Goal: Task Accomplishment & Management: Manage account settings

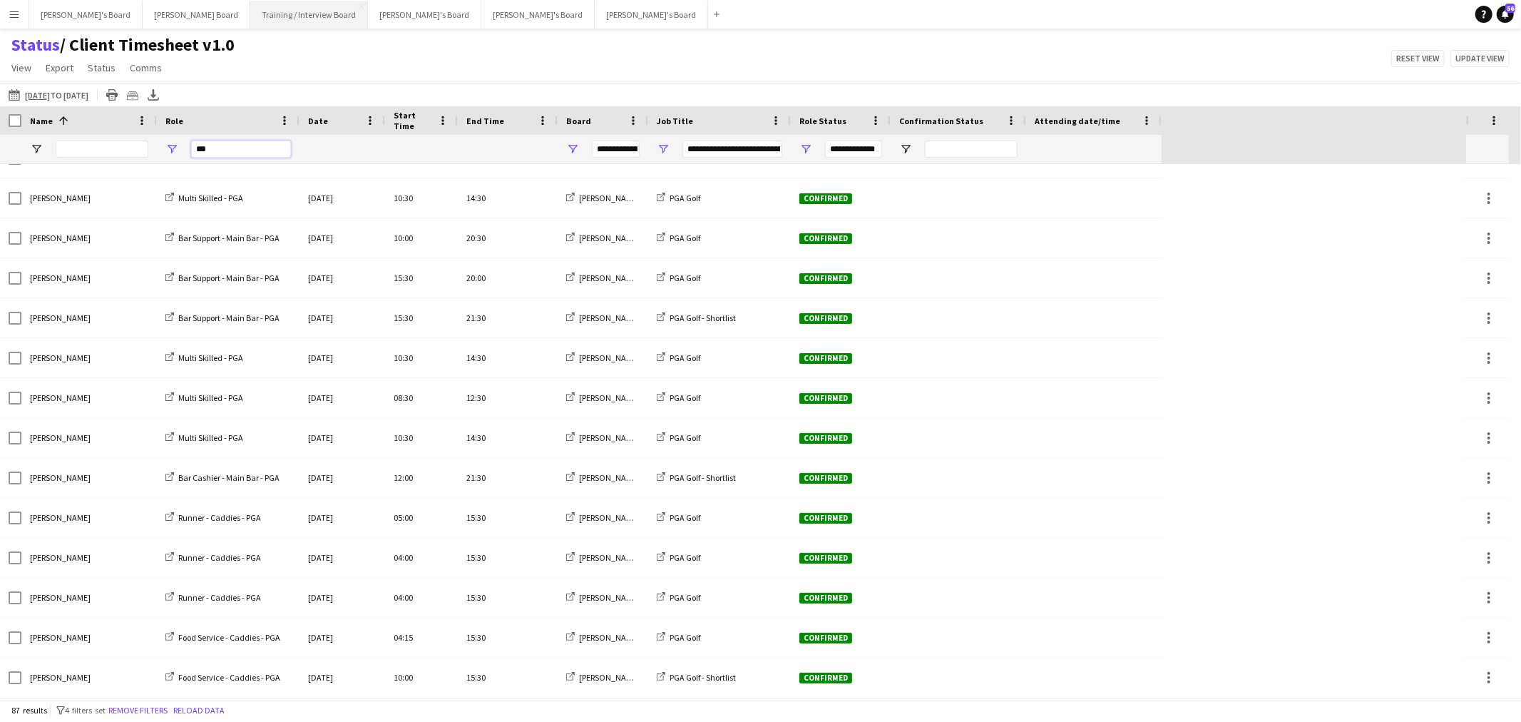
scroll to position [2942, 0]
click at [74, 16] on button "[PERSON_NAME]'s Board Close" at bounding box center [85, 15] width 113 height 28
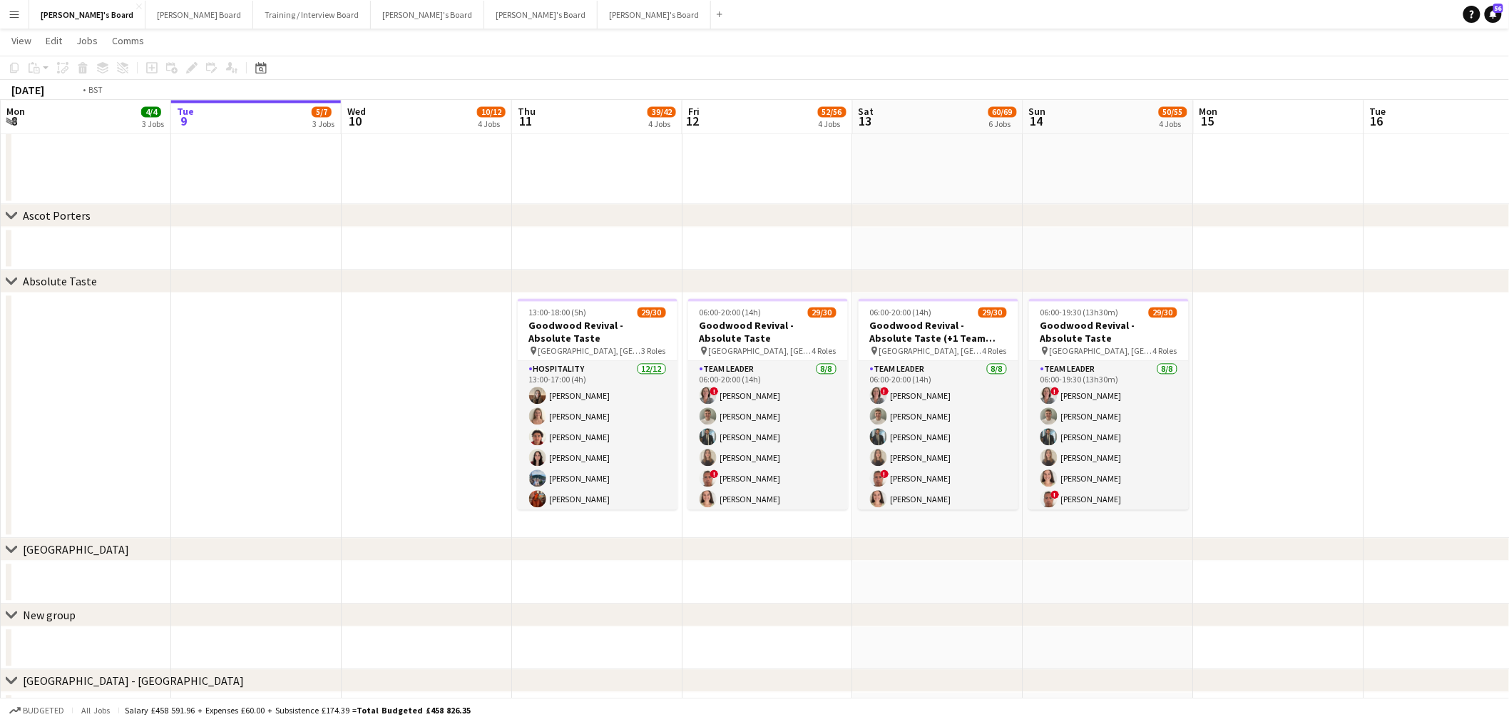
scroll to position [0, 375]
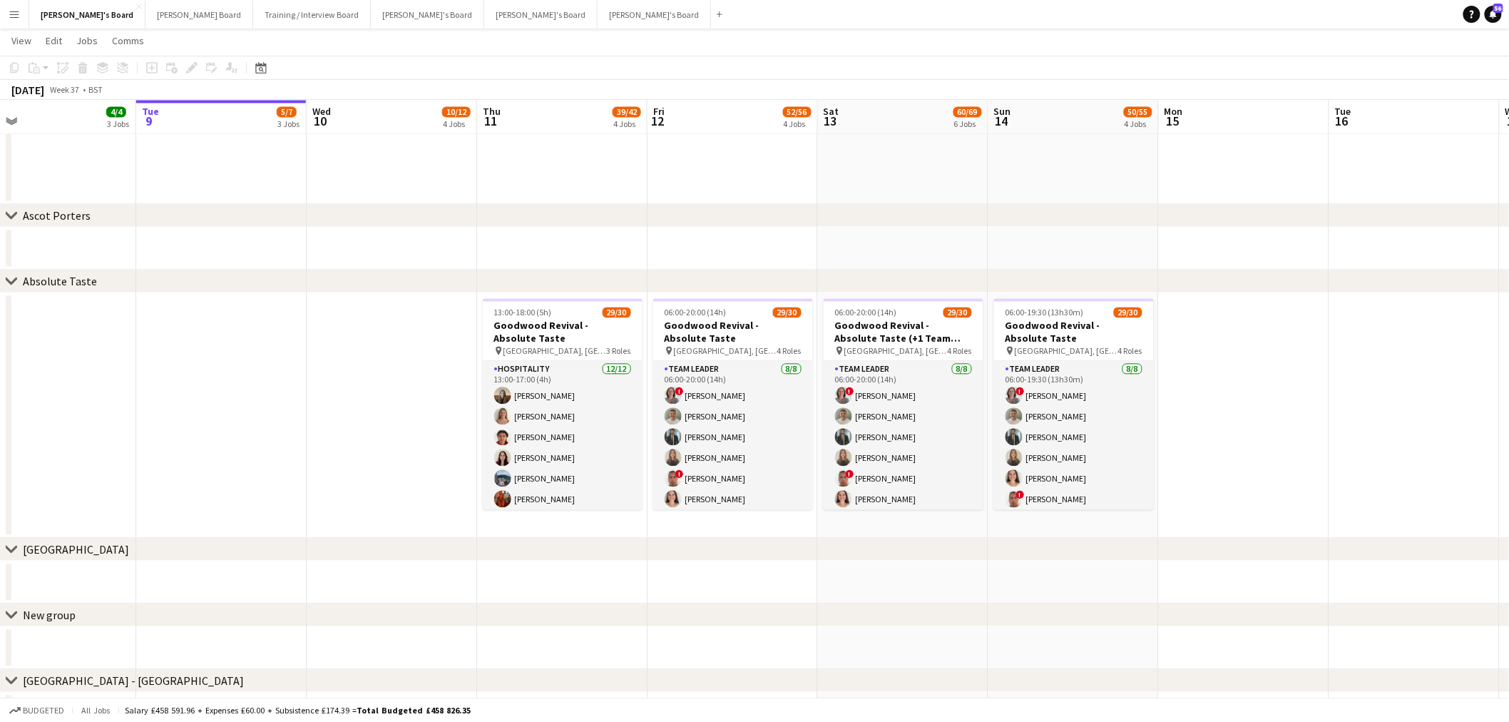
click at [546, 436] on div "chevron-right Ascot Porters chevron-right Absolute Taste chevron-right Twickenh…" at bounding box center [754, 433] width 1509 height 2974
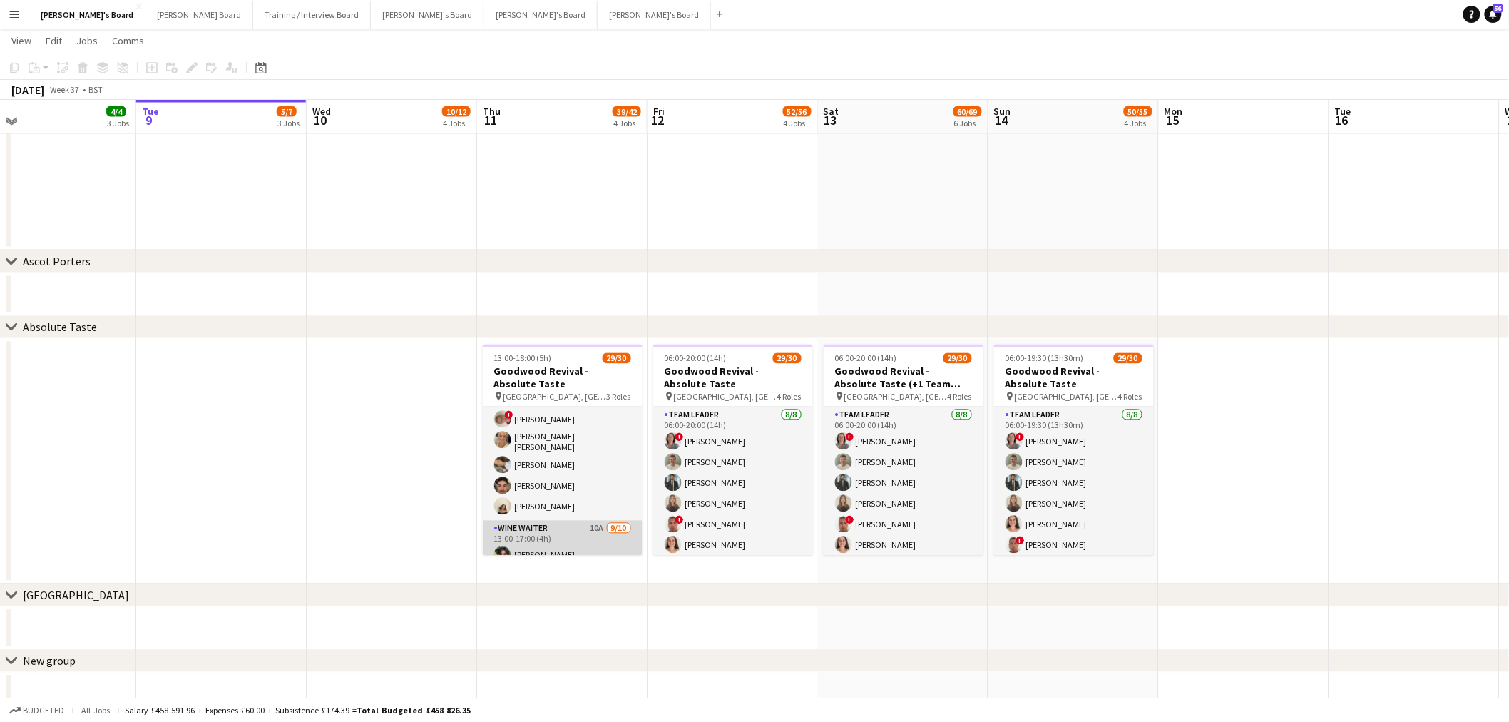
scroll to position [0, 0]
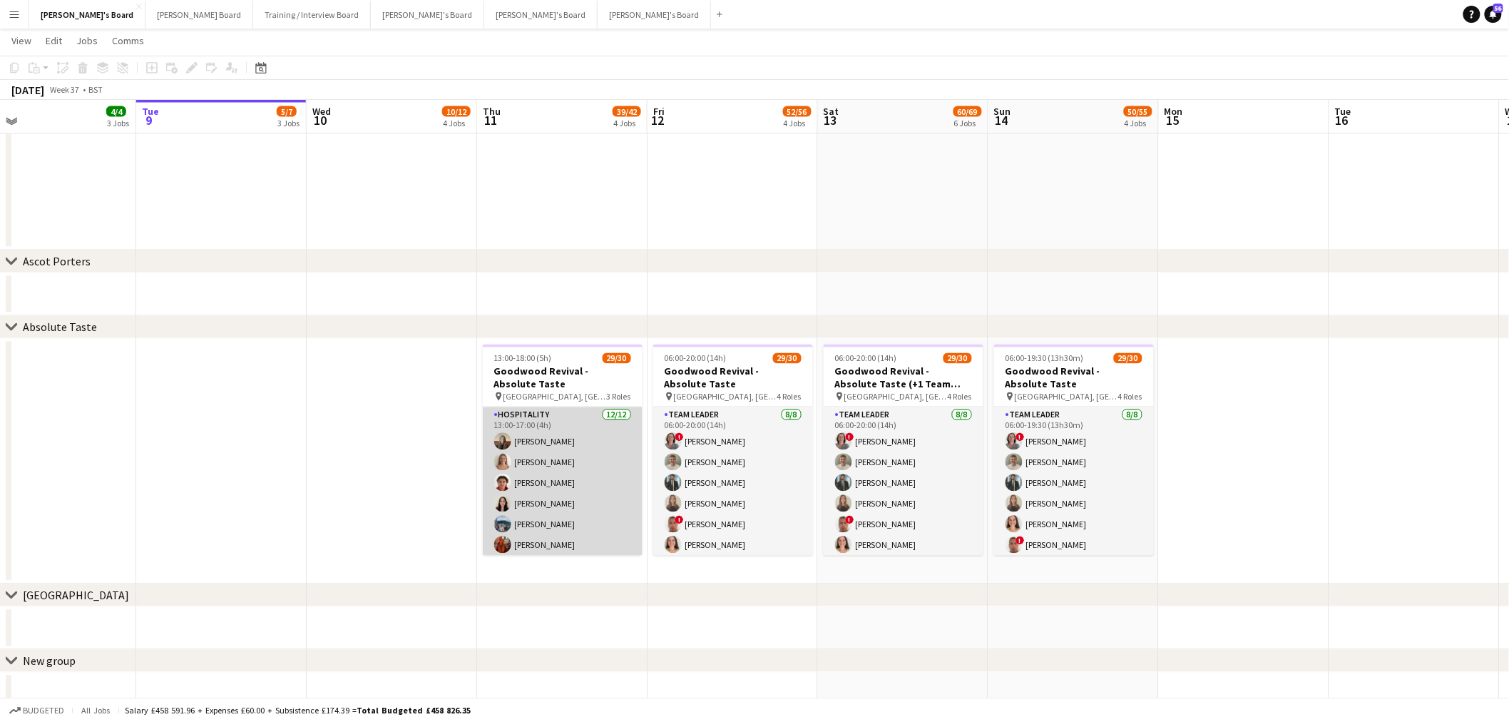
click at [576, 436] on app-card-role "Hospitality 12/12 13:00-17:00 (4h) Chloe Kirkham Niamh Bedford Max Goubert Jayd…" at bounding box center [563, 547] width 160 height 280
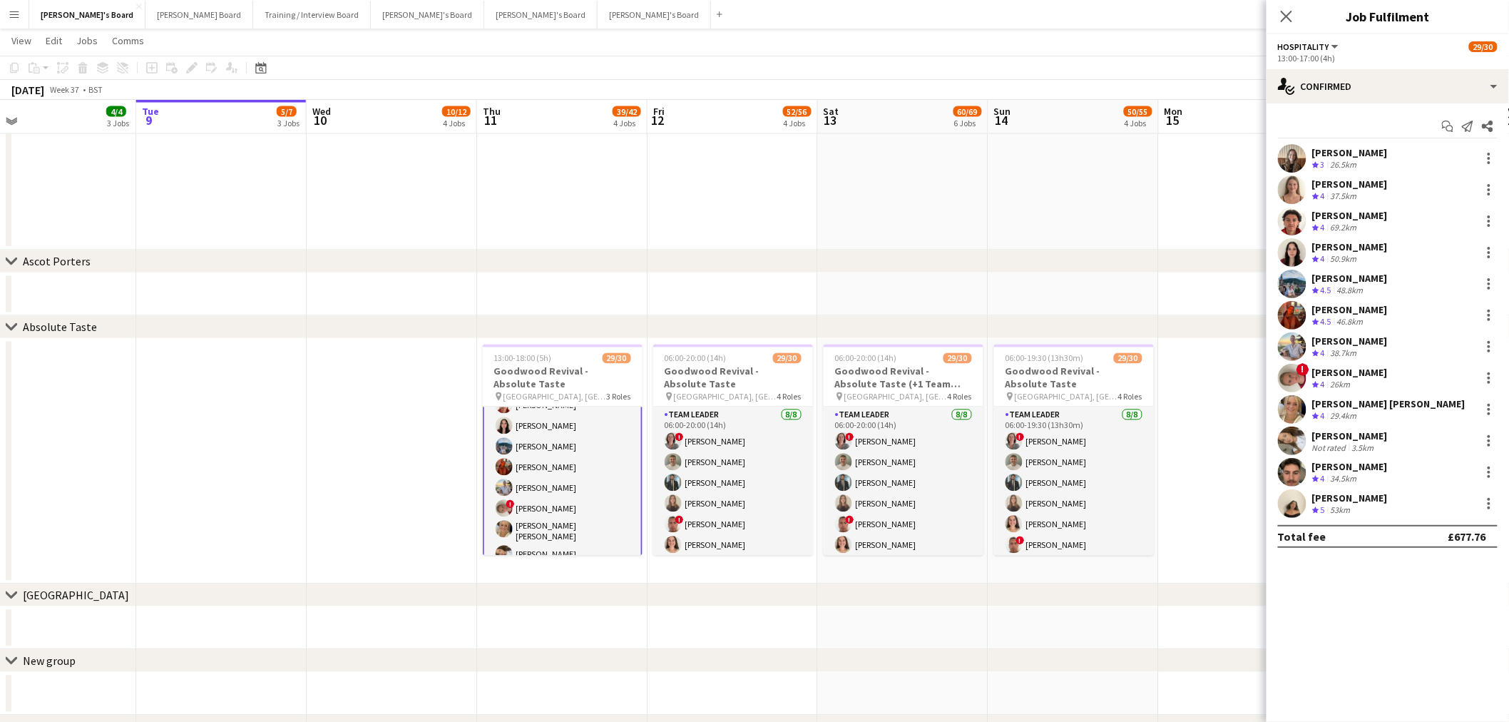
click at [565, 436] on app-card-role "Hospitality 12/12 13:00-17:00 (4h) Chloe Kirkham Niamh Bedford Max Goubert Jayd…" at bounding box center [563, 469] width 160 height 283
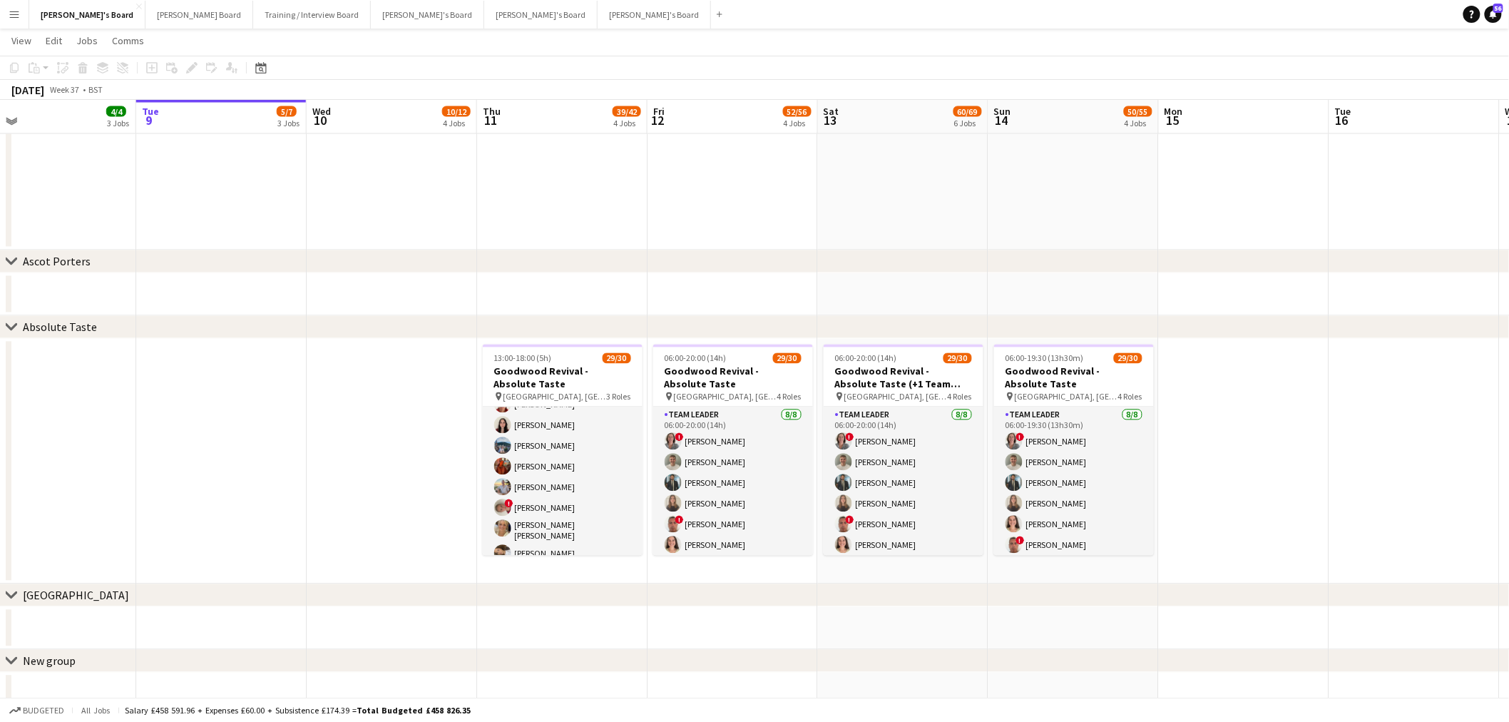
click at [565, 436] on app-card-role "Hospitality 12/12 13:00-17:00 (4h) Chloe Kirkham Niamh Bedford Max Goubert Jayd…" at bounding box center [563, 469] width 160 height 280
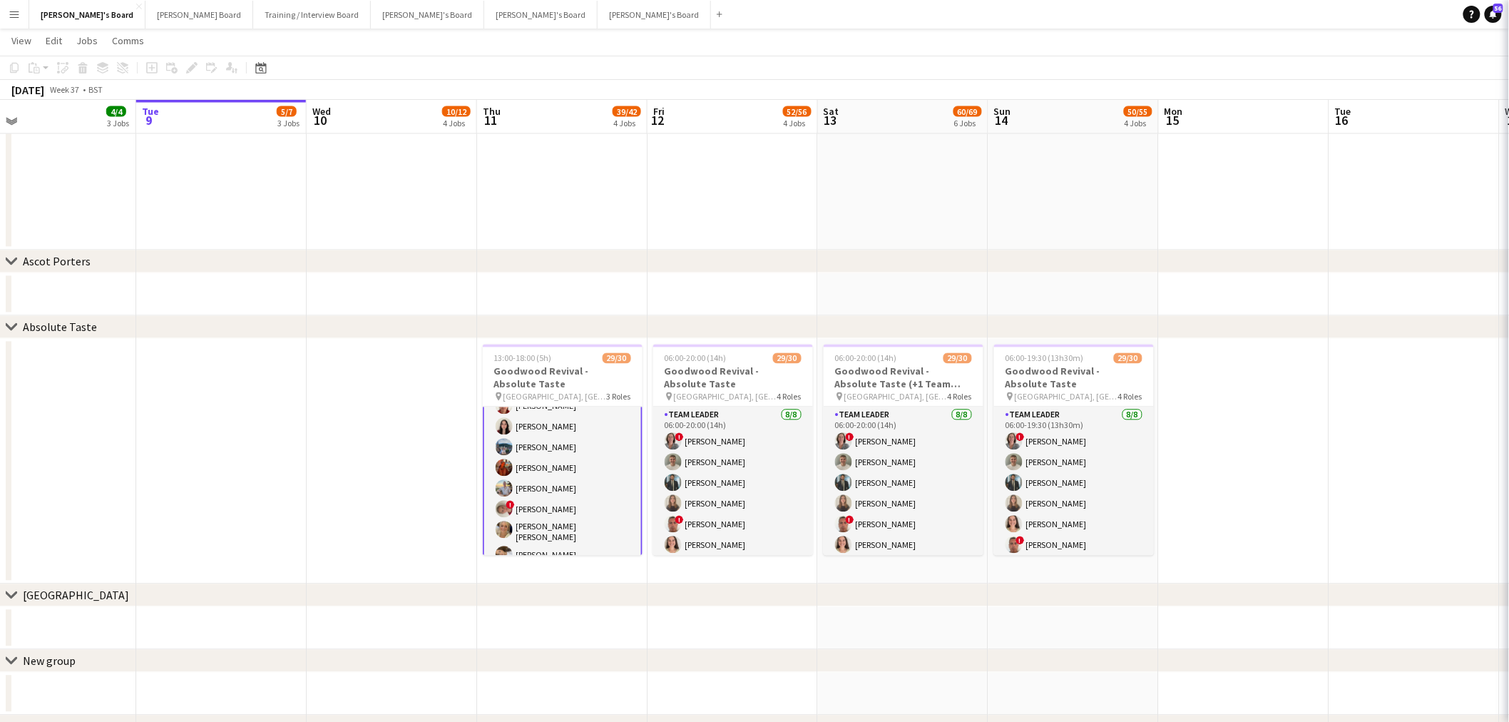
scroll to position [79, 0]
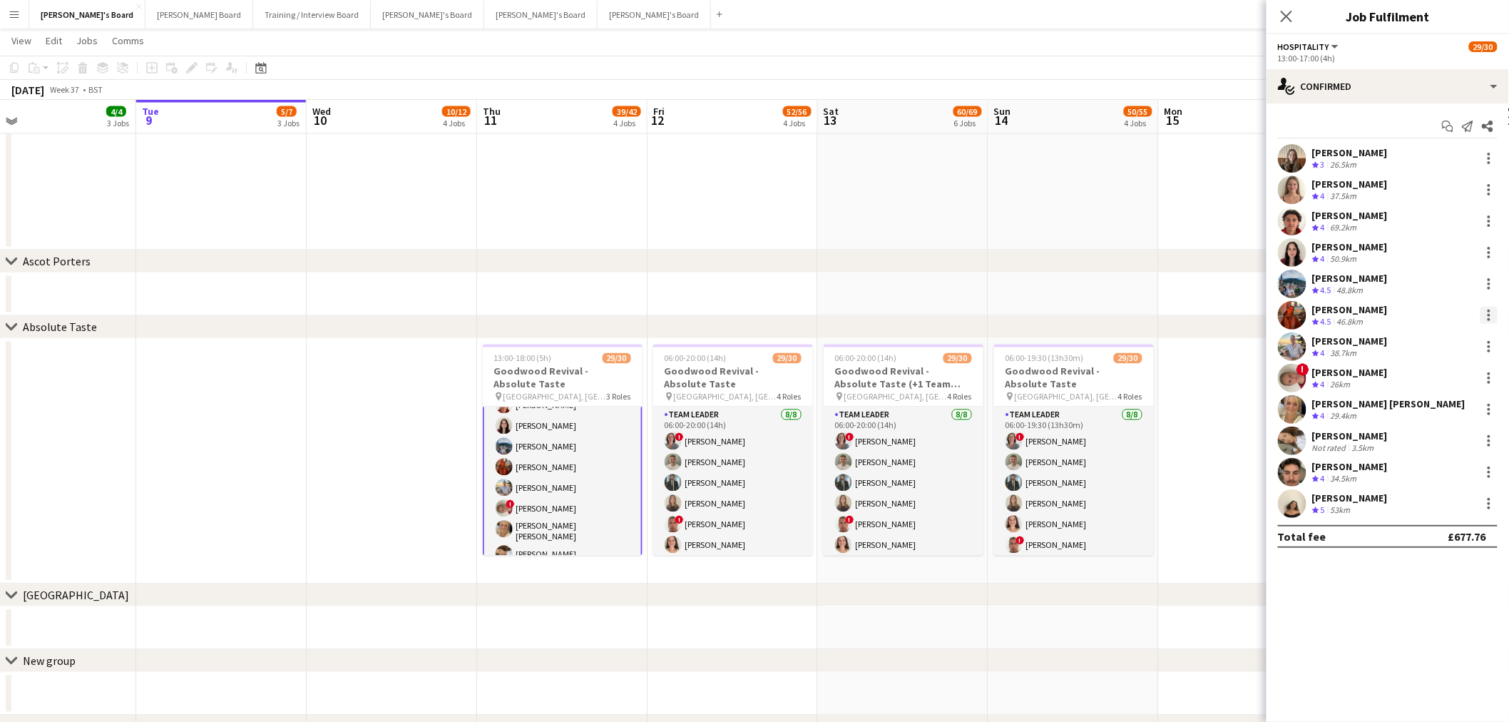
click at [1014, 314] on div at bounding box center [1489, 315] width 3 height 3
click at [1014, 436] on span "Remove" at bounding box center [1420, 478] width 43 height 12
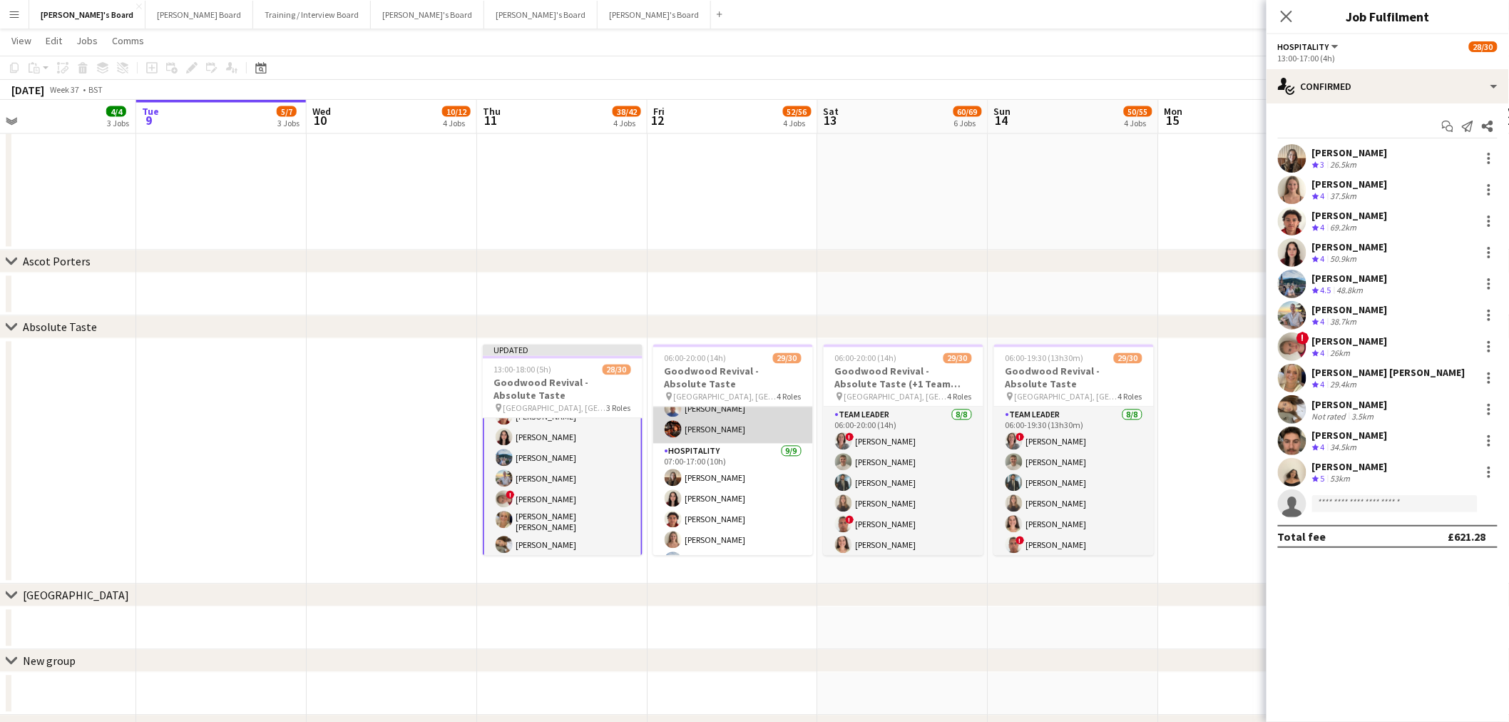
scroll to position [158, 0]
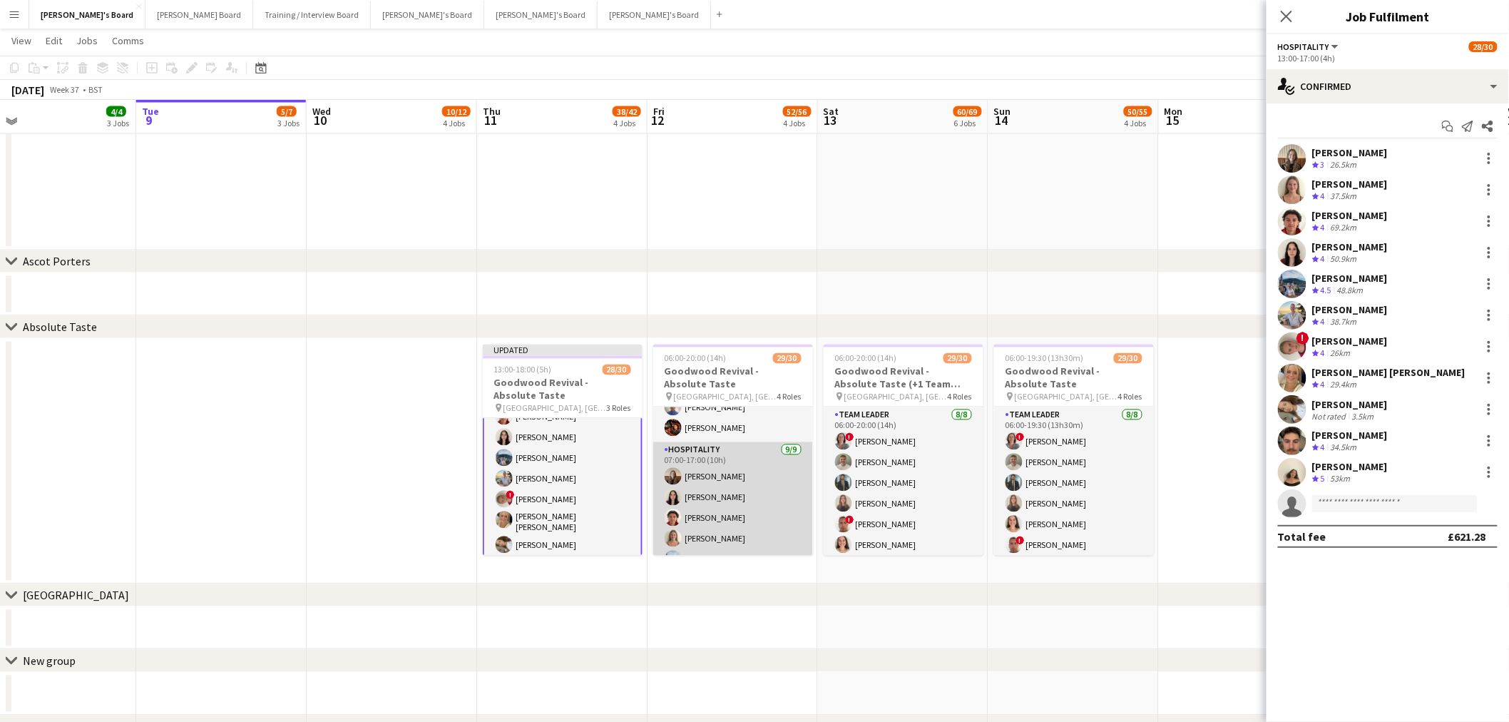
click at [726, 436] on app-card-role "Hospitality 9/9 07:00-17:00 (10h) Chloe Kirkham Jayda Brown Max Goubert Niamh B…" at bounding box center [733, 549] width 160 height 214
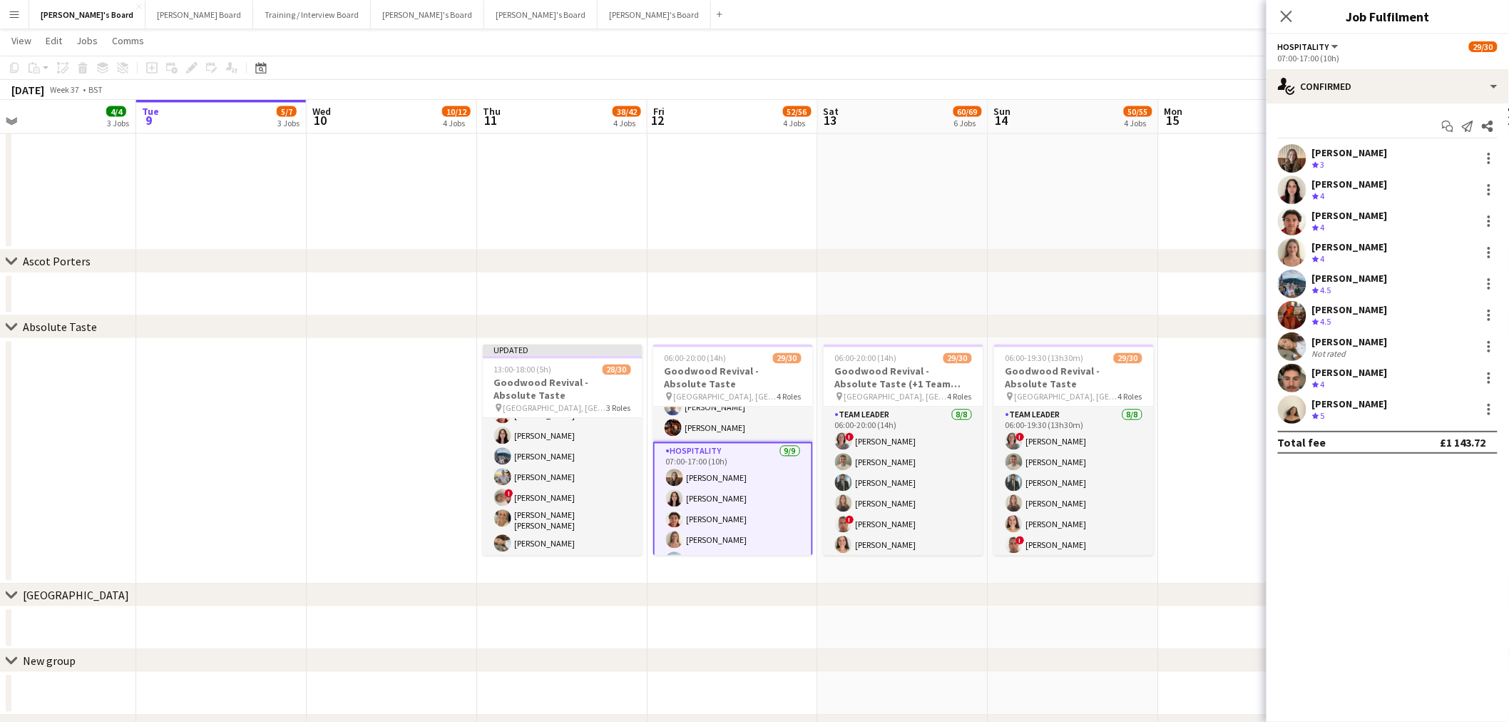
scroll to position [78, 0]
click at [1014, 315] on div at bounding box center [1489, 315] width 17 height 17
click at [1014, 436] on button "Remove" at bounding box center [1442, 479] width 111 height 34
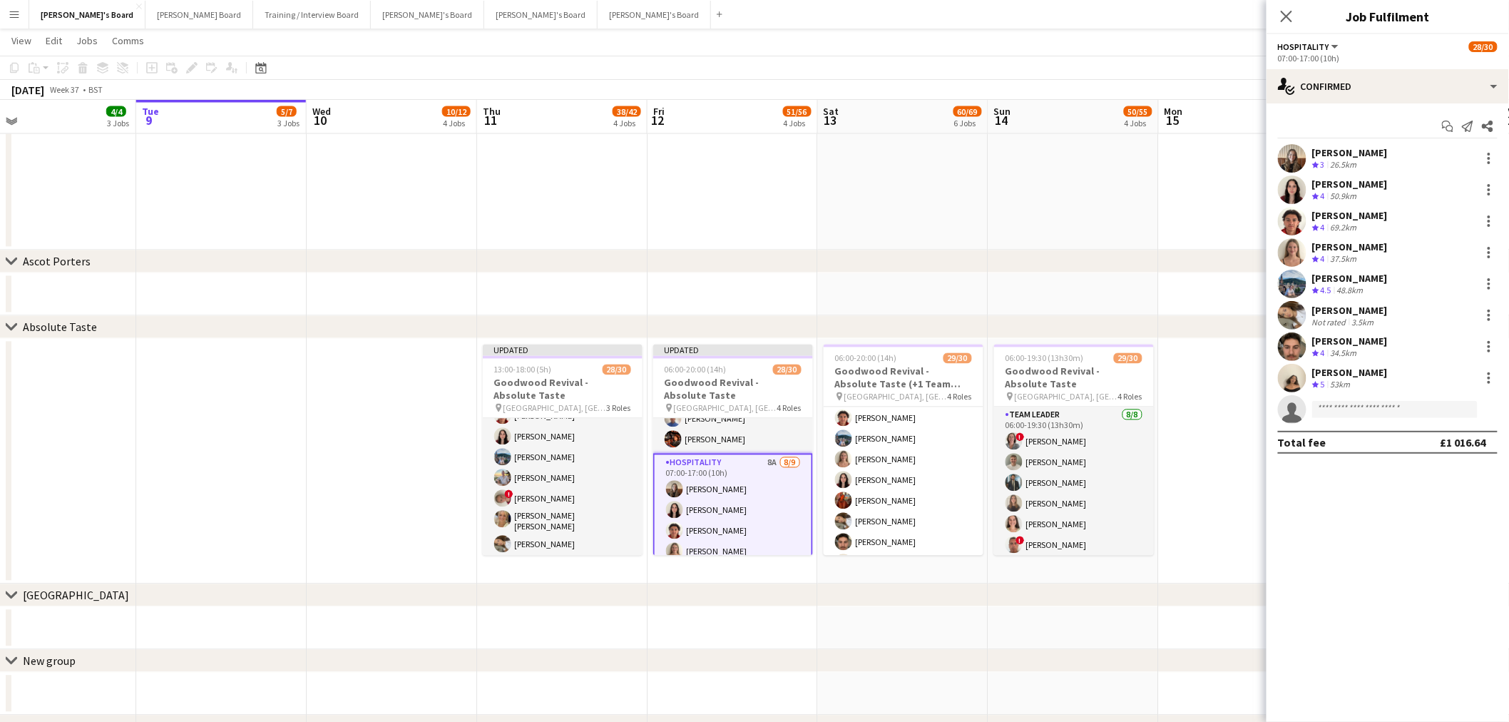
scroll to position [158, 0]
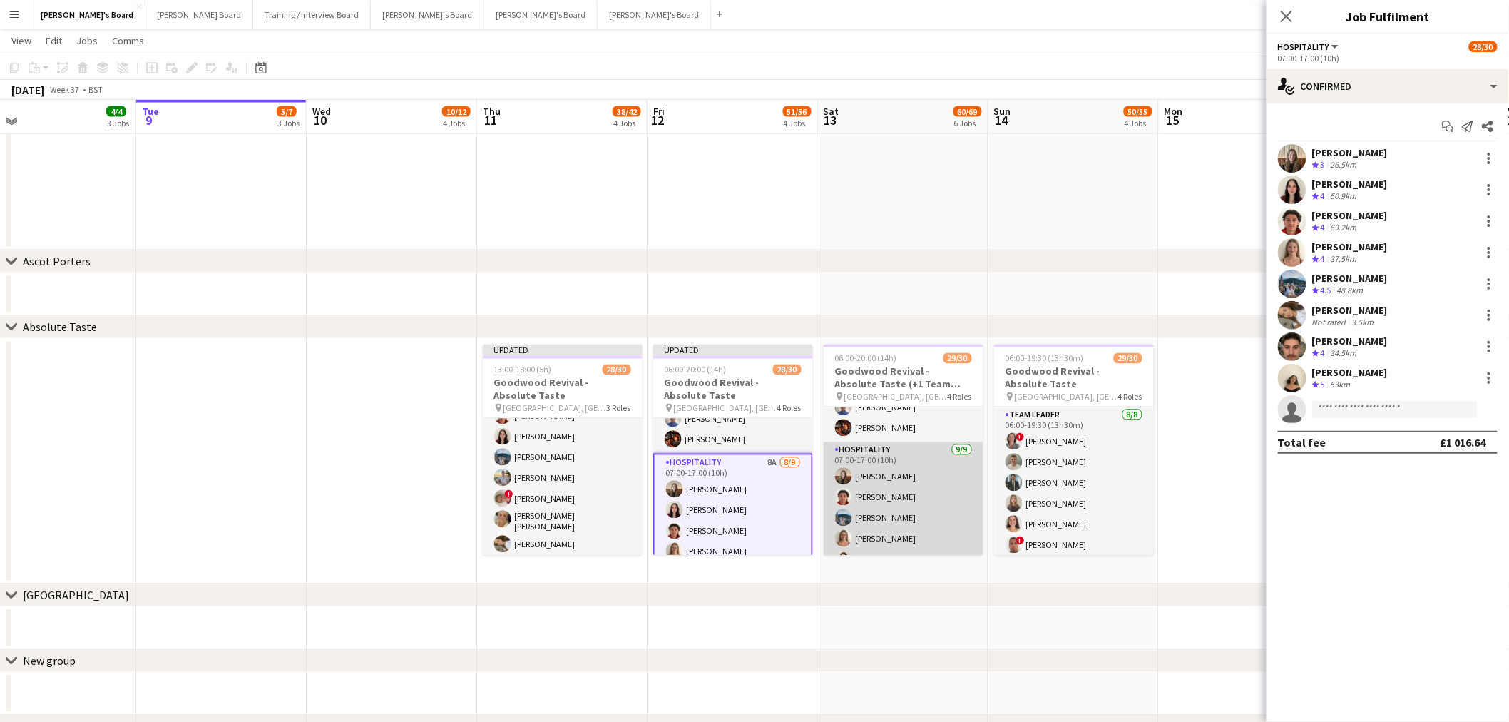
click at [877, 436] on app-card-role "Hospitality 9/9 07:00-17:00 (10h) Chloe Kirkham Max Goubert Andrey Prince Niamh…" at bounding box center [904, 549] width 160 height 214
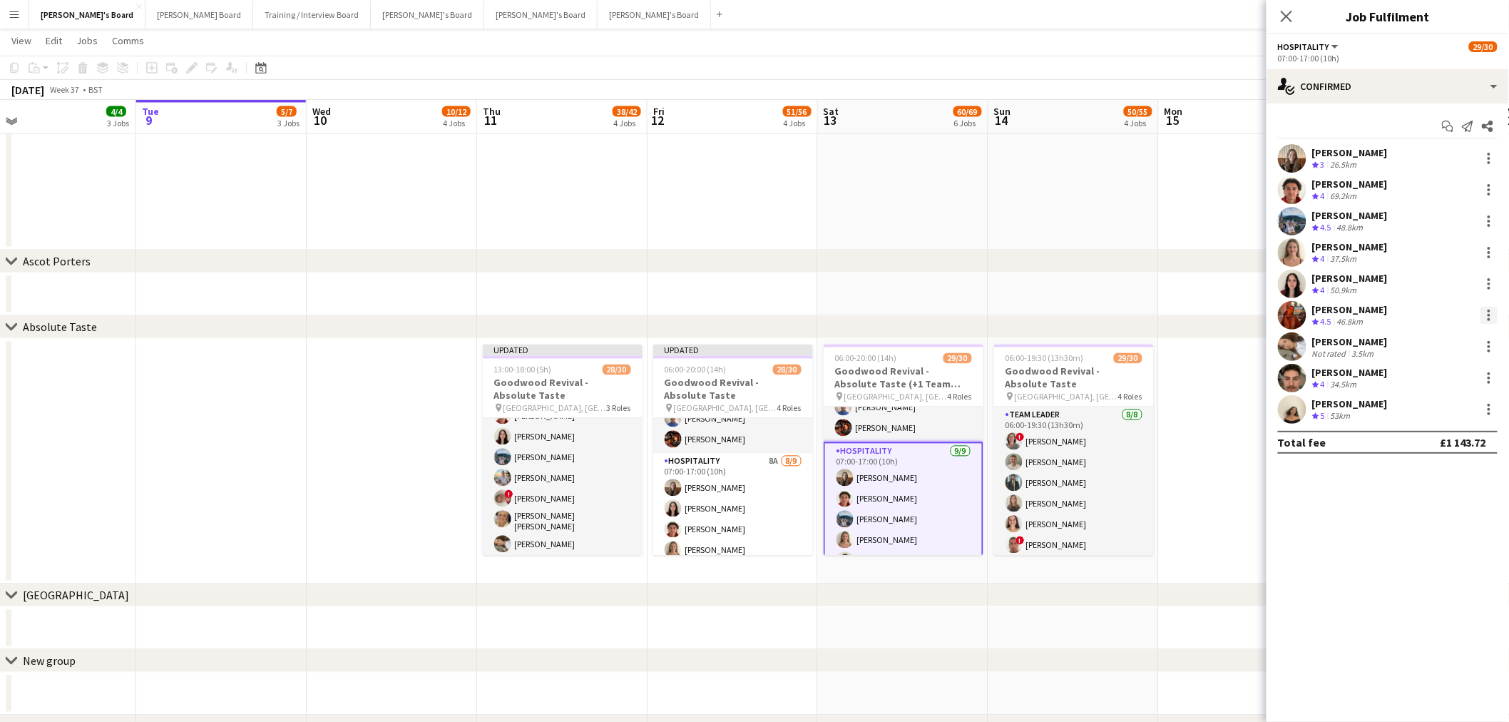
click at [1014, 310] on div at bounding box center [1489, 311] width 3 height 3
click at [1014, 436] on span "Remove" at bounding box center [1420, 478] width 43 height 12
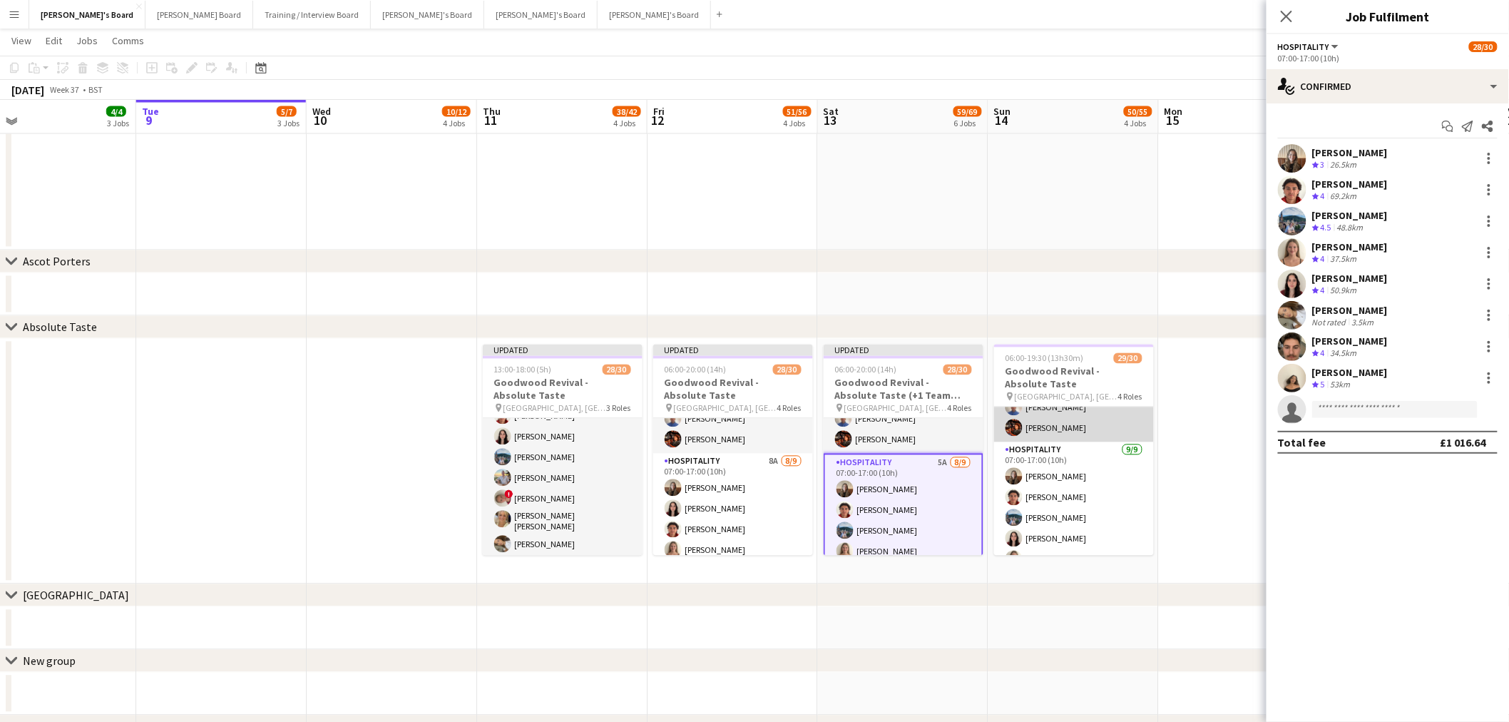
click at [1014, 436] on app-card-role "Hospitality 9/9 07:00-17:00 (10h) Chloe Kirkham Max Goubert Andrey Prince Jayda…" at bounding box center [1074, 549] width 160 height 214
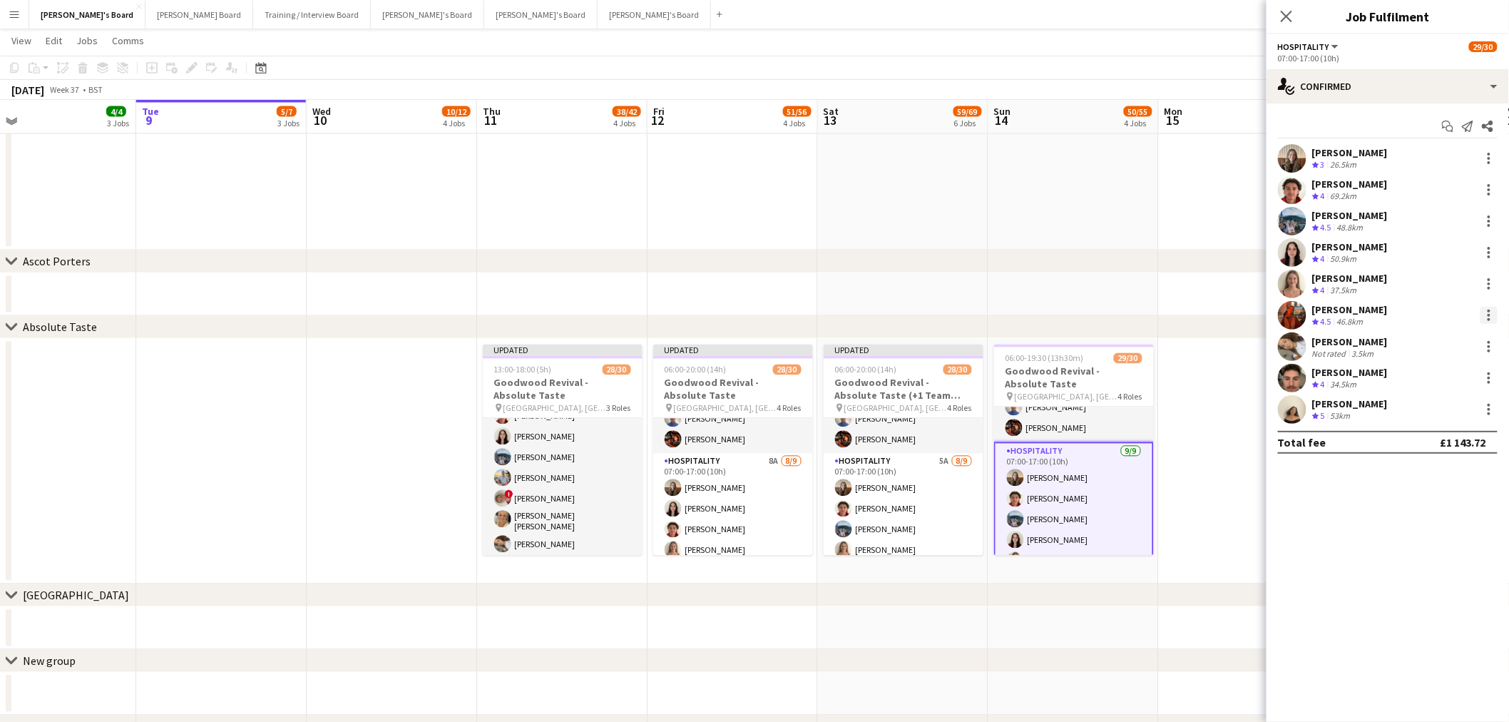
click at [1014, 312] on div at bounding box center [1489, 315] width 17 height 17
click at [1014, 436] on span "Remove" at bounding box center [1420, 478] width 43 height 12
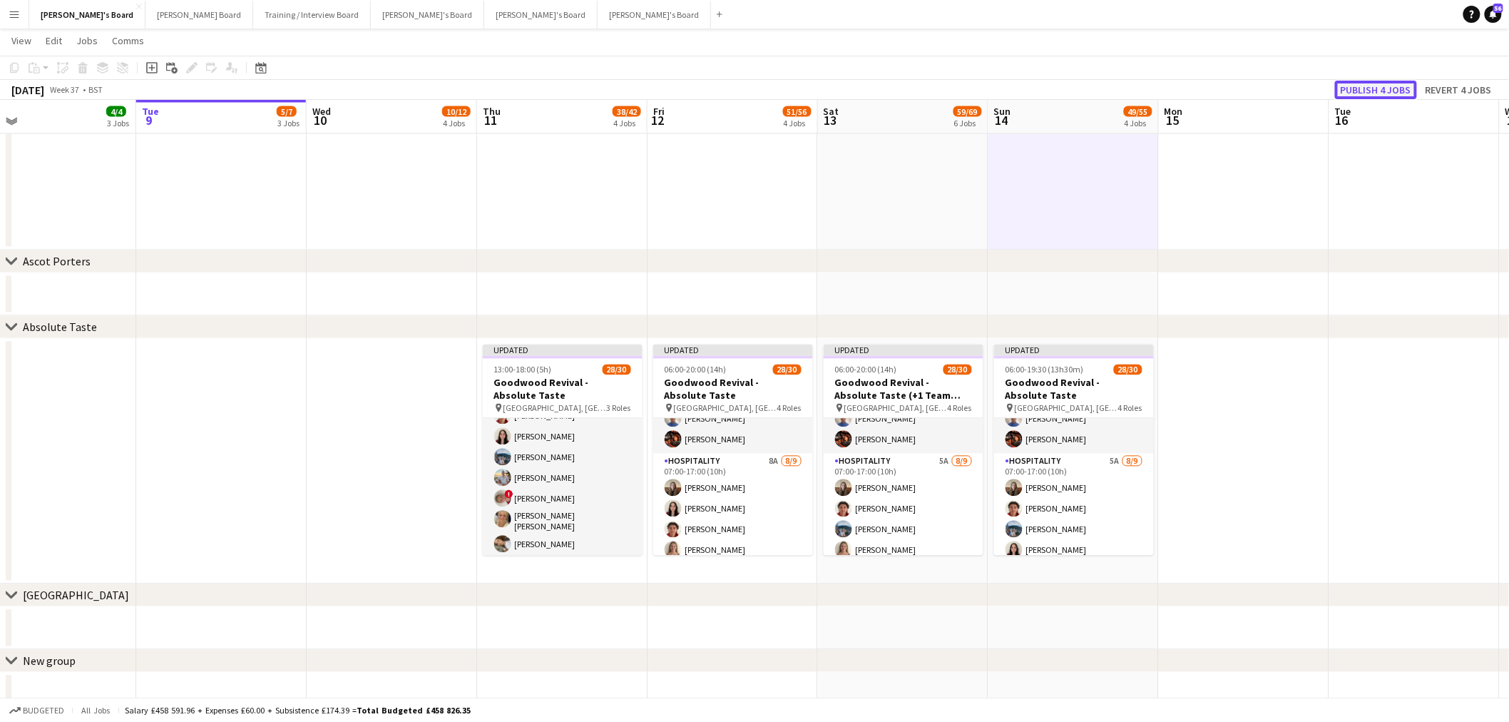
click at [1014, 87] on button "Publish 4 jobs" at bounding box center [1376, 90] width 82 height 19
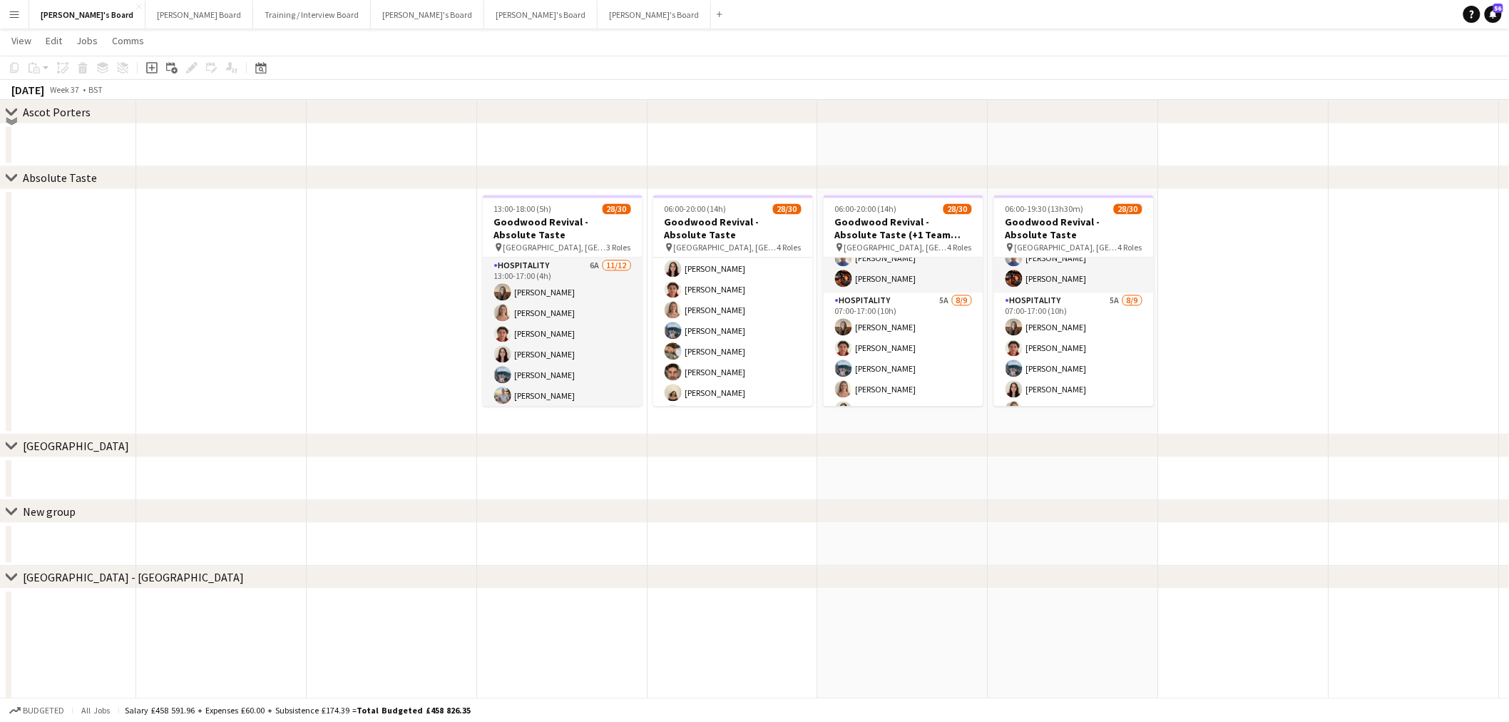
scroll to position [1064, 0]
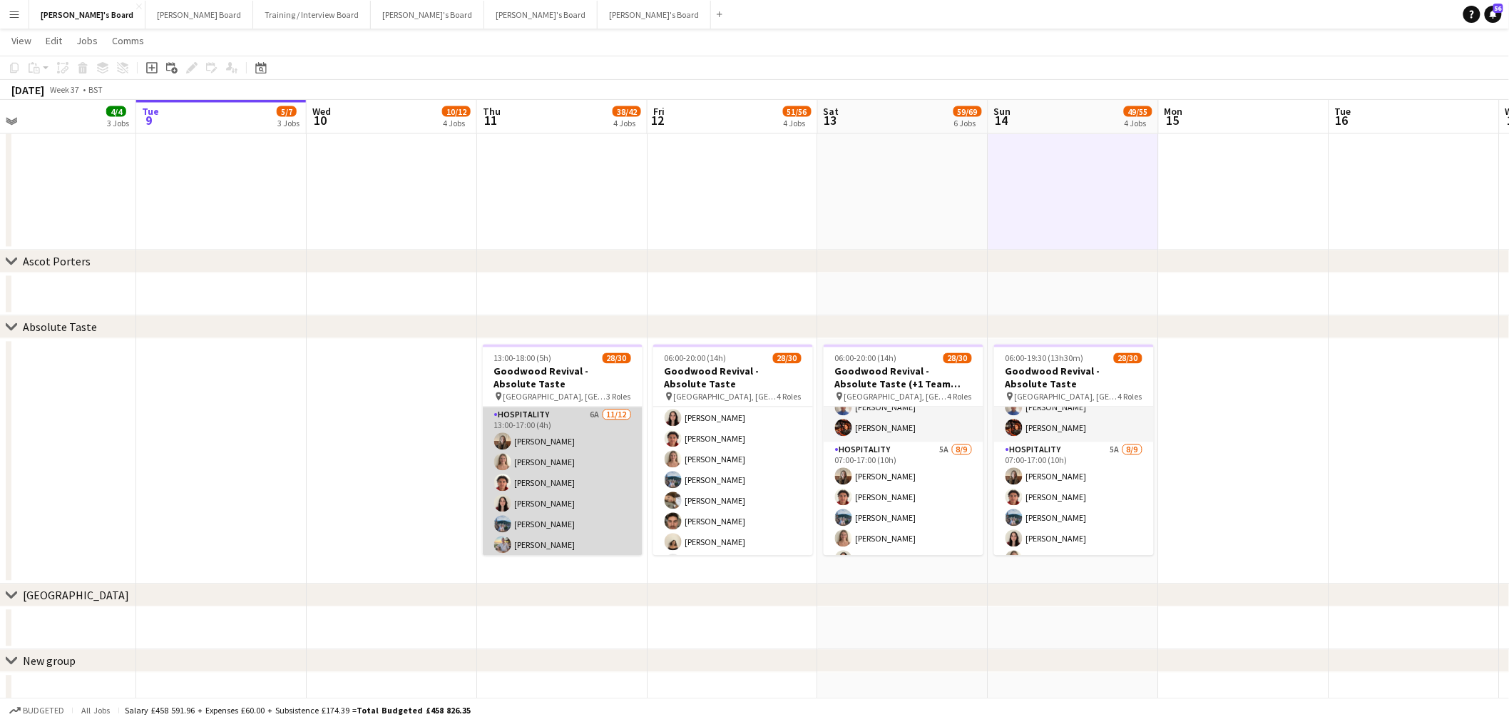
click at [555, 436] on app-card-role "Hospitality 6A 11/12 13:00-17:00 (4h) Chloe Kirkham Niamh Bedford Max Goubert J…" at bounding box center [563, 547] width 160 height 280
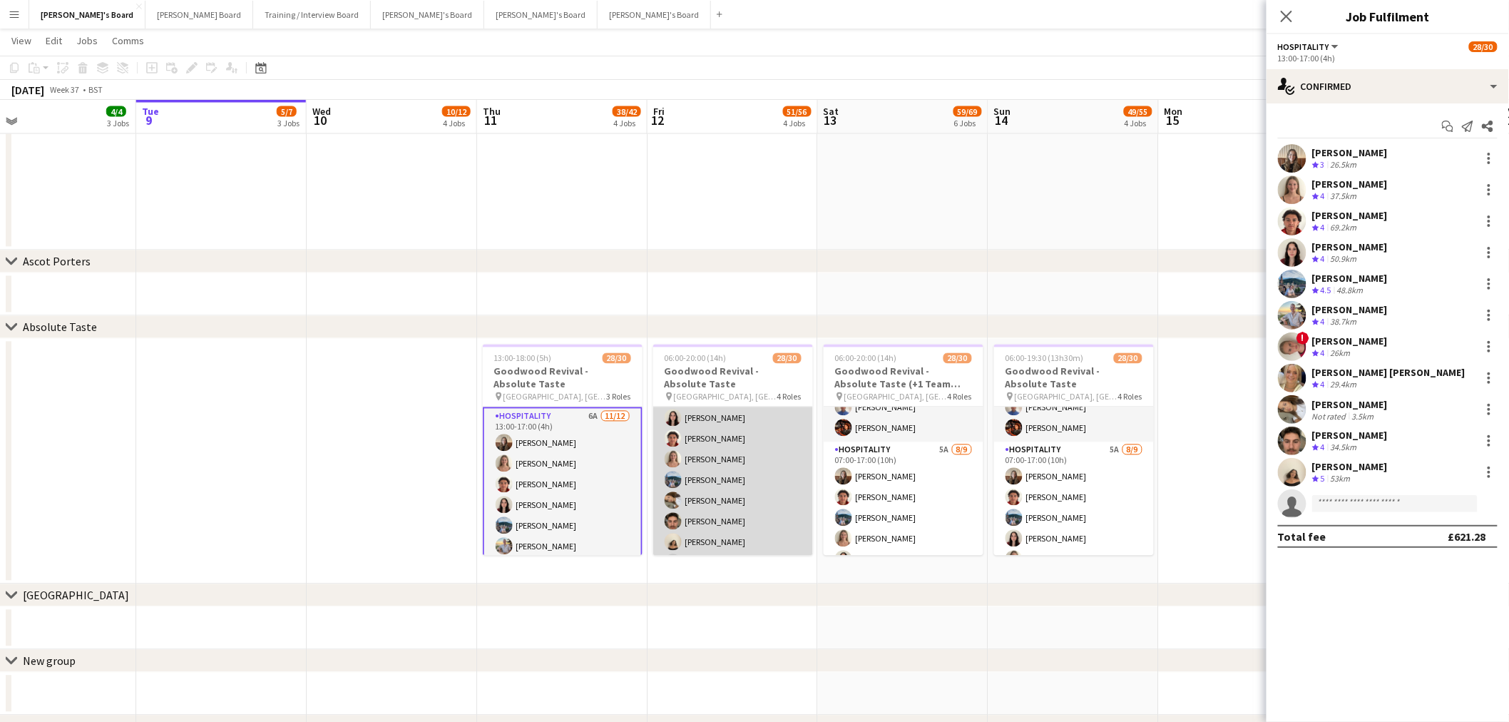
scroll to position [0, 0]
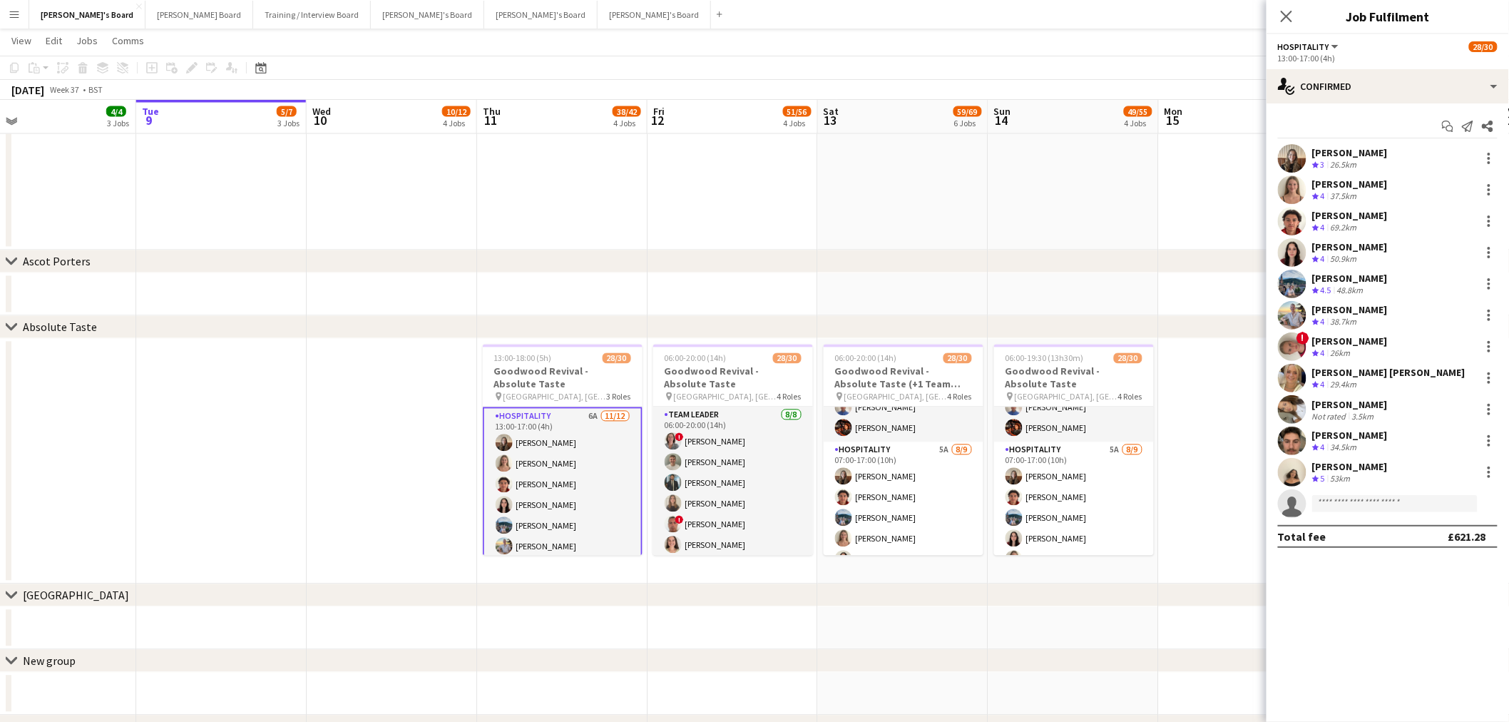
click at [355, 436] on app-date-cell at bounding box center [392, 461] width 170 height 245
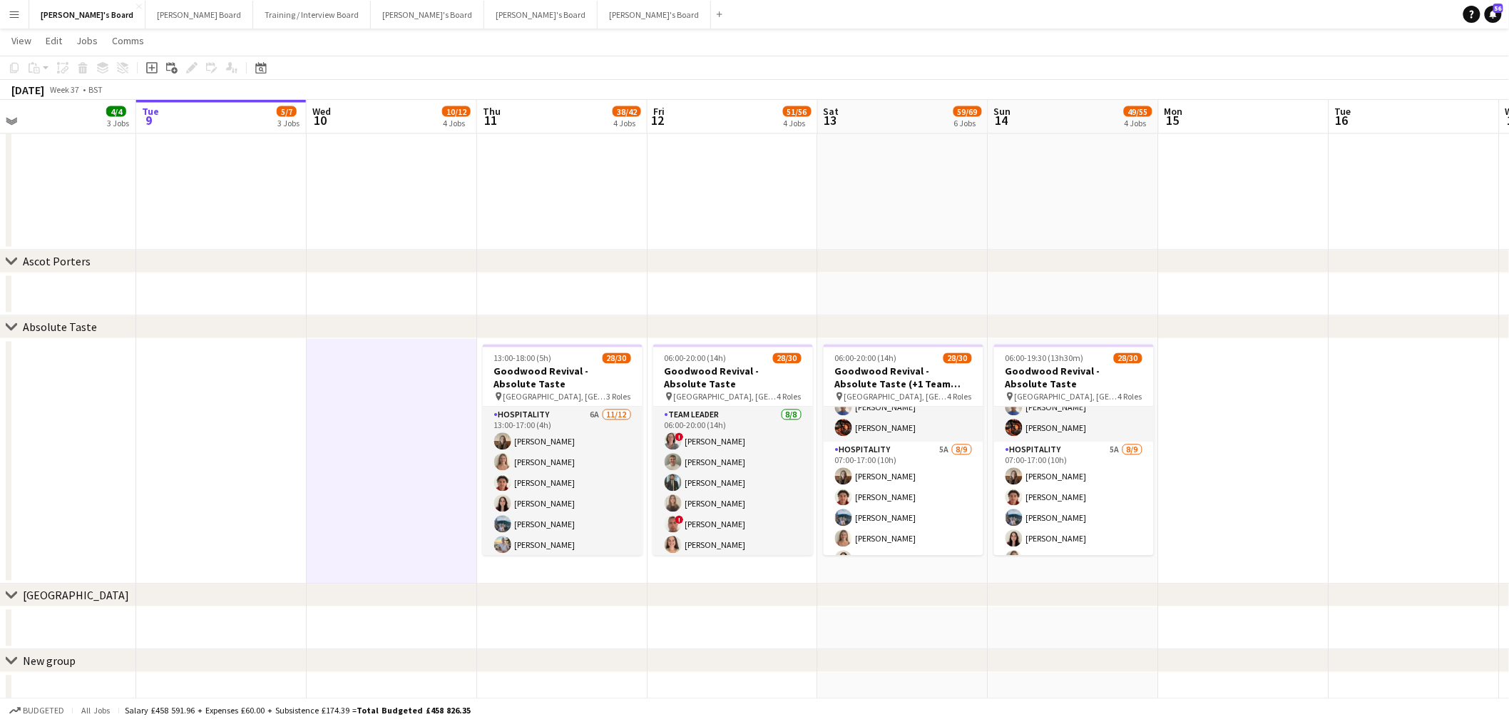
click at [355, 436] on app-date-cell at bounding box center [392, 461] width 170 height 245
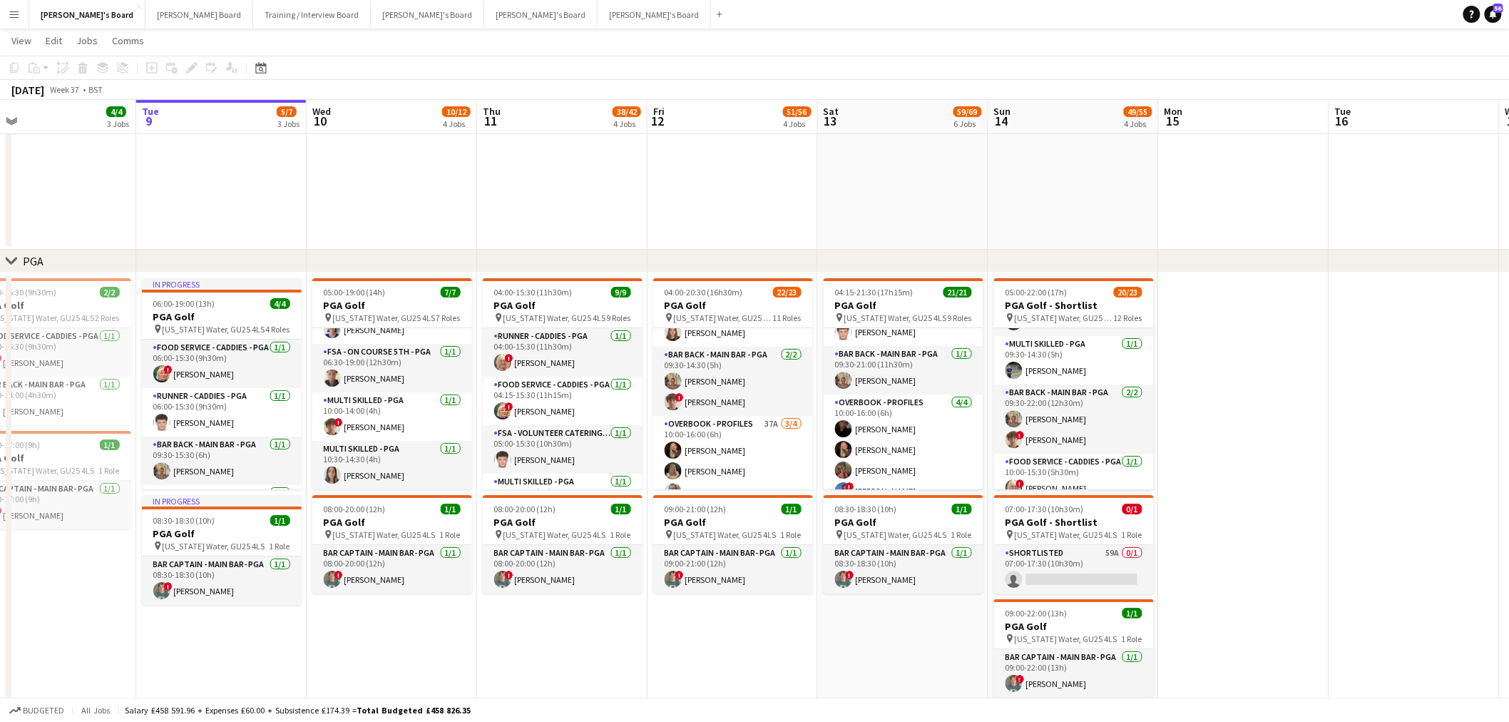
scroll to position [0, 435]
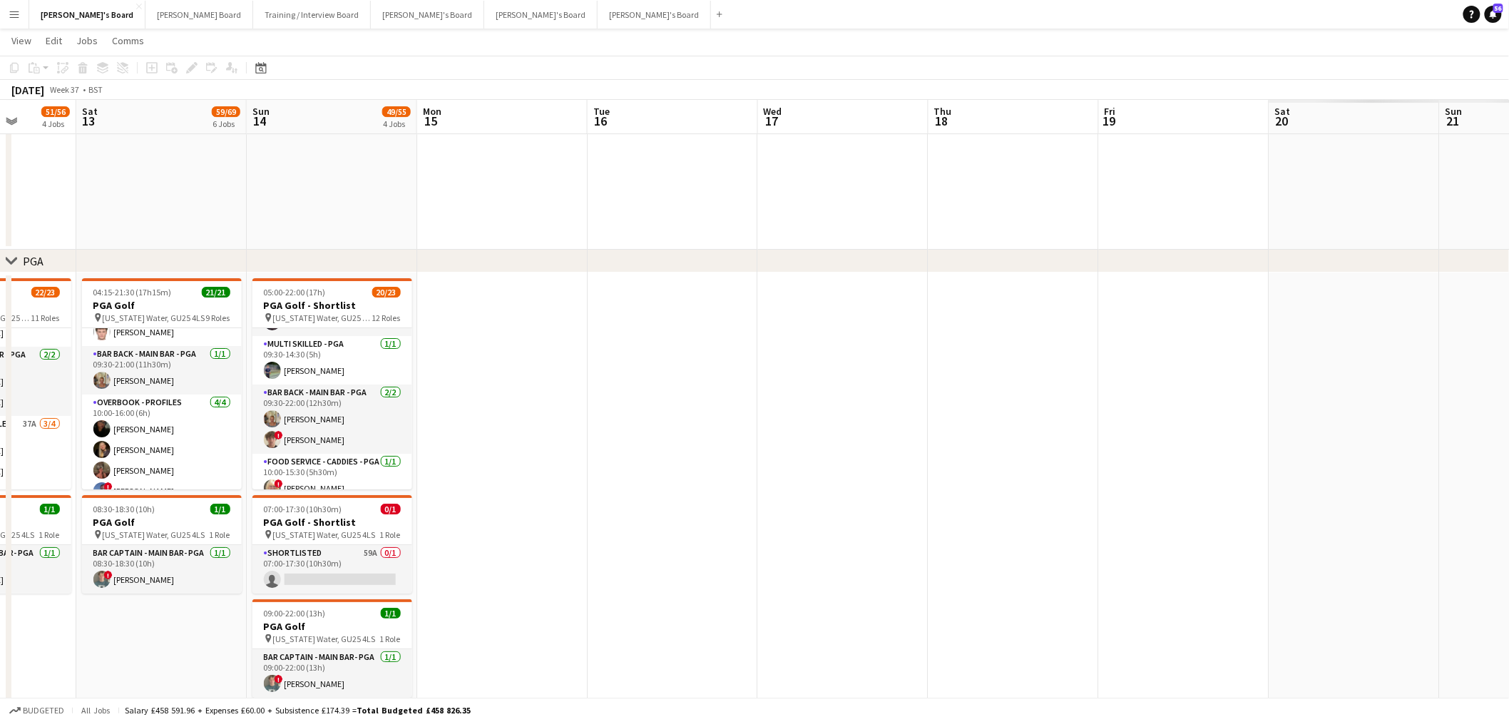
drag, startPoint x: 918, startPoint y: 498, endPoint x: 623, endPoint y: 515, distance: 295.1
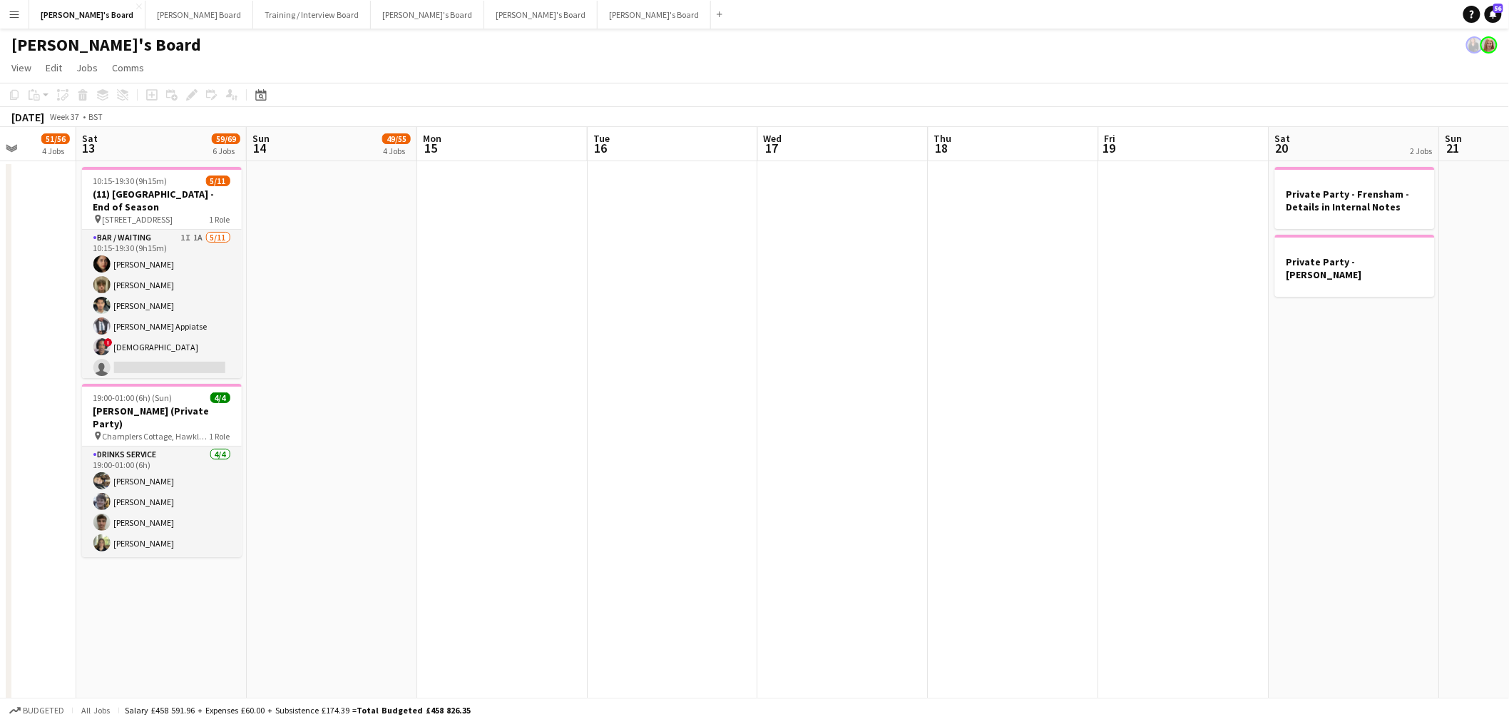
scroll to position [0, 358]
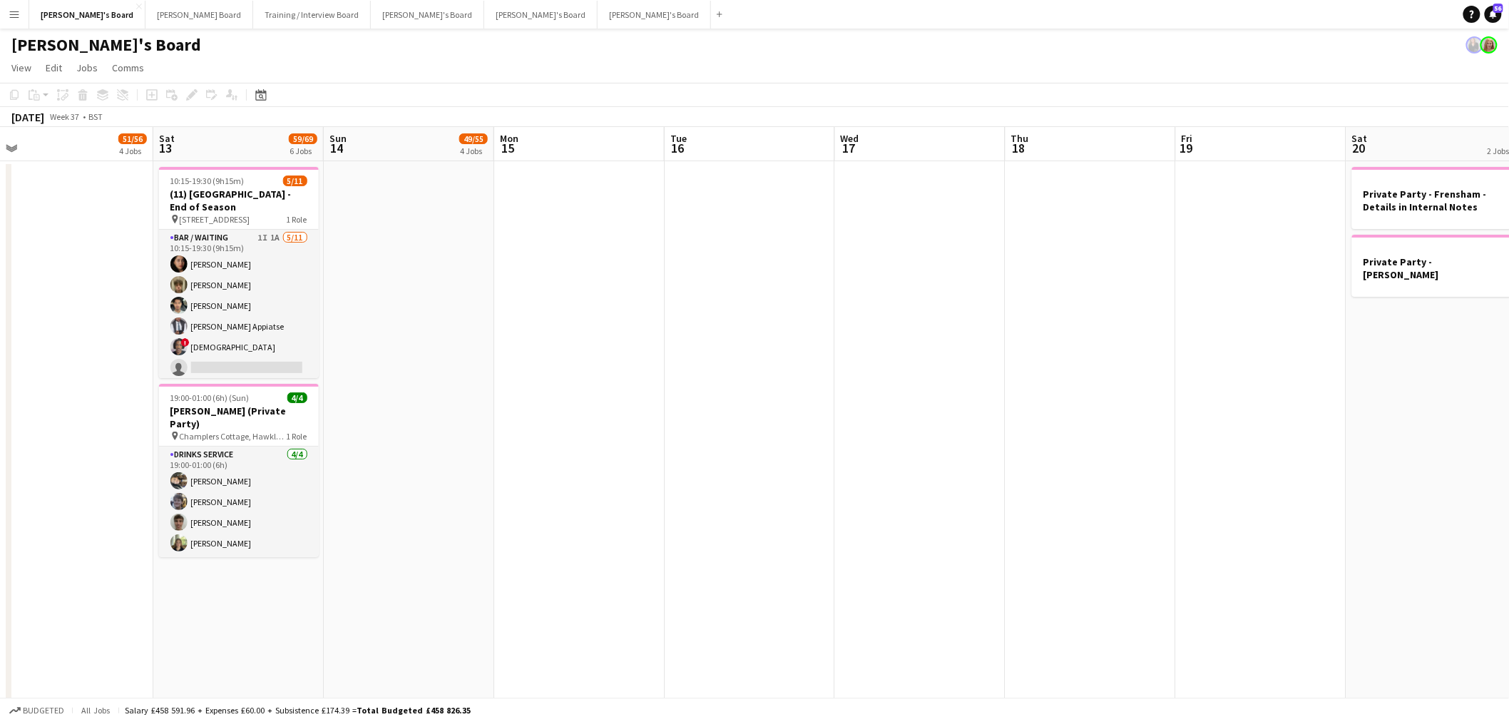
drag, startPoint x: 531, startPoint y: 444, endPoint x: 782, endPoint y: 414, distance: 252.9
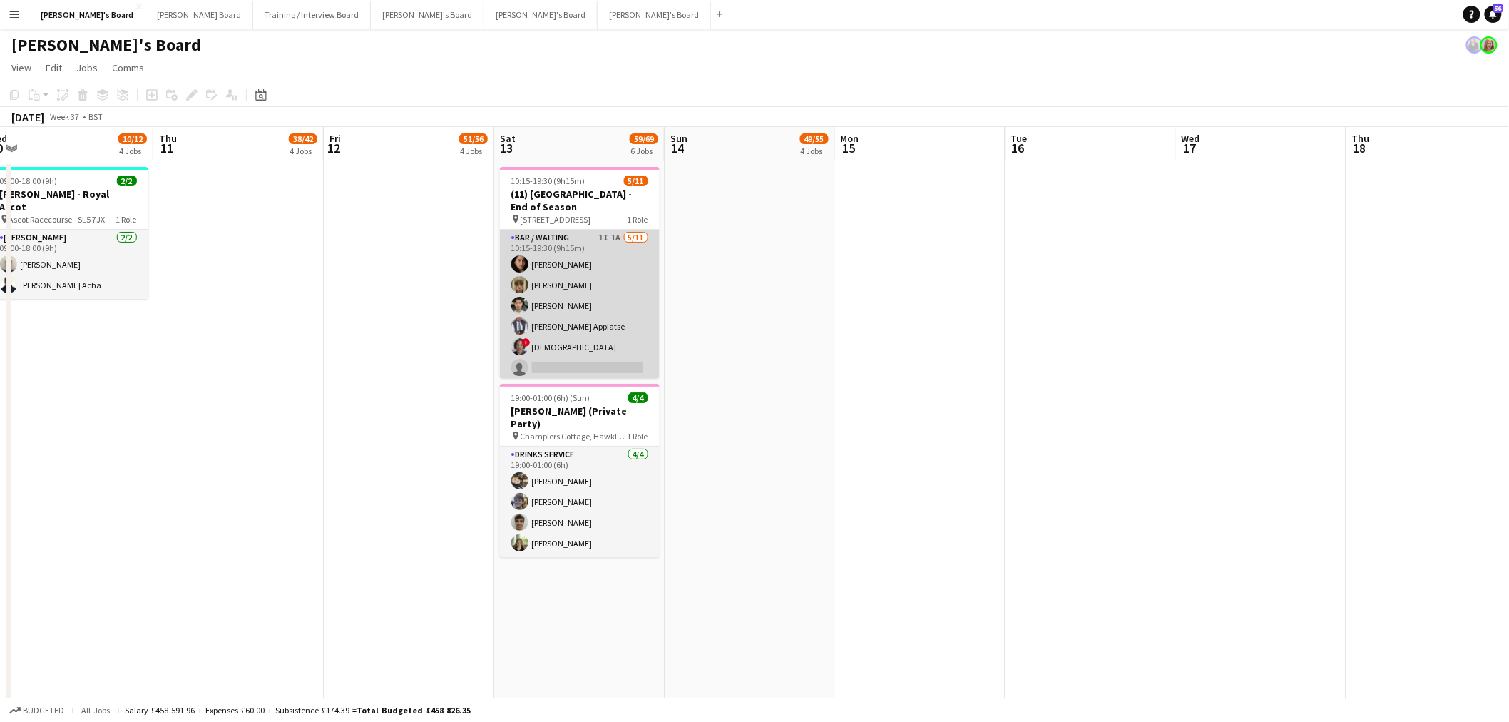
click at [602, 302] on app-card-role "Bar / Waiting 1I 1A 5/11 10:15-19:30 (9h15m) Sofia Ali cameron mitchell Sean Va…" at bounding box center [580, 357] width 160 height 255
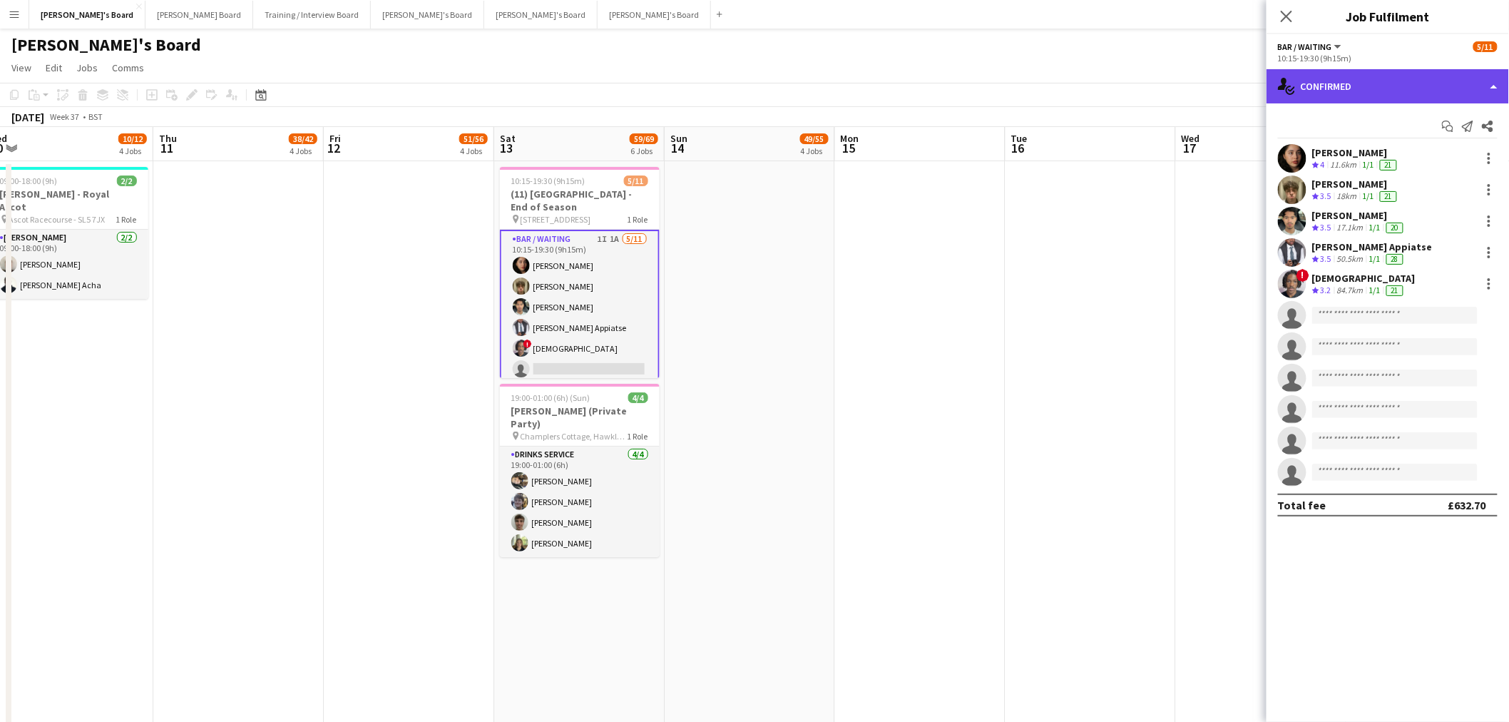
click at [1014, 89] on div "single-neutral-actions-check-2 Confirmed" at bounding box center [1388, 86] width 243 height 34
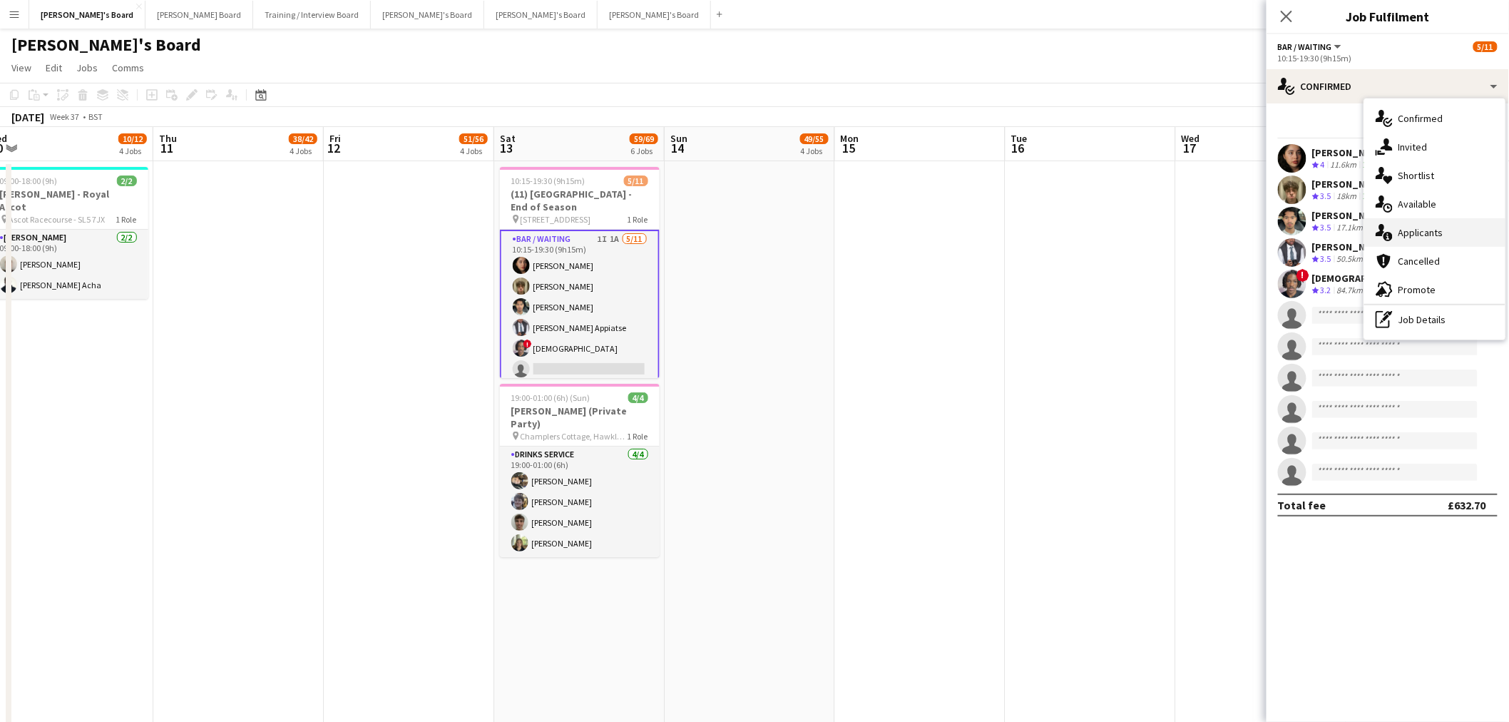
click at [1014, 239] on div "single-neutral-actions-information Applicants" at bounding box center [1435, 232] width 141 height 29
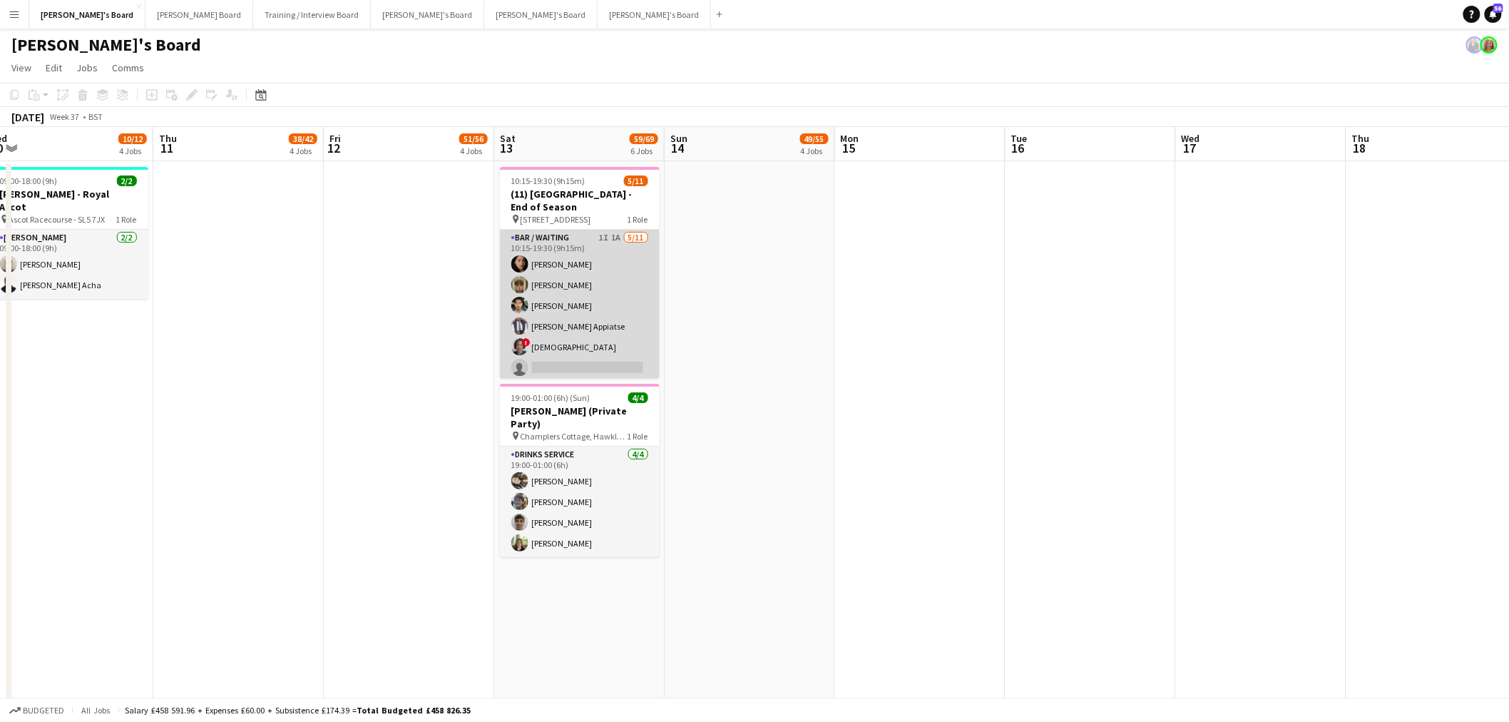
click at [588, 290] on app-card-role "Bar / Waiting 1I 1A 5/11 10:15-19:30 (9h15m) Sofia Ali cameron mitchell Sean Va…" at bounding box center [580, 357] width 160 height 255
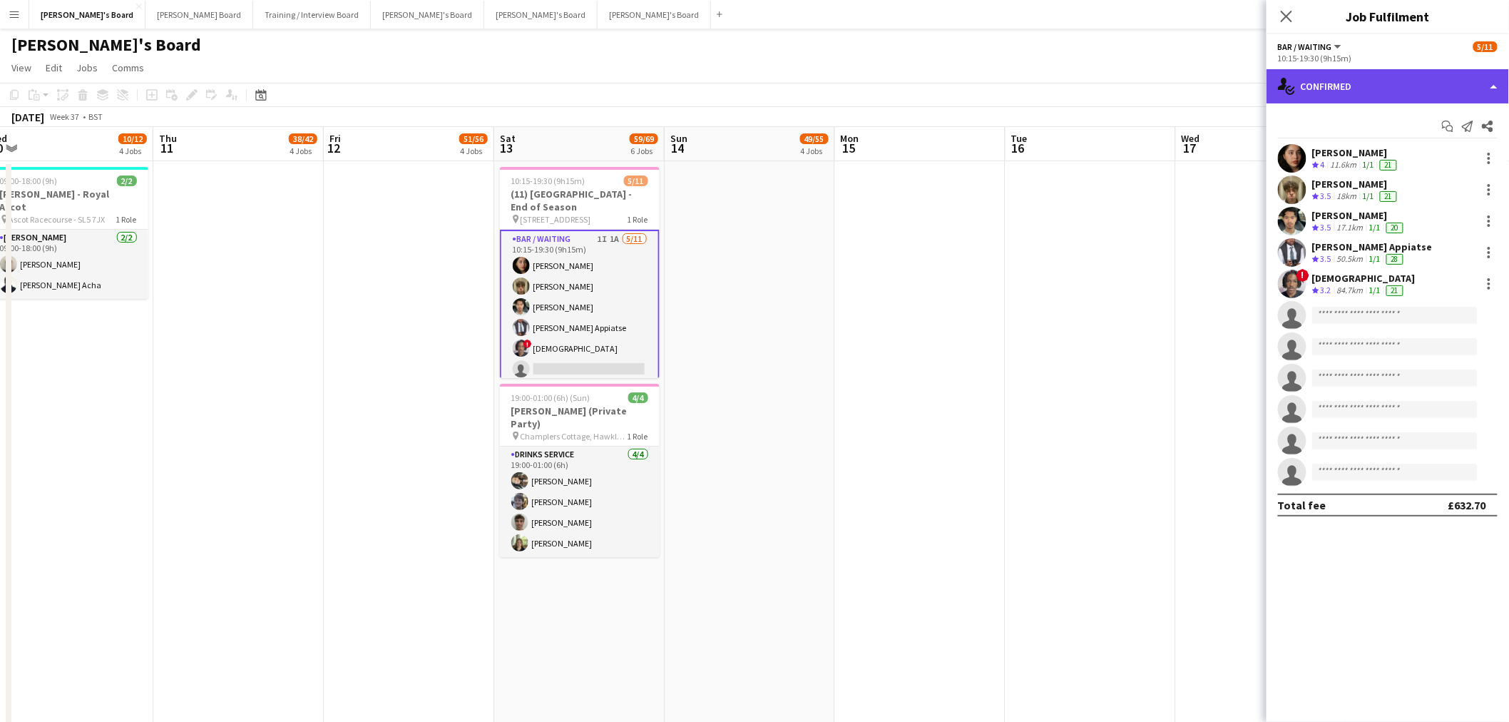
click at [1014, 87] on div "single-neutral-actions-check-2 Confirmed" at bounding box center [1388, 86] width 243 height 34
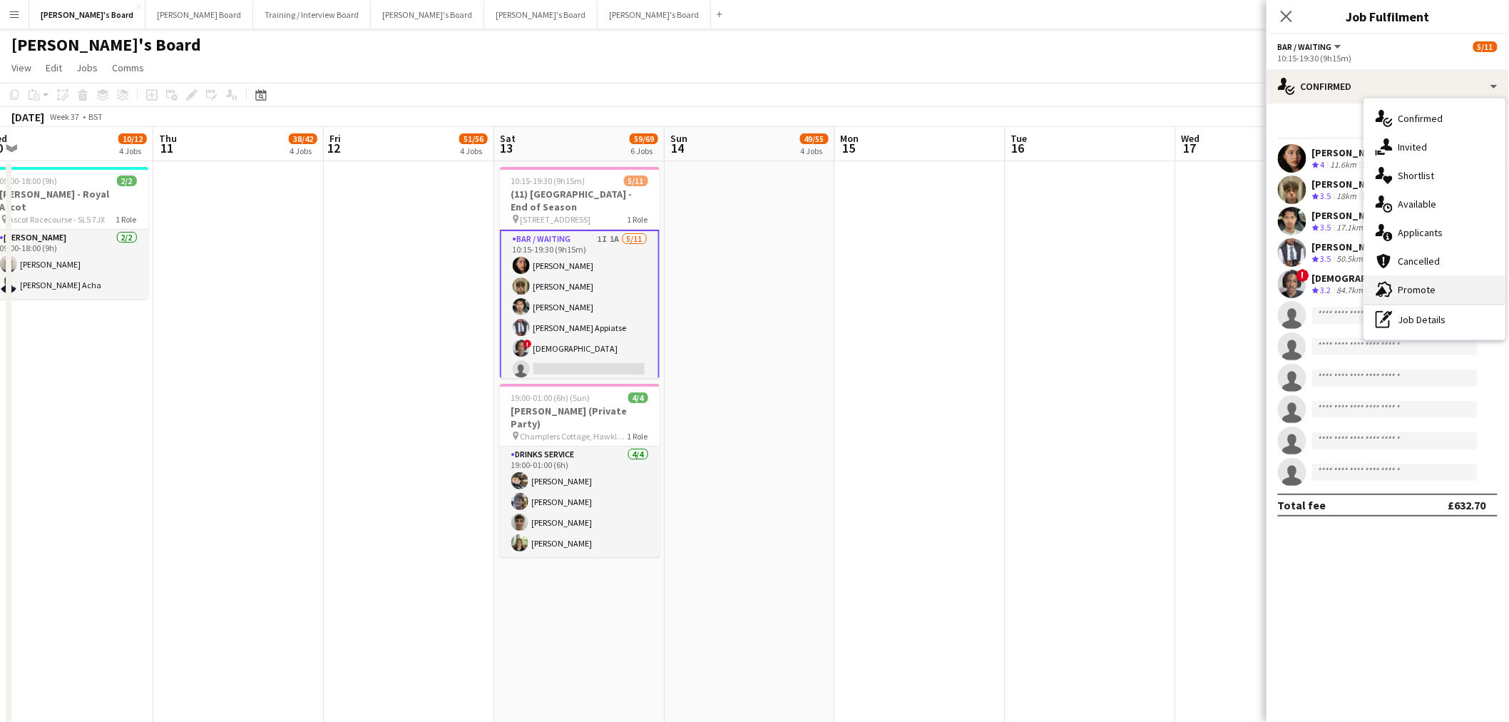
click at [1014, 290] on span "Promote" at bounding box center [1418, 289] width 38 height 13
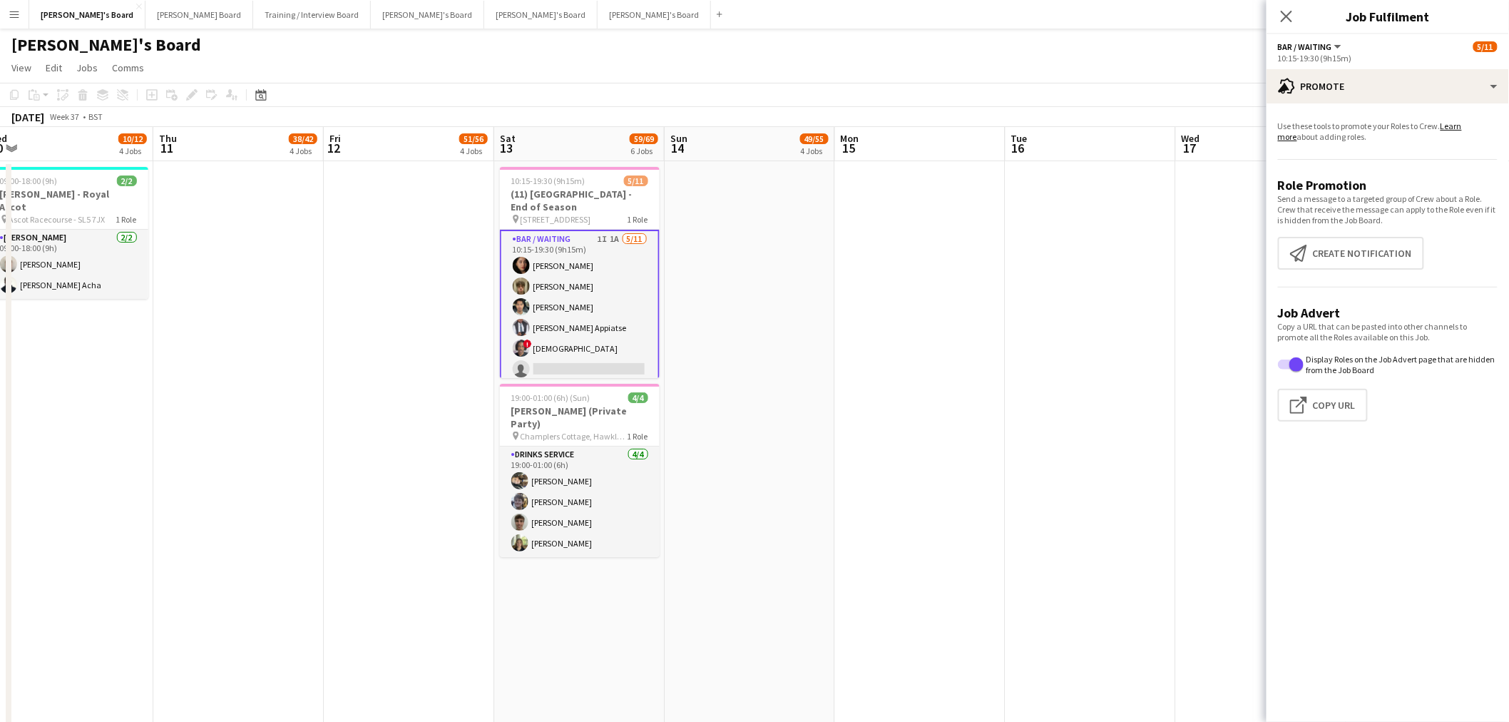
click at [1014, 271] on app-promote-tab "Use these tools to promote your Roles to Crew. Learn more about adding roles. R…" at bounding box center [1388, 274] width 243 height 318
click at [1014, 255] on button "Create notification Create notification" at bounding box center [1351, 253] width 146 height 33
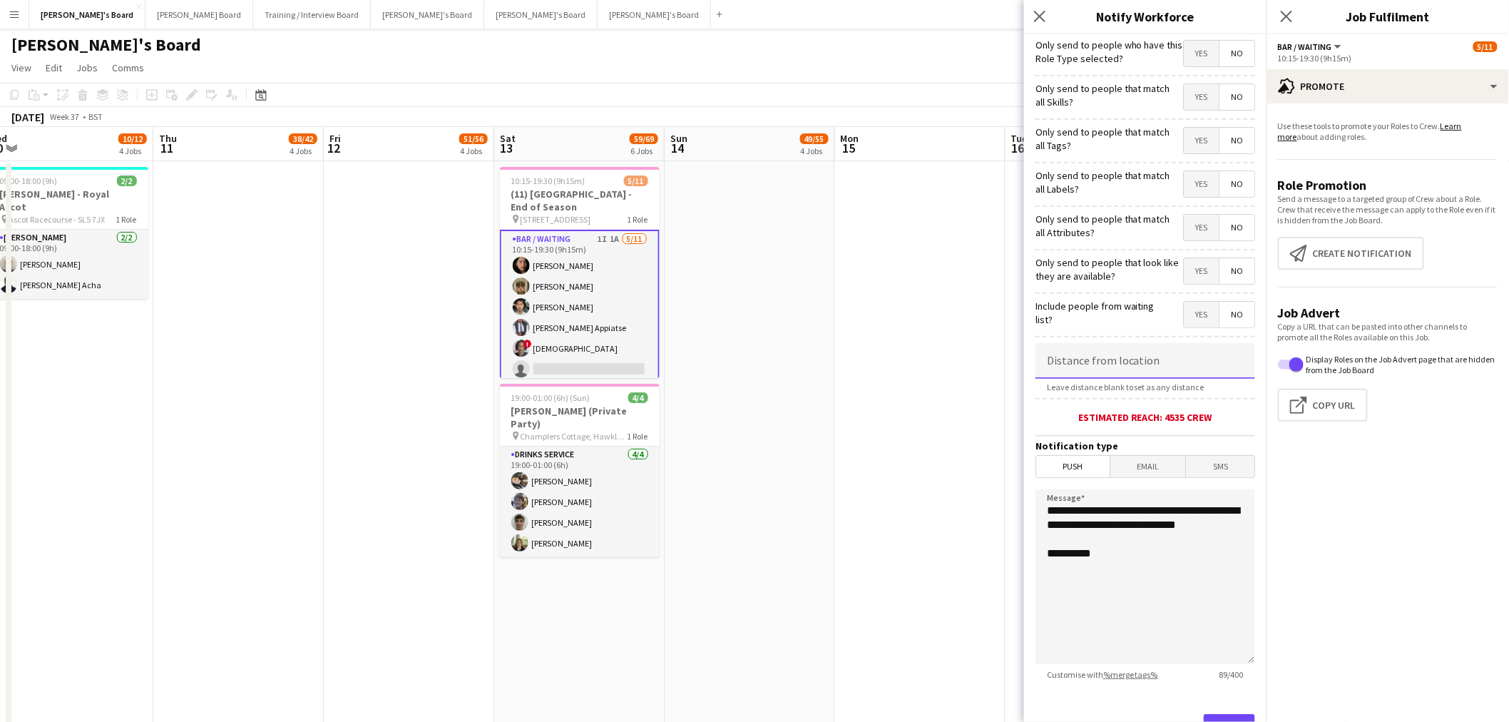
click at [1014, 357] on input at bounding box center [1146, 361] width 220 height 36
type input "****"
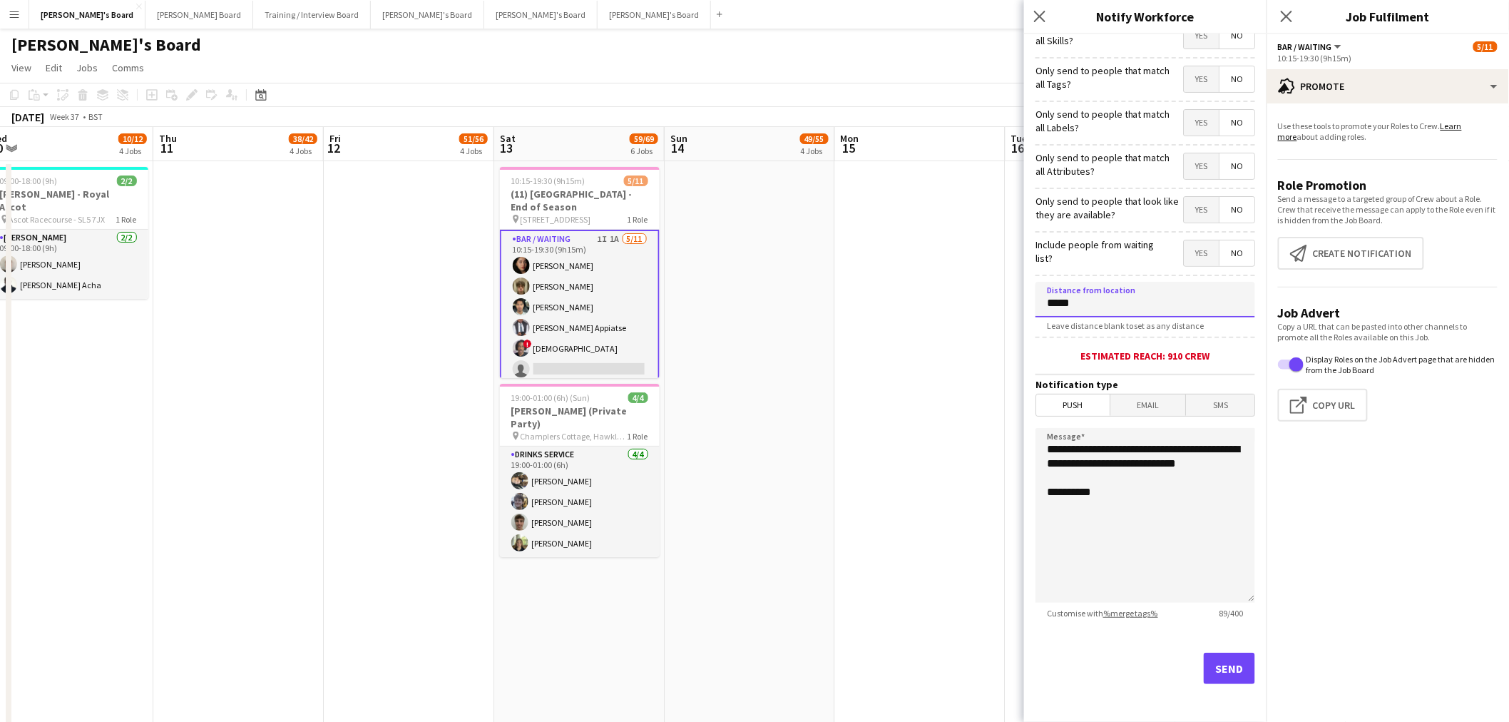
type input "*****"
click at [1014, 436] on button "Send" at bounding box center [1229, 668] width 51 height 31
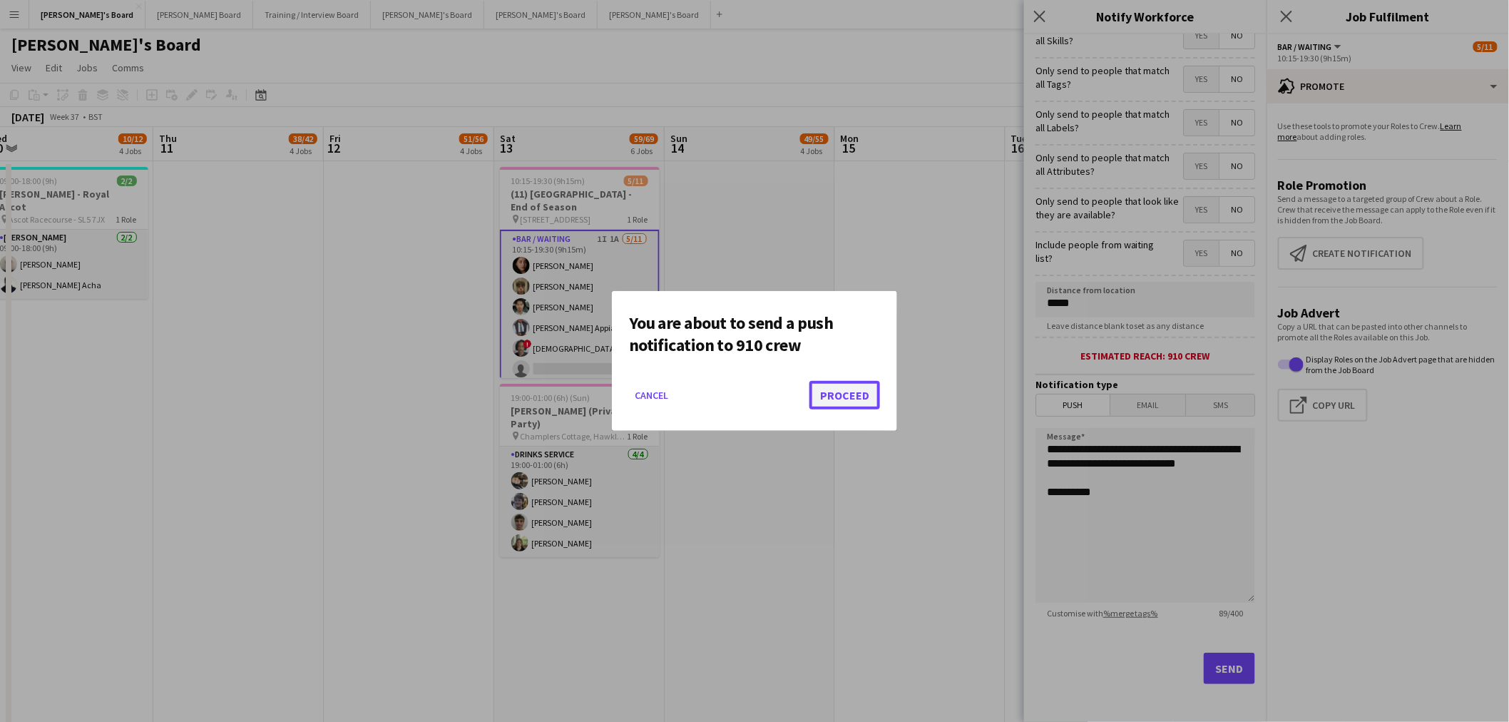
click at [852, 394] on button "Proceed" at bounding box center [845, 395] width 71 height 29
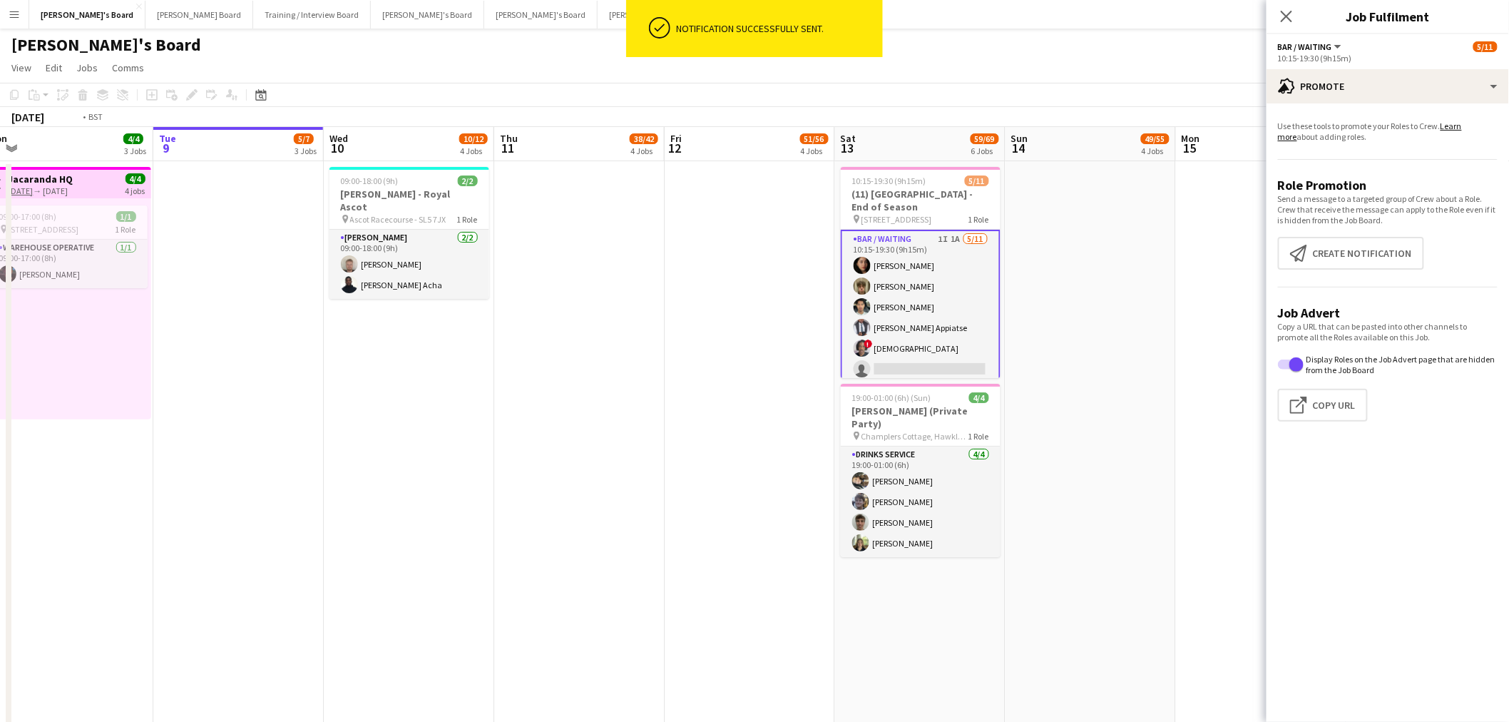
drag, startPoint x: 289, startPoint y: 439, endPoint x: 786, endPoint y: 486, distance: 499.4
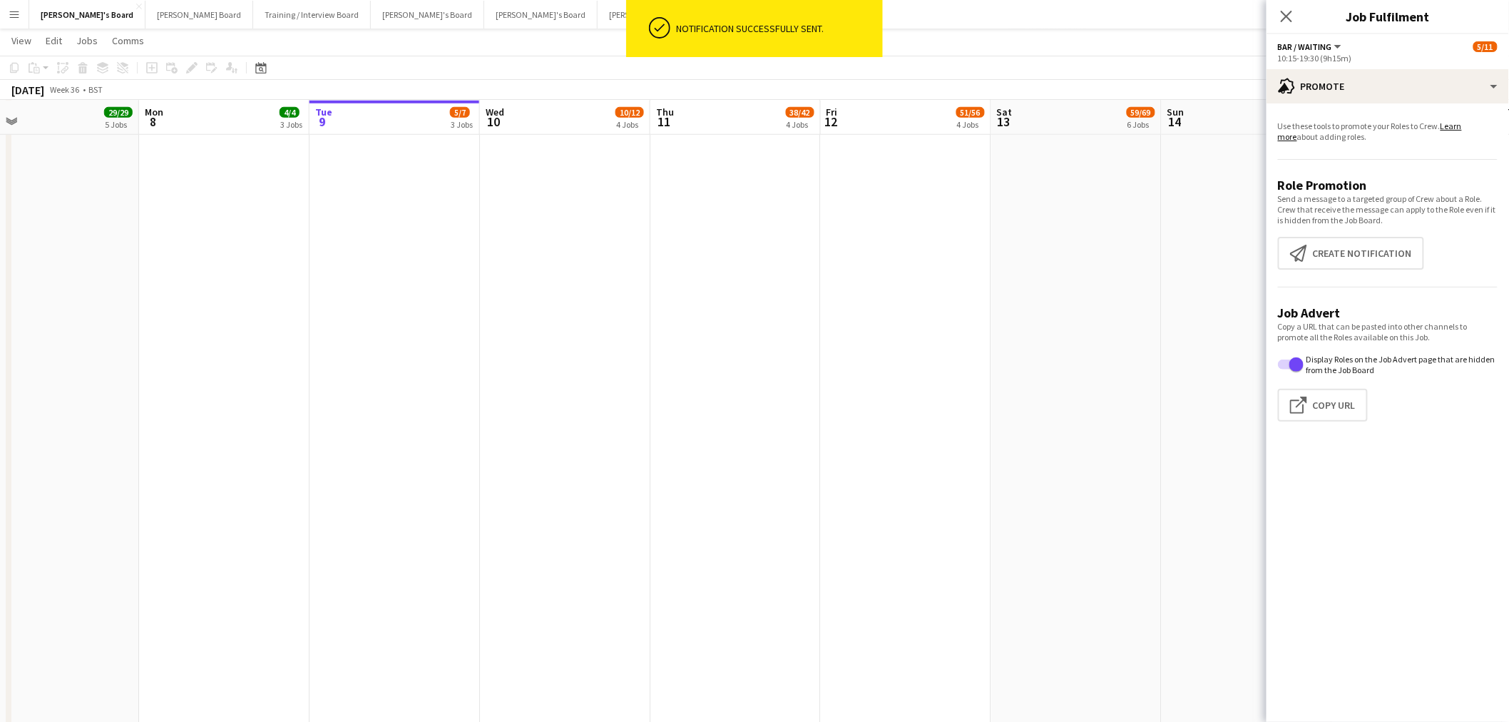
click at [645, 436] on app-date-cell "09:00-18:00 (9h) 2/2 BOH Porter - Royal Ascot pin Ascot Racecourse - SL5 7JX 1 …" at bounding box center [565, 262] width 170 height 1154
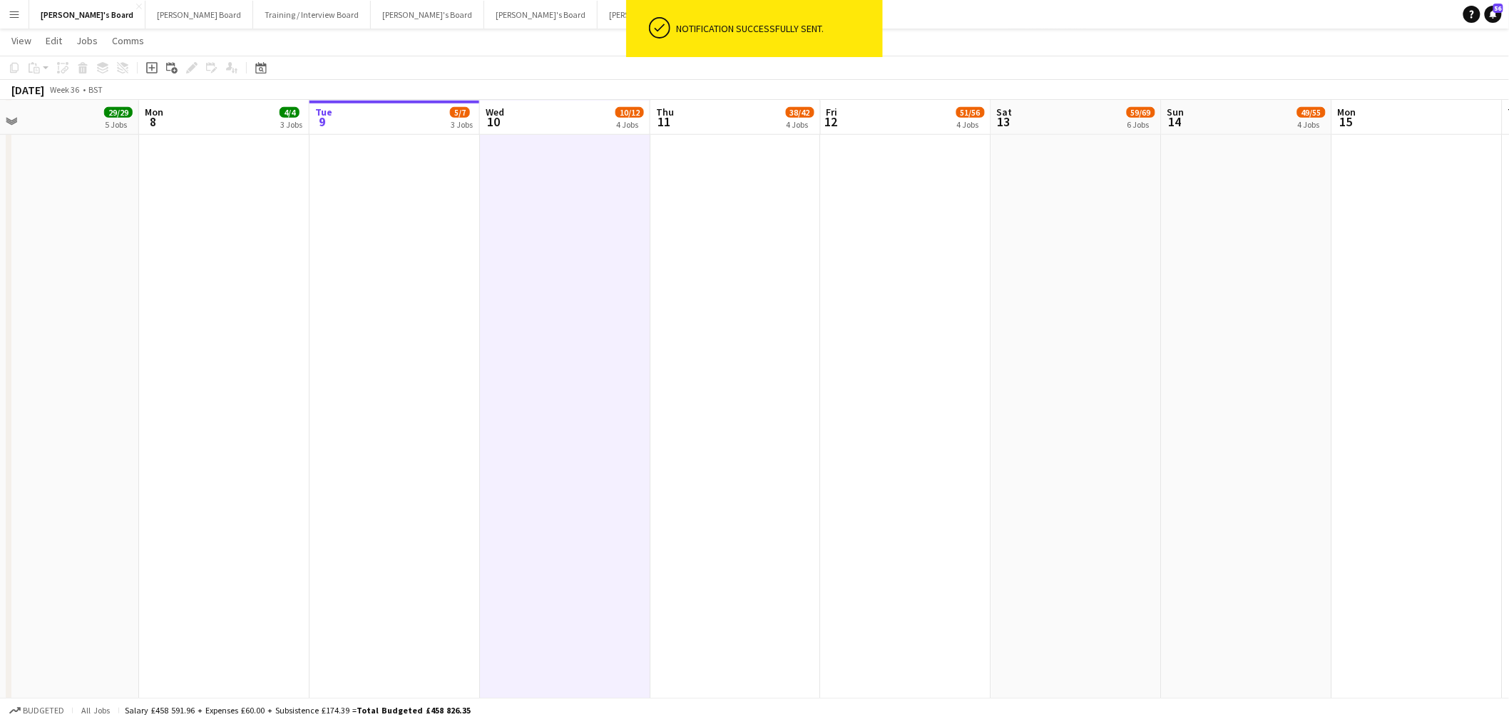
click at [643, 436] on app-date-cell "09:00-18:00 (9h) 2/2 BOH Porter - Royal Ascot pin Ascot Racecourse - SL5 7JX 1 …" at bounding box center [565, 262] width 170 height 1154
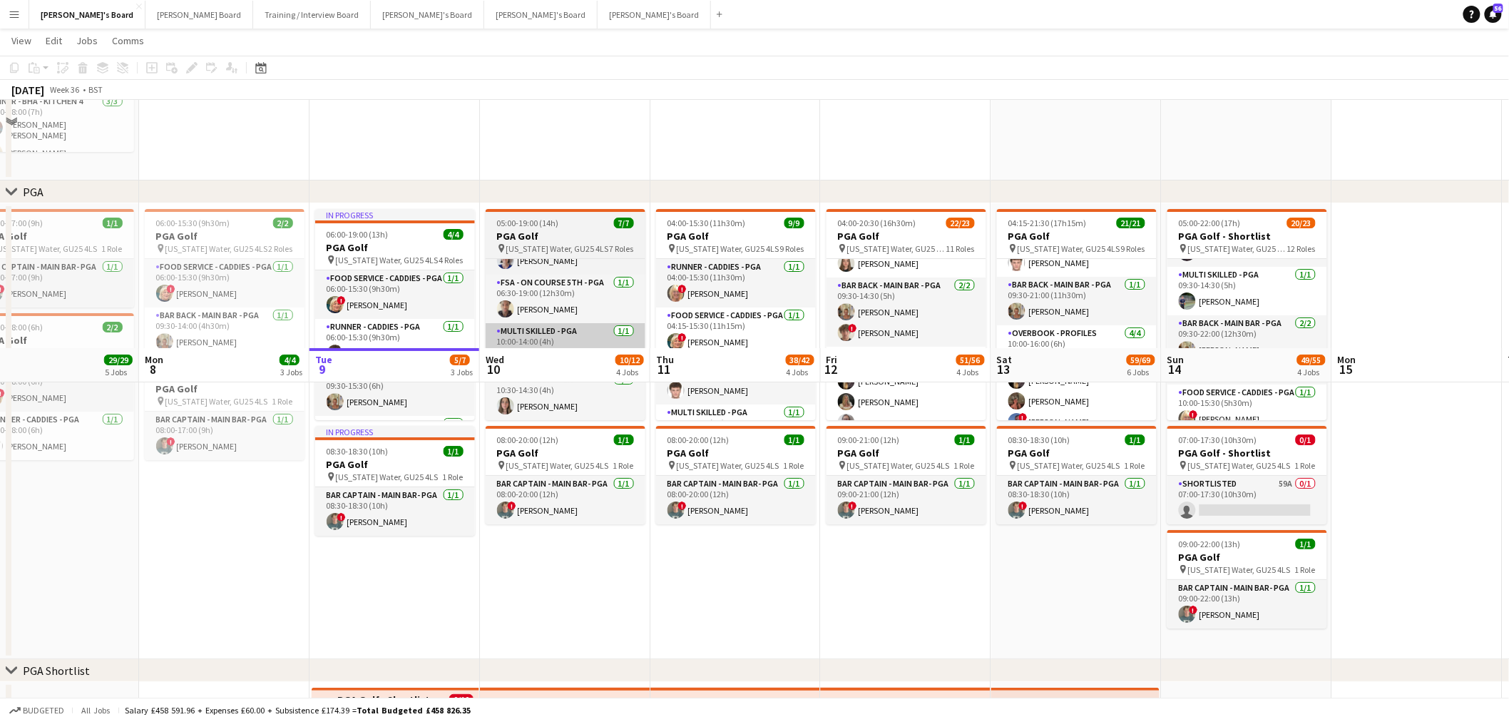
scroll to position [1935, 0]
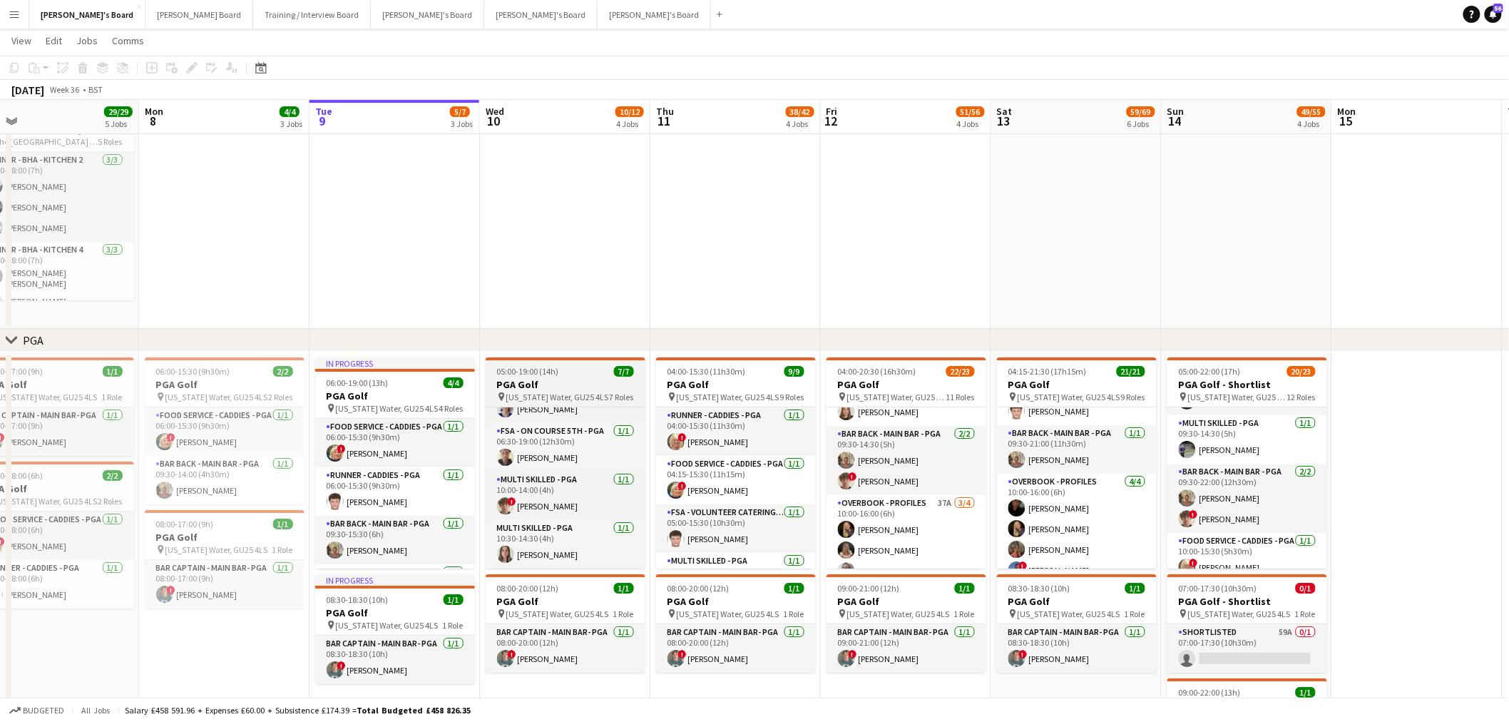
drag, startPoint x: 883, startPoint y: 332, endPoint x: 487, endPoint y: 379, distance: 398.7
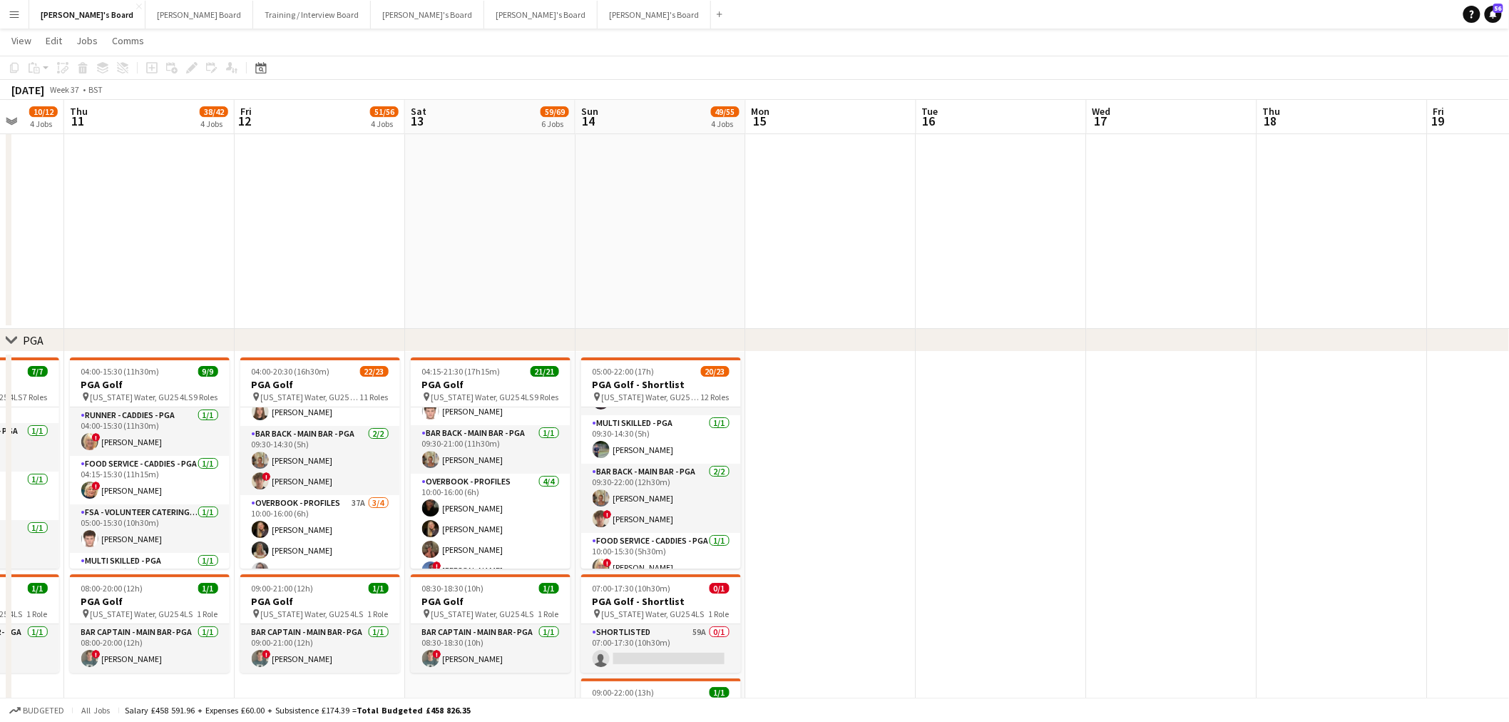
scroll to position [0, 414]
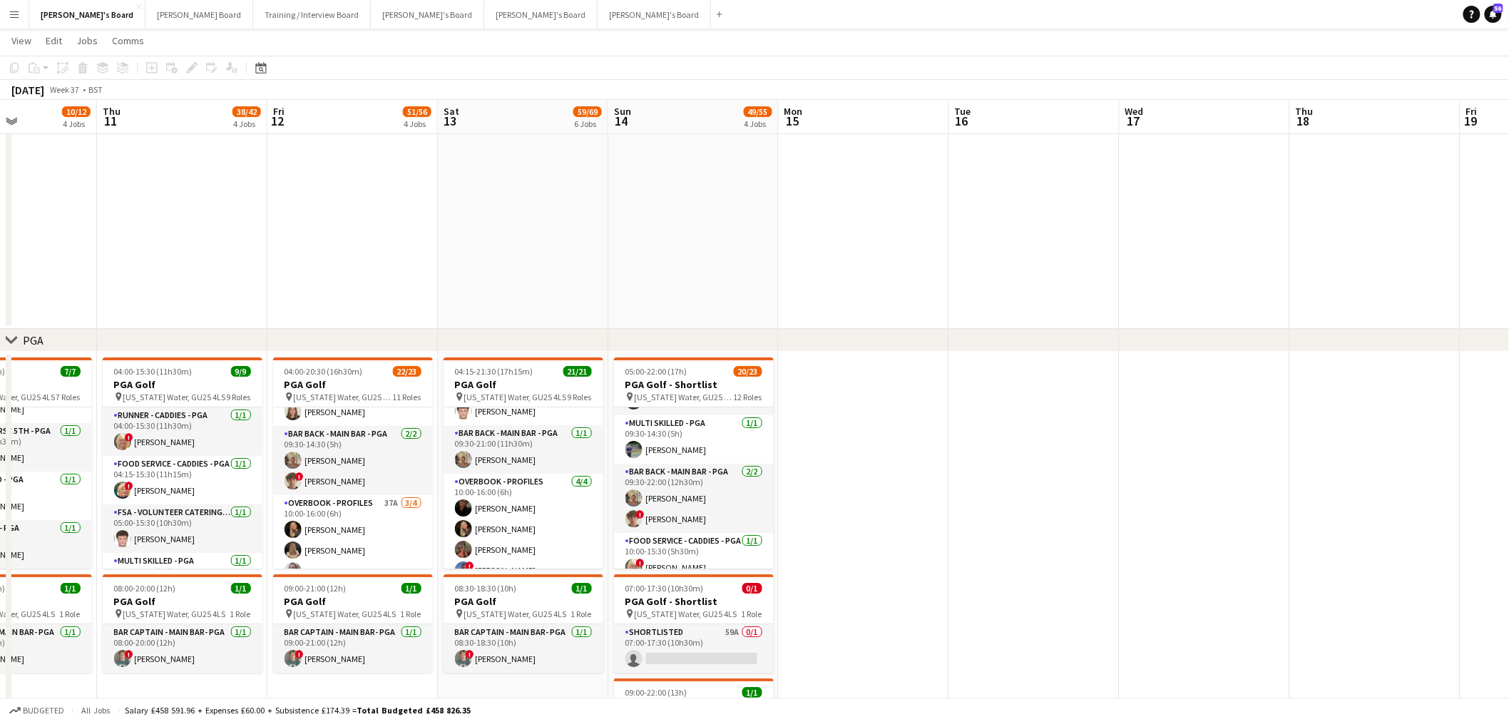
drag, startPoint x: 779, startPoint y: 452, endPoint x: 489, endPoint y: 458, distance: 290.4
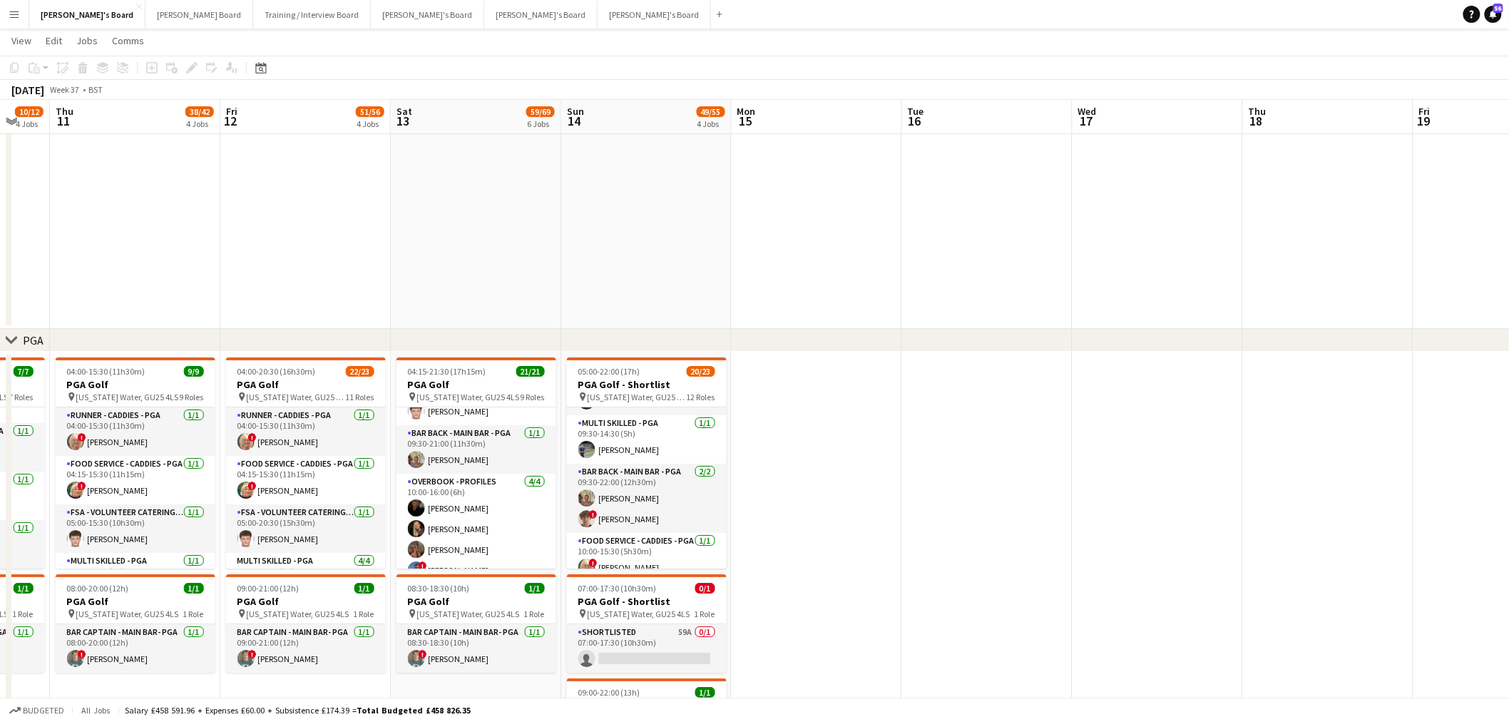
scroll to position [0, 480]
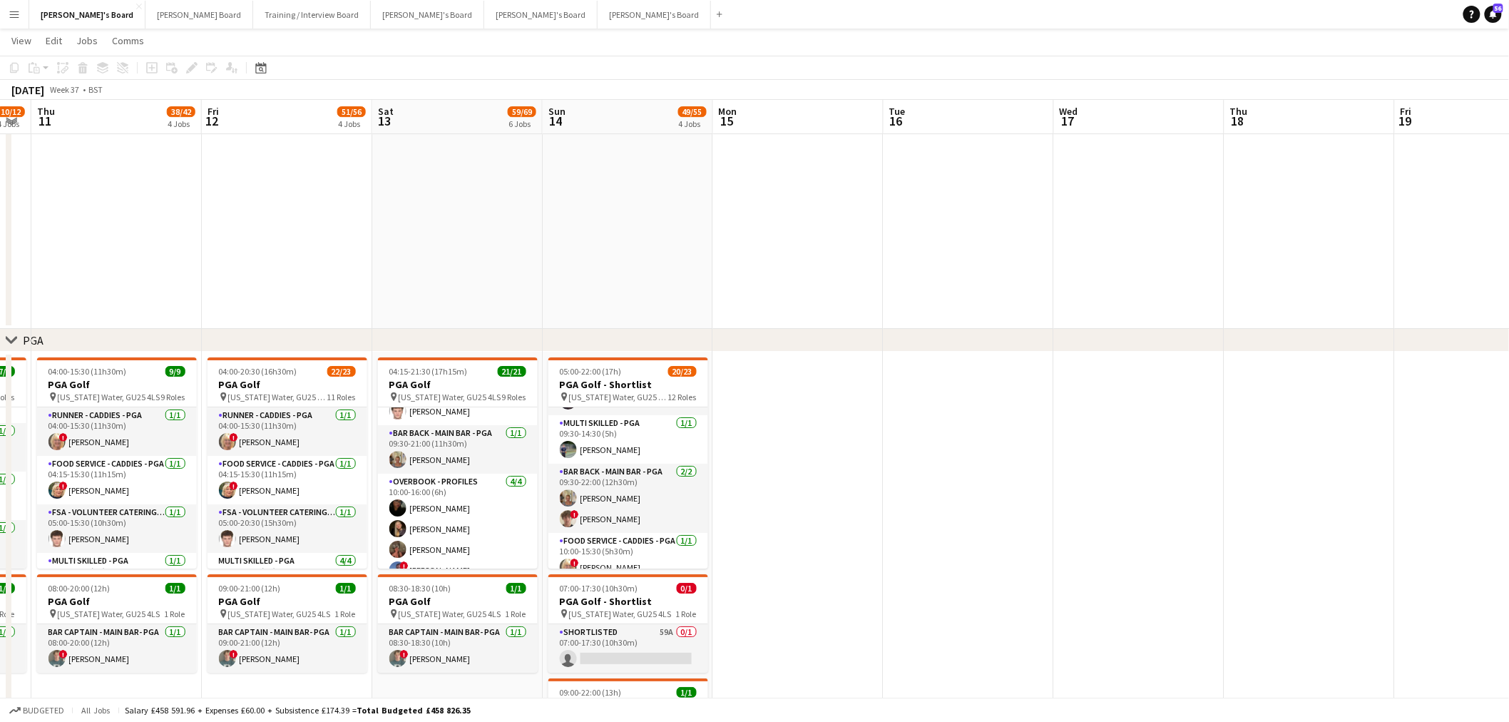
drag, startPoint x: 409, startPoint y: 390, endPoint x: 343, endPoint y: 390, distance: 65.6
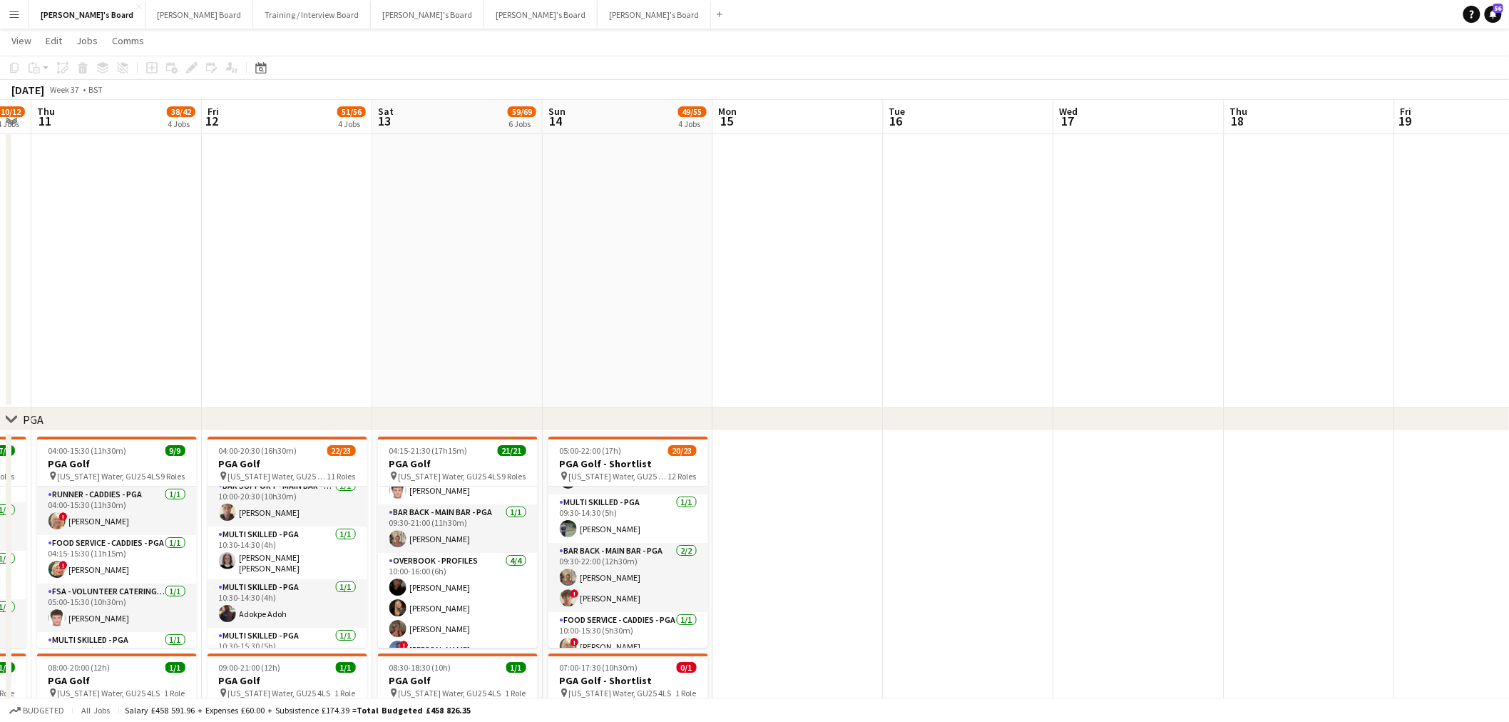
scroll to position [475, 0]
click at [287, 436] on app-card-role "Multi Skilled - PGA 1/1 10:30-14:30 (4h) Adokpe Adoh" at bounding box center [288, 573] width 160 height 49
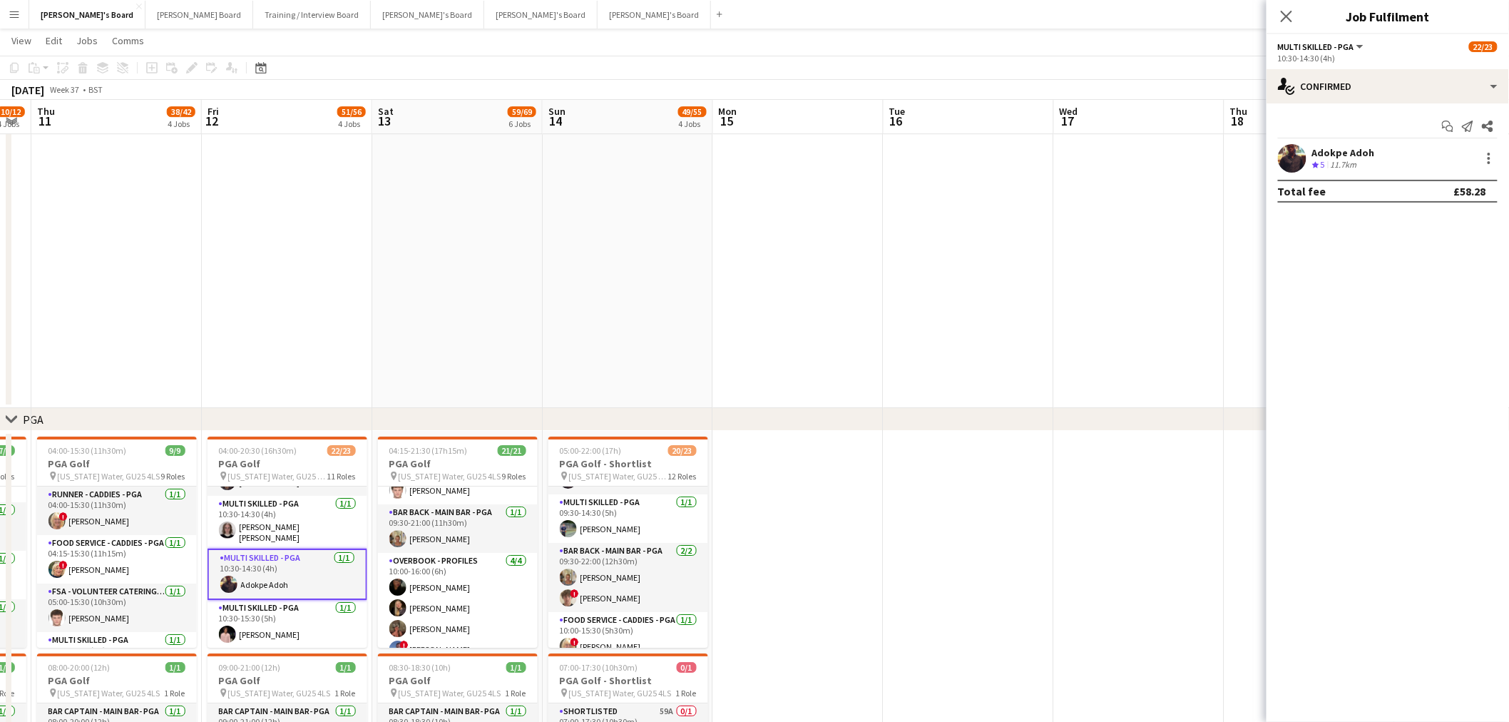
click at [1014, 109] on div "Start chat Send notification Share Adokpe Adoh Crew rating 5 11.7km Total fee £…" at bounding box center [1388, 158] width 243 height 111
click at [1014, 90] on div "single-neutral-actions-check-2 Confirmed" at bounding box center [1388, 86] width 243 height 34
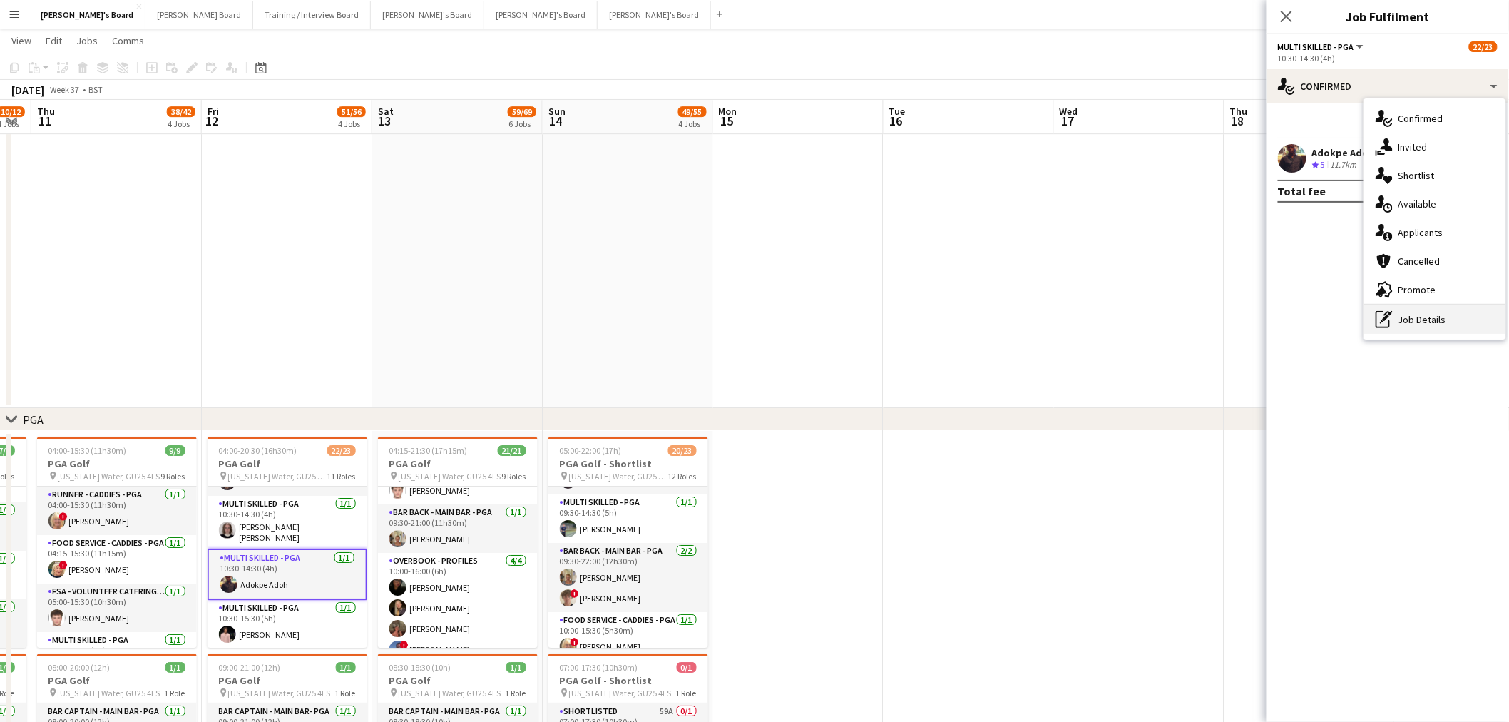
click at [1014, 312] on div "pen-write Job Details" at bounding box center [1435, 319] width 141 height 29
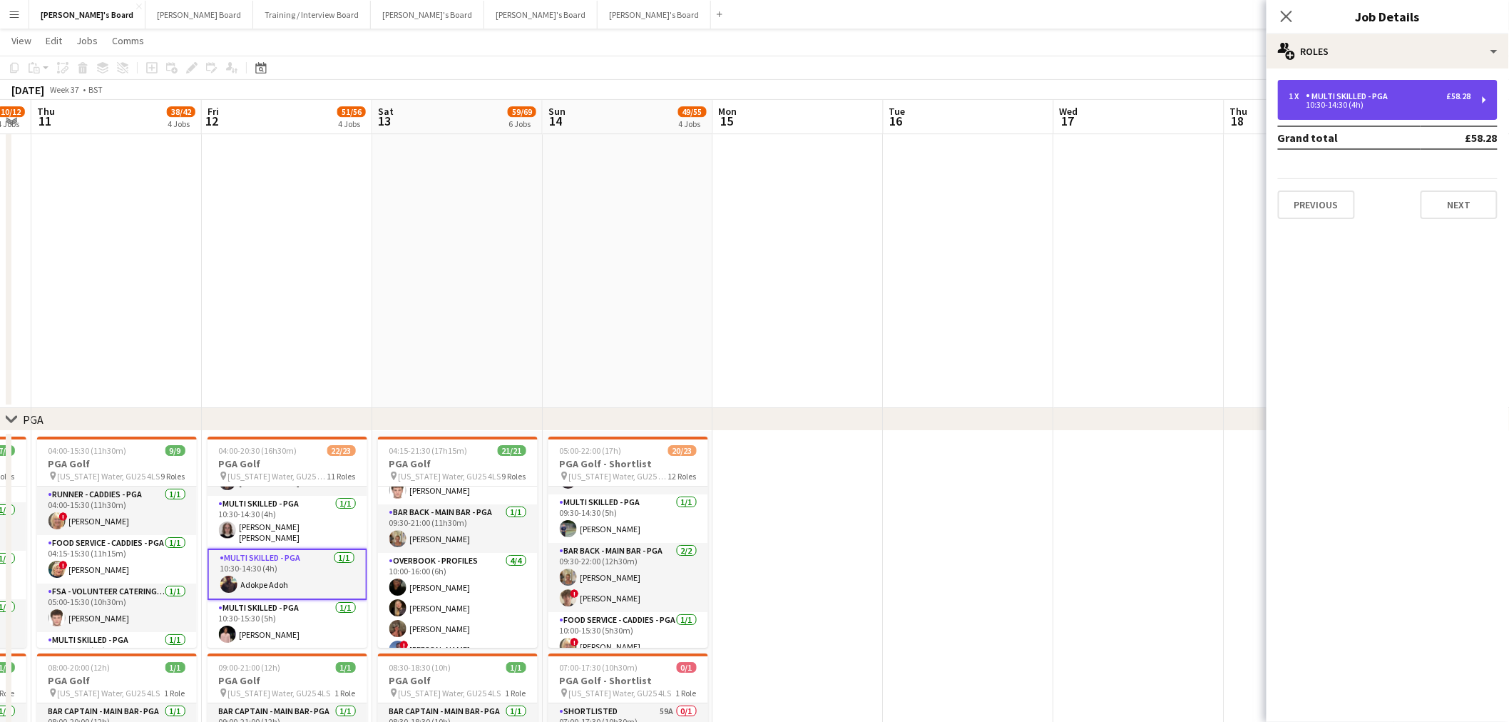
click at [1014, 104] on div "10:30-14:30 (4h)" at bounding box center [1381, 104] width 182 height 7
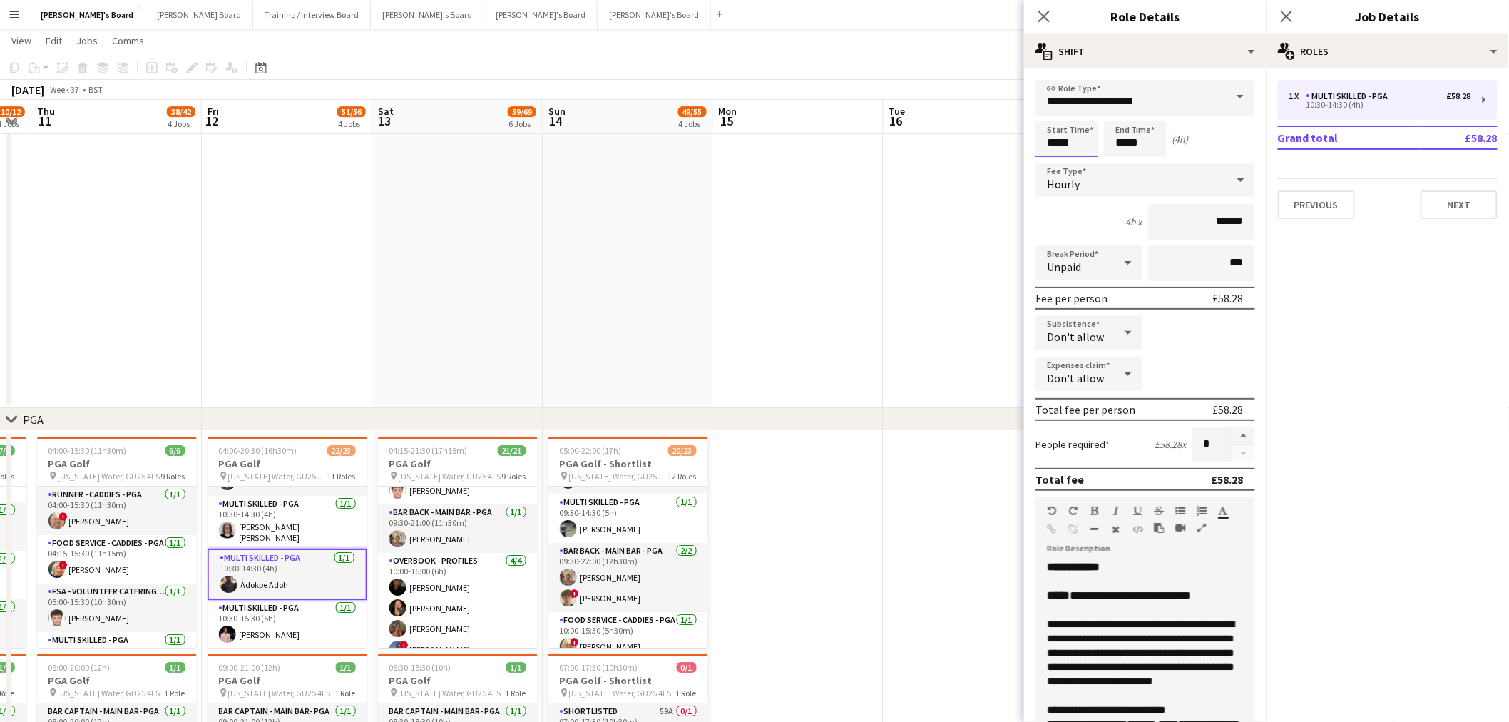
click at [1014, 151] on input "*****" at bounding box center [1067, 139] width 63 height 36
click at [1014, 166] on div at bounding box center [1053, 164] width 29 height 14
type input "*****"
click at [1014, 163] on div at bounding box center [1053, 164] width 29 height 14
click at [1014, 154] on div "Start Time ***** End Time ***** (6h)" at bounding box center [1146, 139] width 220 height 36
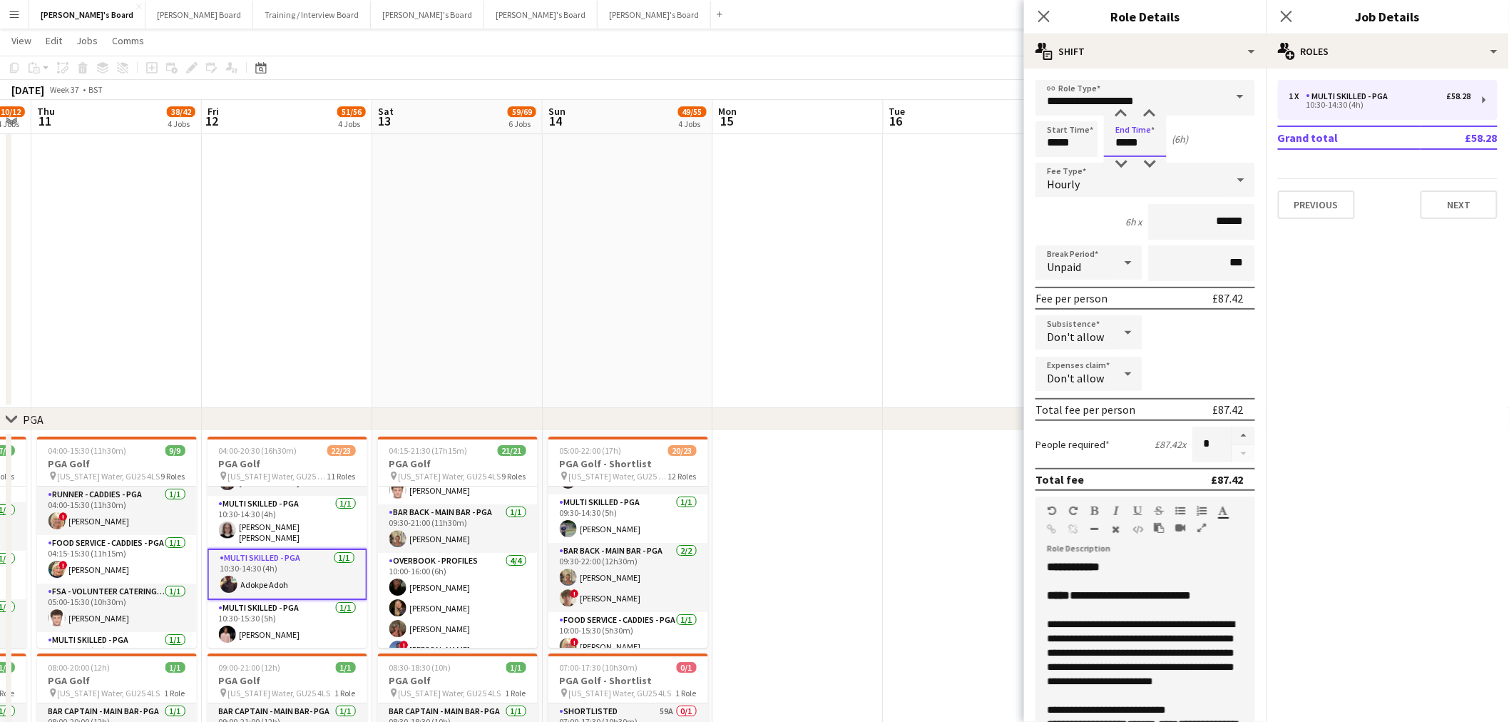
click at [1014, 141] on input "*****" at bounding box center [1135, 139] width 63 height 36
click at [1014, 168] on div at bounding box center [1121, 164] width 29 height 14
type input "*****"
click at [1014, 168] on div at bounding box center [1121, 164] width 29 height 14
click at [1014, 140] on div "Start Time ***** End Time ***** (4h)" at bounding box center [1146, 139] width 220 height 36
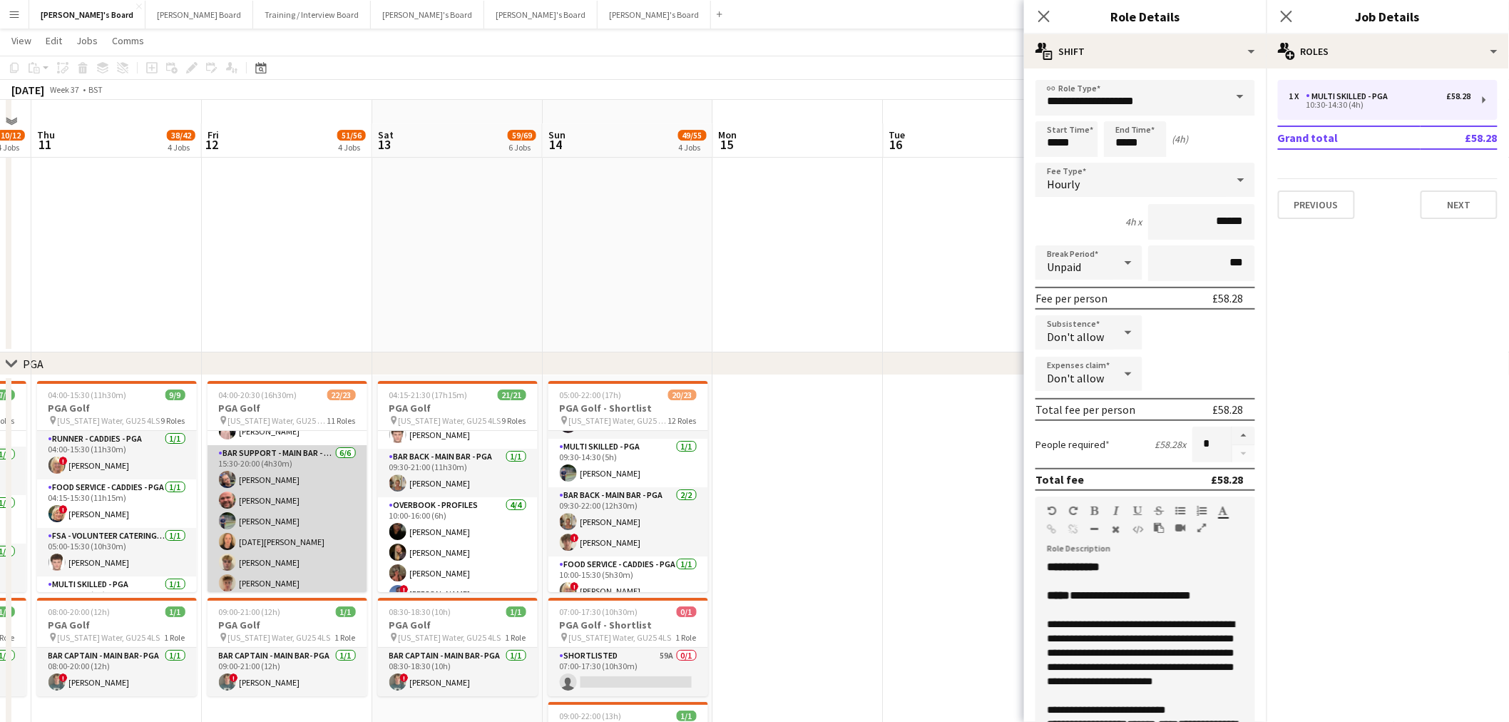
scroll to position [1935, 0]
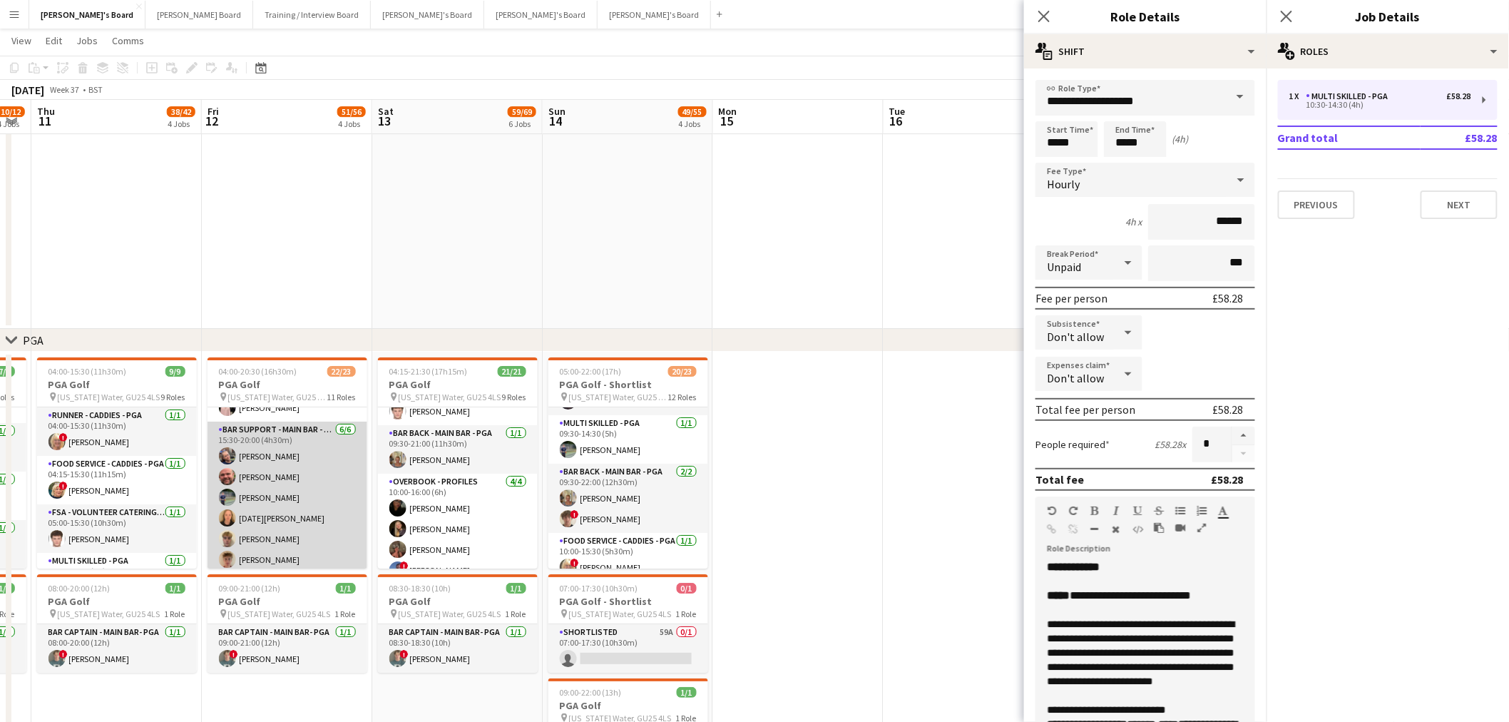
click at [294, 436] on app-card-role "Bar Support - Main Bar - PGA 6/6 15:30-20:00 (4h30m) lucy eliot Dyllon McGregor…" at bounding box center [288, 498] width 160 height 152
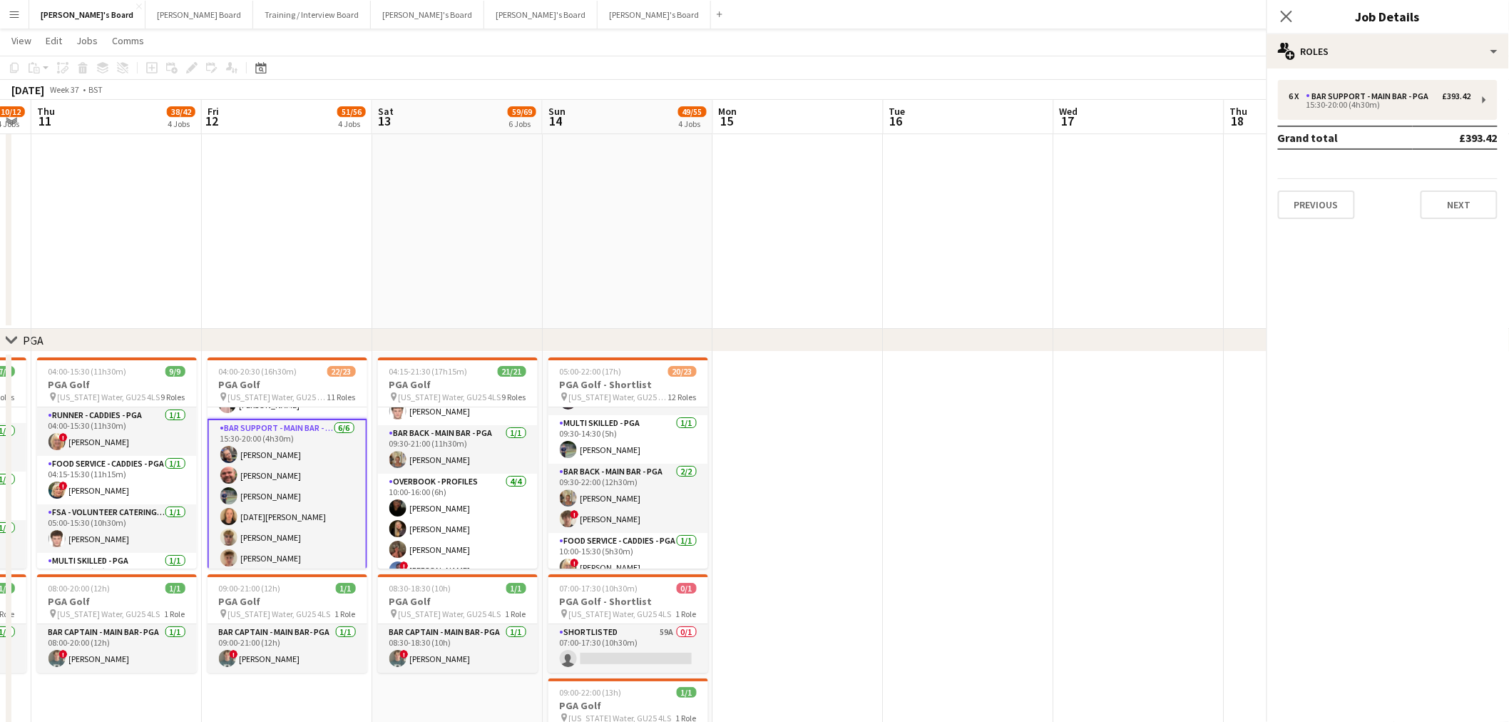
scroll to position [621, 0]
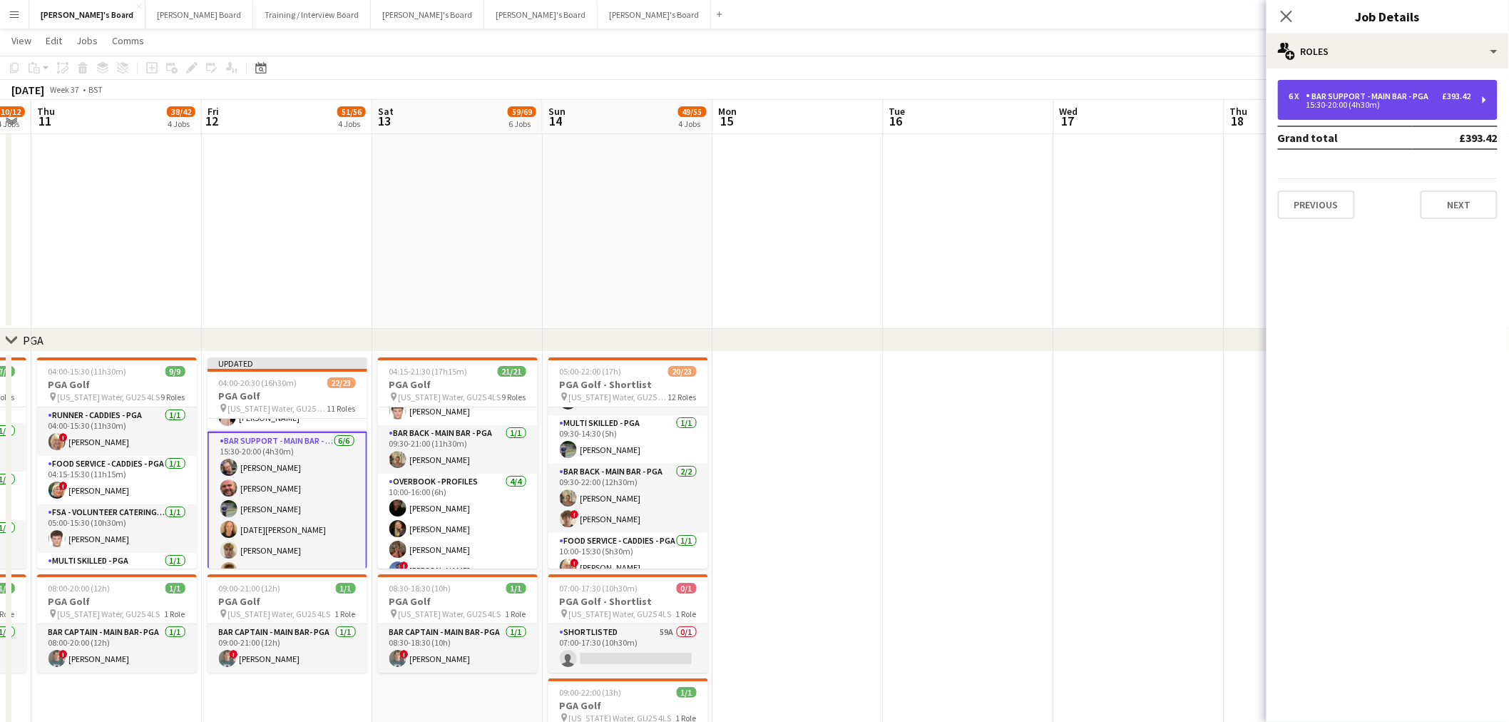
click at [1014, 91] on div "Bar Support - Main Bar - PGA" at bounding box center [1371, 96] width 128 height 10
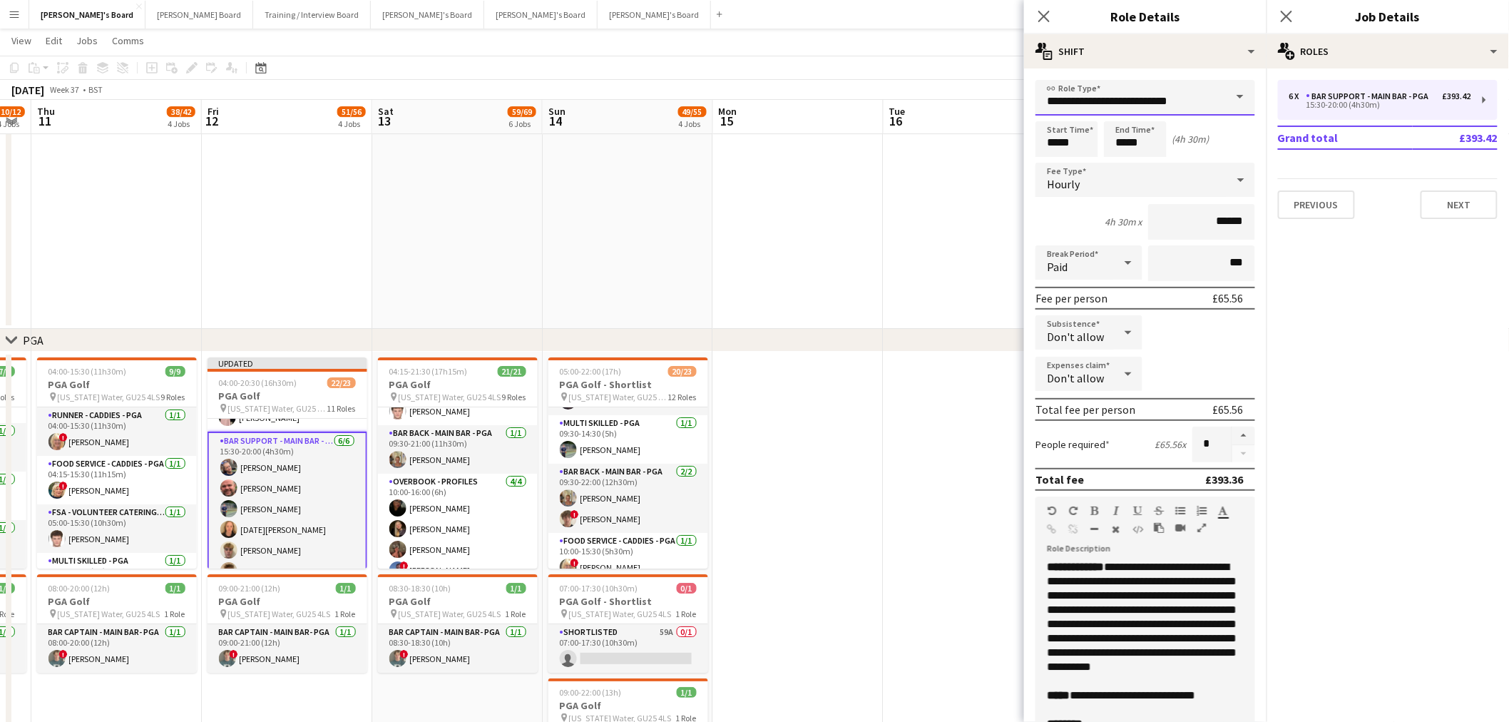
click at [1014, 88] on input "**********" at bounding box center [1146, 98] width 220 height 36
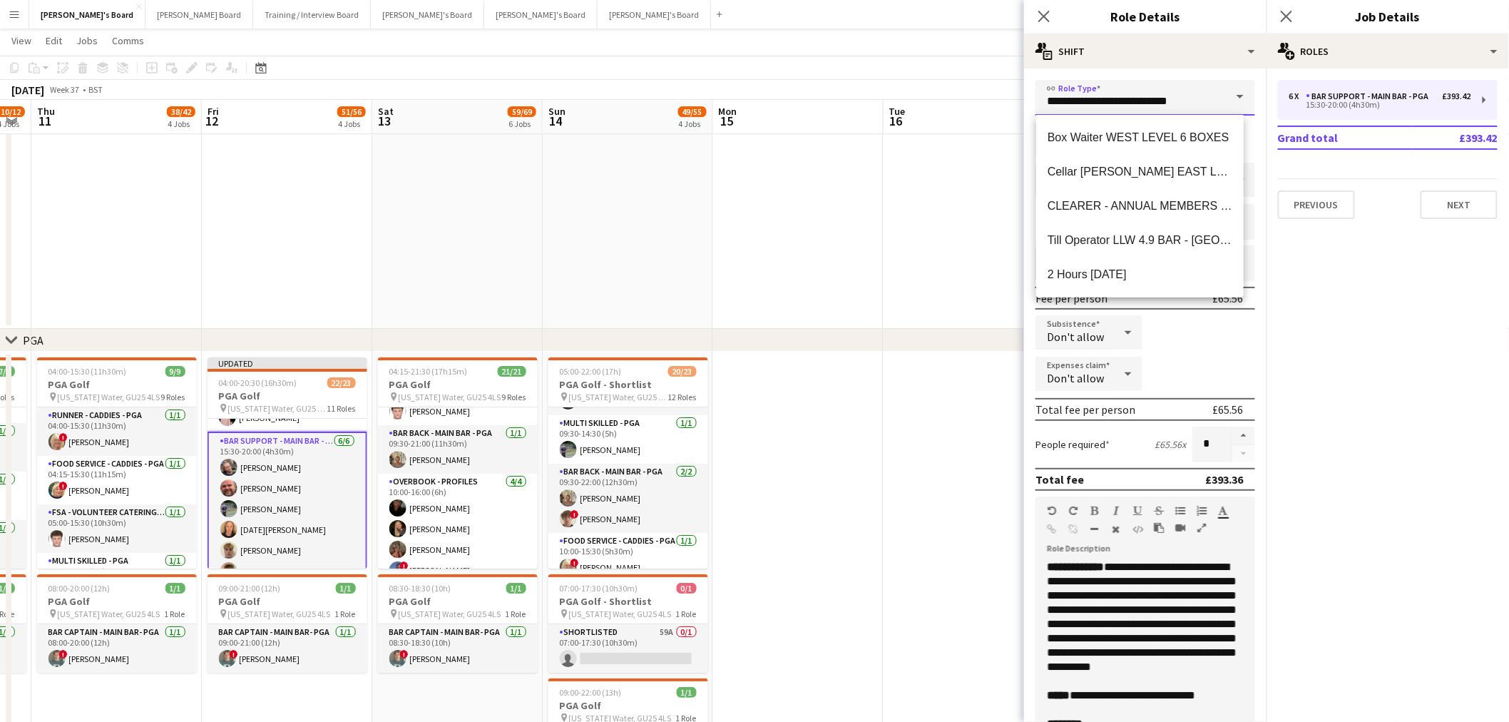
click at [1014, 88] on input "**********" at bounding box center [1146, 98] width 220 height 36
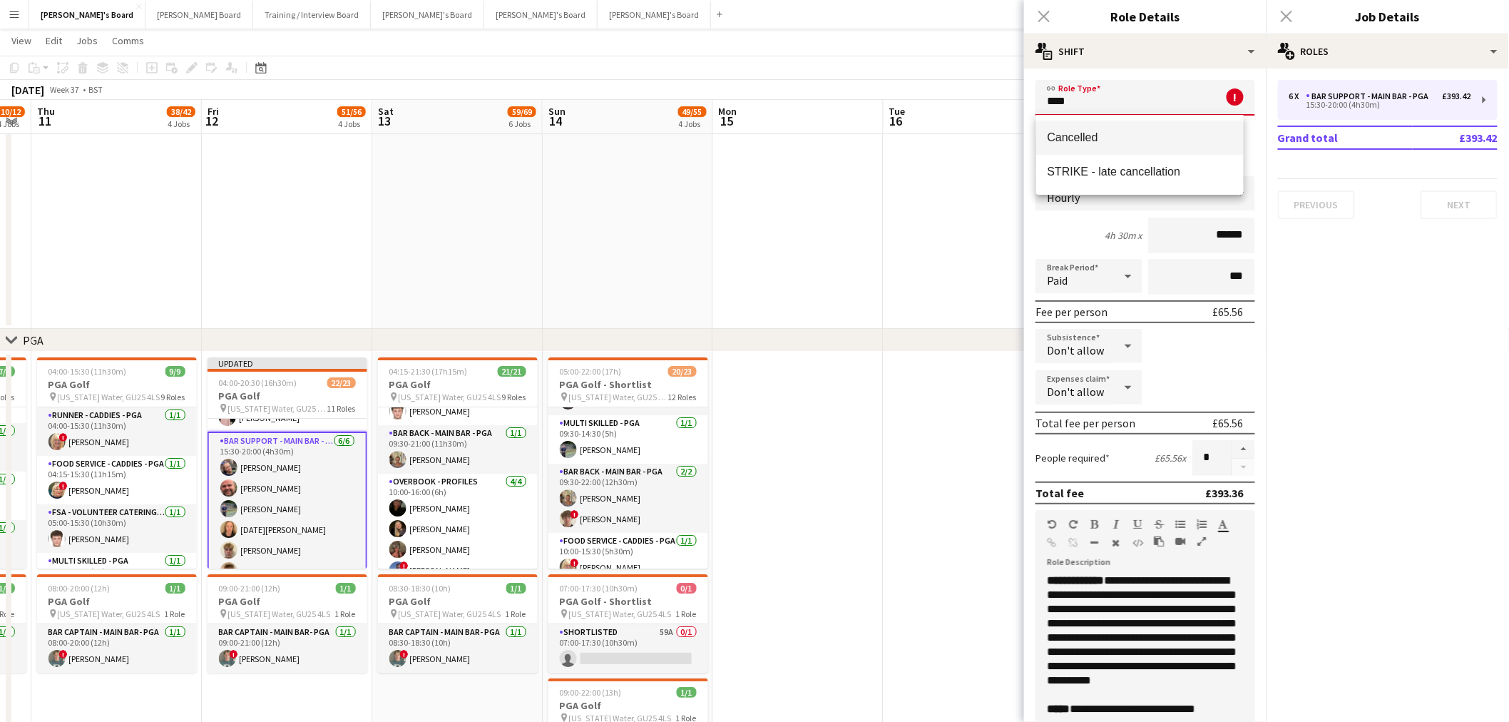
click at [1014, 140] on span "Cancelled" at bounding box center [1140, 138] width 185 height 14
type input "*********"
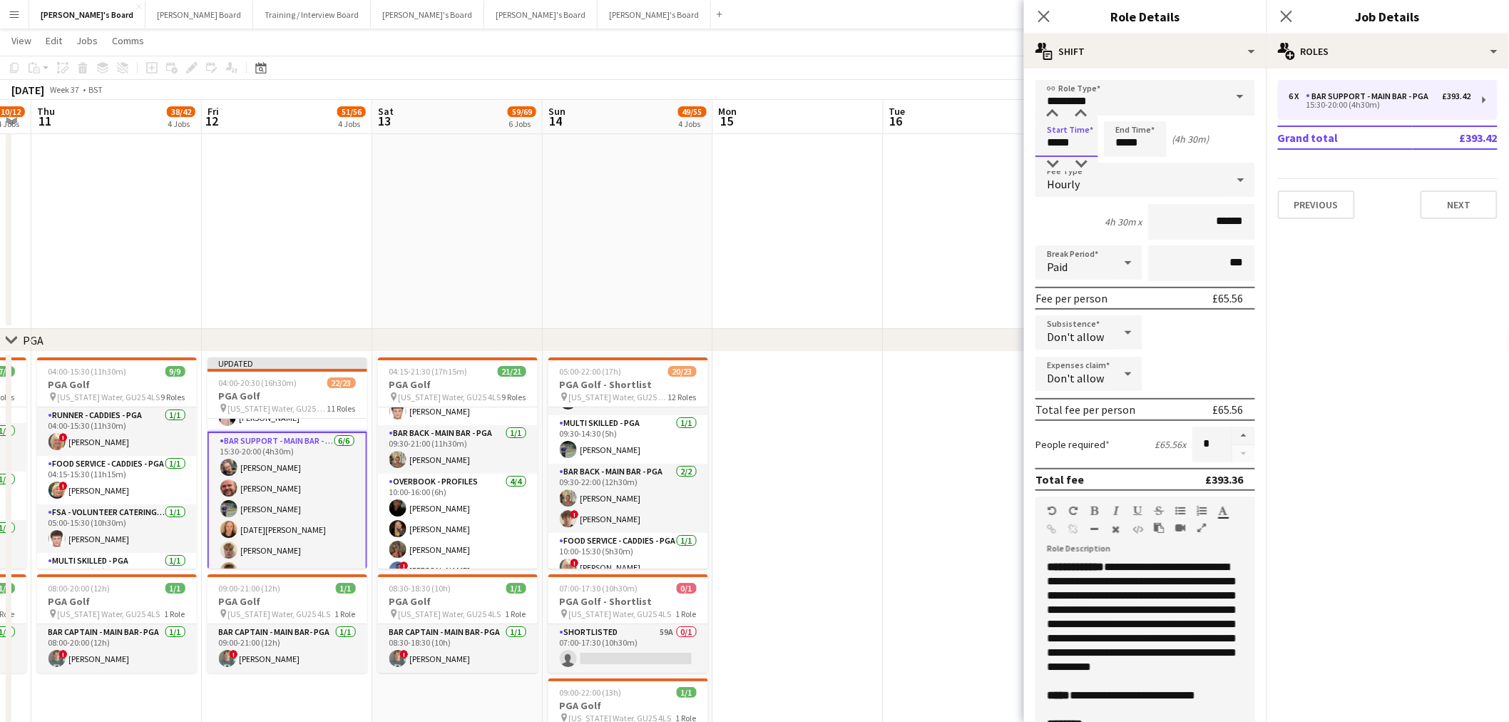
click at [1014, 145] on input "*****" at bounding box center [1067, 139] width 63 height 36
click at [1014, 108] on div at bounding box center [1053, 114] width 29 height 14
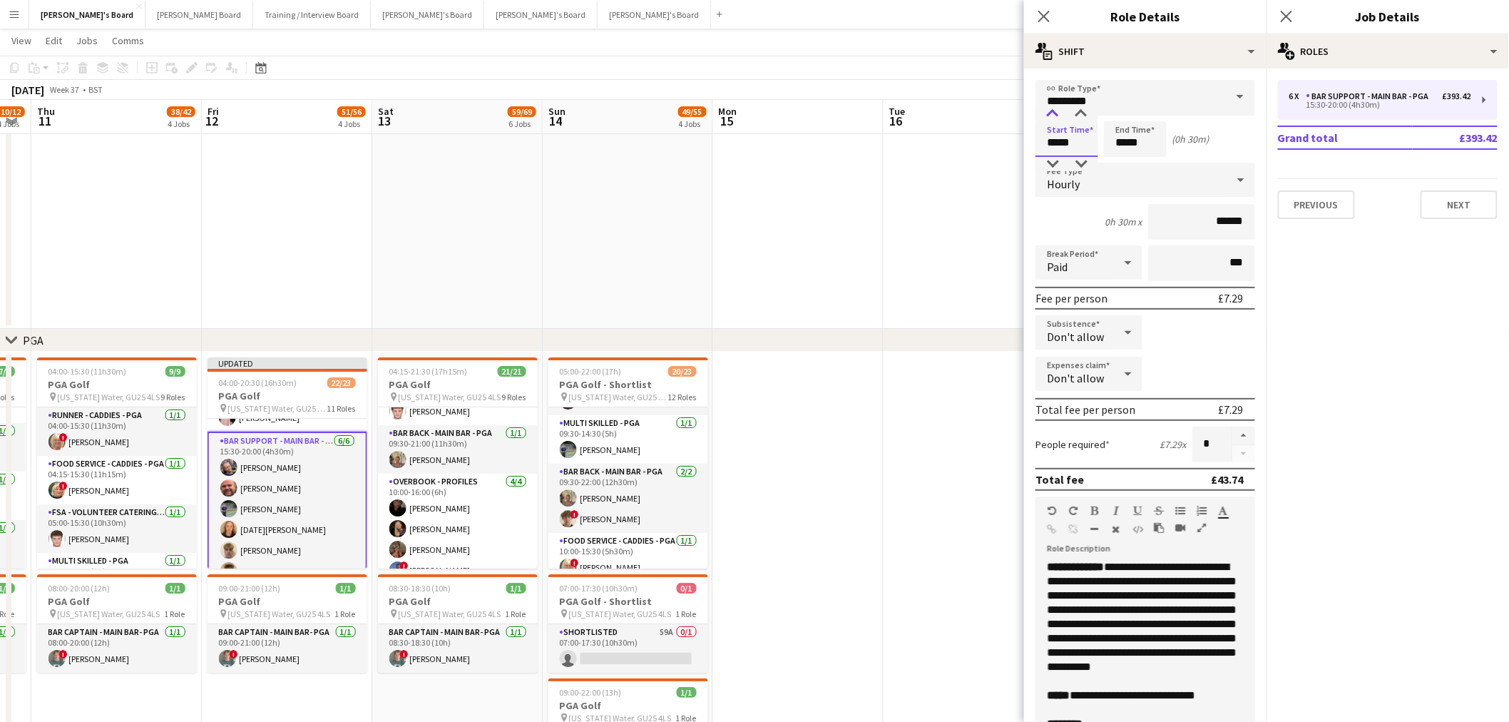
click at [1014, 108] on div at bounding box center [1053, 114] width 29 height 14
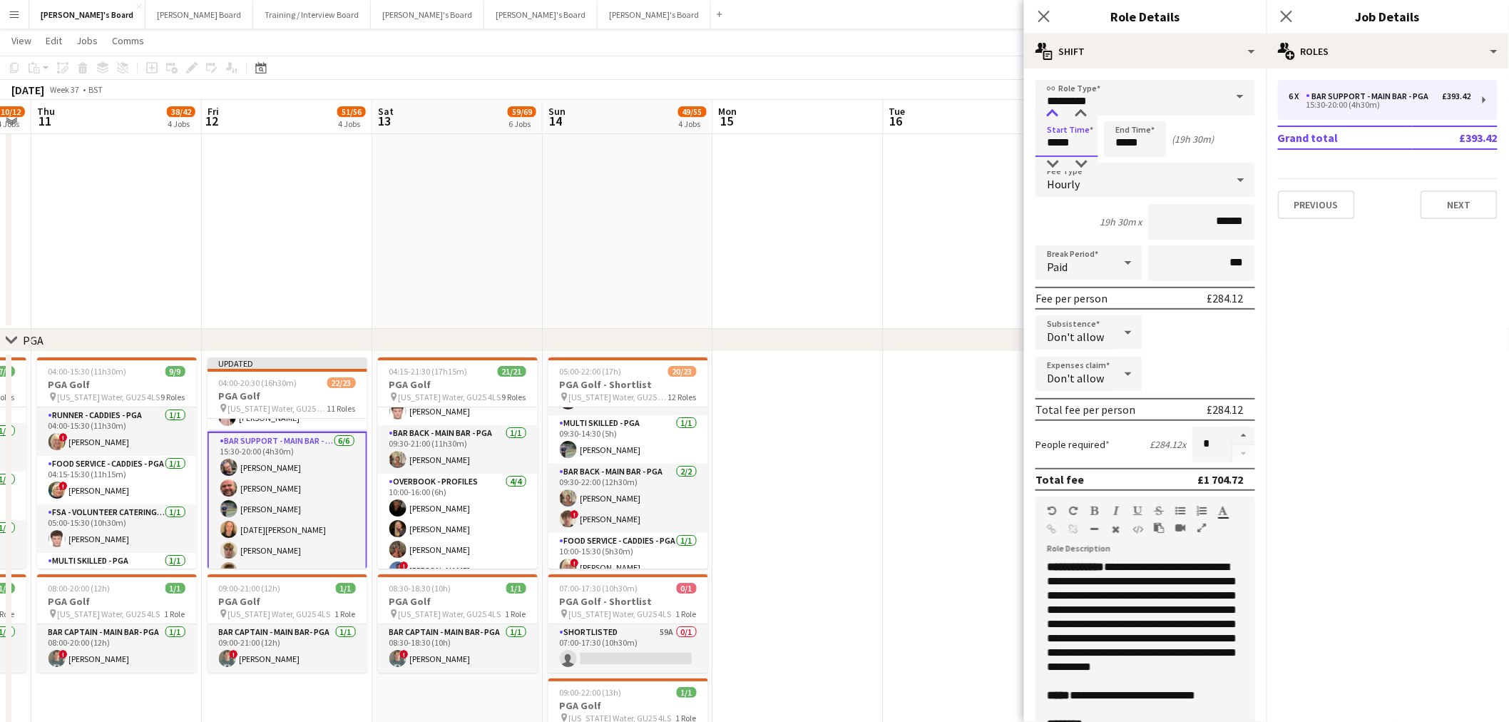
click at [1014, 108] on div at bounding box center [1053, 114] width 29 height 14
click at [1014, 157] on div at bounding box center [1081, 164] width 29 height 14
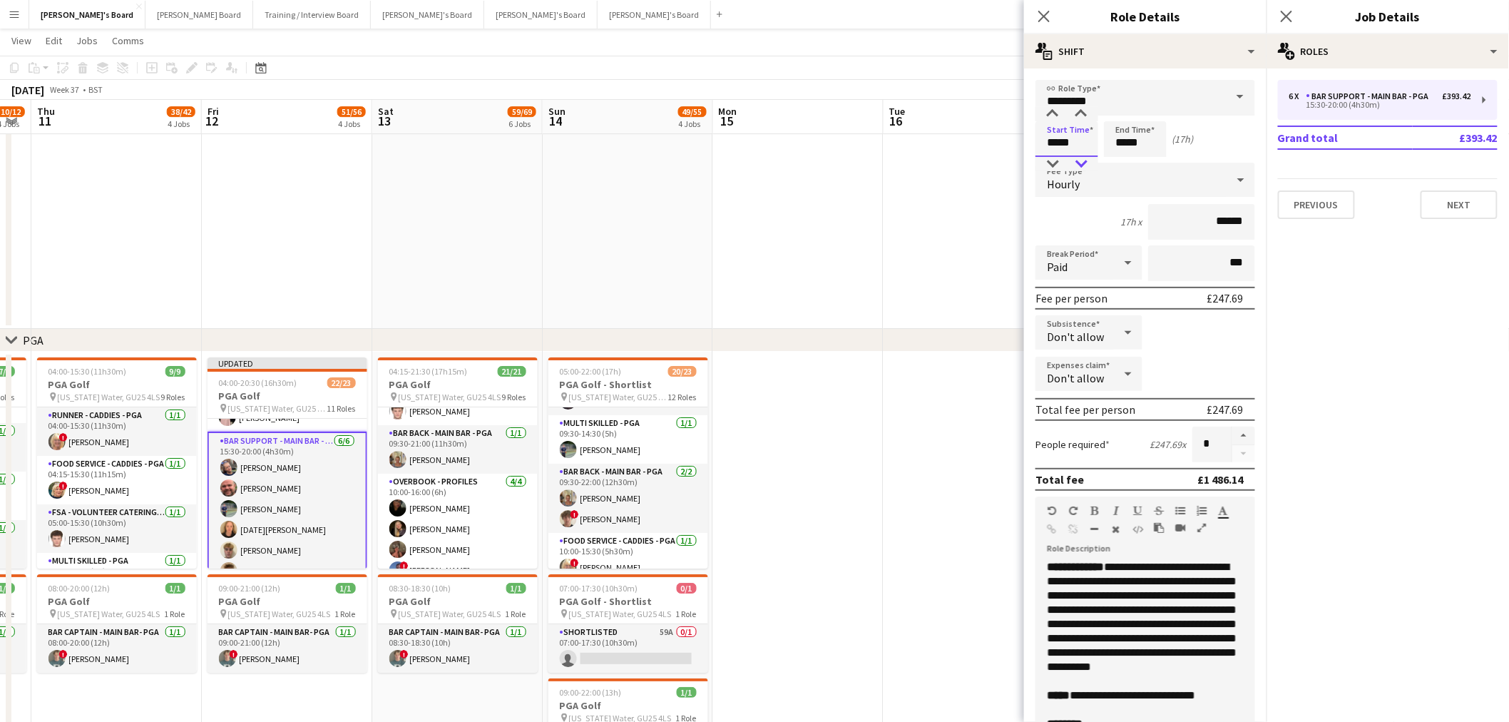
click at [1014, 157] on div at bounding box center [1081, 164] width 29 height 14
type input "*****"
drag, startPoint x: 1081, startPoint y: 117, endPoint x: 1097, endPoint y: 137, distance: 25.4
click at [1014, 117] on div at bounding box center [1081, 114] width 29 height 14
click at [1014, 136] on input "*****" at bounding box center [1135, 139] width 63 height 36
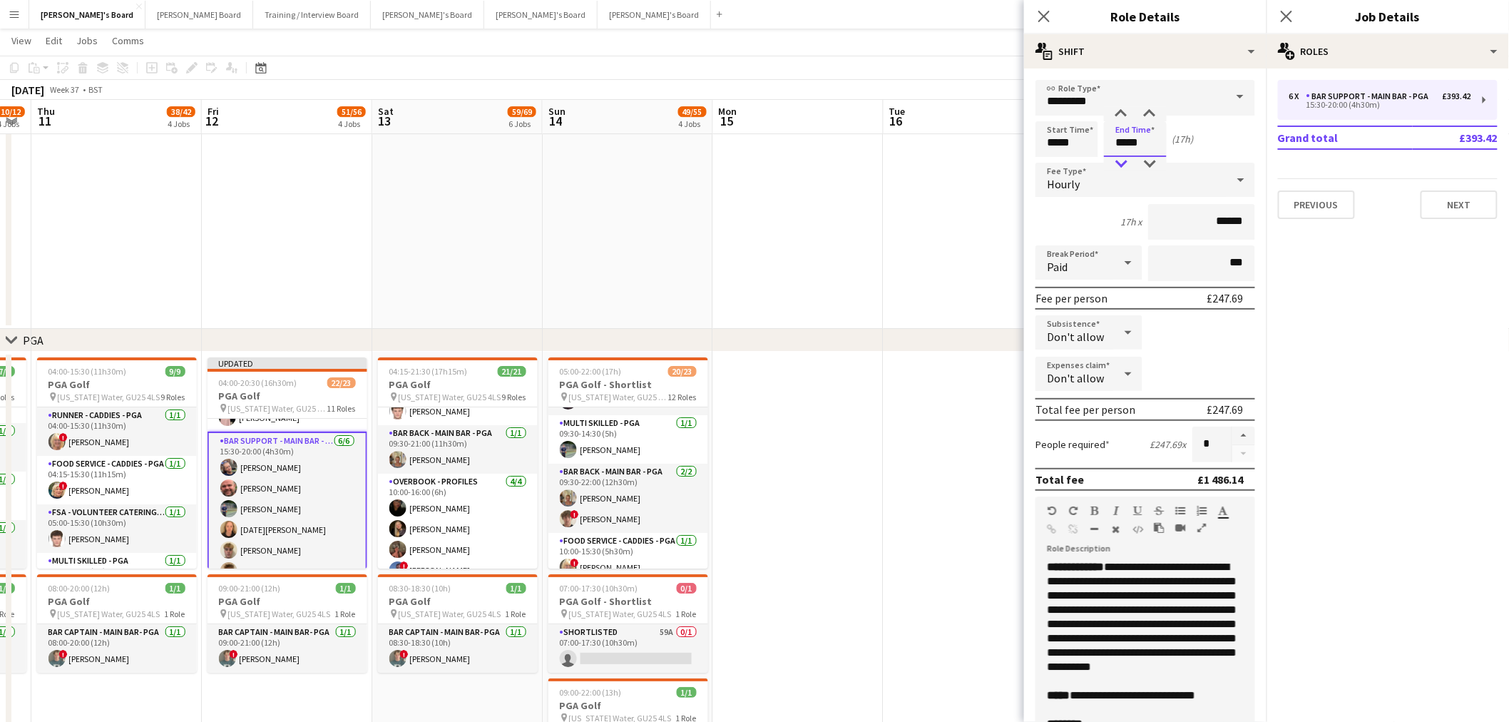
click at [1014, 158] on div at bounding box center [1121, 164] width 29 height 14
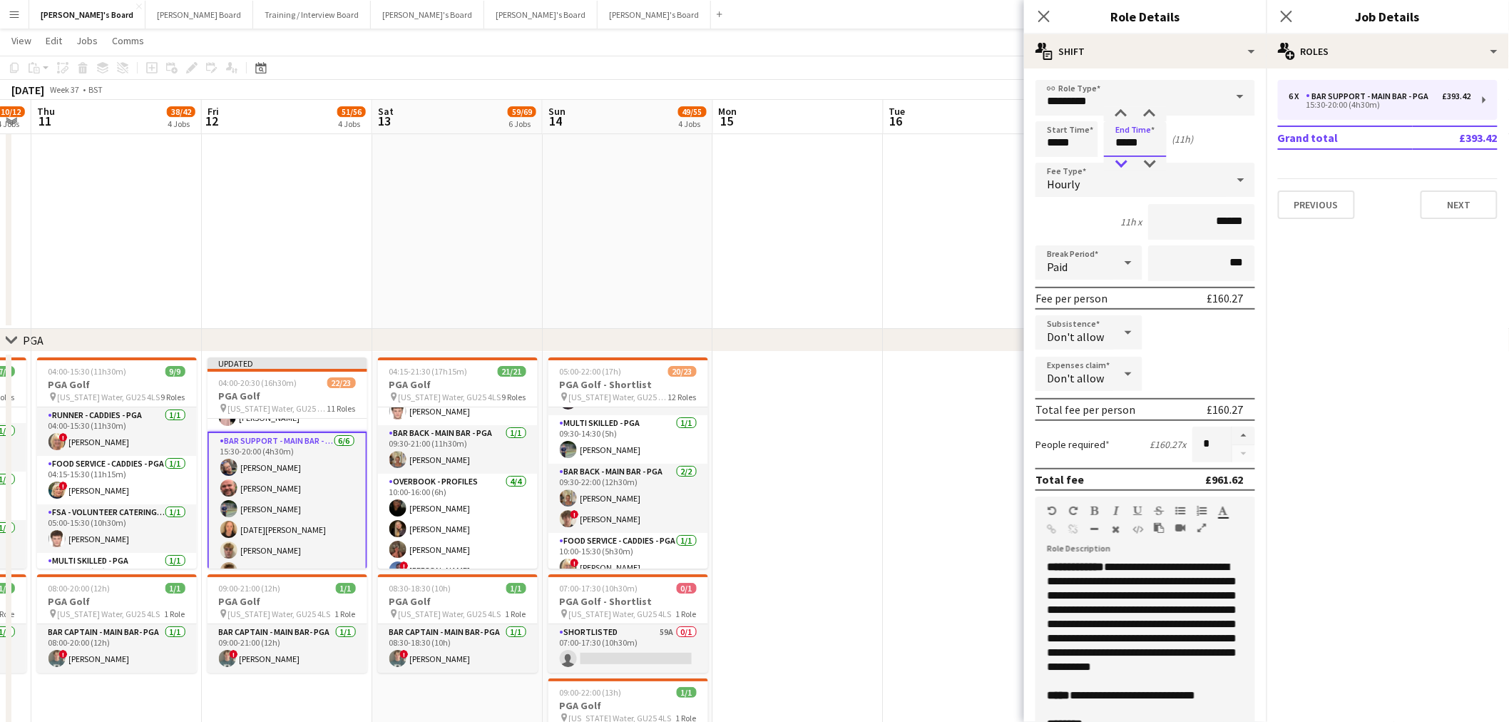
click at [1014, 158] on div at bounding box center [1121, 164] width 29 height 14
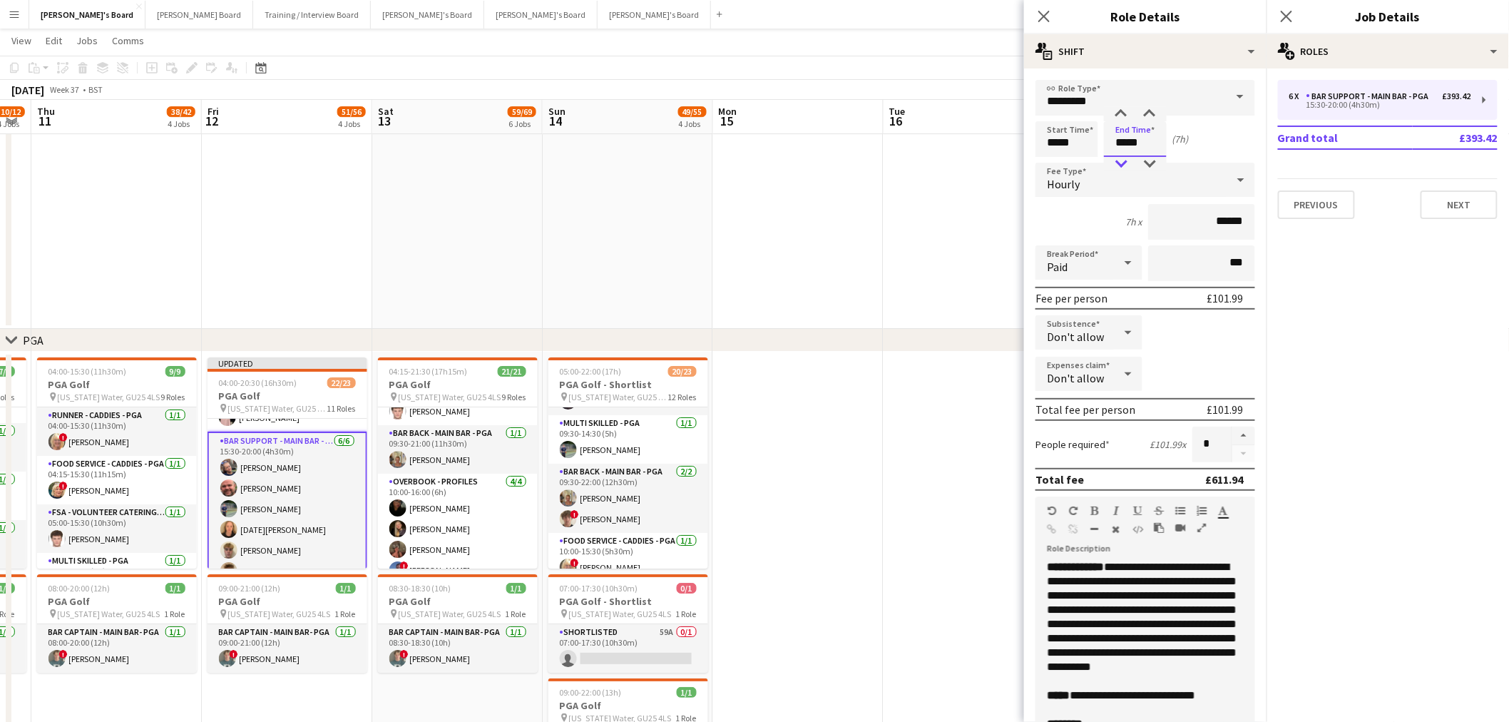
click at [1014, 158] on div at bounding box center [1121, 164] width 29 height 14
click at [1014, 160] on div at bounding box center [1121, 164] width 29 height 14
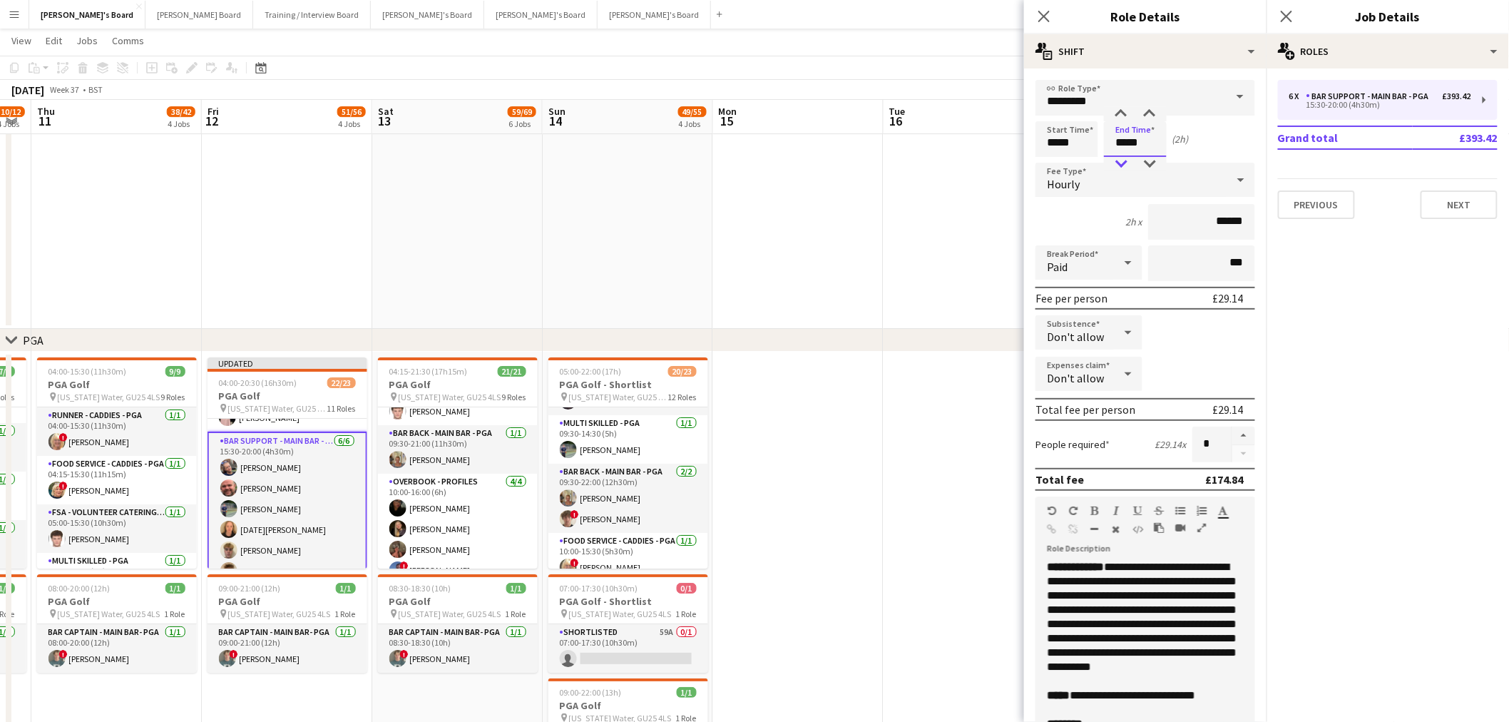
click at [1014, 160] on div at bounding box center [1121, 164] width 29 height 14
drag, startPoint x: 1146, startPoint y: 143, endPoint x: 1136, endPoint y: 148, distance: 10.2
click at [1014, 148] on input "*****" at bounding box center [1135, 139] width 63 height 36
type input "*****"
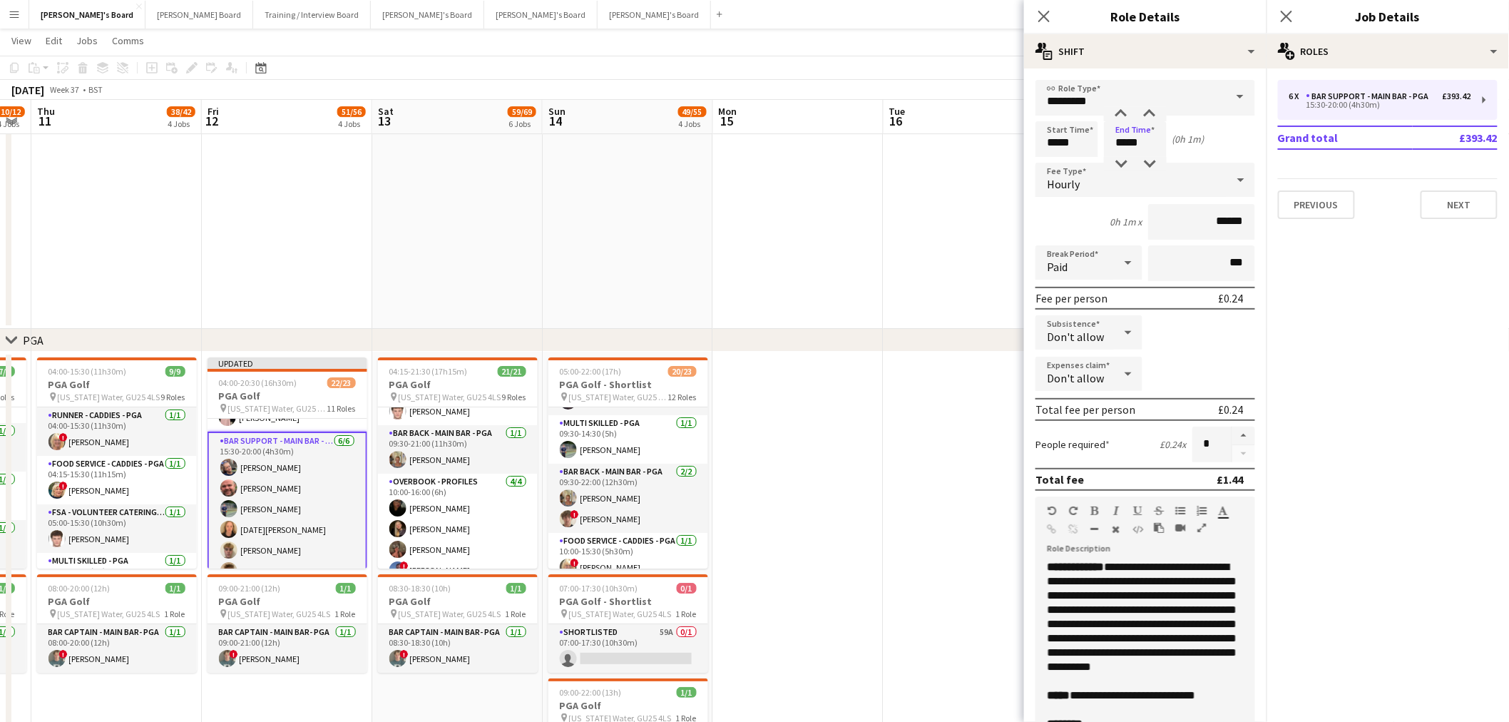
click at [1014, 138] on div "Start Time ***** End Time ***** (0h 1m)" at bounding box center [1146, 139] width 220 height 36
click at [1014, 205] on input "******" at bounding box center [1201, 222] width 107 height 36
type input "**"
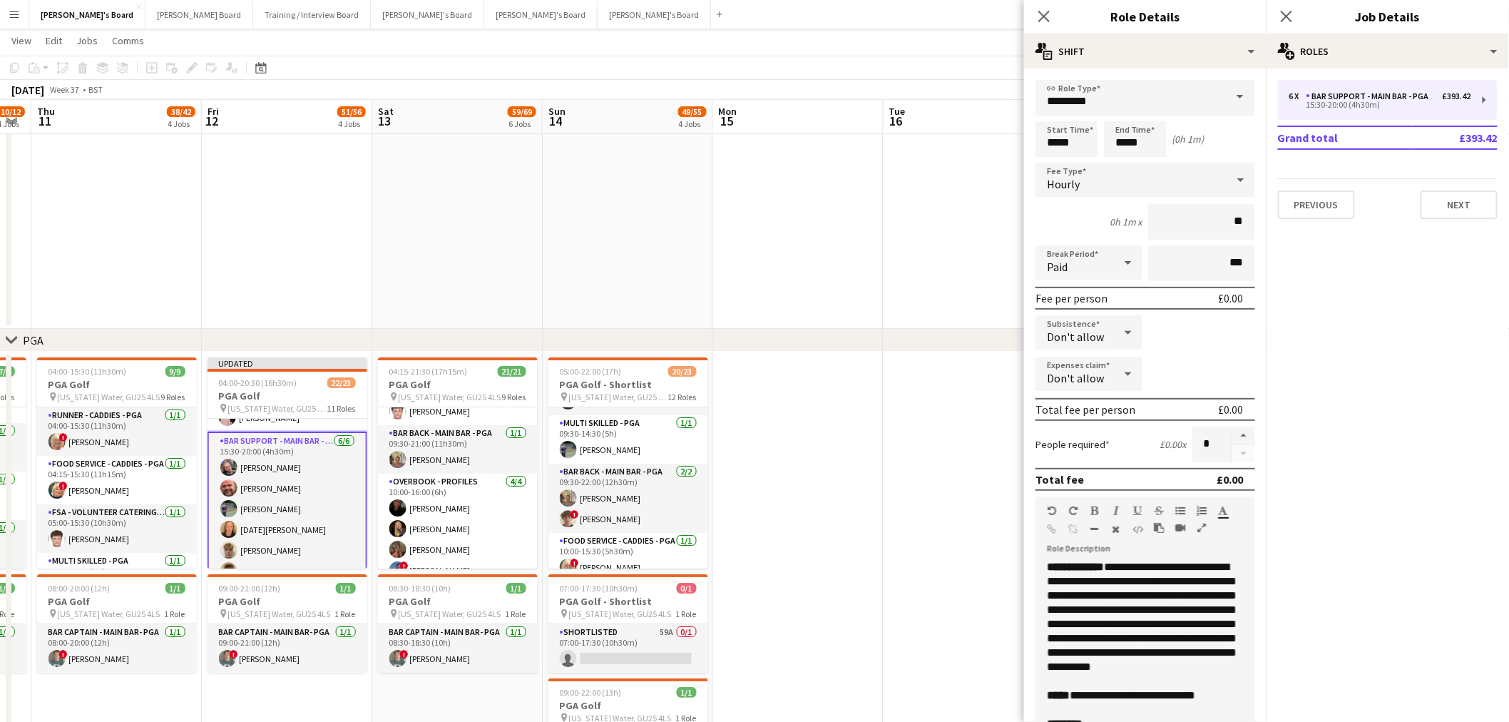
click at [1014, 208] on div "0h 1m x **" at bounding box center [1146, 222] width 220 height 36
click at [1014, 251] on icon at bounding box center [1128, 262] width 17 height 29
click at [1014, 340] on span "Unpaid" at bounding box center [1087, 337] width 78 height 14
click at [1014, 200] on form "**********" at bounding box center [1145, 523] width 243 height 887
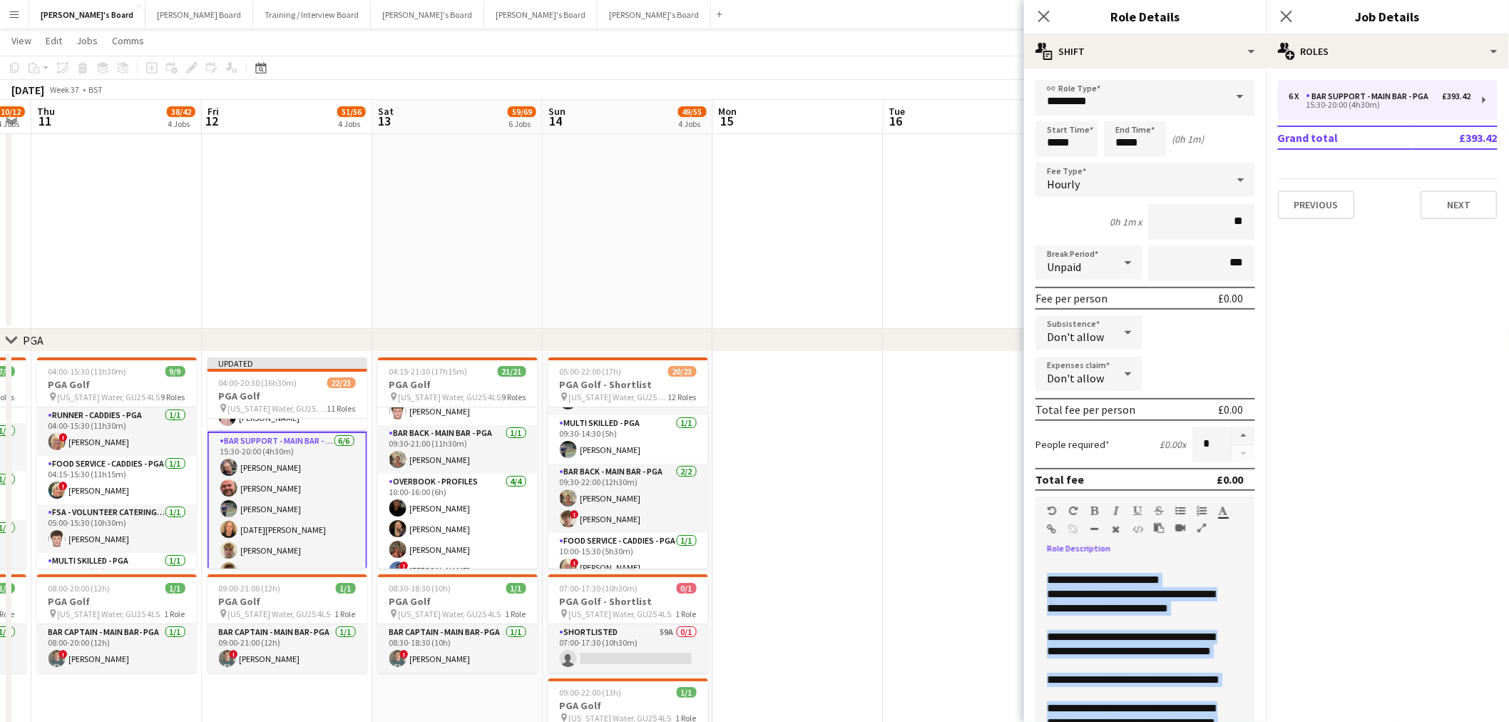
scroll to position [0, 0]
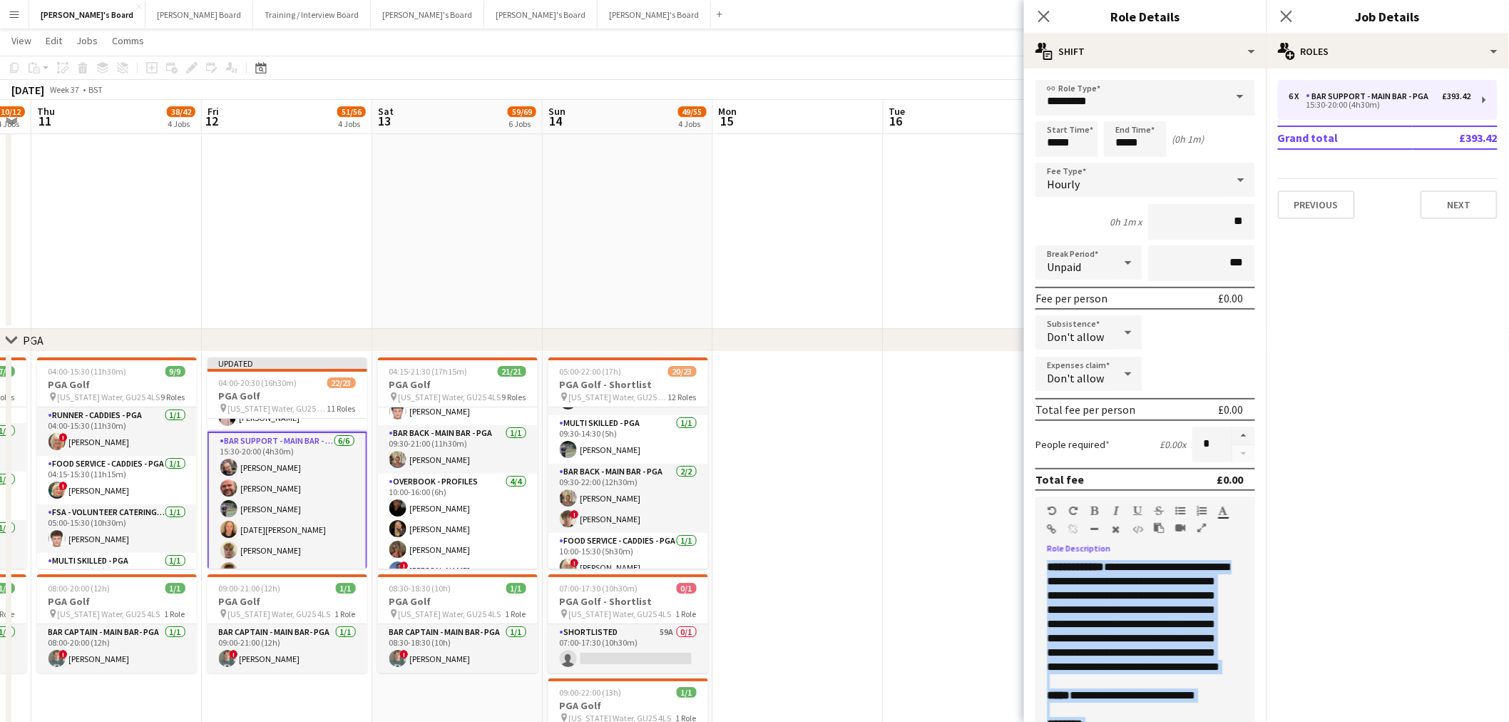
drag, startPoint x: 1128, startPoint y: 708, endPoint x: 1045, endPoint y: 461, distance: 260.3
click at [1014, 436] on form "**********" at bounding box center [1145, 523] width 243 height 887
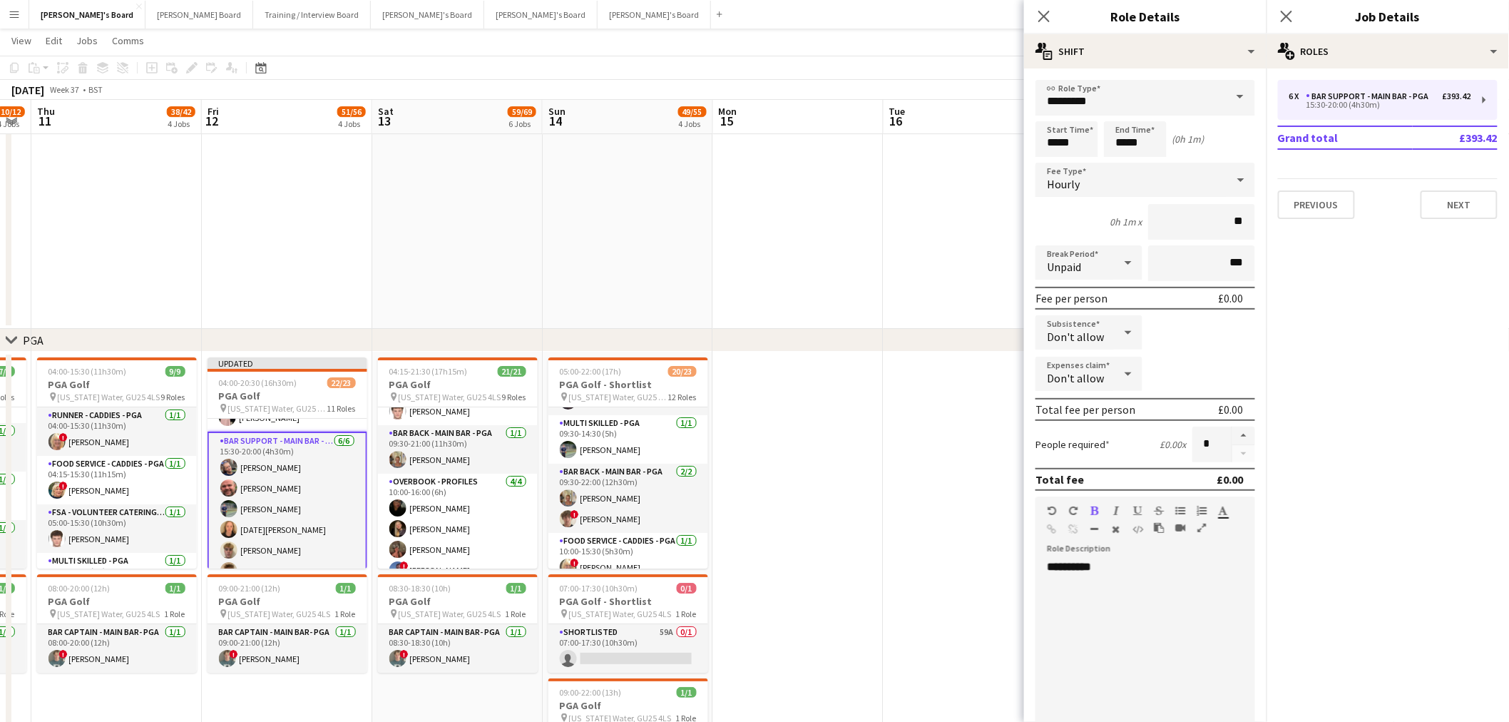
click at [825, 436] on app-date-cell at bounding box center [798, 580] width 170 height 456
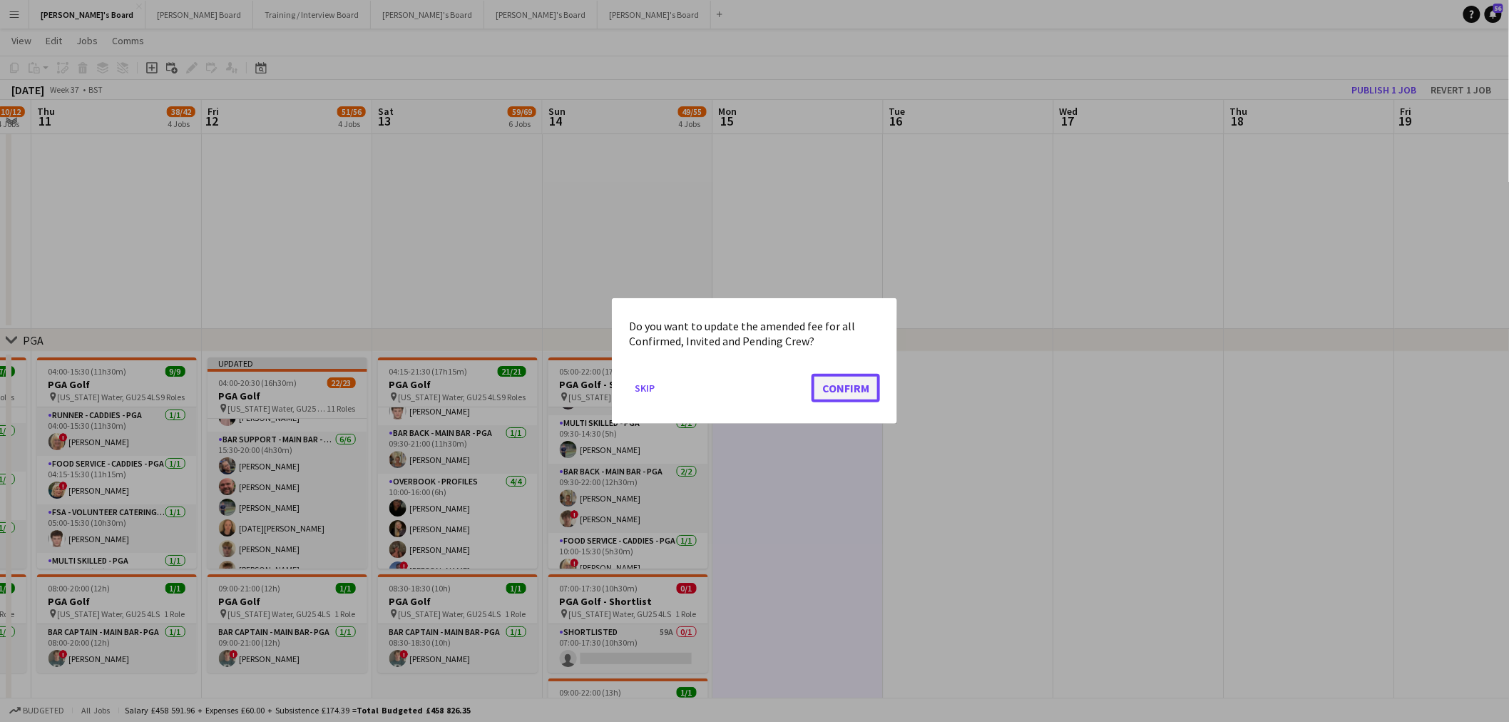
click at [837, 381] on button "Confirm" at bounding box center [846, 388] width 68 height 29
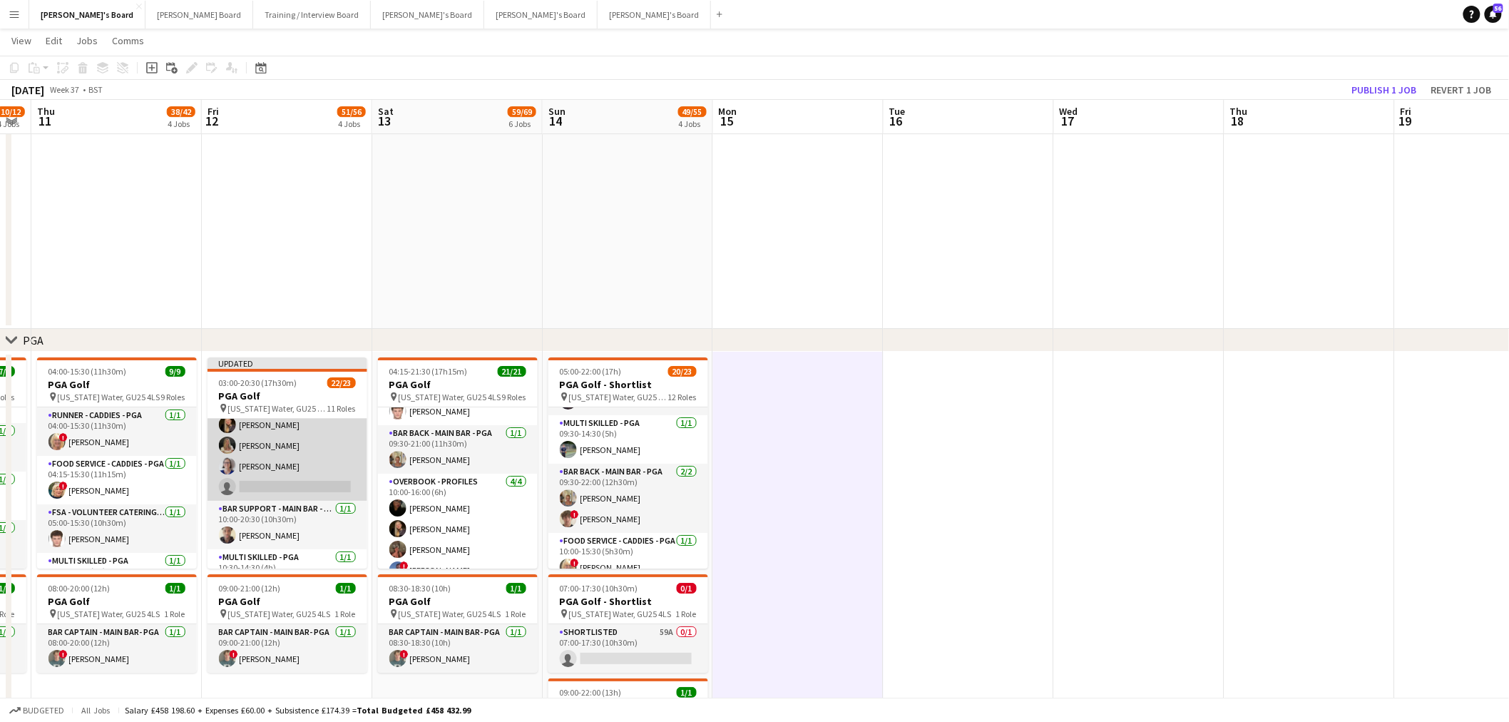
scroll to position [475, 0]
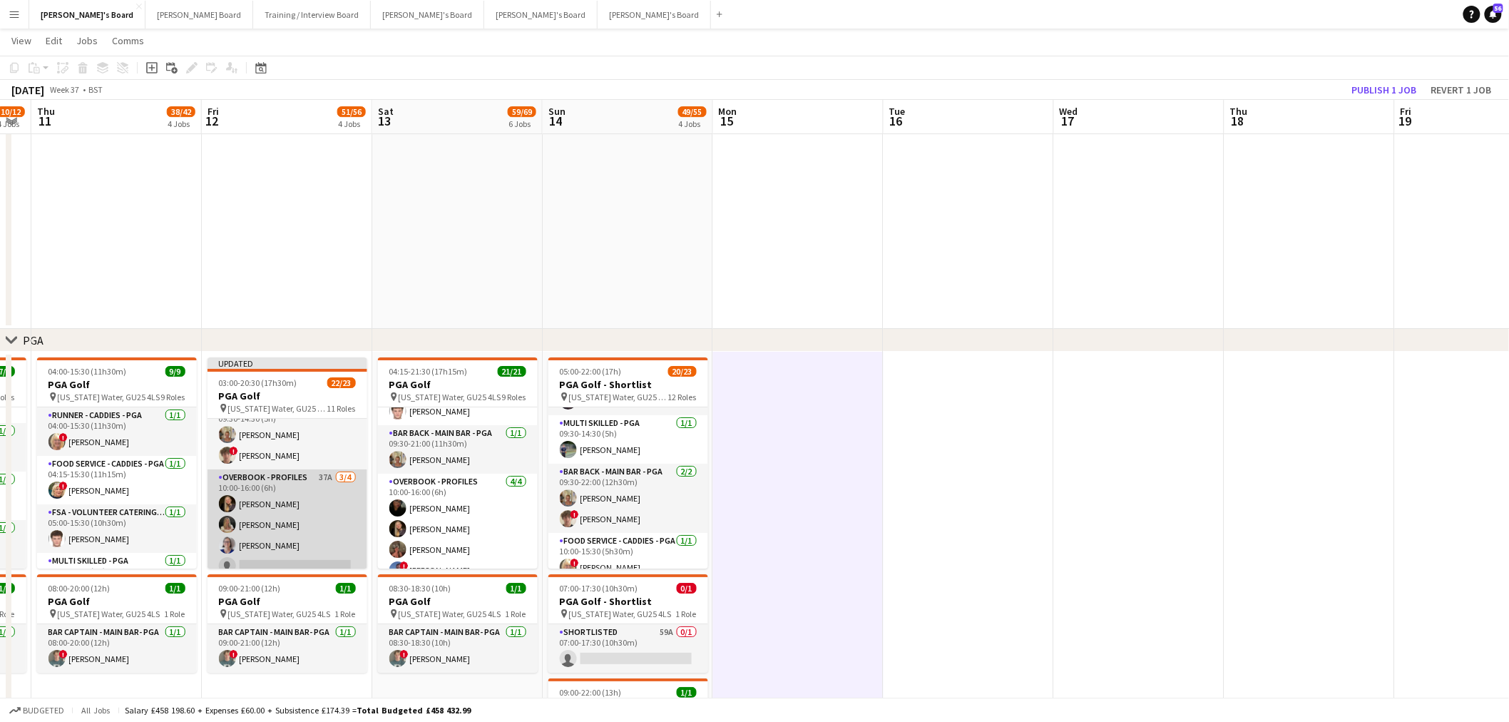
click at [292, 436] on app-card-role "Overbook - Profiles 37A 3/4 10:00-16:00 (6h) Natalia Dembek Bella Fulker Dagmar…" at bounding box center [288, 524] width 160 height 111
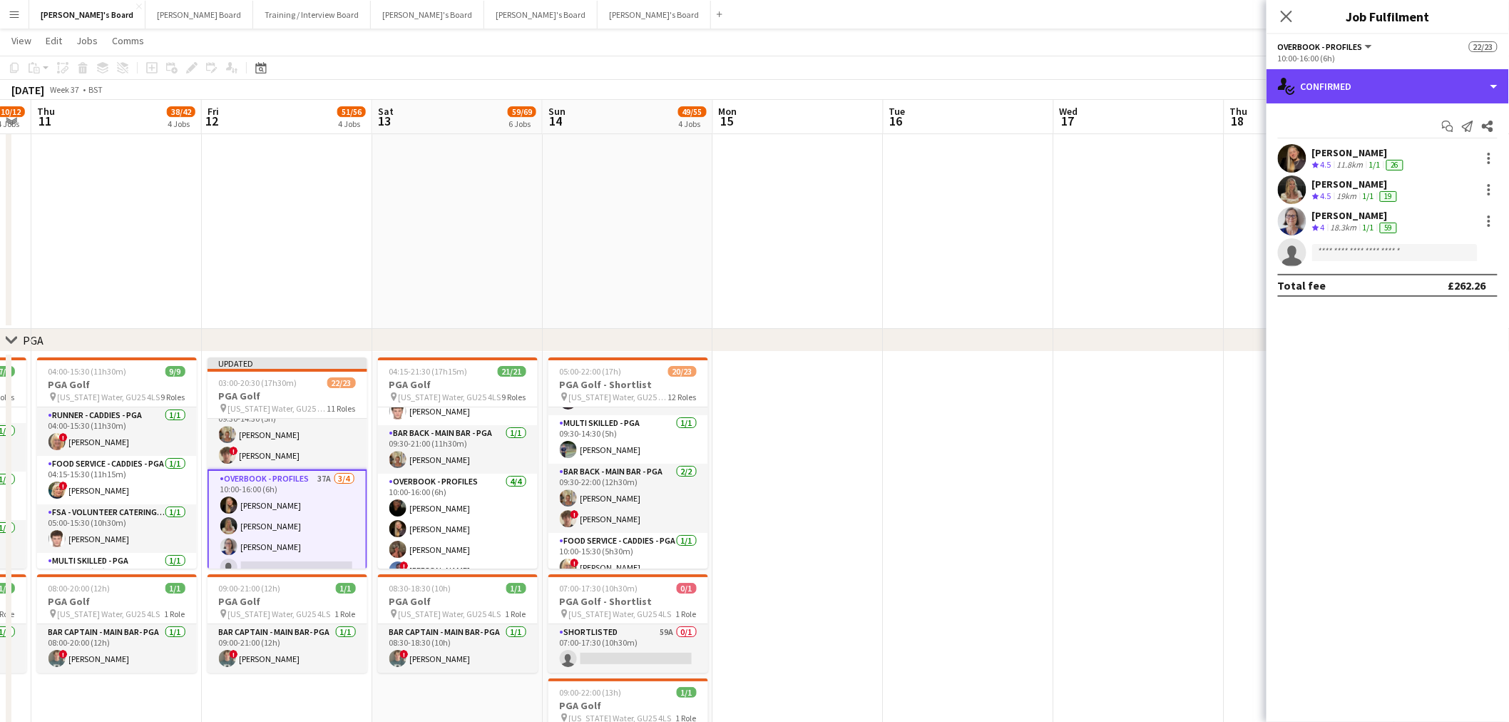
drag, startPoint x: 1307, startPoint y: 83, endPoint x: 1356, endPoint y: 119, distance: 61.2
click at [1014, 83] on div "single-neutral-actions-check-2 Confirmed" at bounding box center [1388, 86] width 243 height 34
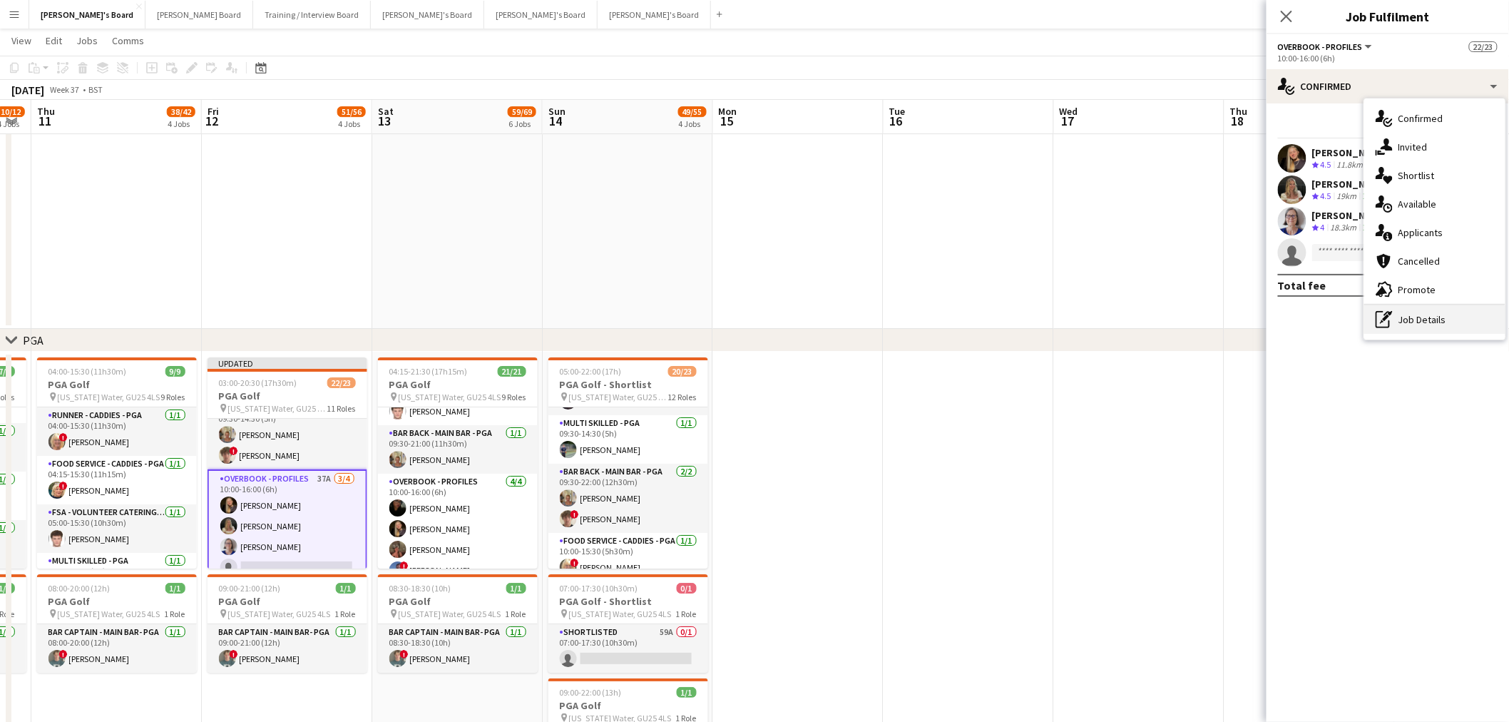
click at [1014, 319] on div "pen-write Job Details" at bounding box center [1435, 319] width 141 height 29
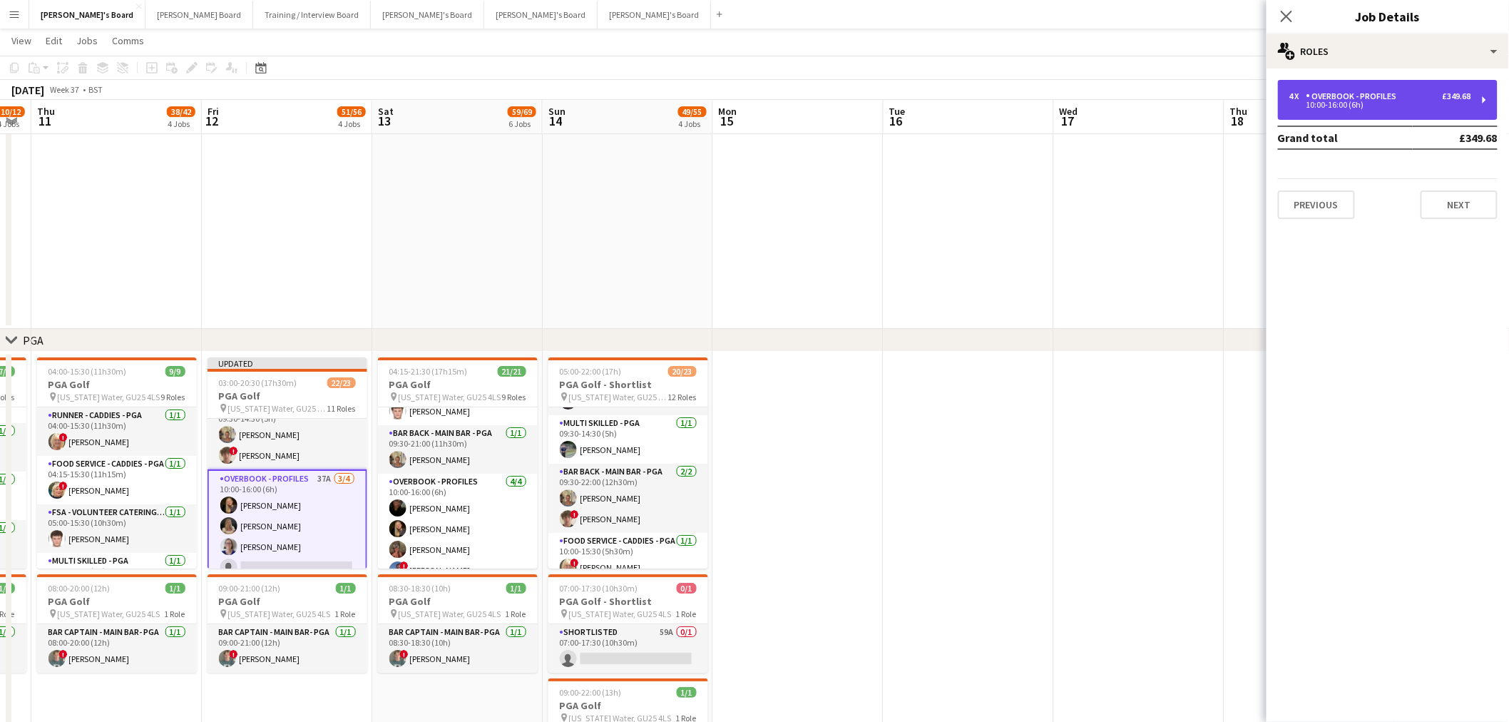
click at [1014, 93] on div "Overbook - Profiles" at bounding box center [1355, 96] width 96 height 10
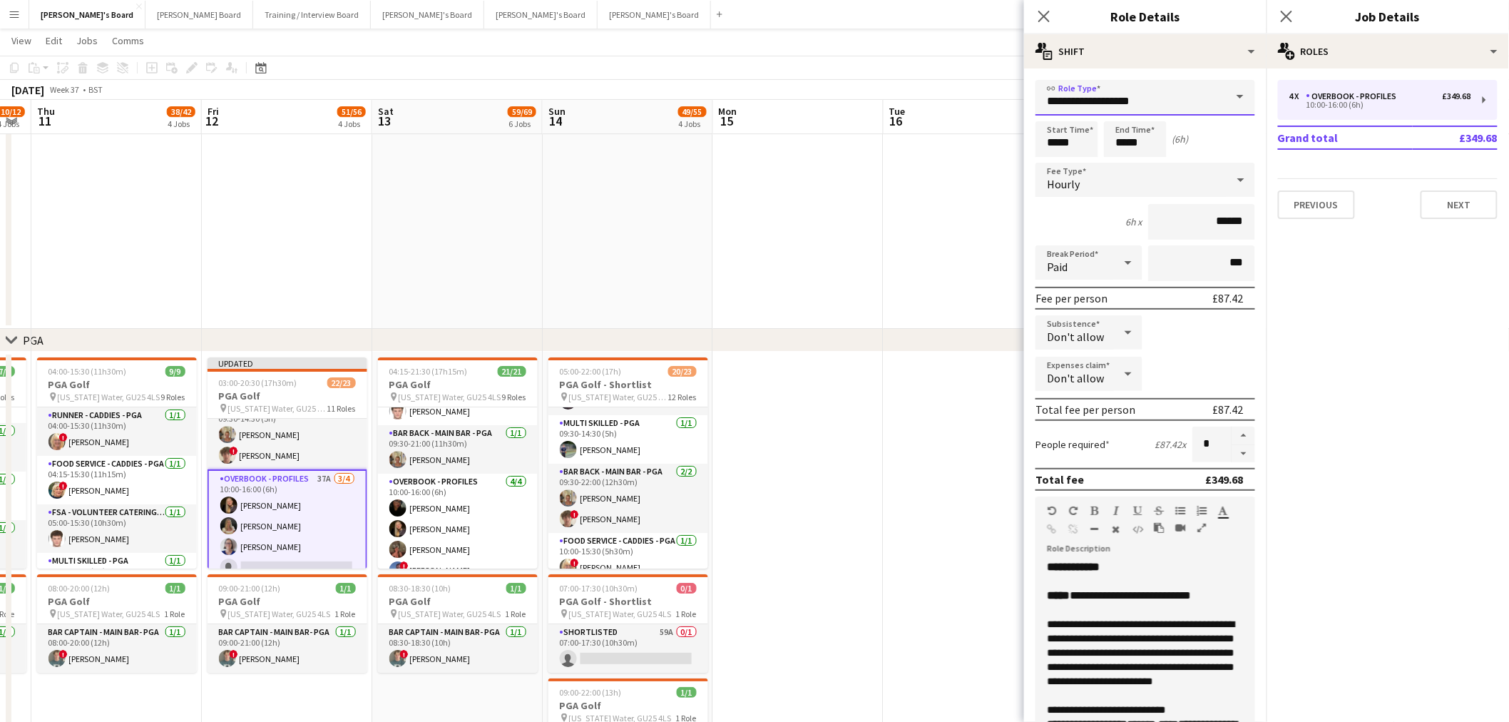
click at [1014, 94] on input "**********" at bounding box center [1146, 98] width 220 height 36
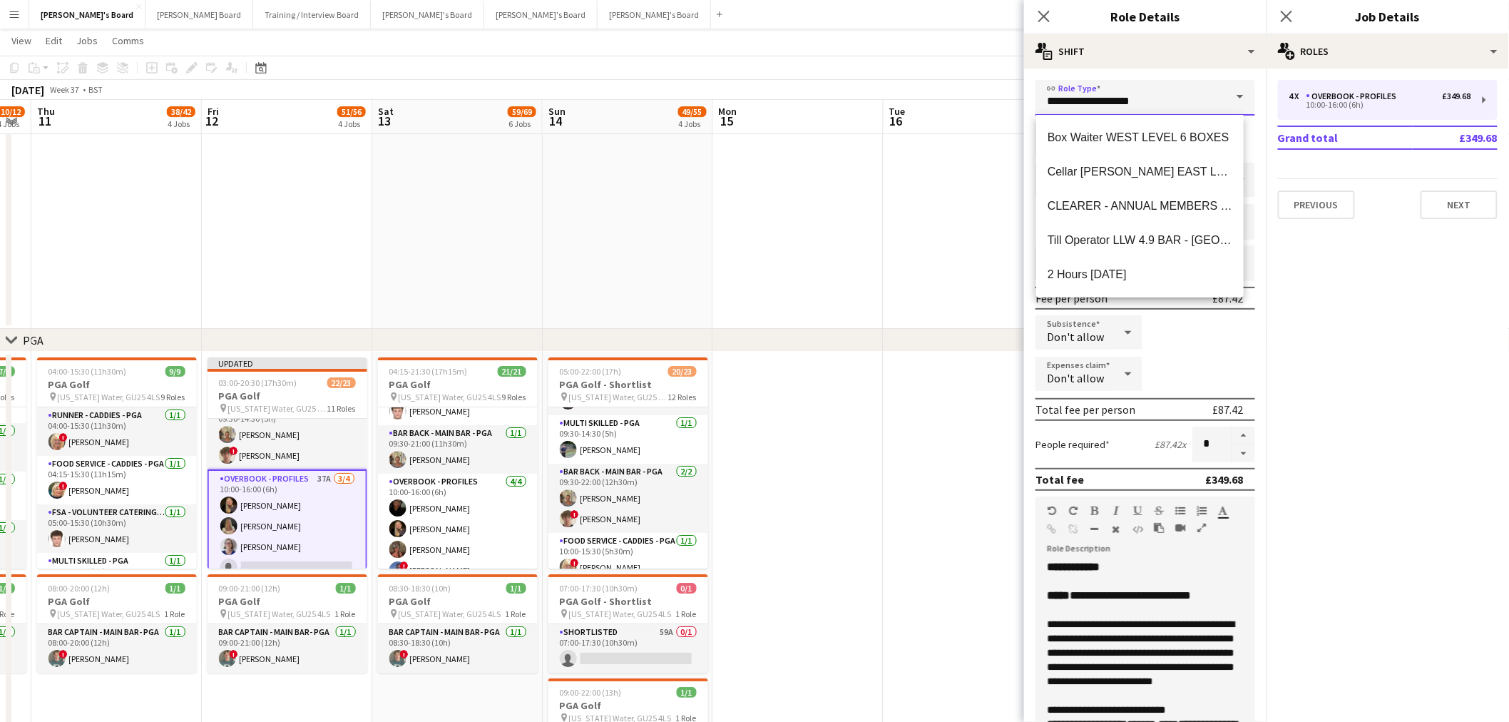
click at [1014, 94] on input "**********" at bounding box center [1146, 98] width 220 height 36
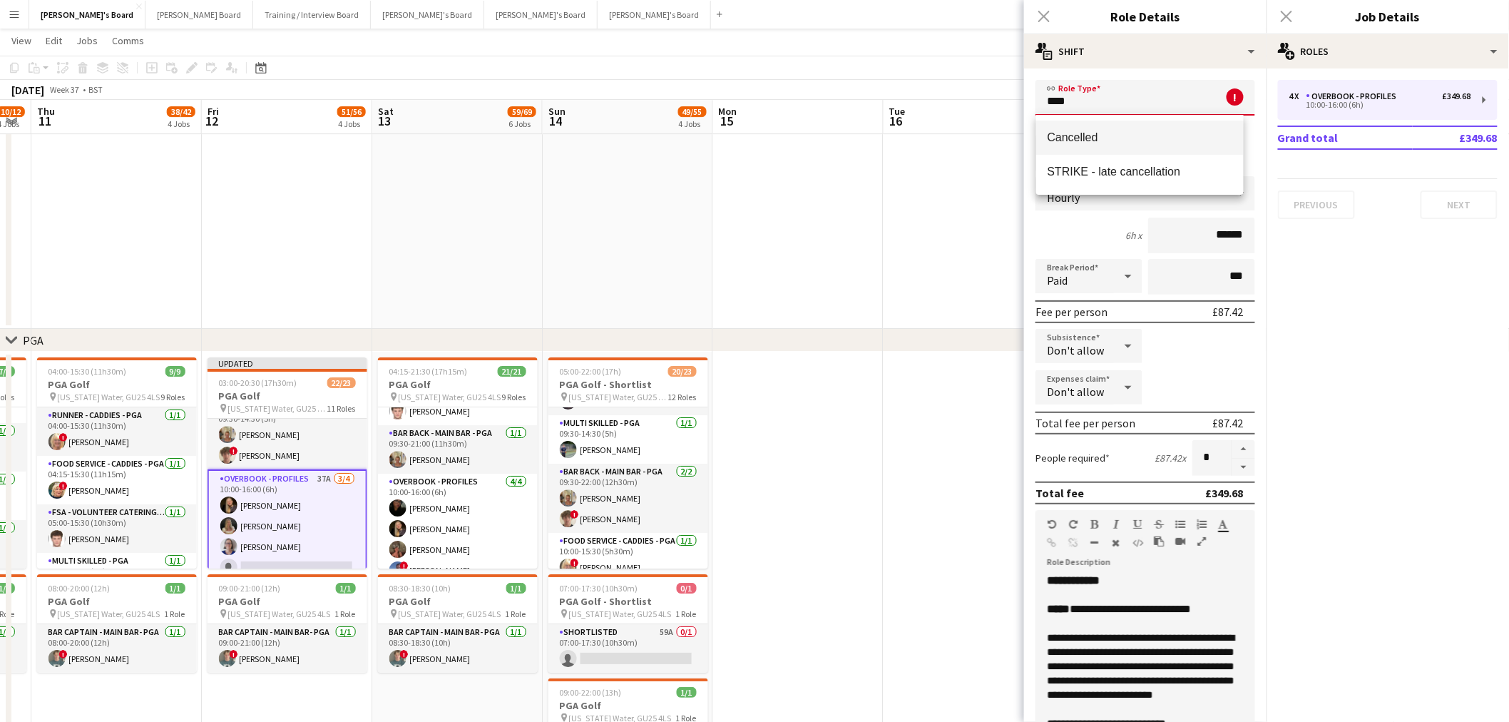
click at [1014, 133] on span "Cancelled" at bounding box center [1140, 138] width 185 height 14
type input "*********"
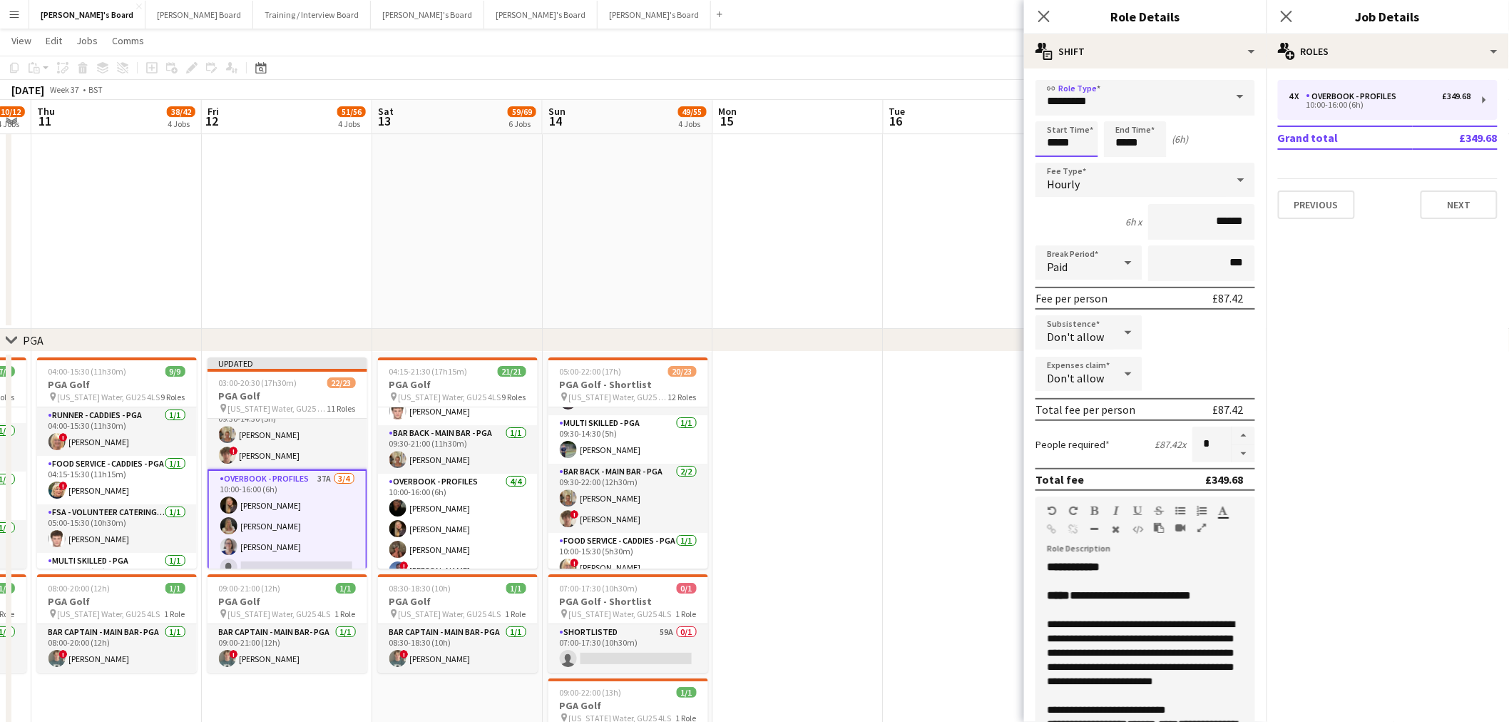
click at [1014, 137] on input "*****" at bounding box center [1067, 139] width 63 height 36
click at [1014, 166] on div at bounding box center [1053, 164] width 29 height 14
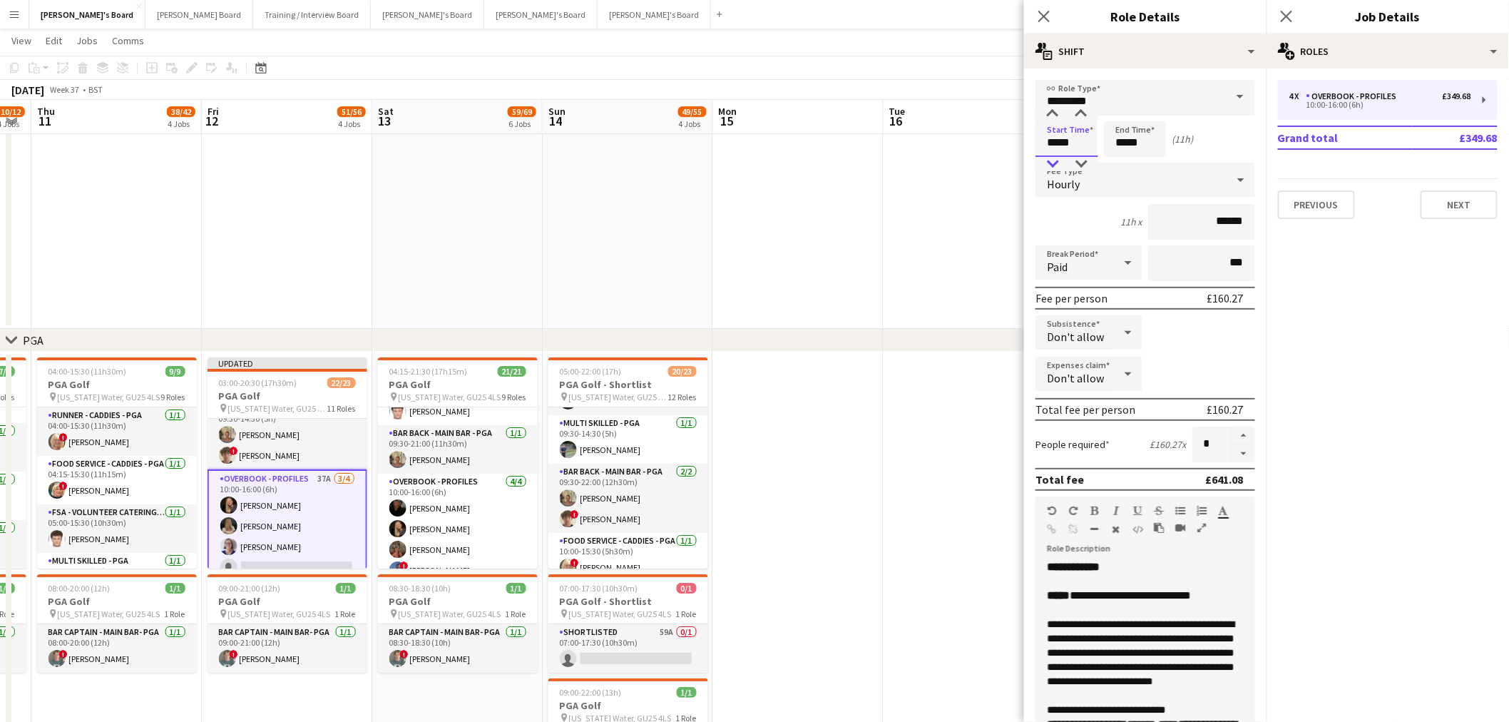
click at [1014, 166] on div at bounding box center [1053, 164] width 29 height 14
type input "*****"
click at [1014, 158] on div at bounding box center [1053, 164] width 29 height 14
click at [1014, 146] on input "*****" at bounding box center [1135, 139] width 63 height 36
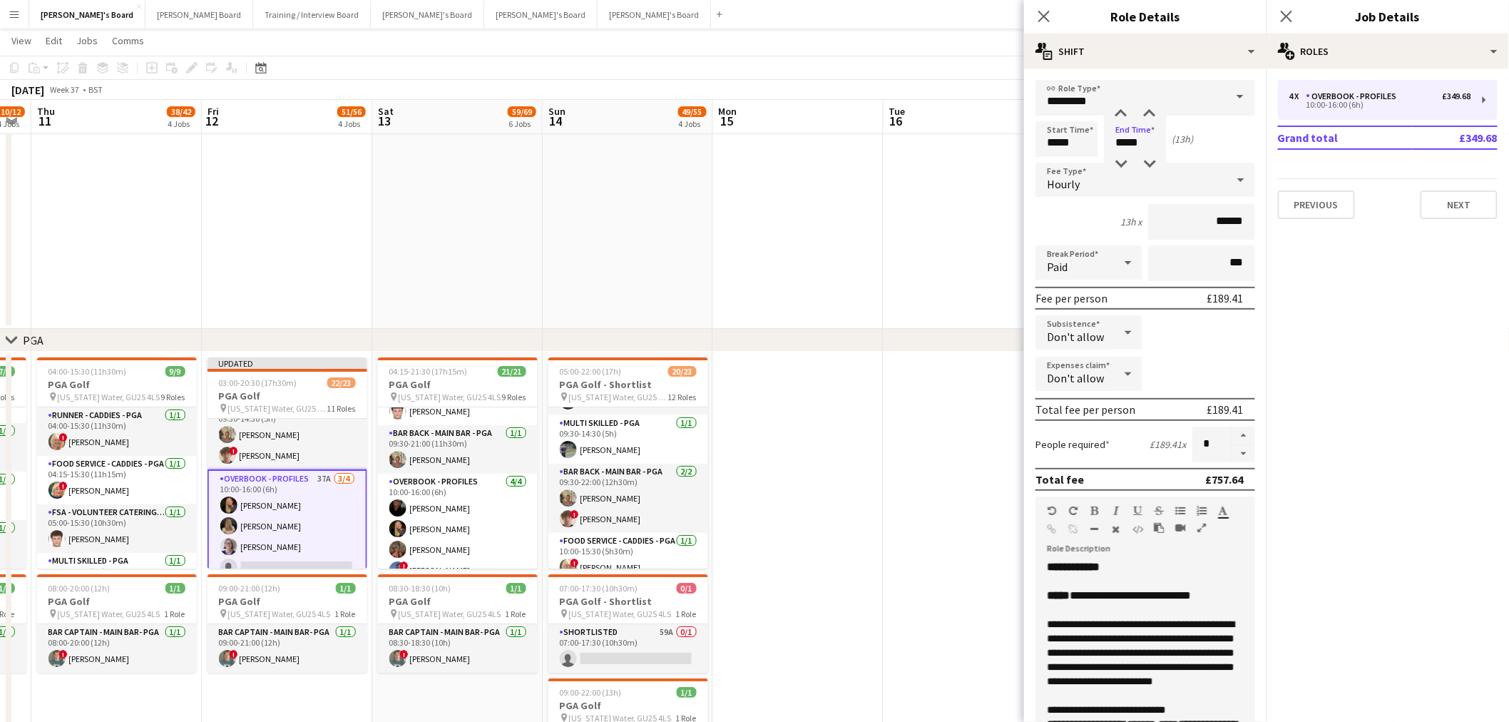
click at [1014, 172] on div "Hourly" at bounding box center [1131, 180] width 191 height 34
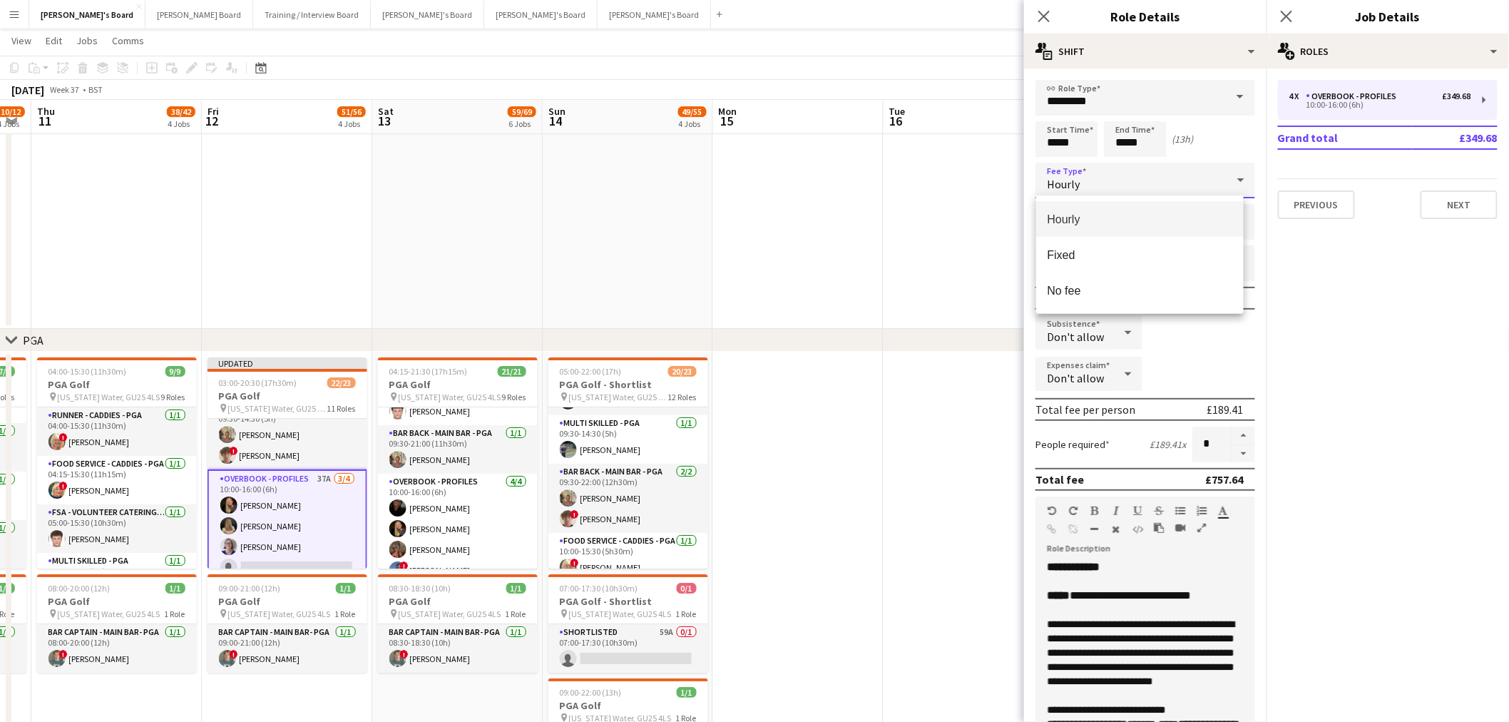
click at [1014, 172] on div at bounding box center [754, 361] width 1509 height 722
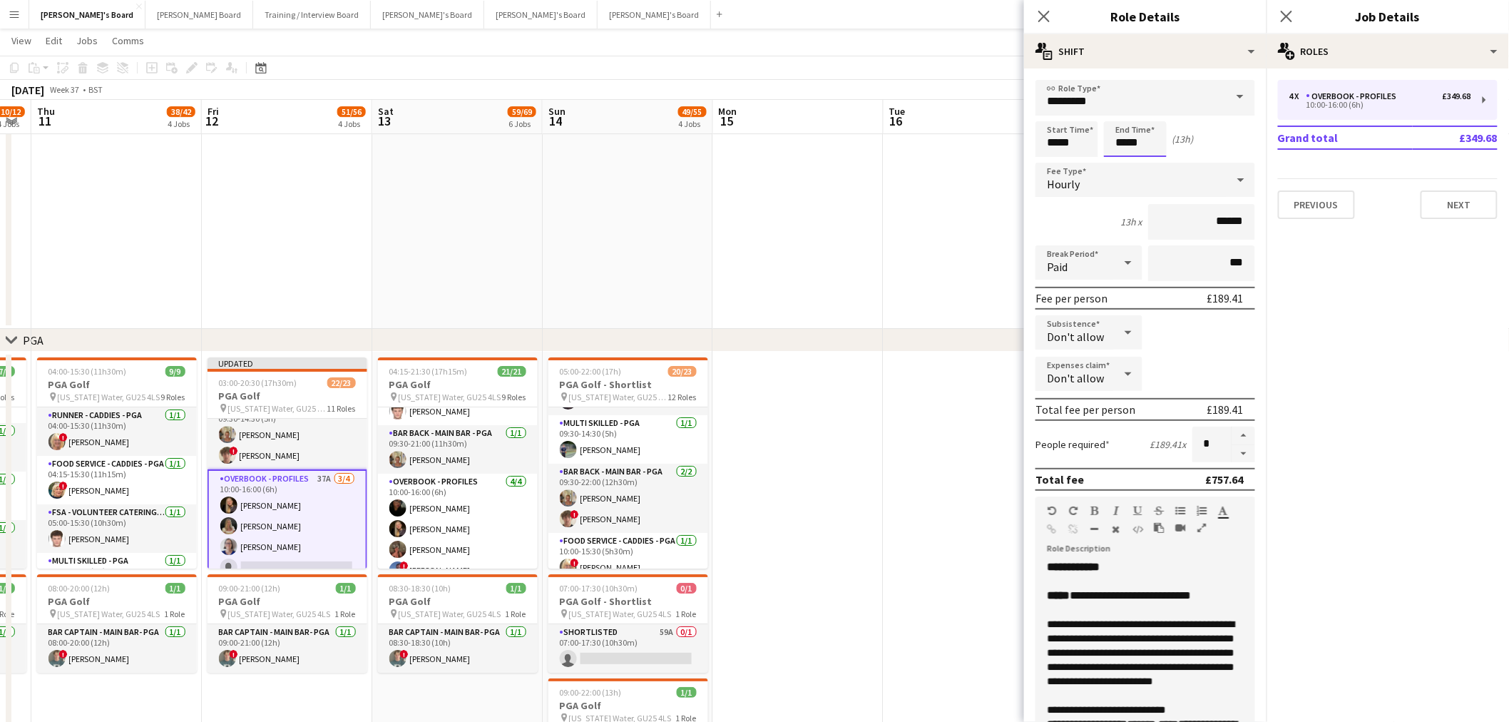
click at [1014, 138] on input "*****" at bounding box center [1135, 139] width 63 height 36
click at [1014, 161] on div at bounding box center [1121, 164] width 29 height 14
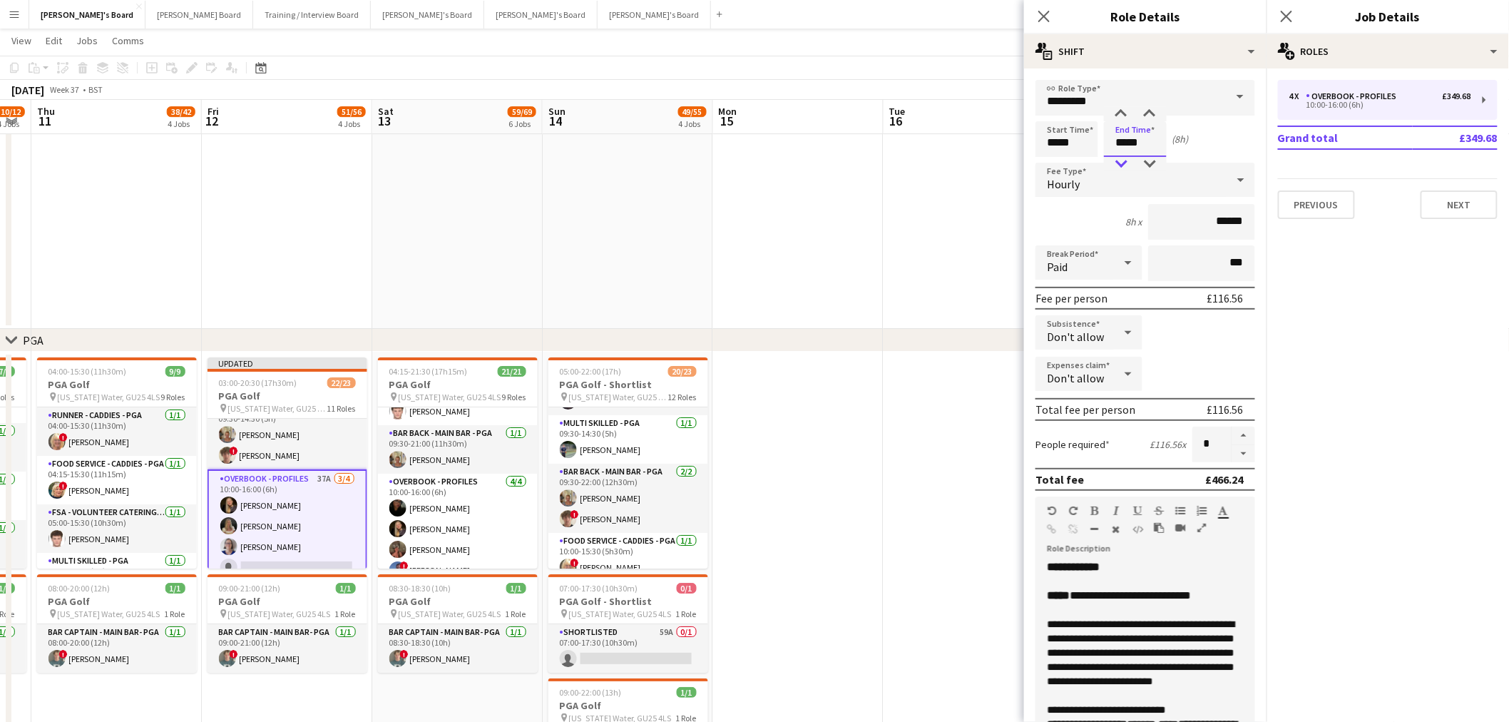
click at [1014, 161] on div at bounding box center [1121, 164] width 29 height 14
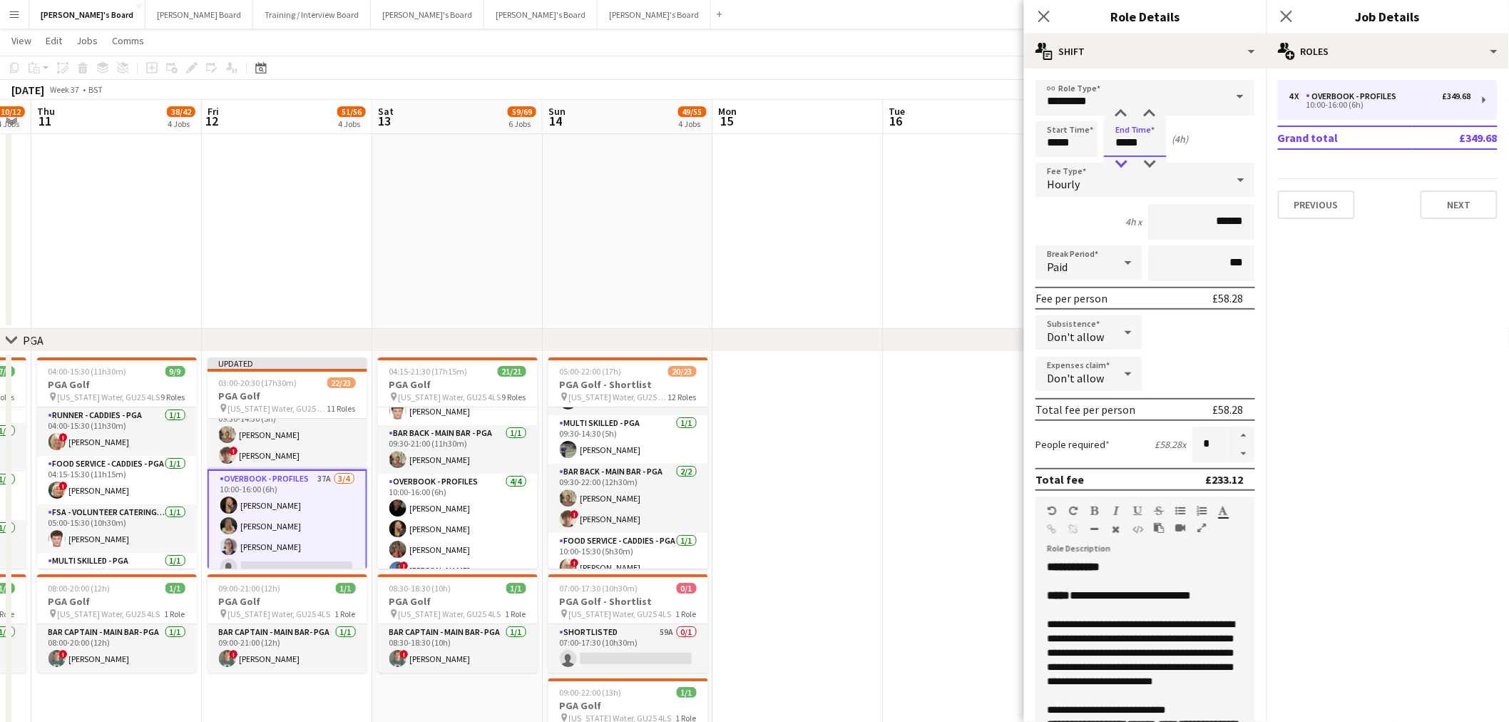
click at [1014, 161] on div at bounding box center [1121, 164] width 29 height 14
drag, startPoint x: 1152, startPoint y: 131, endPoint x: 1133, endPoint y: 136, distance: 19.9
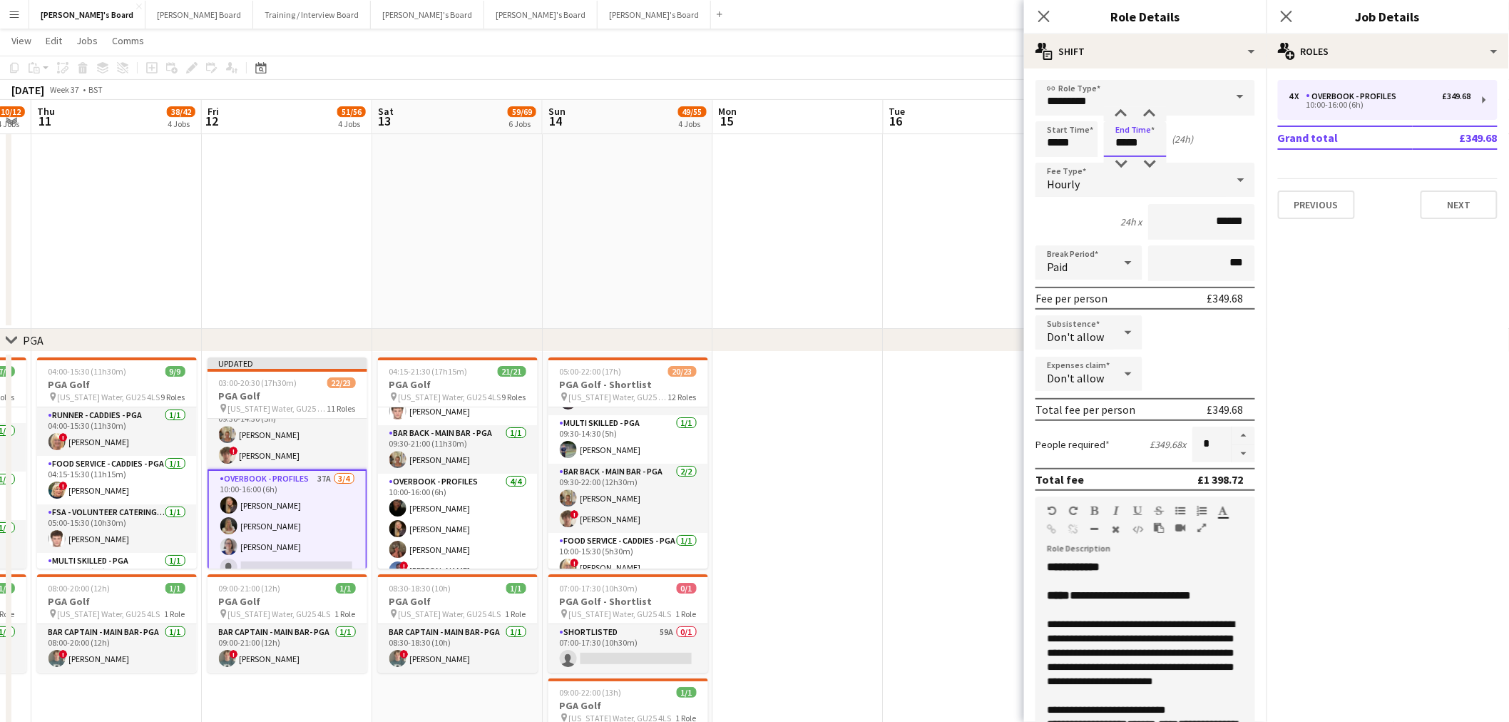
click at [1014, 136] on input "*****" at bounding box center [1135, 139] width 63 height 36
type input "*****"
click at [1014, 141] on div "(0h 1m)" at bounding box center [1189, 139] width 32 height 13
click at [1014, 217] on input "******" at bounding box center [1201, 222] width 107 height 36
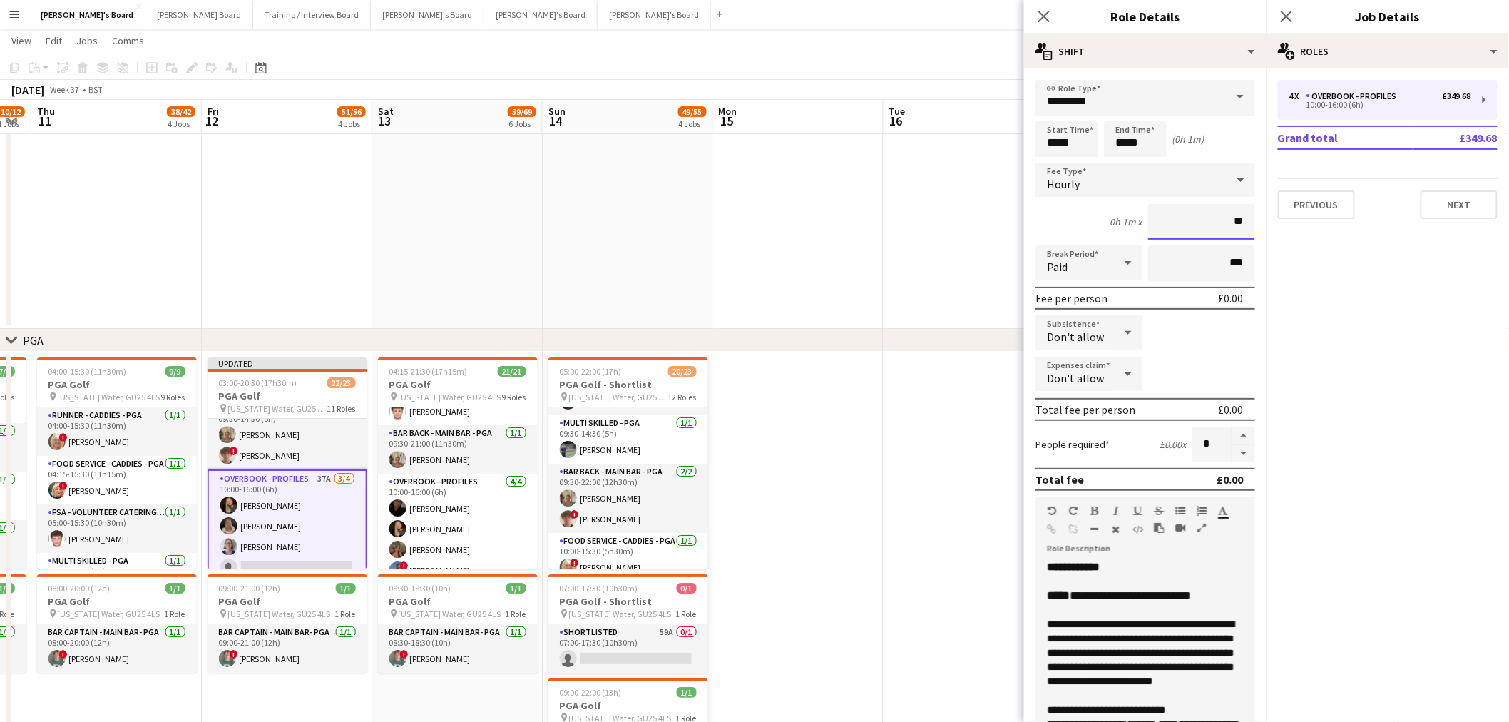
type input "**"
drag, startPoint x: 1039, startPoint y: 216, endPoint x: 1079, endPoint y: 227, distance: 40.7
click at [1014, 216] on div "0h 1m x **" at bounding box center [1146, 222] width 220 height 36
click at [1014, 273] on div "Paid" at bounding box center [1075, 262] width 78 height 34
click at [1014, 341] on span "Unpaid" at bounding box center [1087, 337] width 78 height 14
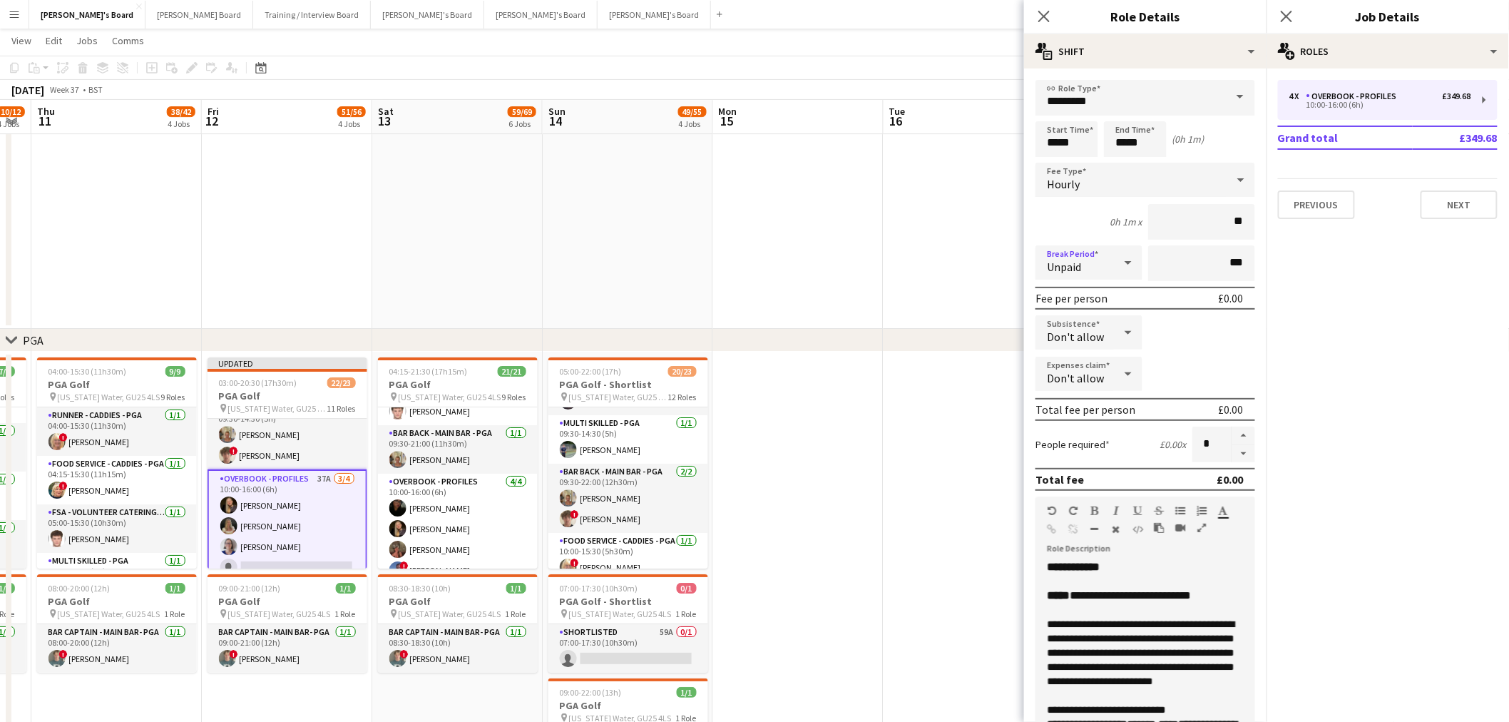
click at [1014, 181] on span "Hourly" at bounding box center [1063, 184] width 33 height 14
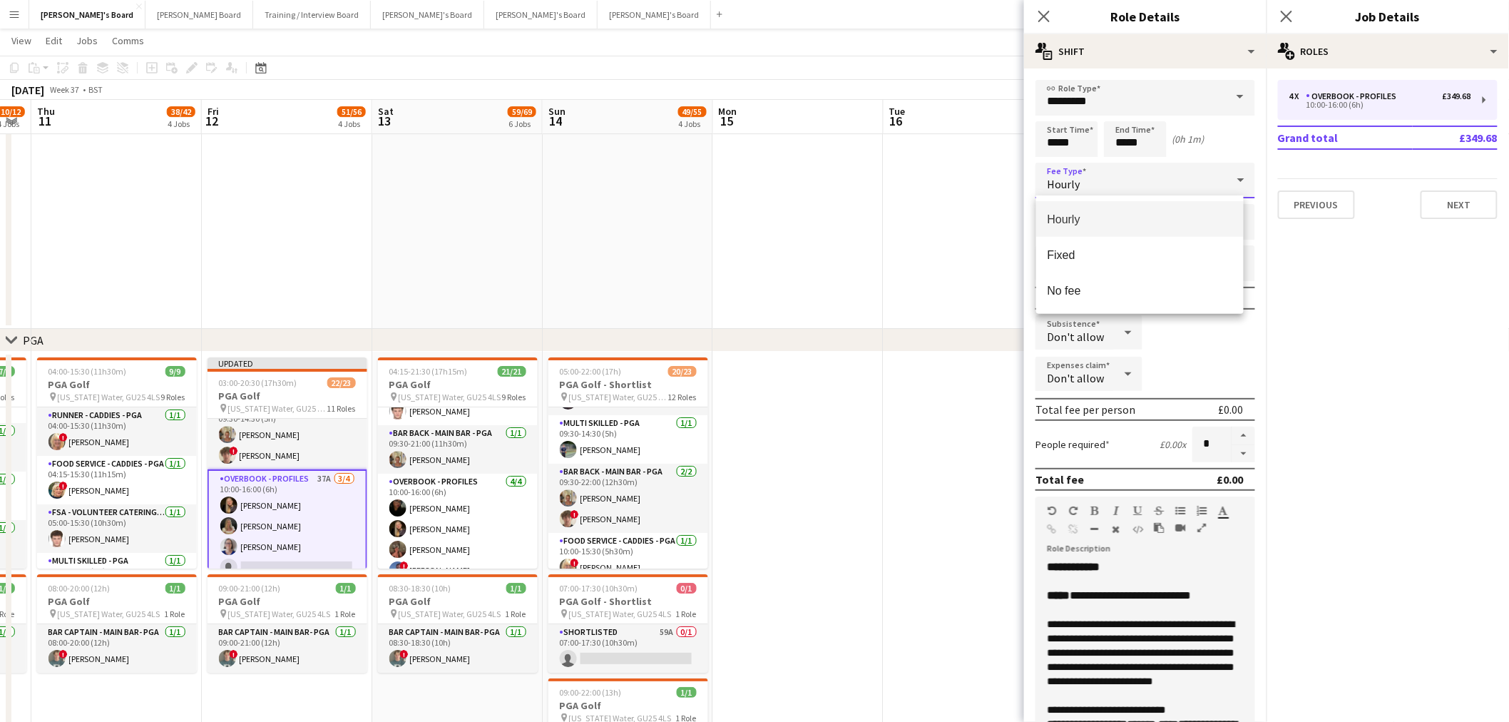
click at [1014, 136] on div at bounding box center [754, 361] width 1509 height 722
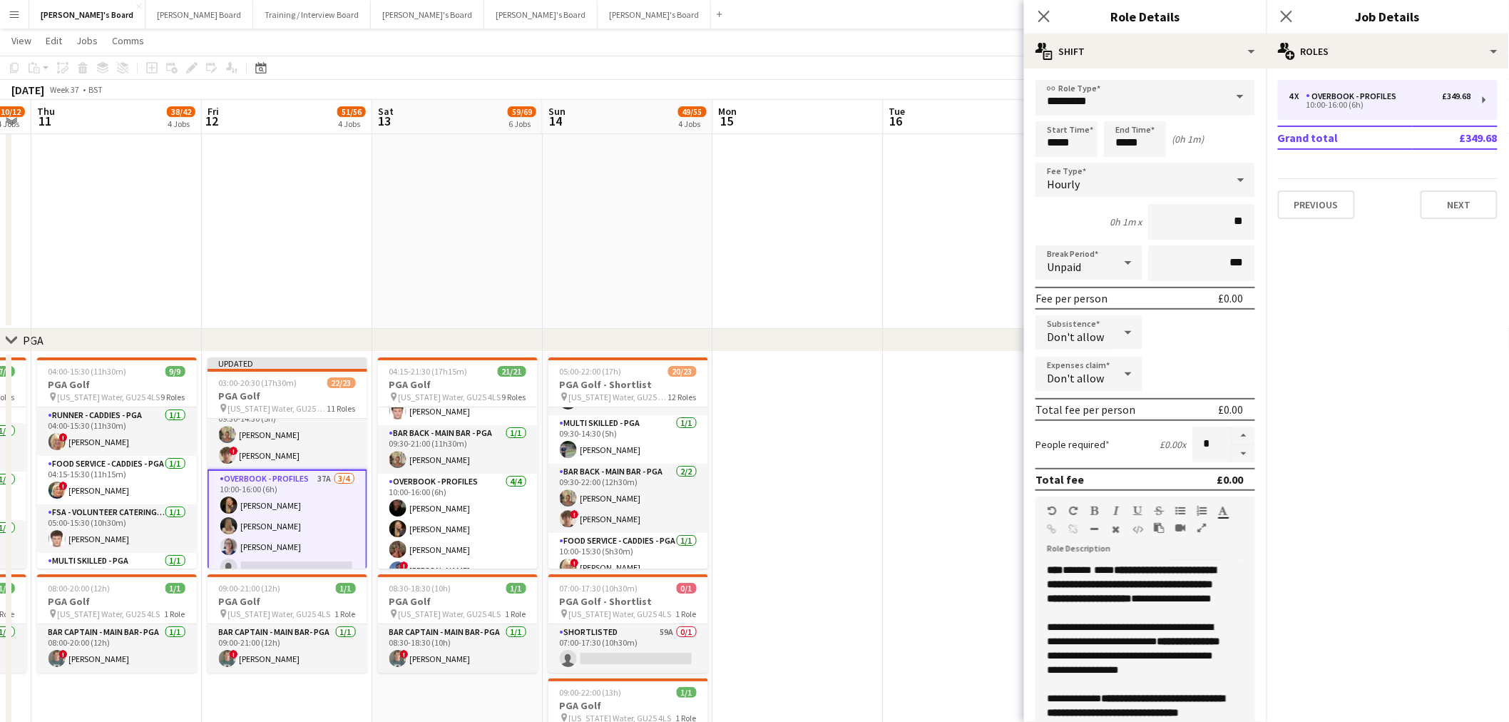
scroll to position [182, 0]
click at [1014, 436] on button "button" at bounding box center [1244, 454] width 23 height 18
type input "*"
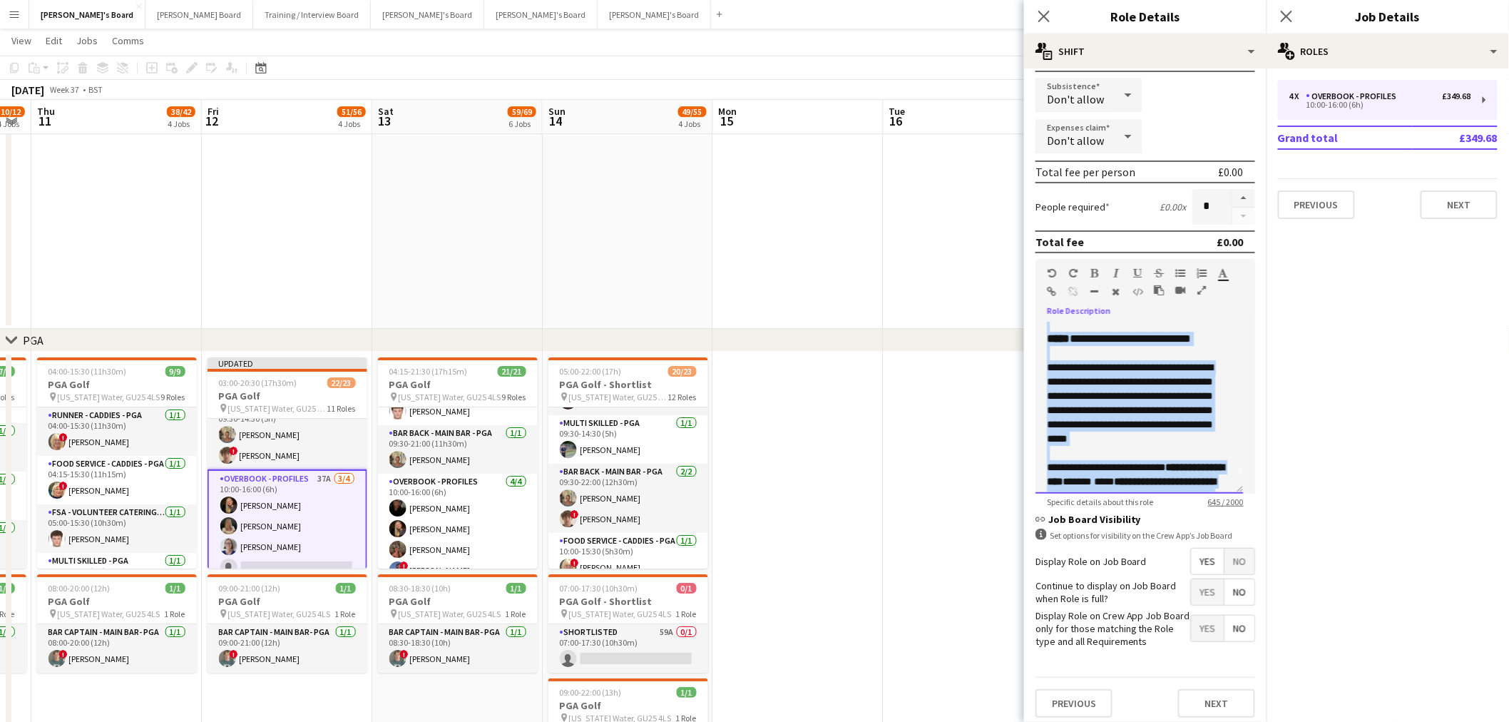
scroll to position [0, 0]
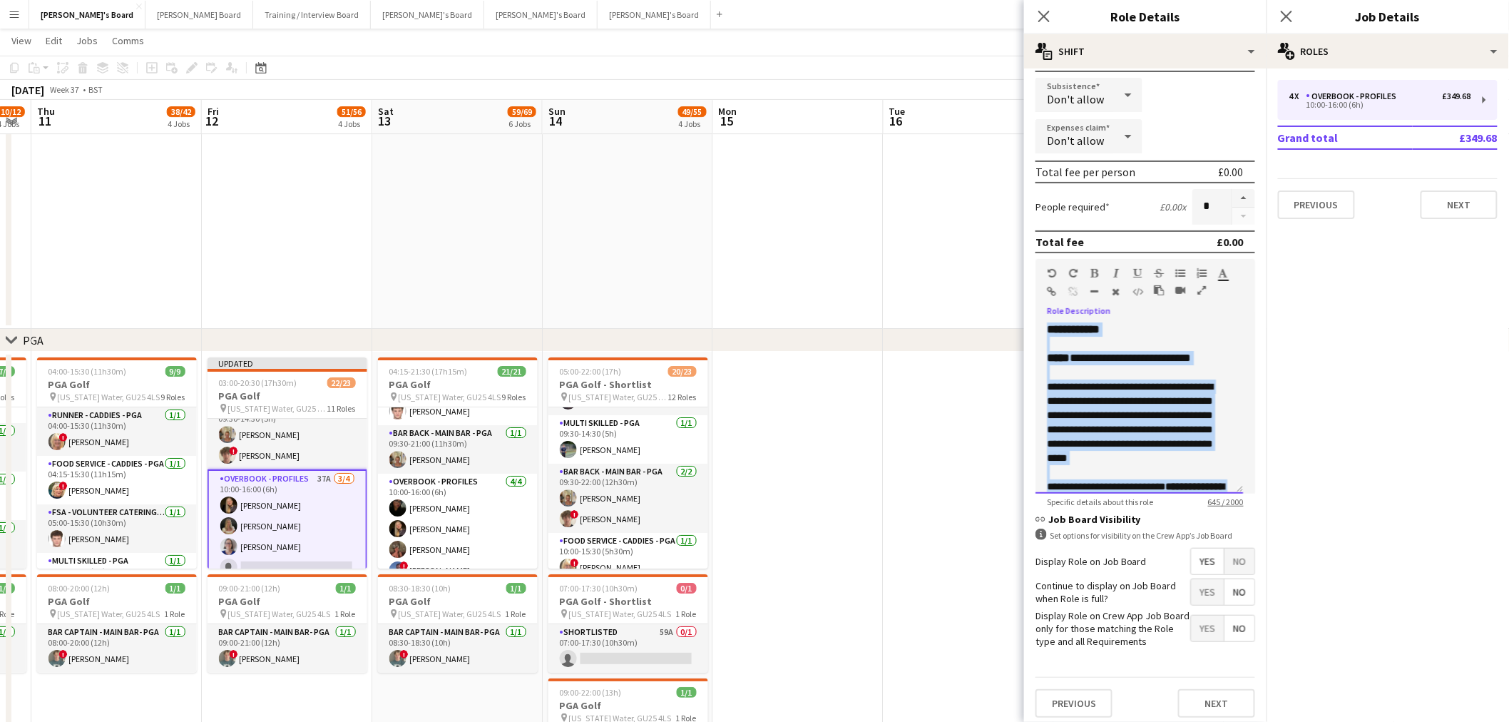
drag, startPoint x: 1213, startPoint y: 473, endPoint x: 1024, endPoint y: 271, distance: 276.5
click at [1014, 271] on form "**********" at bounding box center [1145, 285] width 243 height 887
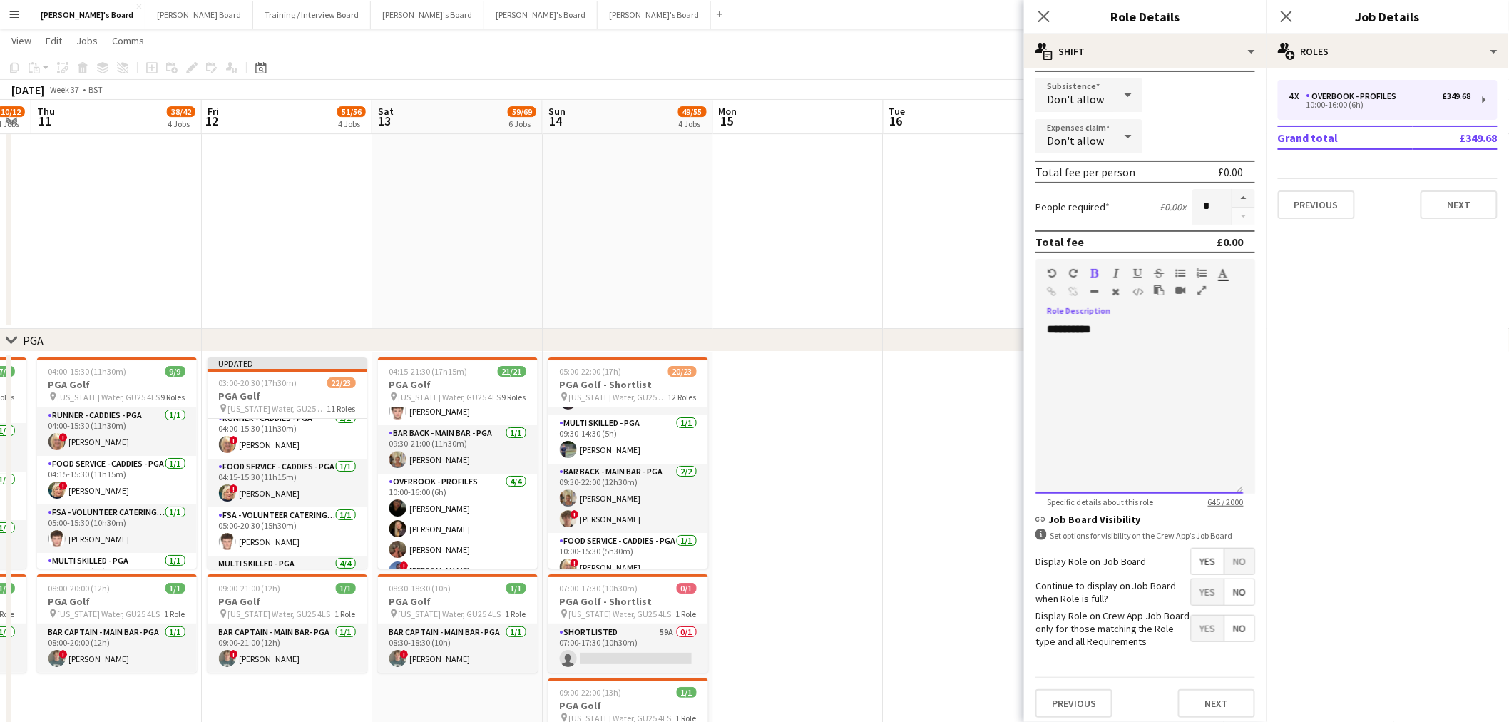
scroll to position [158, 0]
click at [871, 436] on app-date-cell at bounding box center [798, 580] width 170 height 456
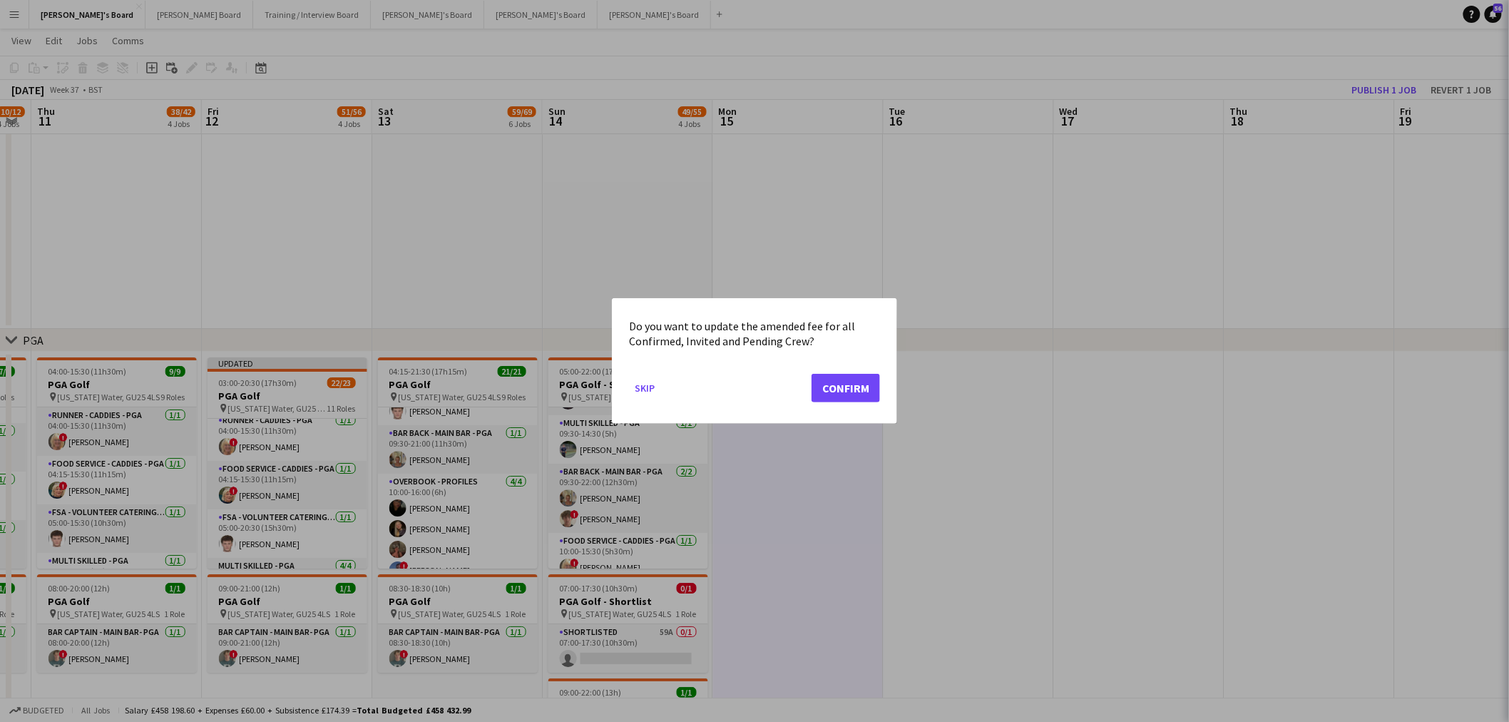
scroll to position [0, 0]
click at [845, 389] on button "Confirm" at bounding box center [846, 388] width 68 height 29
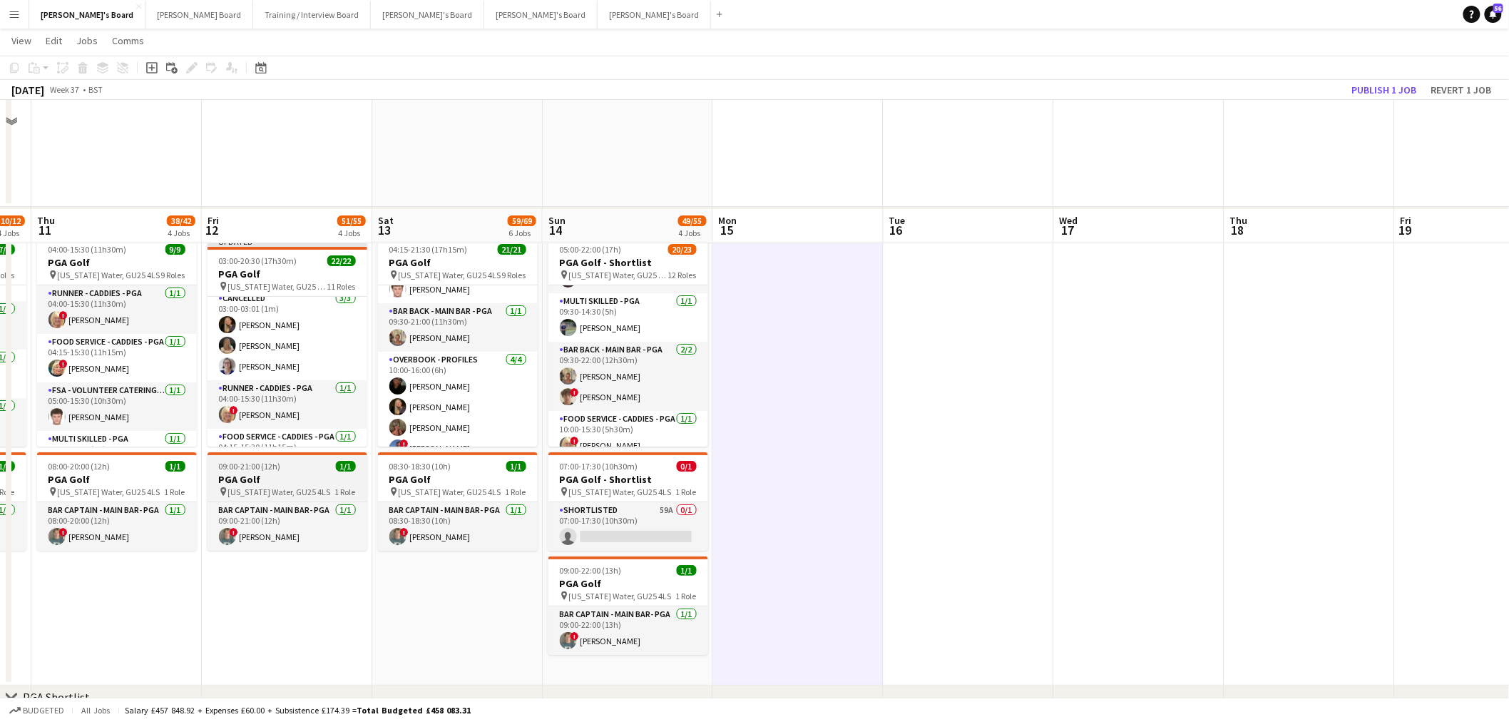
scroll to position [2173, 0]
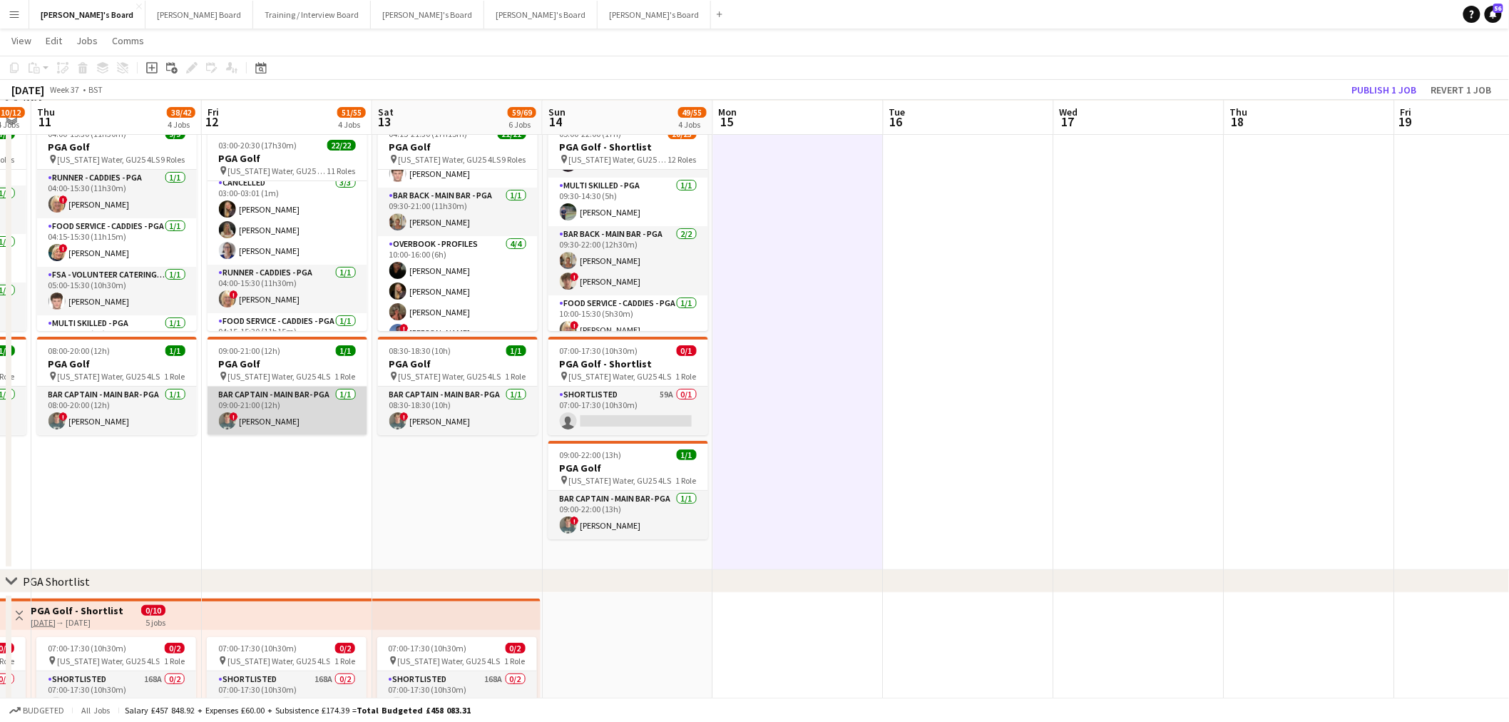
click at [250, 422] on app-card-role "Bar Captain - Main Bar- PGA 1/1 09:00-21:00 (12h) ! Edward Hall" at bounding box center [288, 411] width 160 height 49
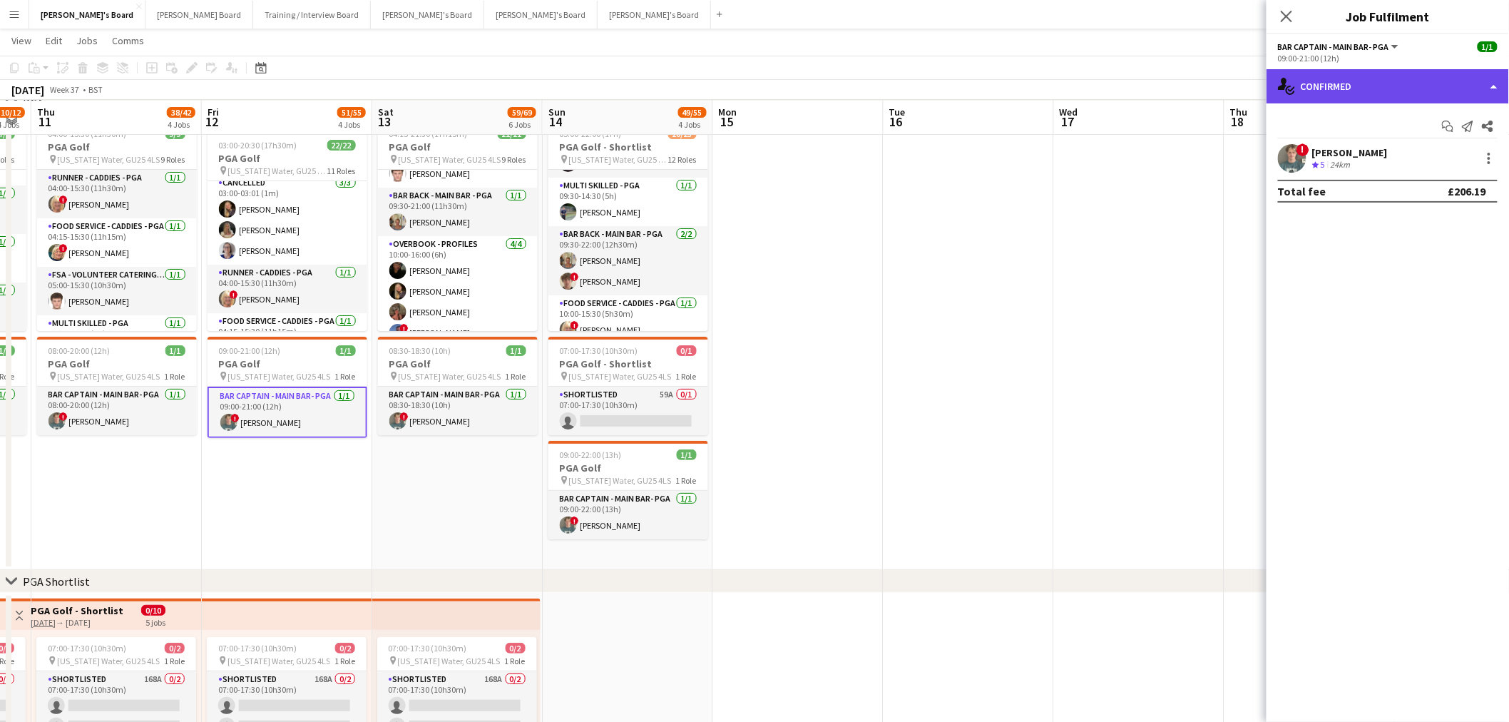
click at [1014, 95] on div "single-neutral-actions-check-2 Confirmed" at bounding box center [1388, 86] width 243 height 34
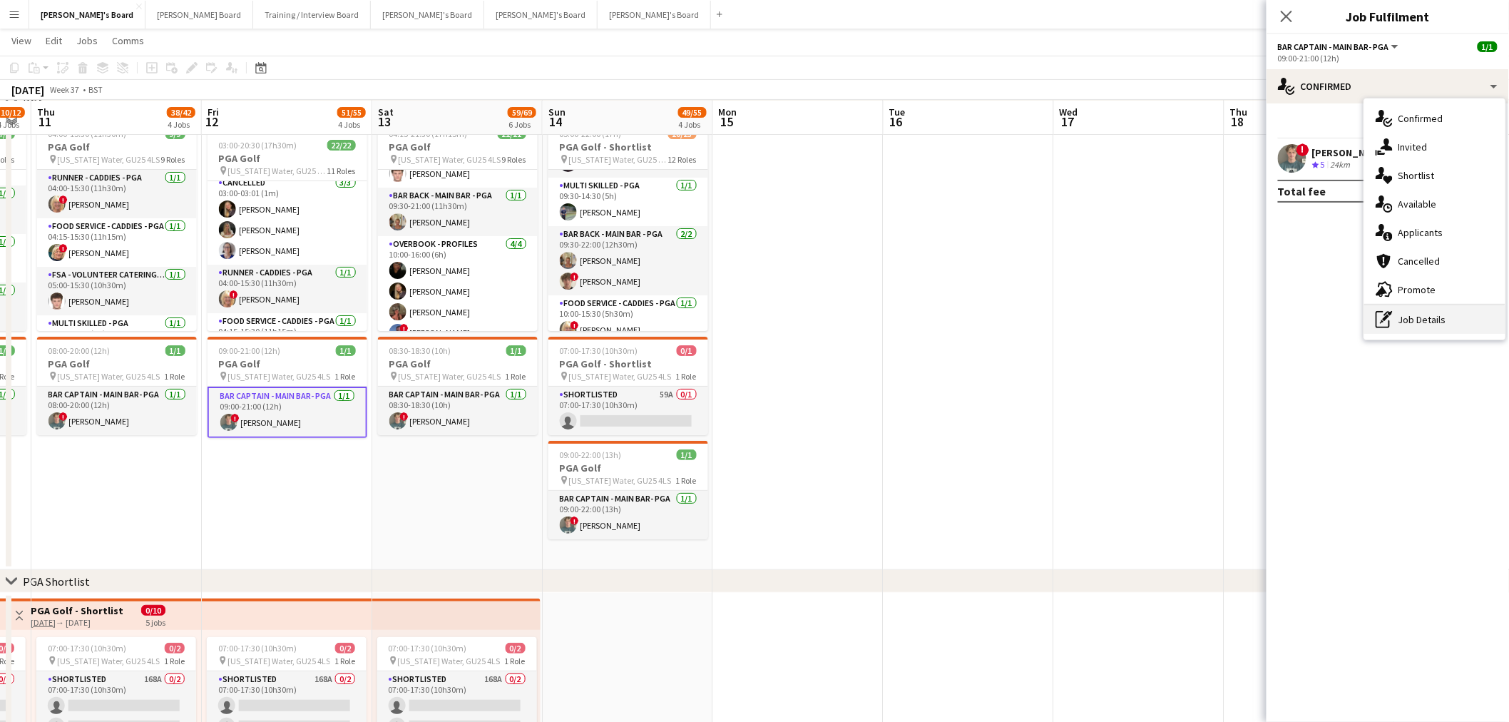
click at [1014, 324] on icon "pen-write" at bounding box center [1384, 319] width 17 height 17
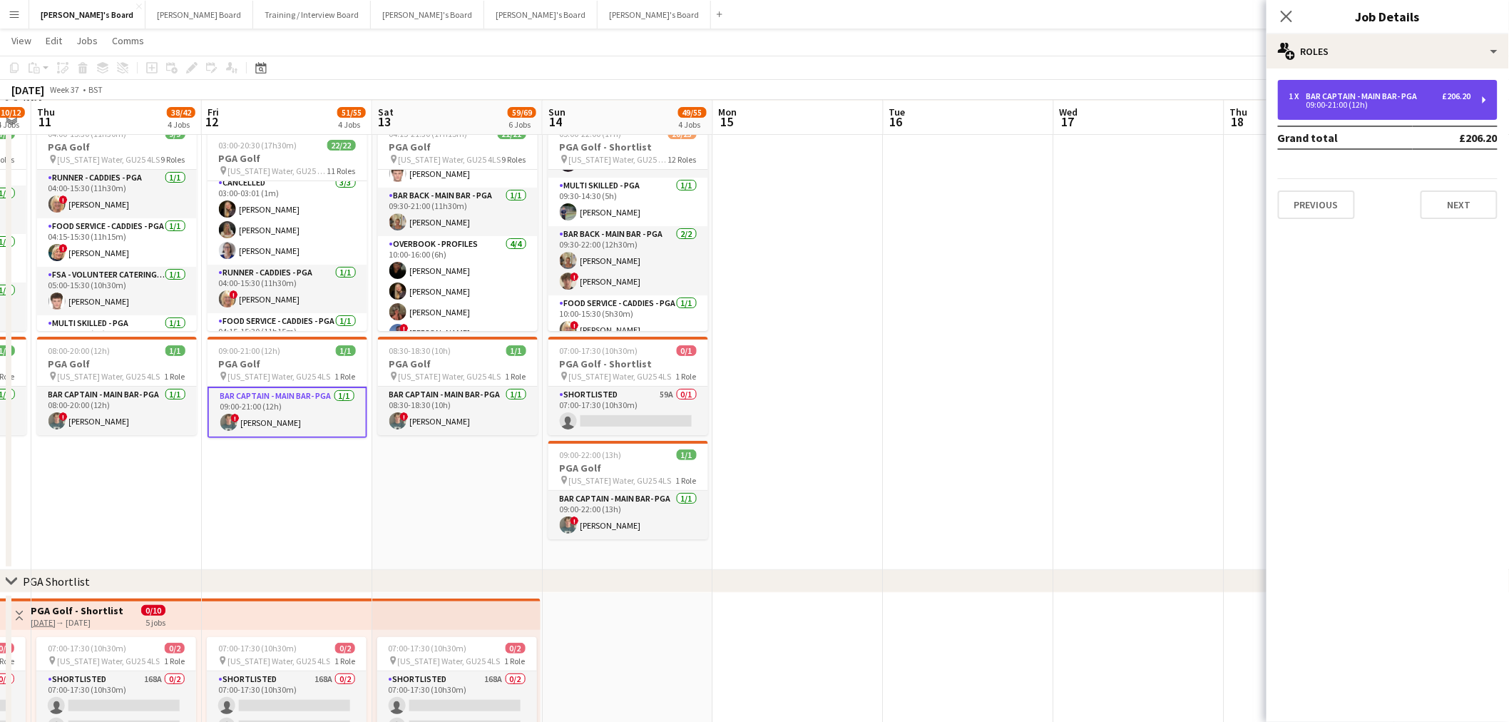
click at [1014, 90] on div "1 x Bar Captain - Main Bar- PGA £206.20 09:00-21:00 (12h)" at bounding box center [1388, 100] width 220 height 40
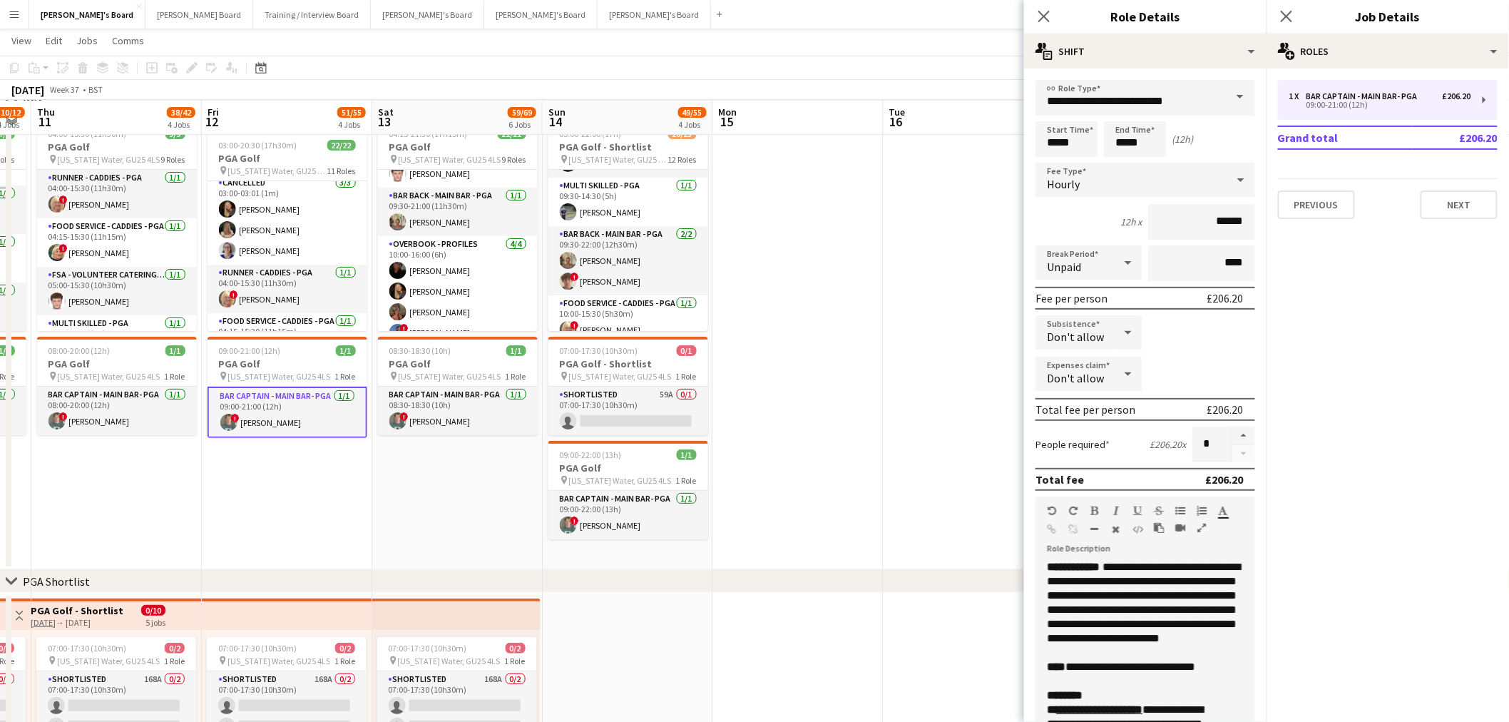
click at [318, 436] on app-date-cell "Updated 03:00-20:30 (17h30m) 22/22 PGA Golf pin Virginia Water, GU25 4LS 11 Rol…" at bounding box center [287, 342] width 170 height 456
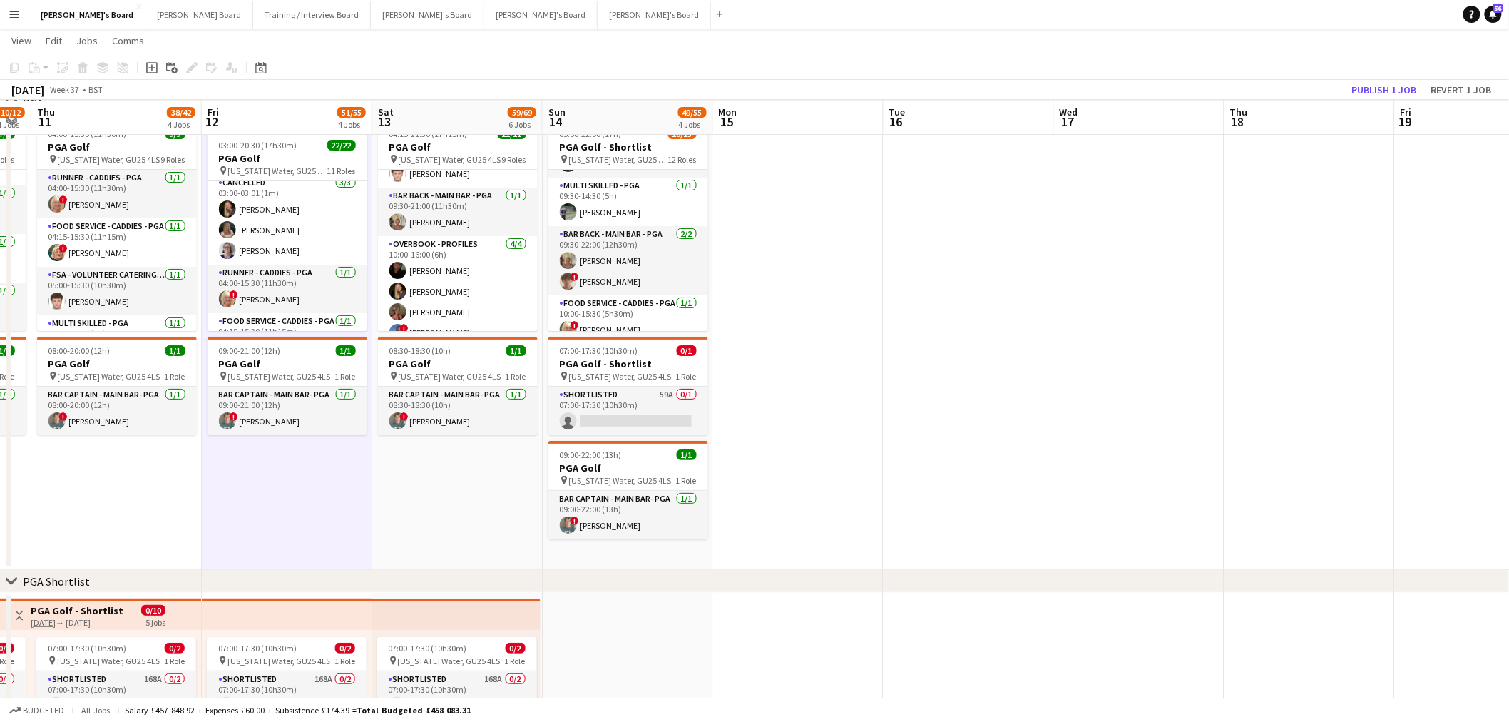
click at [240, 436] on app-date-cell "Updated 03:00-20:30 (17h30m) 22/22 PGA Golf pin Virginia Water, GU25 4LS 11 Rol…" at bounding box center [287, 342] width 170 height 456
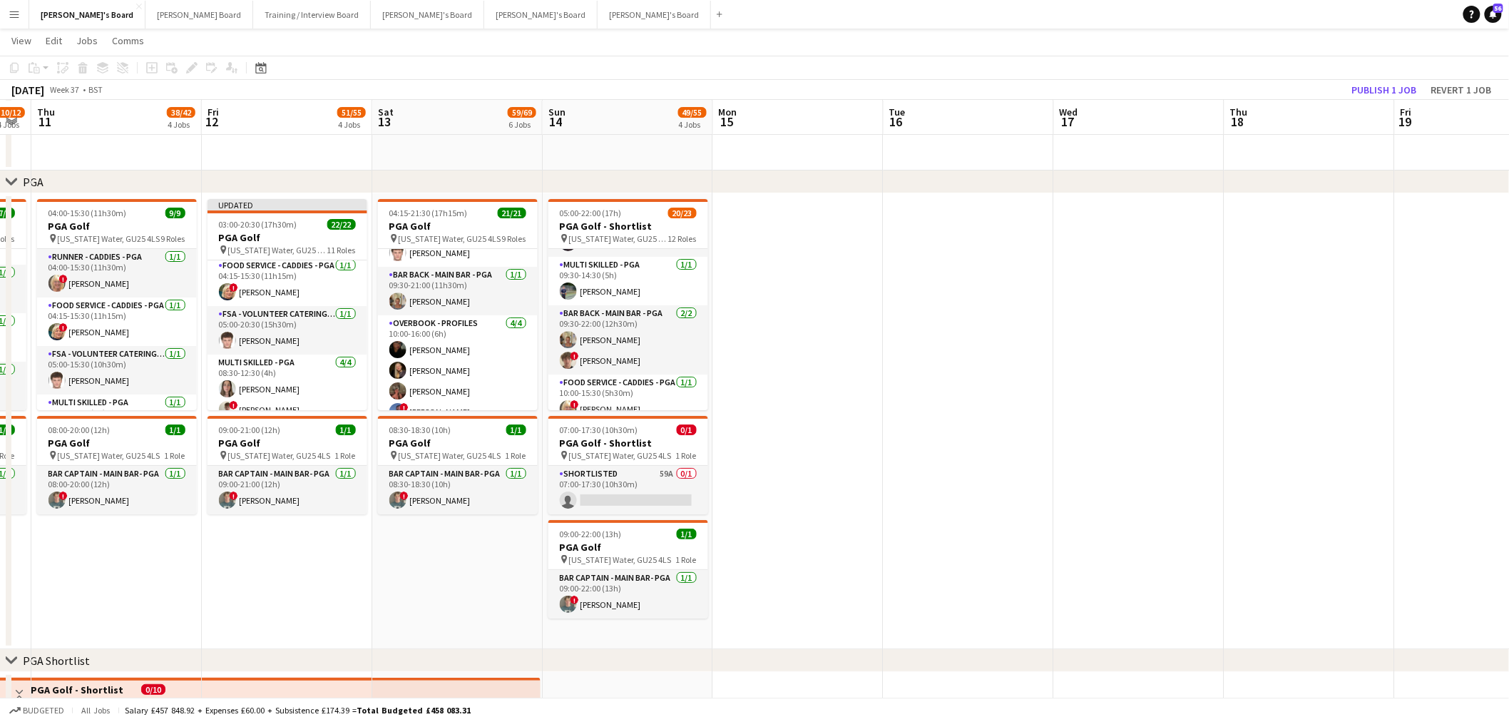
scroll to position [317, 0]
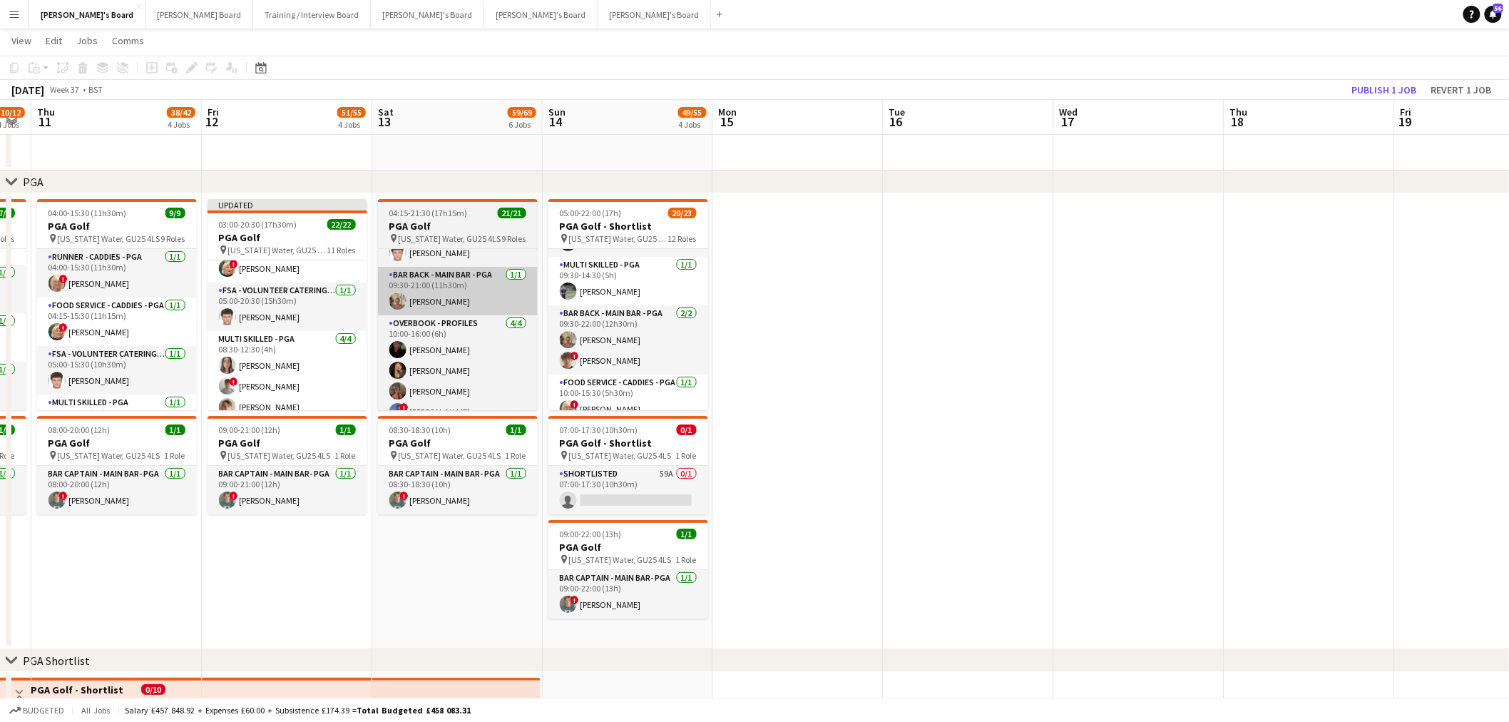
drag, startPoint x: 325, startPoint y: 297, endPoint x: 378, endPoint y: 289, distance: 53.5
click at [325, 297] on app-card-role "FSA - Volunteer Catering - PGA 1/1 05:00-20:30 (15h30m) Jacob Norwood" at bounding box center [288, 306] width 160 height 49
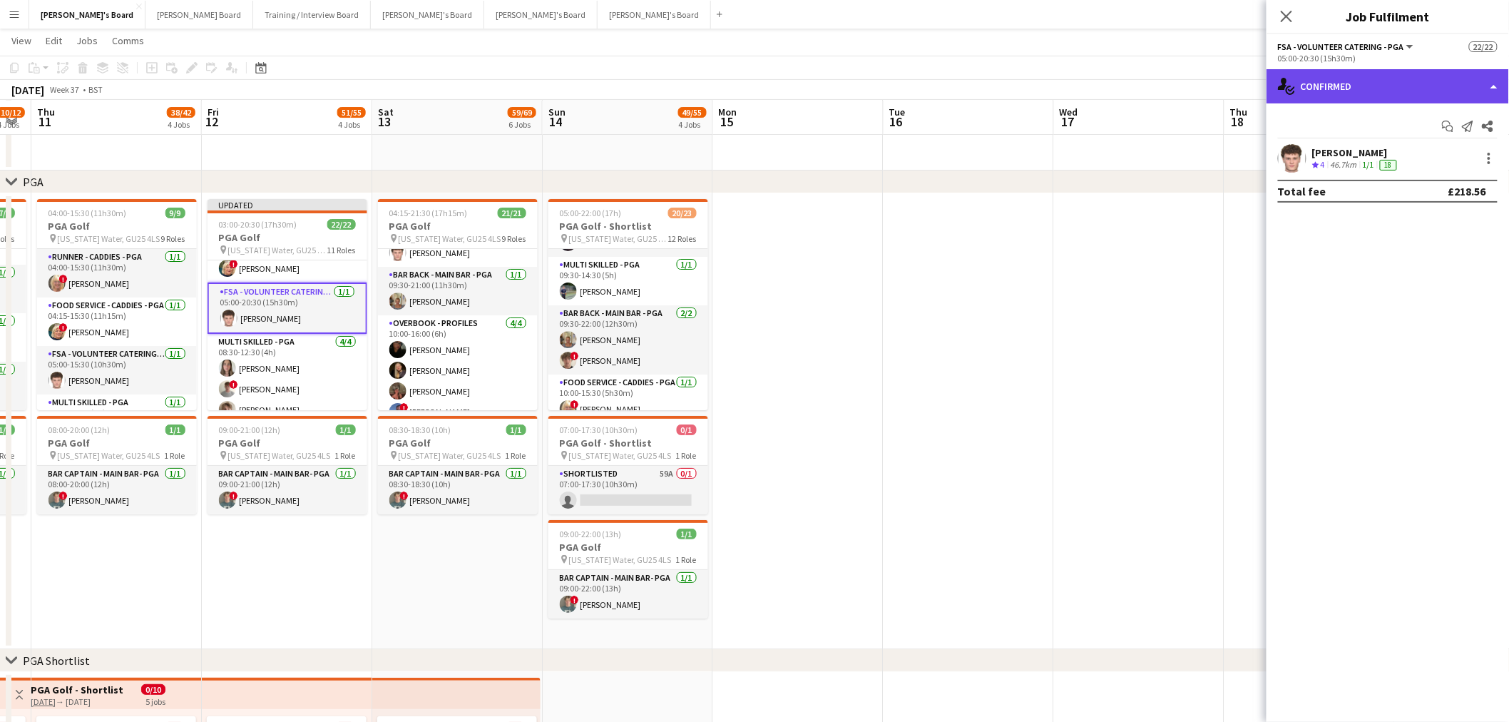
click at [1014, 78] on div "single-neutral-actions-check-2 Confirmed" at bounding box center [1388, 86] width 243 height 34
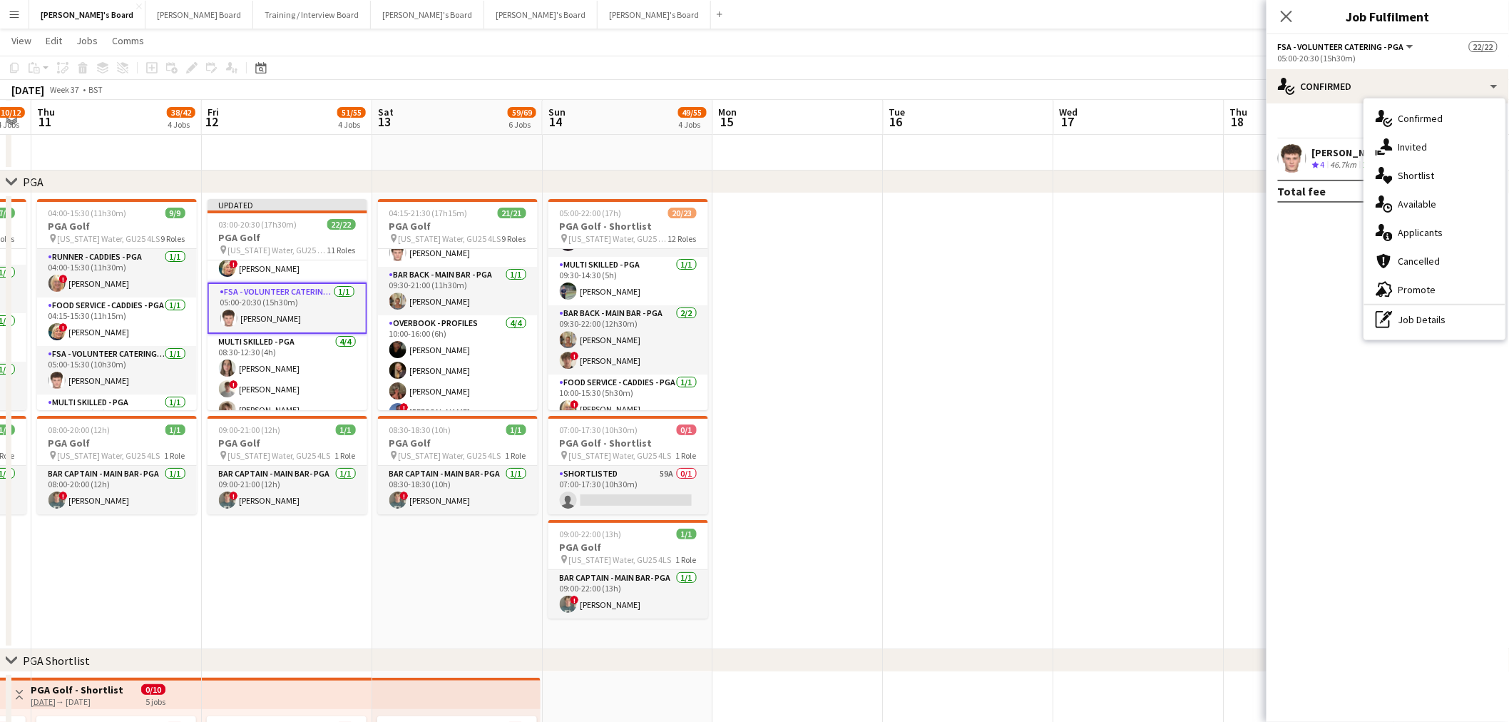
click at [1014, 336] on div "single-neutral-actions-check-2 Confirmed single-neutral-actions-share-1 Invited…" at bounding box center [1435, 218] width 141 height 241
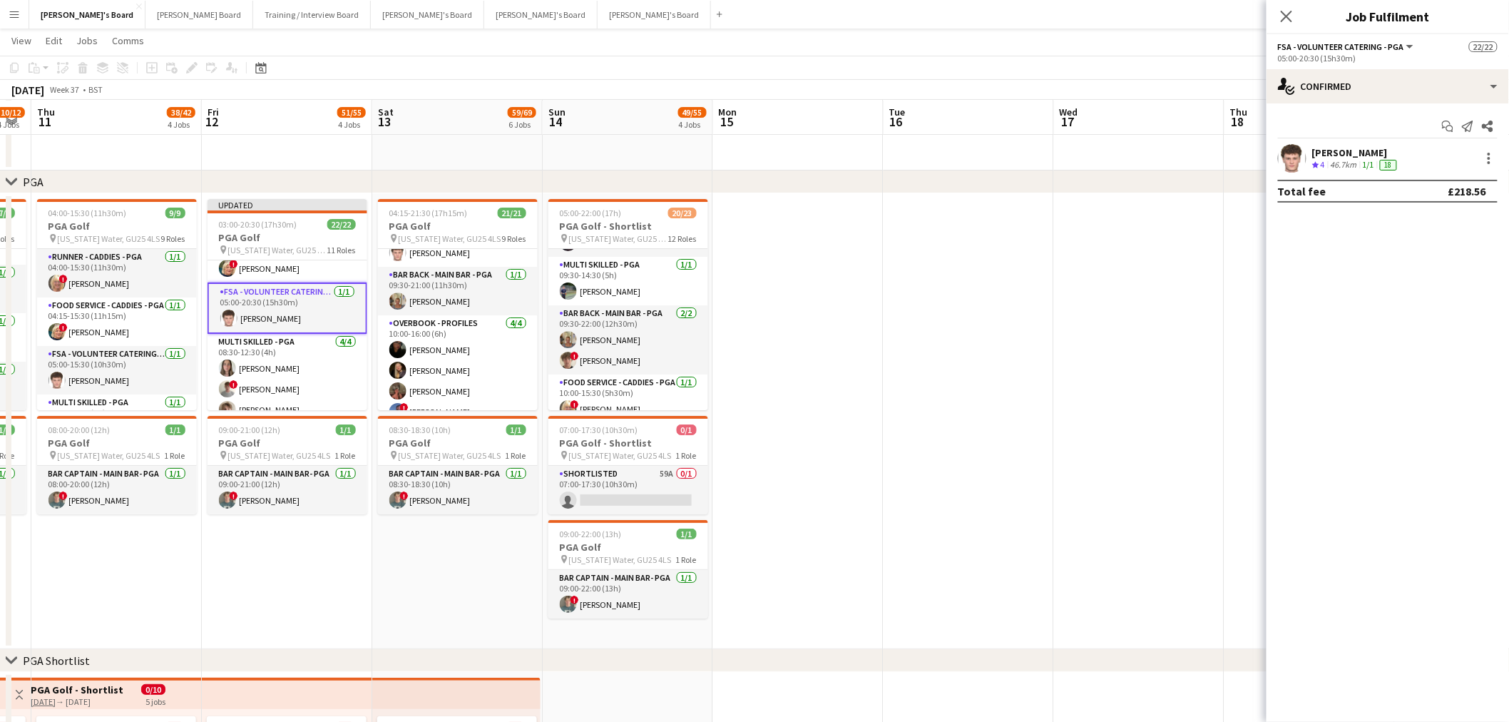
click at [1014, 331] on mat-expansion-panel "check Confirmed Start chat Send notification Share Jacob Norwood Crew rating 4 …" at bounding box center [1388, 412] width 243 height 618
click at [1014, 98] on div "single-neutral-actions-check-2 Confirmed" at bounding box center [1388, 86] width 243 height 34
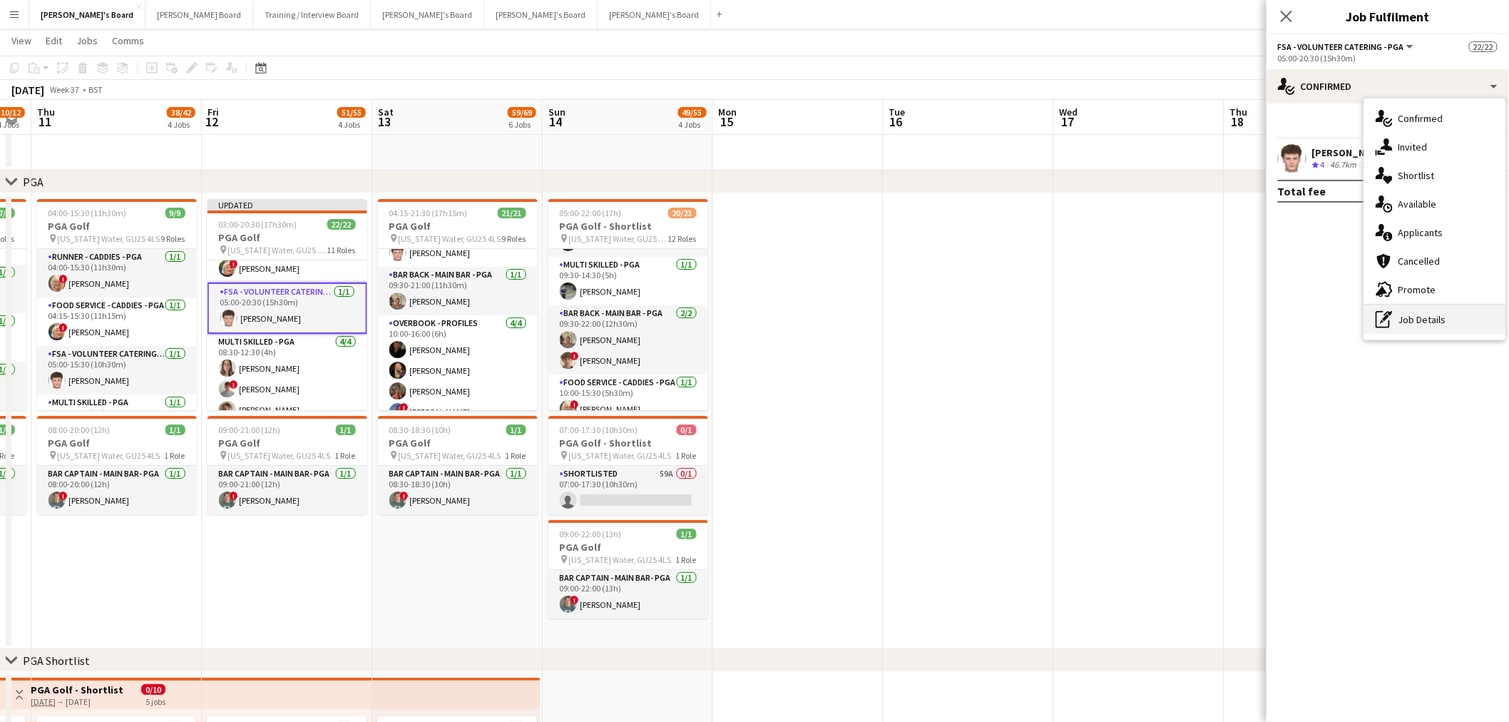
click at [1014, 312] on div "pen-write Job Details" at bounding box center [1435, 319] width 141 height 29
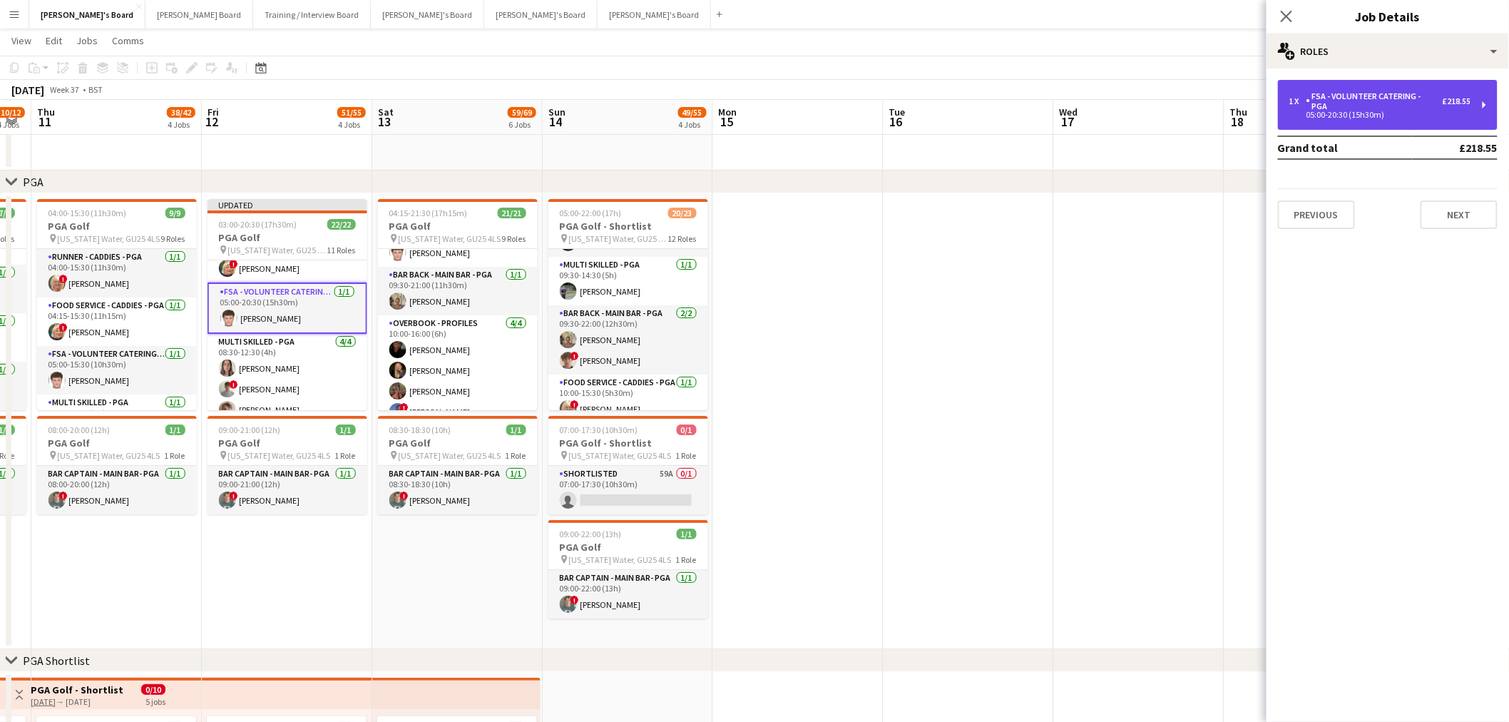
click at [1014, 88] on div "1 x FSA - Volunteer Catering - PGA £218.55 05:00-20:30 (15h30m)" at bounding box center [1388, 105] width 220 height 50
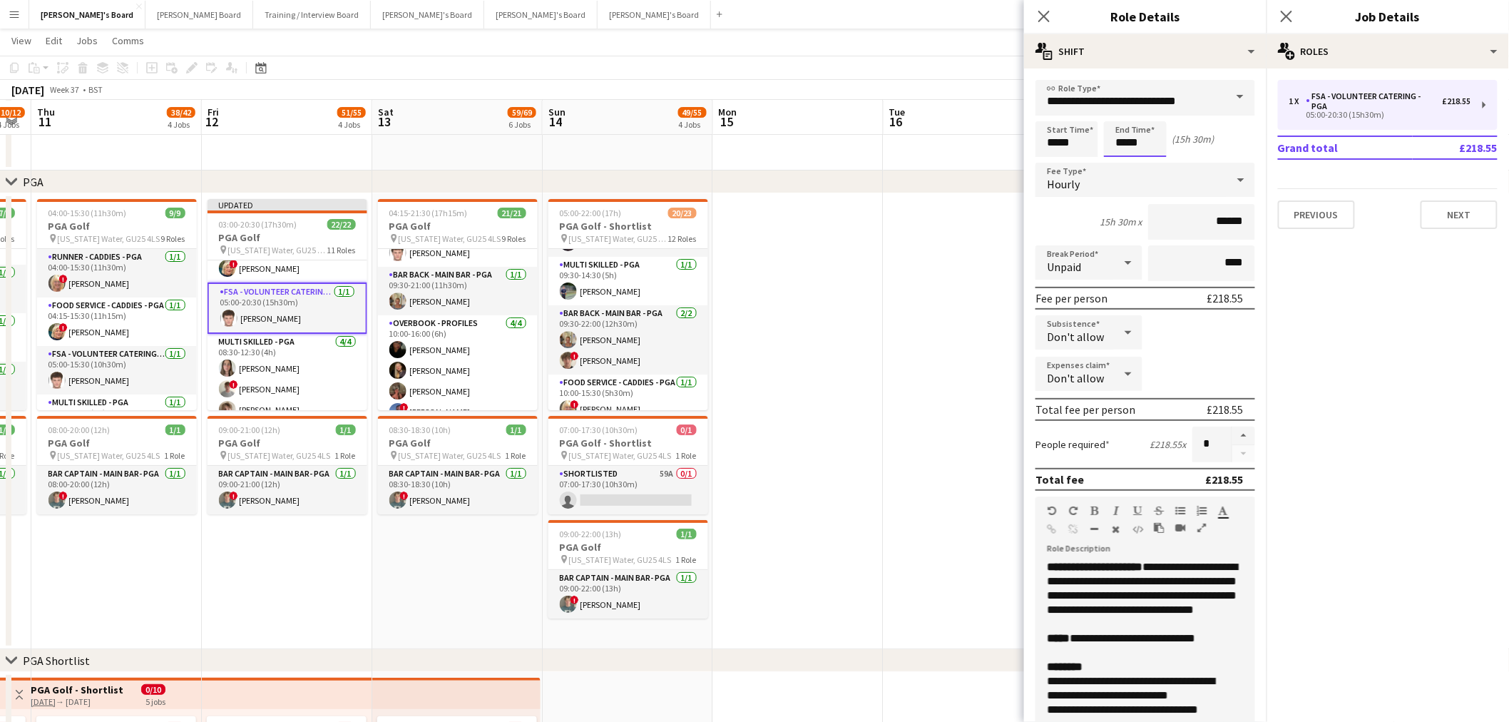
click at [1014, 137] on input "*****" at bounding box center [1135, 139] width 63 height 36
click at [1014, 162] on div at bounding box center [1121, 164] width 29 height 14
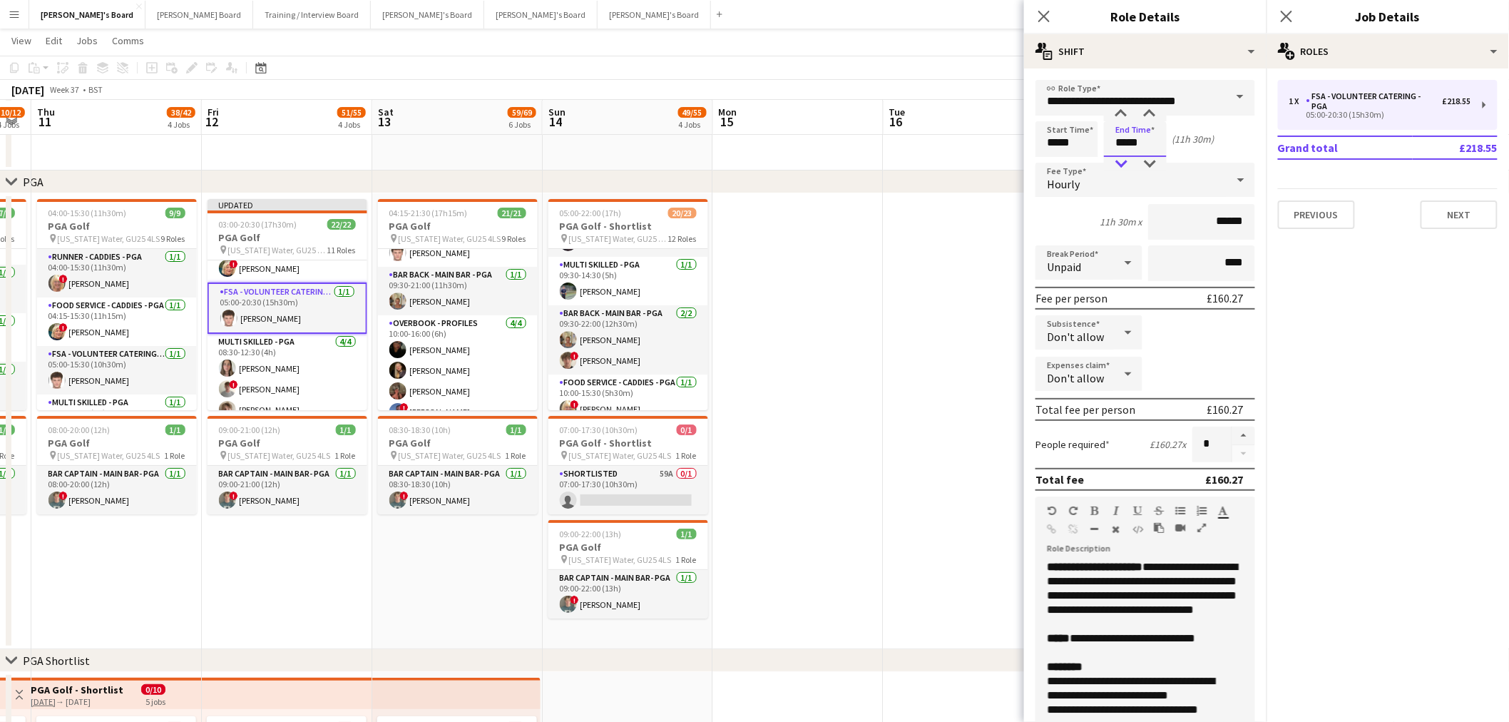
type input "*****"
click at [1014, 162] on div at bounding box center [1121, 164] width 29 height 14
click at [808, 436] on app-date-cell at bounding box center [798, 421] width 170 height 456
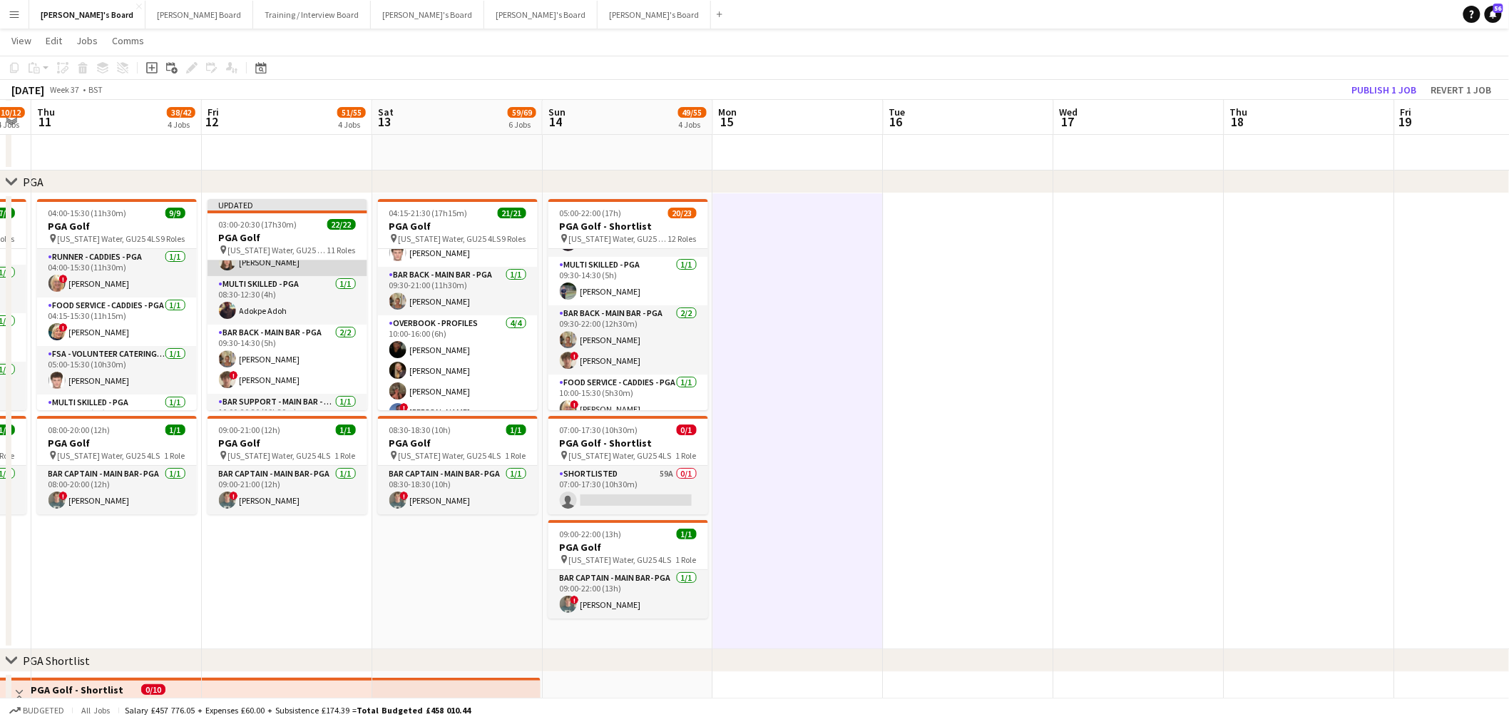
scroll to position [454, 0]
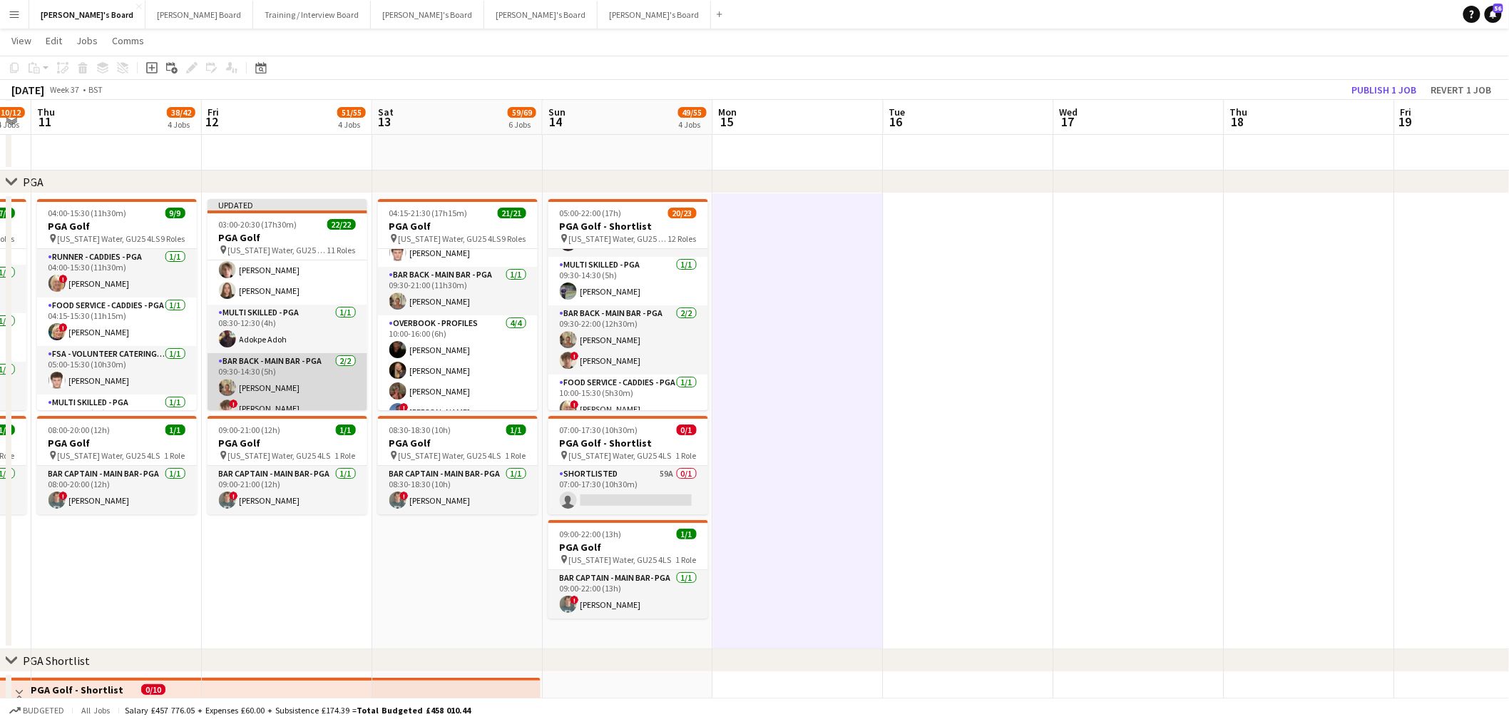
click at [295, 360] on app-card-role "Bar Back - Main Bar - PGA 2/2 09:30-14:30 (5h) Jacqueline Whitehorn-Scott ! Jam…" at bounding box center [288, 387] width 160 height 69
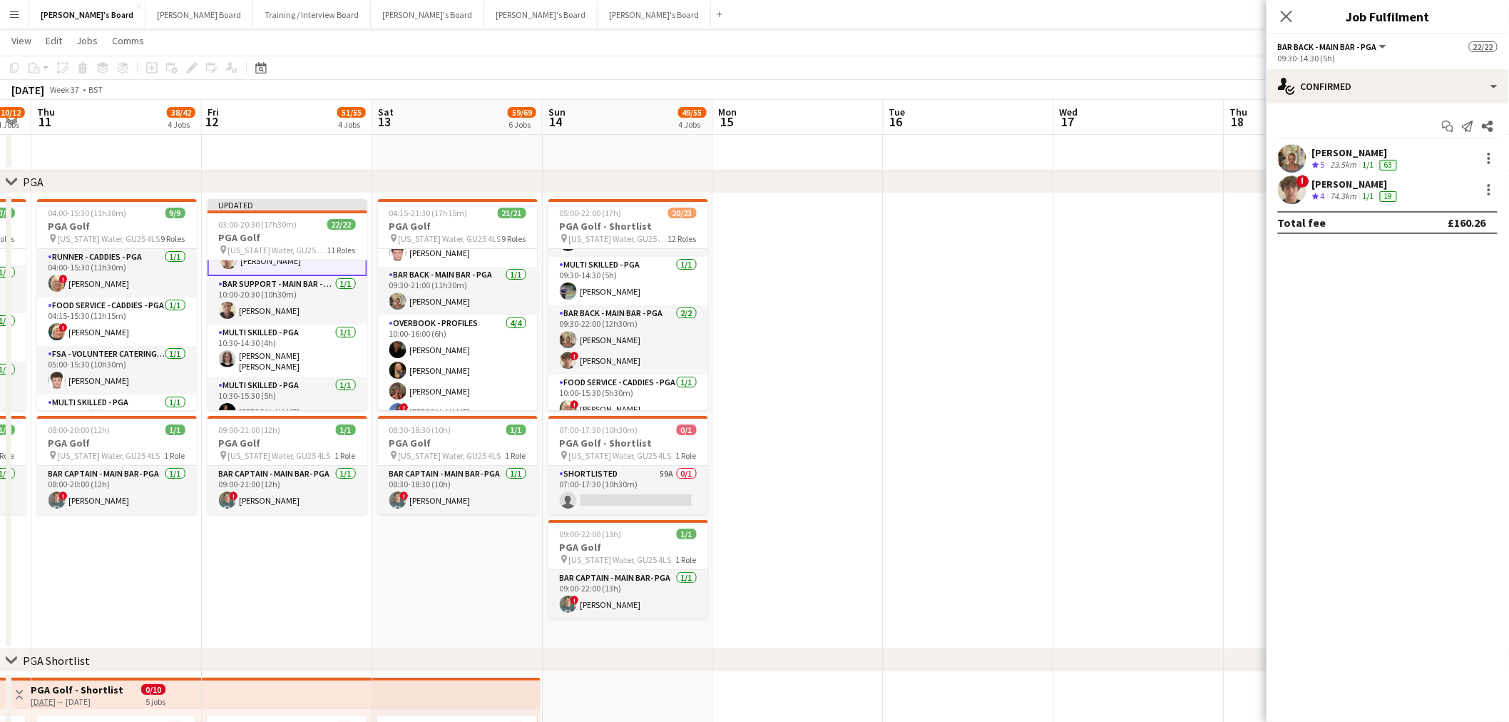
scroll to position [614, 0]
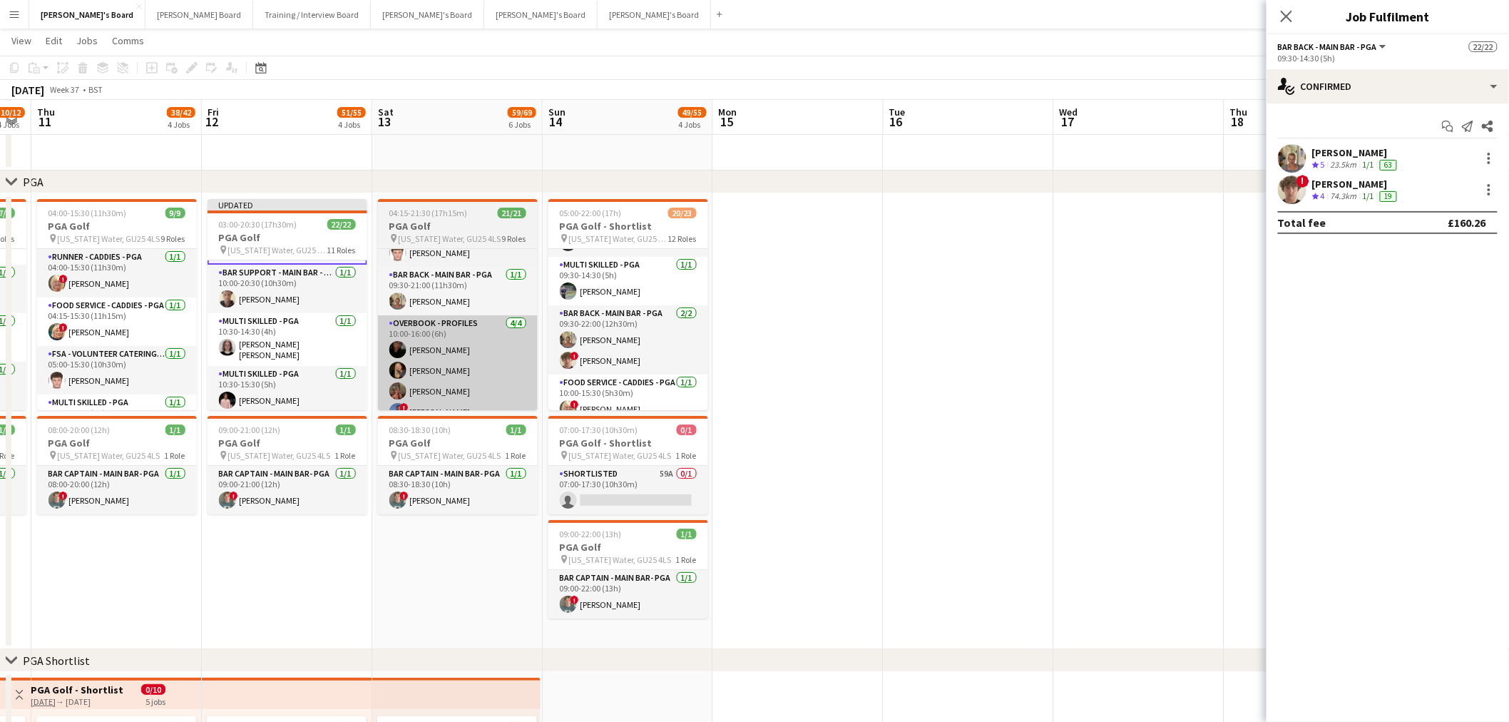
drag, startPoint x: 325, startPoint y: 326, endPoint x: 389, endPoint y: 319, distance: 64.6
click at [325, 326] on app-card-role "Multi Skilled - PGA 1/1 10:30-14:30 (4h) Matilda Kierkegaard Holt" at bounding box center [288, 339] width 160 height 53
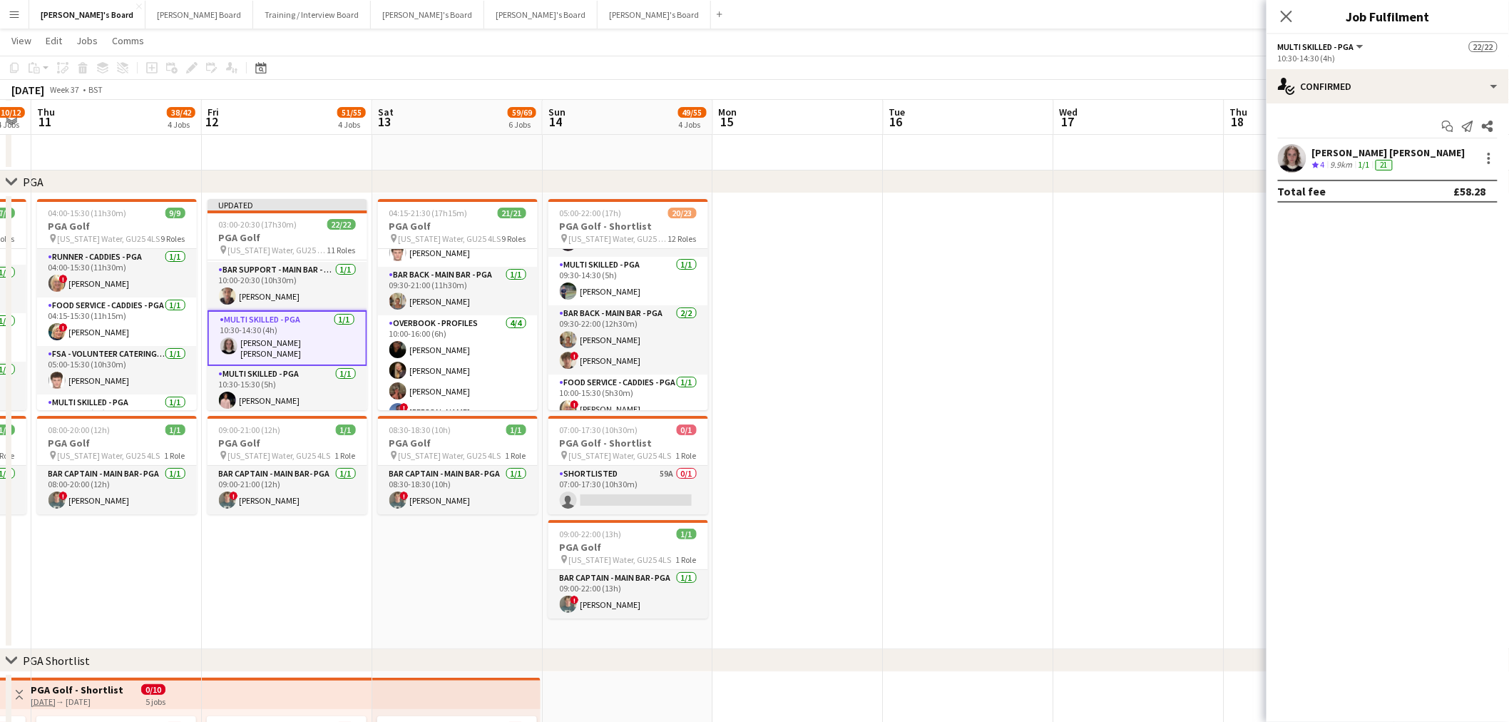
scroll to position [613, 0]
click at [1014, 81] on div "single-neutral-actions-check-2 Confirmed" at bounding box center [1388, 86] width 243 height 34
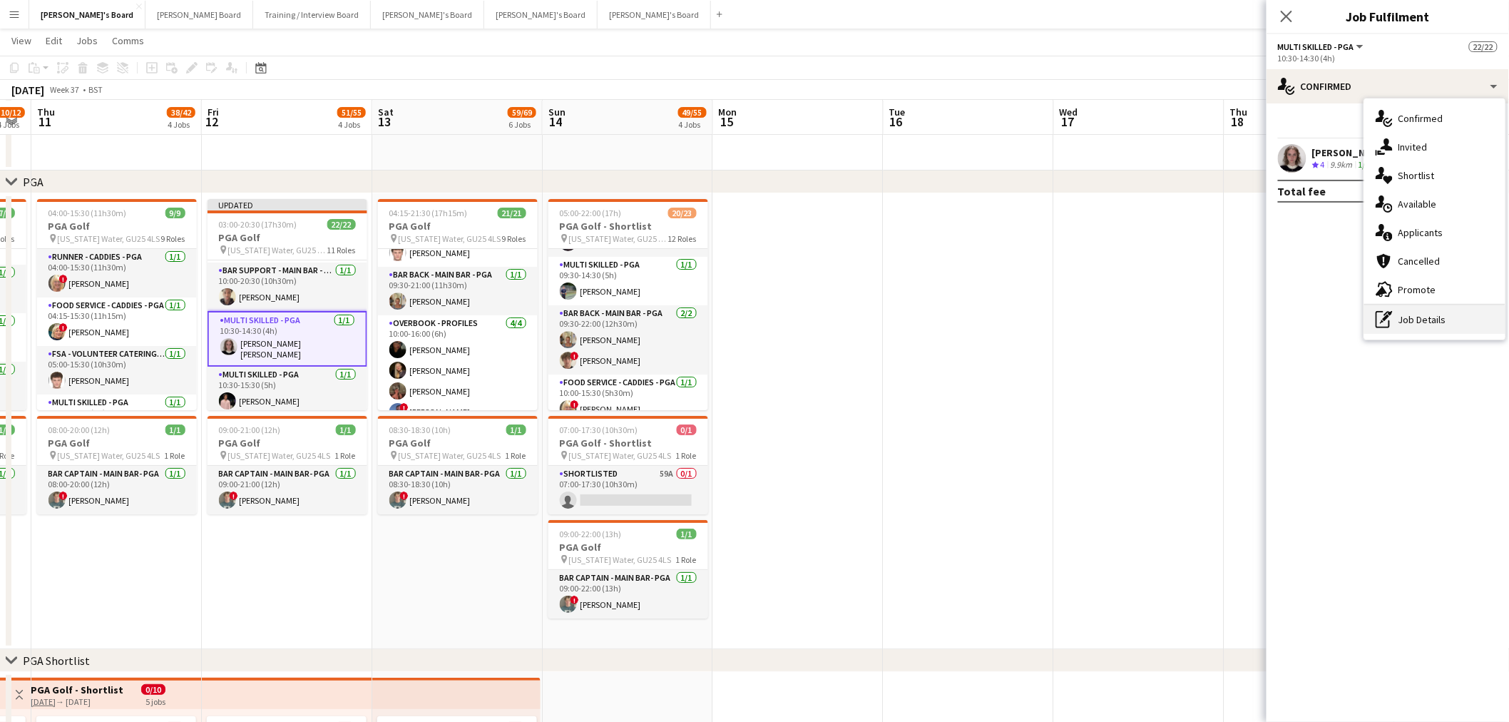
click at [1014, 322] on div "pen-write Job Details" at bounding box center [1435, 319] width 141 height 29
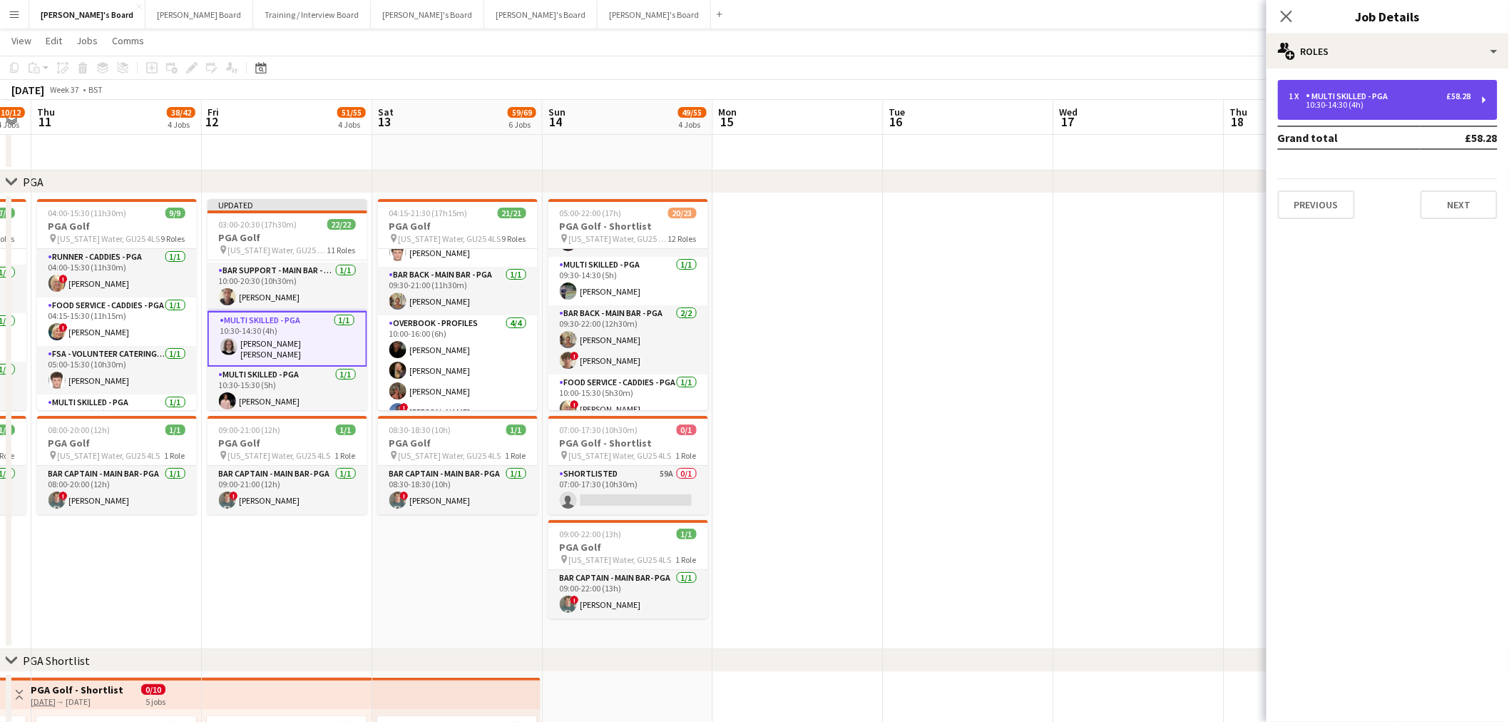
click at [1014, 95] on div "Multi Skilled - PGA" at bounding box center [1351, 96] width 88 height 10
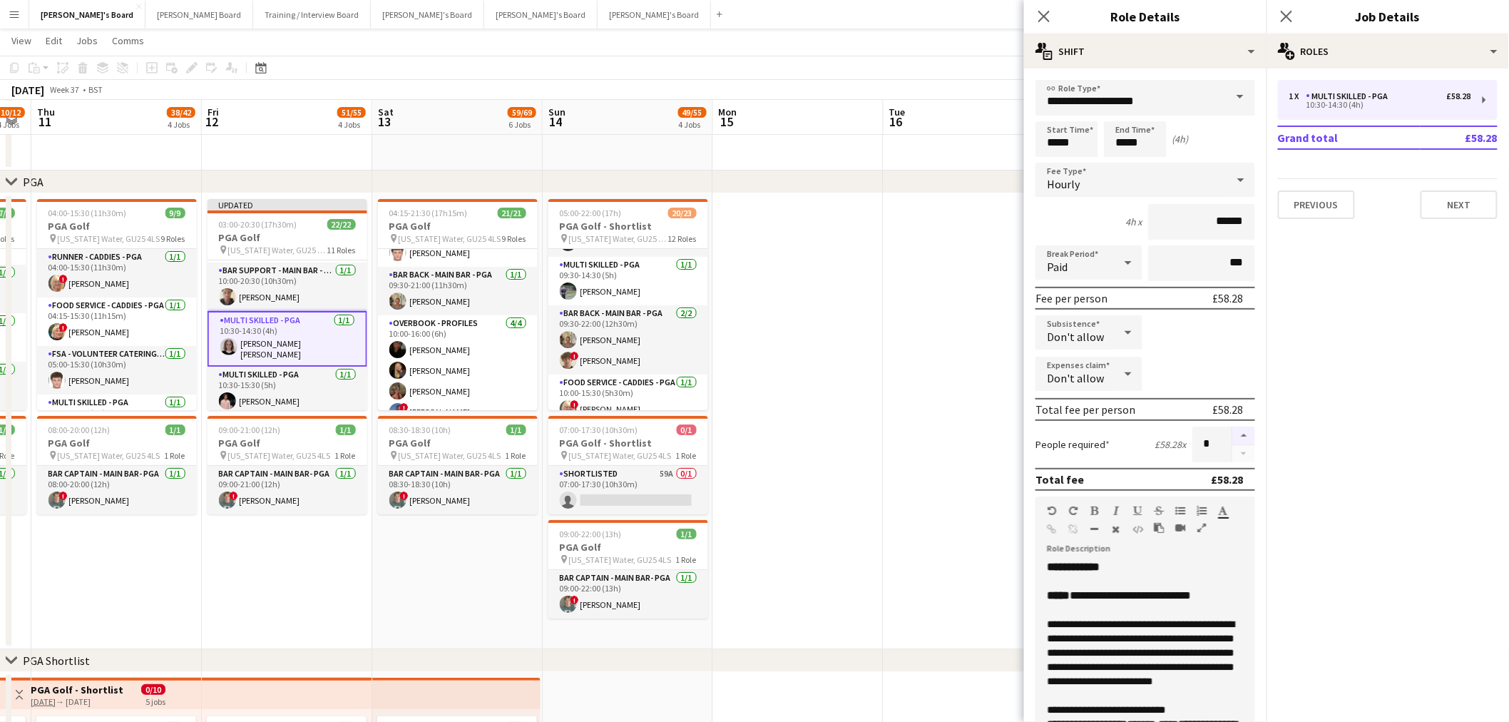
click at [1014, 432] on button "button" at bounding box center [1244, 436] width 23 height 19
type input "*"
click at [896, 433] on app-date-cell at bounding box center [969, 421] width 170 height 456
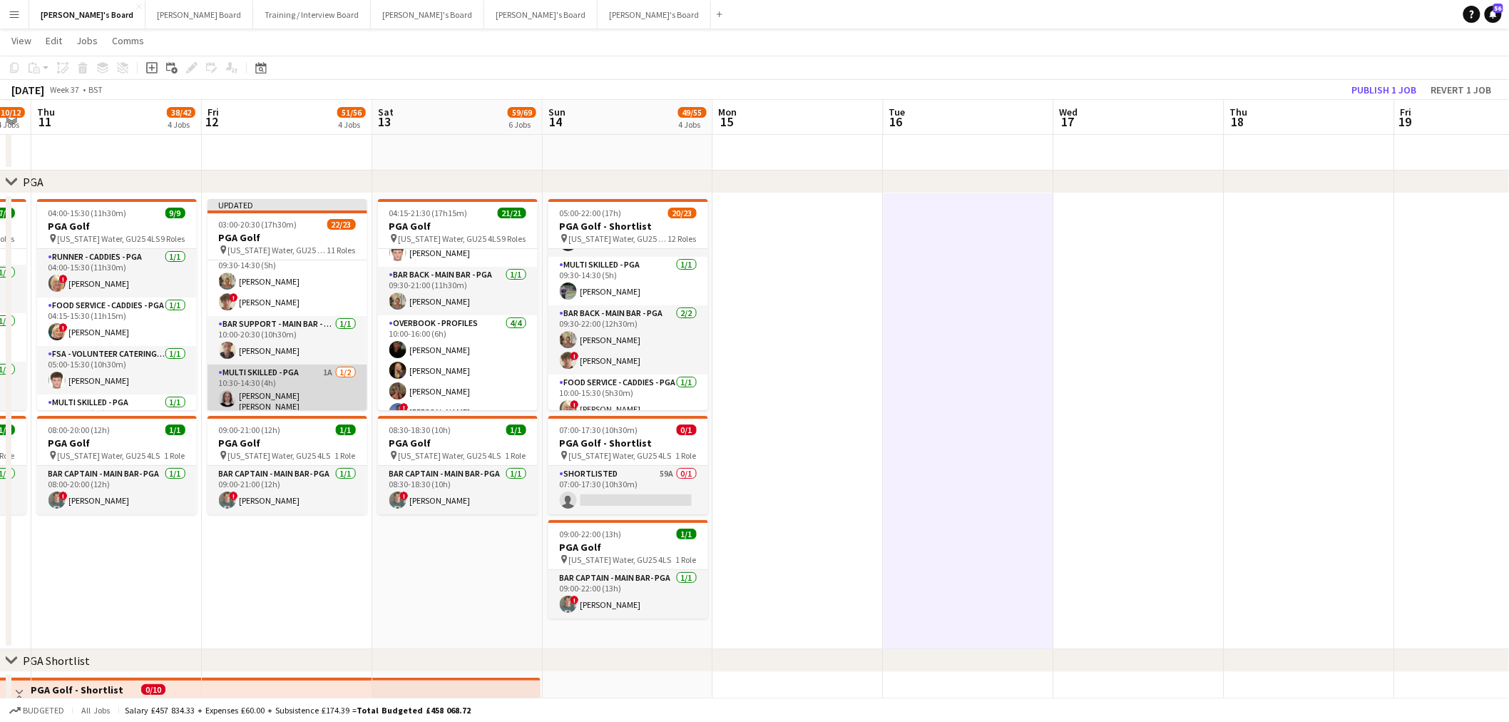
scroll to position [534, 0]
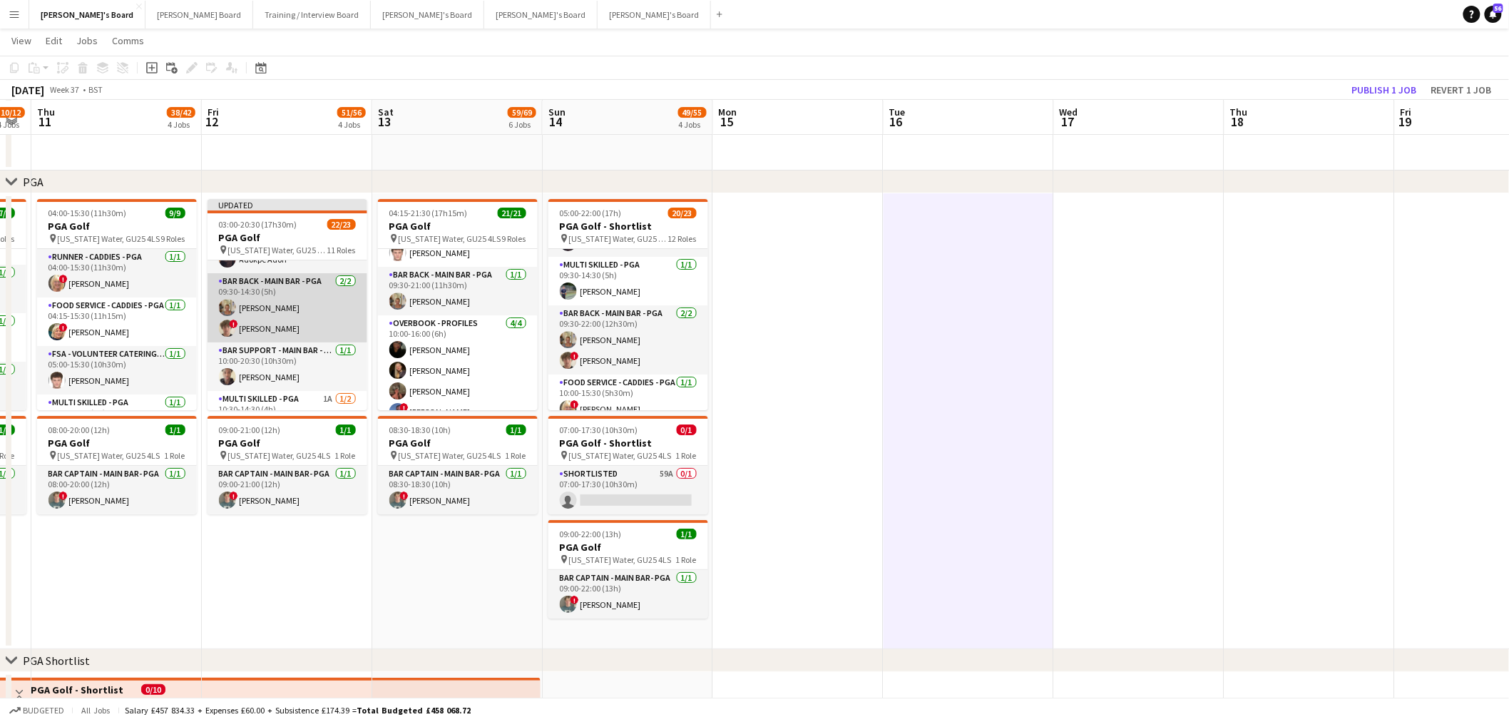
click at [307, 322] on app-card-role "Bar Back - Main Bar - PGA 2/2 09:30-14:30 (5h) Jacqueline Whitehorn-Scott ! Jam…" at bounding box center [288, 307] width 160 height 69
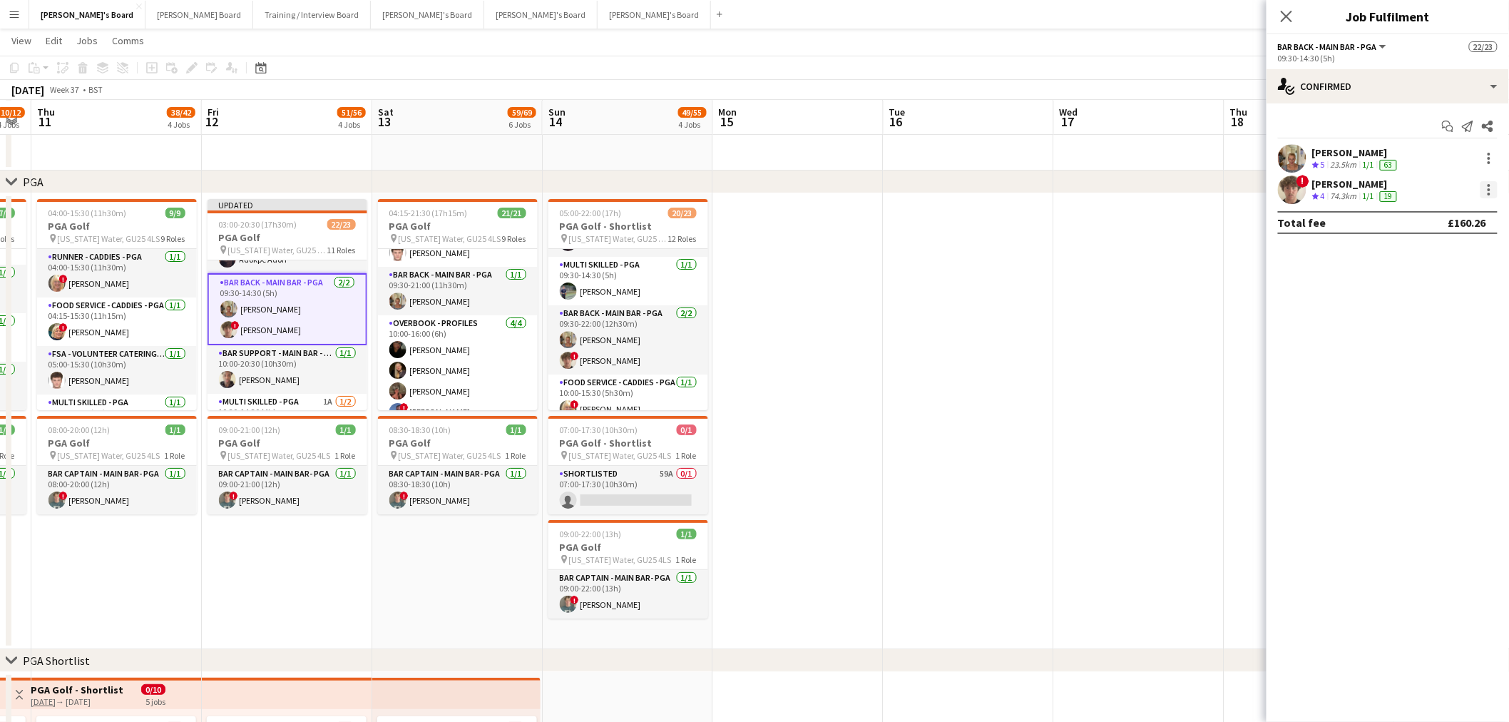
click at [1014, 191] on div at bounding box center [1489, 189] width 17 height 17
click at [1014, 253] on span "Switch crew" at bounding box center [1429, 250] width 61 height 12
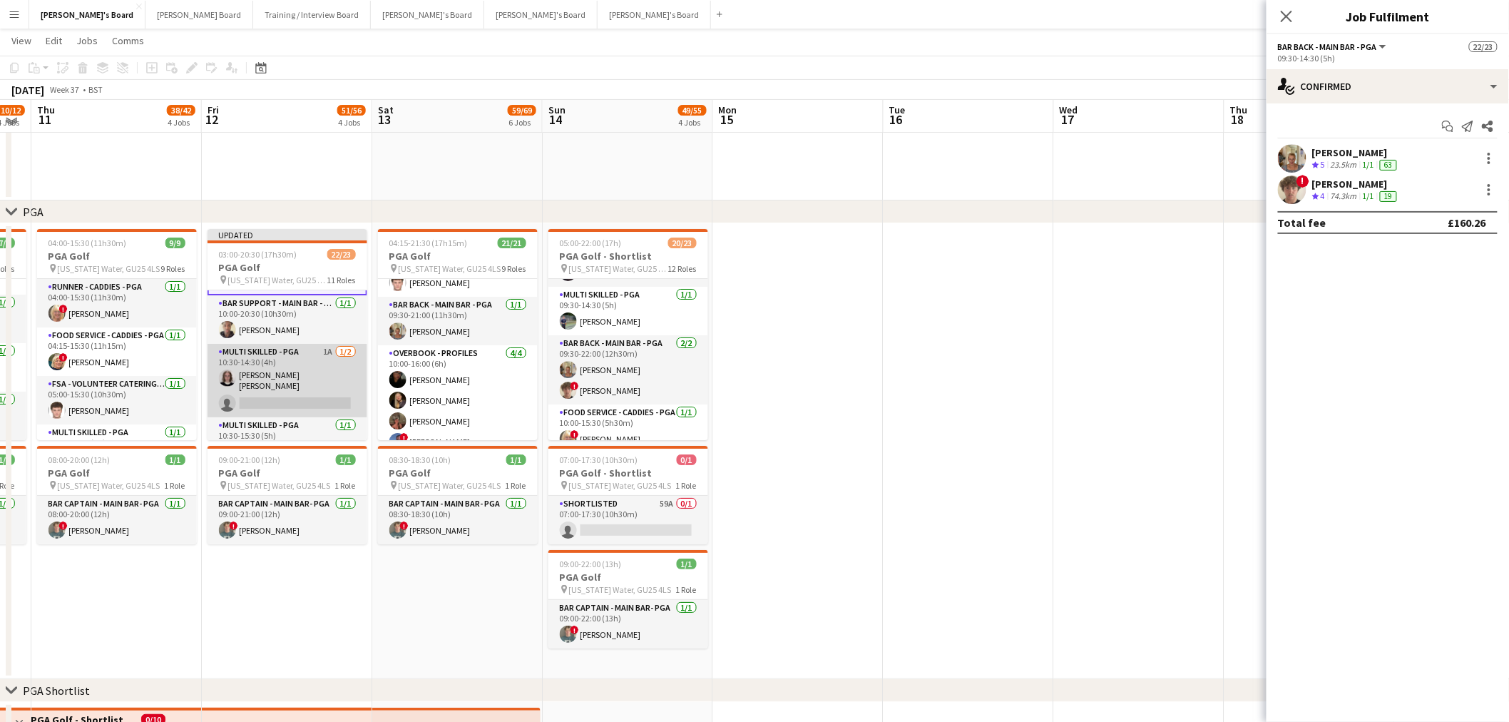
click at [293, 357] on app-card-role "Multi Skilled - PGA 1A 1/2 10:30-14:30 (4h) Matilda Kierkegaard Holt single-neu…" at bounding box center [288, 380] width 160 height 73
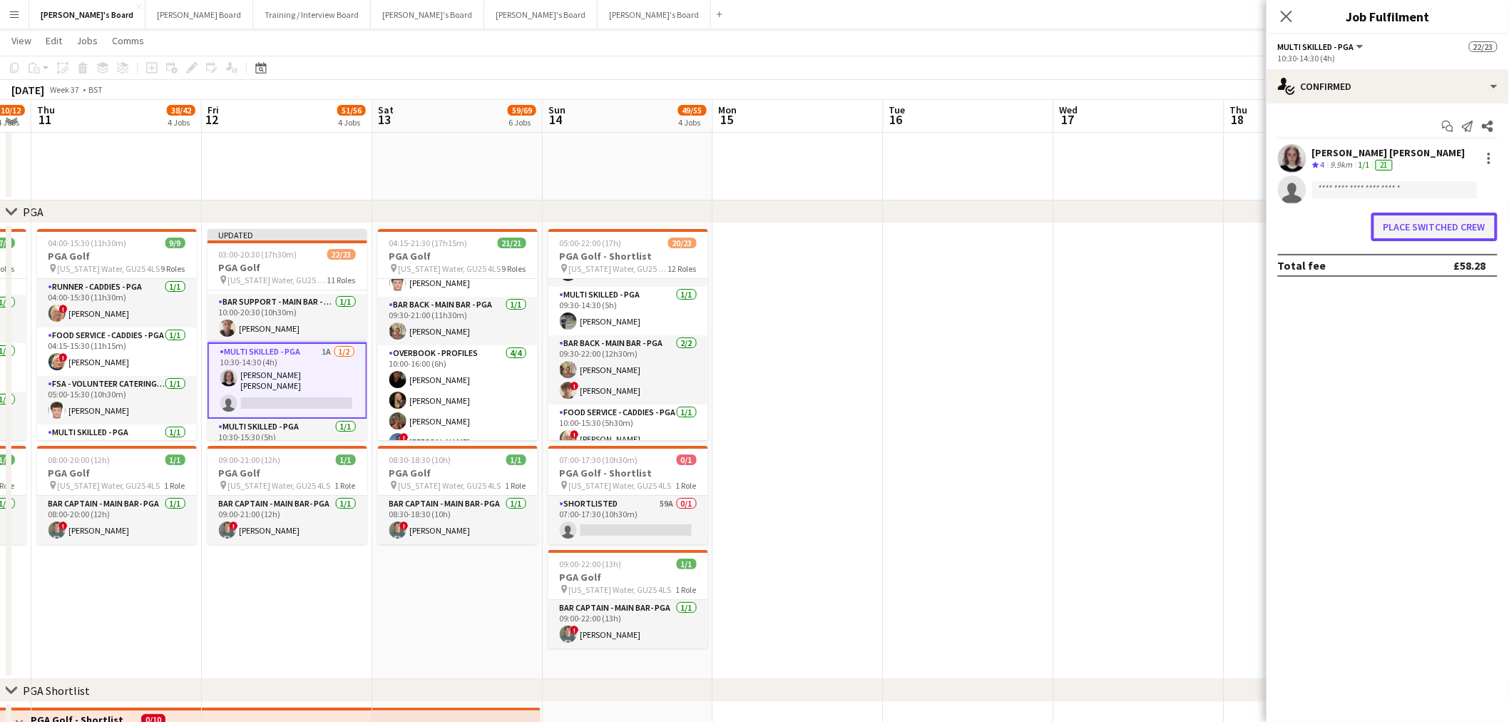
click at [1014, 230] on button "Place switched crew" at bounding box center [1435, 227] width 126 height 29
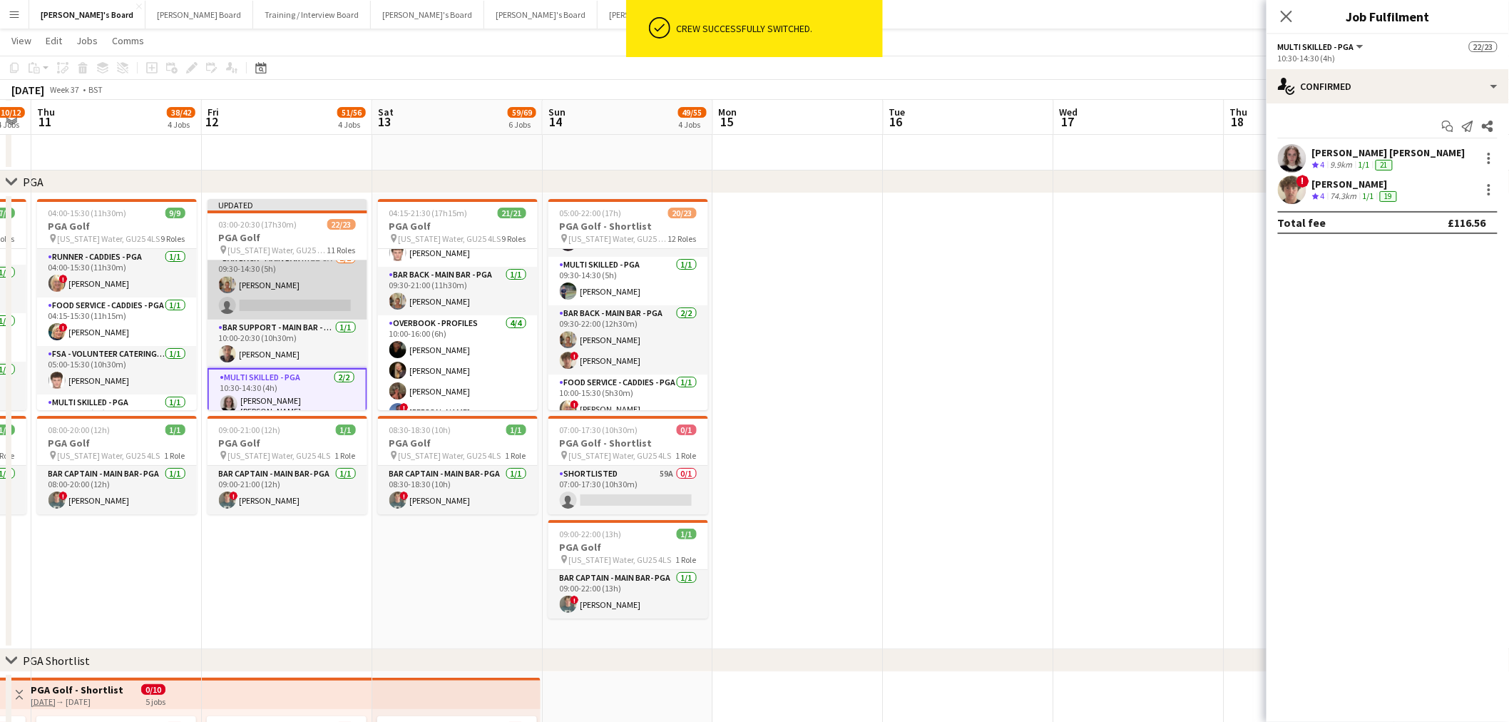
scroll to position [533, 0]
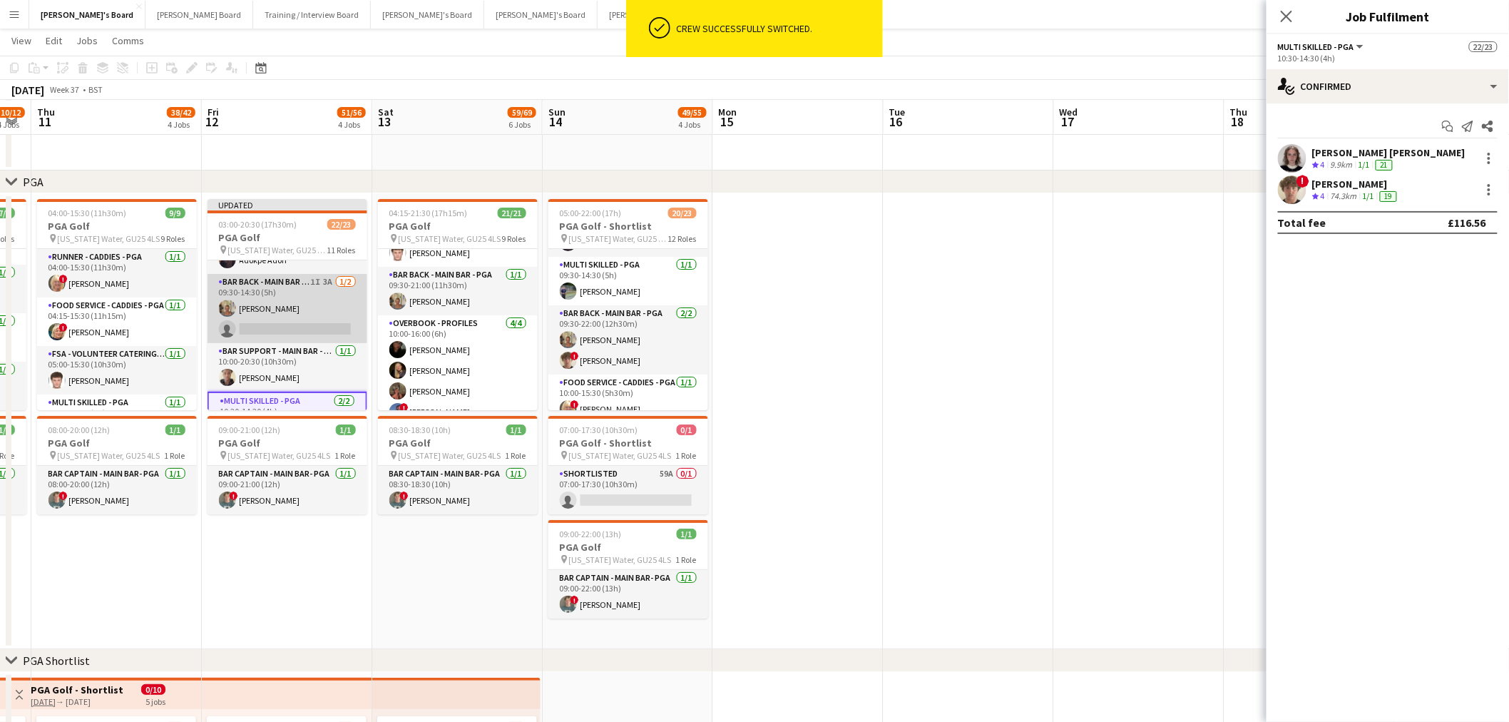
click at [290, 305] on app-card-role "Bar Back - Main Bar - PGA 1I 3A 1/2 09:30-14:30 (5h) Jacqueline Whitehorn-Scott…" at bounding box center [288, 308] width 160 height 69
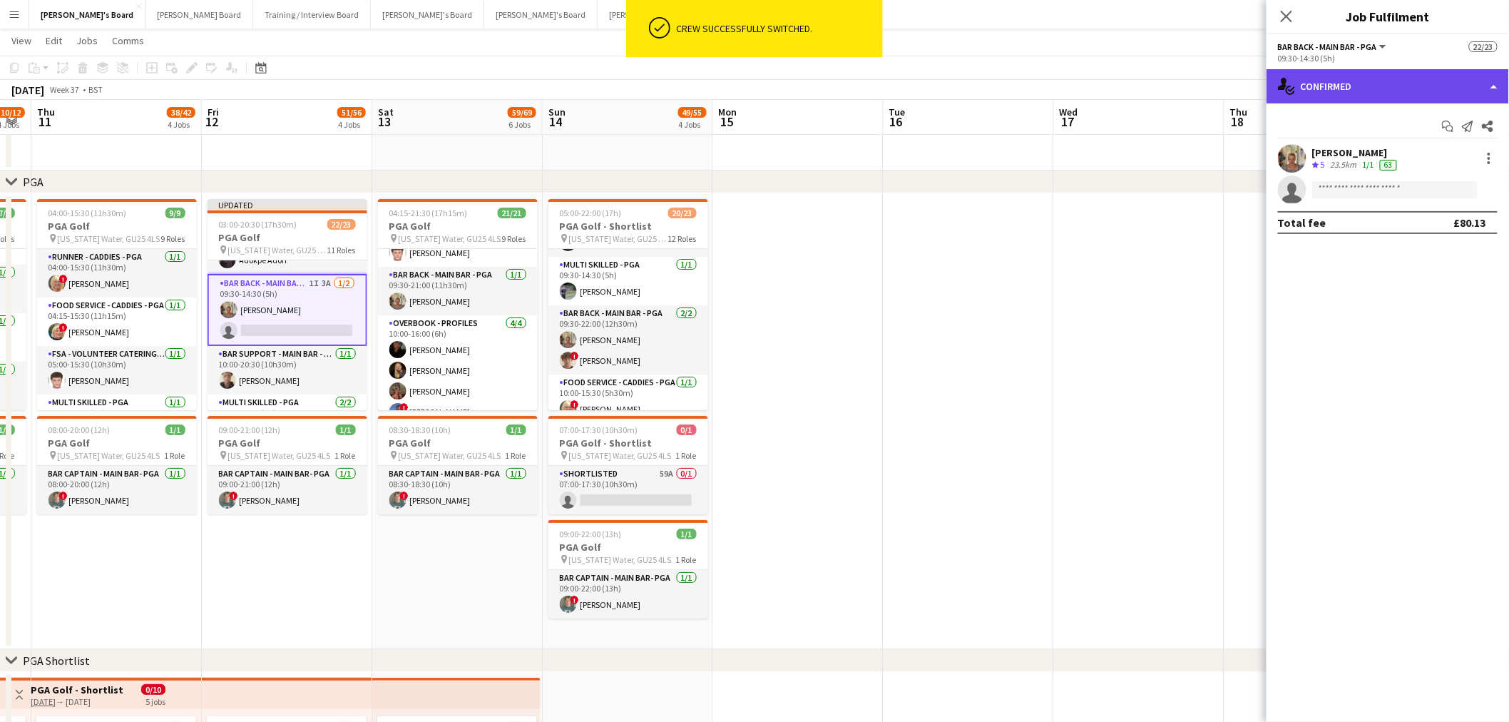
click at [1014, 80] on div "single-neutral-actions-check-2 Confirmed" at bounding box center [1388, 86] width 243 height 34
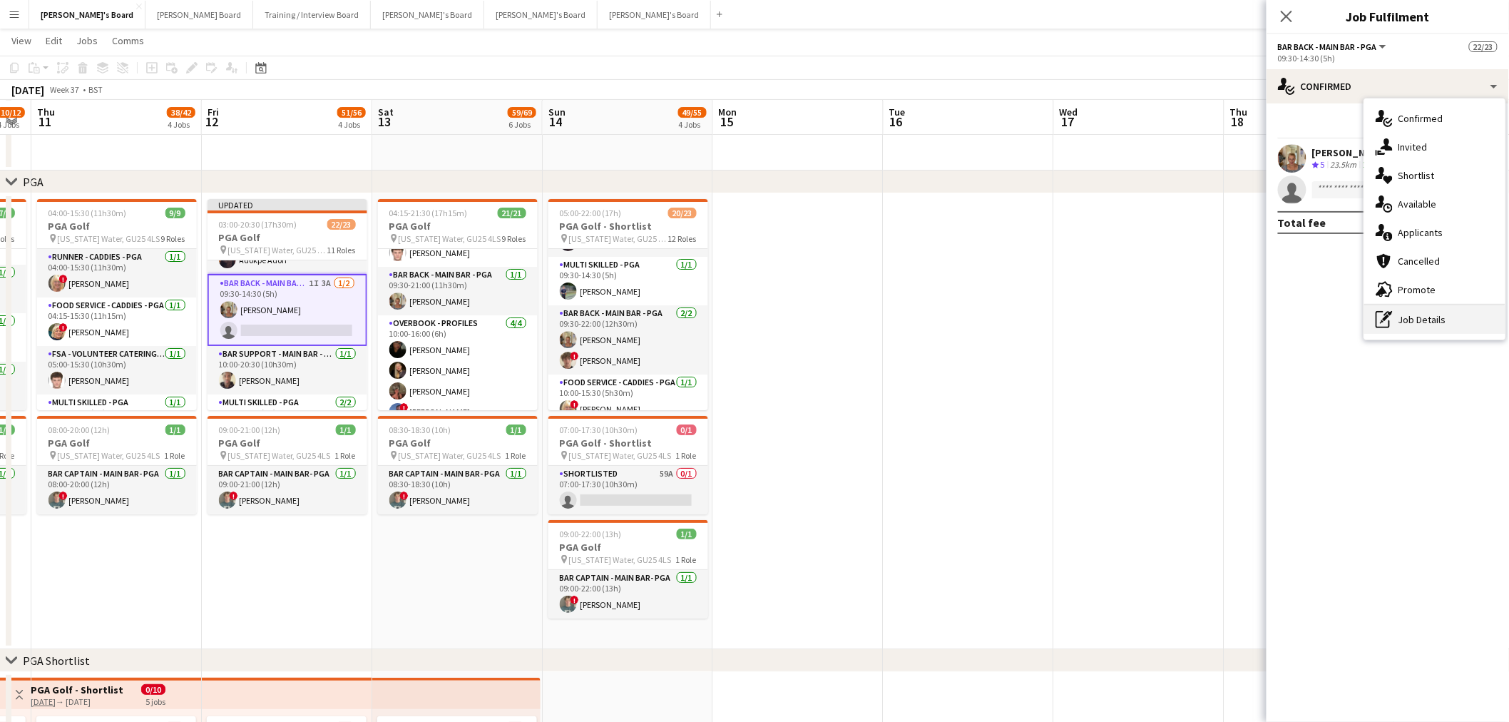
click at [1014, 316] on div "pen-write Job Details" at bounding box center [1435, 319] width 141 height 29
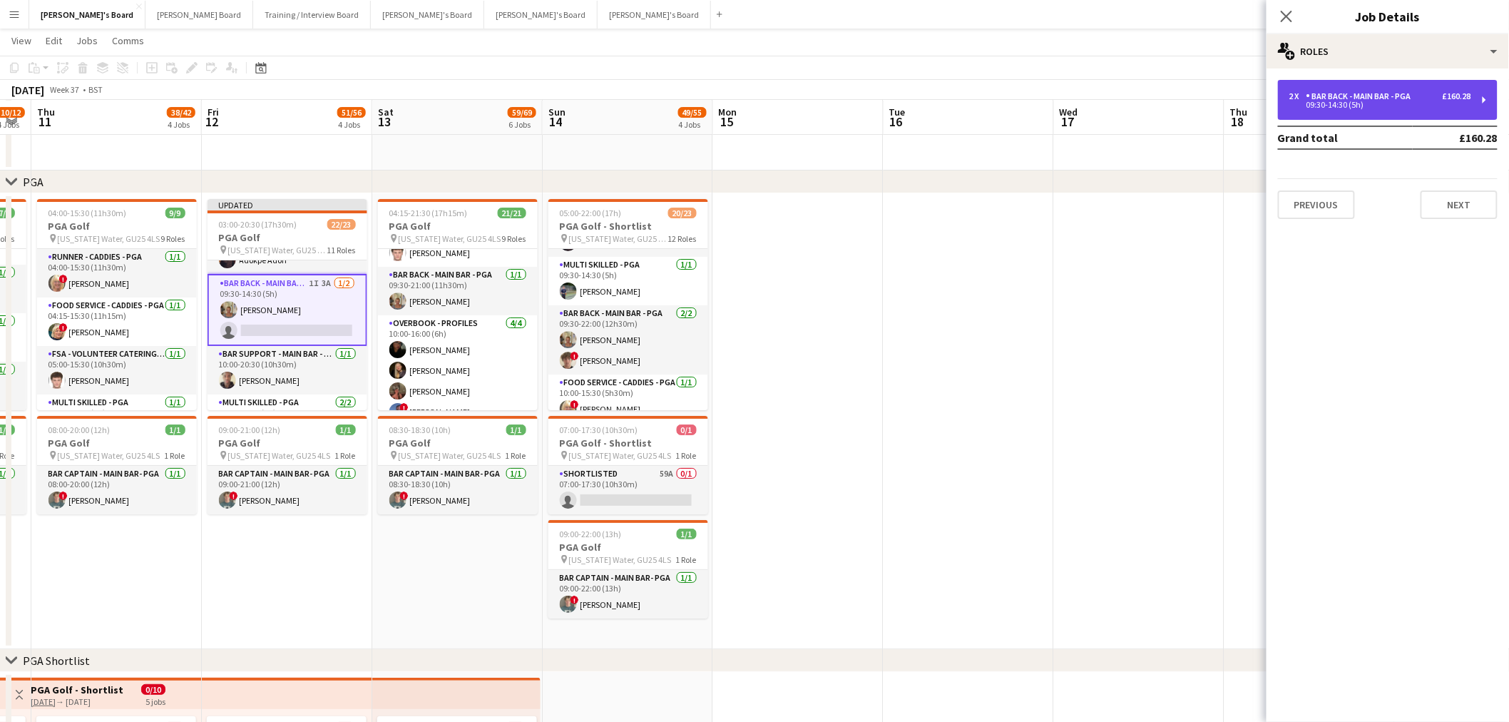
click at [1014, 108] on div "09:30-14:30 (5h)" at bounding box center [1381, 104] width 182 height 7
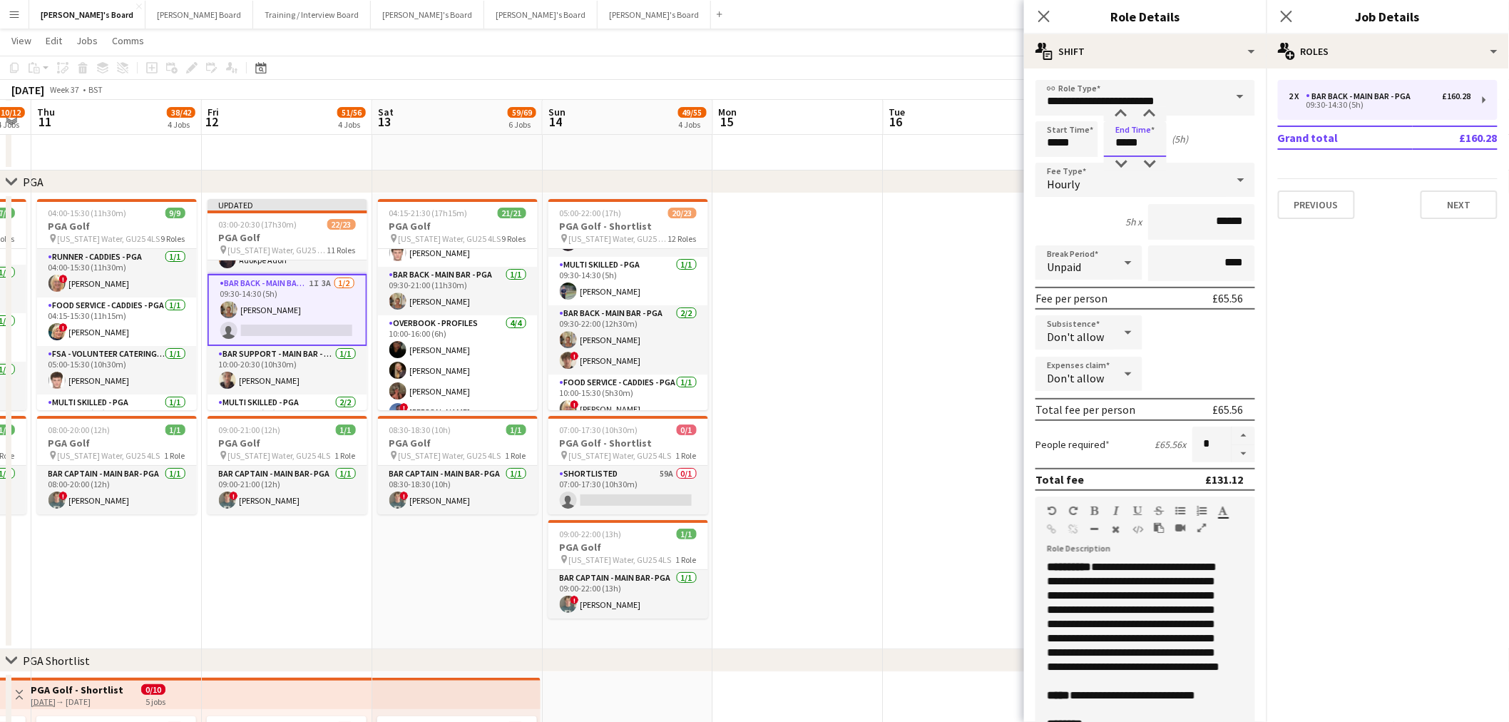
click at [1014, 137] on input "*****" at bounding box center [1135, 139] width 63 height 36
click at [1014, 114] on div at bounding box center [1121, 114] width 29 height 14
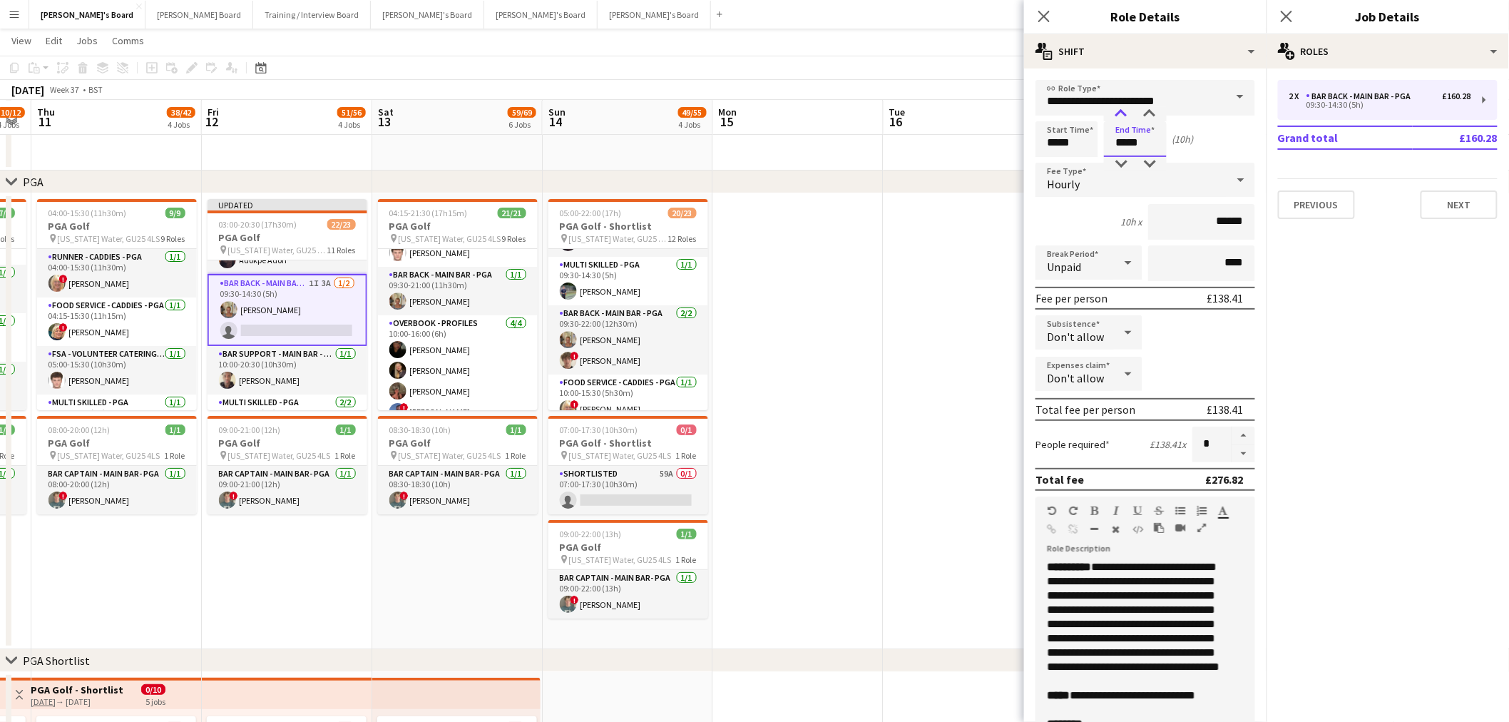
click at [1014, 114] on div at bounding box center [1121, 114] width 29 height 14
type input "*****"
click at [1014, 114] on div at bounding box center [1121, 114] width 29 height 14
click at [1014, 436] on button "button" at bounding box center [1244, 454] width 23 height 18
type input "*"
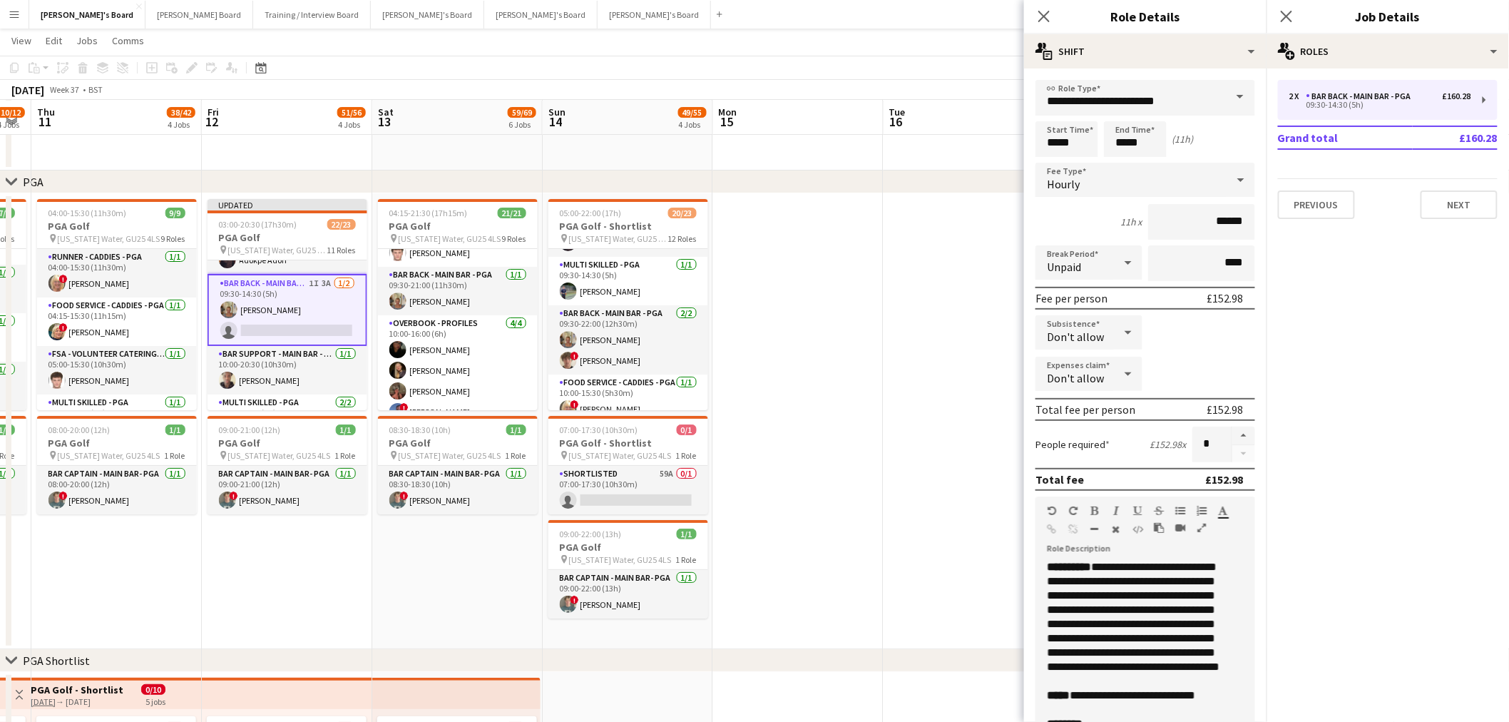
click at [754, 428] on app-date-cell at bounding box center [798, 421] width 170 height 456
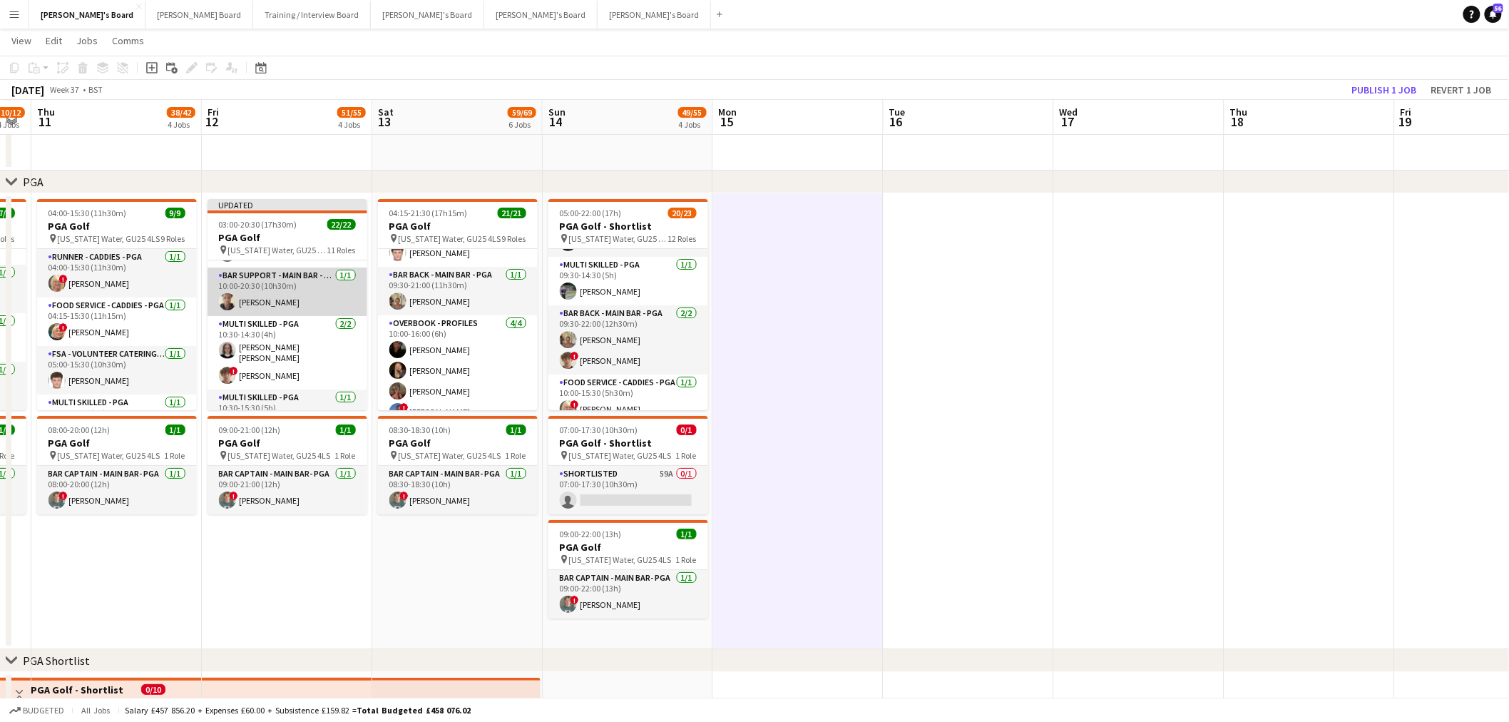
scroll to position [612, 0]
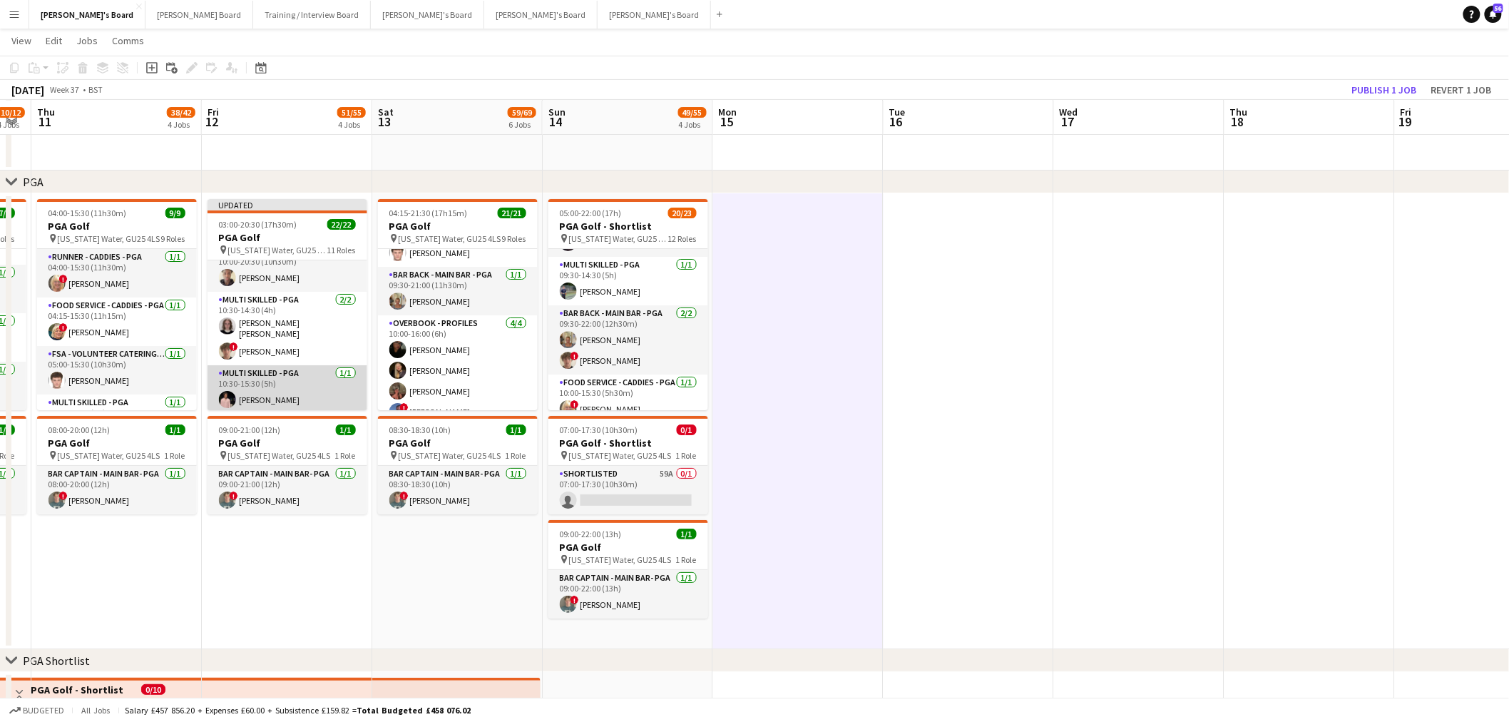
click at [295, 377] on app-card-role "Multi Skilled - PGA 1/1 10:30-15:30 (5h) Joseph Simms" at bounding box center [288, 389] width 160 height 49
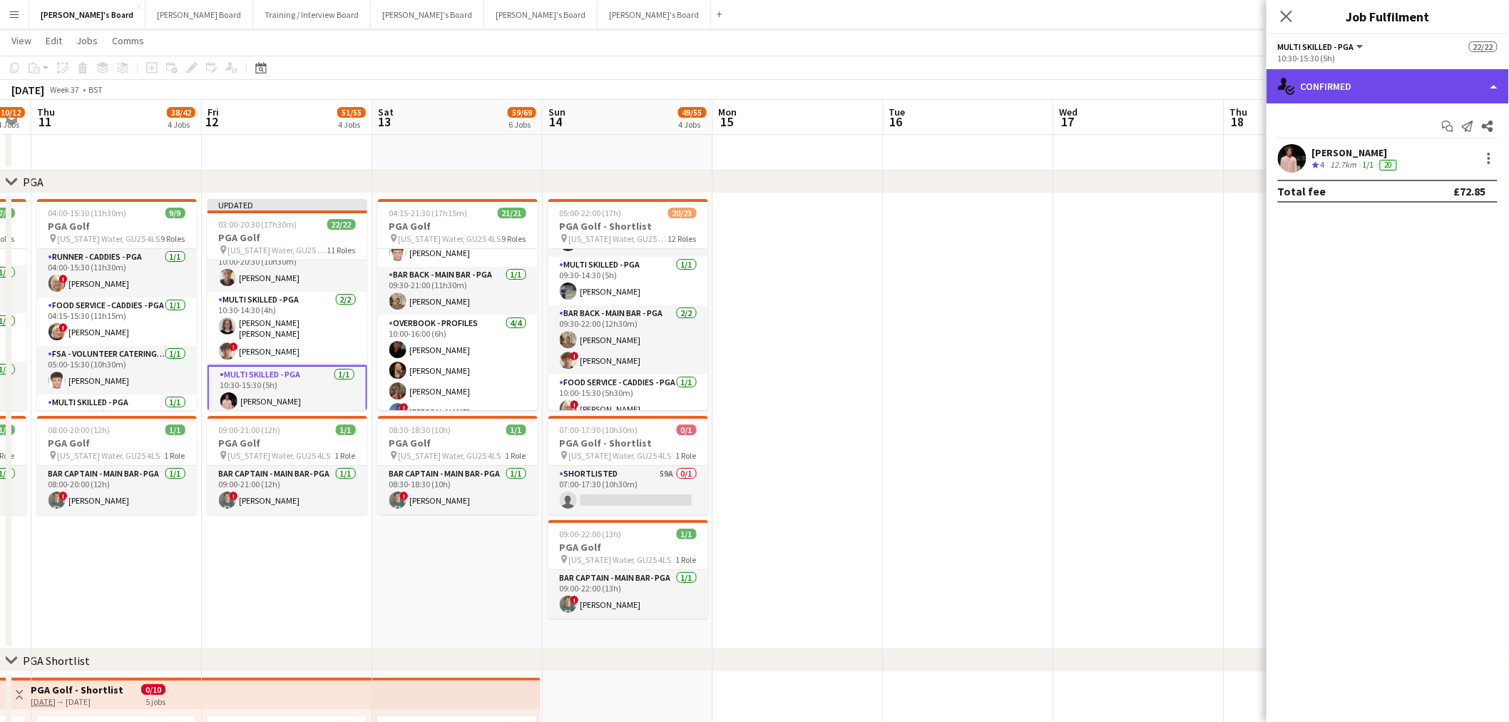
click at [1014, 76] on div "single-neutral-actions-check-2 Confirmed" at bounding box center [1388, 86] width 243 height 34
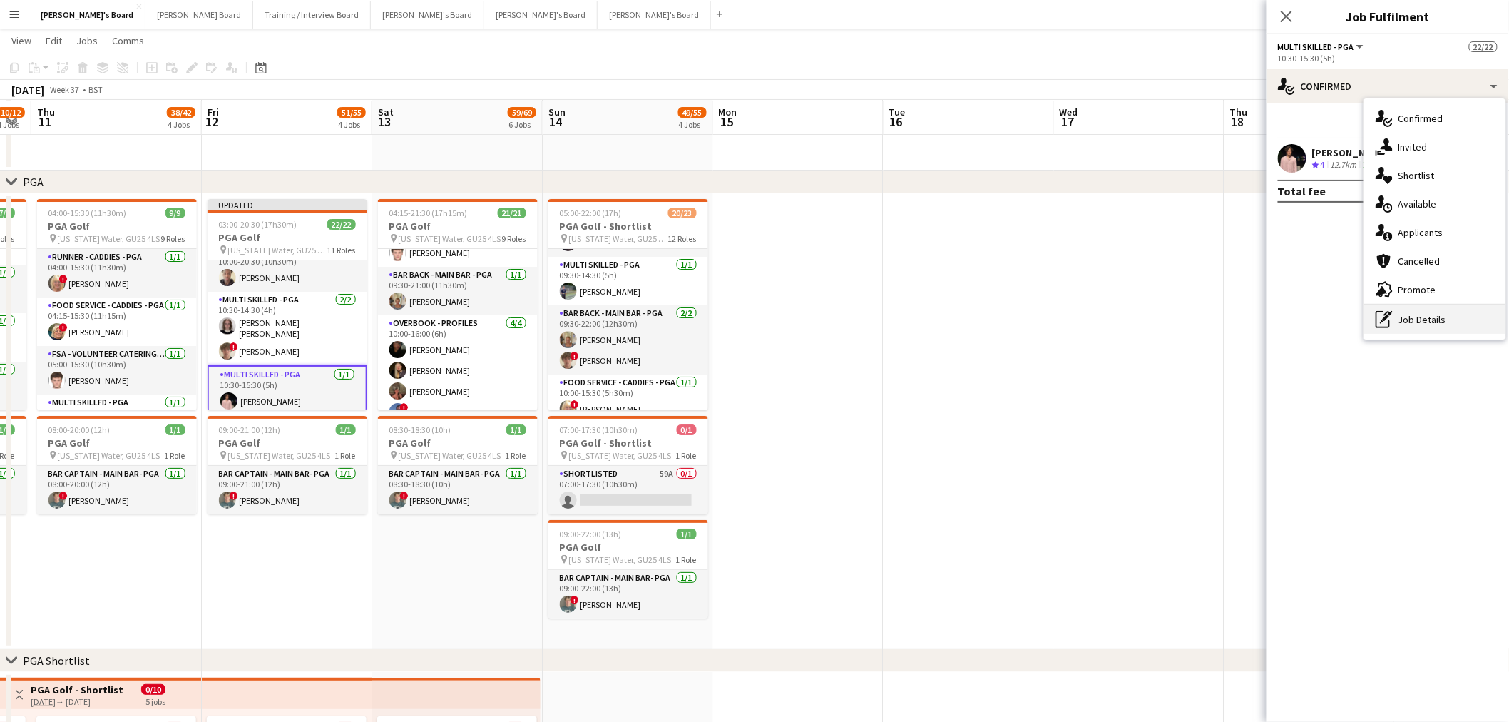
click at [1014, 322] on div "pen-write Job Details" at bounding box center [1435, 319] width 141 height 29
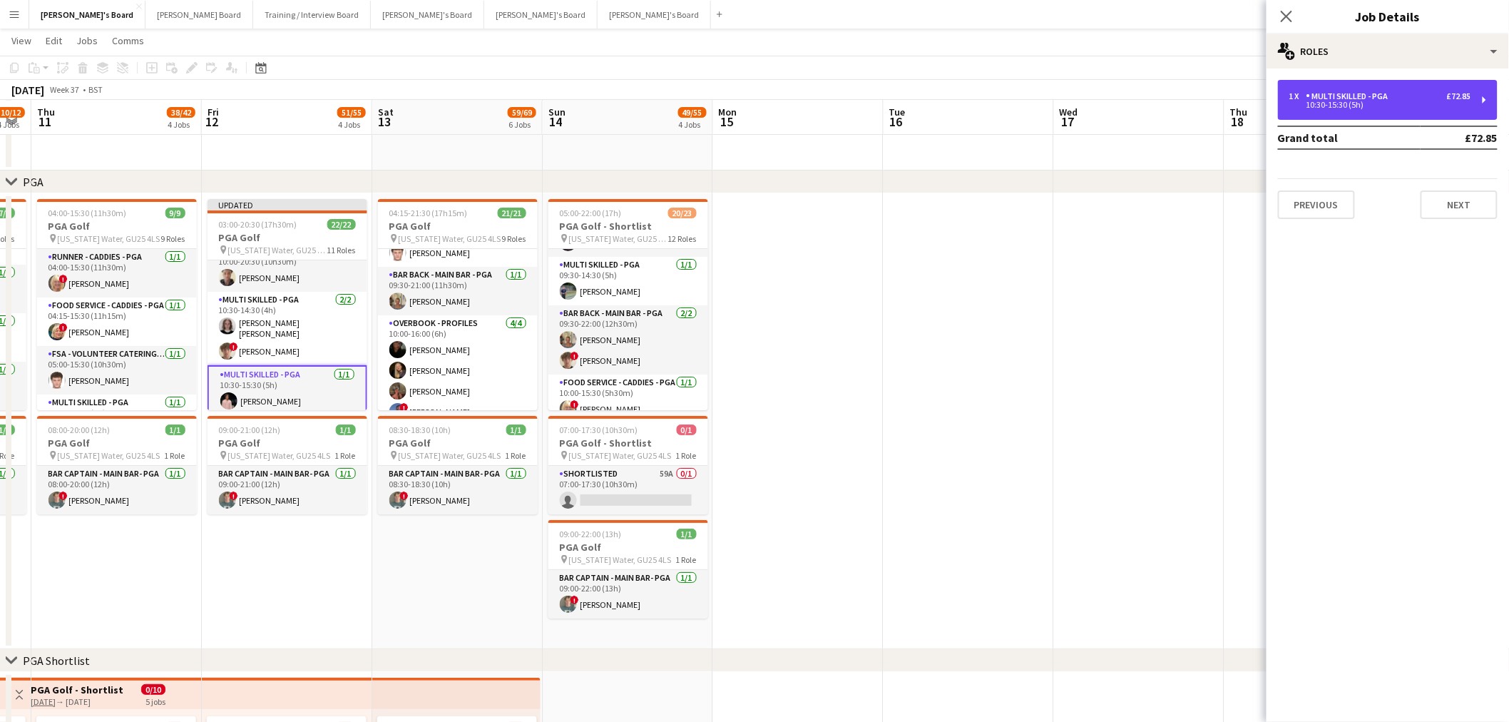
click at [1014, 89] on div "1 x Multi Skilled - PGA £72.85 10:30-15:30 (5h)" at bounding box center [1388, 100] width 220 height 40
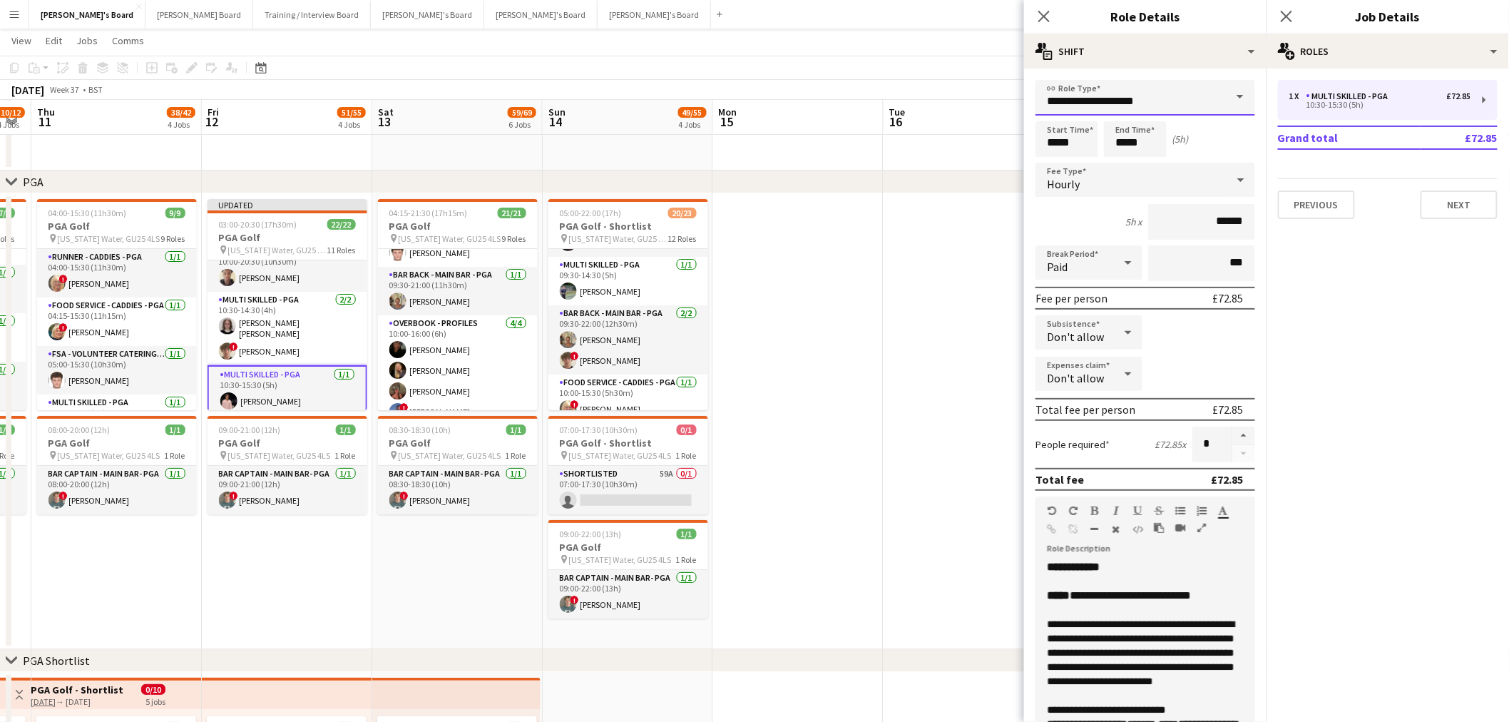
click at [1014, 110] on input "**********" at bounding box center [1146, 98] width 220 height 36
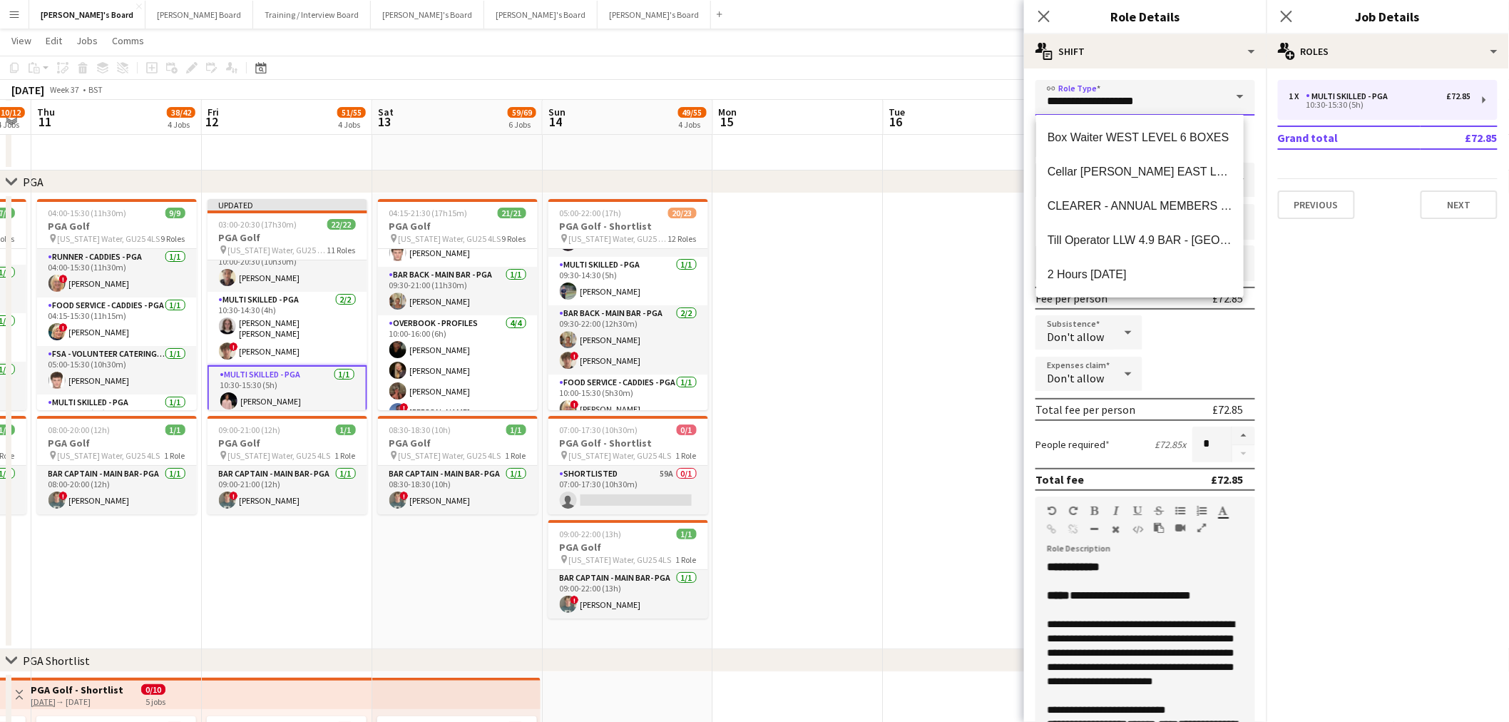
click at [1014, 110] on input "**********" at bounding box center [1146, 98] width 220 height 36
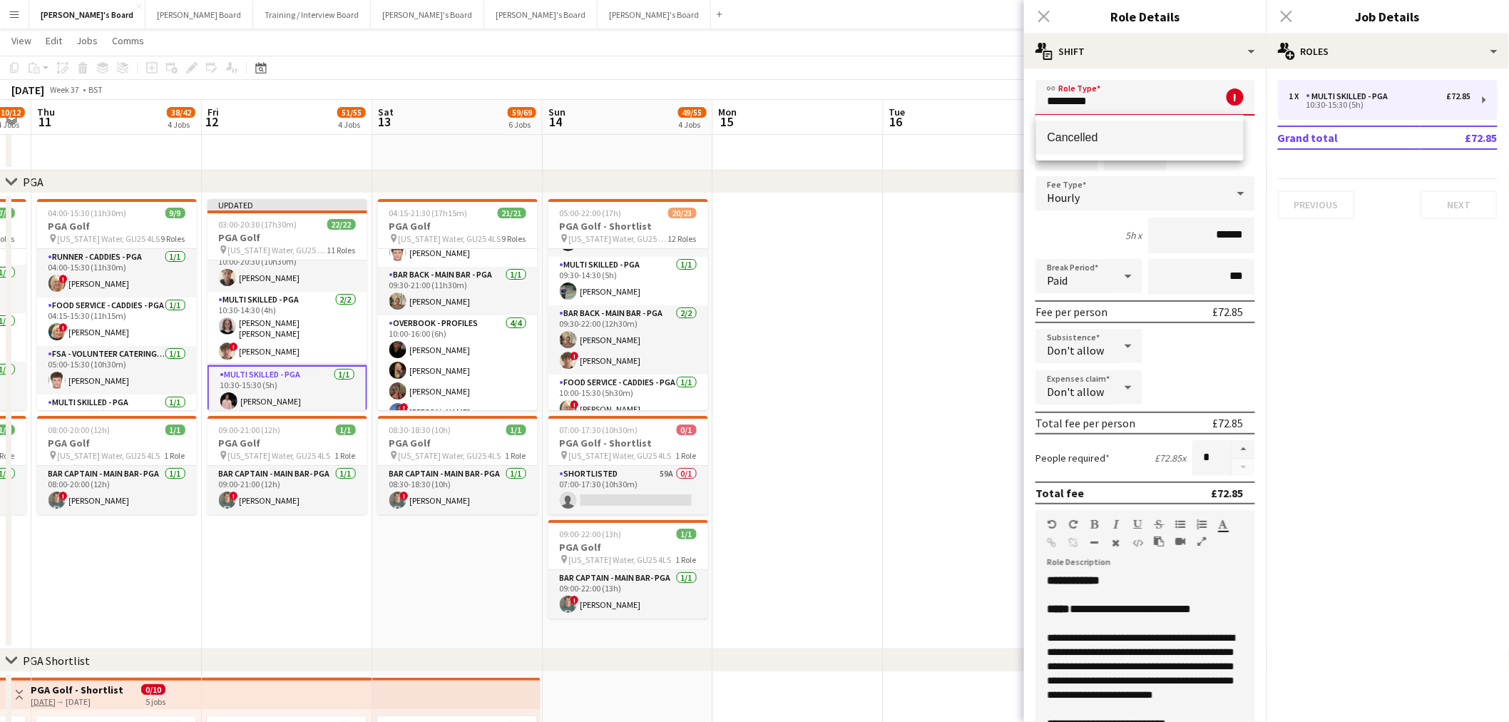
click at [1014, 140] on span "Cancelled" at bounding box center [1140, 138] width 185 height 14
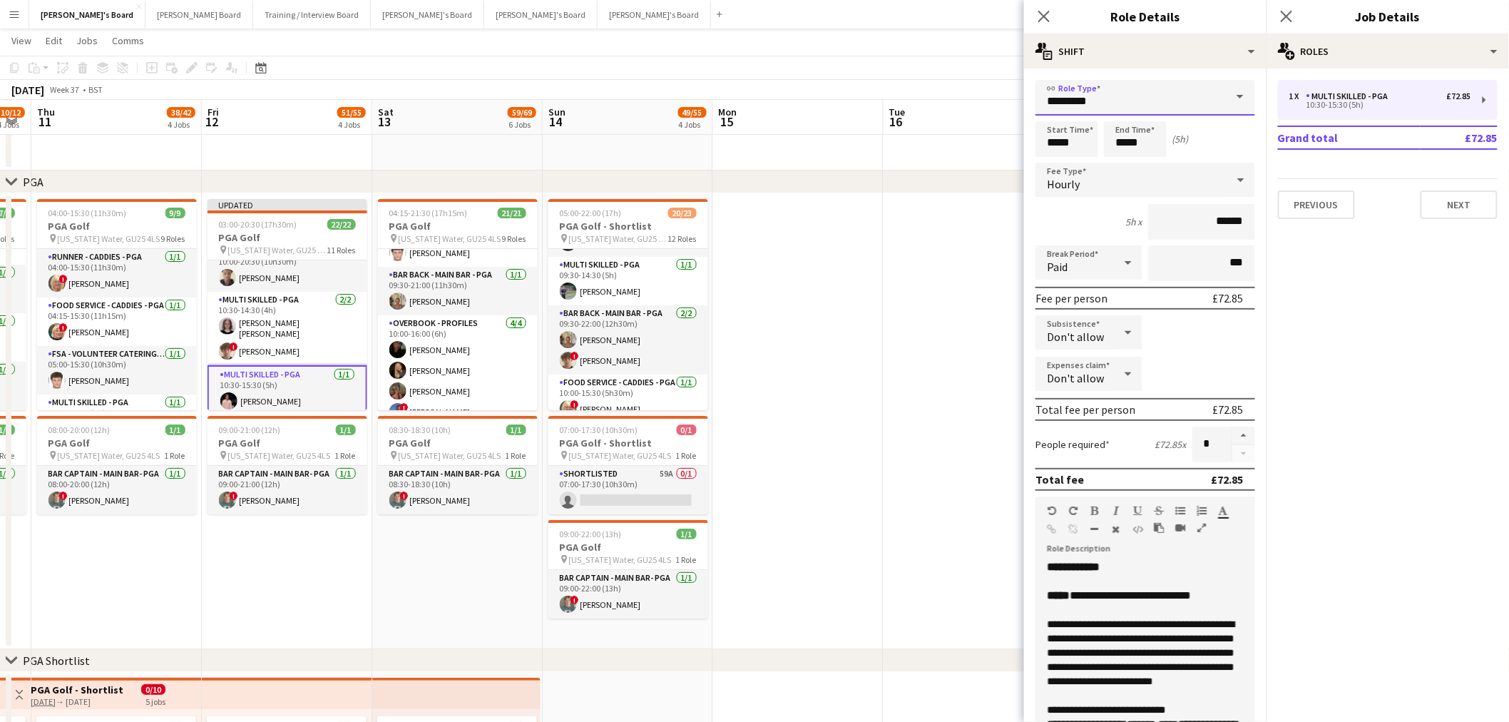
click at [1014, 114] on input "*********" at bounding box center [1146, 98] width 220 height 36
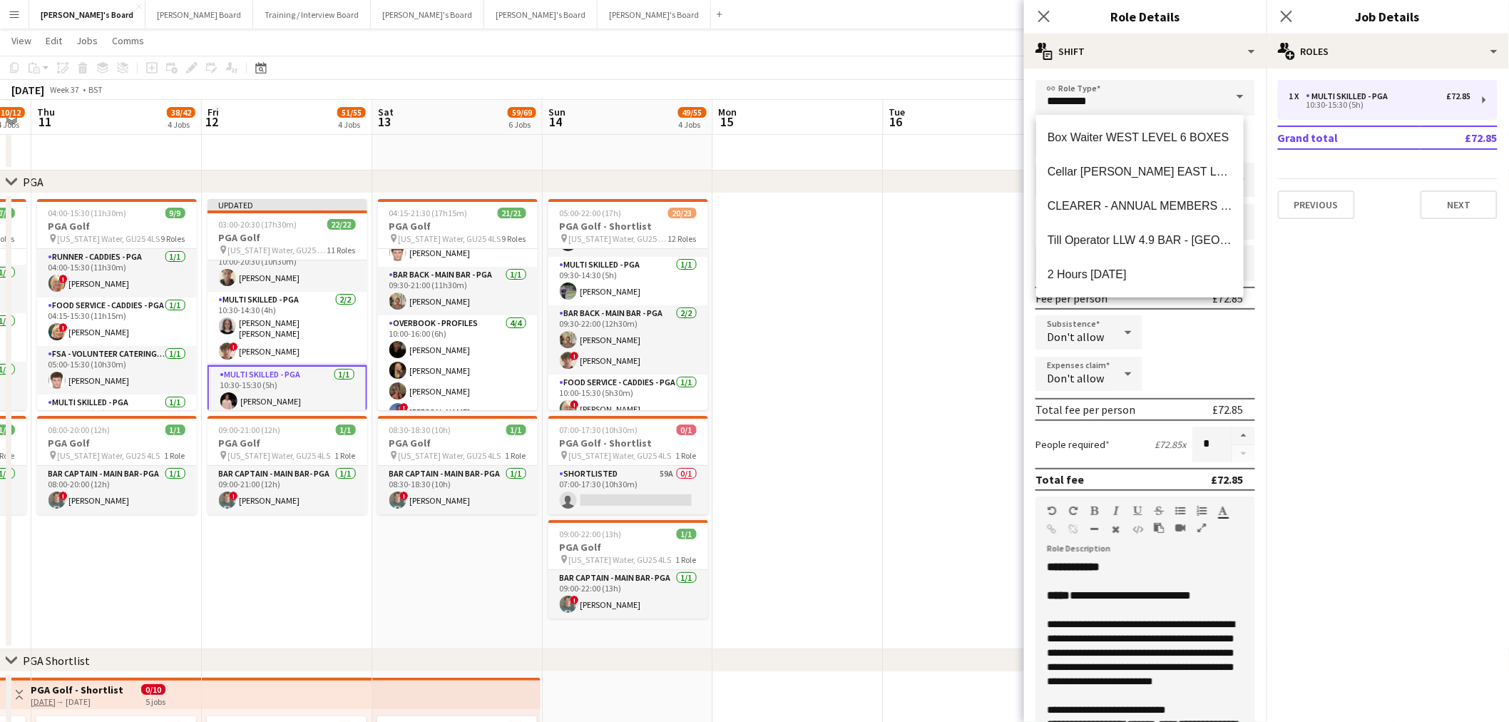
click at [1014, 115] on div "Box Waiter WEST LEVEL 6 BOXES Cellar Porter EAST LEVEL 3 BOXES - EAST STAND CLE…" at bounding box center [1140, 206] width 208 height 183
click at [1014, 104] on input "*********" at bounding box center [1146, 98] width 220 height 36
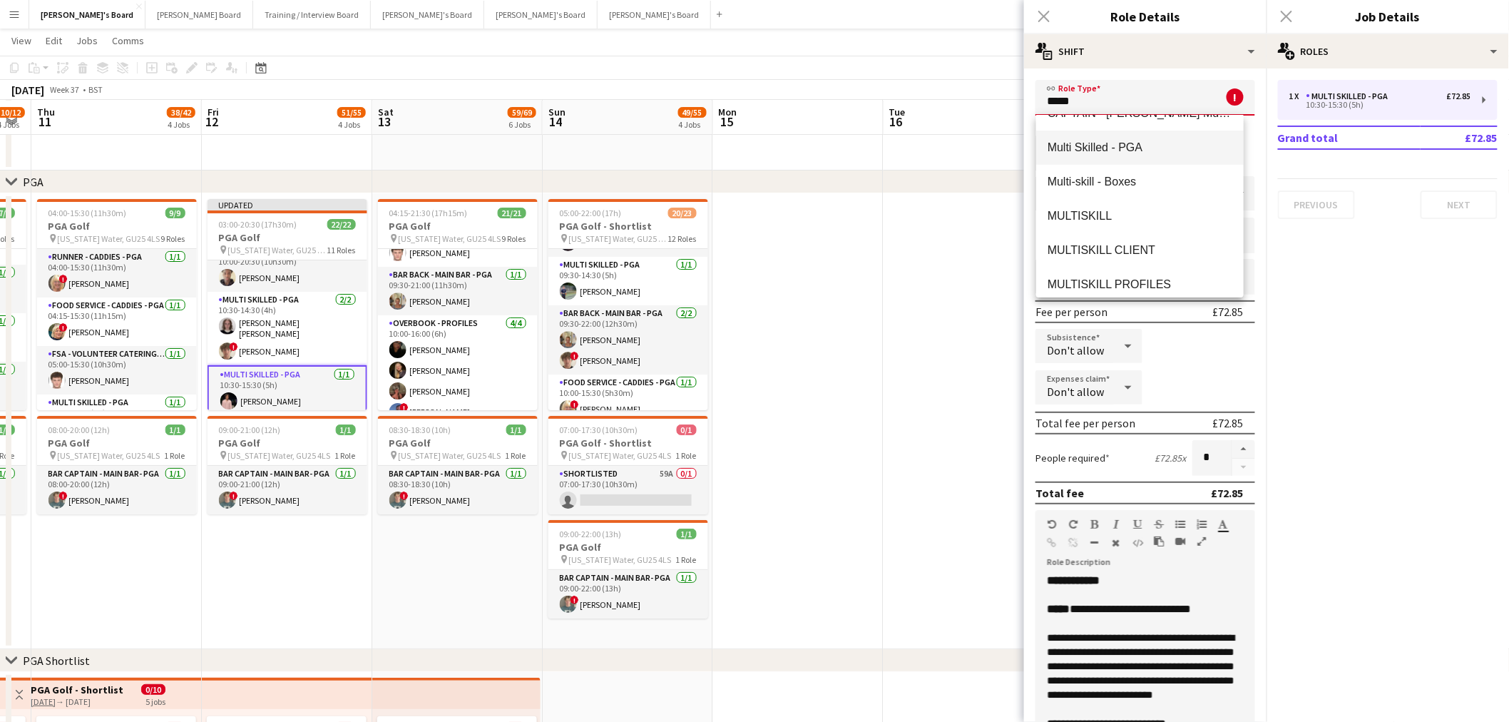
scroll to position [0, 0]
click at [1014, 179] on mat-option "Multi Skilled - PGA" at bounding box center [1140, 172] width 208 height 34
type input "**********"
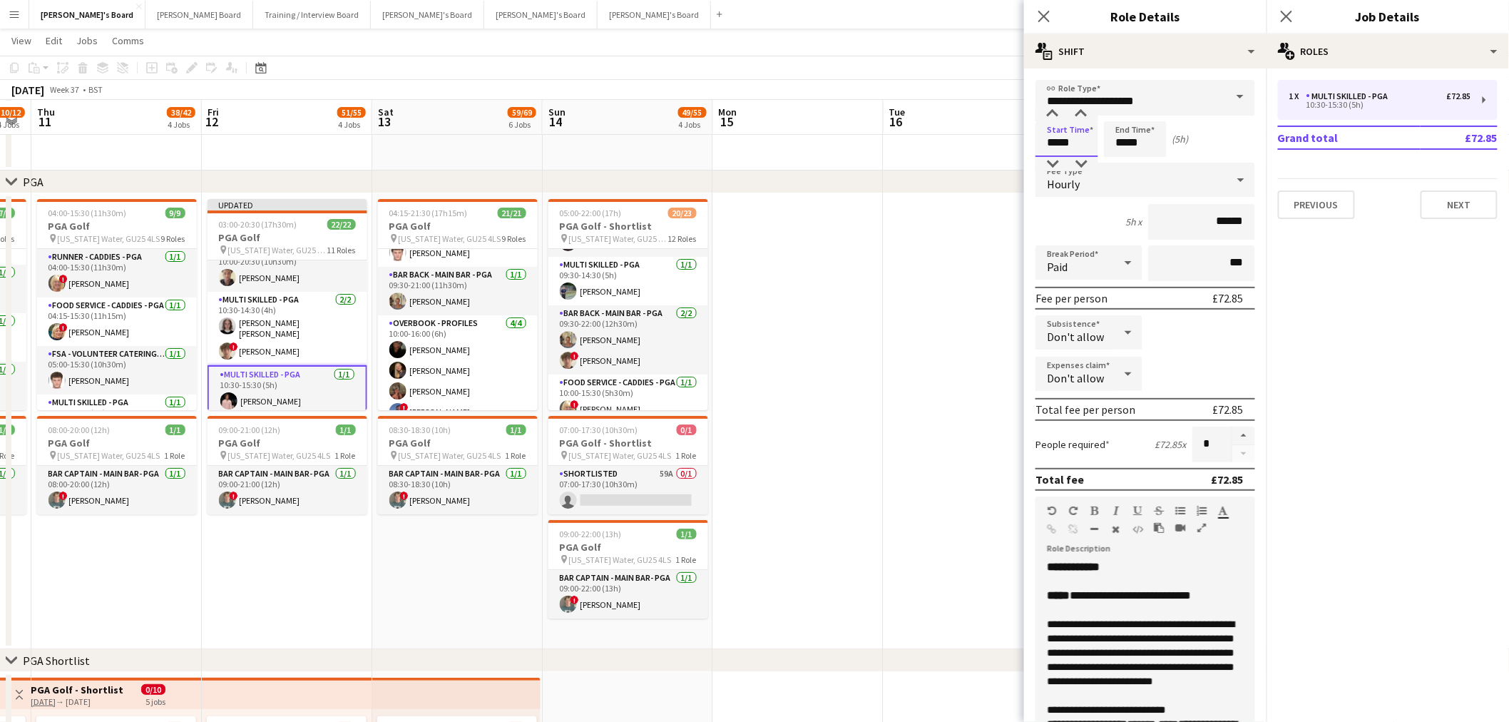
click at [1014, 144] on input "*****" at bounding box center [1067, 139] width 63 height 36
type input "*****"
click at [1014, 162] on div at bounding box center [1053, 164] width 29 height 14
click at [1014, 131] on input "*****" at bounding box center [1135, 139] width 63 height 36
click at [1014, 120] on div at bounding box center [1121, 114] width 29 height 14
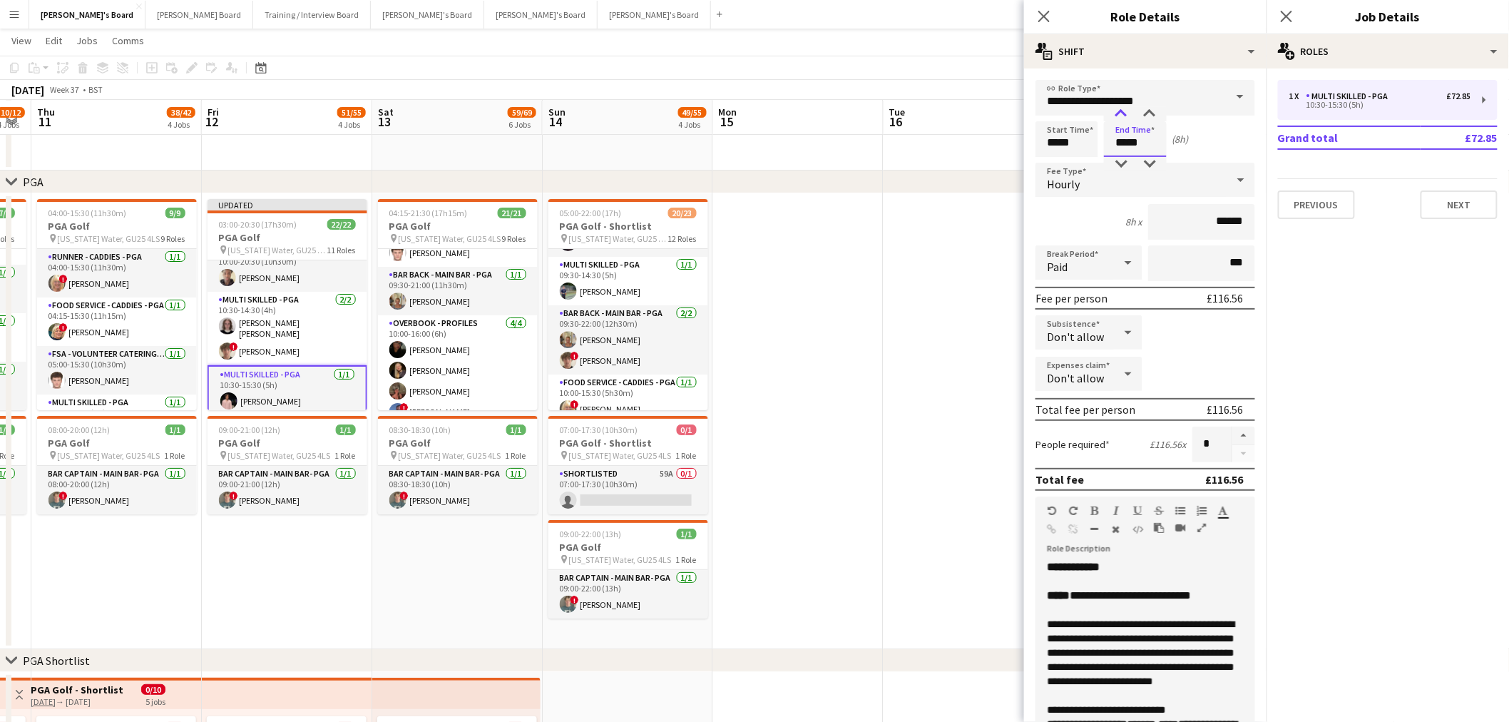
click at [1014, 120] on div at bounding box center [1121, 114] width 29 height 14
type input "*****"
click at [1014, 120] on div at bounding box center [1121, 114] width 29 height 14
click at [1014, 132] on form "**********" at bounding box center [1145, 523] width 243 height 887
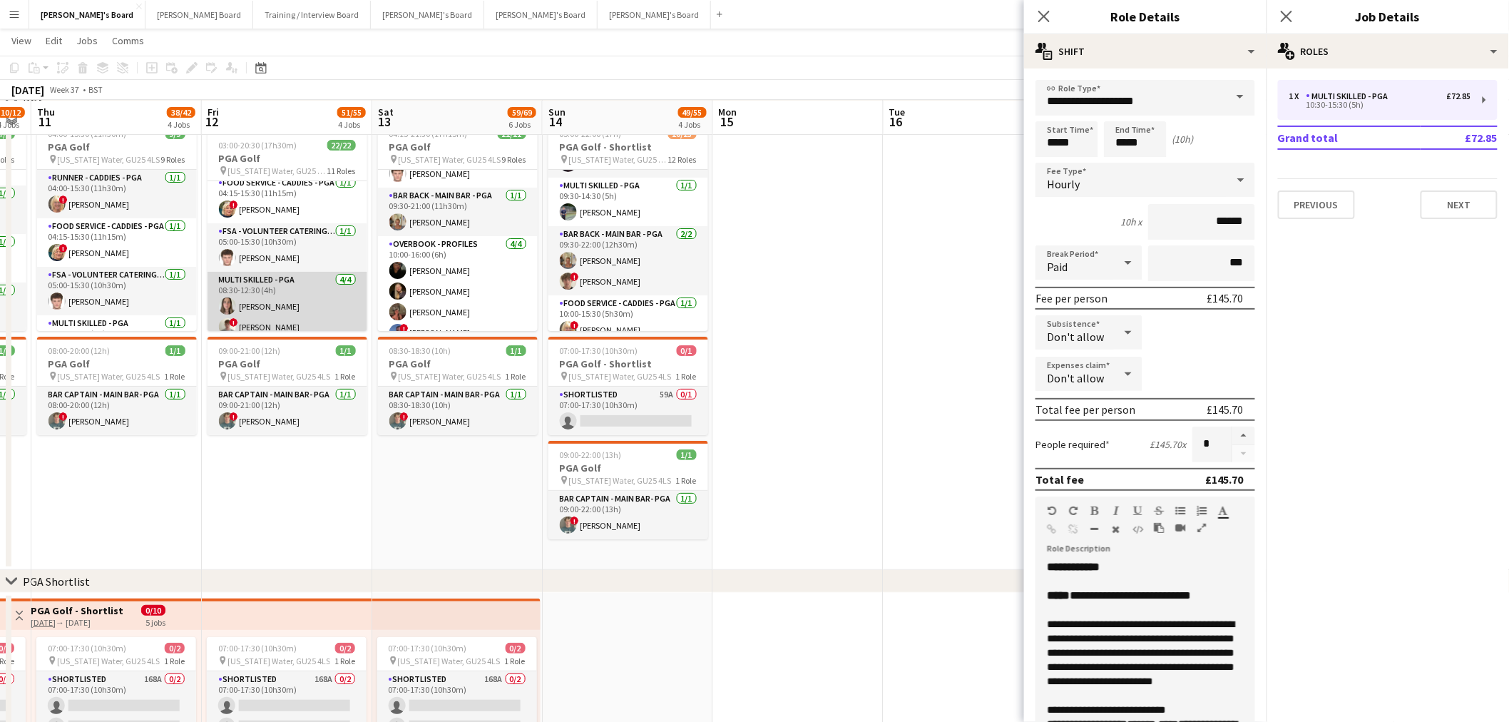
scroll to position [376, 0]
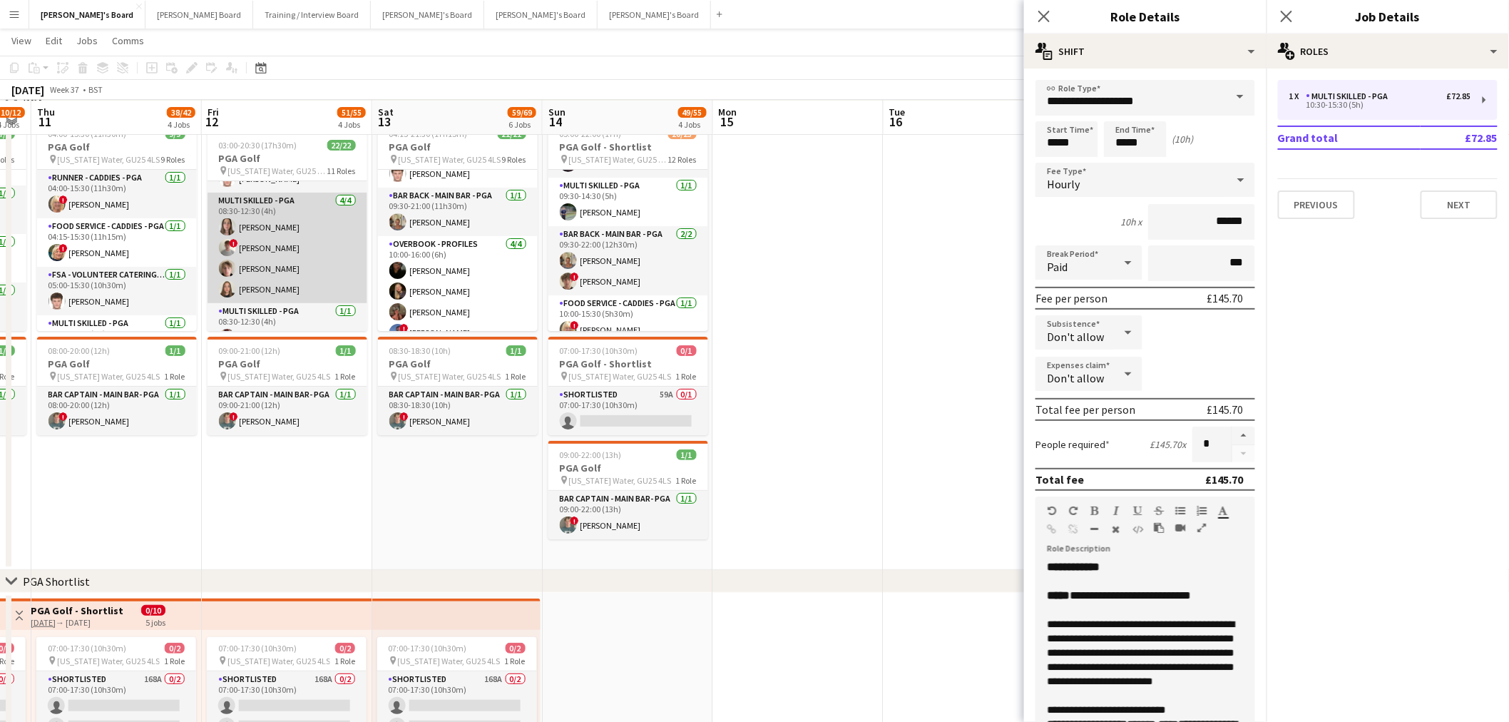
click at [323, 238] on app-card-role "Multi Skilled - PGA 4/4 08:30-12:30 (4h) Lily Woodward ! henry hinchliffe Oscar…" at bounding box center [288, 248] width 160 height 111
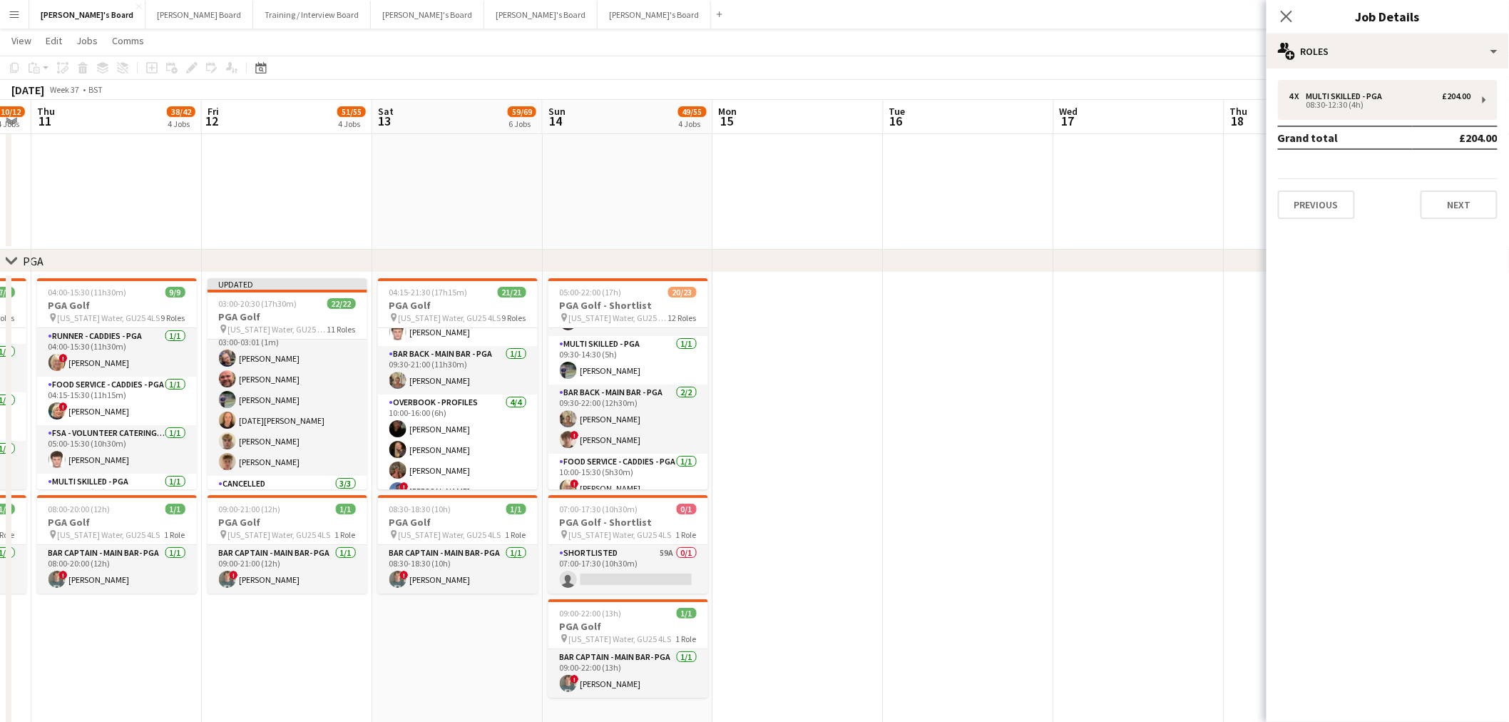
scroll to position [0, 0]
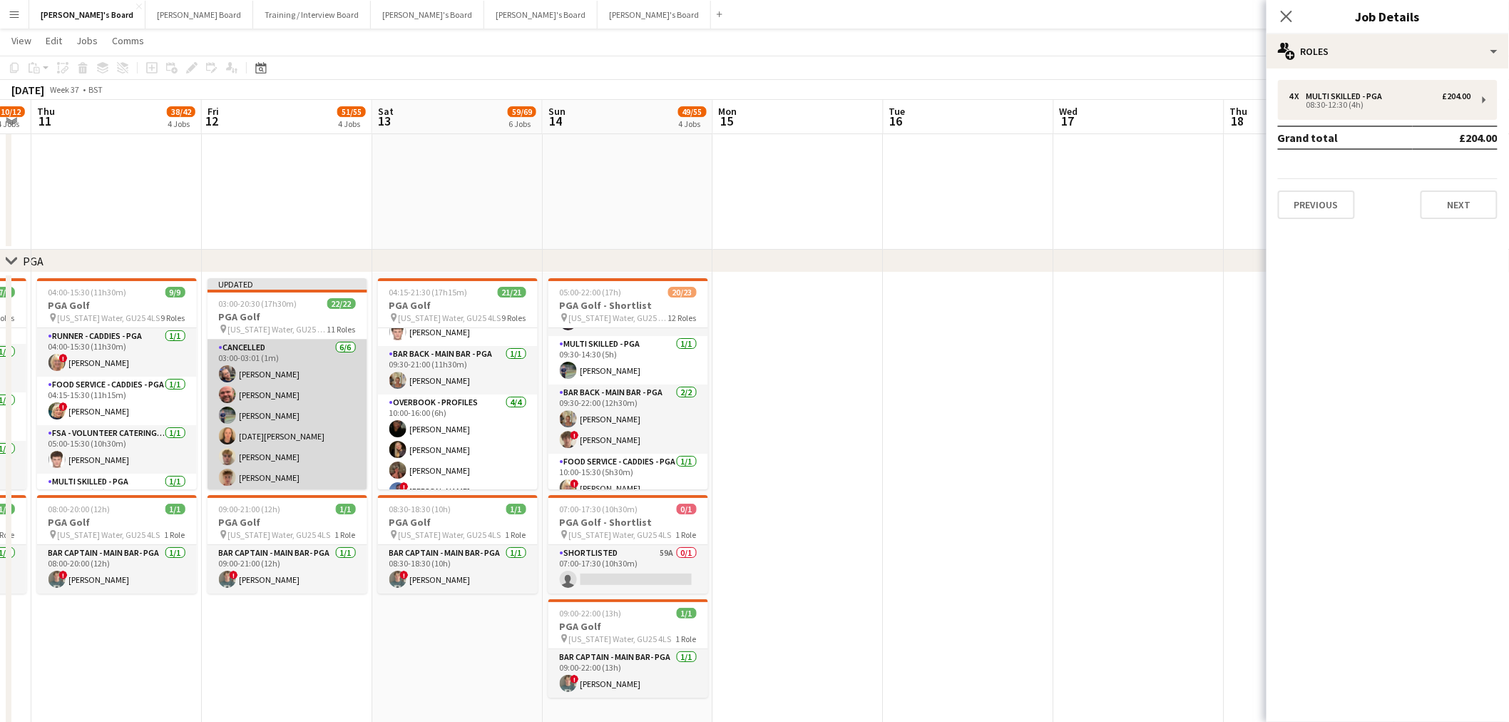
click at [280, 395] on app-card-role "Cancelled 6/6 03:00-03:01 (1m) lucy eliot Dyllon McGregor Javier Seed Lucia See…" at bounding box center [288, 416] width 160 height 152
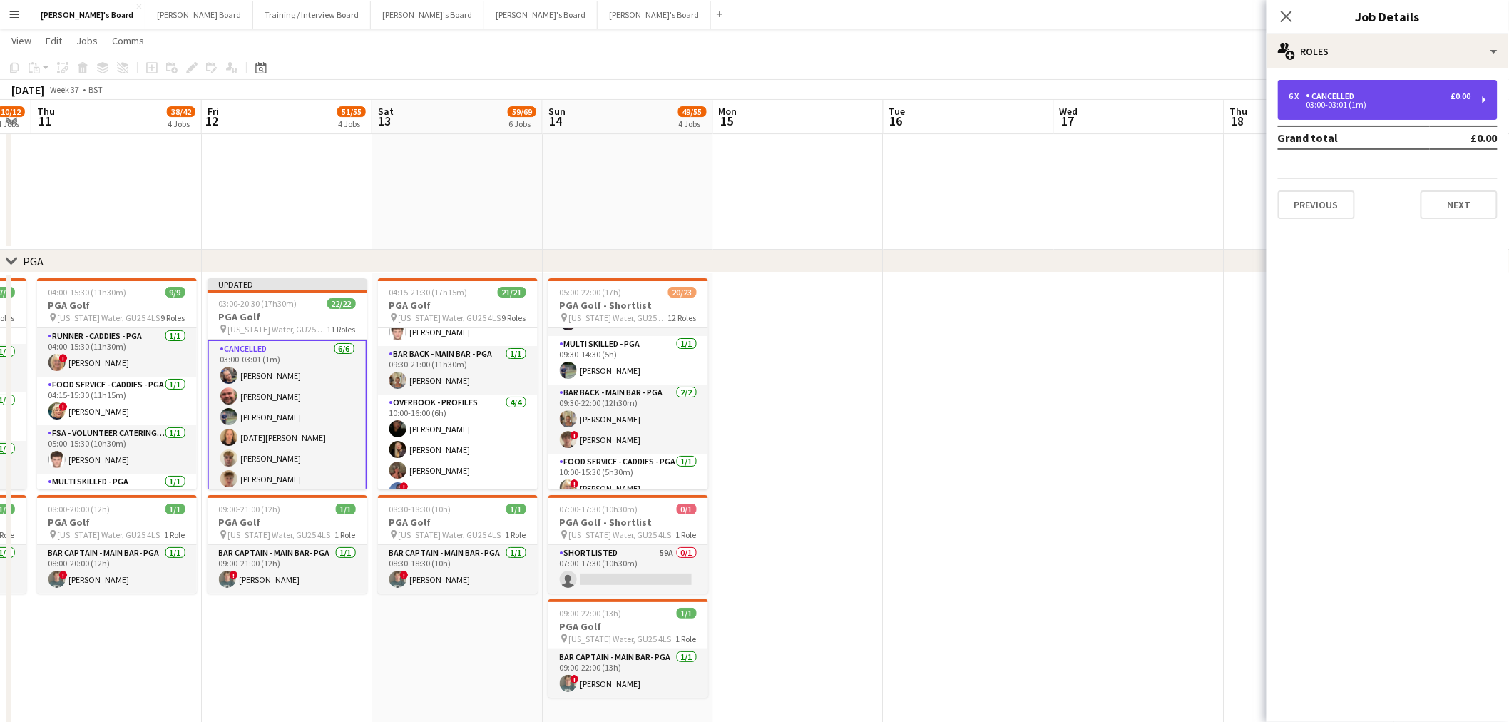
click at [1014, 81] on div "6 x Cancelled £0.00 03:00-03:01 (1m)" at bounding box center [1388, 100] width 220 height 40
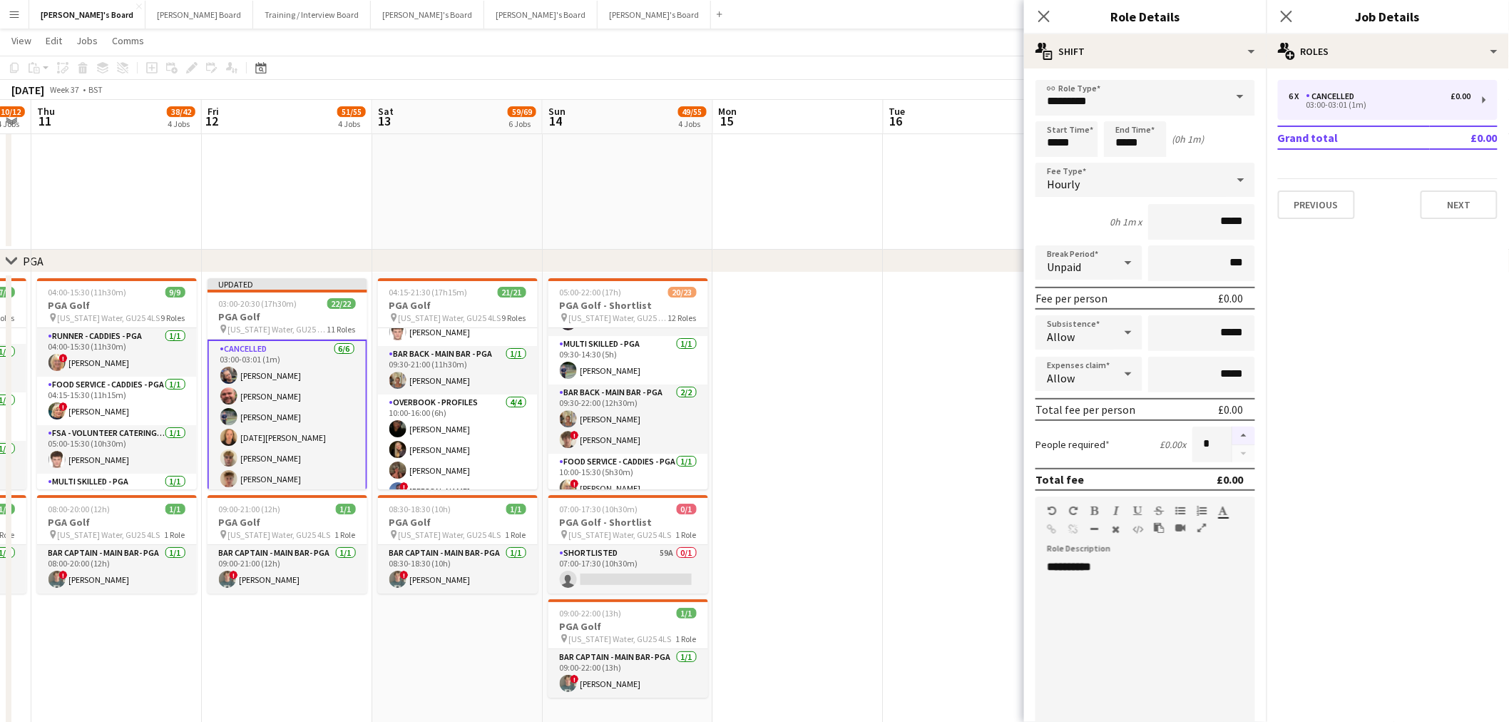
click at [1014, 428] on button "button" at bounding box center [1244, 436] width 23 height 19
type input "*"
click at [979, 436] on app-date-cell at bounding box center [969, 500] width 170 height 456
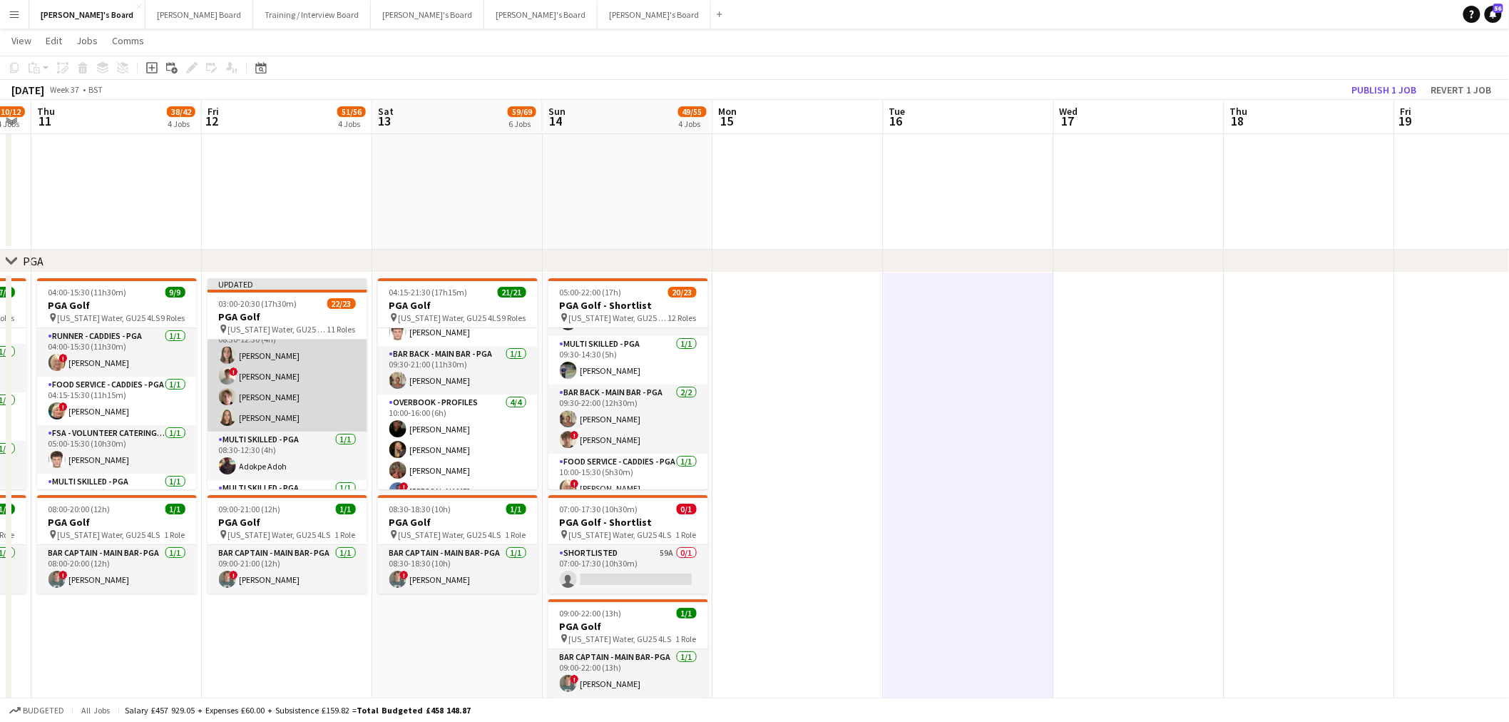
scroll to position [396, 0]
click at [298, 424] on app-card-role "Multi Skilled - PGA 4/4 08:30-12:30 (4h) Lily Woodward ! henry hinchliffe Oscar…" at bounding box center [288, 407] width 160 height 111
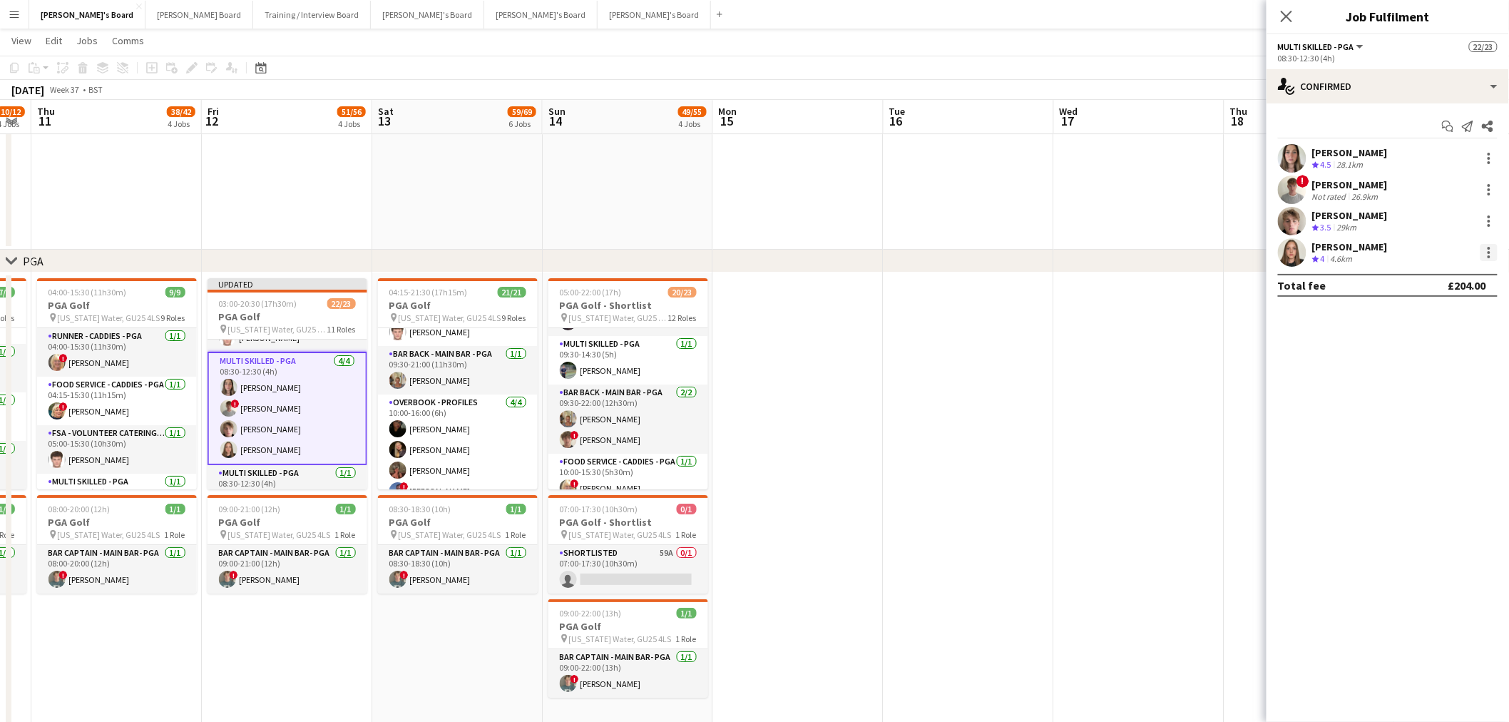
click at [1014, 245] on div at bounding box center [1489, 252] width 17 height 17
click at [1014, 317] on span "Switch crew" at bounding box center [1429, 313] width 61 height 12
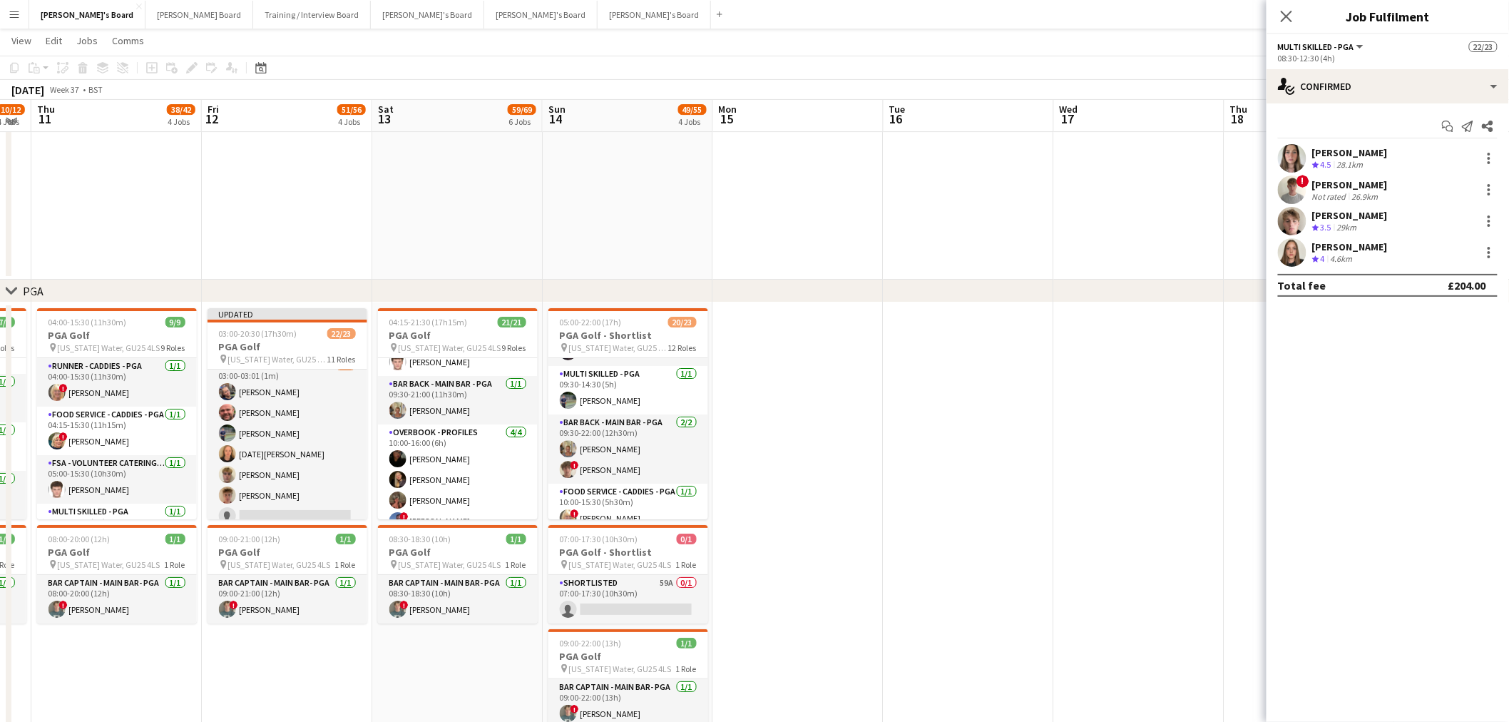
scroll to position [0, 0]
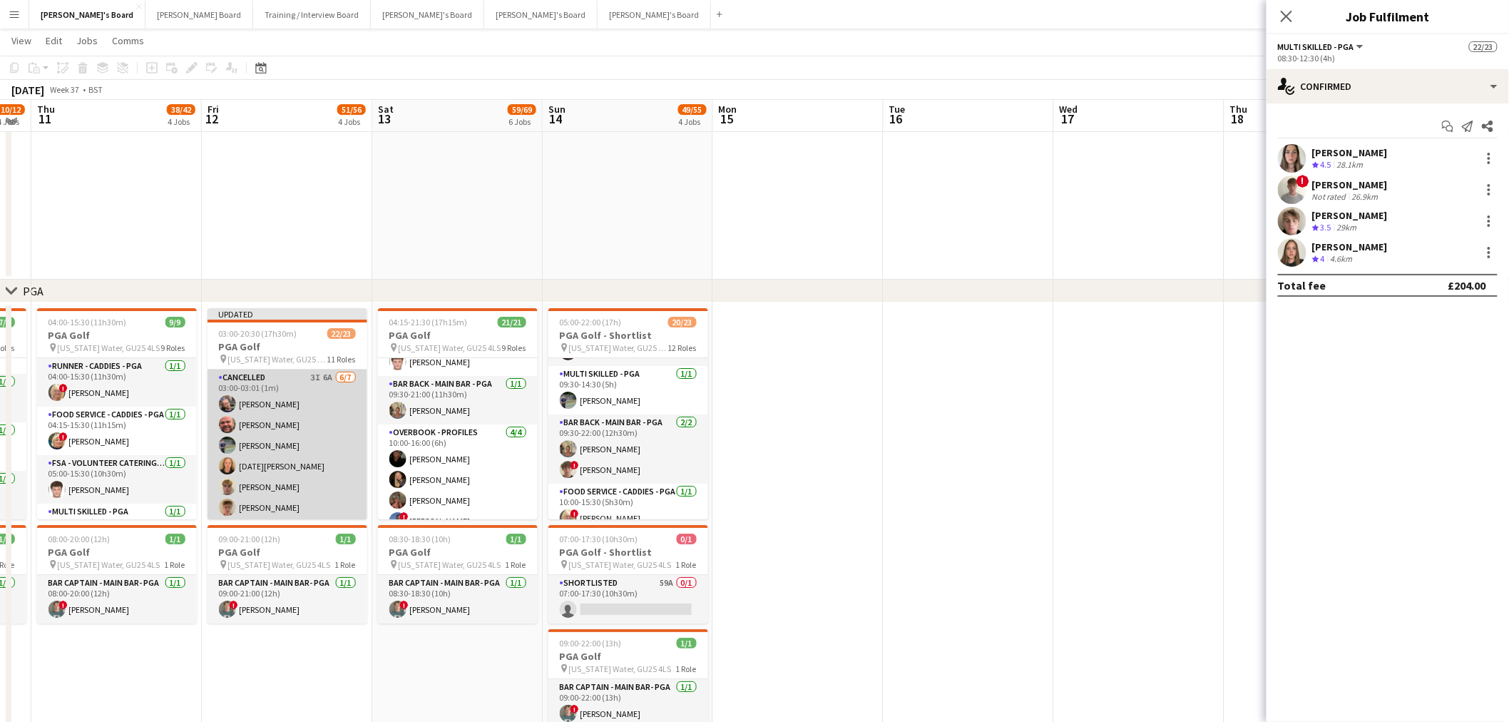
click at [315, 436] on app-card-role "Cancelled 3I 6A 6/7 03:00-03:01 (1m) lucy eliot Dyllon McGregor Javier Seed Luc…" at bounding box center [288, 455] width 160 height 173
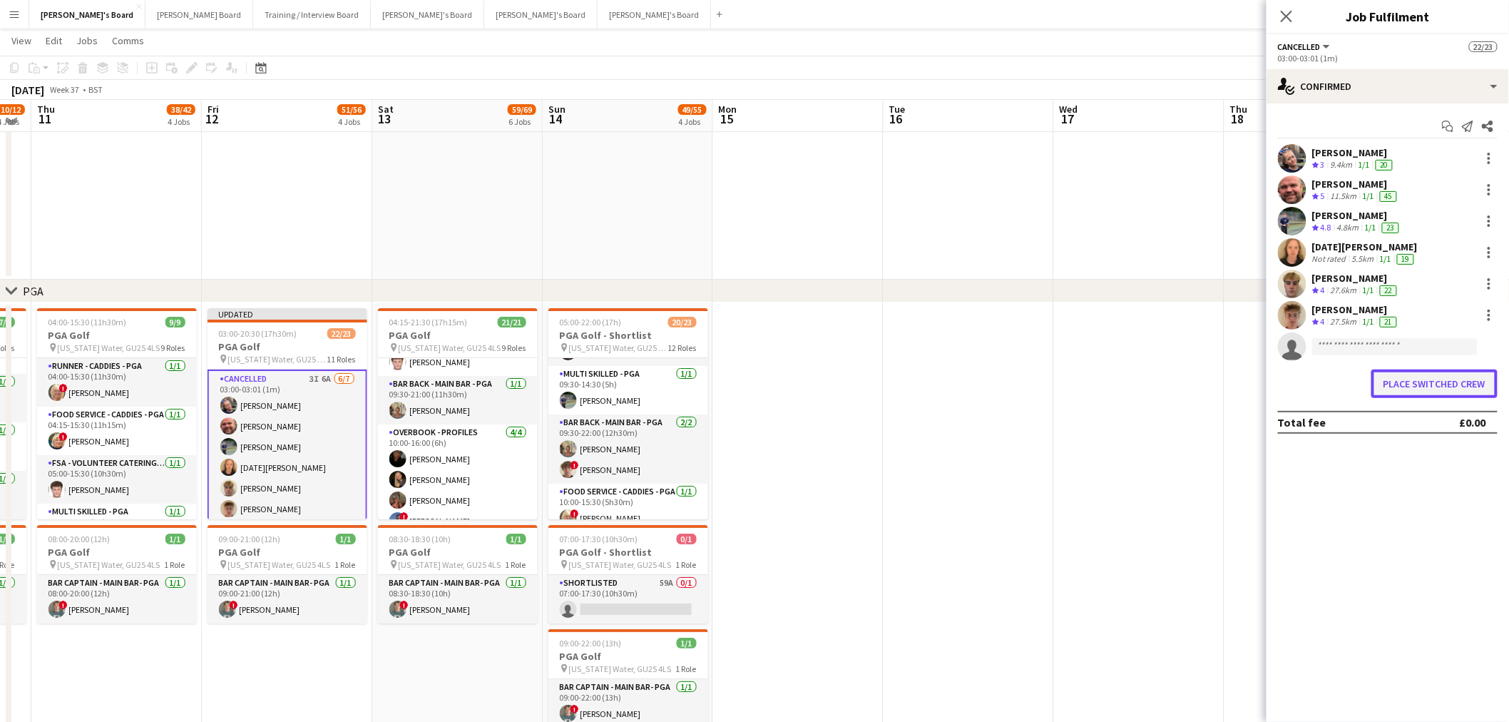
click at [1014, 393] on button "Place switched crew" at bounding box center [1435, 383] width 126 height 29
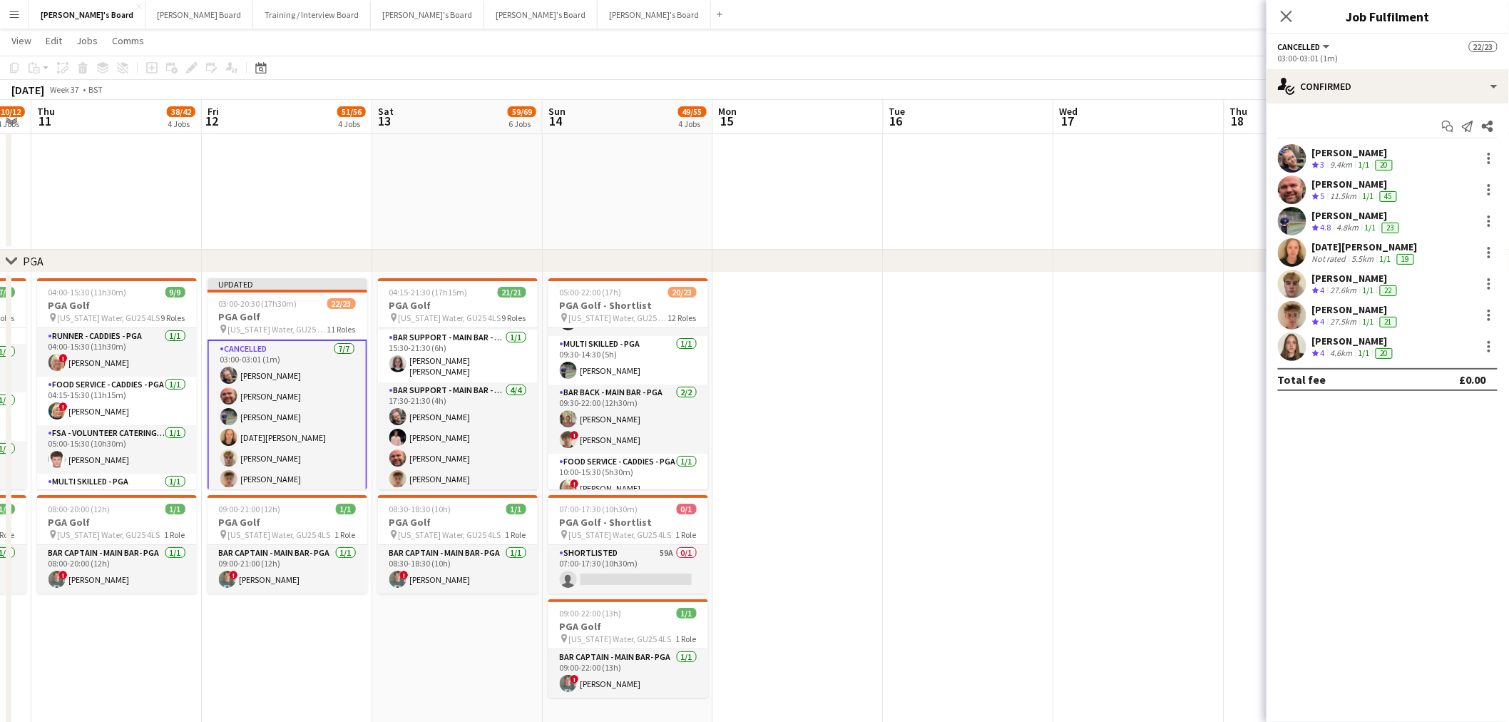
drag, startPoint x: 272, startPoint y: 384, endPoint x: 372, endPoint y: 392, distance: 99.5
click at [272, 384] on app-card-role "Cancelled 7/7 03:00-03:01 (1m) lucy eliot Dyllon McGregor Javier Seed Lucia See…" at bounding box center [288, 427] width 160 height 175
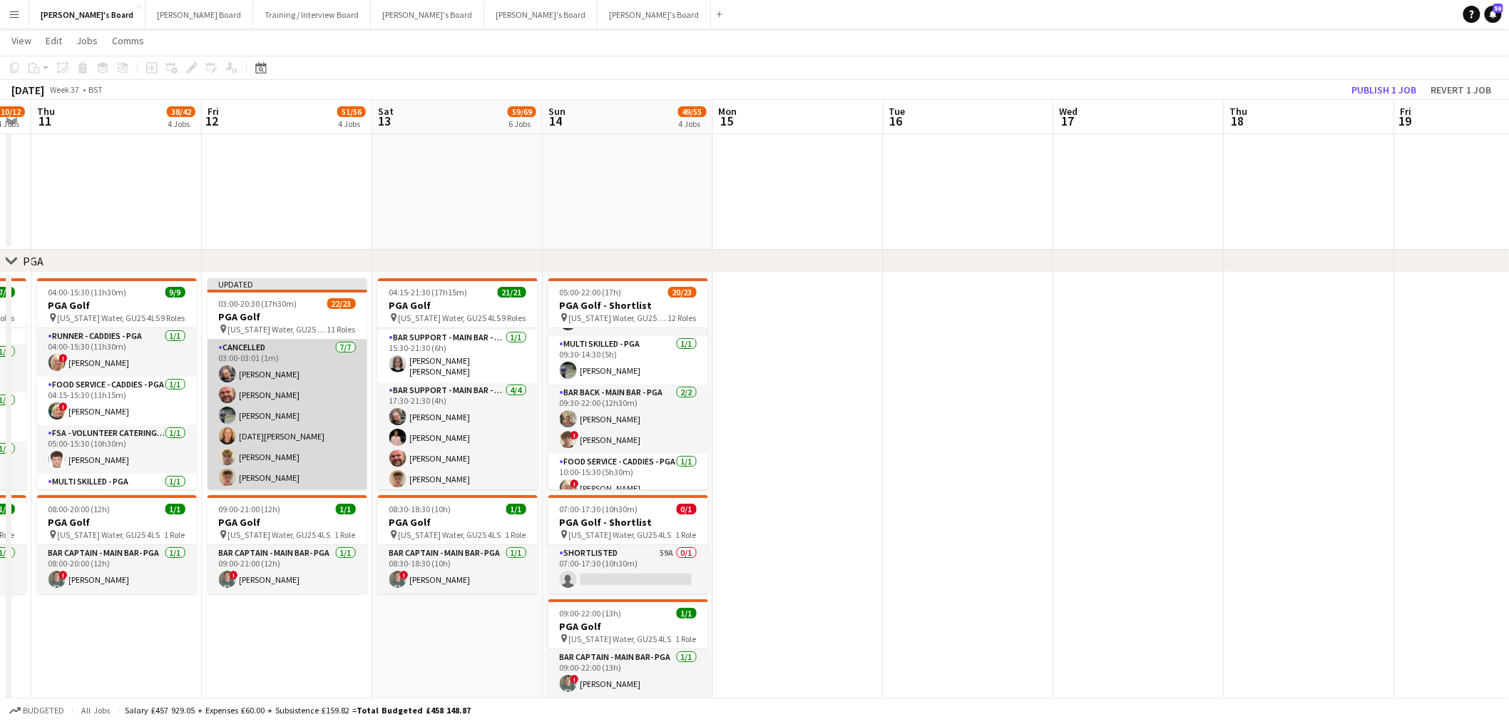
click at [250, 365] on app-card-role "Cancelled 7/7 03:00-03:01 (1m) lucy eliot Dyllon McGregor Javier Seed Lucia See…" at bounding box center [288, 426] width 160 height 173
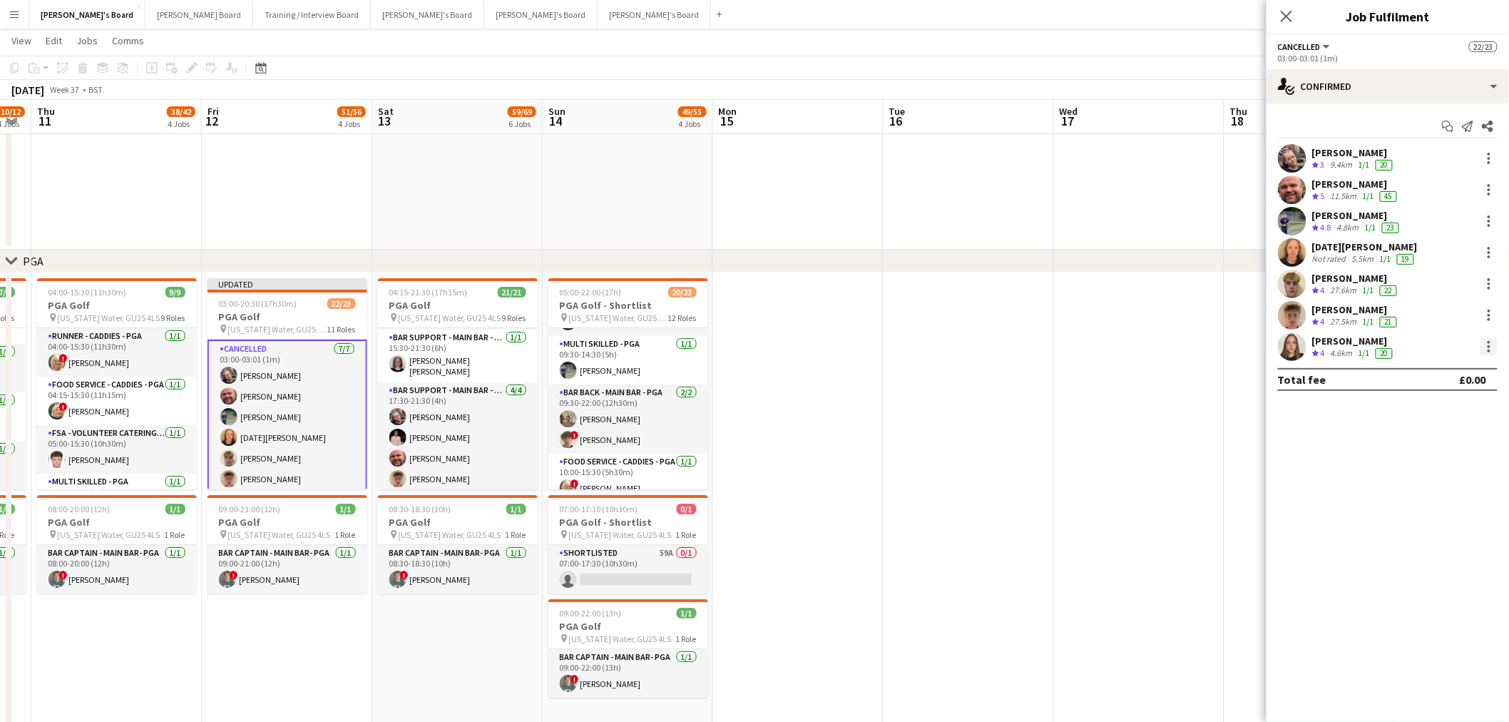
click at [1014, 345] on div at bounding box center [1489, 346] width 17 height 17
click at [1014, 404] on span "Switch crew" at bounding box center [1429, 407] width 61 height 12
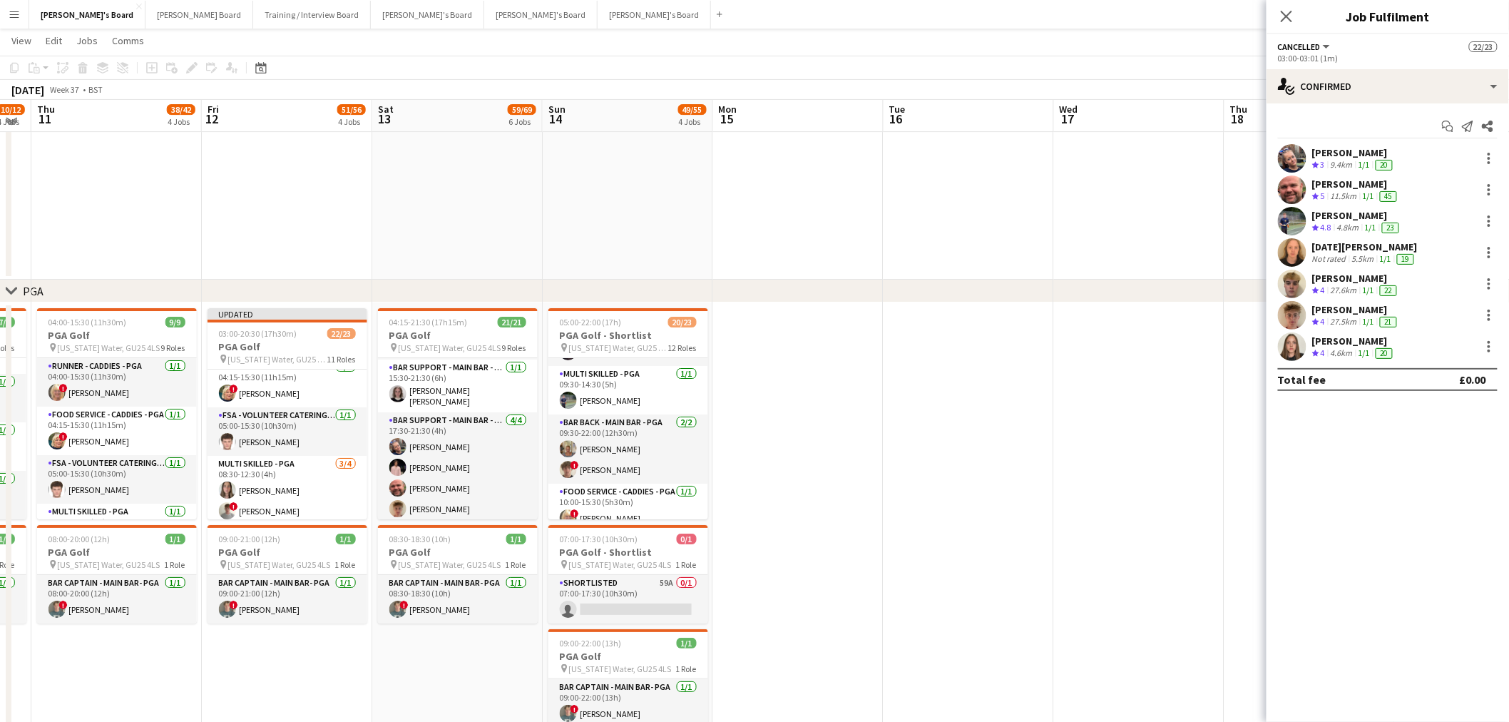
scroll to position [396, 0]
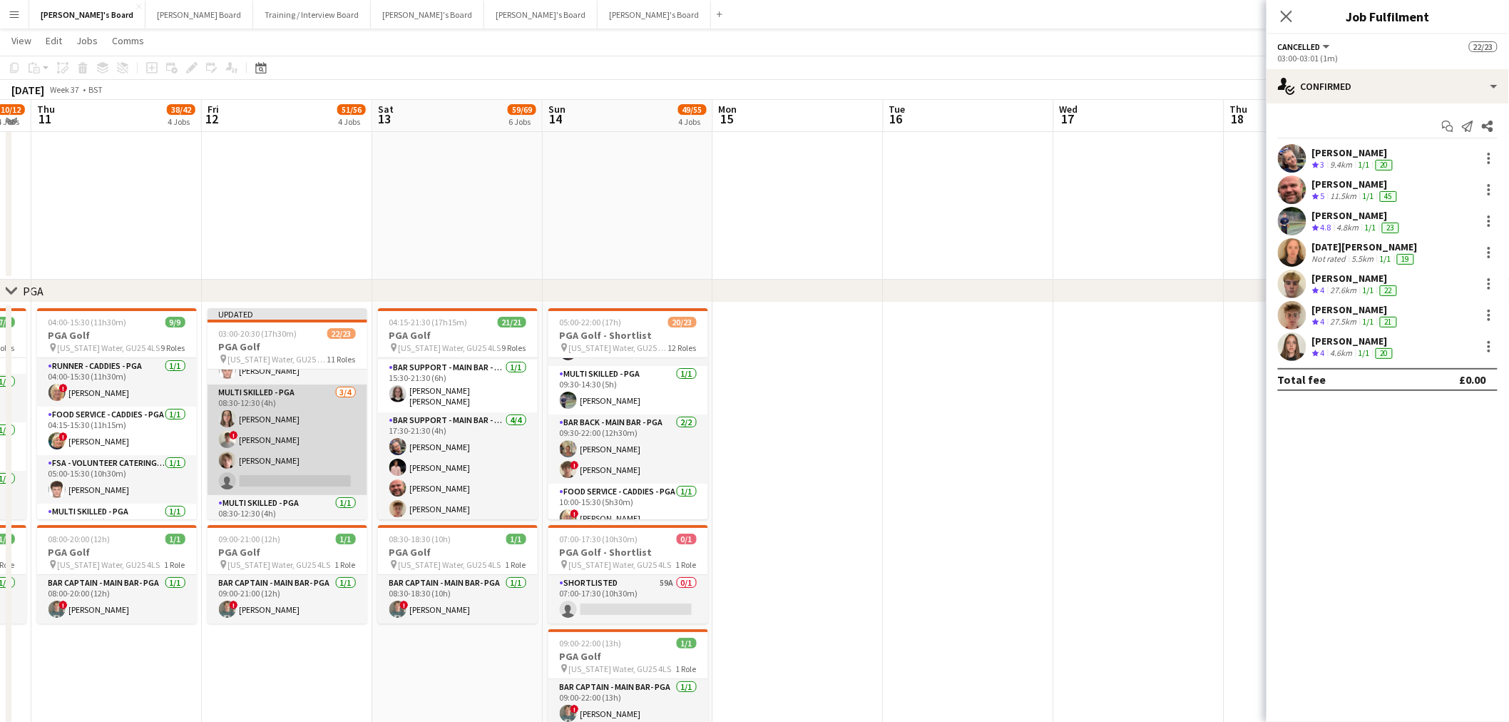
click at [274, 432] on app-card-role "Multi Skilled - PGA 3/4 08:30-12:30 (4h) Lily Woodward ! henry hinchliffe Oscar…" at bounding box center [288, 439] width 160 height 111
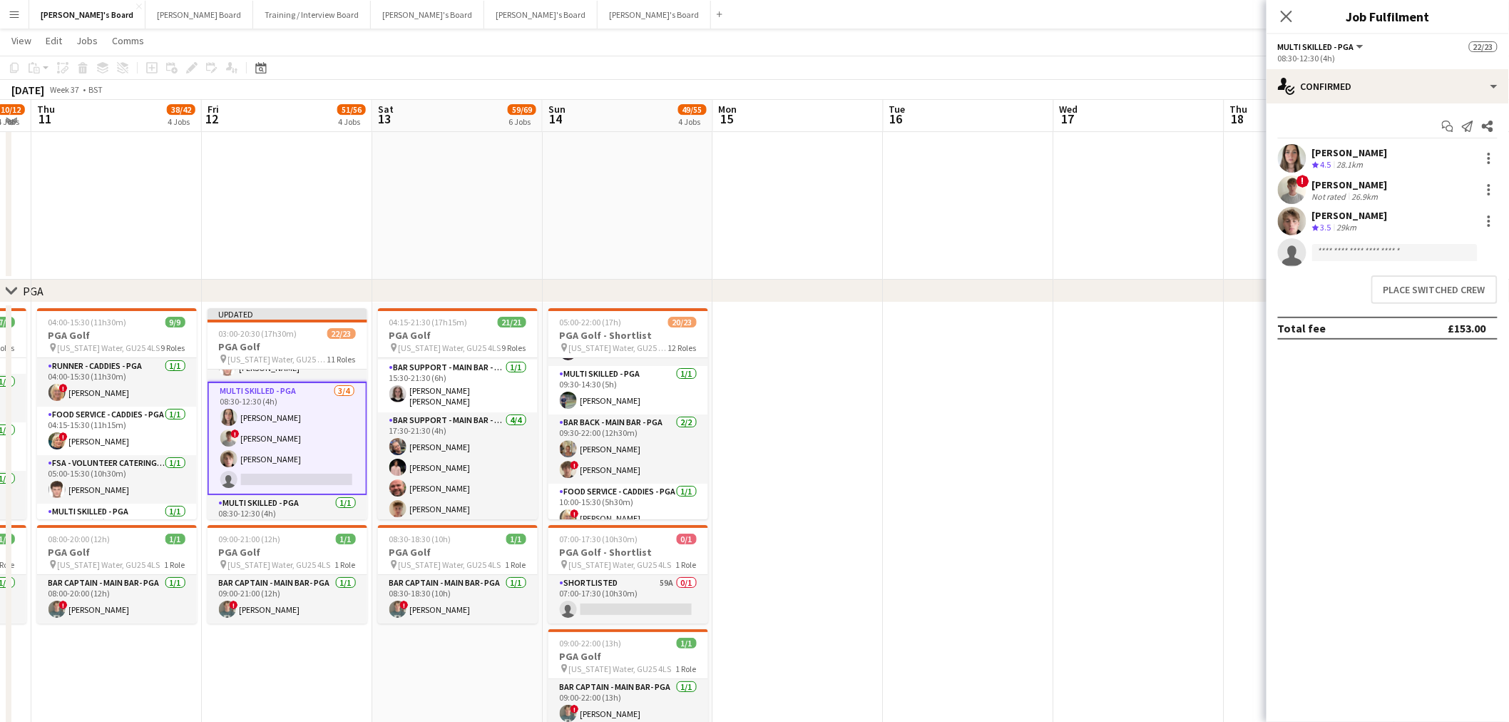
scroll to position [394, 0]
click at [1014, 285] on button "Place switched crew" at bounding box center [1435, 289] width 126 height 29
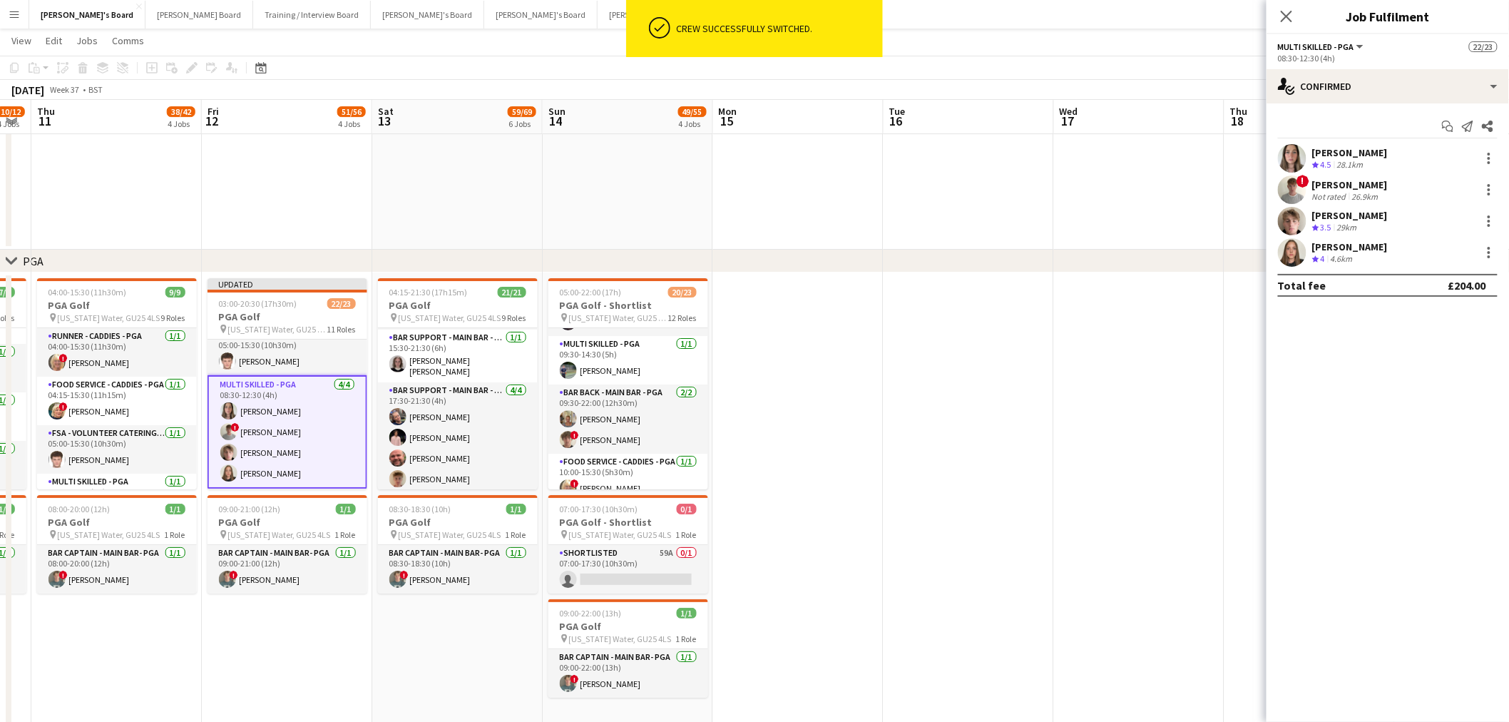
scroll to position [396, 0]
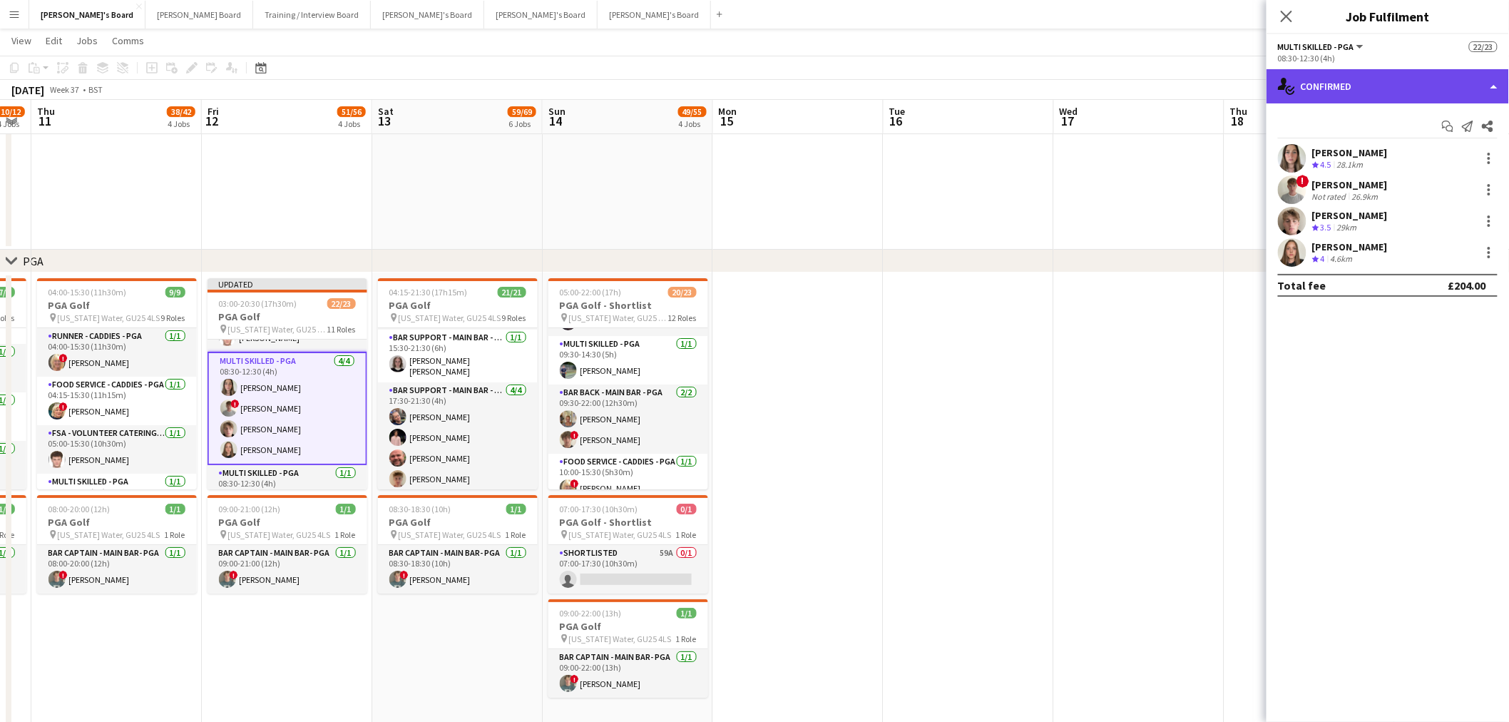
click at [1014, 82] on div "single-neutral-actions-check-2 Confirmed" at bounding box center [1388, 86] width 243 height 34
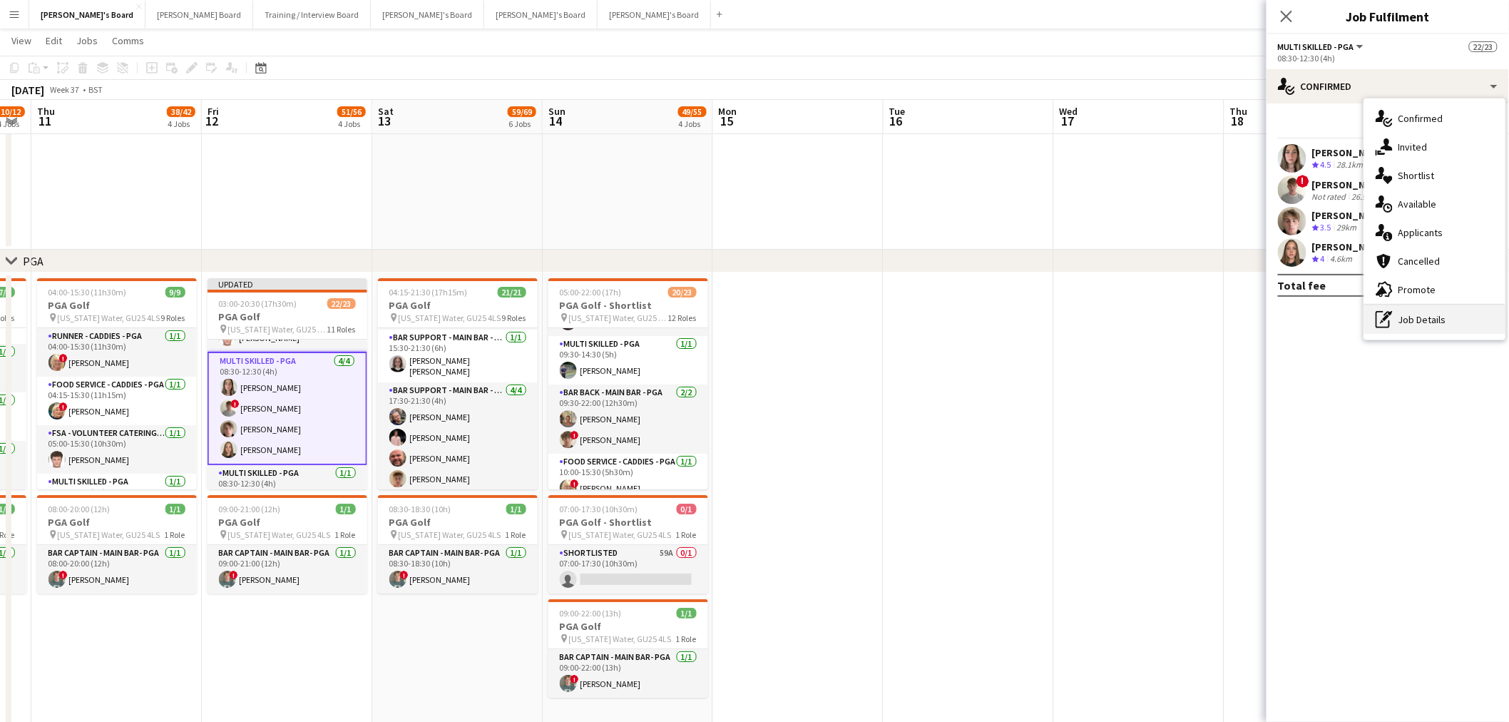
click at [1014, 310] on div "pen-write Job Details" at bounding box center [1435, 319] width 141 height 29
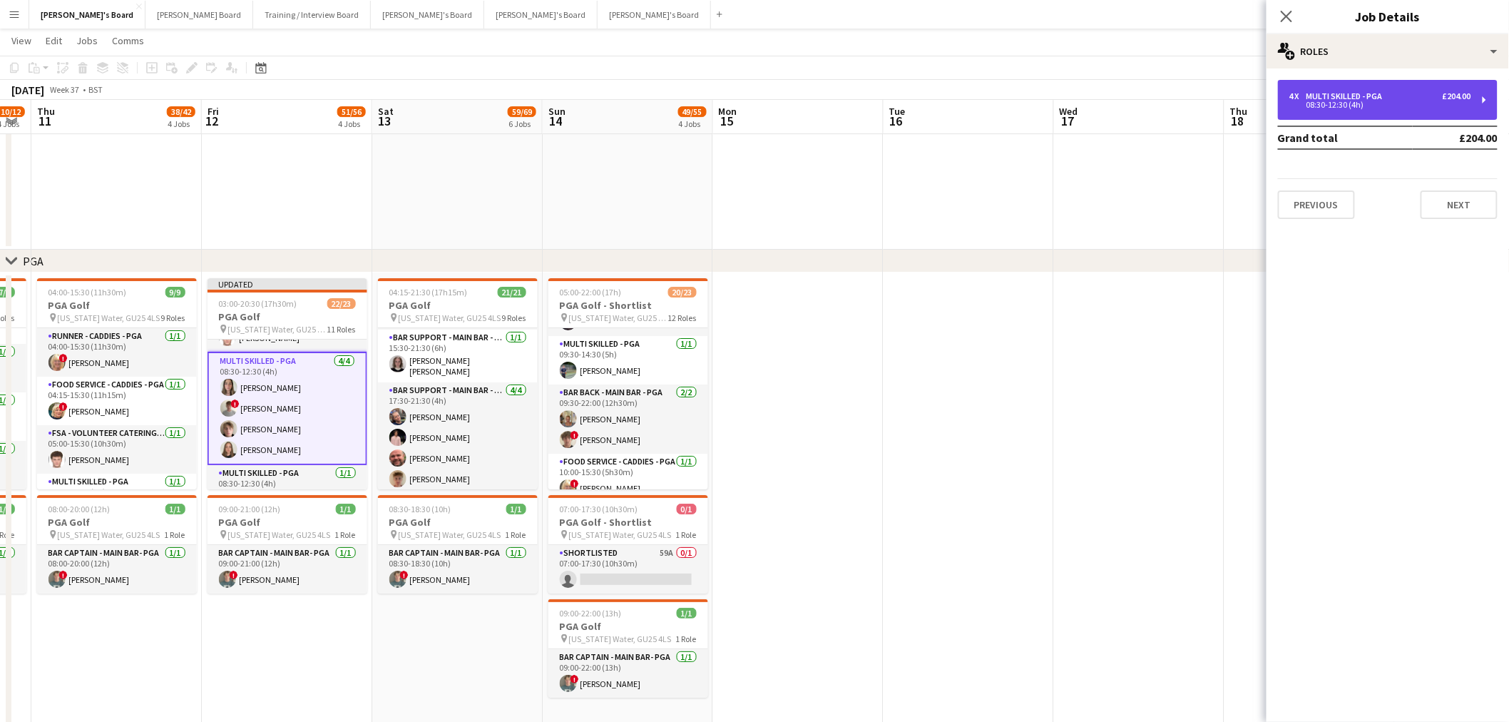
click at [1014, 94] on div "Multi Skilled - PGA" at bounding box center [1348, 96] width 82 height 10
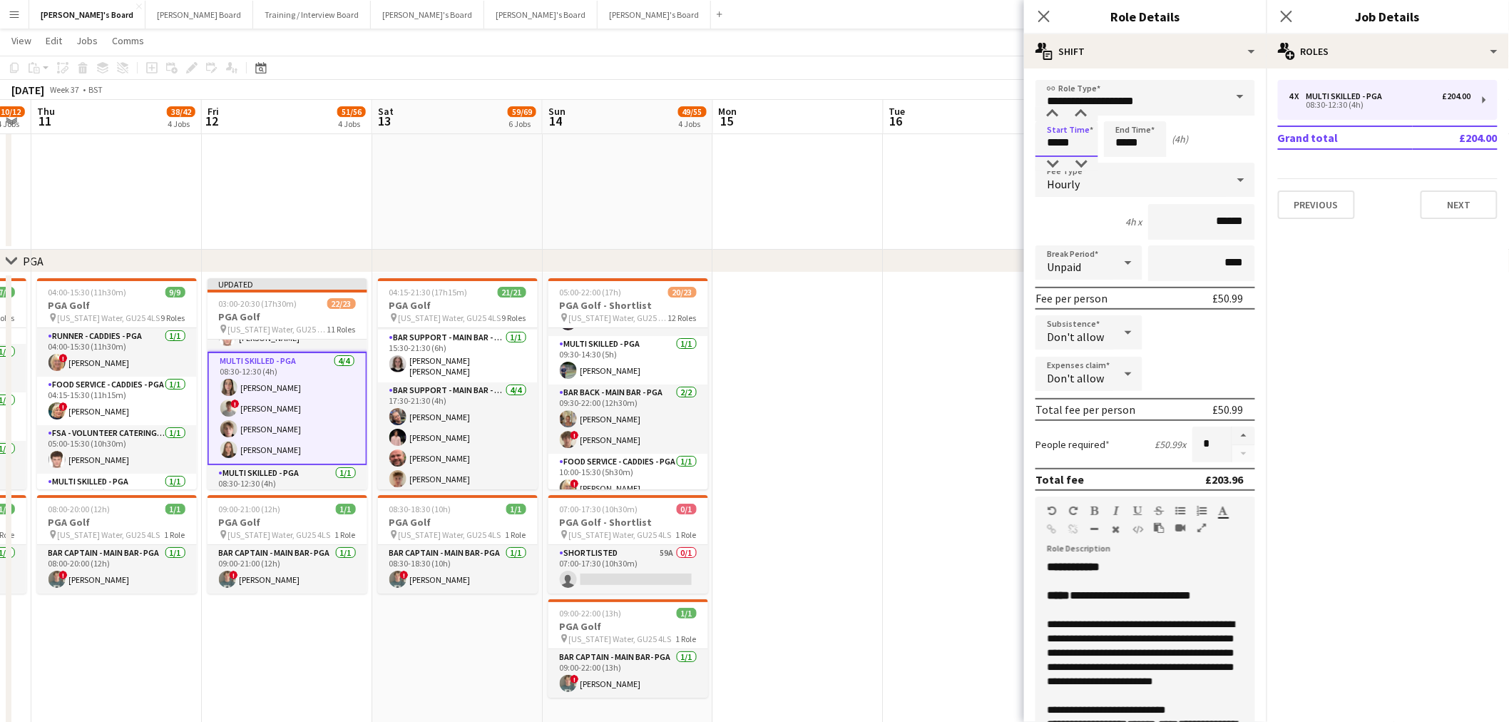
click at [1014, 136] on input "*****" at bounding box center [1067, 139] width 63 height 36
click at [1014, 107] on div at bounding box center [1053, 114] width 29 height 14
type input "*****"
click at [1014, 107] on div at bounding box center [1053, 114] width 29 height 14
click at [1014, 150] on input "*****" at bounding box center [1135, 139] width 63 height 36
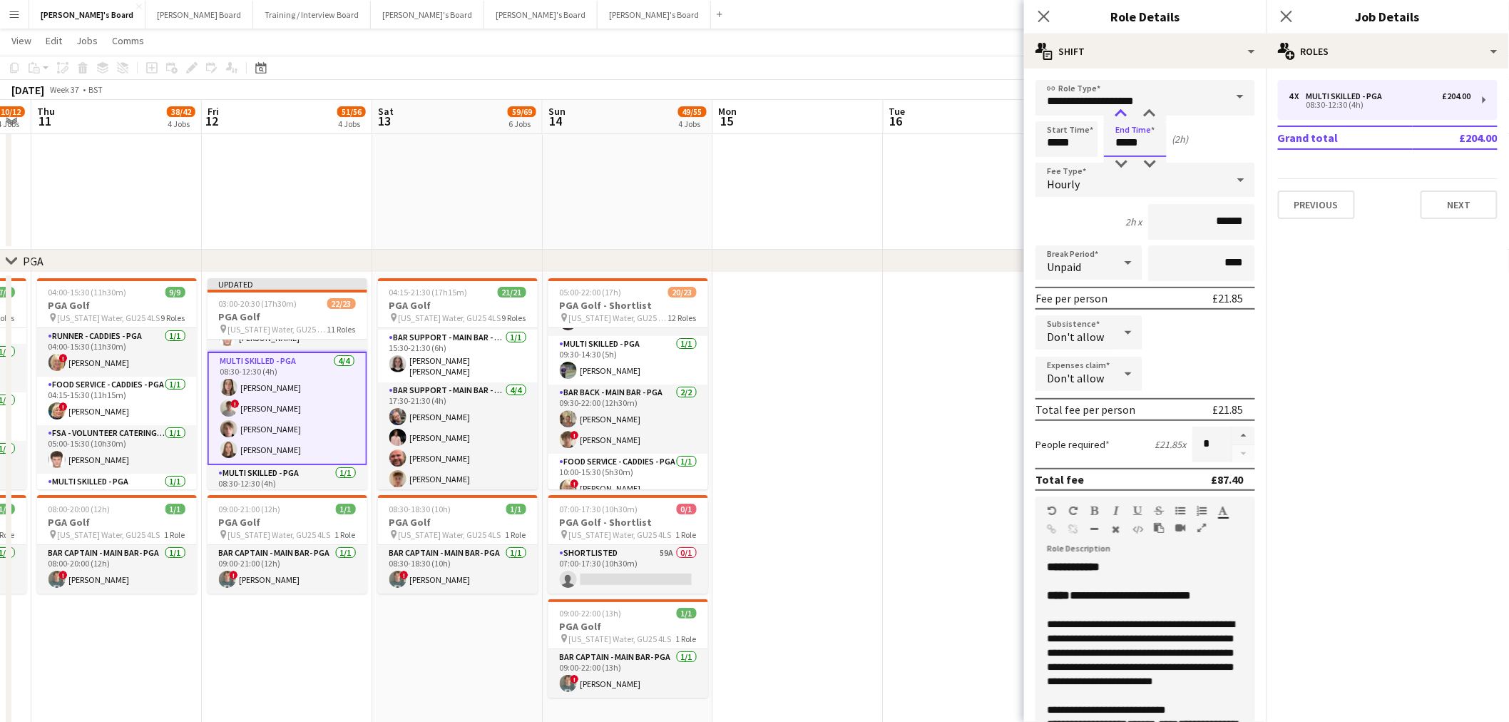
click at [1014, 111] on div at bounding box center [1121, 114] width 29 height 14
type input "*****"
click at [1014, 111] on div at bounding box center [1121, 114] width 29 height 14
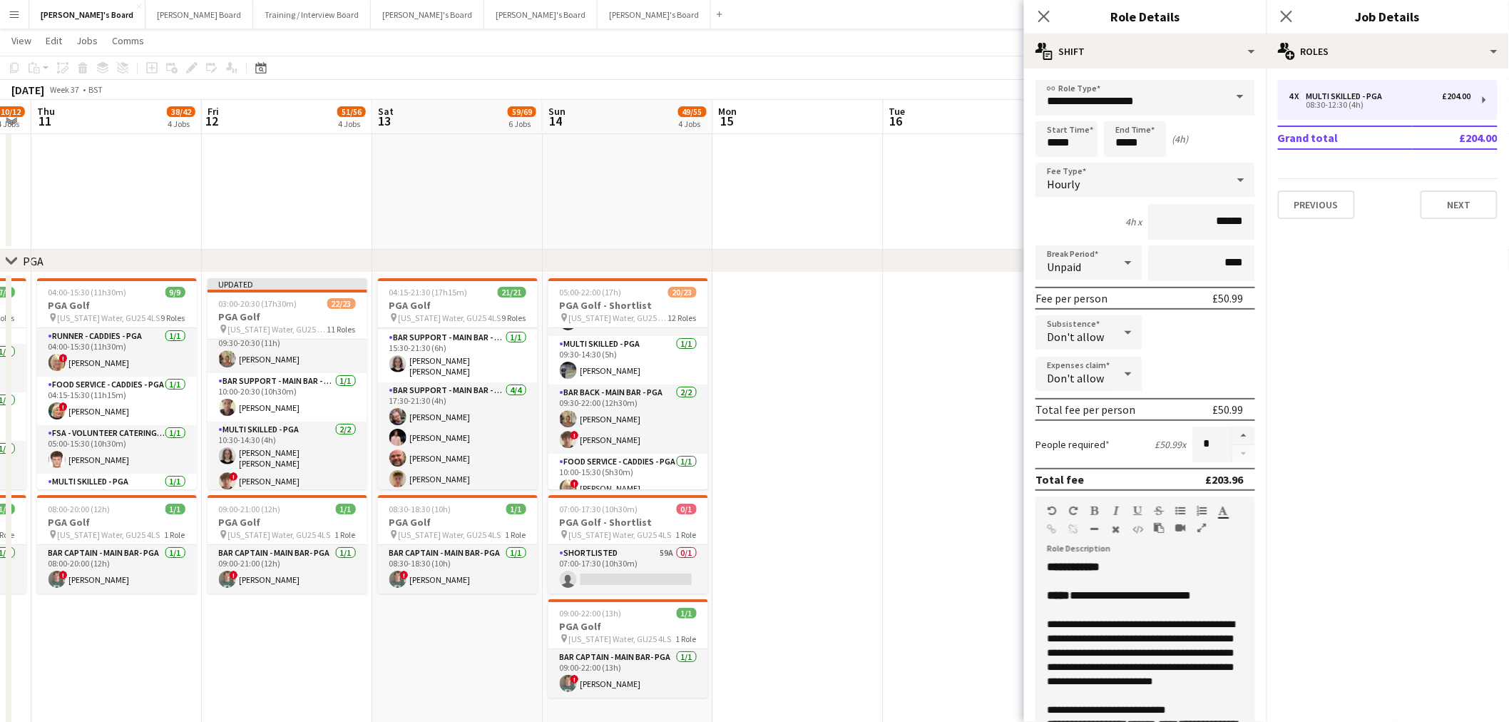
scroll to position [635, 0]
click at [302, 403] on app-card-role "Bar Support - Main Bar - PGA 1/1 10:00-20:30 (10h30m) Oji Adoh" at bounding box center [288, 396] width 160 height 49
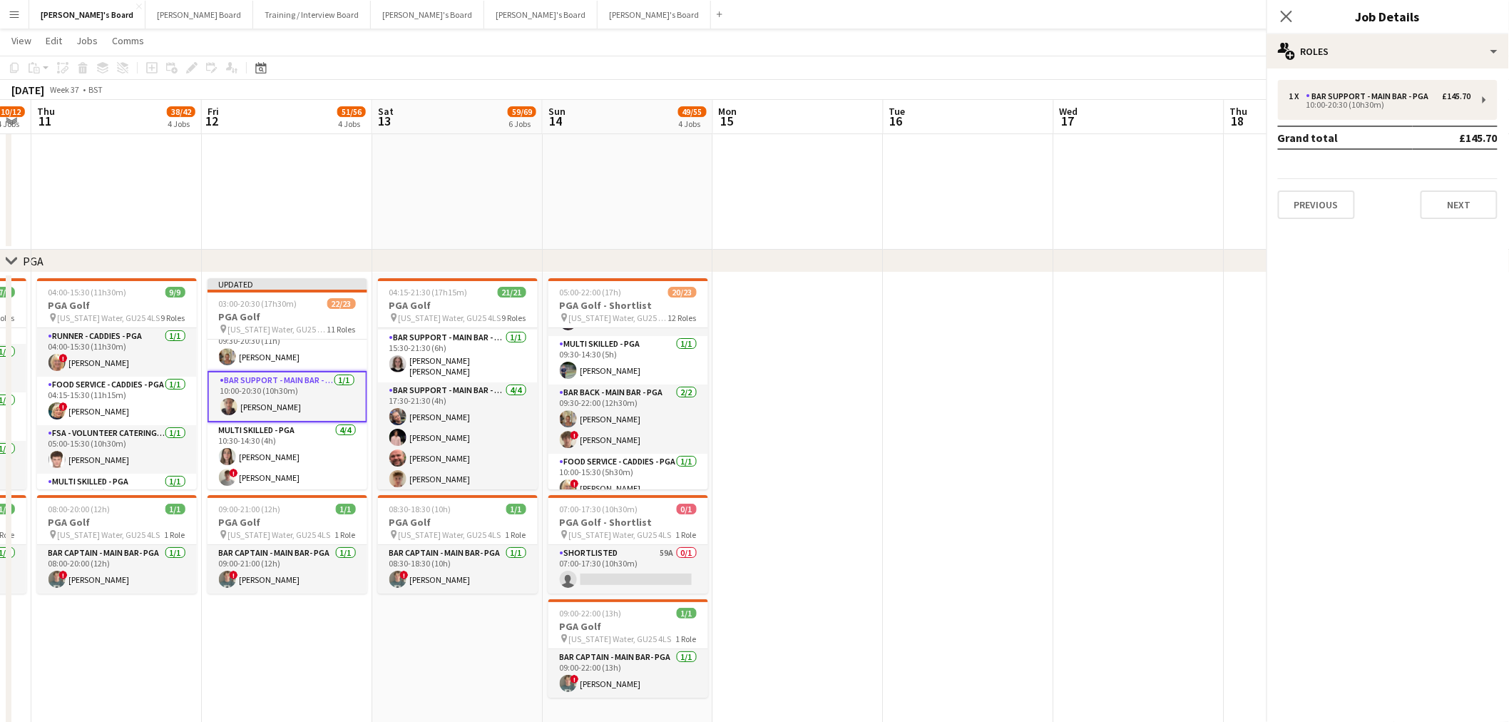
scroll to position [522, 0]
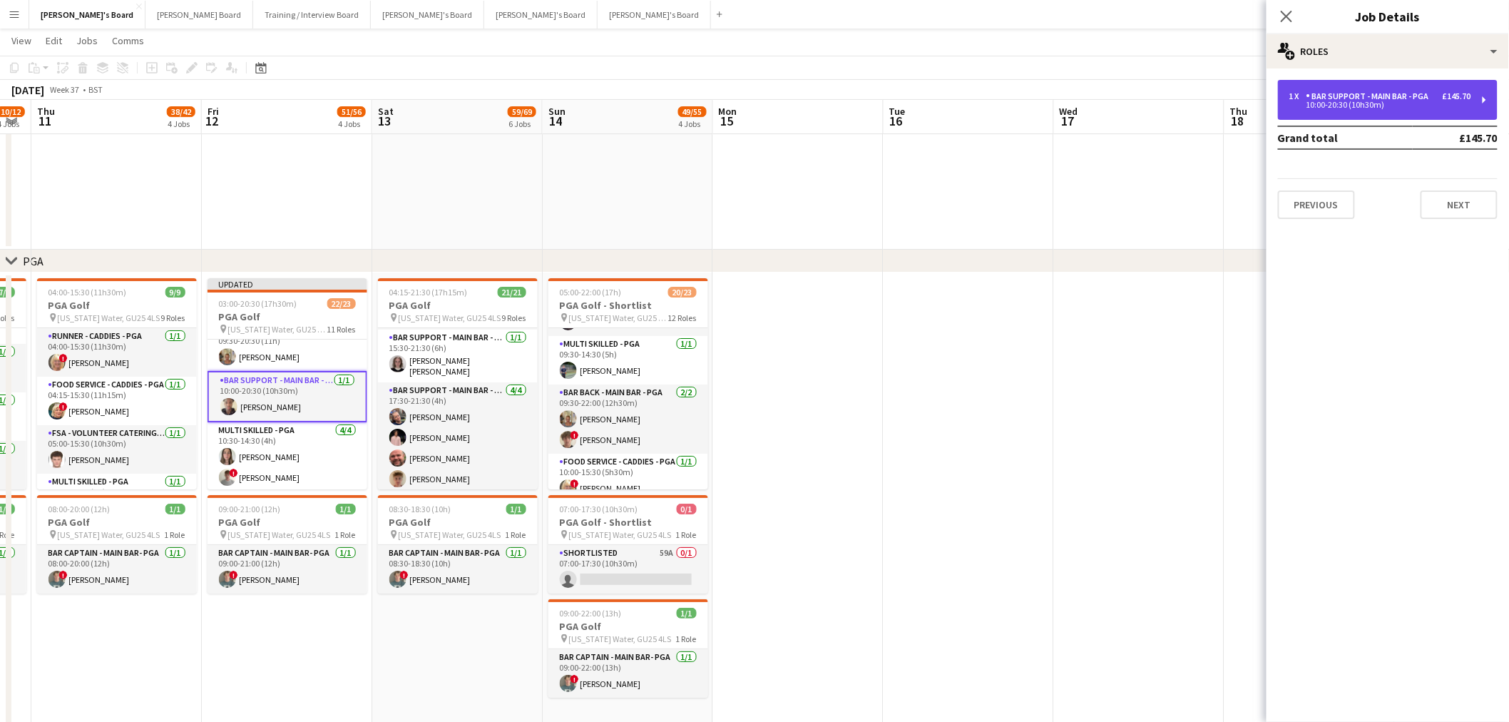
click at [1014, 111] on div "1 x Bar Support - Main Bar - PGA £145.70 10:00-20:30 (10h30m)" at bounding box center [1388, 100] width 220 height 40
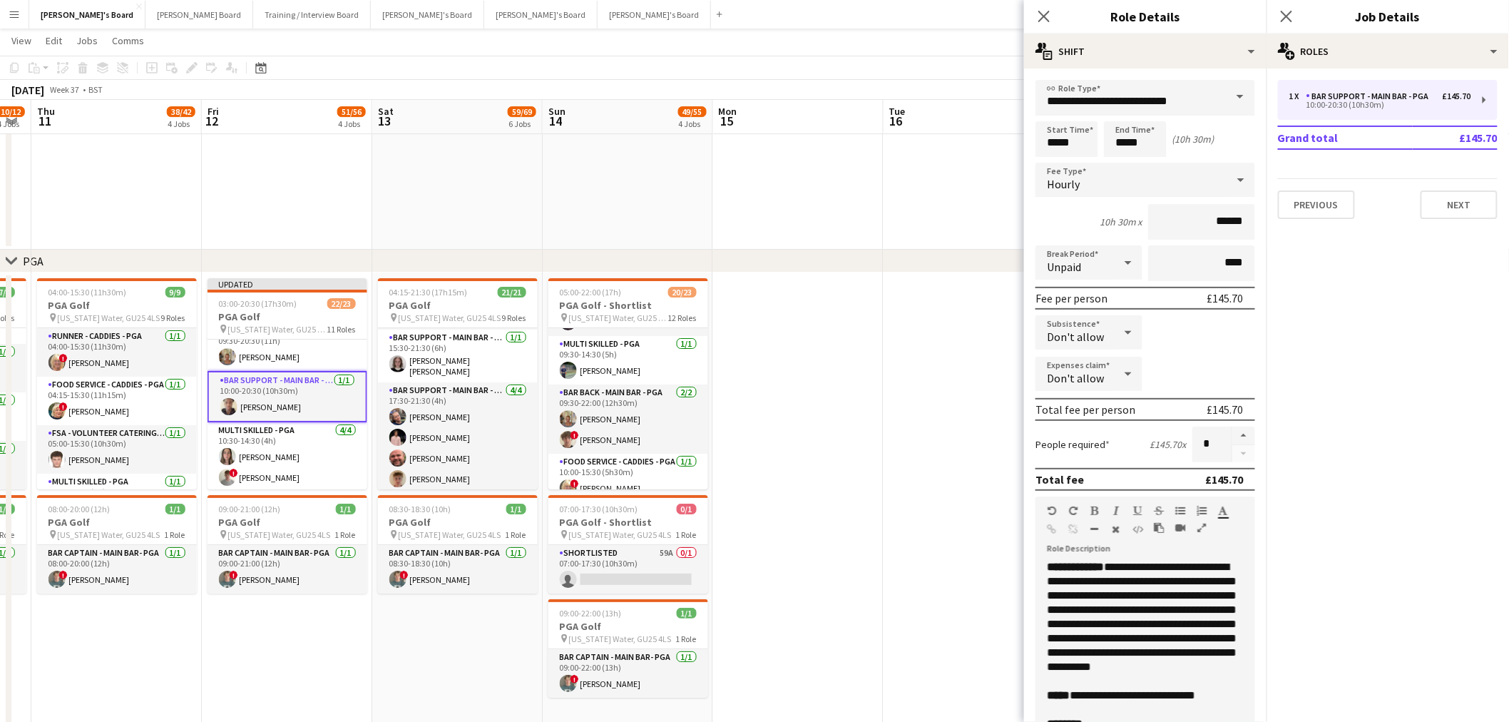
click at [1014, 116] on form "**********" at bounding box center [1145, 523] width 243 height 887
click at [1014, 104] on input "**********" at bounding box center [1146, 98] width 220 height 36
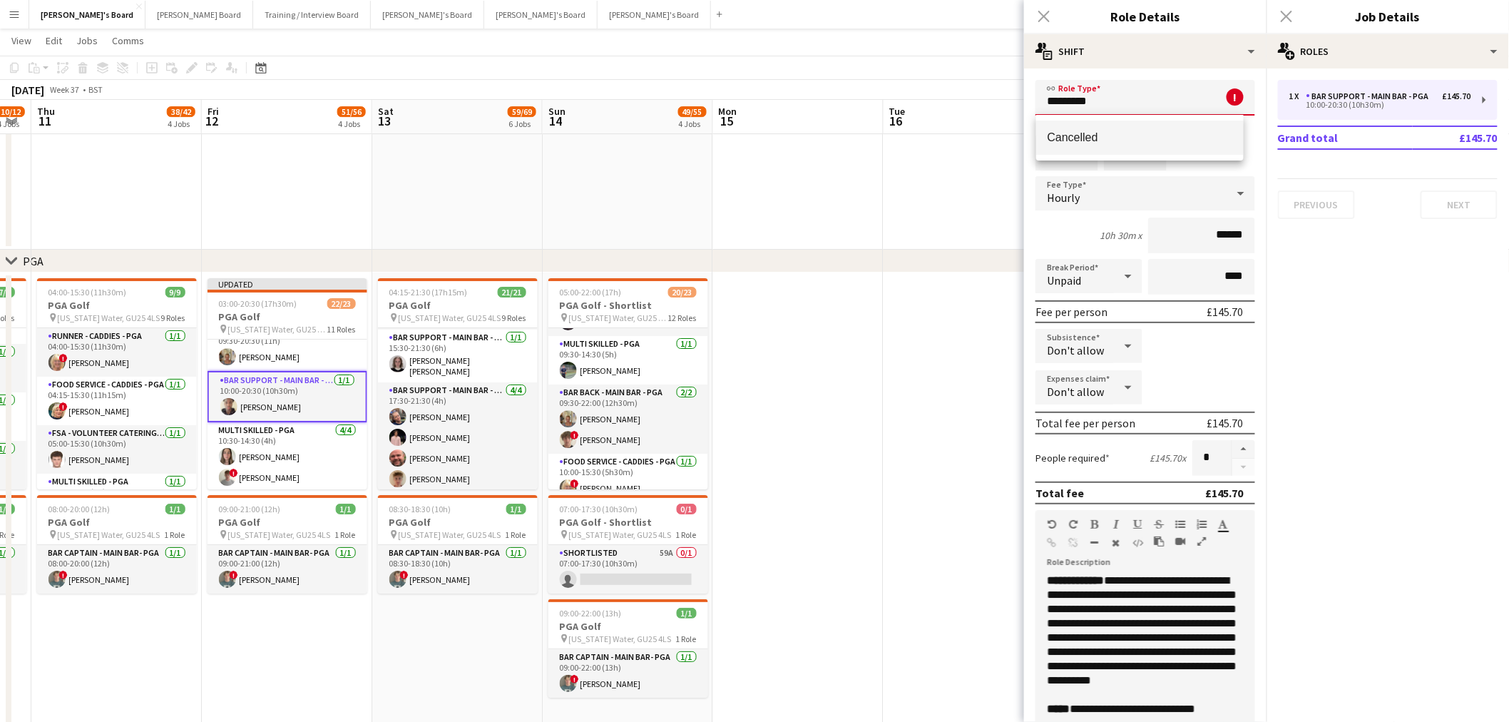
click at [1014, 124] on mat-option "Cancelled" at bounding box center [1140, 138] width 208 height 34
type input "*********"
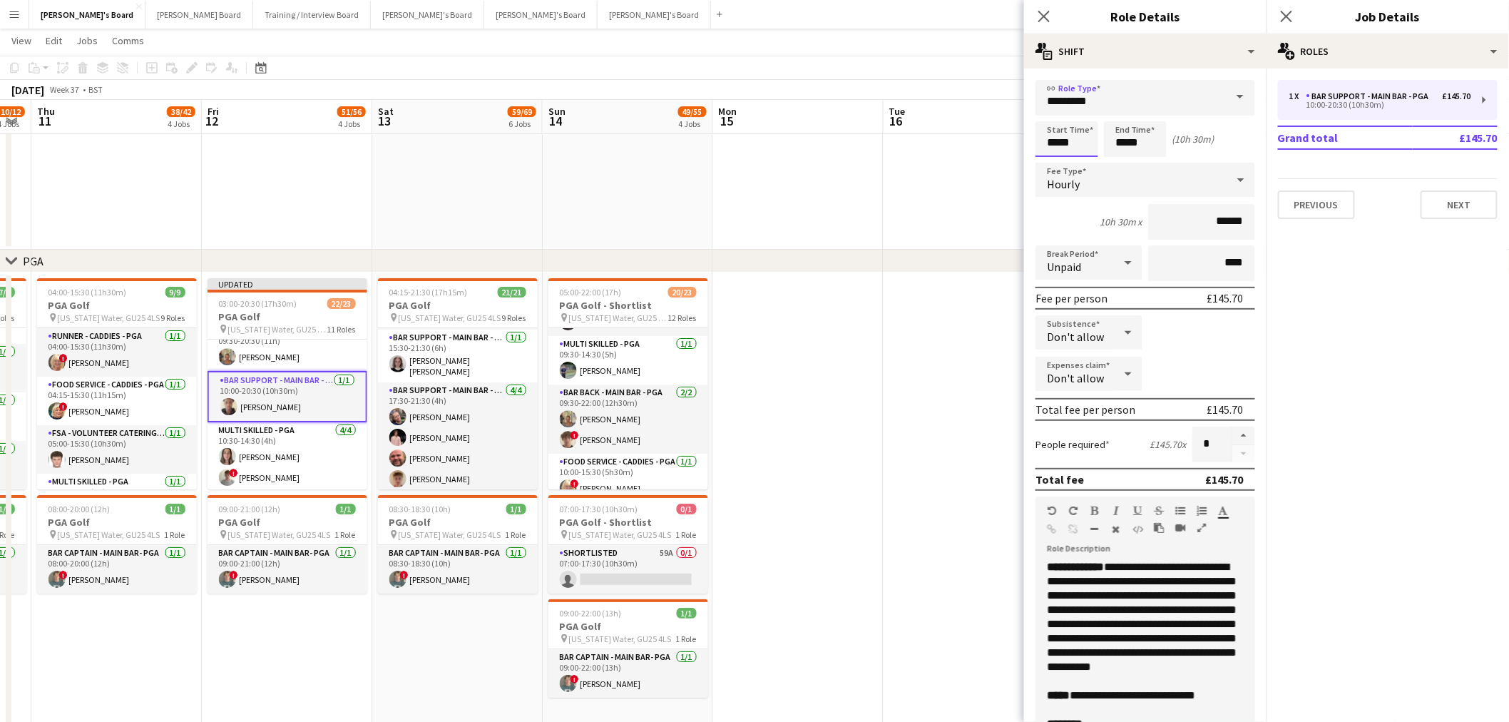
click at [1014, 139] on input "*****" at bounding box center [1067, 139] width 63 height 36
click at [1014, 158] on div at bounding box center [1053, 164] width 29 height 14
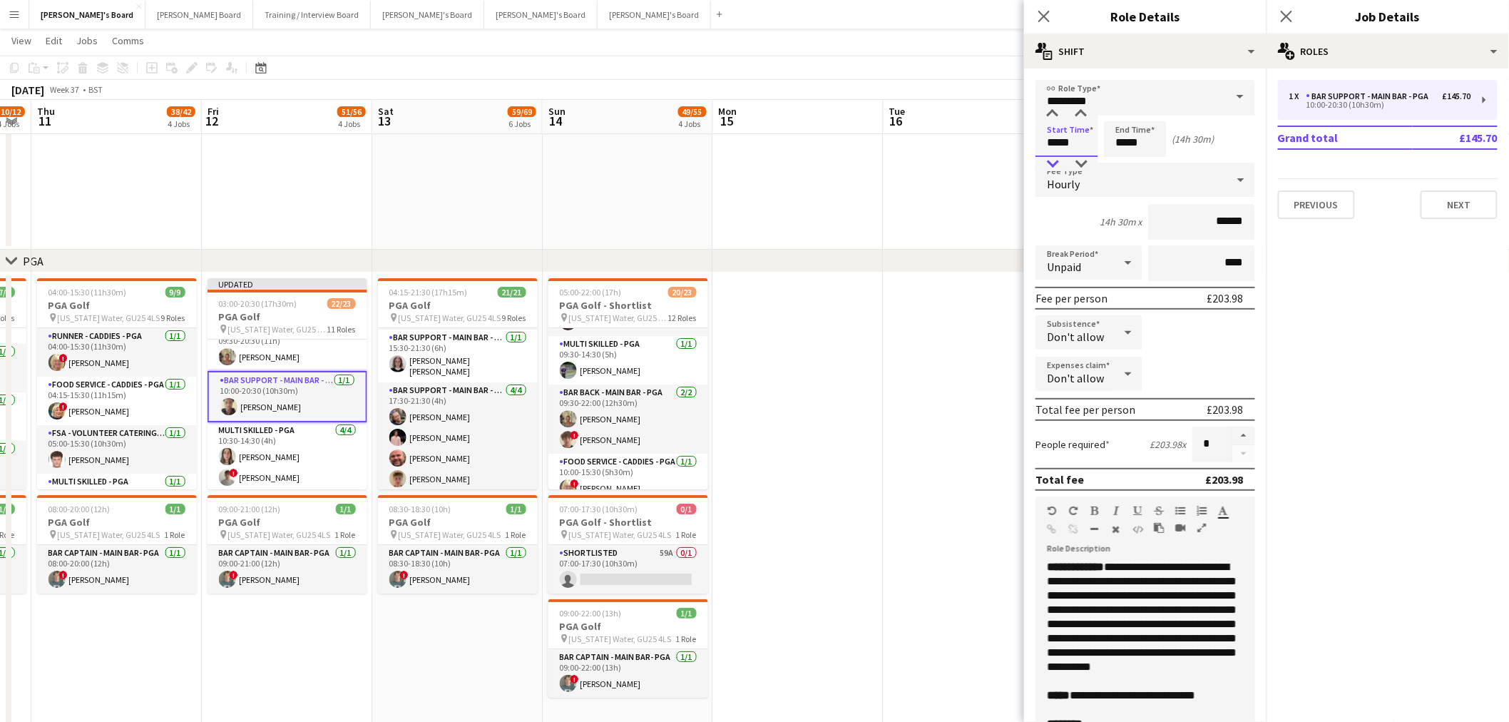
click at [1014, 158] on div at bounding box center [1053, 164] width 29 height 14
type input "*****"
click at [1014, 158] on div at bounding box center [1053, 164] width 29 height 14
click at [1014, 153] on input "*****" at bounding box center [1135, 139] width 63 height 36
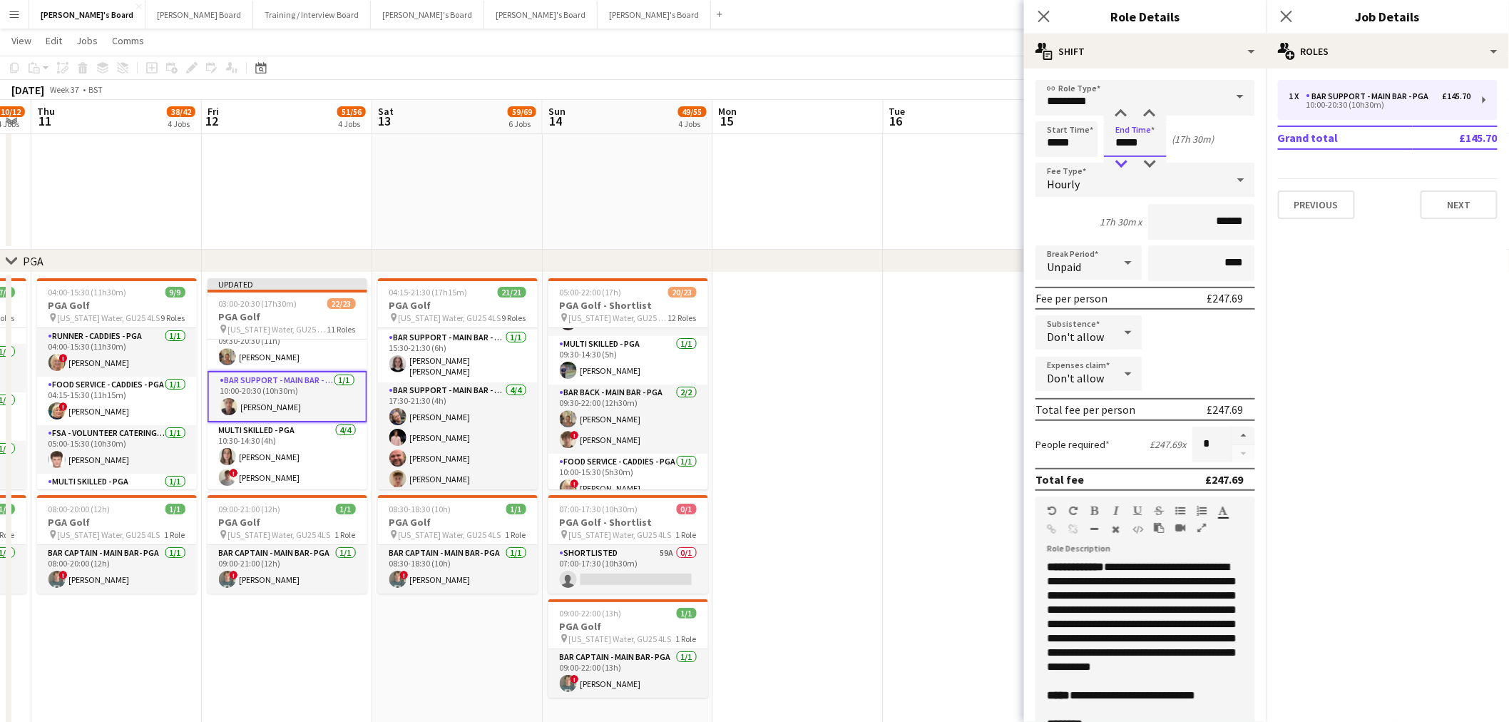
click at [1014, 157] on div at bounding box center [1121, 164] width 29 height 14
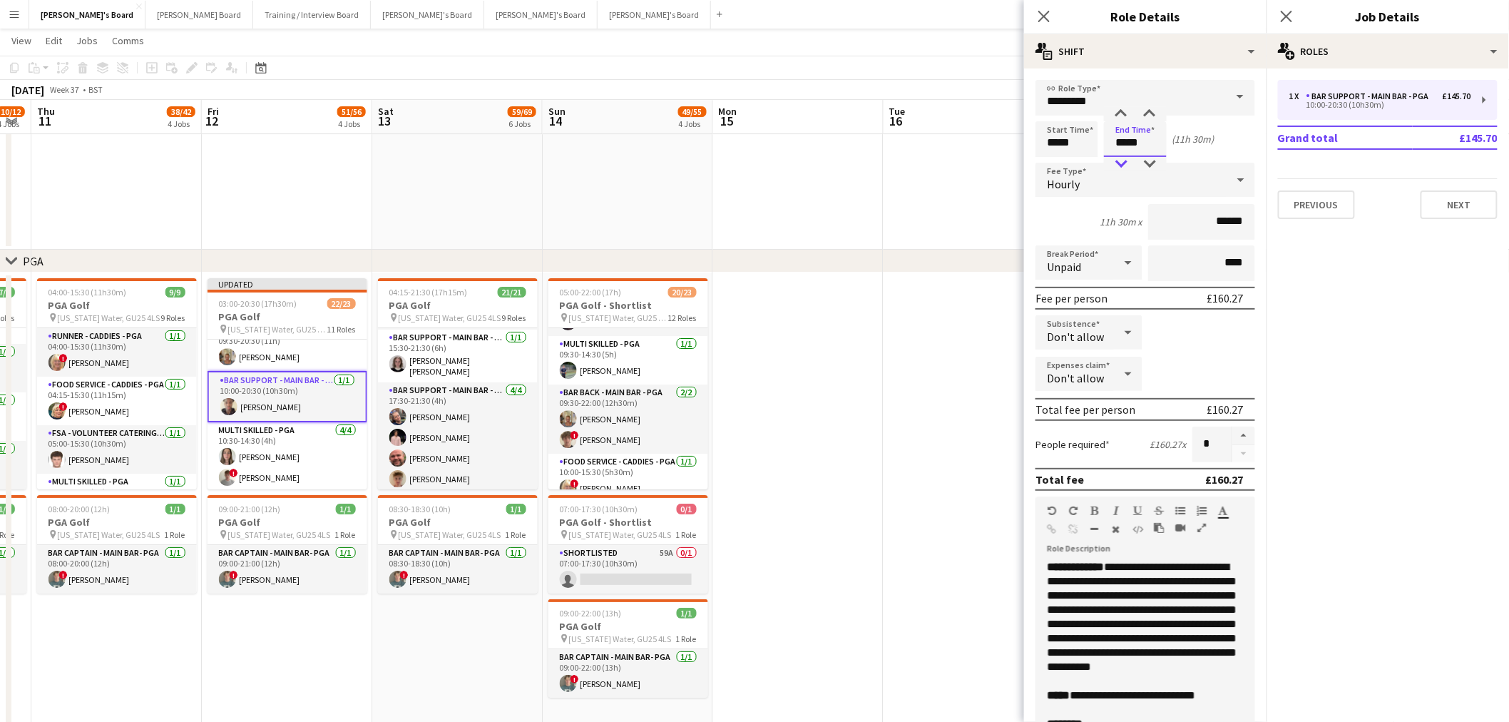
click at [1014, 157] on div at bounding box center [1121, 164] width 29 height 14
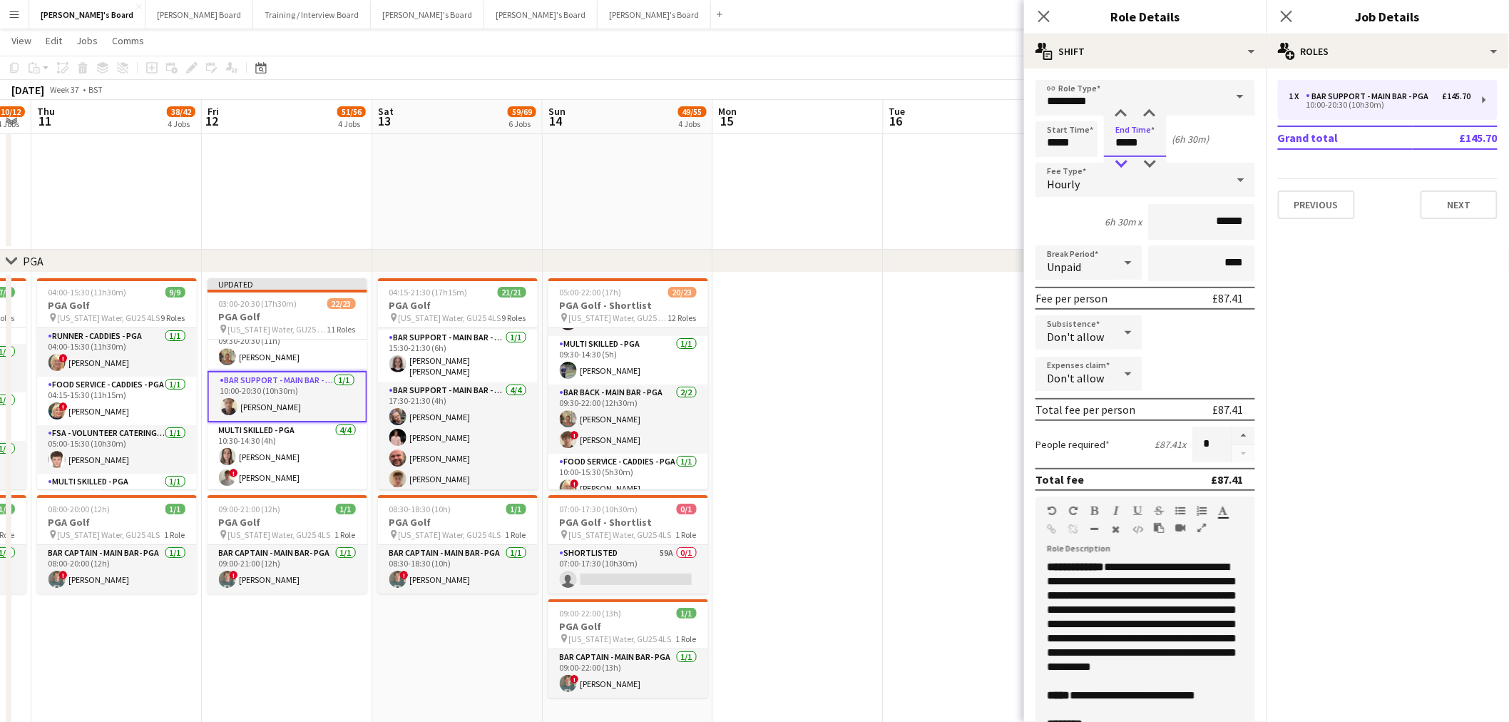
click at [1014, 157] on div at bounding box center [1121, 164] width 29 height 14
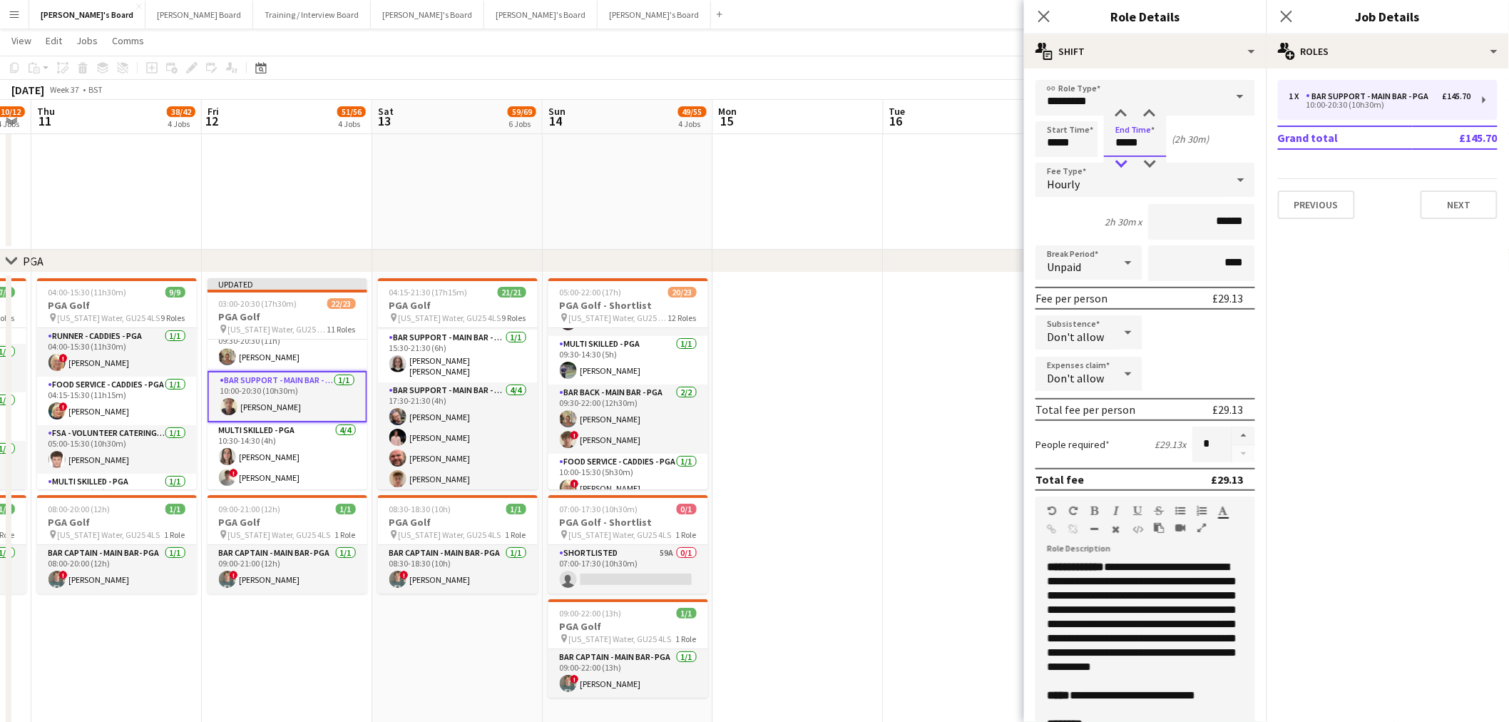
click at [1014, 157] on div at bounding box center [1121, 164] width 29 height 14
click at [1014, 157] on div at bounding box center [1150, 164] width 29 height 14
click at [1014, 139] on input "*****" at bounding box center [1135, 139] width 63 height 36
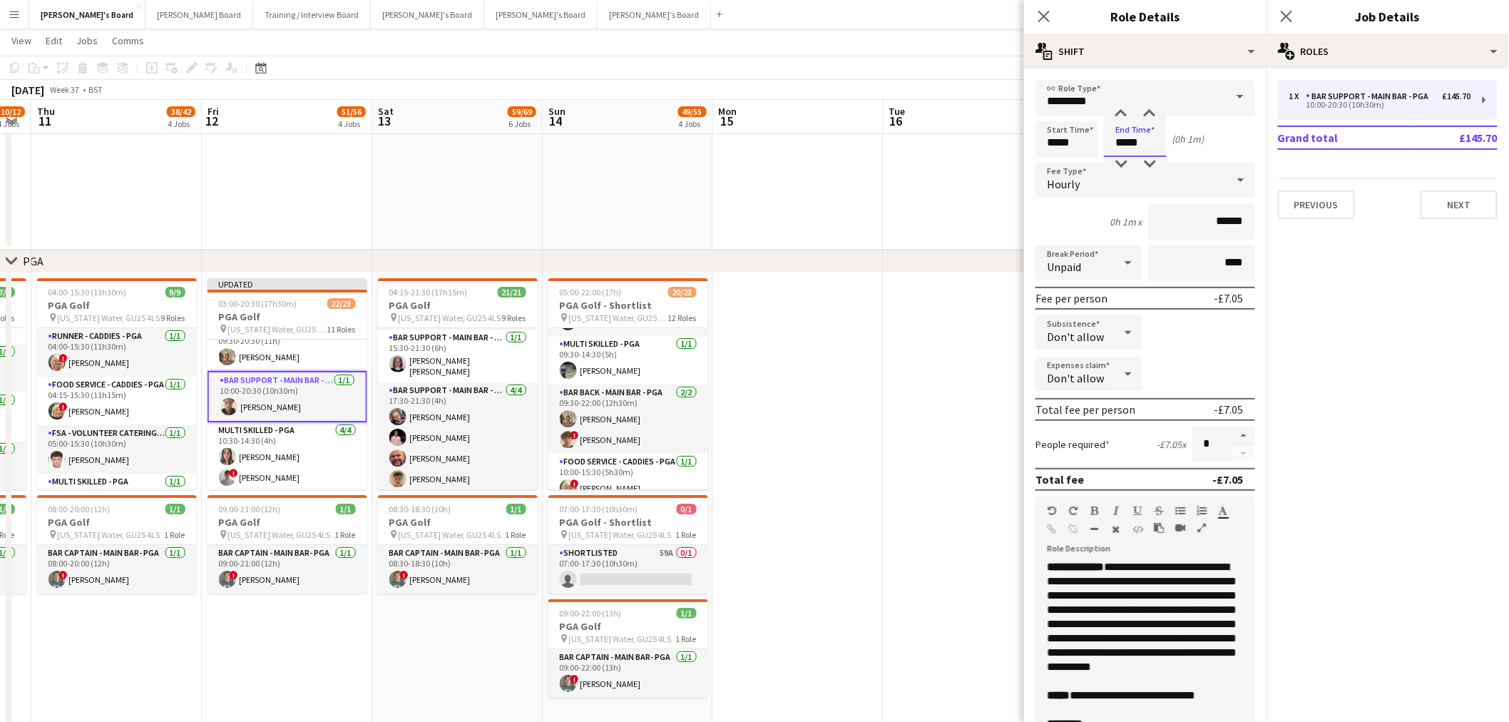
type input "*****"
click at [1014, 132] on div "Start Time ***** End Time ***** (0h 1m)" at bounding box center [1146, 139] width 220 height 36
drag, startPoint x: 1206, startPoint y: 218, endPoint x: 1240, endPoint y: 220, distance: 33.6
click at [1014, 220] on input "******" at bounding box center [1201, 222] width 107 height 36
type input "**"
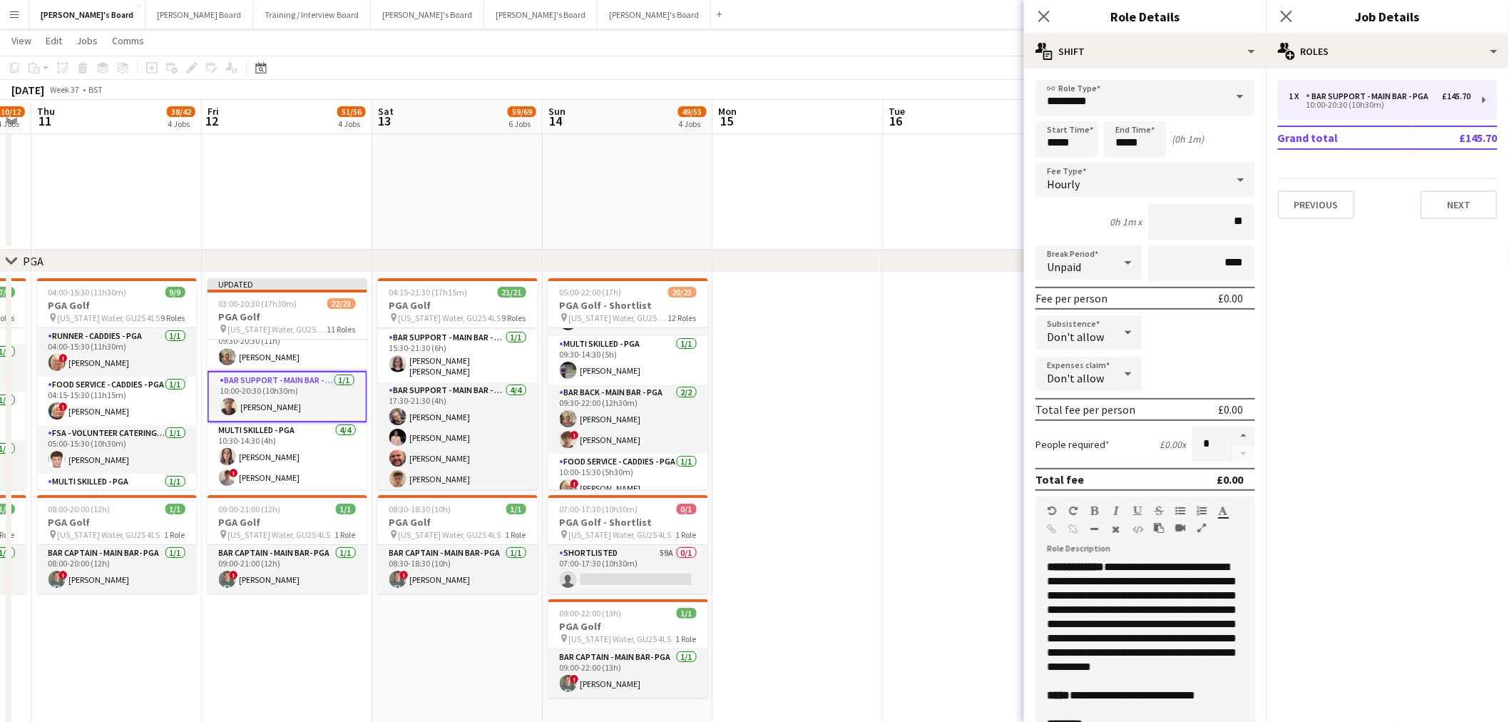
click at [1014, 218] on div "0h 1m x **" at bounding box center [1146, 222] width 220 height 36
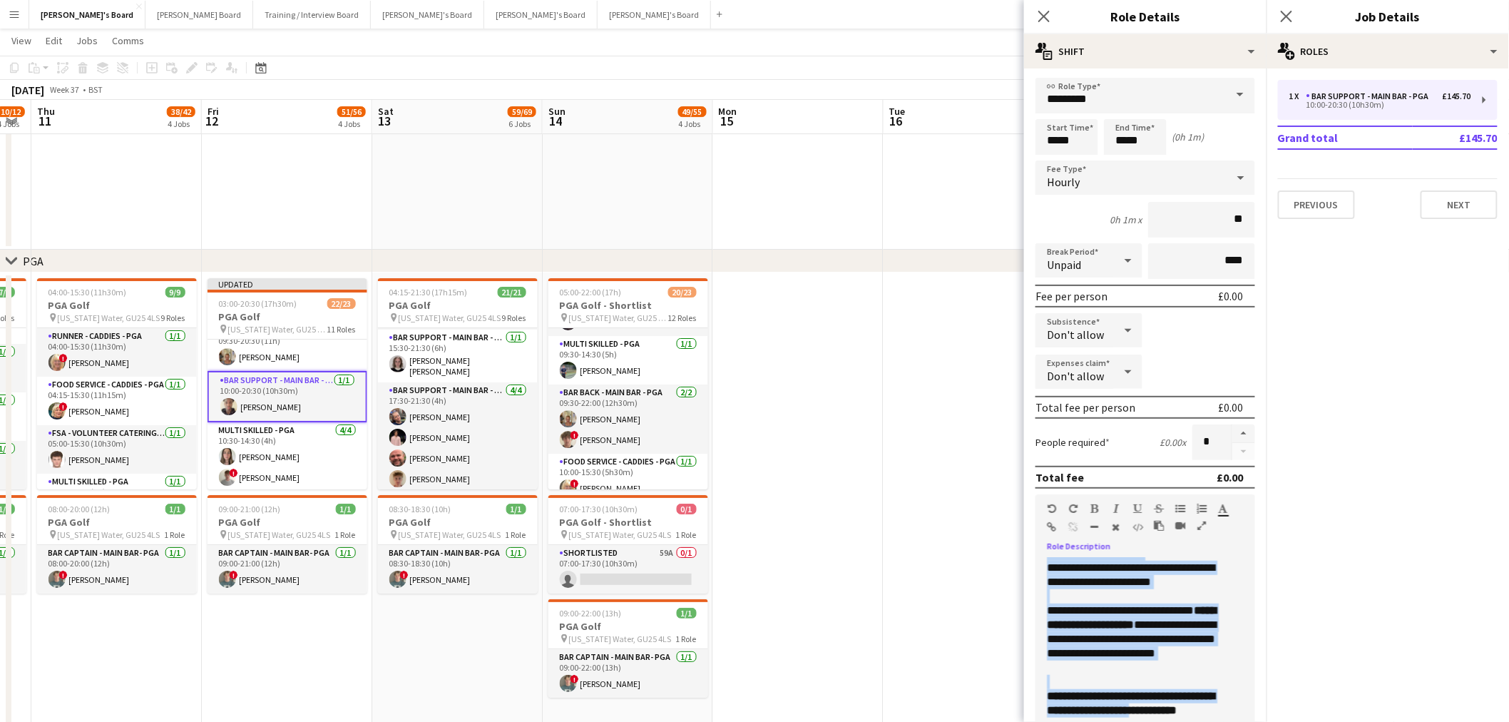
scroll to position [238, 0]
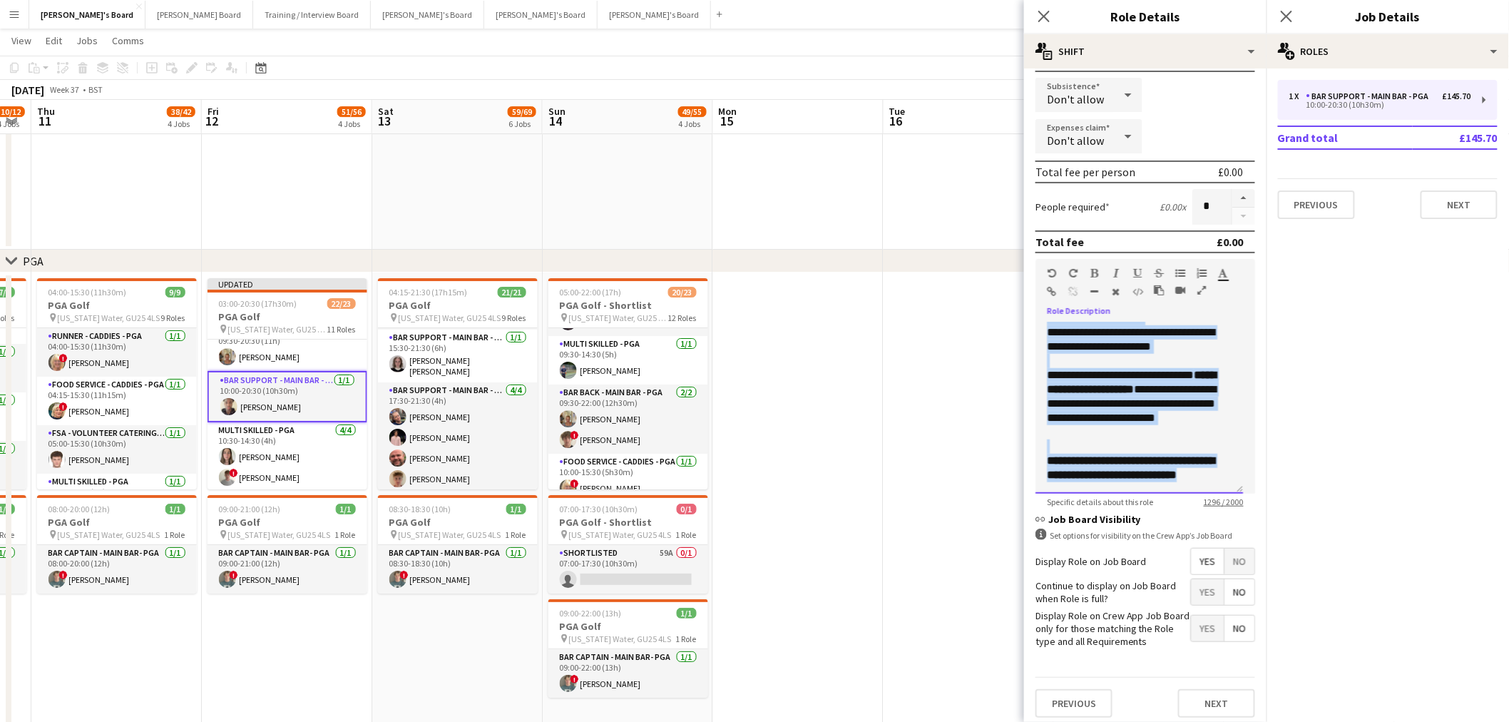
drag, startPoint x: 1047, startPoint y: 559, endPoint x: 1227, endPoint y: 525, distance: 182.9
click at [1014, 436] on form "**********" at bounding box center [1145, 285] width 243 height 887
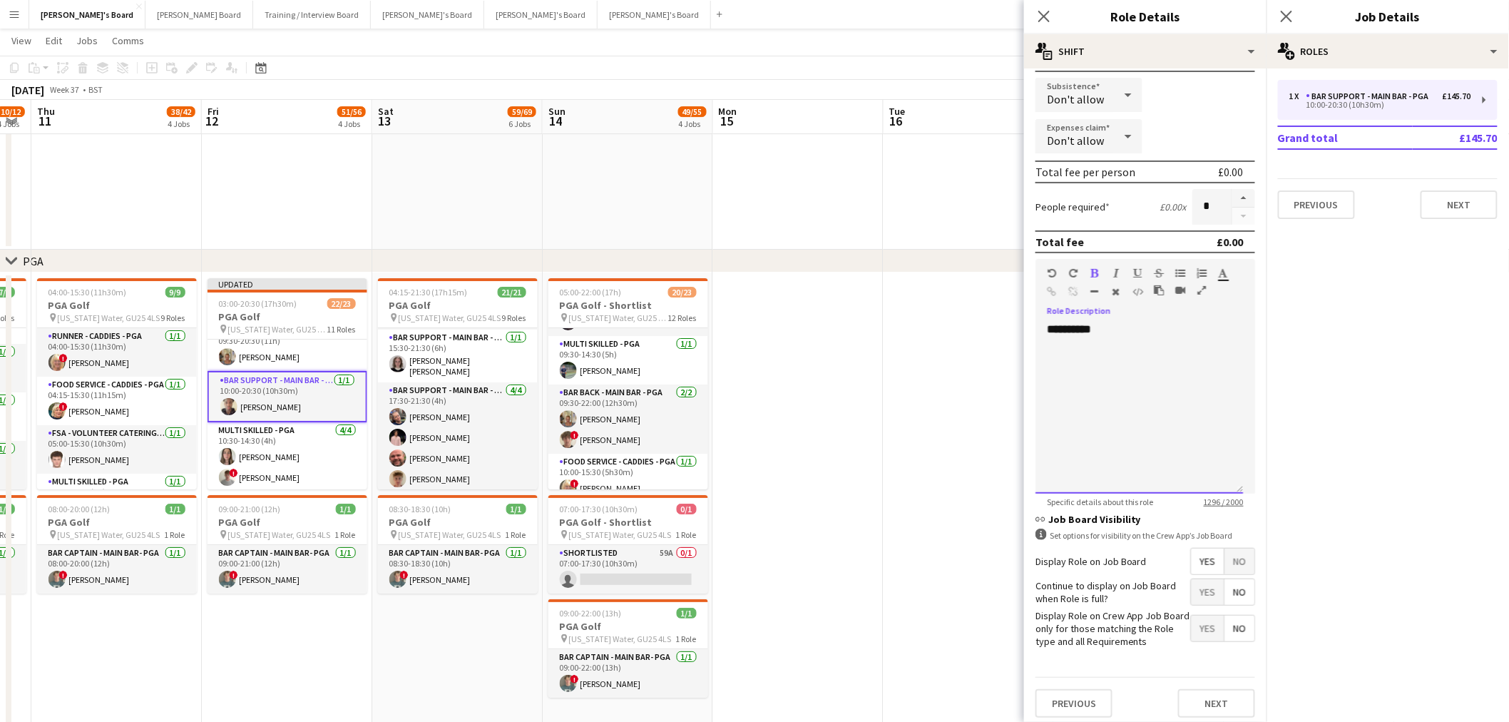
scroll to position [0, 0]
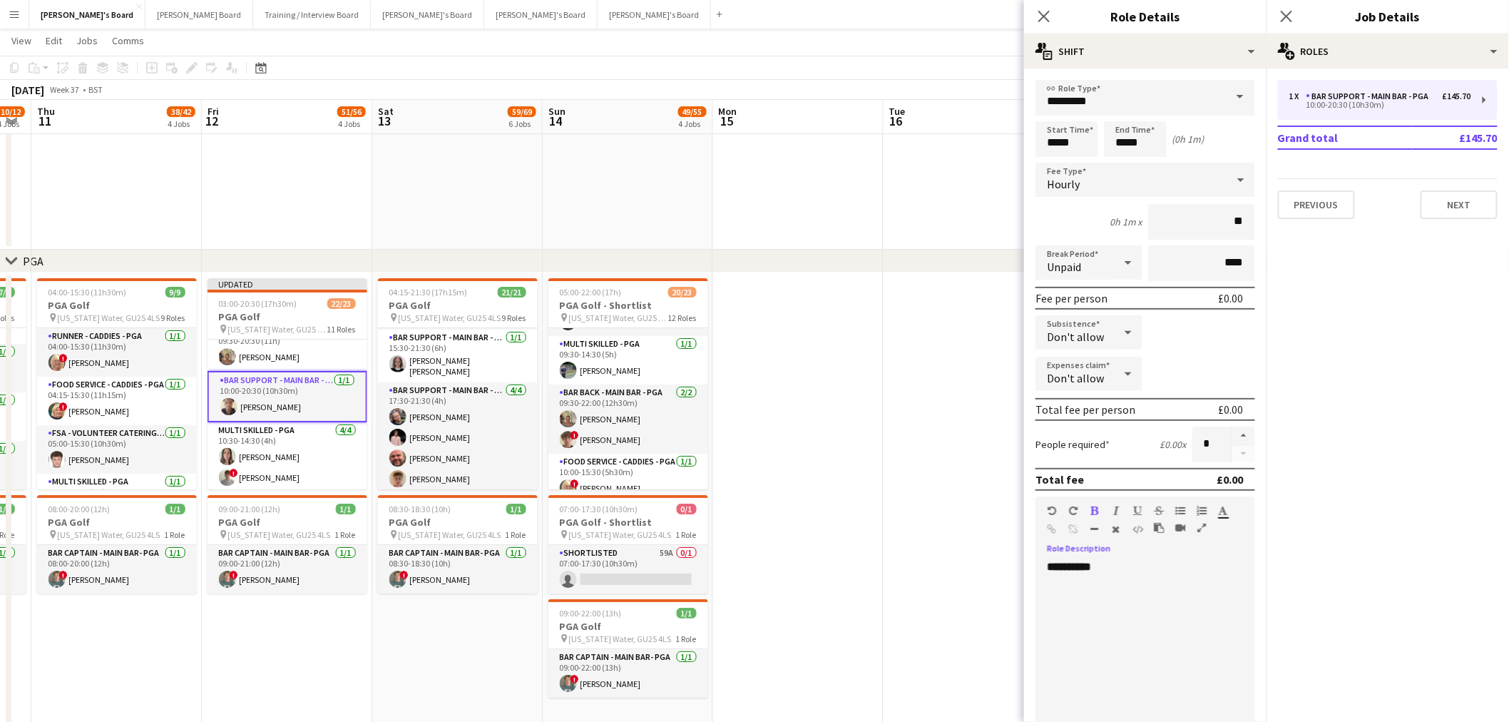
click at [866, 429] on app-date-cell at bounding box center [798, 500] width 170 height 456
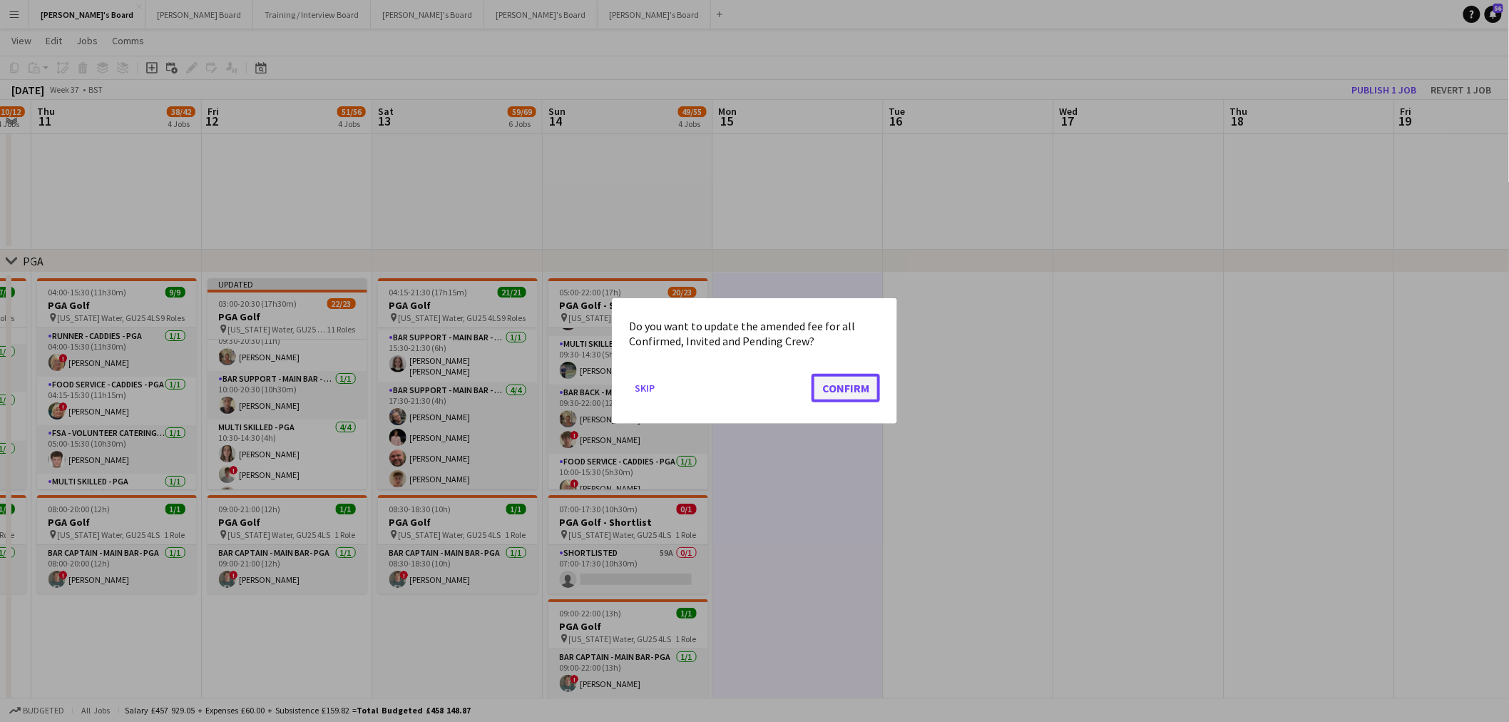
click at [822, 389] on button "Confirm" at bounding box center [846, 388] width 68 height 29
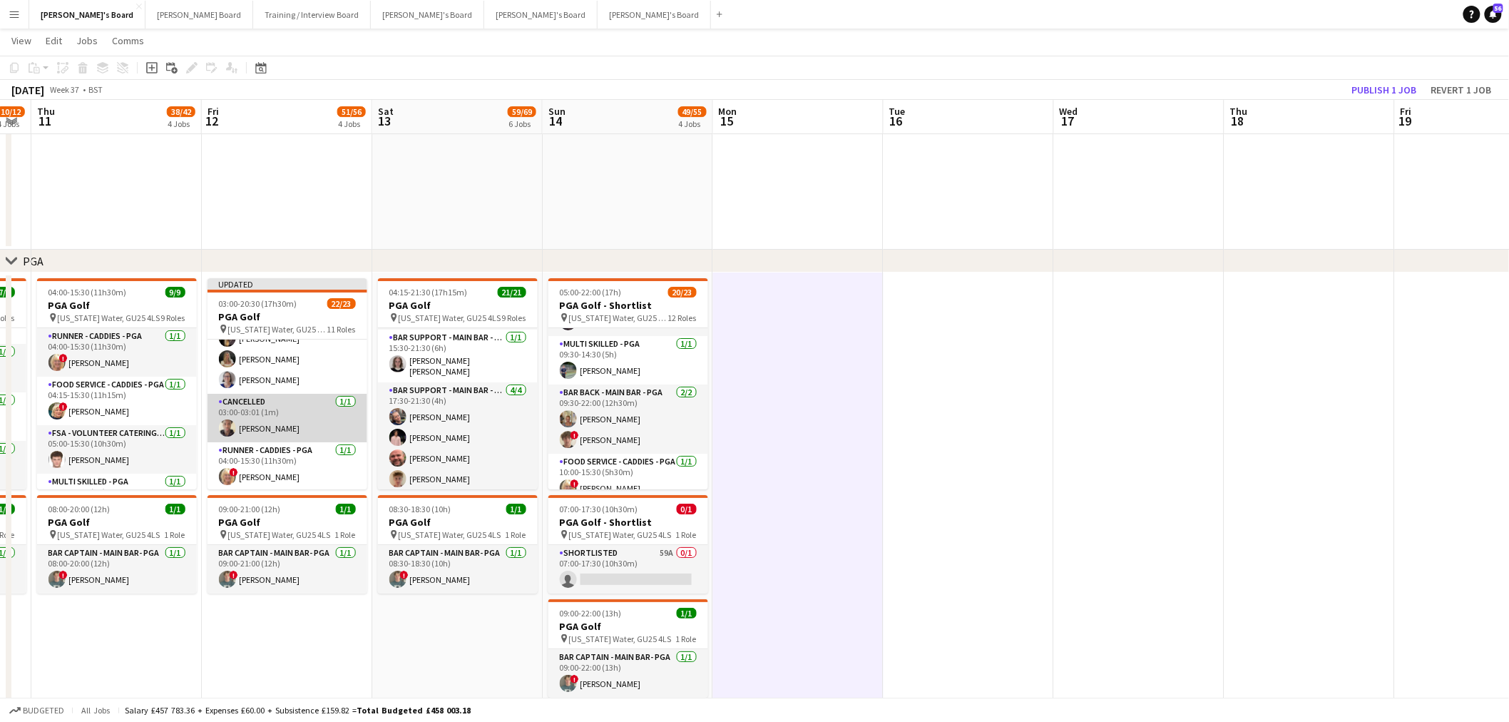
scroll to position [79, 0]
drag, startPoint x: 290, startPoint y: 397, endPoint x: 1521, endPoint y: 11, distance: 1289.5
click at [290, 397] on app-card-role "Cancelled 3I 6A 6/7 03:00-03:01 (1m) lucy eliot Dyllon McGregor Javier Seed Luc…" at bounding box center [288, 346] width 160 height 173
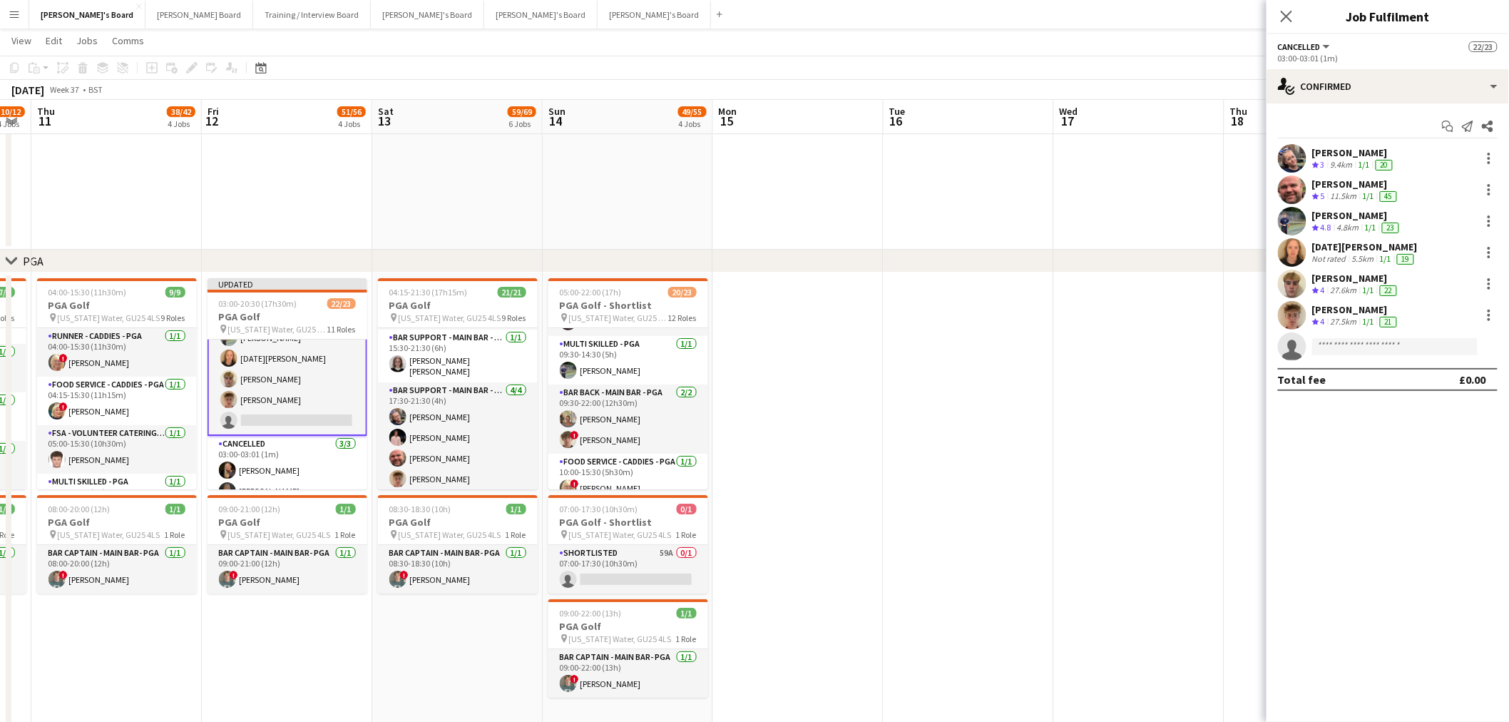
scroll to position [80, 0]
click at [1014, 78] on div "single-neutral-actions-check-2 Confirmed" at bounding box center [1388, 86] width 243 height 34
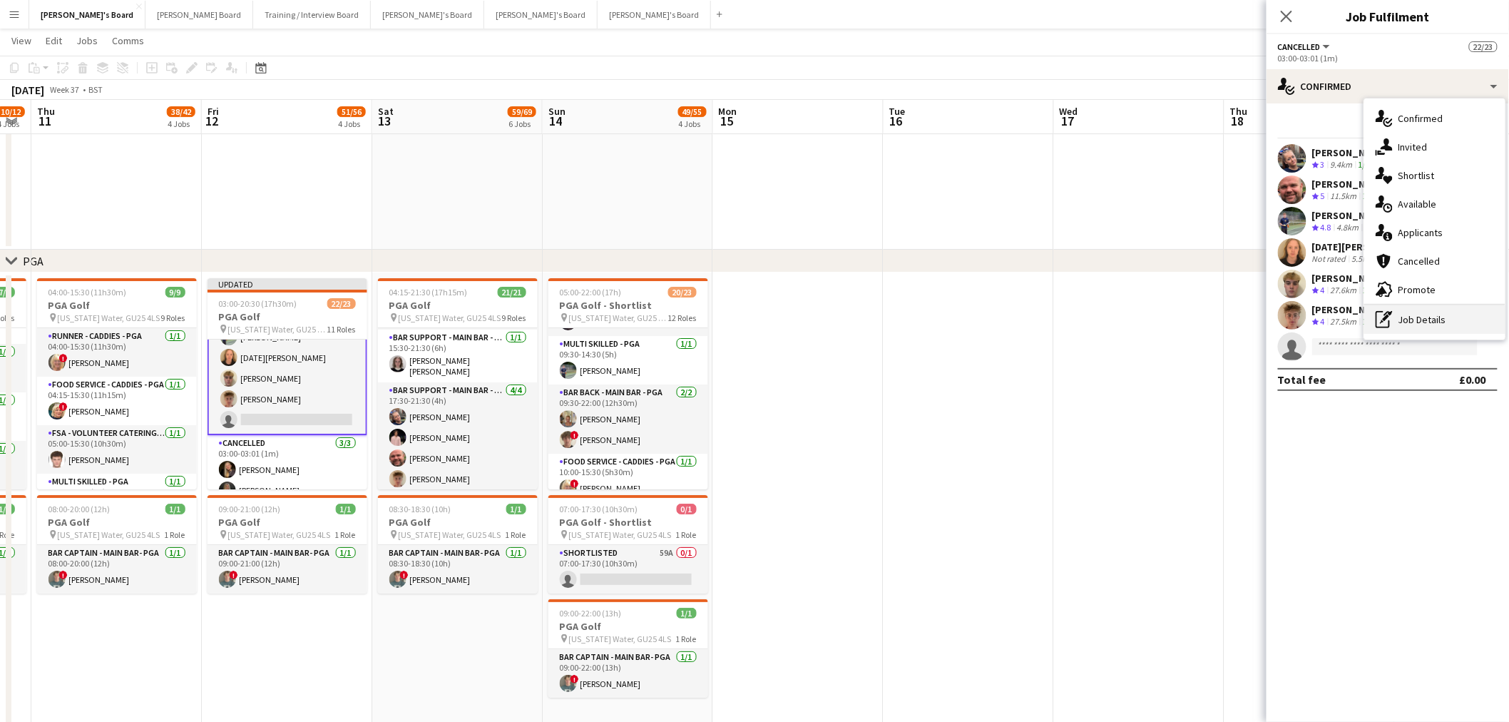
click at [1014, 317] on div "pen-write Job Details" at bounding box center [1435, 319] width 141 height 29
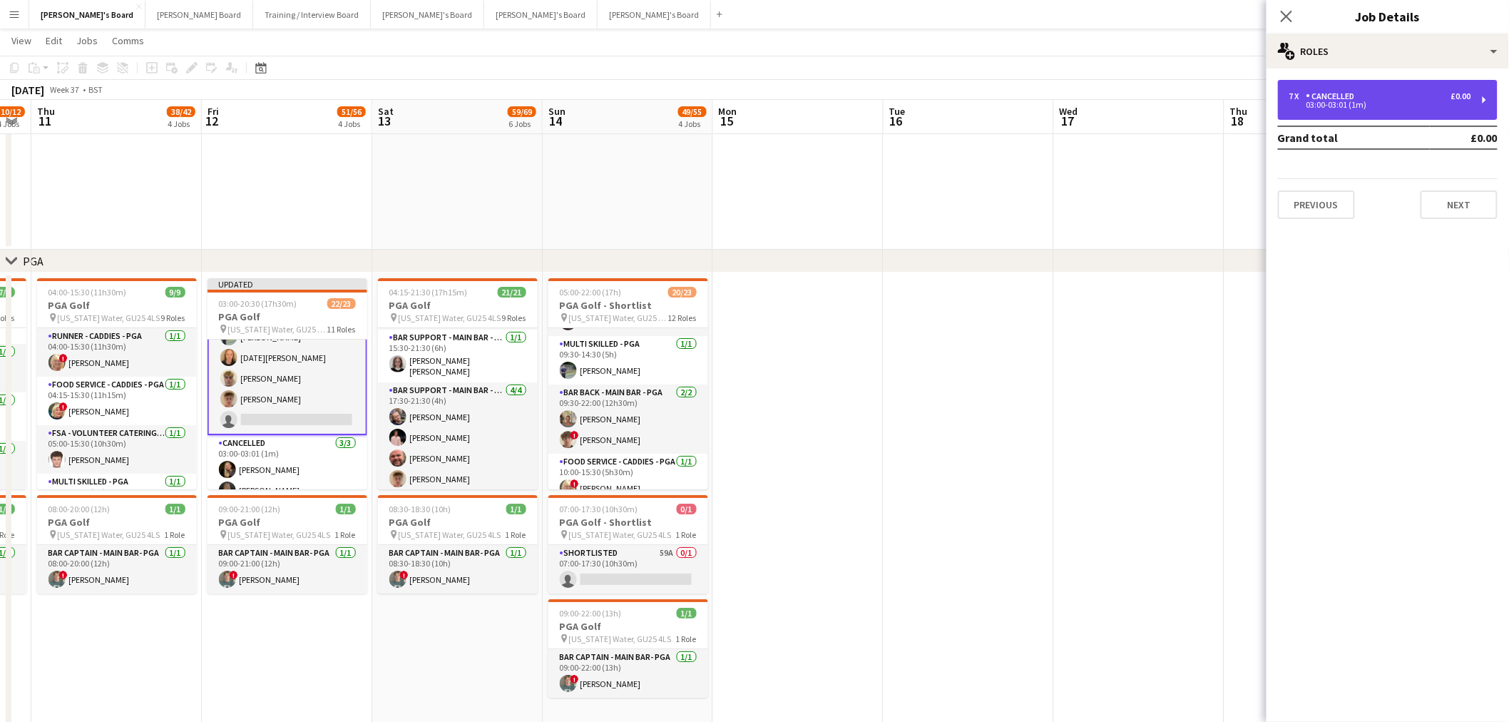
click at [1014, 89] on div "7 x Cancelled £0.00 03:00-03:01 (1m)" at bounding box center [1388, 100] width 220 height 40
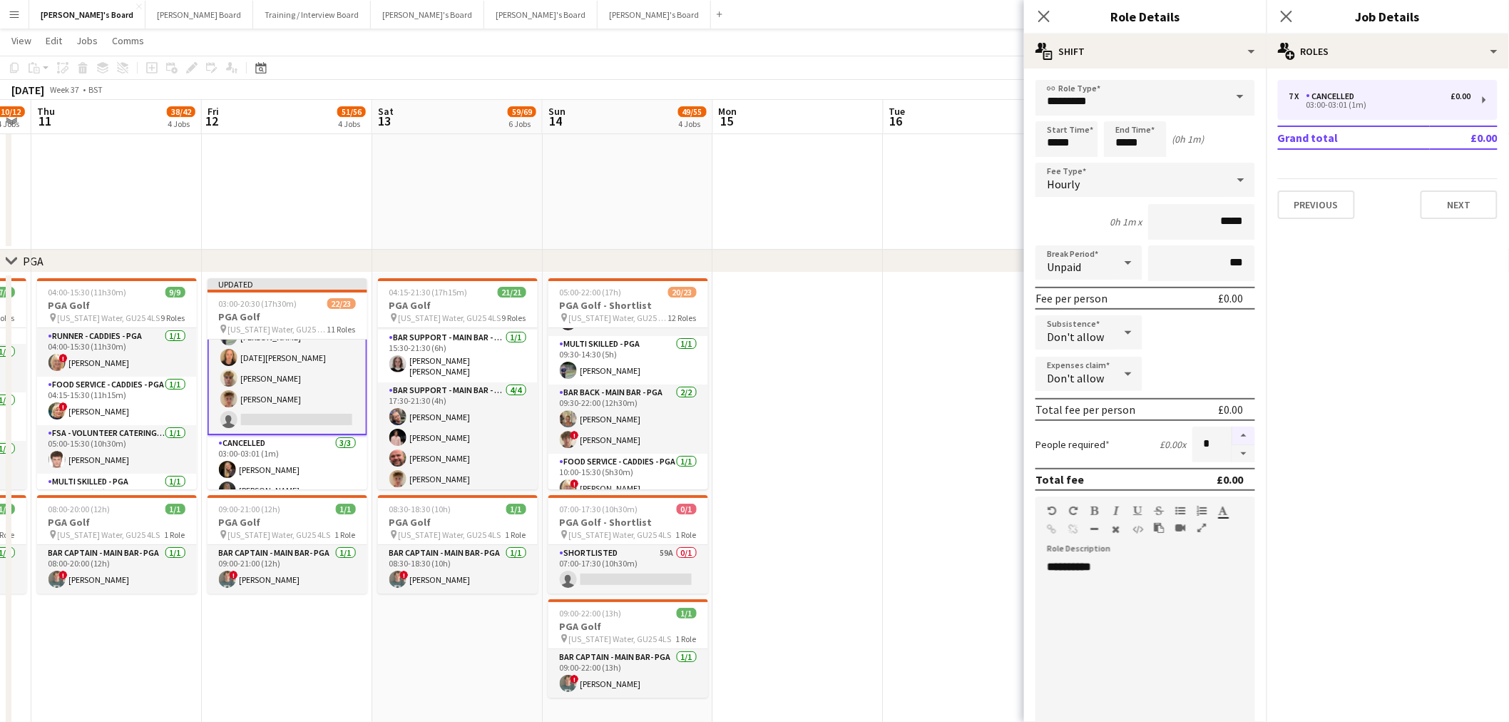
click at [1014, 428] on button "button" at bounding box center [1244, 436] width 23 height 19
type input "**"
click at [852, 416] on app-date-cell at bounding box center [798, 500] width 170 height 456
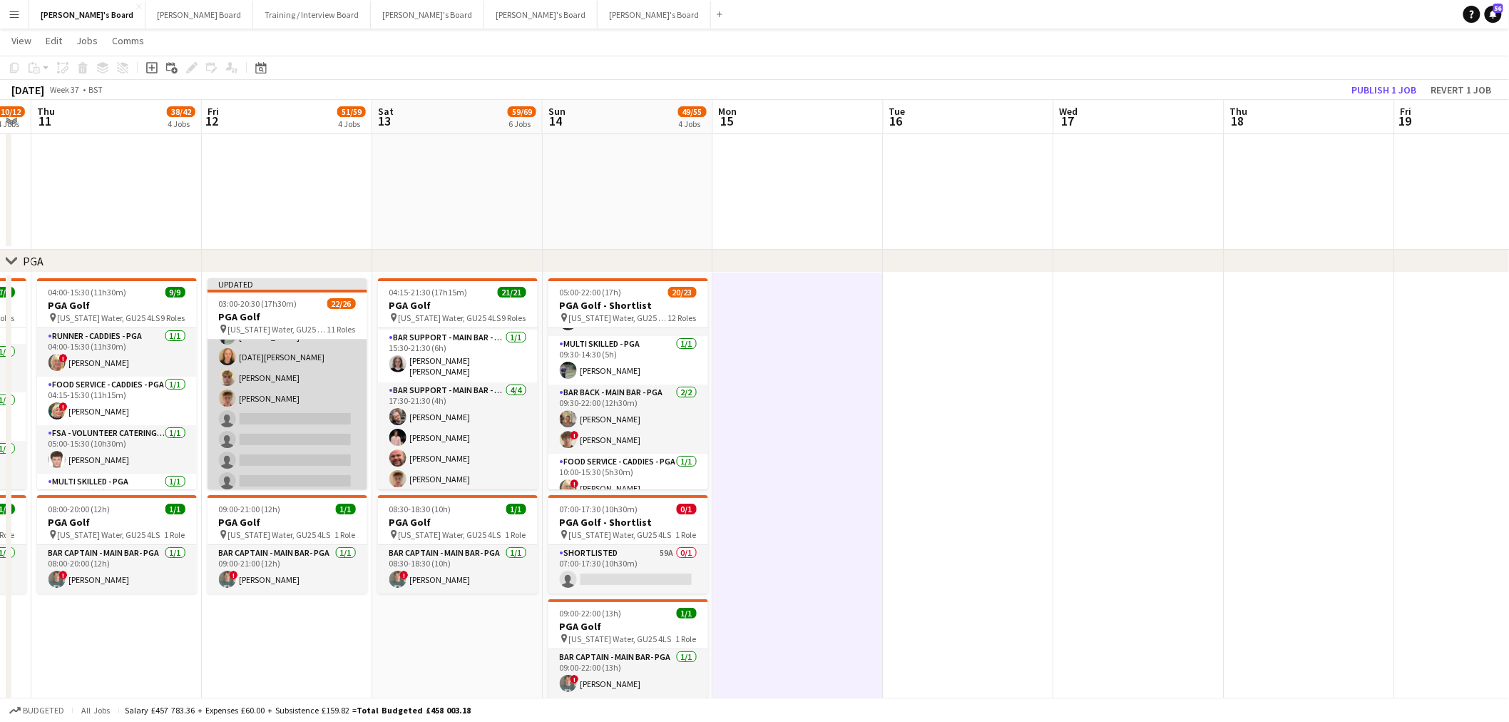
scroll to position [158, 0]
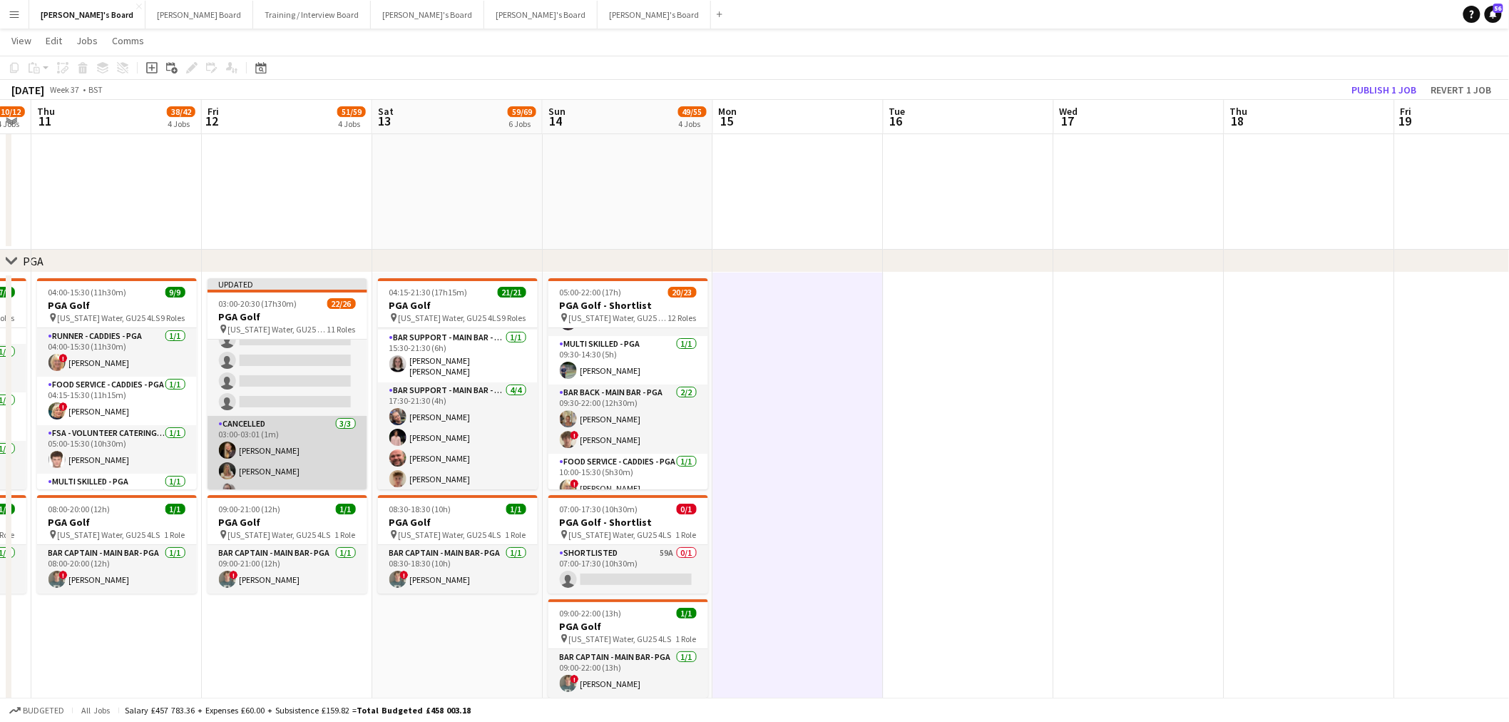
click at [254, 436] on app-card-role "Cancelled 3/3 03:00-03:01 (1m) Natalia Dembek Bella Fulker Dagmar Bailey" at bounding box center [288, 461] width 160 height 90
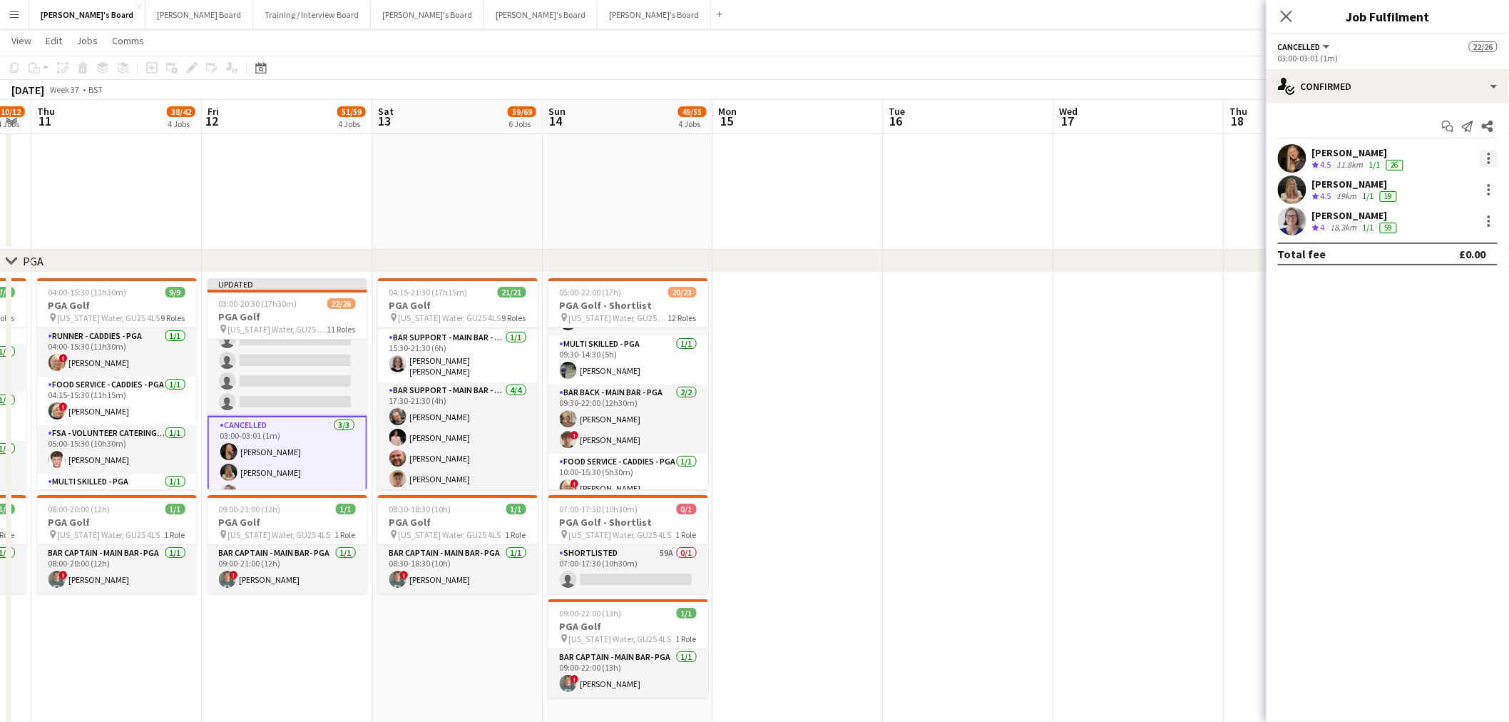
click at [1014, 154] on div at bounding box center [1489, 158] width 17 height 17
click at [1014, 228] on button "Switch crew" at bounding box center [1442, 219] width 111 height 34
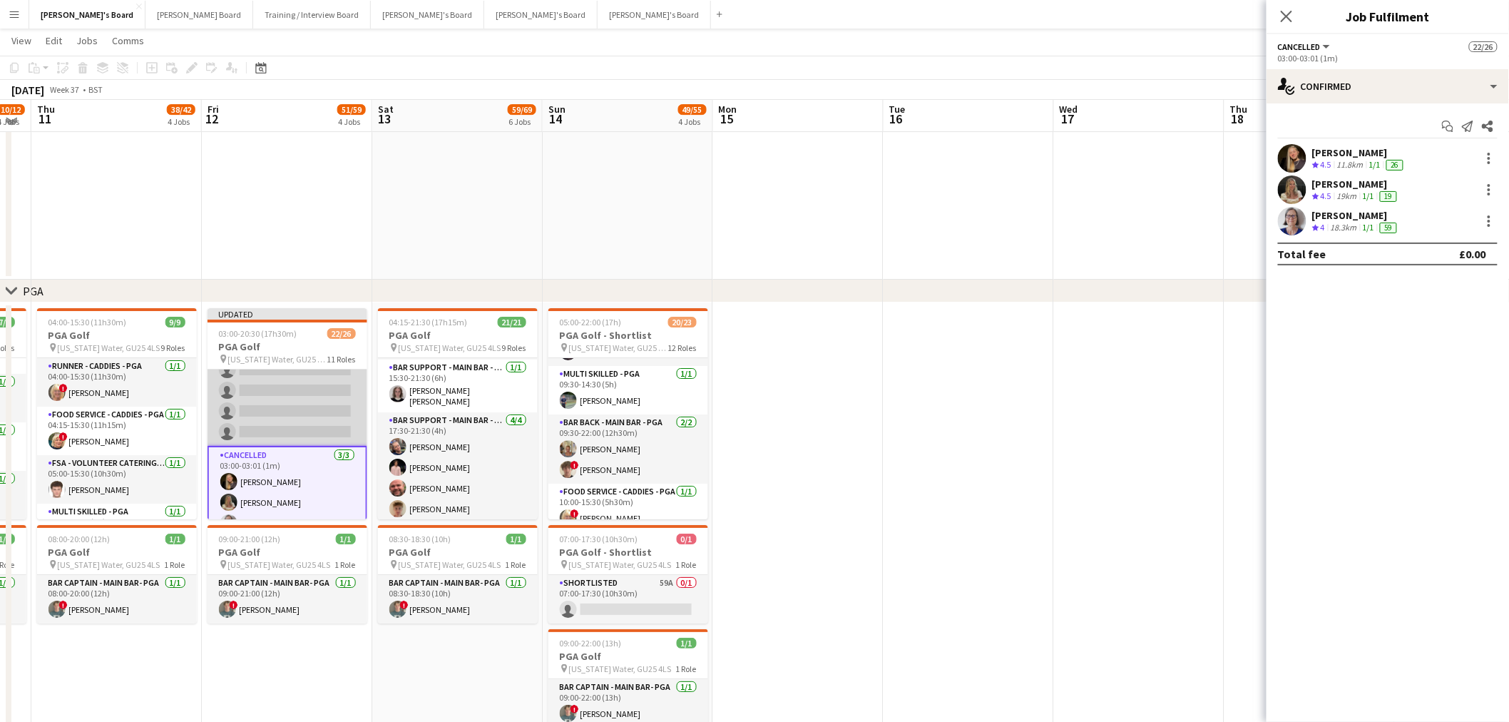
click at [323, 414] on app-card-role "Cancelled 3I 6A 6/10 03:00-03:01 (1m) lucy eliot Dyllon McGregor Javier Seed Lu…" at bounding box center [288, 328] width 160 height 235
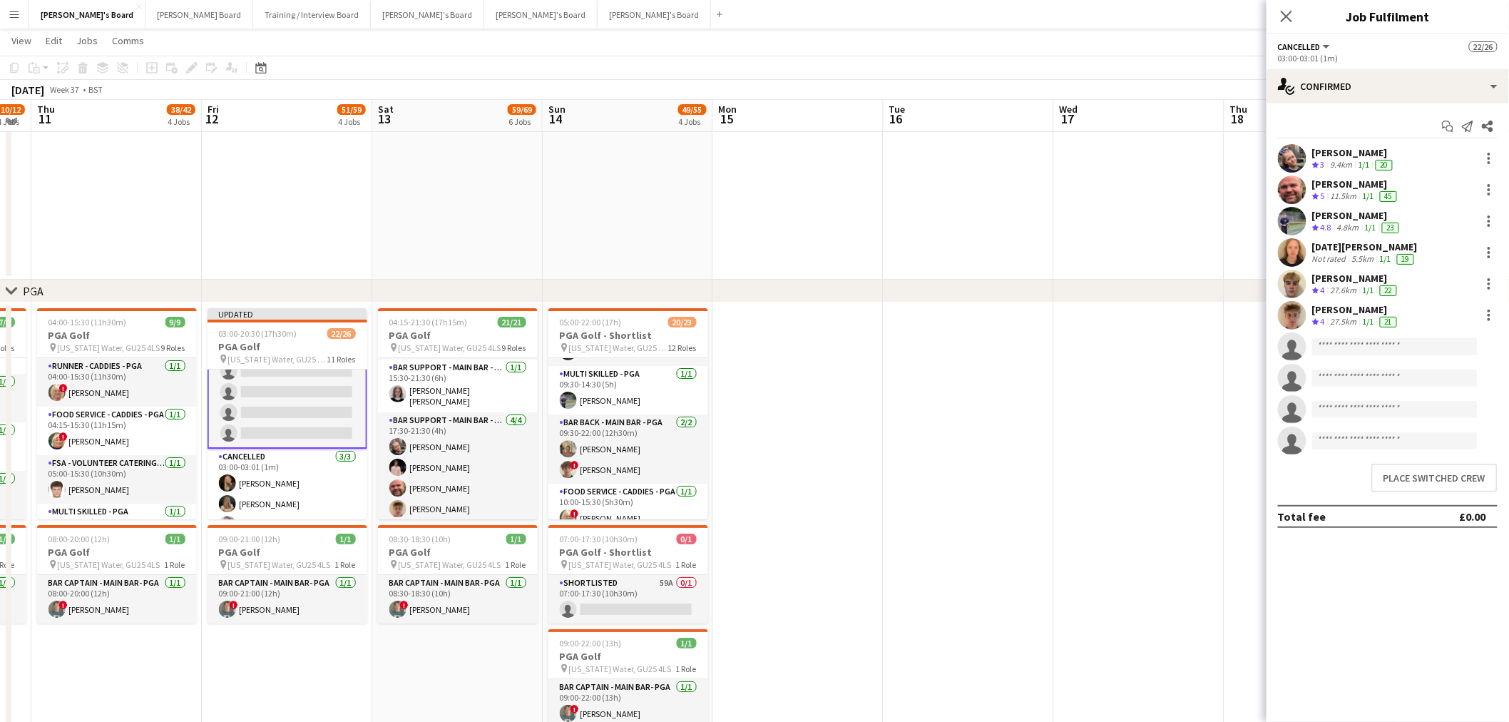
scroll to position [159, 0]
click at [1014, 436] on button "Place switched crew" at bounding box center [1435, 478] width 126 height 29
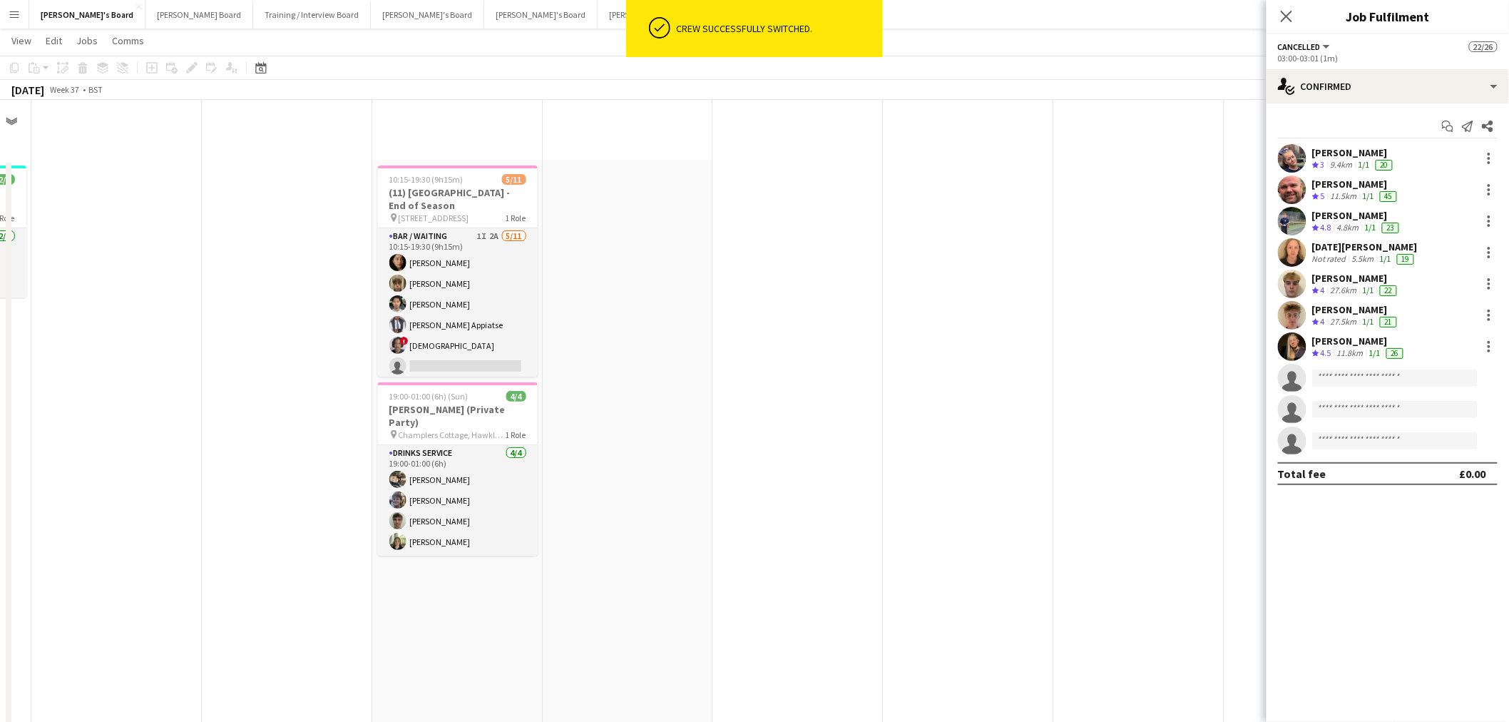
scroll to position [2014, 0]
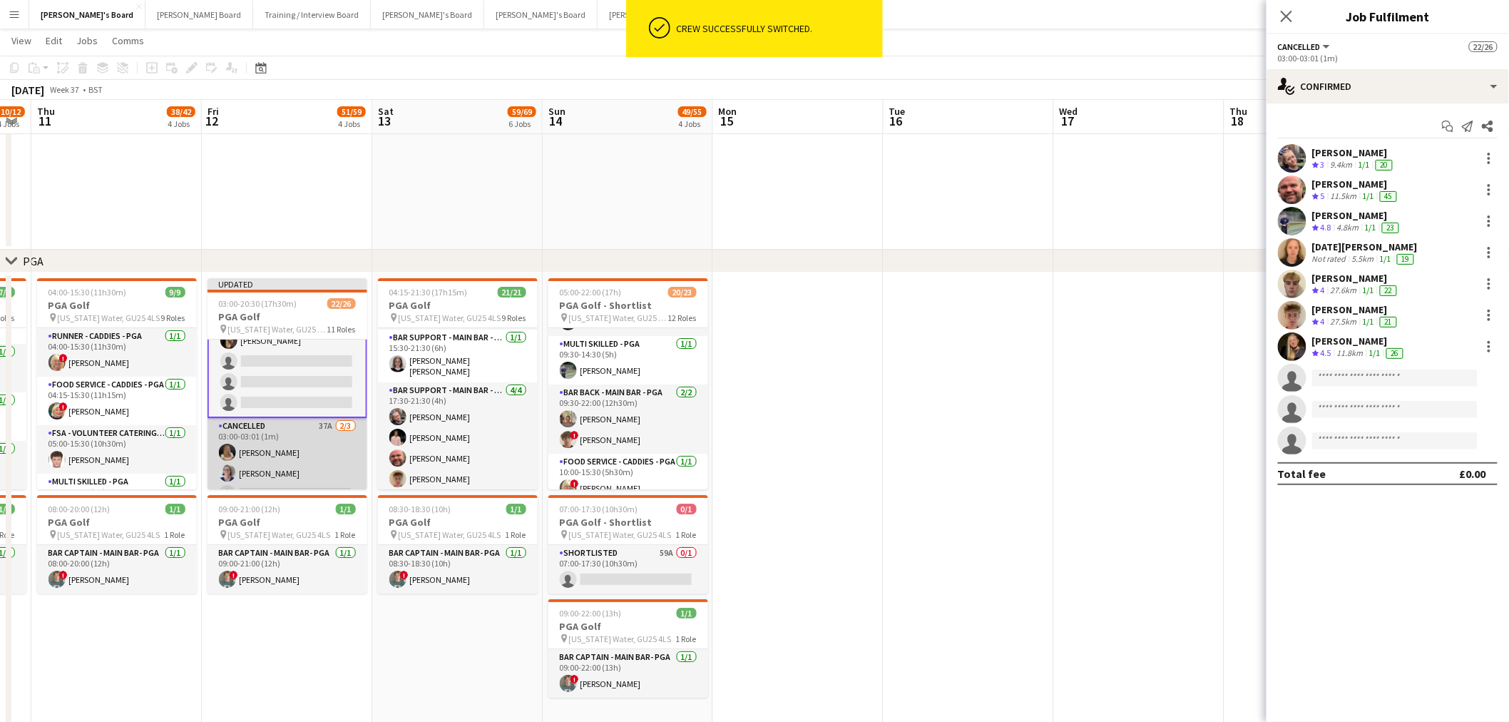
click at [301, 436] on app-card-role "Cancelled 37A 2/3 03:00-03:01 (1m) Bella Fulker Dagmar Bailey single-neutral-ac…" at bounding box center [288, 463] width 160 height 90
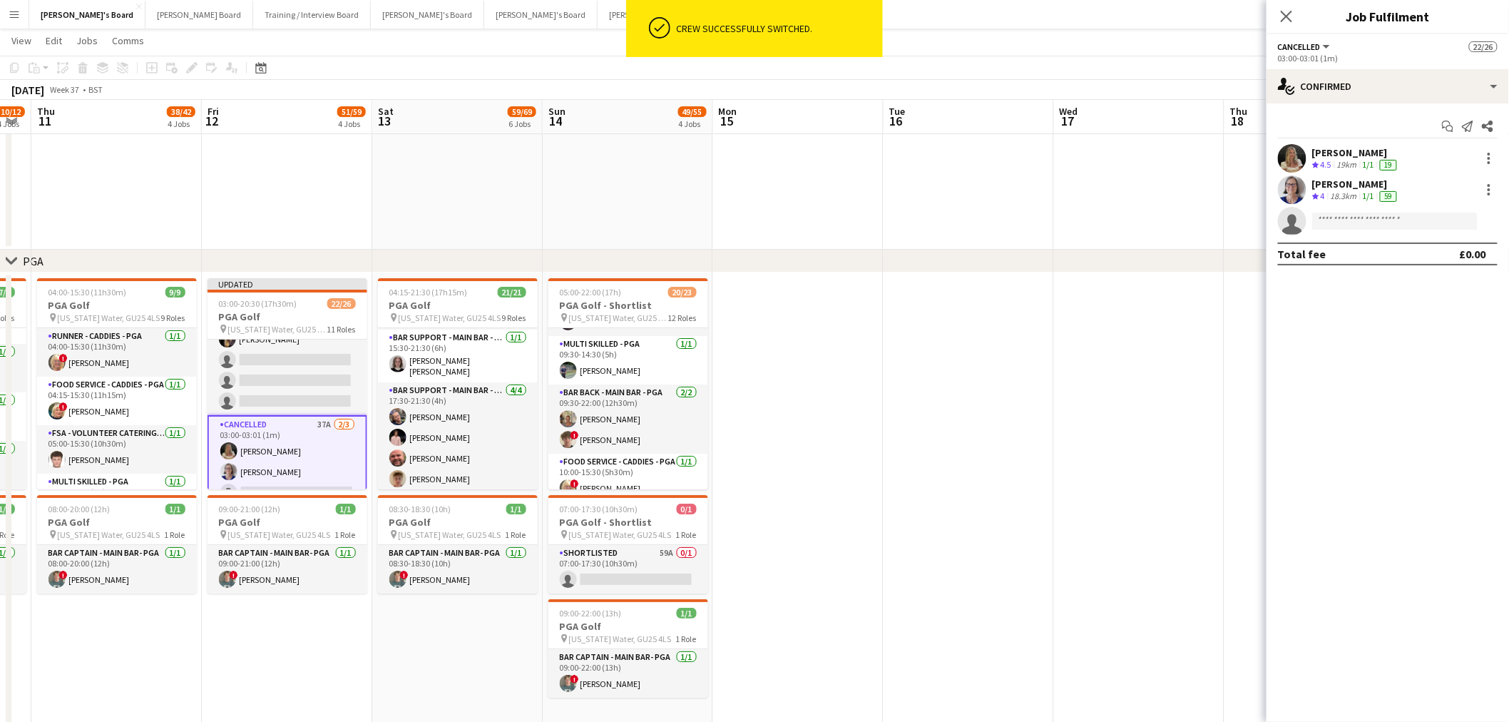
scroll to position [158, 0]
click at [1014, 158] on div at bounding box center [1489, 158] width 17 height 17
drag, startPoint x: 1452, startPoint y: 225, endPoint x: 1287, endPoint y: 280, distance: 174.1
click at [1014, 226] on button "Switch crew" at bounding box center [1442, 219] width 111 height 34
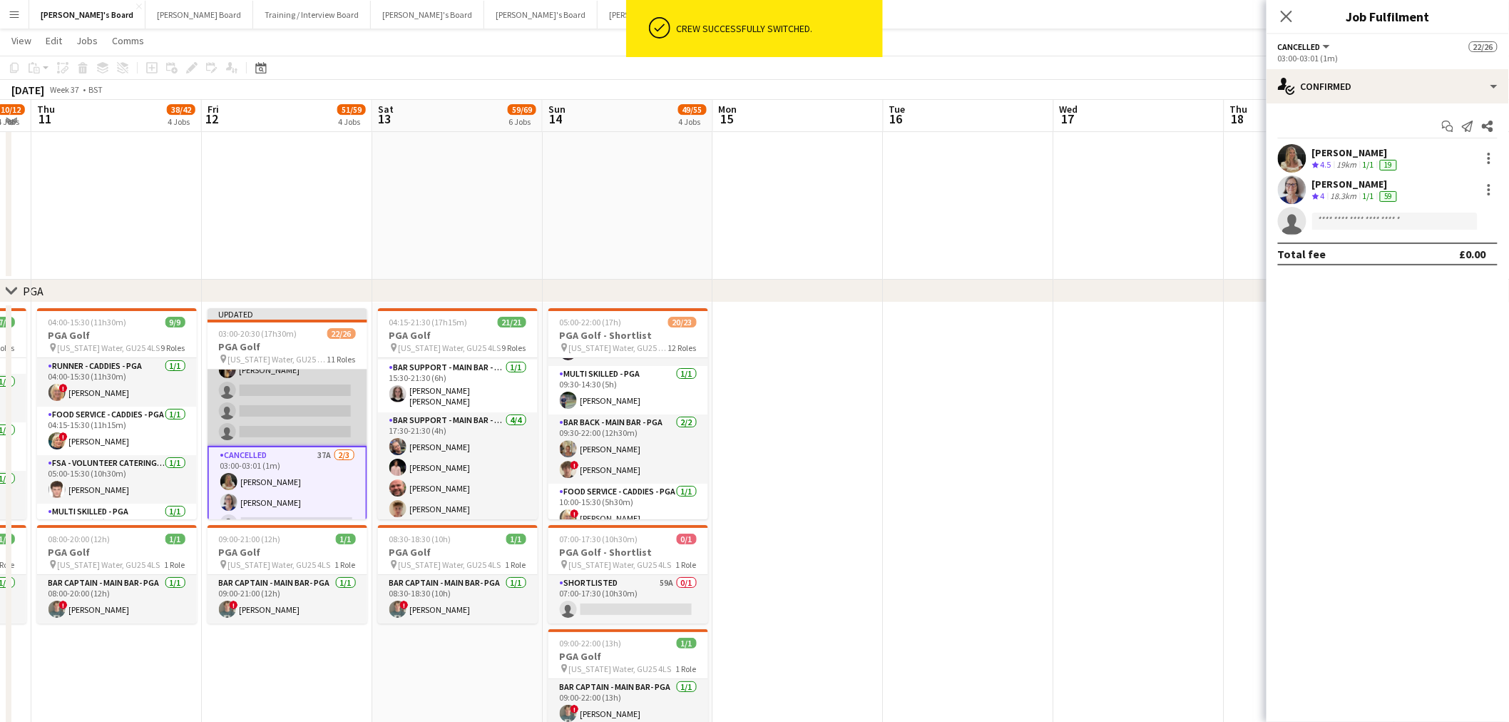
click at [288, 369] on app-card-role "Cancelled 3I 6A 7/10 03:00-03:01 (1m) lucy eliot Dyllon McGregor Javier Seed Lu…" at bounding box center [288, 328] width 160 height 235
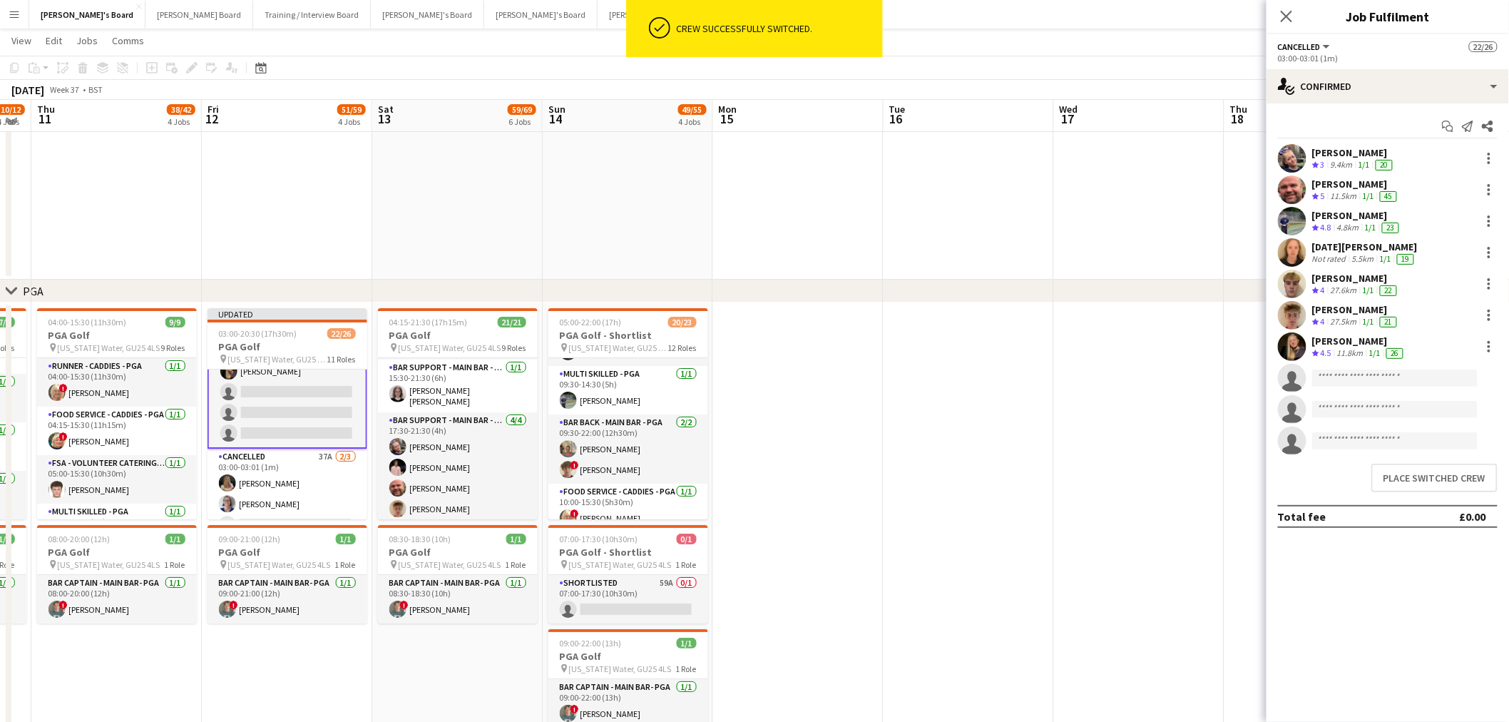
scroll to position [159, 0]
drag, startPoint x: 1408, startPoint y: 486, endPoint x: 1036, endPoint y: 448, distance: 374.3
click at [1014, 436] on button "Place switched crew" at bounding box center [1435, 478] width 126 height 29
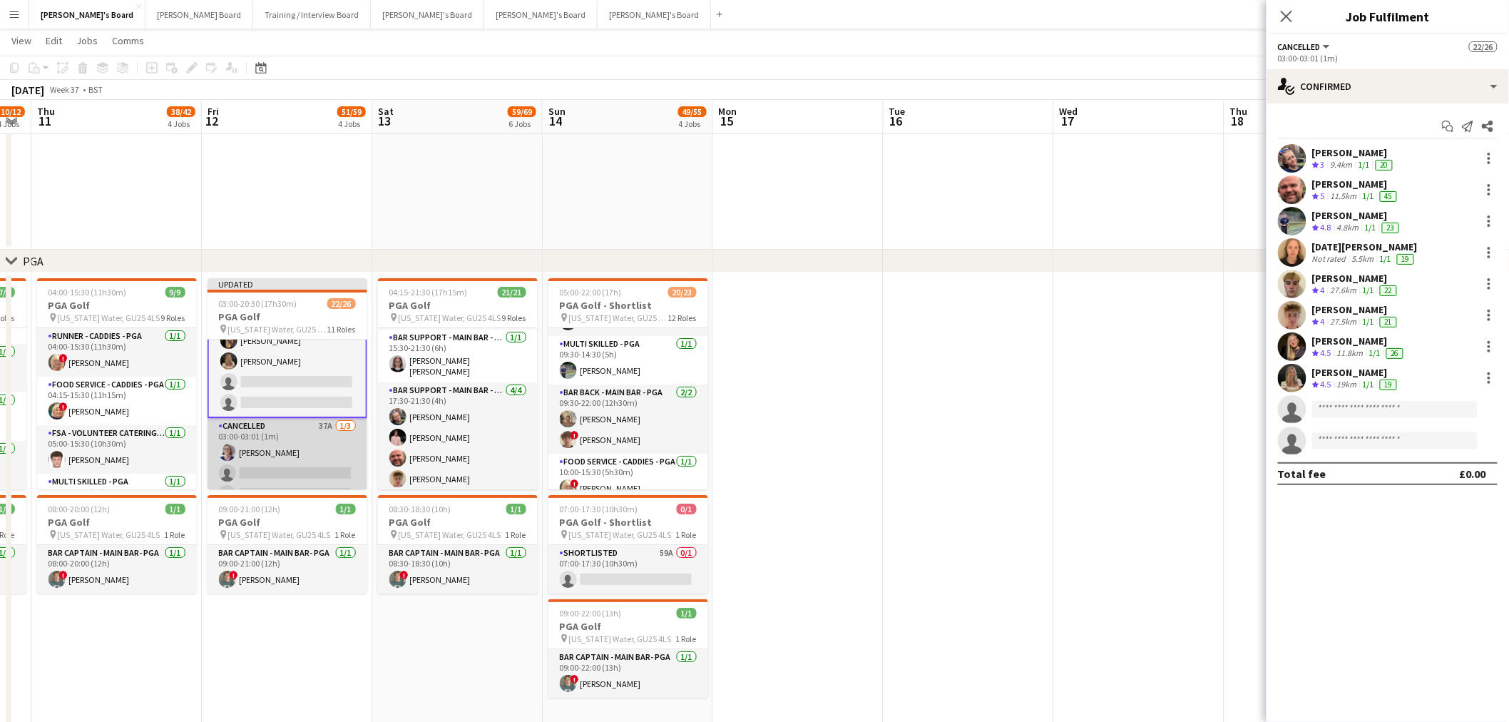
click at [272, 436] on app-card-role "Cancelled 37A 1/3 03:00-03:01 (1m) Dagmar Bailey single-neutral-actions single-…" at bounding box center [288, 463] width 160 height 90
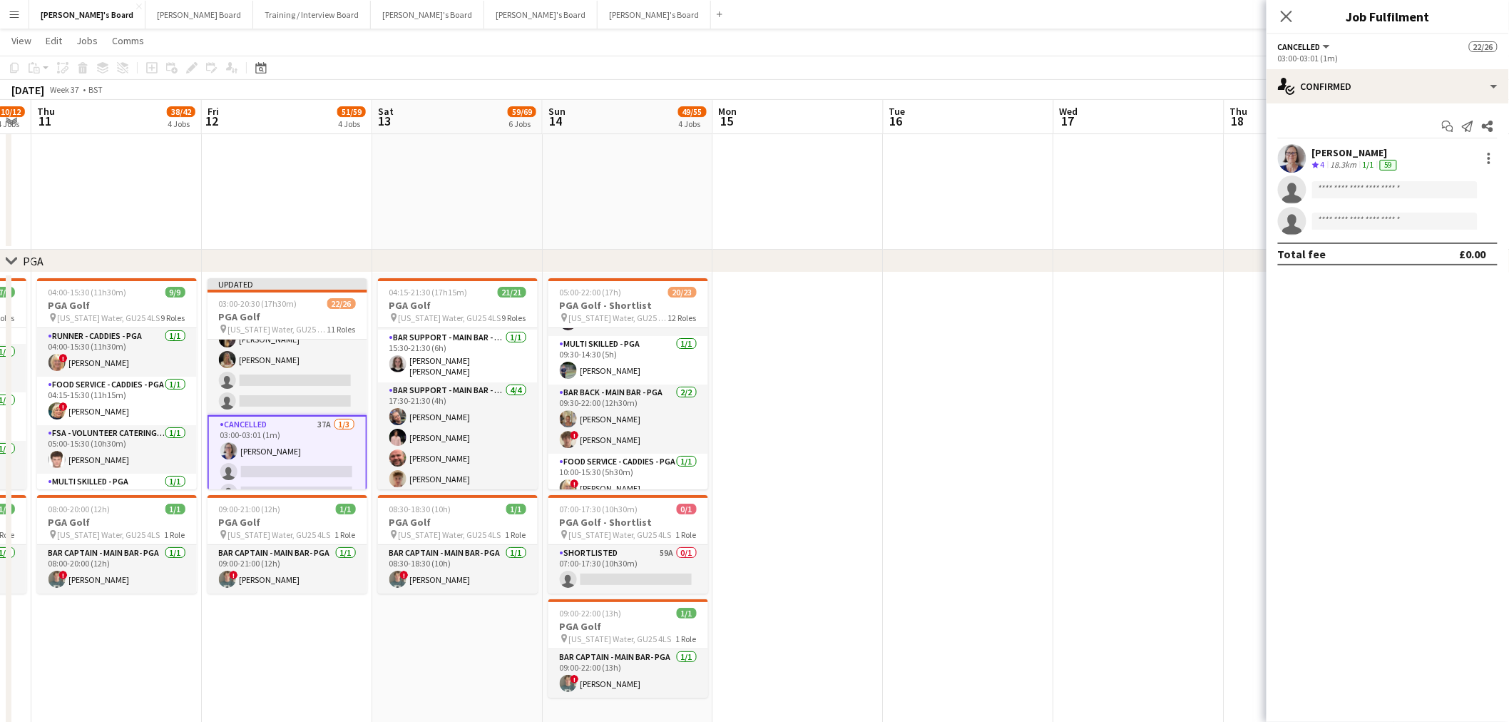
scroll to position [158, 0]
click at [1014, 148] on div "Dagmar Bailey Crew rating 4 18.3km 1/1 59" at bounding box center [1388, 158] width 243 height 29
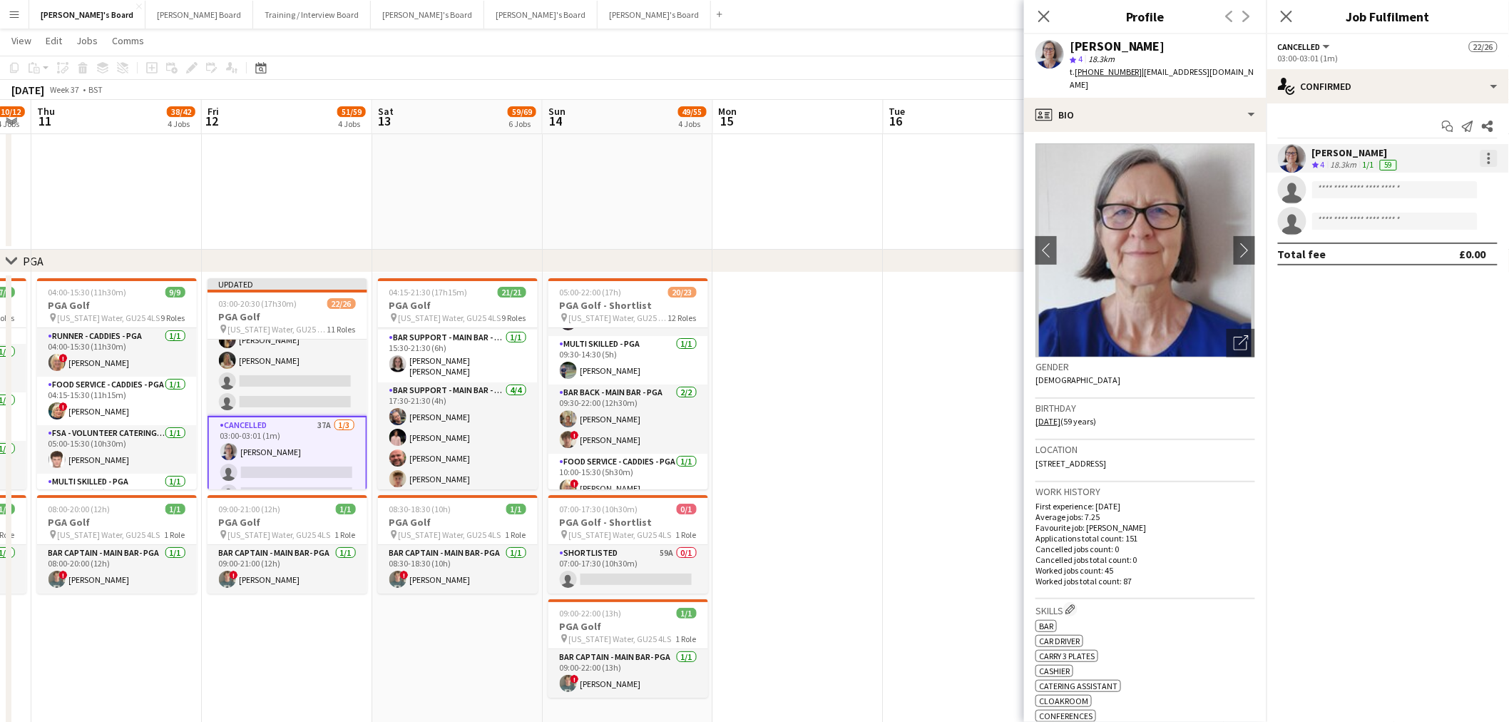
click at [1014, 155] on div at bounding box center [1489, 158] width 17 height 17
click at [1014, 226] on button "Switch crew" at bounding box center [1442, 219] width 111 height 34
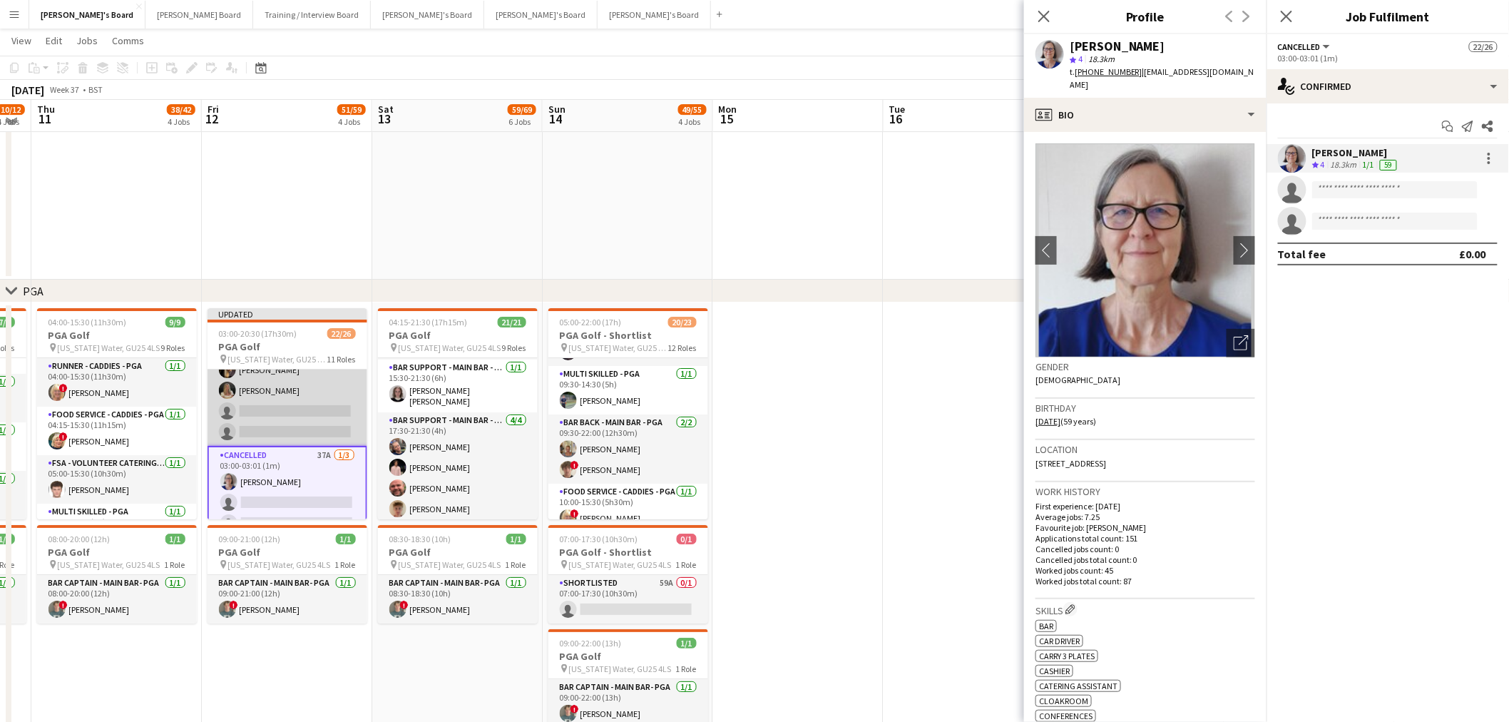
click at [259, 397] on app-card-role "Cancelled 3I 6A 8/10 03:00-03:01 (1m) lucy eliot Dyllon McGregor Javier Seed Lu…" at bounding box center [288, 328] width 160 height 235
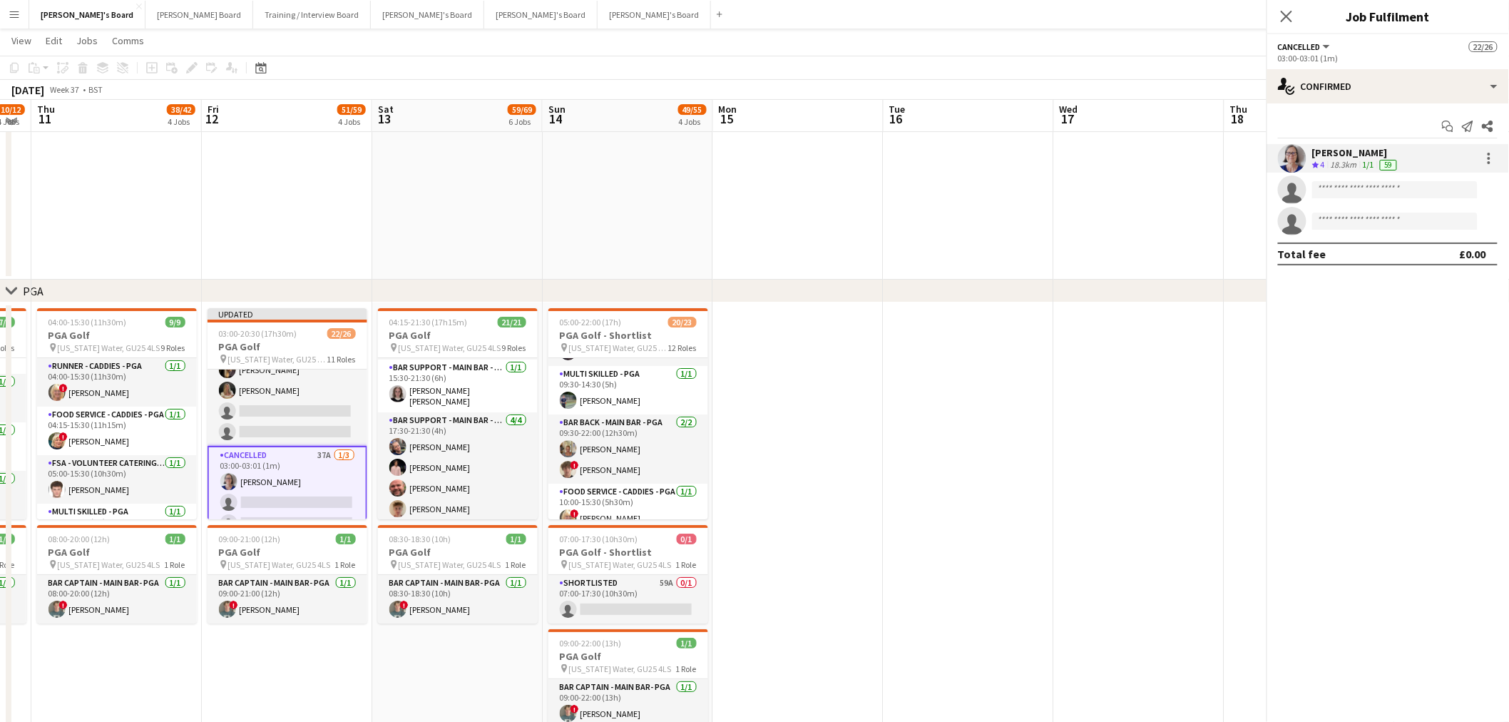
scroll to position [159, 0]
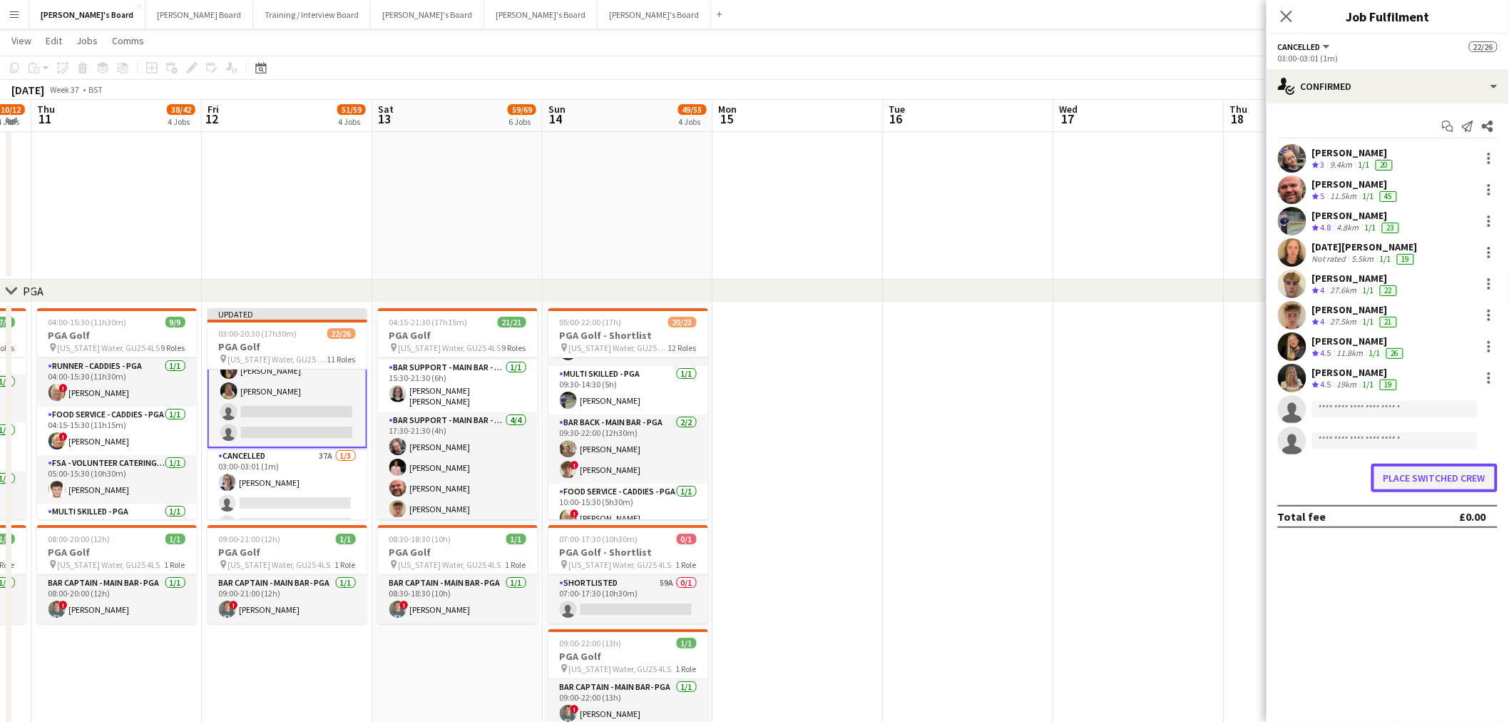
click at [1014, 436] on button "Place switched crew" at bounding box center [1435, 478] width 126 height 29
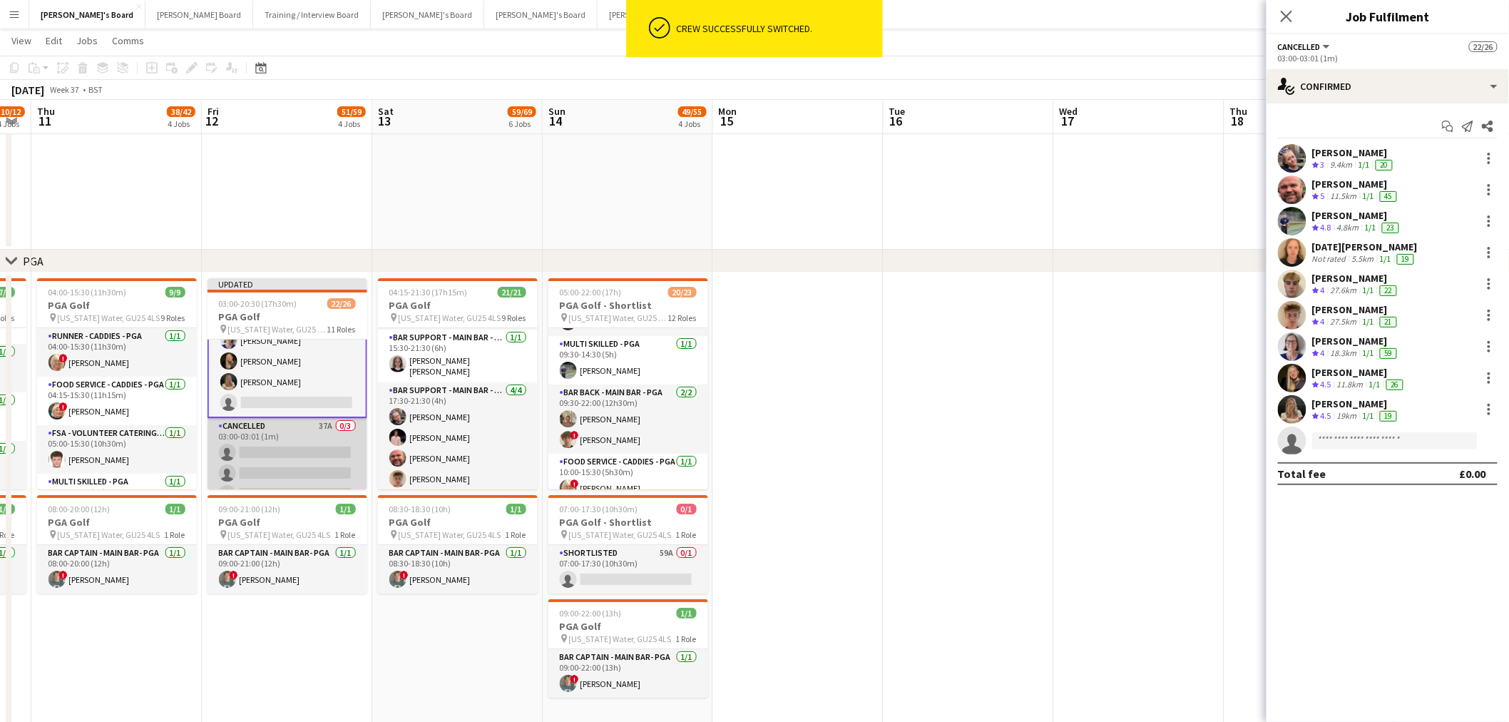
scroll to position [238, 0]
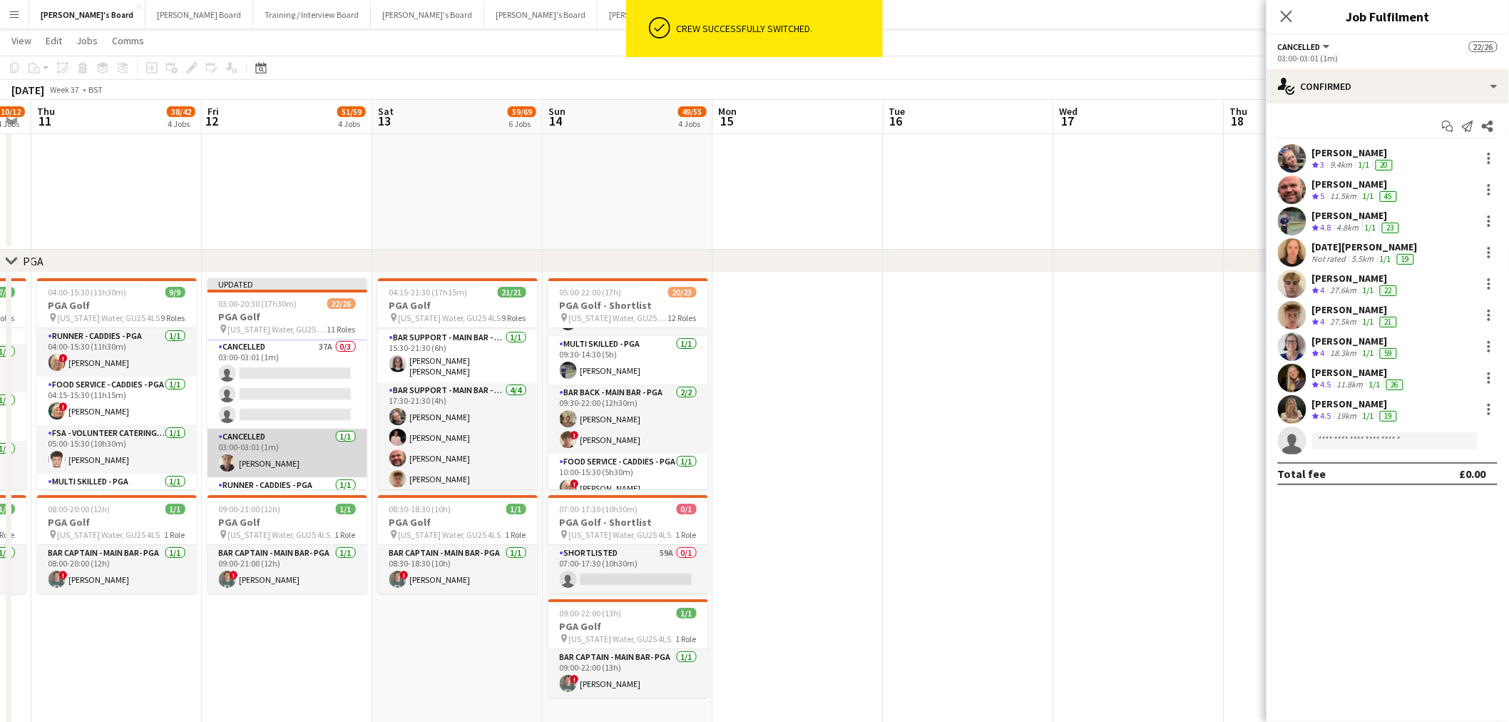
click at [287, 432] on app-card-role "Cancelled 1/1 03:00-03:01 (1m) Oji Adoh" at bounding box center [288, 453] width 160 height 49
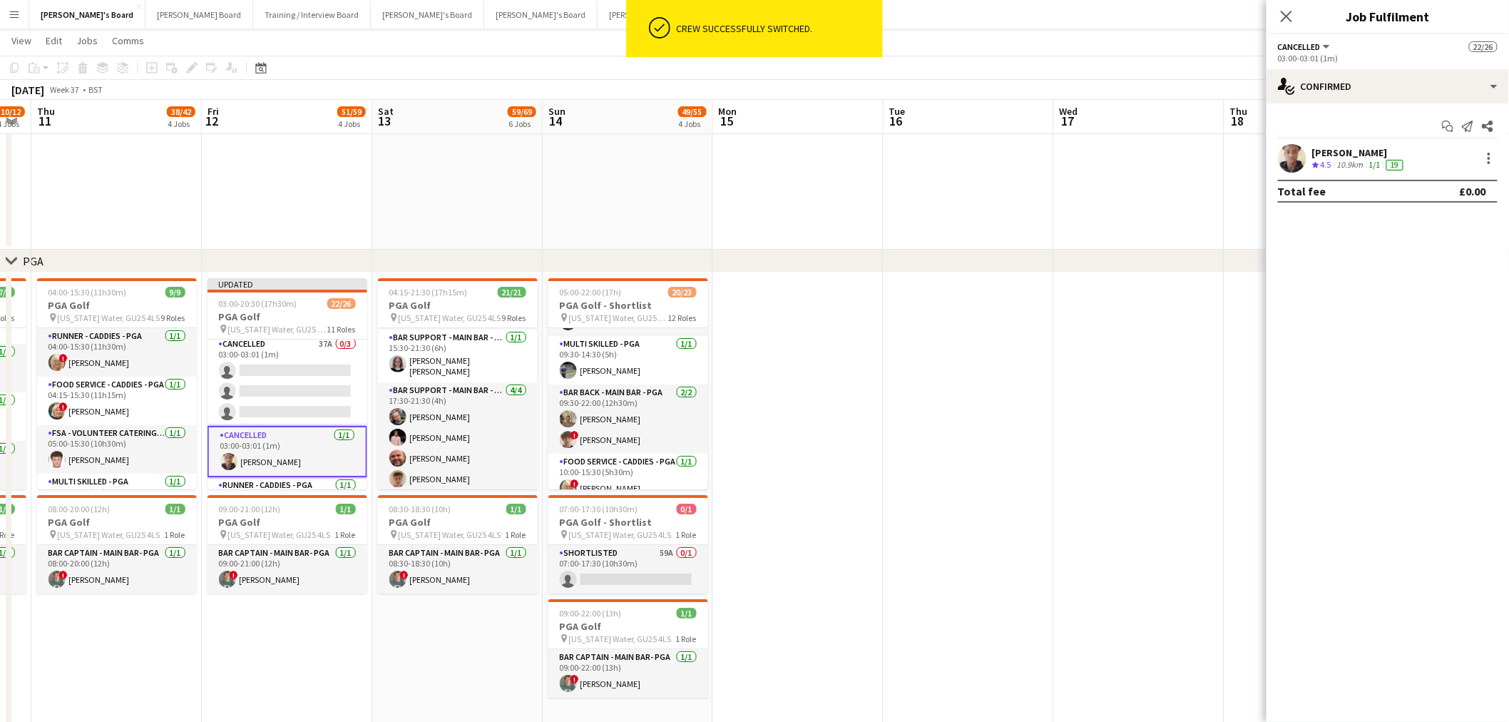
scroll to position [237, 0]
click at [1014, 158] on div at bounding box center [1489, 158] width 3 height 3
click at [1014, 219] on span "Switch crew" at bounding box center [1429, 219] width 61 height 12
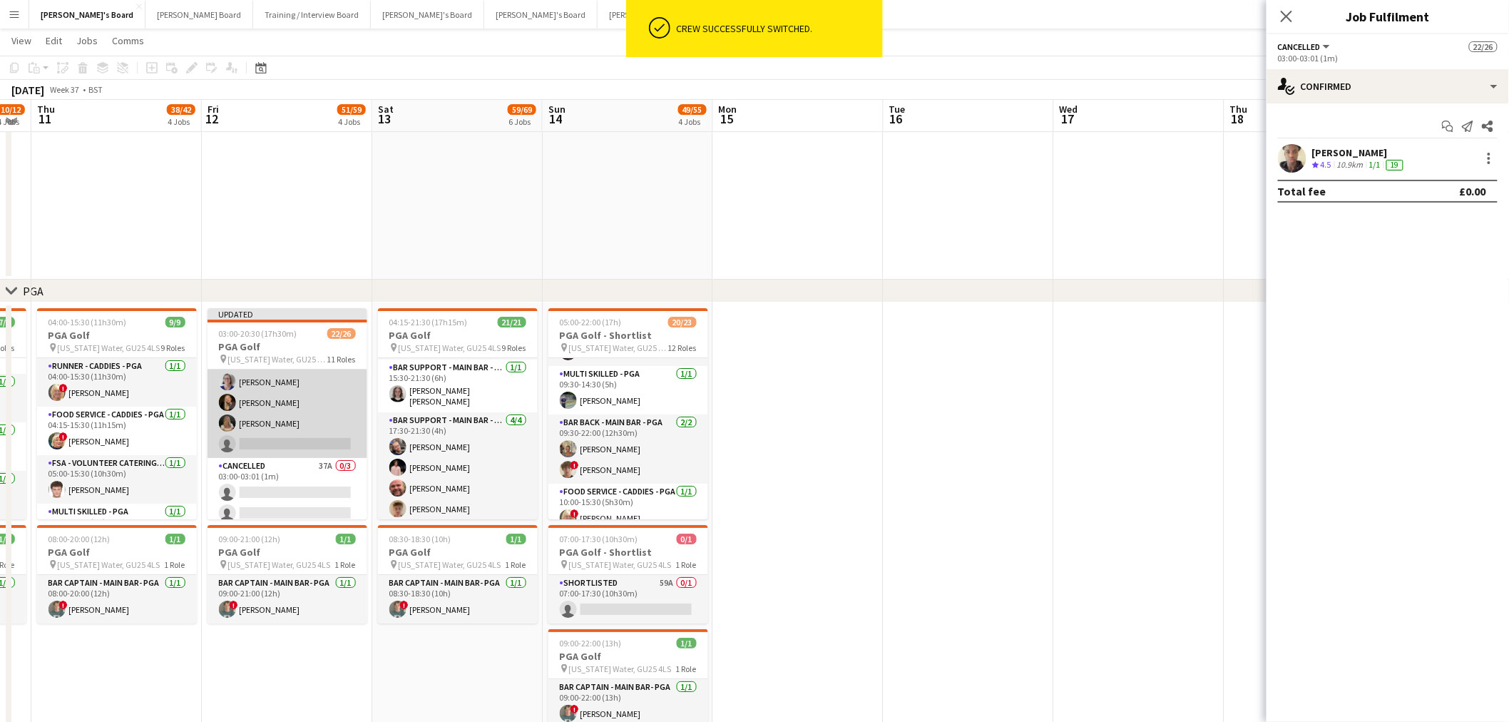
scroll to position [78, 0]
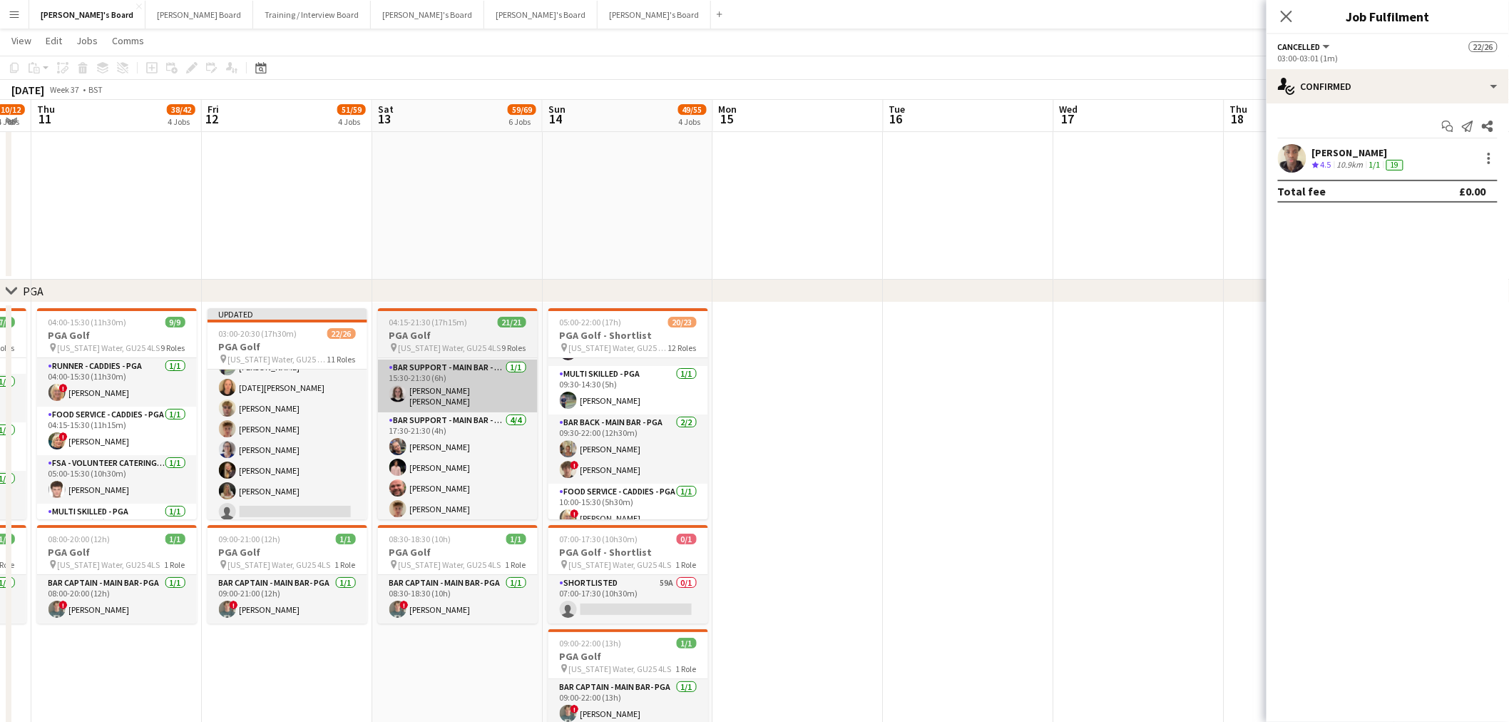
drag, startPoint x: 287, startPoint y: 397, endPoint x: 484, endPoint y: 394, distance: 196.9
click at [285, 397] on app-card-role "Cancelled 3I 6A 9/10 03:00-03:01 (1m) lucy eliot Dyllon McGregor Javier Seed Lu…" at bounding box center [288, 408] width 160 height 235
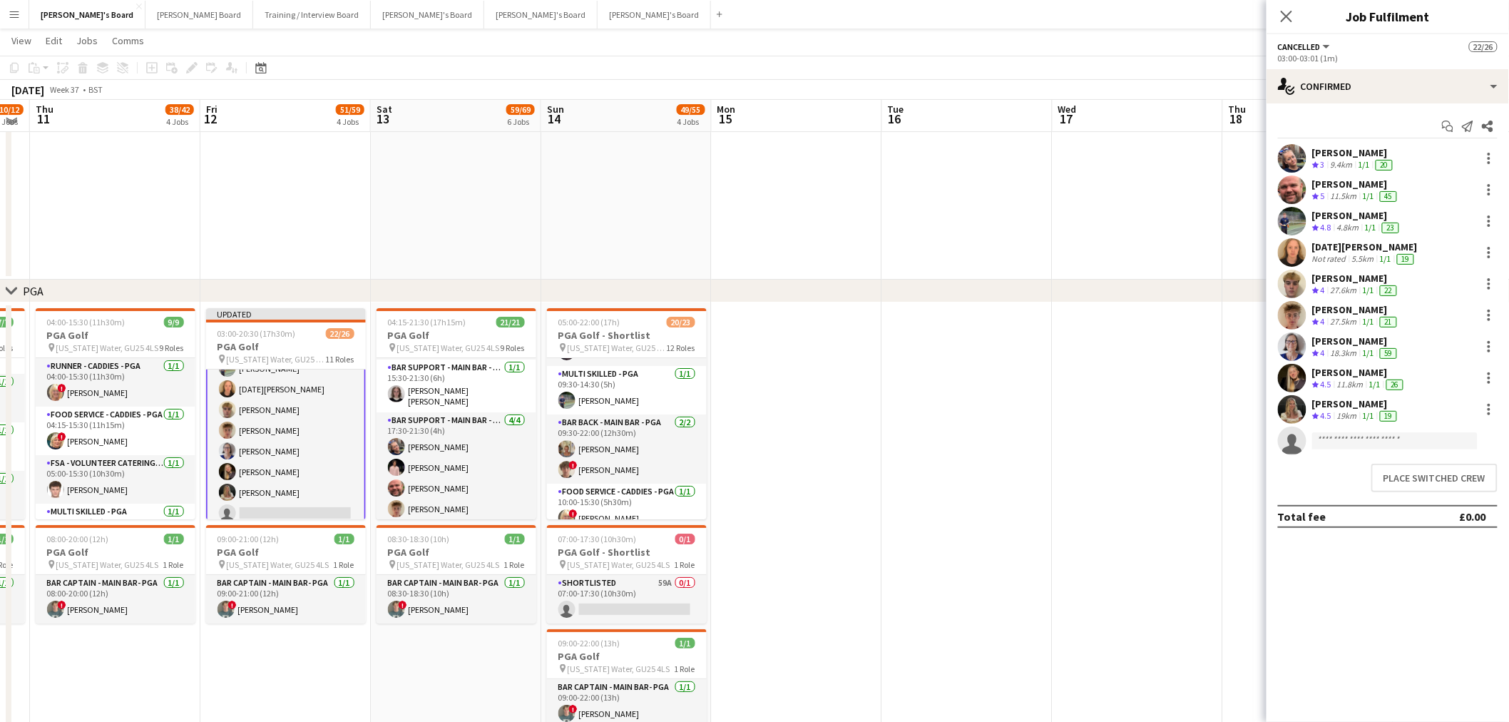
scroll to position [79, 0]
click at [1014, 436] on button "Place switched crew" at bounding box center [1435, 478] width 126 height 29
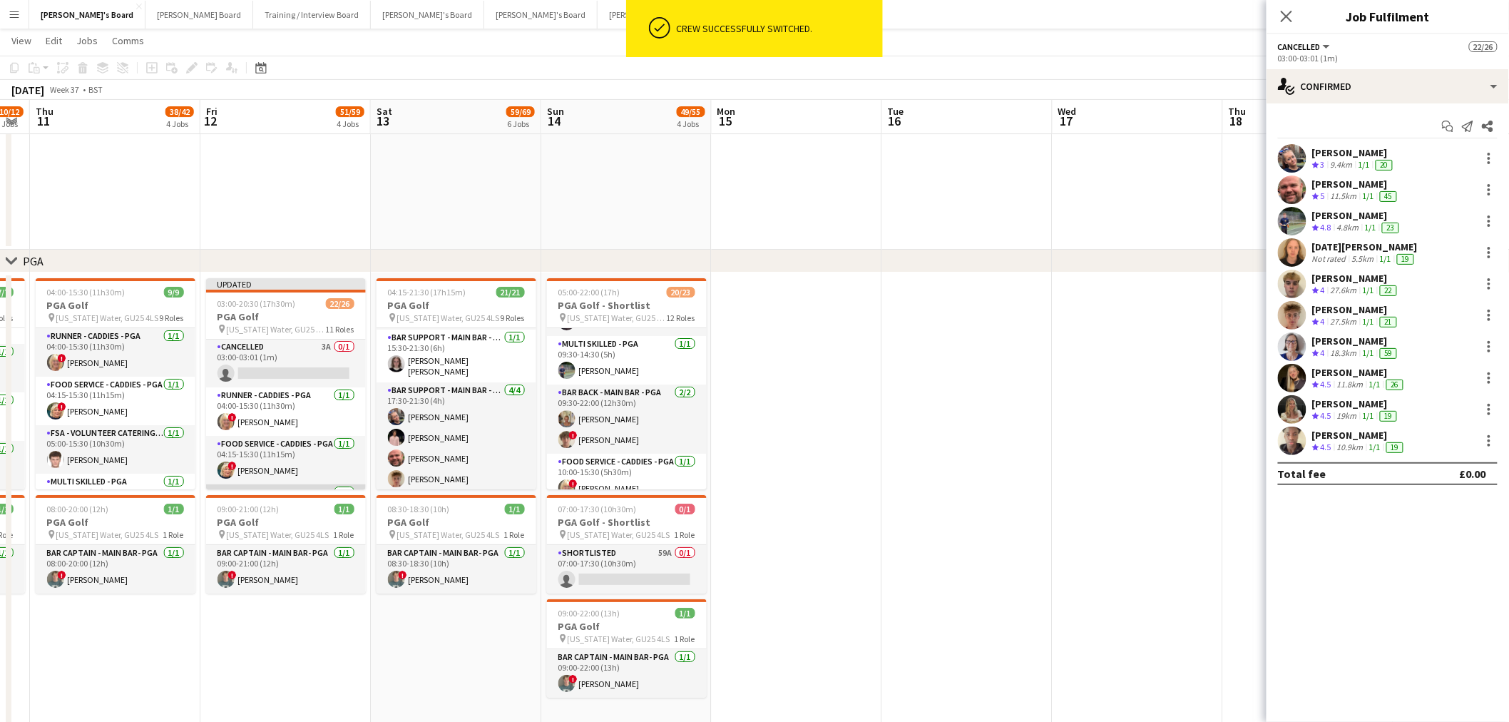
scroll to position [238, 0]
click at [258, 436] on app-card-role "Cancelled 3A 0/1 03:00-03:01 (1m) single-neutral-actions" at bounding box center [286, 453] width 160 height 49
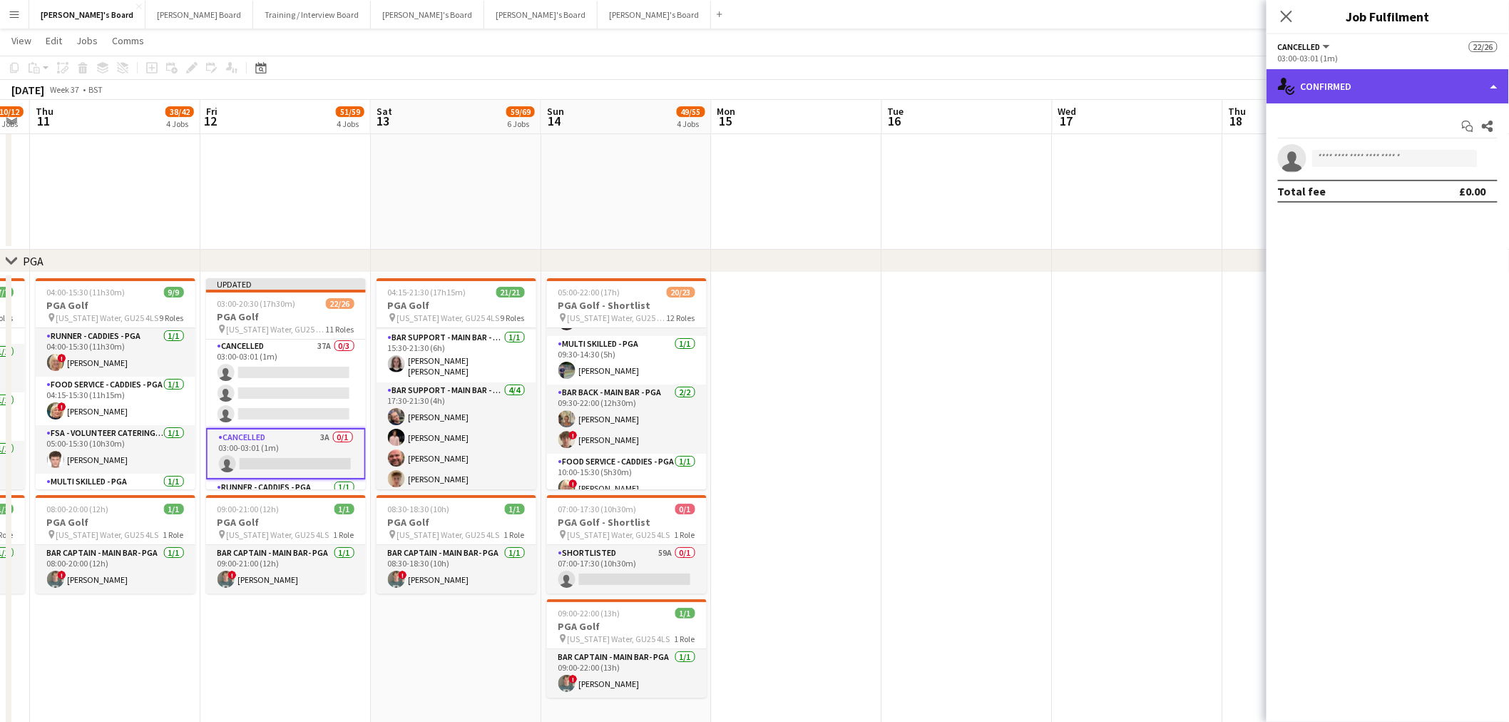
click at [1014, 88] on div "single-neutral-actions-check-2 Confirmed" at bounding box center [1388, 86] width 243 height 34
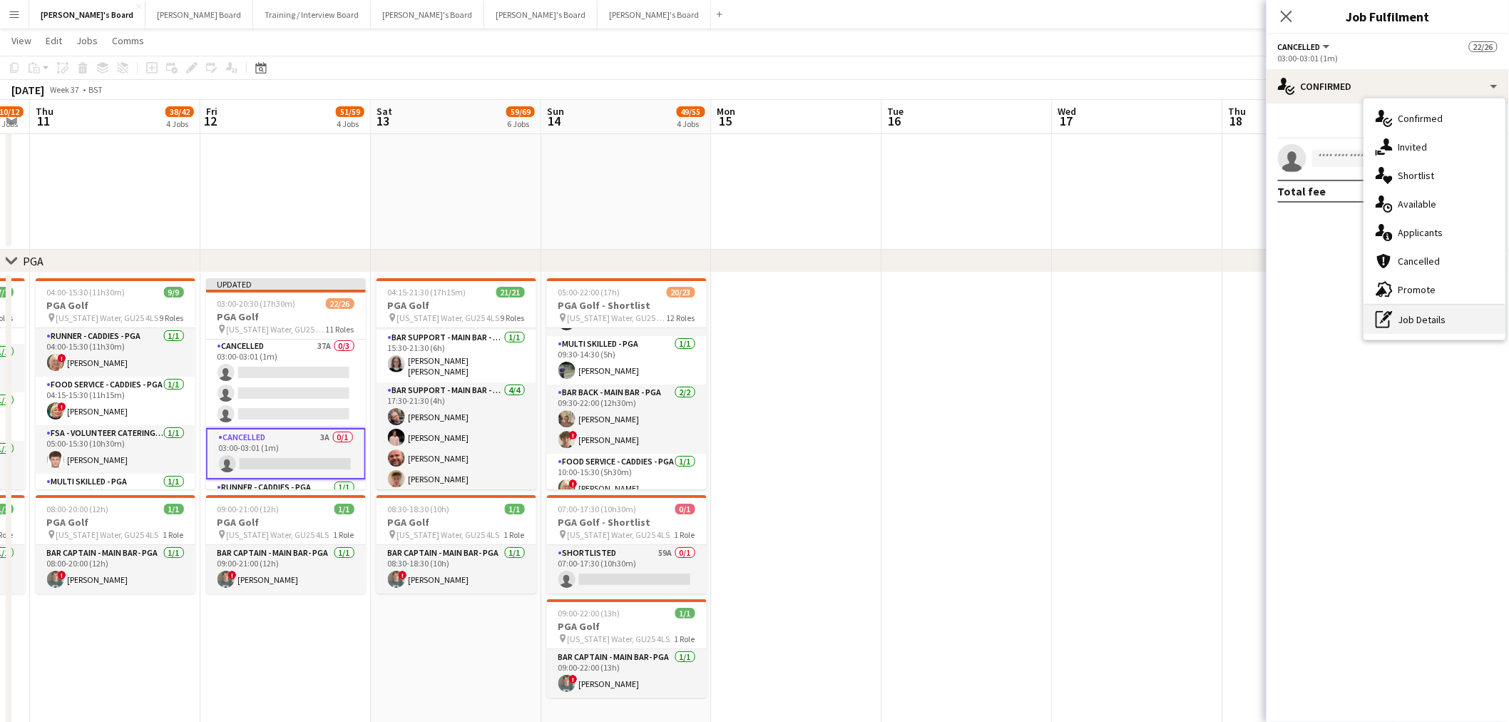
click at [1014, 325] on div "pen-write Job Details" at bounding box center [1435, 319] width 141 height 29
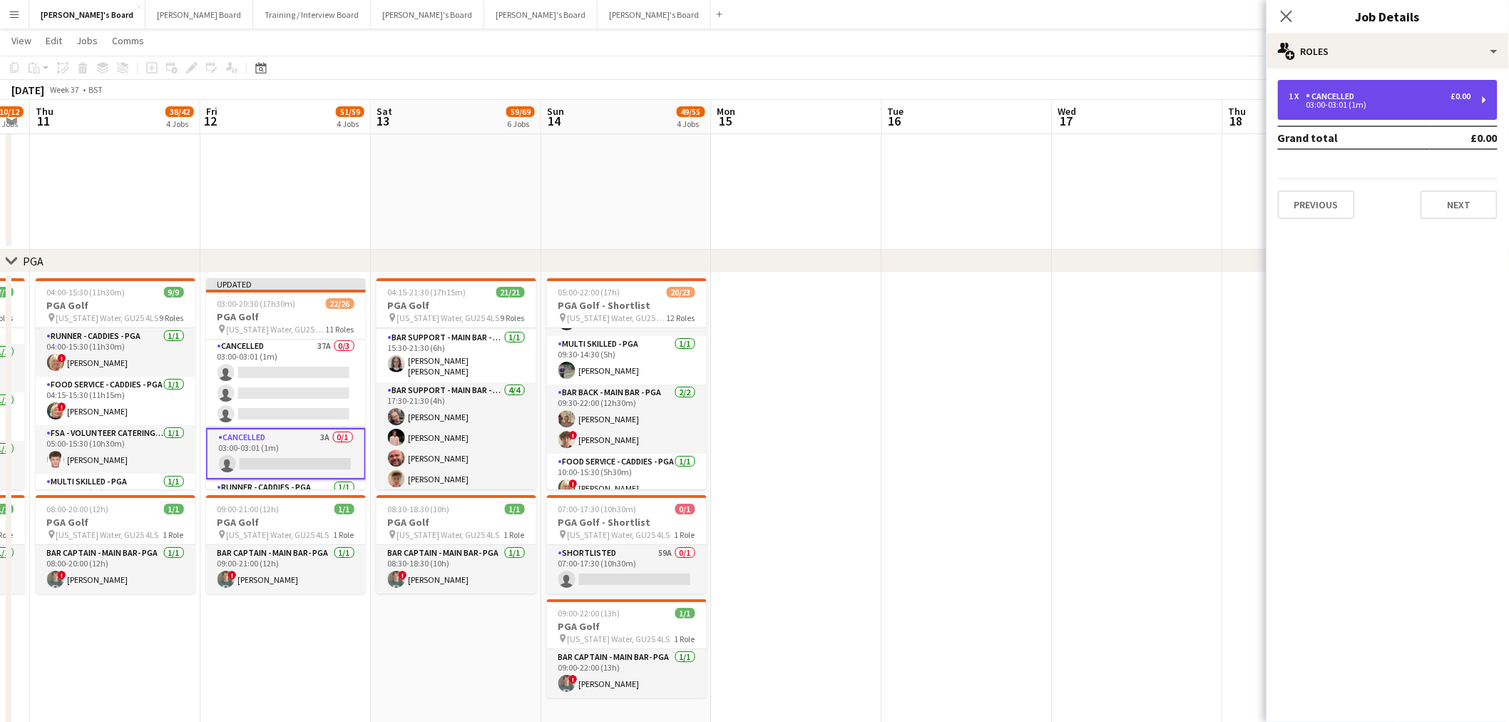
click at [1014, 93] on div "Cancelled" at bounding box center [1334, 96] width 54 height 10
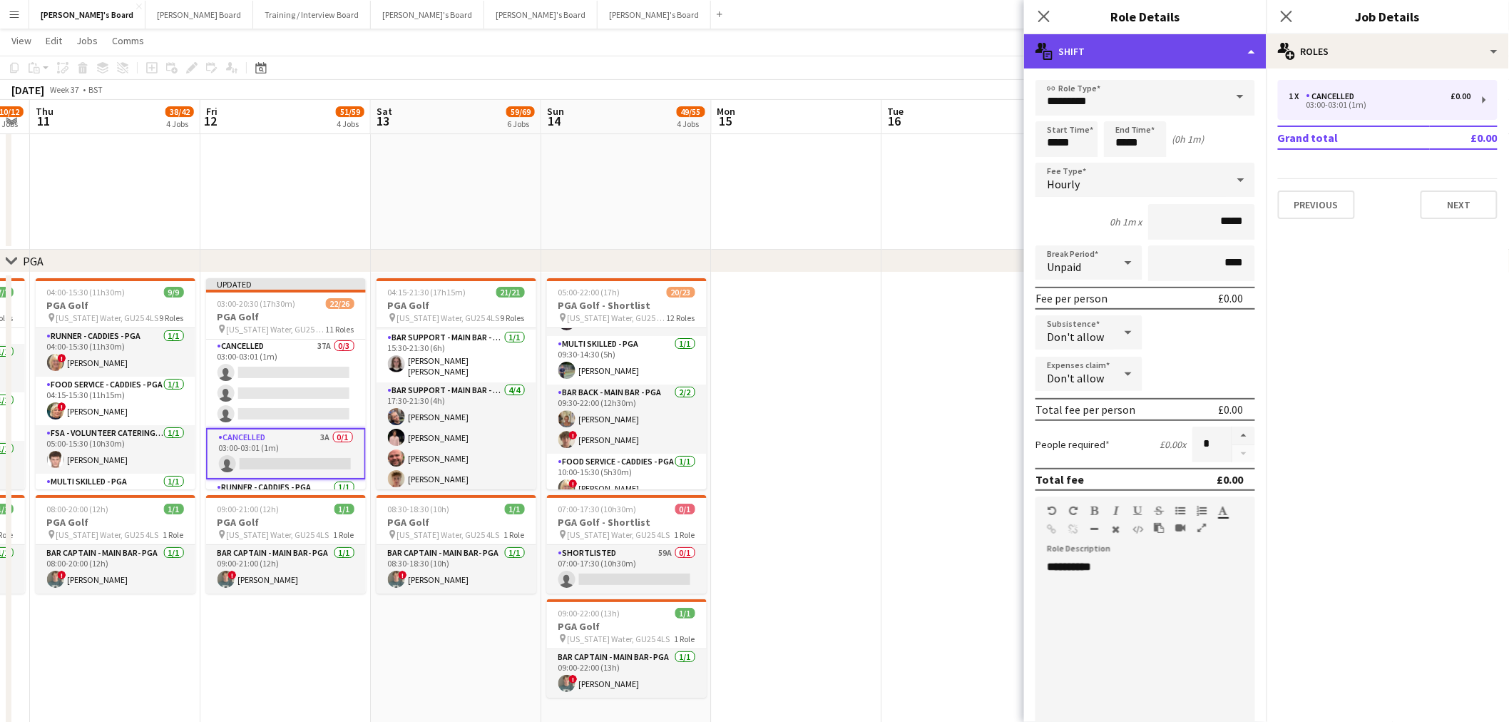
click at [1014, 36] on div "multiple-actions-text Shift" at bounding box center [1145, 51] width 243 height 34
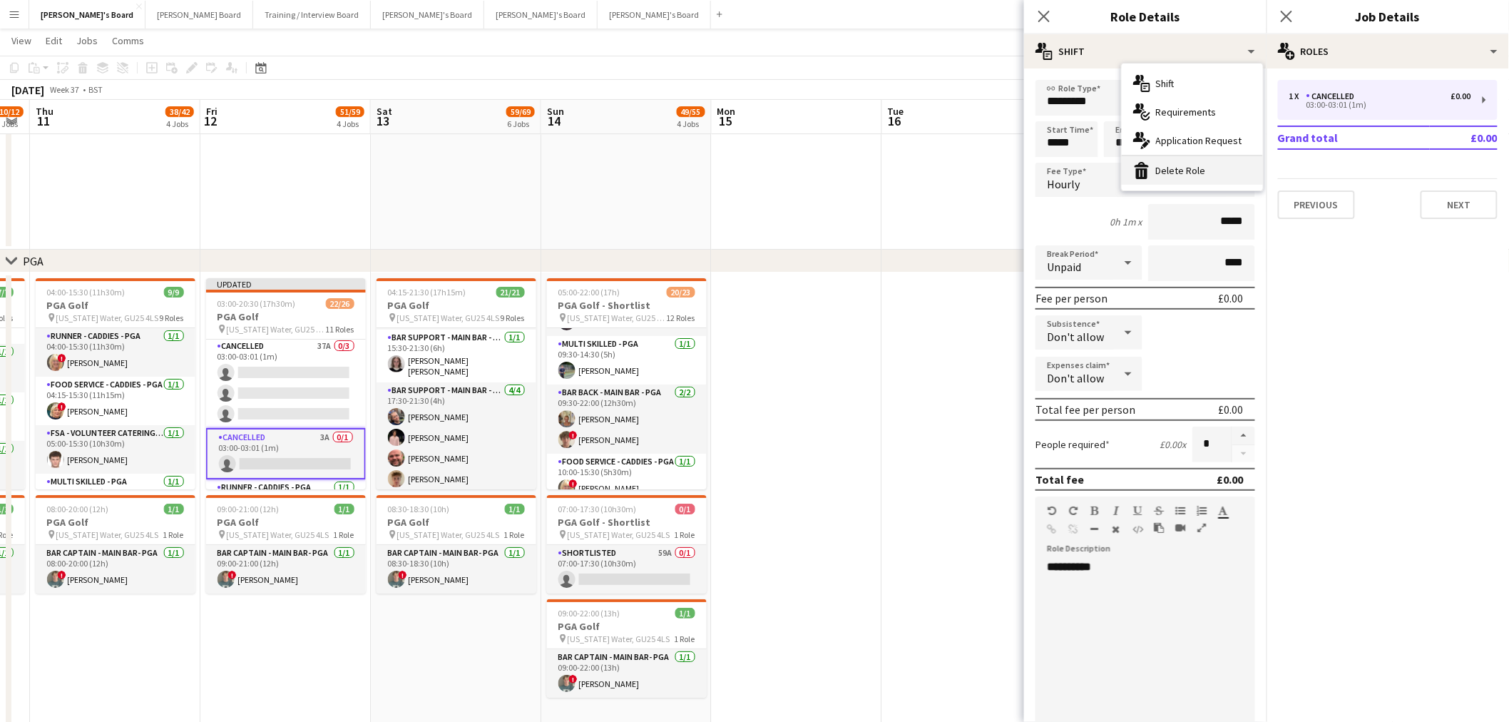
click at [1014, 165] on div "bin-2 Delete Role" at bounding box center [1192, 170] width 141 height 29
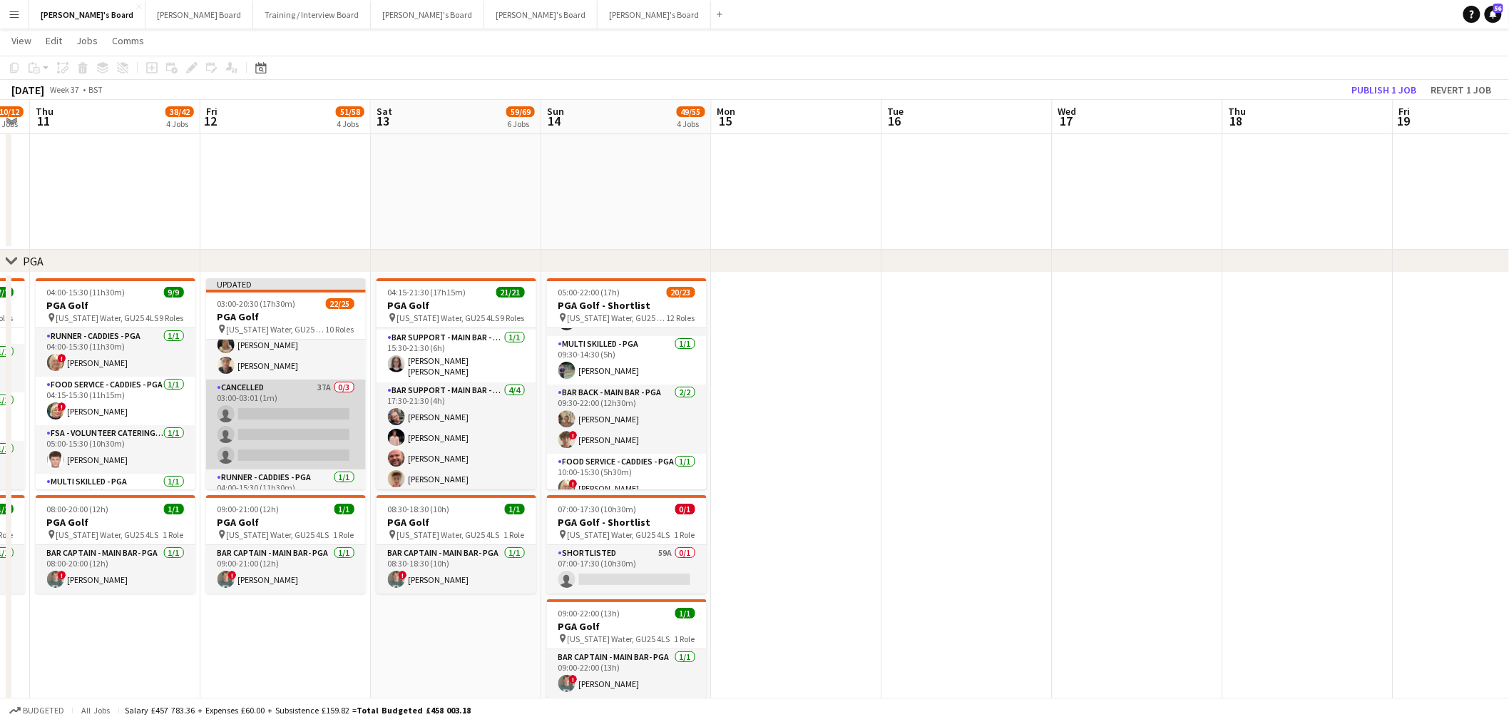
scroll to position [171, 0]
click at [264, 422] on app-card-role "Cancelled 37A 0/3 03:00-03:01 (1m) single-neutral-actions single-neutral-action…" at bounding box center [286, 448] width 160 height 90
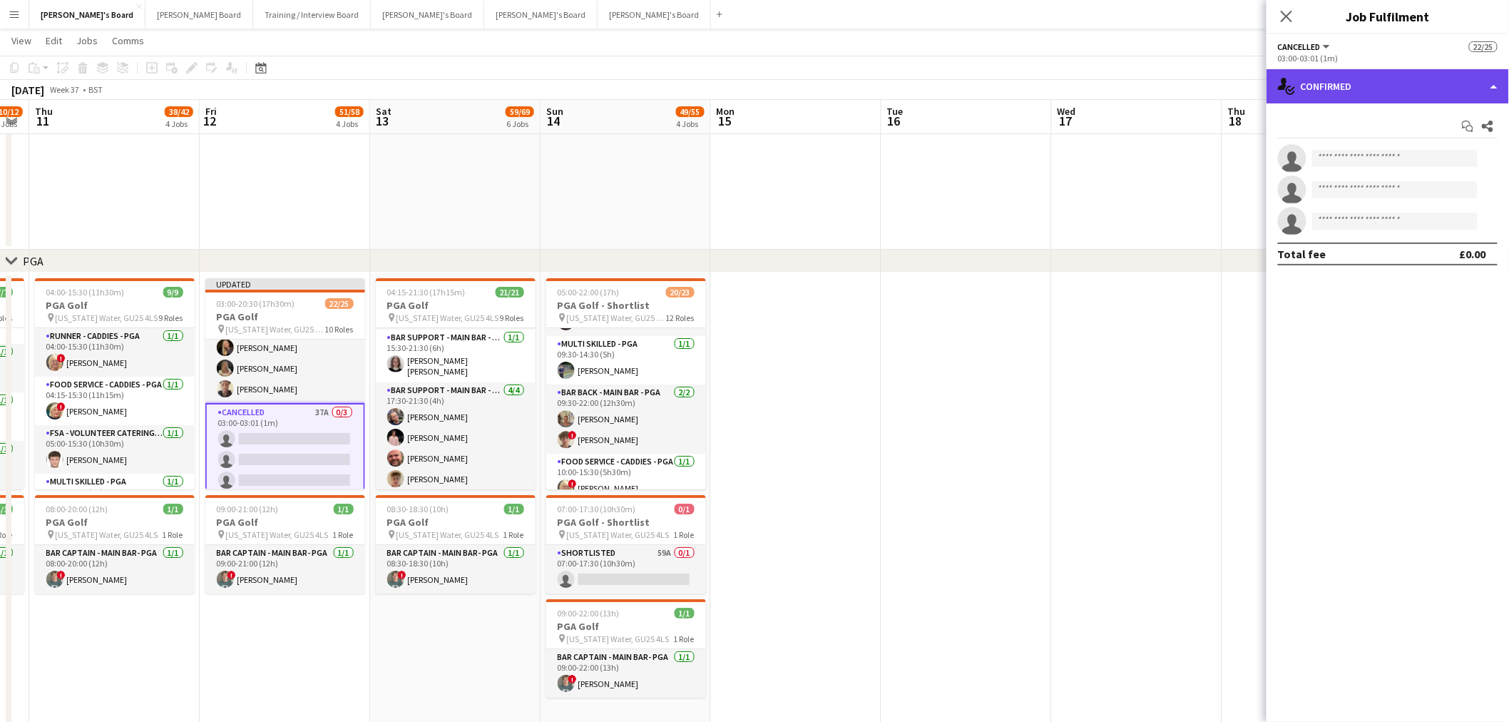
click at [1014, 97] on div "single-neutral-actions-check-2 Confirmed" at bounding box center [1388, 86] width 243 height 34
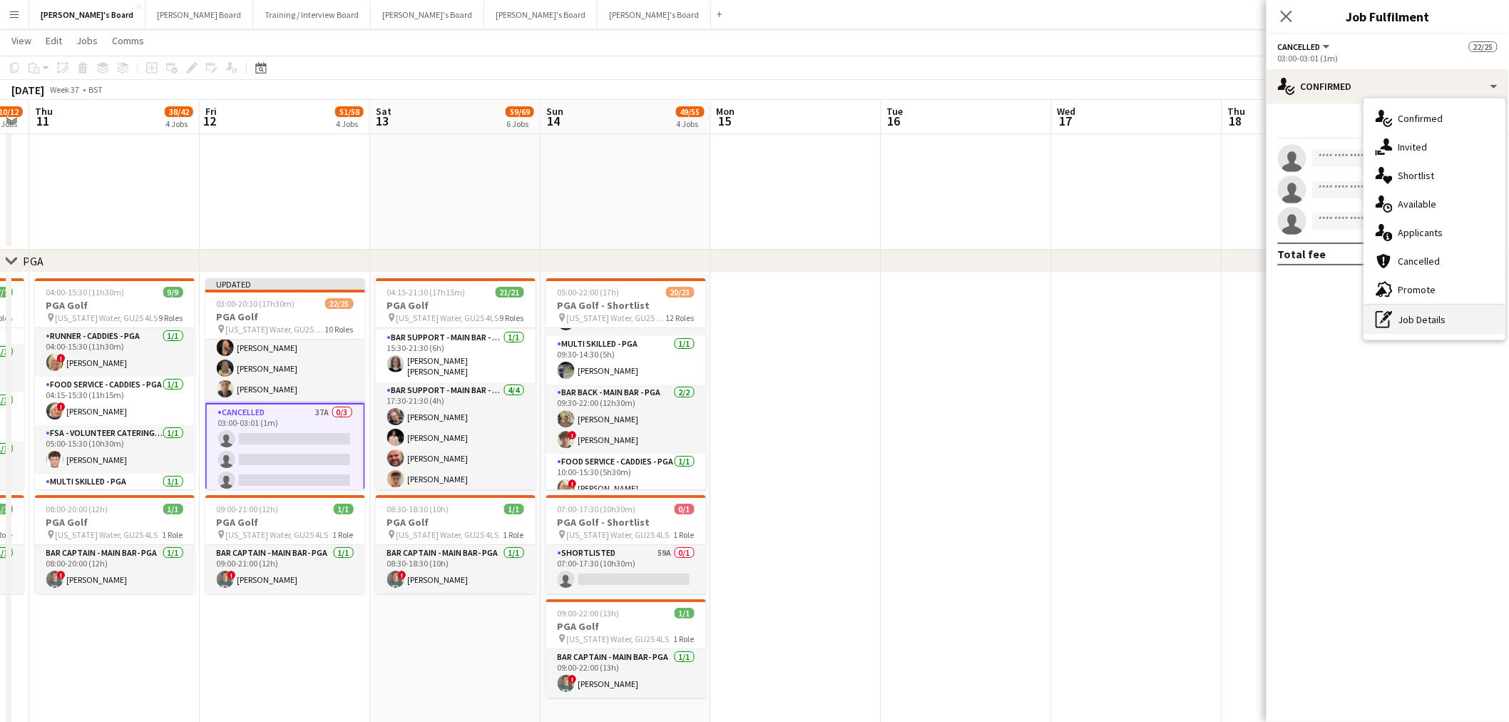
click at [1014, 322] on div "pen-write Job Details" at bounding box center [1435, 319] width 141 height 29
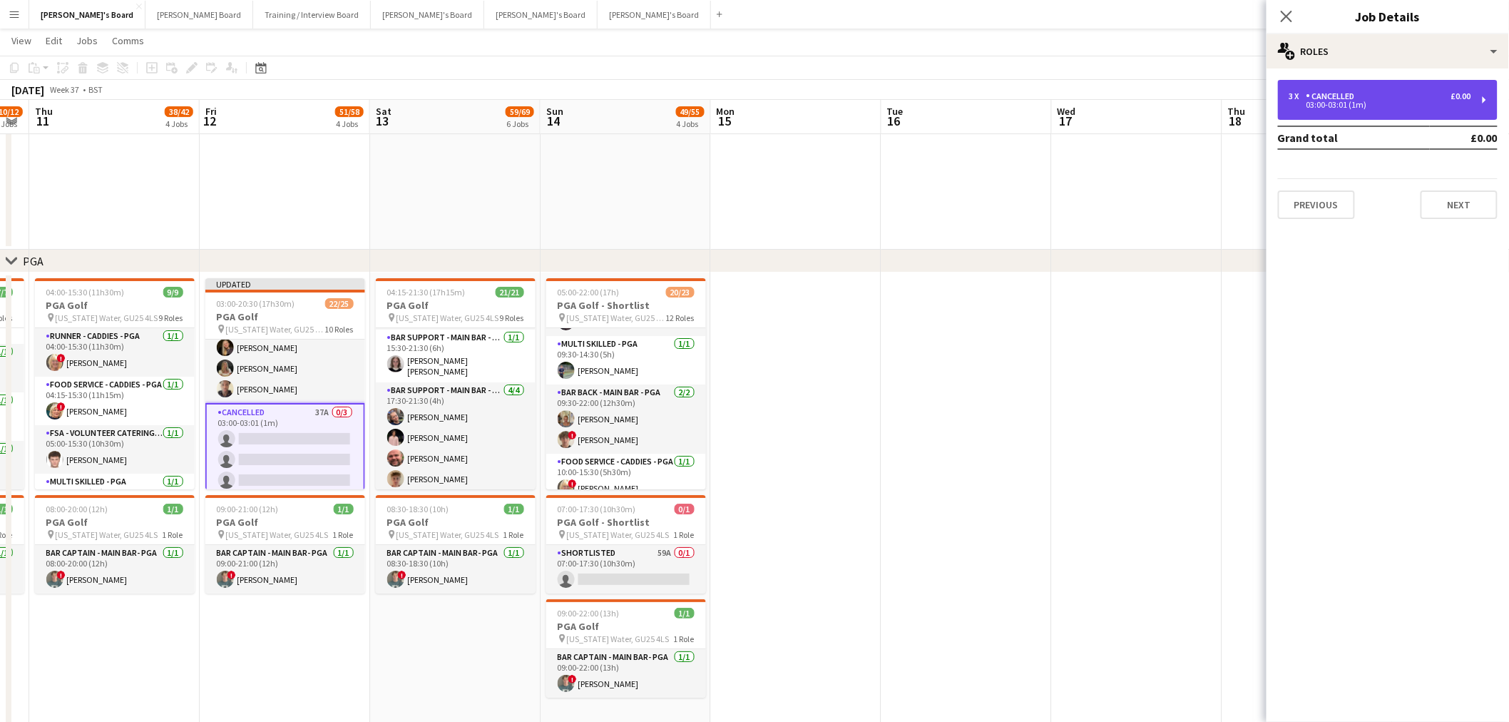
click at [1014, 95] on div "Cancelled" at bounding box center [1334, 96] width 54 height 10
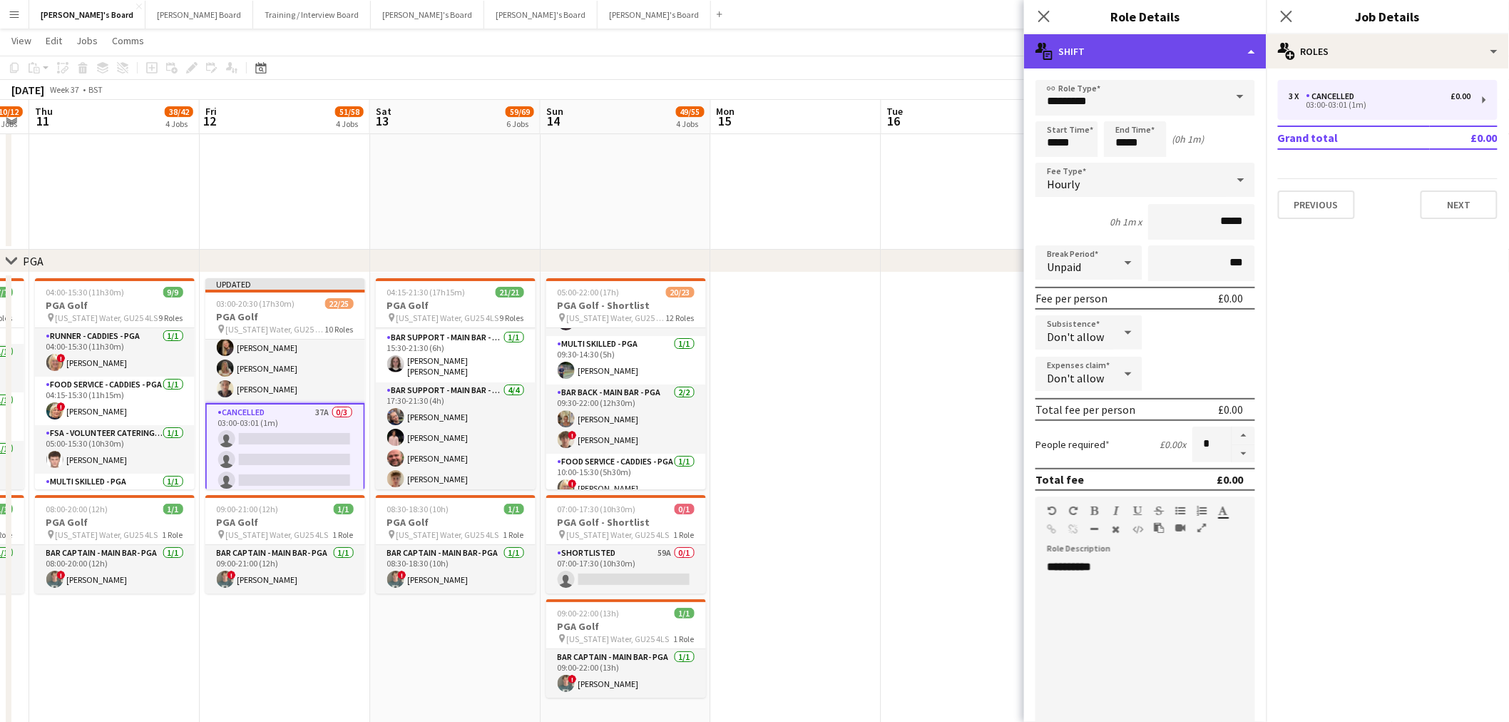
click at [1014, 49] on div "multiple-actions-text Shift" at bounding box center [1145, 51] width 243 height 34
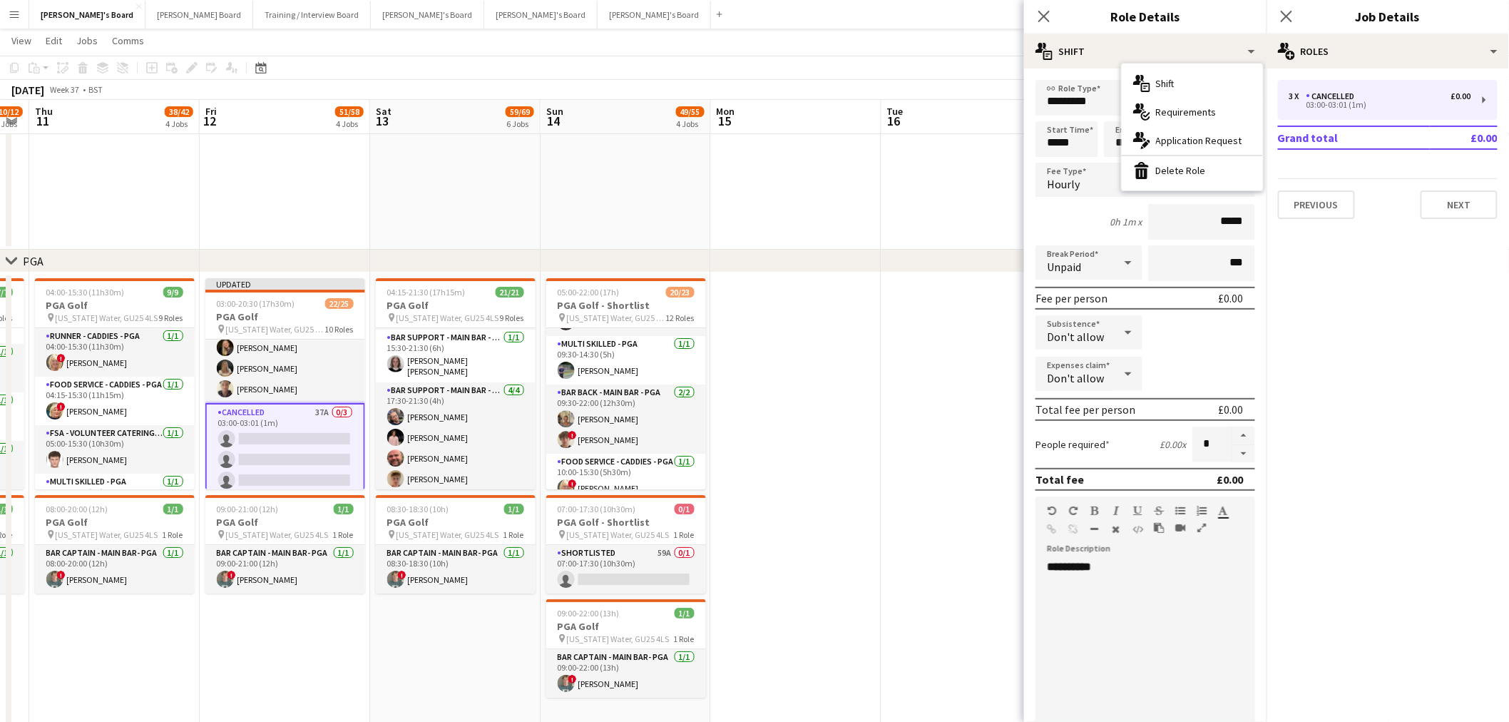
click at [1014, 177] on div "bin-2 Delete Role" at bounding box center [1192, 170] width 141 height 29
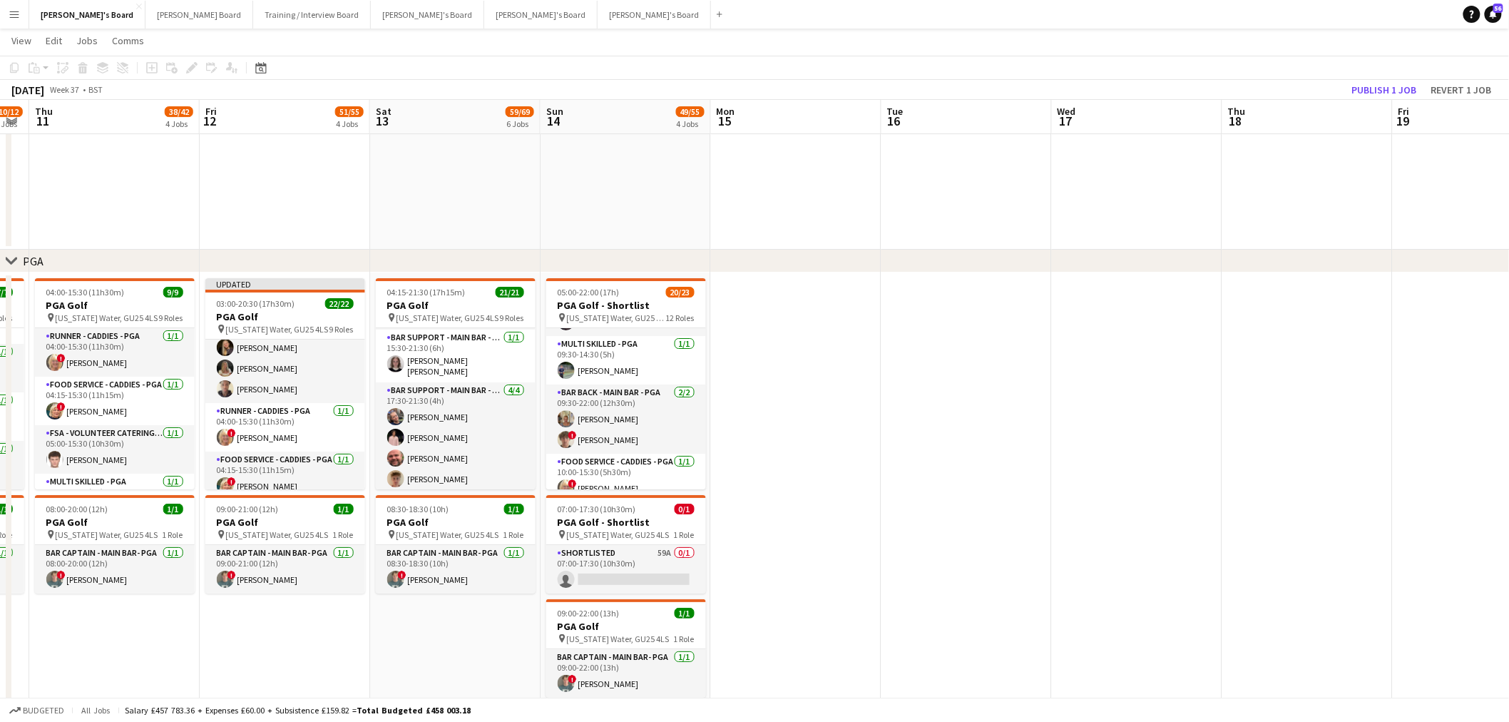
click at [911, 436] on app-date-cell at bounding box center [967, 500] width 170 height 456
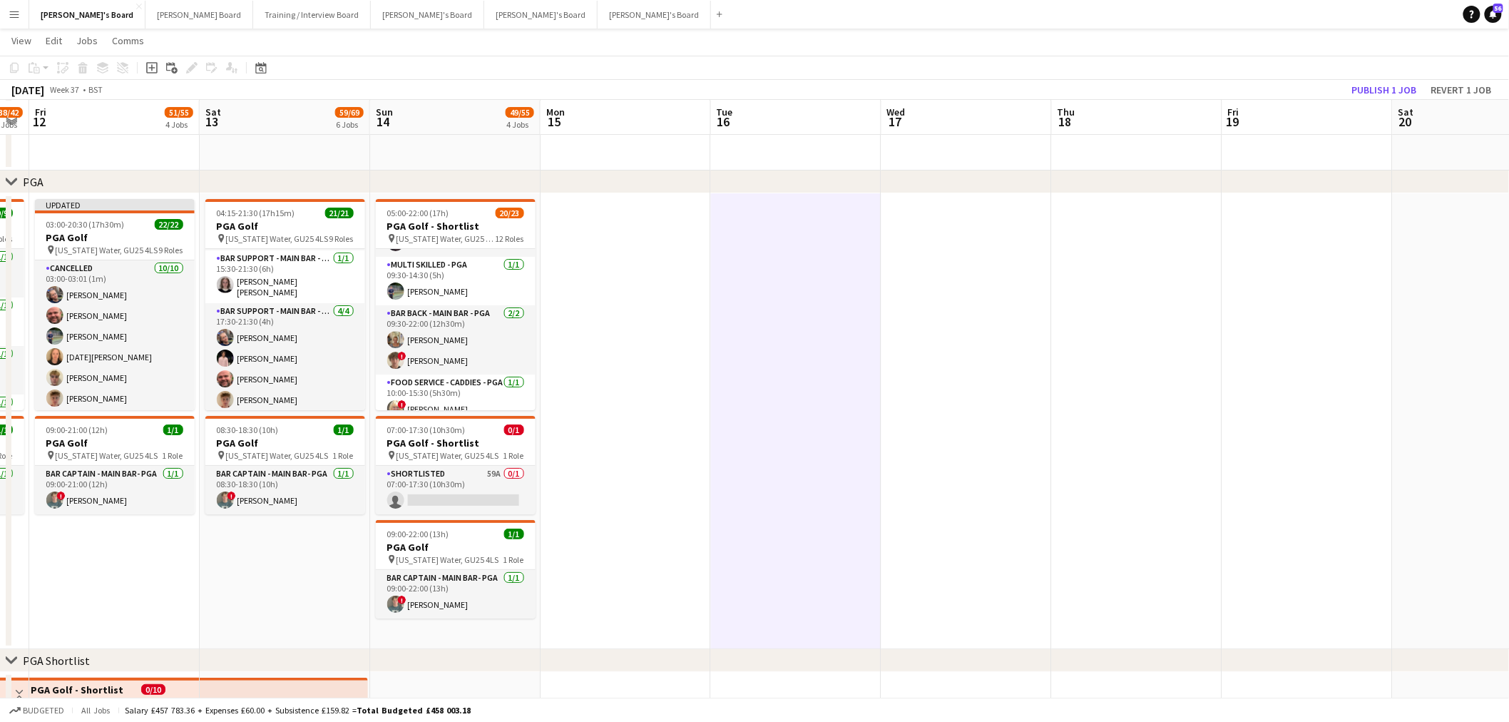
scroll to position [0, 524]
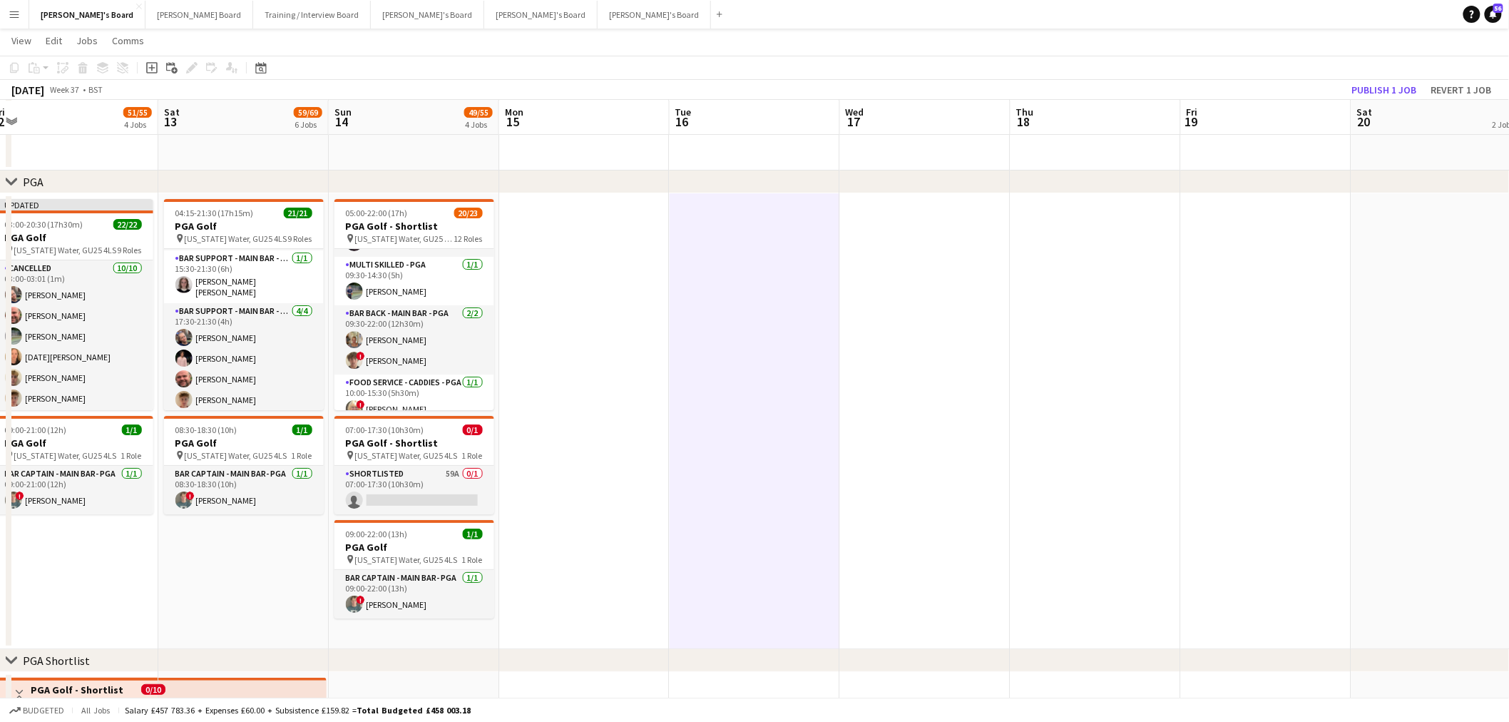
drag, startPoint x: 947, startPoint y: 374, endPoint x: 792, endPoint y: 377, distance: 155.5
click at [248, 223] on h3 "PGA Golf" at bounding box center [244, 226] width 160 height 13
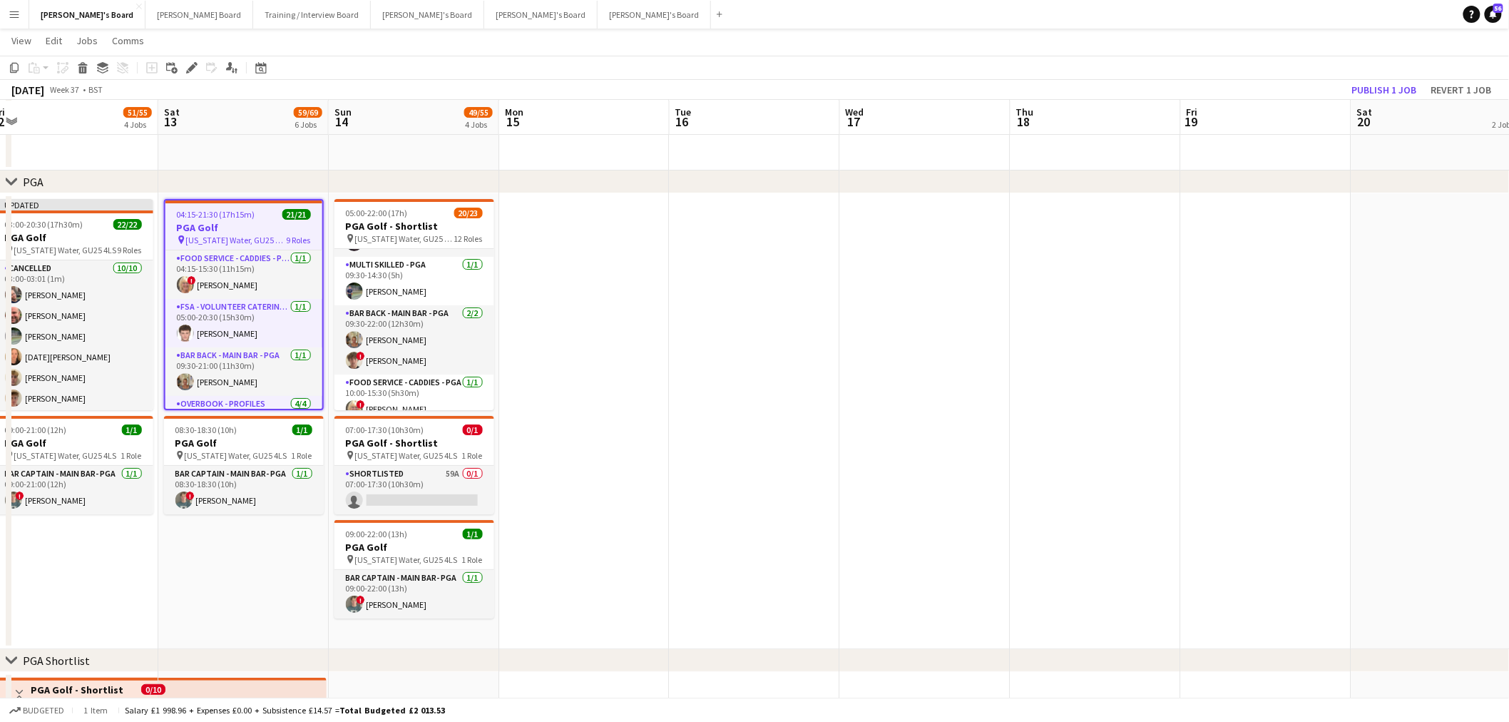
click at [721, 364] on app-date-cell at bounding box center [755, 421] width 170 height 456
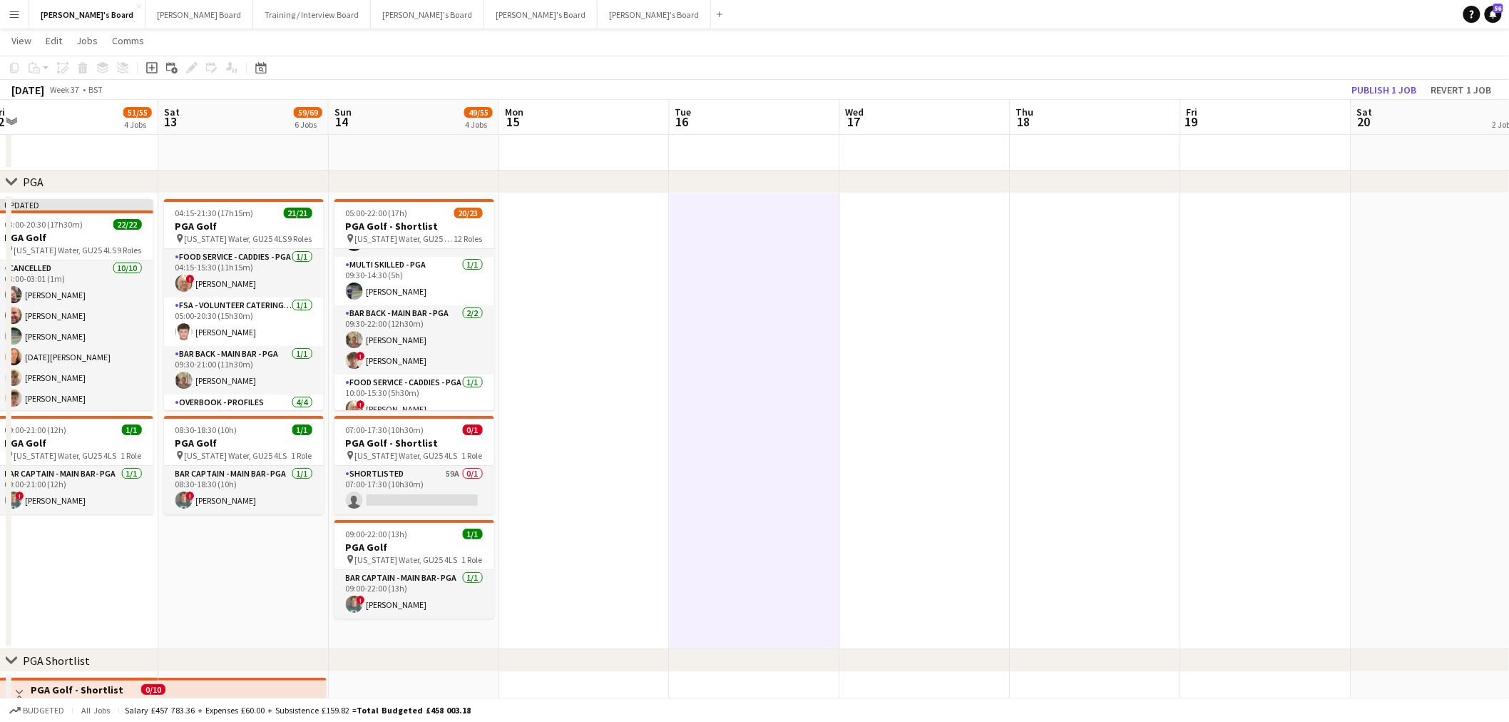
drag, startPoint x: 802, startPoint y: 332, endPoint x: 792, endPoint y: 333, distance: 10.0
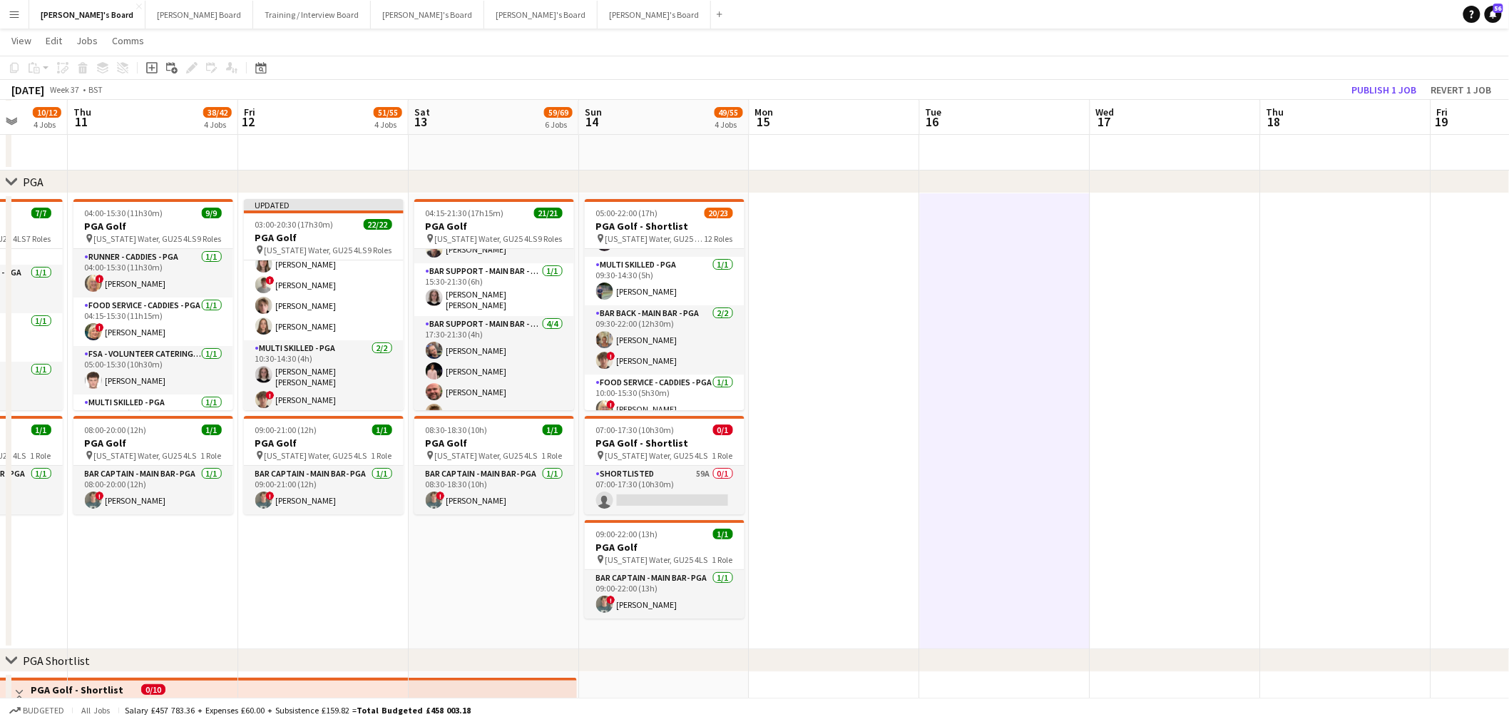
scroll to position [524, 0]
drag, startPoint x: 494, startPoint y: 222, endPoint x: 476, endPoint y: 209, distance: 22.6
click at [492, 224] on h3 "PGA Golf" at bounding box center [494, 226] width 160 height 13
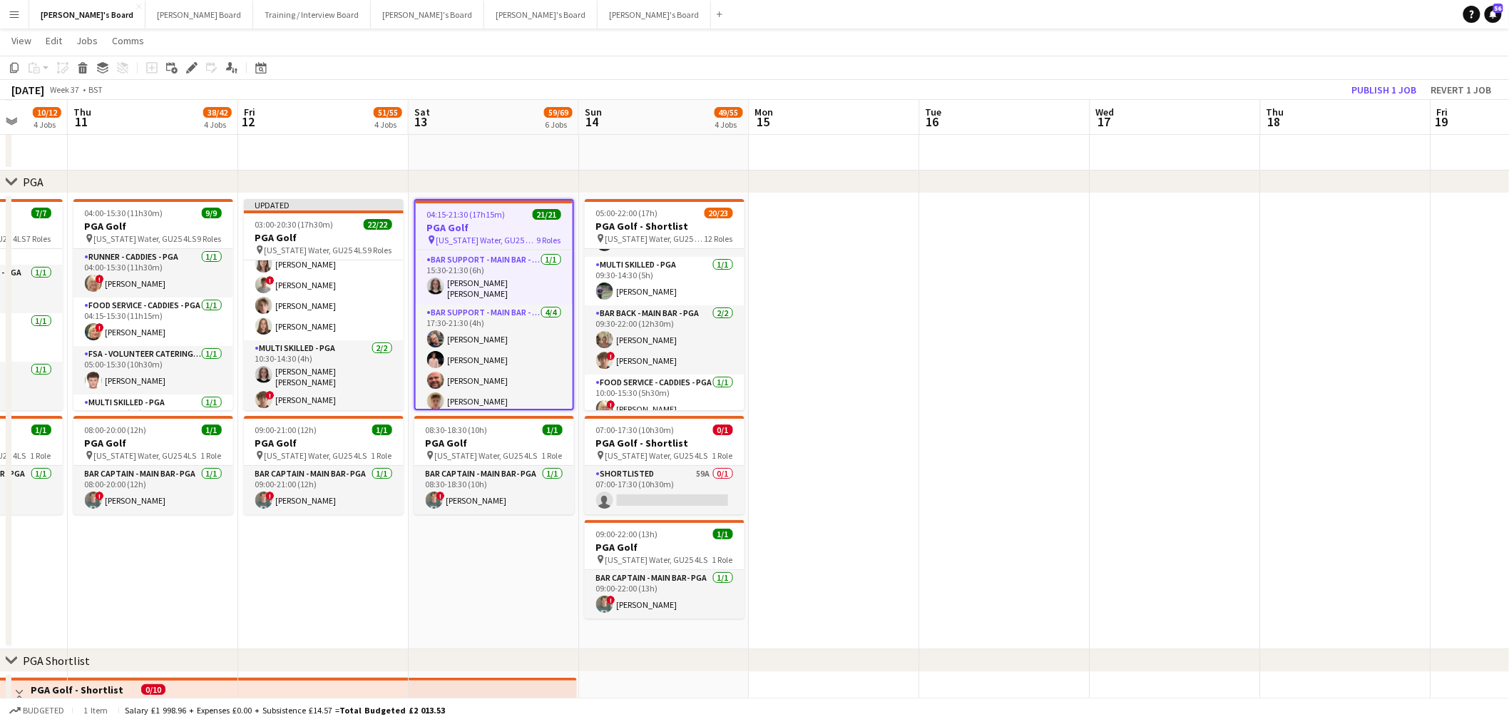
scroll to position [0, 446]
click at [188, 70] on icon at bounding box center [192, 68] width 8 height 8
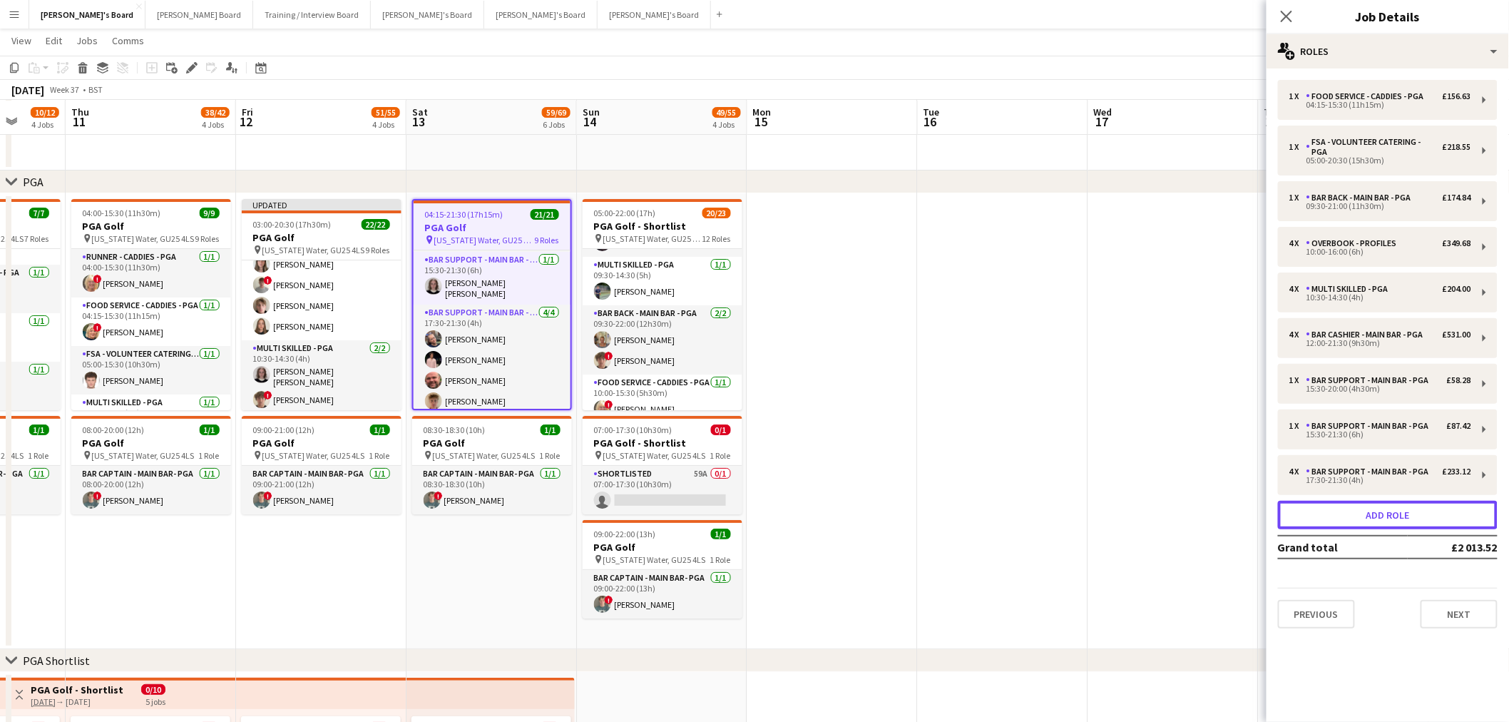
drag, startPoint x: 1374, startPoint y: 504, endPoint x: 1115, endPoint y: 322, distance: 316.4
click at [1014, 436] on button "Add role" at bounding box center [1388, 515] width 220 height 29
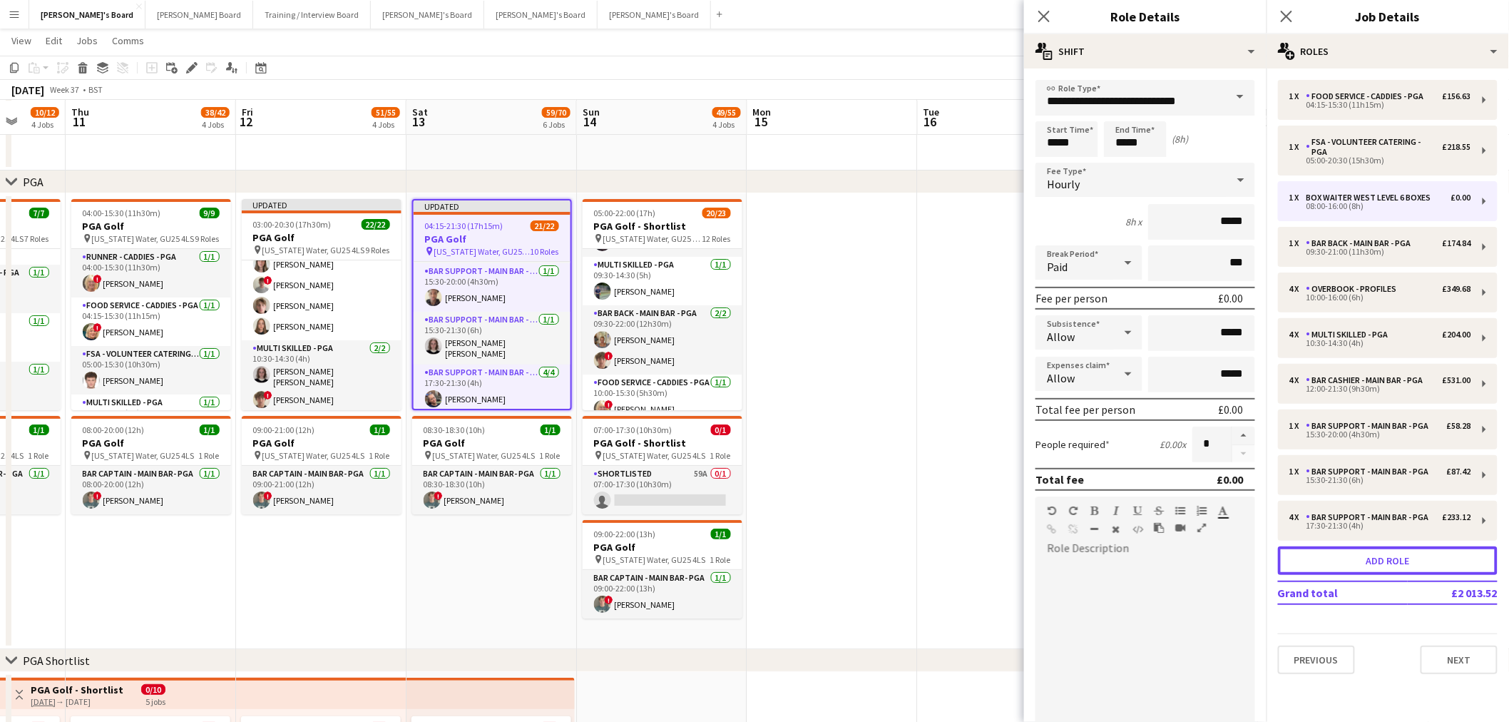
scroll to position [573, 0]
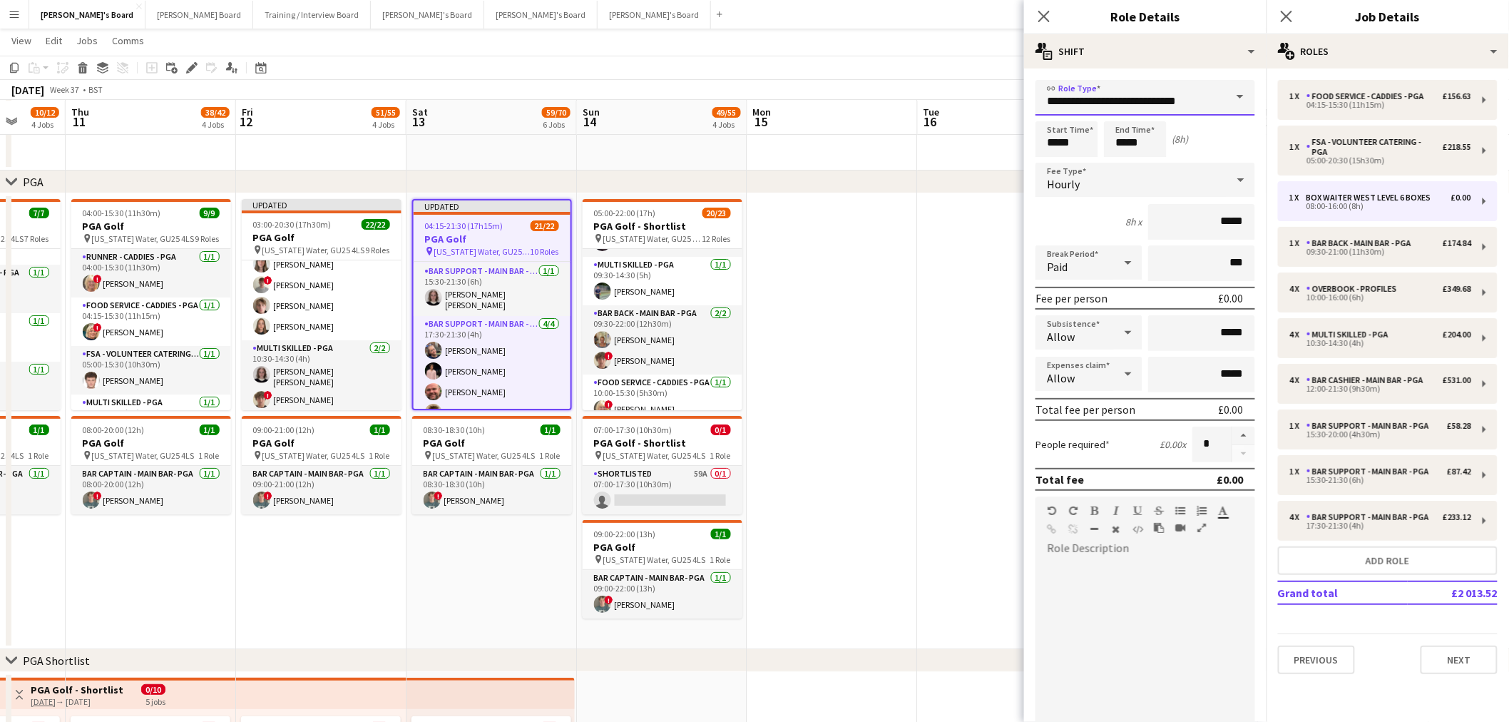
click at [1014, 104] on input "**********" at bounding box center [1146, 98] width 220 height 36
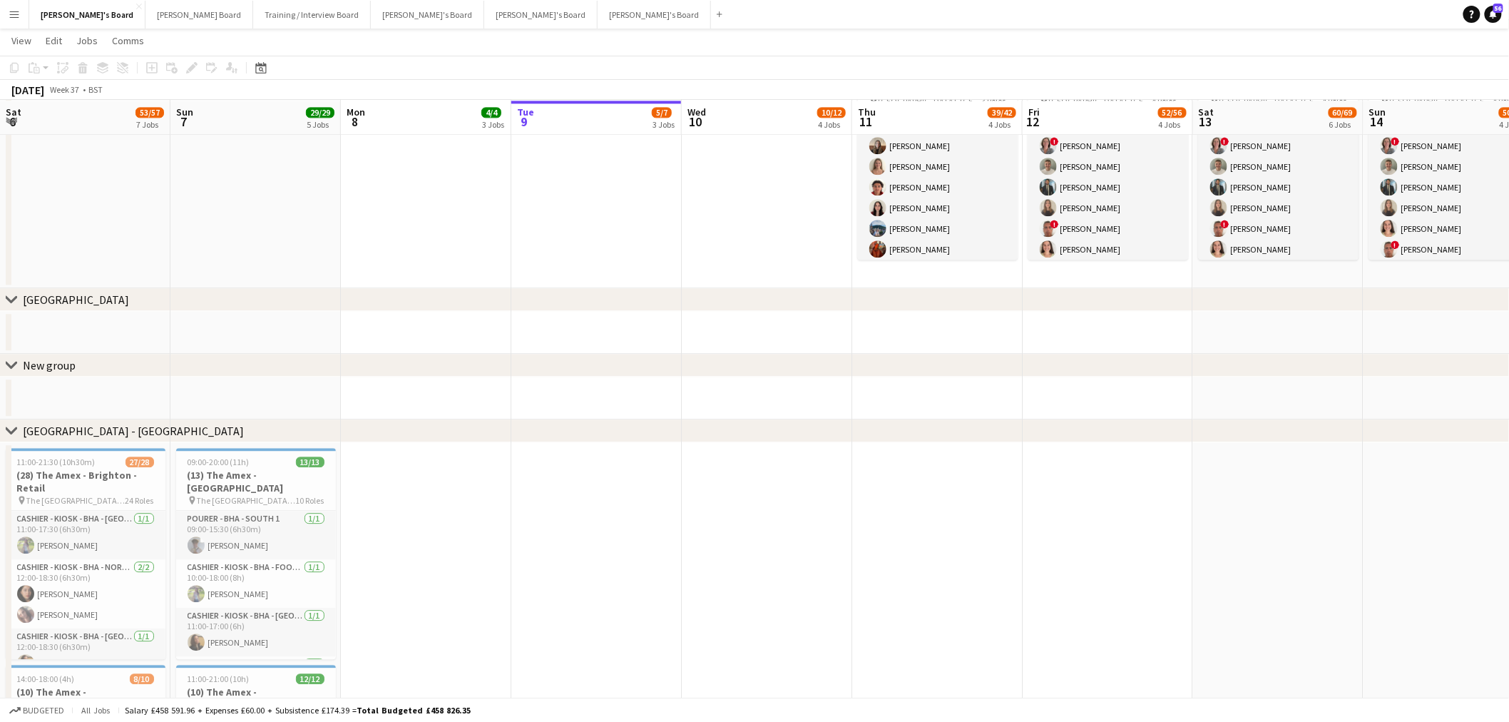
scroll to position [0, 421]
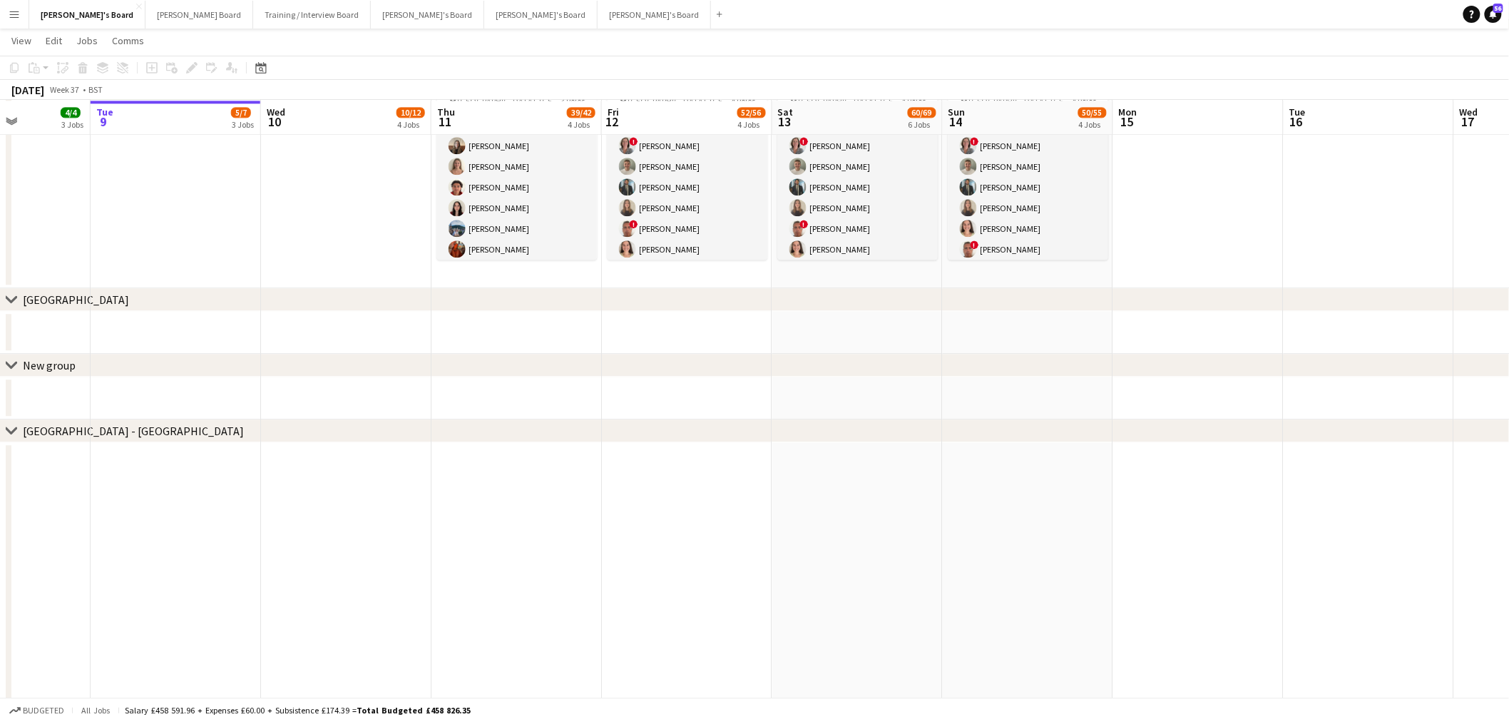
click at [6, 9] on button "Menu" at bounding box center [14, 14] width 29 height 29
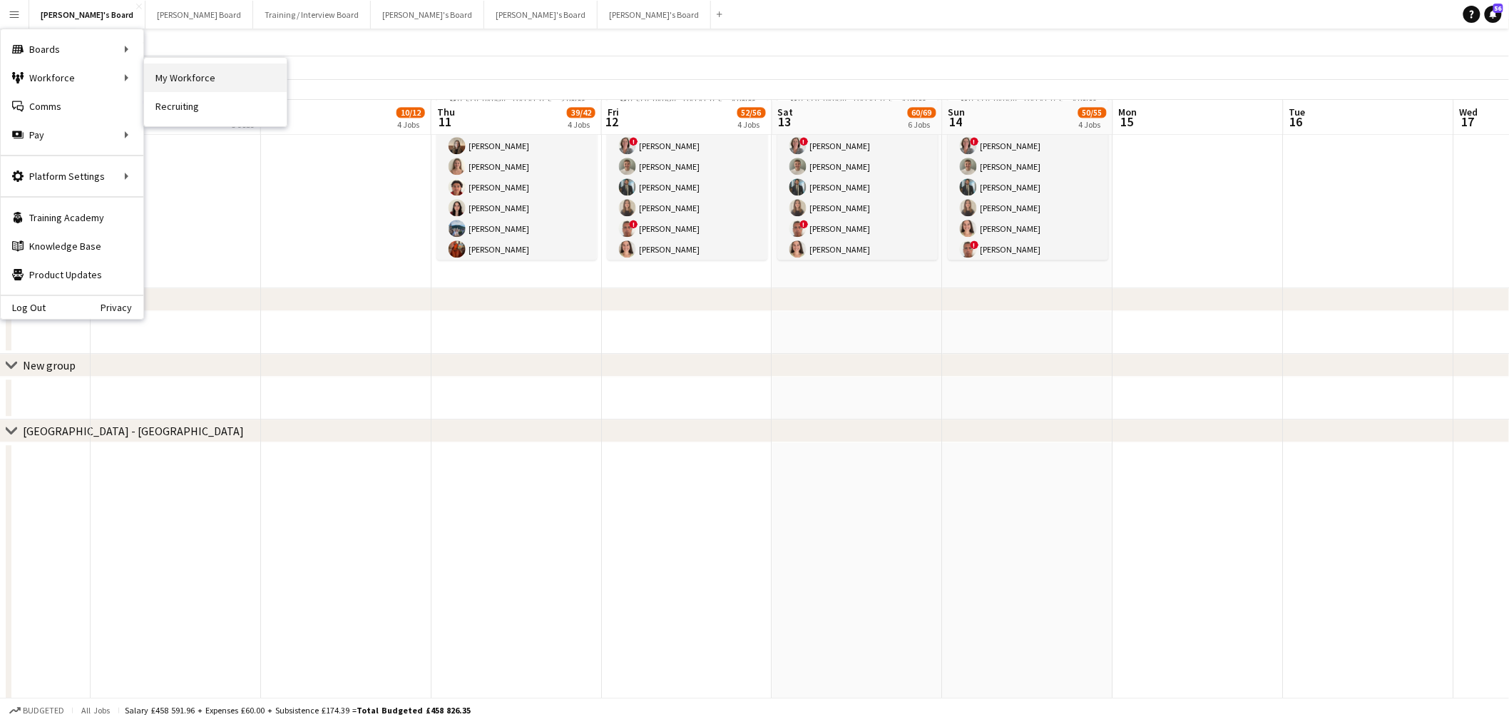
click at [169, 79] on link "My Workforce" at bounding box center [215, 77] width 143 height 29
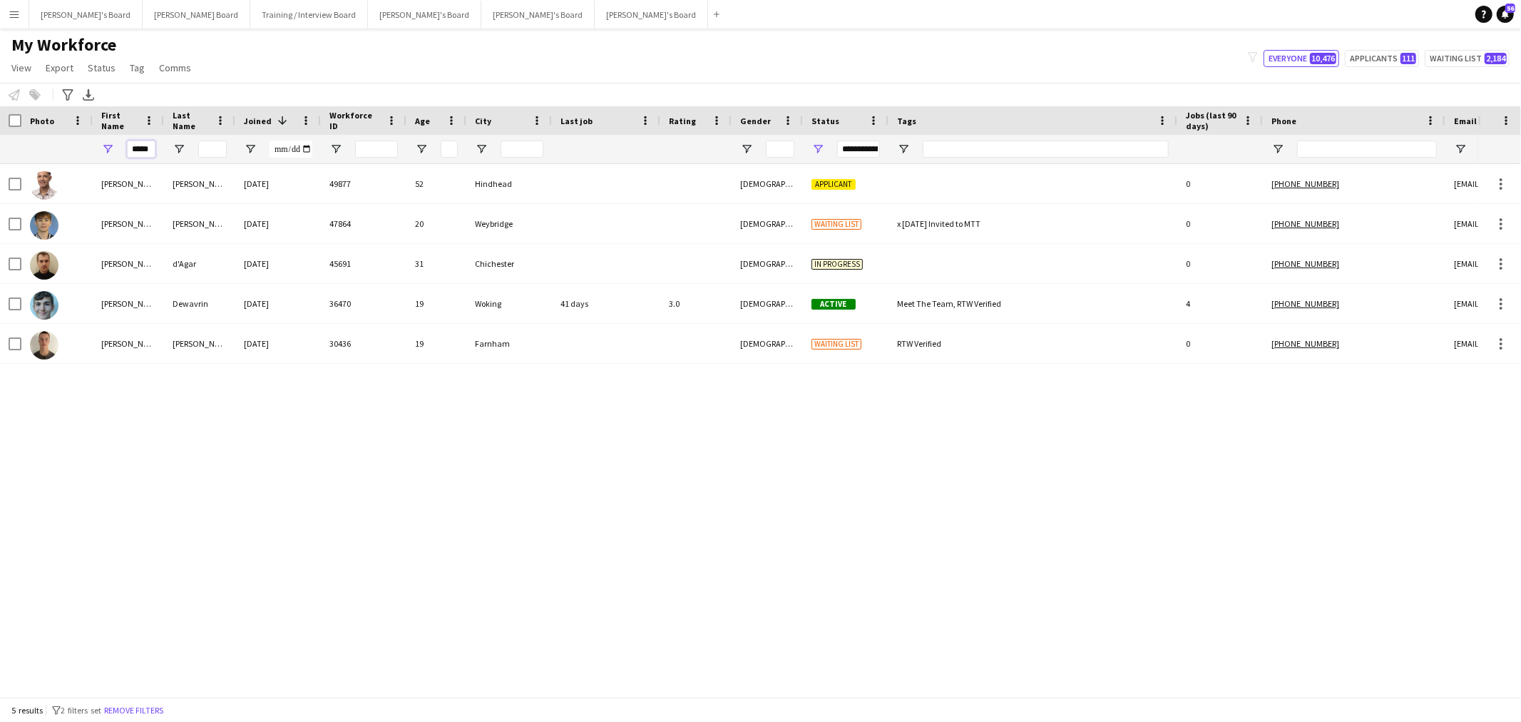
click at [152, 146] on input "*****" at bounding box center [141, 149] width 29 height 17
click at [145, 146] on input "*****" at bounding box center [141, 149] width 29 height 17
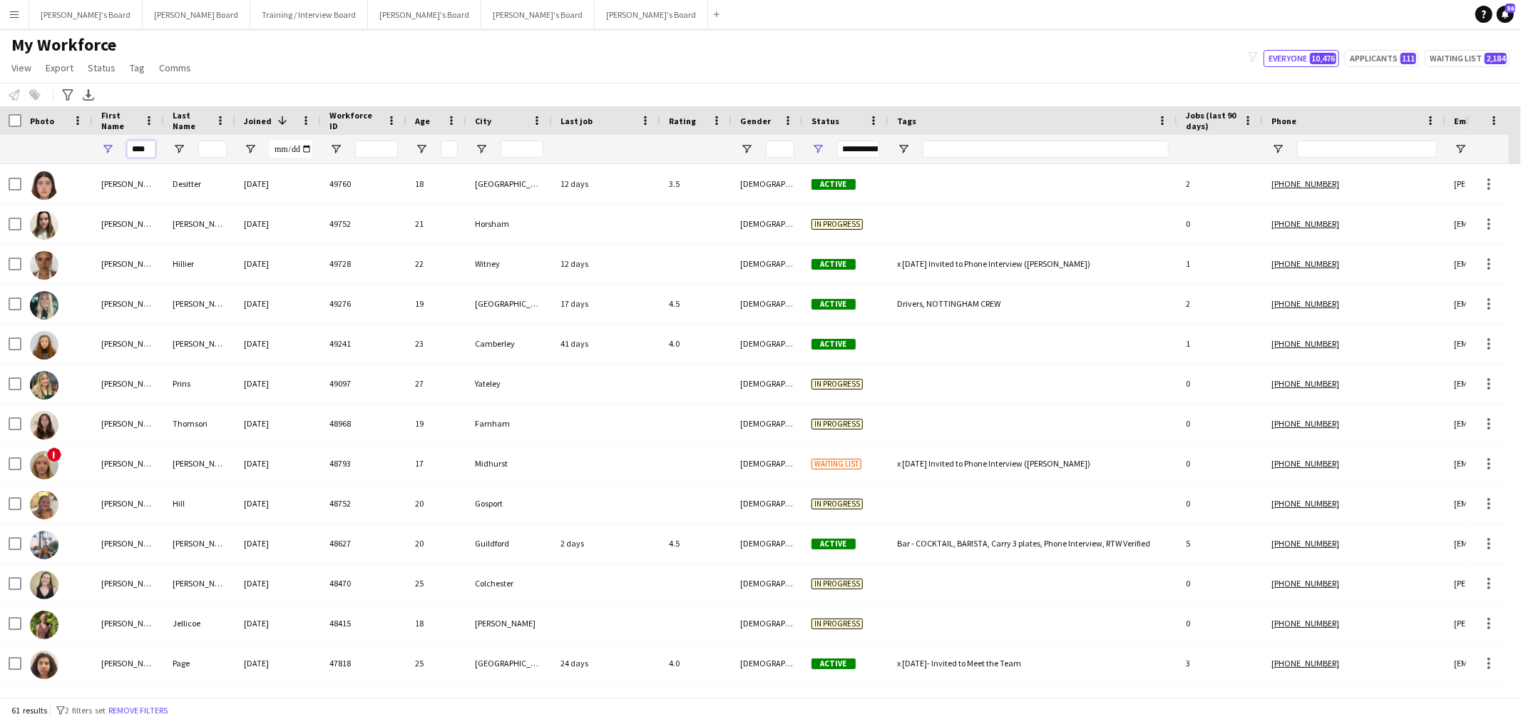
type input "****"
click at [211, 152] on input "Last Name Filter Input" at bounding box center [212, 149] width 29 height 17
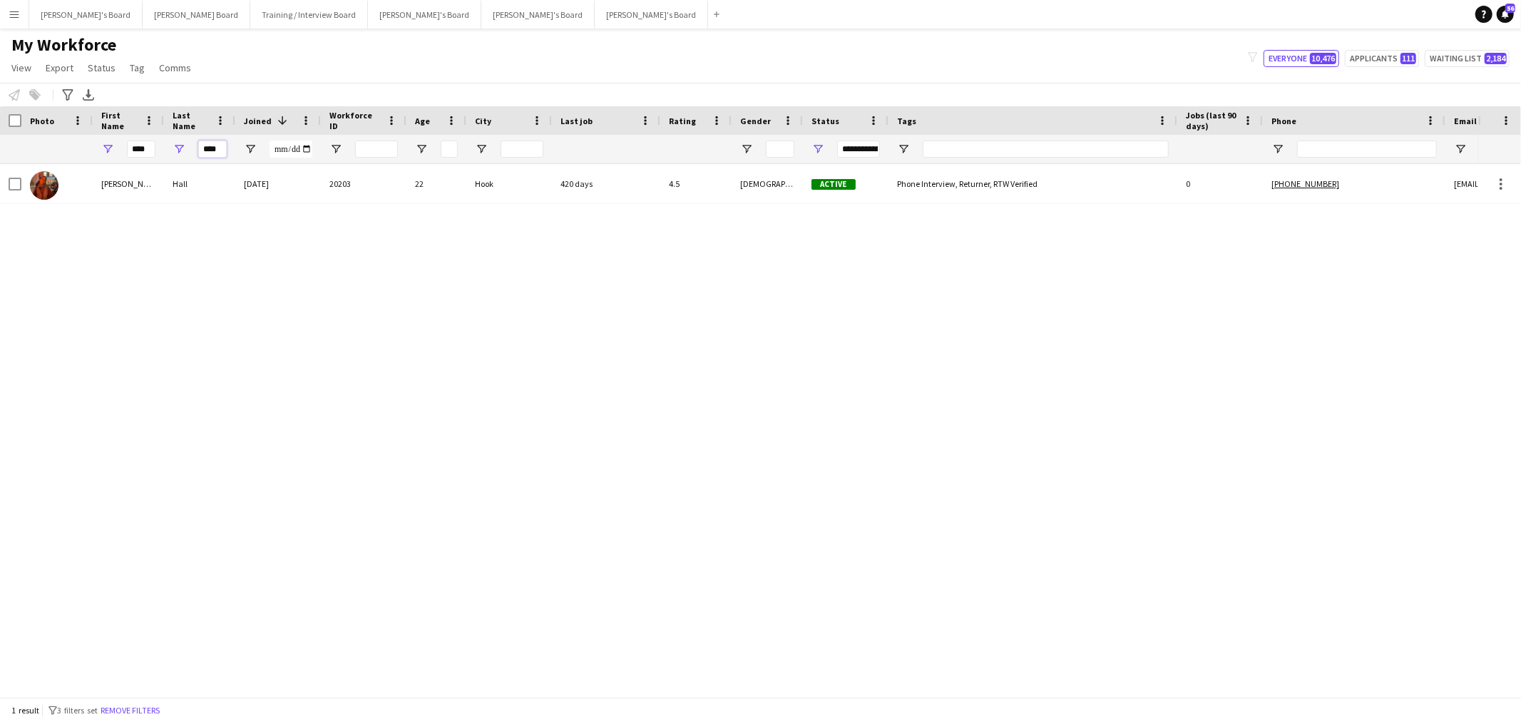
type input "****"
click at [124, 193] on div "Lucy" at bounding box center [128, 183] width 71 height 39
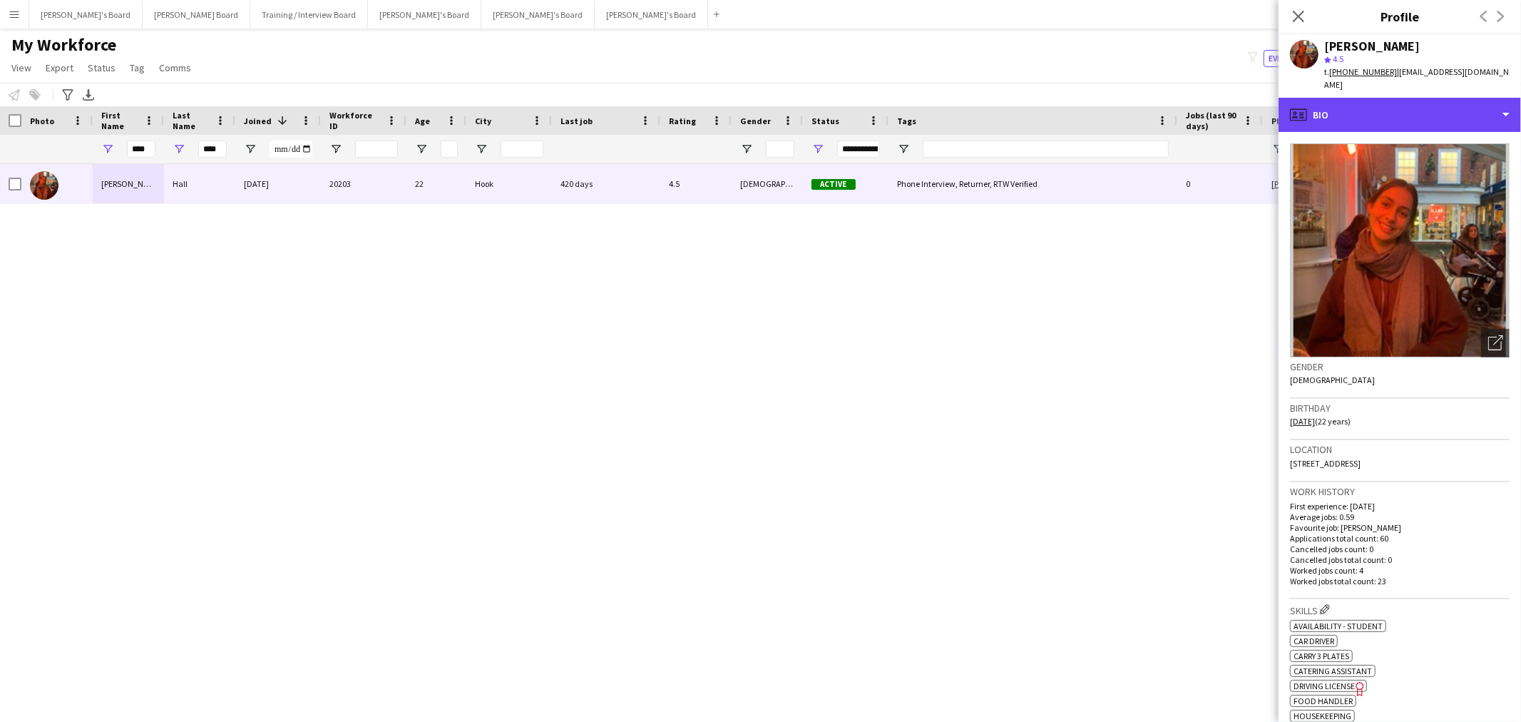
drag, startPoint x: 1397, startPoint y: 113, endPoint x: 1412, endPoint y: 176, distance: 65.4
click at [1396, 113] on div "profile Bio" at bounding box center [1400, 115] width 243 height 34
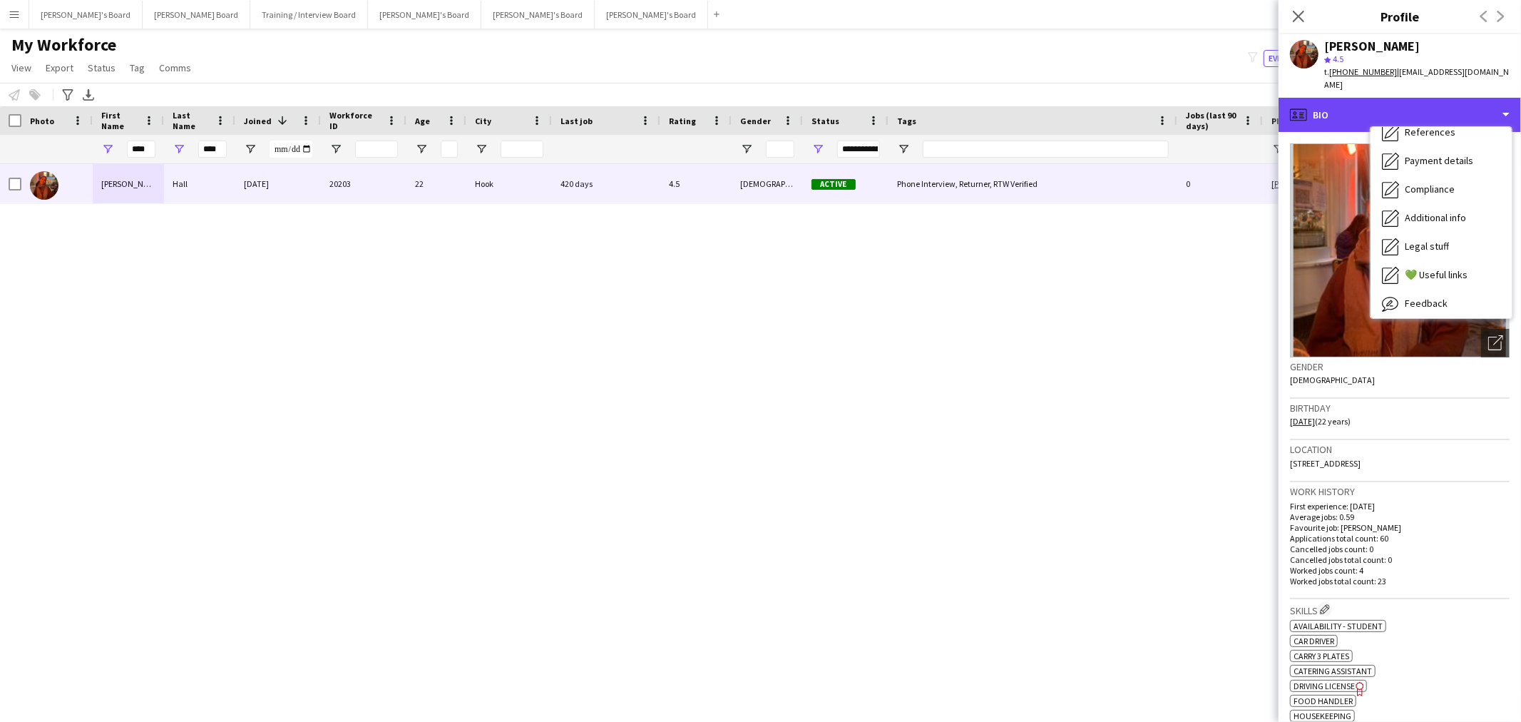
scroll to position [190, 0]
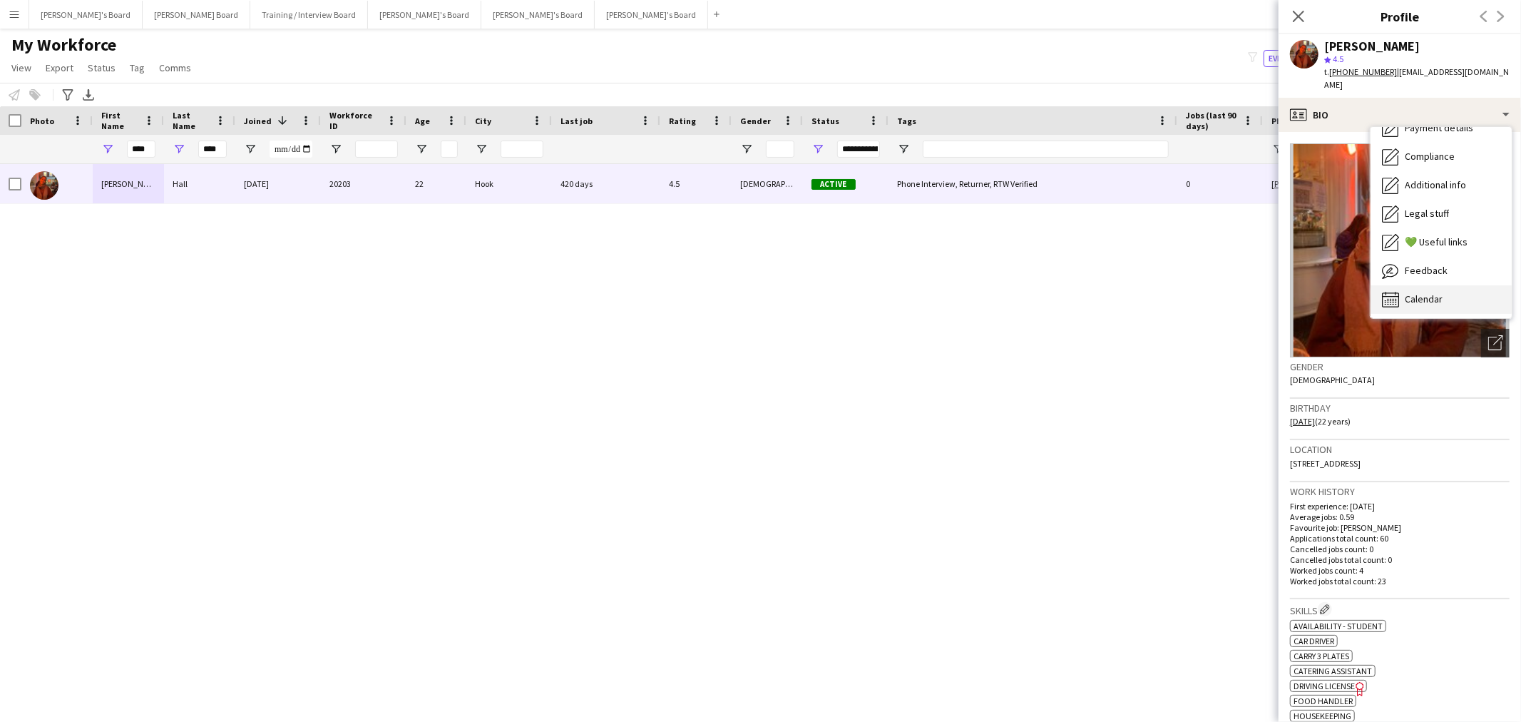
click at [1419, 294] on div "Calendar Calendar" at bounding box center [1441, 299] width 141 height 29
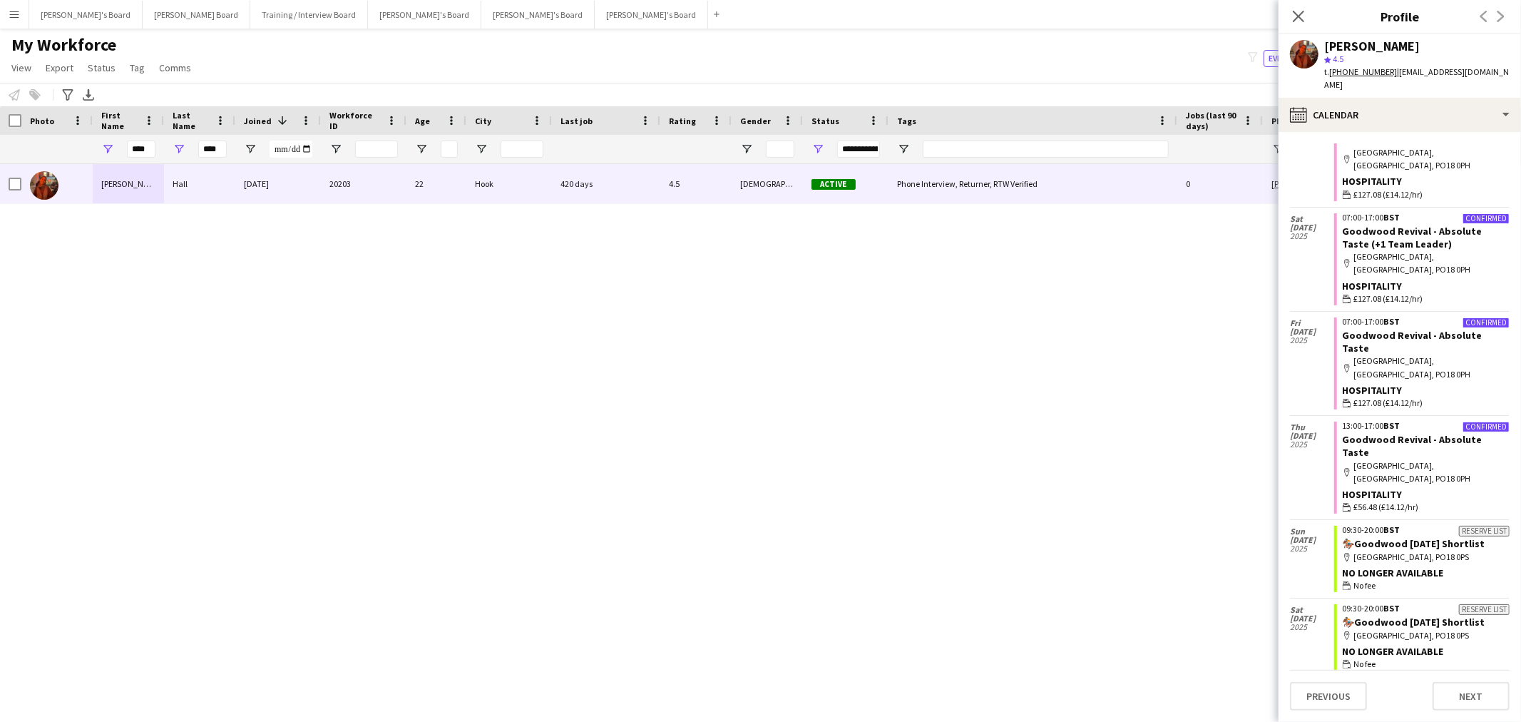
scroll to position [0, 0]
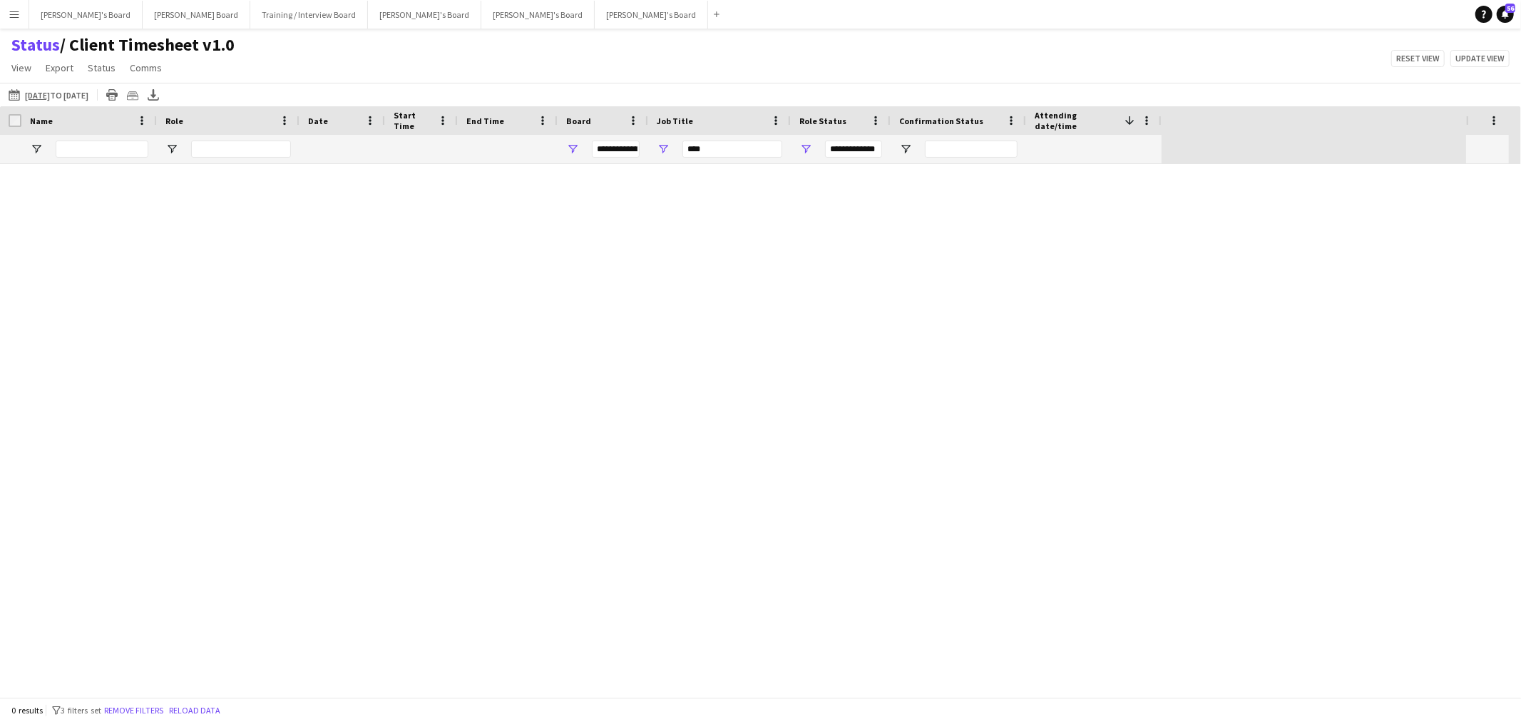
type input "***"
click at [787, 435] on link "Remove filters" at bounding box center [788, 438] width 59 height 11
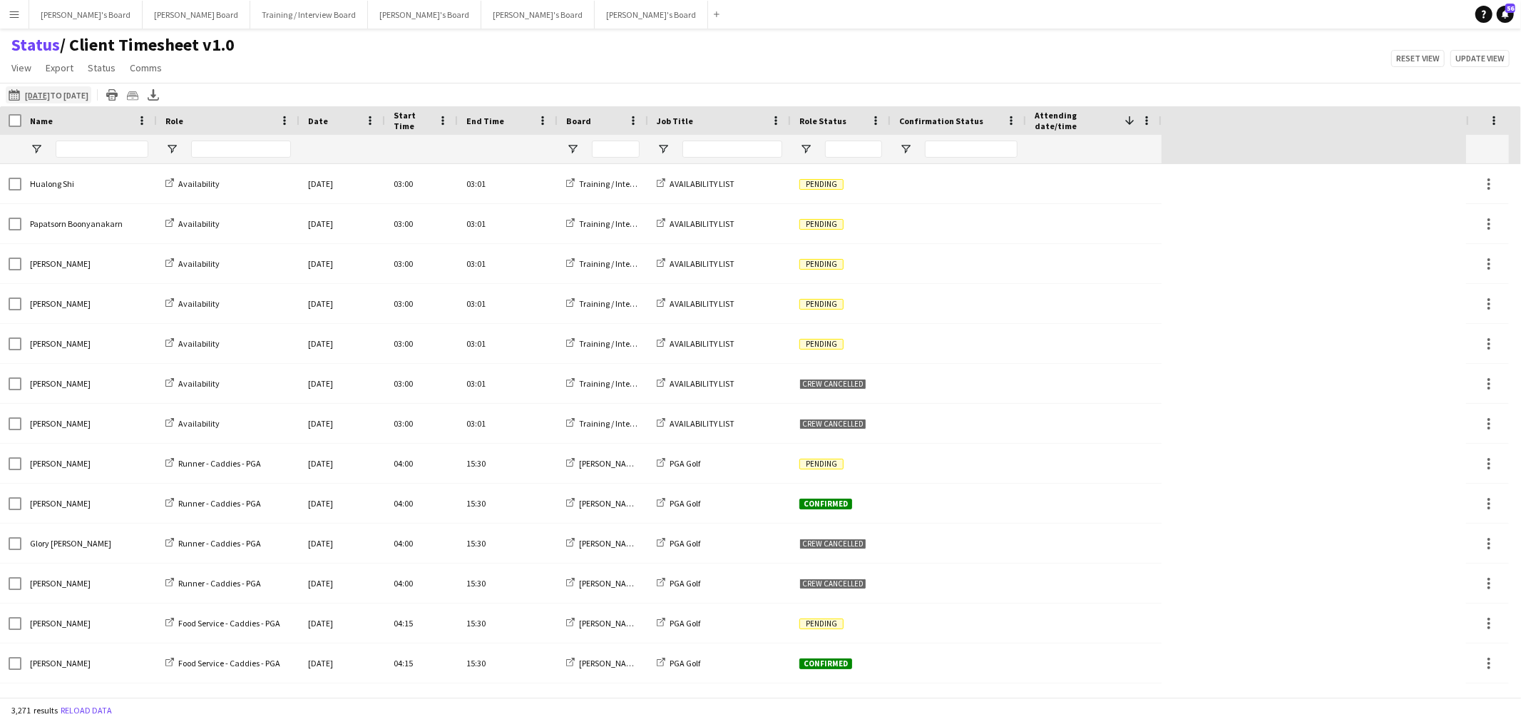
click at [14, 95] on app-icon "09-09-2025 to 15-09-2025" at bounding box center [17, 94] width 16 height 11
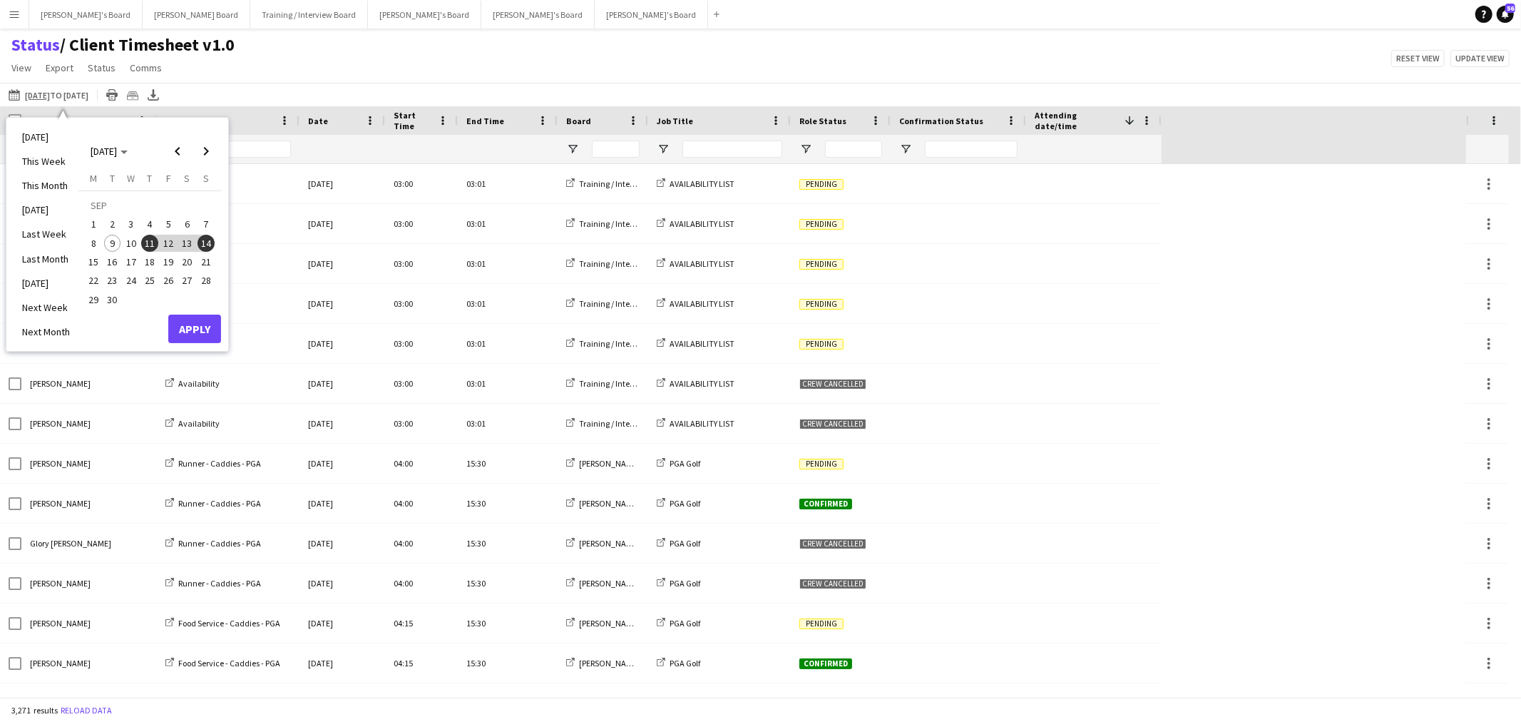
click at [173, 237] on span "12" at bounding box center [168, 243] width 17 height 17
click at [205, 321] on button "Apply" at bounding box center [194, 329] width 53 height 29
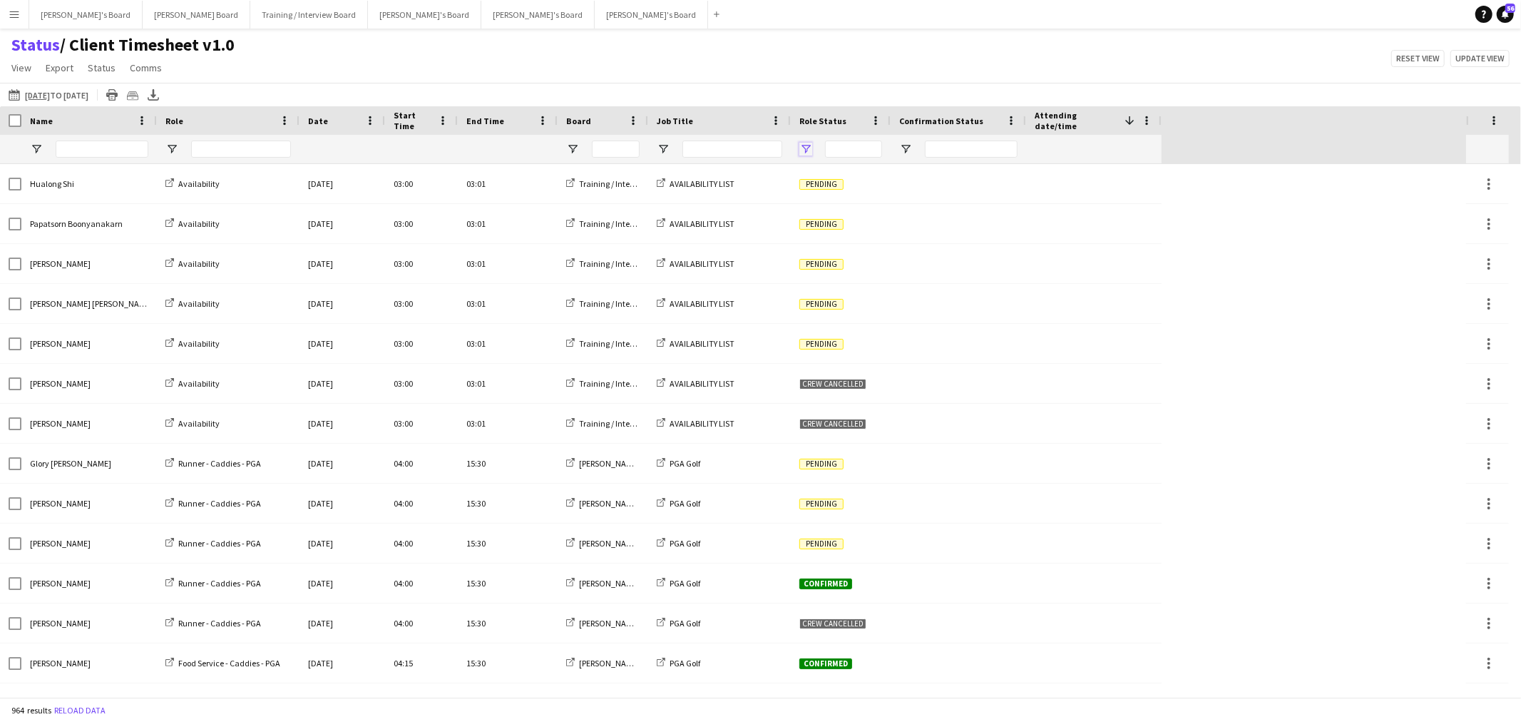
click at [810, 154] on span "Open Filter Menu" at bounding box center [806, 149] width 13 height 13
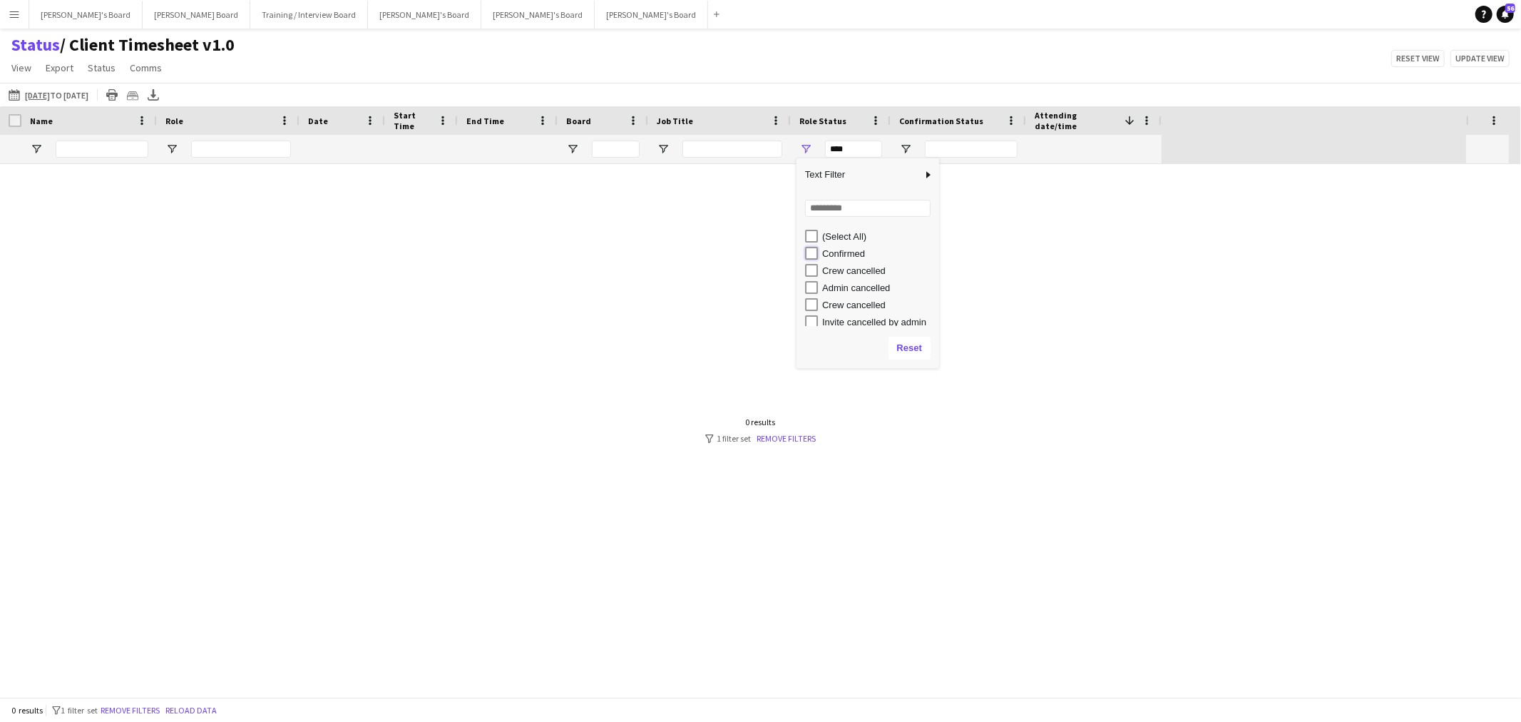
type input "**********"
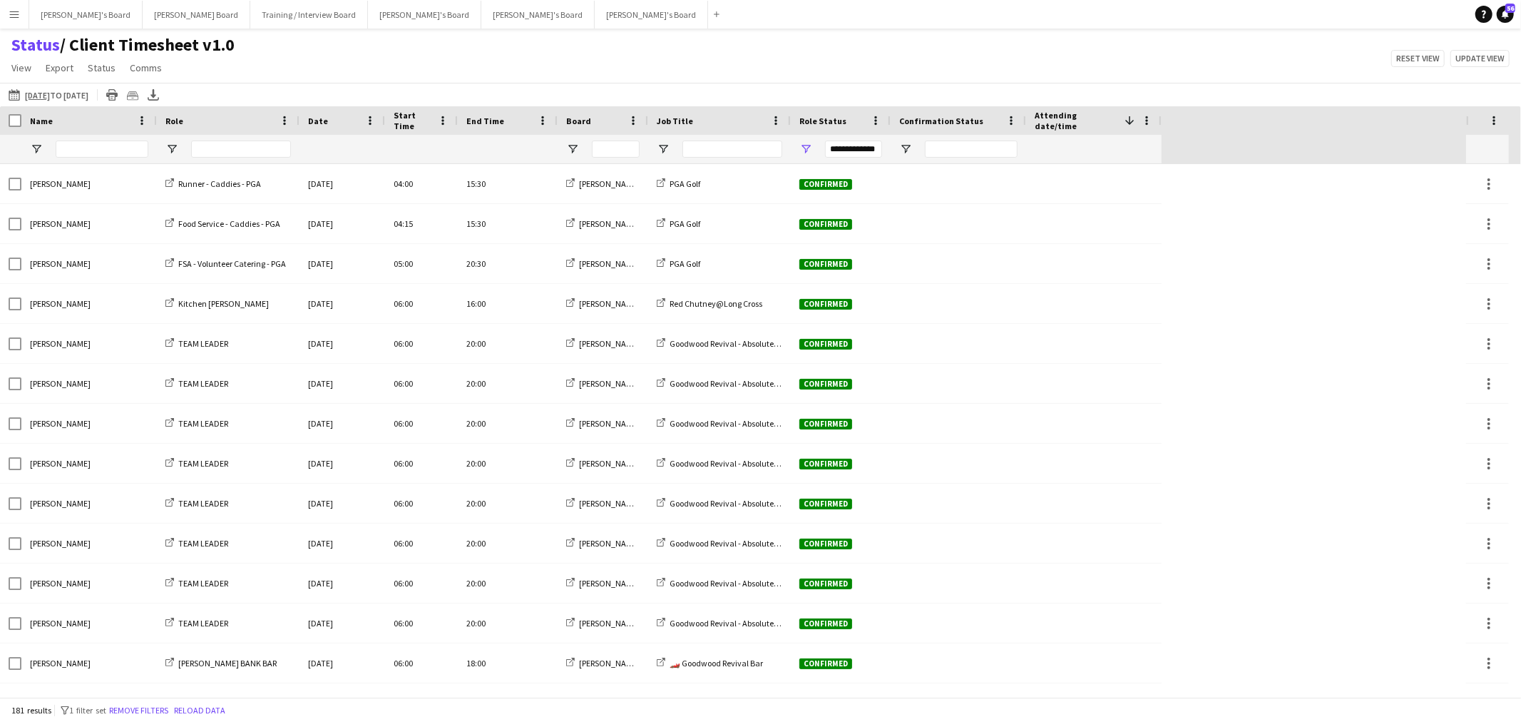
click at [708, 58] on div "Status / Client Timesheet v1.0 View Views Default view Airshow Accreditation Ai…" at bounding box center [760, 58] width 1521 height 49
click at [173, 150] on span "Open Filter Menu" at bounding box center [171, 149] width 13 height 13
click at [317, 62] on div "Status / Client Timesheet v1.0 View Views Default view Airshow Accreditation Ai…" at bounding box center [760, 58] width 1521 height 49
click at [571, 151] on span "Open Filter Menu" at bounding box center [572, 149] width 13 height 13
type input "***"
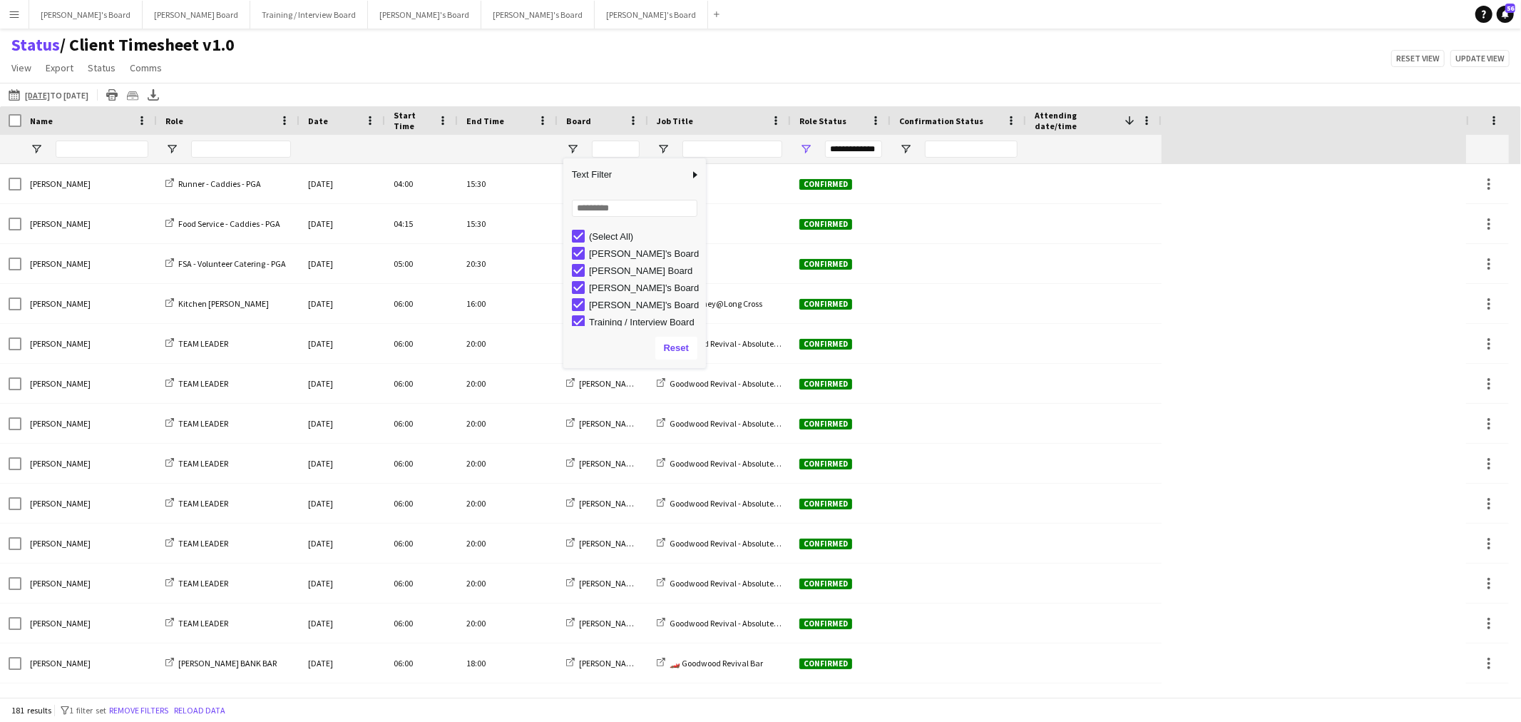
type input "***"
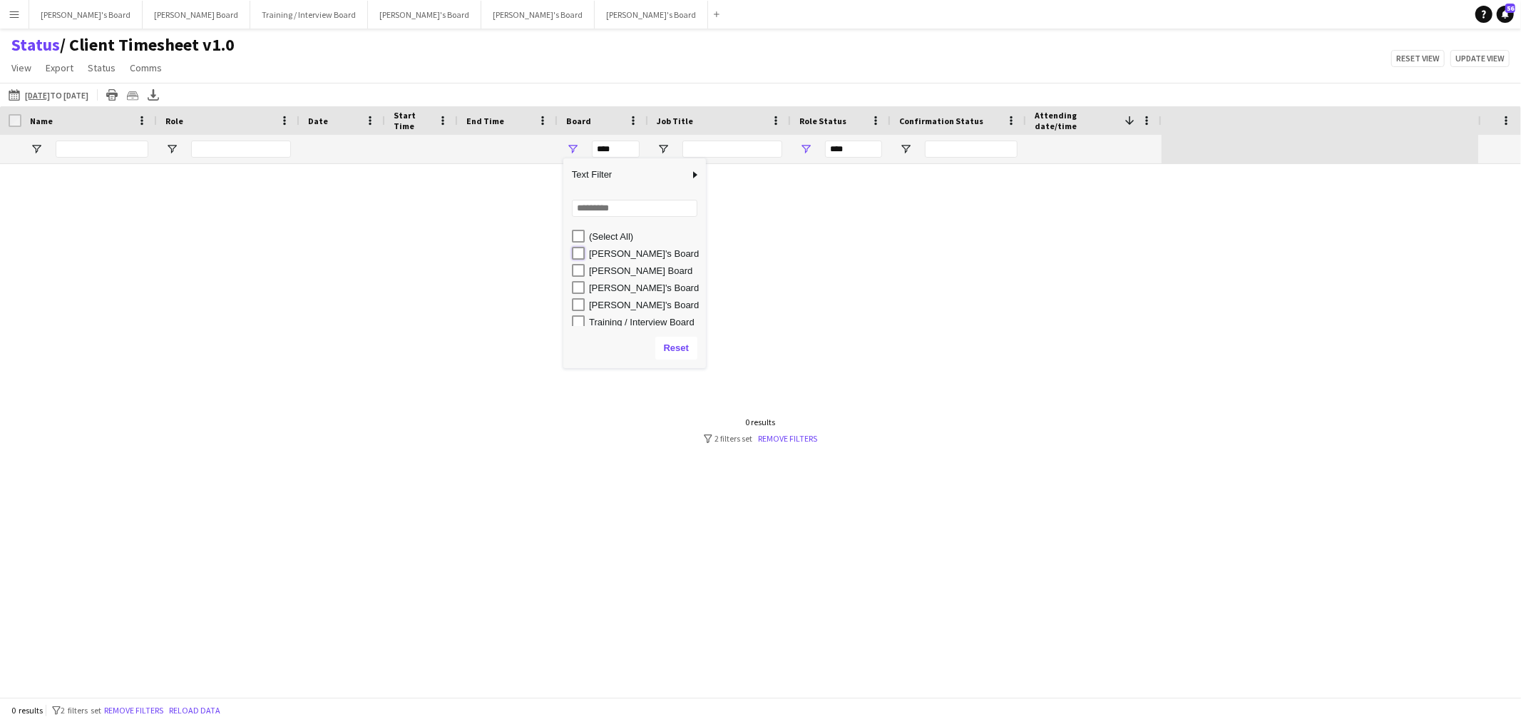
type input "**********"
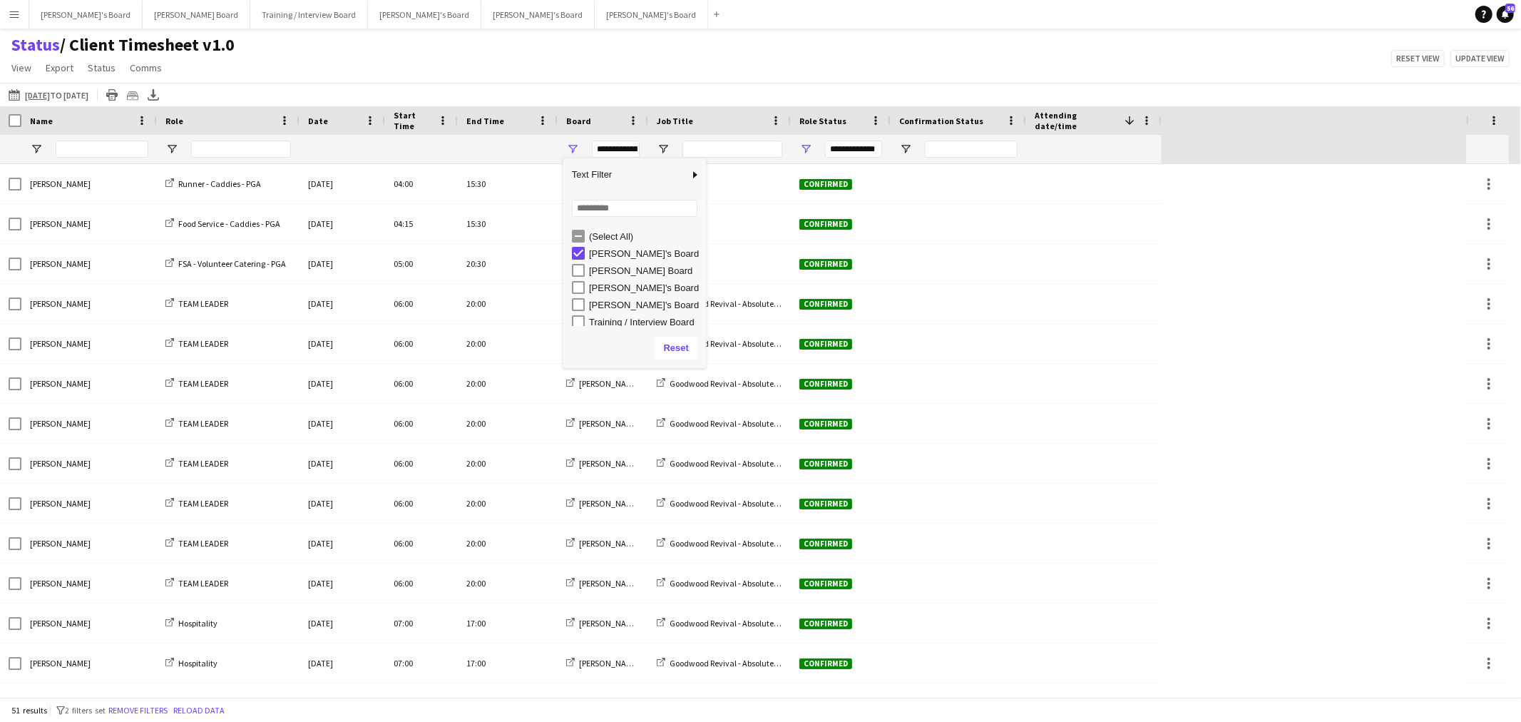
click at [566, 78] on div "Status / Client Timesheet v1.0 View Views Default view Airshow Accreditation Ai…" at bounding box center [760, 58] width 1521 height 49
click at [668, 151] on span "Open Filter Menu" at bounding box center [663, 149] width 13 height 13
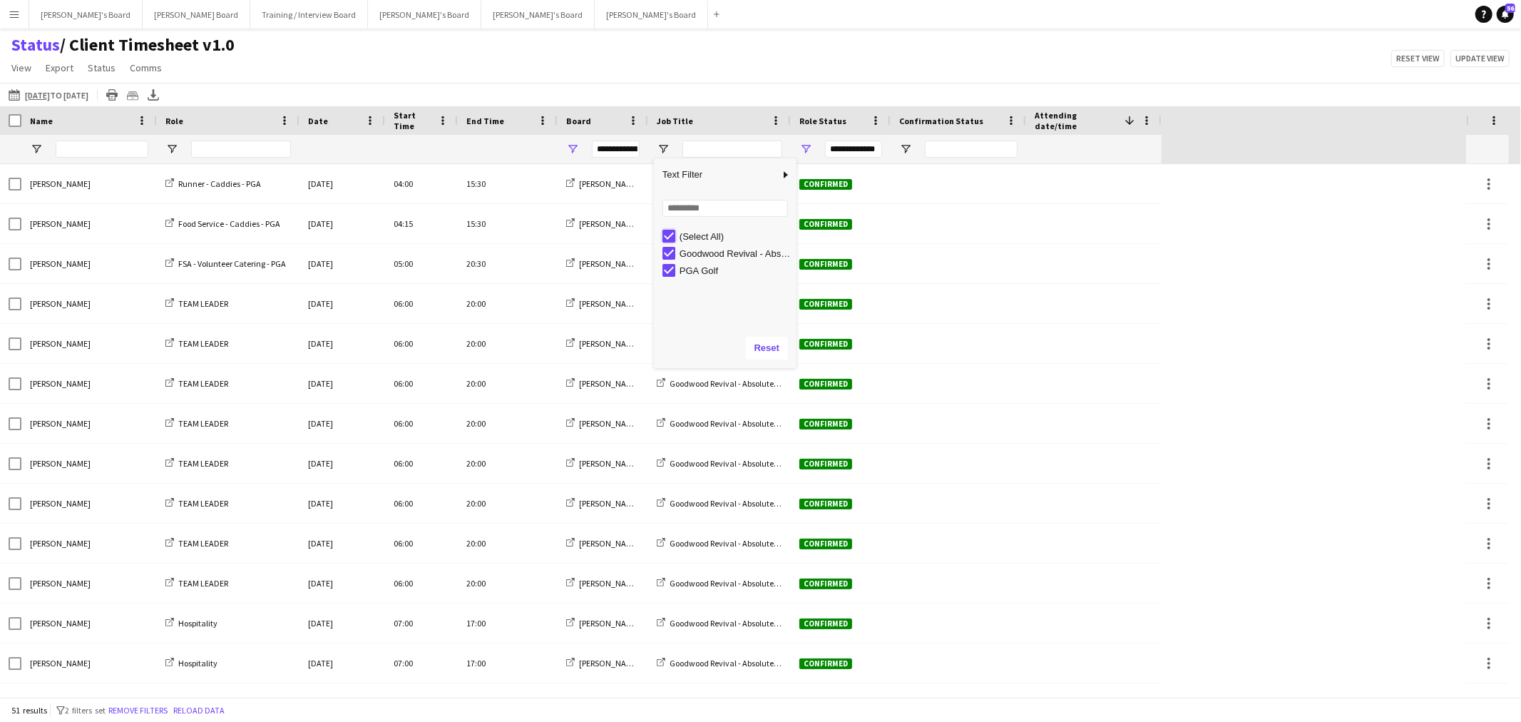
type input "***"
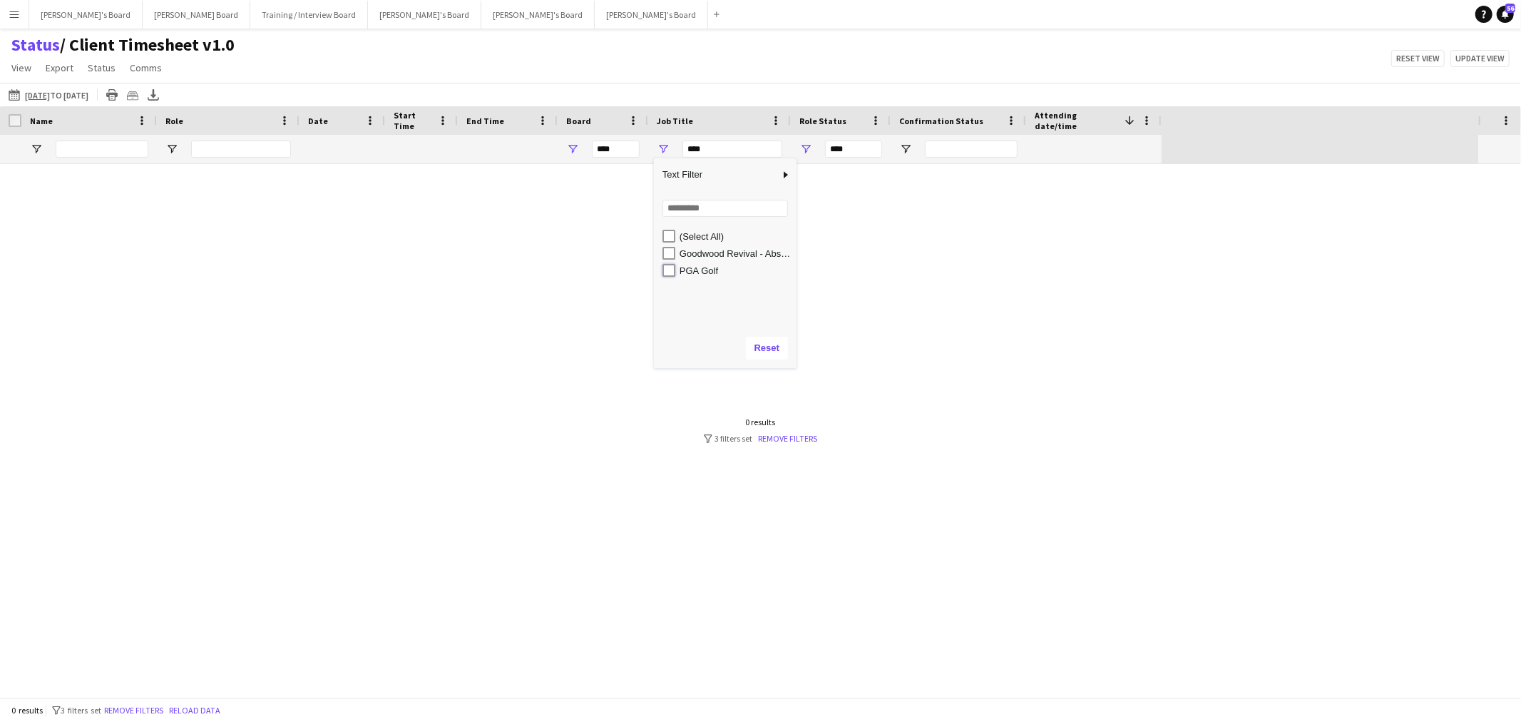
type input "**********"
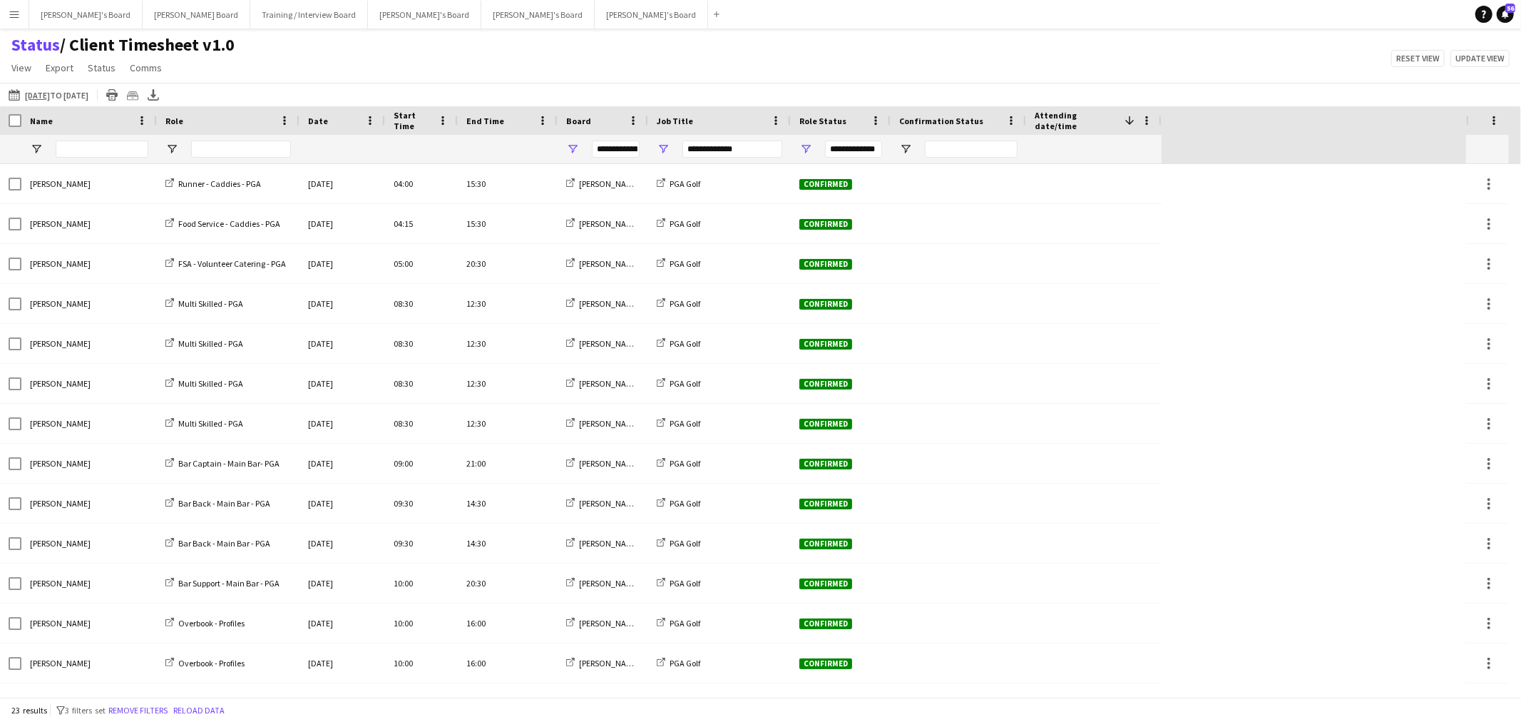
click at [519, 73] on div "Status / Client Timesheet v1.0 View Views Default view Airshow Accreditation Ai…" at bounding box center [760, 58] width 1521 height 49
click at [668, 144] on span "Open Filter Menu" at bounding box center [663, 149] width 13 height 13
click at [663, 79] on div "Status / Client Timesheet v1.0 View Views Default view Airshow Accreditation Ai…" at bounding box center [760, 58] width 1521 height 49
click at [571, 144] on span "Open Filter Menu" at bounding box center [572, 149] width 13 height 13
click at [573, 77] on div "Status / Client Timesheet v1.0 View Views Default view Airshow Accreditation Ai…" at bounding box center [760, 58] width 1521 height 49
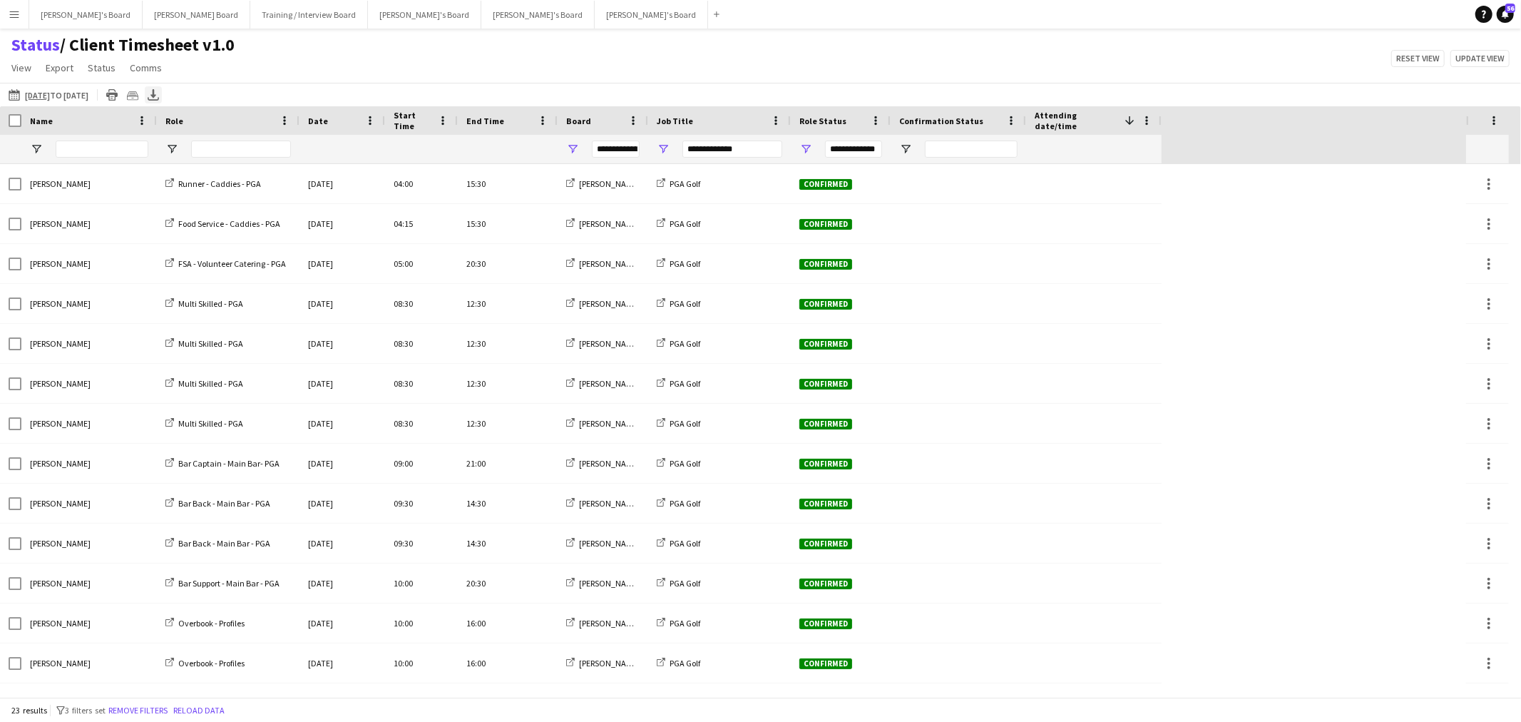
click at [159, 93] on icon "Export XLSX" at bounding box center [153, 94] width 11 height 11
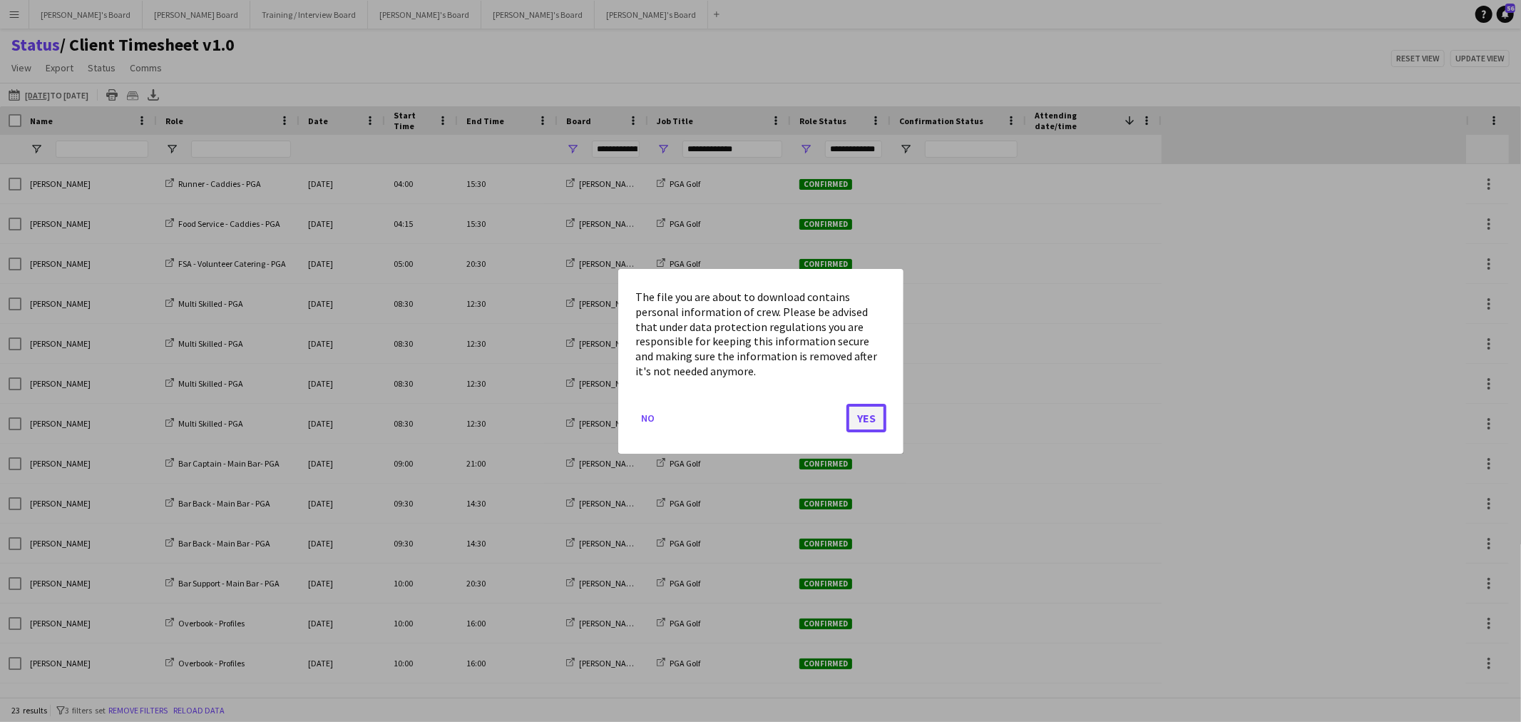
click at [852, 409] on button "Yes" at bounding box center [867, 417] width 40 height 29
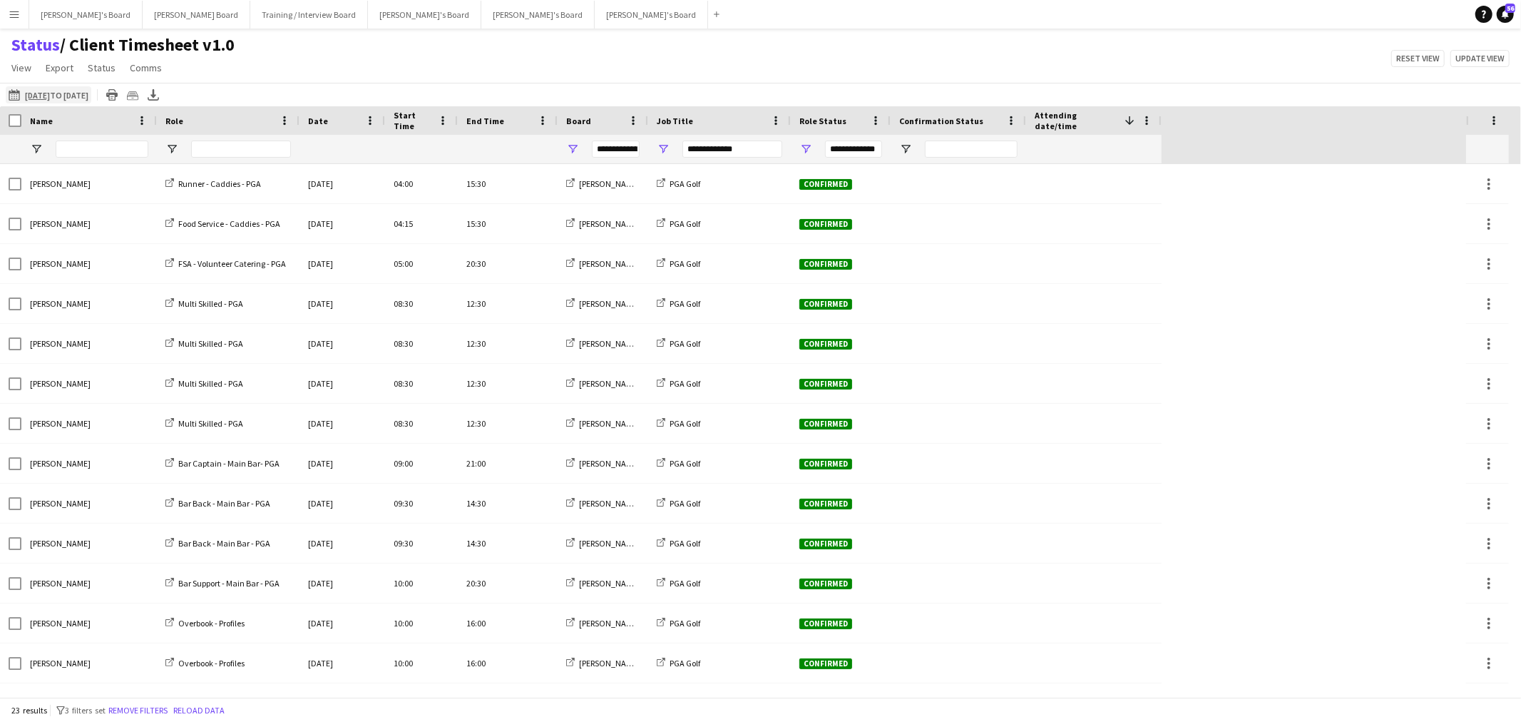
click at [9, 89] on app-icon "09-09-2025 to 15-09-2025" at bounding box center [17, 94] width 16 height 11
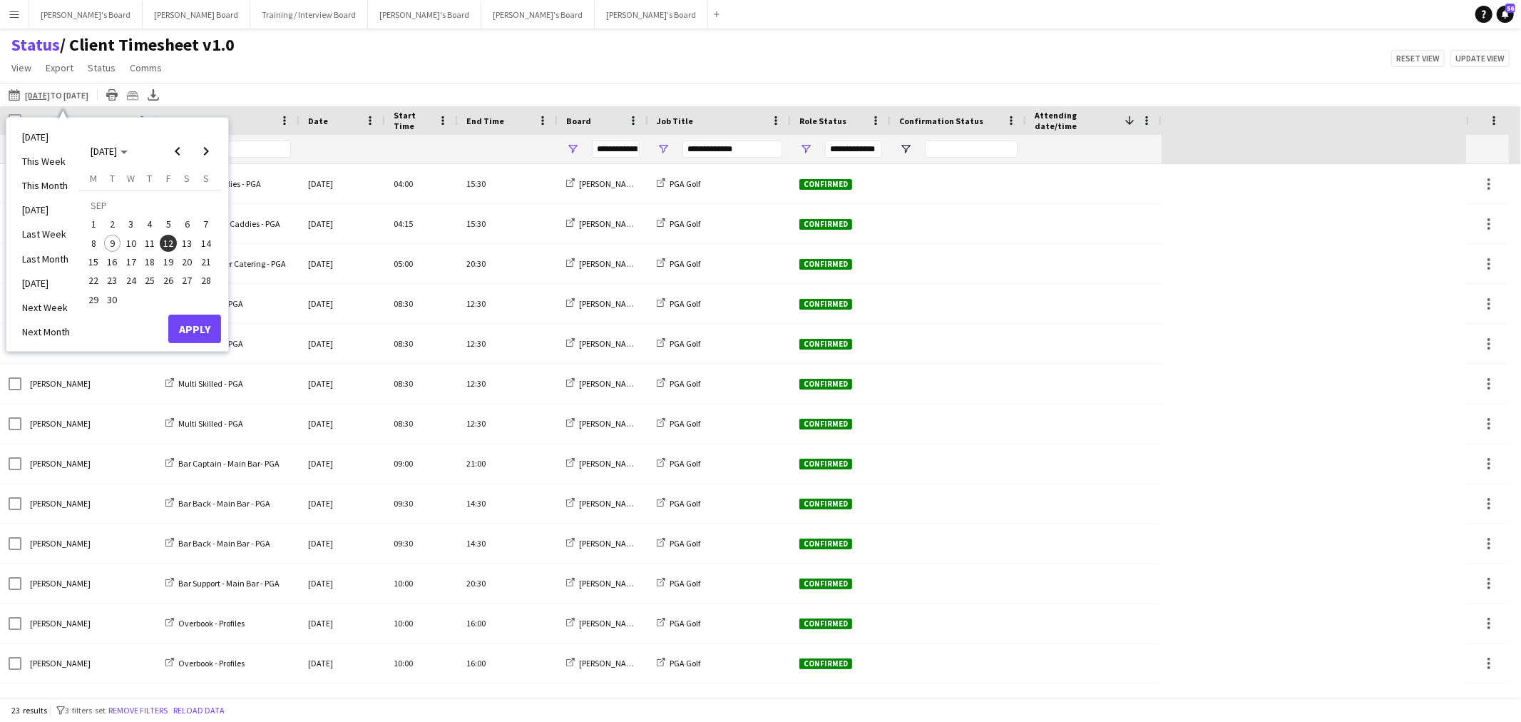
click at [190, 243] on span "13" at bounding box center [187, 243] width 17 height 17
click at [196, 325] on button "Apply" at bounding box center [194, 329] width 53 height 29
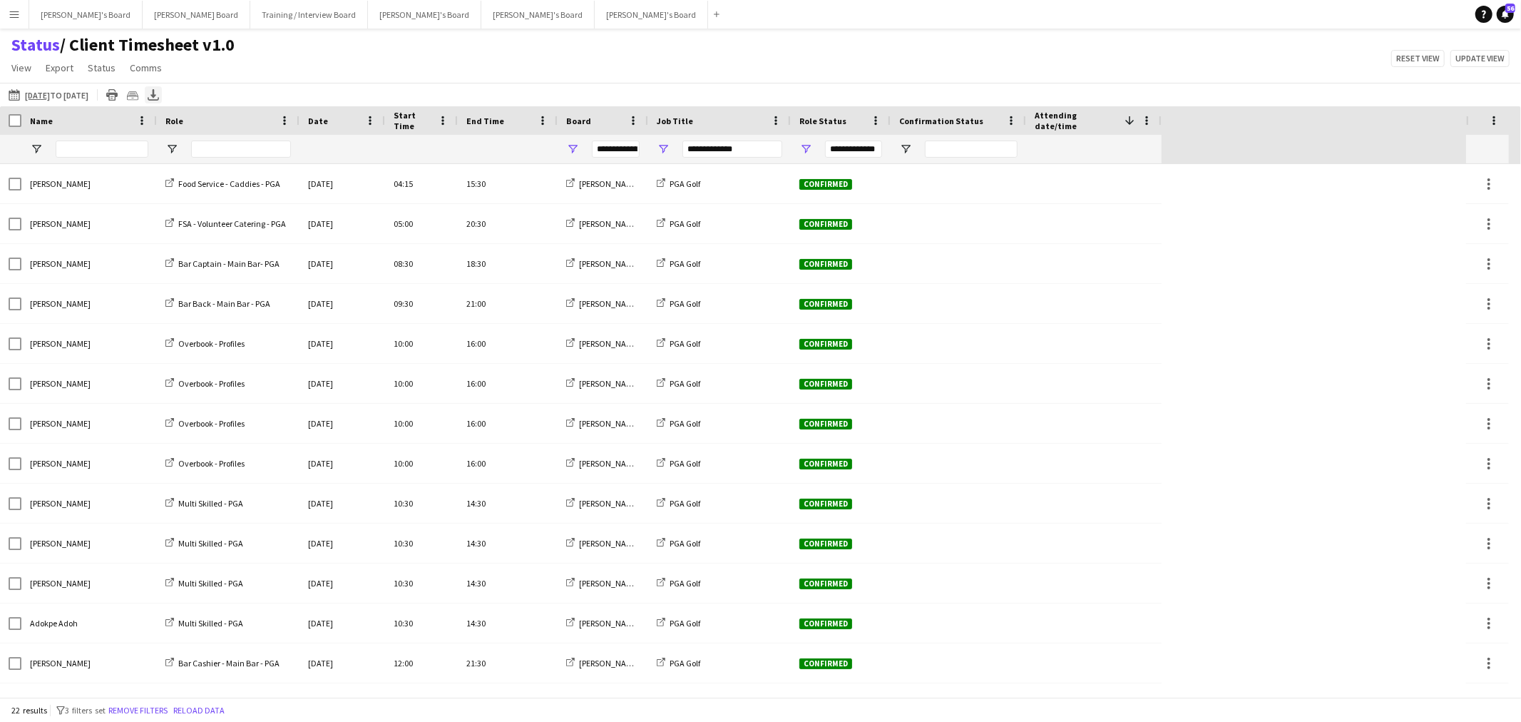
click at [156, 91] on icon at bounding box center [154, 93] width 6 height 9
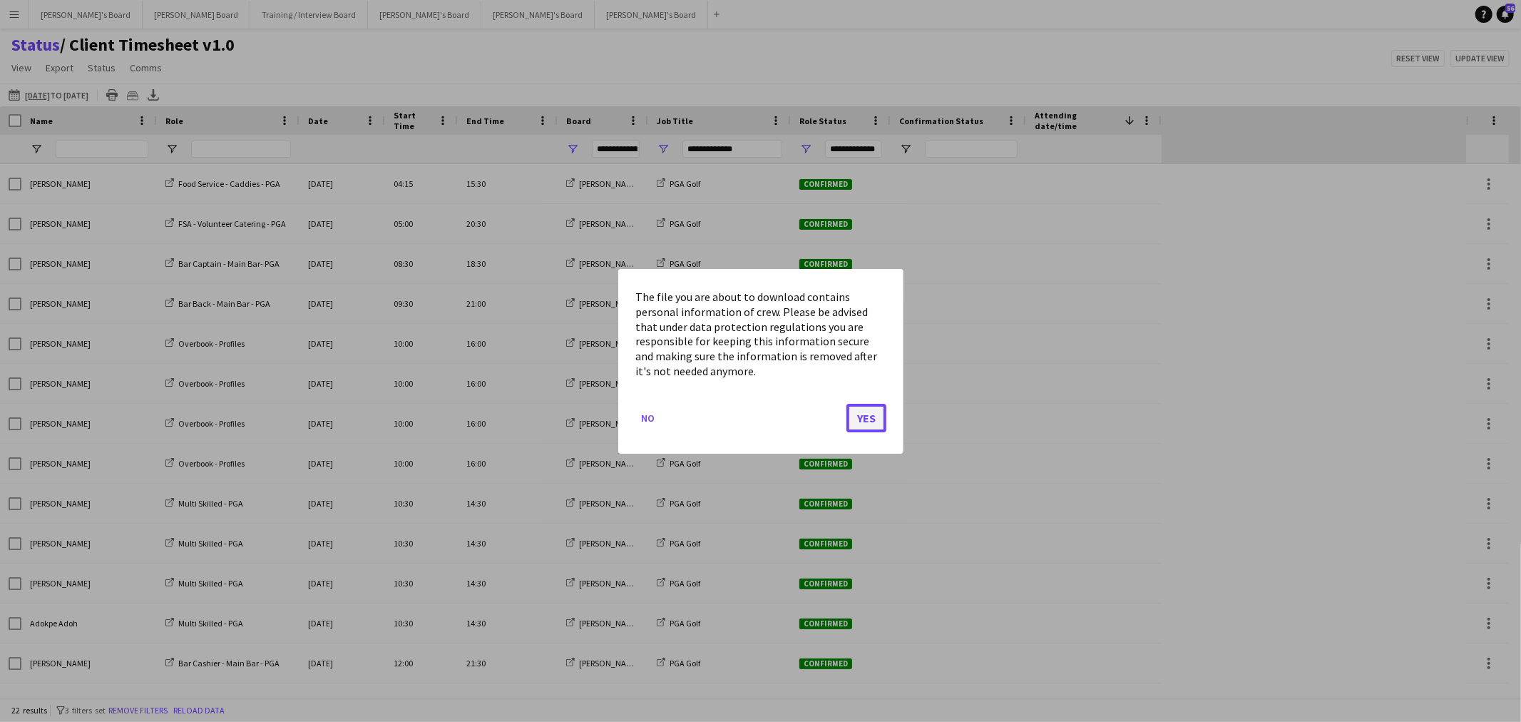
click at [883, 419] on button "Yes" at bounding box center [867, 417] width 40 height 29
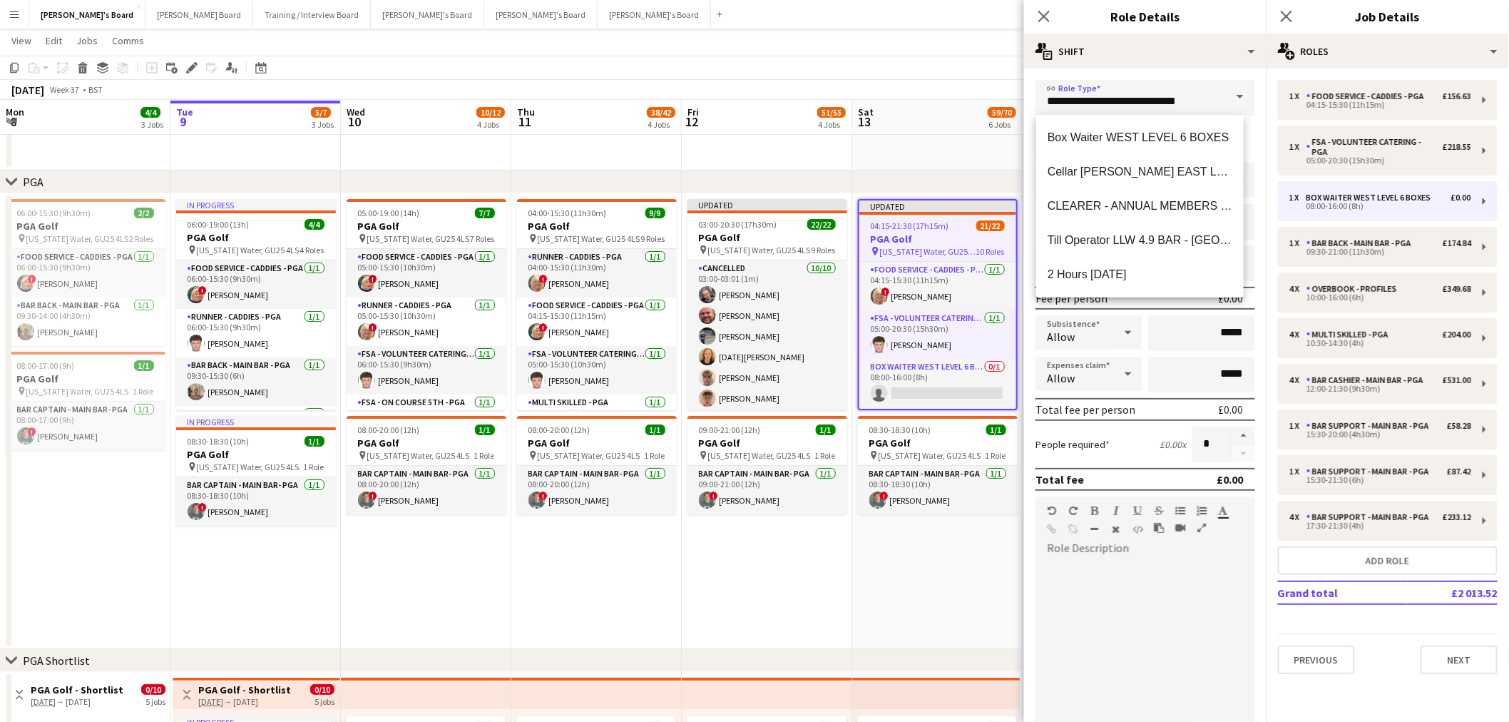
scroll to position [158, 0]
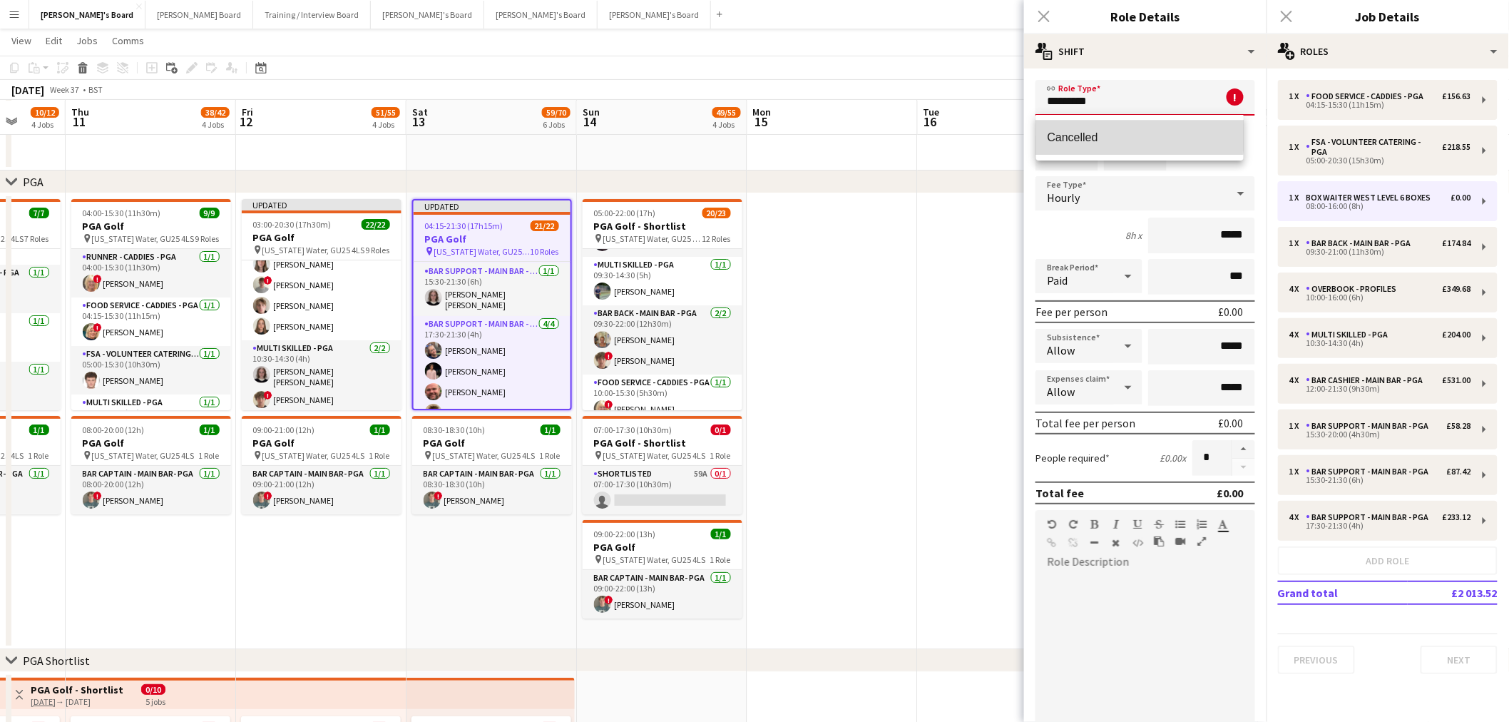
click at [1040, 128] on mat-option "Cancelled" at bounding box center [1140, 138] width 208 height 34
type input "*********"
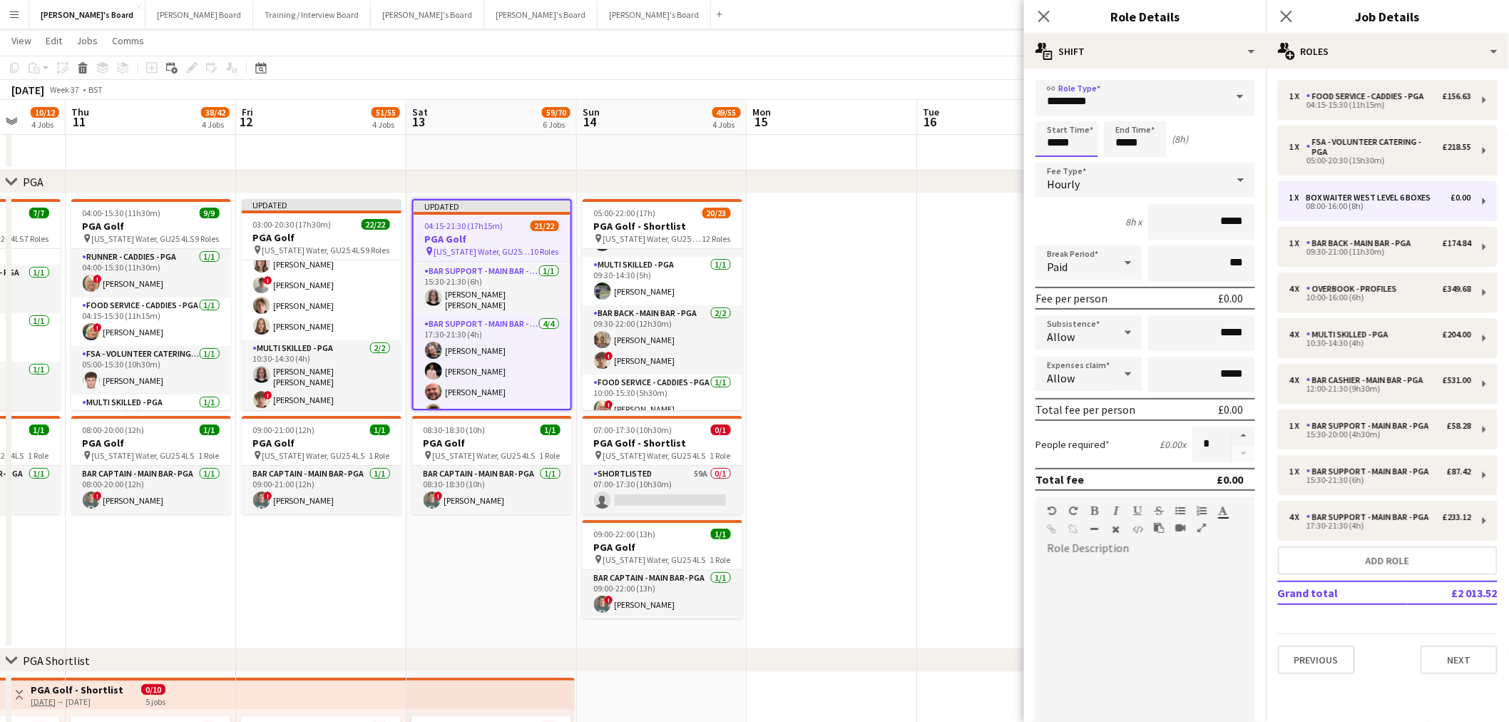
click at [1087, 138] on input "*****" at bounding box center [1067, 139] width 63 height 36
click at [1144, 141] on input "*****" at bounding box center [1135, 139] width 63 height 36
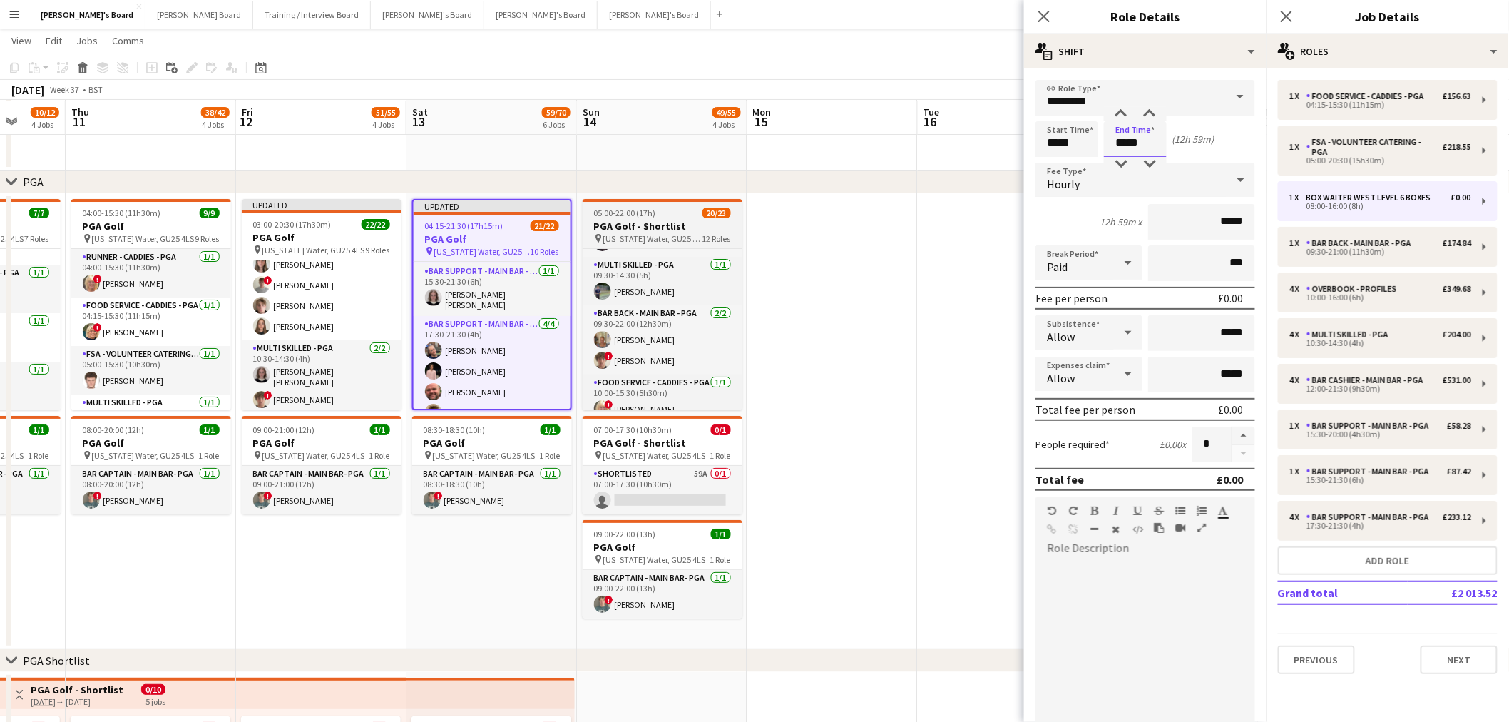
drag, startPoint x: 1144, startPoint y: 141, endPoint x: 723, endPoint y: 218, distance: 428.0
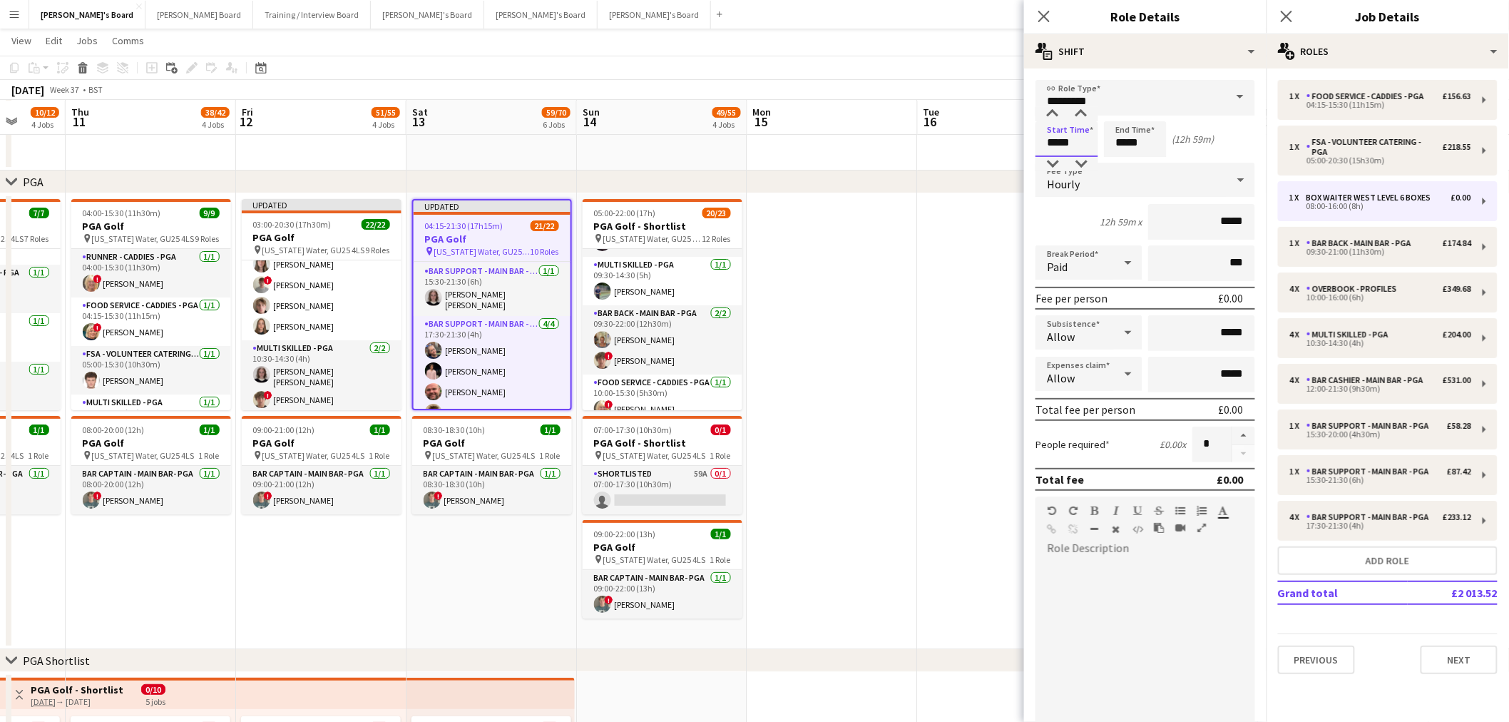
click at [1066, 136] on input "*****" at bounding box center [1067, 139] width 63 height 36
type input "*****"
drag, startPoint x: 1152, startPoint y: 137, endPoint x: 1026, endPoint y: 136, distance: 126.3
click at [1024, 136] on form "link Role Type ********* Start Time ***** End Time ***** (13h) Fee Type Hourly …" at bounding box center [1145, 486] width 243 height 813
type input "*****"
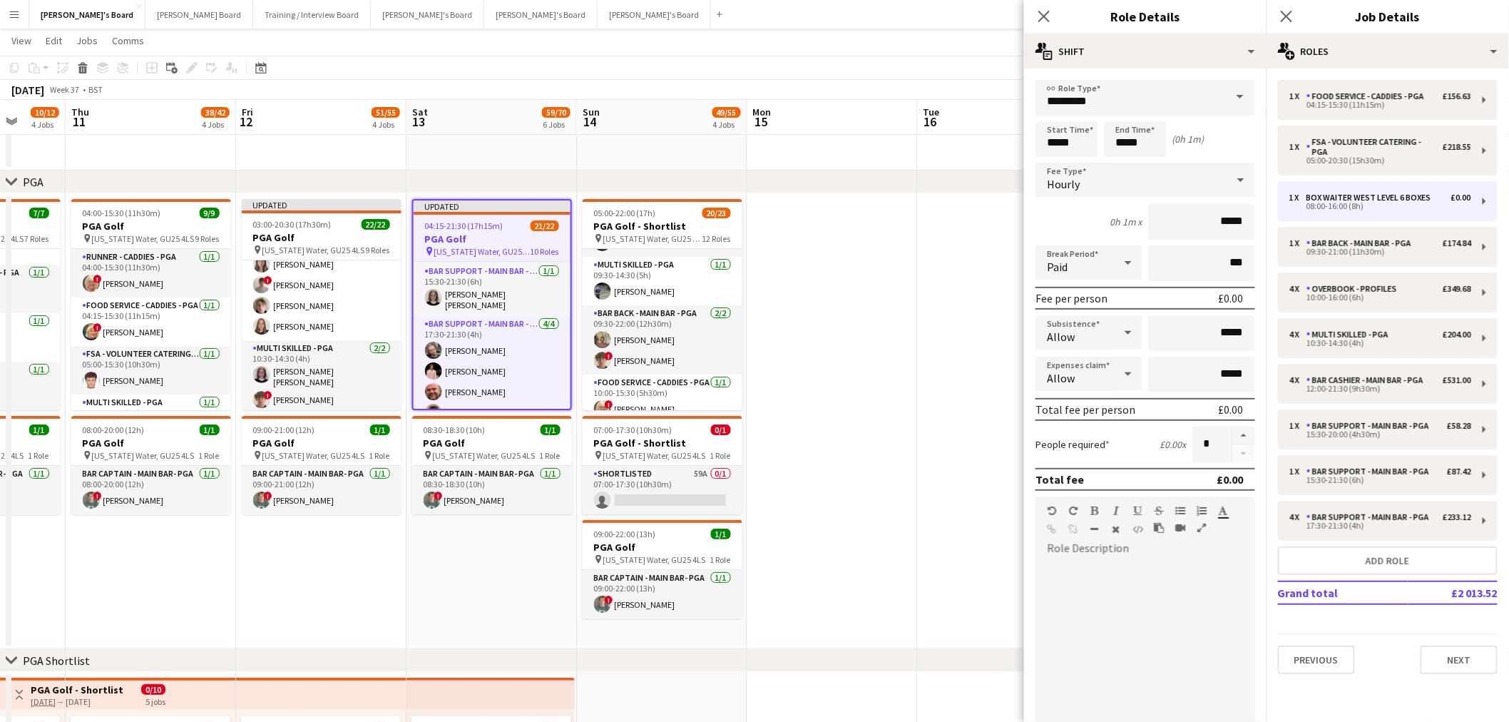
click at [1195, 148] on div "Start Time ***** End Time ***** (0h 1m)" at bounding box center [1146, 139] width 220 height 36
click at [1143, 588] on div at bounding box center [1146, 645] width 220 height 171
click at [1095, 267] on div "Paid" at bounding box center [1075, 262] width 78 height 34
click at [1079, 350] on mat-option "Unpaid" at bounding box center [1086, 336] width 101 height 36
click at [1151, 586] on div at bounding box center [1146, 645] width 220 height 171
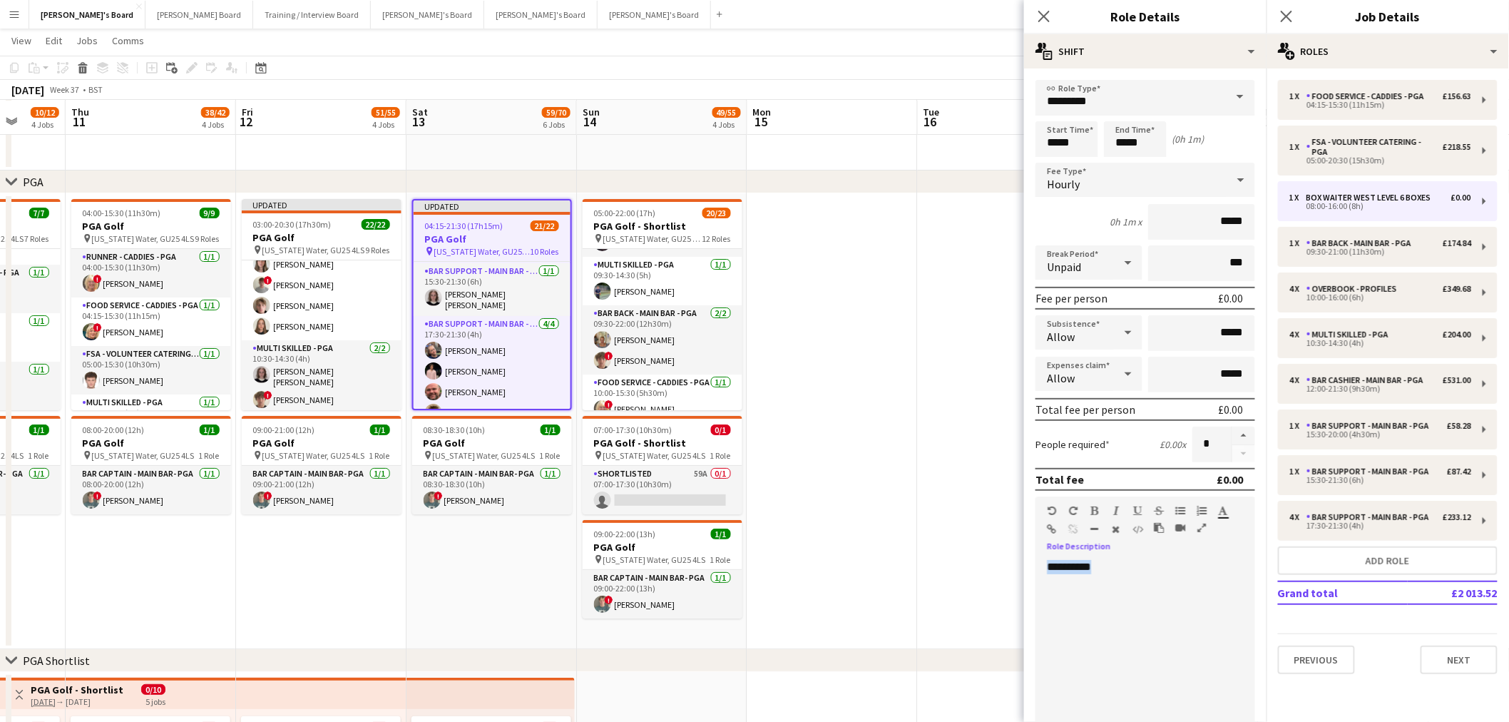
drag, startPoint x: 1139, startPoint y: 557, endPoint x: 1004, endPoint y: 578, distance: 136.5
click at [1088, 505] on div at bounding box center [1068, 513] width 43 height 17
click at [1093, 506] on icon "button" at bounding box center [1095, 511] width 8 height 10
click at [1128, 569] on div "**********" at bounding box center [1140, 645] width 208 height 171
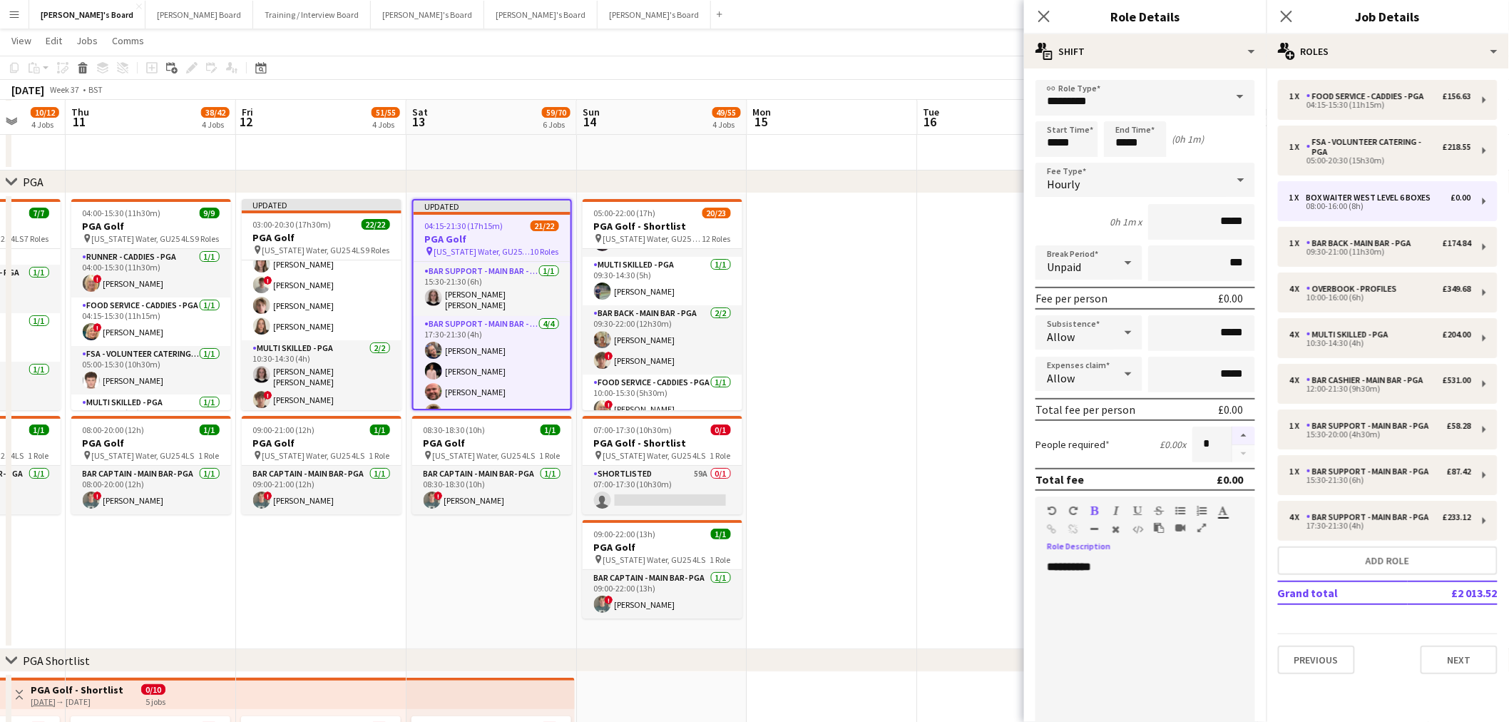
click at [1233, 429] on button "button" at bounding box center [1244, 436] width 23 height 19
type input "*"
click at [849, 361] on app-date-cell at bounding box center [833, 421] width 170 height 456
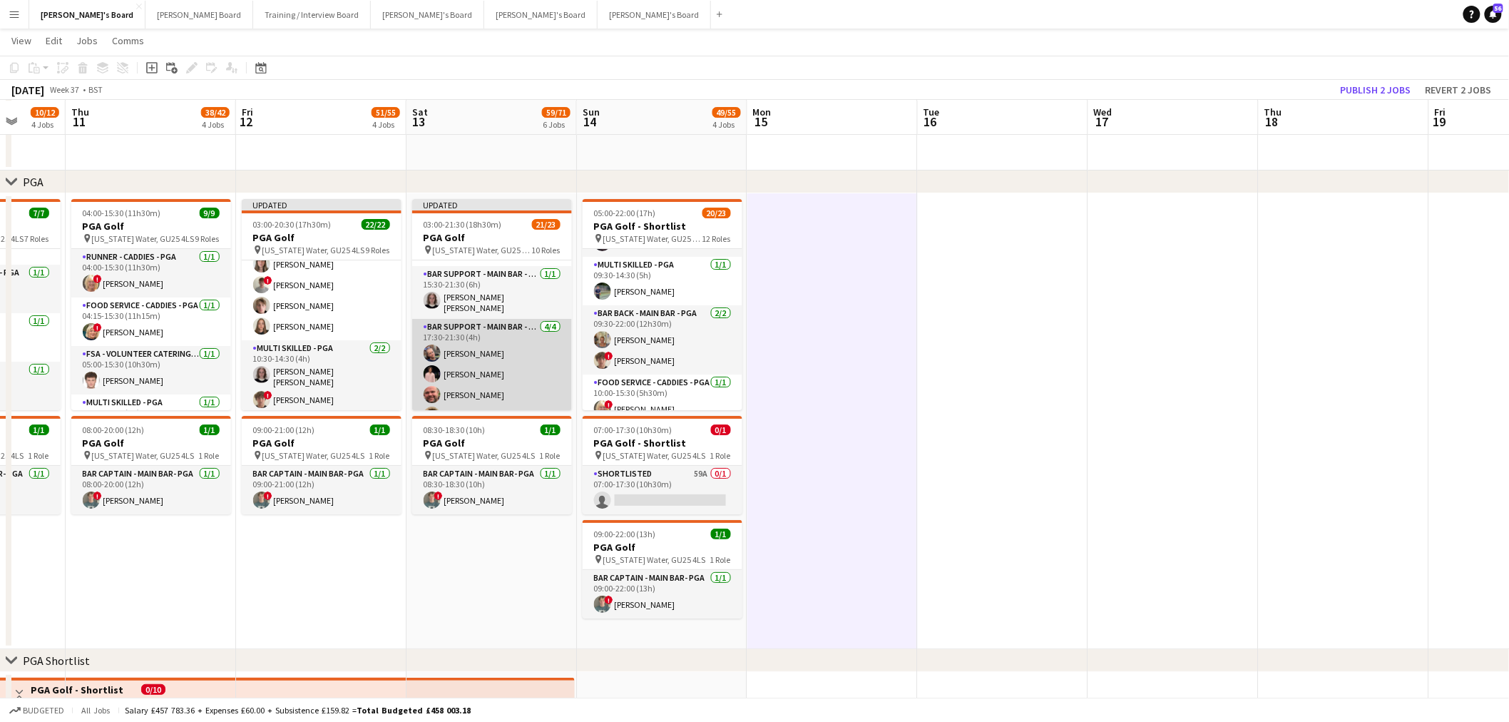
scroll to position [605, 0]
click at [504, 347] on app-card-role "Bar Support - Main Bar - PGA 4/4 17:30-21:30 (4h) lucy eliot Joseph Simms Dyllo…" at bounding box center [492, 358] width 160 height 111
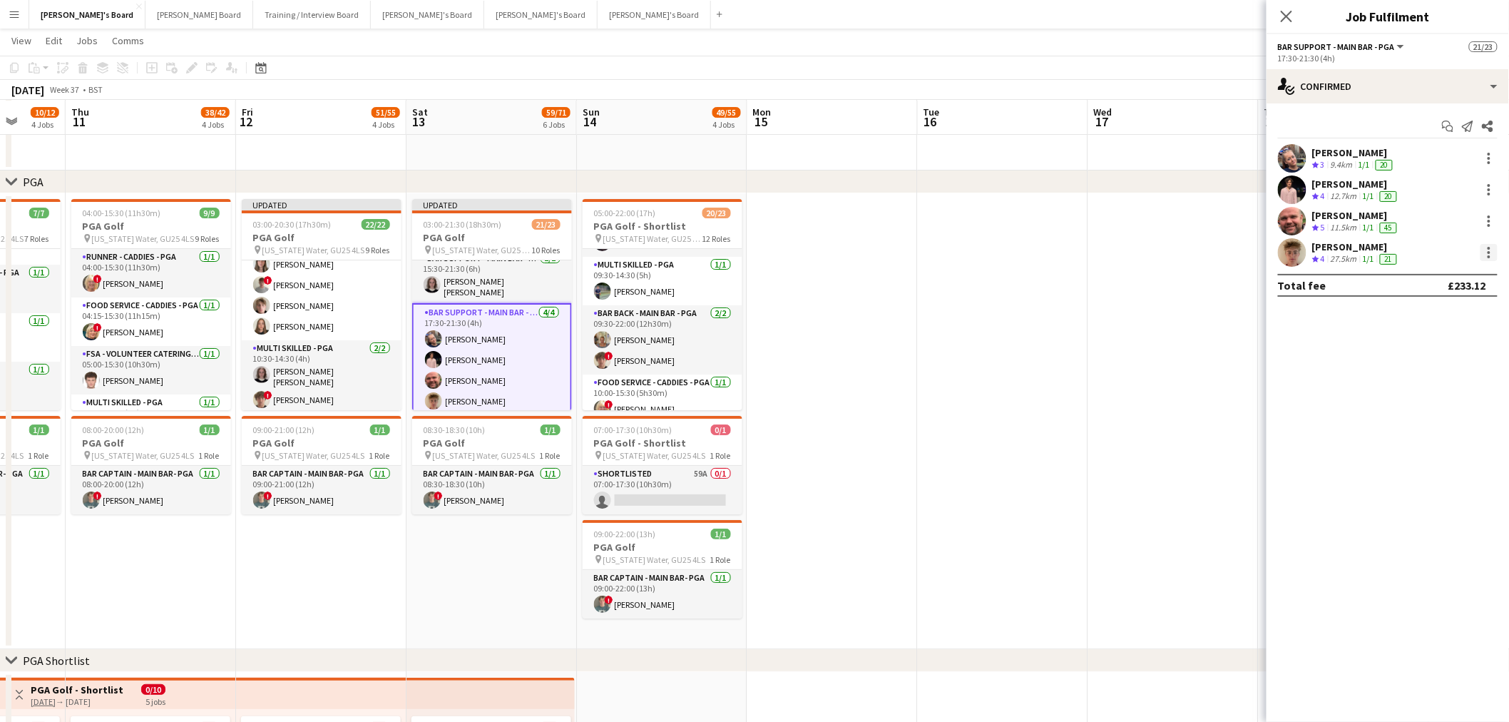
click at [1489, 252] on div at bounding box center [1489, 252] width 3 height 3
click at [1448, 318] on span "Switch crew" at bounding box center [1429, 313] width 61 height 12
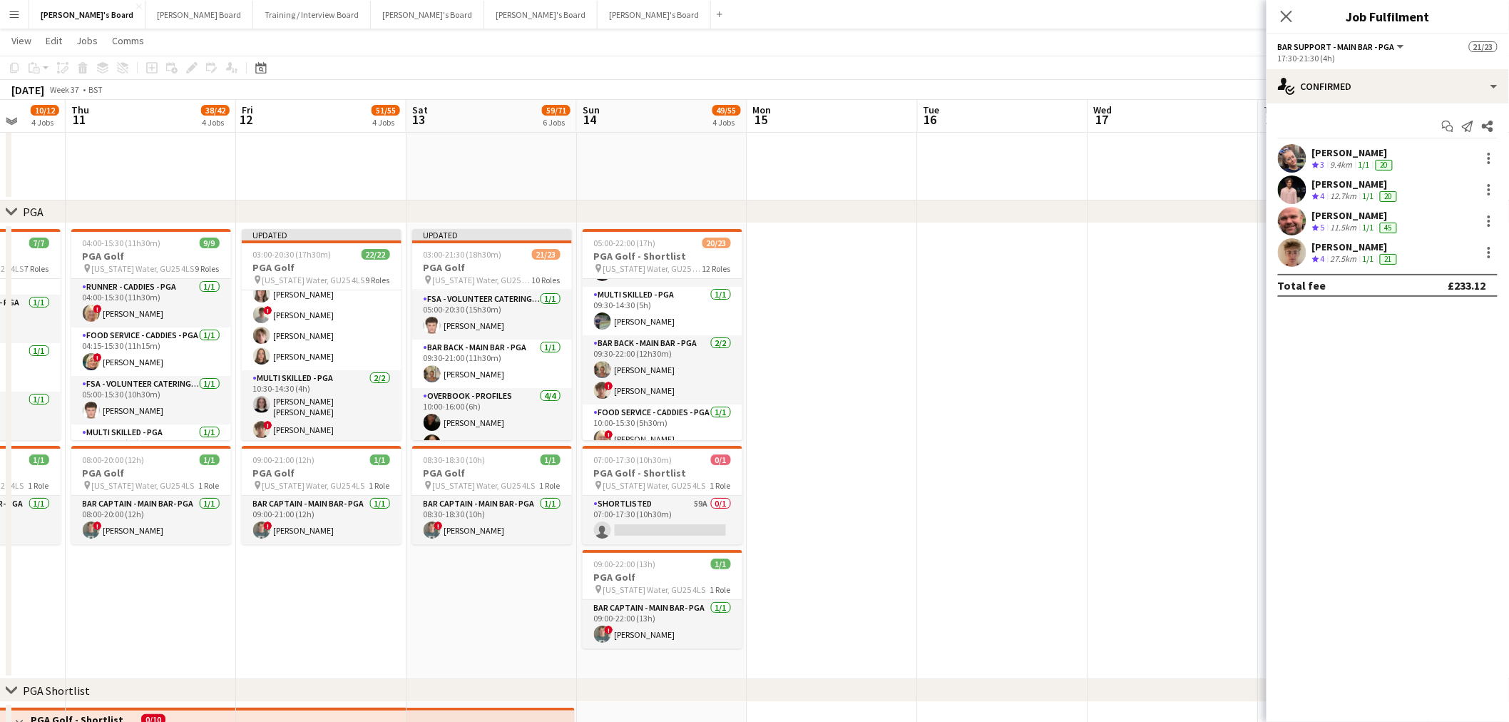
scroll to position [0, 0]
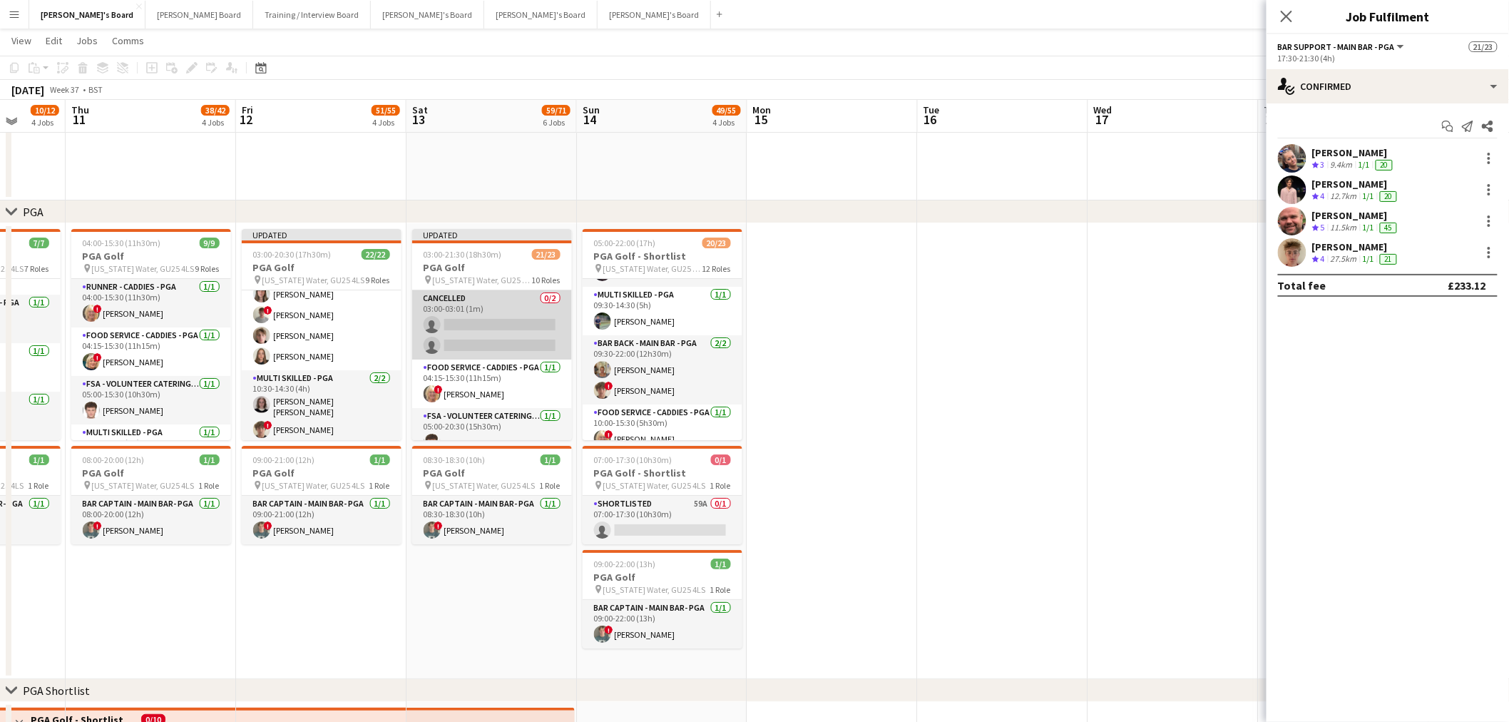
click at [471, 337] on app-card-role "Cancelled 0/2 03:00-03:01 (1m) single-neutral-actions single-neutral-actions" at bounding box center [492, 324] width 160 height 69
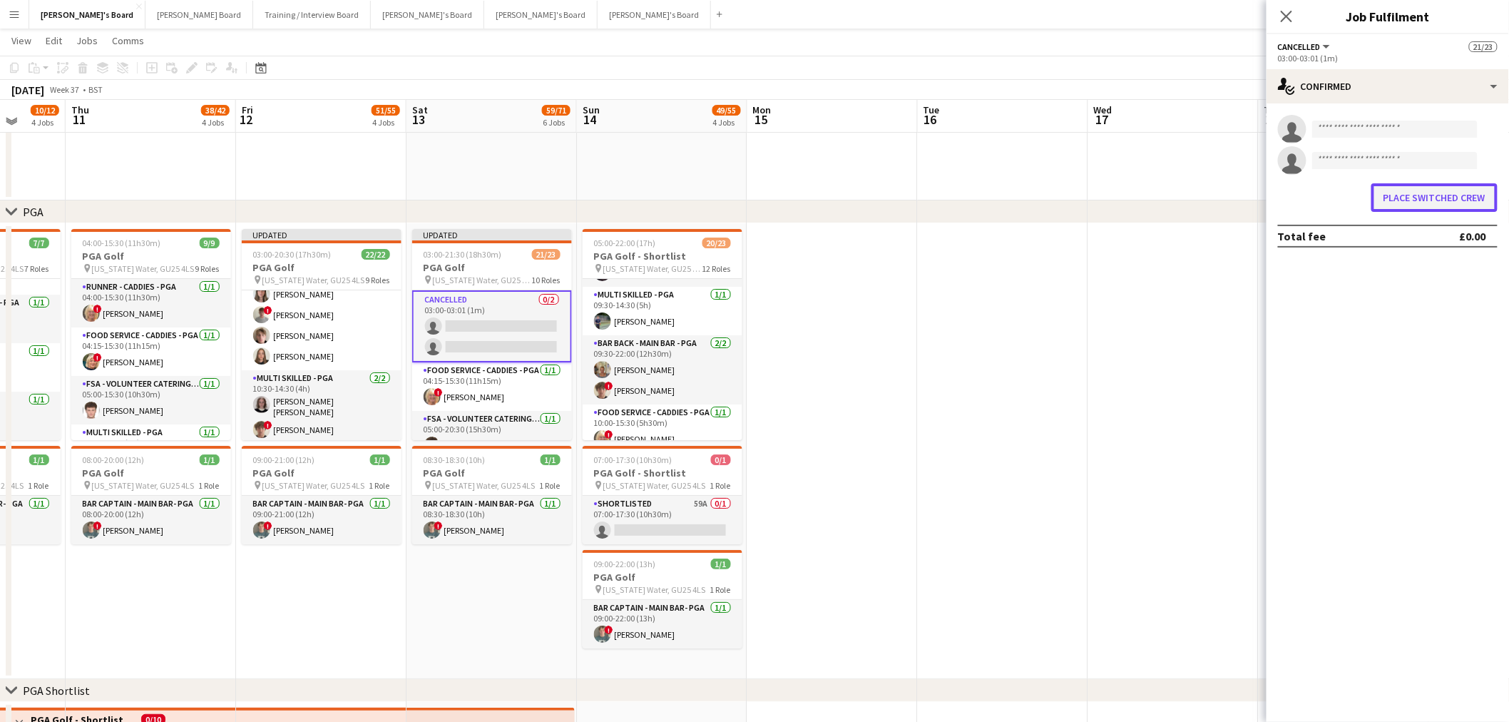
click at [1448, 198] on button "Place switched crew" at bounding box center [1435, 197] width 126 height 29
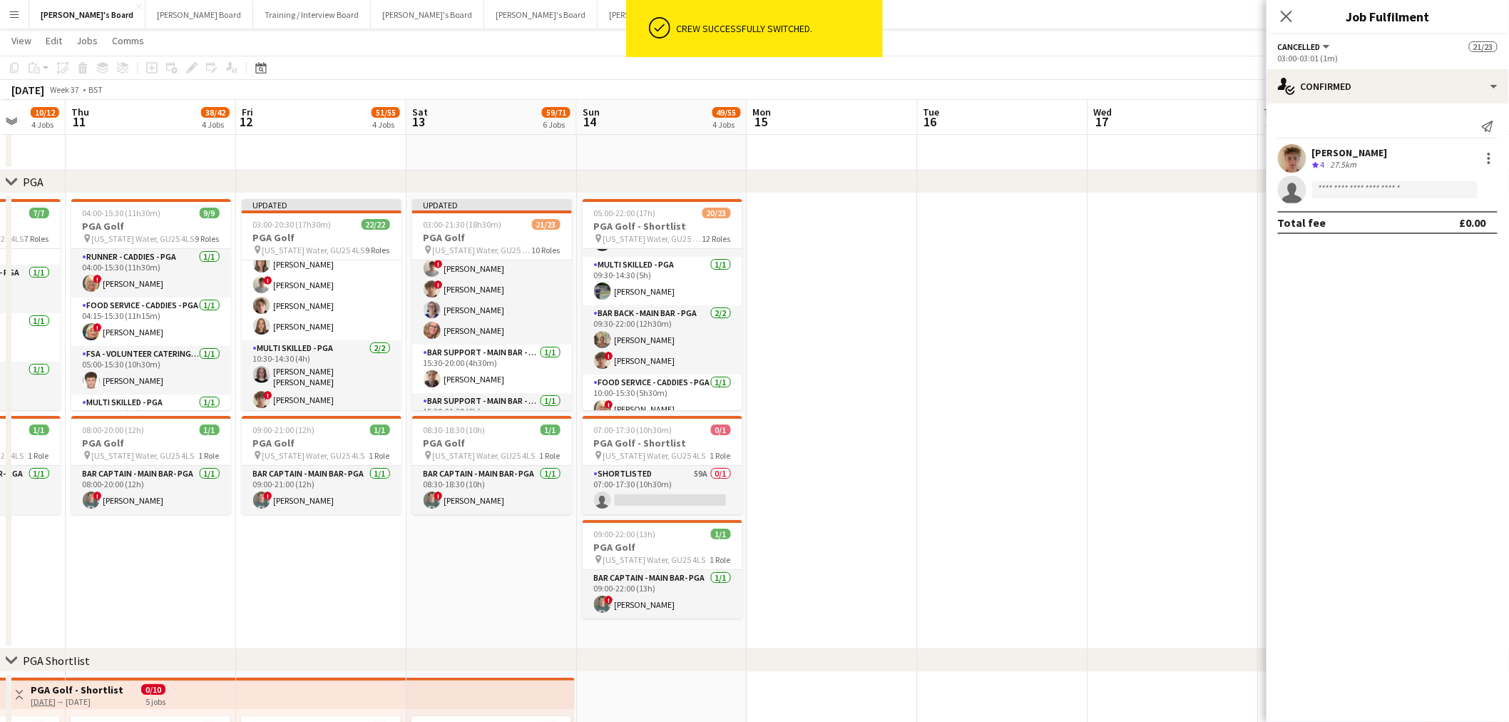
scroll to position [475, 0]
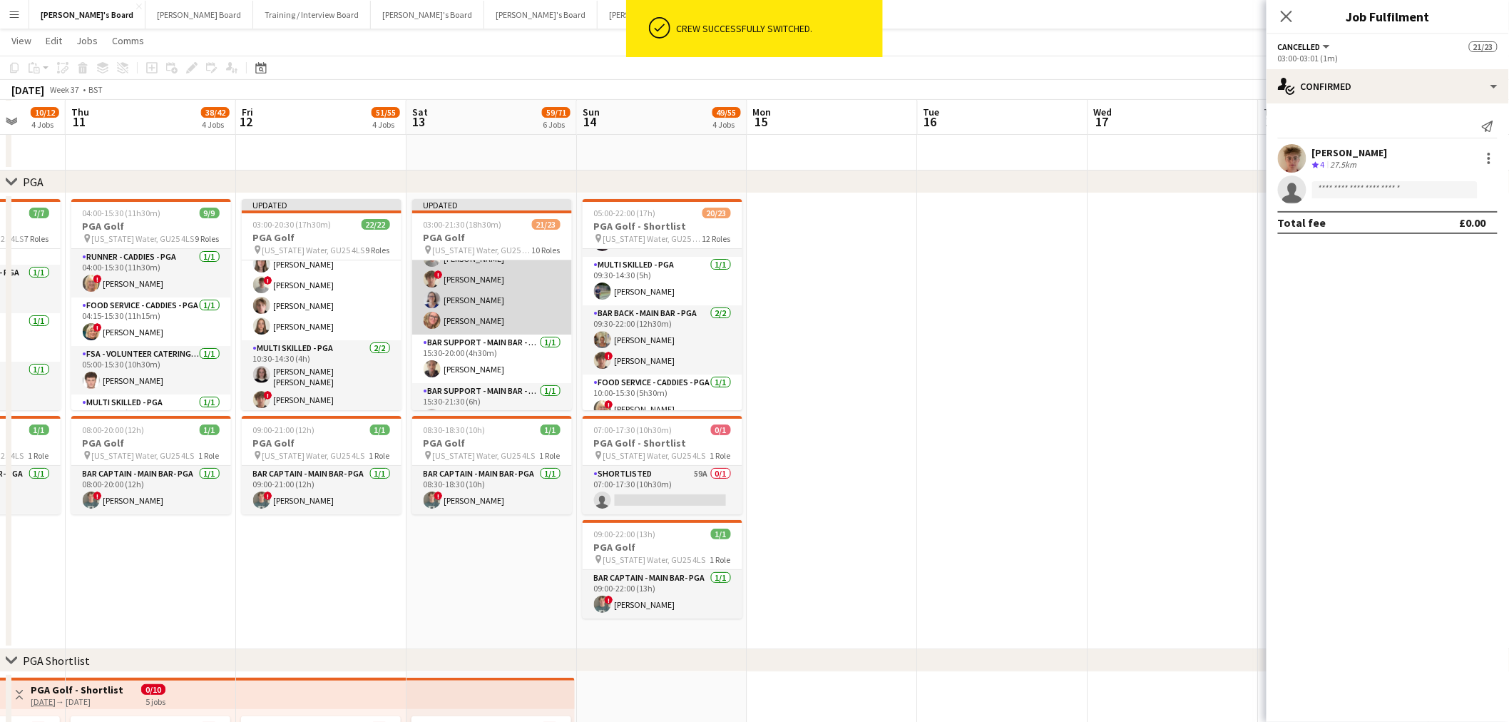
click at [466, 287] on app-card-role "Bar Cashier - Main Bar - PGA 4/4 12:00-21:30 (9h30m) ! henry hinchliffe ! Jamie…" at bounding box center [492, 279] width 160 height 111
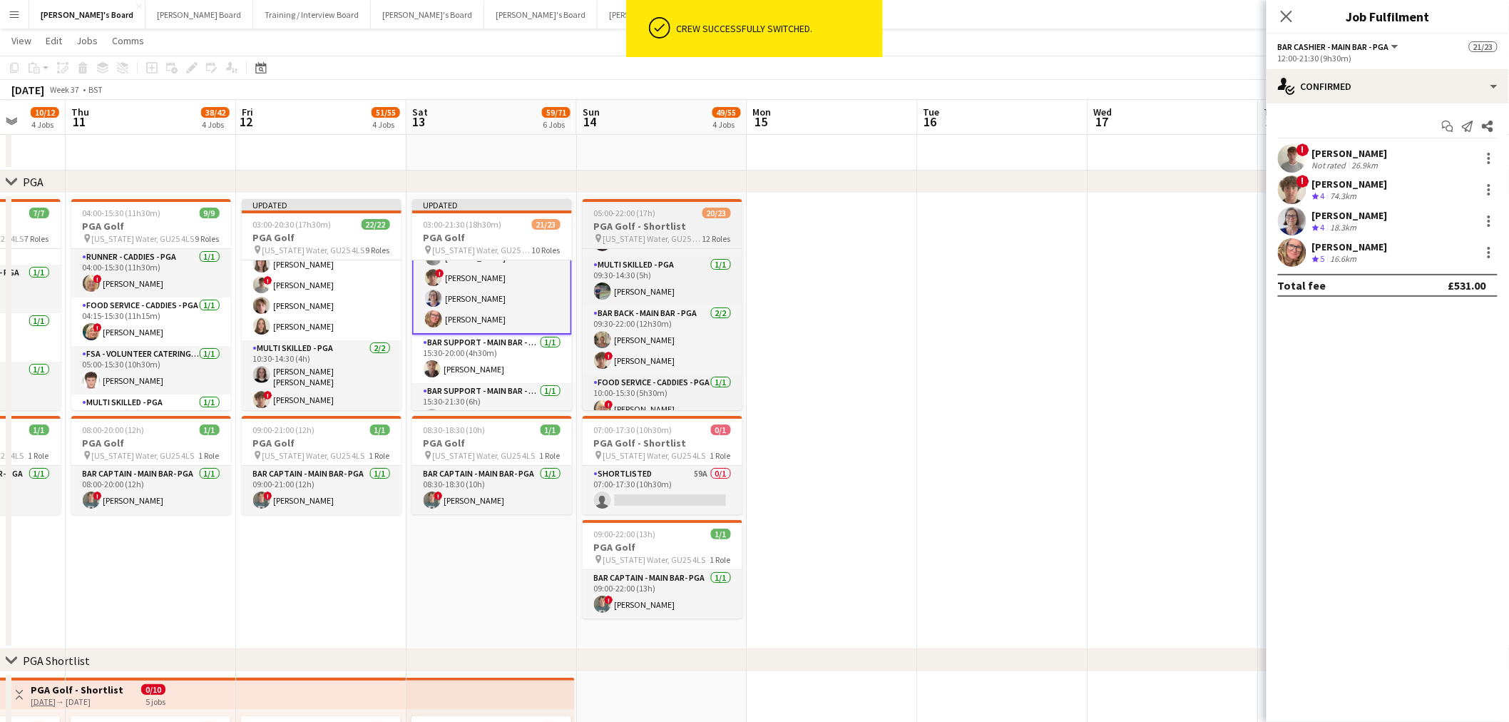
scroll to position [474, 0]
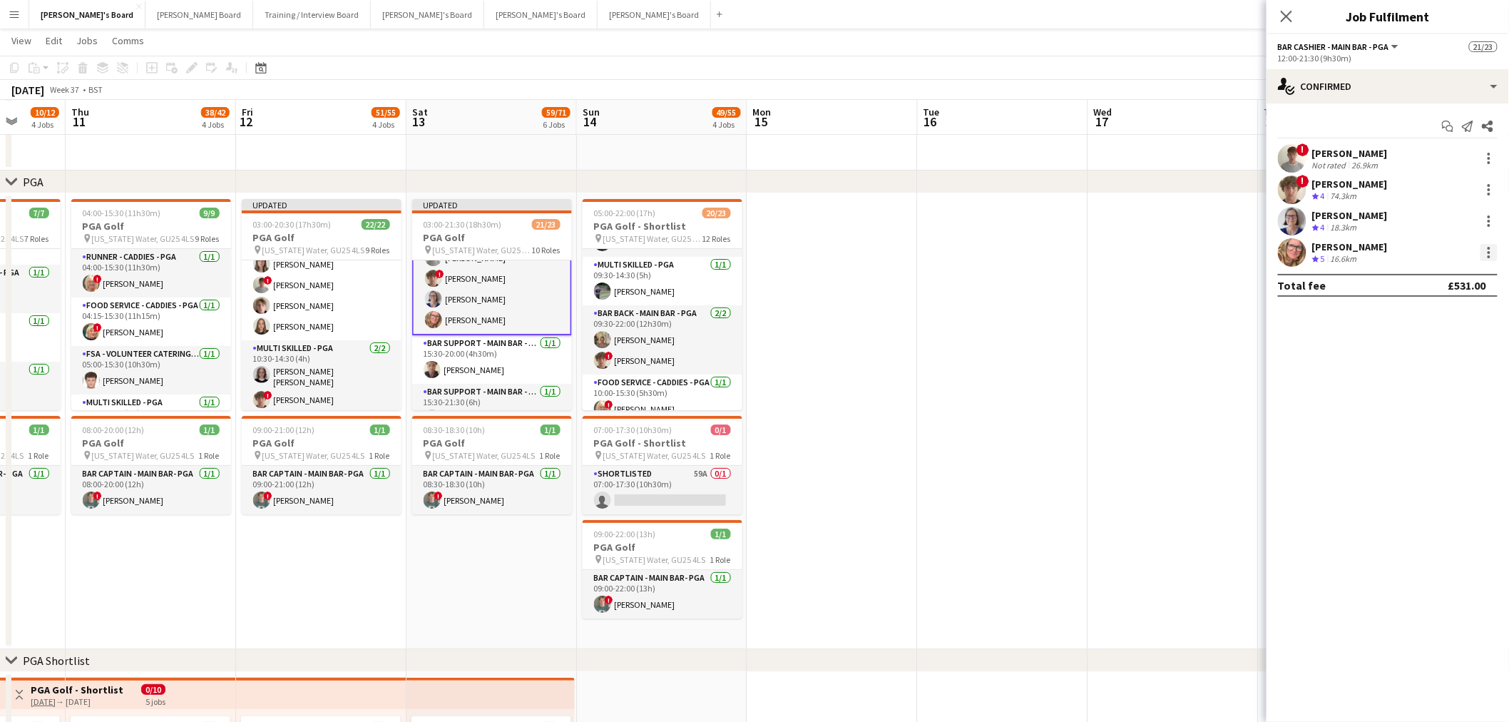
click at [1484, 254] on div at bounding box center [1489, 252] width 17 height 17
click at [1430, 308] on span "Switch crew" at bounding box center [1429, 313] width 61 height 12
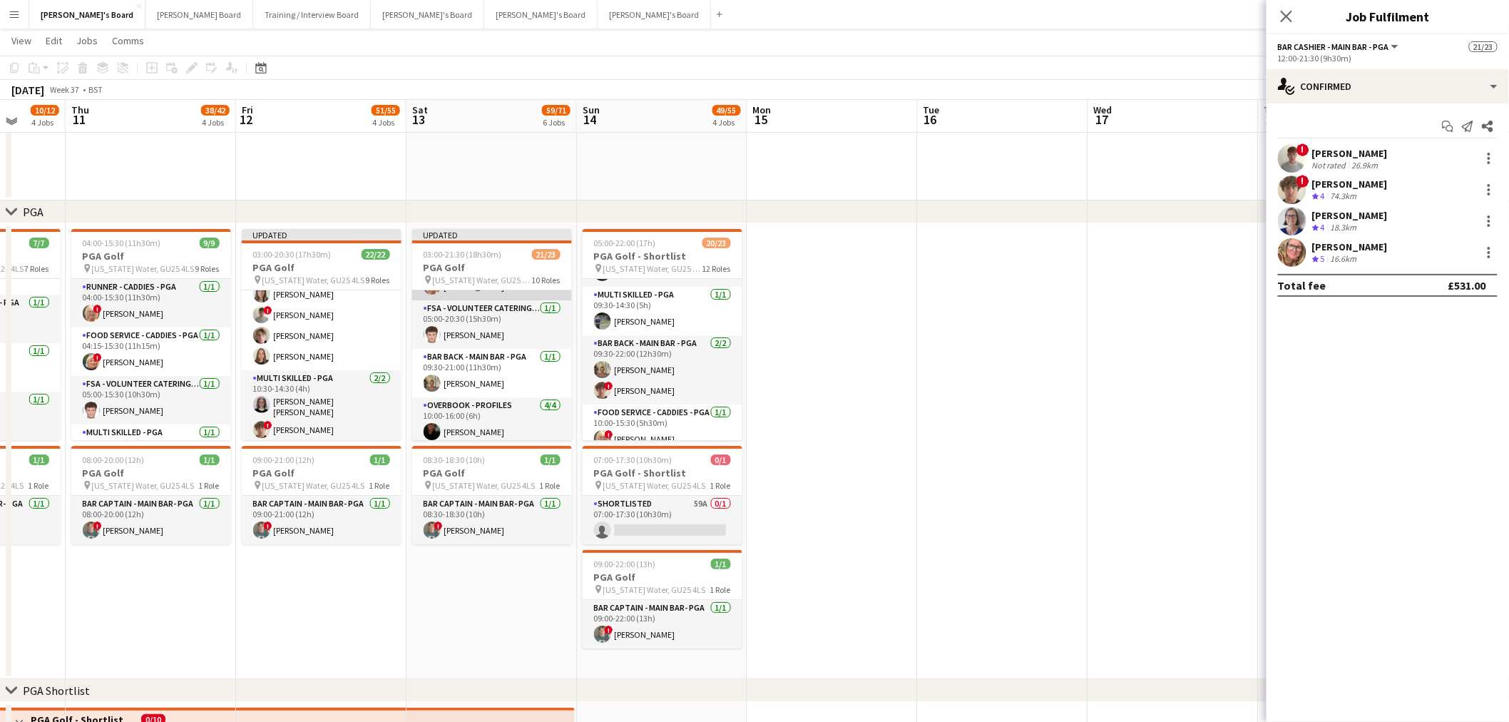
scroll to position [0, 0]
click at [462, 302] on app-card-role "Cancelled 1/2 03:00-03:01 (1m) Archie Buchanan single-neutral-actions" at bounding box center [492, 324] width 160 height 69
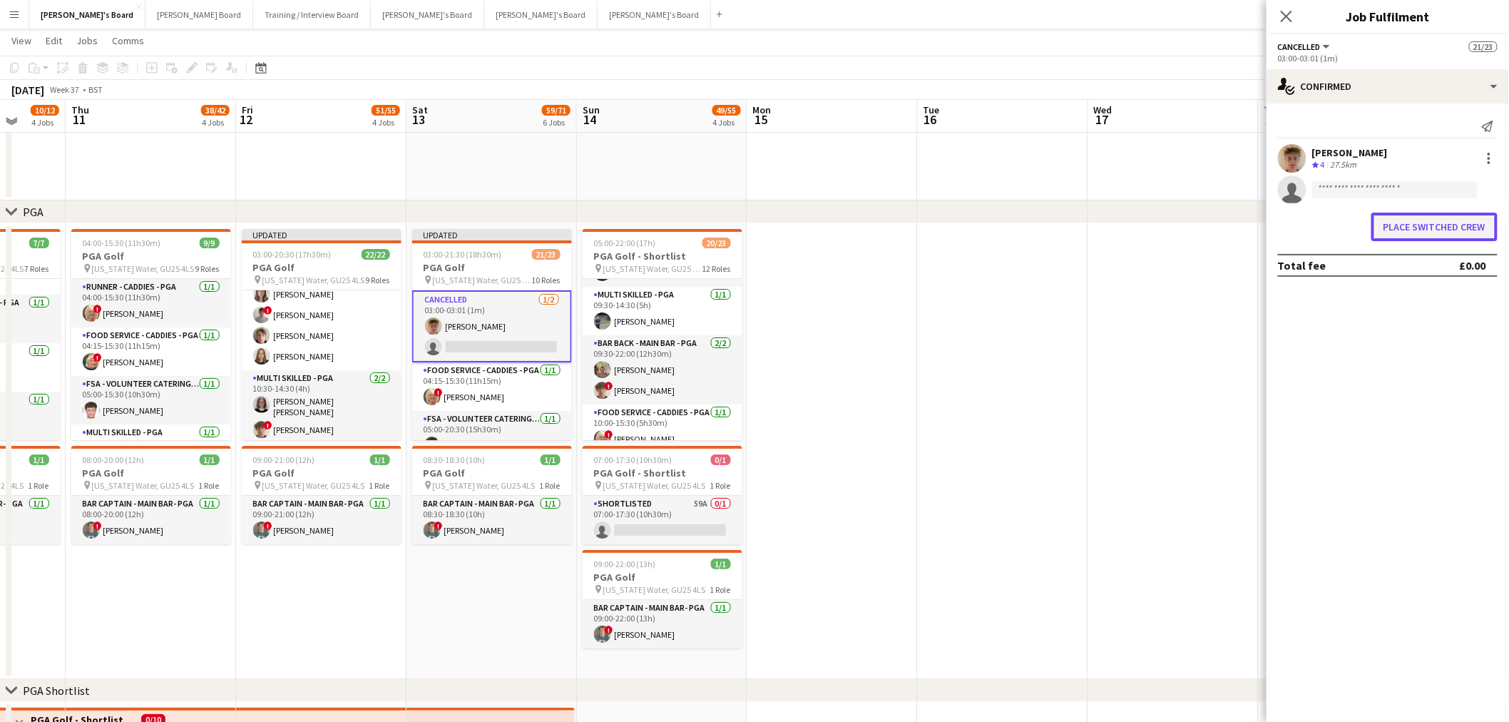
click at [1413, 233] on button "Place switched crew" at bounding box center [1435, 227] width 126 height 29
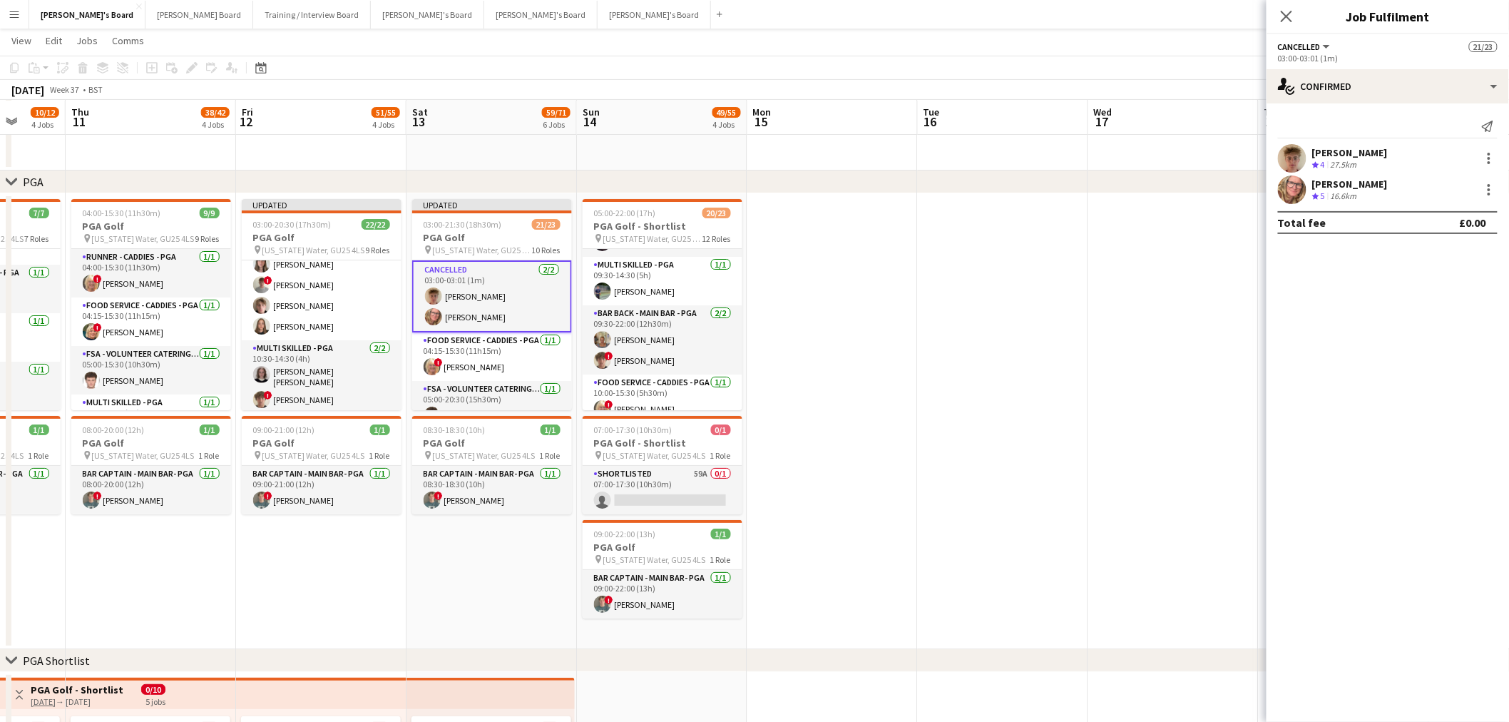
click at [953, 348] on app-date-cell at bounding box center [1003, 421] width 170 height 456
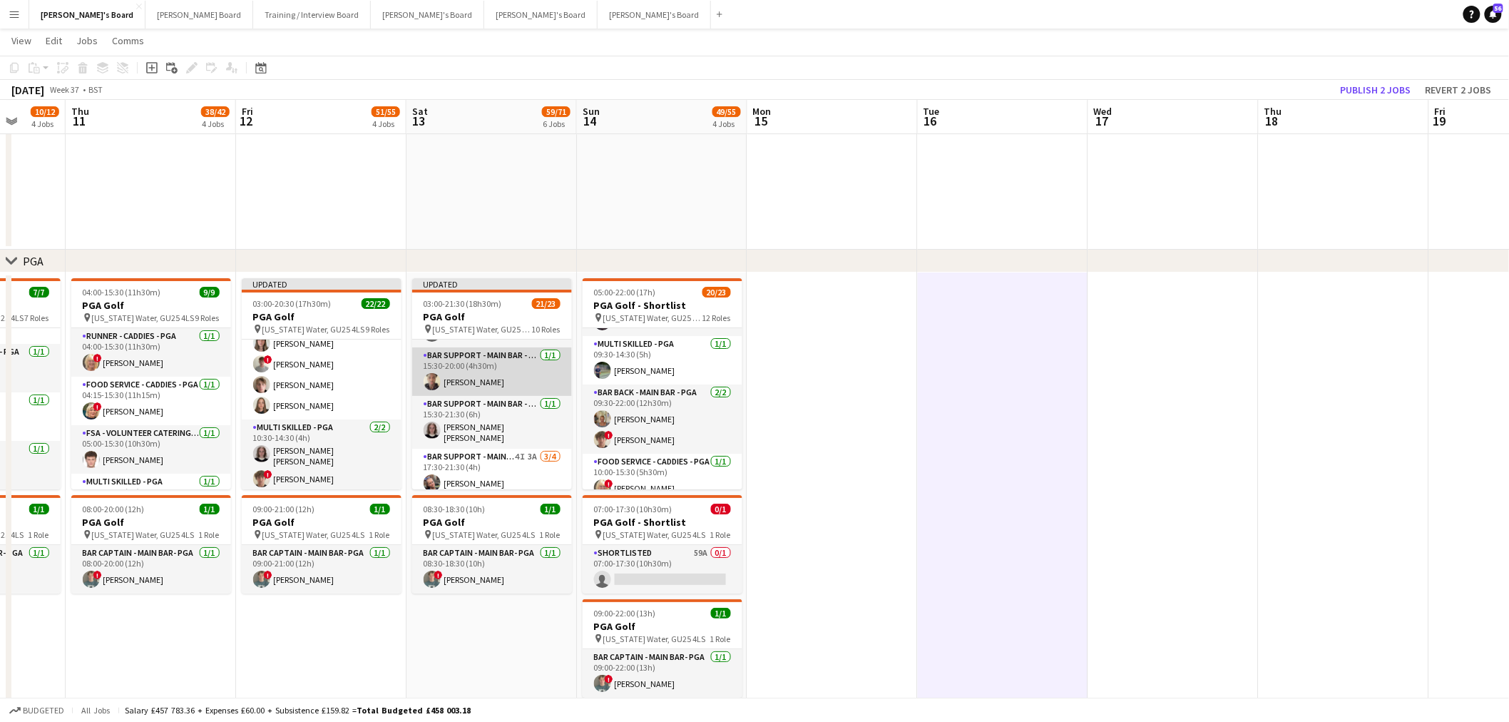
scroll to position [554, 0]
click at [495, 404] on app-card-role "Bar Support - Main Bar - PGA 1/1 15:30-21:30 (6h) Matilda Kierkegaard Holt" at bounding box center [492, 406] width 160 height 53
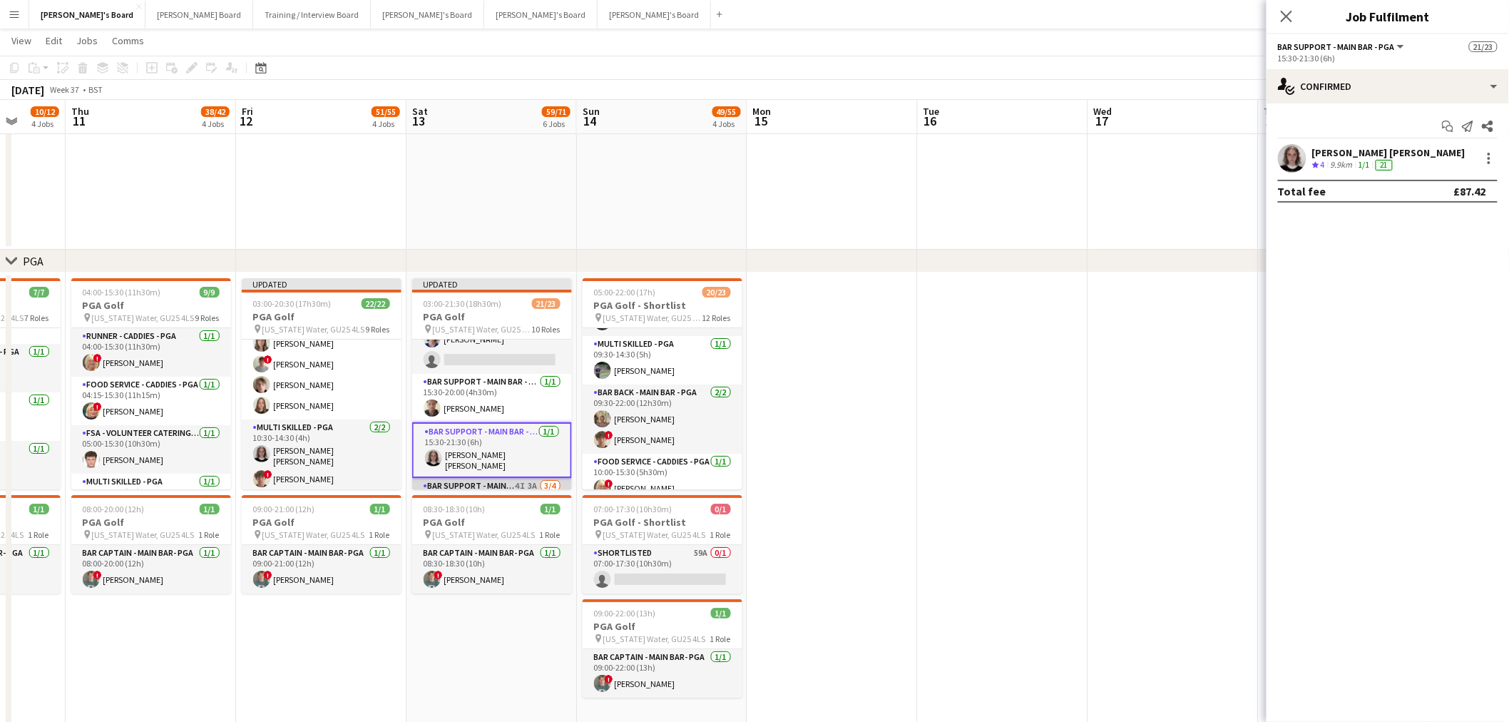
scroll to position [607, 0]
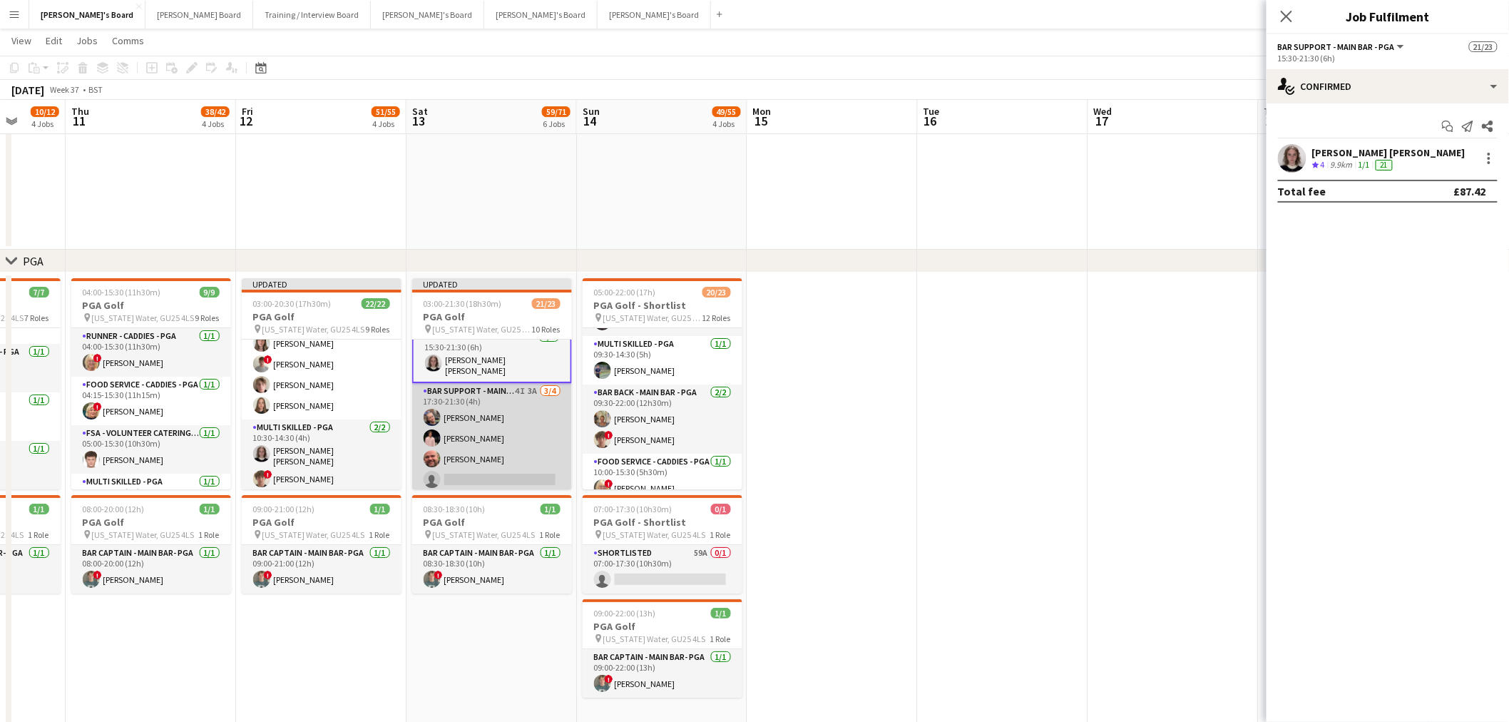
click at [516, 417] on app-card-role "Bar Support - Main Bar - PGA 4I 3A 3/4 17:30-21:30 (4h) lucy eliot Joseph Simms…" at bounding box center [492, 438] width 160 height 111
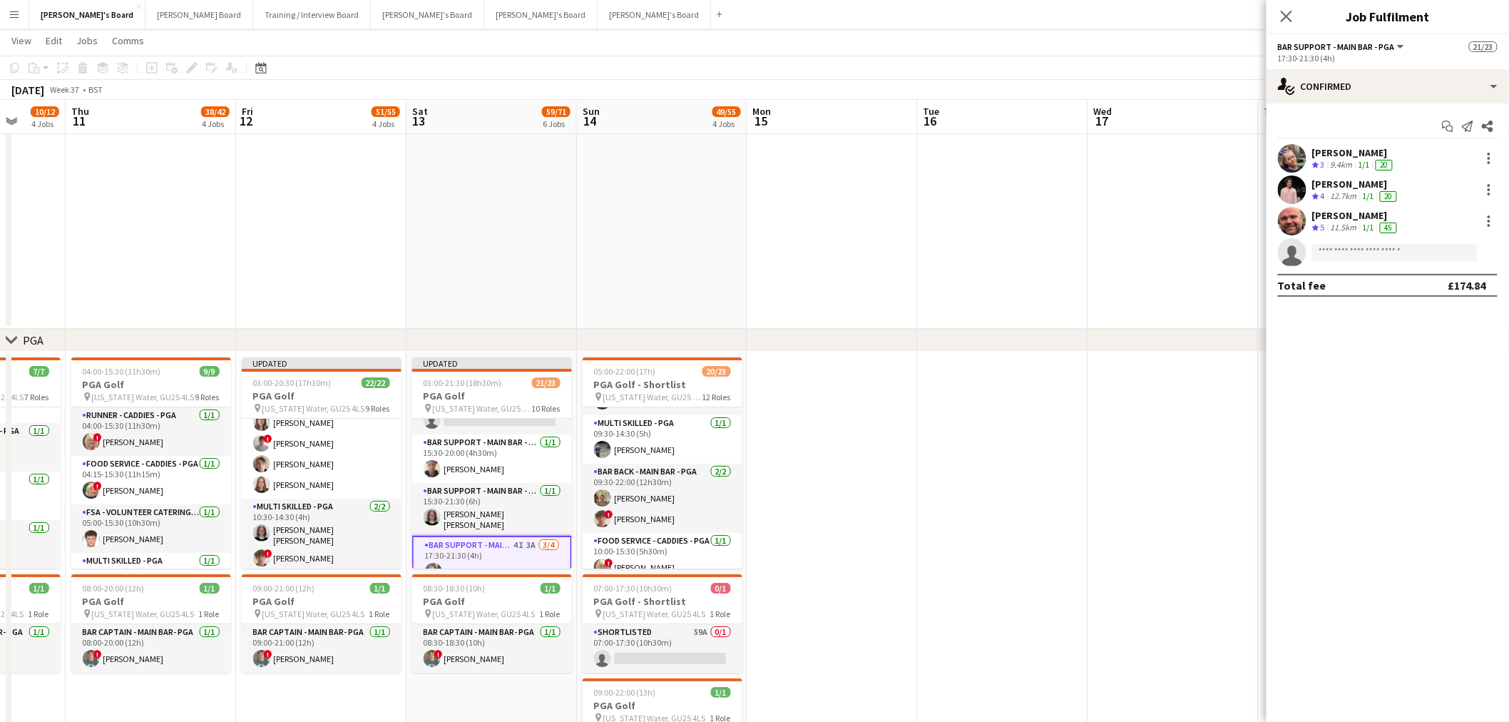
scroll to position [448, 0]
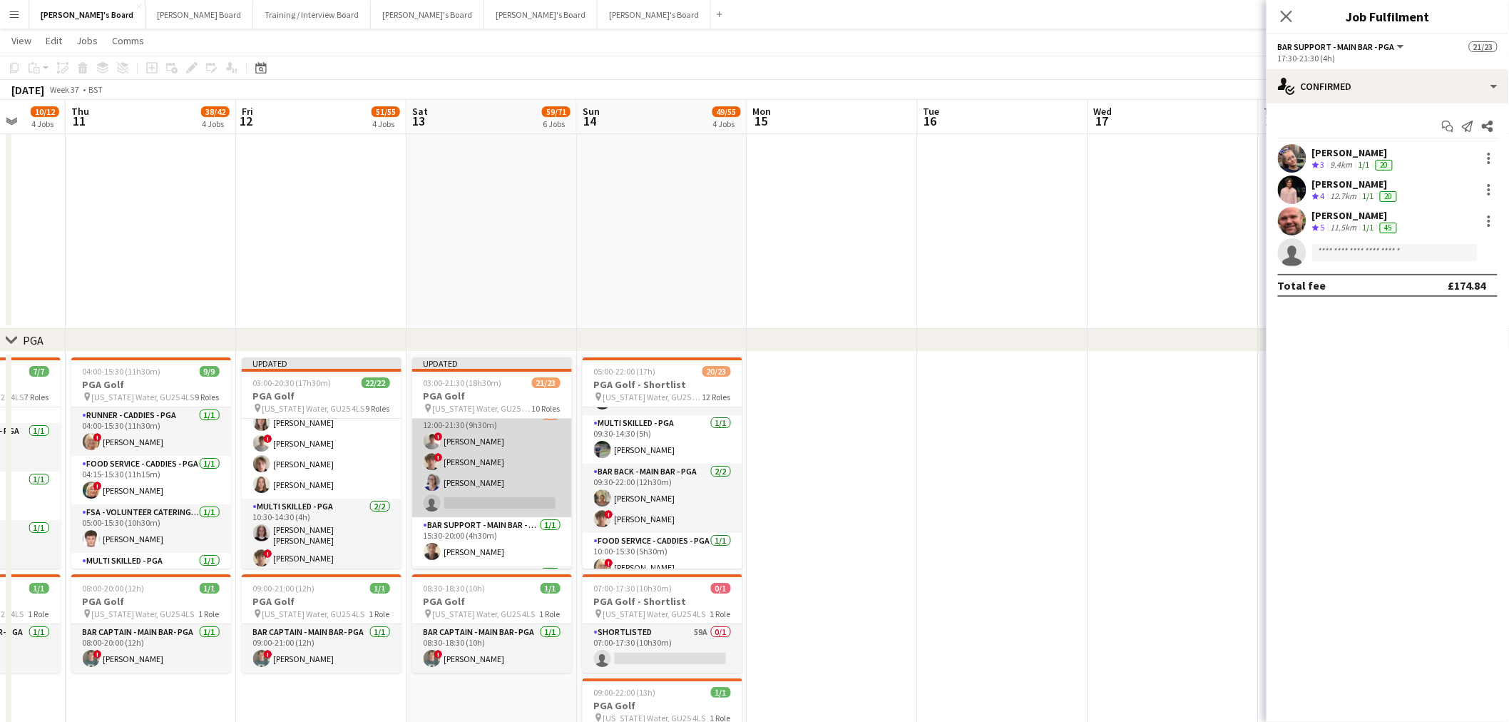
drag, startPoint x: 473, startPoint y: 486, endPoint x: 485, endPoint y: 481, distance: 13.1
click at [473, 486] on app-card-role "Bar Cashier - Main Bar - PGA 3/4 12:00-21:30 (9h30m) ! henry hinchliffe ! Jamie…" at bounding box center [492, 462] width 160 height 111
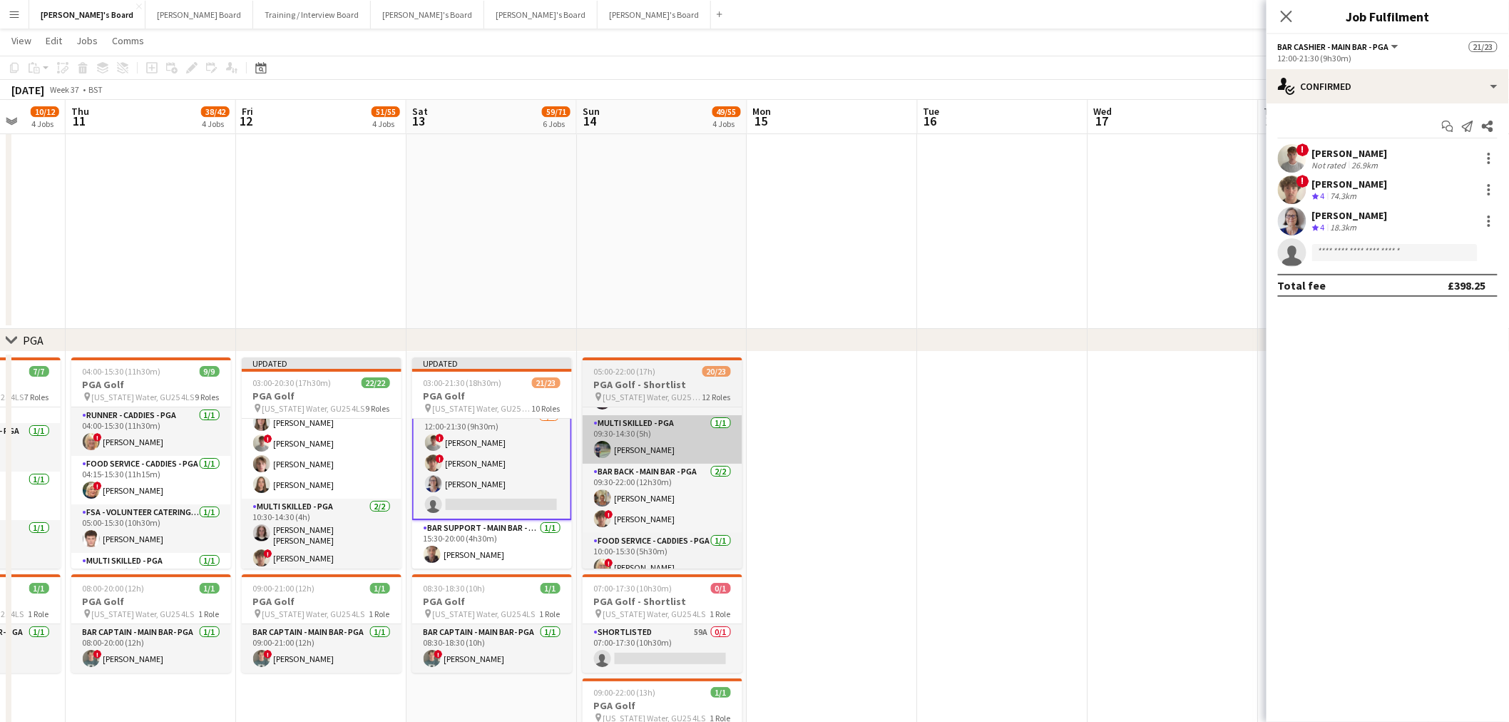
scroll to position [449, 0]
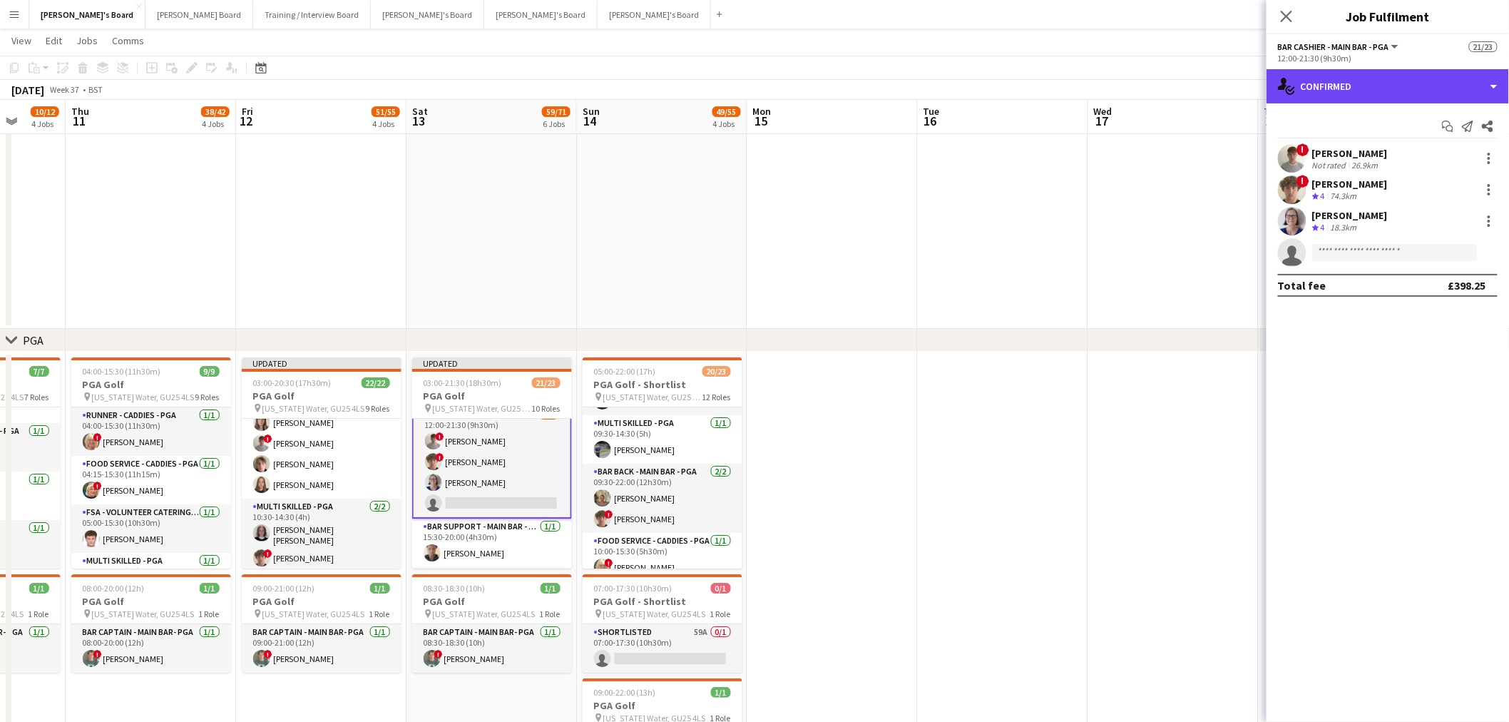
click at [1372, 98] on div "single-neutral-actions-check-2 Confirmed" at bounding box center [1388, 86] width 243 height 34
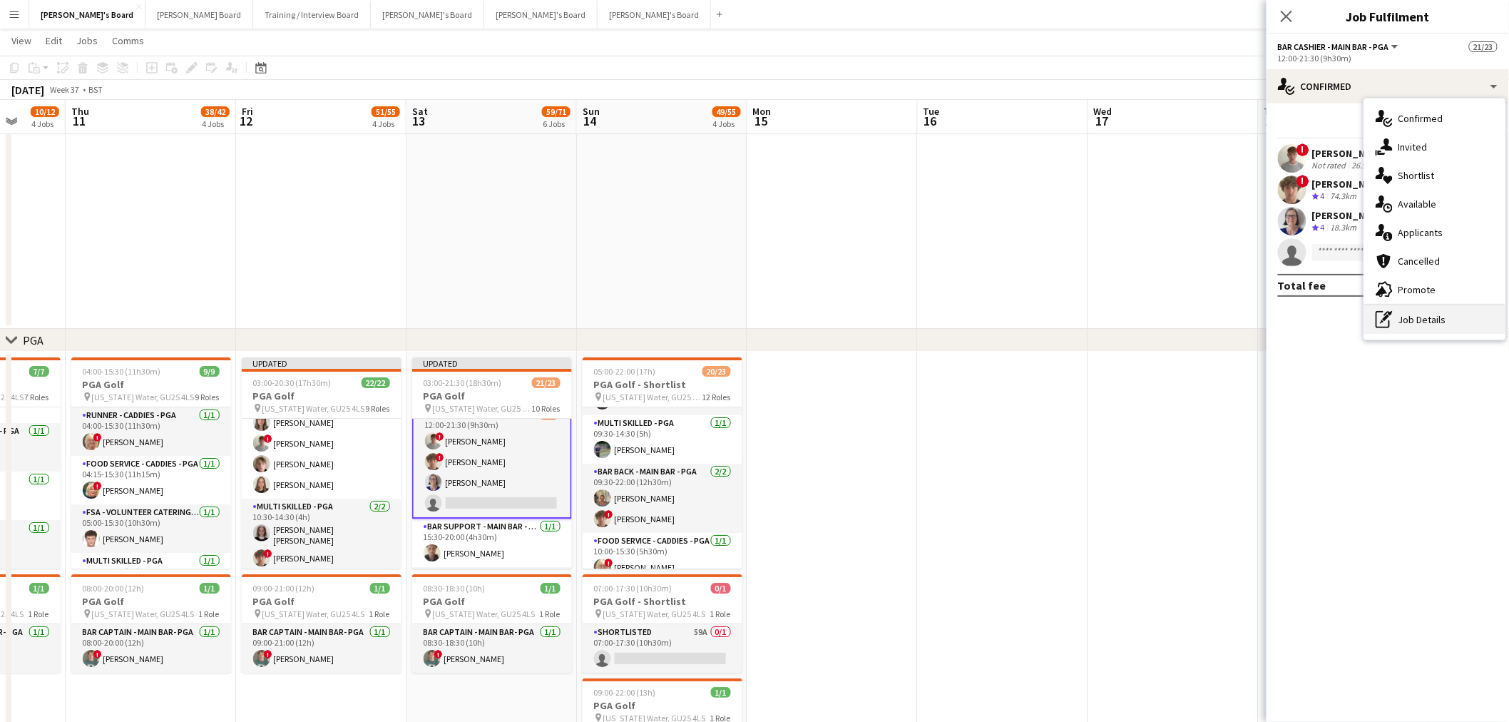
click at [1403, 314] on div "pen-write Job Details" at bounding box center [1435, 319] width 141 height 29
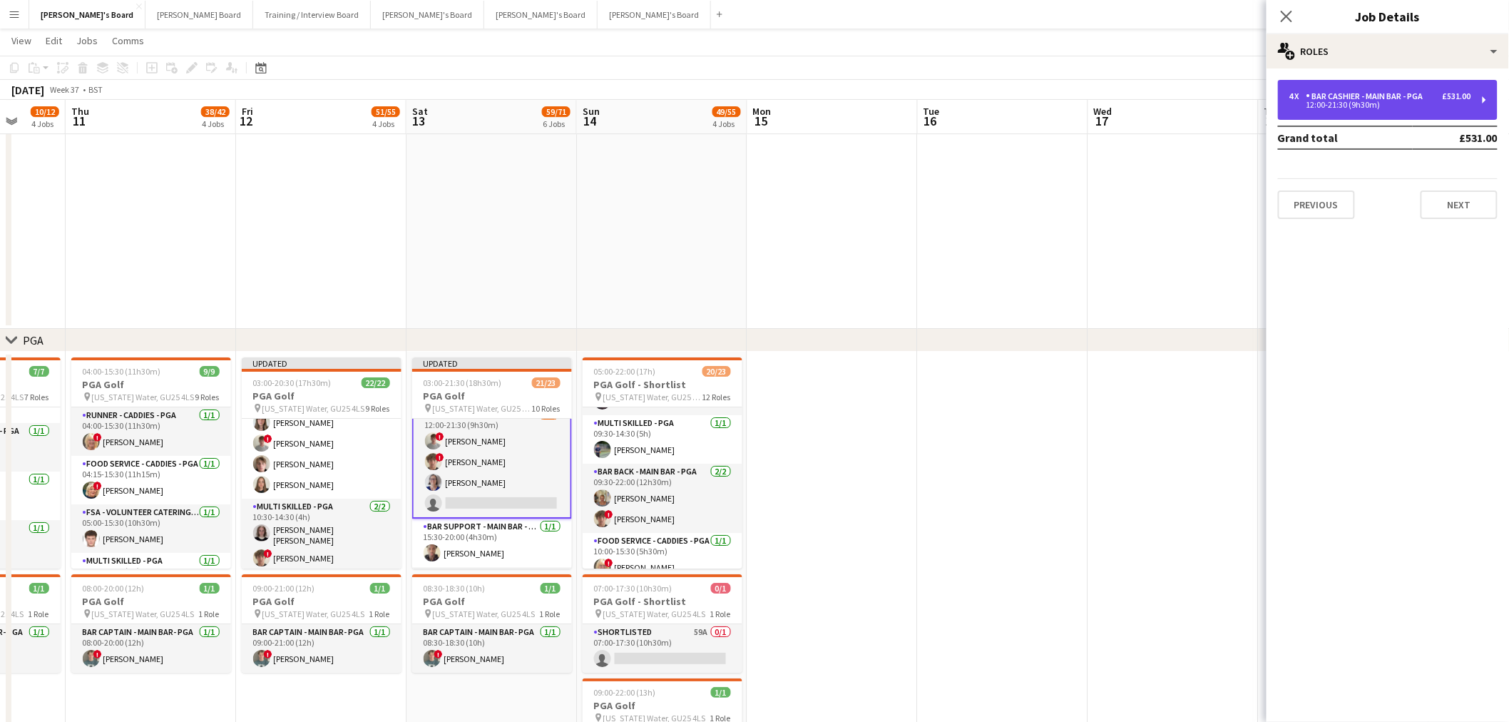
click at [1335, 103] on div "12:00-21:30 (9h30m)" at bounding box center [1381, 104] width 182 height 7
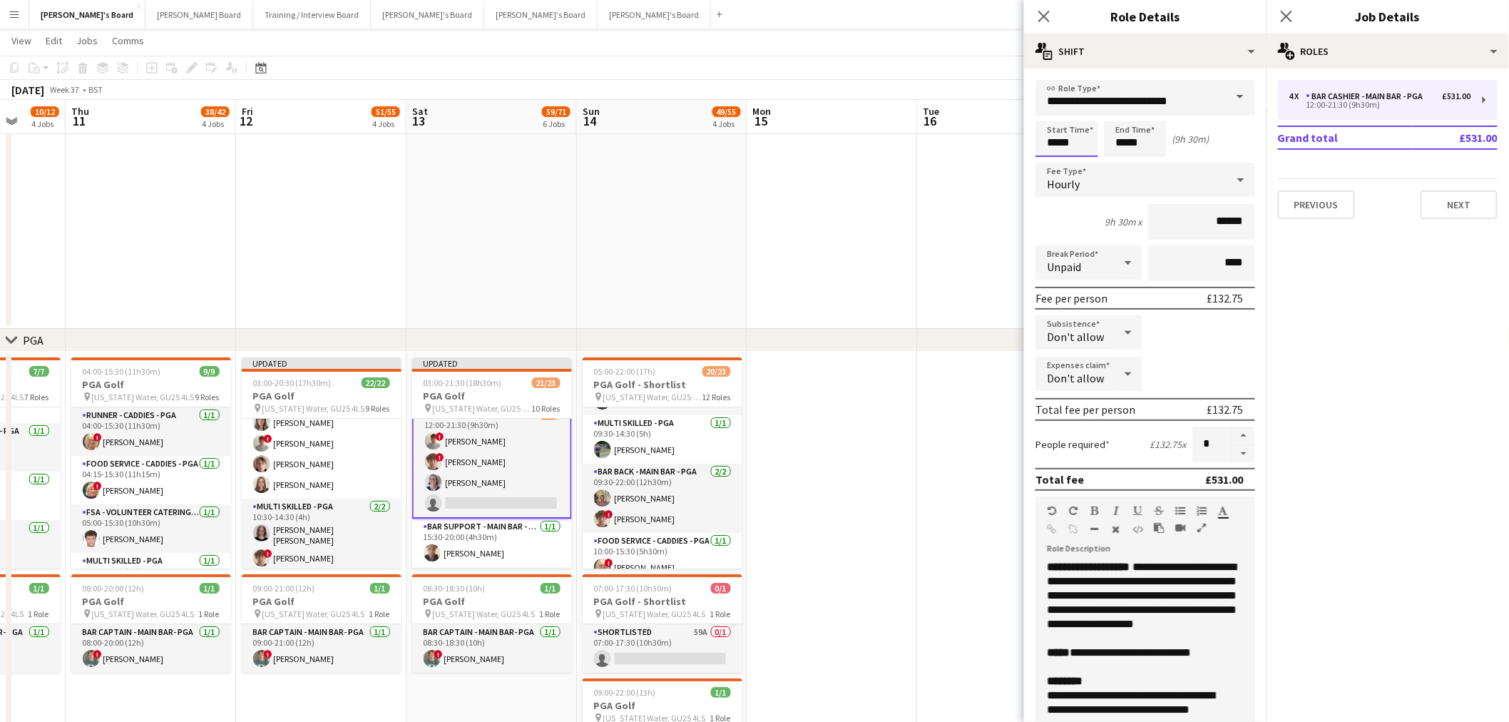
click at [1060, 146] on input "*****" at bounding box center [1067, 139] width 63 height 36
click at [1056, 122] on input "*****" at bounding box center [1067, 139] width 63 height 36
click at [1056, 120] on div at bounding box center [1053, 114] width 29 height 14
type input "*****"
click at [1056, 120] on div at bounding box center [1053, 114] width 29 height 14
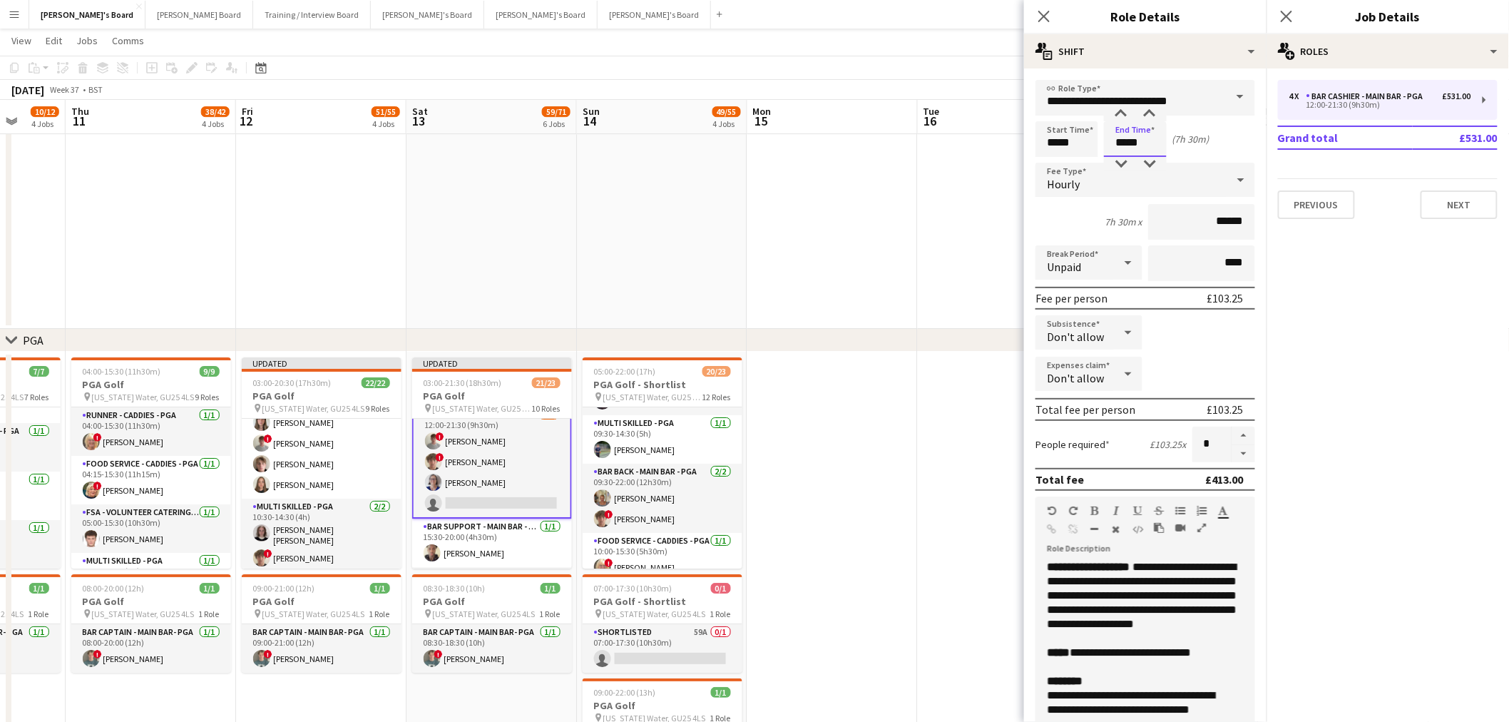
click at [1143, 139] on input "*****" at bounding box center [1135, 139] width 63 height 36
click at [1146, 159] on div at bounding box center [1150, 164] width 29 height 14
type input "*****"
click at [1146, 160] on div at bounding box center [1150, 164] width 29 height 14
click at [847, 499] on app-date-cell at bounding box center [833, 580] width 170 height 456
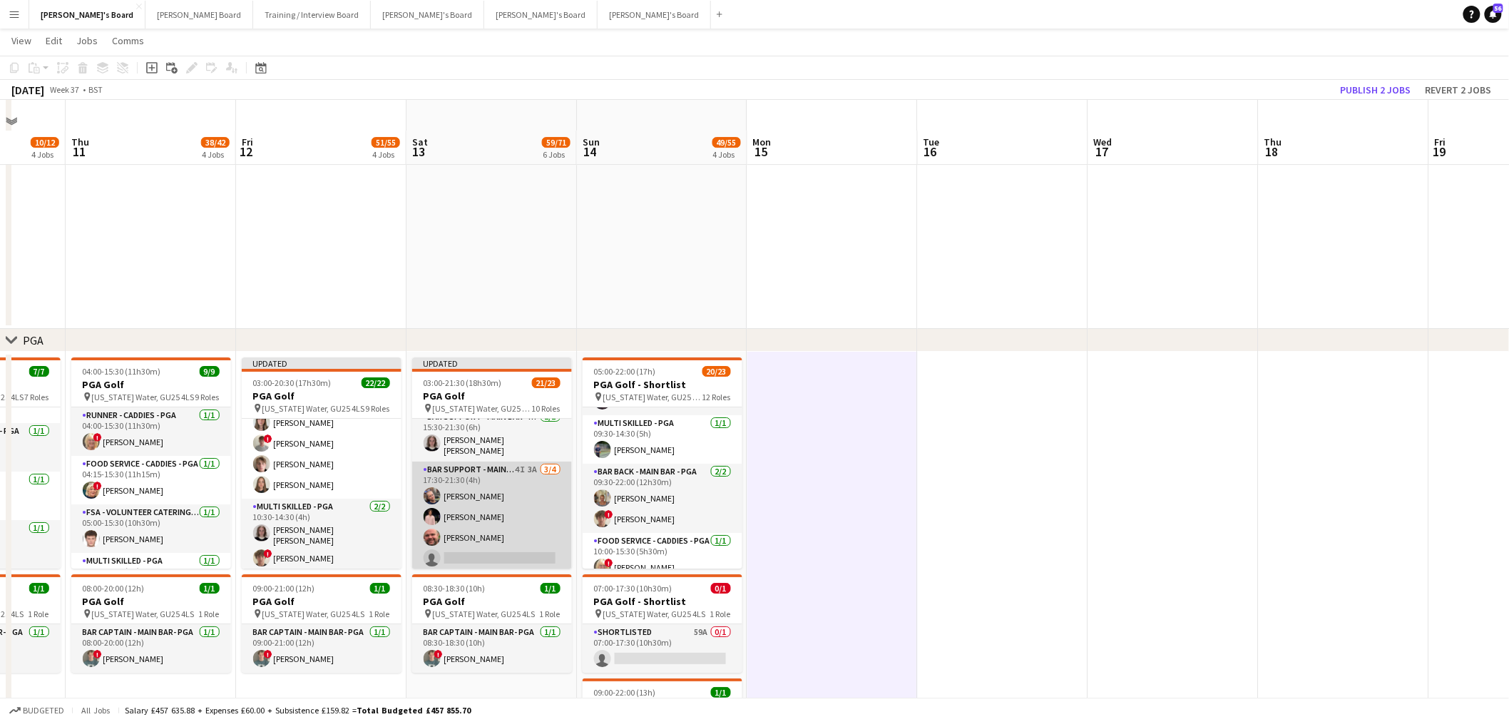
scroll to position [2014, 0]
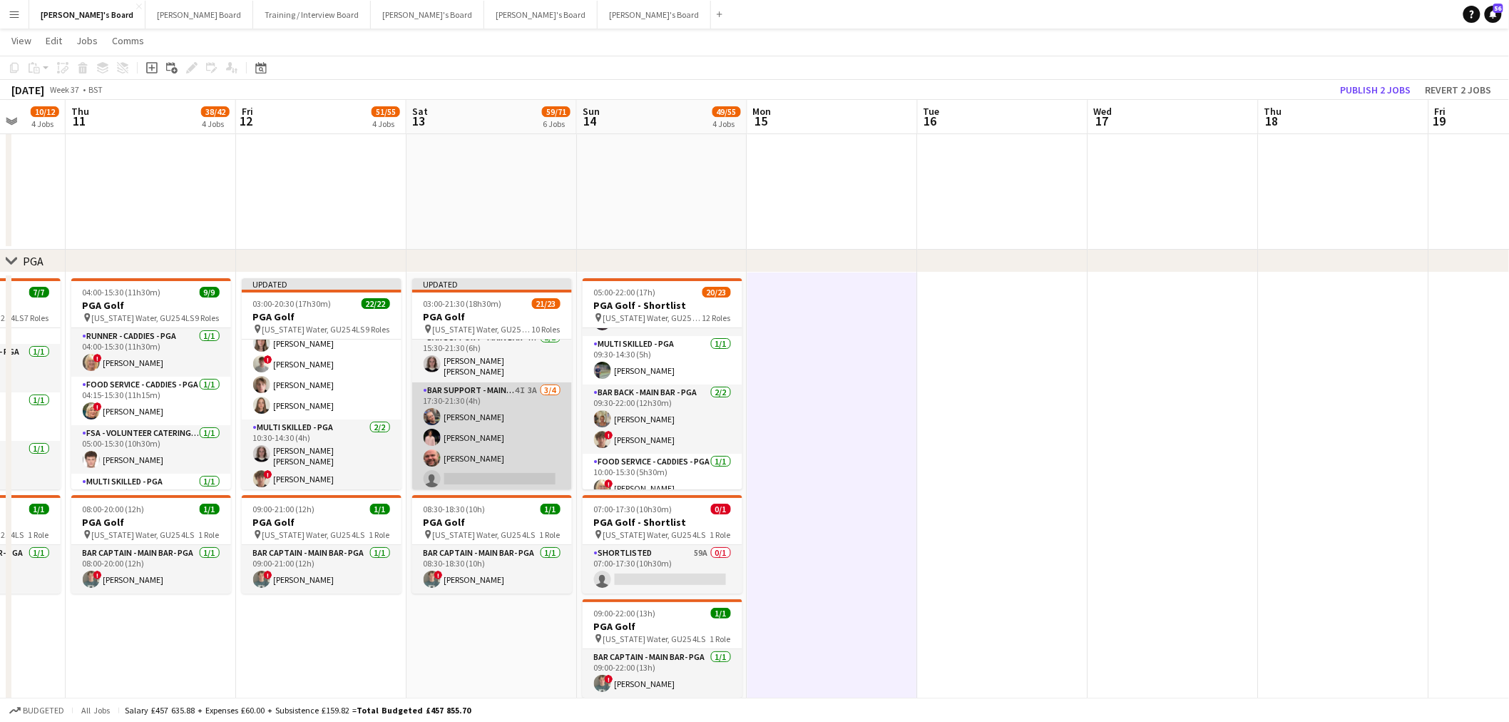
drag, startPoint x: 509, startPoint y: 443, endPoint x: 457, endPoint y: 462, distance: 54.8
click at [509, 443] on app-card-role "Bar Support - Main Bar - PGA 4I 3A 3/4 17:30-21:30 (4h) lucy eliot Joseph Simms…" at bounding box center [492, 437] width 160 height 111
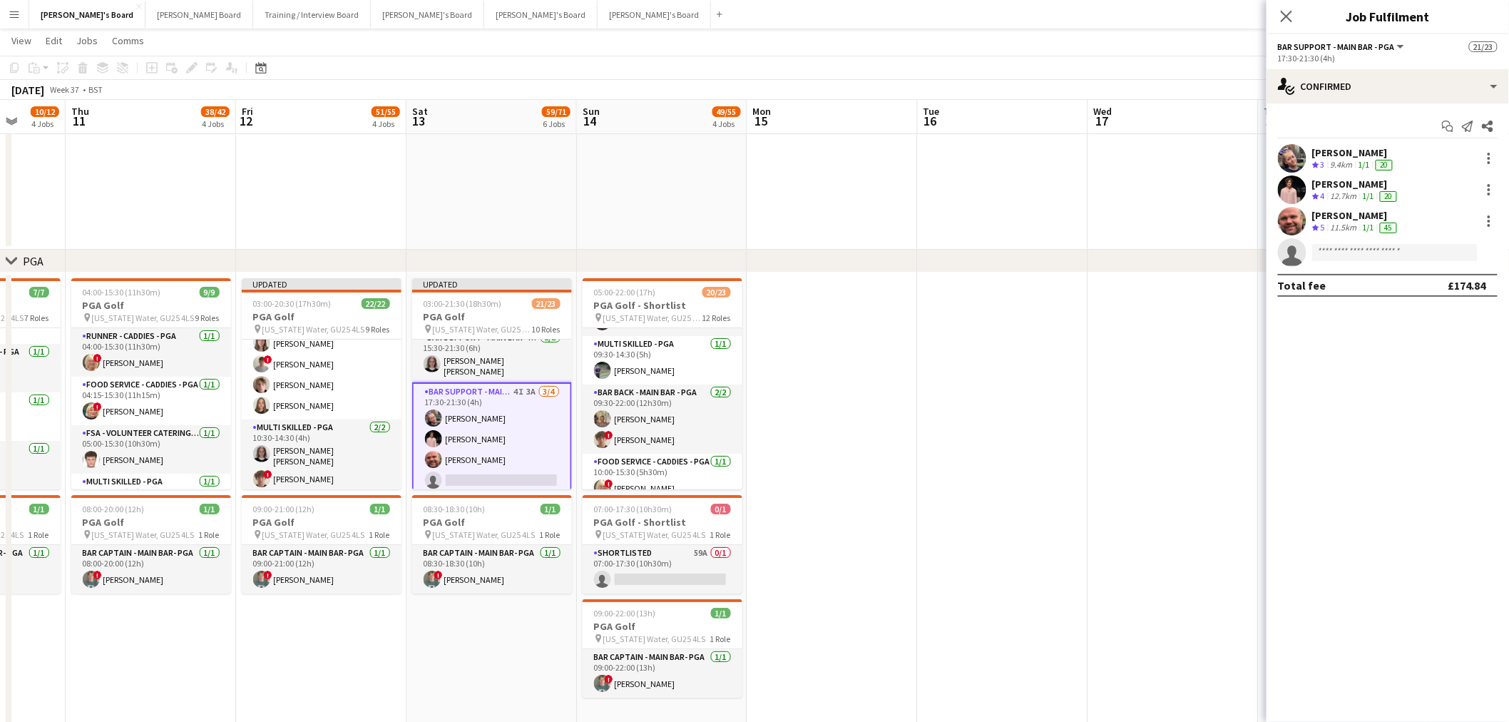
drag, startPoint x: 484, startPoint y: 571, endPoint x: 1027, endPoint y: 387, distance: 573.6
click at [484, 571] on app-card-role "Bar Captain - Main Bar- PGA 1/1 08:30-18:30 (10h) ! Edward Hall" at bounding box center [492, 569] width 160 height 49
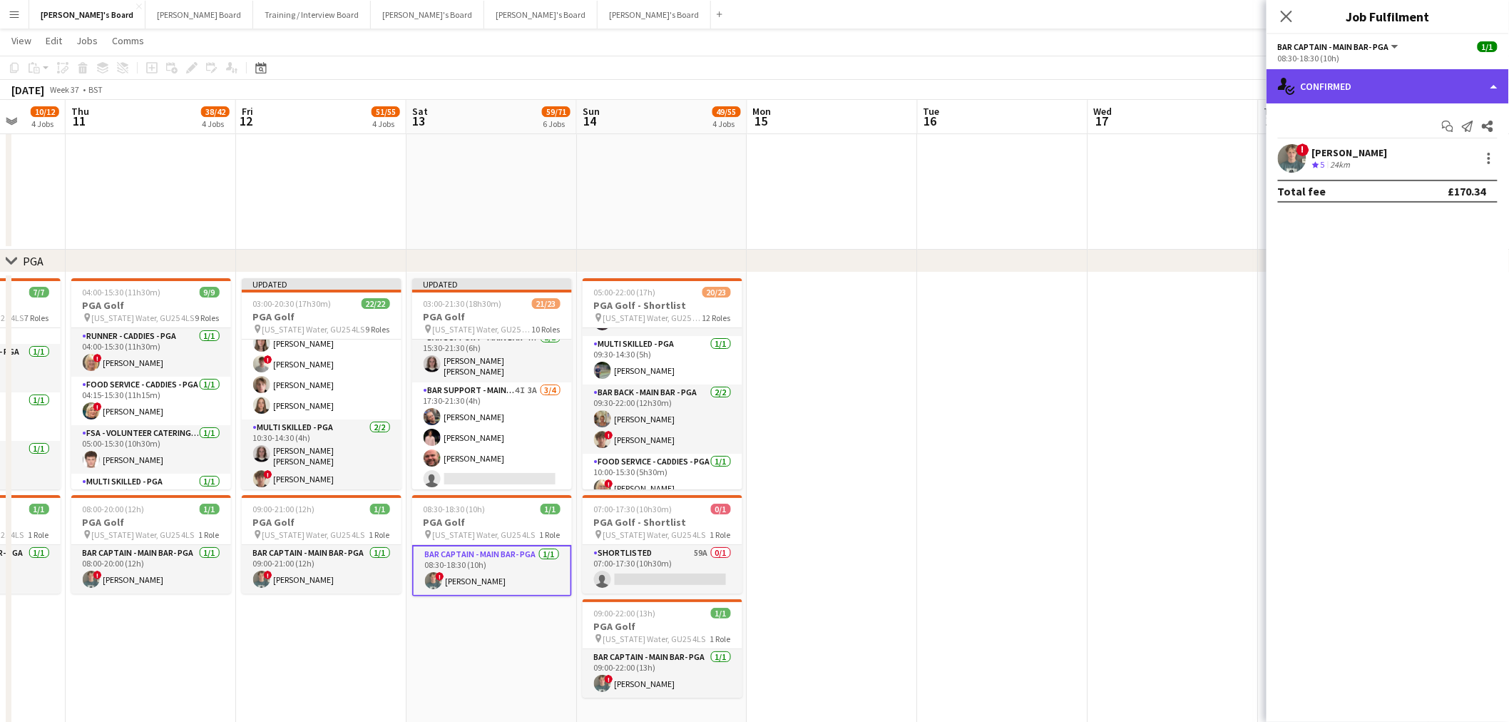
click at [1324, 86] on div "single-neutral-actions-check-2 Confirmed" at bounding box center [1388, 86] width 243 height 34
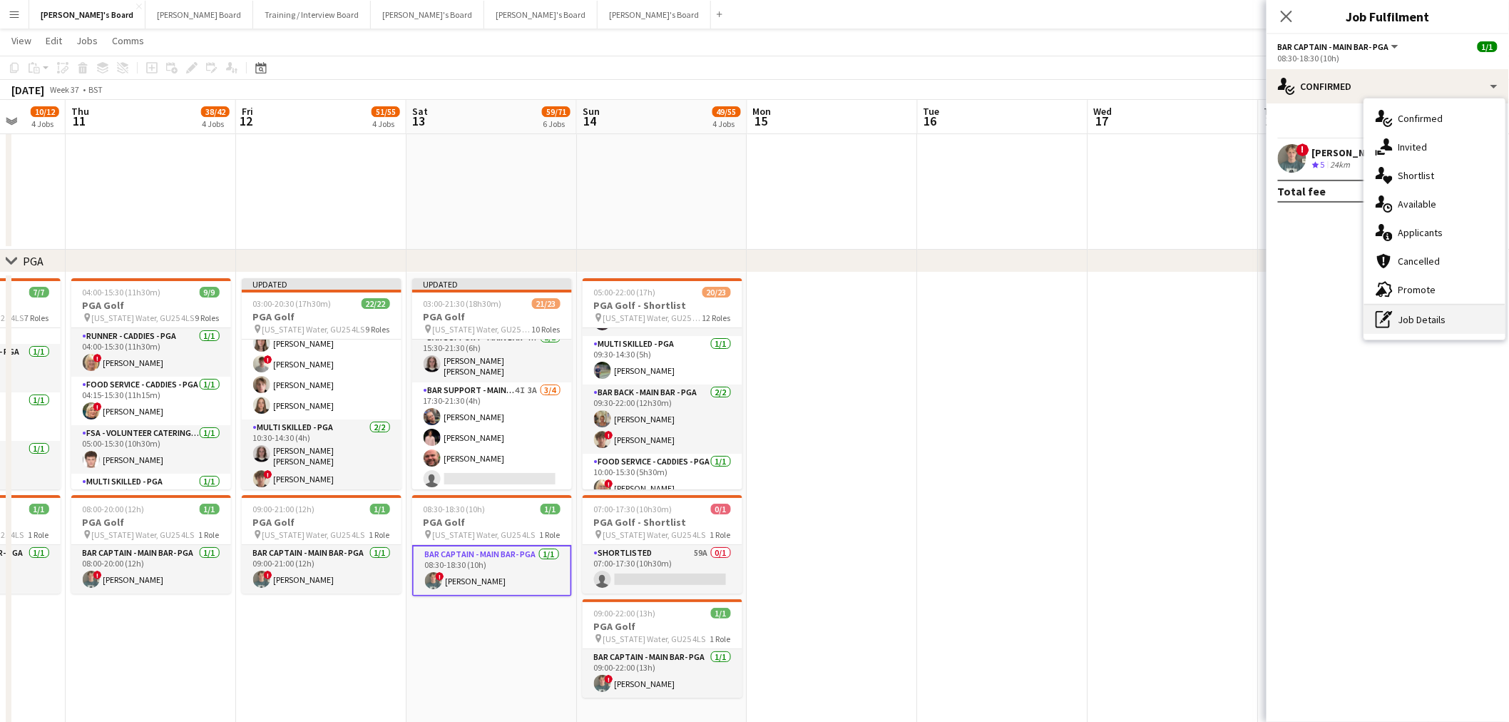
click at [1406, 315] on div "pen-write Job Details" at bounding box center [1435, 319] width 141 height 29
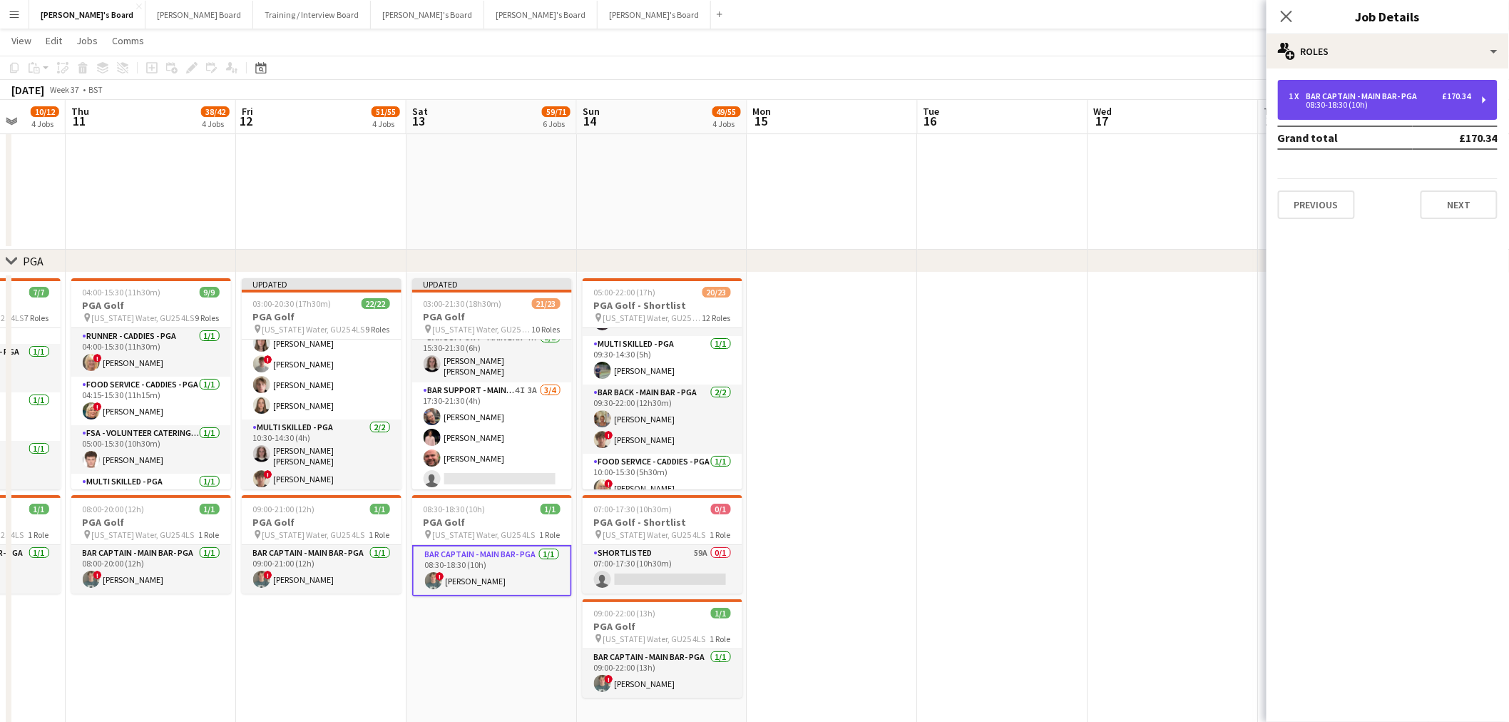
click at [1424, 87] on div "1 x Bar Captain - Main Bar- PGA £170.34 08:30-18:30 (10h)" at bounding box center [1388, 100] width 220 height 40
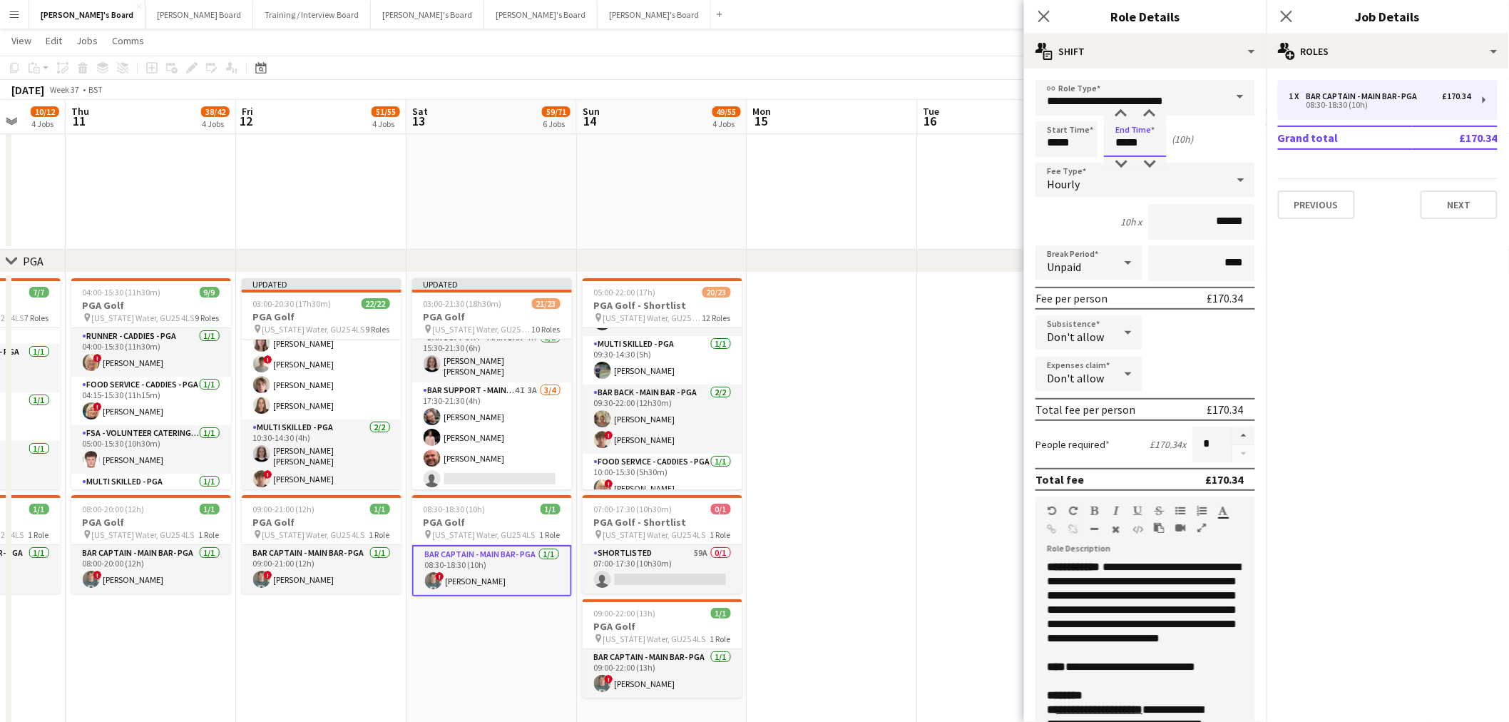
click at [1135, 133] on input "*****" at bounding box center [1135, 139] width 63 height 36
click at [1120, 112] on div at bounding box center [1121, 114] width 29 height 14
click at [1148, 157] on div at bounding box center [1150, 164] width 29 height 14
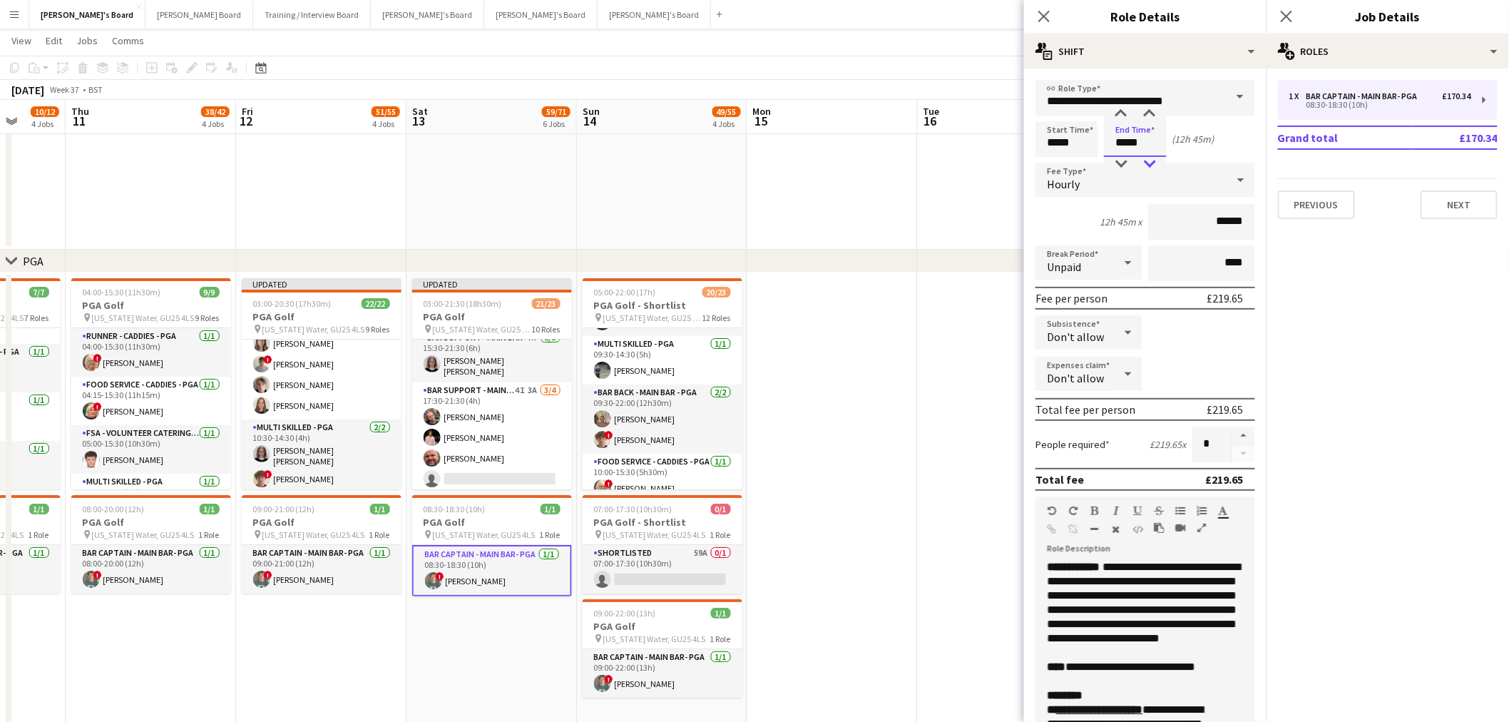
type input "*****"
click at [1148, 157] on div at bounding box center [1150, 164] width 29 height 14
click at [931, 411] on app-date-cell at bounding box center [1003, 500] width 170 height 456
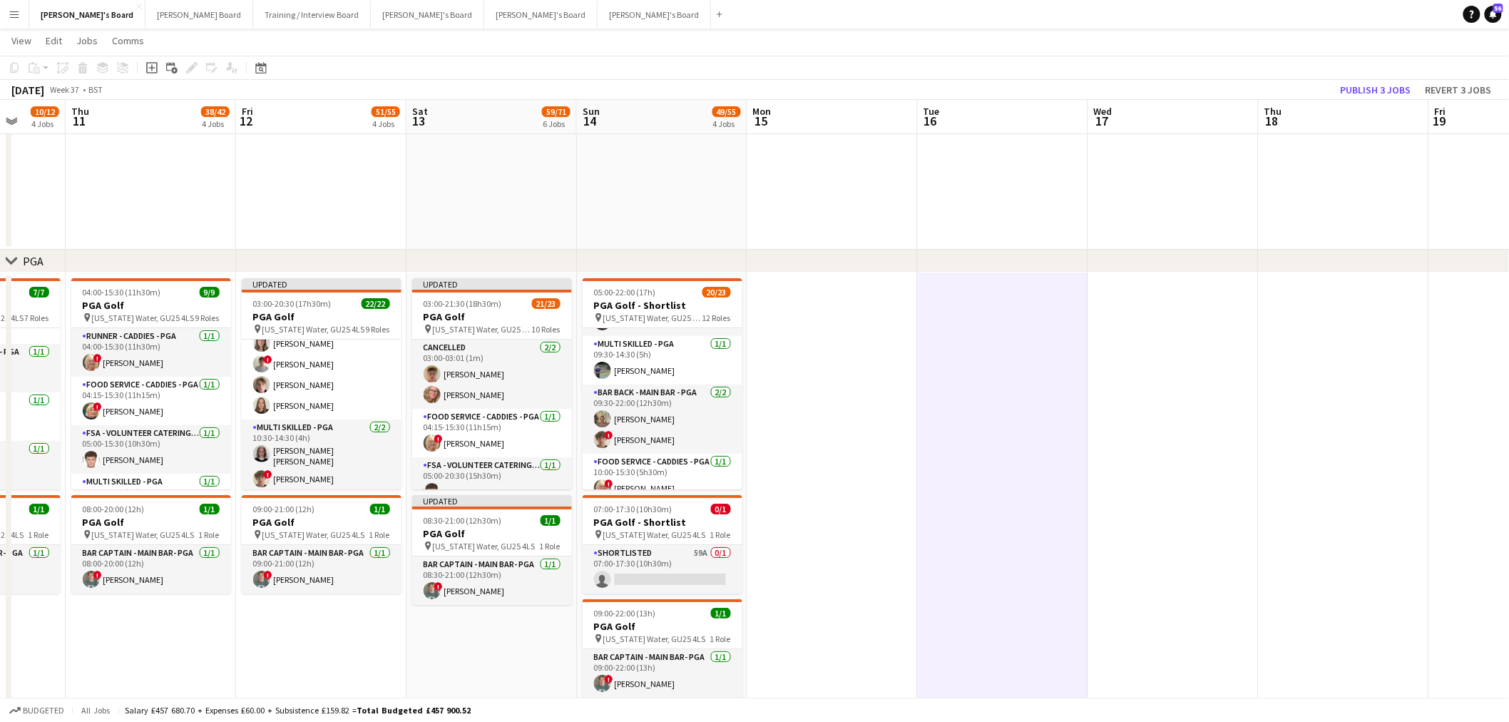
scroll to position [79, 0]
drag, startPoint x: 503, startPoint y: 414, endPoint x: 1190, endPoint y: 290, distance: 698.0
click at [503, 414] on app-card-role "FSA - Volunteer Catering - PGA 1/1 05:00-20:30 (15h30m) Jacob Norwood" at bounding box center [492, 402] width 160 height 49
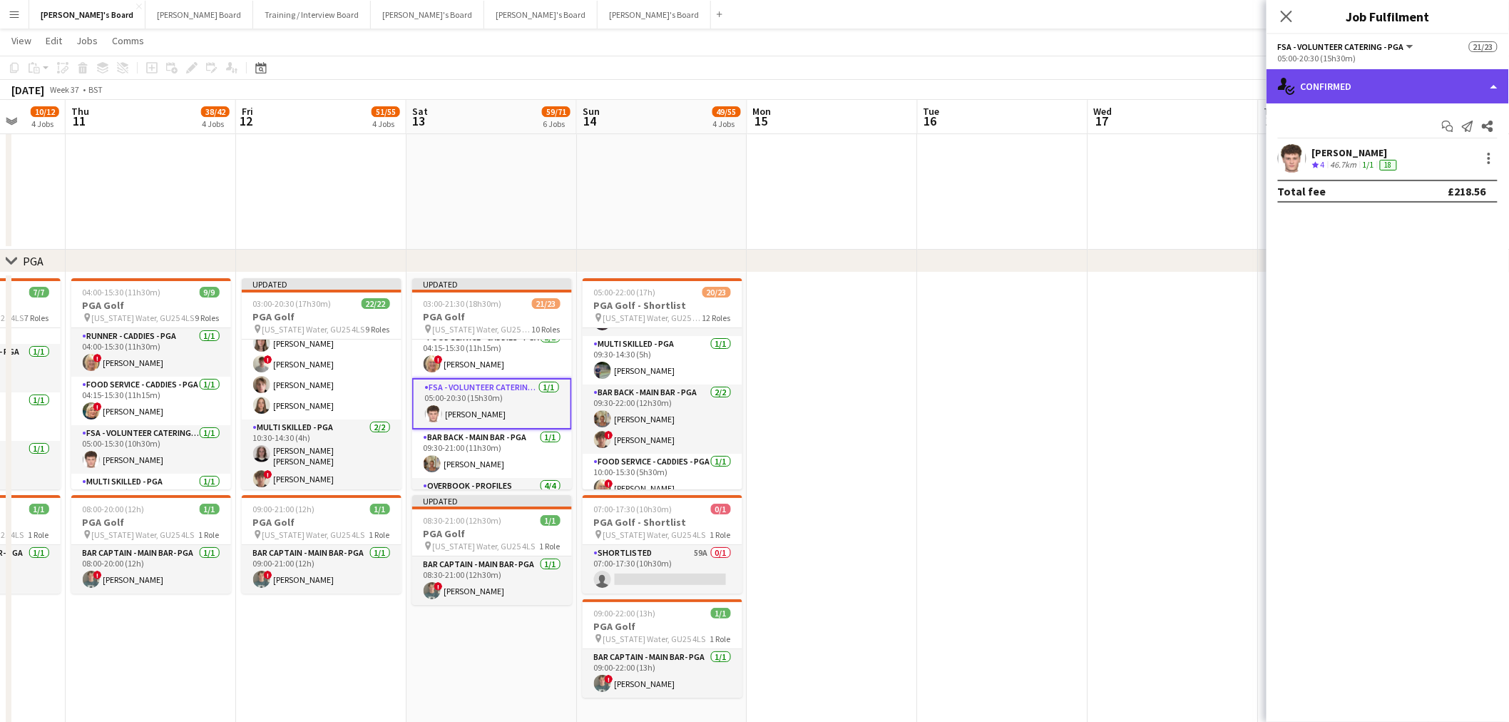
click at [1430, 78] on div "single-neutral-actions-check-2 Confirmed" at bounding box center [1388, 86] width 243 height 34
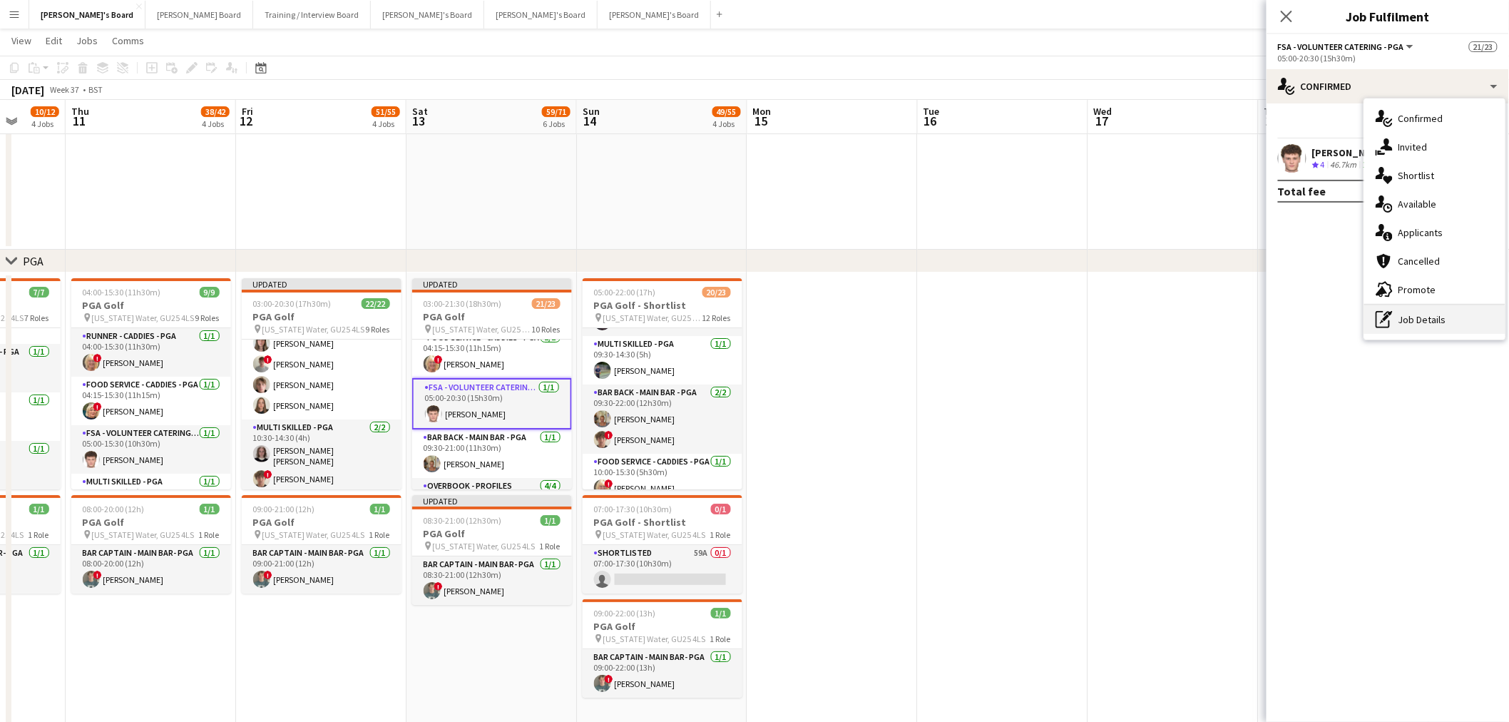
click at [1399, 317] on div "pen-write Job Details" at bounding box center [1435, 319] width 141 height 29
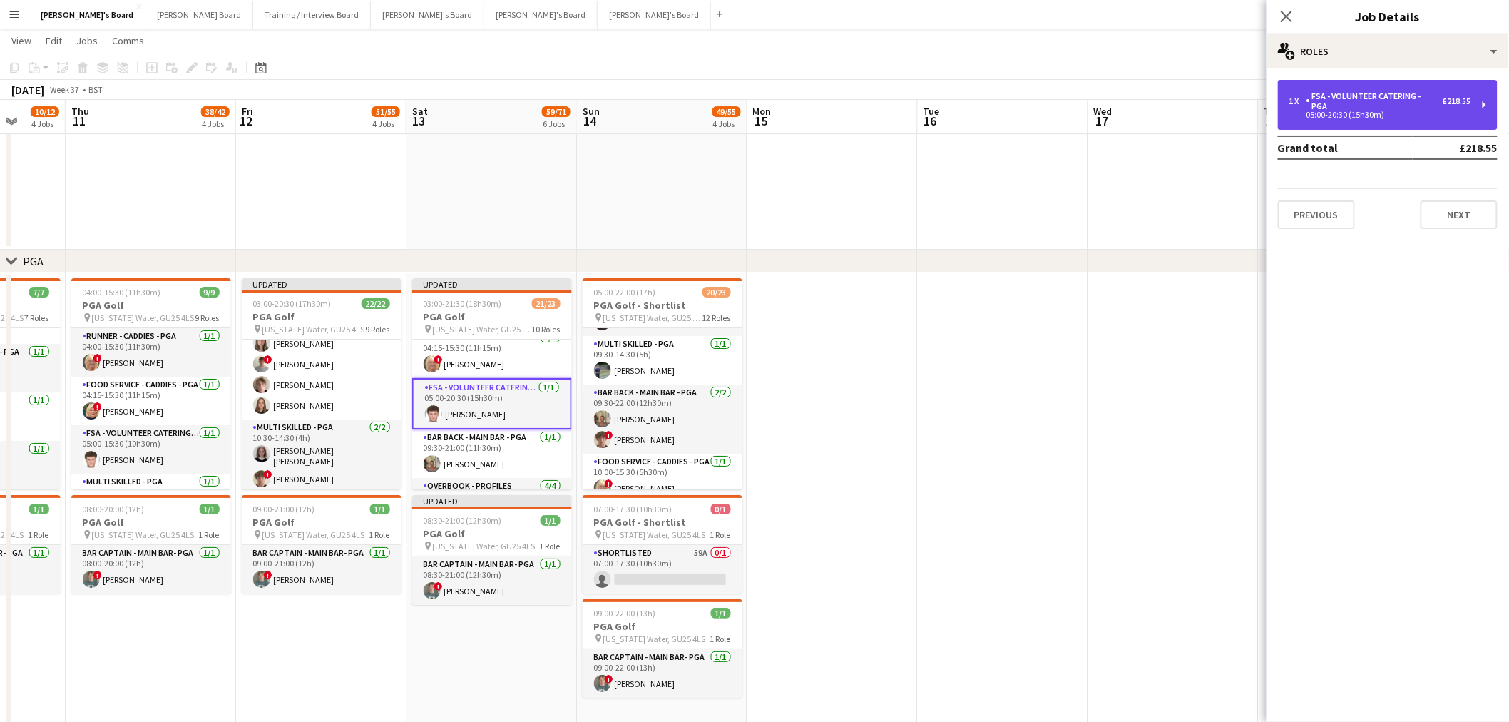
click at [1350, 111] on div "05:00-20:30 (15h30m)" at bounding box center [1381, 114] width 182 height 7
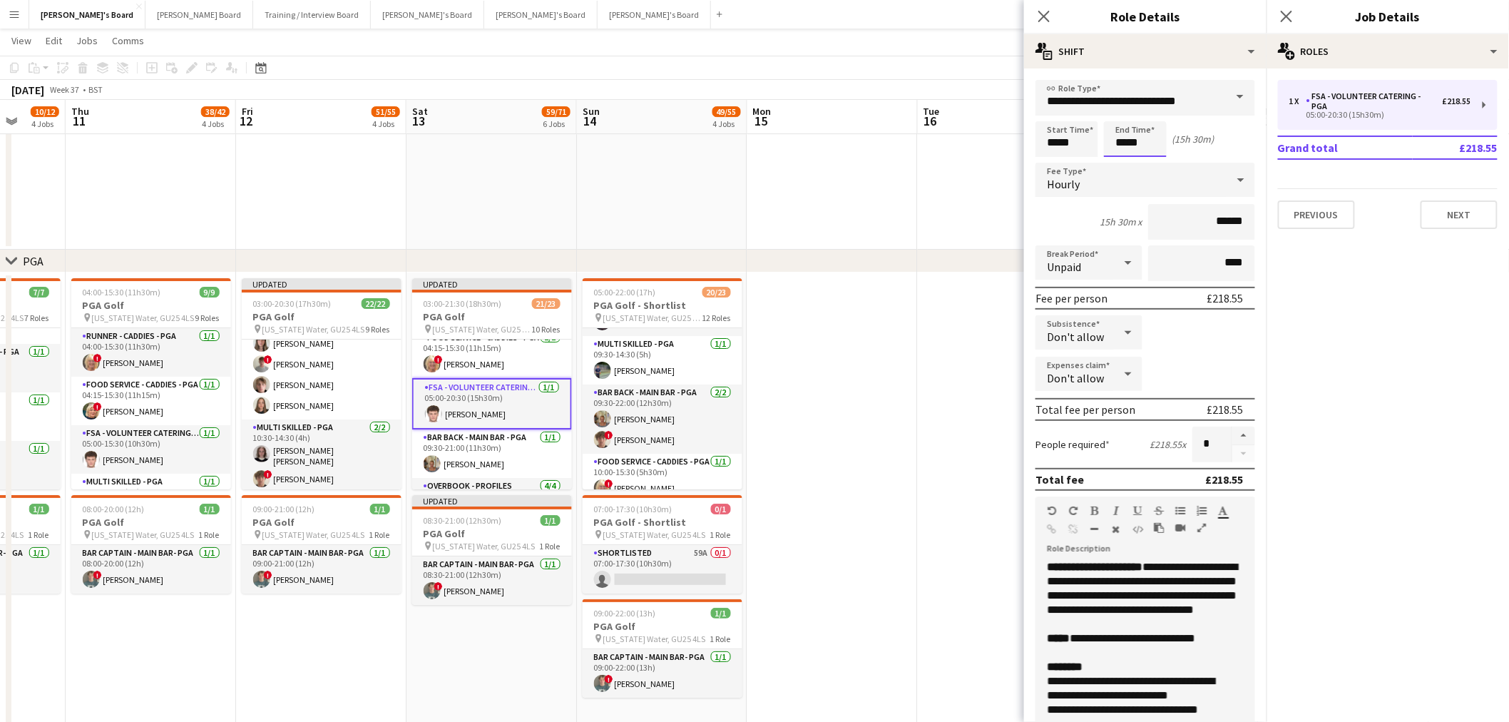
click at [1128, 134] on input "*****" at bounding box center [1135, 139] width 63 height 36
click at [1122, 158] on div at bounding box center [1121, 164] width 29 height 14
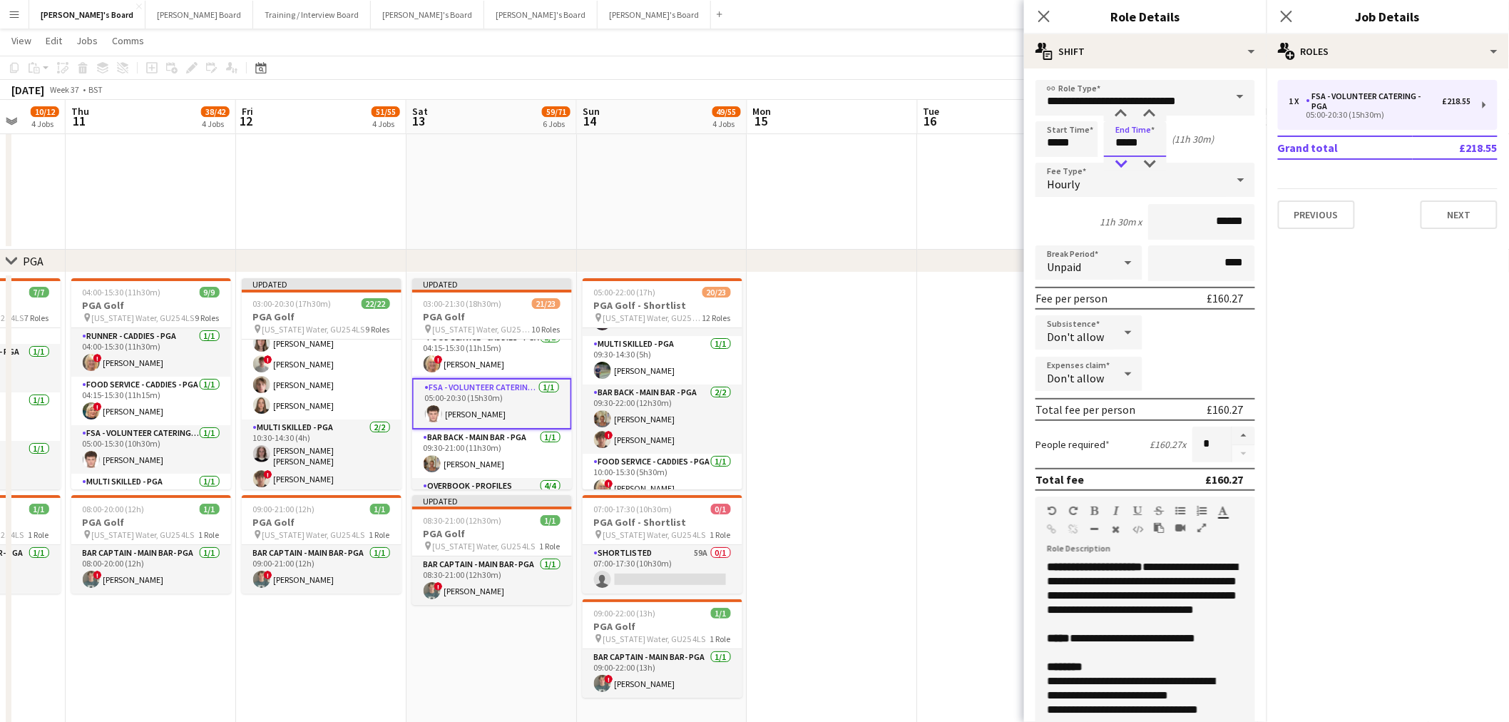
type input "*****"
click at [1123, 157] on div at bounding box center [1121, 164] width 29 height 14
click at [897, 439] on app-date-cell at bounding box center [833, 500] width 170 height 456
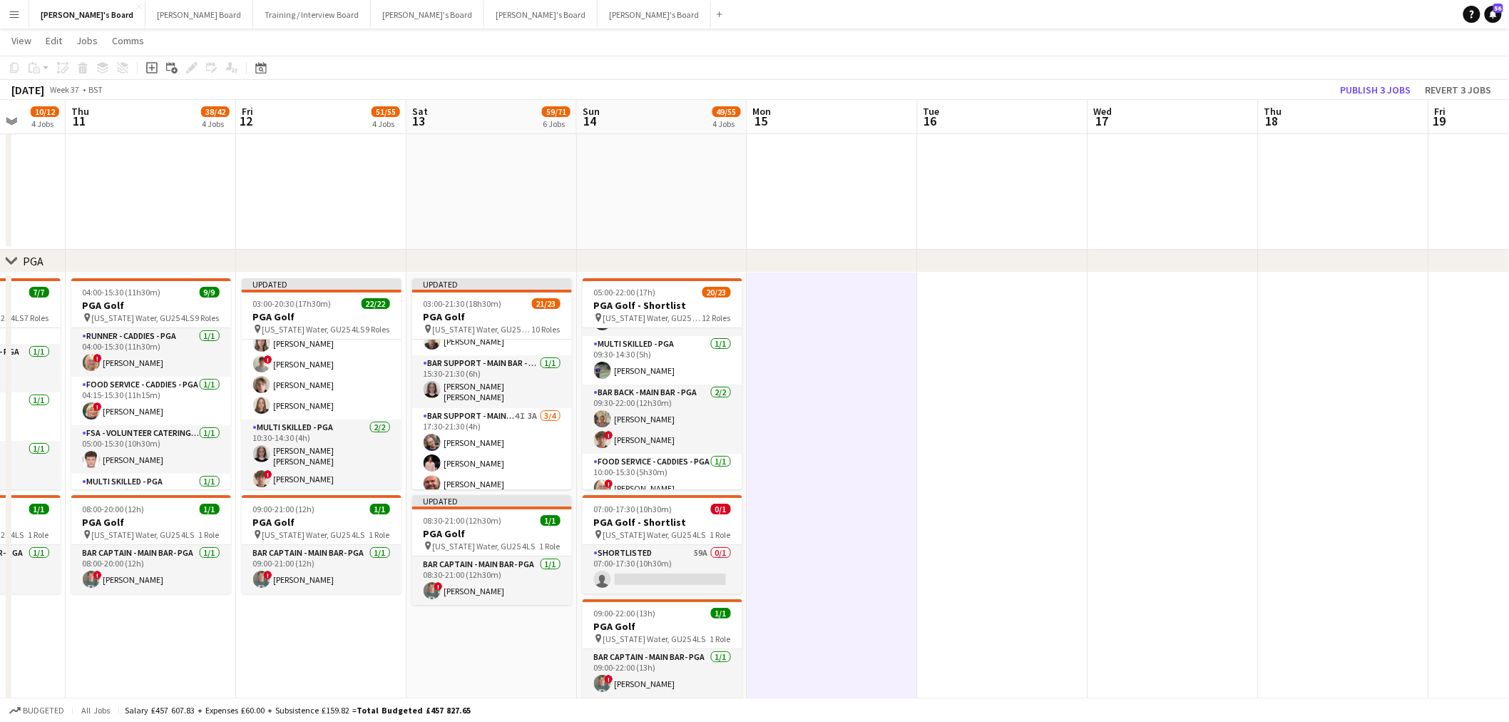
scroll to position [605, 0]
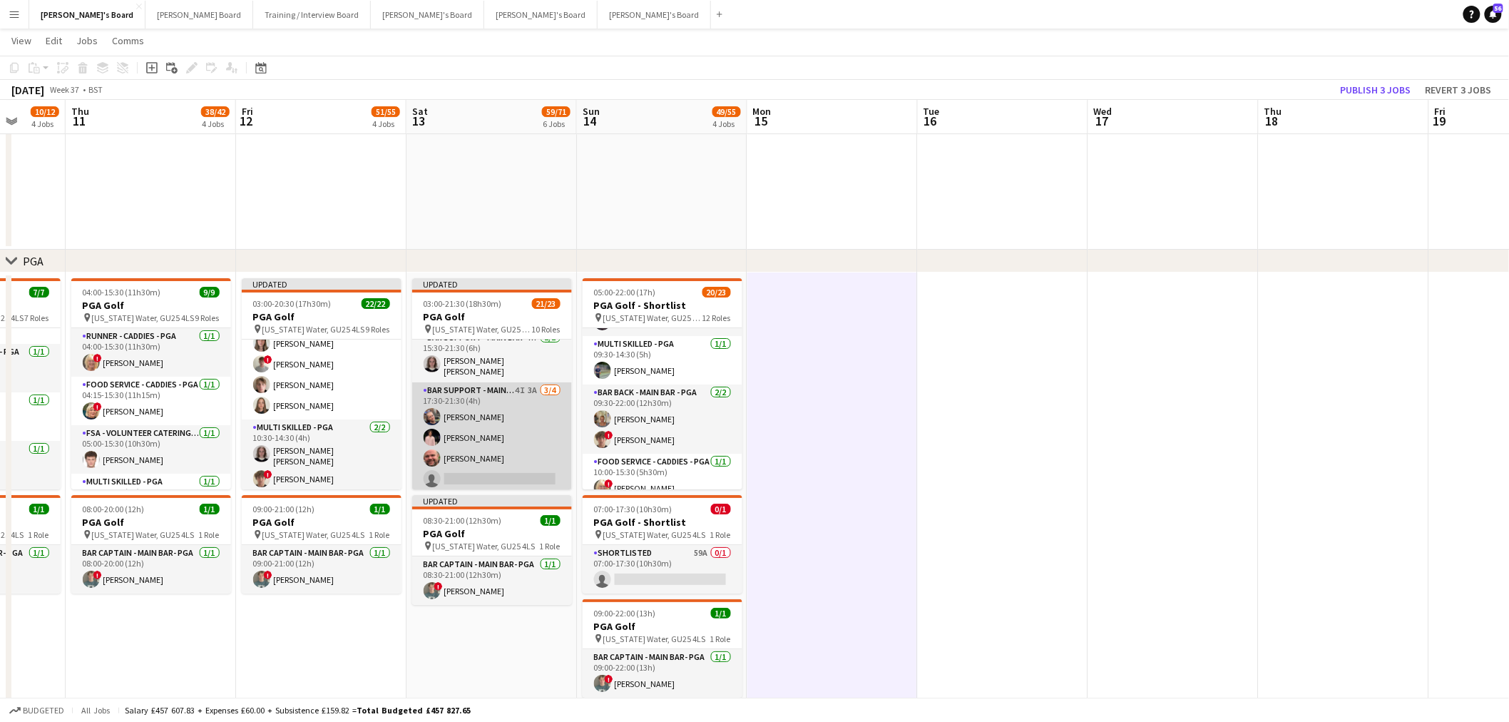
click at [524, 428] on app-card-role "Bar Support - Main Bar - PGA 4I 3A 3/4 17:30-21:30 (4h) lucy eliot Joseph Simms…" at bounding box center [492, 437] width 160 height 111
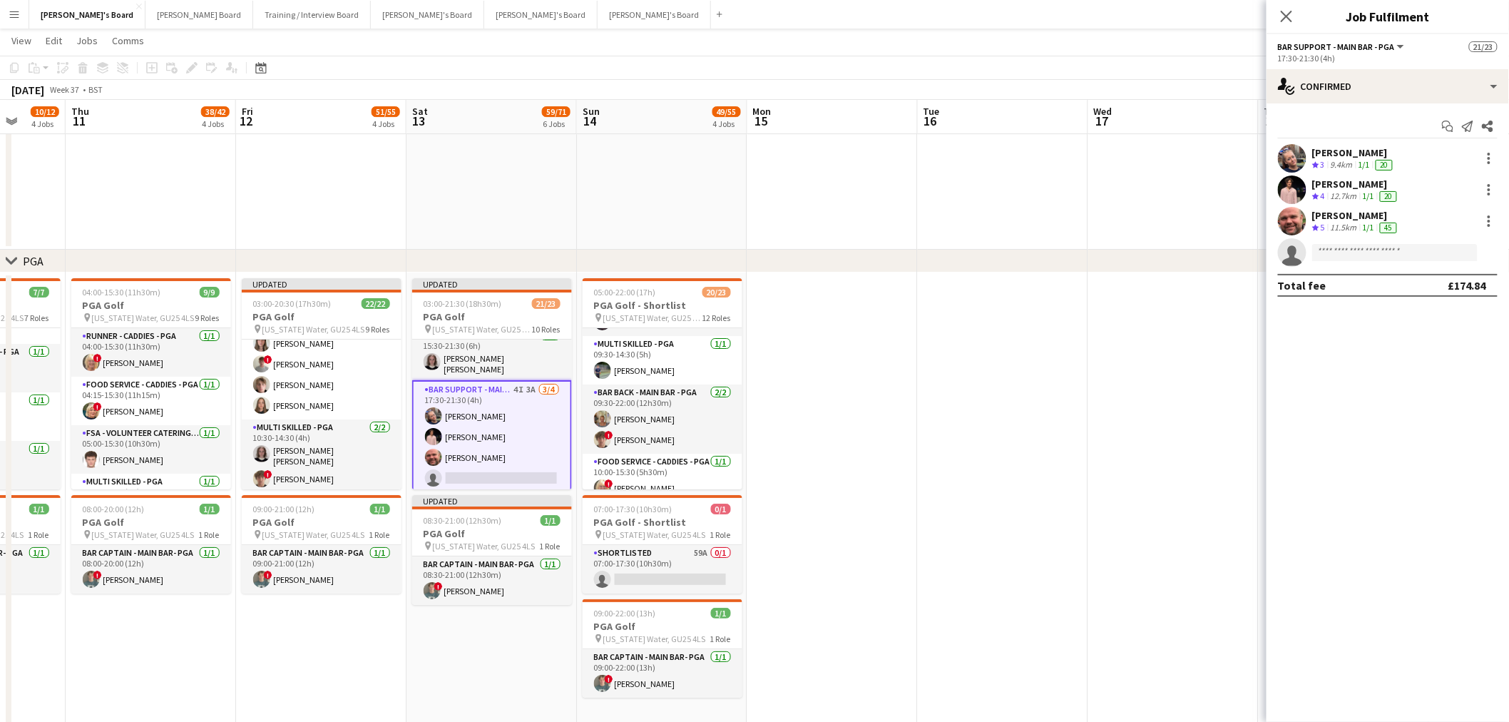
scroll to position [528, 0]
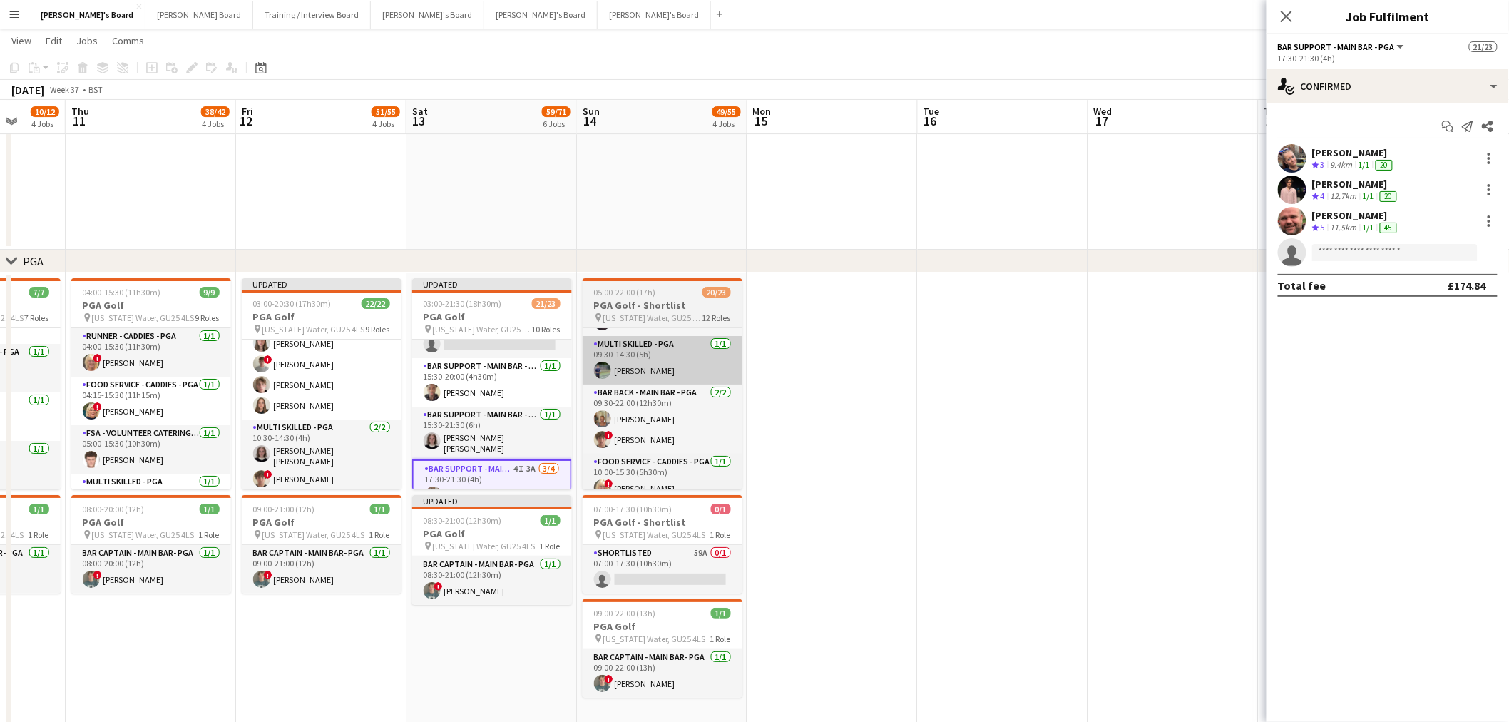
drag, startPoint x: 486, startPoint y: 417, endPoint x: 633, endPoint y: 377, distance: 151.6
click at [486, 417] on app-card-role "Bar Support - Main Bar - PGA 1/1 15:30-21:30 (6h) Matilda Kierkegaard Holt" at bounding box center [492, 433] width 160 height 53
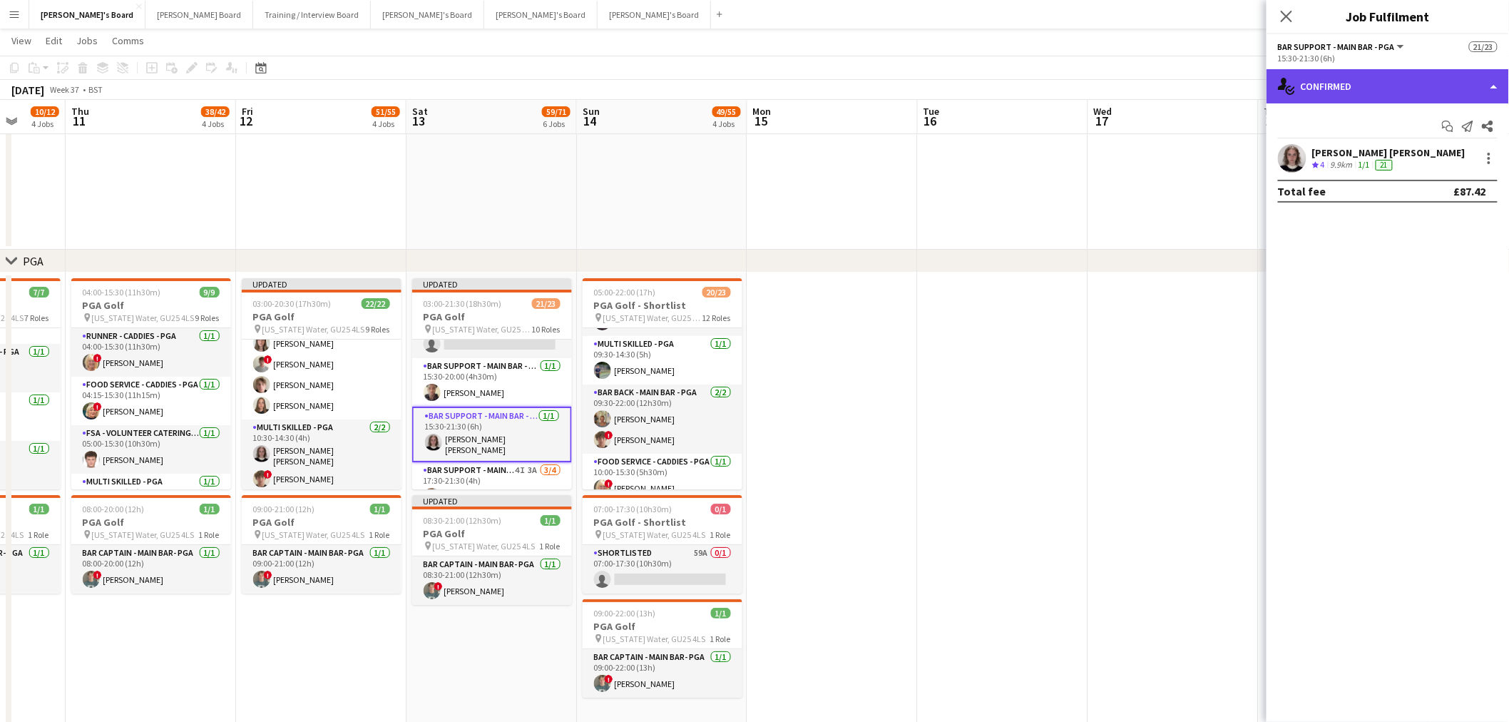
click at [1322, 98] on div "single-neutral-actions-check-2 Confirmed" at bounding box center [1388, 86] width 243 height 34
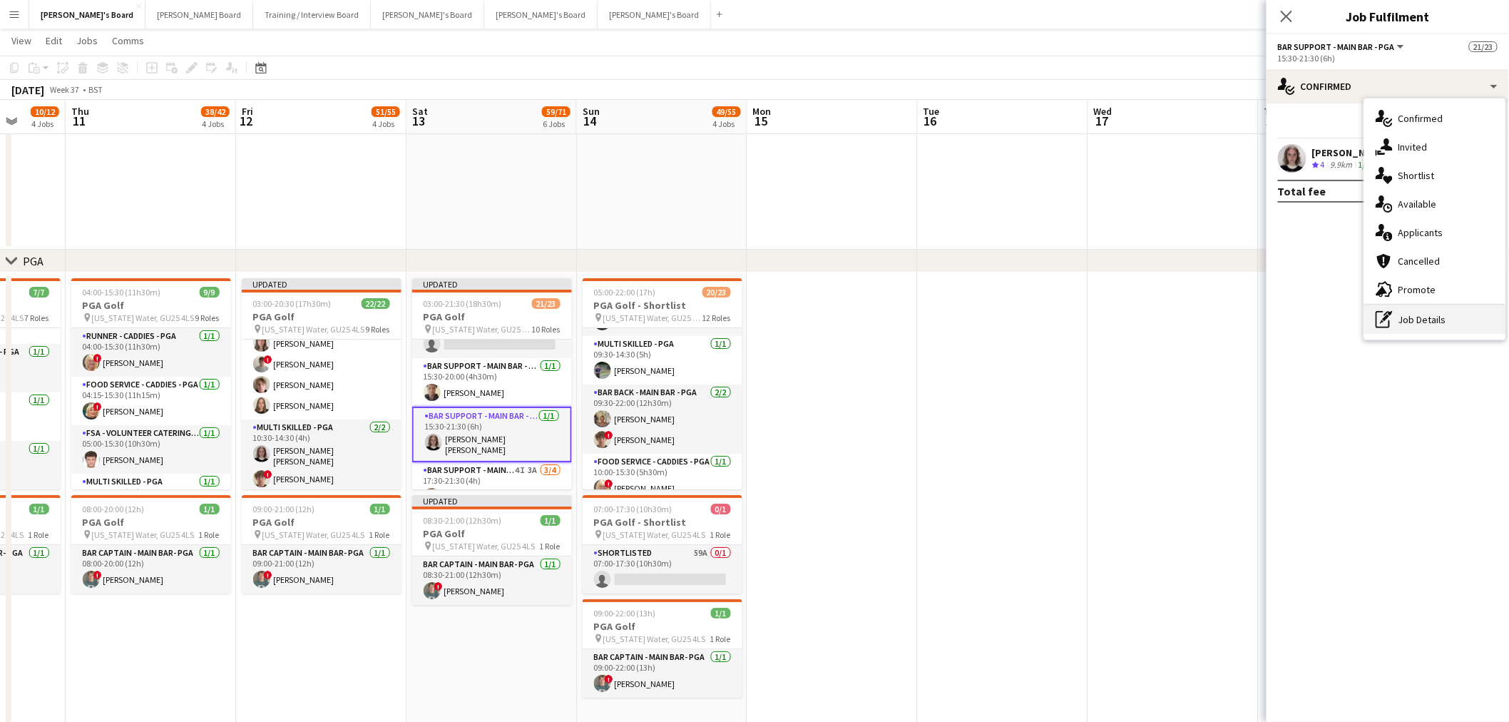
click at [1414, 314] on div "pen-write Job Details" at bounding box center [1435, 319] width 141 height 29
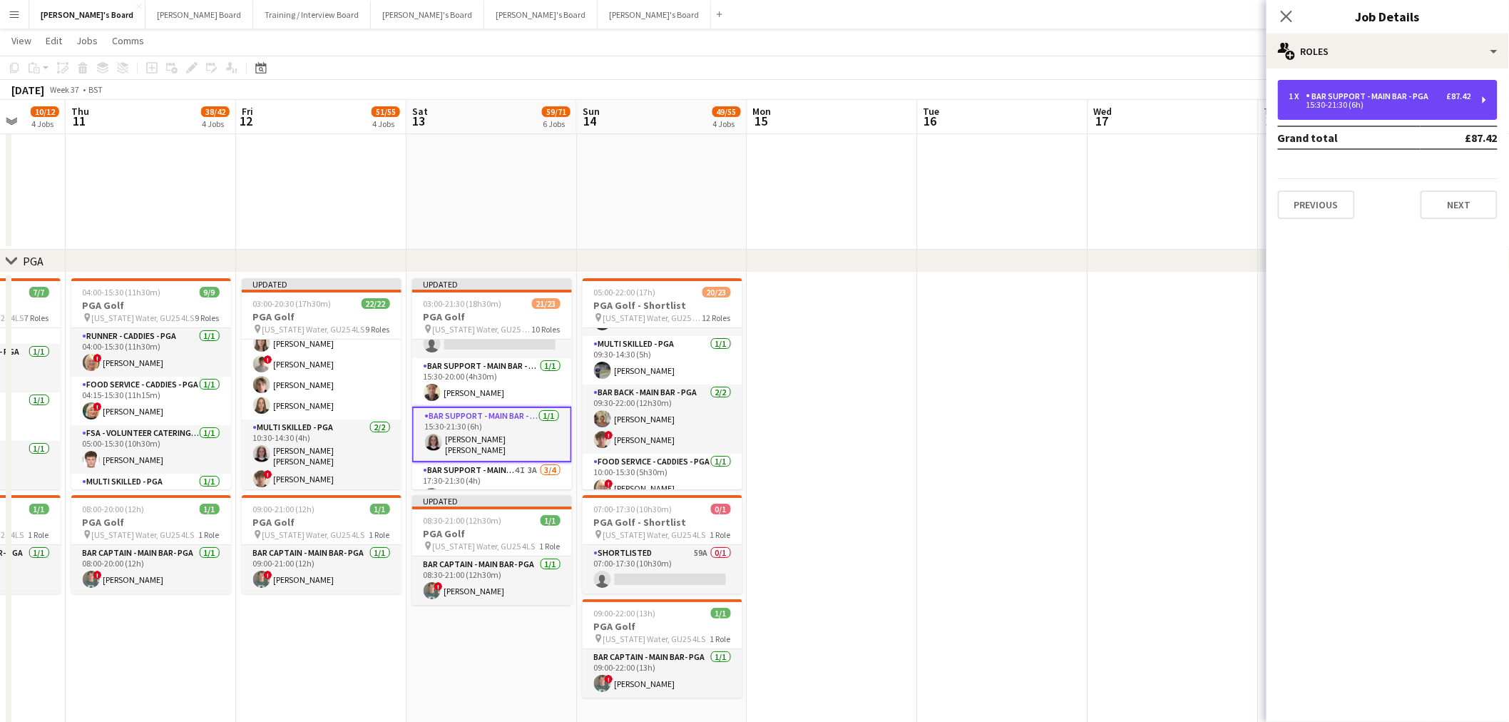
click at [1345, 91] on div "Bar Support - Main Bar - PGA" at bounding box center [1371, 96] width 128 height 10
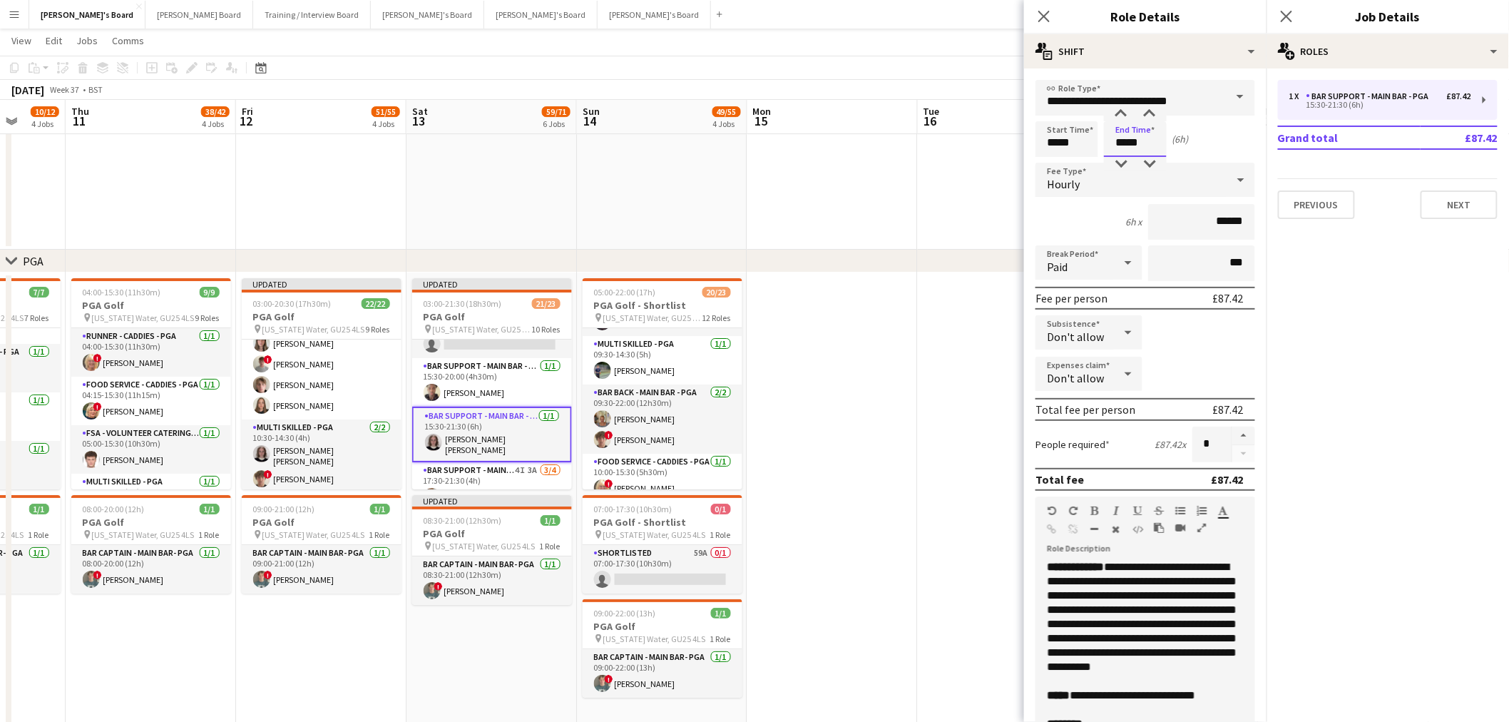
click at [1139, 138] on input "*****" at bounding box center [1135, 139] width 63 height 36
click at [1121, 153] on input "*****" at bounding box center [1135, 139] width 63 height 36
click at [1118, 162] on div at bounding box center [1121, 164] width 29 height 14
click at [1133, 160] on div at bounding box center [1121, 164] width 29 height 14
click at [1118, 116] on div at bounding box center [1121, 114] width 29 height 14
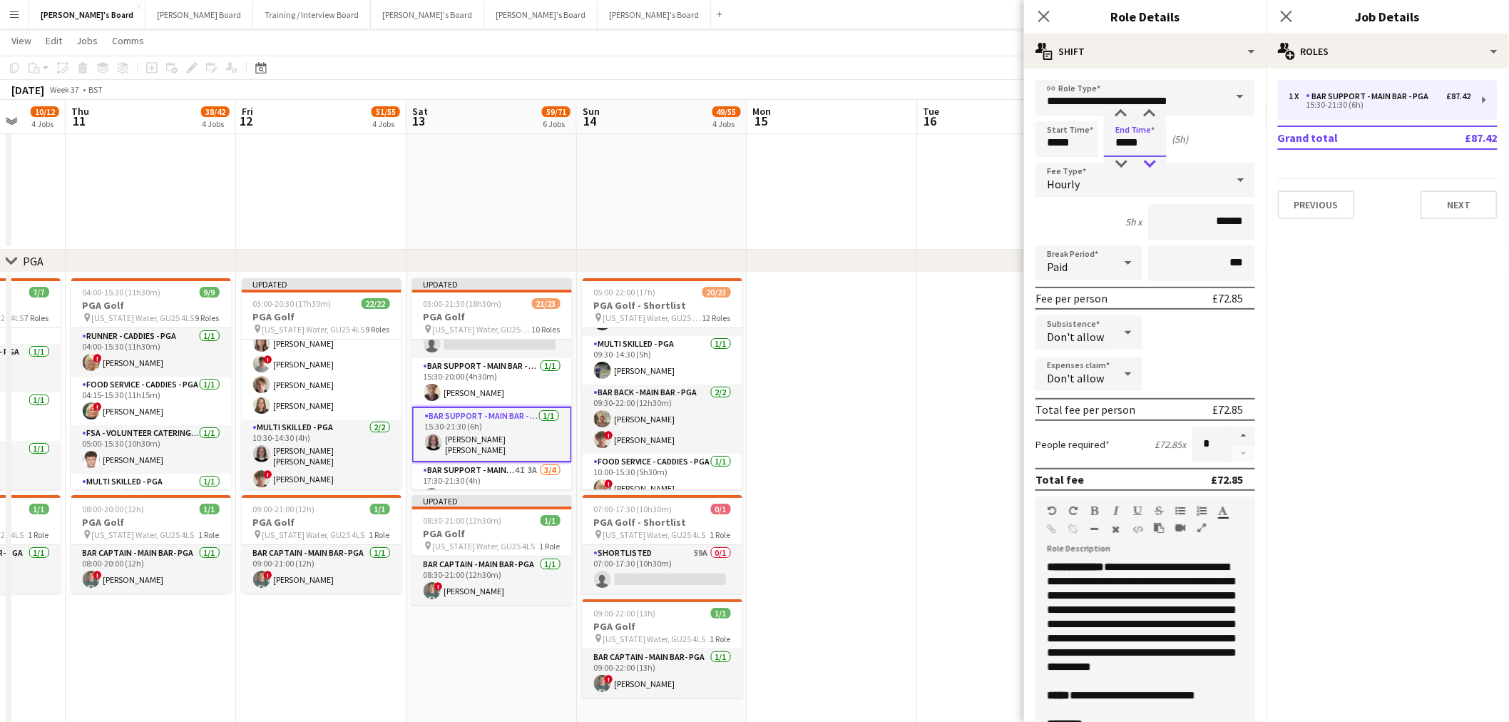
click at [1156, 160] on div at bounding box center [1150, 164] width 29 height 14
type input "*****"
click at [1156, 160] on div at bounding box center [1150, 164] width 29 height 14
click at [932, 386] on app-date-cell at bounding box center [1003, 500] width 170 height 456
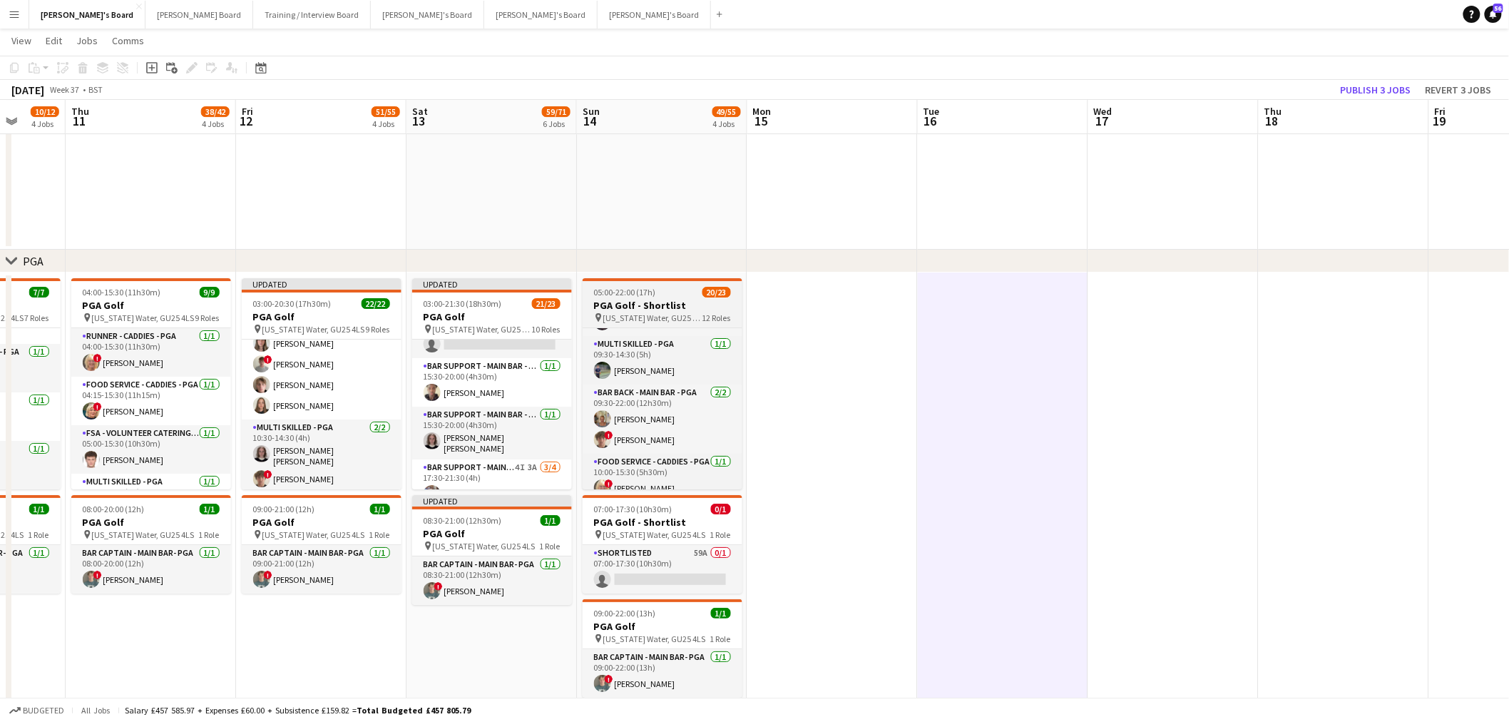
click at [500, 367] on app-card-role "Bar Support - Main Bar - PGA 1/1 15:30-20:00 (4h30m) Oji Adoh" at bounding box center [492, 382] width 160 height 49
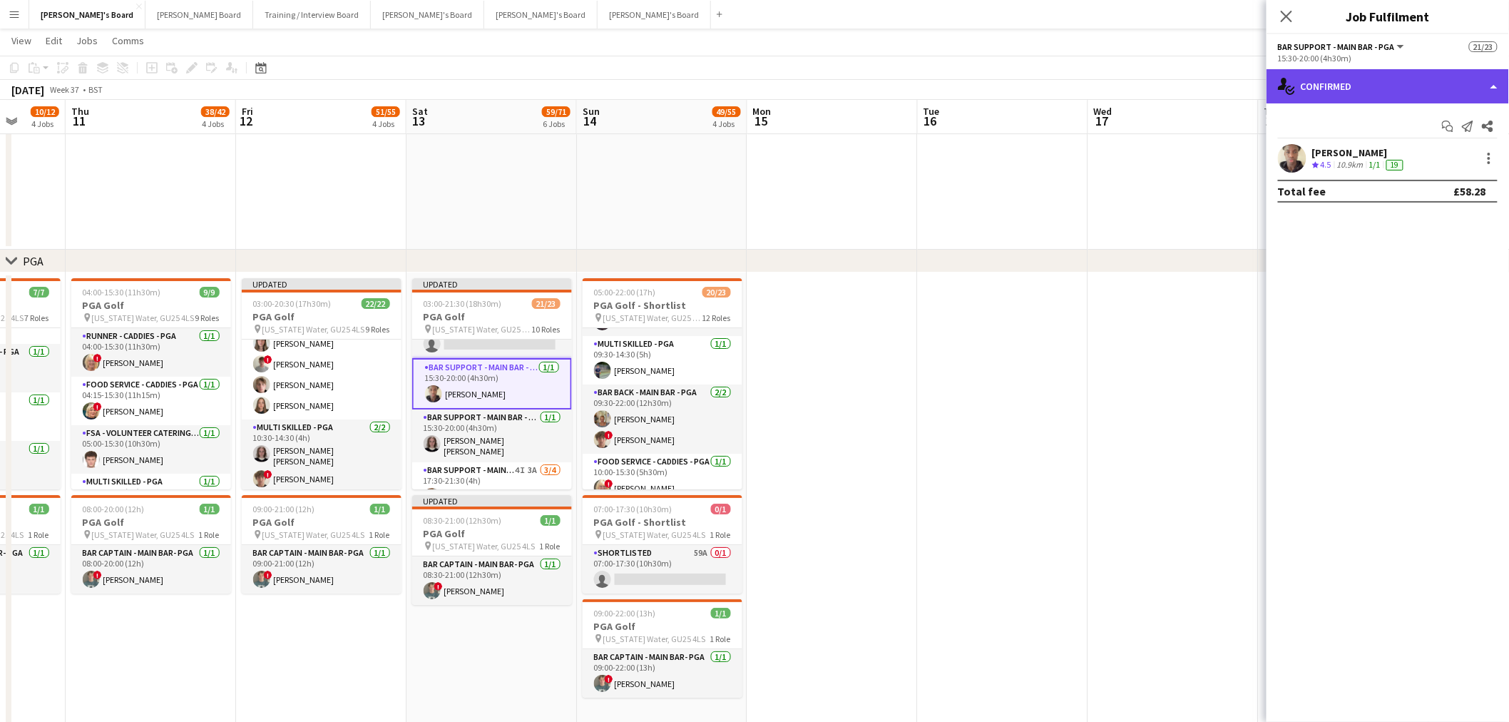
click at [1340, 91] on div "single-neutral-actions-check-2 Confirmed" at bounding box center [1388, 86] width 243 height 34
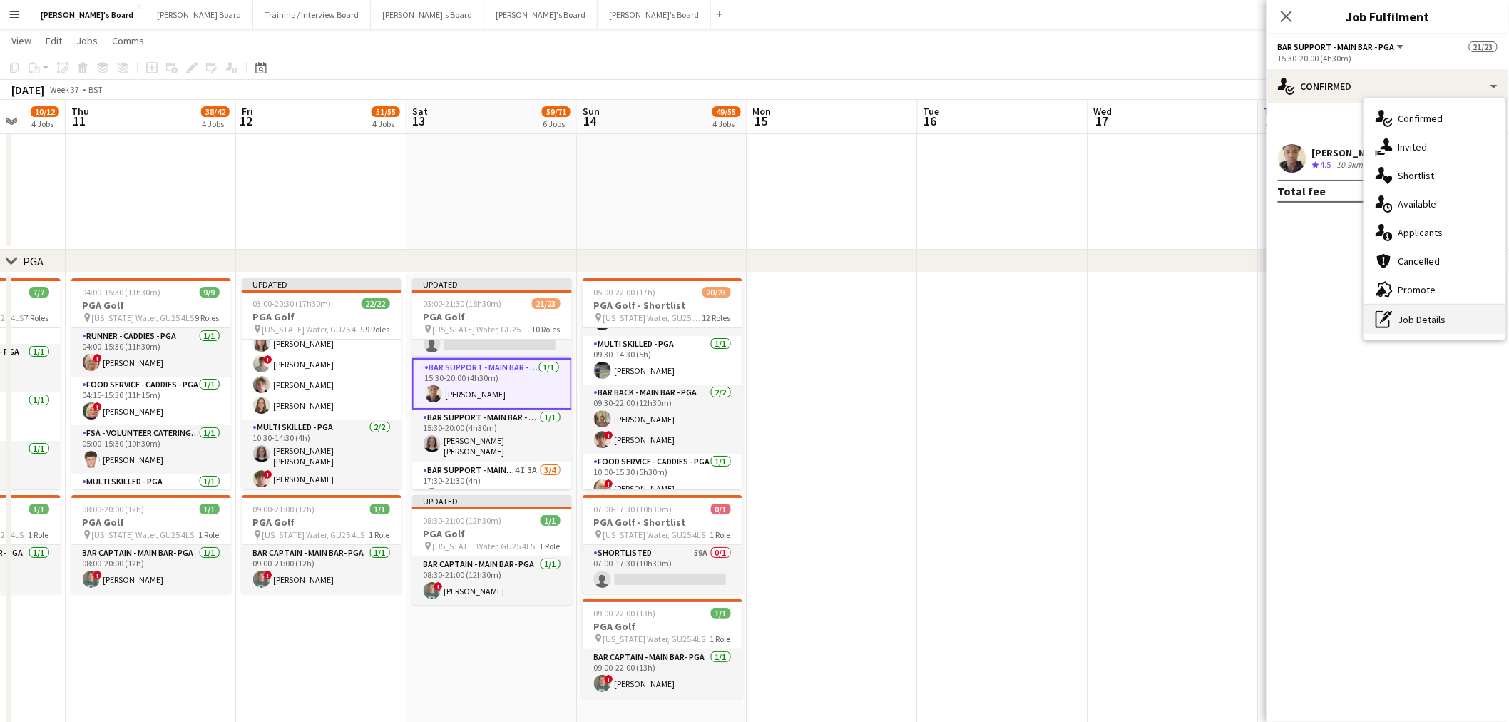
click at [1414, 317] on div "pen-write Job Details" at bounding box center [1435, 319] width 141 height 29
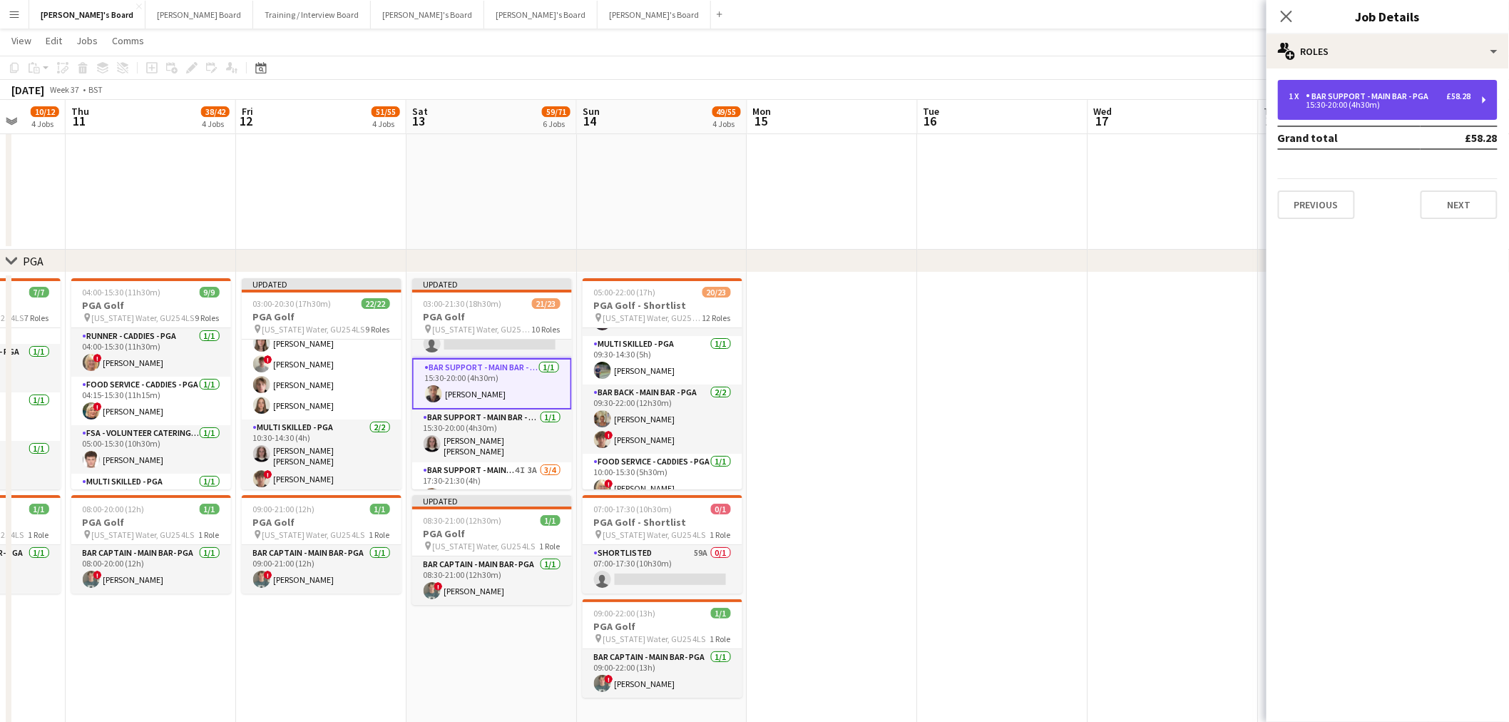
click at [1323, 98] on div "Bar Support - Main Bar - PGA" at bounding box center [1371, 96] width 128 height 10
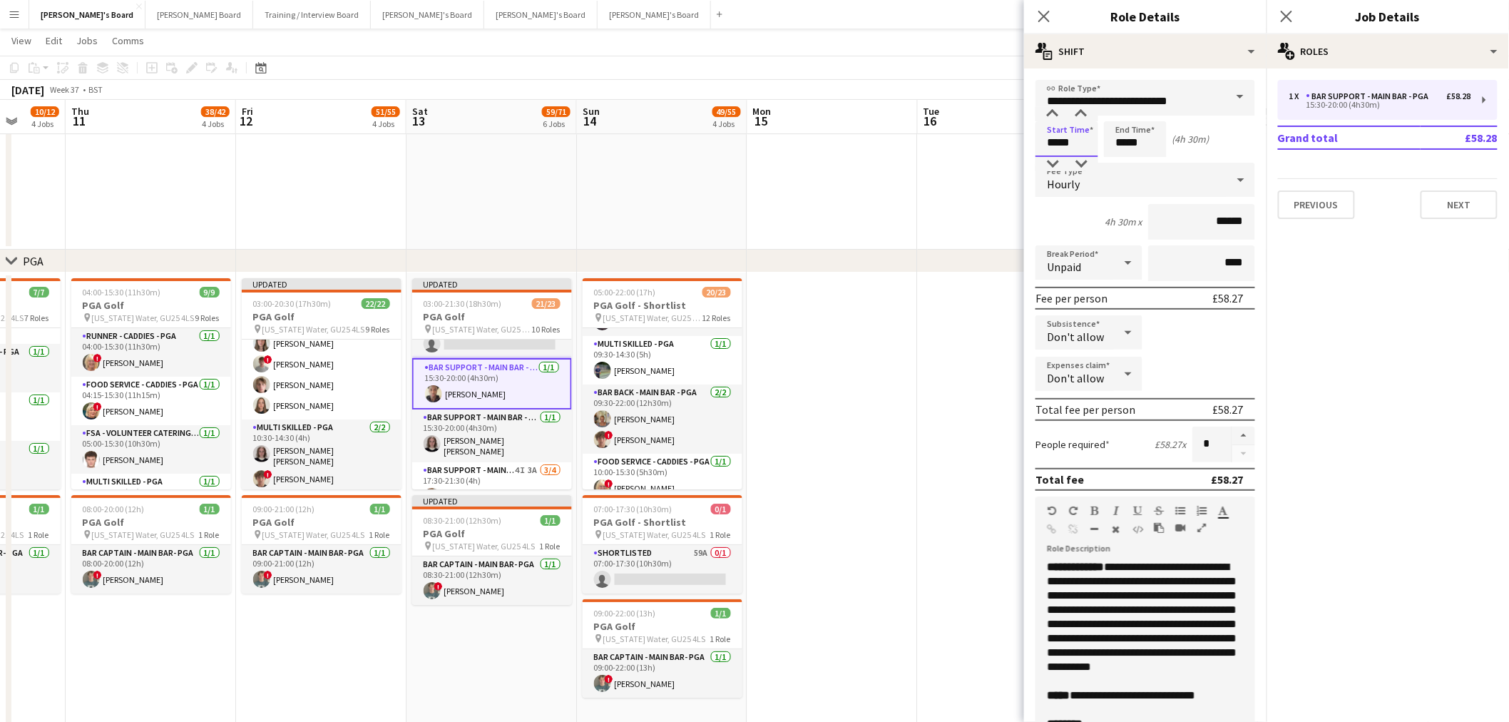
click at [1070, 136] on input "*****" at bounding box center [1067, 139] width 63 height 36
click at [1057, 110] on div at bounding box center [1053, 114] width 29 height 14
type input "*****"
click at [1057, 110] on div at bounding box center [1053, 114] width 29 height 14
click at [1123, 136] on input "*****" at bounding box center [1135, 139] width 63 height 36
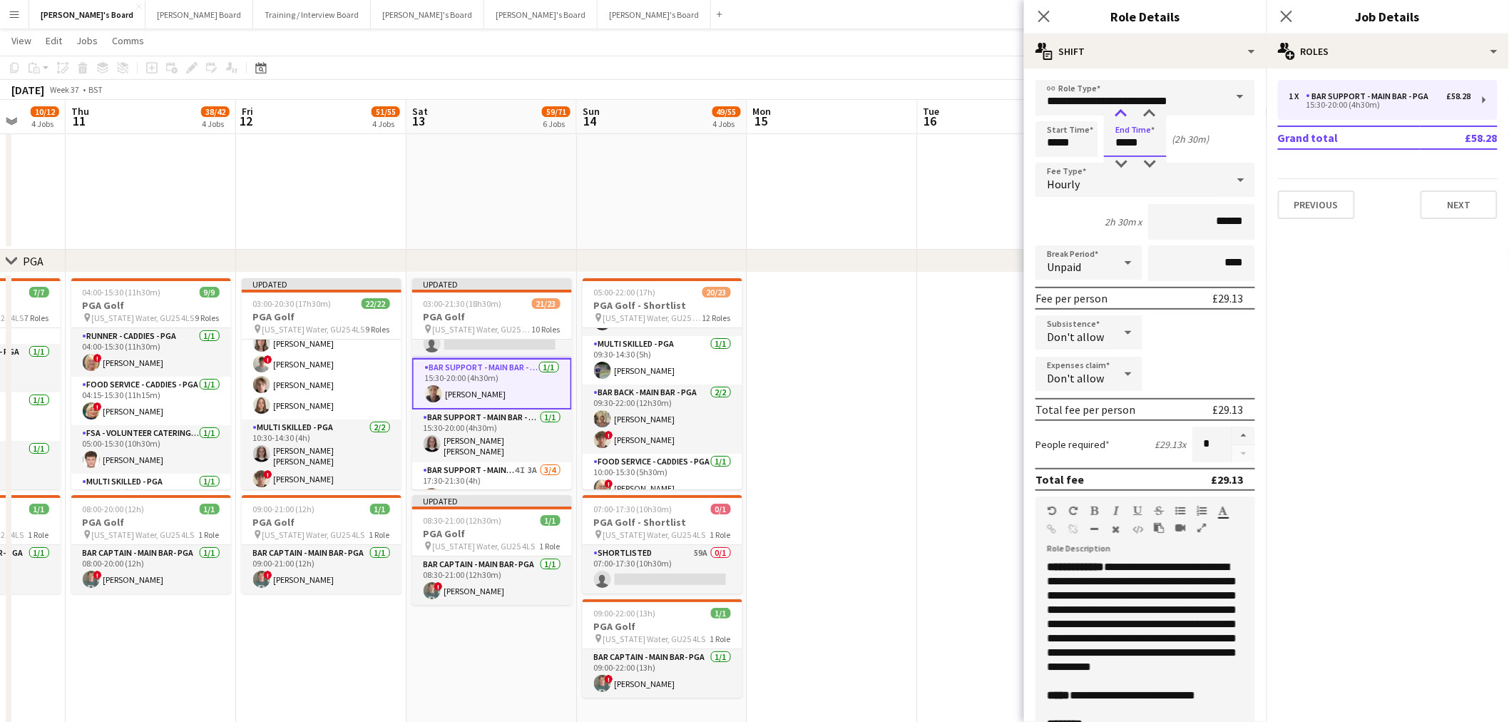
click at [1121, 116] on div at bounding box center [1121, 114] width 29 height 14
click at [1153, 103] on input "**********" at bounding box center [1146, 98] width 220 height 36
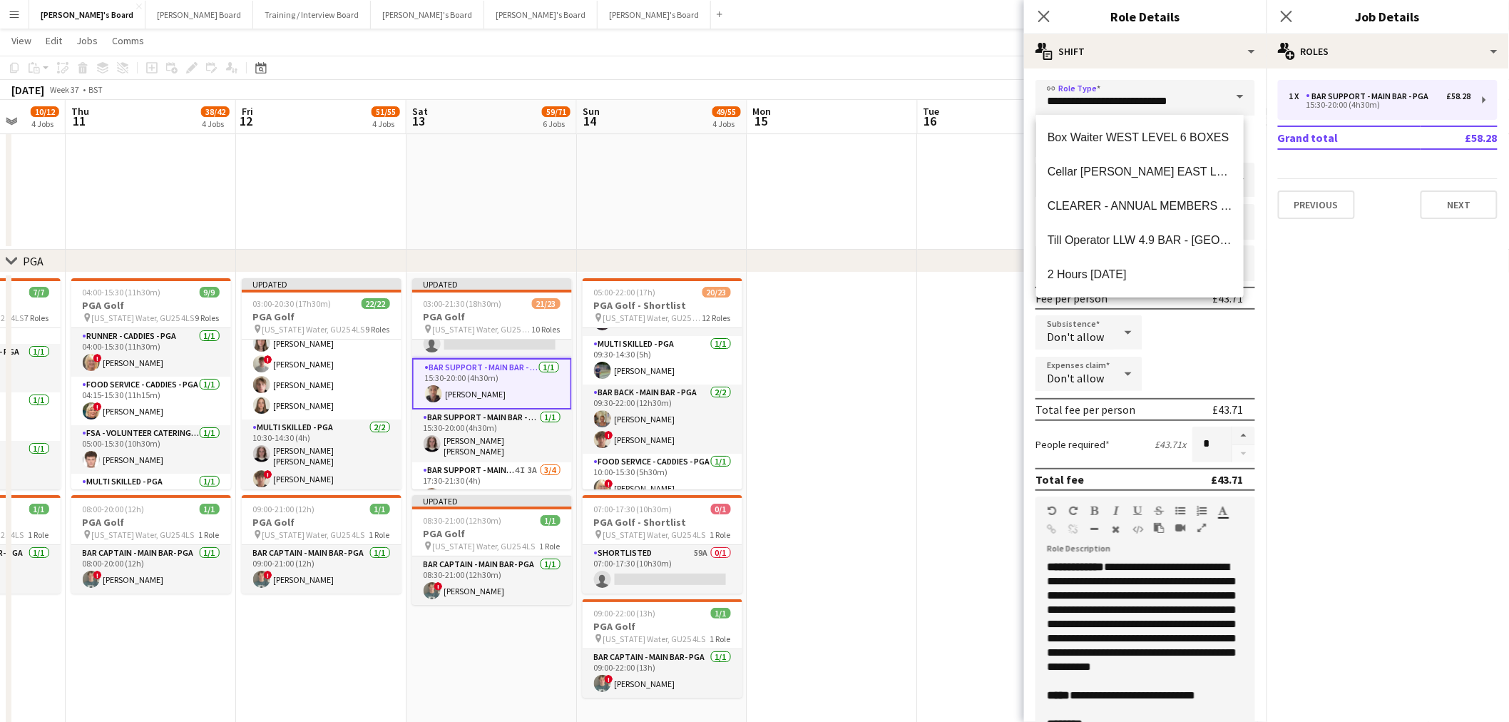
click at [1230, 345] on div "Subsistence Don't allow" at bounding box center [1146, 333] width 220 height 36
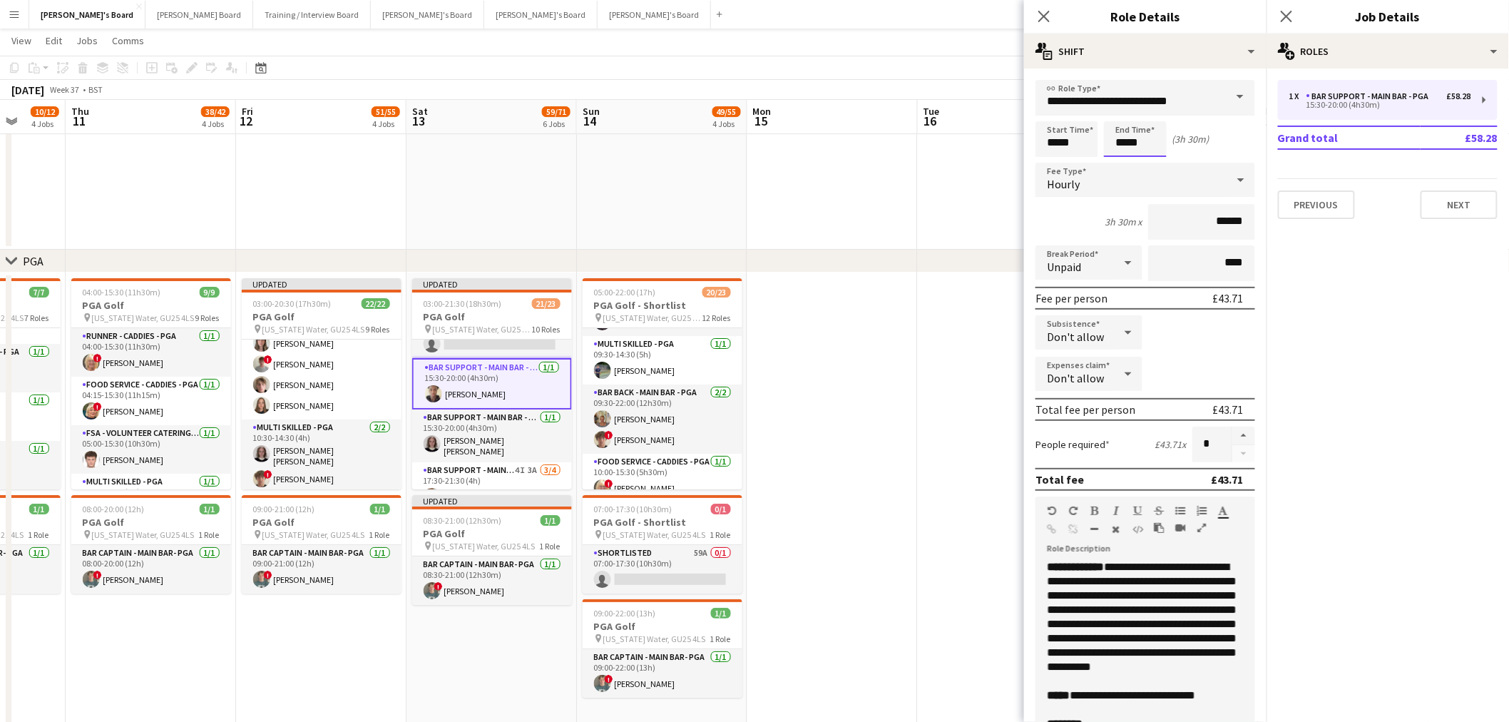
click at [1142, 141] on input "*****" at bounding box center [1135, 139] width 63 height 36
click at [1145, 112] on div at bounding box center [1150, 114] width 29 height 14
type input "*****"
click at [1145, 112] on div at bounding box center [1150, 114] width 29 height 14
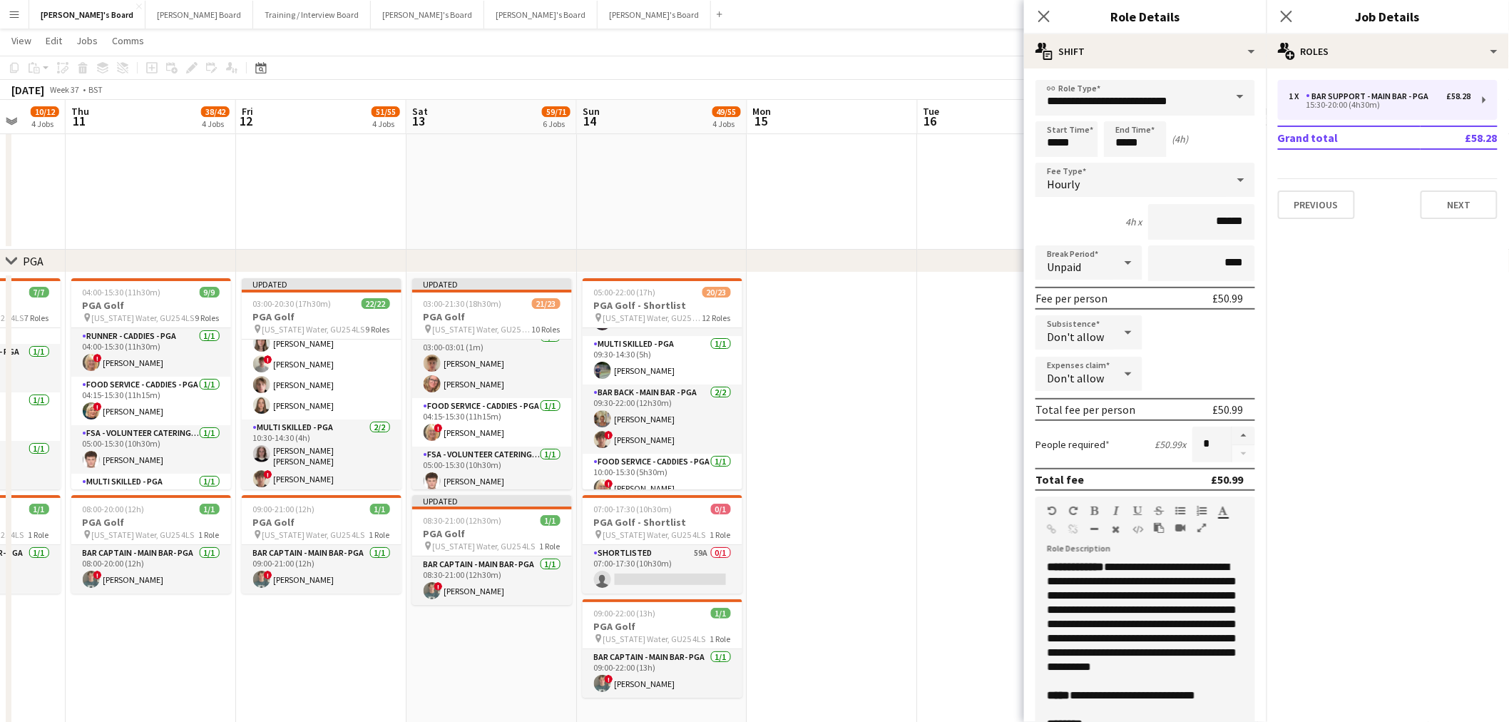
scroll to position [0, 0]
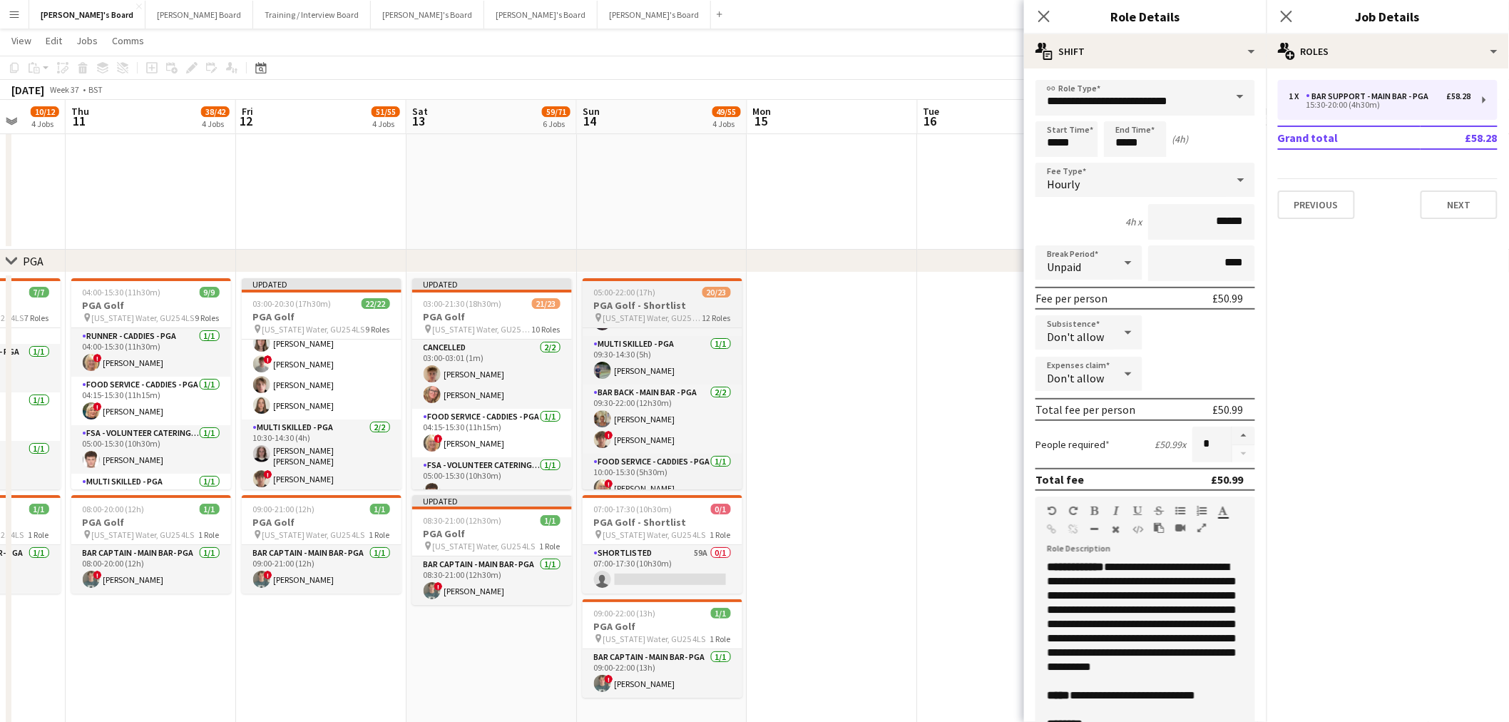
drag, startPoint x: 837, startPoint y: 327, endPoint x: 730, endPoint y: 372, distance: 116.0
click at [837, 327] on app-date-cell at bounding box center [833, 500] width 170 height 456
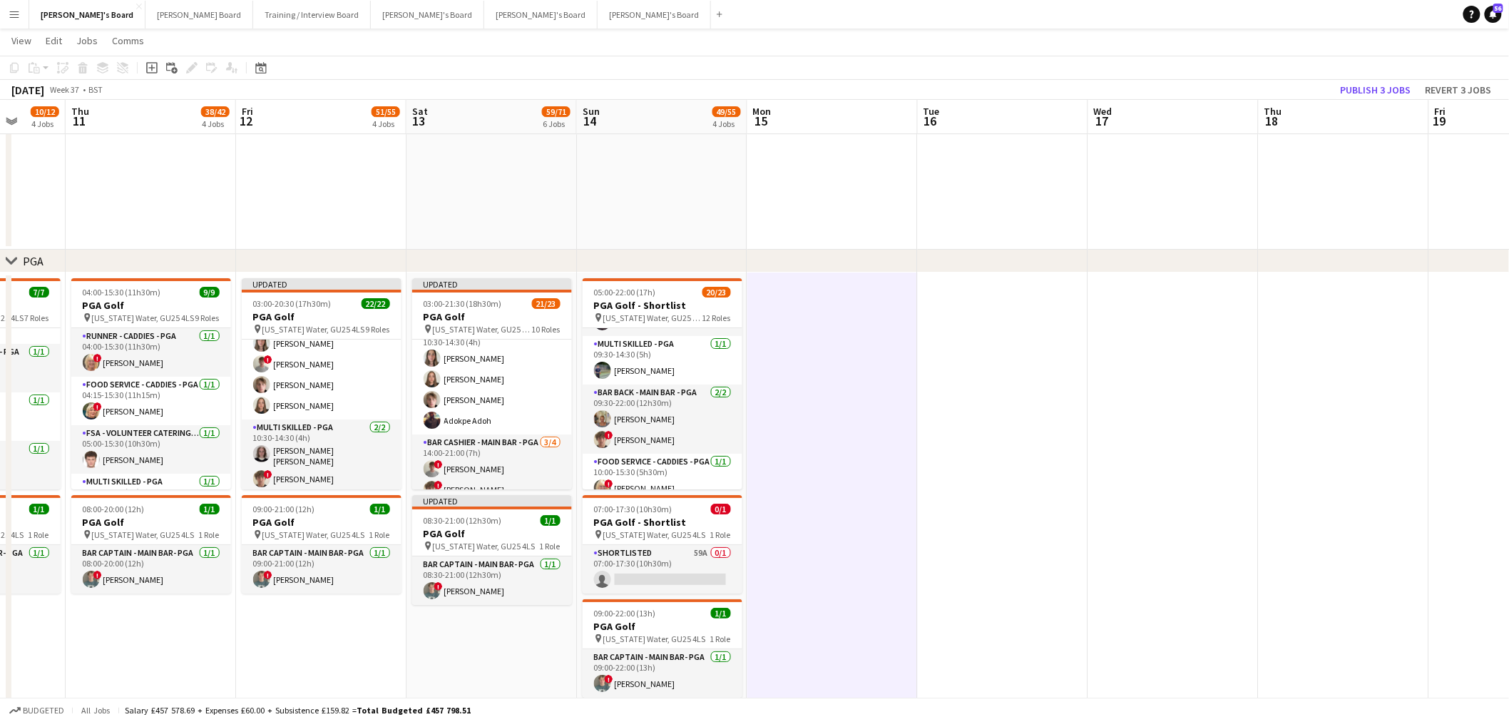
scroll to position [317, 0]
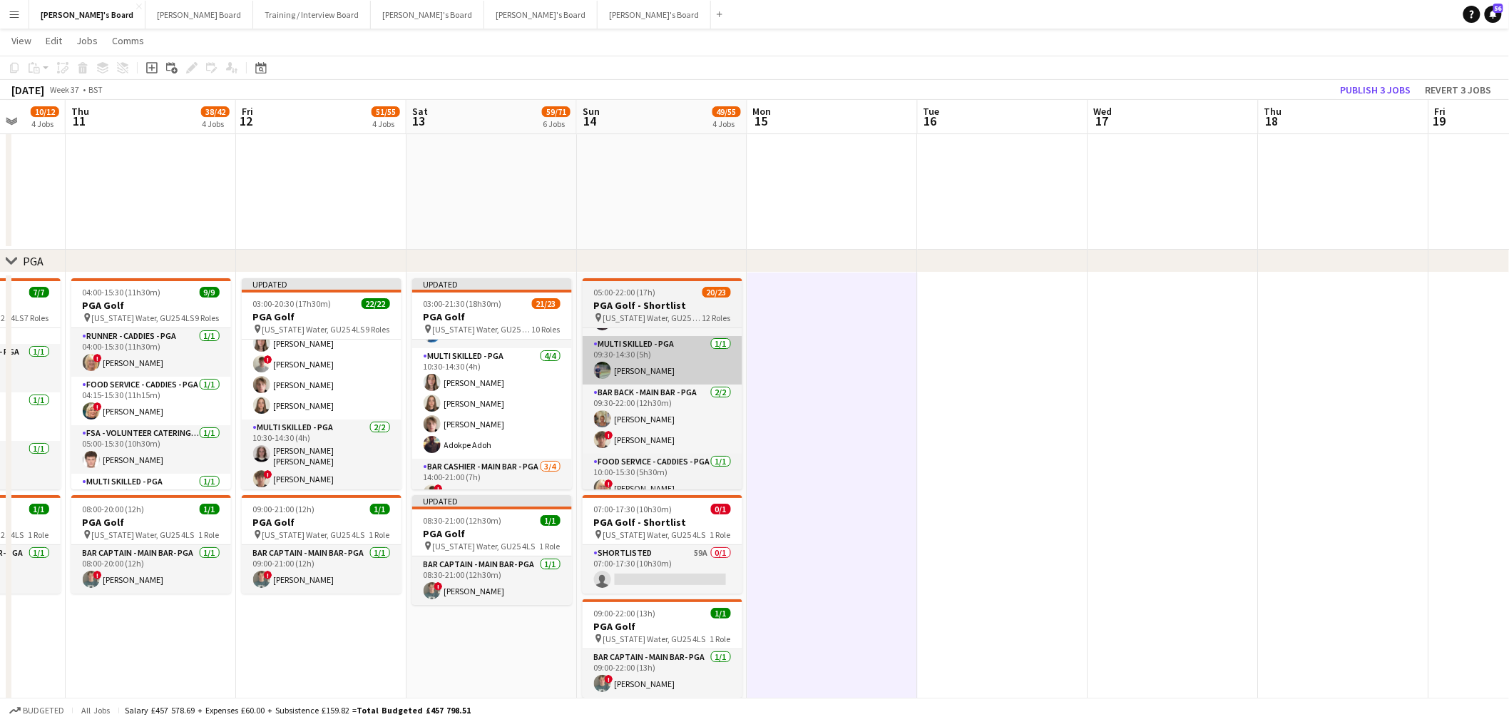
drag, startPoint x: 516, startPoint y: 380, endPoint x: 692, endPoint y: 347, distance: 178.6
click at [516, 380] on app-card-role "Multi Skilled - PGA 4/4 10:30-14:30 (4h) Lily Woodward Lucy Vigar Oscar Young A…" at bounding box center [492, 403] width 160 height 111
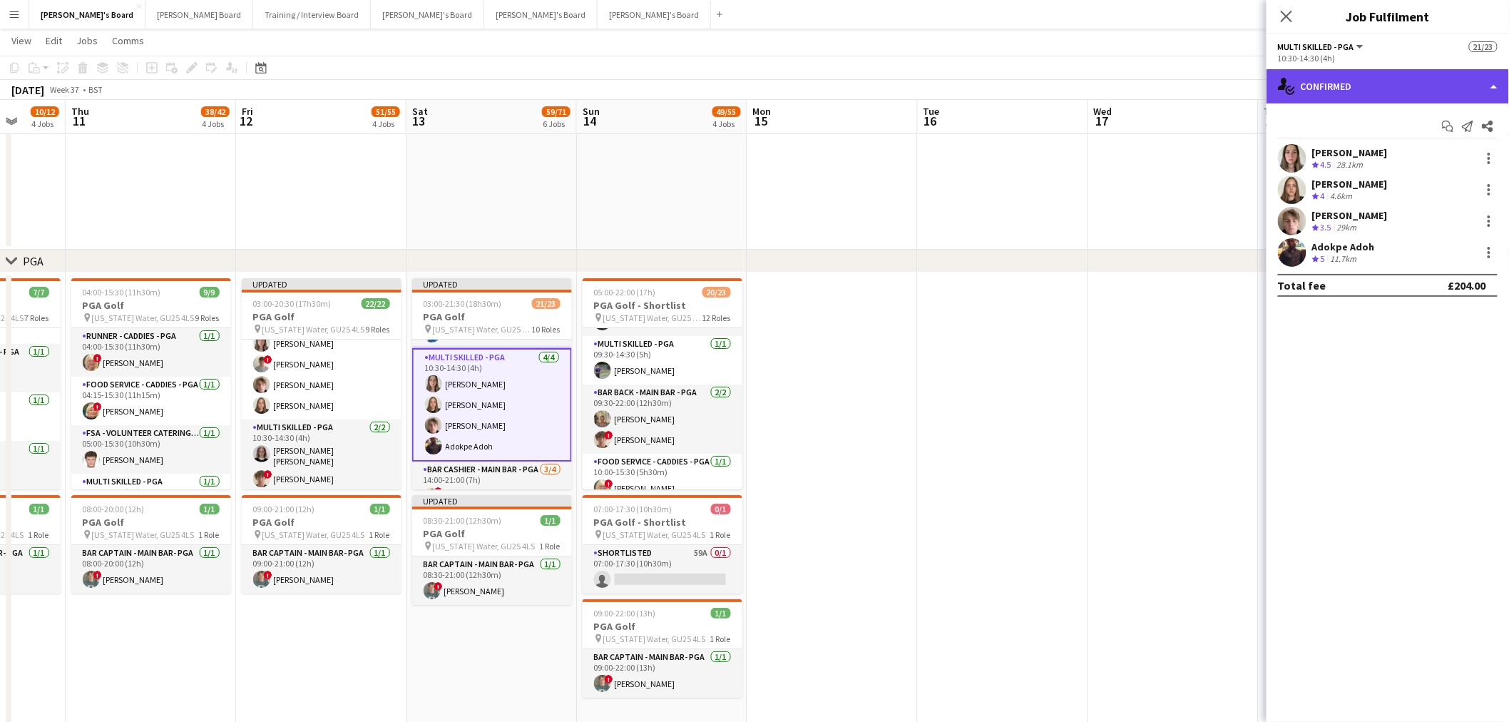
click at [1313, 78] on div "single-neutral-actions-check-2 Confirmed" at bounding box center [1388, 86] width 243 height 34
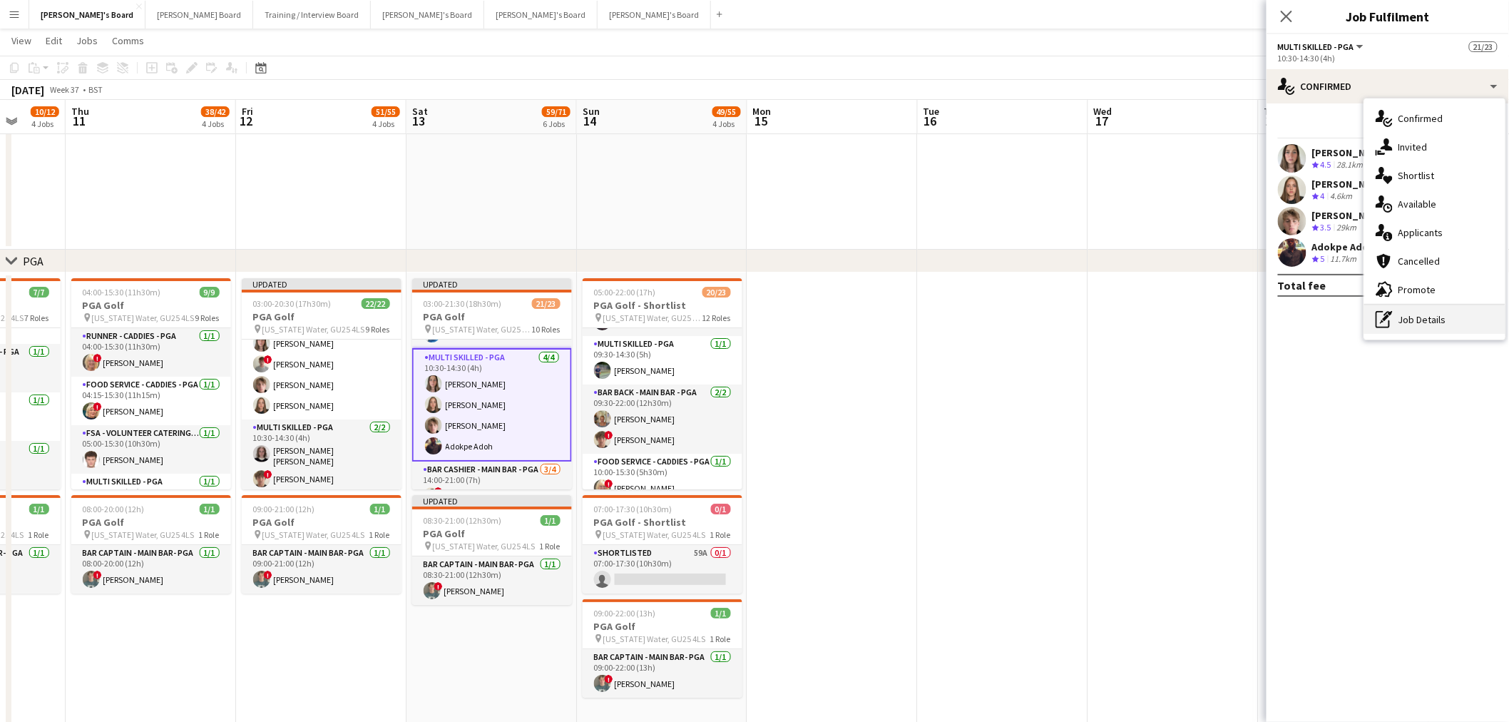
click at [1391, 329] on div "pen-write Job Details" at bounding box center [1435, 319] width 141 height 29
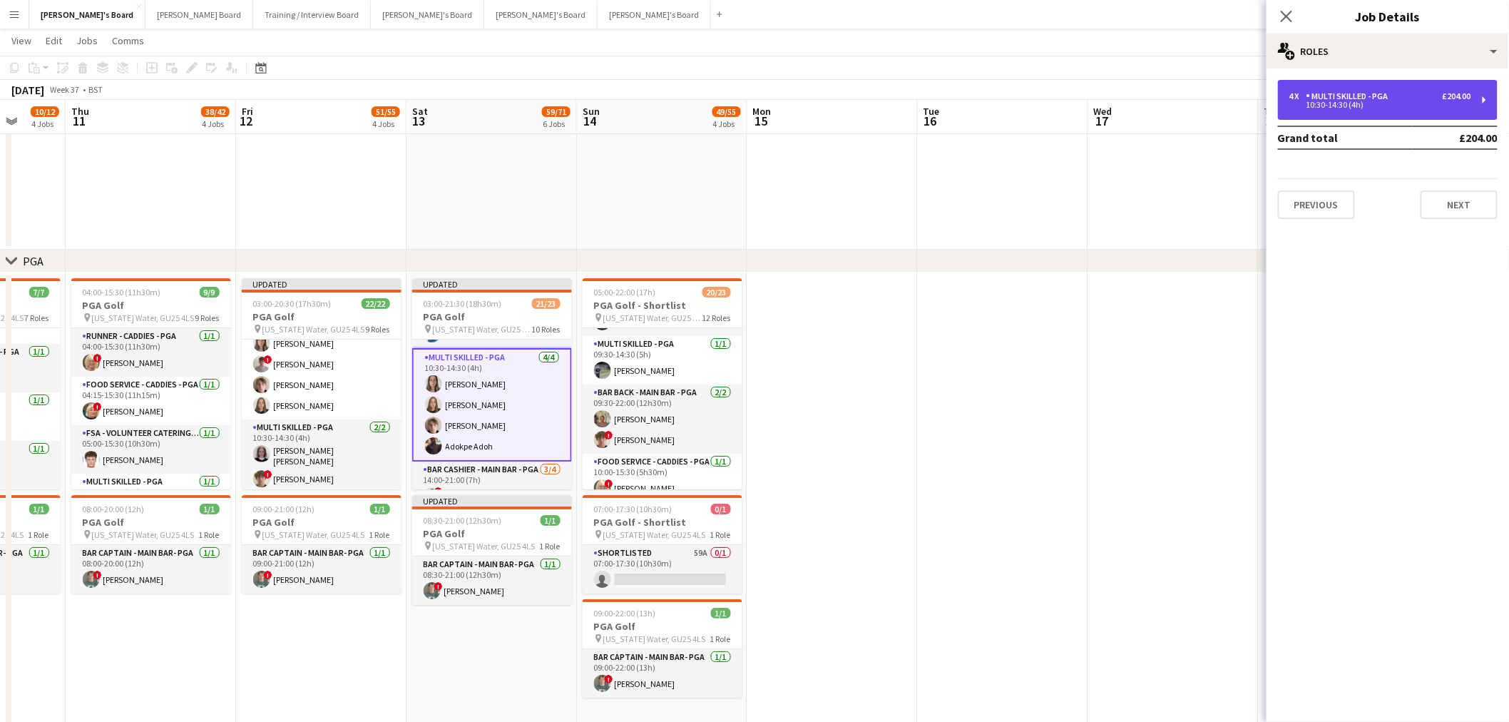
click at [1370, 105] on div "10:30-14:30 (4h)" at bounding box center [1381, 104] width 182 height 7
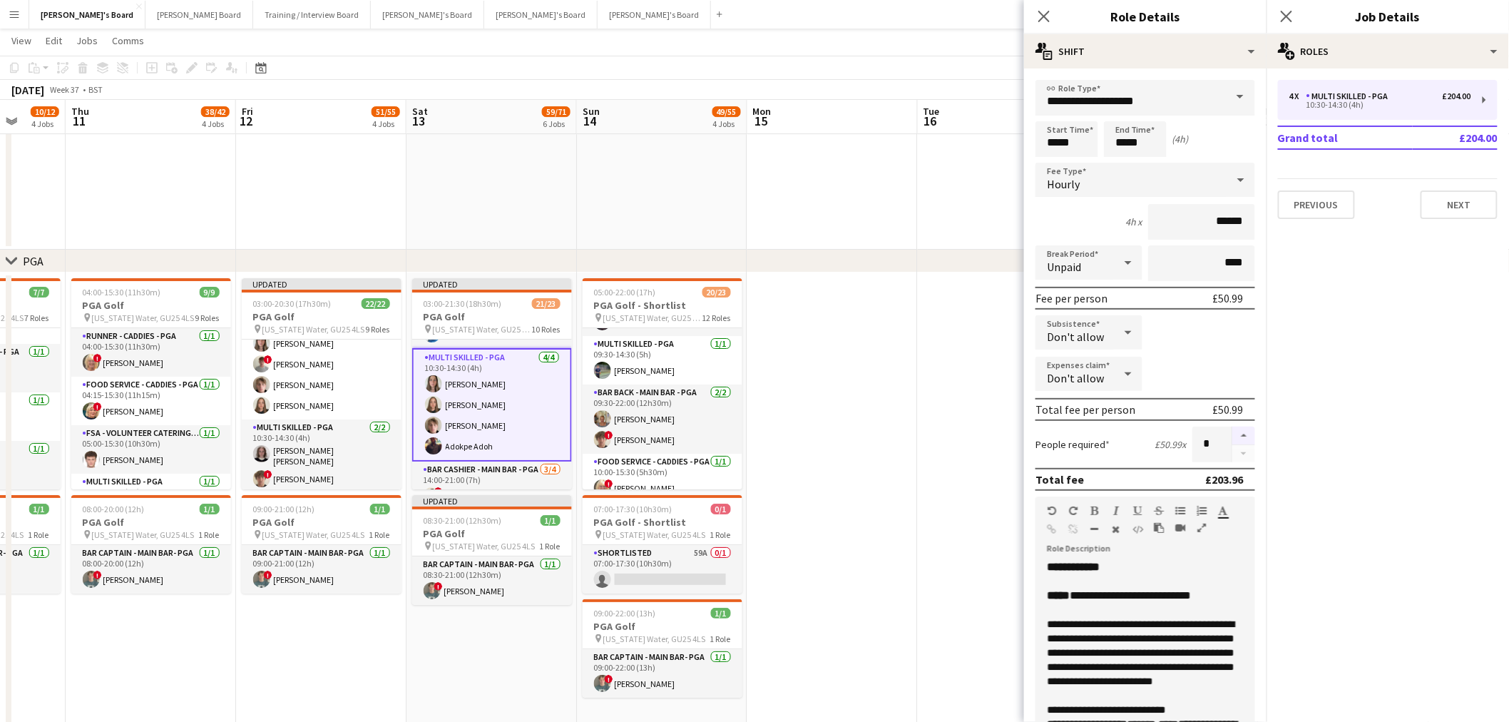
click at [1233, 436] on button "button" at bounding box center [1244, 436] width 23 height 19
type input "*"
click at [923, 445] on app-date-cell at bounding box center [1003, 500] width 170 height 456
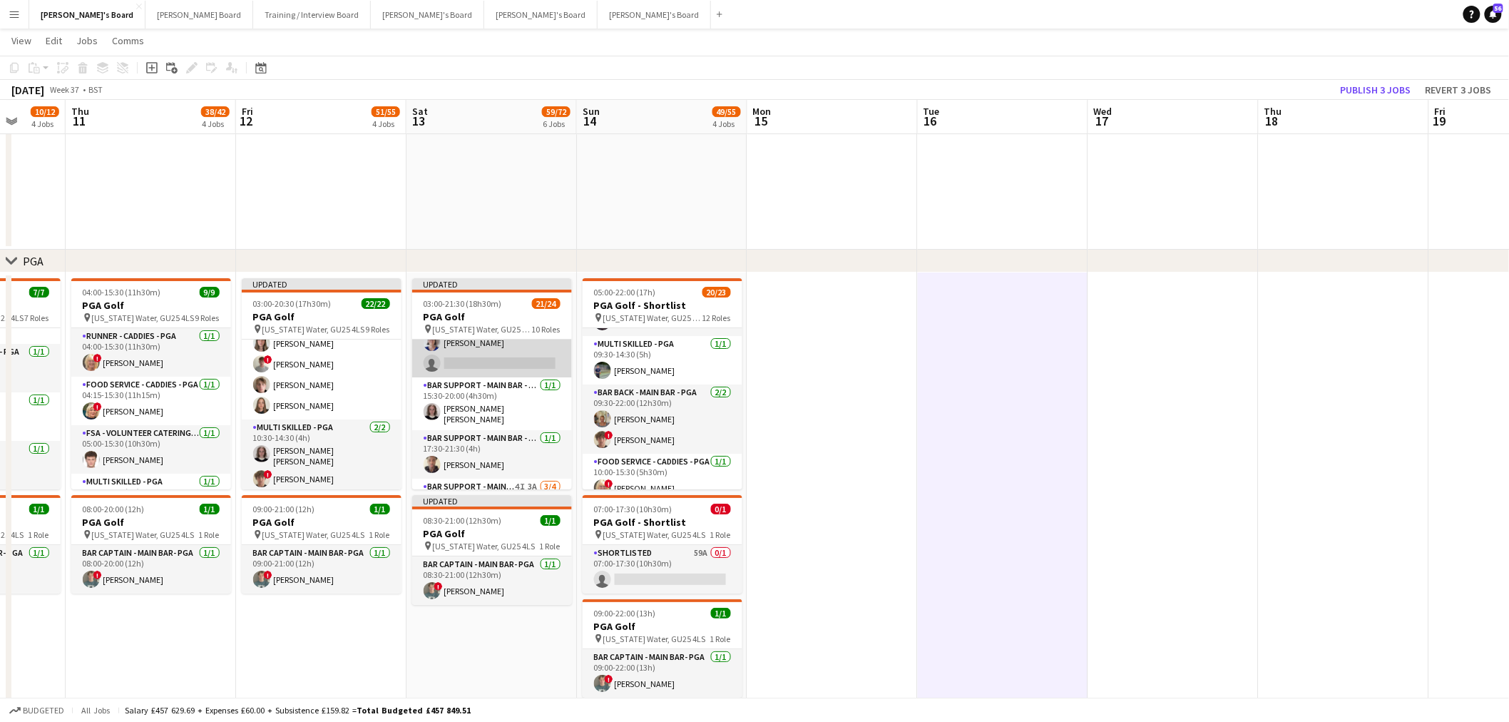
scroll to position [554, 0]
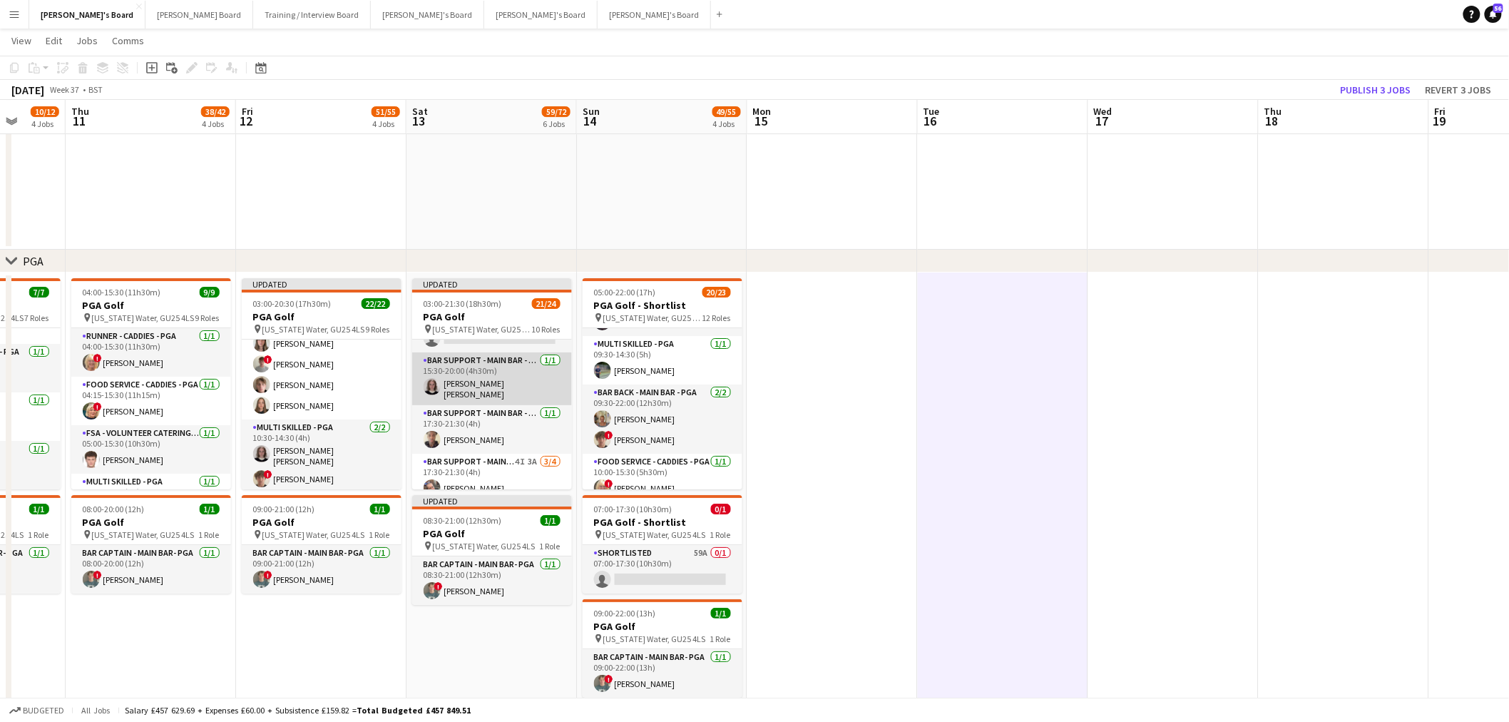
click at [496, 368] on app-card-role "Bar Support - Main Bar - PGA 1/1 15:30-20:00 (4h30m) Matilda Kierkegaard Holt" at bounding box center [492, 378] width 160 height 53
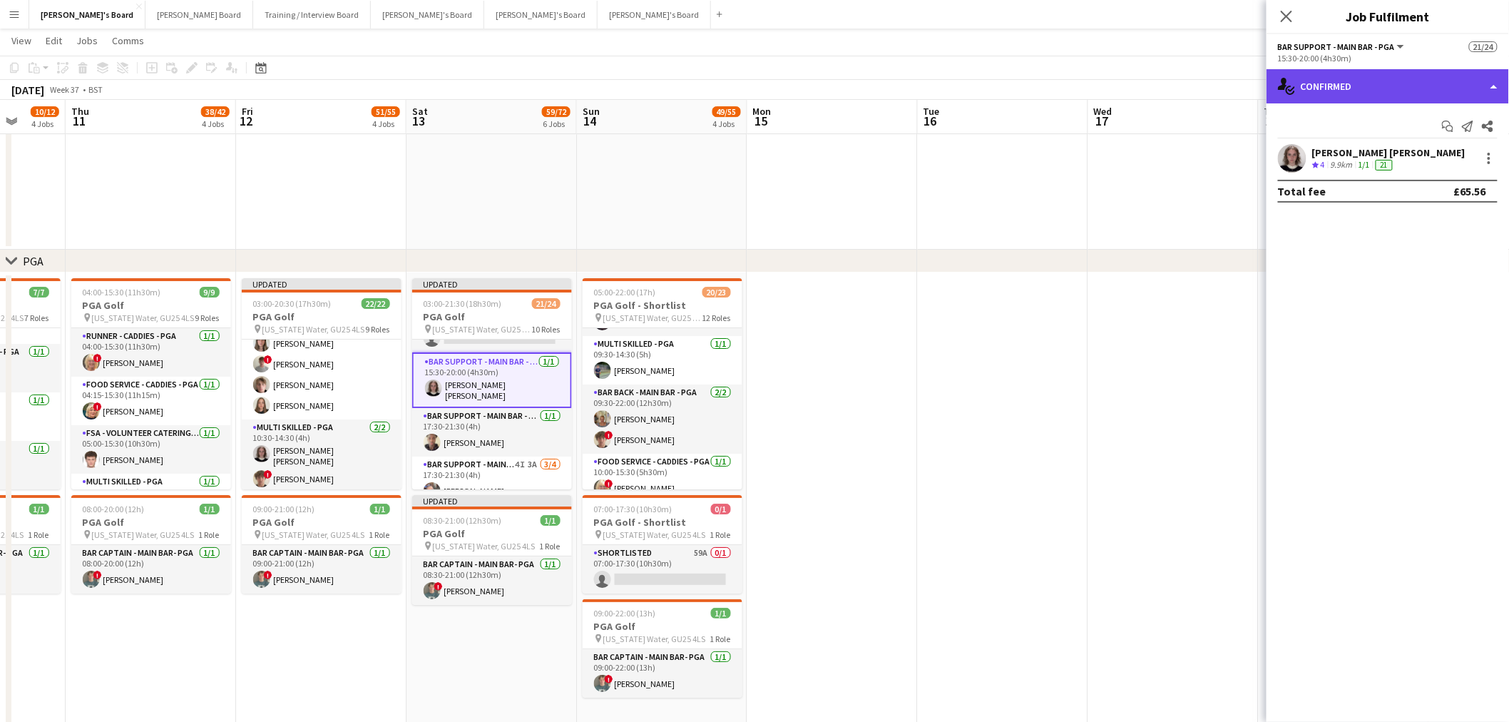
click at [1338, 83] on div "single-neutral-actions-check-2 Confirmed" at bounding box center [1388, 86] width 243 height 34
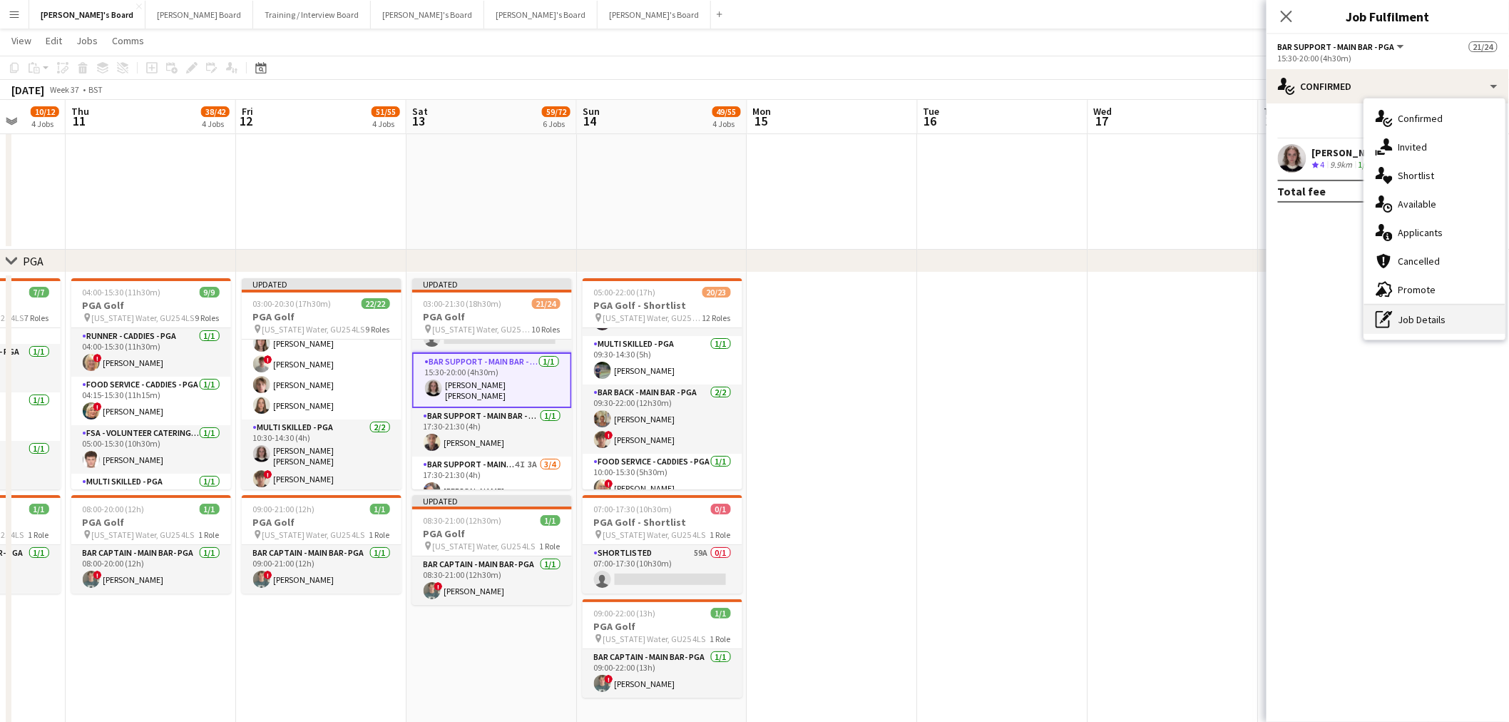
click at [1399, 317] on div "pen-write Job Details" at bounding box center [1435, 319] width 141 height 29
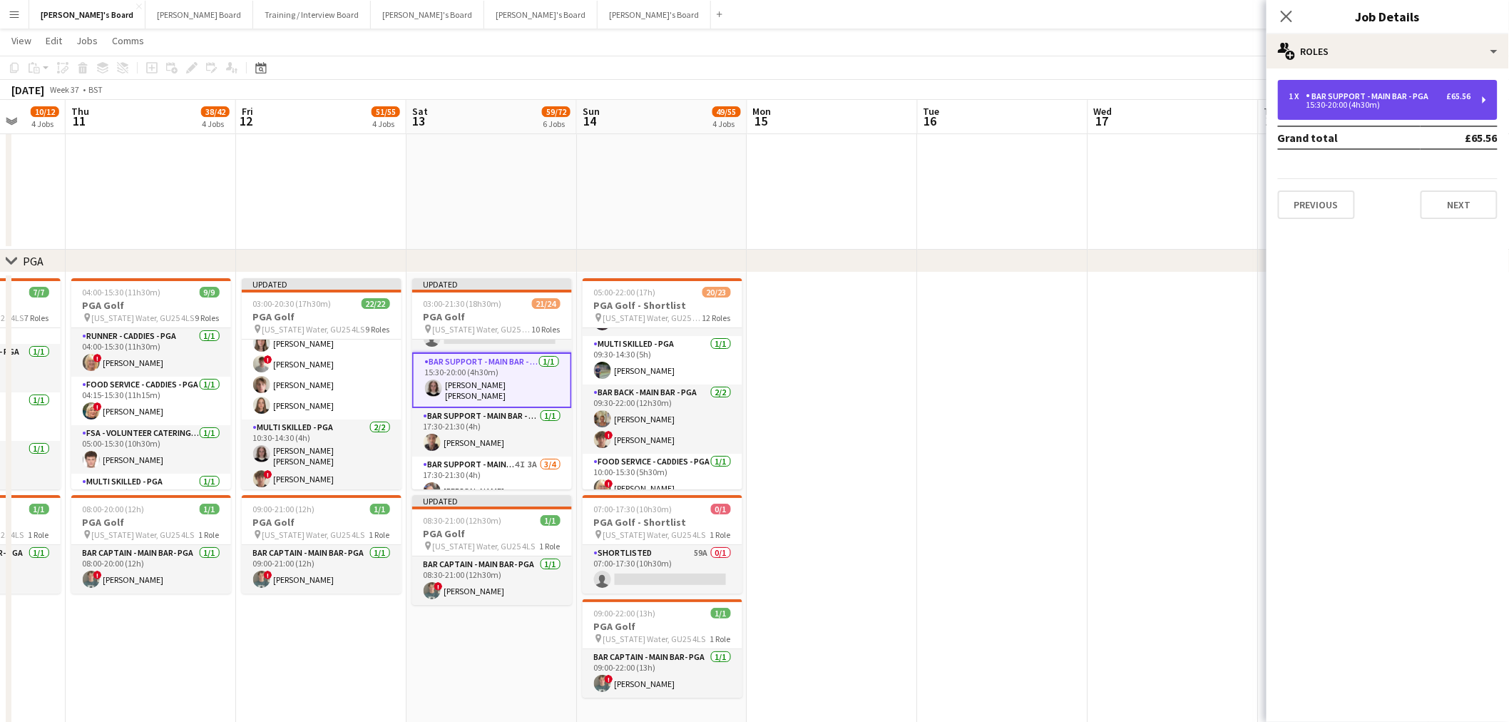
click at [1344, 89] on div "1 x Bar Support - Main Bar - PGA £65.56 15:30-20:00 (4h30m)" at bounding box center [1388, 100] width 220 height 40
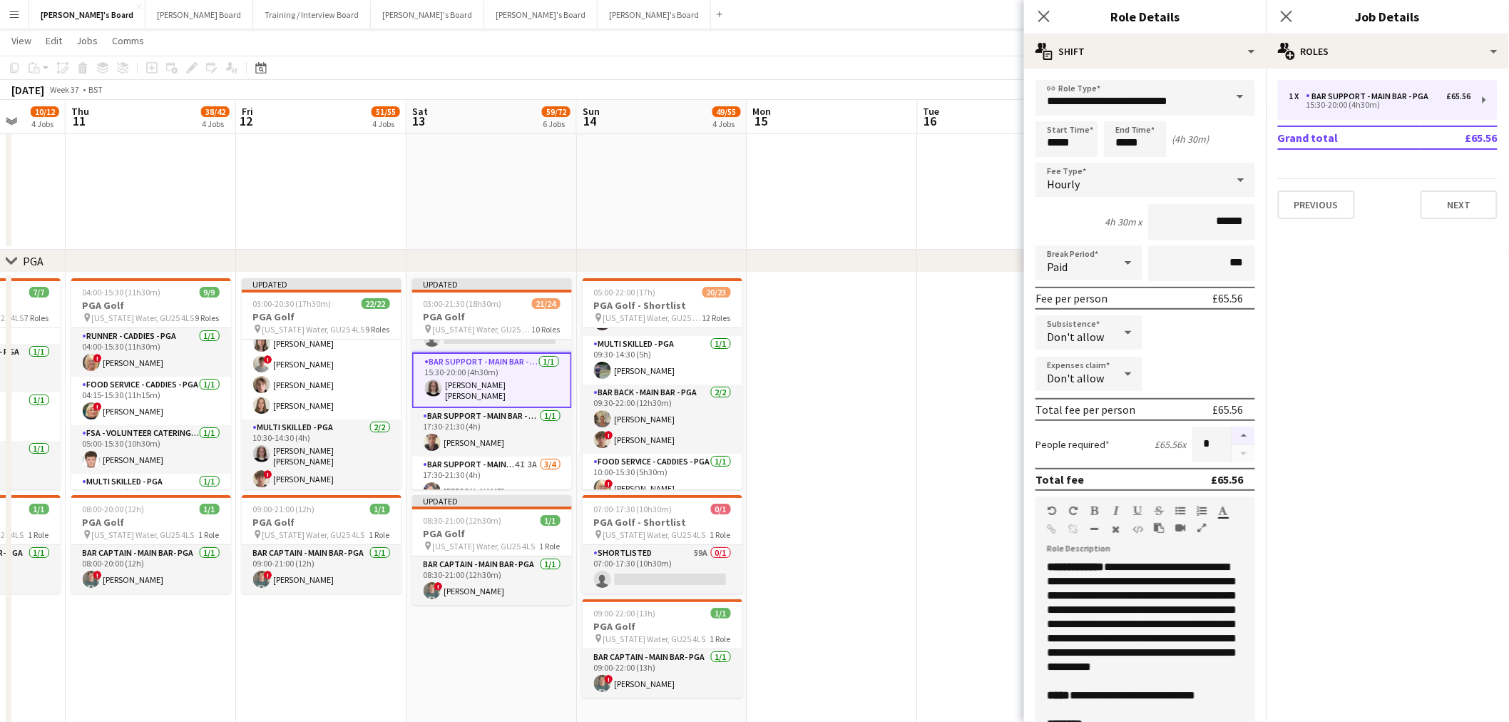
click at [1233, 429] on button "button" at bounding box center [1244, 436] width 23 height 19
type input "*"
click at [907, 445] on app-date-cell at bounding box center [833, 500] width 170 height 456
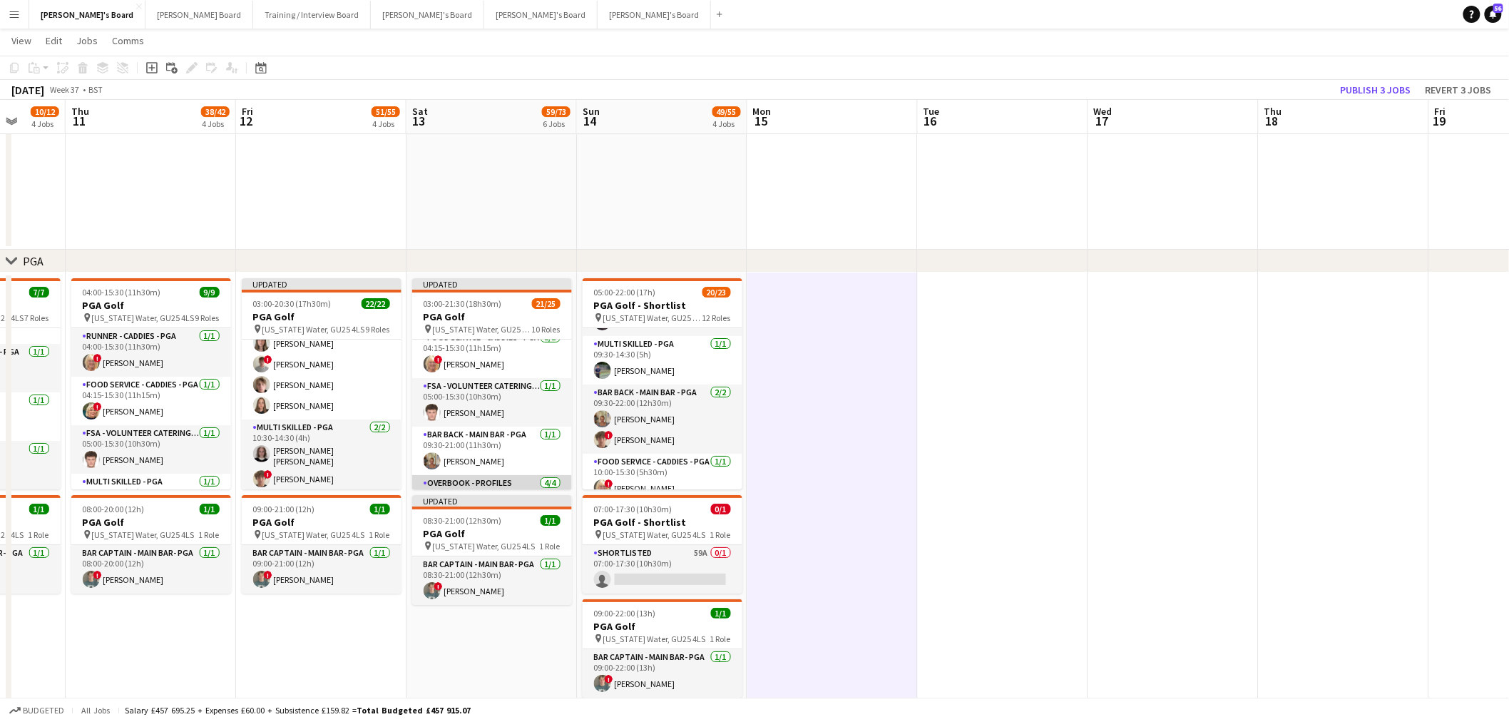
scroll to position [0, 0]
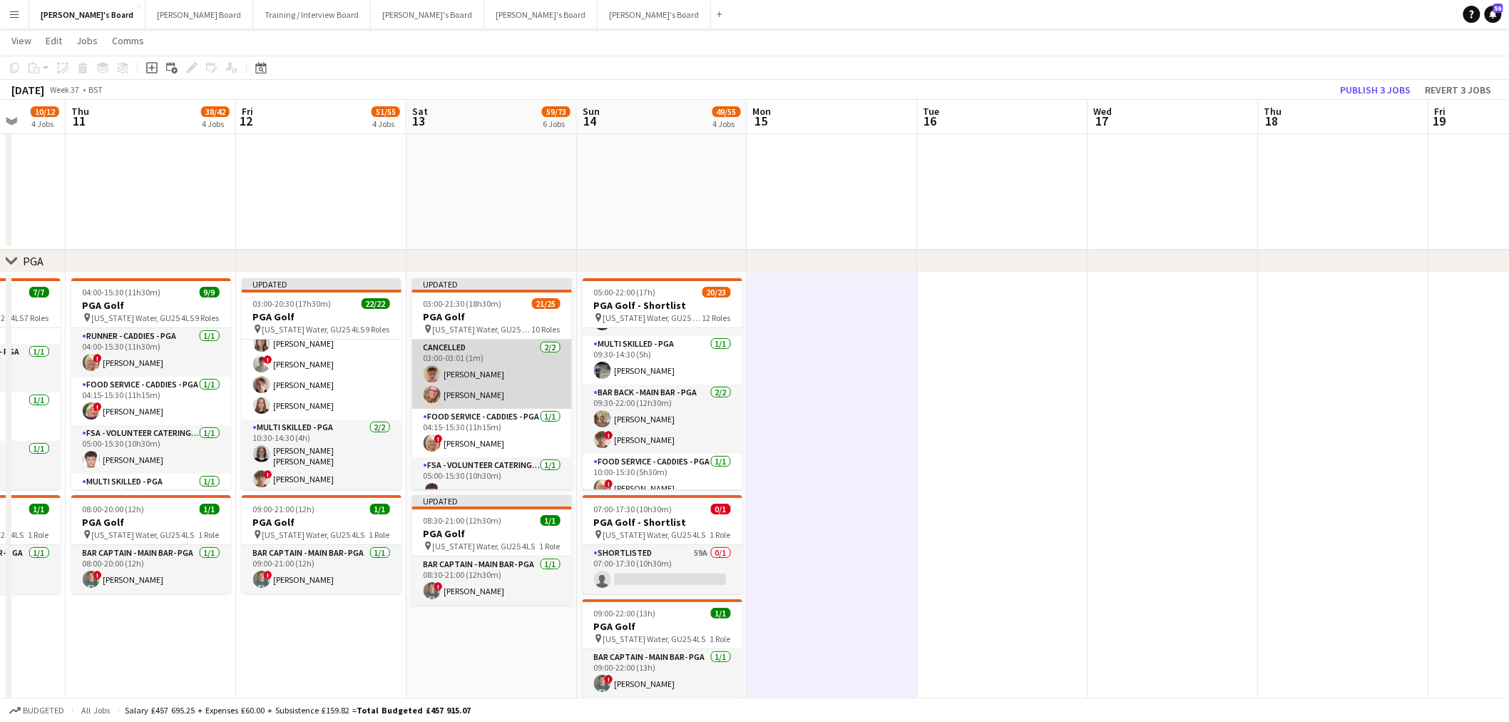
click at [495, 374] on app-card-role "Cancelled 2/2 03:00-03:01 (1m) Archie Buchanan Hannah Cork" at bounding box center [492, 374] width 160 height 69
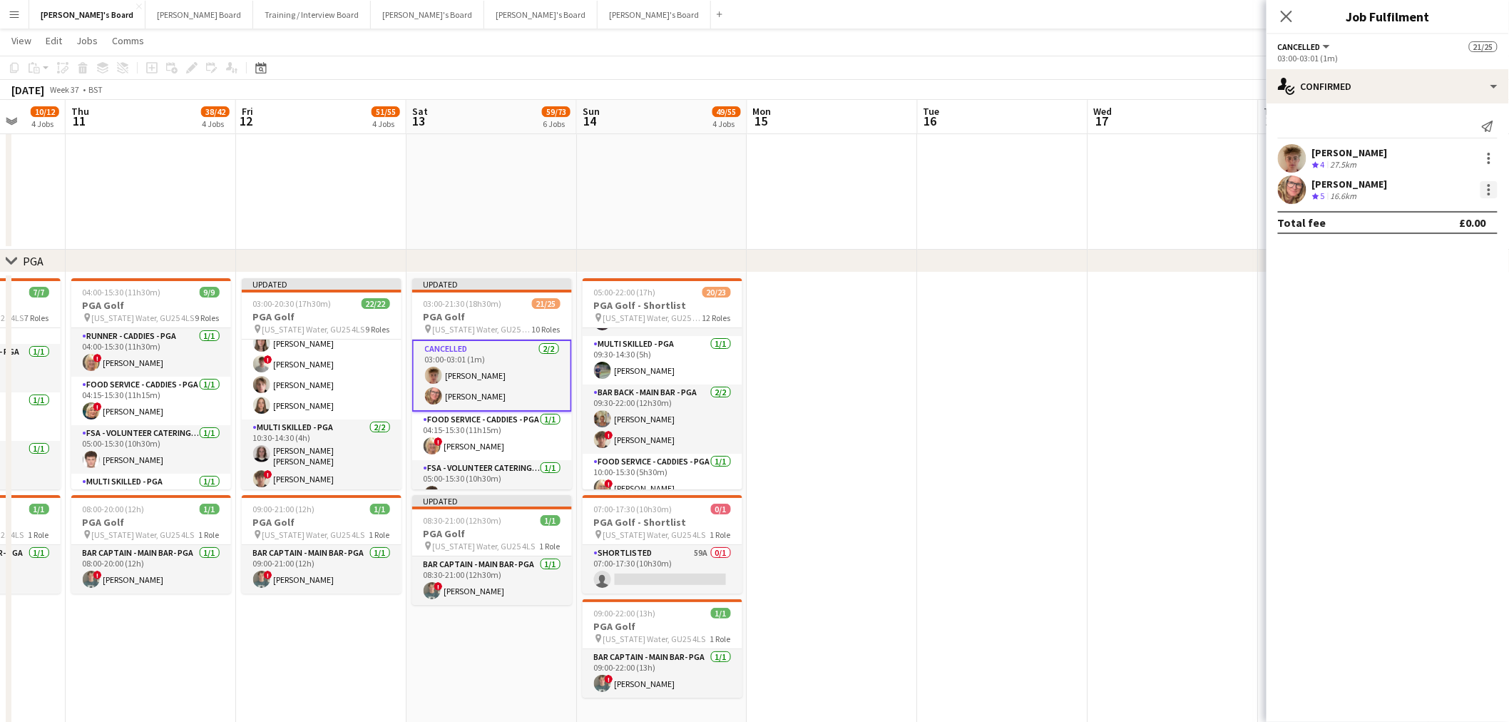
click at [1492, 189] on div at bounding box center [1489, 189] width 17 height 17
click at [1481, 257] on span "Switch crew" at bounding box center [1443, 250] width 88 height 13
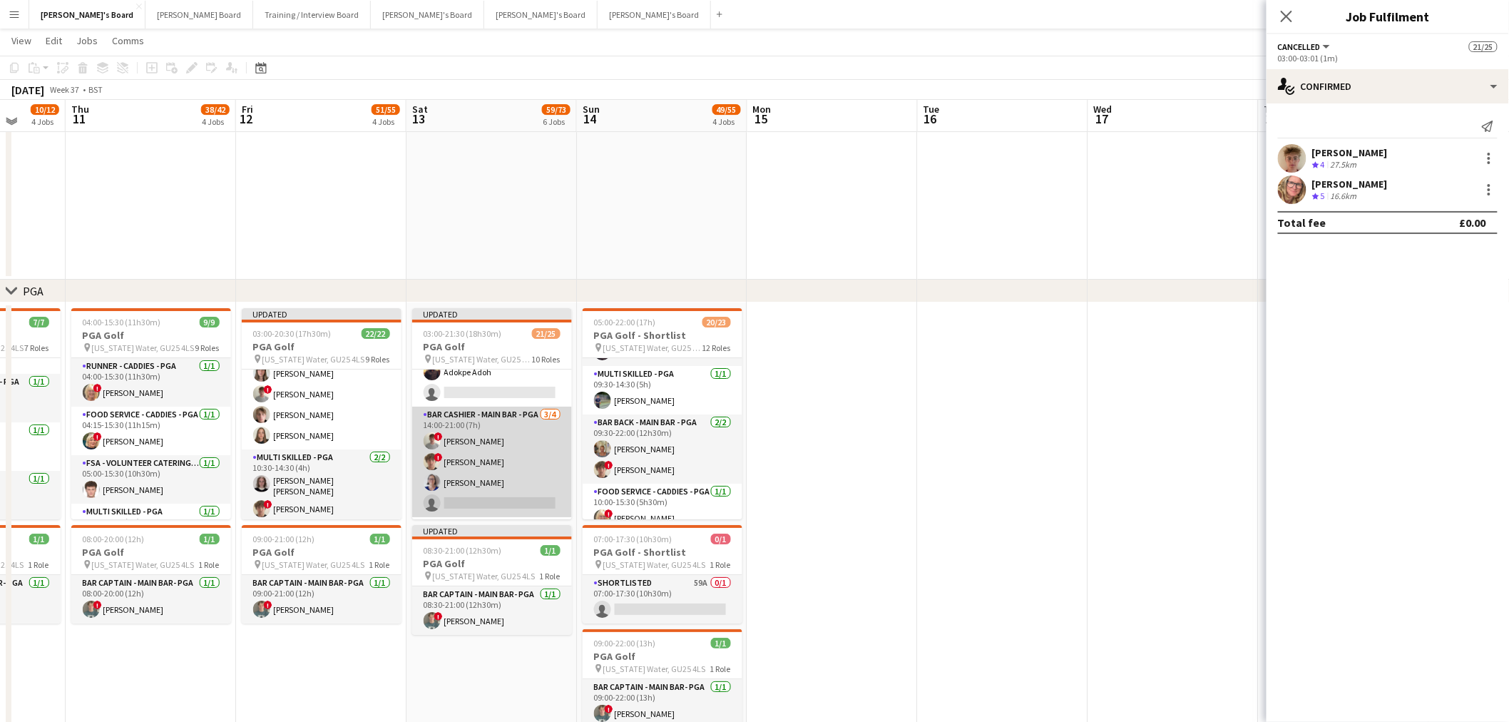
scroll to position [396, 0]
click at [516, 458] on app-card-role "Bar Cashier - Main Bar - PGA 3/4 14:00-21:00 (7h) ! henry hinchliffe ! Jamie Ac…" at bounding box center [492, 488] width 160 height 111
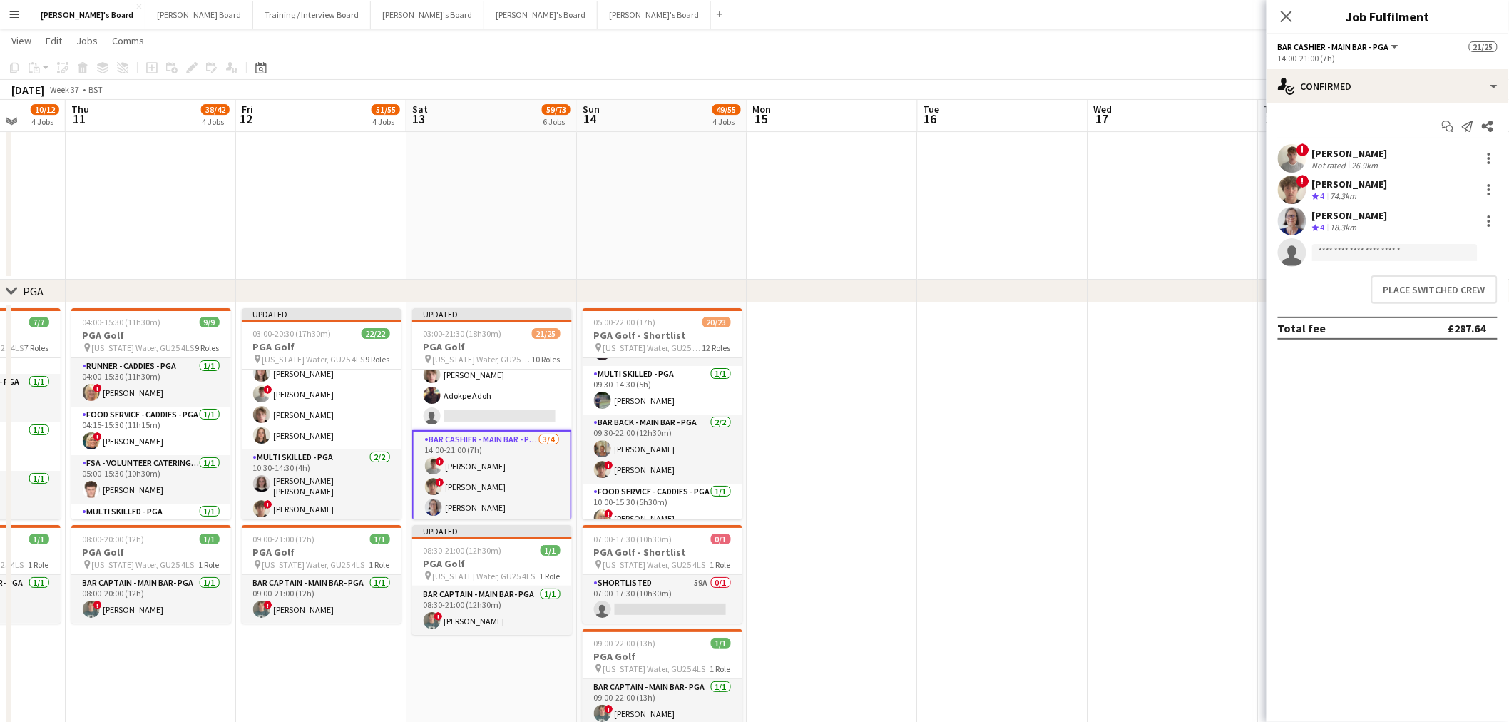
scroll to position [394, 0]
click at [1419, 287] on button "Place switched crew" at bounding box center [1435, 289] width 126 height 29
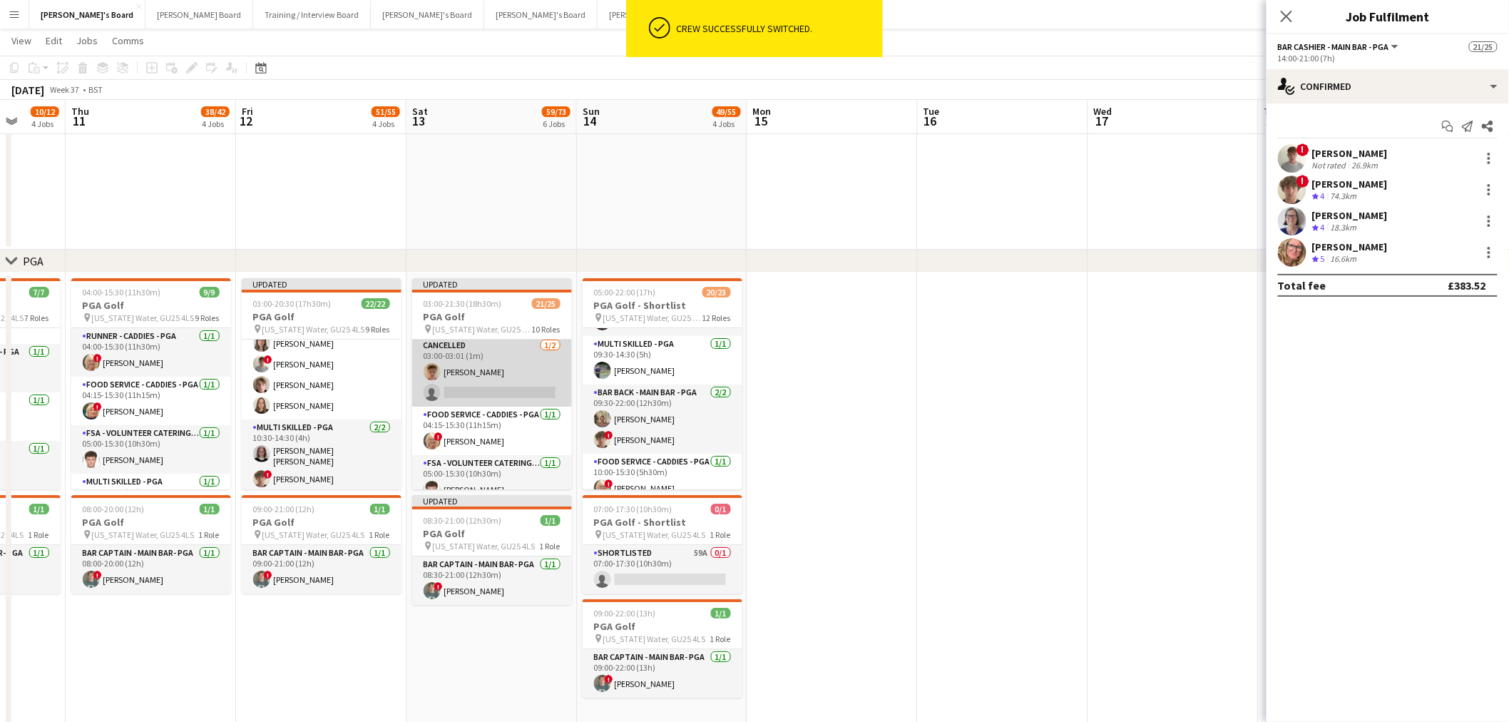
scroll to position [0, 0]
click at [491, 366] on app-card-role "Cancelled 1/2 03:00-03:01 (1m) Archie Buchanan single-neutral-actions" at bounding box center [492, 374] width 160 height 69
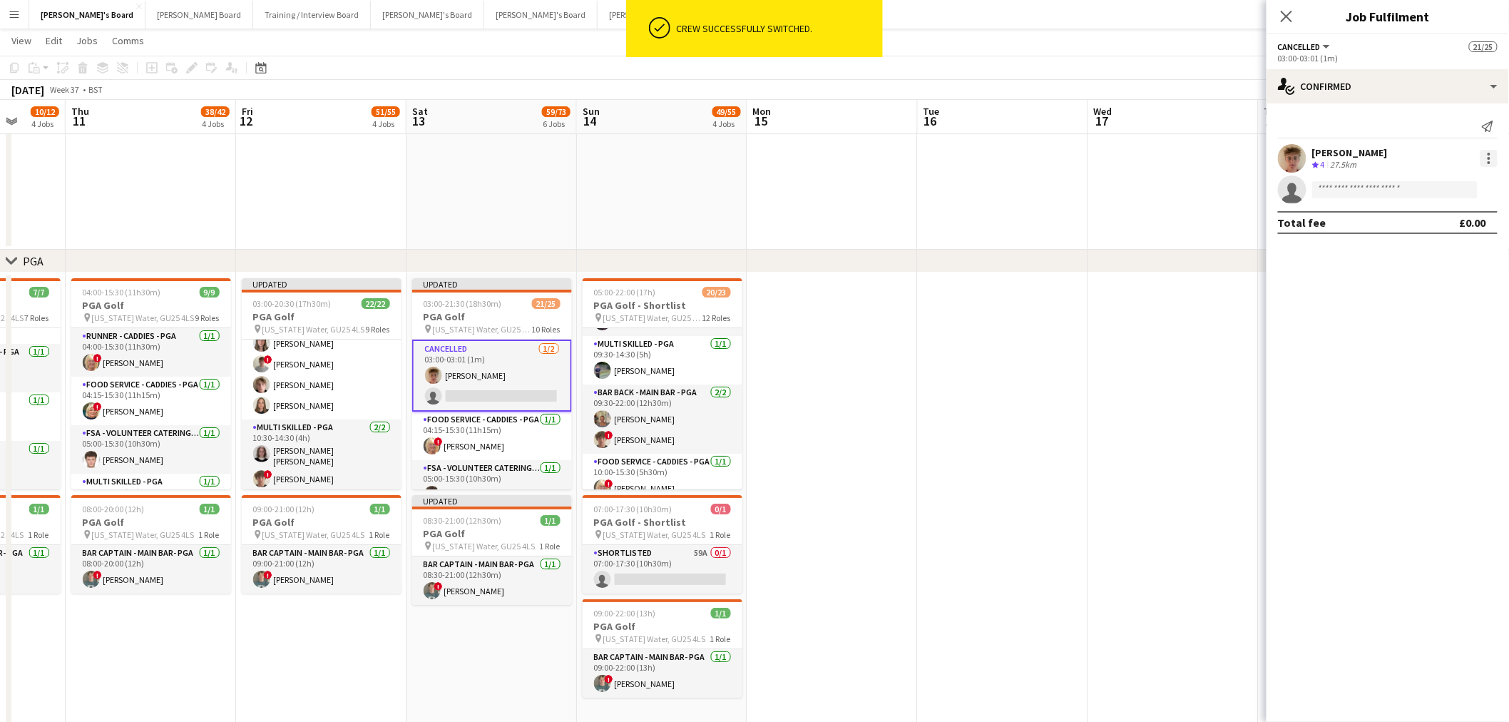
click at [1496, 154] on div at bounding box center [1489, 158] width 17 height 17
click at [1461, 219] on span "Switch crew" at bounding box center [1443, 219] width 88 height 13
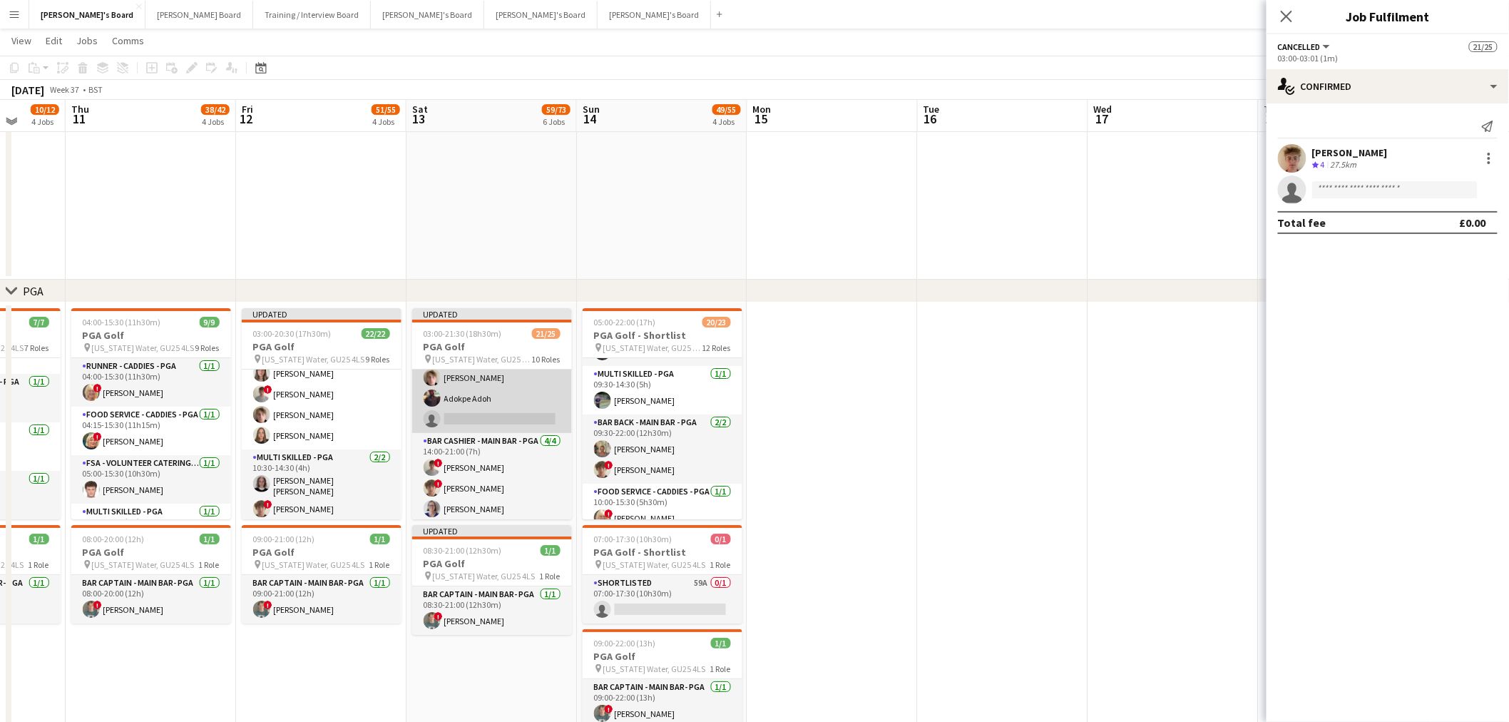
scroll to position [475, 0]
click at [489, 389] on app-card-role "Bar Cashier - Main Bar - PGA 4/4 14:00-21:00 (7h) ! henry hinchliffe ! Jamie Ac…" at bounding box center [492, 409] width 160 height 111
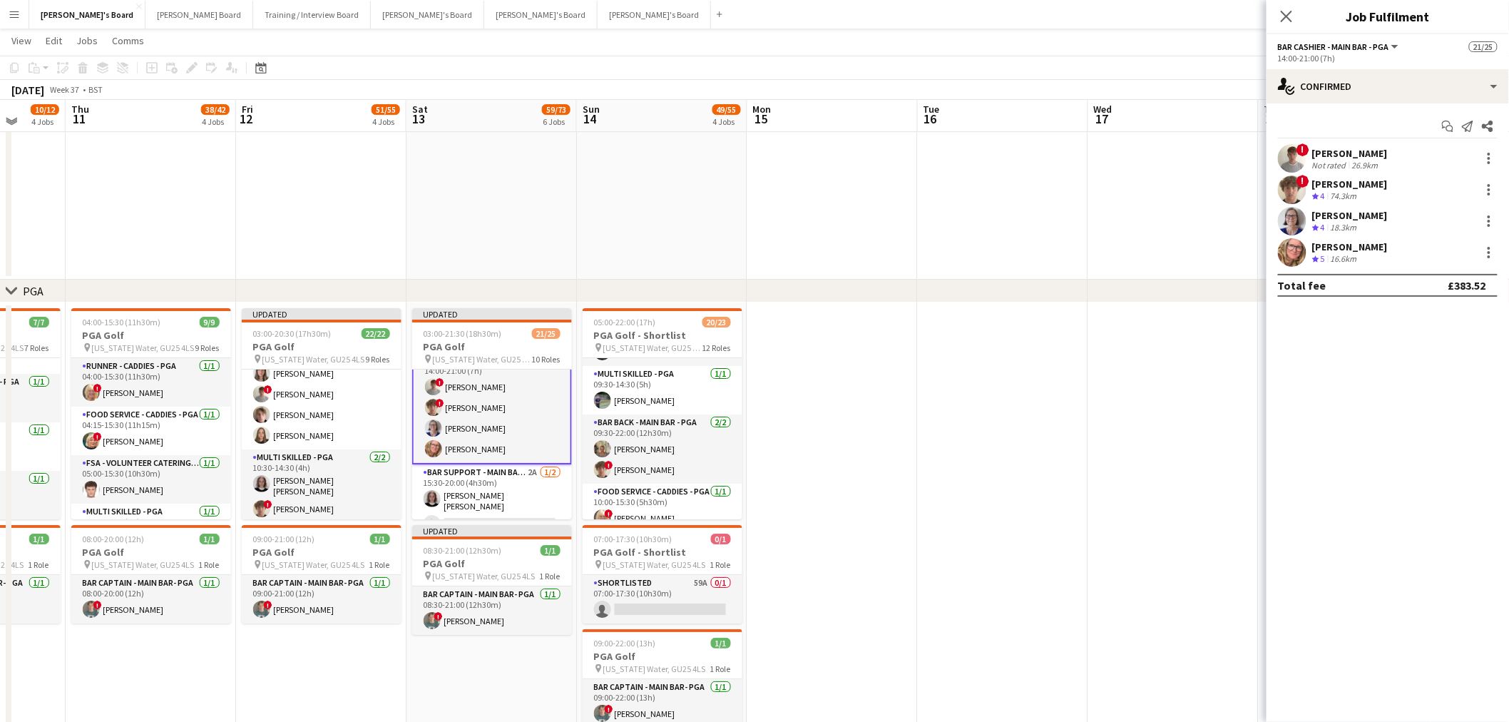
scroll to position [474, 0]
click at [1317, 255] on icon "Crew rating" at bounding box center [1315, 258] width 7 height 7
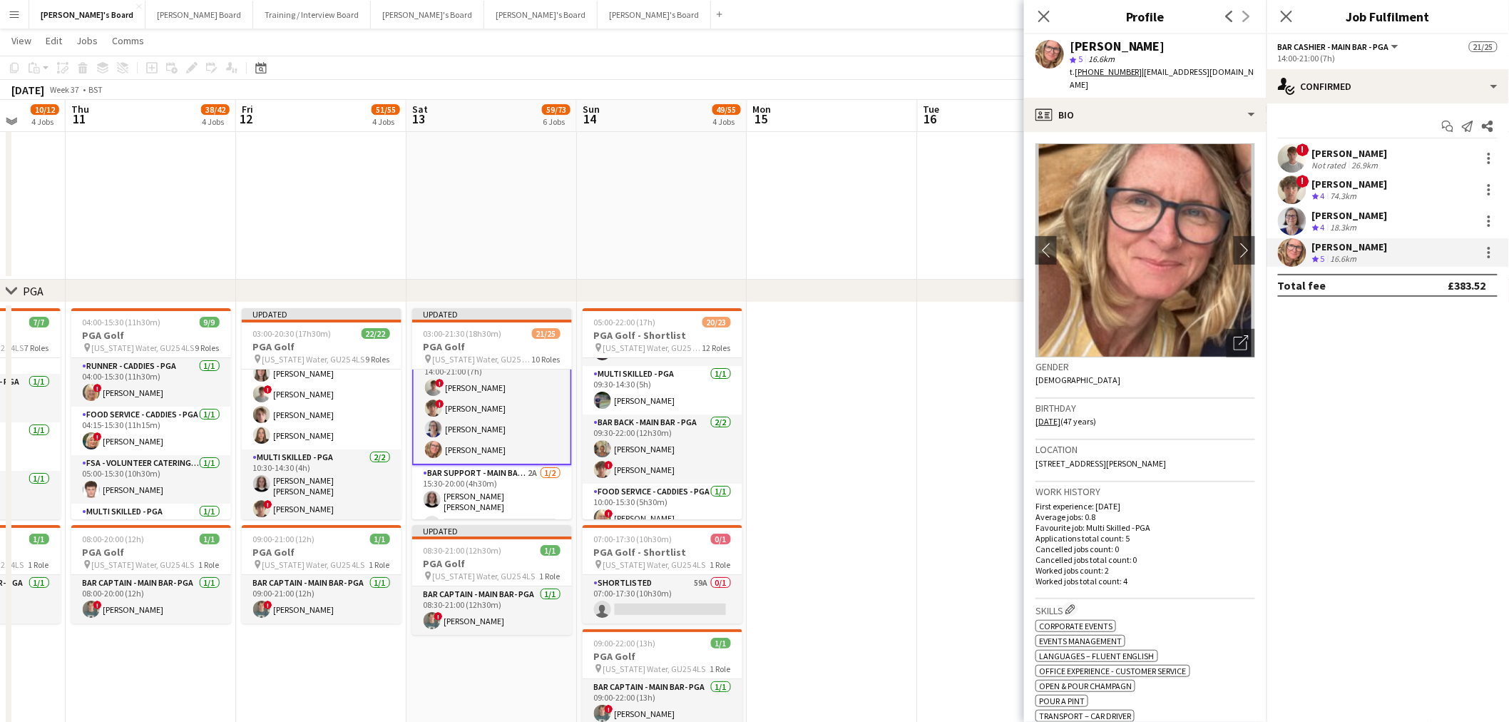
drag, startPoint x: 1156, startPoint y: 51, endPoint x: 1070, endPoint y: 51, distance: 85.6
click at [1070, 51] on div "[PERSON_NAME]" at bounding box center [1162, 46] width 185 height 13
copy div "[PERSON_NAME]"
drag, startPoint x: 1223, startPoint y: 68, endPoint x: 1138, endPoint y: 73, distance: 85.0
click at [1138, 73] on span "| stylist@hannahcork.com" at bounding box center [1162, 78] width 185 height 24
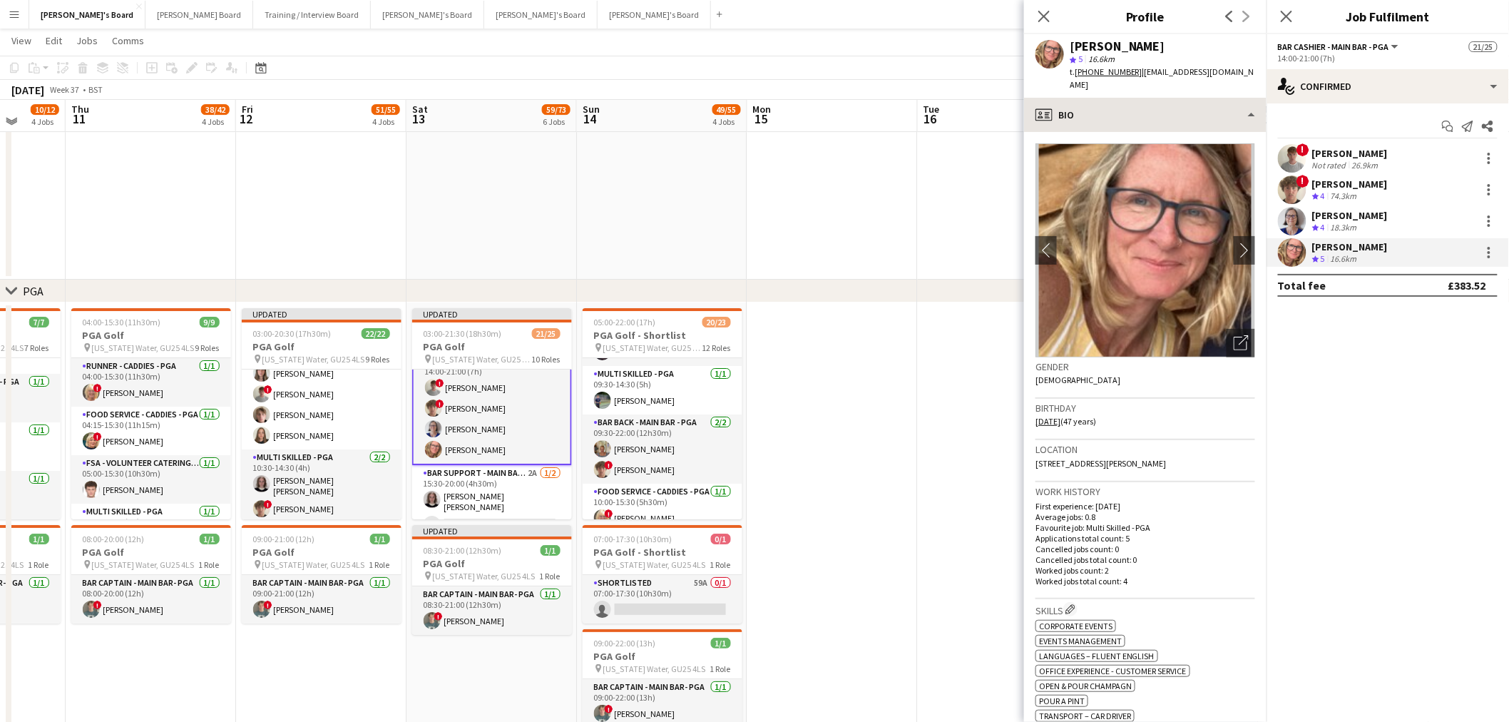
copy span "stylist@hannahcork.com"
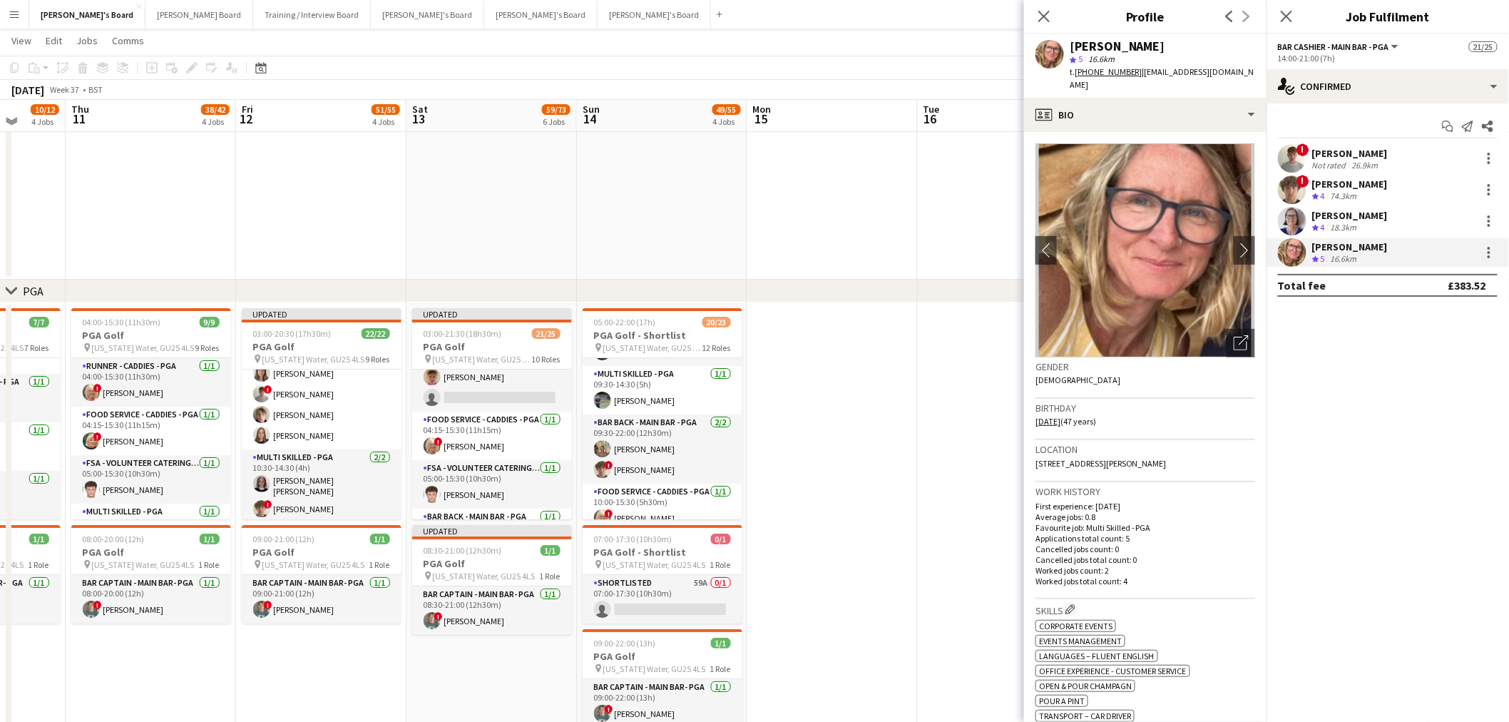
scroll to position [0, 0]
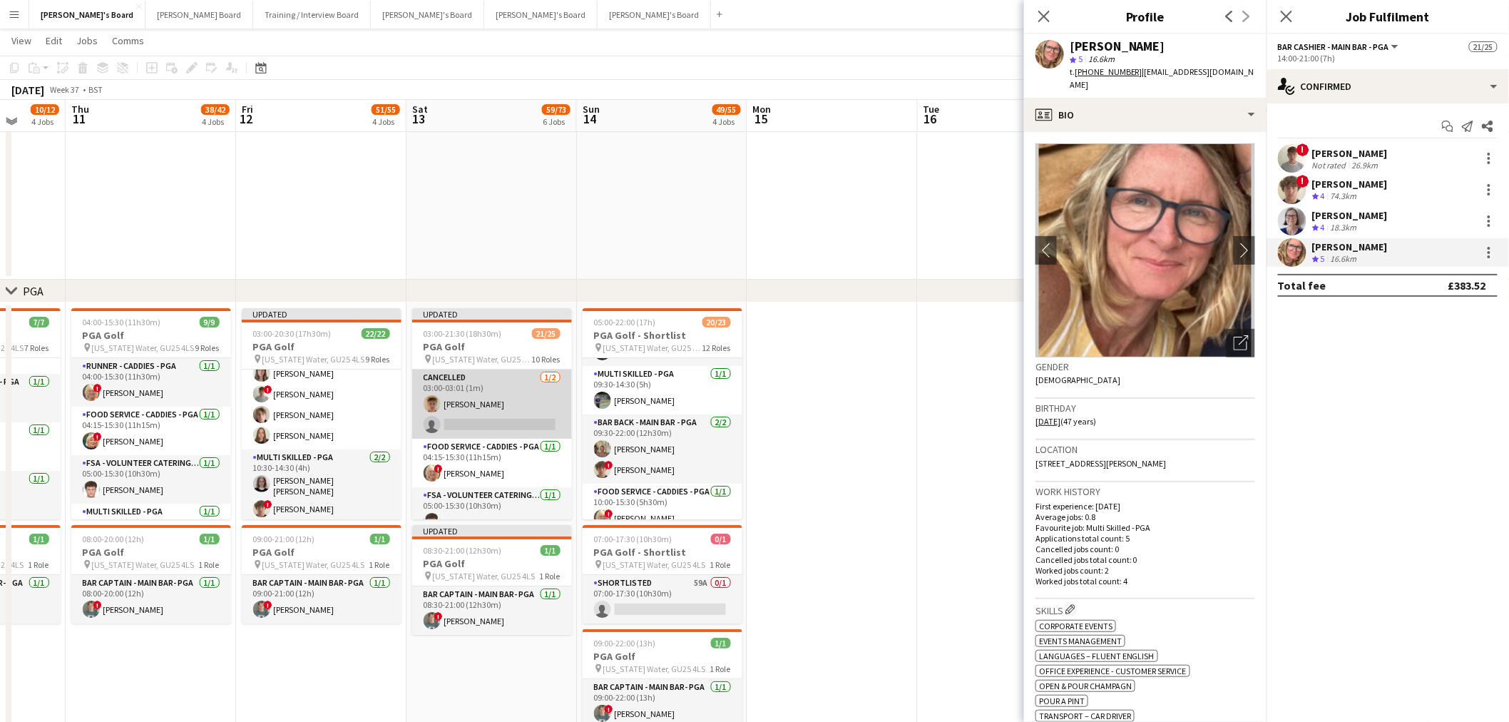
click at [474, 382] on app-card-role "Cancelled 1/2 03:00-03:01 (1m) Archie Buchanan single-neutral-actions" at bounding box center [492, 403] width 160 height 69
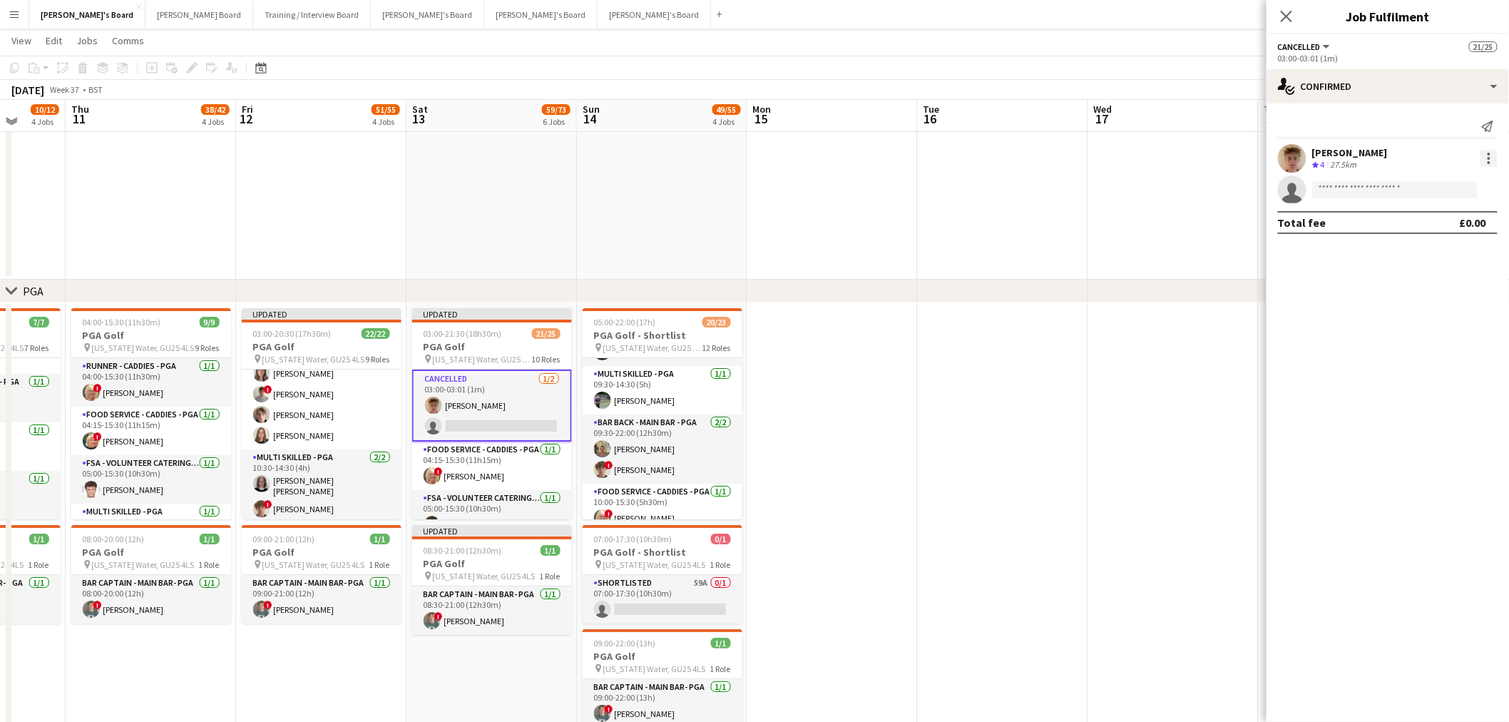
click at [1491, 165] on div at bounding box center [1489, 158] width 17 height 17
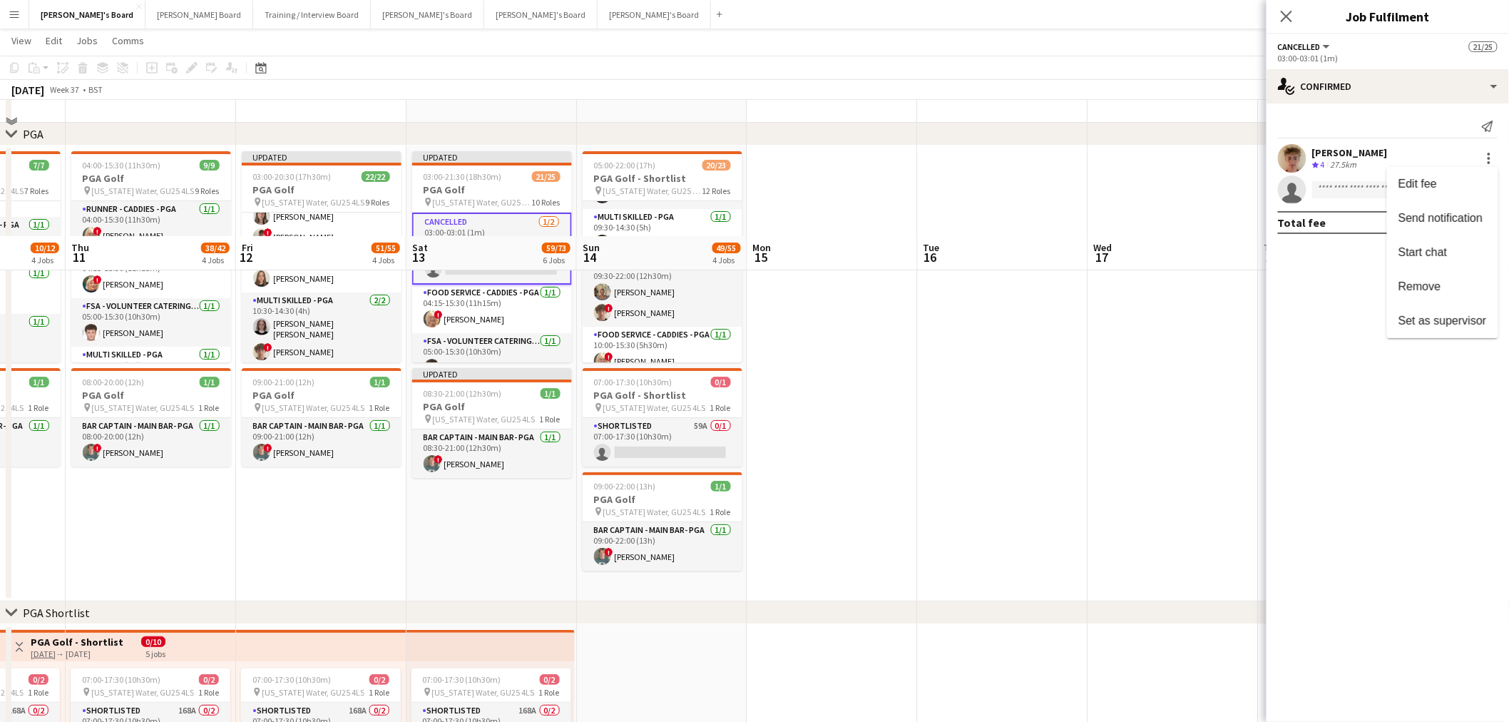
scroll to position [2044, 0]
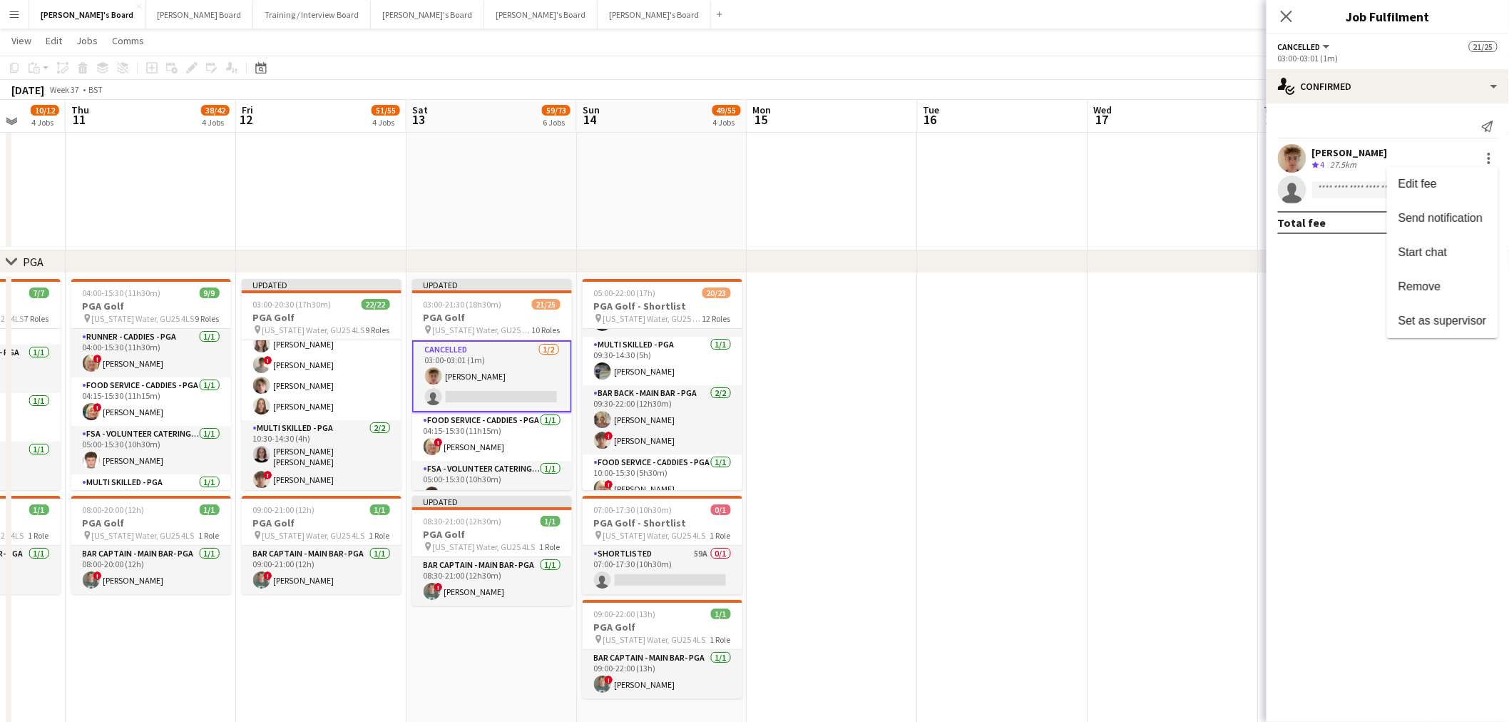
click at [566, 362] on div at bounding box center [754, 361] width 1509 height 722
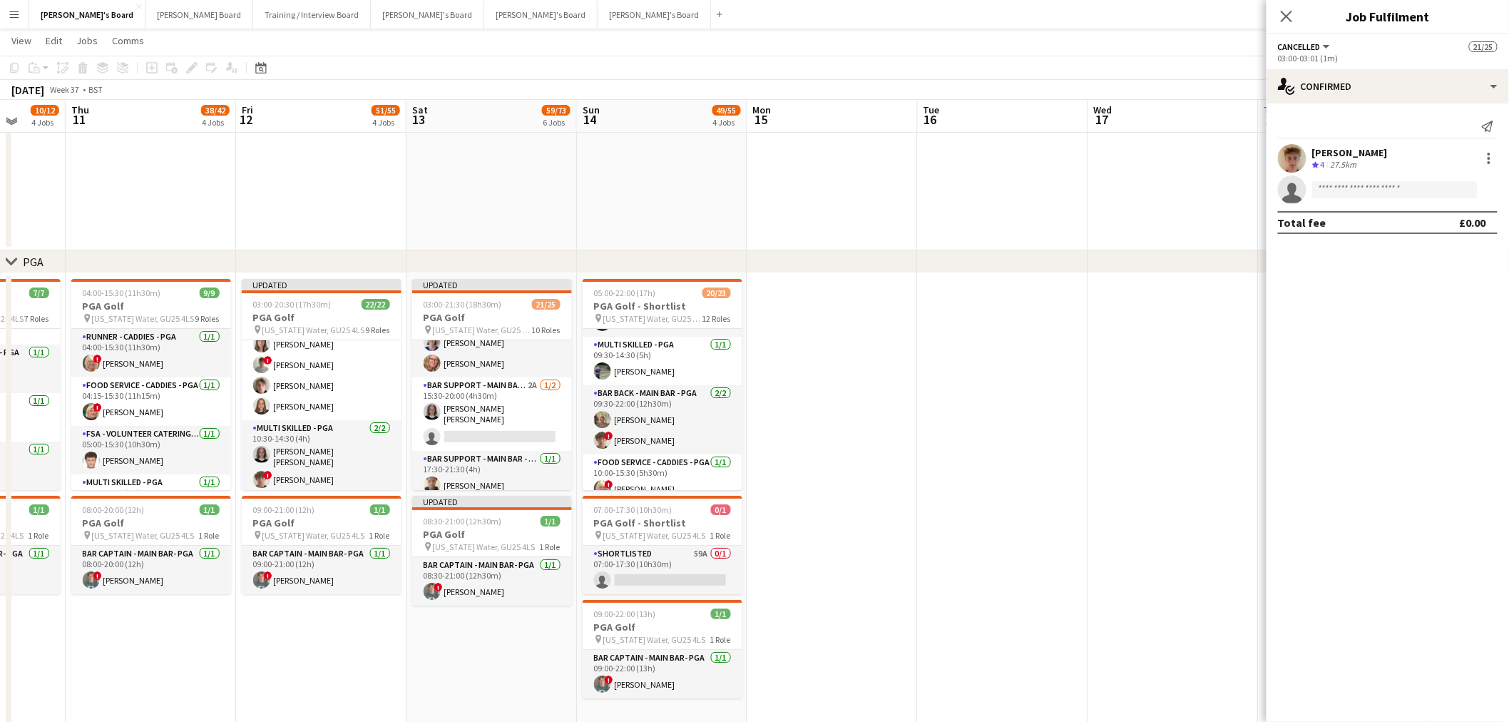
scroll to position [549, 0]
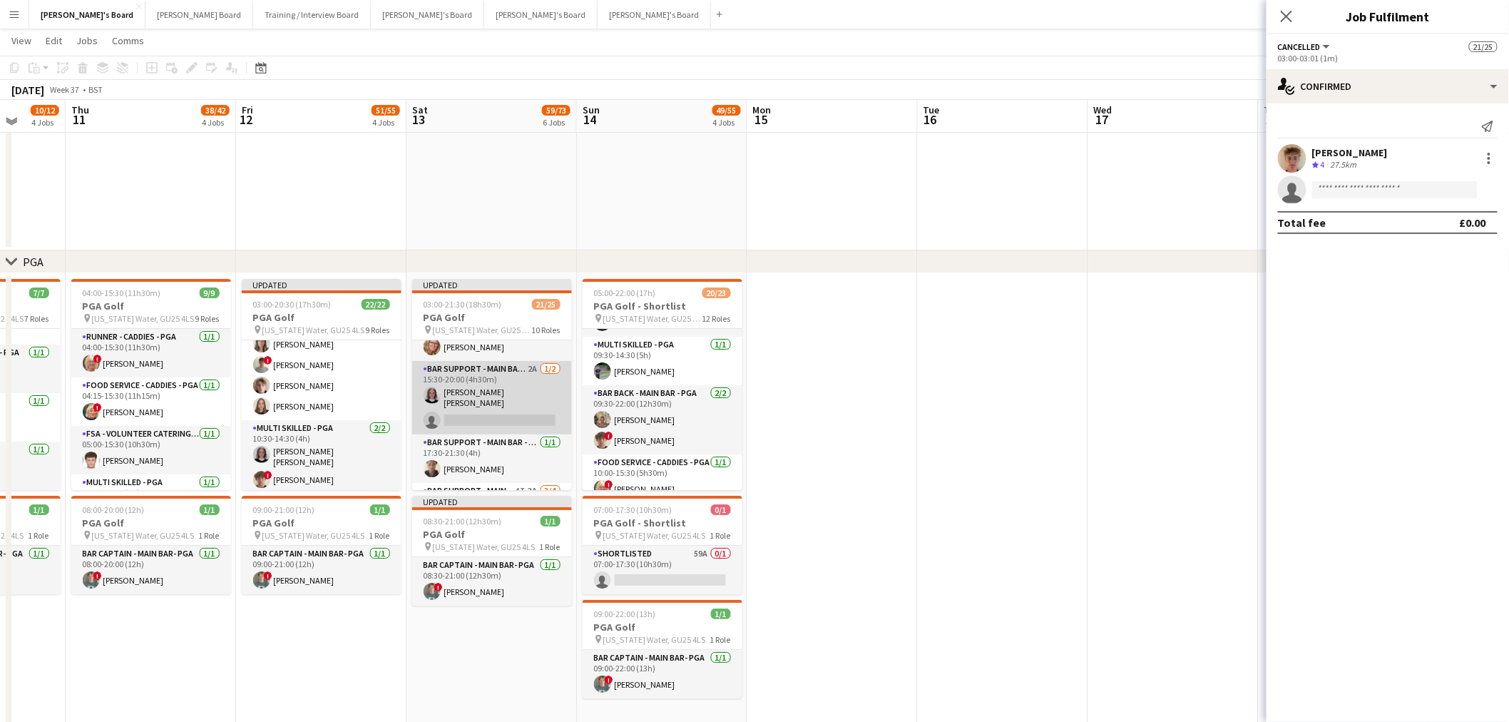
click at [504, 404] on app-card-role "Bar Support - Main Bar - PGA 2A 1/2 15:30-20:00 (4h30m) Matilda Kierkegaard Hol…" at bounding box center [492, 397] width 160 height 73
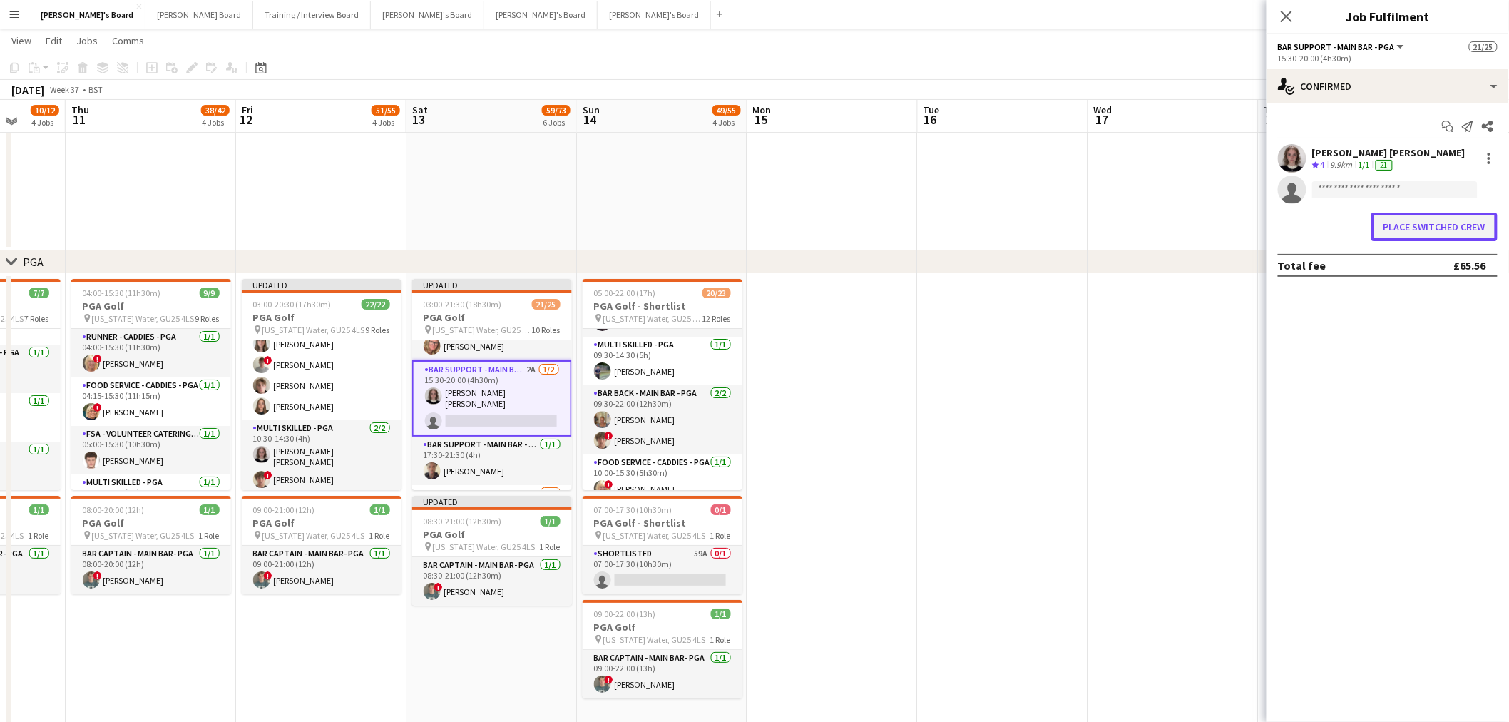
click at [1395, 233] on button "Place switched crew" at bounding box center [1435, 227] width 126 height 29
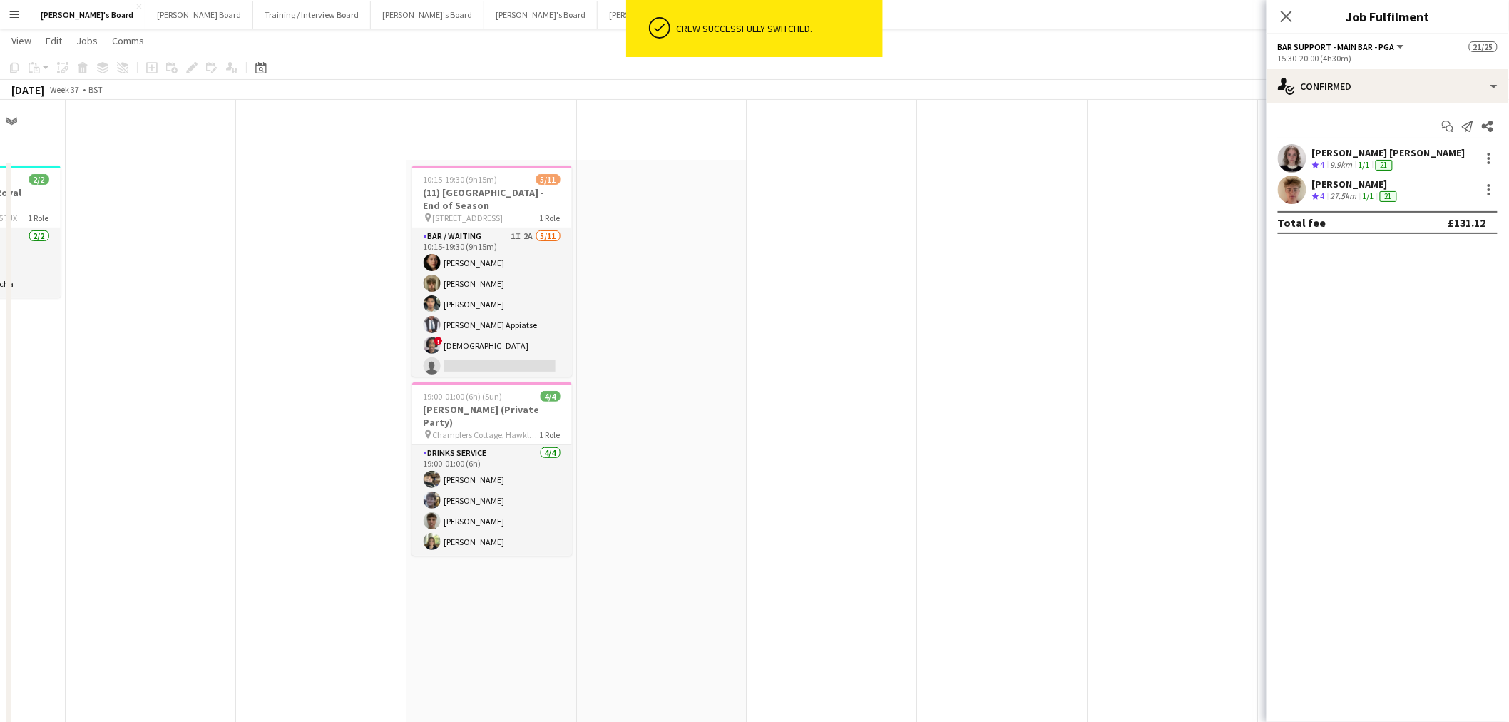
scroll to position [2044, 0]
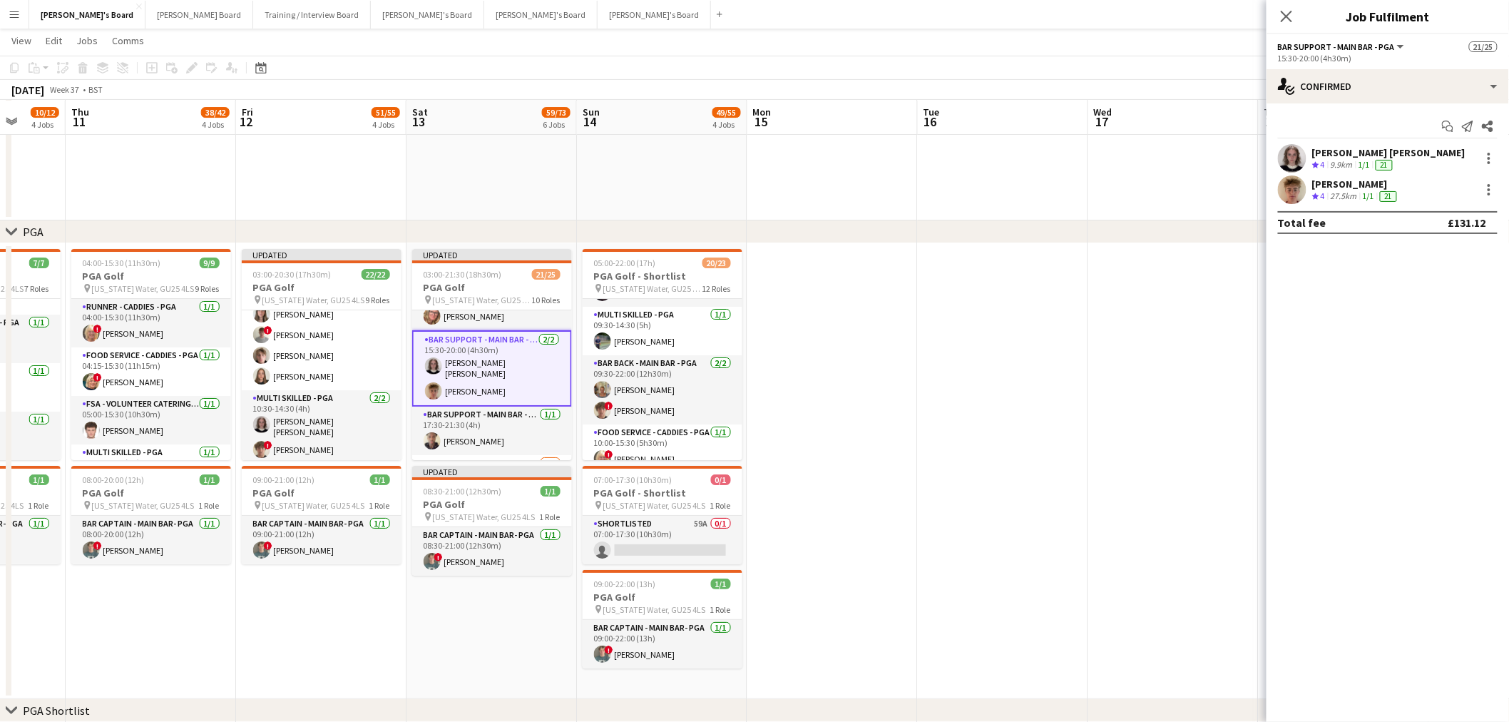
click at [1355, 191] on div "27.5km" at bounding box center [1344, 196] width 32 height 12
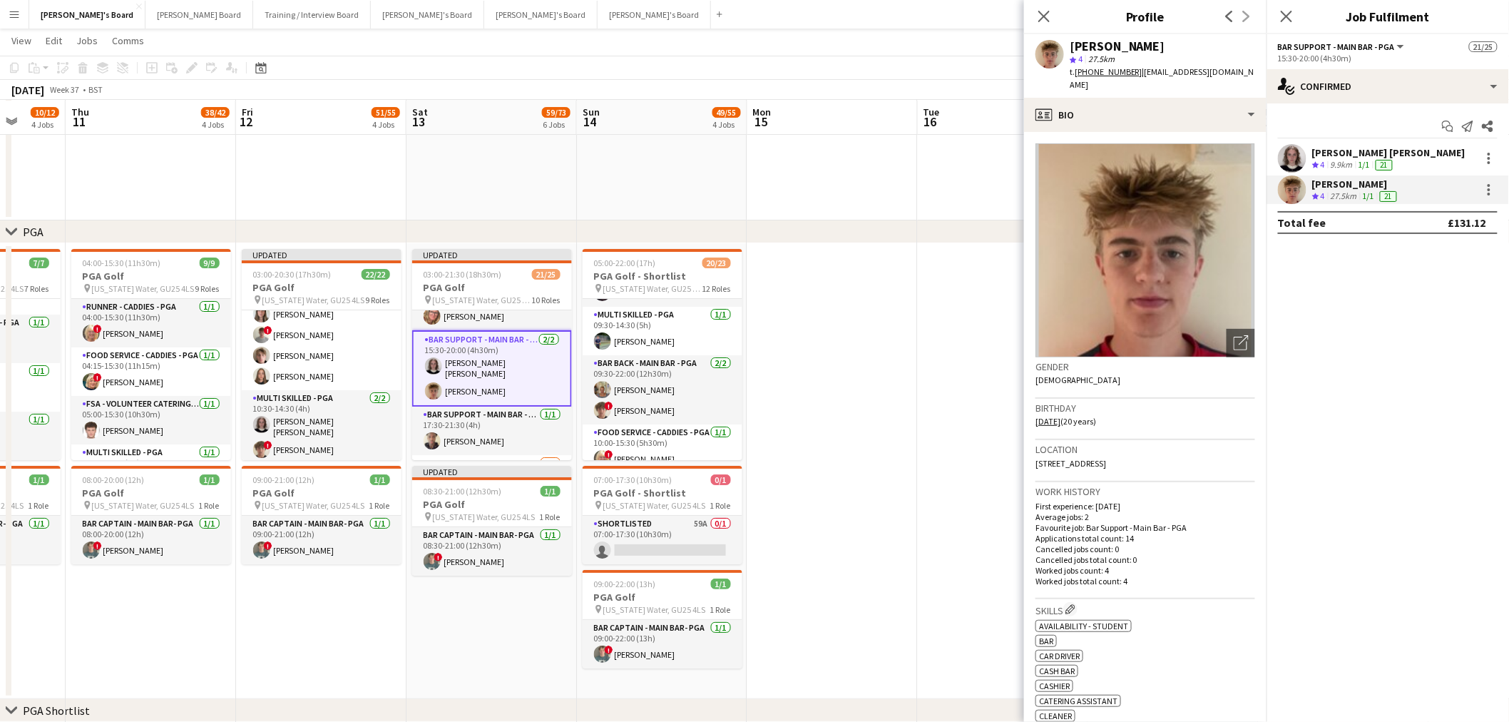
drag, startPoint x: 1181, startPoint y: 40, endPoint x: 1074, endPoint y: 44, distance: 107.8
click at [1074, 44] on div "[PERSON_NAME]" at bounding box center [1162, 46] width 185 height 13
copy div "[PERSON_NAME]"
drag, startPoint x: 1237, startPoint y: 73, endPoint x: 1142, endPoint y: 81, distance: 95.2
click at [1142, 81] on app-profile-header "Archie Buchanan star 4 27.5km t. +4407872934970 | archieb04@icloud.com" at bounding box center [1145, 65] width 243 height 63
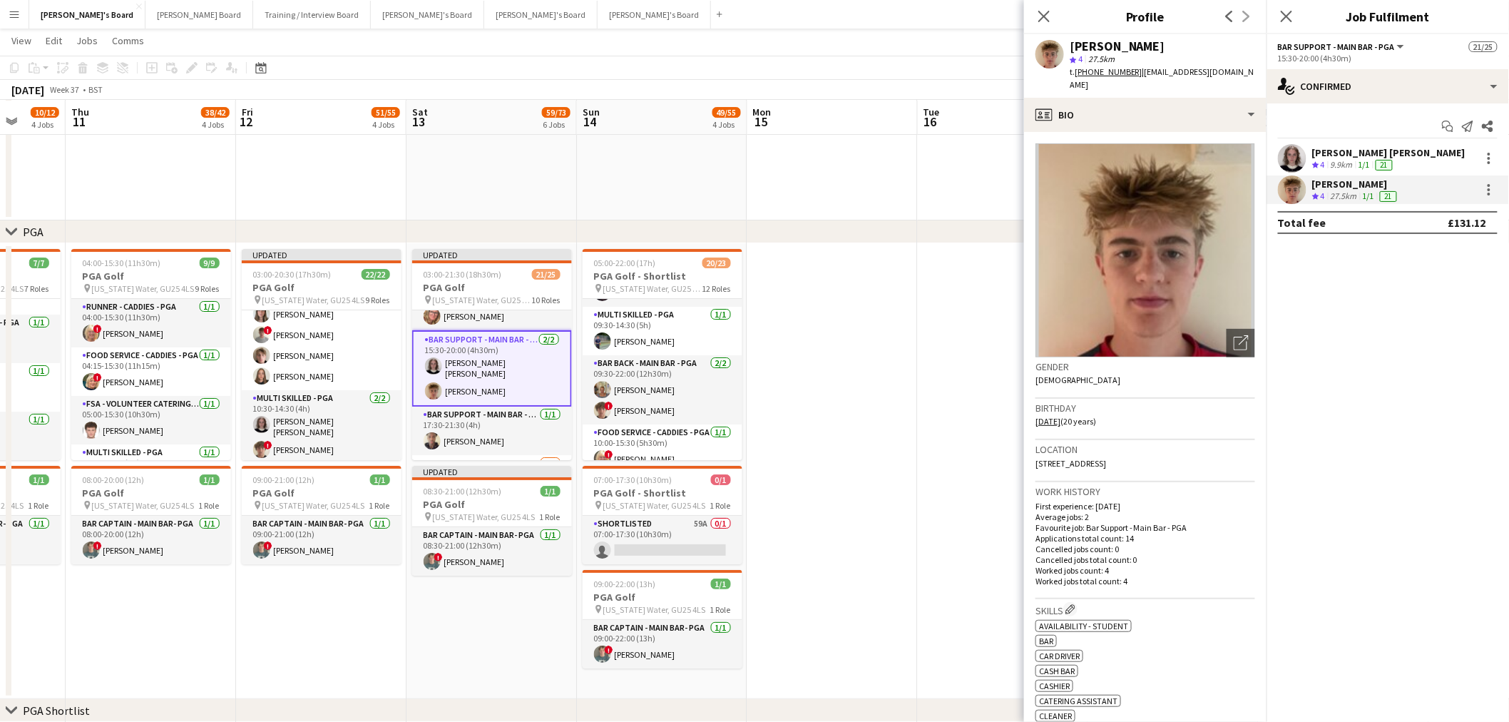
copy span "archieb04@icloud.com"
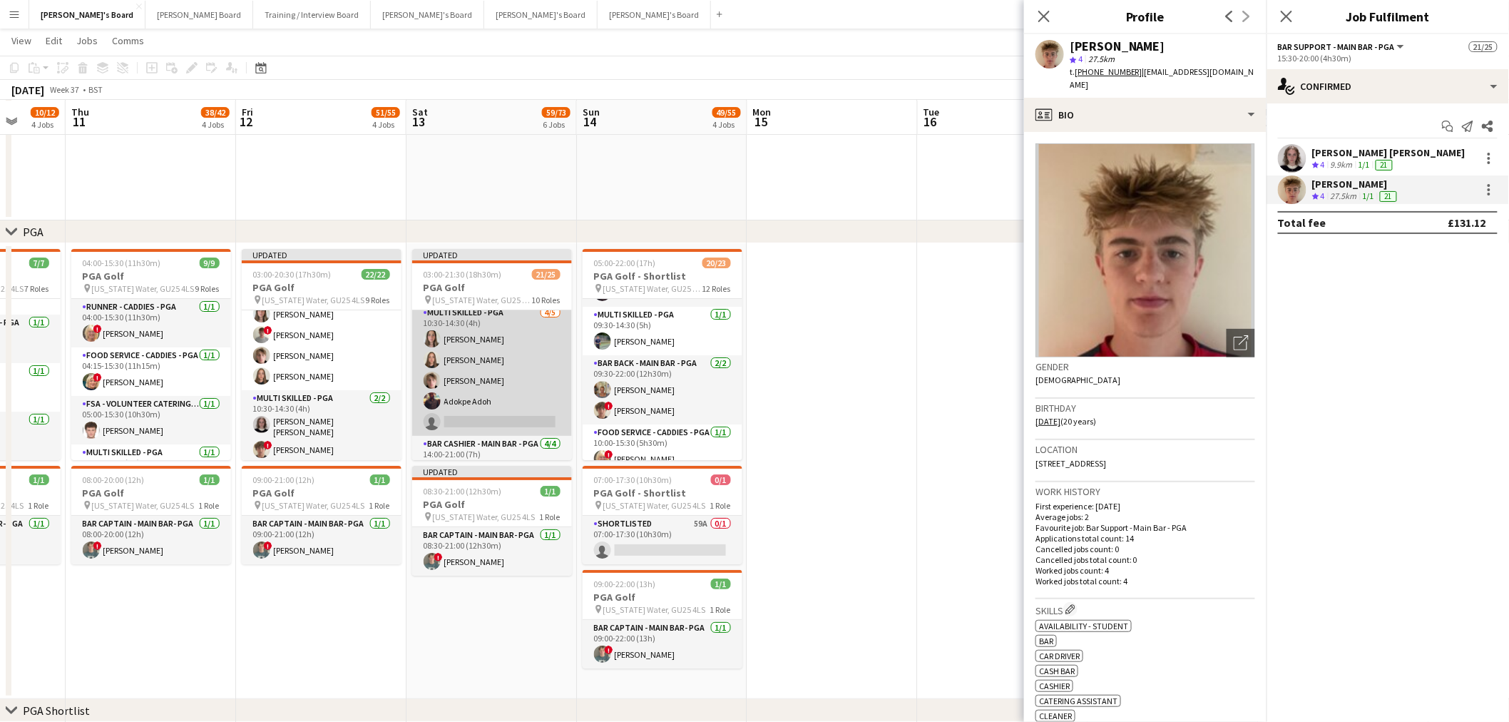
scroll to position [0, 0]
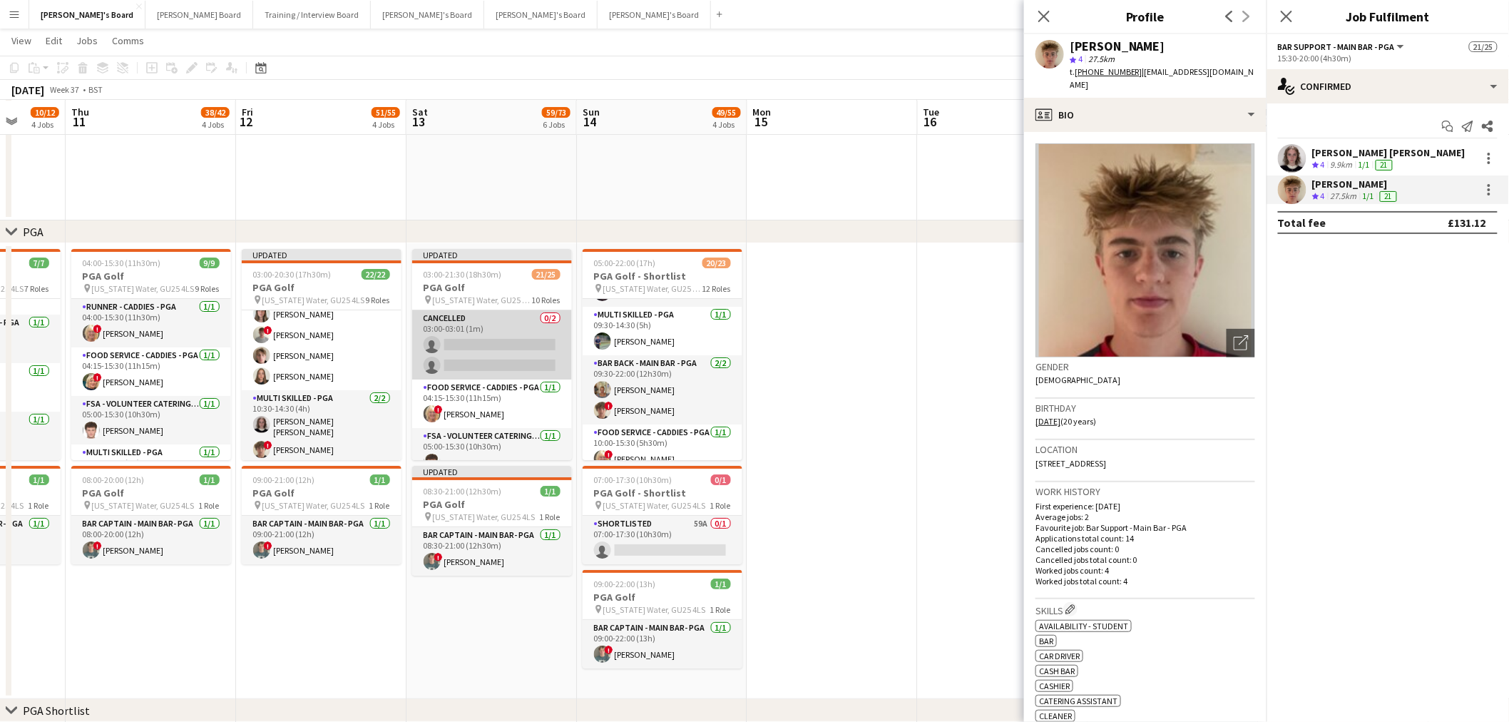
click at [526, 325] on app-card-role "Cancelled 0/2 03:00-03:01 (1m) single-neutral-actions single-neutral-actions" at bounding box center [492, 344] width 160 height 69
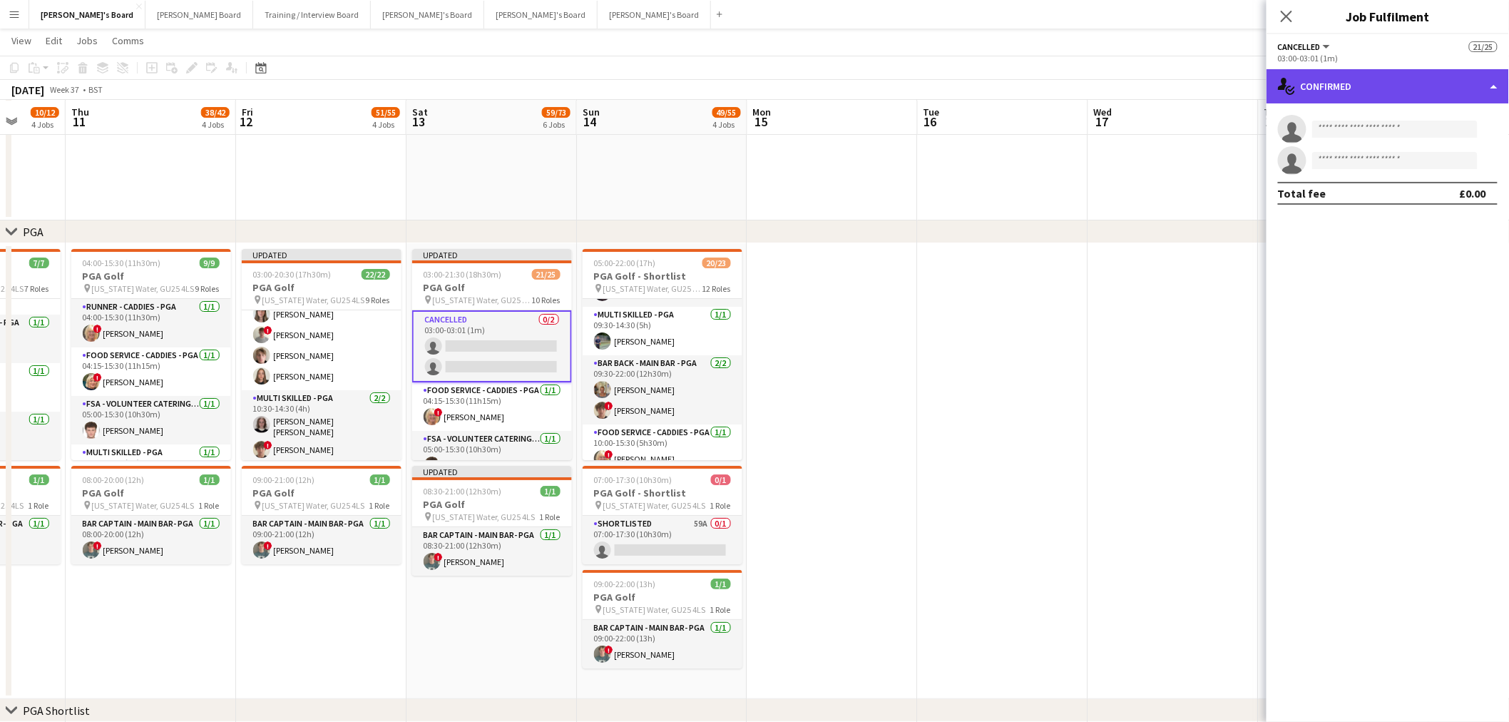
click at [1348, 71] on div "single-neutral-actions-check-2 Confirmed" at bounding box center [1388, 86] width 243 height 34
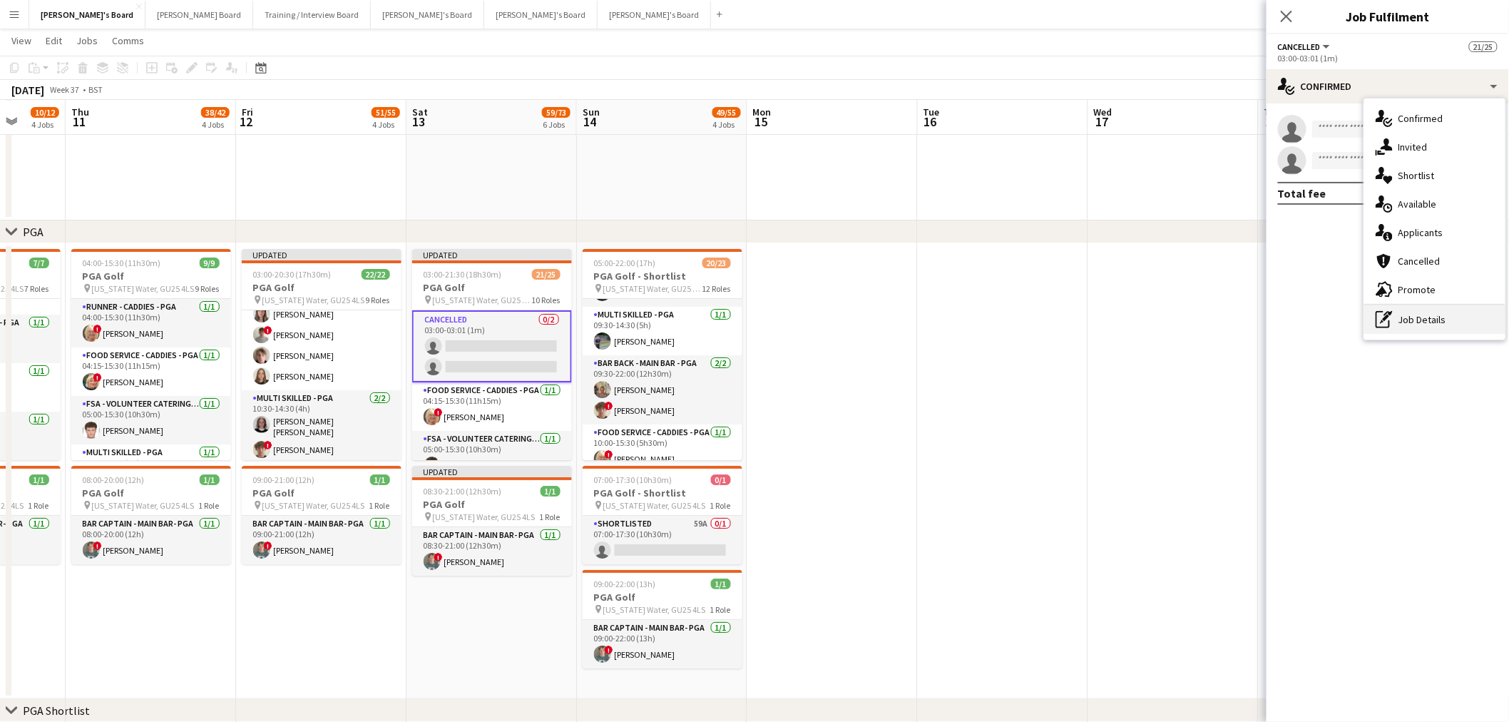
click at [1387, 320] on icon "pen-write" at bounding box center [1384, 319] width 17 height 17
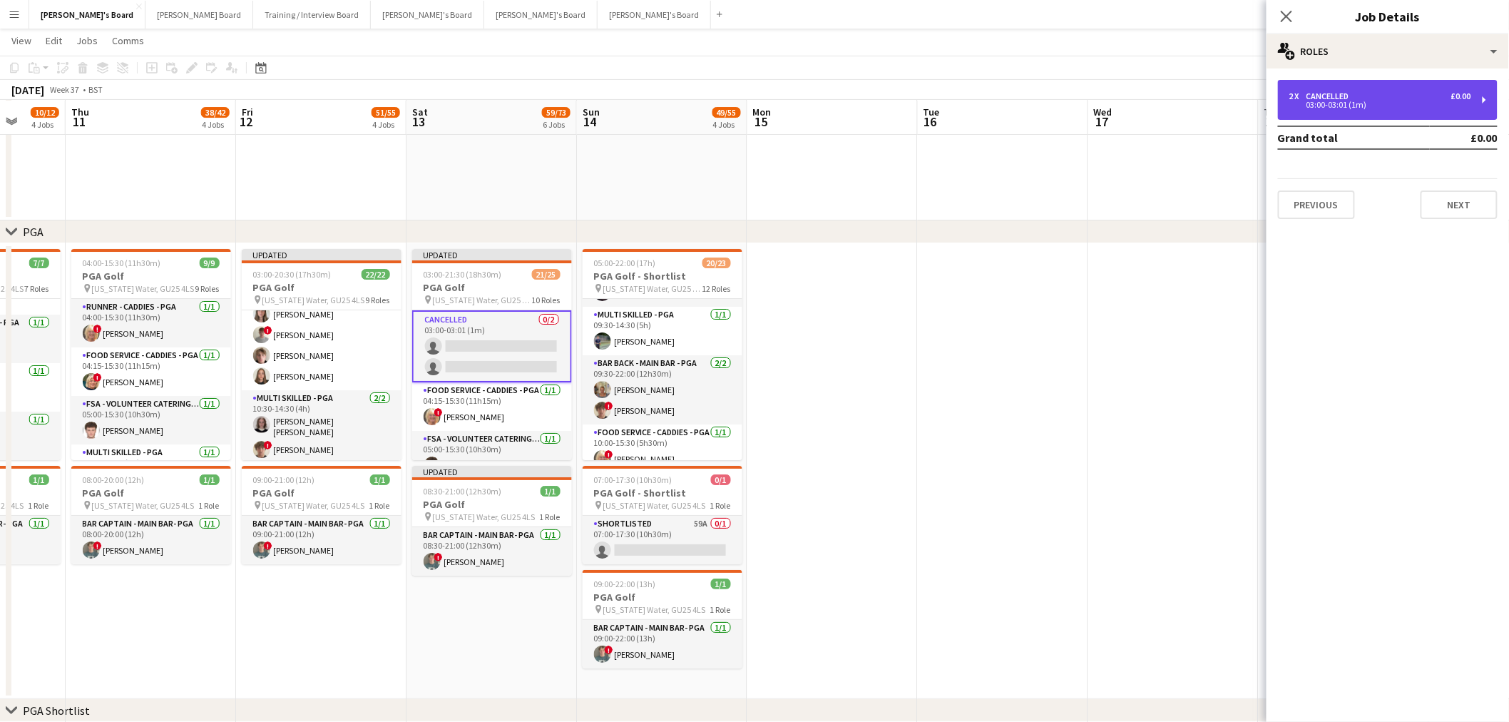
click at [1351, 101] on div "03:00-03:01 (1m)" at bounding box center [1381, 104] width 182 height 7
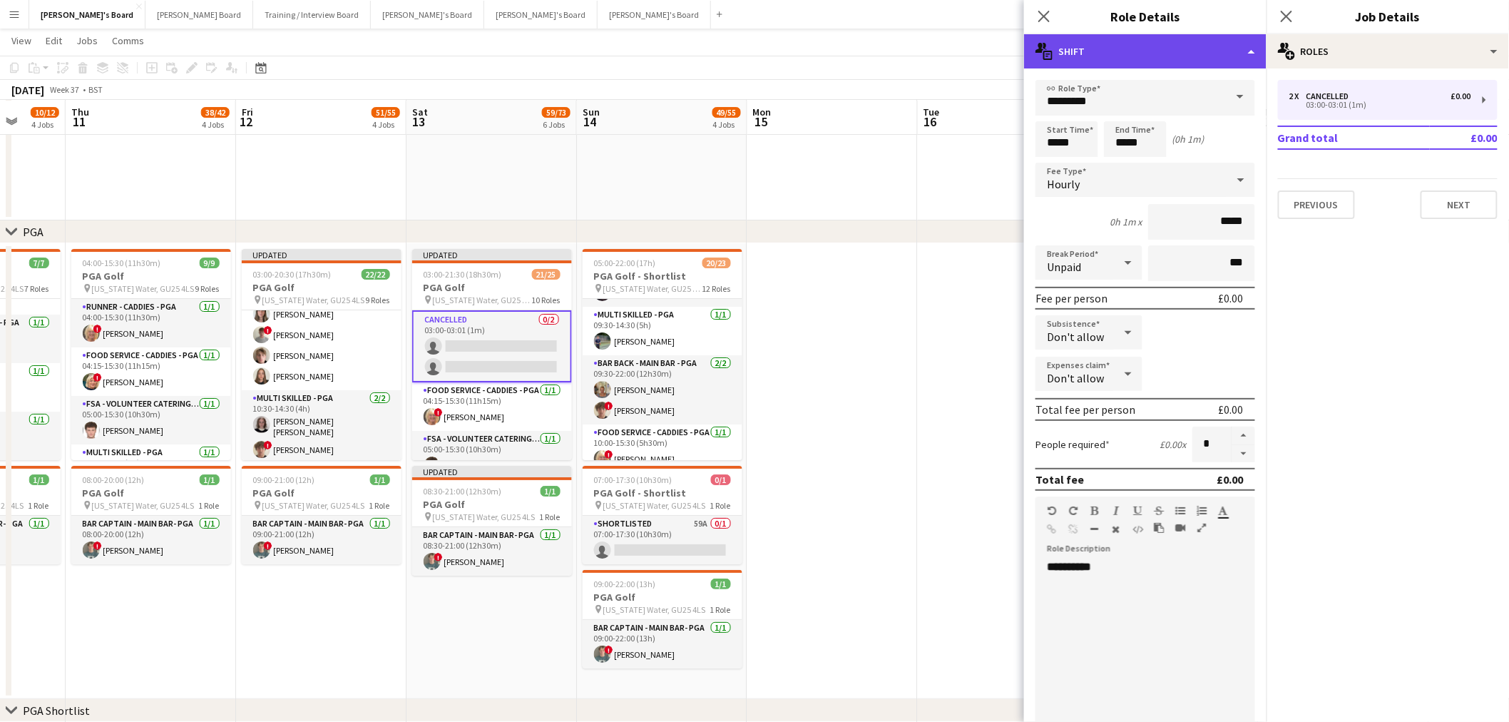
click at [1116, 59] on div "multiple-actions-text Shift" at bounding box center [1145, 51] width 243 height 34
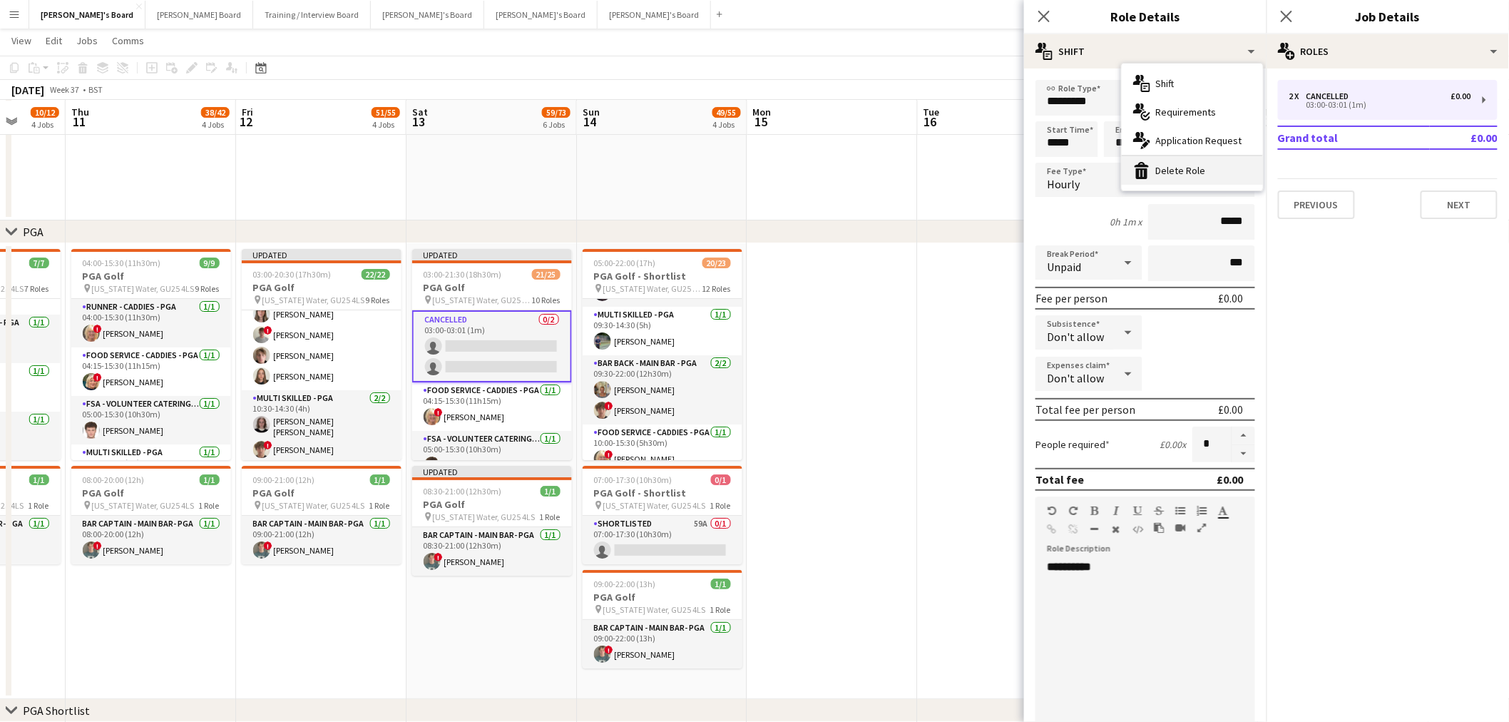
click at [1158, 159] on div "bin-2 Delete Role" at bounding box center [1192, 170] width 141 height 29
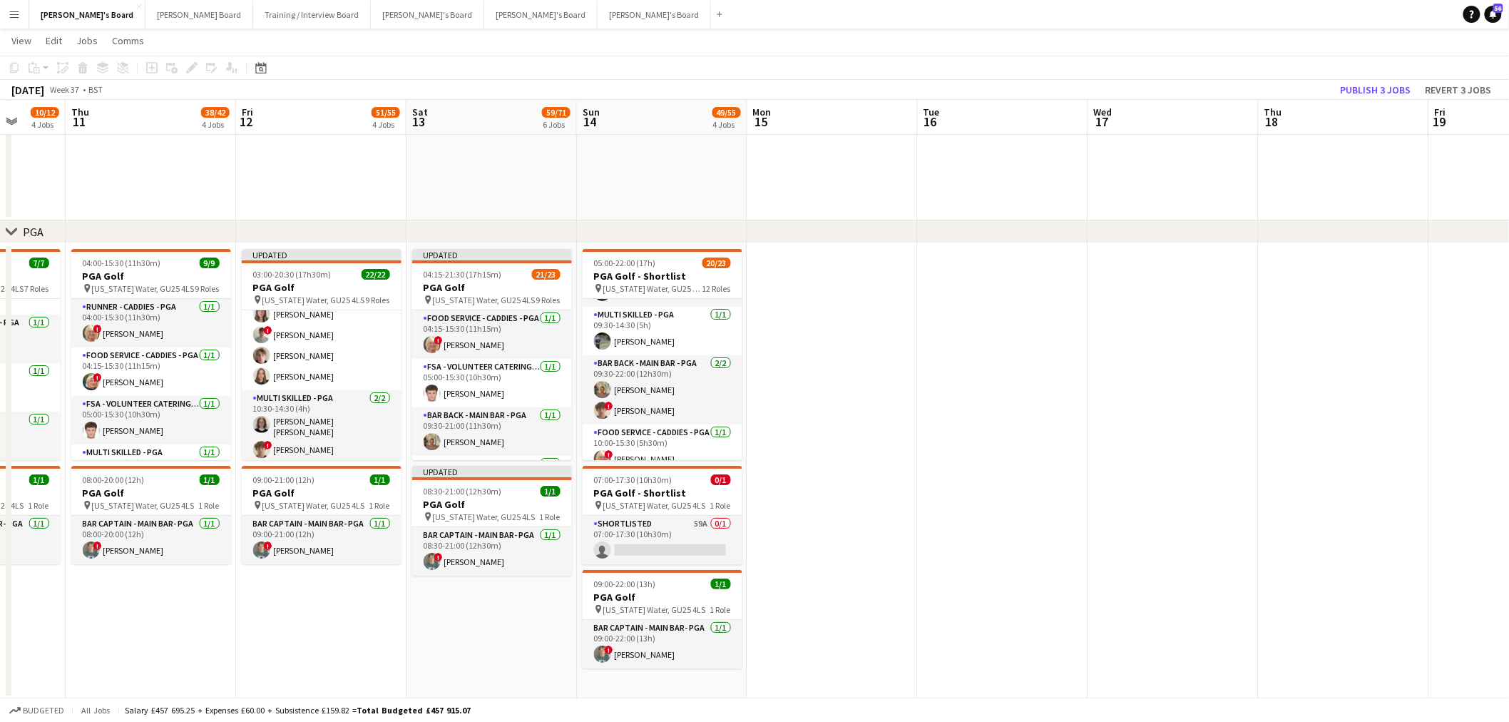
click at [1034, 386] on app-date-cell at bounding box center [1003, 471] width 170 height 456
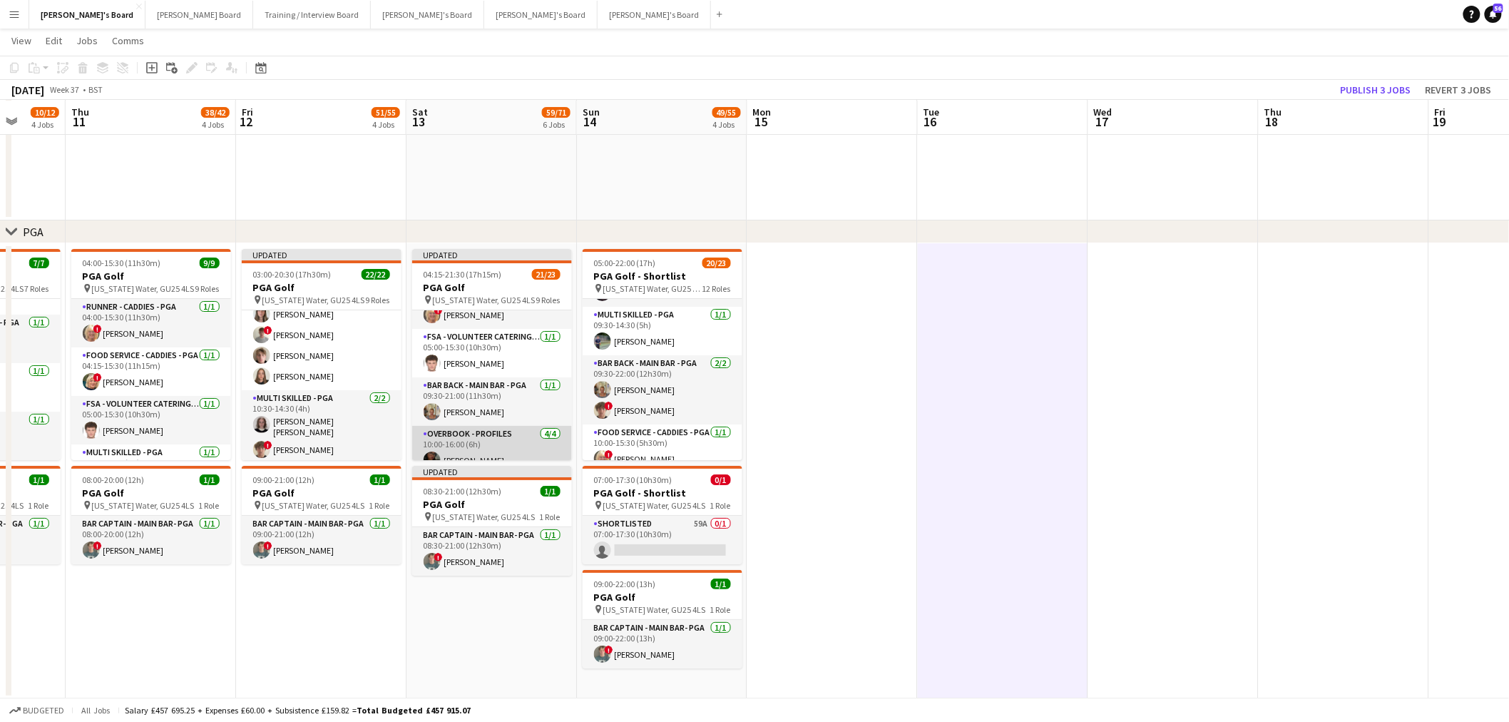
scroll to position [79, 0]
click at [452, 409] on app-card-role "Overbook - Profiles 4/4 10:00-16:00 (6h) Tasneem Ali Natalia Dembek Mia Pizzey …" at bounding box center [492, 432] width 160 height 111
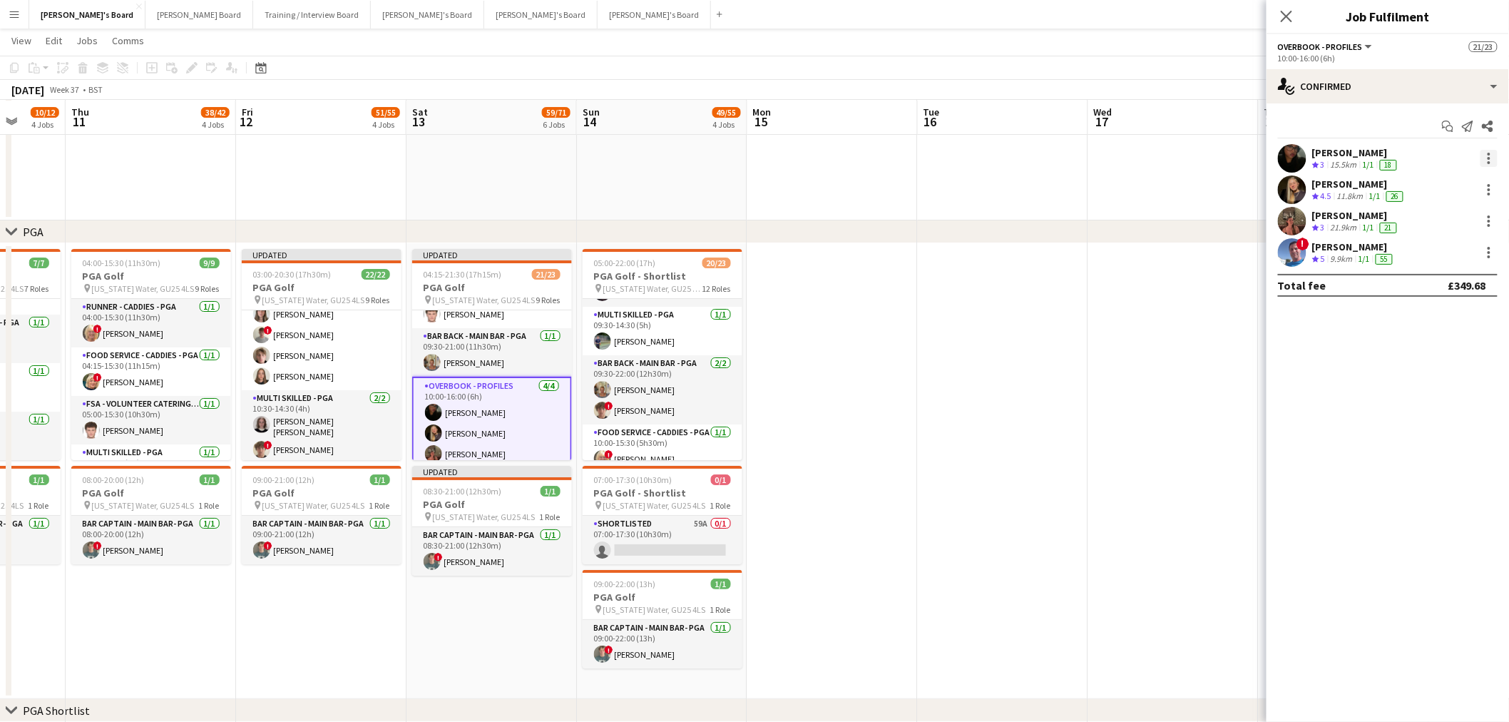
click at [1492, 158] on div at bounding box center [1489, 158] width 17 height 17
click at [1461, 225] on span "Switch crew" at bounding box center [1443, 219] width 88 height 13
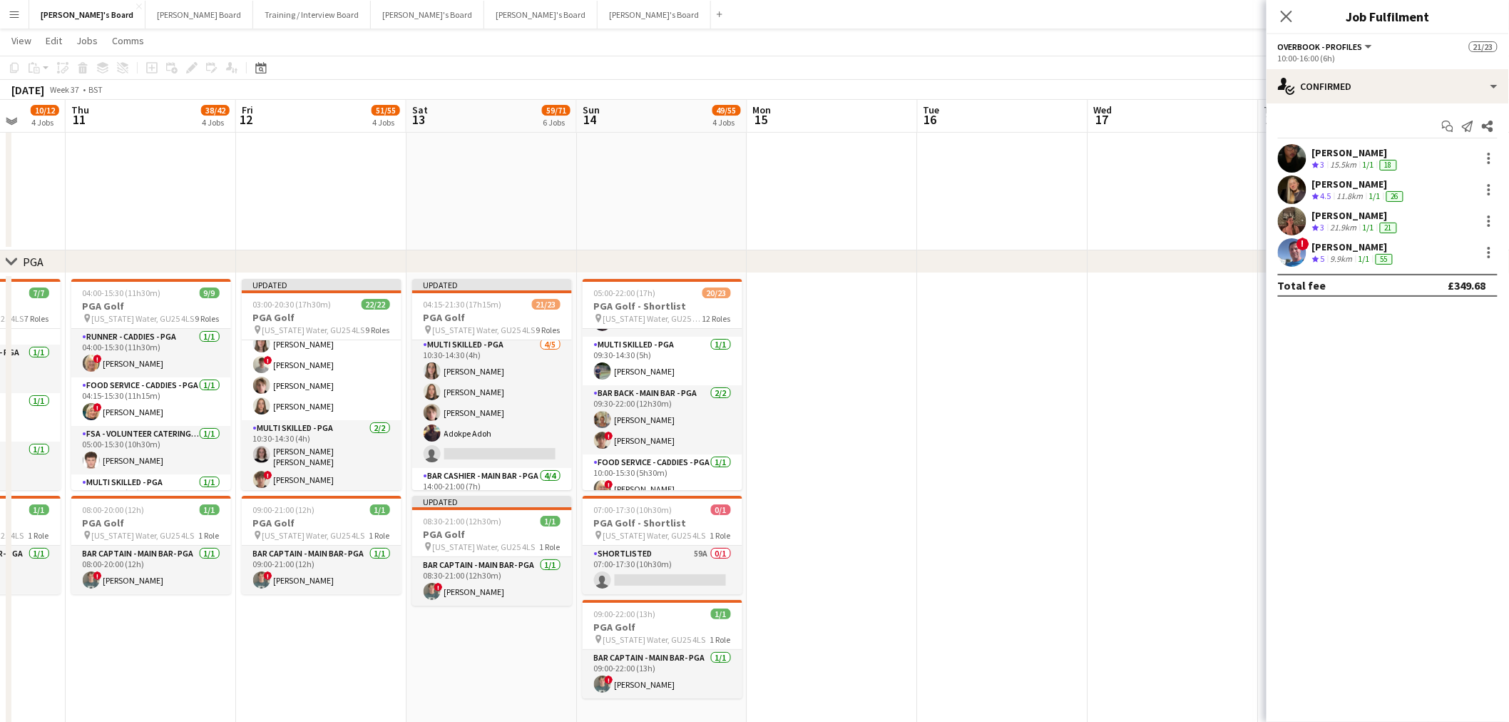
scroll to position [238, 0]
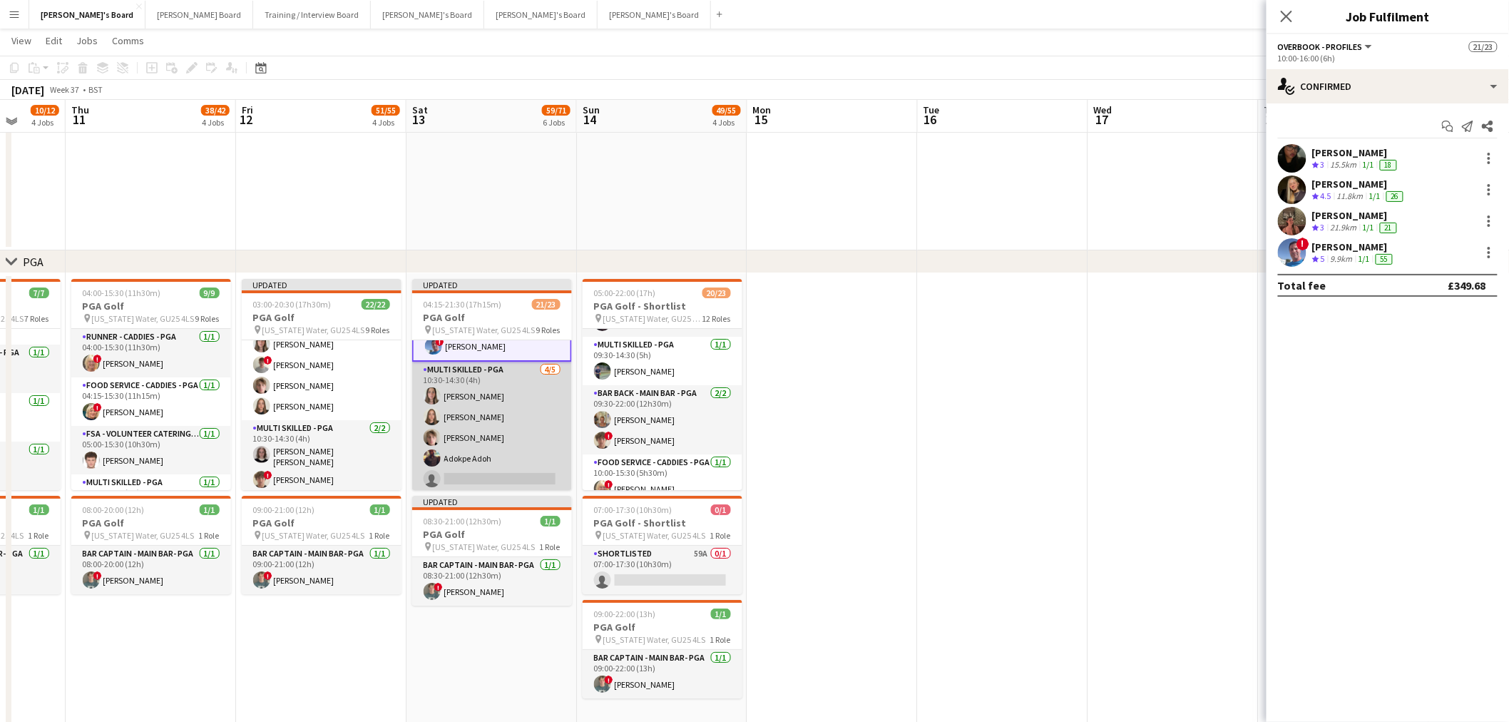
click at [496, 408] on app-card-role "Multi Skilled - PGA 4/5 10:30-14:30 (4h) Lily Woodward Lucy Vigar Oscar Young A…" at bounding box center [492, 427] width 160 height 131
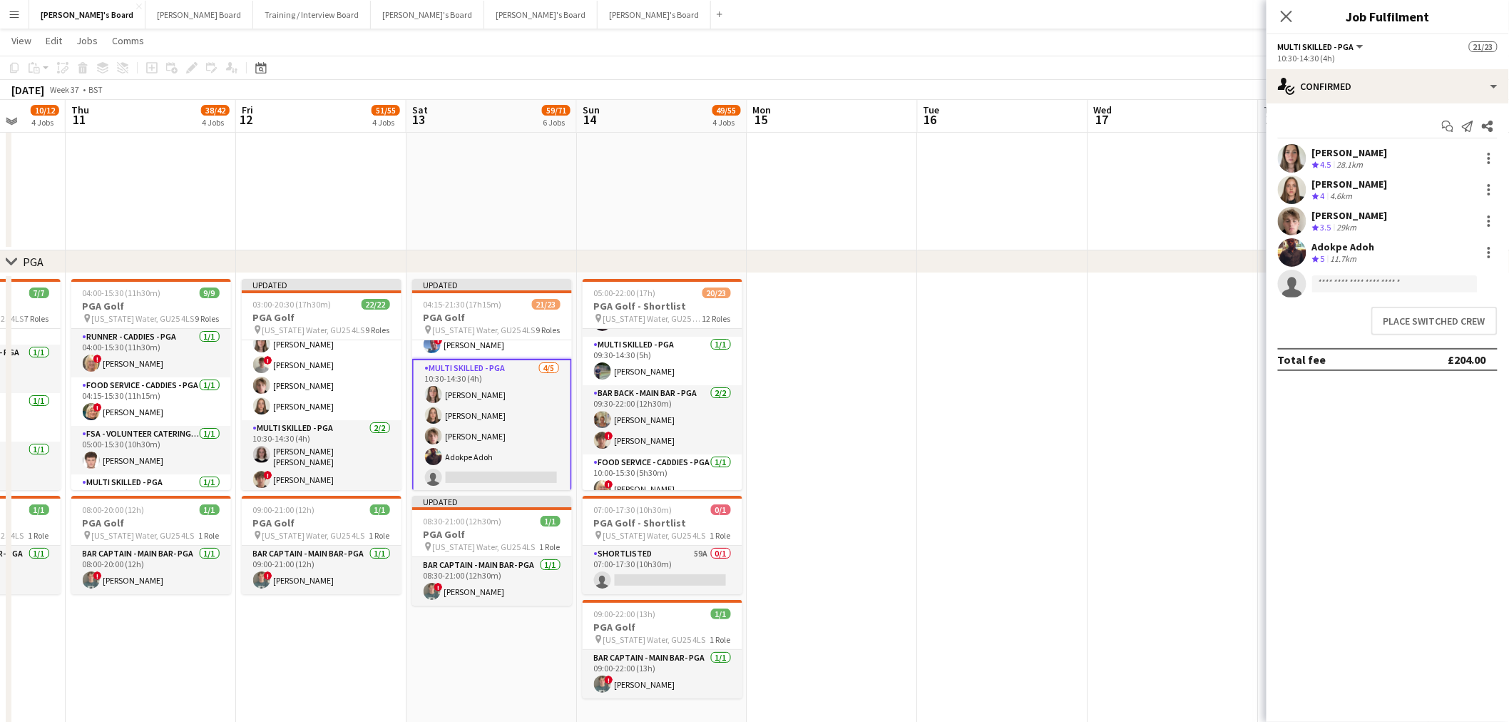
scroll to position [237, 0]
click at [1432, 332] on button "Place switched crew" at bounding box center [1435, 321] width 126 height 29
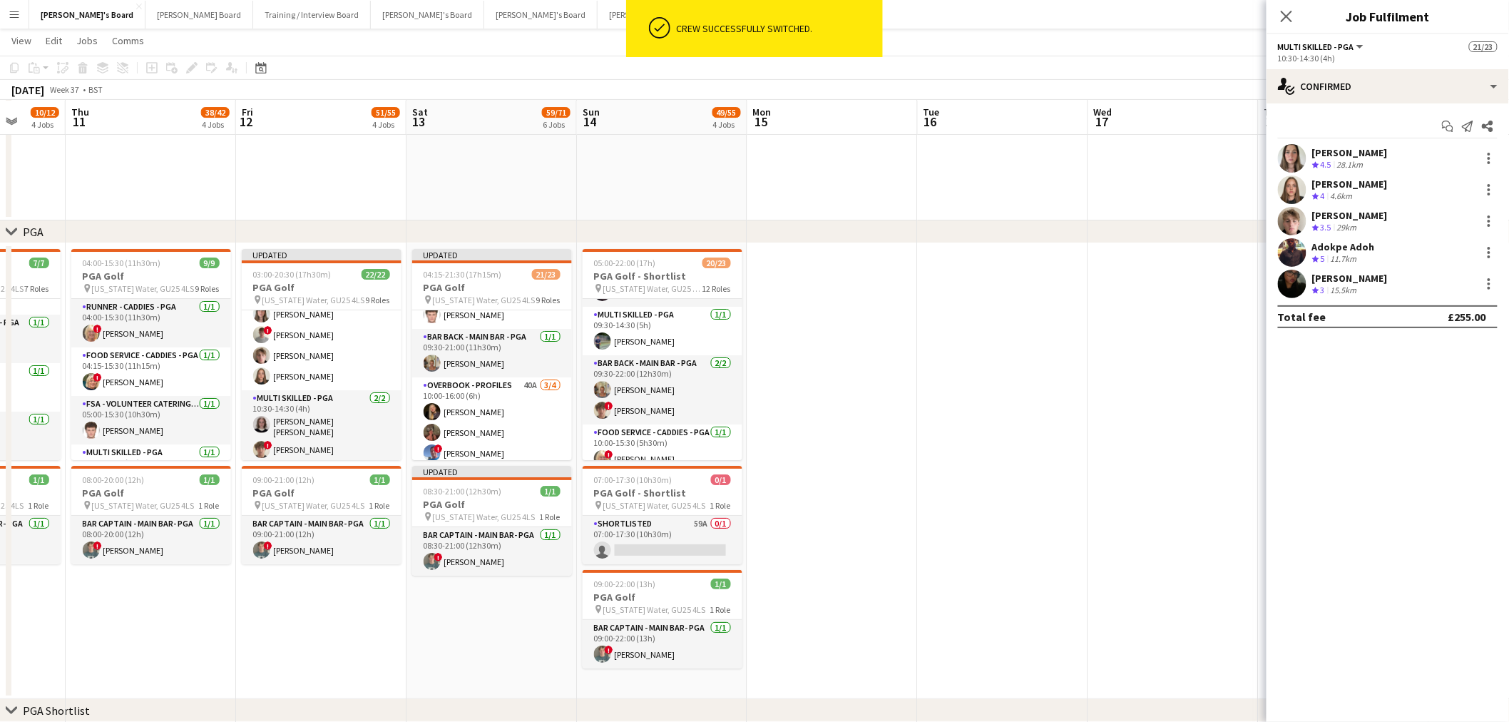
scroll to position [0, 0]
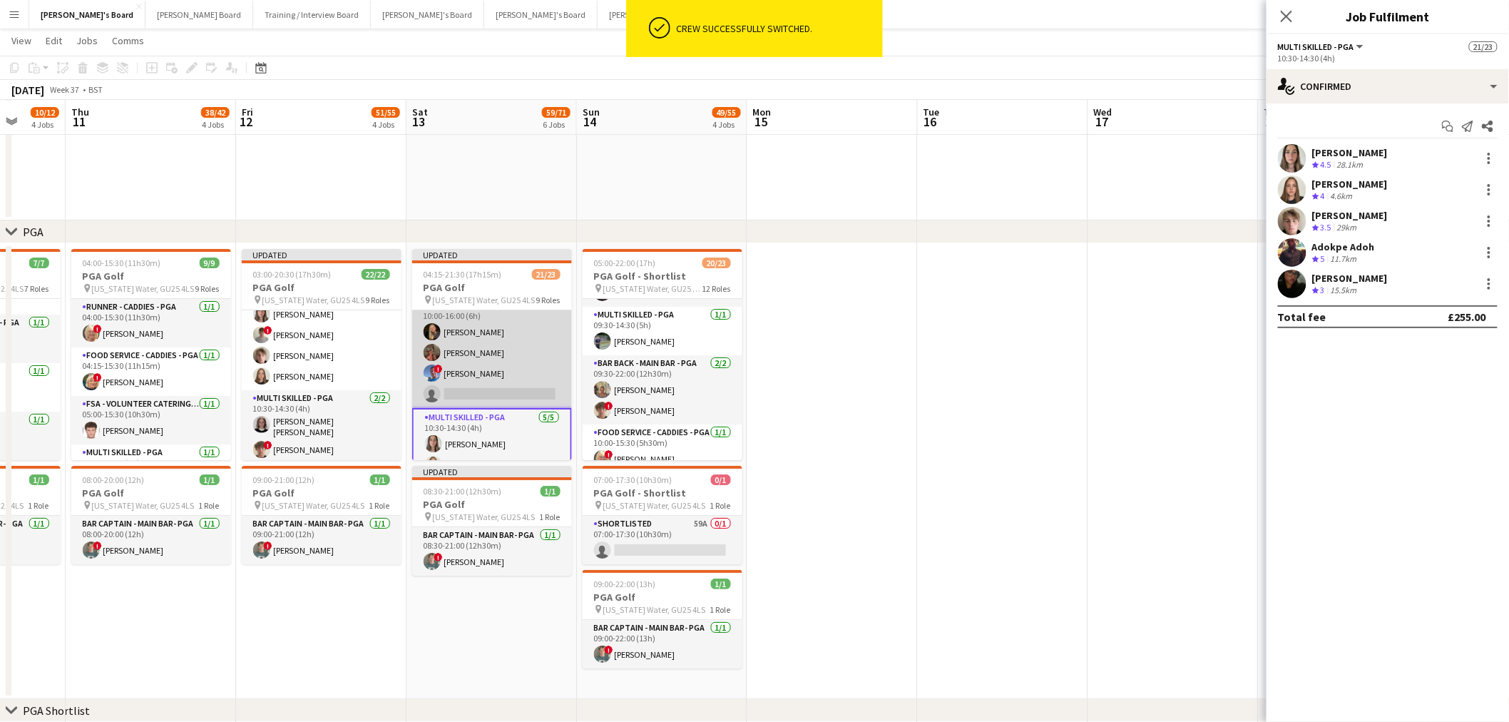
click at [531, 359] on app-card-role "Overbook - Profiles 40A 3/4 10:00-16:00 (6h) Natalia Dembek Mia Pizzey ! Albert…" at bounding box center [492, 352] width 160 height 111
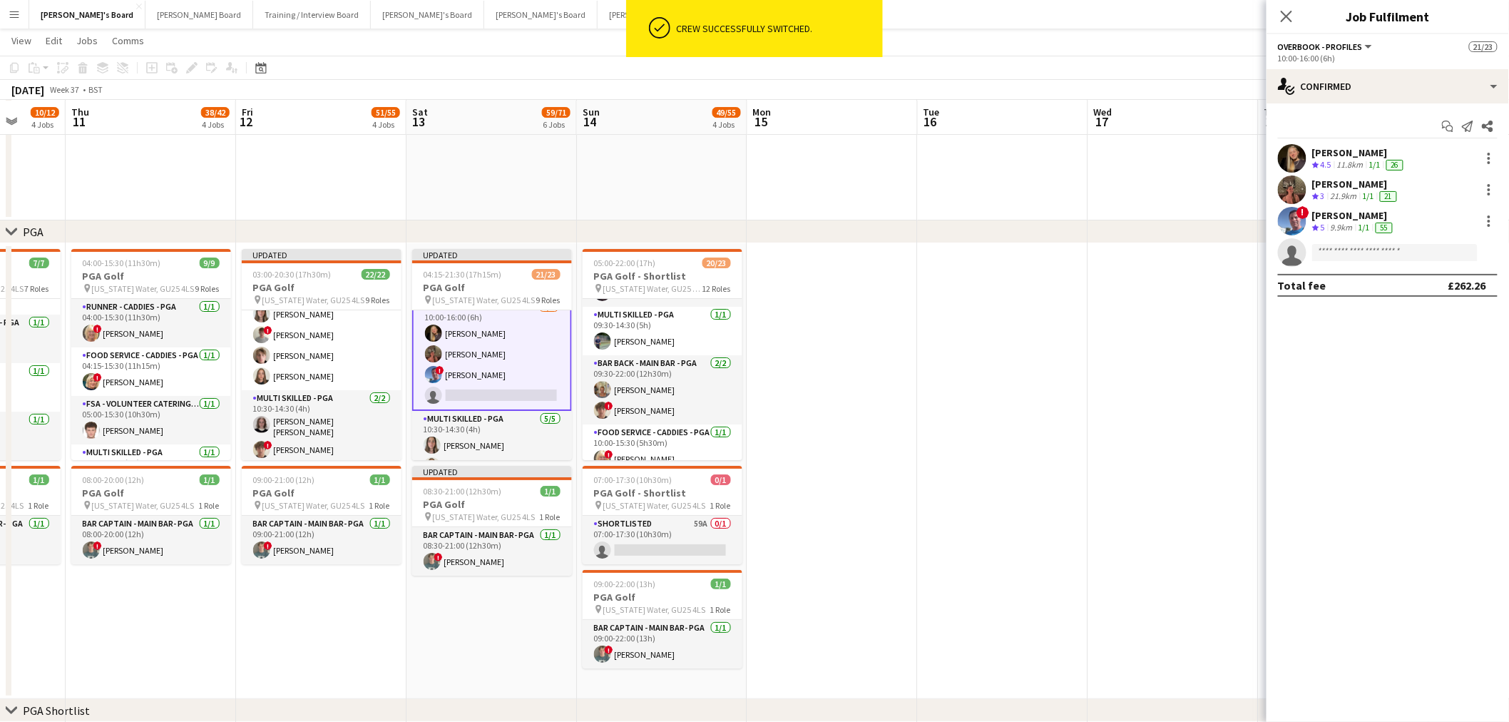
scroll to position [159, 0]
click at [1331, 101] on div "single-neutral-actions-check-2 Confirmed" at bounding box center [1388, 86] width 243 height 34
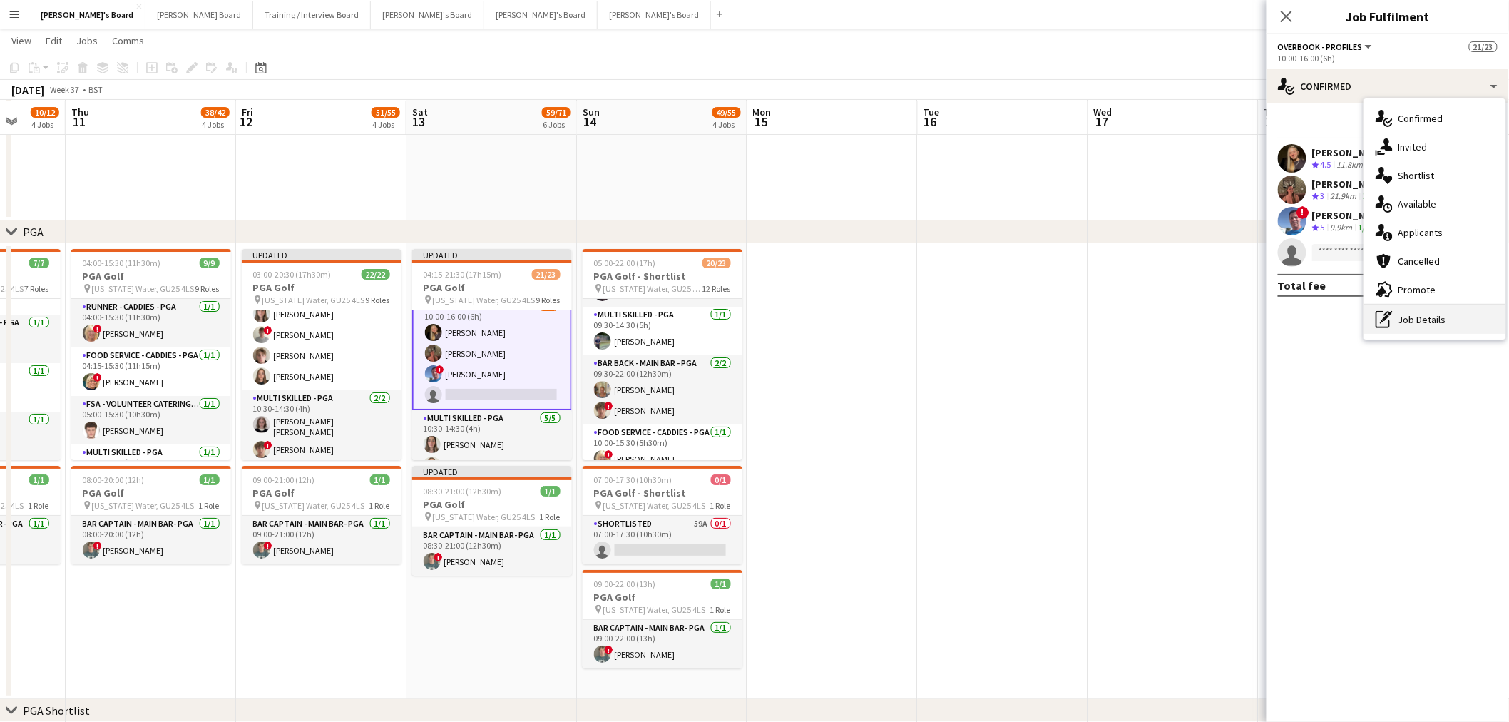
click at [1375, 323] on div "pen-write Job Details" at bounding box center [1435, 319] width 141 height 29
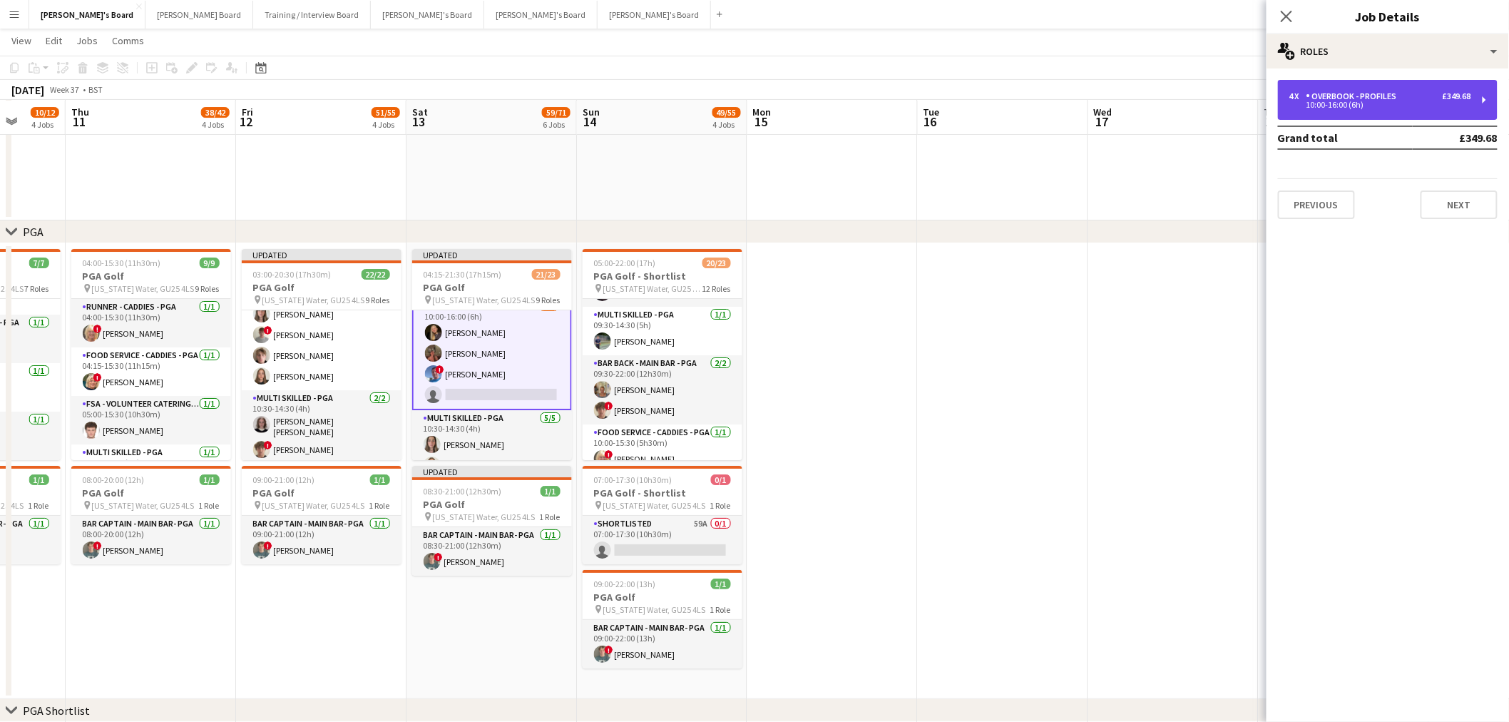
click at [1357, 102] on div "10:00-16:00 (6h)" at bounding box center [1381, 104] width 182 height 7
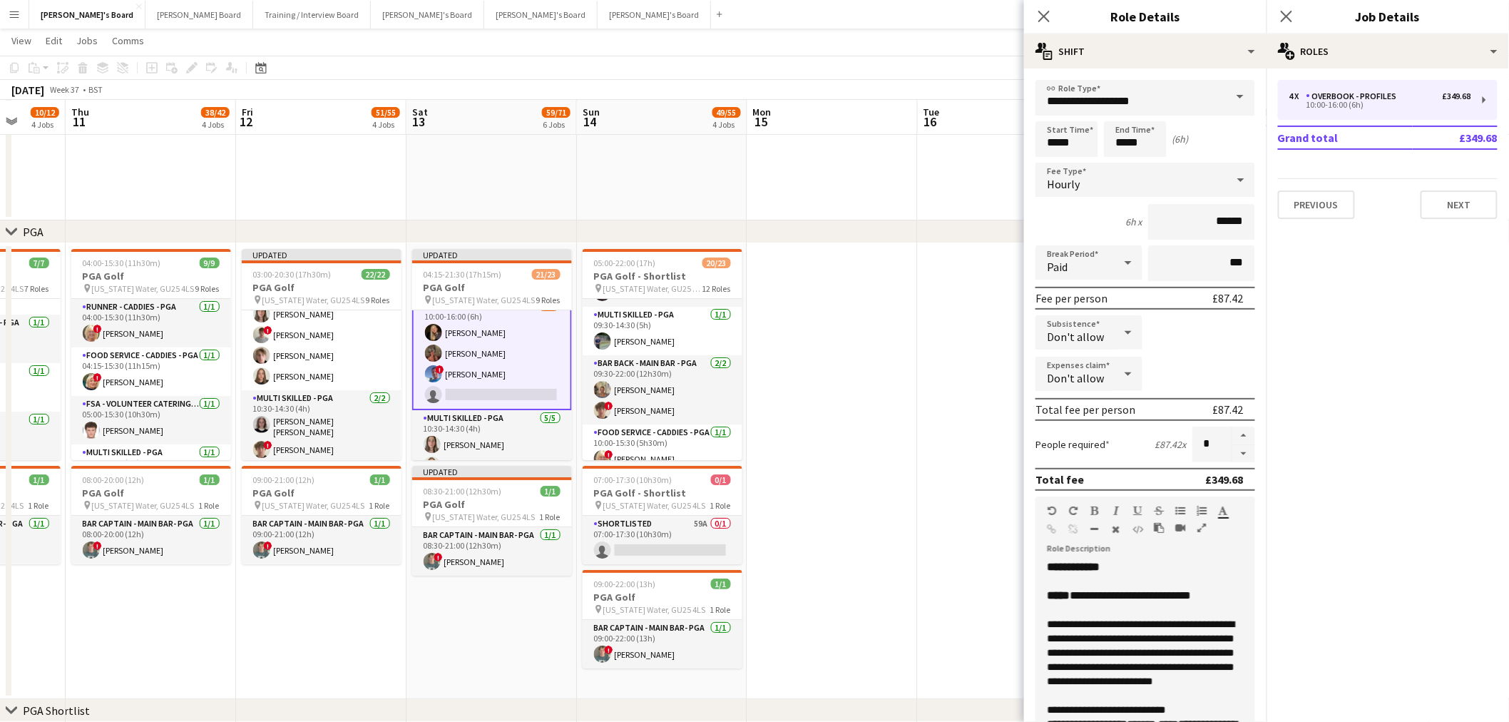
click at [1224, 457] on form "**********" at bounding box center [1145, 523] width 243 height 887
click at [1233, 448] on button "button" at bounding box center [1244, 454] width 23 height 18
type input "*"
click at [913, 454] on app-date-cell at bounding box center [833, 471] width 170 height 456
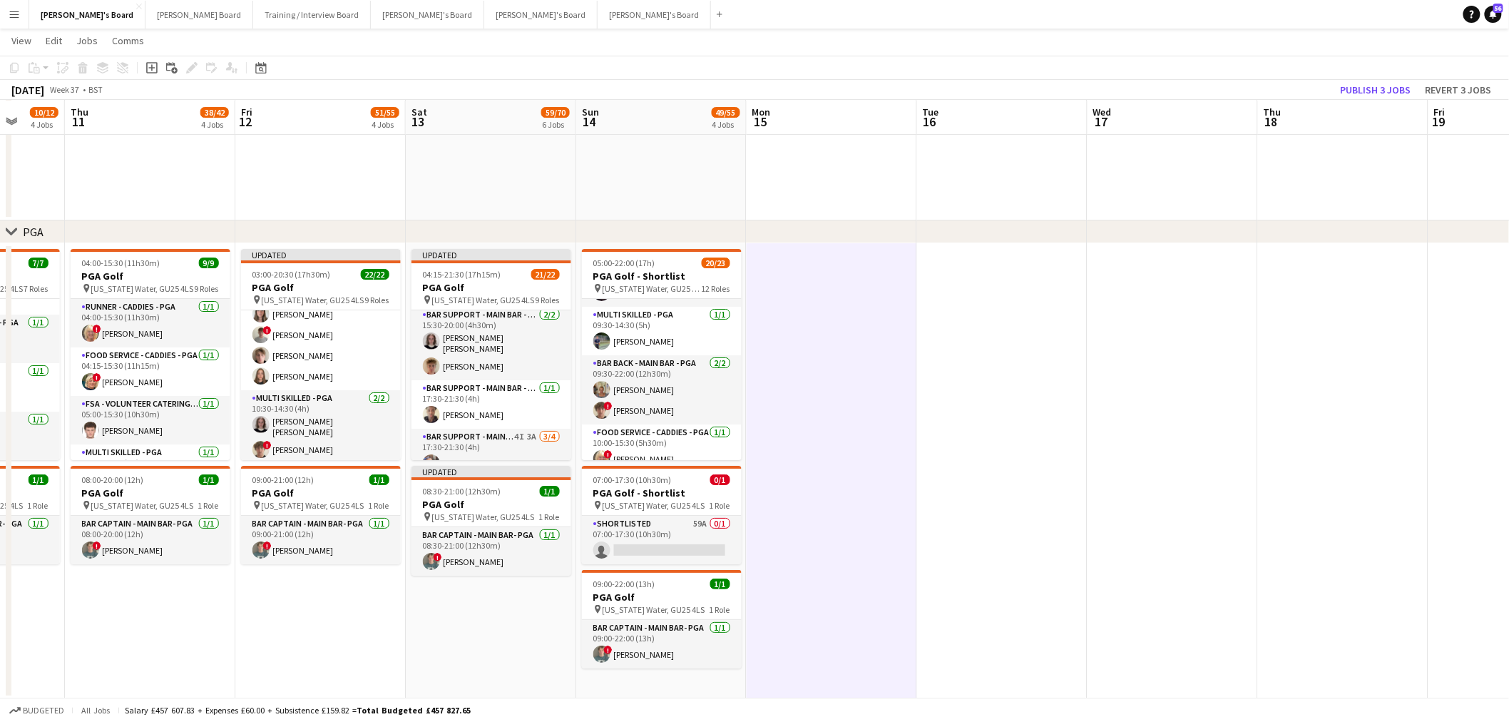
scroll to position [556, 0]
click at [501, 382] on app-card-role "Bar Support - Main Bar - PGA 4I 3A 3/4 17:30-21:30 (4h) lucy eliot Joseph Simms…" at bounding box center [492, 408] width 160 height 111
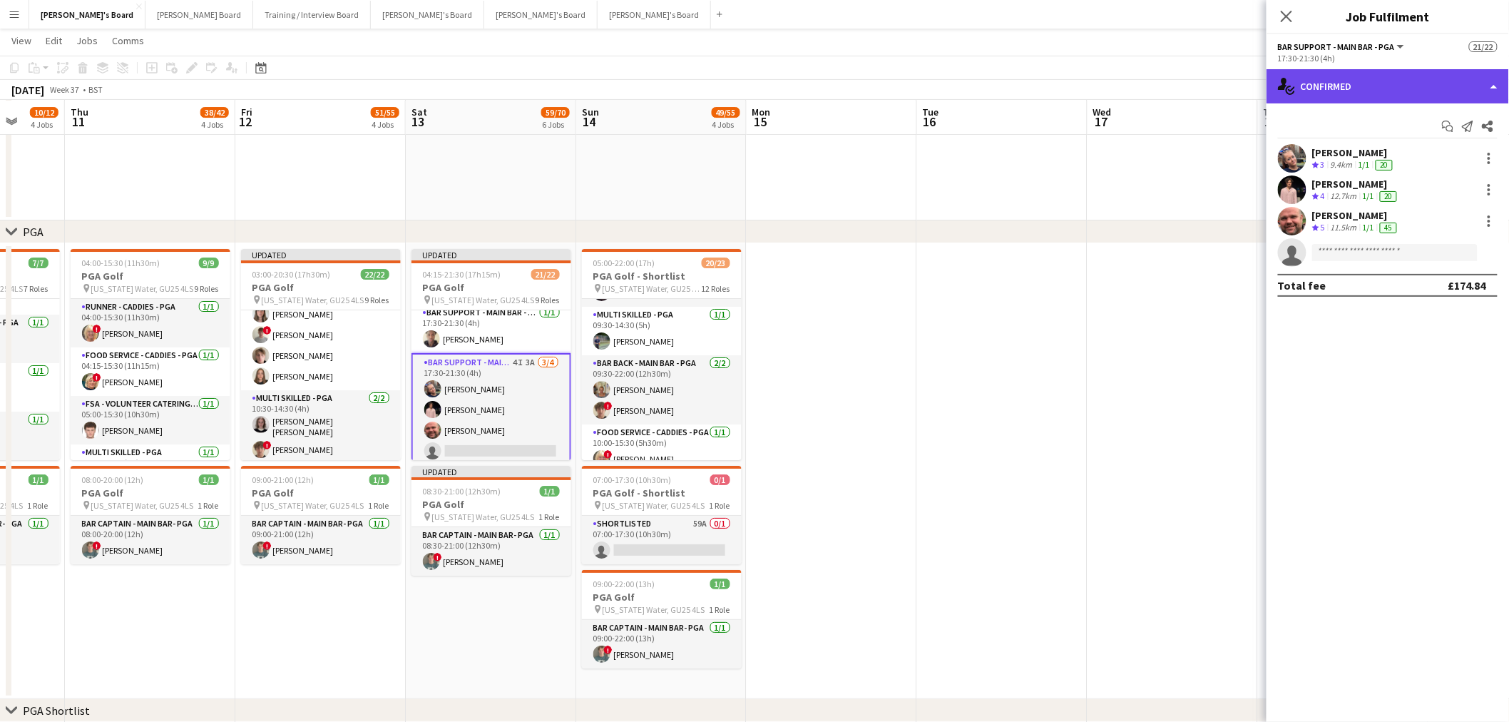
click at [1419, 86] on div "single-neutral-actions-check-2 Confirmed" at bounding box center [1388, 86] width 243 height 34
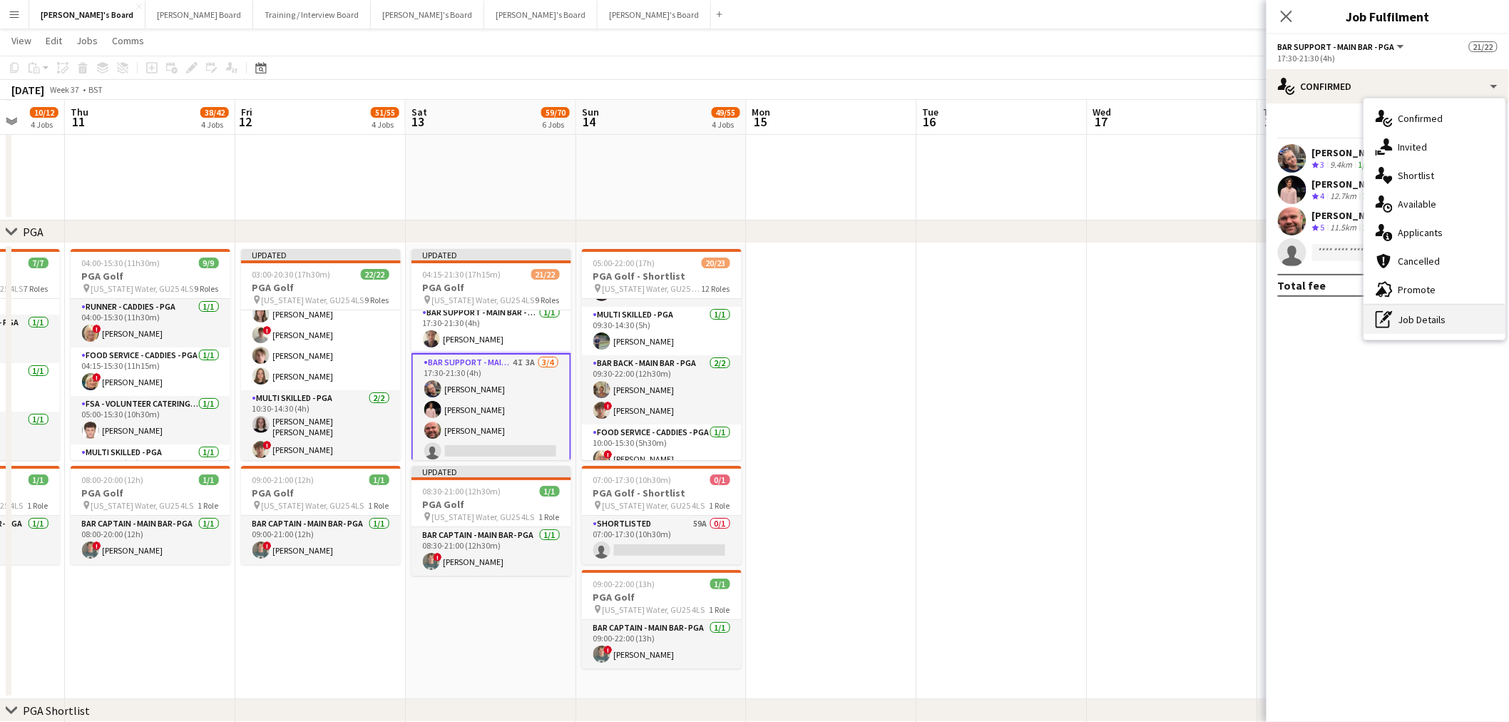
click at [1399, 320] on div "pen-write Job Details" at bounding box center [1435, 319] width 141 height 29
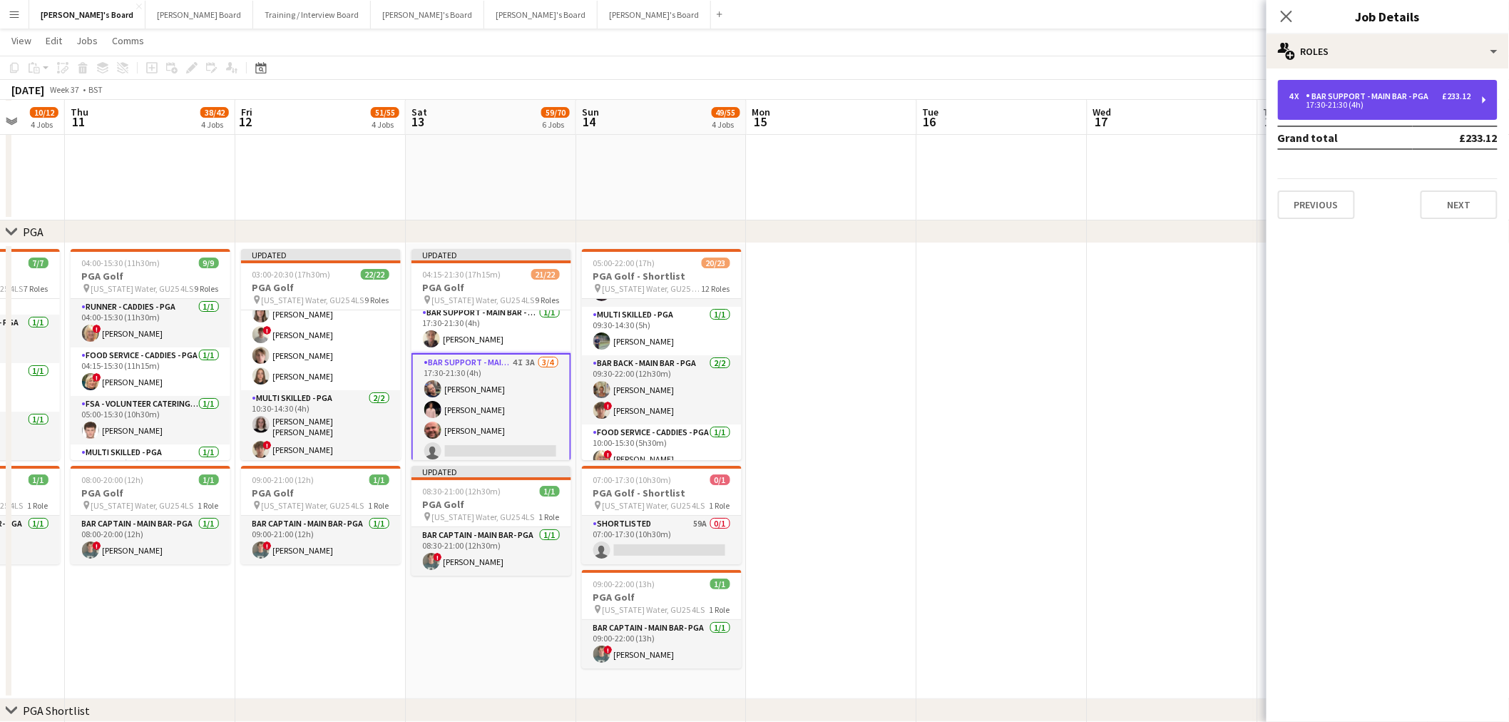
click at [1371, 95] on div "Bar Support - Main Bar - PGA" at bounding box center [1371, 96] width 128 height 10
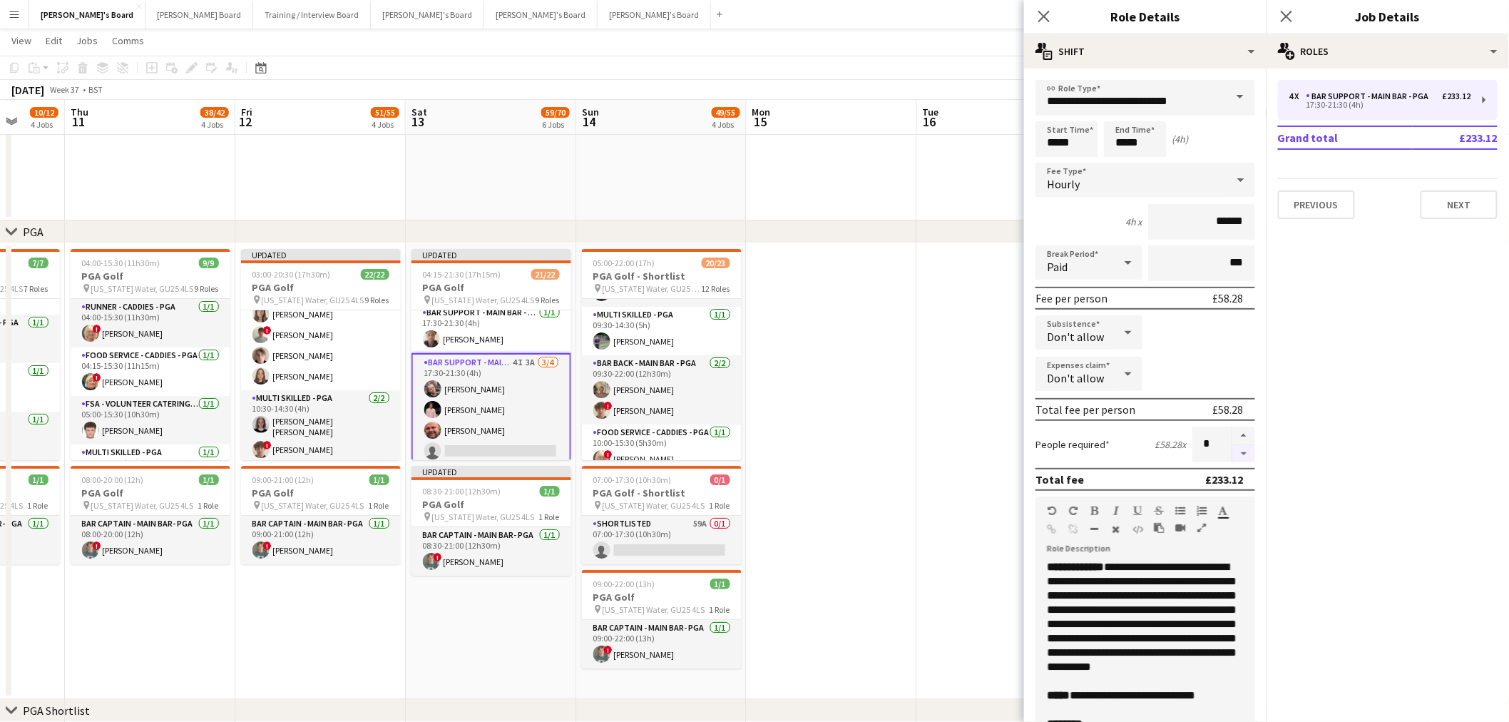
click at [1233, 450] on button "button" at bounding box center [1244, 454] width 23 height 18
type input "*"
click at [847, 429] on app-date-cell at bounding box center [832, 471] width 170 height 456
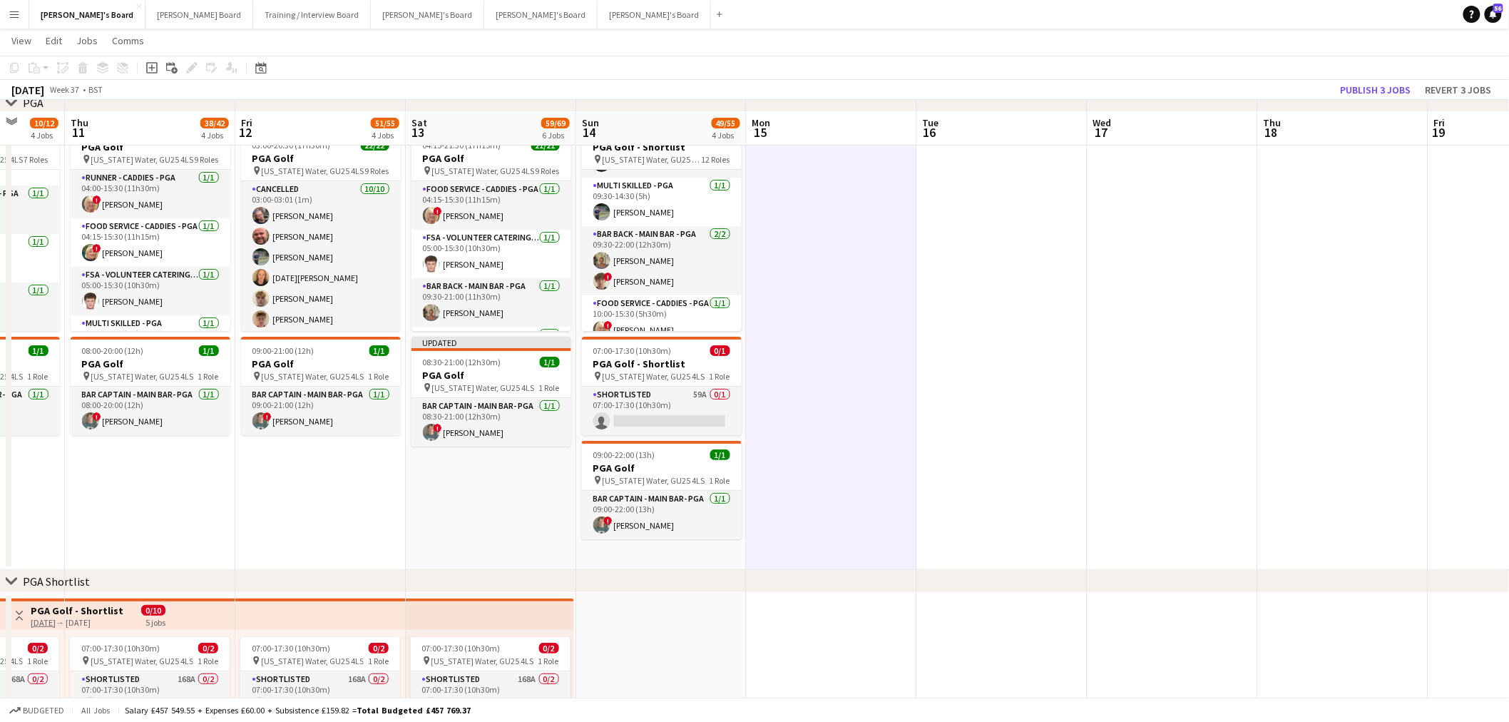
scroll to position [2252, 0]
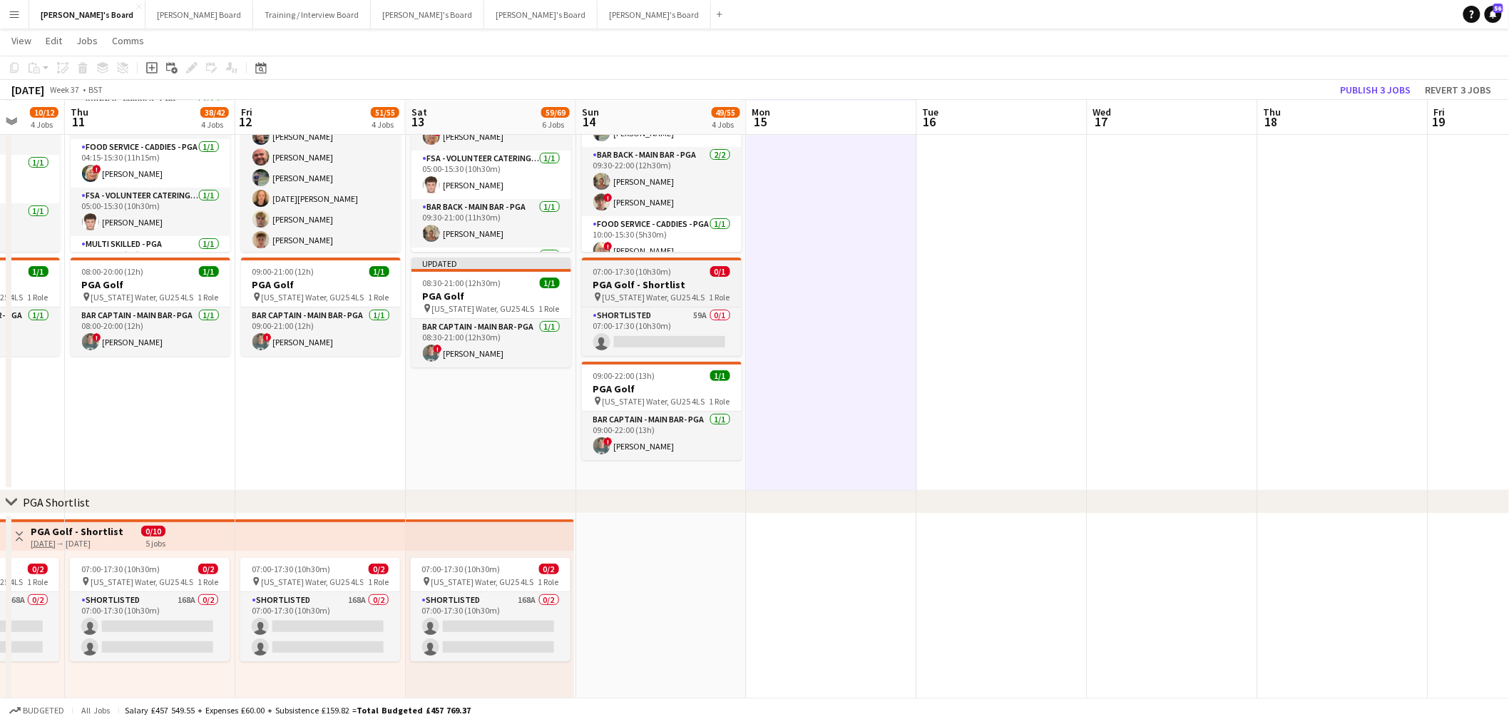
click at [685, 279] on h3 "PGA Golf - Shortlist" at bounding box center [662, 284] width 160 height 13
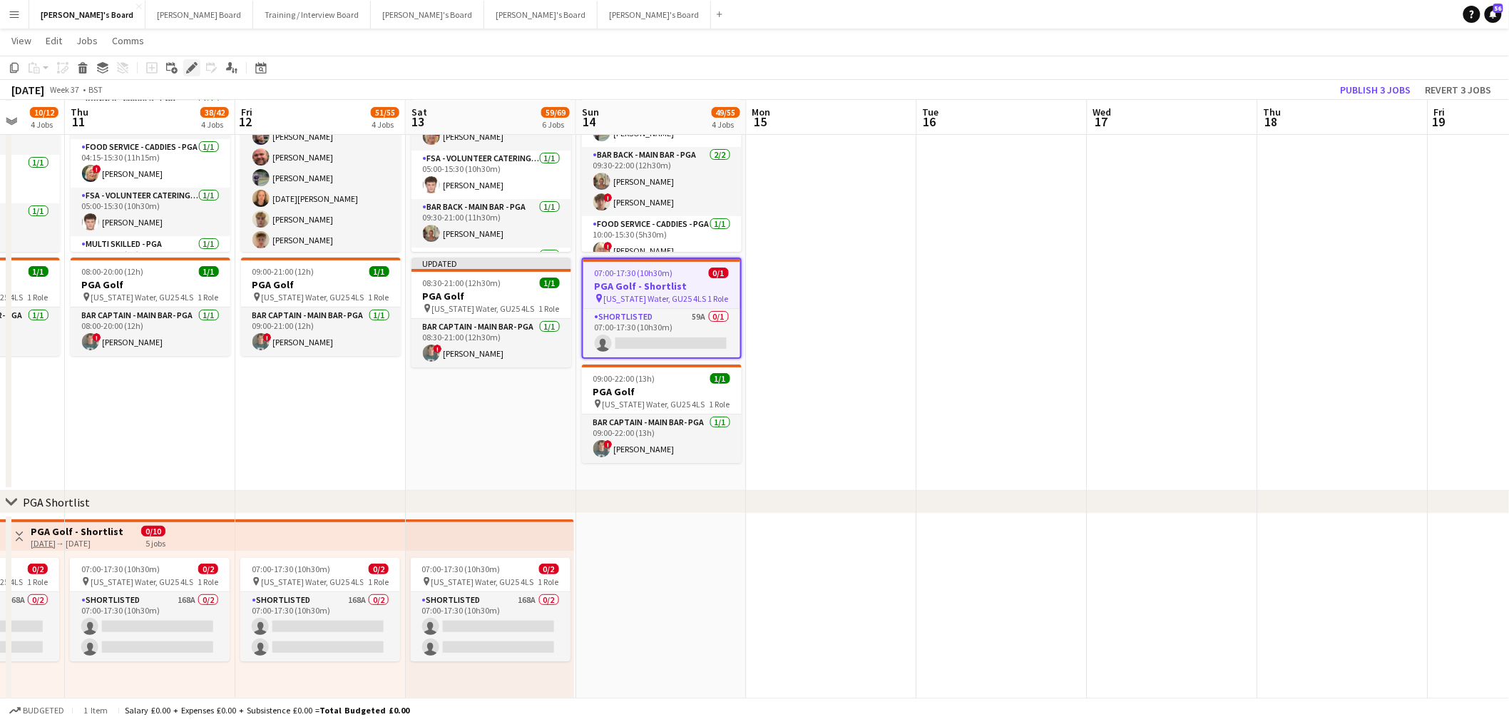
click at [186, 68] on icon "Edit" at bounding box center [191, 67] width 11 height 11
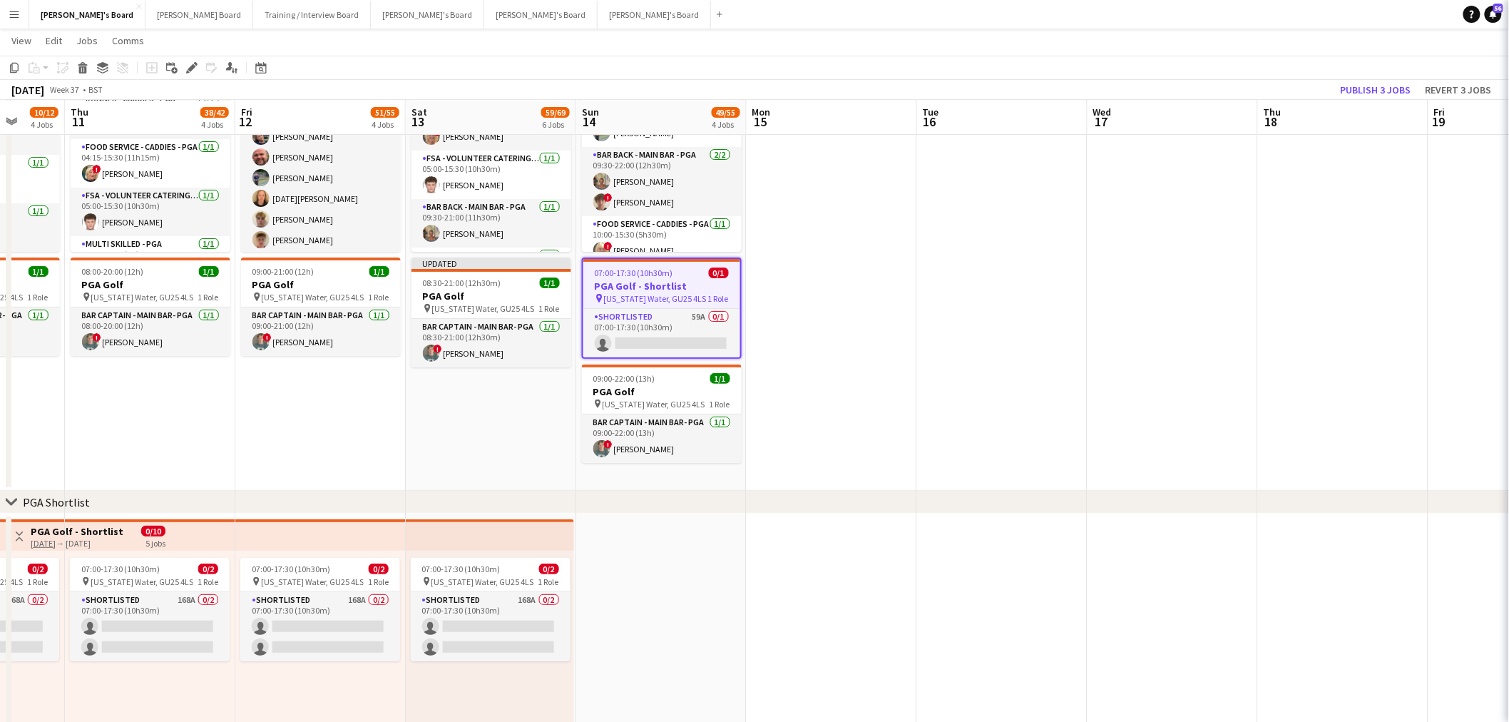
type input "*******"
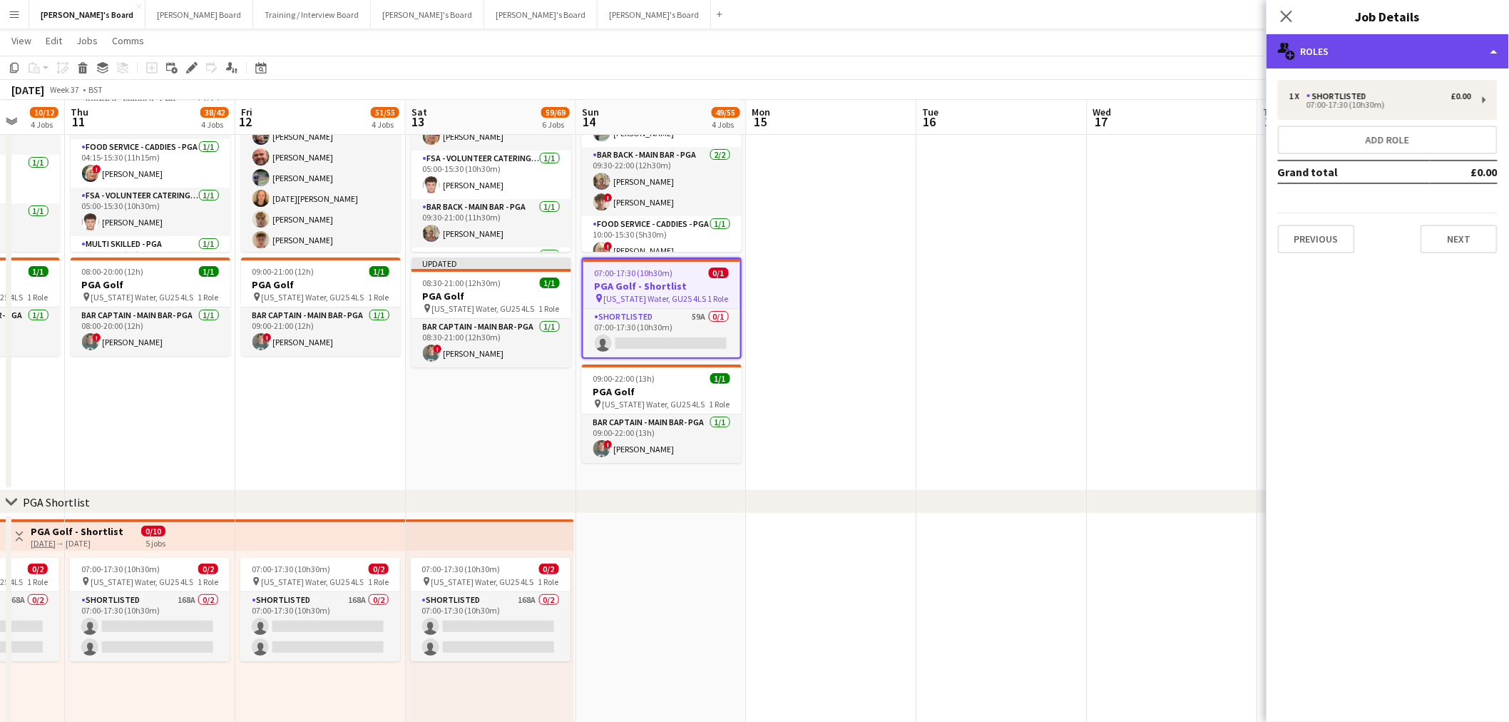
click at [1315, 55] on div "multiple-users-add Roles" at bounding box center [1388, 51] width 243 height 34
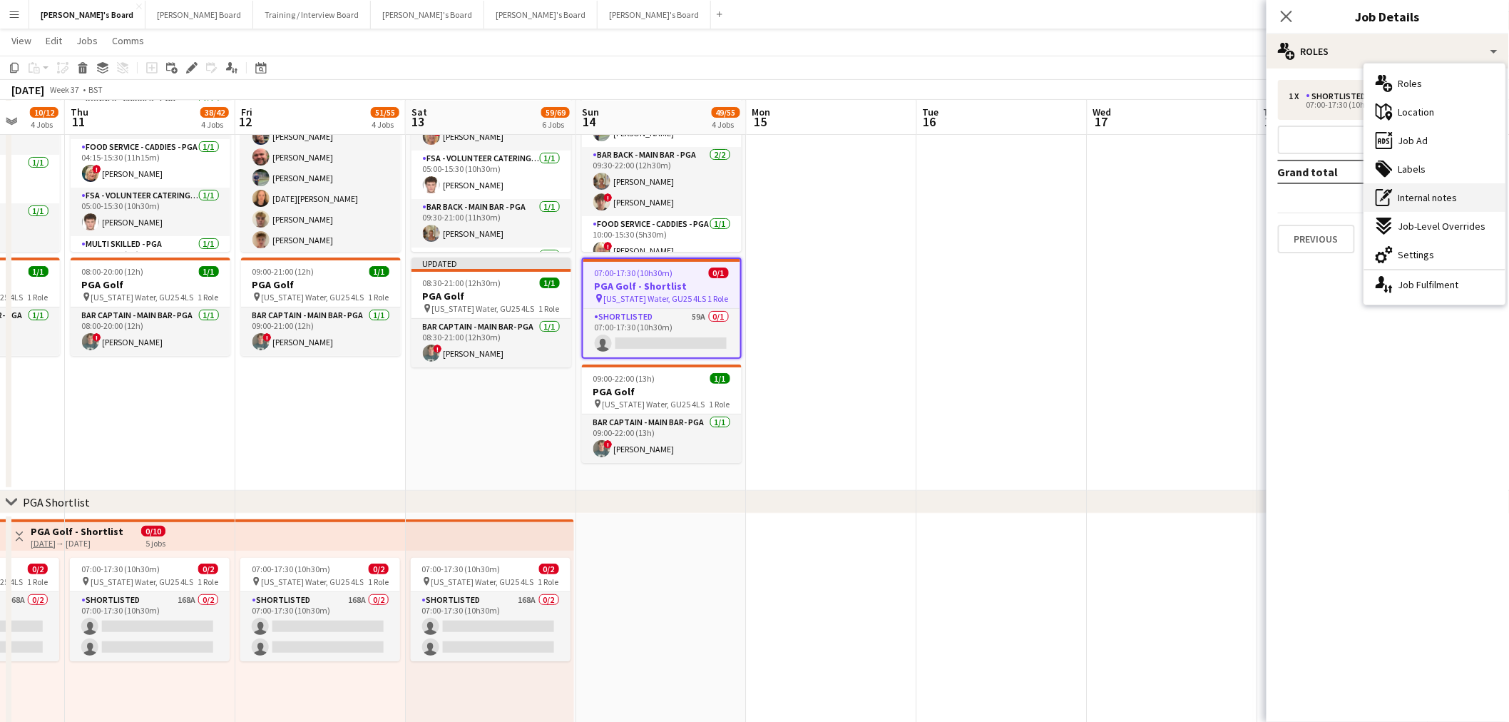
click at [1432, 193] on span "Internal notes" at bounding box center [1428, 197] width 59 height 13
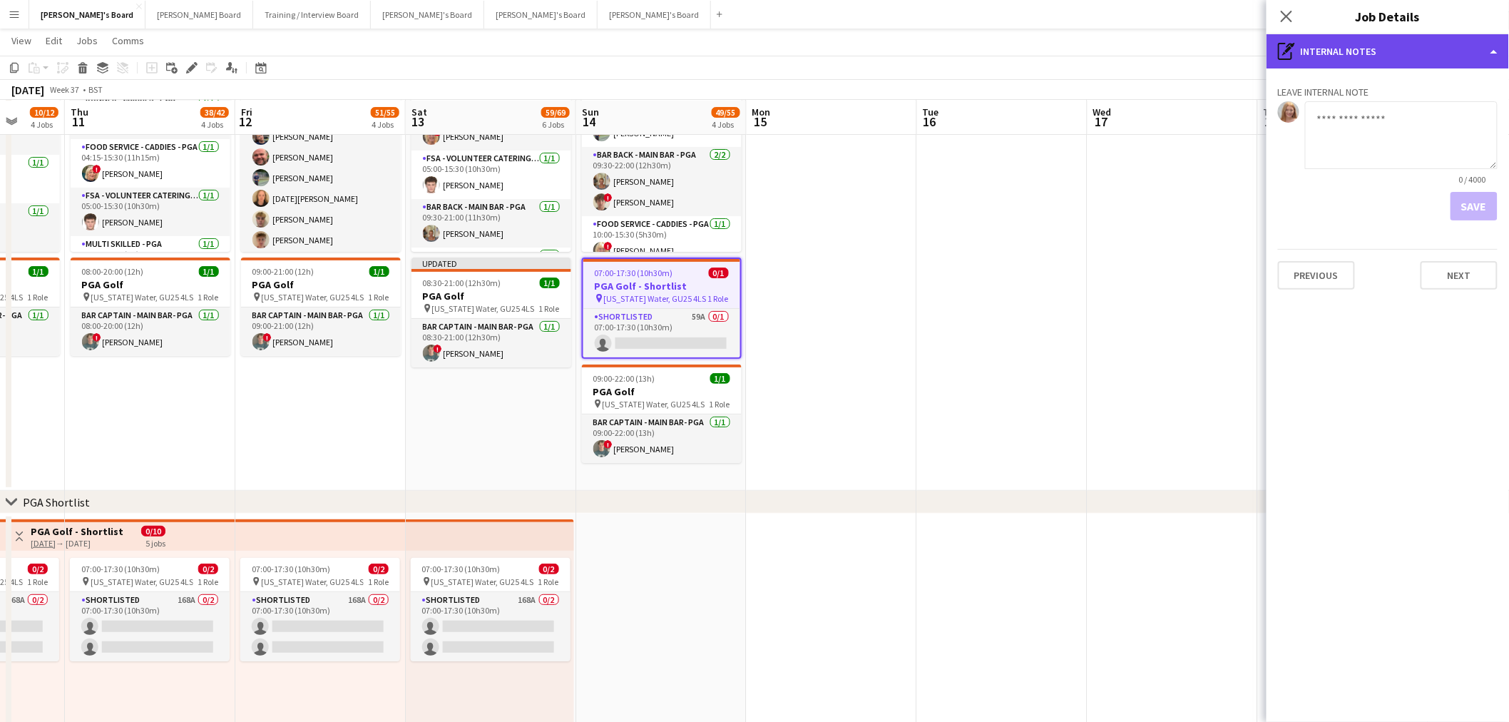
click at [1386, 53] on div "pen-write Internal notes" at bounding box center [1388, 51] width 243 height 34
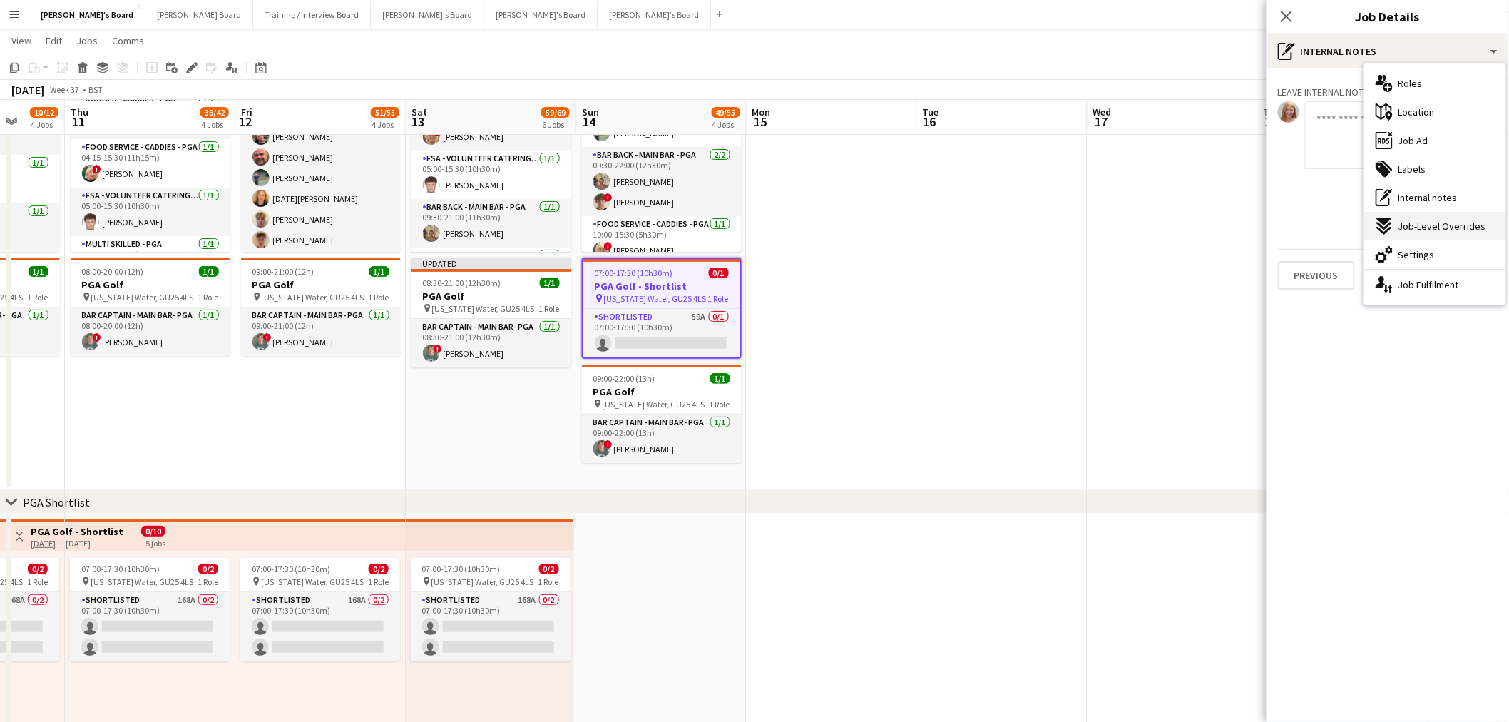
click at [1432, 223] on span "Job-Level Overrides" at bounding box center [1443, 226] width 88 height 13
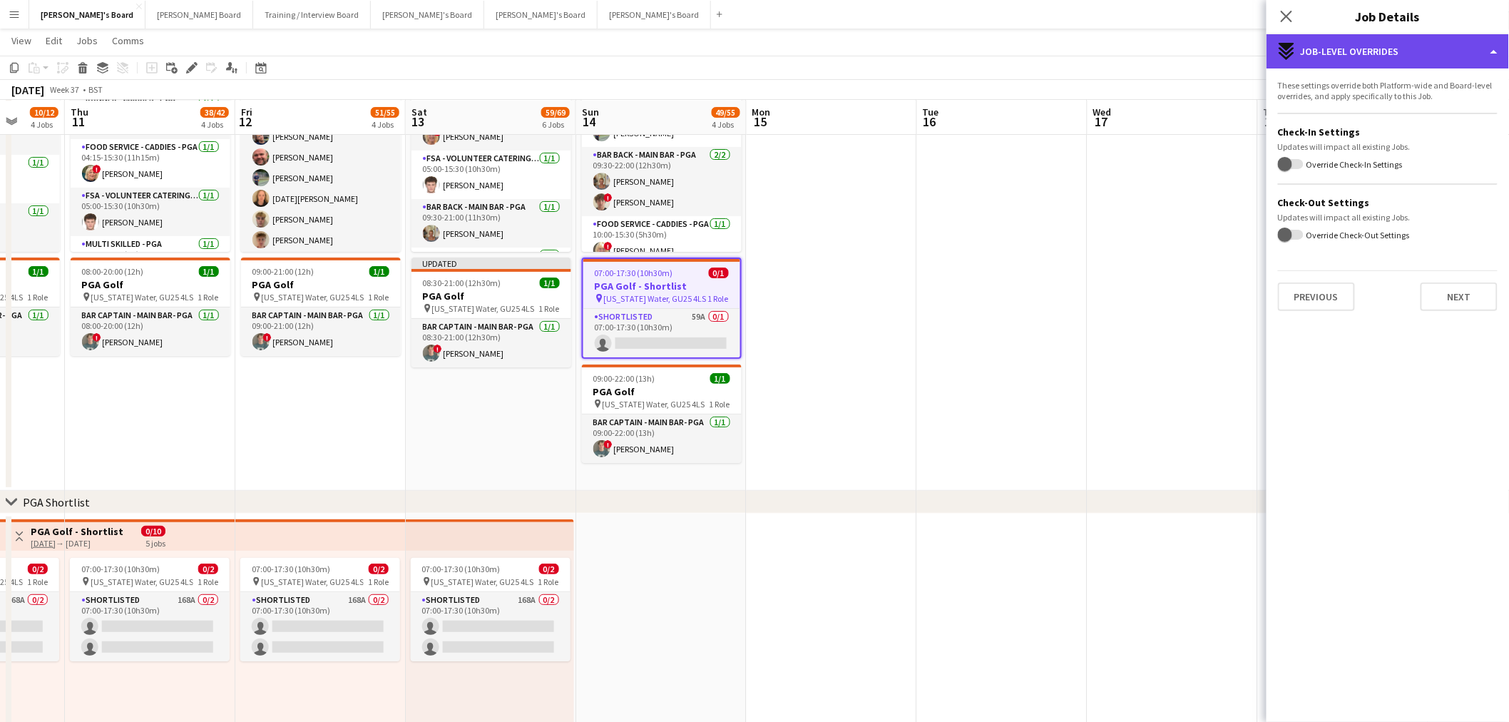
click at [1414, 58] on div "expand-all-down Job-Level Overrides" at bounding box center [1388, 51] width 243 height 34
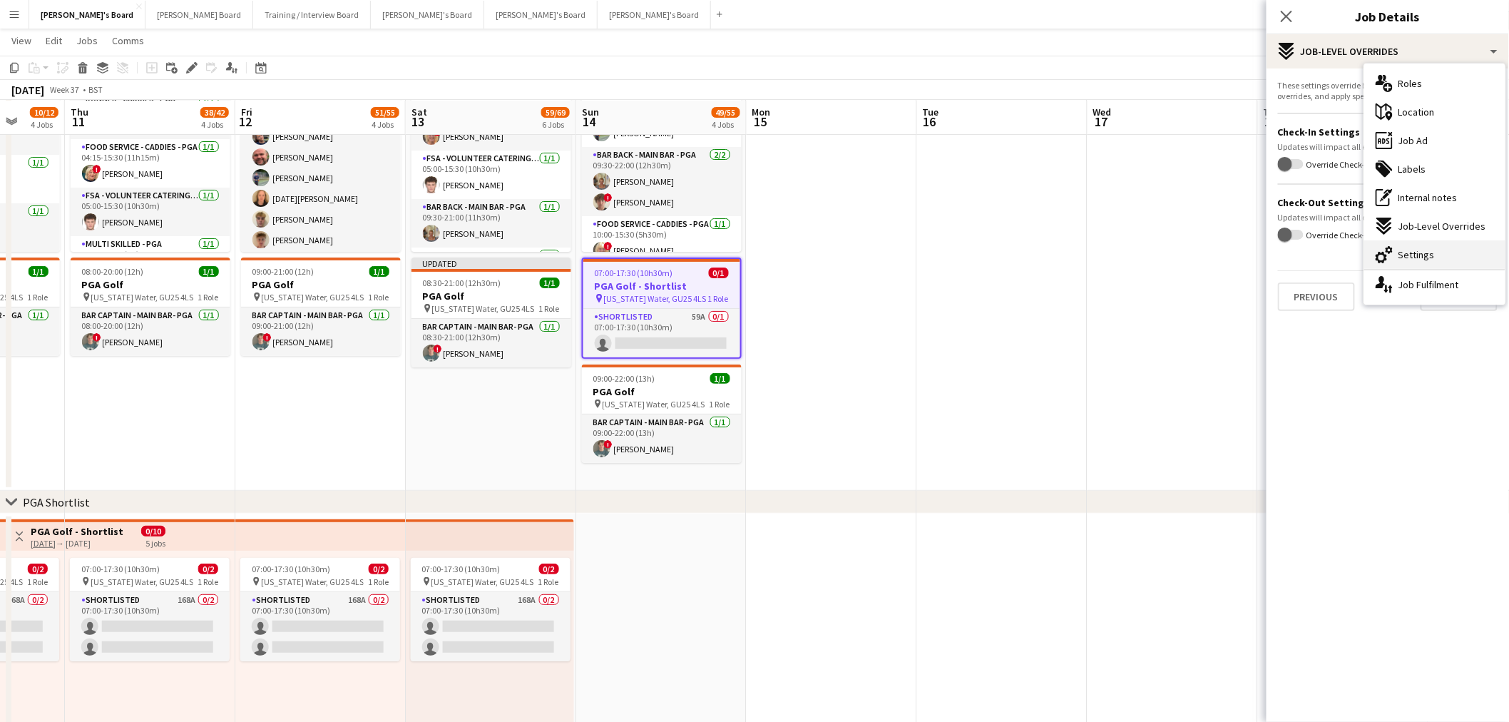
click at [1400, 253] on span "Settings" at bounding box center [1417, 254] width 36 height 13
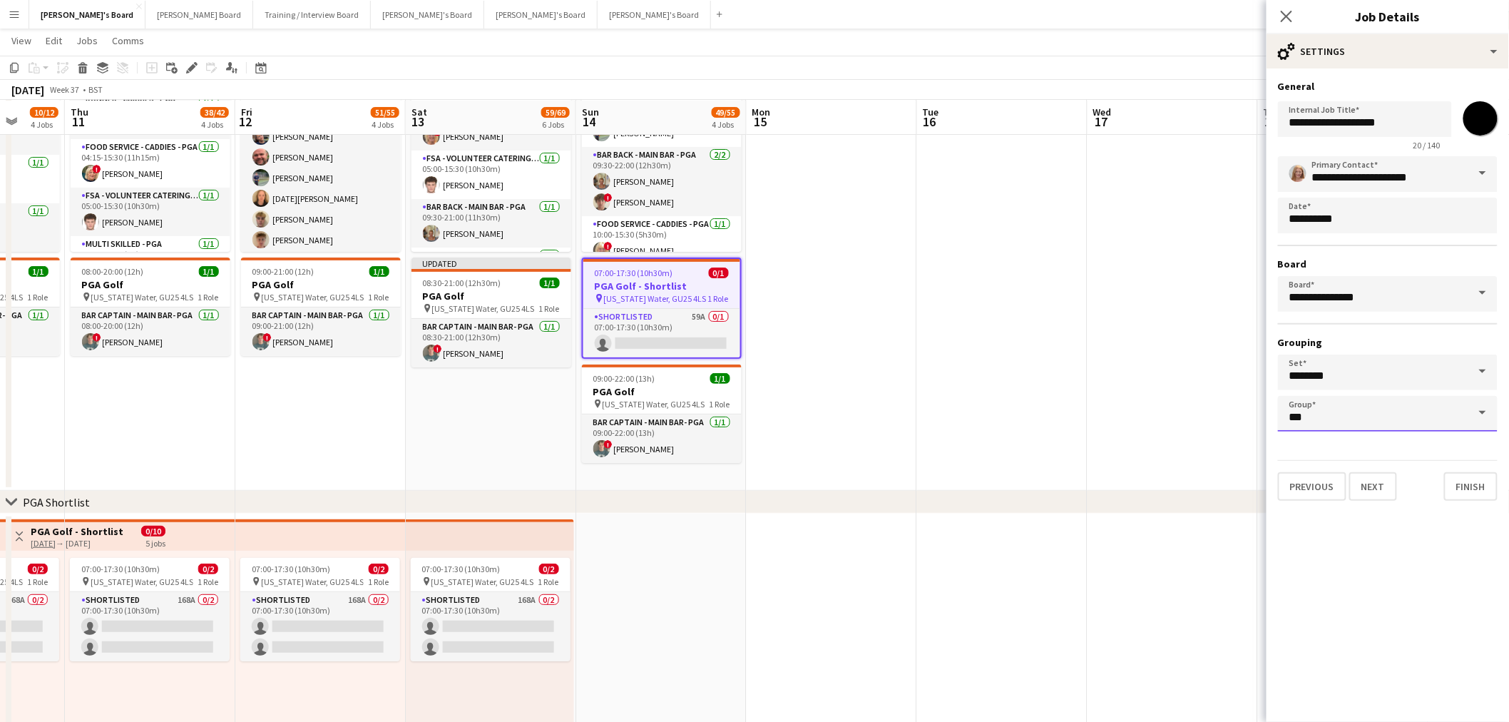
click at [1397, 404] on input "***" at bounding box center [1388, 414] width 220 height 36
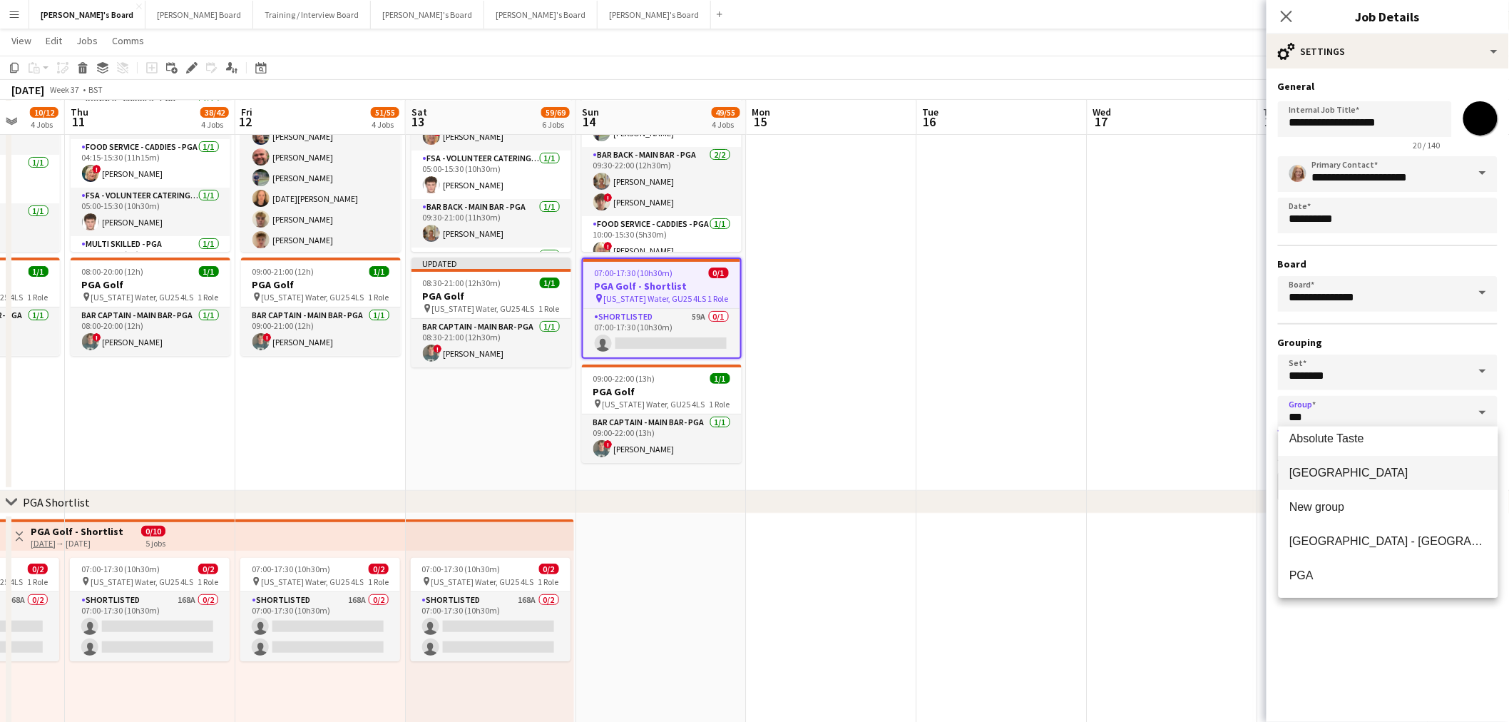
scroll to position [114, 0]
click at [1315, 576] on span "PGA Shortlist" at bounding box center [1324, 574] width 68 height 12
type input "**********"
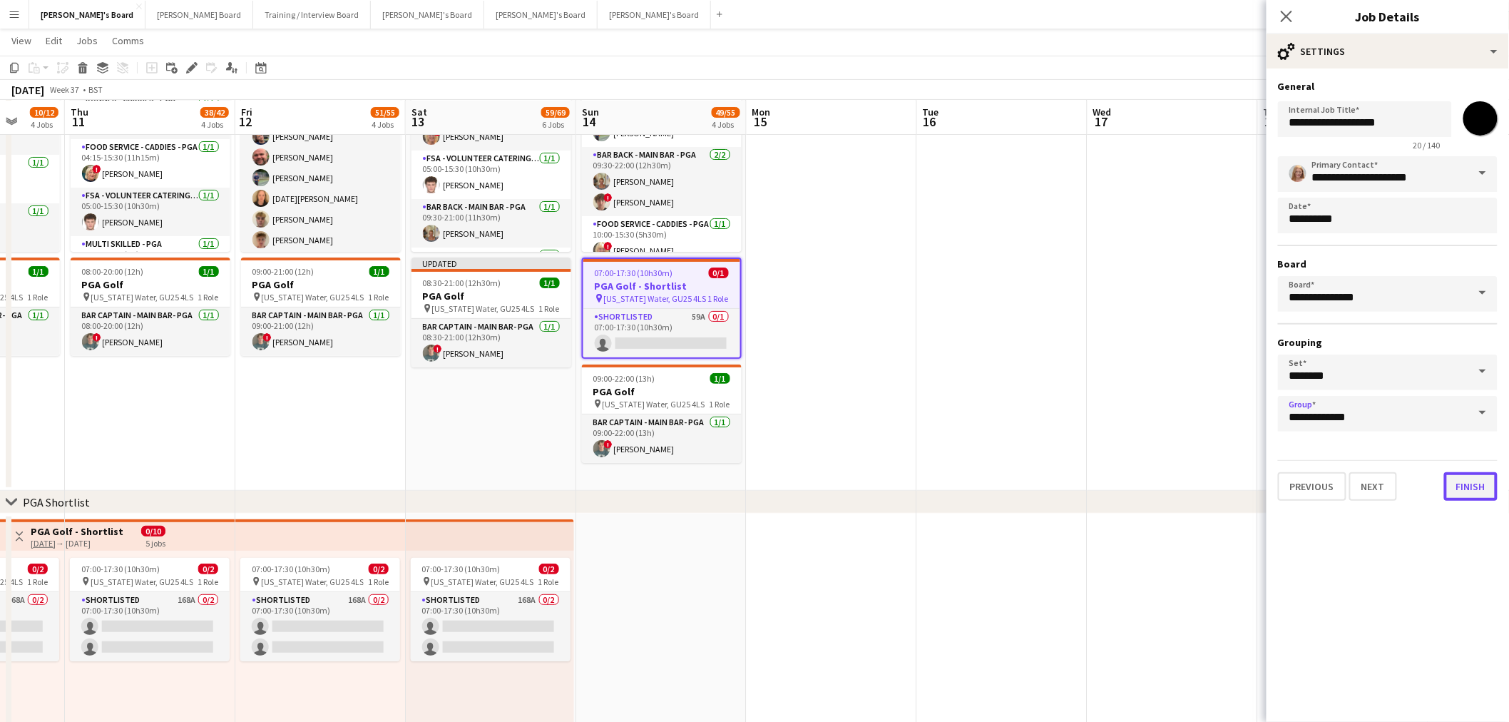
click at [1472, 475] on button "Finish" at bounding box center [1470, 486] width 53 height 29
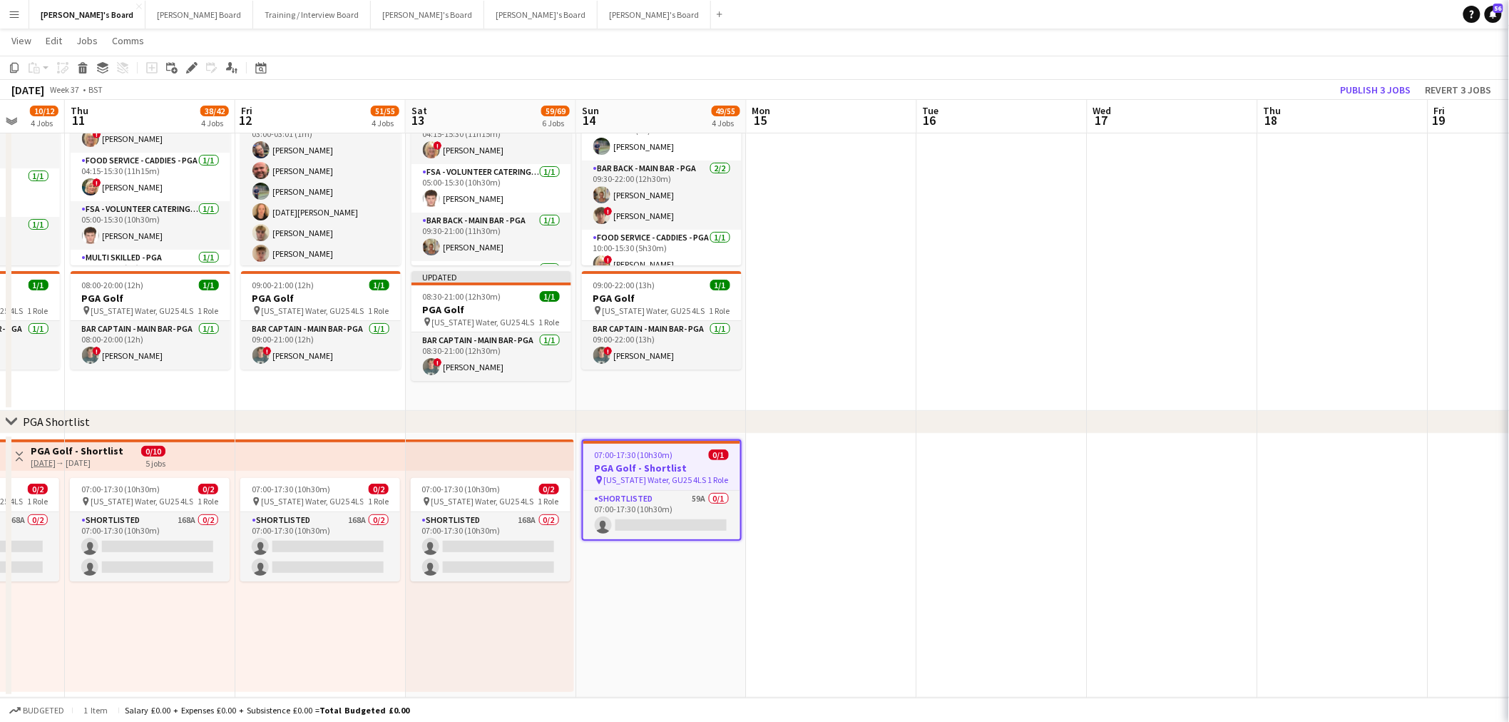
scroll to position [2237, 0]
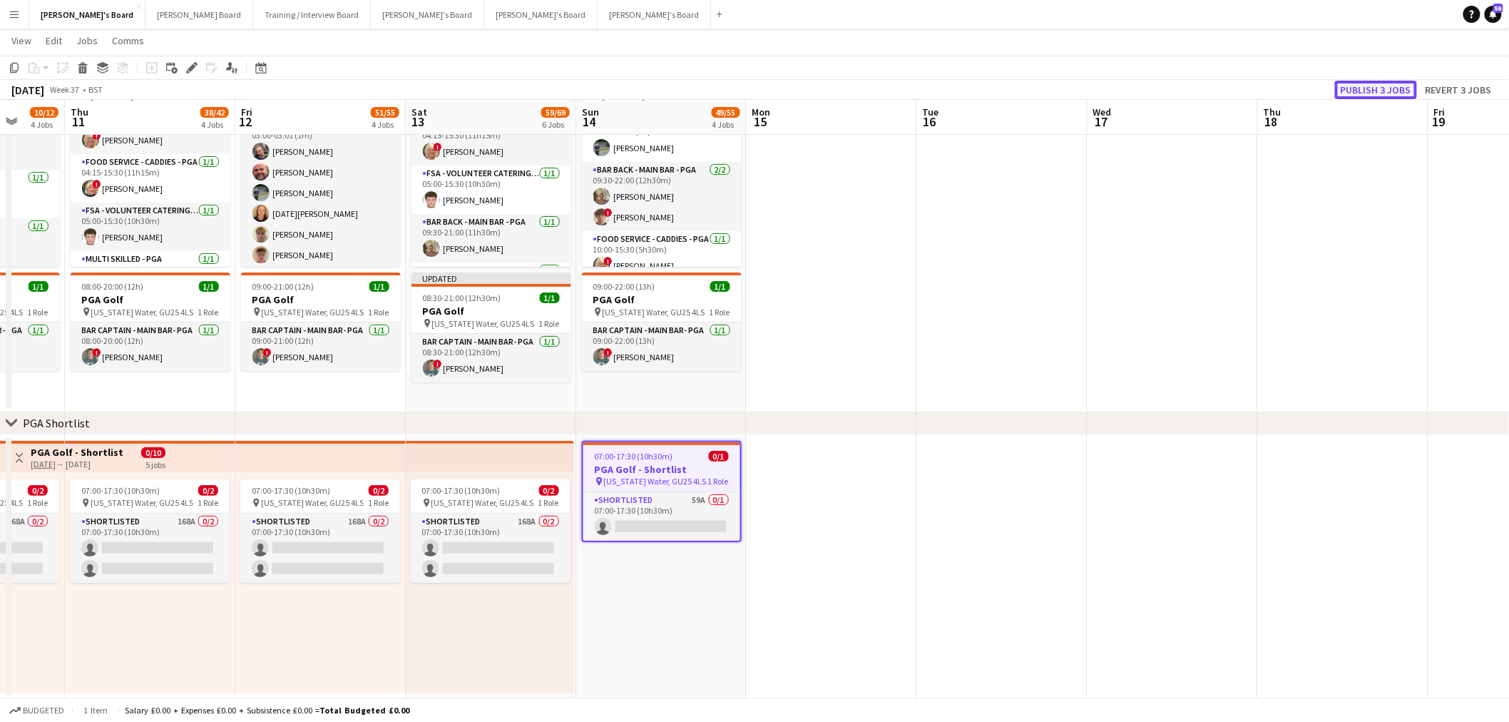
click at [1377, 84] on button "Publish 3 jobs" at bounding box center [1376, 90] width 82 height 19
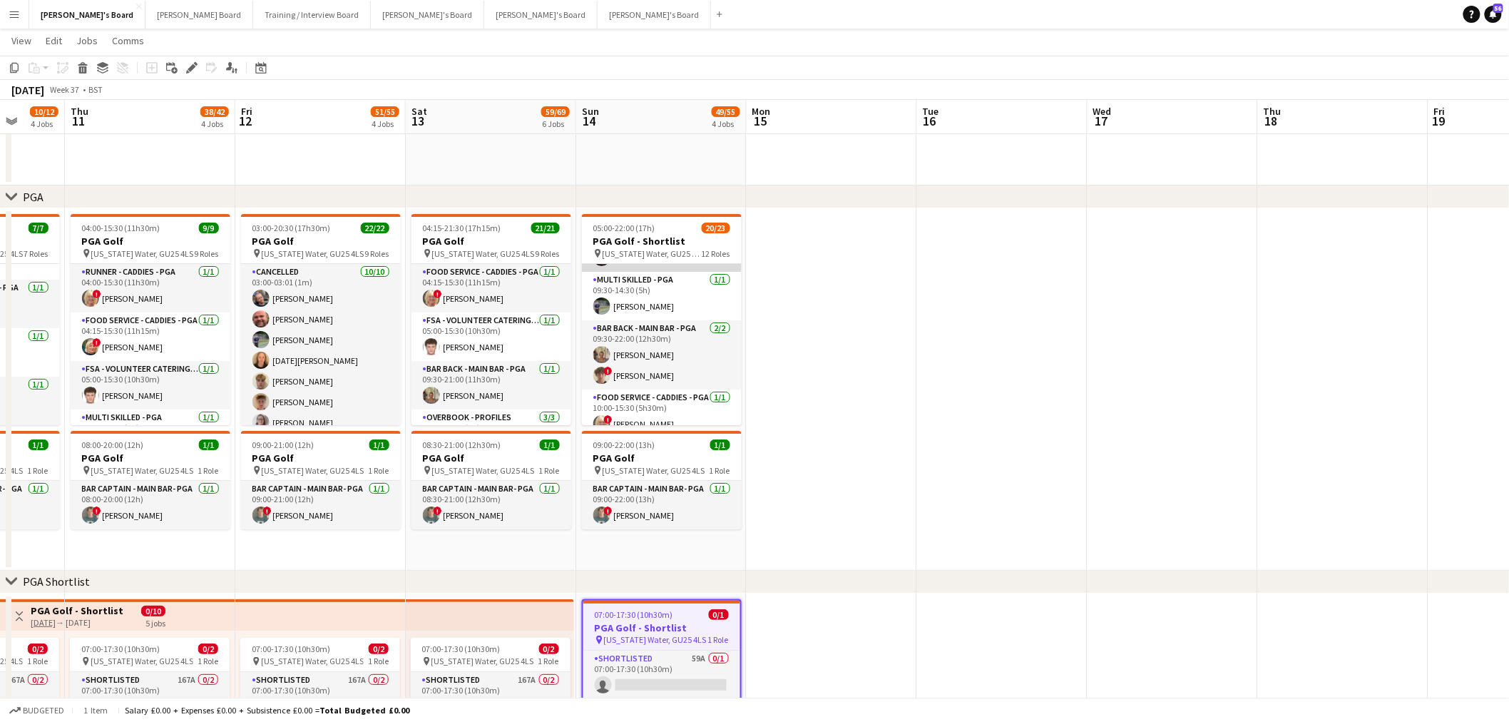
scroll to position [79, 0]
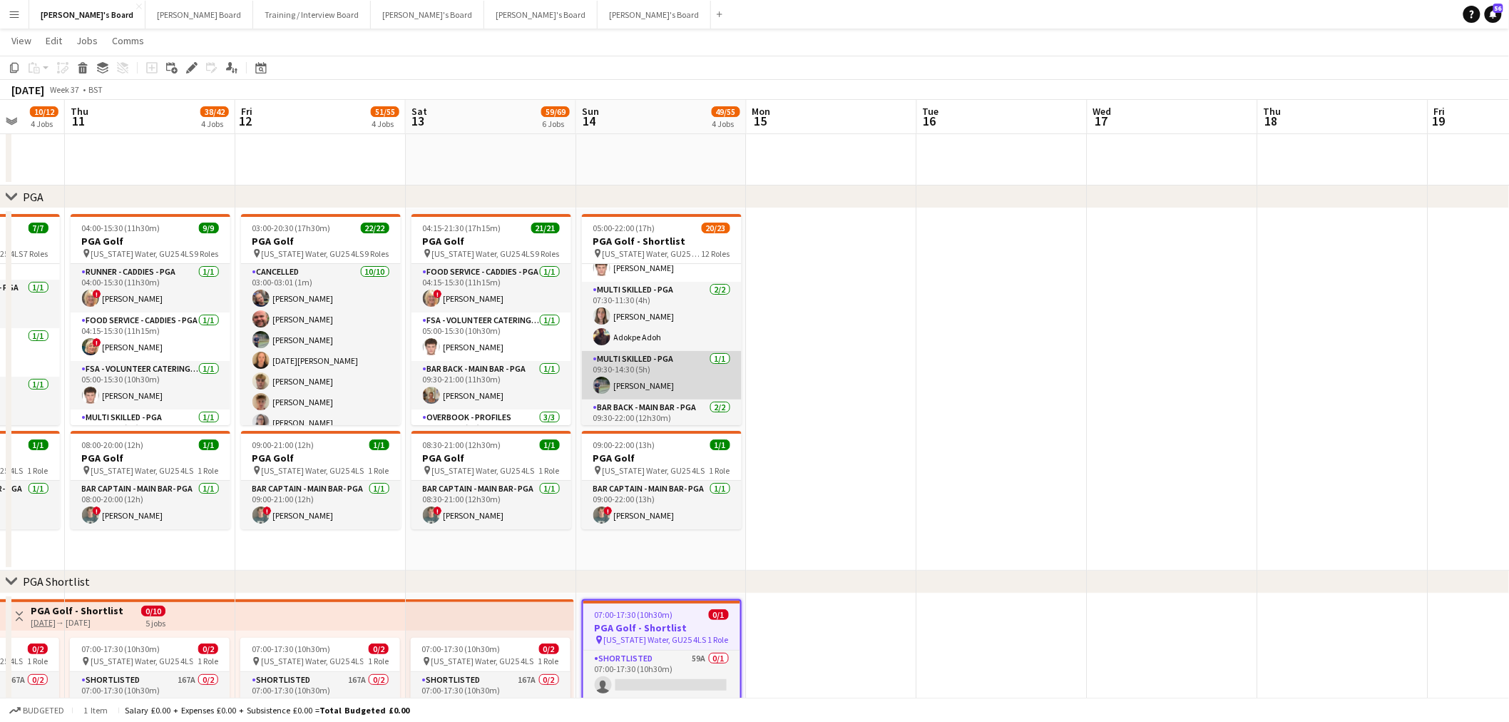
click at [673, 326] on app-card-role "Multi Skilled - PGA 2/2 07:30-11:30 (4h) Lily Woodward Adokpe Adoh" at bounding box center [662, 316] width 160 height 69
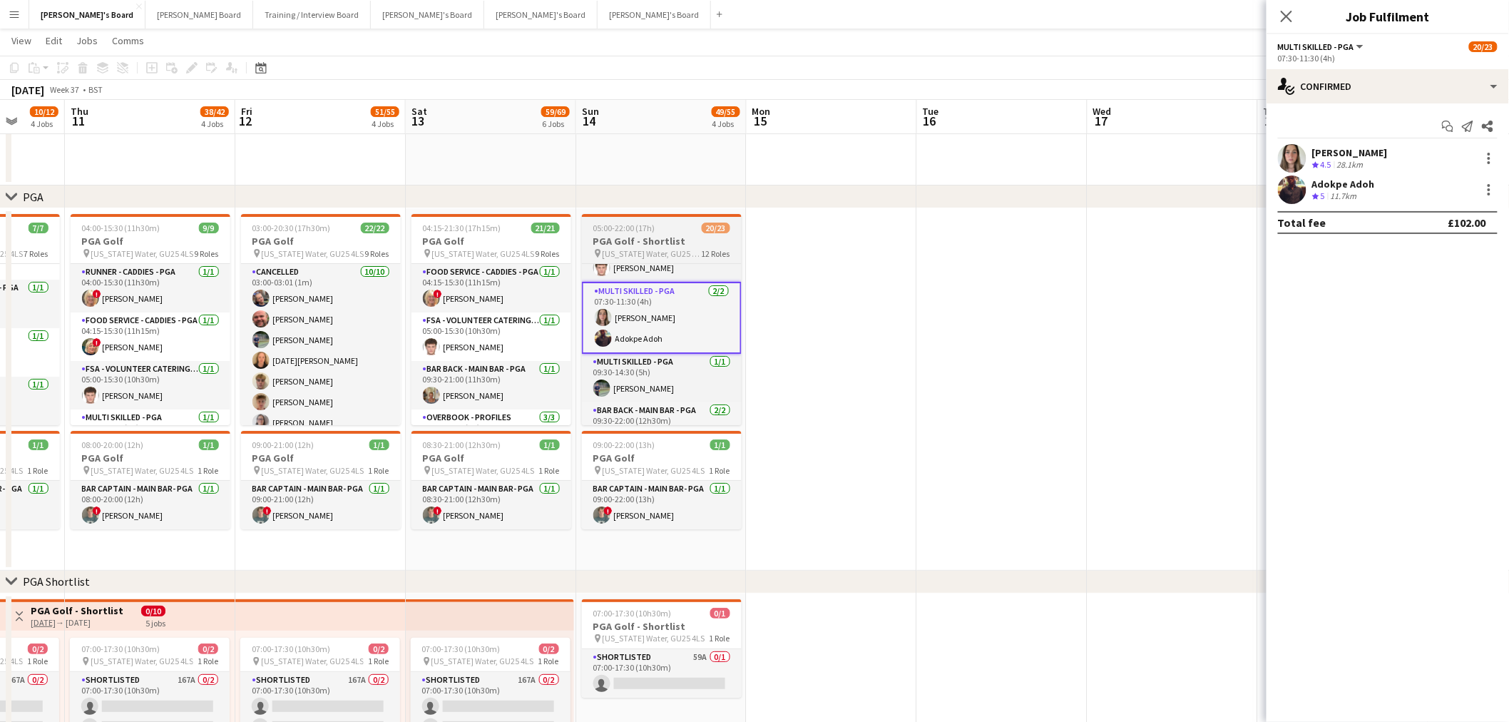
click at [638, 241] on h3 "PGA Golf - Shortlist" at bounding box center [662, 241] width 160 height 13
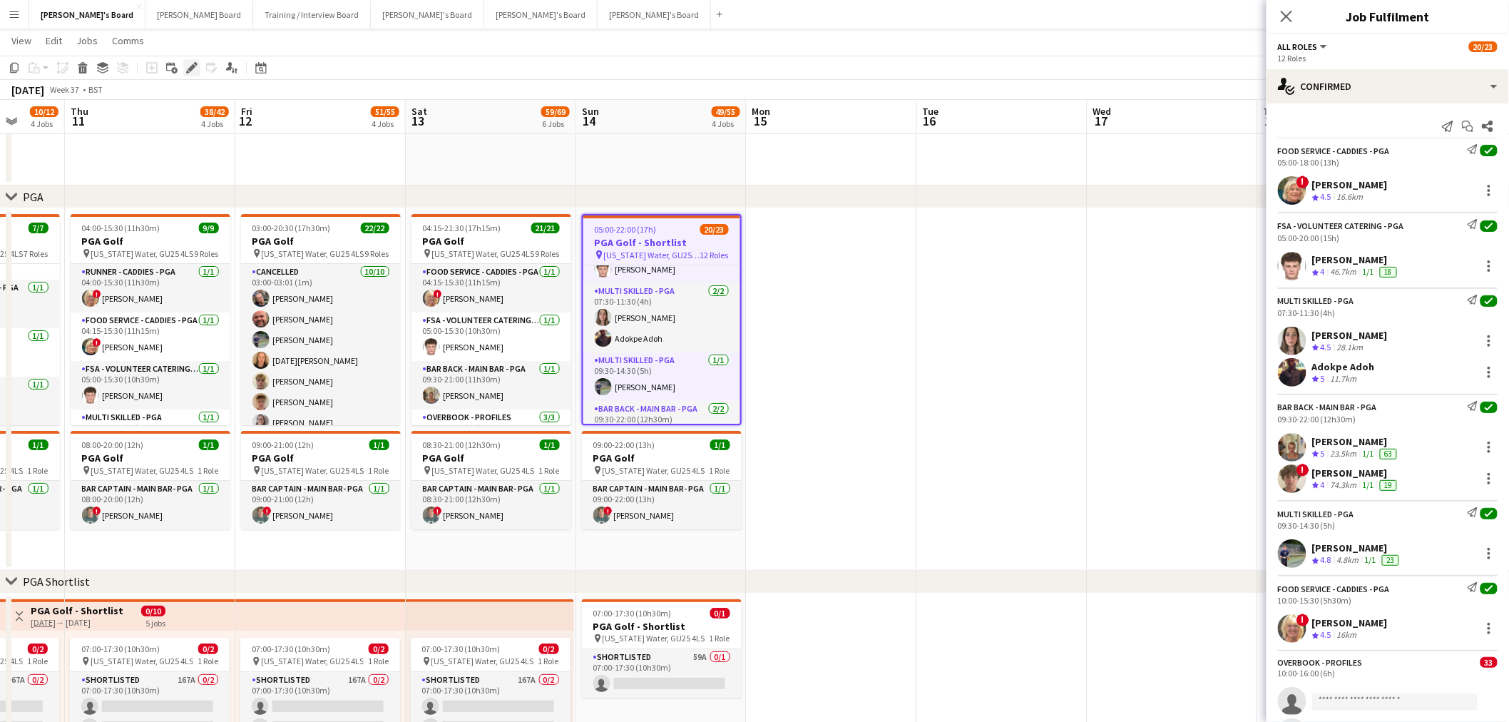
click at [190, 71] on icon "Edit" at bounding box center [191, 67] width 11 height 11
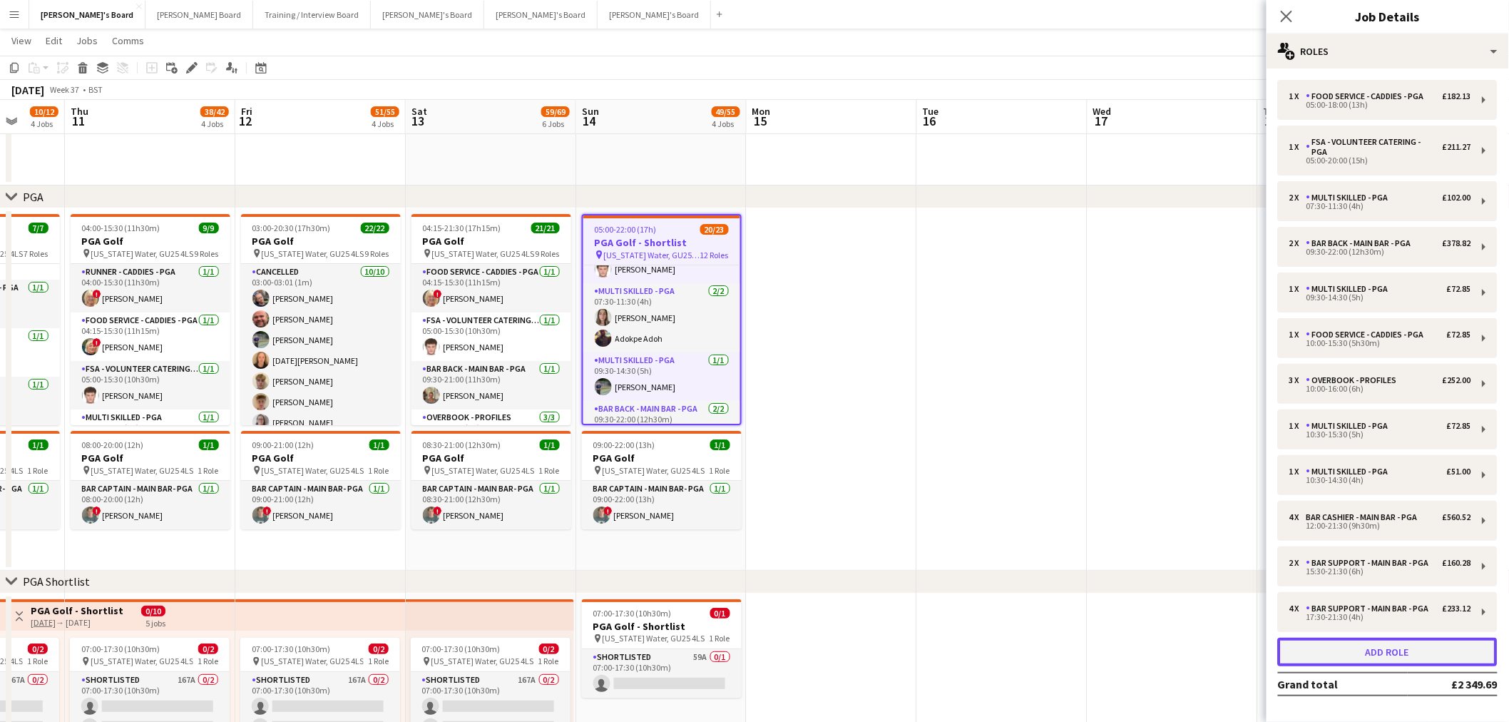
click at [1354, 666] on button "Add role" at bounding box center [1388, 652] width 220 height 29
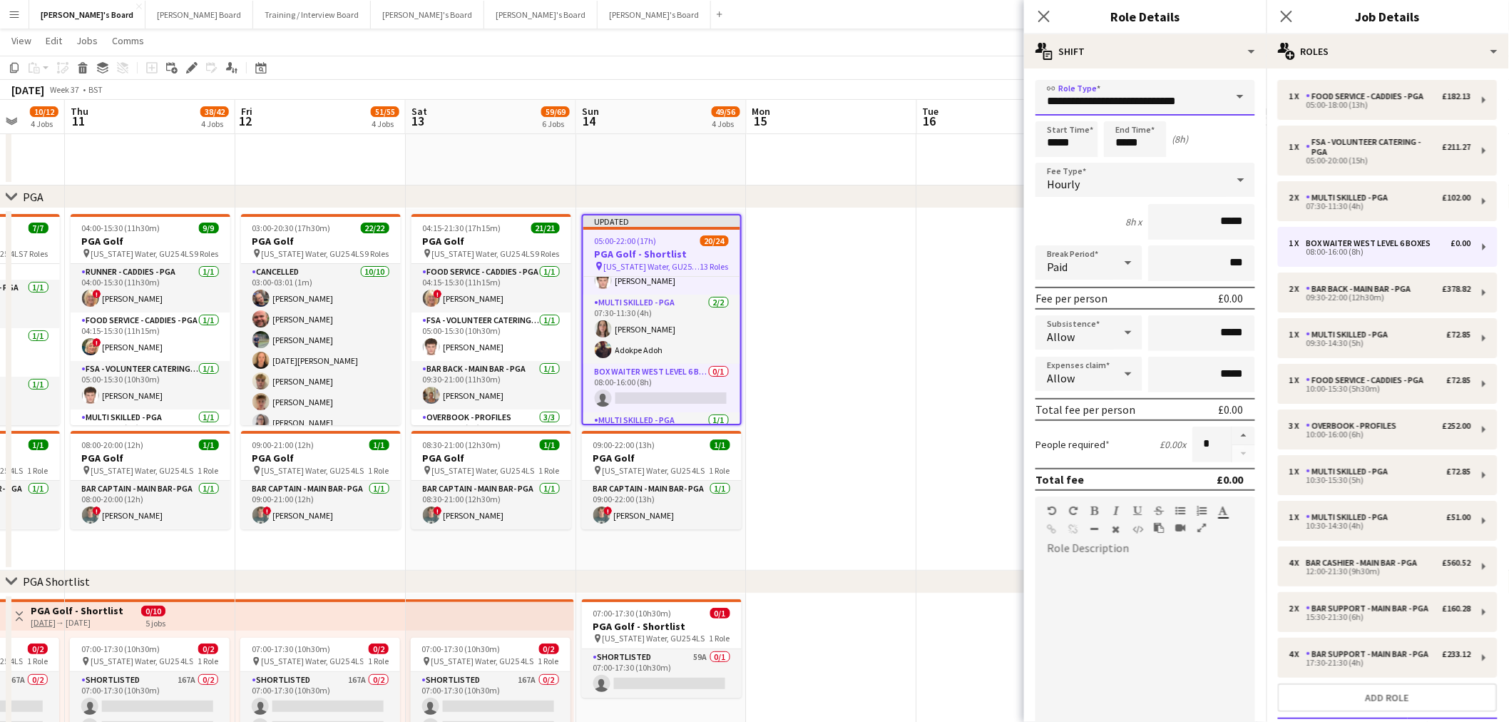
click at [1076, 100] on input "**********" at bounding box center [1146, 98] width 220 height 36
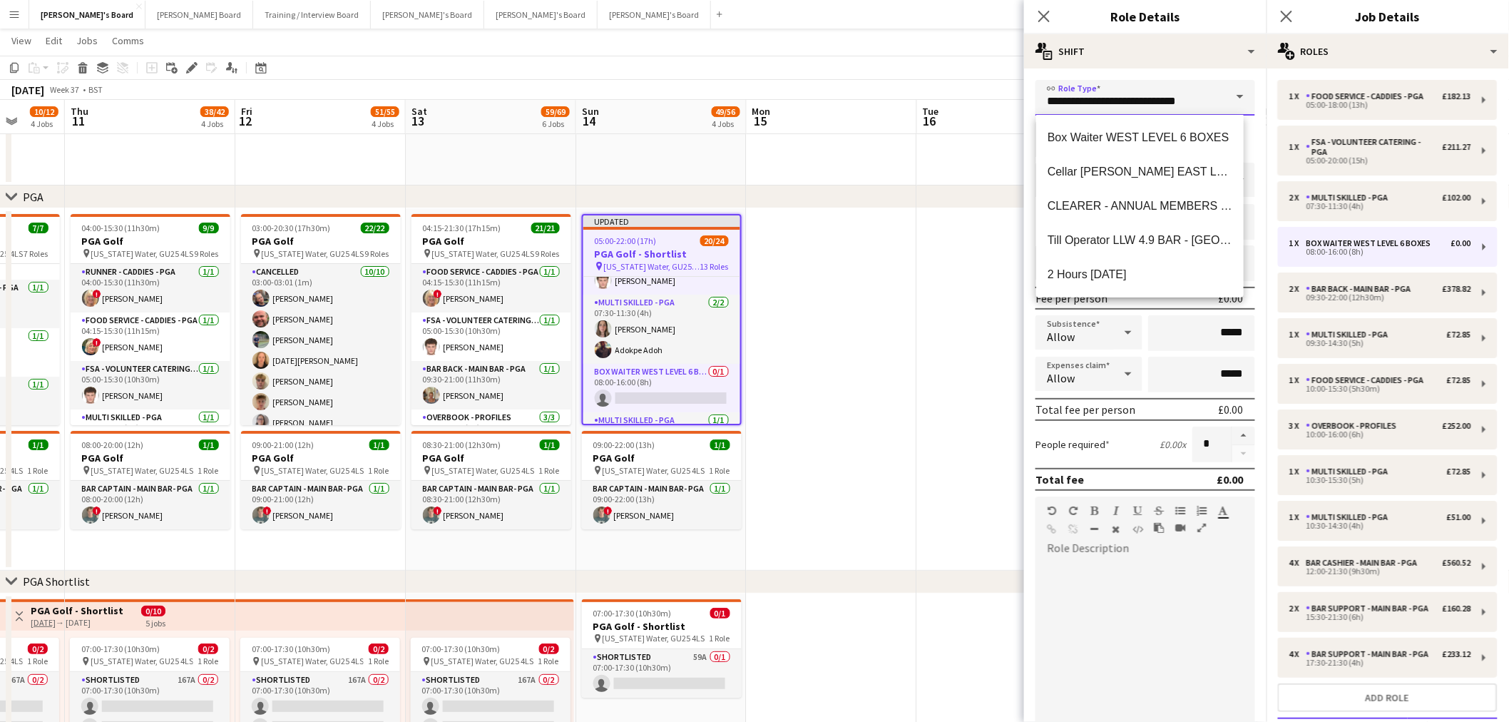
click at [1076, 100] on input "**********" at bounding box center [1146, 98] width 220 height 36
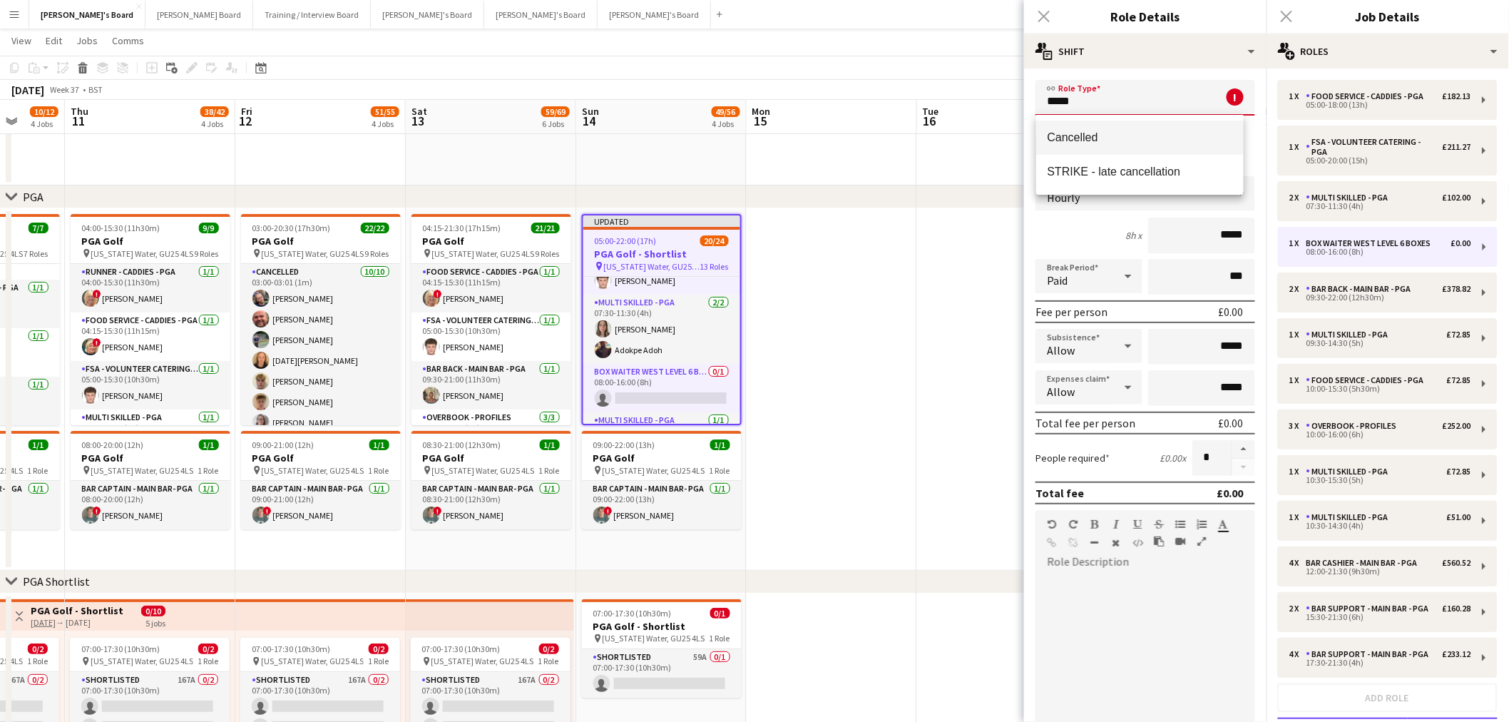
click at [1083, 123] on mat-option "Cancelled" at bounding box center [1140, 138] width 208 height 34
type input "*********"
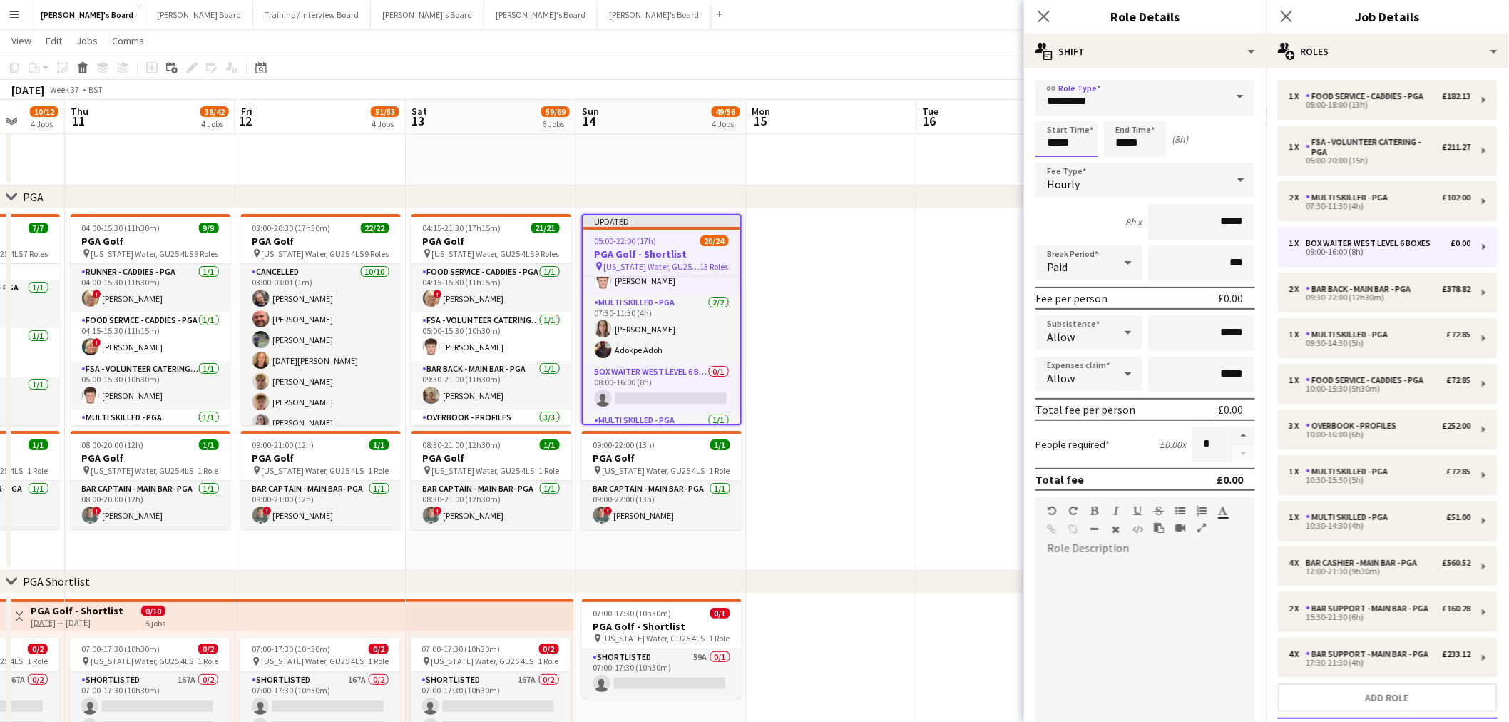
click at [1079, 147] on input "*****" at bounding box center [1067, 139] width 63 height 36
click at [1053, 157] on div at bounding box center [1053, 164] width 29 height 14
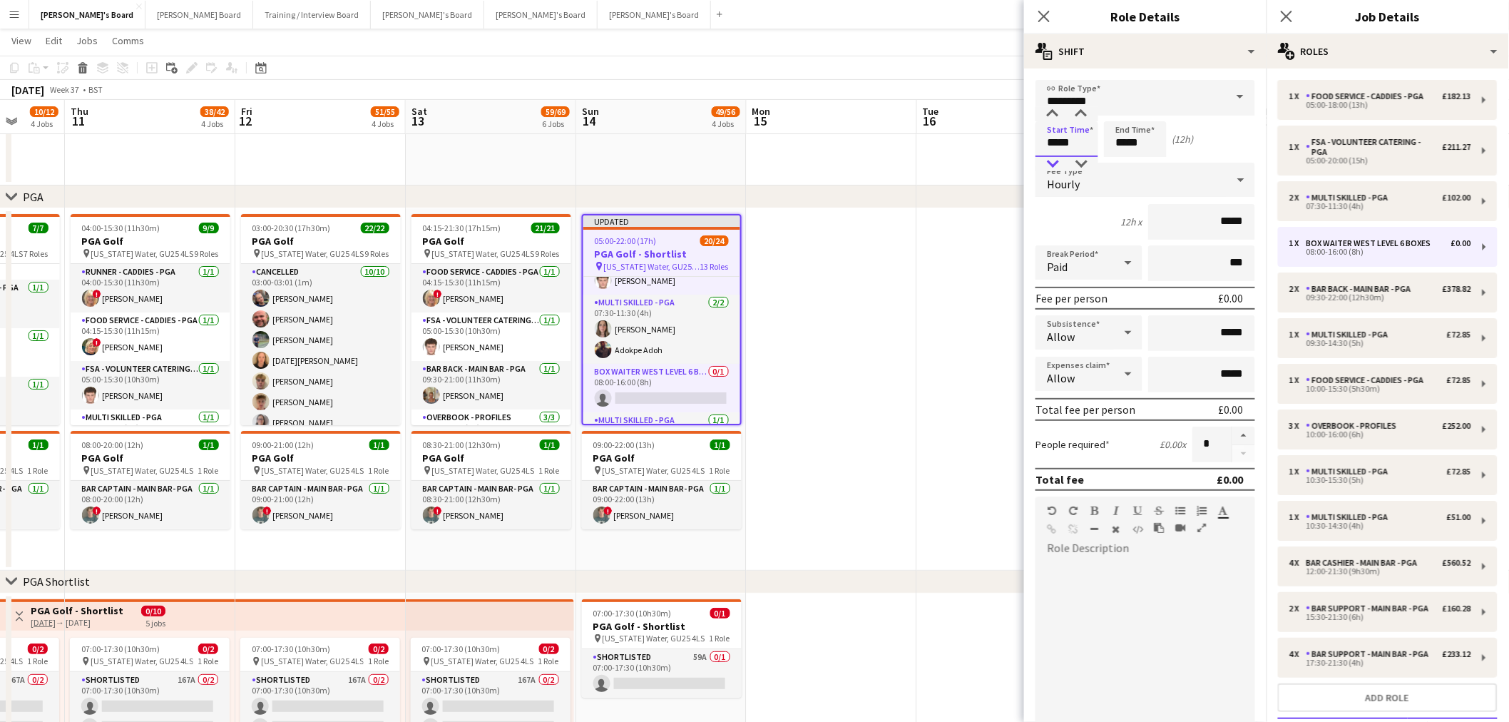
type input "*****"
click at [1057, 157] on div at bounding box center [1053, 164] width 29 height 14
click at [1142, 141] on input "*****" at bounding box center [1135, 139] width 63 height 36
click at [1116, 158] on div at bounding box center [1121, 164] width 29 height 14
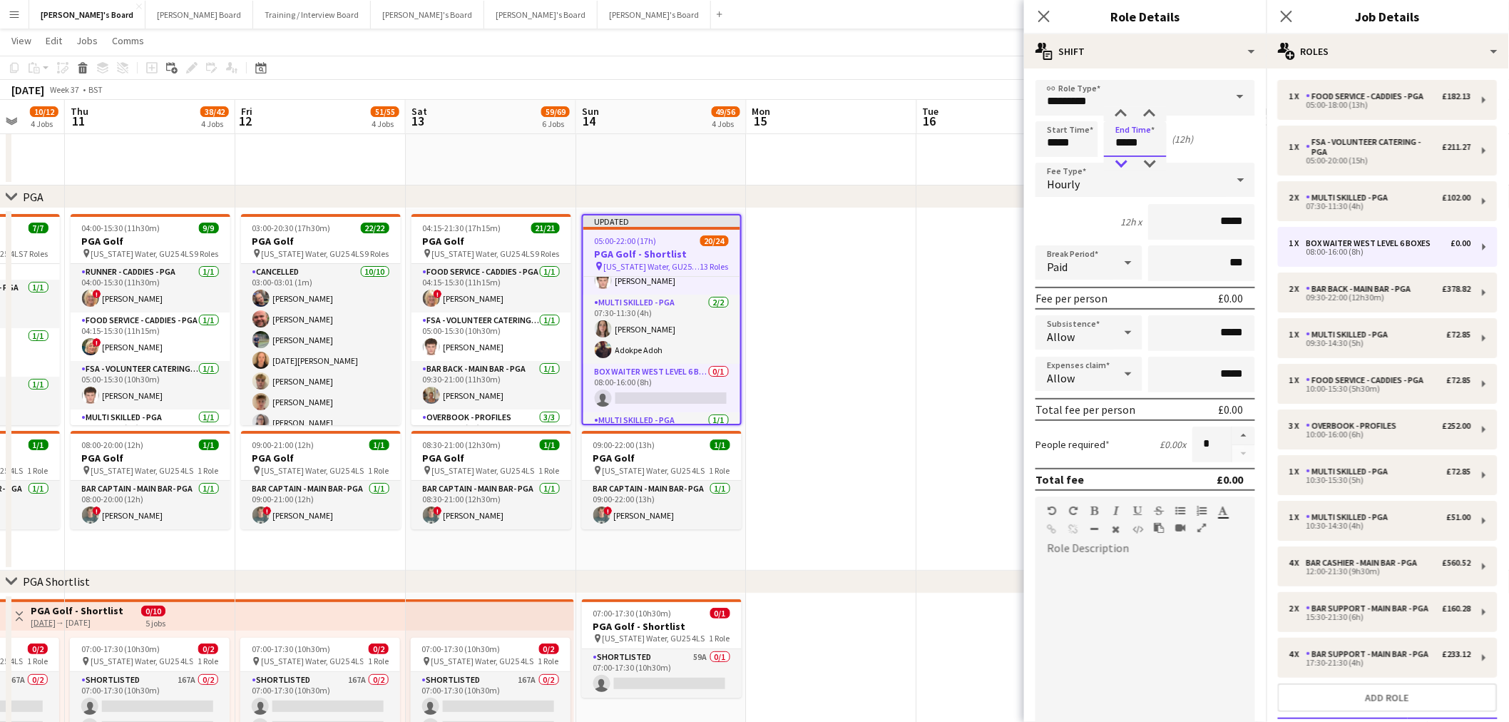
click at [1116, 158] on div at bounding box center [1121, 164] width 29 height 14
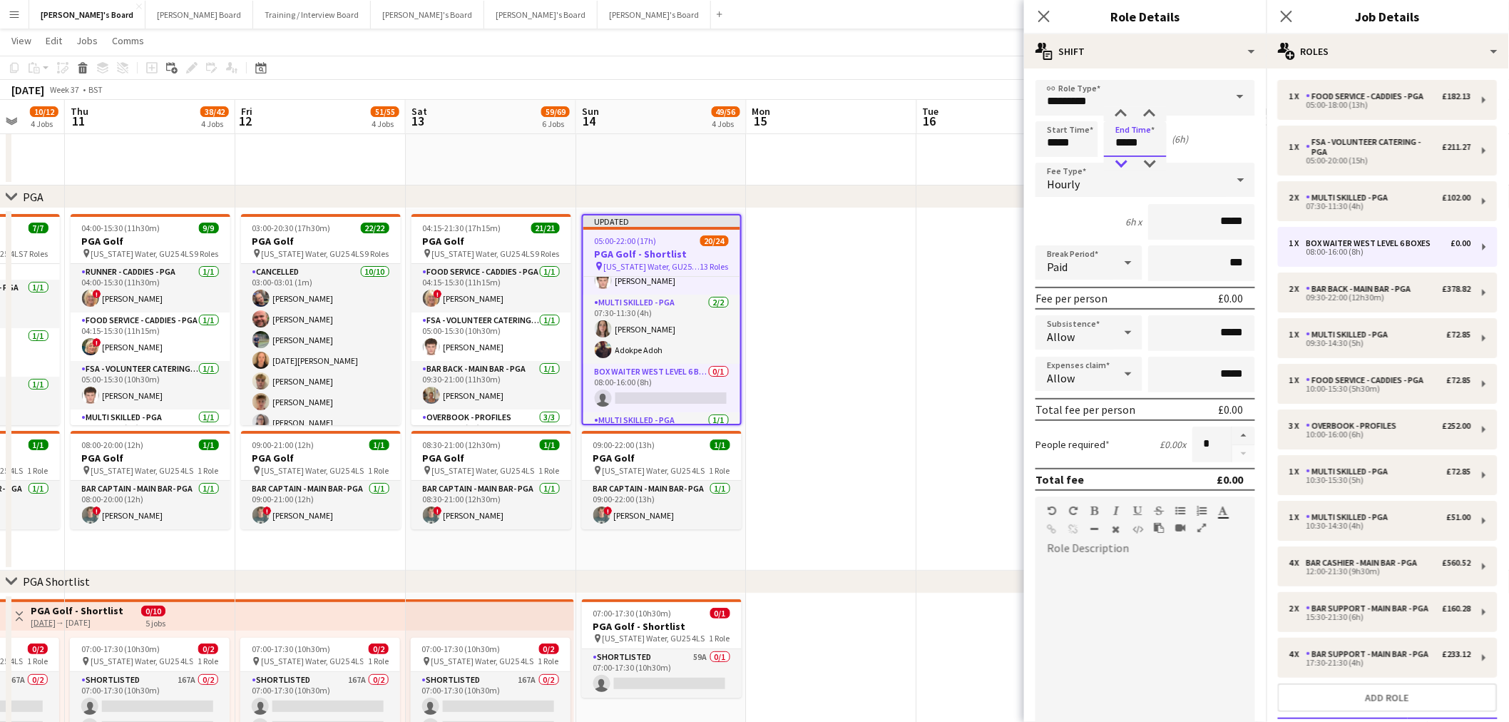
click at [1116, 158] on div at bounding box center [1121, 164] width 29 height 14
click at [1116, 162] on div at bounding box center [1121, 164] width 29 height 14
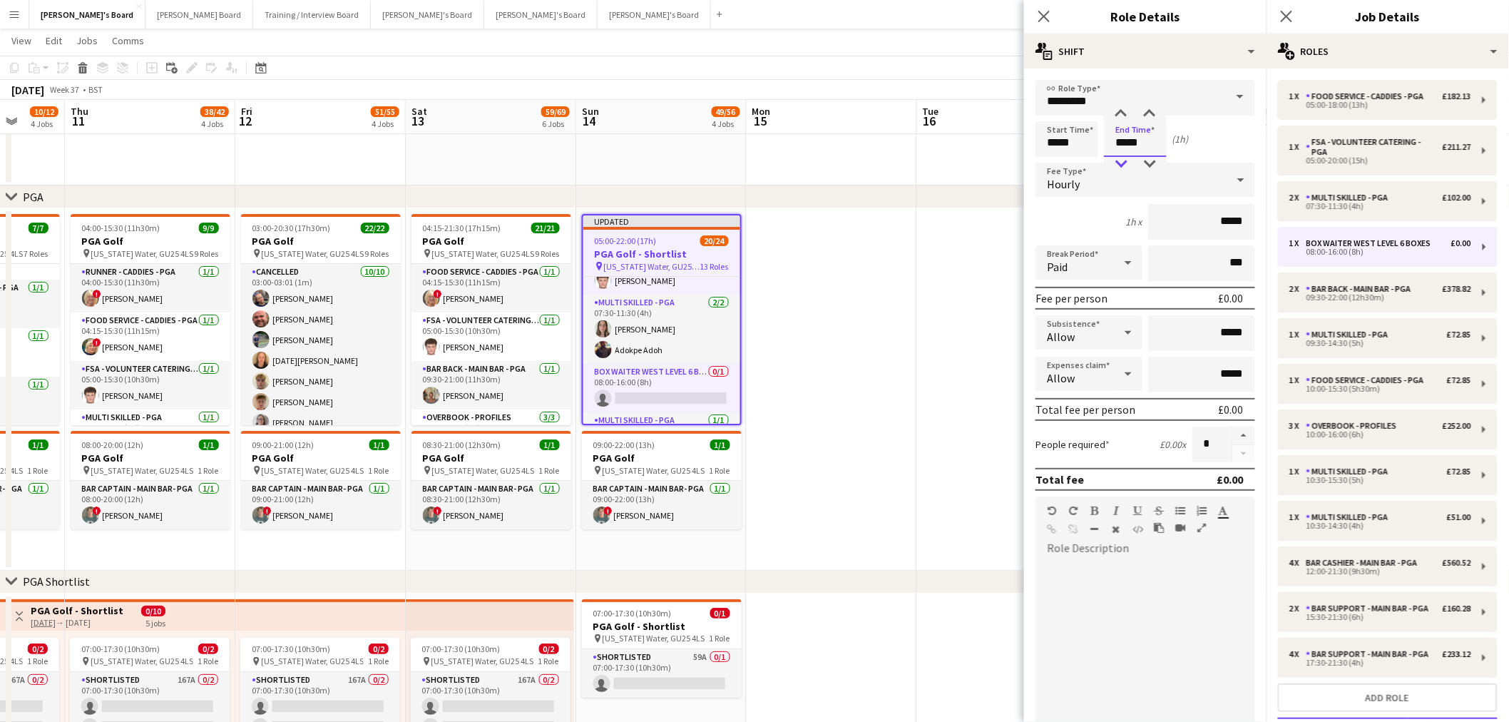
click at [1116, 162] on div at bounding box center [1121, 164] width 29 height 14
type input "*****"
click at [1206, 143] on div "Start Time ***** End Time ***** (0h 1m)" at bounding box center [1146, 139] width 220 height 36
click at [1163, 560] on div at bounding box center [1146, 645] width 220 height 171
drag, startPoint x: 1110, startPoint y: 567, endPoint x: 1031, endPoint y: 574, distance: 79.5
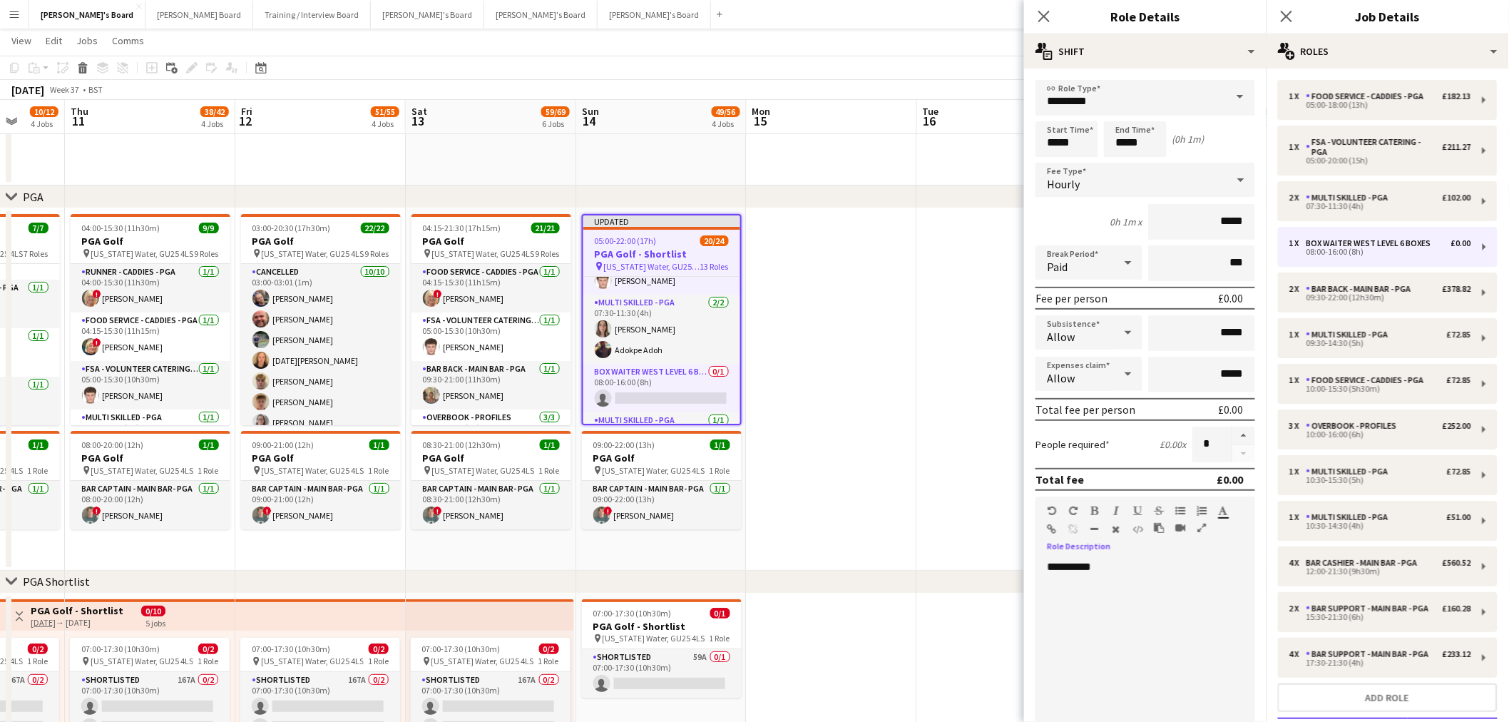
click at [1031, 574] on form "**********" at bounding box center [1145, 486] width 243 height 813
click at [1094, 506] on icon "button" at bounding box center [1095, 511] width 8 height 10
click at [1126, 572] on div "**********" at bounding box center [1140, 645] width 208 height 171
click at [1235, 429] on button "button" at bounding box center [1244, 436] width 23 height 19
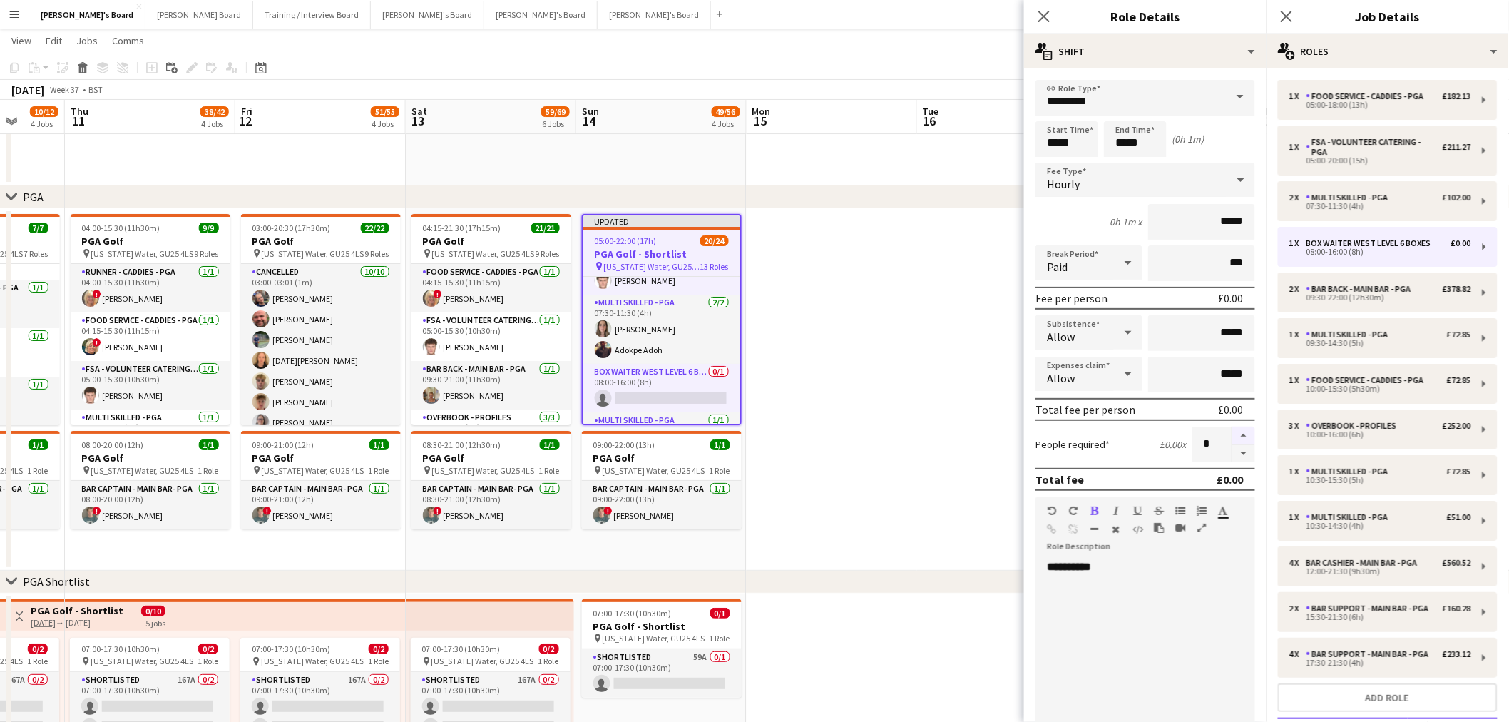
click at [1235, 429] on button "button" at bounding box center [1244, 436] width 23 height 19
type input "*"
click at [912, 437] on app-date-cell at bounding box center [832, 389] width 170 height 362
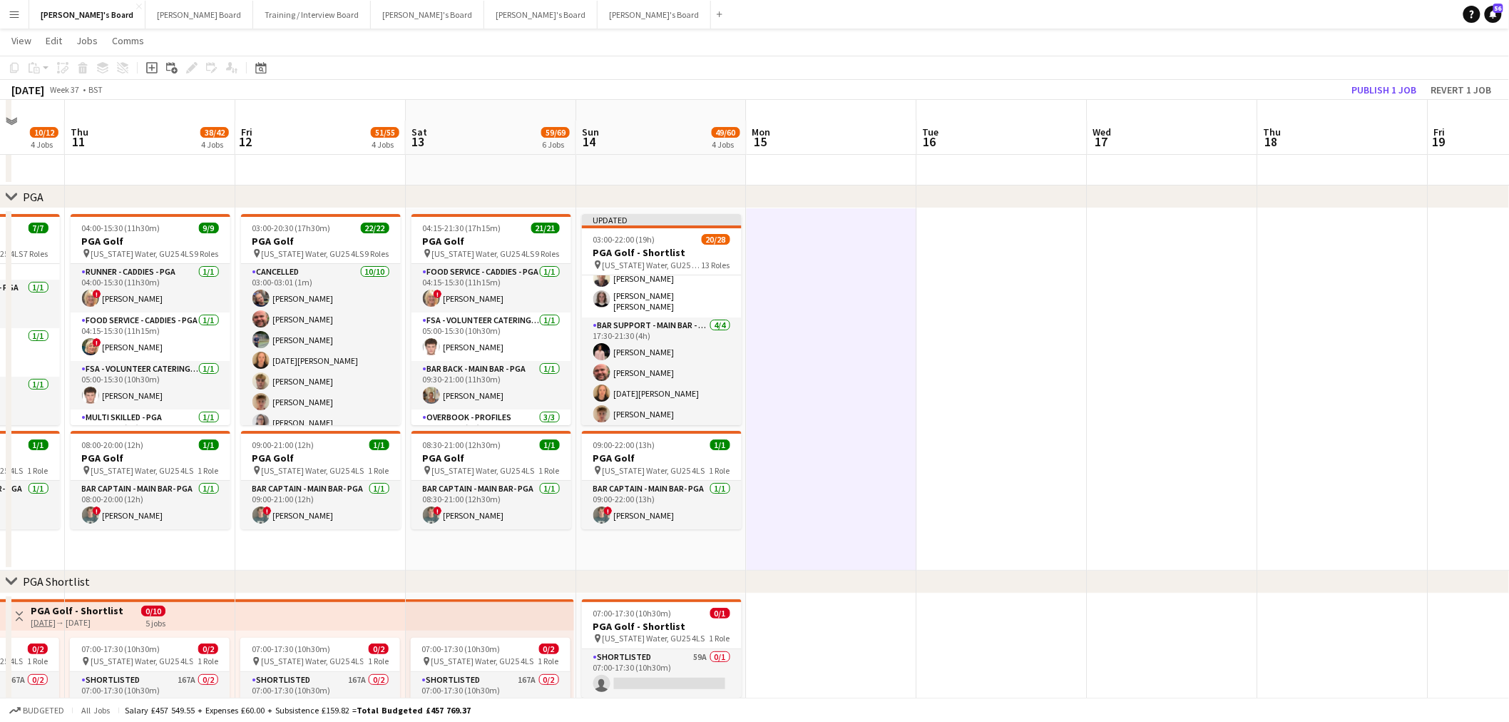
scroll to position [2158, 0]
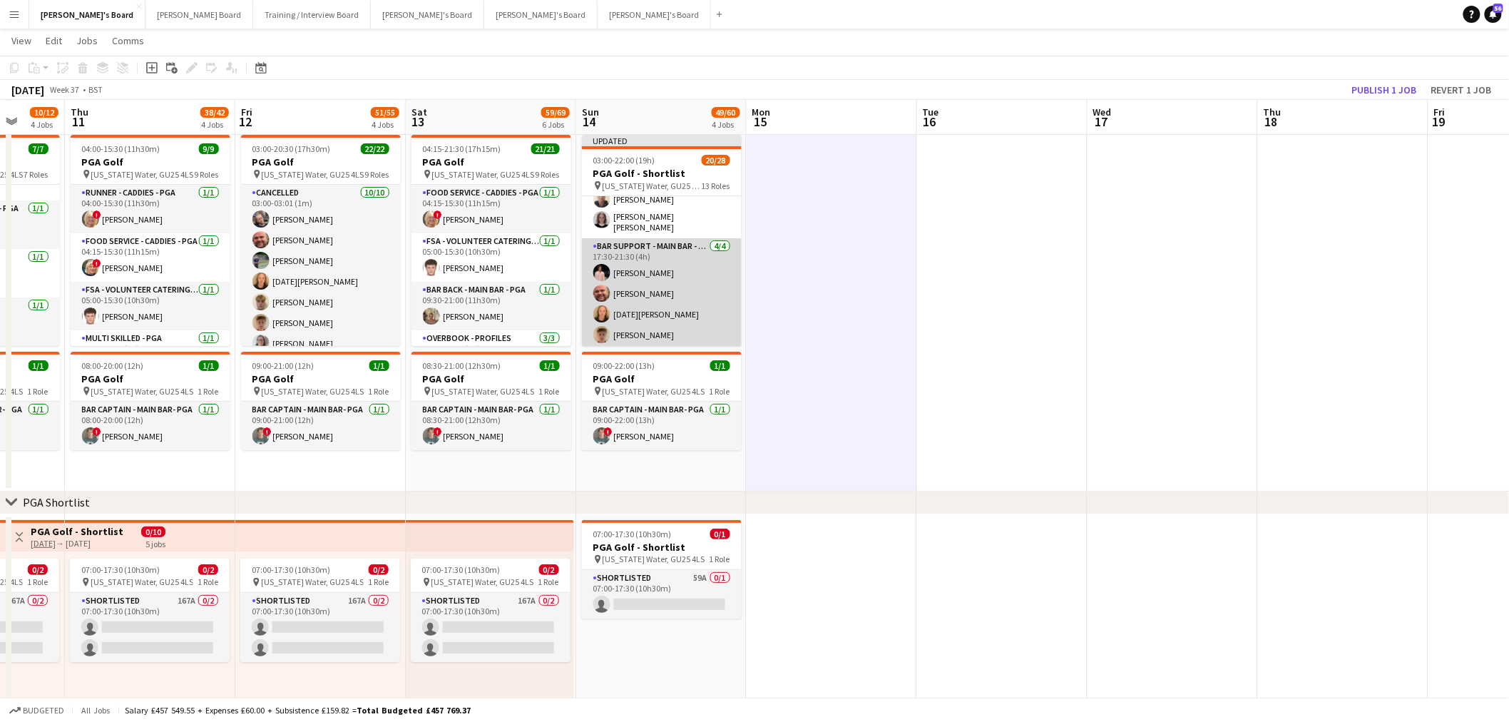
drag, startPoint x: 658, startPoint y: 282, endPoint x: 695, endPoint y: 297, distance: 40.0
click at [658, 282] on app-card-role "Bar Support - Main Bar - PGA 4/4 17:30-21:30 (4h) Joseph Simms Dyllon McGregor …" at bounding box center [662, 293] width 160 height 111
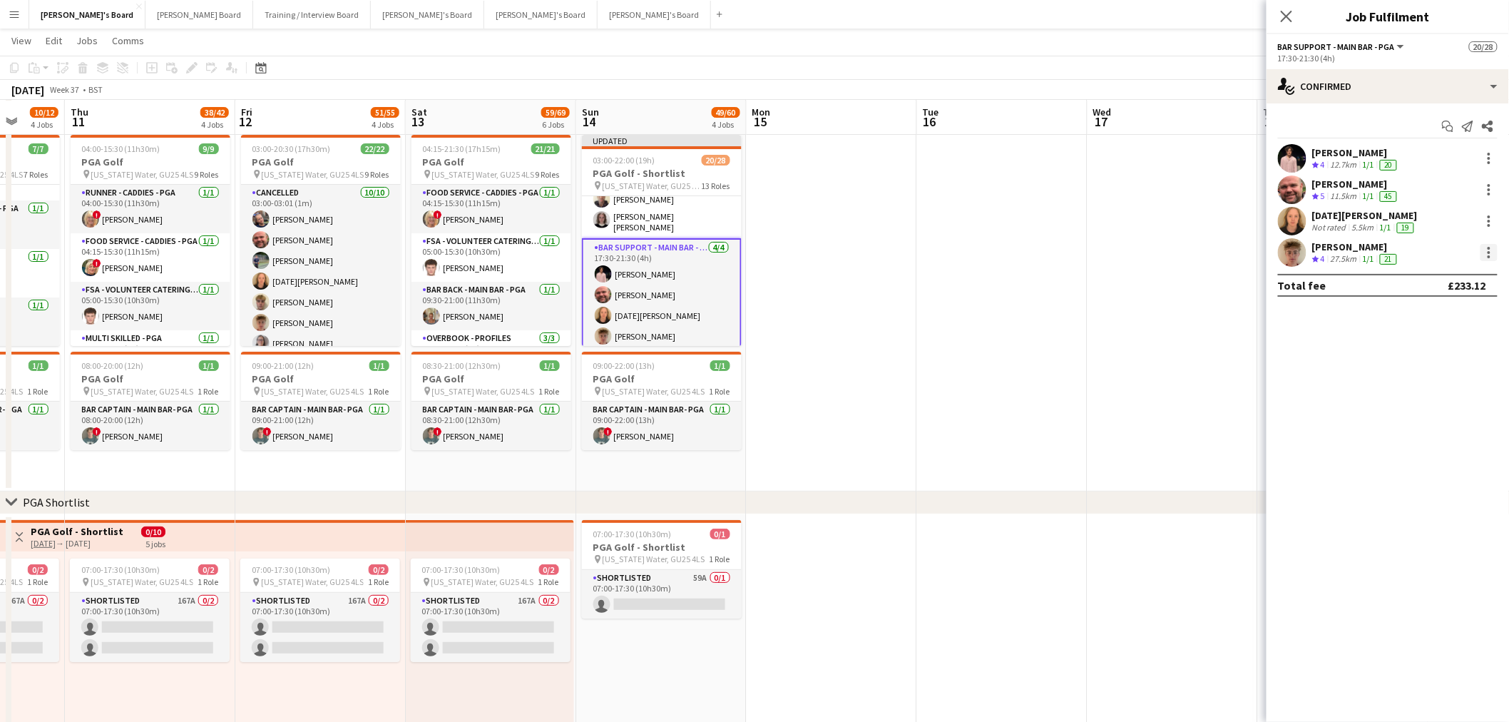
click at [1489, 254] on div at bounding box center [1489, 252] width 17 height 17
click at [1461, 311] on span "Switch crew" at bounding box center [1443, 313] width 88 height 13
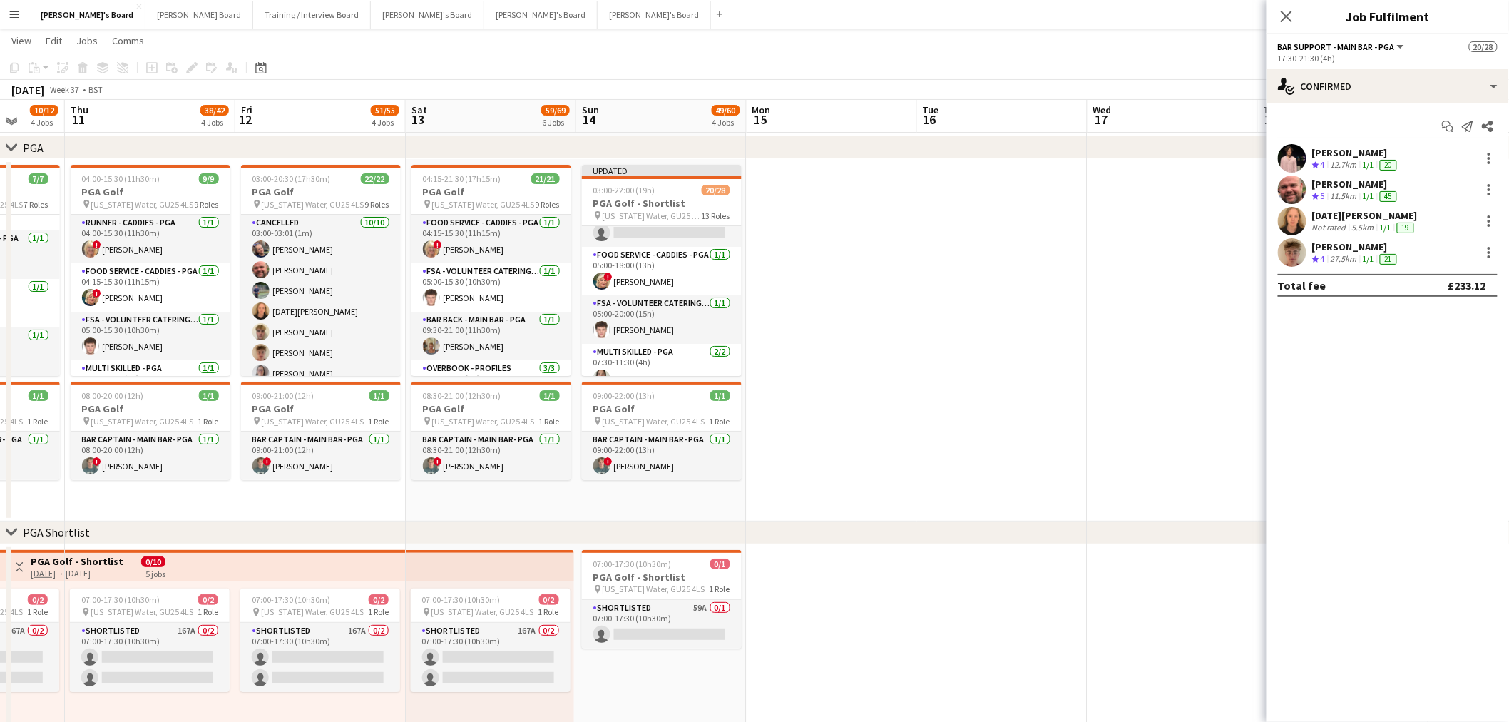
scroll to position [0, 0]
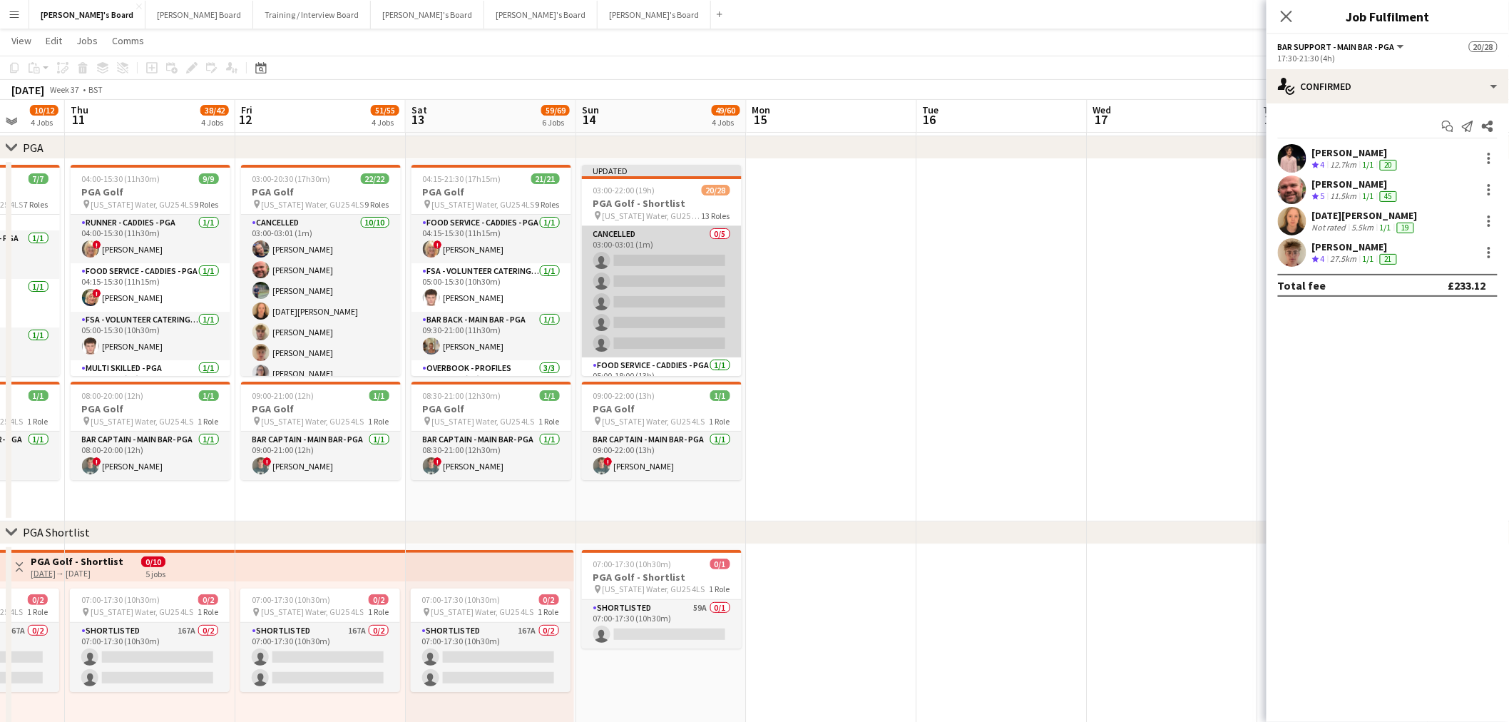
click at [624, 281] on app-card-role "Cancelled 0/5 03:00-03:01 (1m) single-neutral-actions single-neutral-actions si…" at bounding box center [662, 291] width 160 height 131
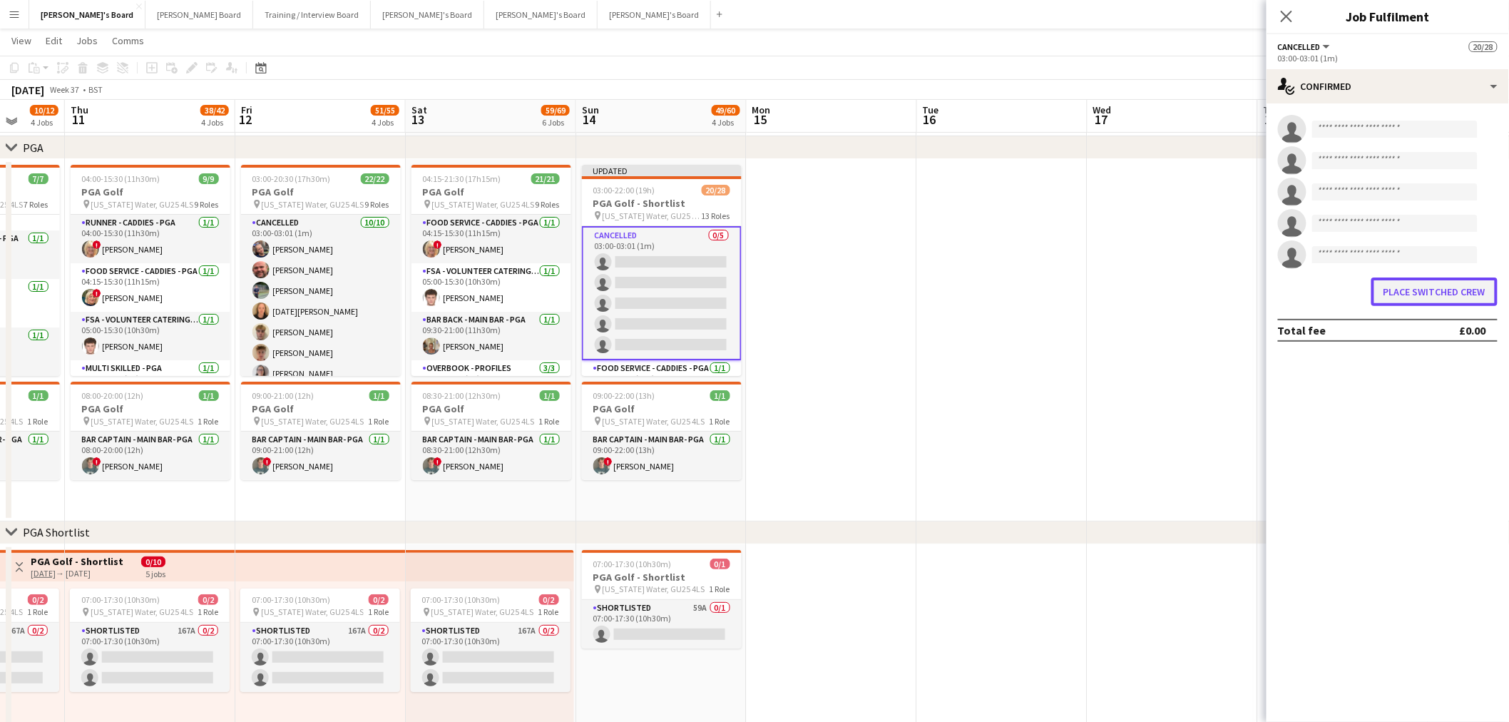
click at [1449, 281] on button "Place switched crew" at bounding box center [1435, 291] width 126 height 29
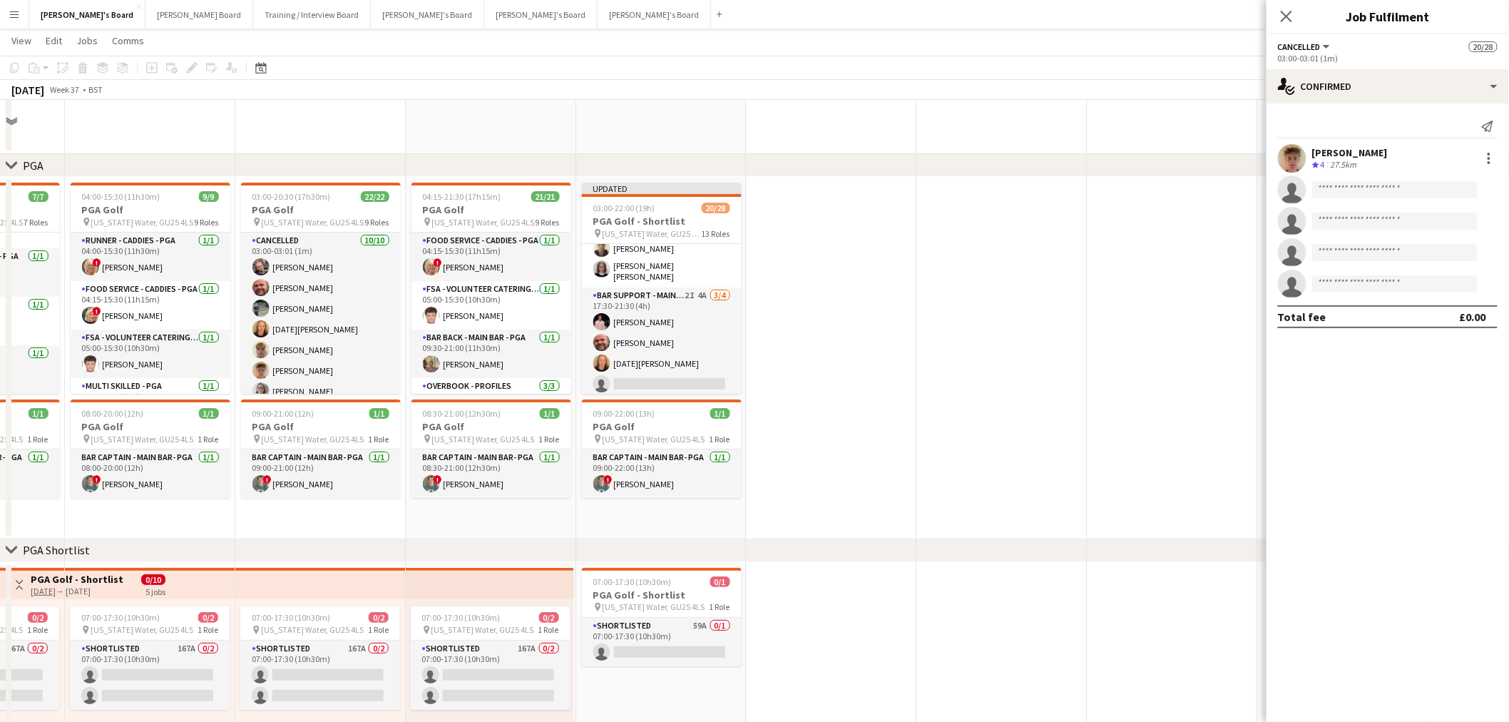
scroll to position [1999, 0]
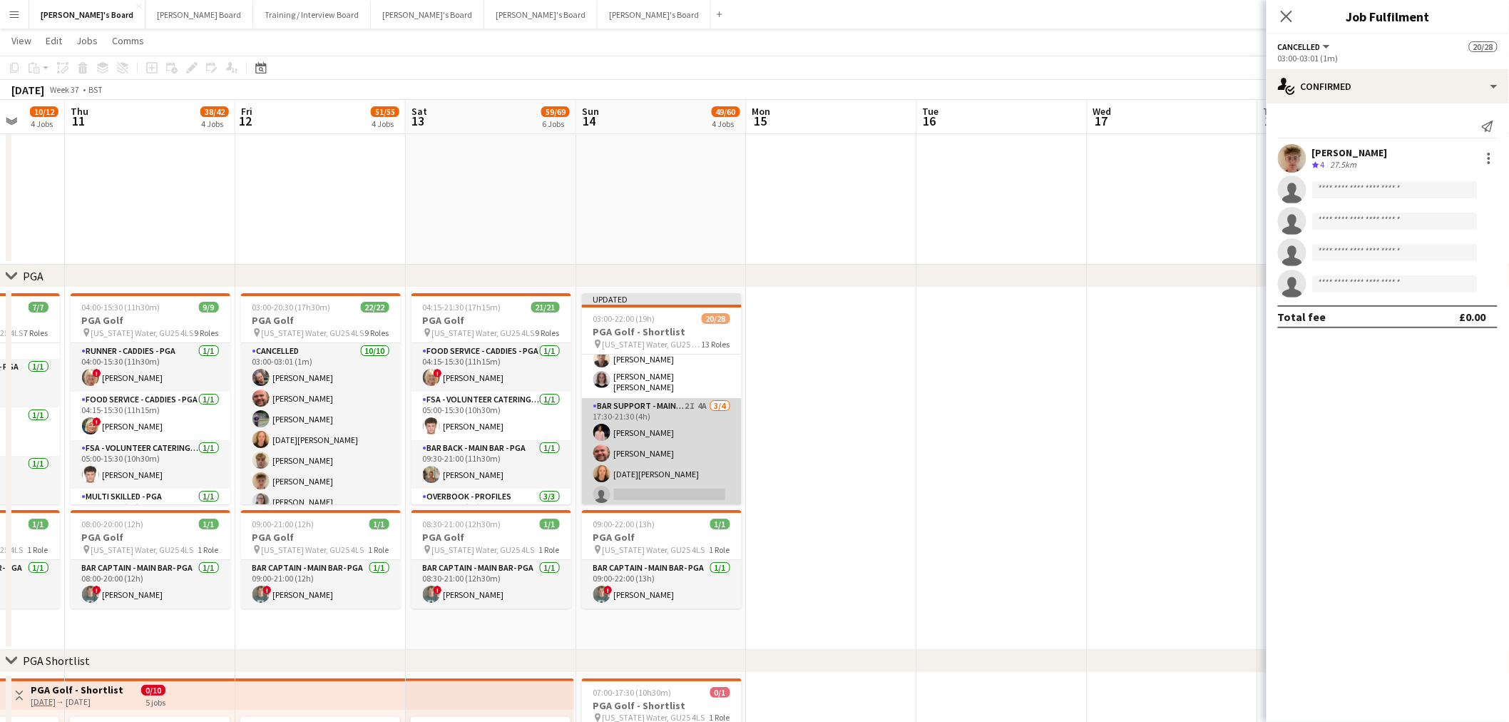
click at [626, 447] on app-card-role "Bar Support - Main Bar - PGA 2I 4A 3/4 17:30-21:30 (4h) Joseph Simms Dyllon McG…" at bounding box center [662, 453] width 160 height 111
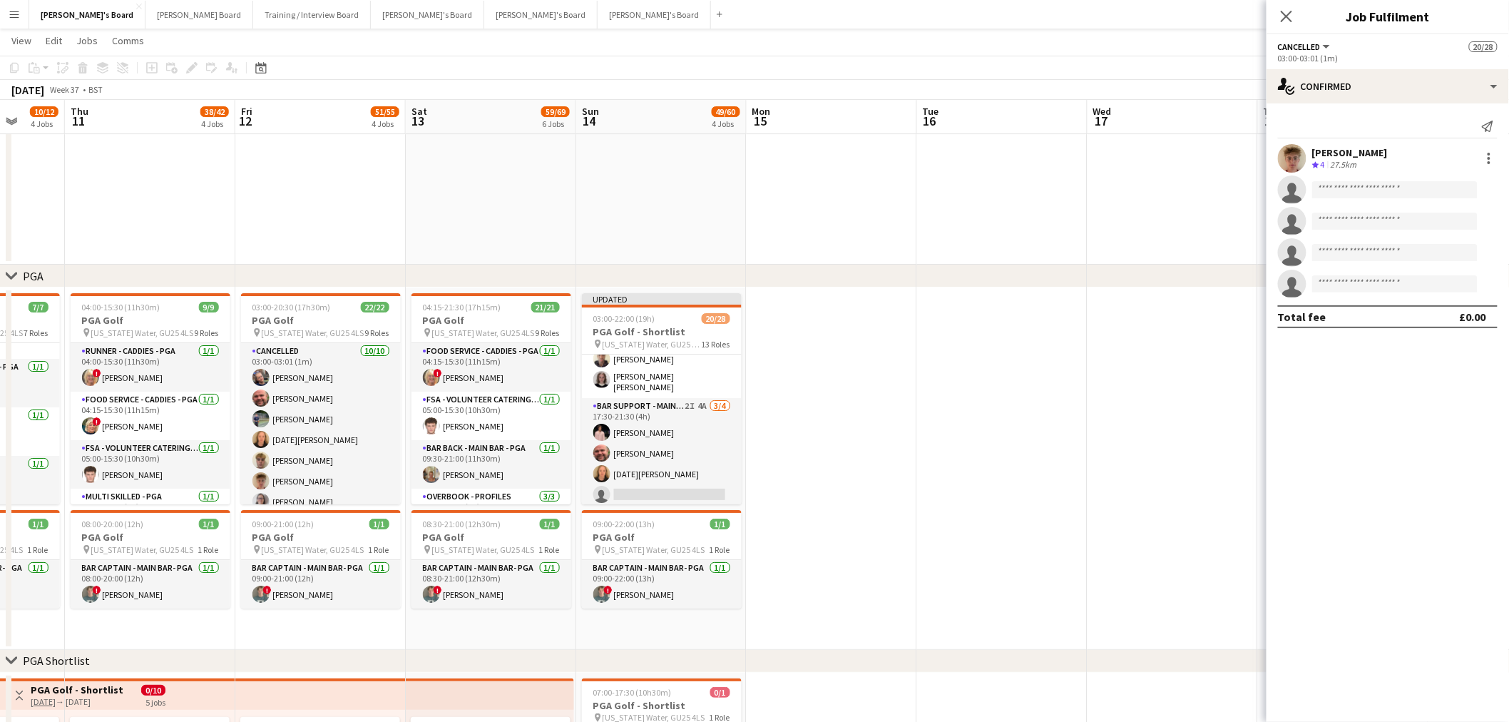
scroll to position [792, 0]
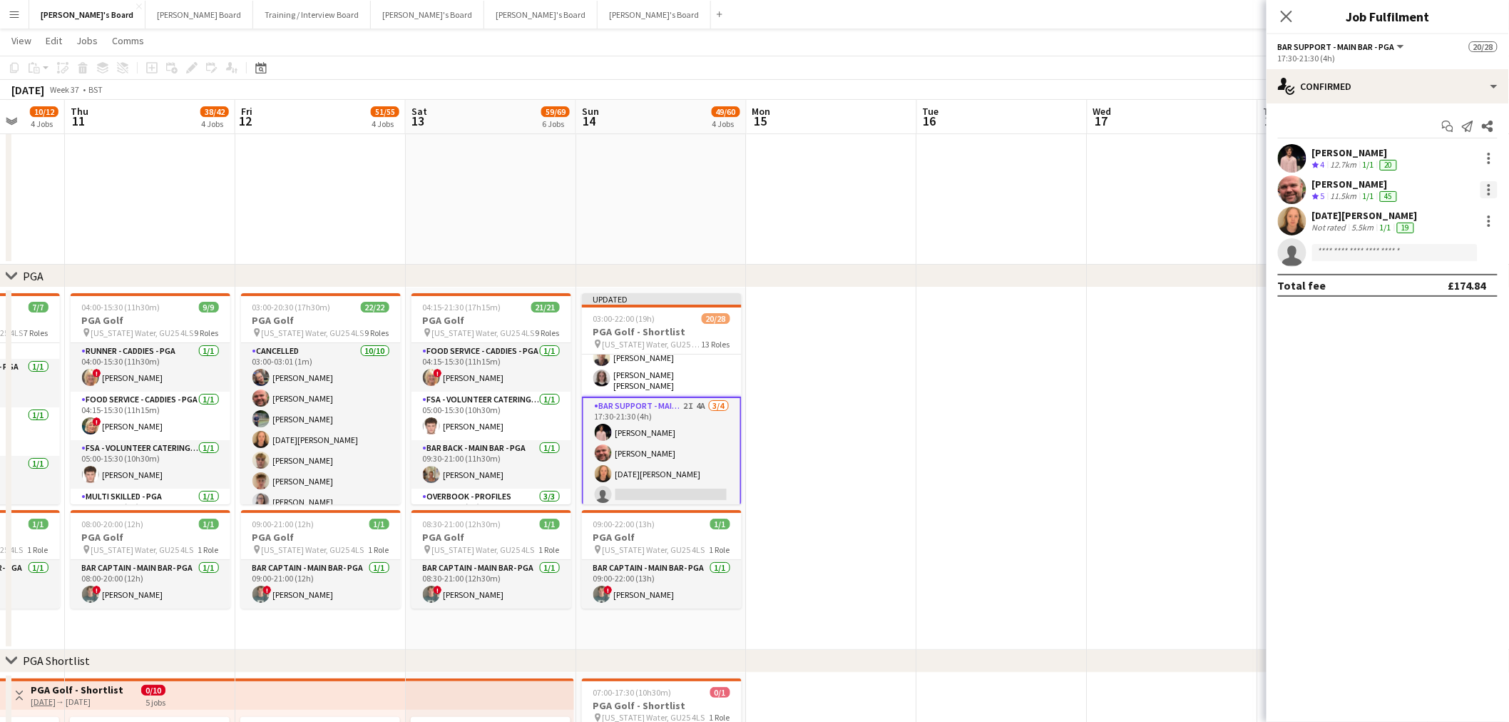
click at [1488, 188] on div at bounding box center [1489, 189] width 3 height 3
click at [1466, 250] on span "Switch crew" at bounding box center [1443, 250] width 88 height 13
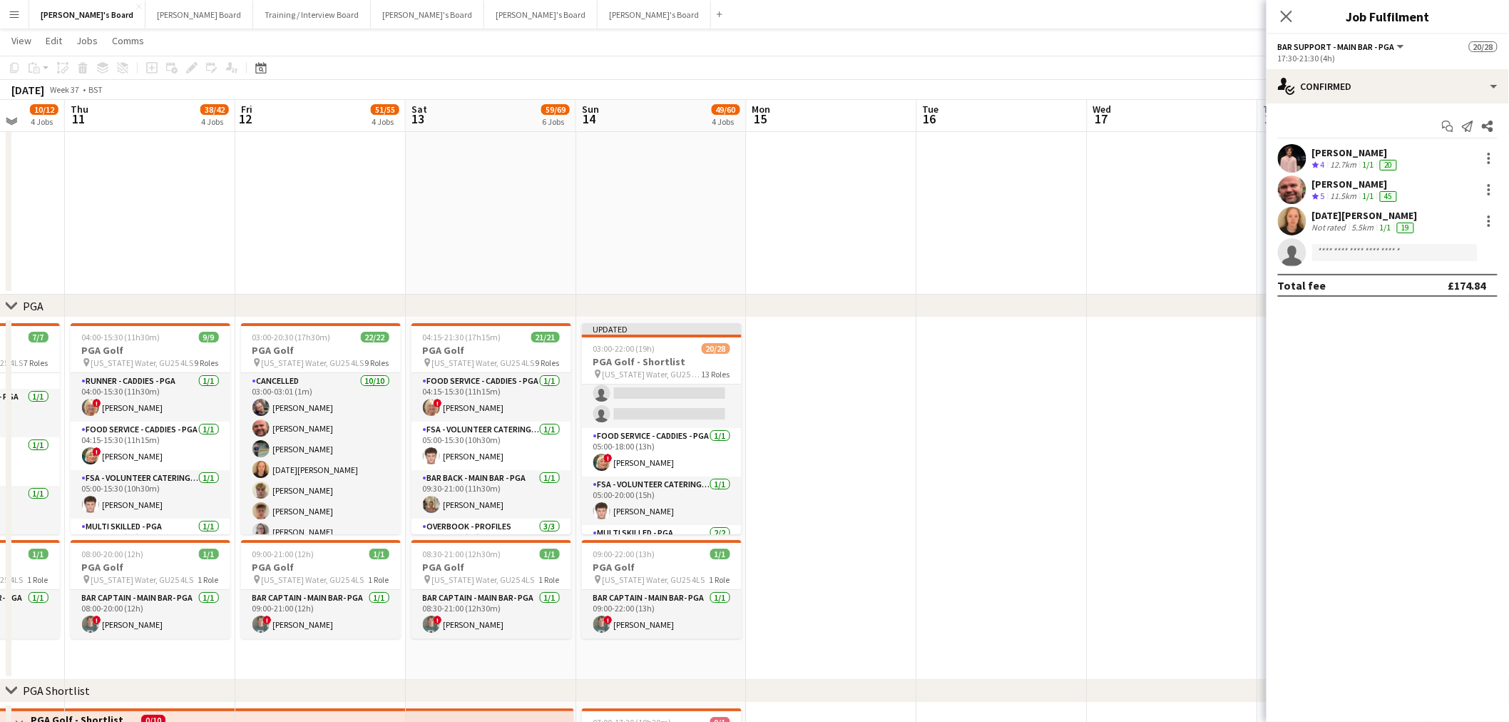
scroll to position [0, 0]
click at [676, 419] on app-card-role "Cancelled 1/5 03:00-03:01 (1m) Archie Buchanan single-neutral-actions single-ne…" at bounding box center [662, 449] width 160 height 131
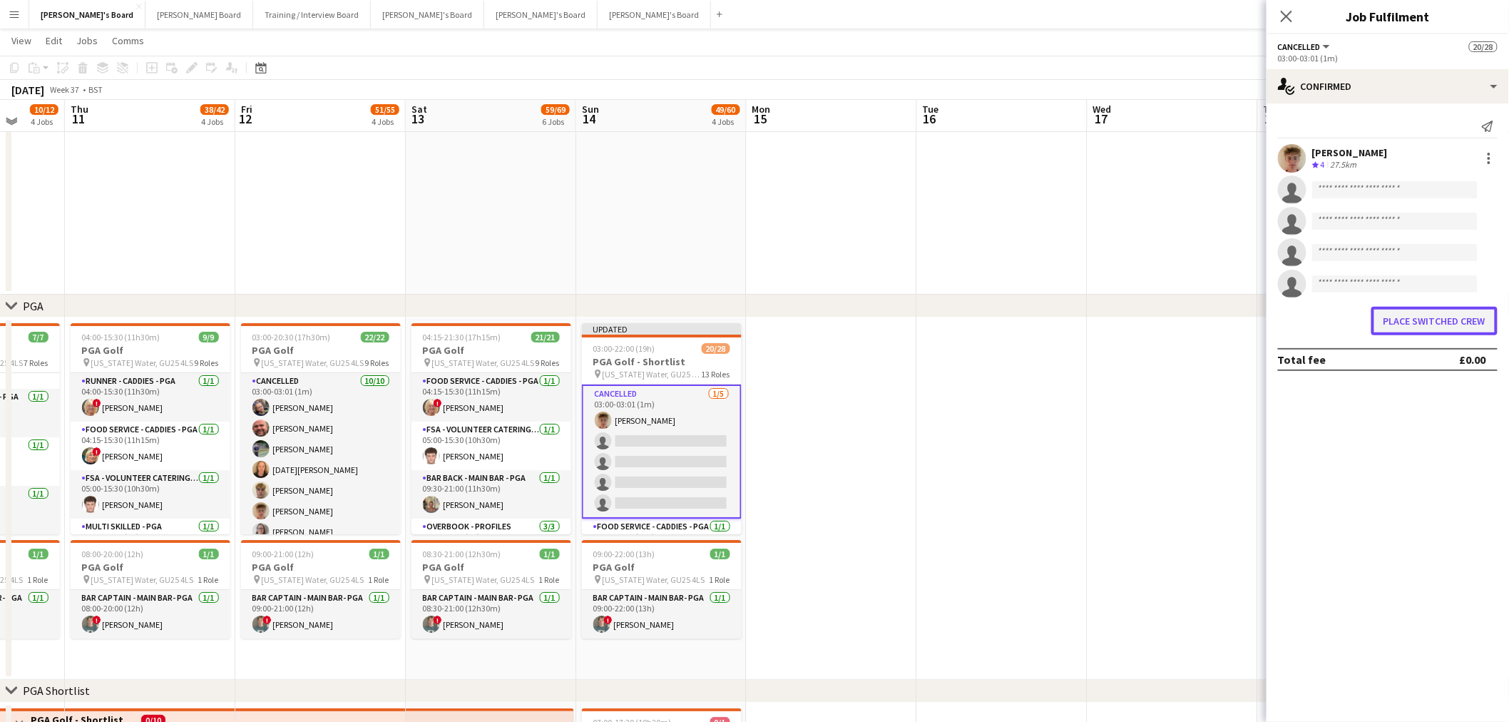
click at [1469, 317] on button "Place switched crew" at bounding box center [1435, 321] width 126 height 29
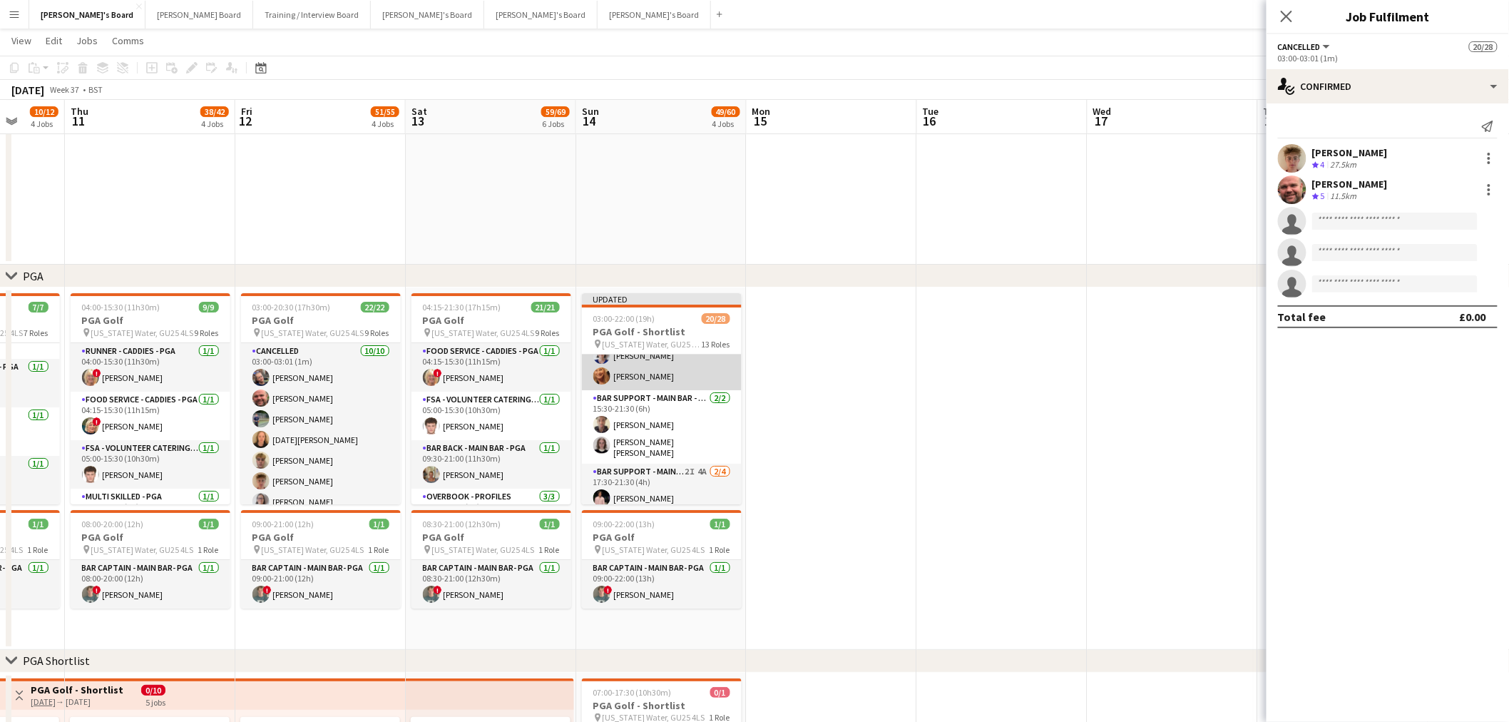
scroll to position [636, 0]
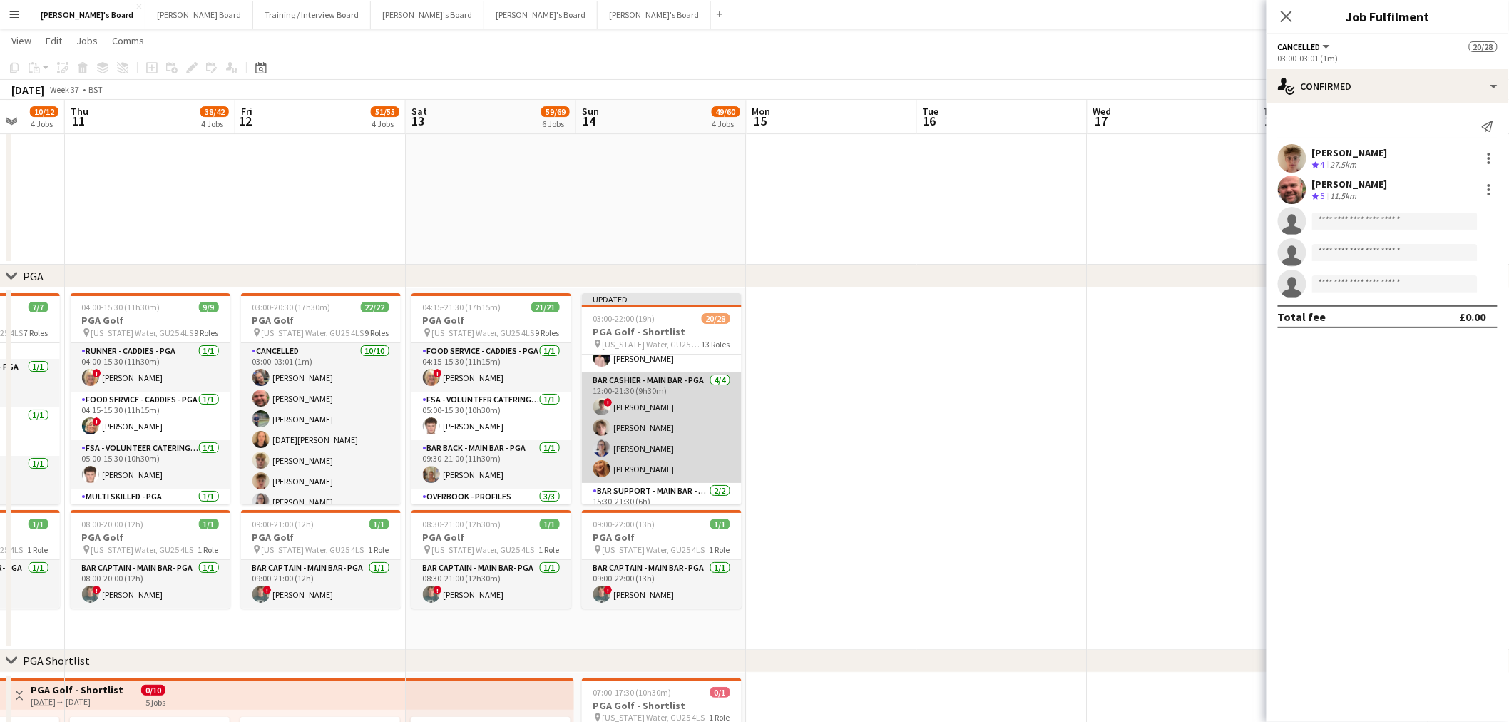
click at [663, 434] on app-card-role "Bar Cashier - Main Bar - PGA 4/4 12:00-21:30 (9h30m) ! henry hinchliffe Oscar Y…" at bounding box center [662, 427] width 160 height 111
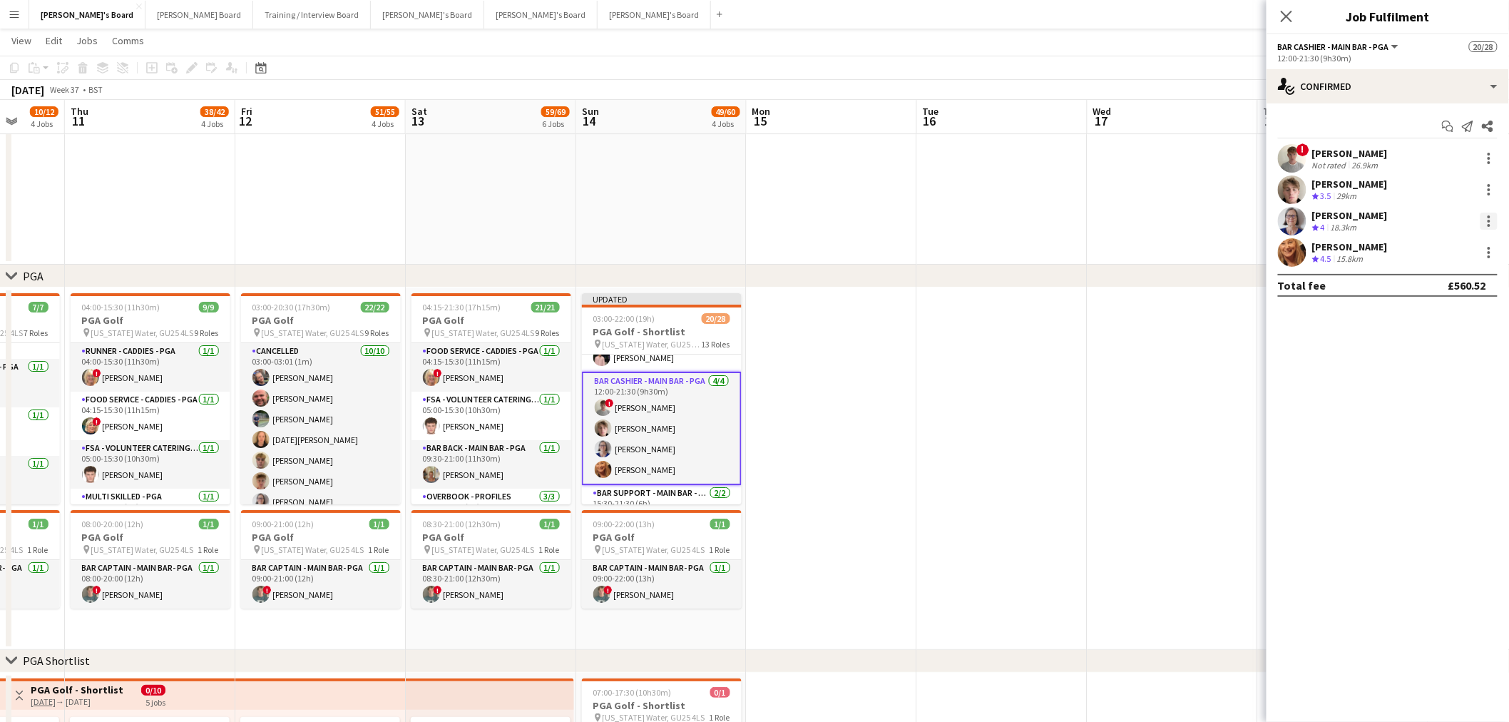
click at [1492, 222] on div at bounding box center [1489, 221] width 17 height 17
click at [1460, 287] on span "Switch crew" at bounding box center [1443, 281] width 88 height 13
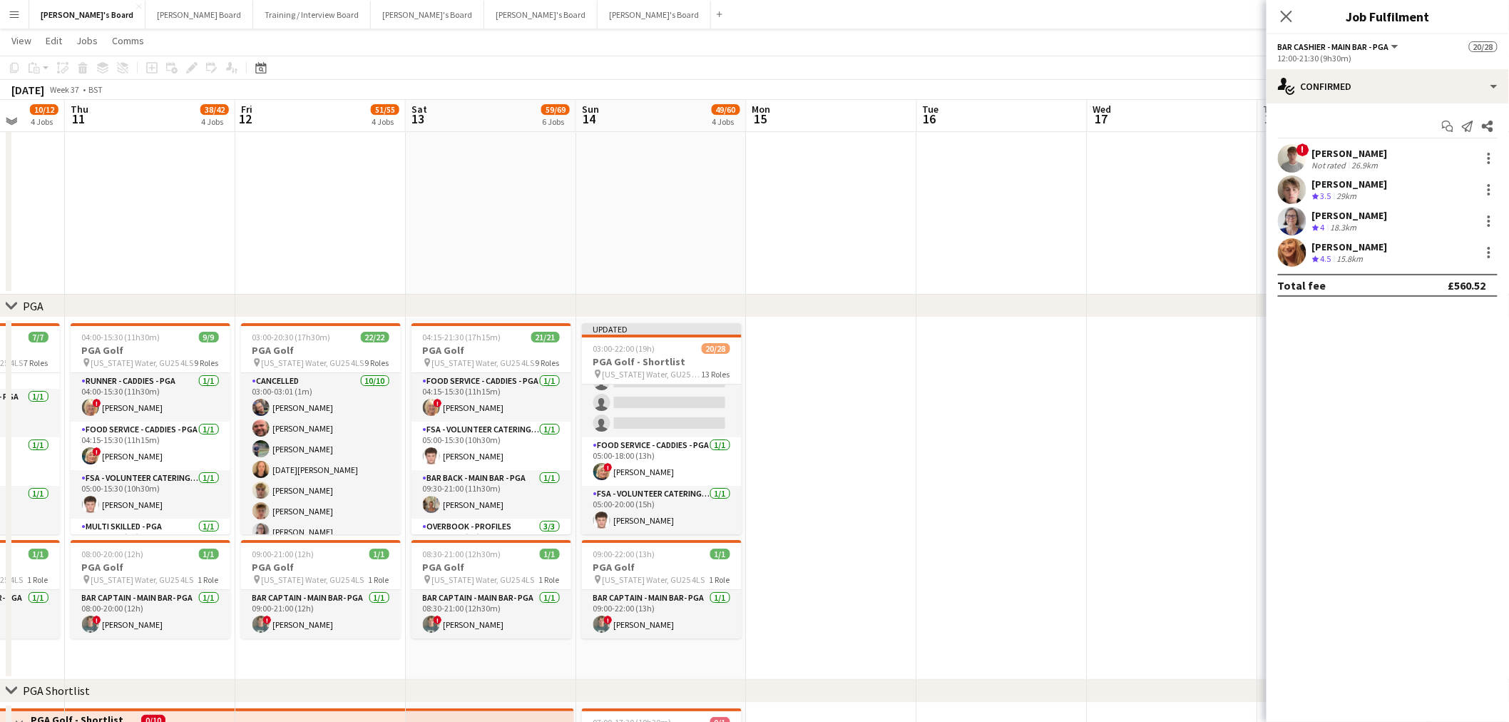
scroll to position [0, 0]
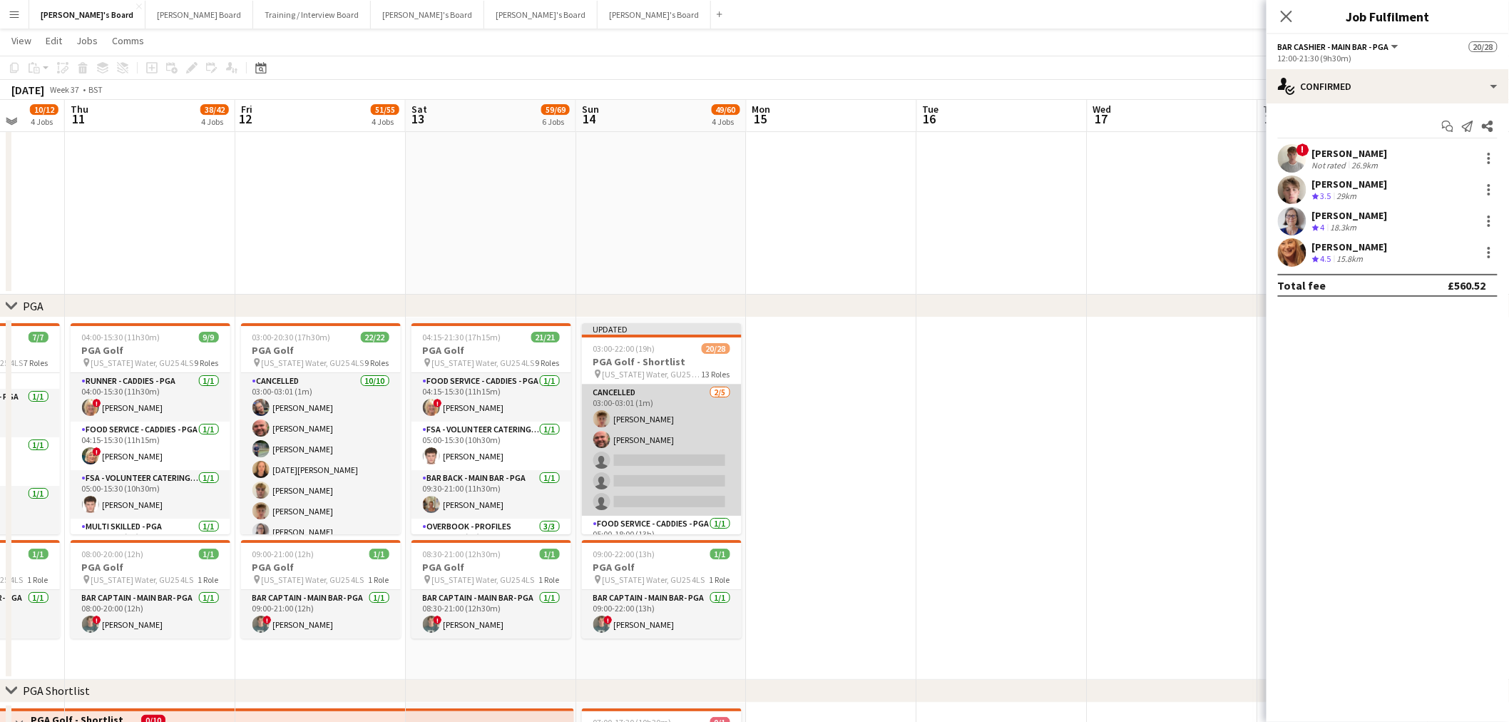
click at [643, 438] on app-card-role "Cancelled 2/5 03:00-03:01 (1m) Archie Buchanan Dyllon McGregor single-neutral-a…" at bounding box center [662, 449] width 160 height 131
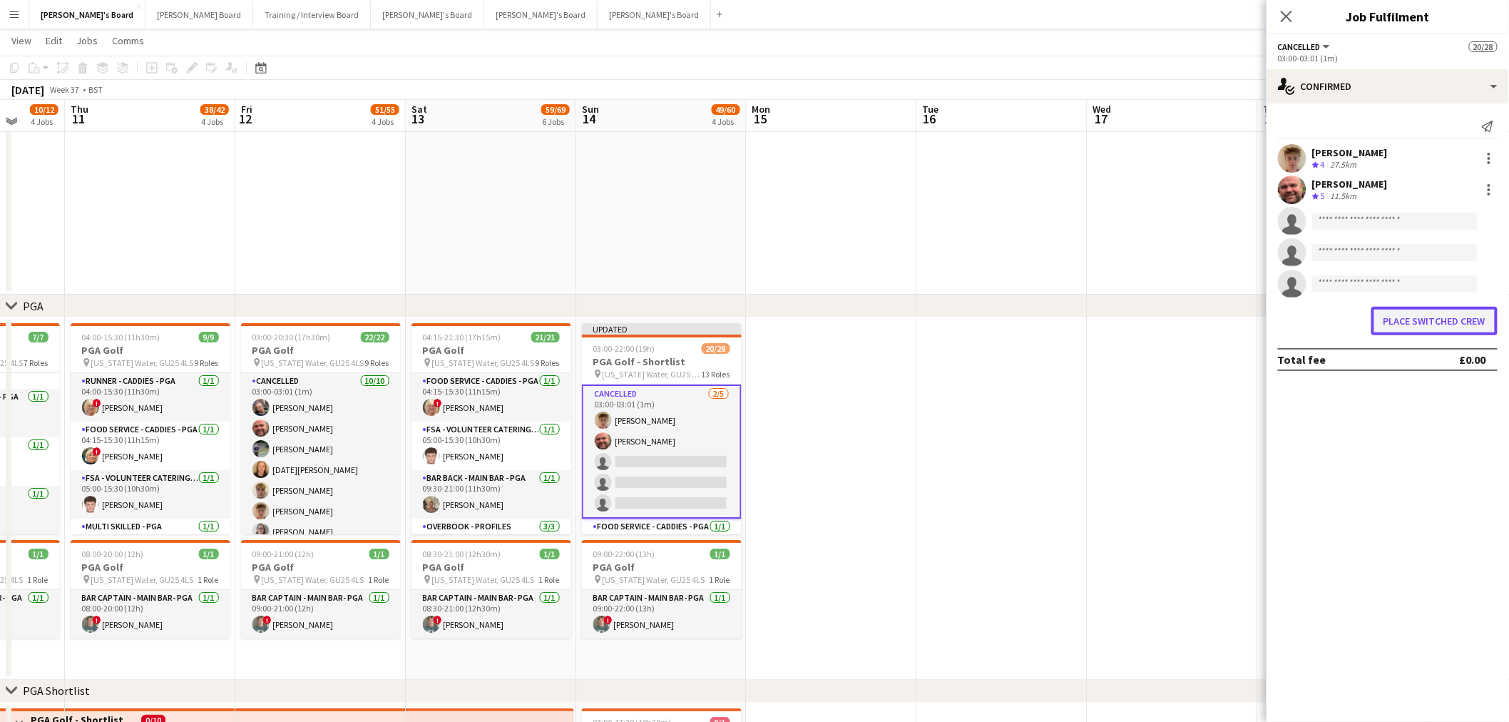
click at [1422, 325] on button "Place switched crew" at bounding box center [1435, 321] width 126 height 29
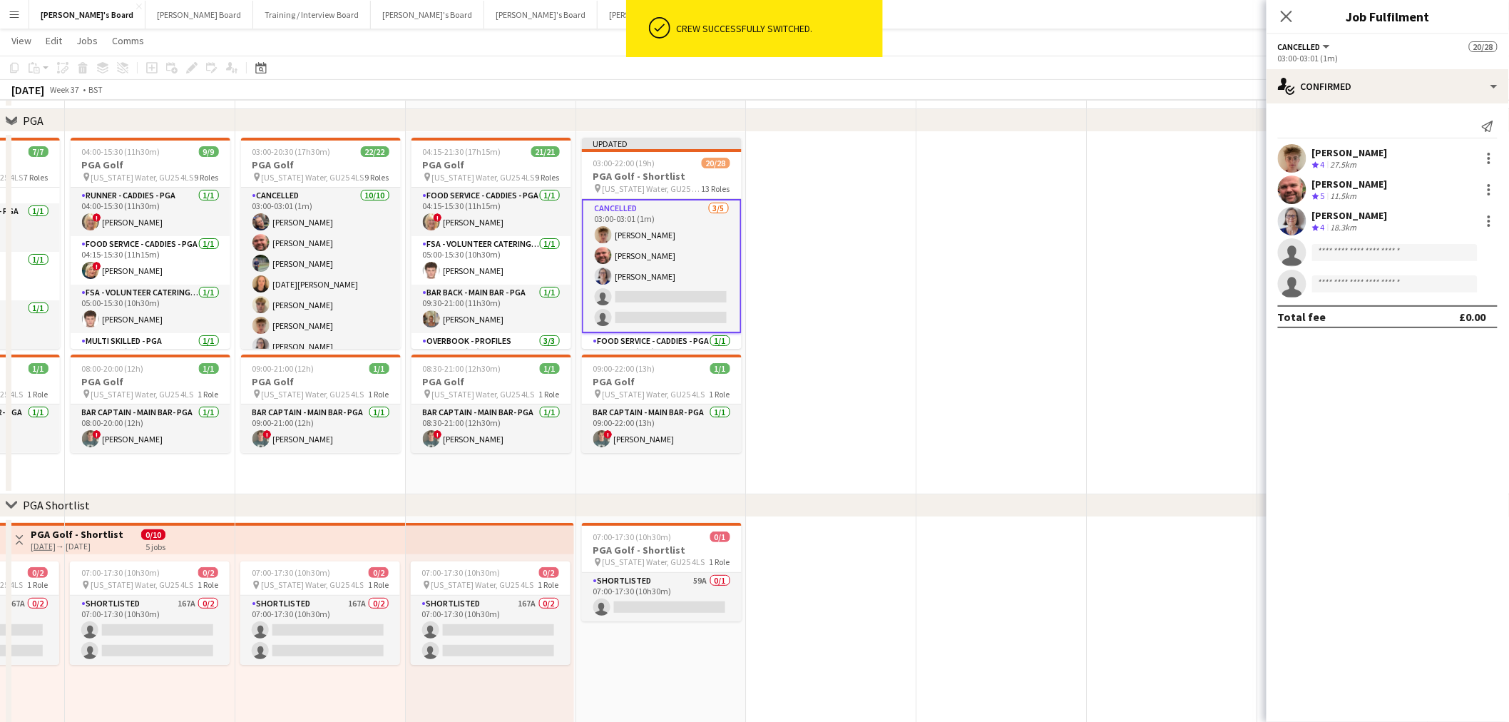
scroll to position [2158, 0]
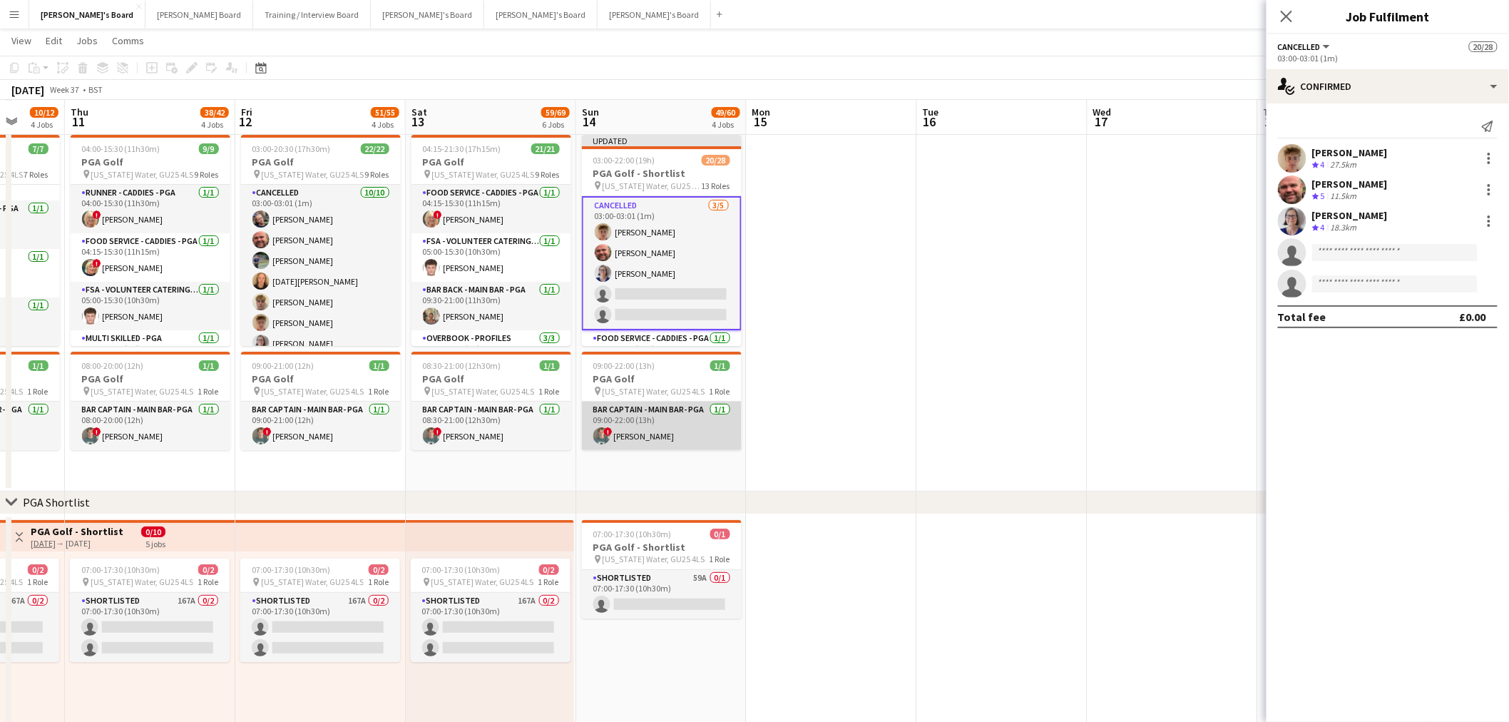
drag, startPoint x: 653, startPoint y: 428, endPoint x: 661, endPoint y: 424, distance: 8.3
click at [653, 428] on app-card-role "Bar Captain - Main Bar- PGA 1/1 09:00-22:00 (13h) ! Edward Hall" at bounding box center [662, 426] width 160 height 49
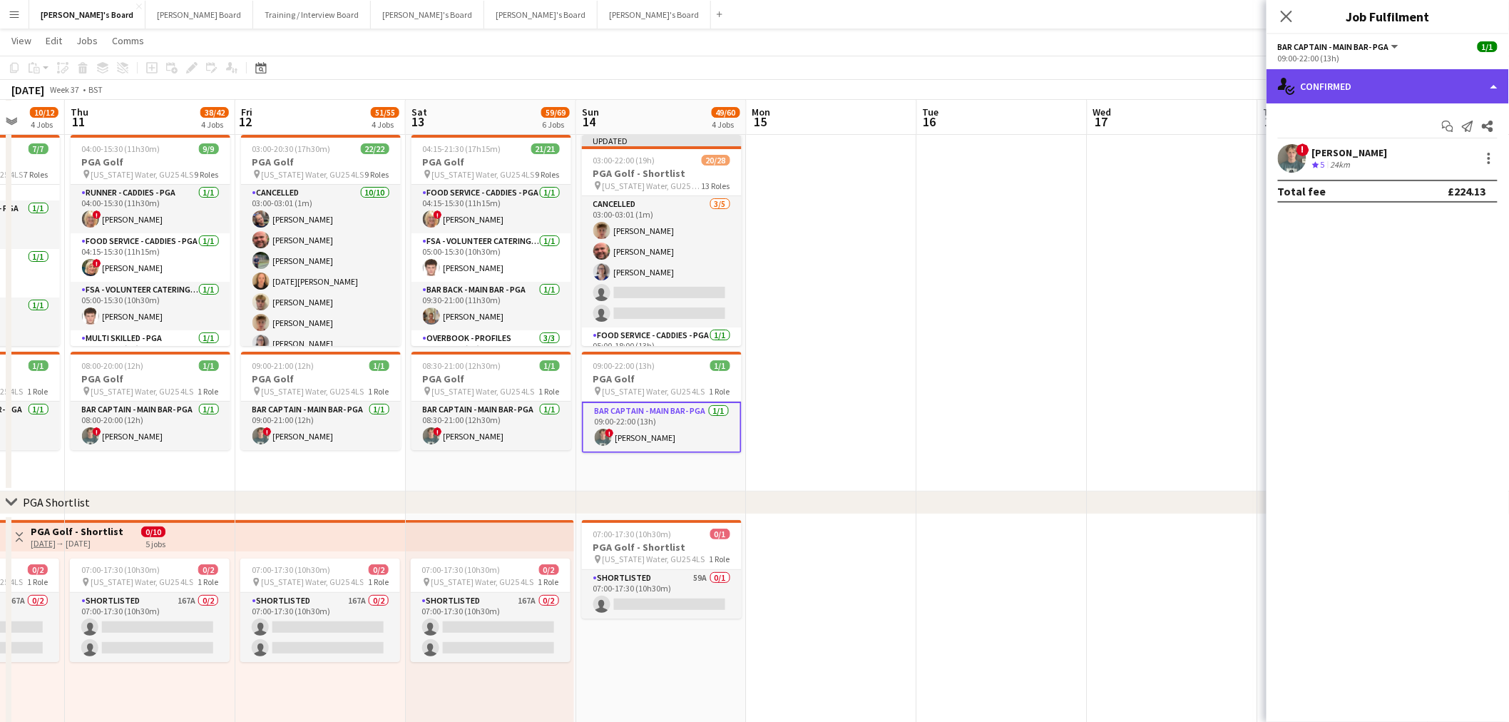
click at [1379, 79] on div "single-neutral-actions-check-2 Confirmed" at bounding box center [1388, 86] width 243 height 34
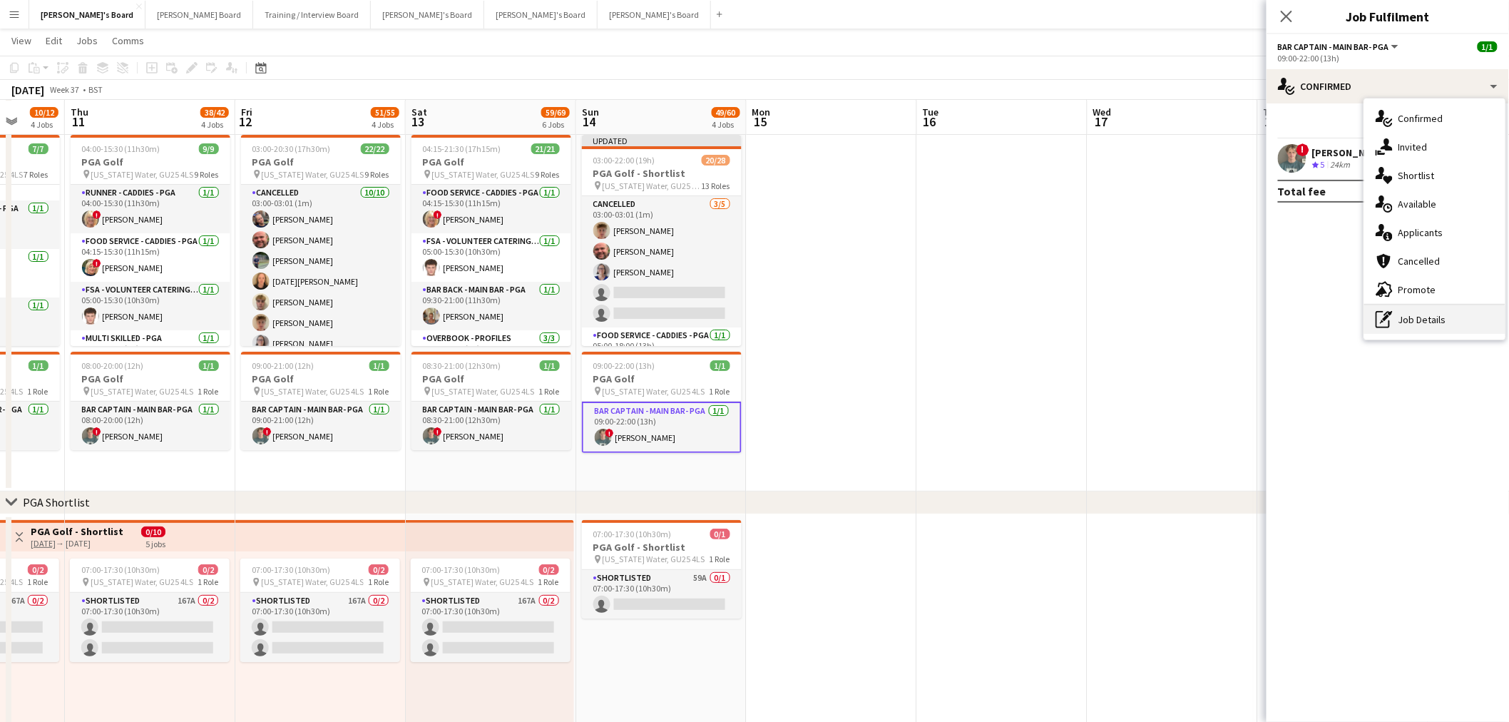
click at [1463, 315] on div "pen-write Job Details" at bounding box center [1435, 319] width 141 height 29
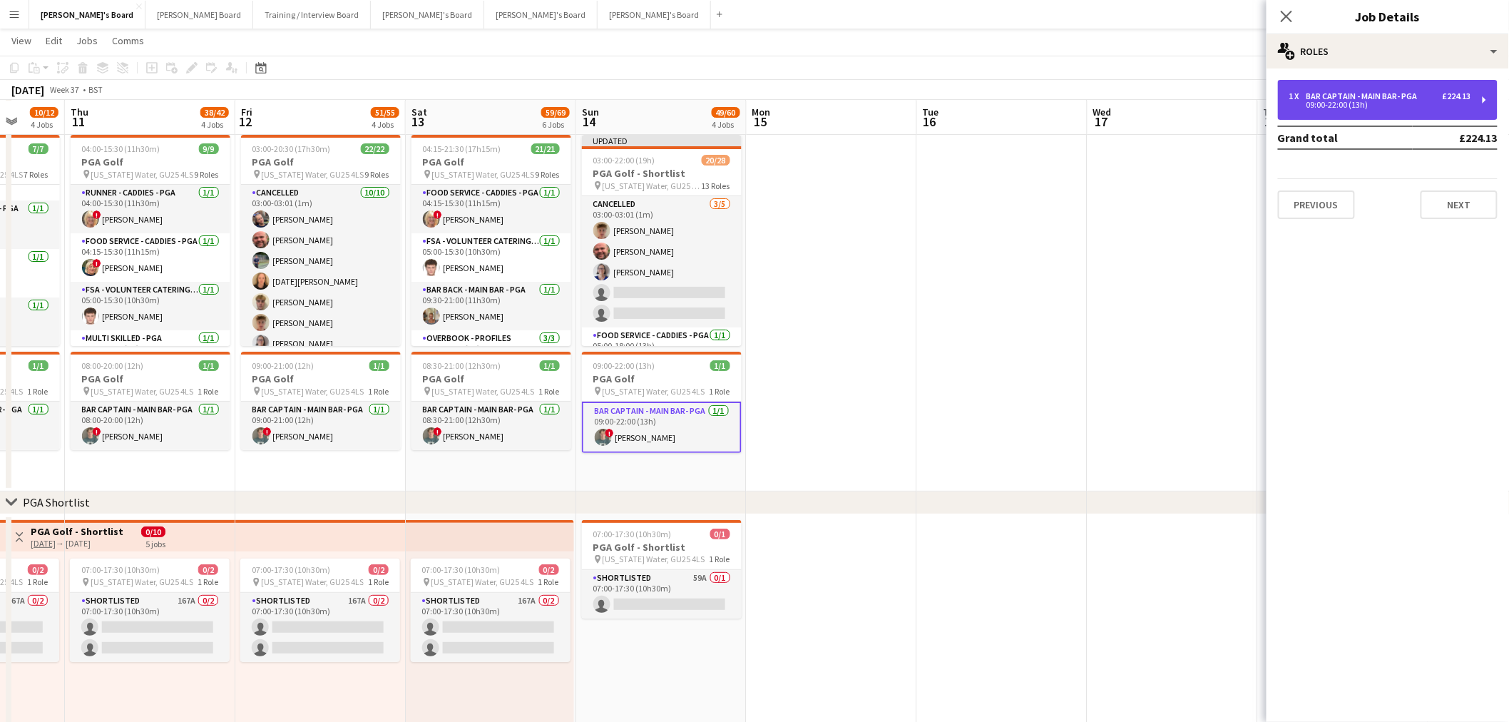
click at [1334, 93] on div "Bar Captain - Main Bar- PGA" at bounding box center [1365, 96] width 117 height 10
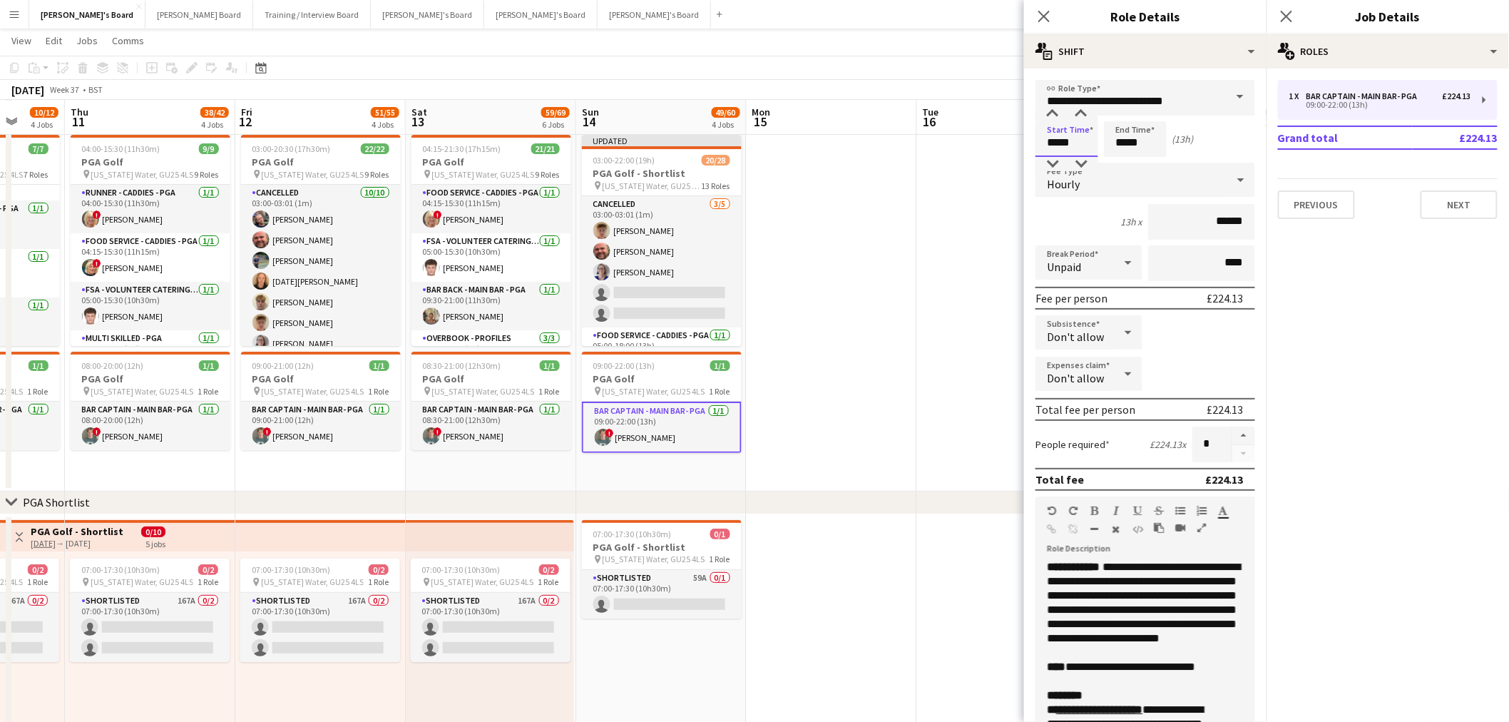
click at [1054, 140] on input "*****" at bounding box center [1067, 139] width 63 height 36
click at [1054, 159] on div at bounding box center [1053, 164] width 29 height 14
click at [1072, 116] on div at bounding box center [1081, 114] width 29 height 14
type input "*****"
click at [1074, 116] on div at bounding box center [1081, 114] width 29 height 14
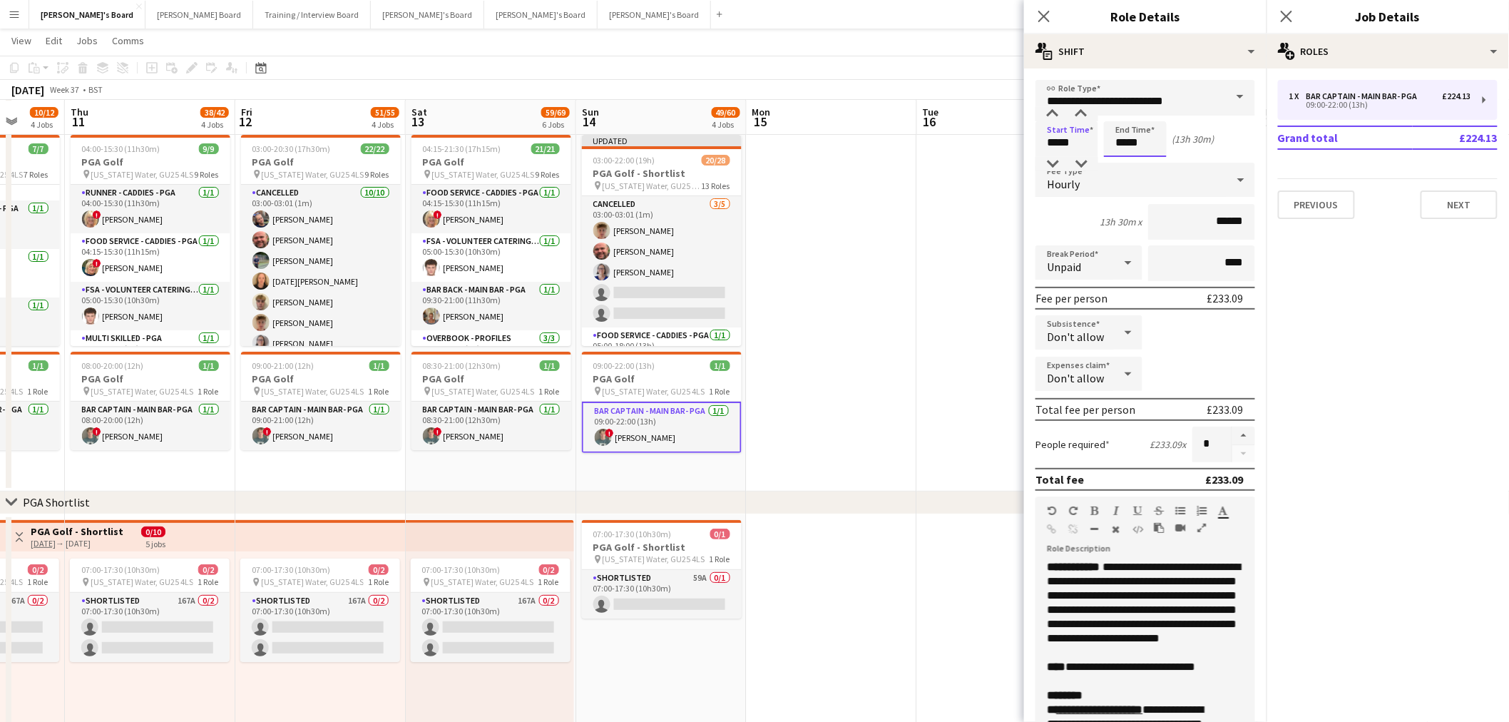
click at [1140, 133] on input "*****" at bounding box center [1135, 139] width 63 height 36
click at [1131, 160] on div at bounding box center [1121, 164] width 29 height 14
click at [1153, 118] on div at bounding box center [1150, 114] width 29 height 14
type input "*****"
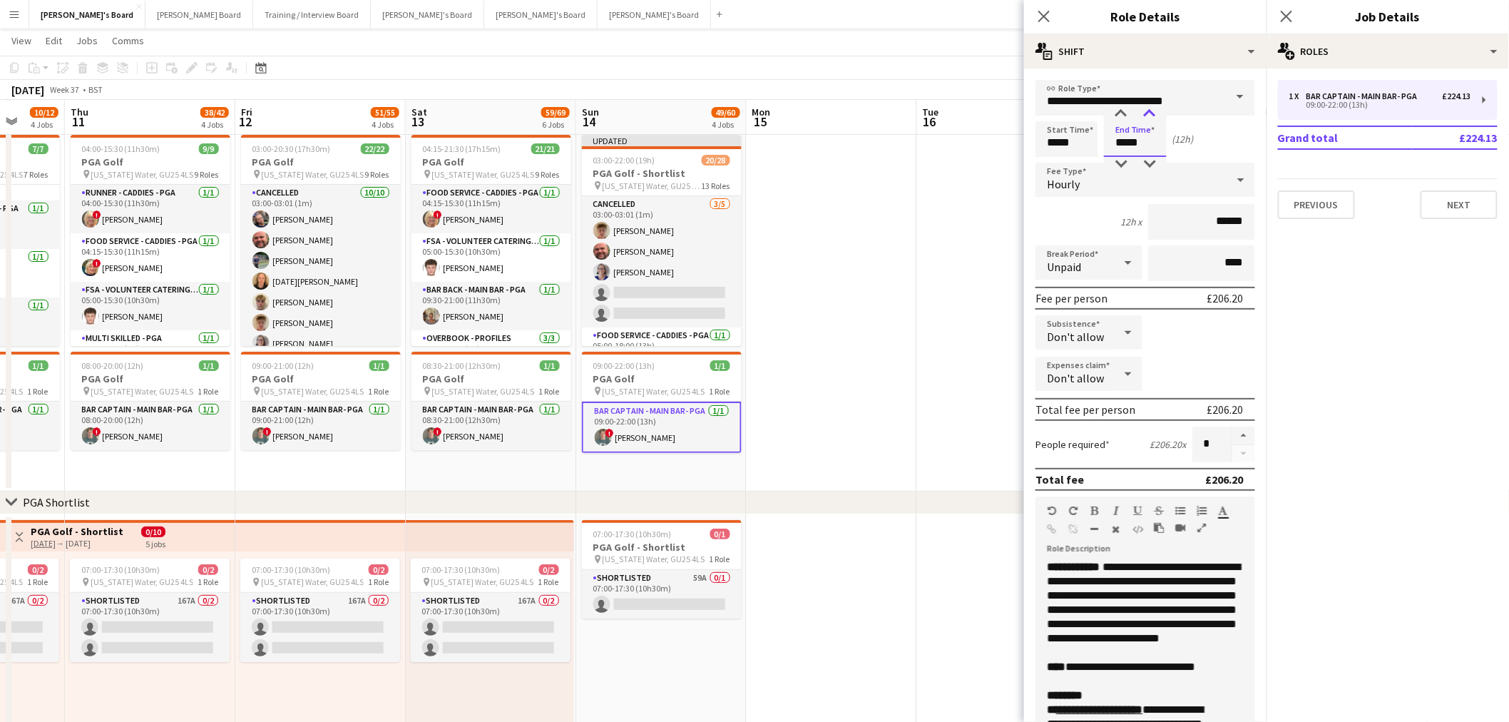
click at [1153, 118] on div at bounding box center [1150, 114] width 29 height 14
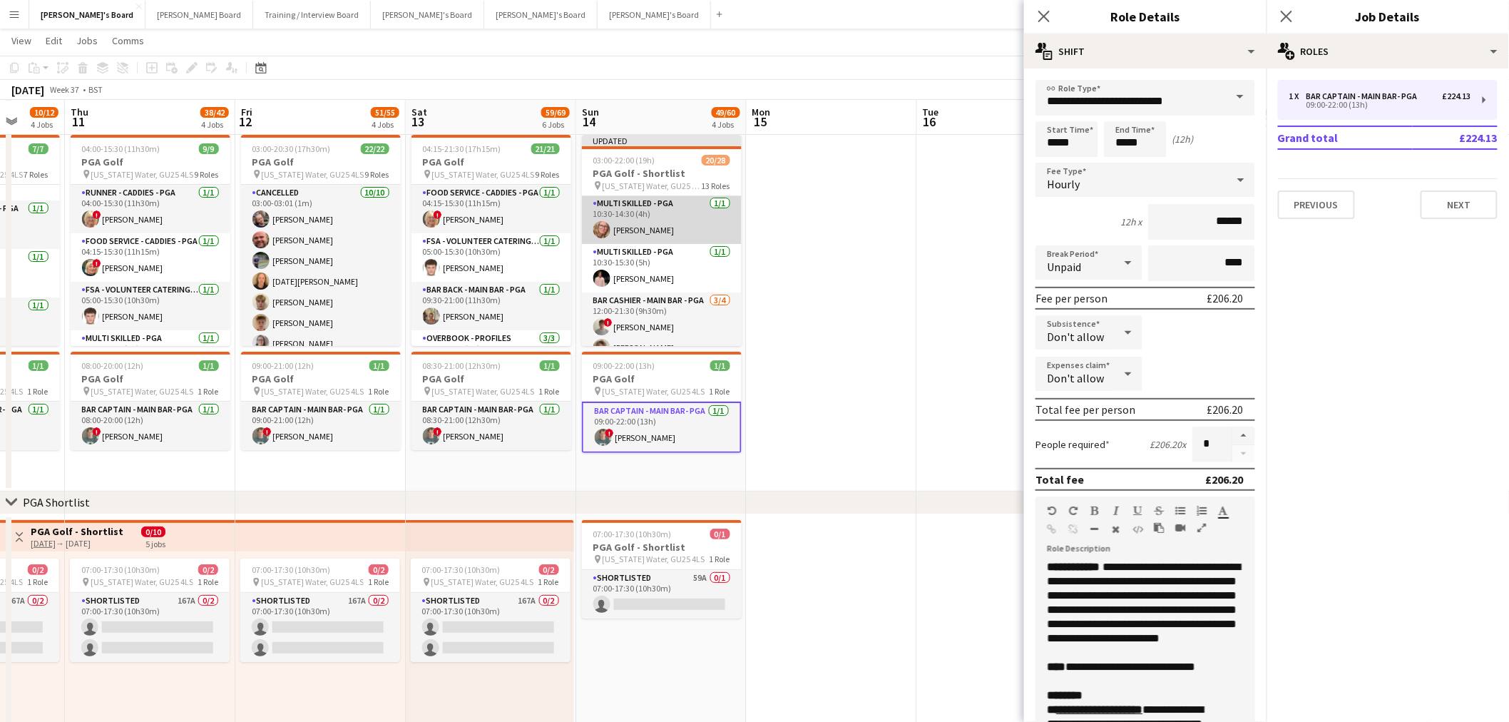
click at [676, 205] on app-card-role "Multi Skilled - PGA 1/1 10:30-14:30 (4h) Hannah Cork" at bounding box center [662, 219] width 160 height 49
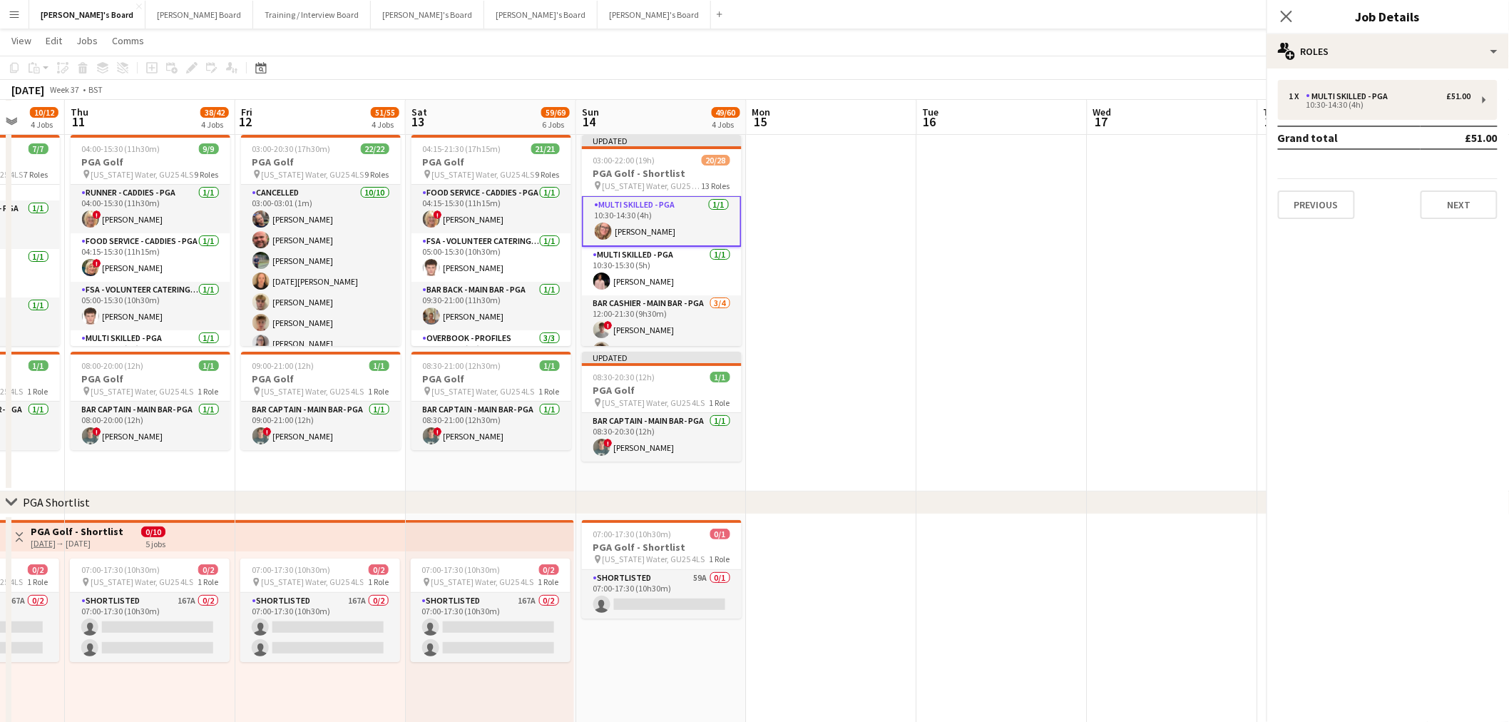
scroll to position [555, 0]
click at [697, 212] on app-card-role "Multi Skilled - PGA 1/1 10:30-14:30 (4h) Hannah Cork" at bounding box center [661, 220] width 160 height 51
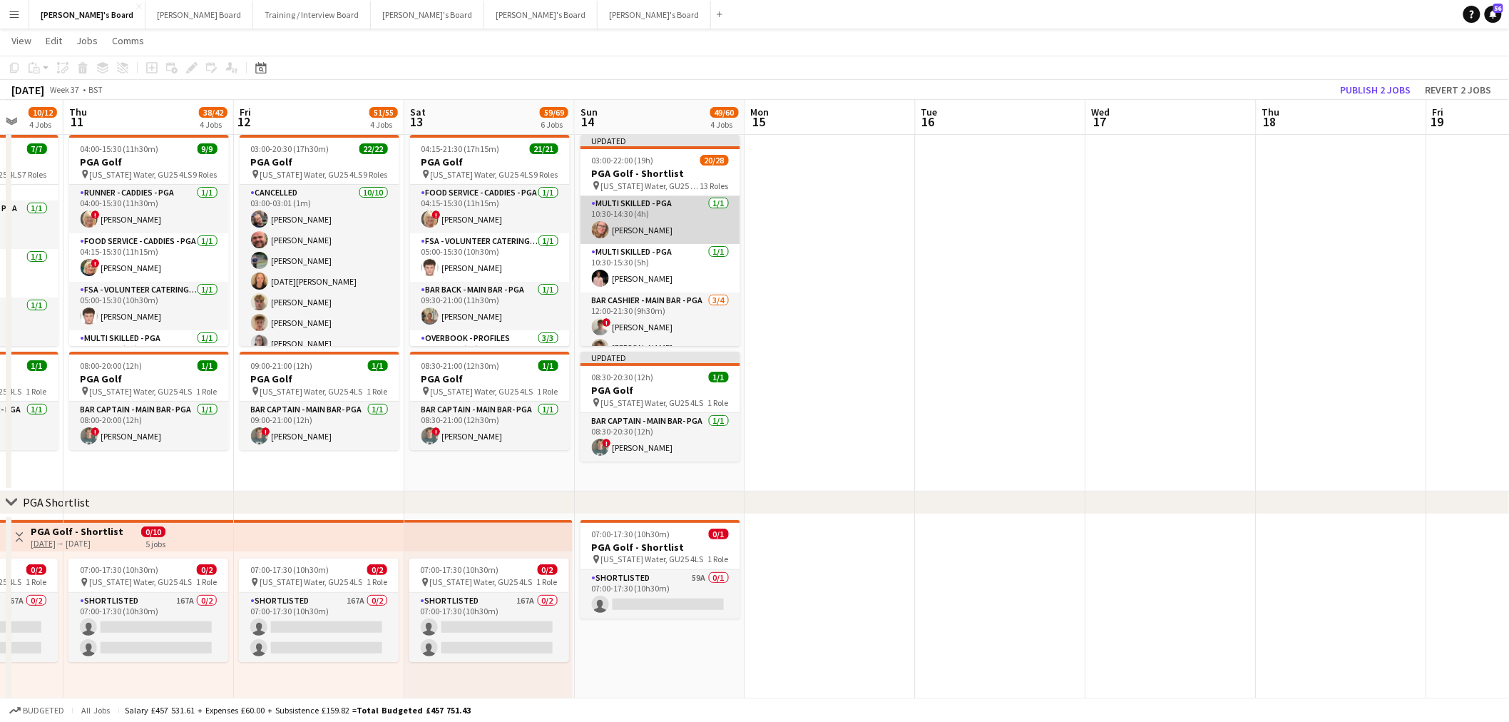
click at [629, 209] on app-card-role "Multi Skilled - PGA 1/1 10:30-14:30 (4h) Hannah Cork" at bounding box center [661, 219] width 160 height 49
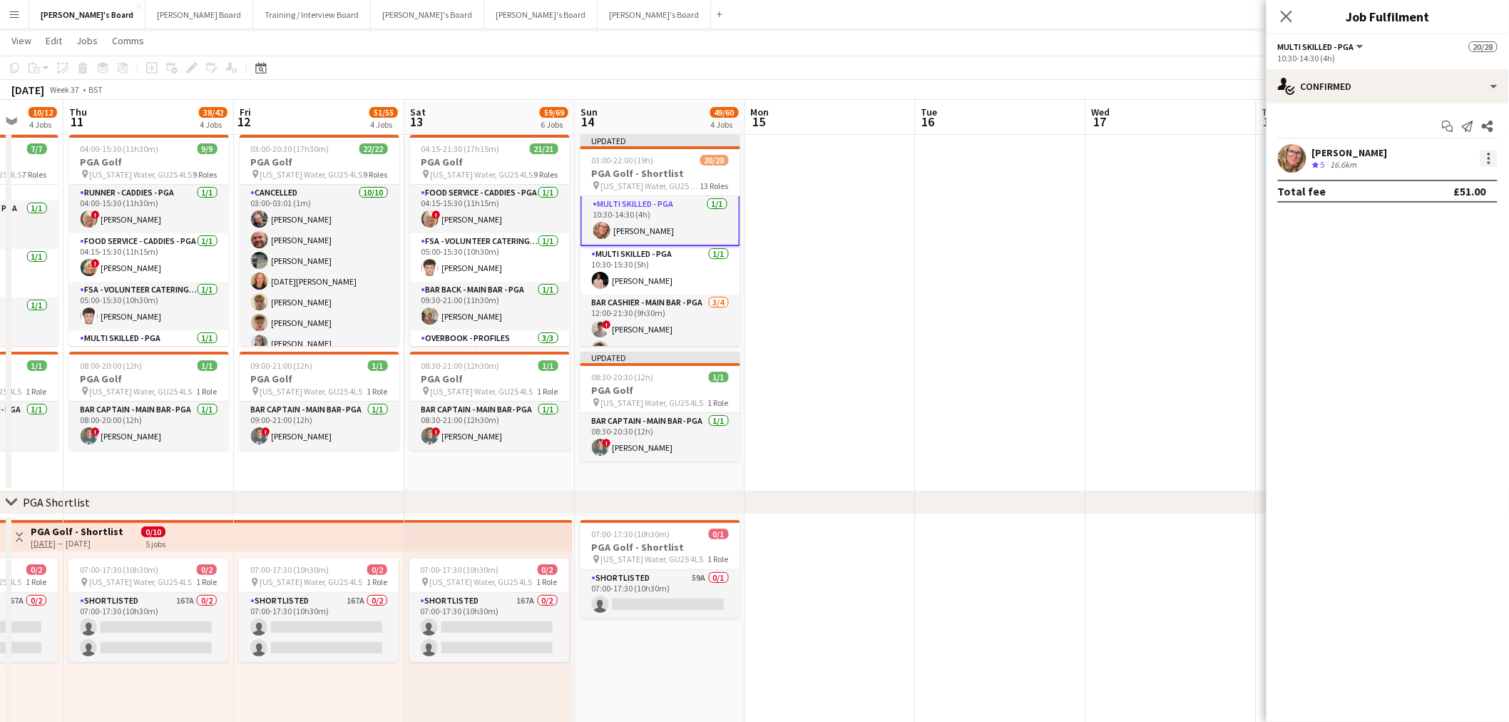
click at [1489, 161] on div at bounding box center [1489, 162] width 3 height 3
click at [1458, 224] on span "Switch crew" at bounding box center [1429, 219] width 61 height 12
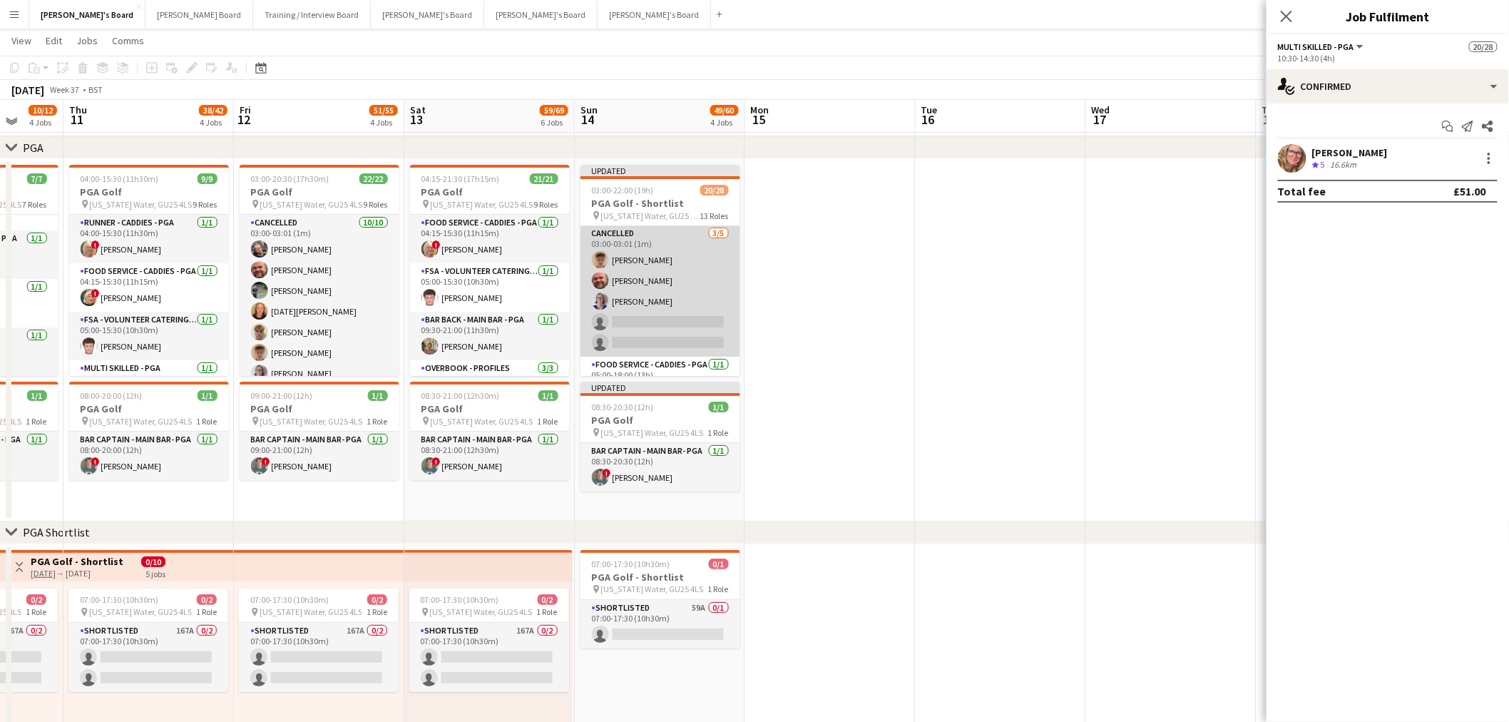
click at [641, 258] on app-card-role "Cancelled 3/5 03:00-03:01 (1m) Archie Buchanan Dyllon McGregor Dagmar Bailey si…" at bounding box center [661, 290] width 160 height 131
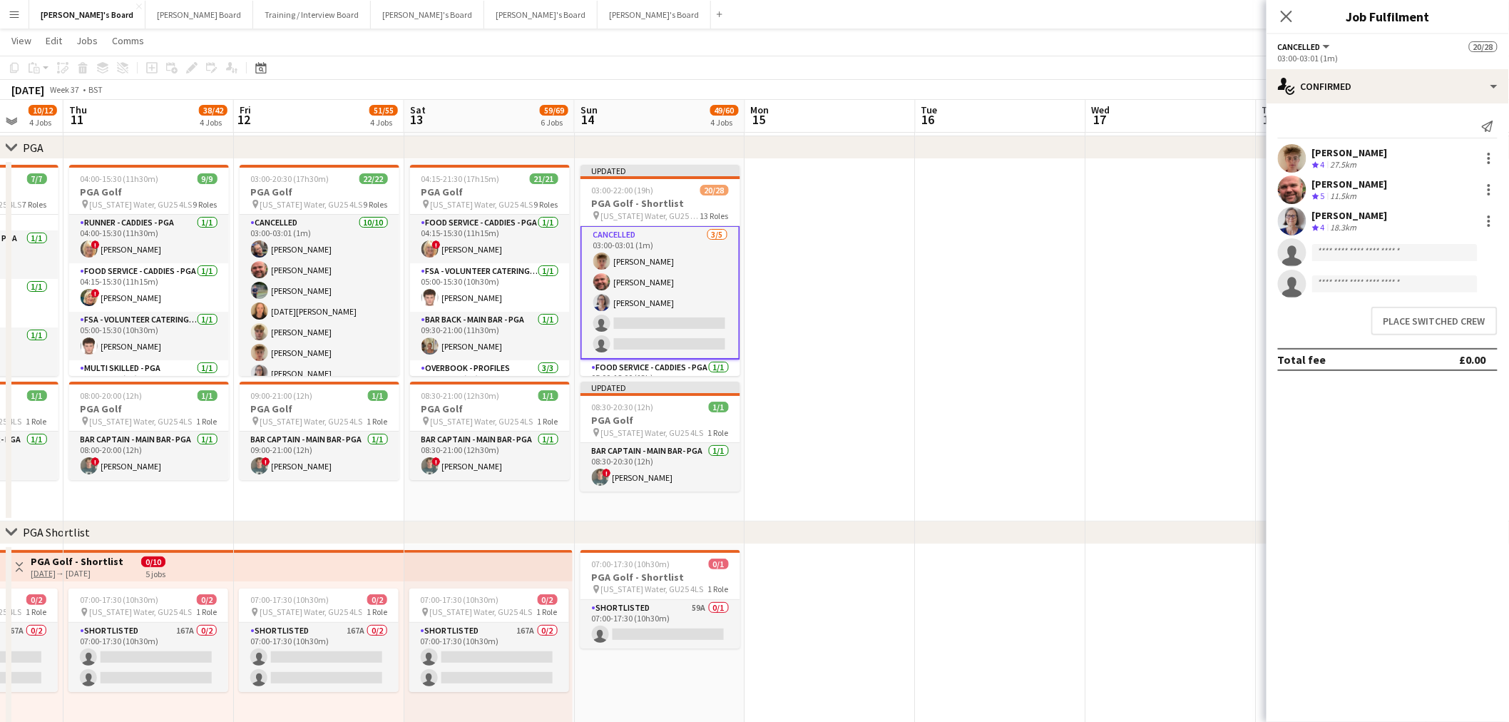
scroll to position [1, 0]
click at [1418, 316] on button "Place switched crew" at bounding box center [1435, 321] width 126 height 29
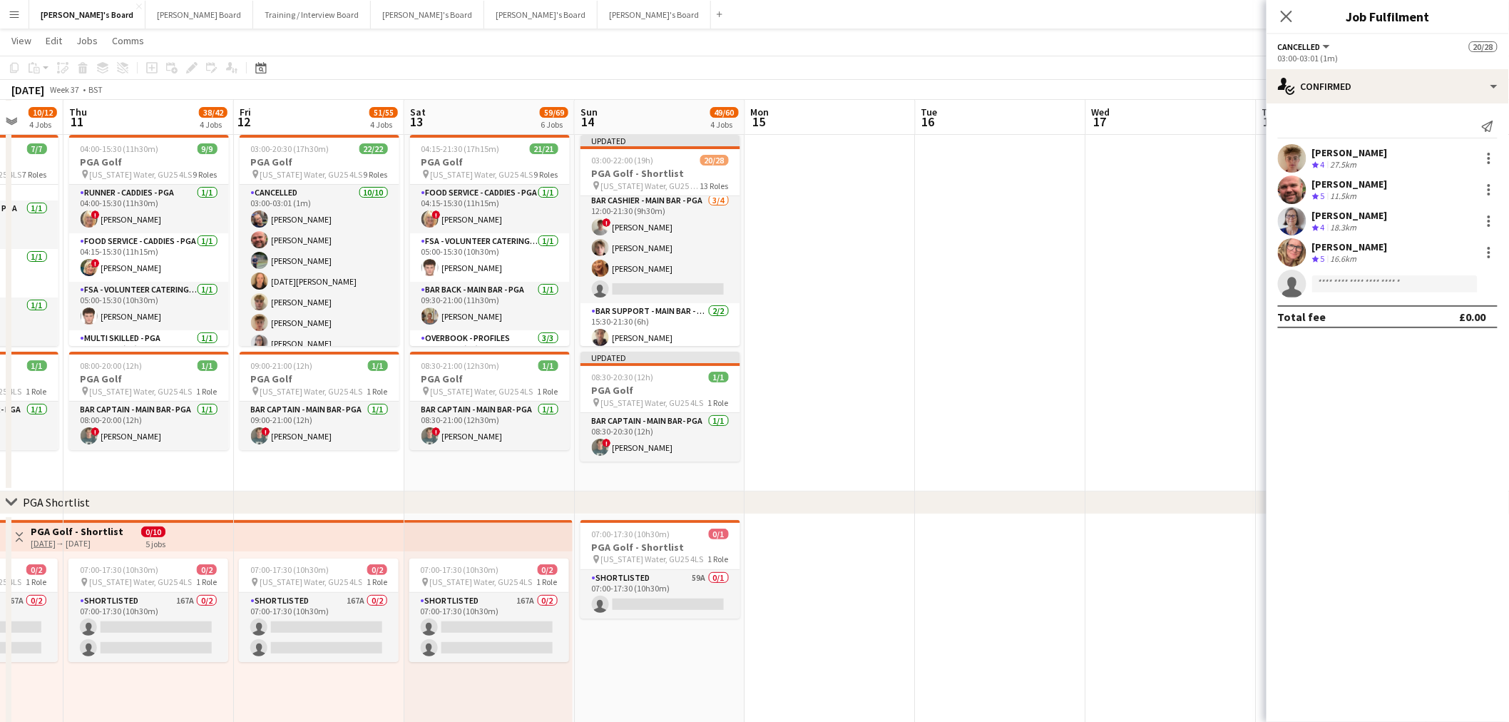
scroll to position [636, 0]
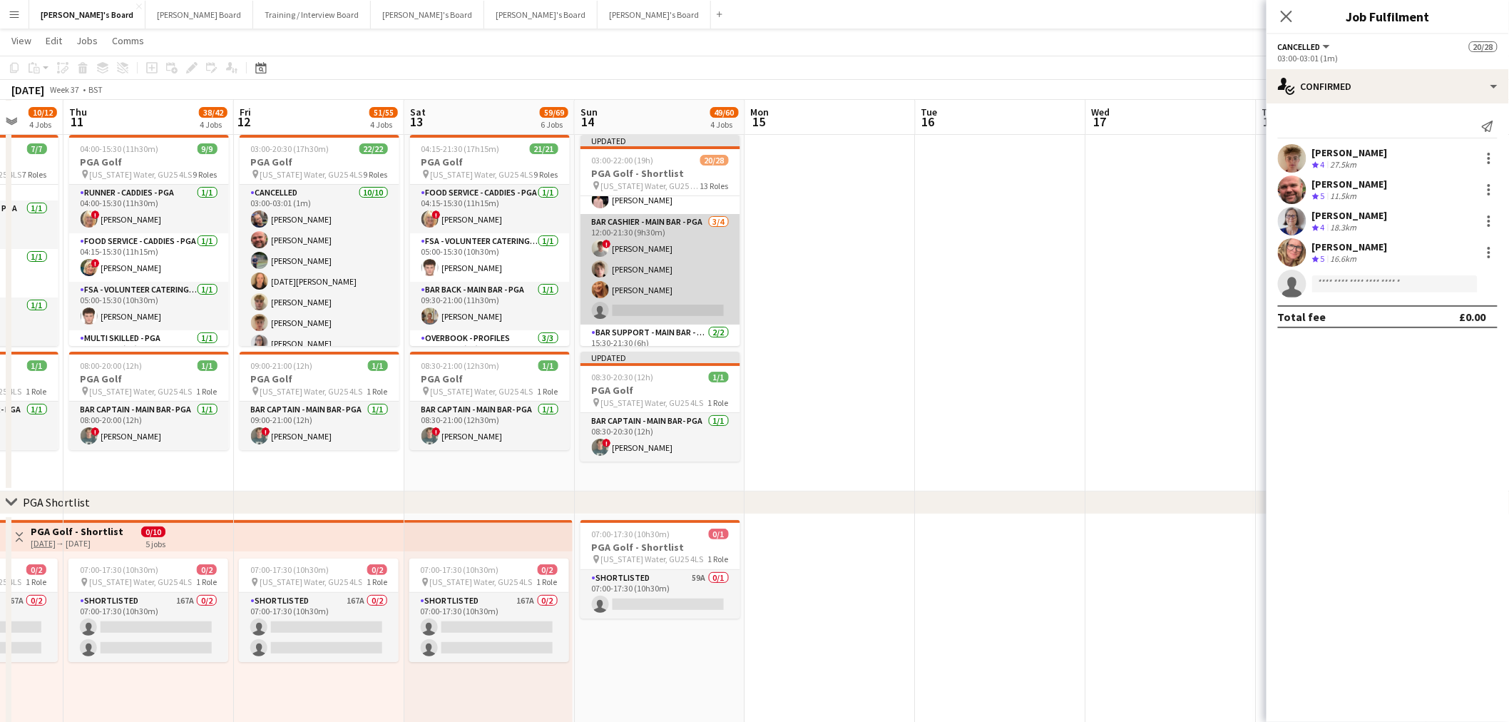
click at [671, 280] on app-card-role "Bar Cashier - Main Bar - PGA 3/4 12:00-21:30 (9h30m) ! henry hinchliffe Oscar Y…" at bounding box center [661, 269] width 160 height 111
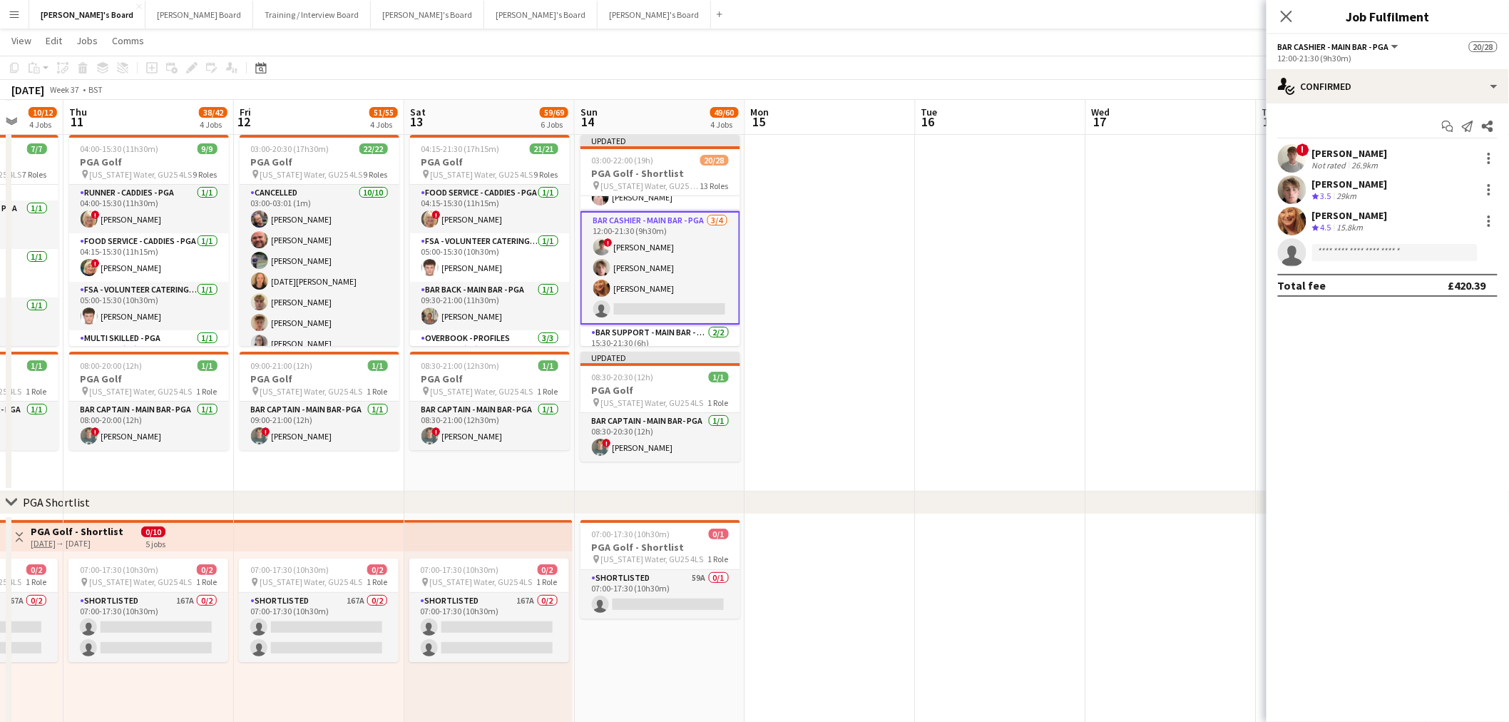
scroll to position [633, 0]
click at [1493, 155] on div at bounding box center [1489, 158] width 17 height 17
click at [1464, 218] on span "Switch crew" at bounding box center [1443, 219] width 88 height 13
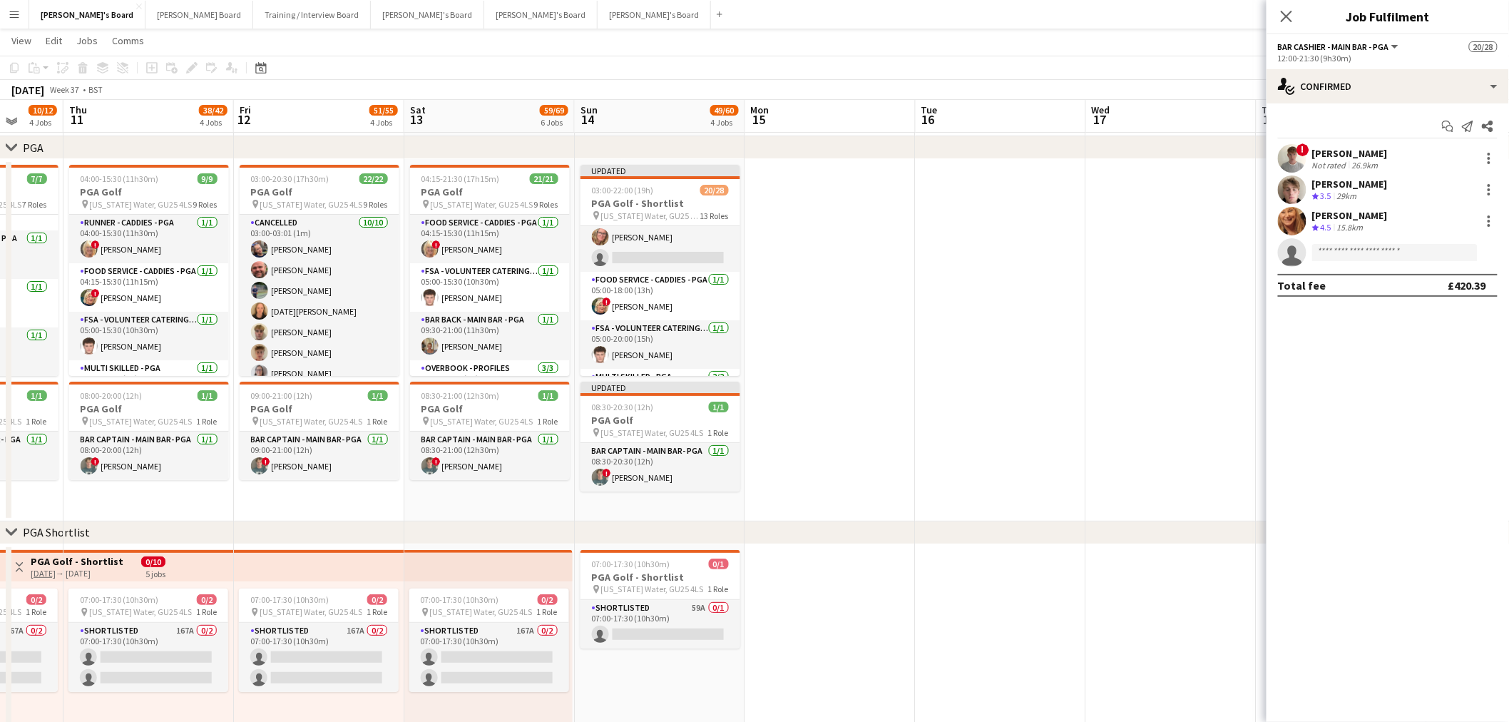
scroll to position [0, 0]
click at [690, 288] on app-card-role "Cancelled 4/5 03:00-03:01 (1m) Archie Buchanan Dyllon McGregor Dagmar Bailey Ha…" at bounding box center [661, 291] width 160 height 131
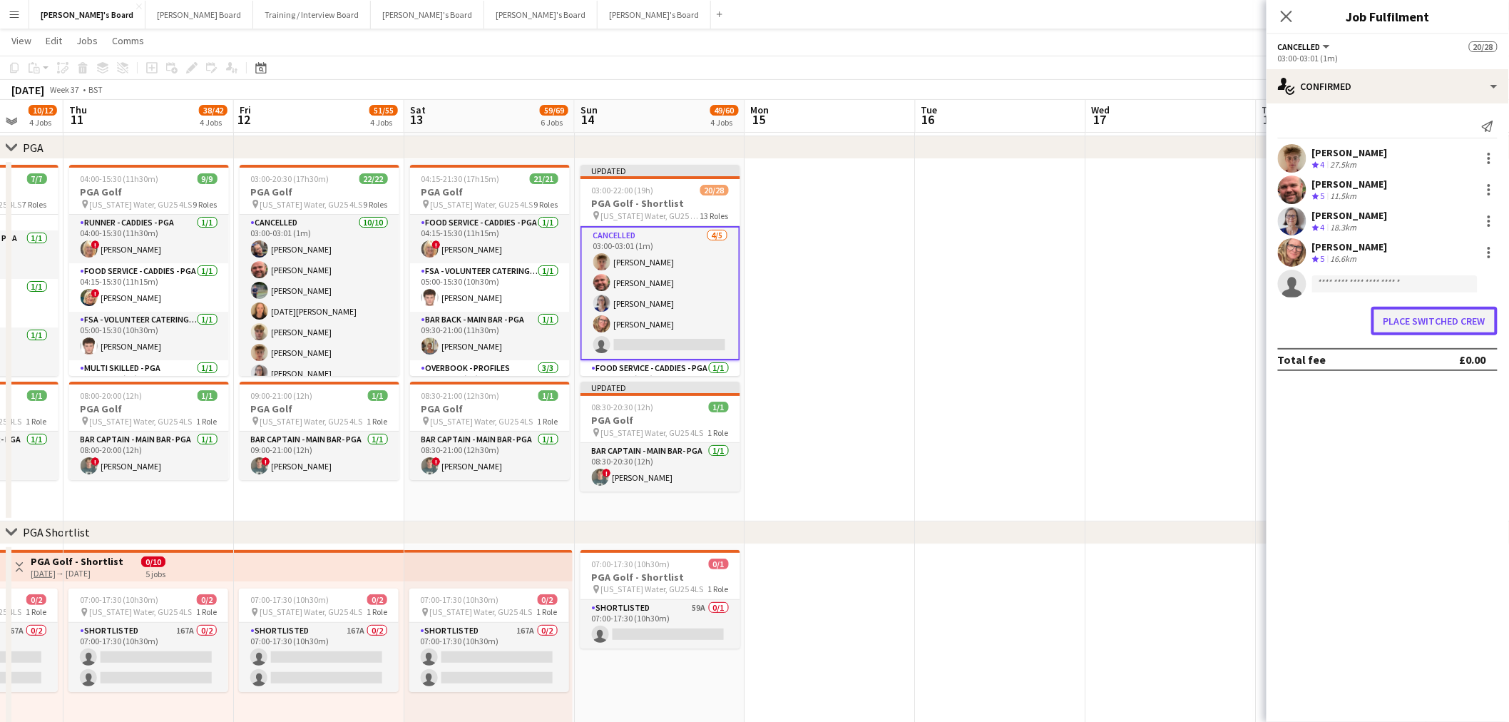
click at [1467, 321] on button "Place switched crew" at bounding box center [1435, 321] width 126 height 29
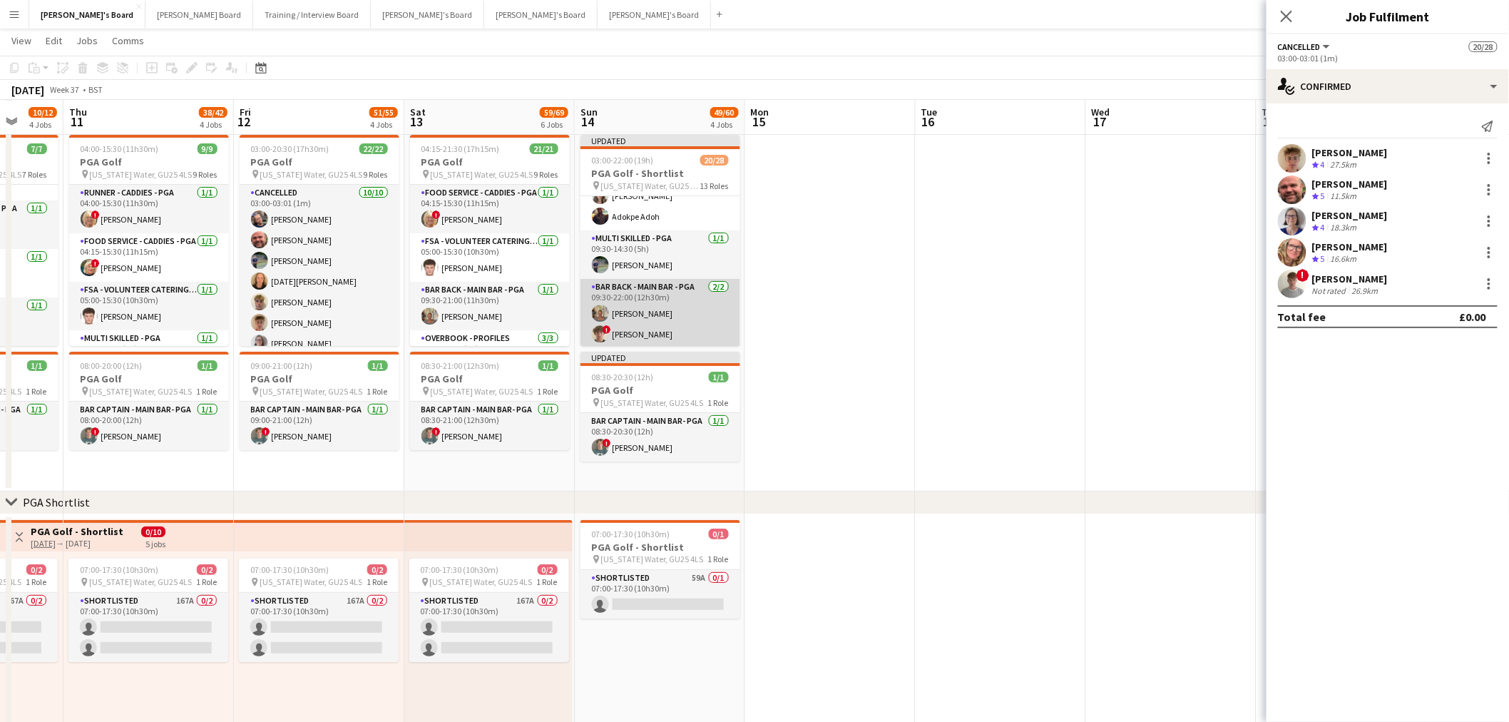
scroll to position [239, 0]
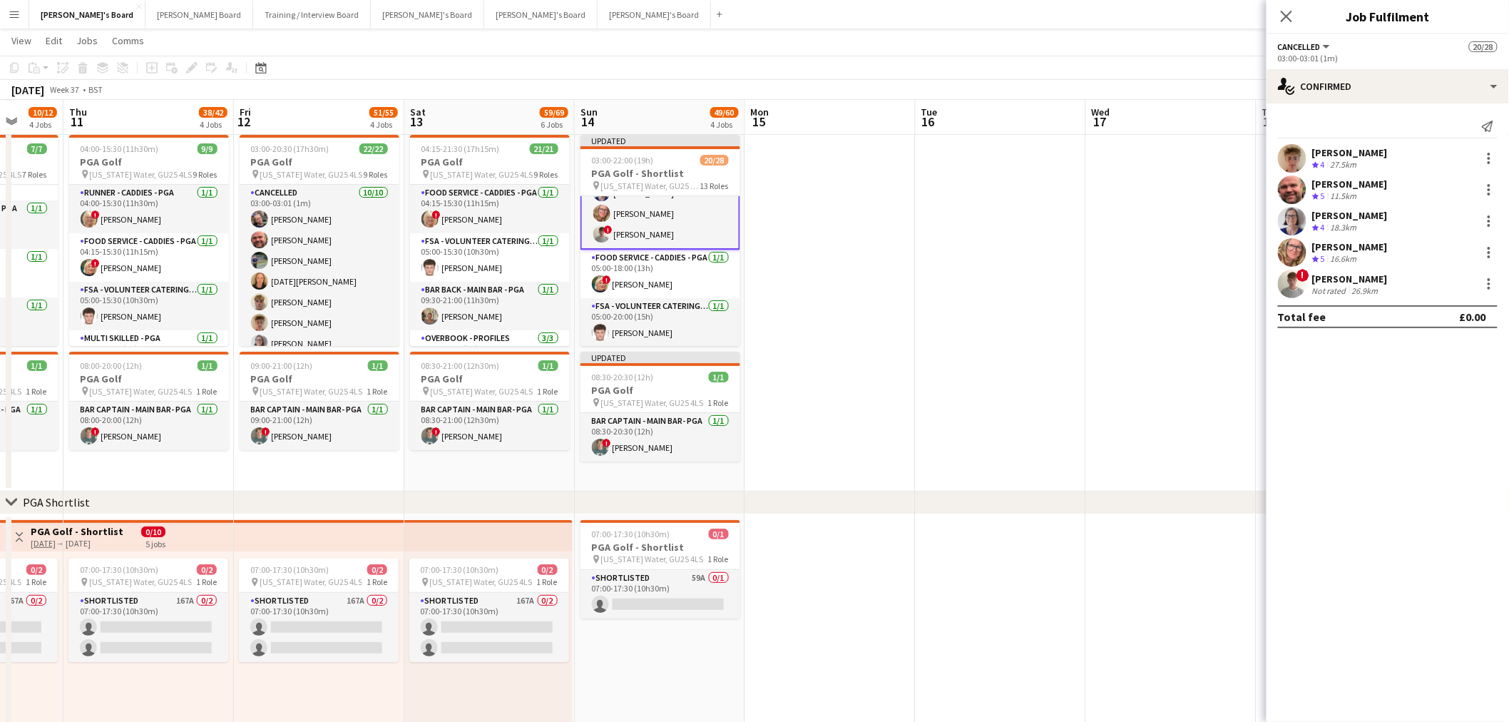
drag, startPoint x: 665, startPoint y: 318, endPoint x: 1022, endPoint y: 208, distance: 374.1
click at [665, 318] on app-card-role "FSA - Volunteer Catering - PGA 1/1 05:00-20:00 (15h) Jacob Norwood" at bounding box center [661, 322] width 160 height 49
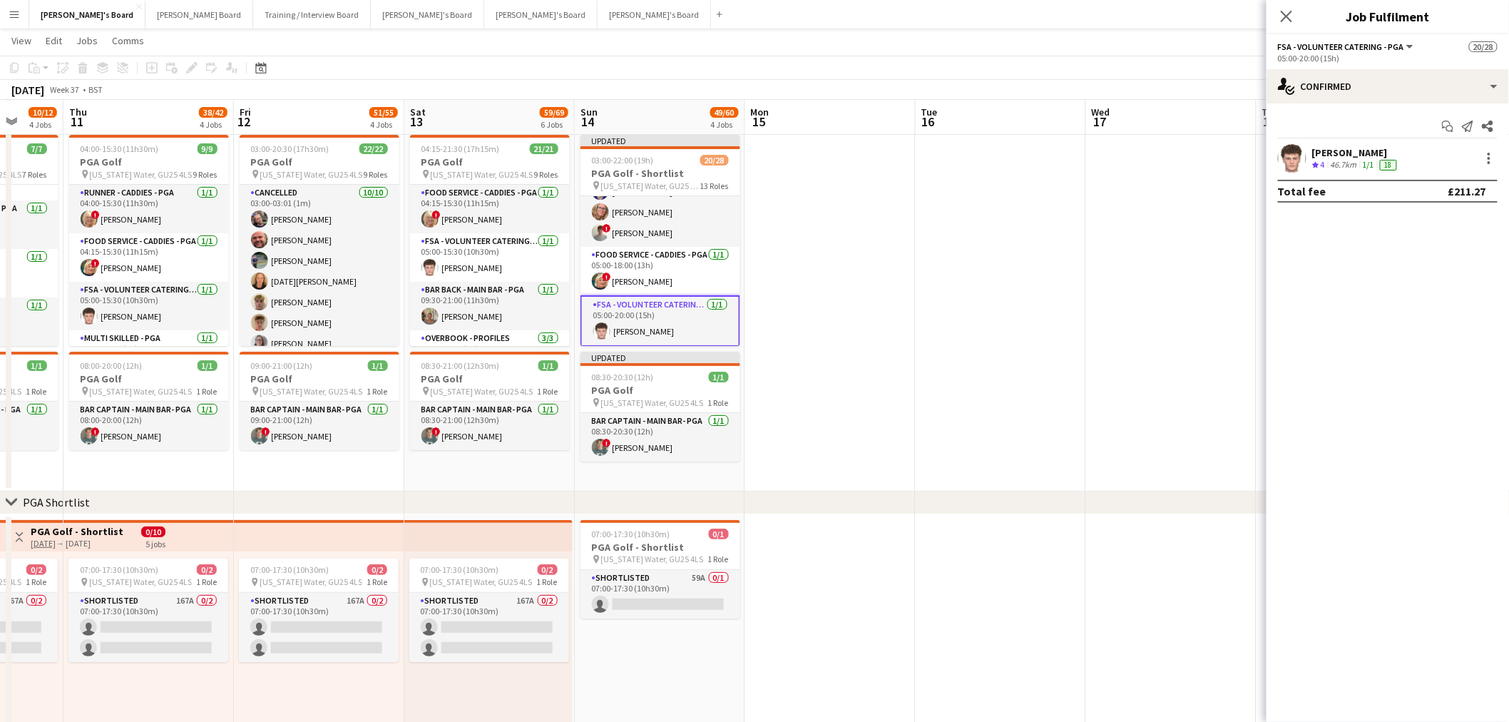
scroll to position [80, 0]
click at [1374, 87] on div "single-neutral-actions-check-2 Confirmed" at bounding box center [1388, 86] width 243 height 34
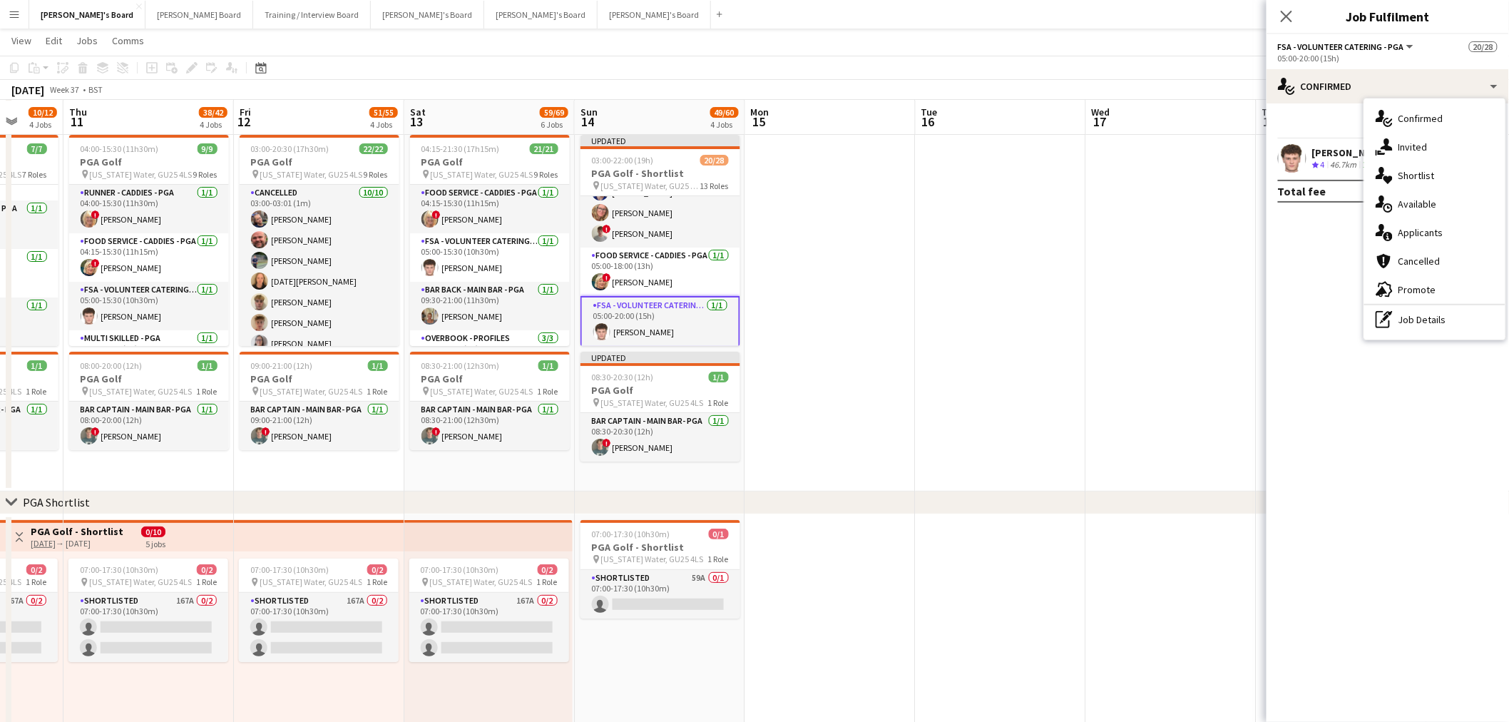
click at [1421, 324] on div "pen-write Job Details" at bounding box center [1435, 319] width 141 height 29
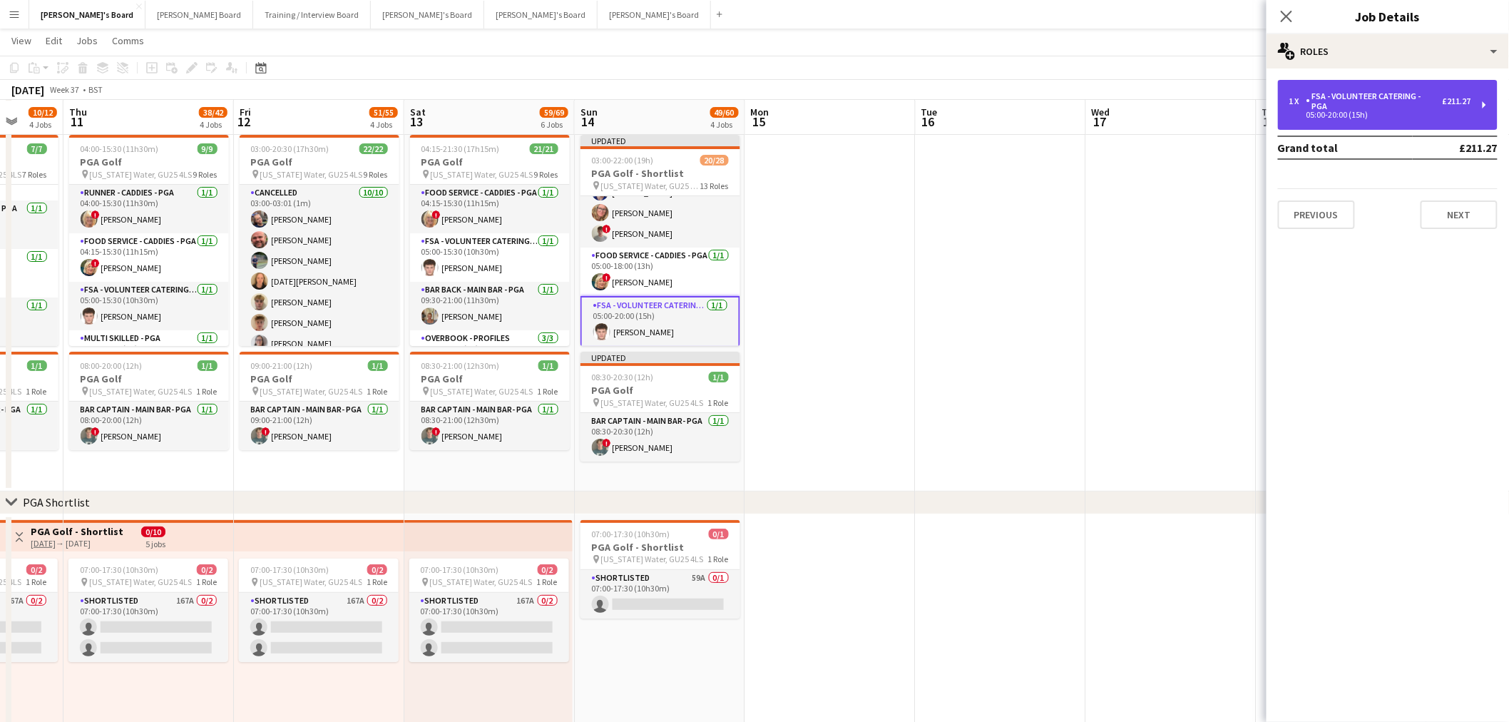
click at [1334, 91] on div "FSA - Volunteer Catering - PGA" at bounding box center [1375, 101] width 136 height 20
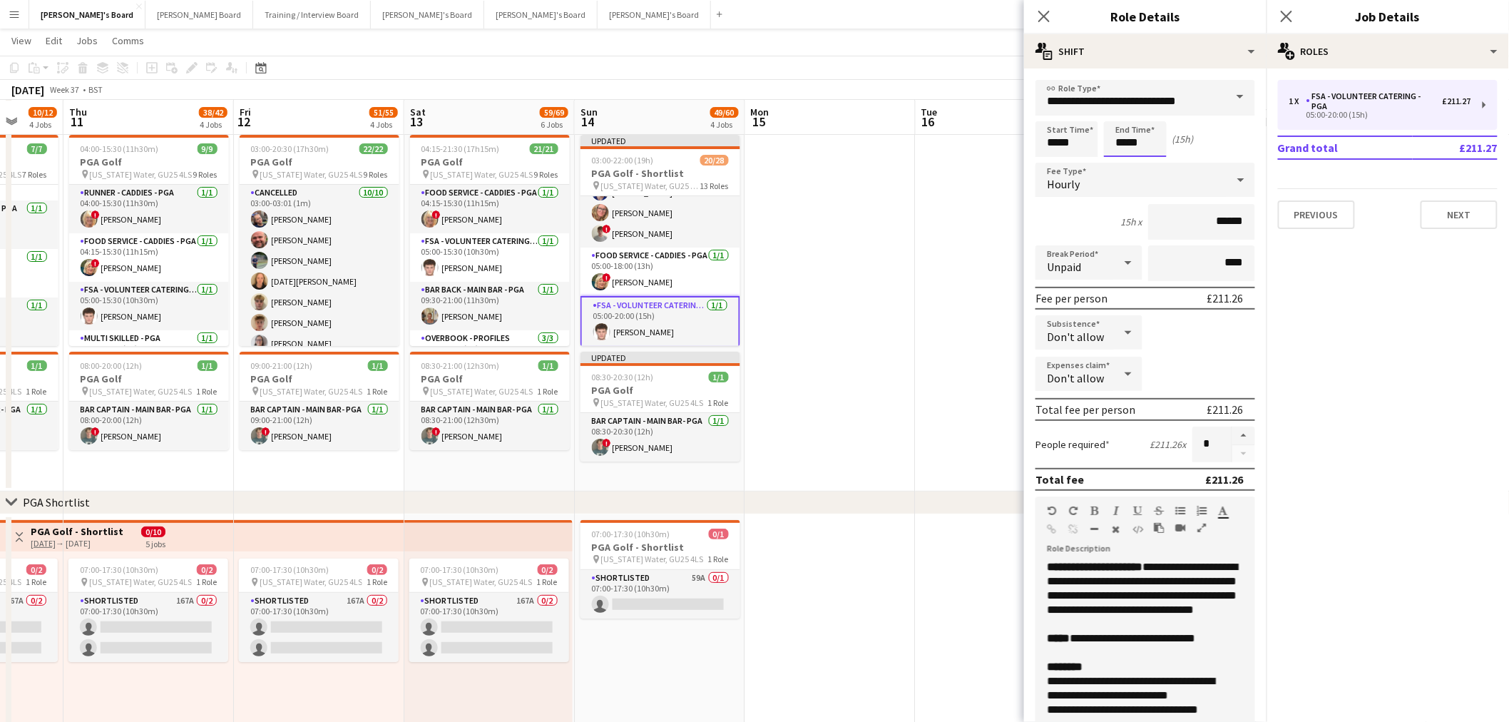
click at [1156, 136] on input "*****" at bounding box center [1135, 139] width 63 height 36
click at [1127, 160] on div at bounding box center [1121, 164] width 29 height 14
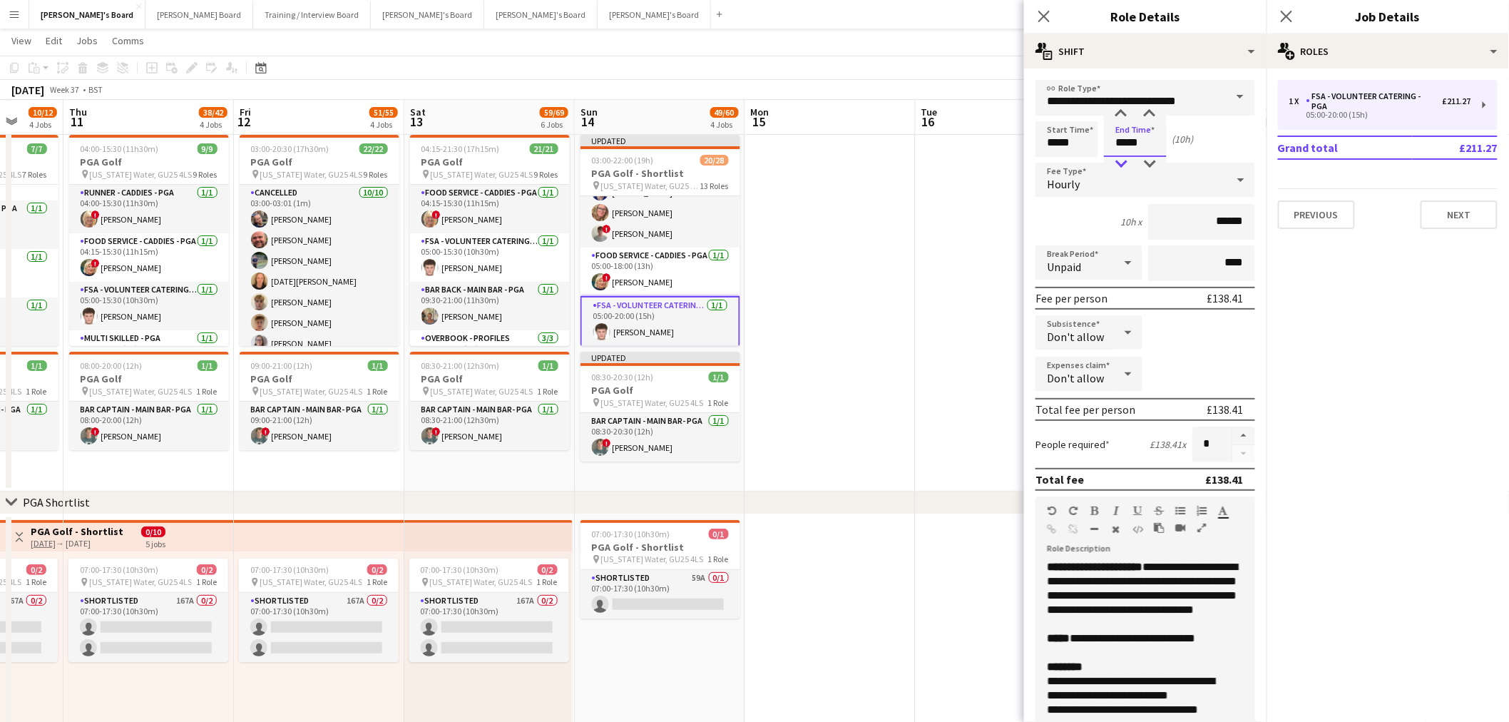
click at [1127, 160] on div at bounding box center [1121, 164] width 29 height 14
click at [1153, 119] on div at bounding box center [1150, 114] width 29 height 14
type input "*****"
click at [1153, 119] on div at bounding box center [1150, 114] width 29 height 14
click at [914, 350] on app-date-cell at bounding box center [830, 310] width 170 height 362
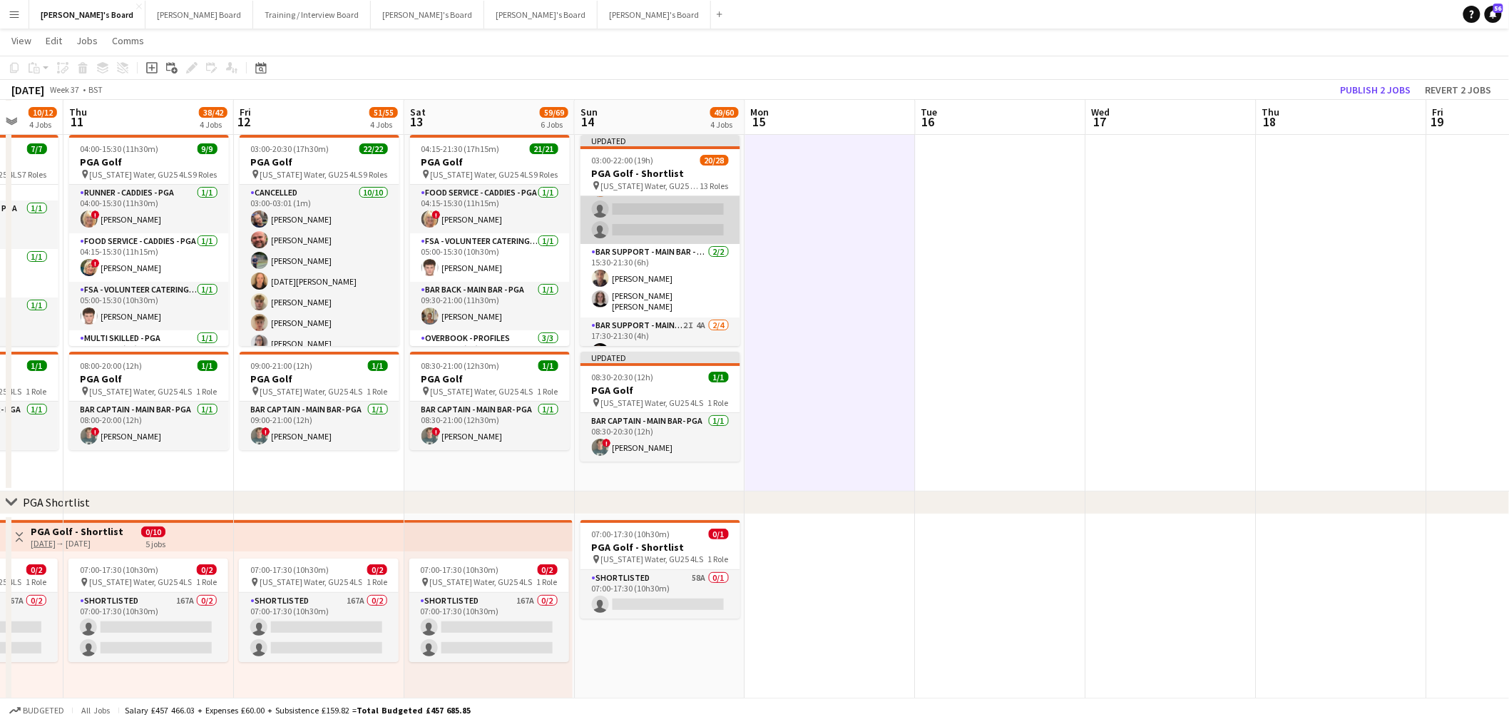
scroll to position [633, 0]
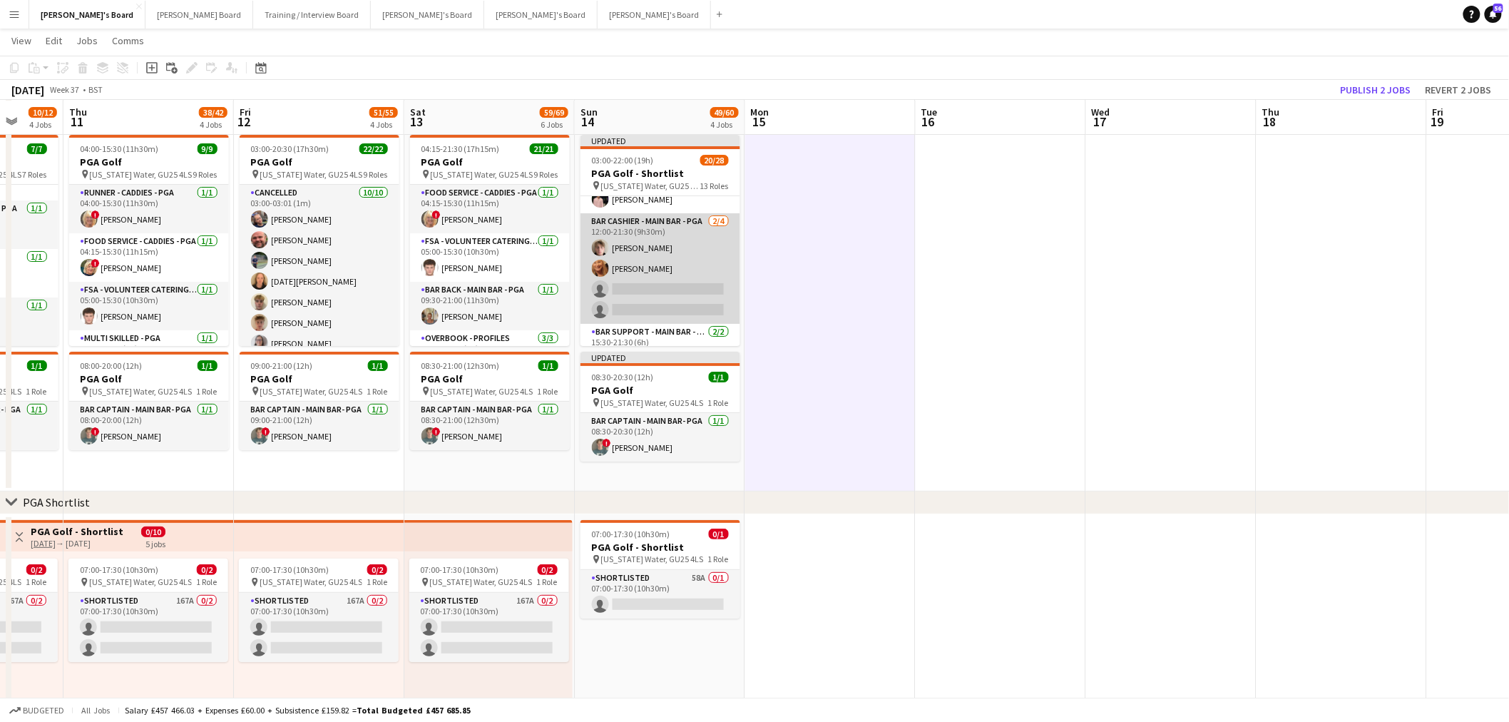
drag, startPoint x: 652, startPoint y: 265, endPoint x: 666, endPoint y: 265, distance: 13.6
click at [652, 265] on app-card-role "Bar Cashier - Main Bar - PGA 2/4 12:00-21:30 (9h30m) Oscar Young Jacqueline Hei…" at bounding box center [661, 268] width 160 height 111
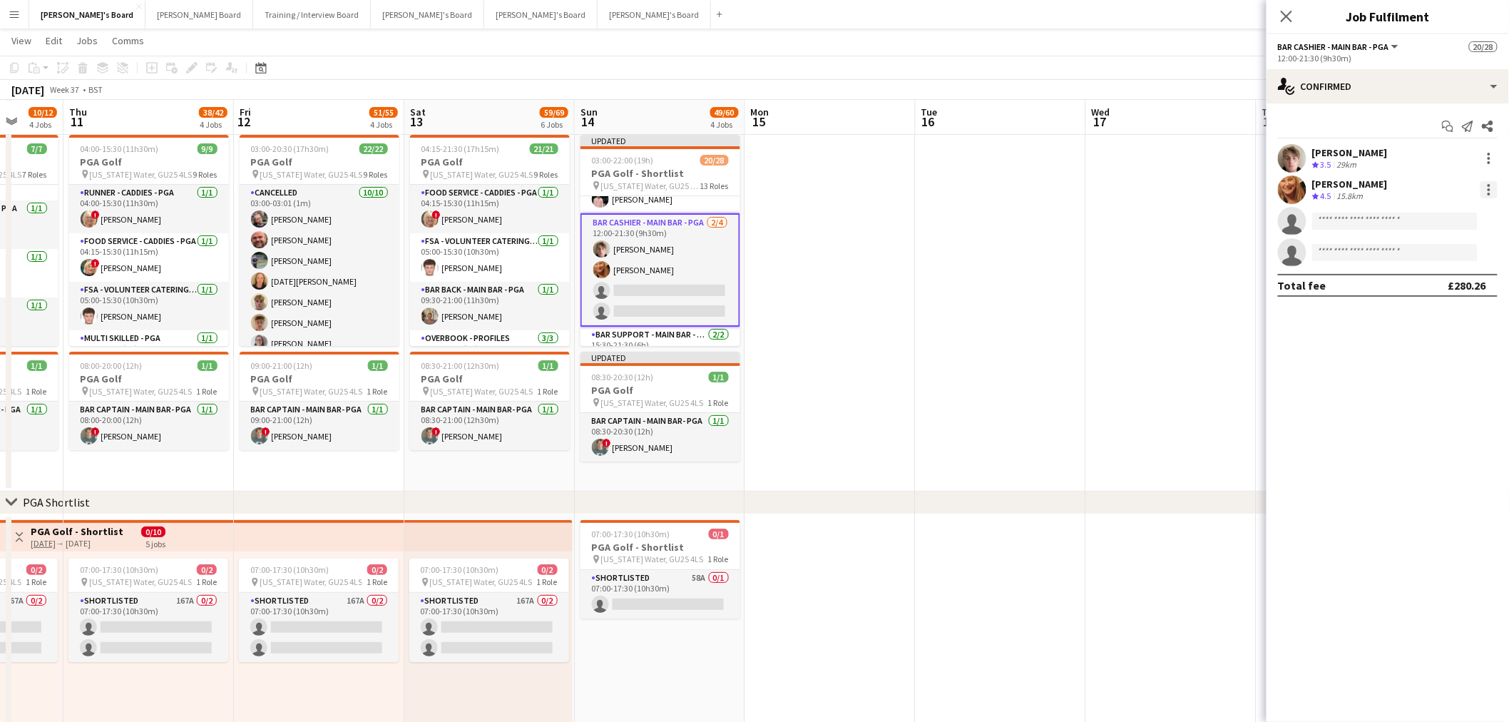
click at [1486, 184] on div at bounding box center [1489, 189] width 17 height 17
click at [1443, 248] on span "Switch crew" at bounding box center [1429, 250] width 61 height 12
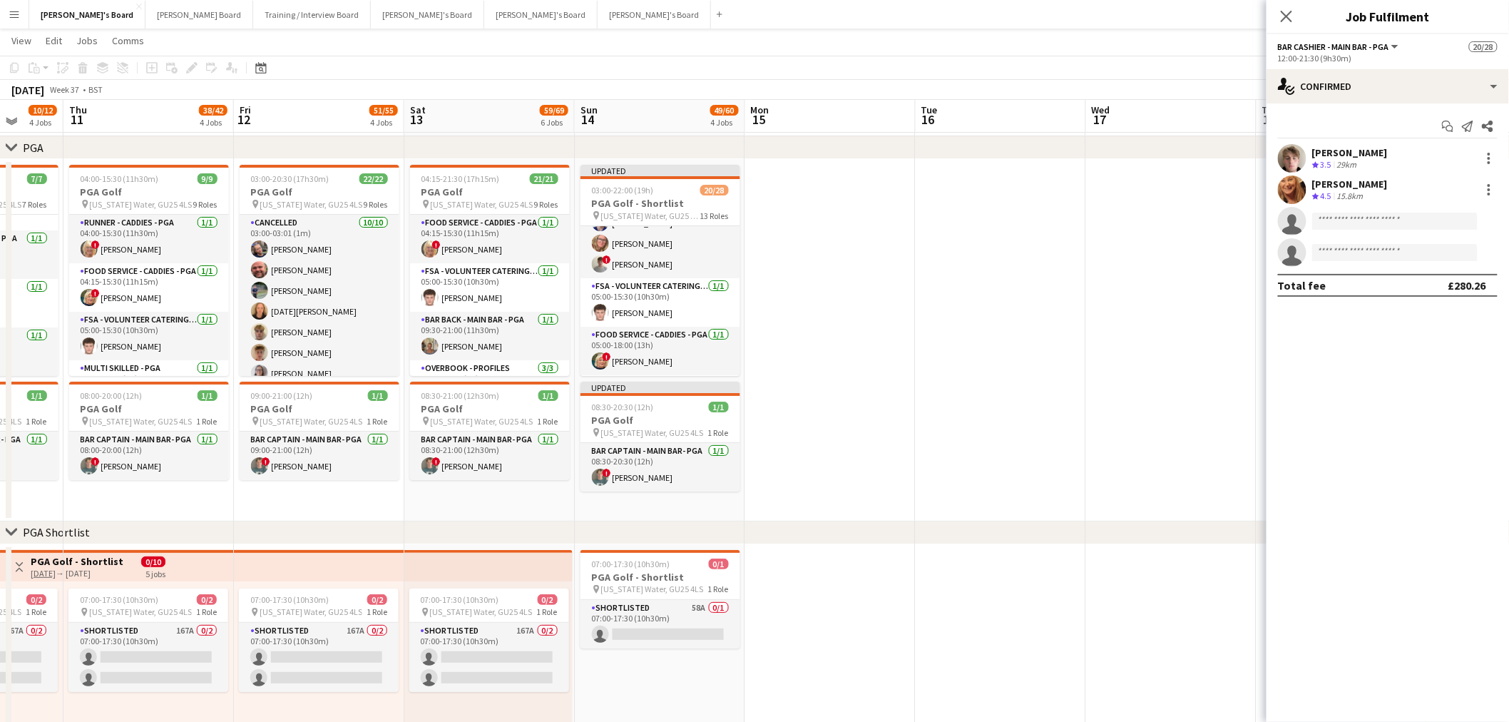
scroll to position [0, 0]
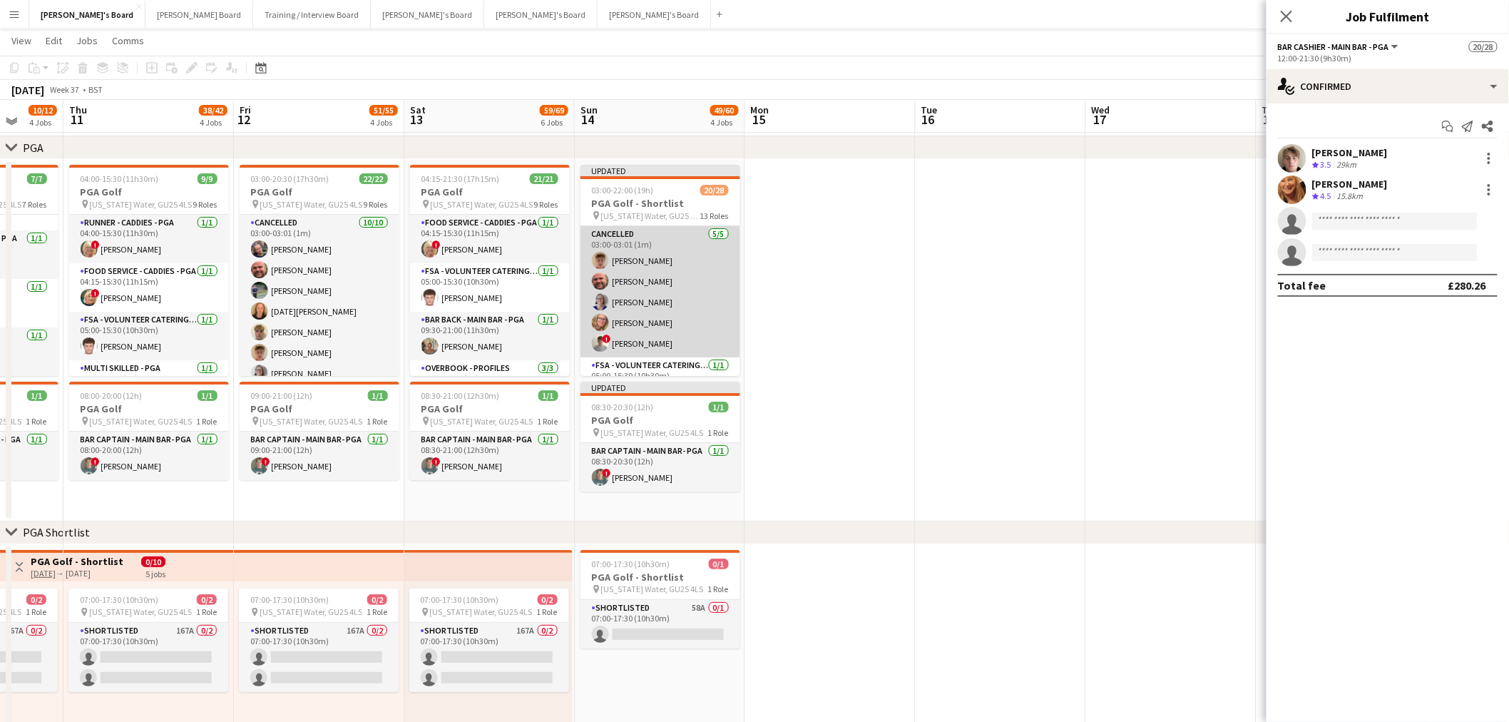
click at [686, 301] on app-card-role "Cancelled 5/5 03:00-03:01 (1m) Archie Buchanan Dyllon McGregor Dagmar Bailey Ha…" at bounding box center [661, 291] width 160 height 131
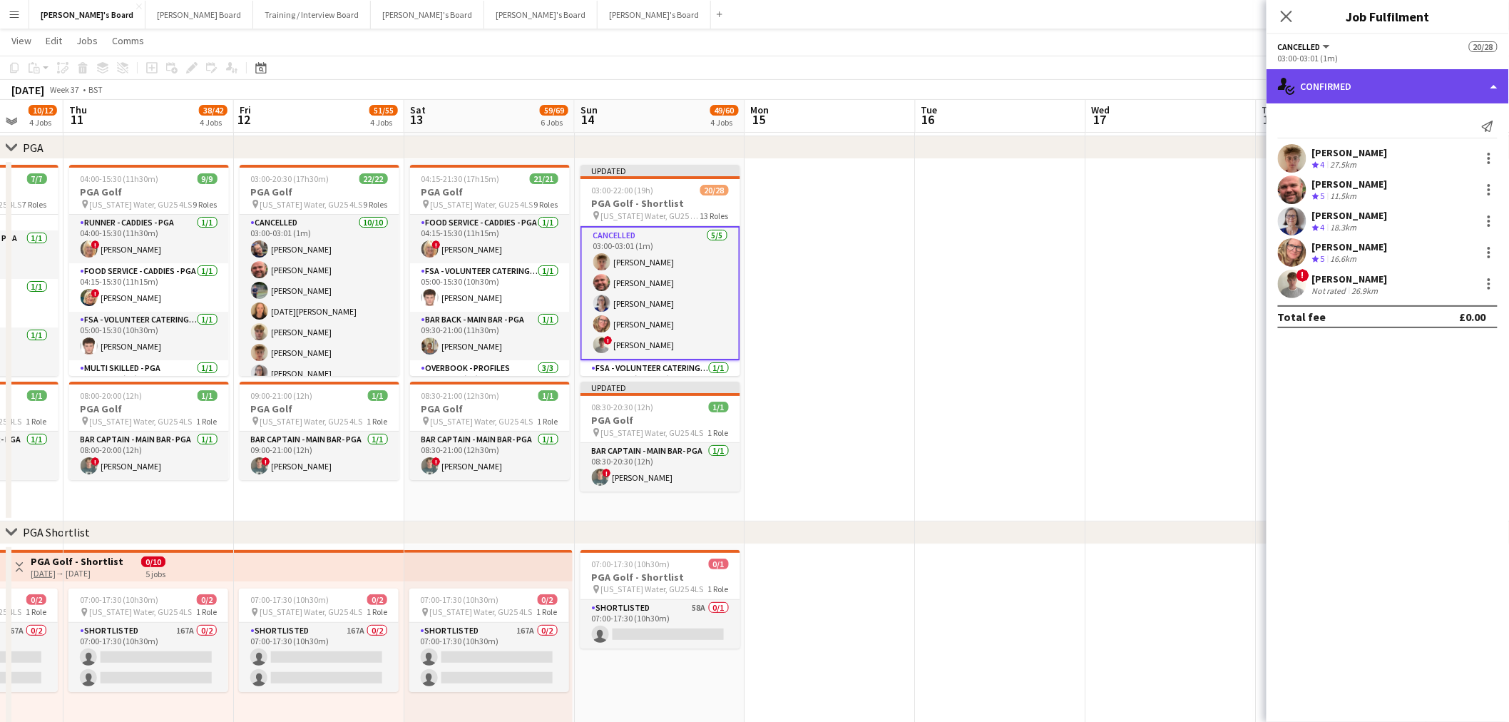
drag, startPoint x: 1436, startPoint y: 75, endPoint x: 1430, endPoint y: 83, distance: 10.3
click at [1431, 76] on div "single-neutral-actions-check-2 Confirmed" at bounding box center [1388, 86] width 243 height 34
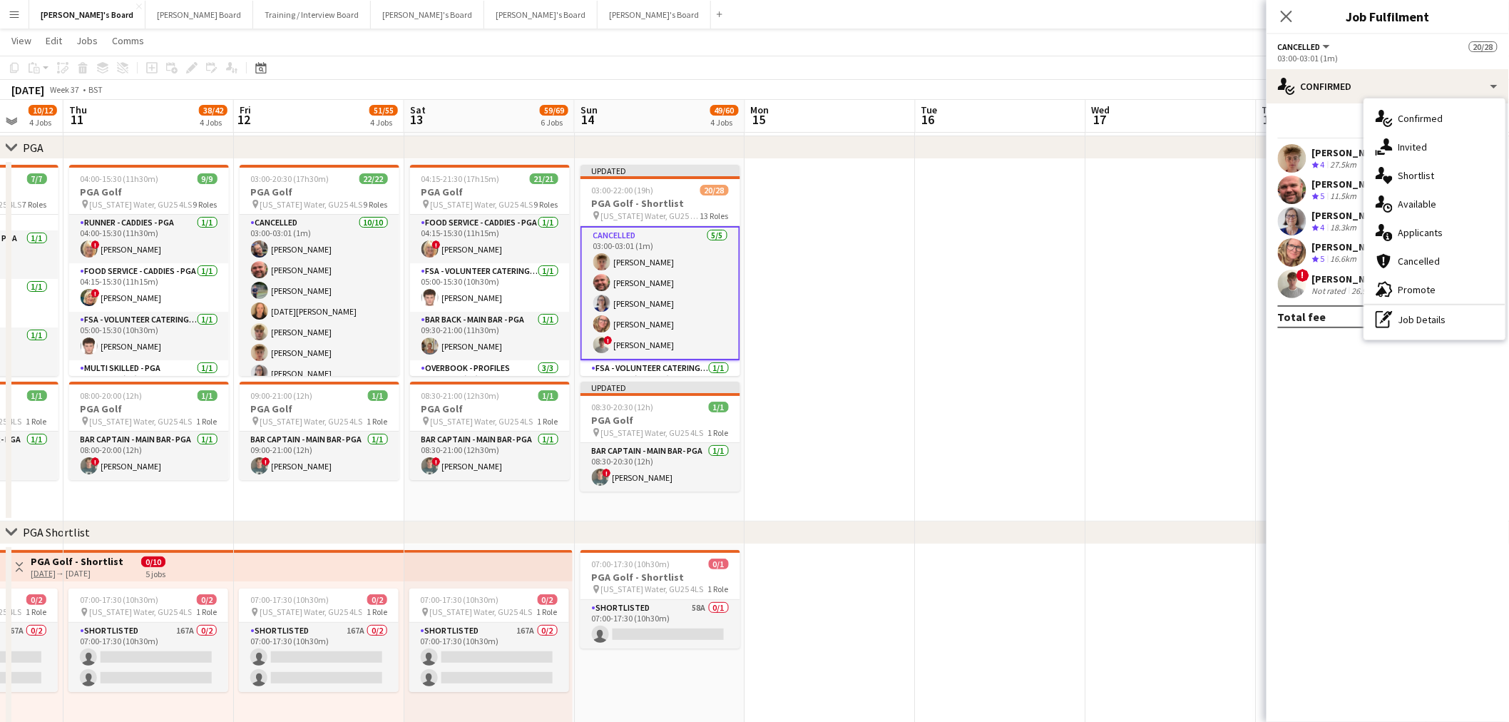
click at [1419, 329] on div "pen-write Job Details" at bounding box center [1435, 319] width 141 height 29
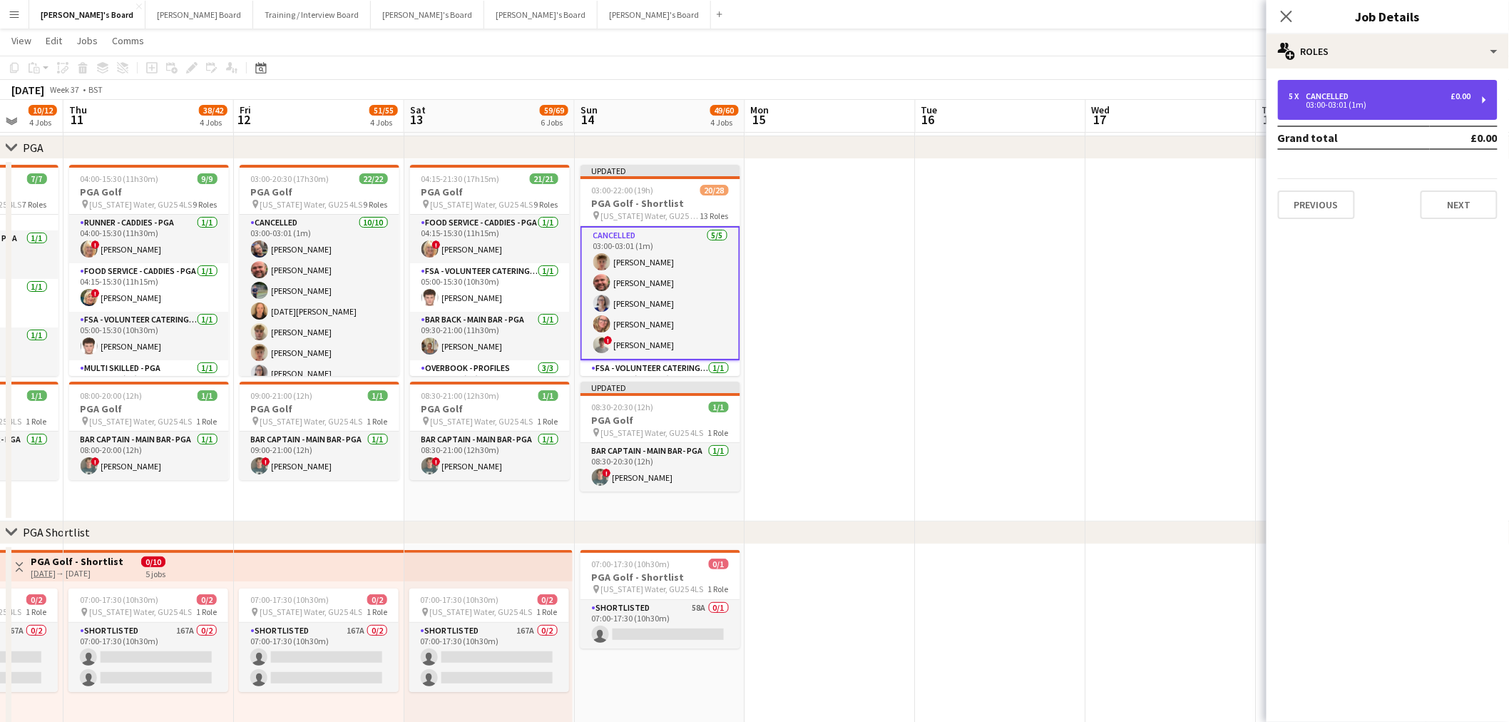
click at [1378, 98] on div "5 x Cancelled £0.00" at bounding box center [1381, 96] width 182 height 10
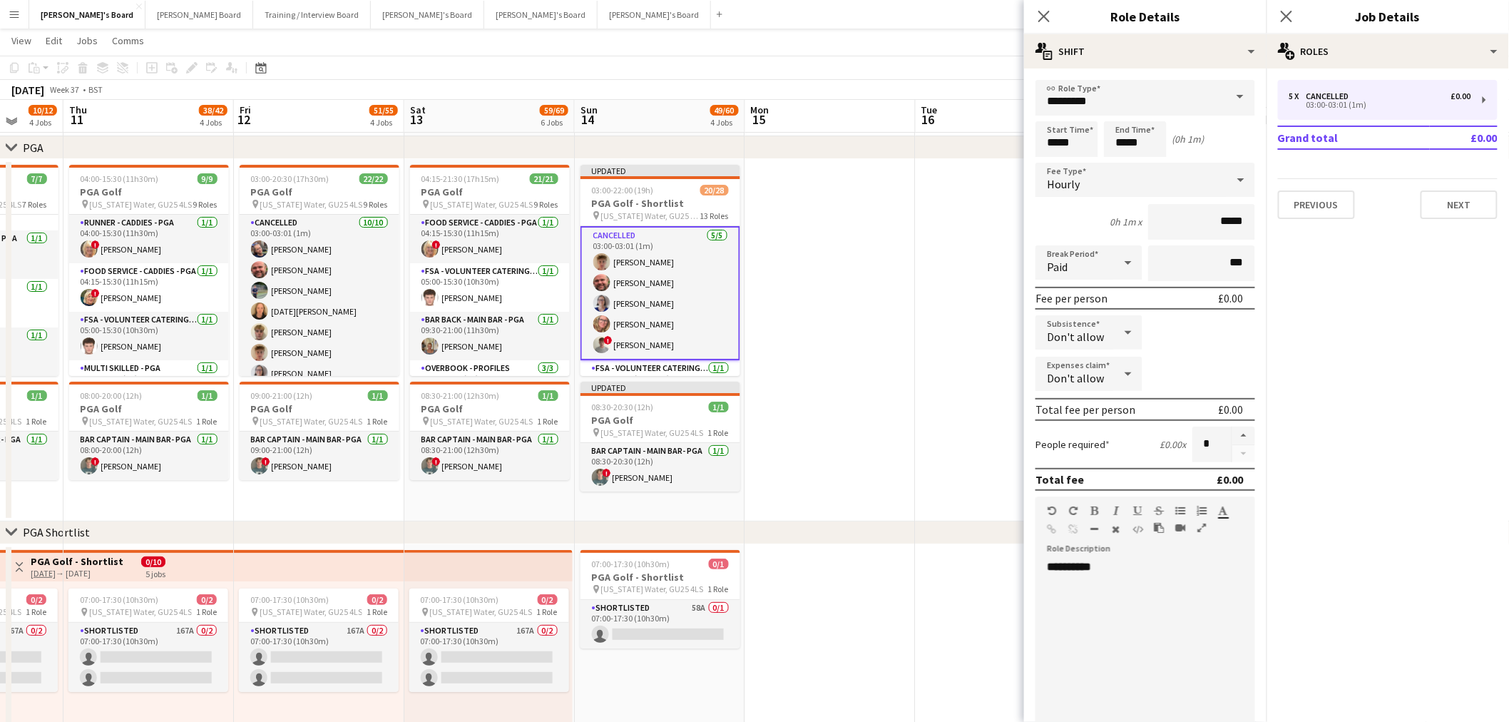
click at [1229, 418] on form "**********" at bounding box center [1145, 486] width 243 height 813
click at [1233, 427] on button "button" at bounding box center [1244, 436] width 23 height 19
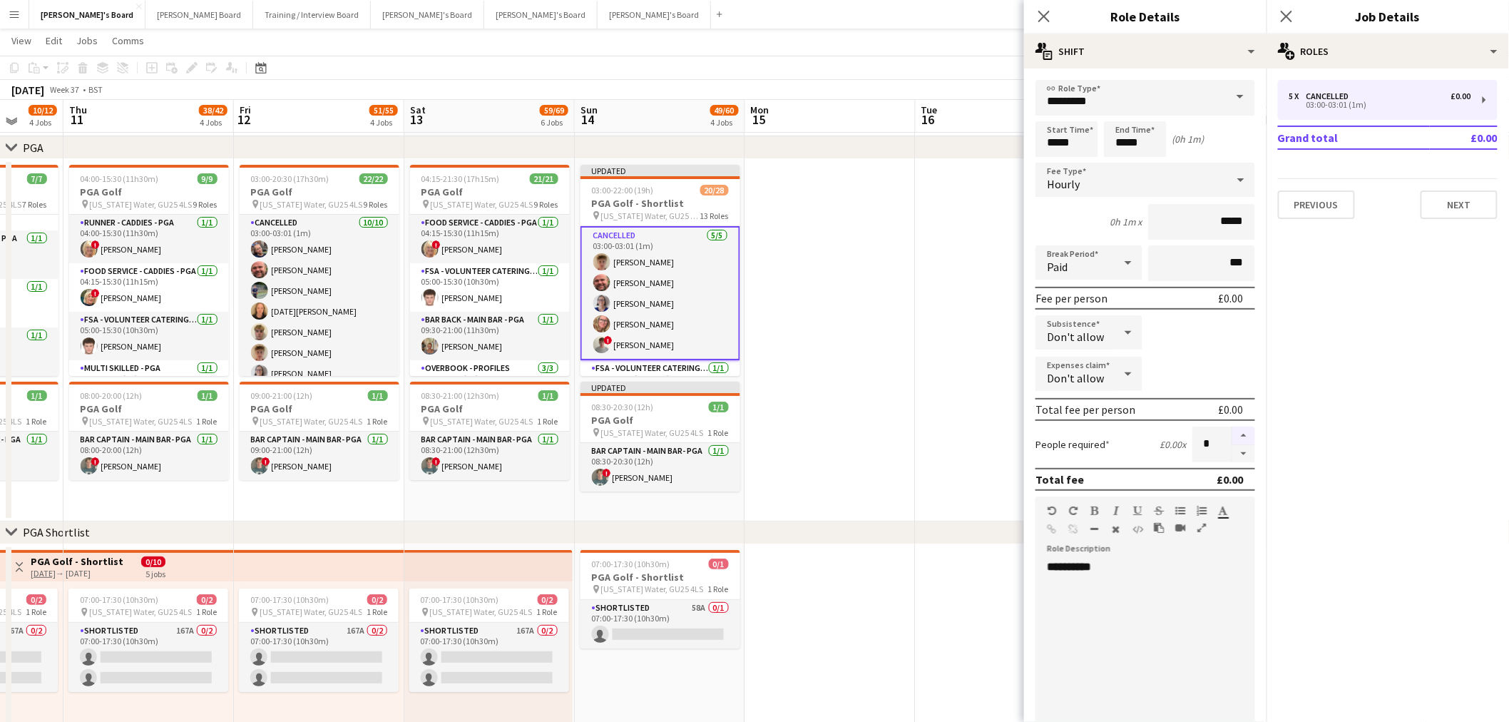
click at [1233, 427] on button "button" at bounding box center [1244, 436] width 23 height 19
type input "**"
click at [887, 361] on app-date-cell at bounding box center [830, 340] width 170 height 362
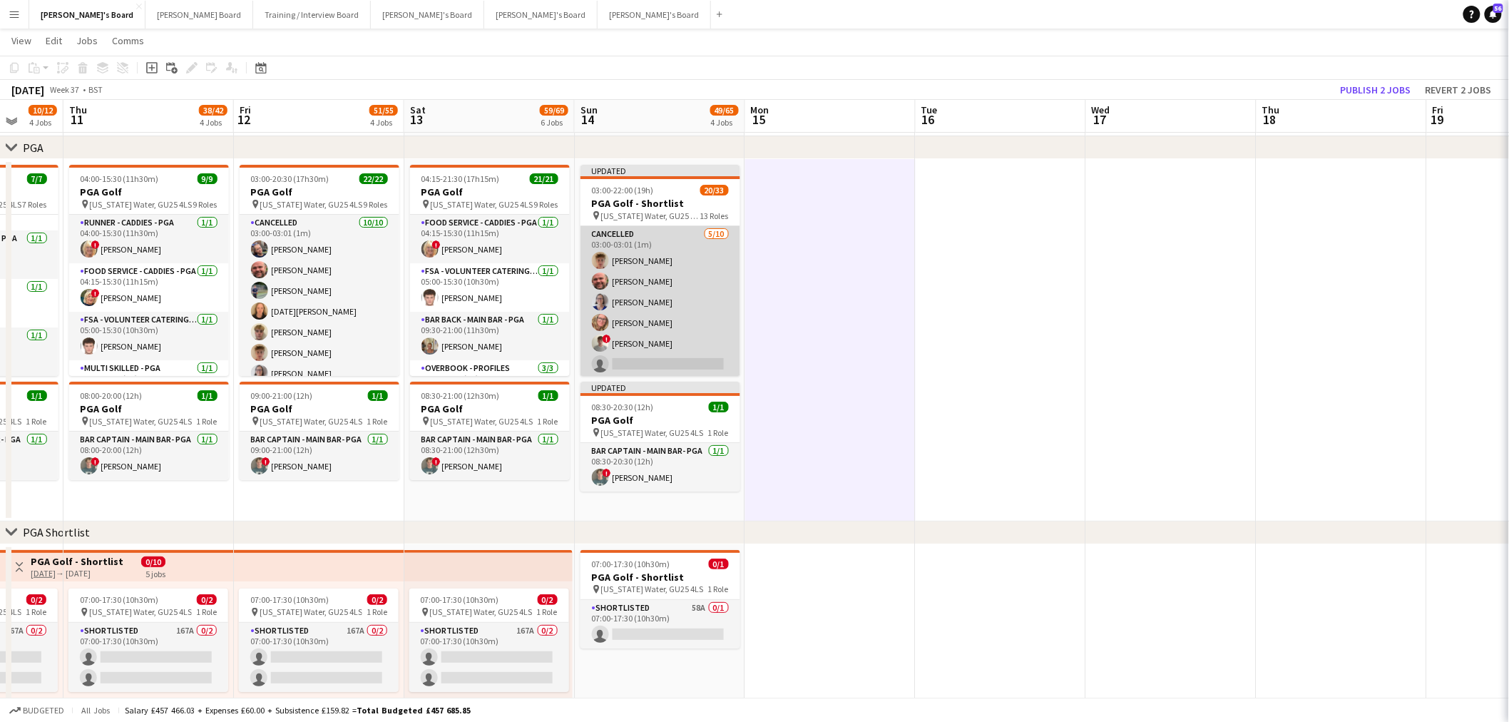
click at [703, 288] on app-card-role "Cancelled 5/10 03:00-03:01 (1m) Archie Buchanan Dyllon McGregor Dagmar Bailey H…" at bounding box center [661, 343] width 160 height 235
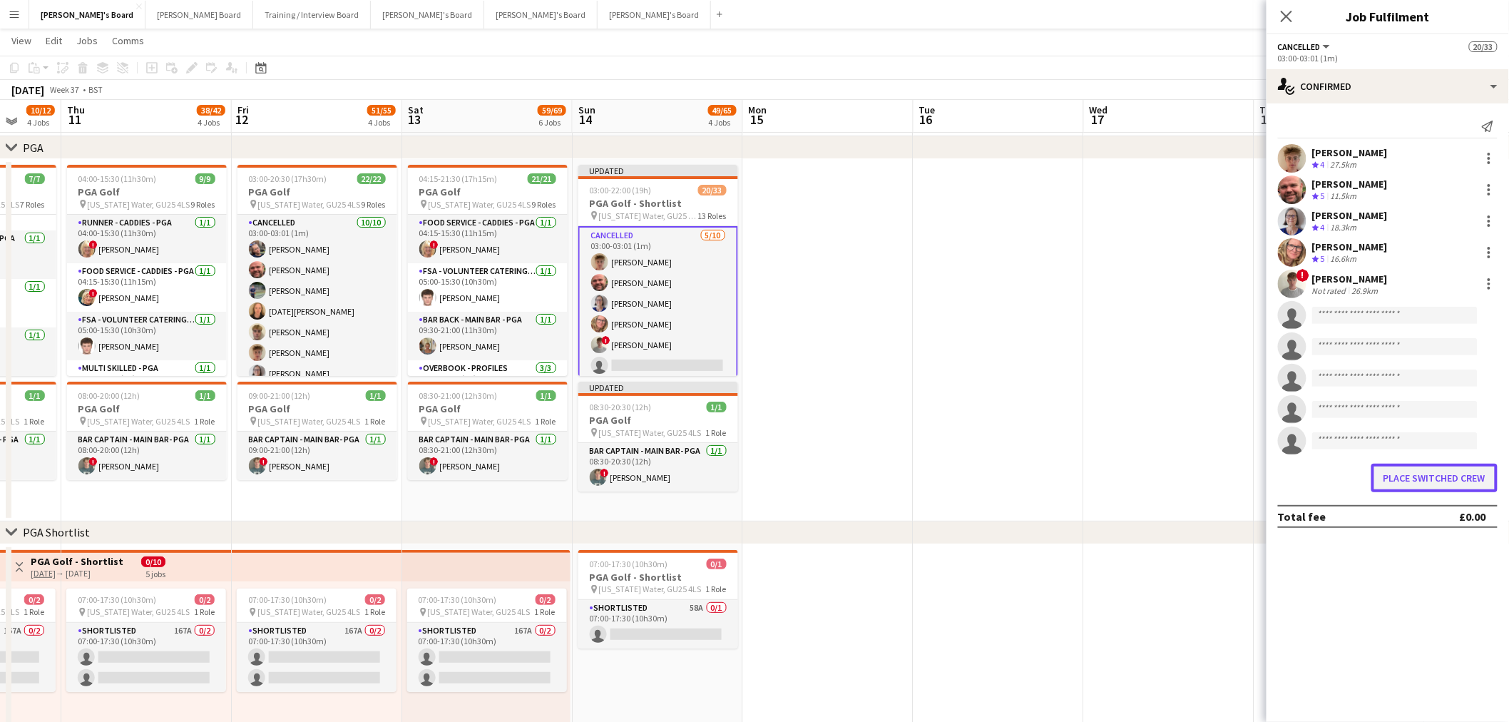
click at [1416, 473] on button "Place switched crew" at bounding box center [1435, 478] width 126 height 29
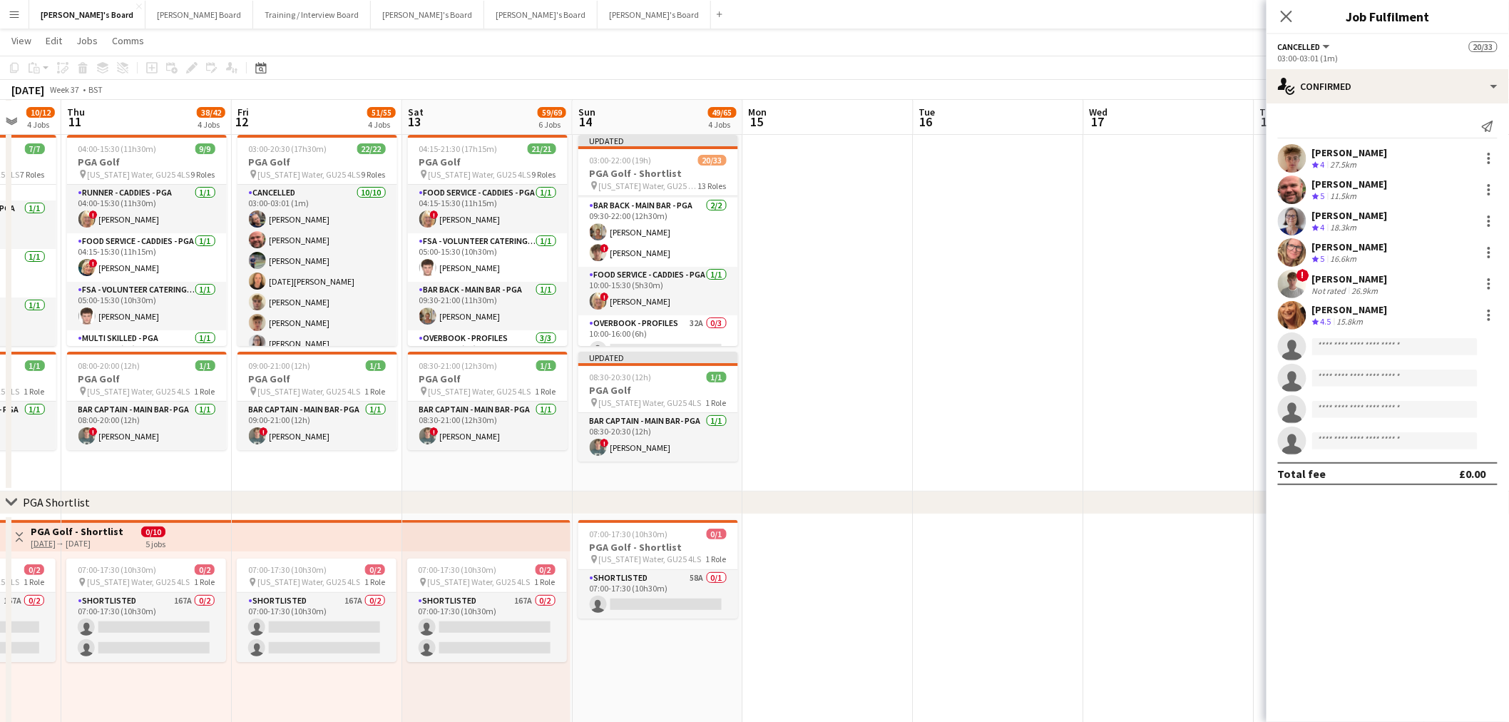
scroll to position [475, 0]
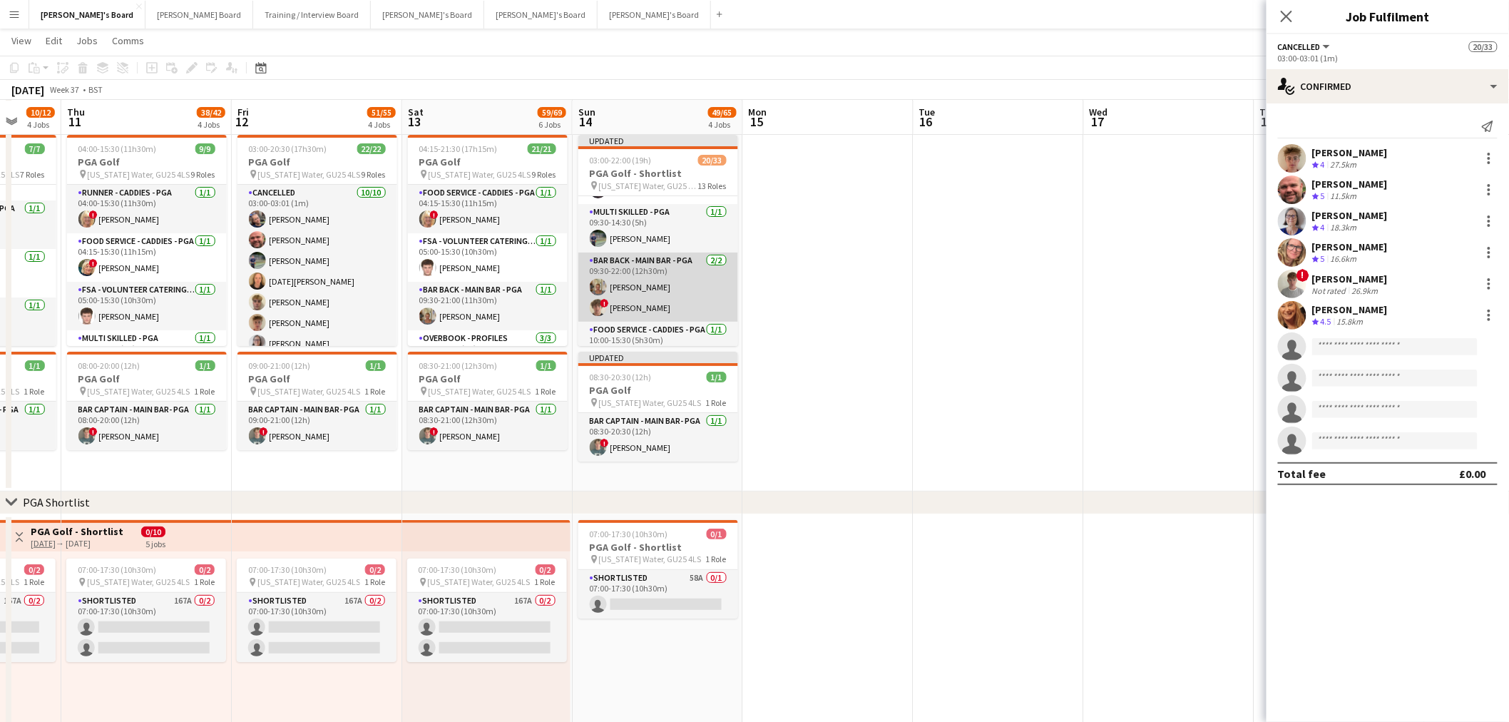
click at [651, 272] on app-card-role "Bar Back - Main Bar - PGA 2/2 09:30-22:00 (12h30m) Jacqueline Whitehorn-Scott !…" at bounding box center [658, 287] width 160 height 69
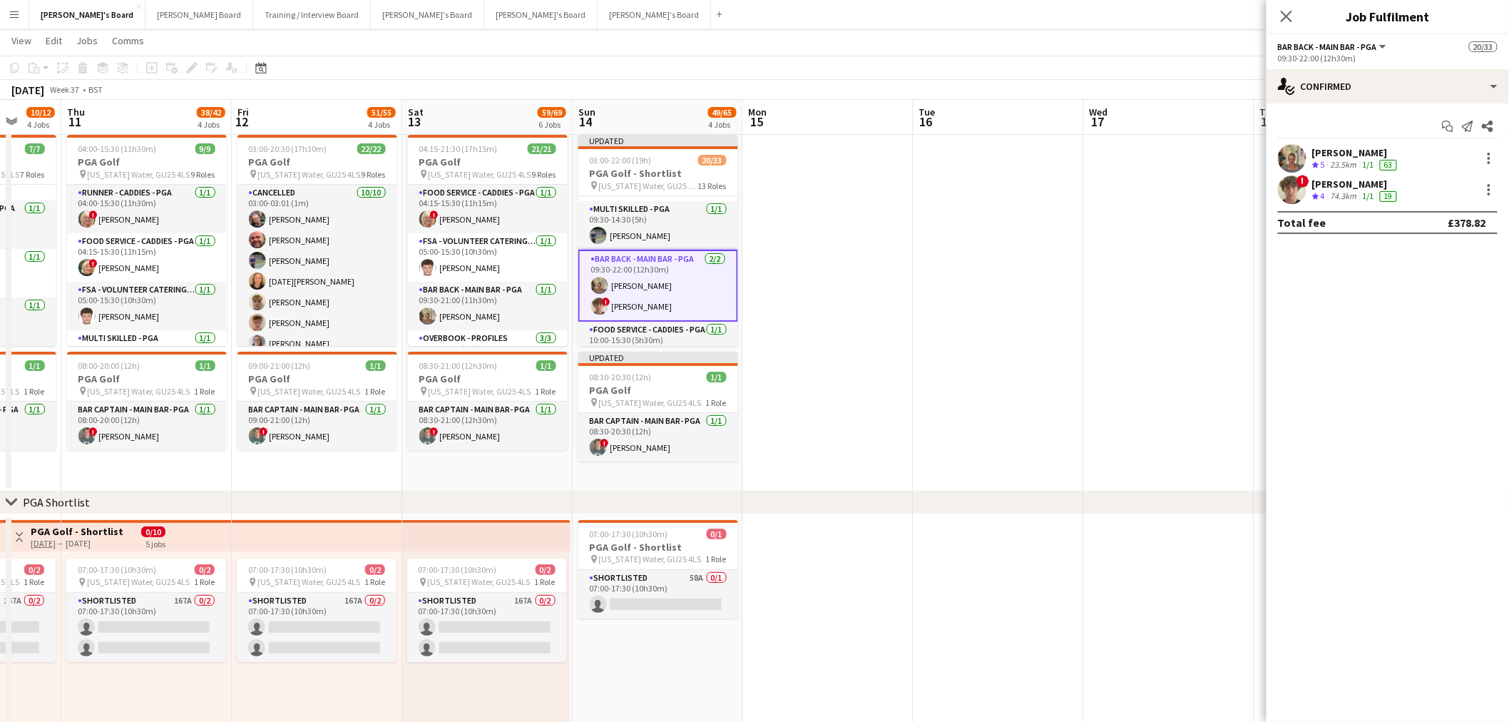
scroll to position [394, 0]
click at [1408, 93] on div "single-neutral-actions-check-2 Confirmed" at bounding box center [1388, 86] width 243 height 34
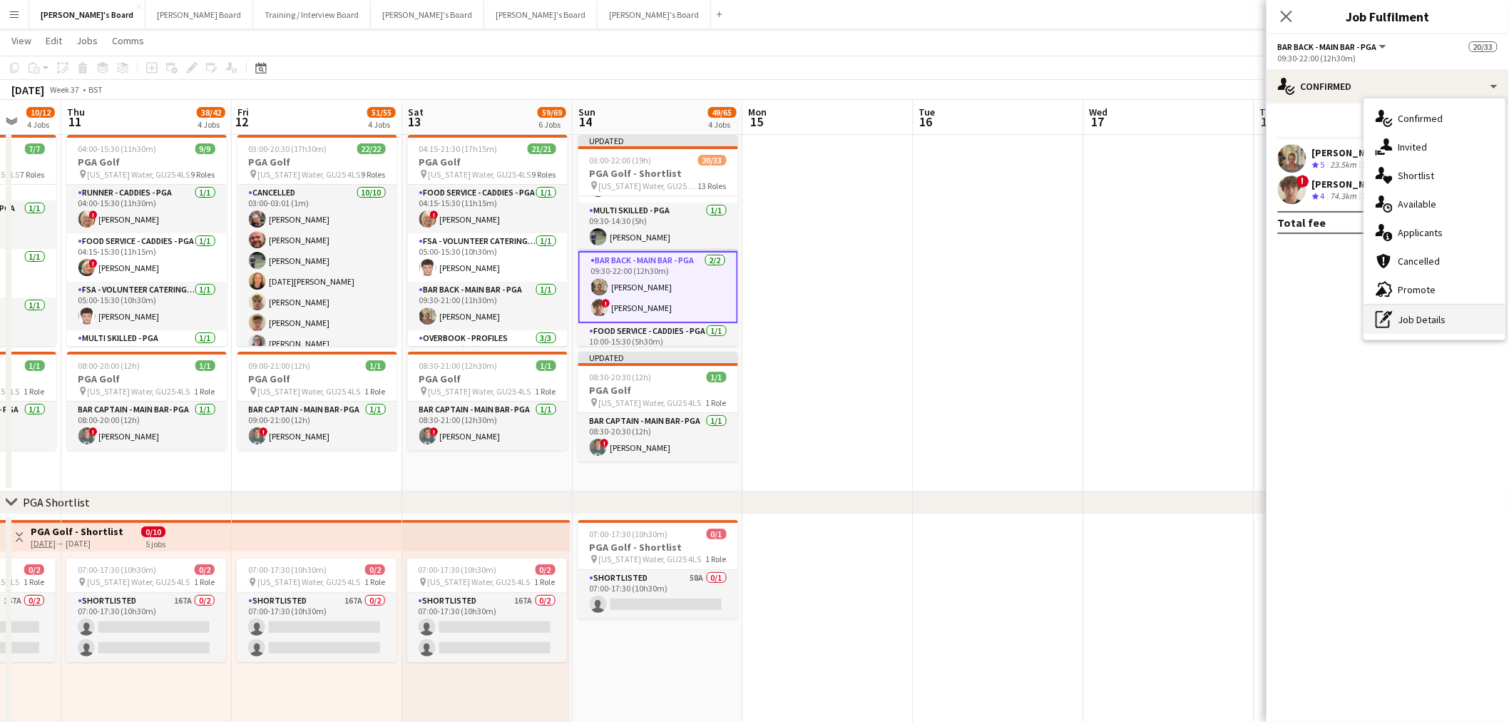
click at [1388, 312] on icon at bounding box center [1389, 313] width 9 height 5
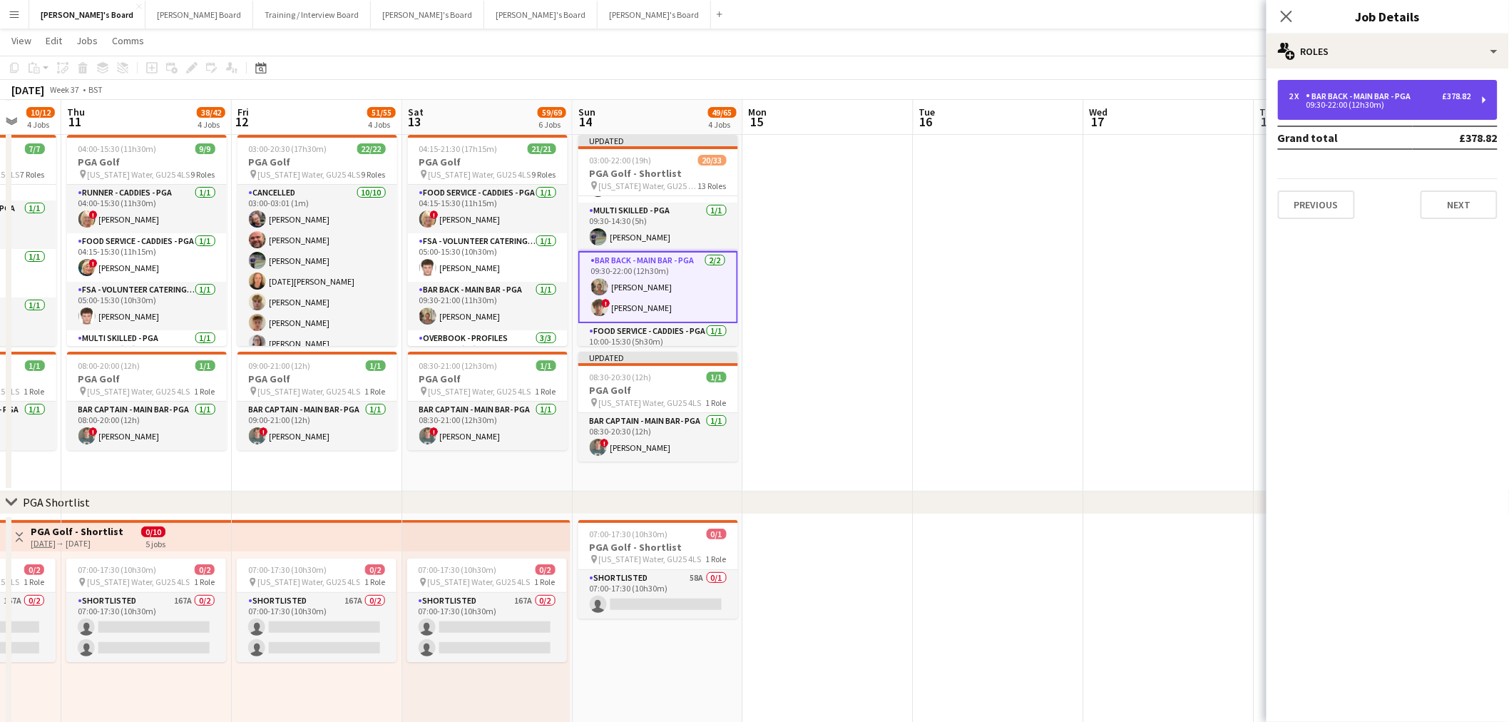
click at [1348, 93] on div "Bar Back - Main Bar - PGA" at bounding box center [1362, 96] width 111 height 10
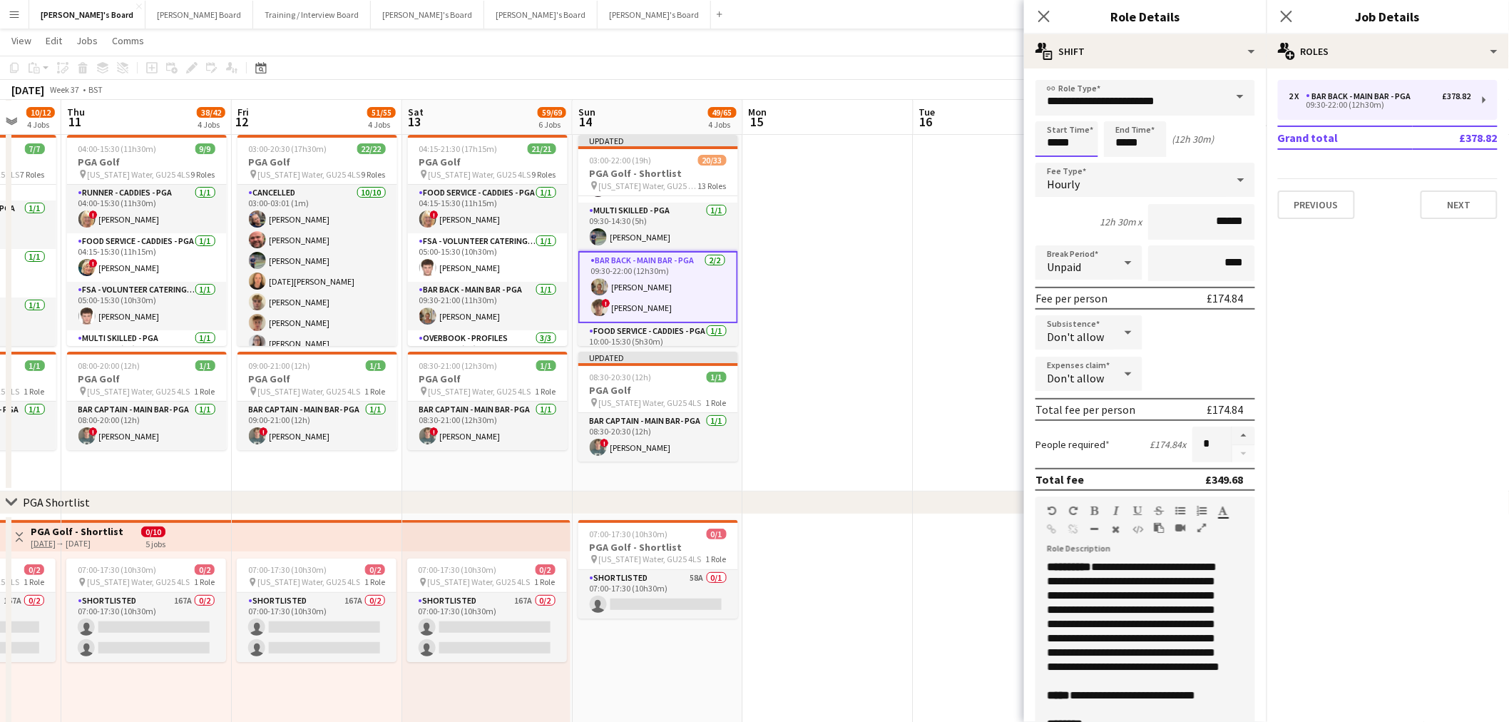
click at [1079, 141] on input "*****" at bounding box center [1067, 139] width 63 height 36
click at [1080, 160] on div at bounding box center [1081, 164] width 29 height 14
type input "*****"
click at [1080, 160] on div at bounding box center [1081, 164] width 29 height 14
click at [1131, 145] on input "*****" at bounding box center [1135, 139] width 63 height 36
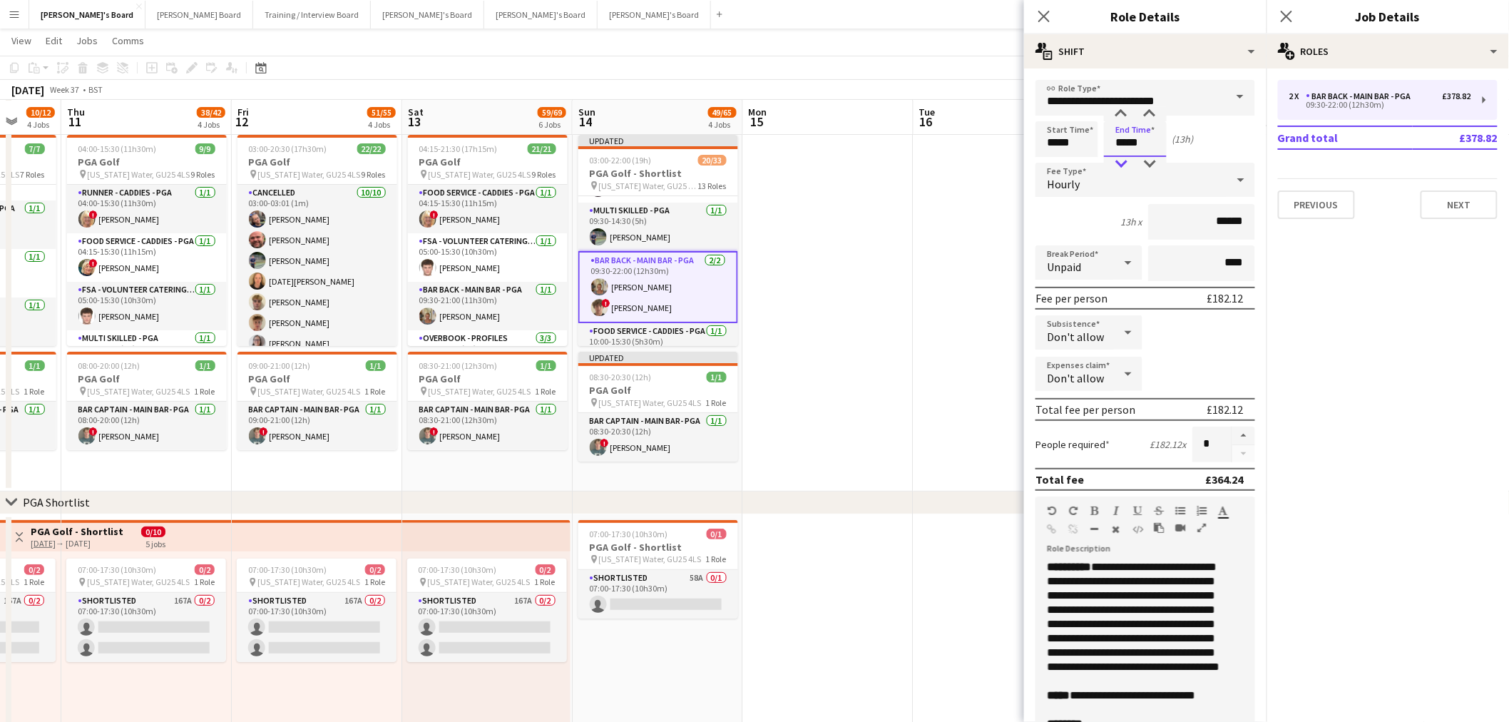
click at [1129, 158] on div at bounding box center [1121, 164] width 29 height 14
type input "*****"
click at [1129, 158] on div at bounding box center [1121, 164] width 29 height 14
click at [907, 302] on app-date-cell at bounding box center [828, 310] width 170 height 362
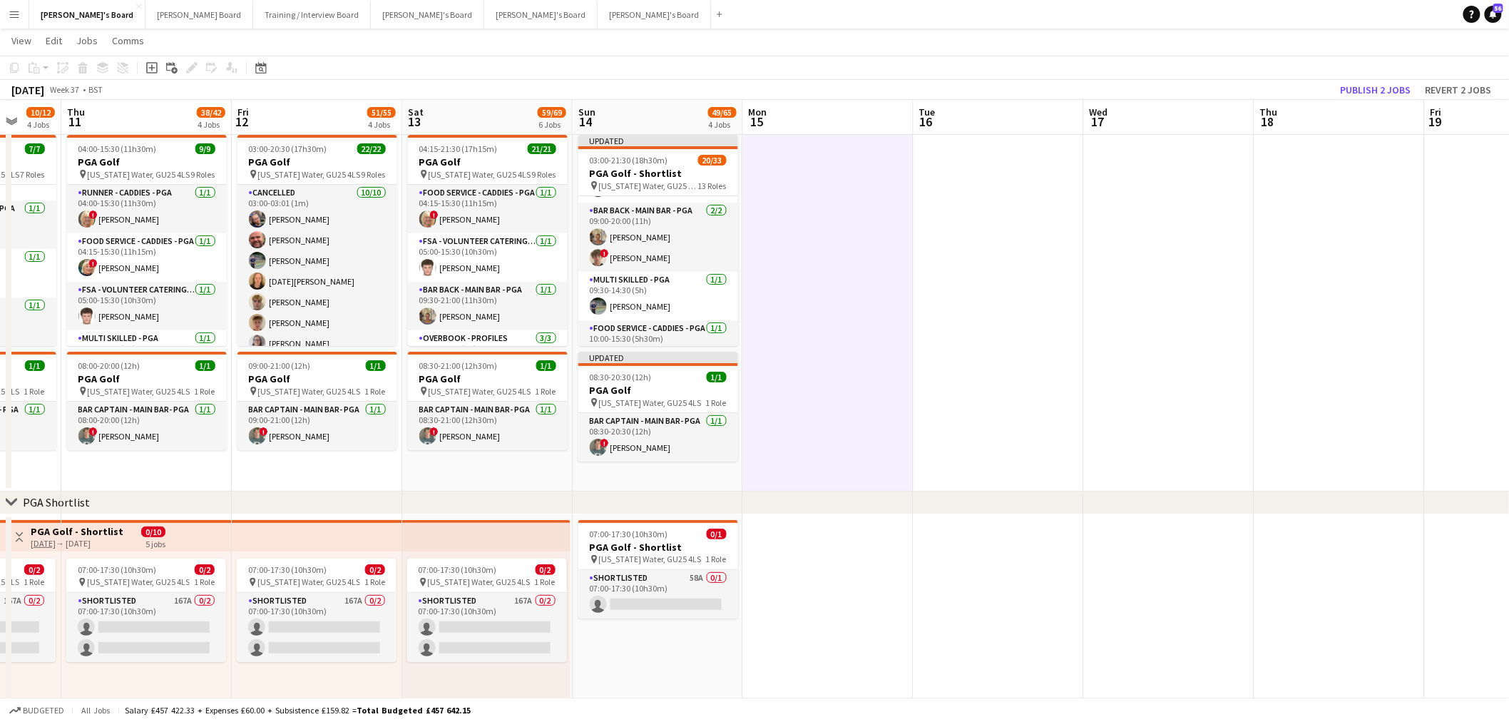
drag, startPoint x: 654, startPoint y: 252, endPoint x: 1221, endPoint y: 221, distance: 567.9
click at [655, 252] on app-card-role "Bar Back - Main Bar - PGA 2/2 09:00-20:00 (11h) Jacqueline Whitehorn-Scott ! Ja…" at bounding box center [658, 237] width 160 height 69
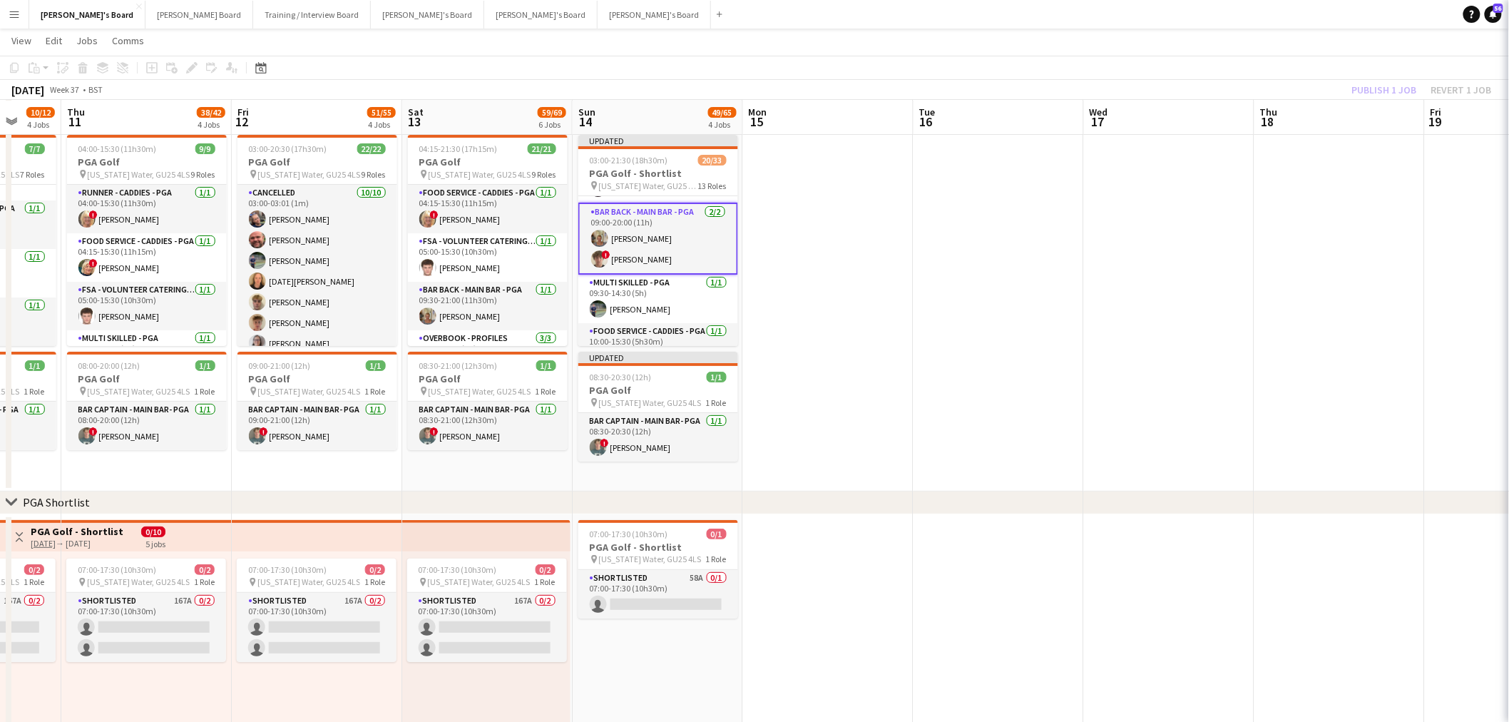
scroll to position [0, 449]
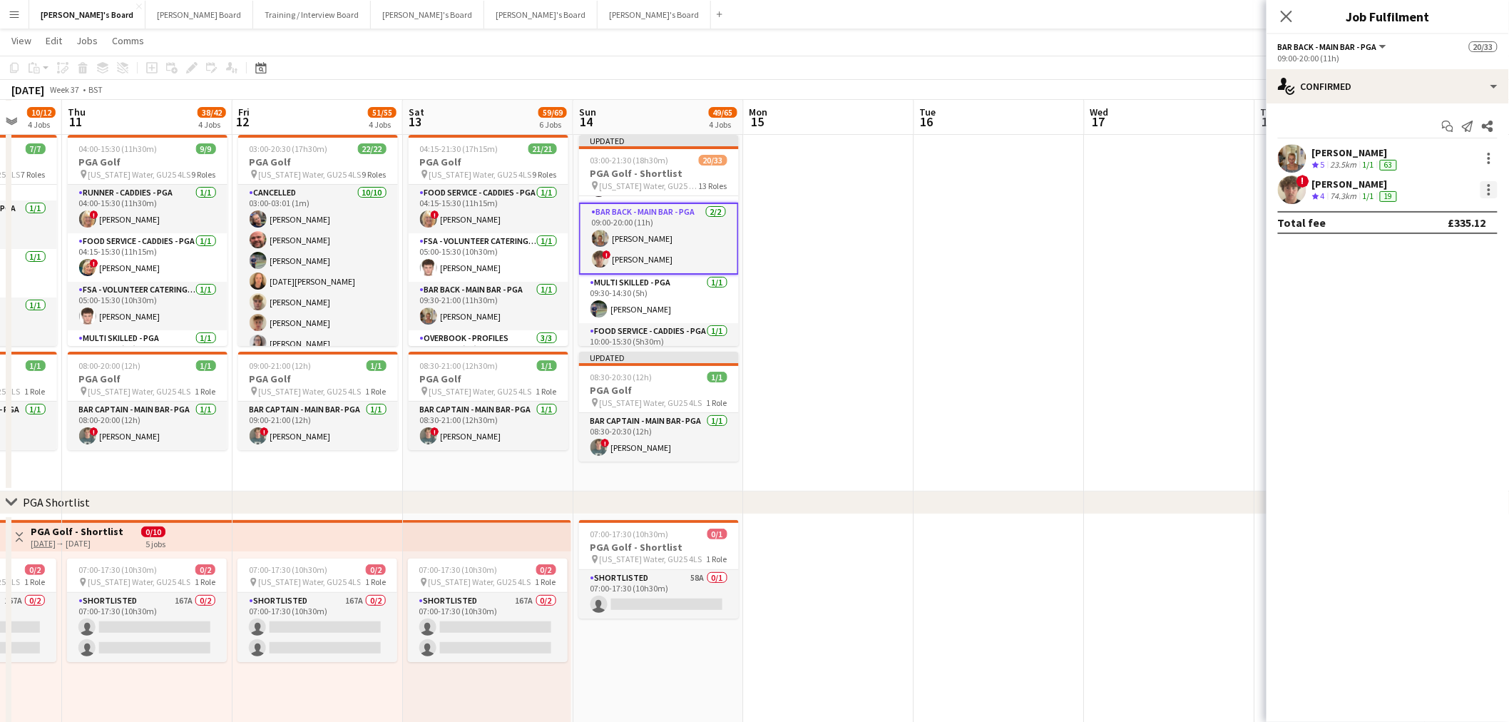
click at [1489, 188] on div at bounding box center [1489, 189] width 3 height 3
click at [1452, 252] on span "Switch crew" at bounding box center [1429, 250] width 61 height 12
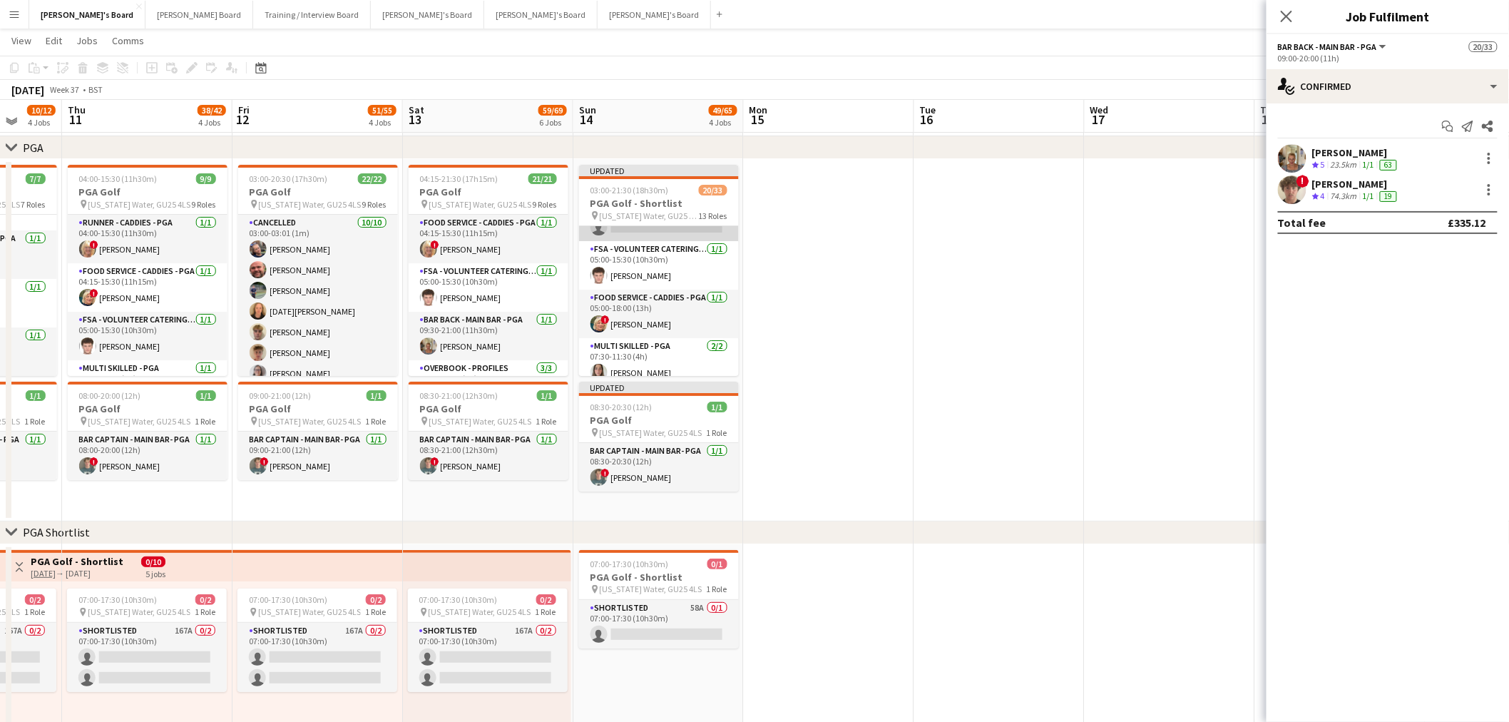
scroll to position [0, 0]
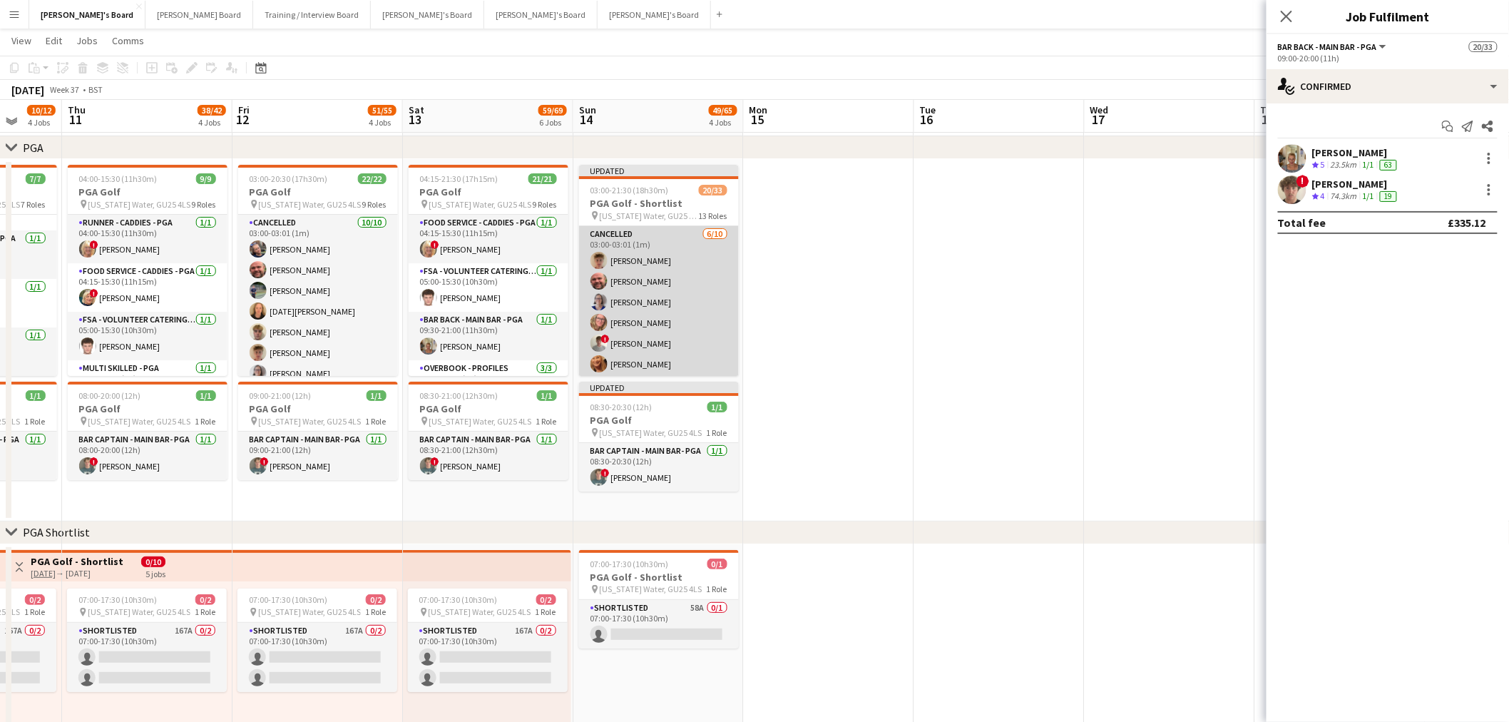
click at [665, 285] on app-card-role "Cancelled 6/10 03:00-03:01 (1m) Archie Buchanan Dyllon McGregor Dagmar Bailey H…" at bounding box center [659, 343] width 160 height 235
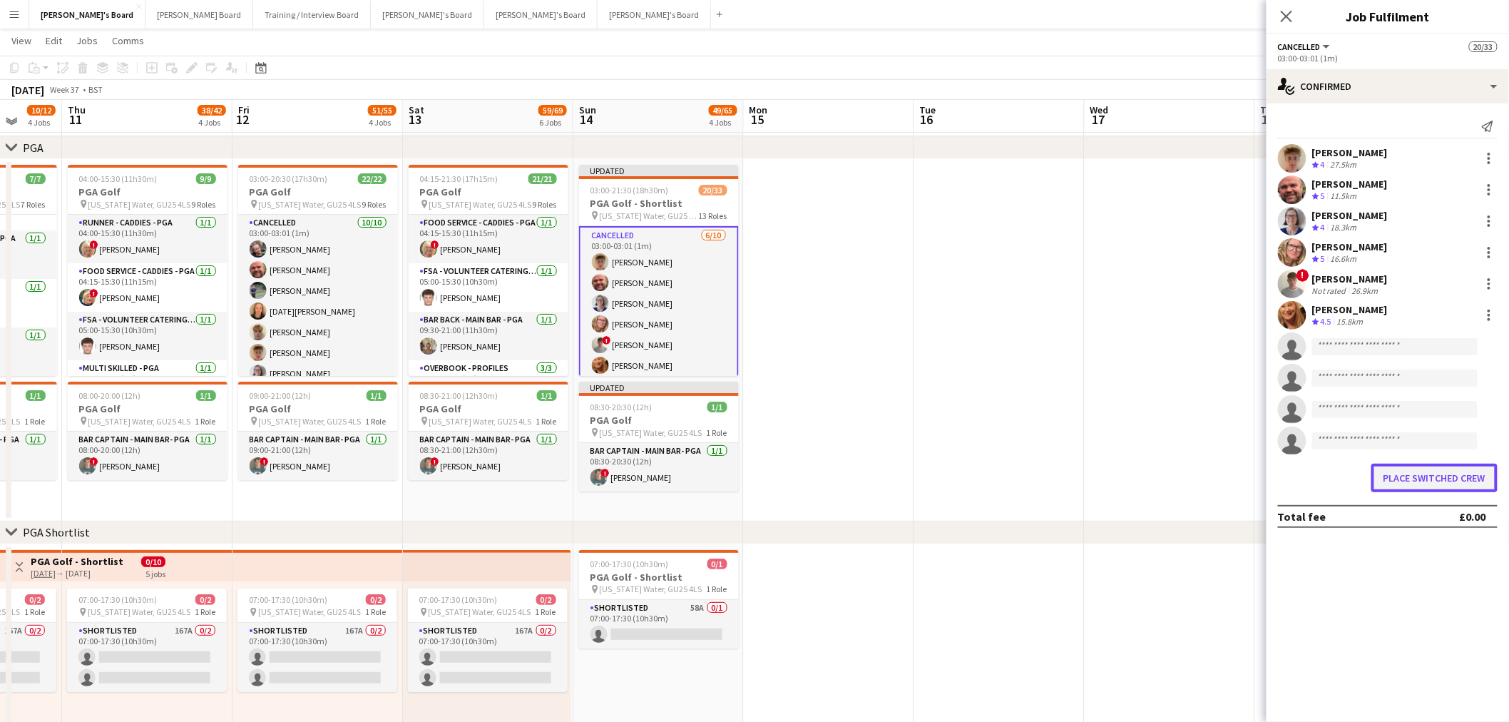
click at [1441, 479] on button "Place switched crew" at bounding box center [1435, 478] width 126 height 29
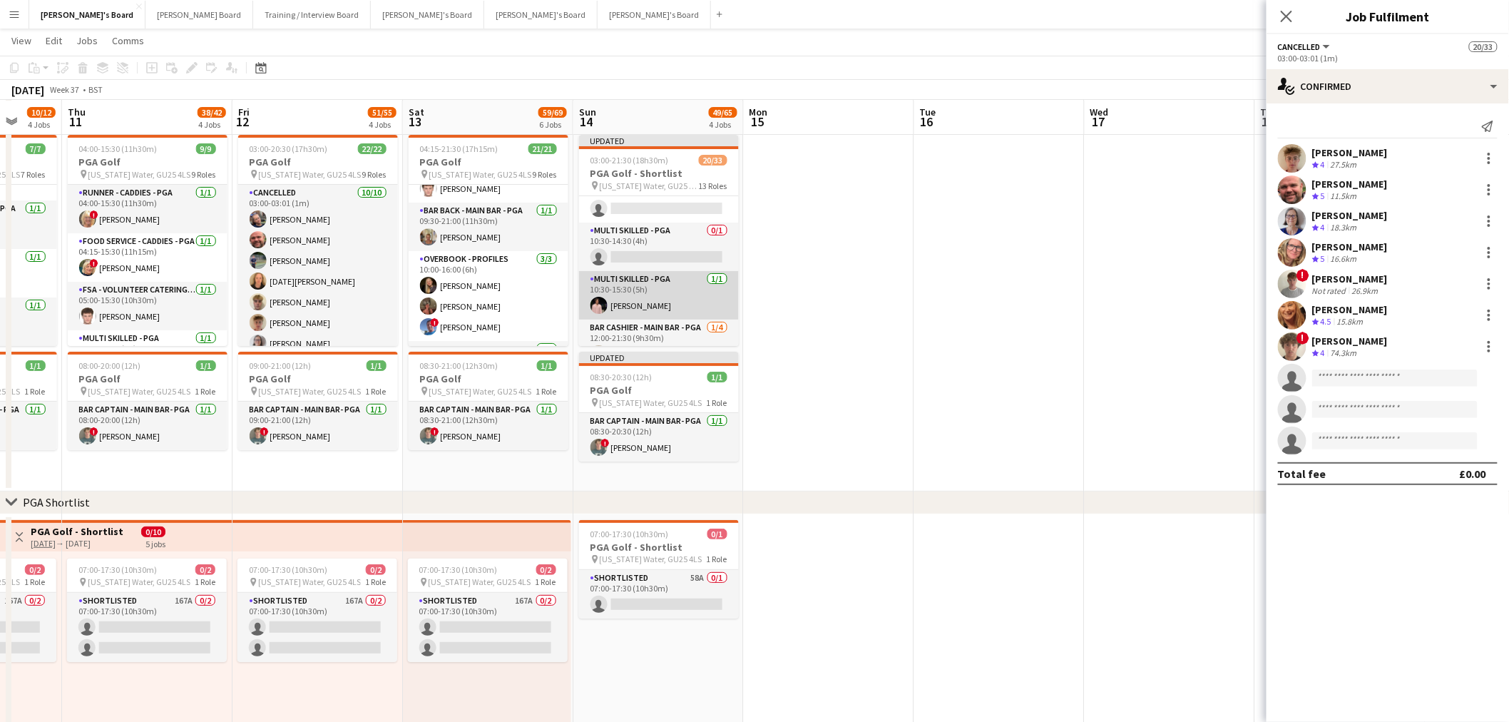
drag, startPoint x: 667, startPoint y: 278, endPoint x: 653, endPoint y: 283, distance: 14.4
click at [667, 278] on app-card-role "Multi Skilled - PGA 1/1 10:30-15:30 (5h) Joseph Simms" at bounding box center [659, 295] width 160 height 49
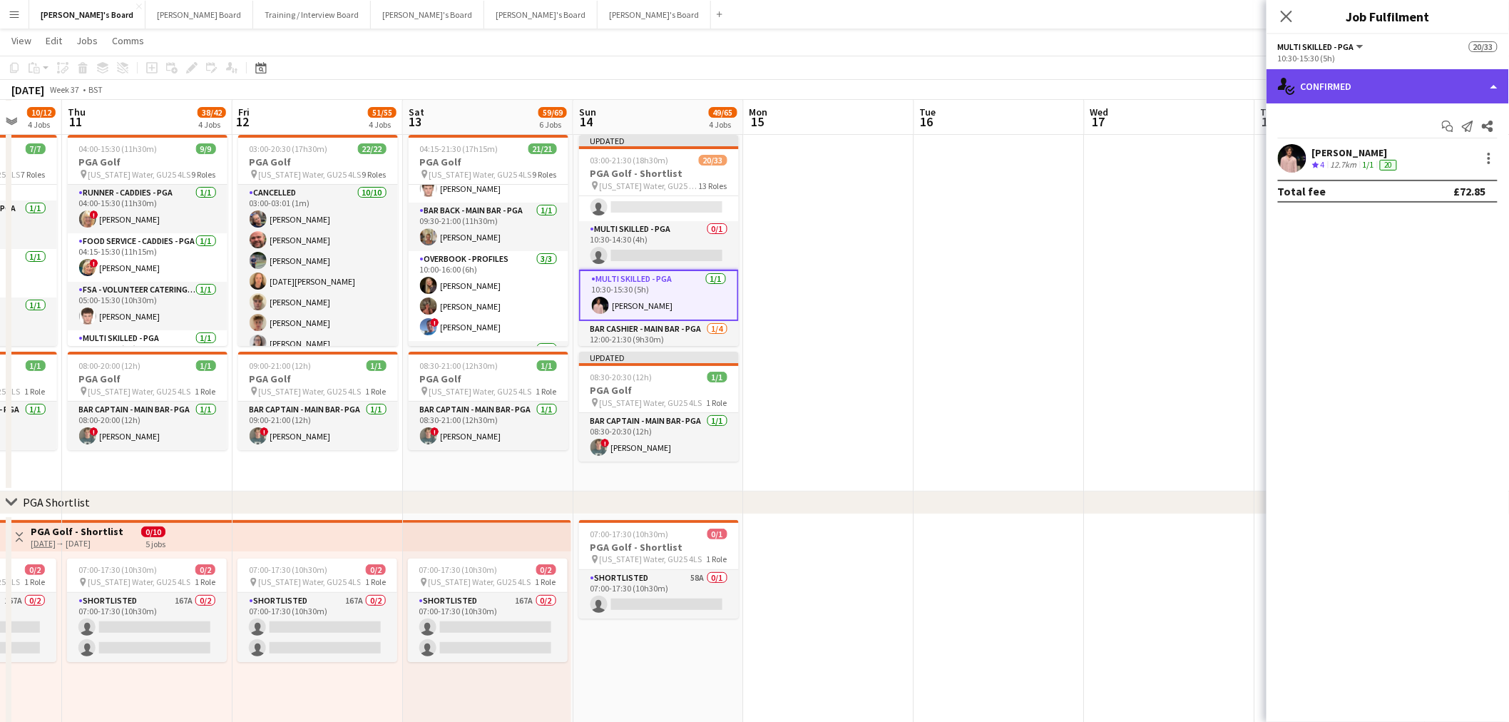
click at [1352, 71] on div "single-neutral-actions-check-2 Confirmed" at bounding box center [1388, 86] width 243 height 34
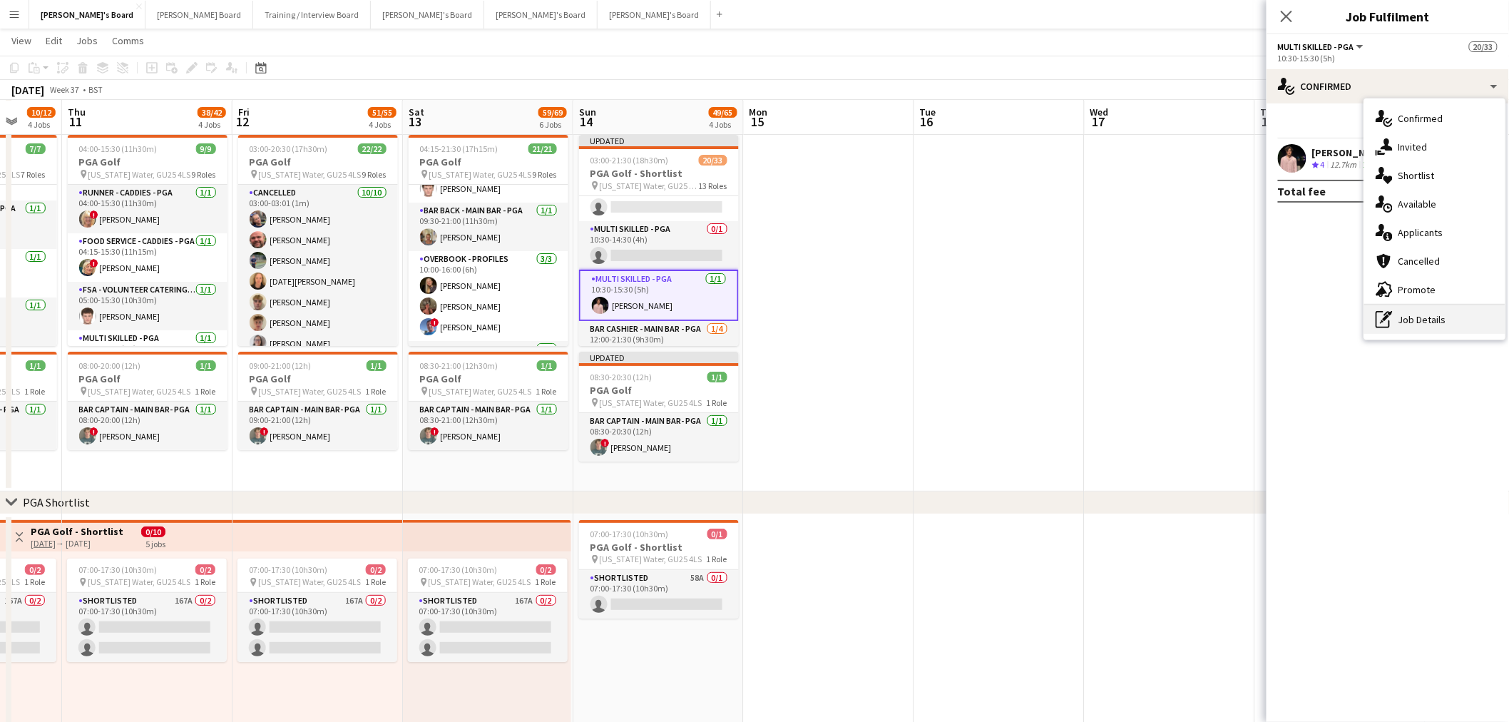
click at [1398, 328] on div "pen-write Job Details" at bounding box center [1435, 319] width 141 height 29
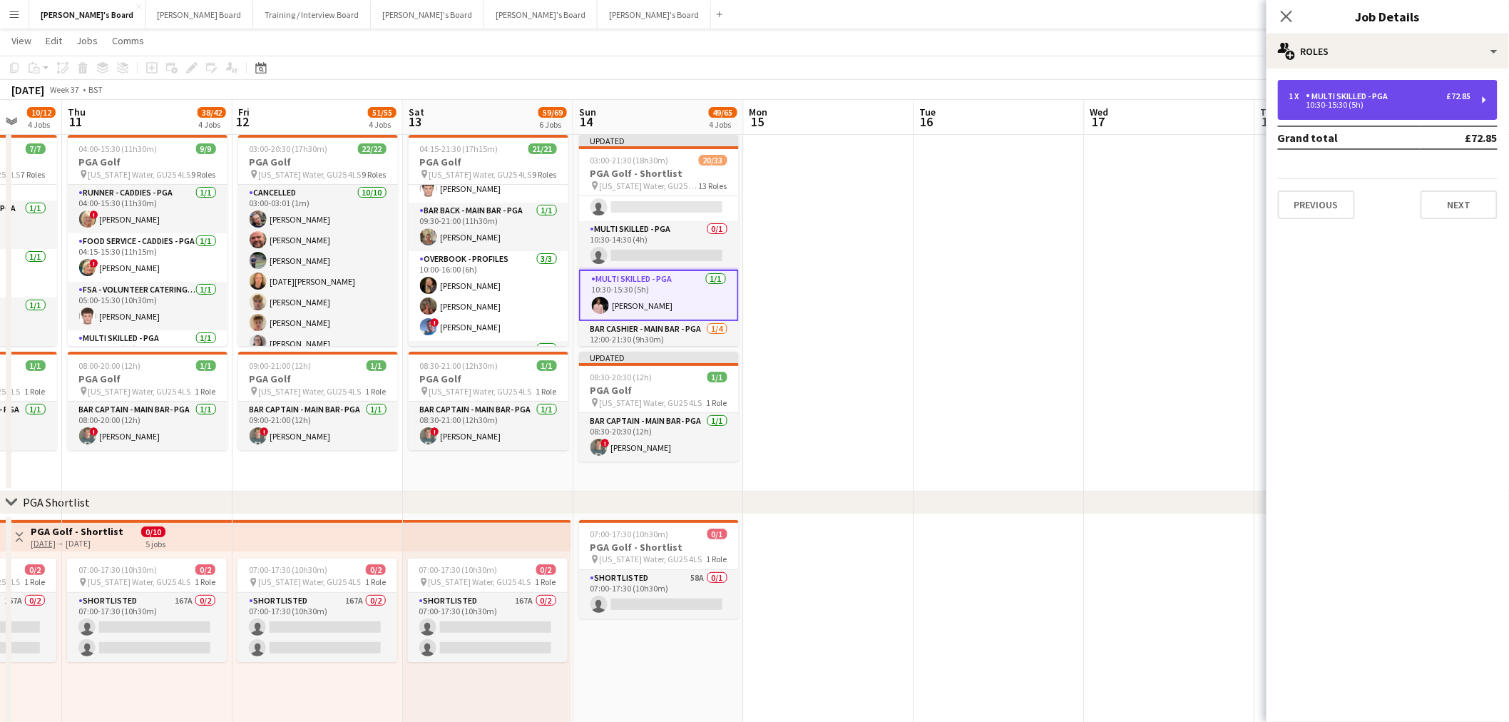
click at [1343, 105] on div "10:30-15:30 (5h)" at bounding box center [1381, 104] width 182 height 7
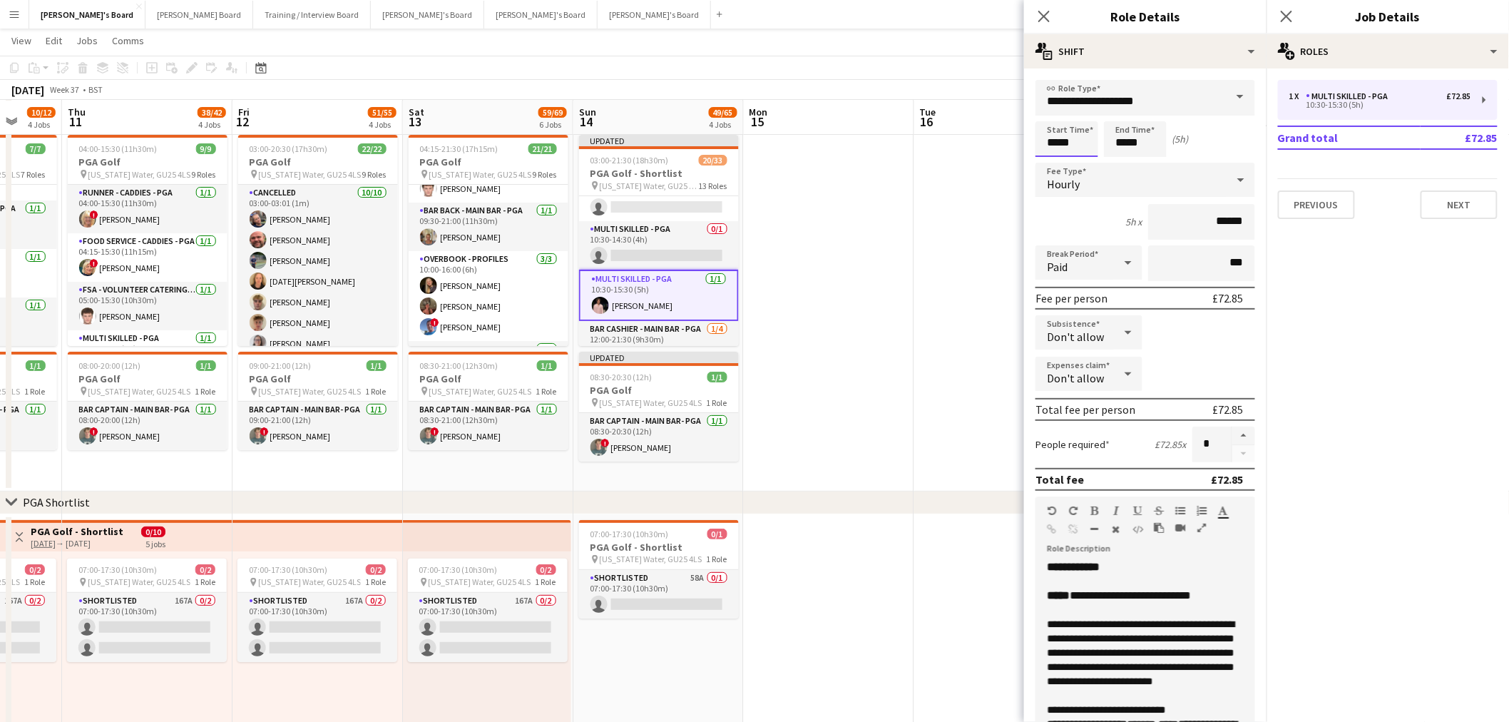
click at [1080, 131] on input "*****" at bounding box center [1067, 139] width 63 height 36
click at [1051, 157] on div at bounding box center [1053, 164] width 29 height 14
click at [1090, 159] on div at bounding box center [1081, 164] width 29 height 14
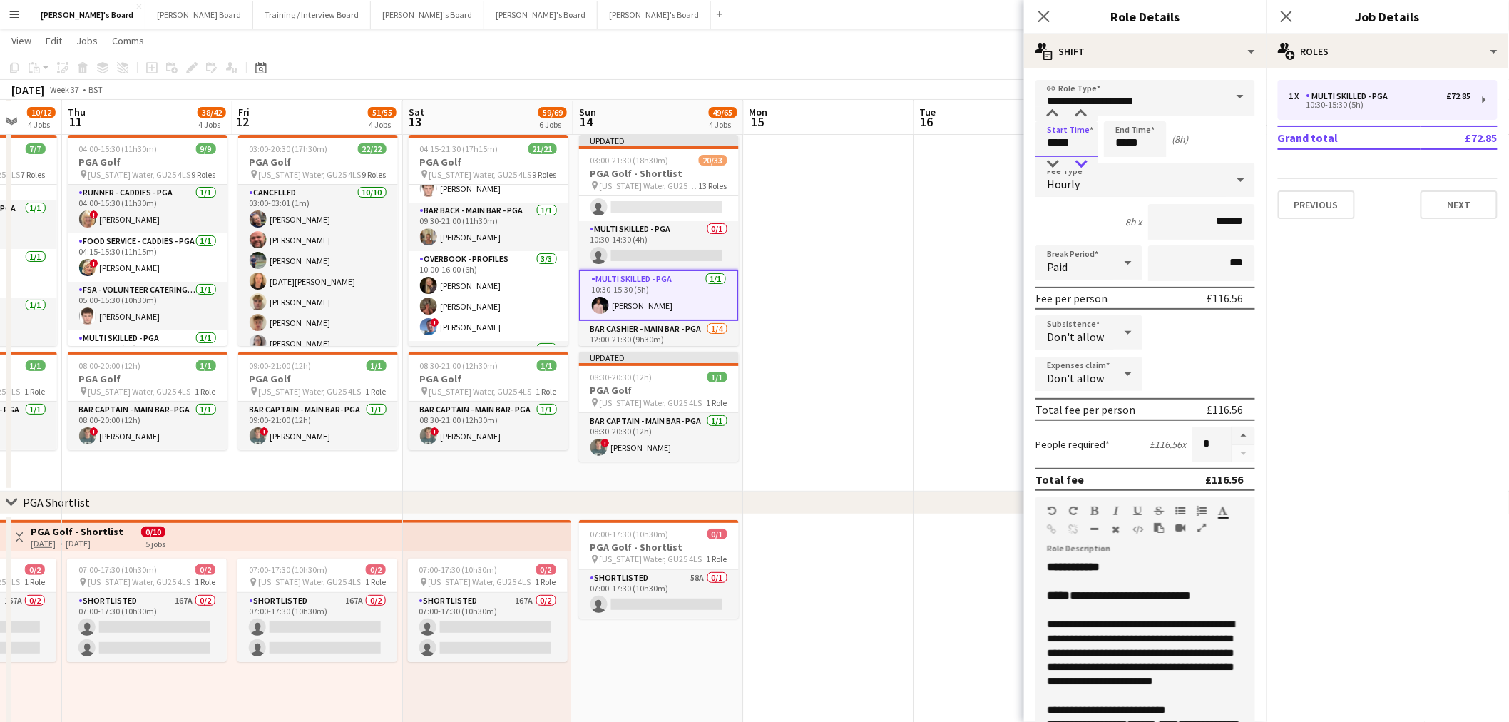
type input "*****"
click at [1090, 159] on div at bounding box center [1081, 164] width 29 height 14
click at [1138, 126] on input "*****" at bounding box center [1135, 139] width 63 height 36
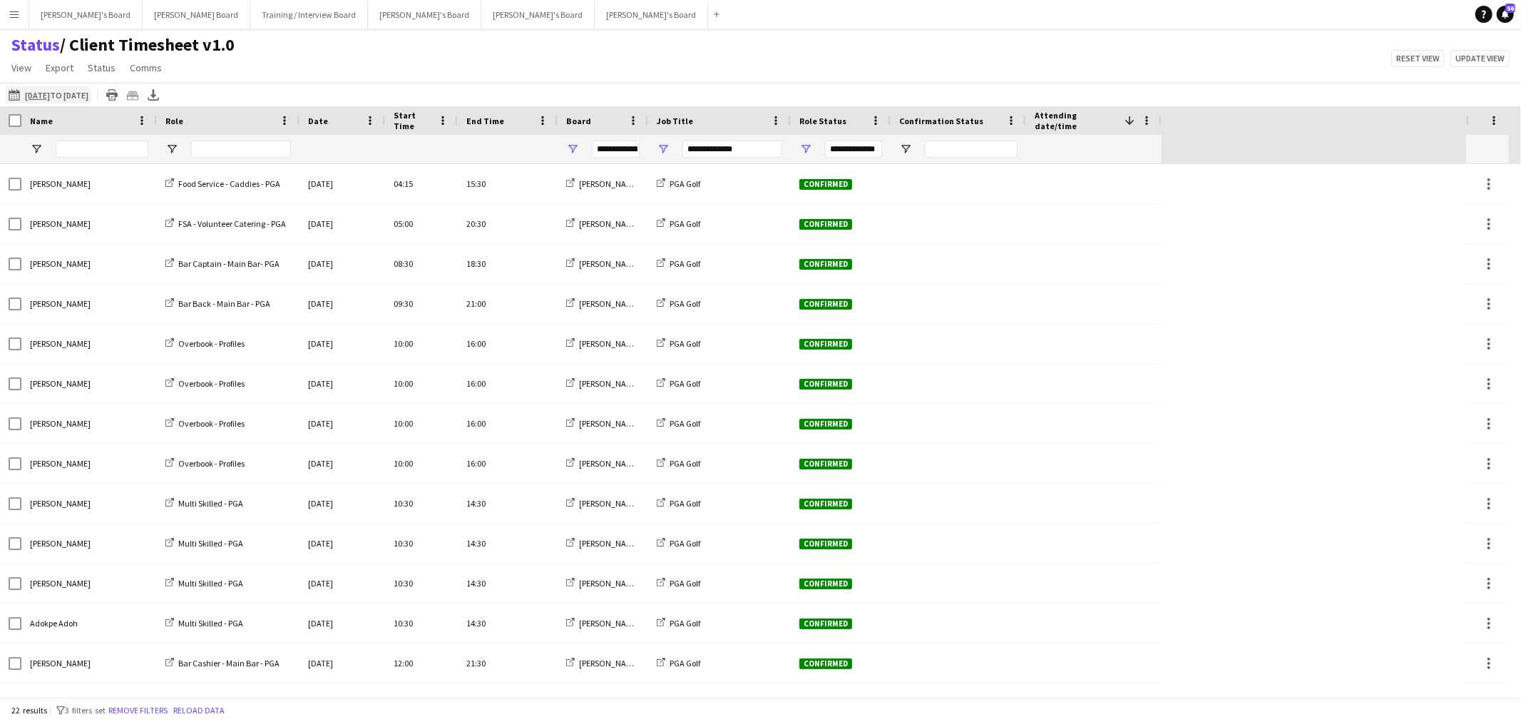
click at [11, 93] on app-icon "[DATE] to [DATE]" at bounding box center [17, 94] width 16 height 11
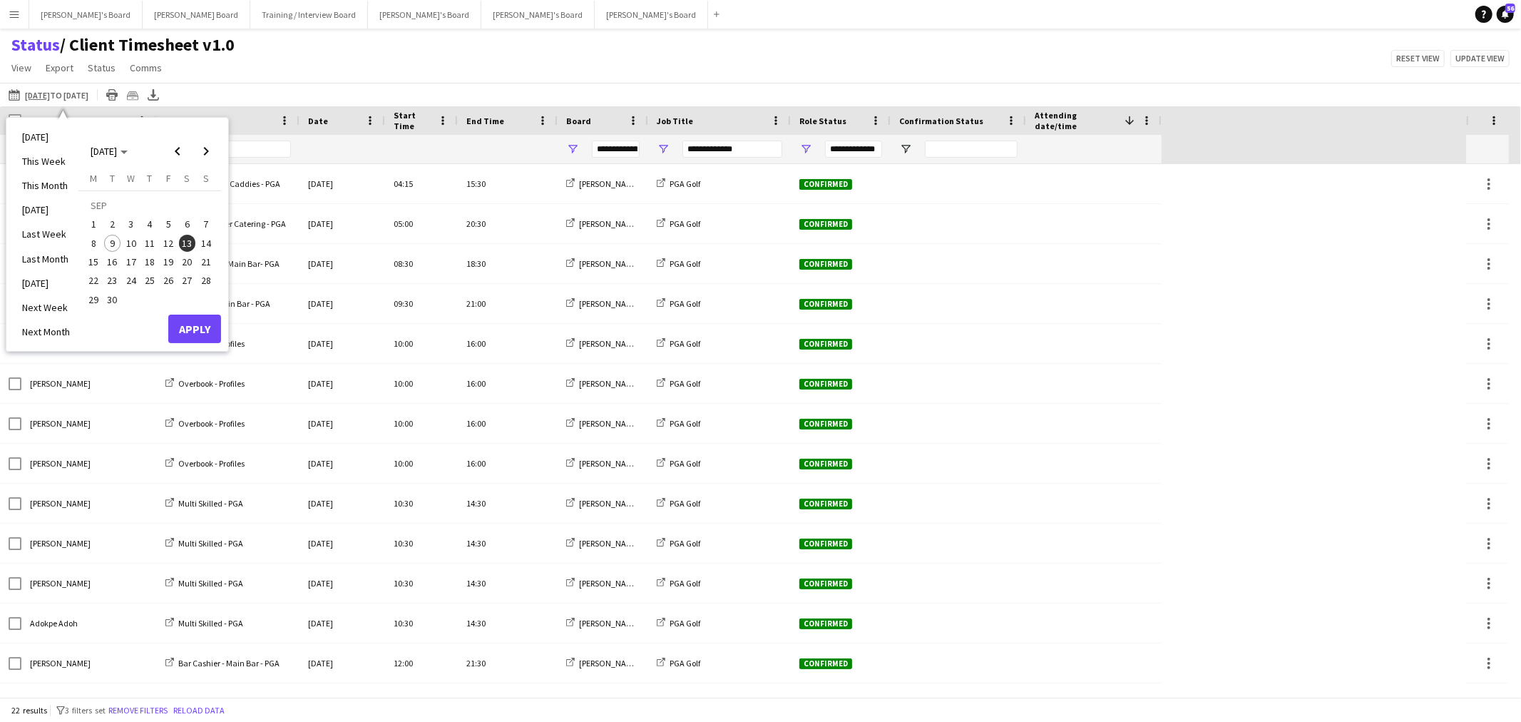
click at [208, 240] on span "14" at bounding box center [206, 243] width 17 height 17
click at [193, 319] on button "Apply" at bounding box center [194, 329] width 53 height 29
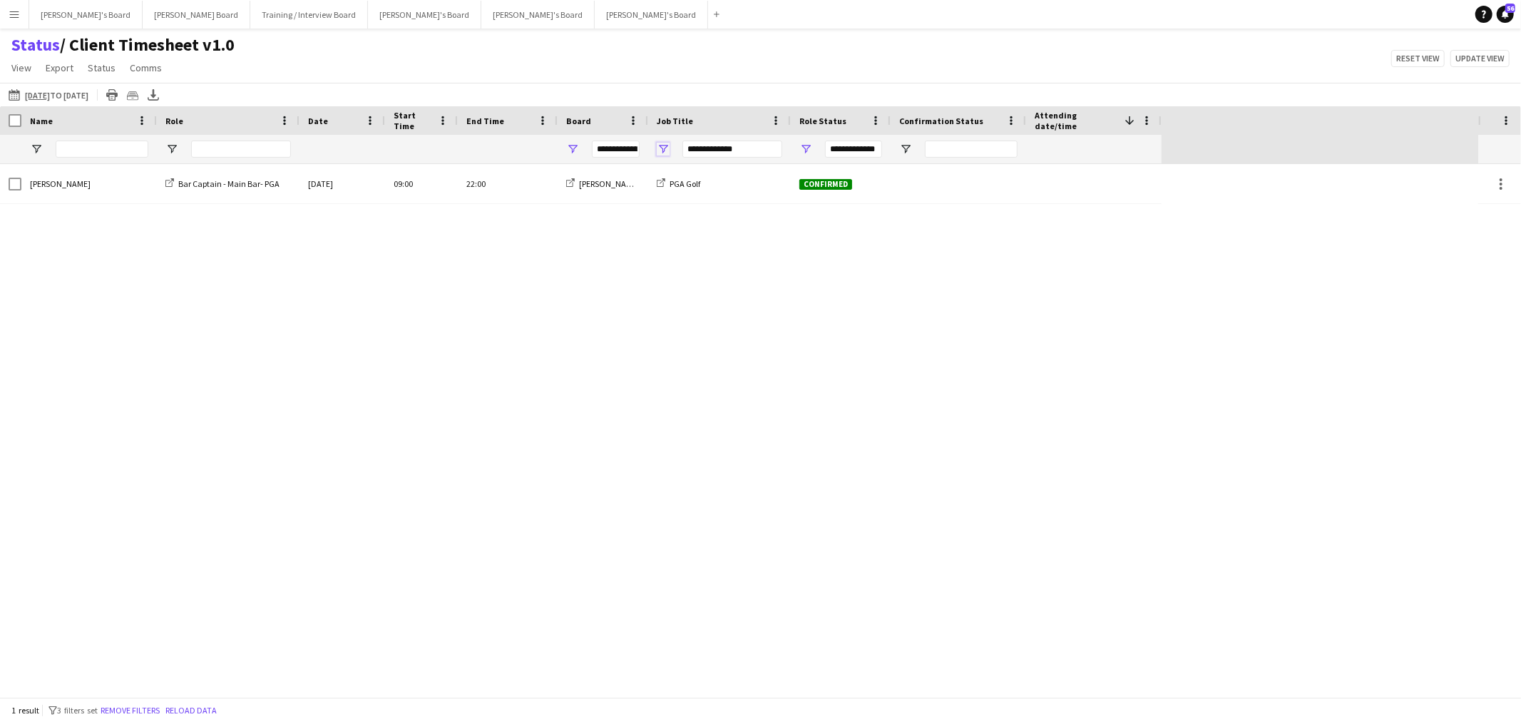
click at [668, 148] on span "Open Filter Menu" at bounding box center [663, 149] width 13 height 13
type input "**********"
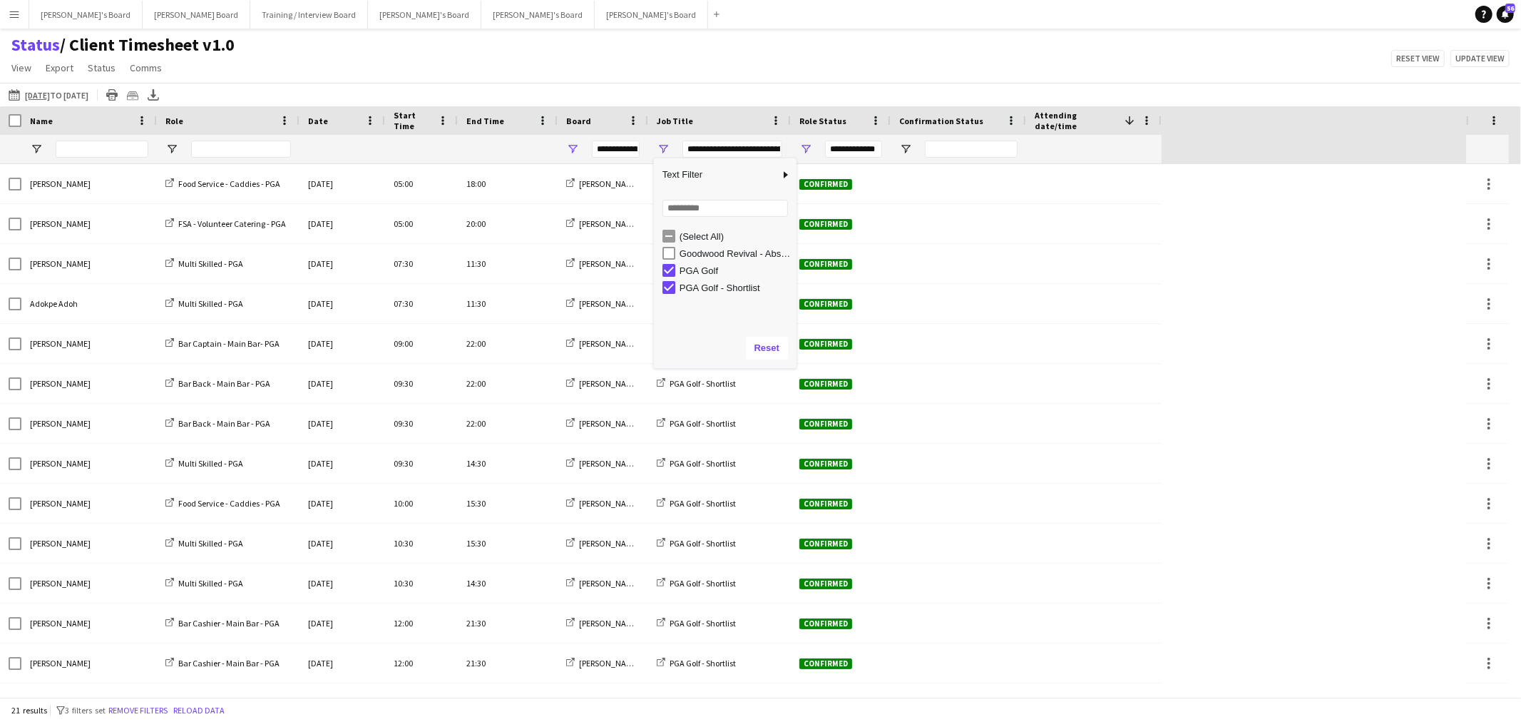
click at [648, 59] on div "Status / Client Timesheet v1.0 View Views Default view Airshow Accreditation Ai…" at bounding box center [760, 58] width 1521 height 49
click at [18, 93] on app-icon "[DATE] to [DATE]" at bounding box center [17, 94] width 16 height 11
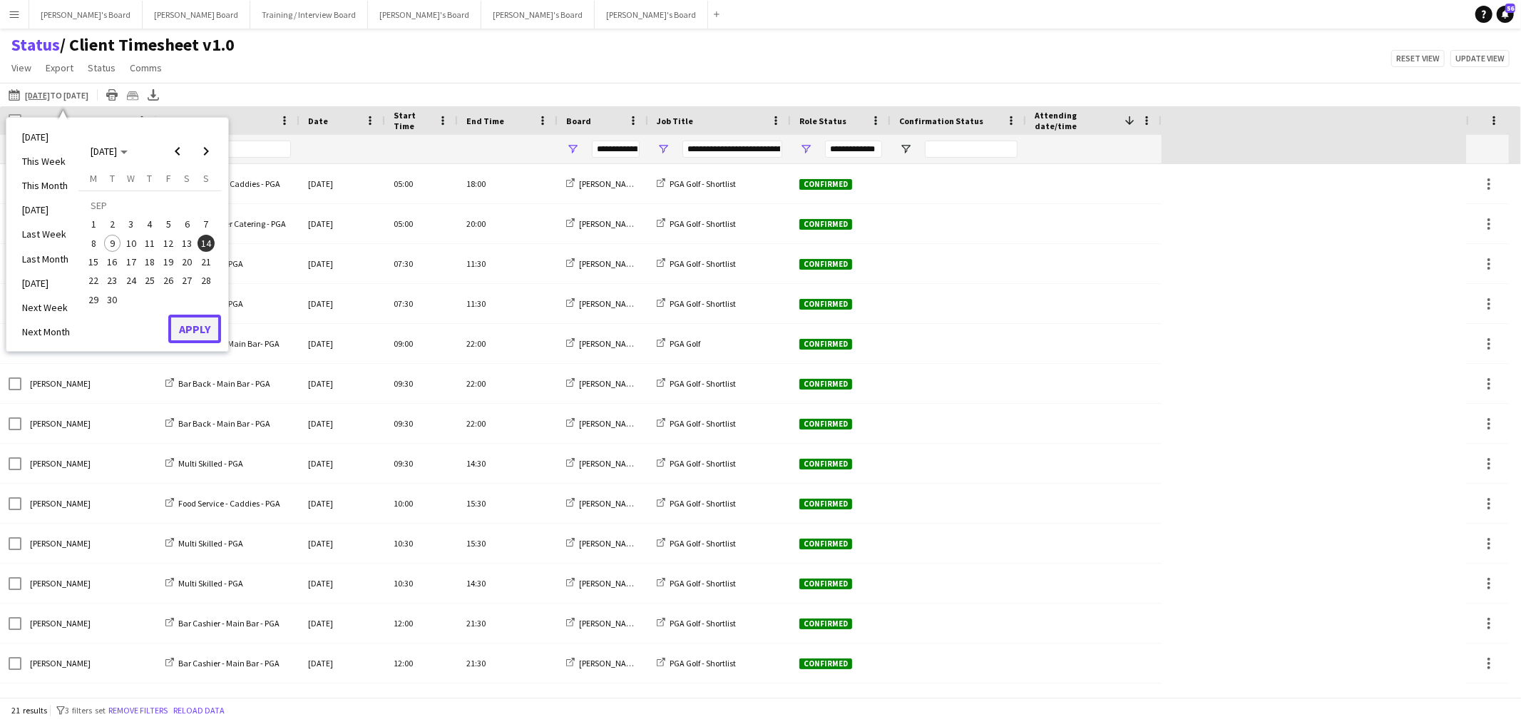
click at [204, 328] on button "Apply" at bounding box center [194, 329] width 53 height 29
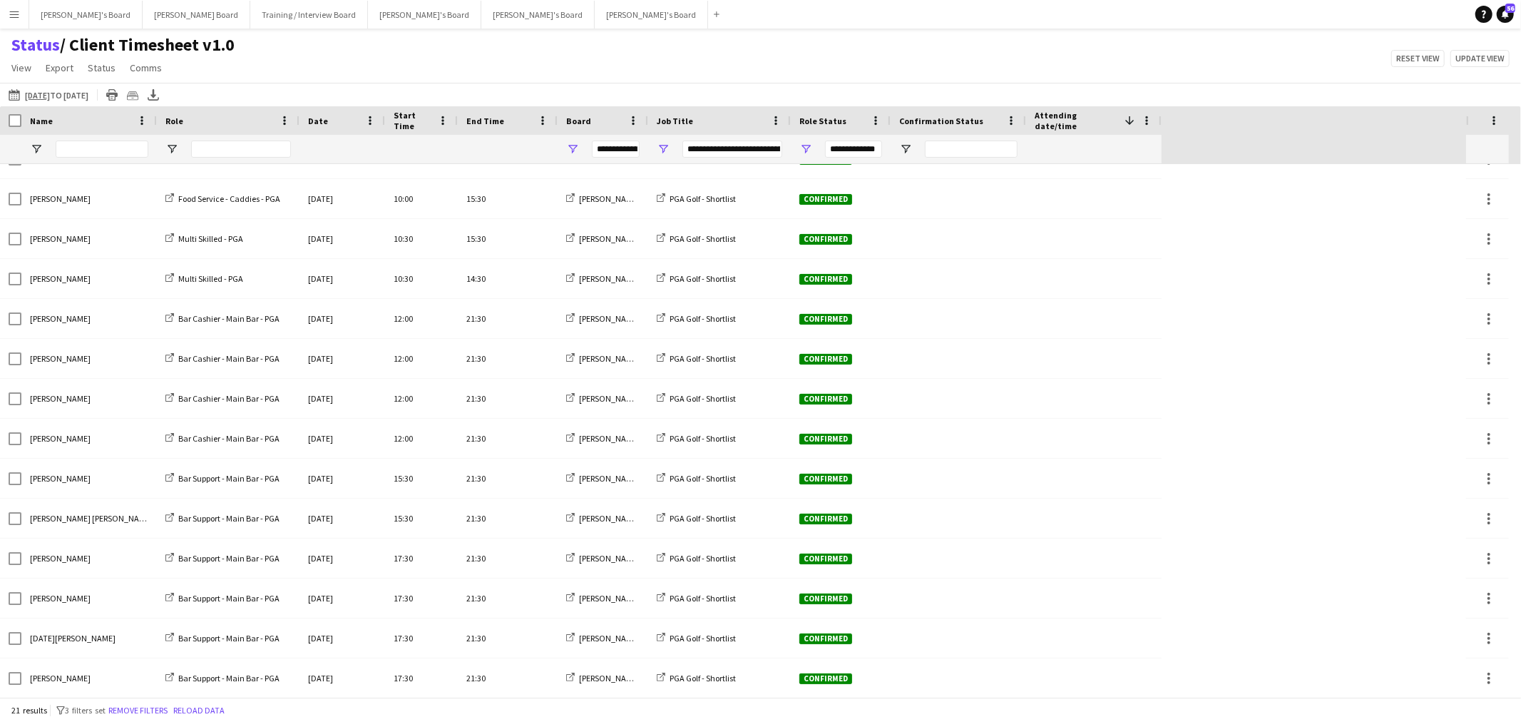
scroll to position [305, 0]
click at [159, 91] on icon "Export XLSX" at bounding box center [153, 94] width 11 height 11
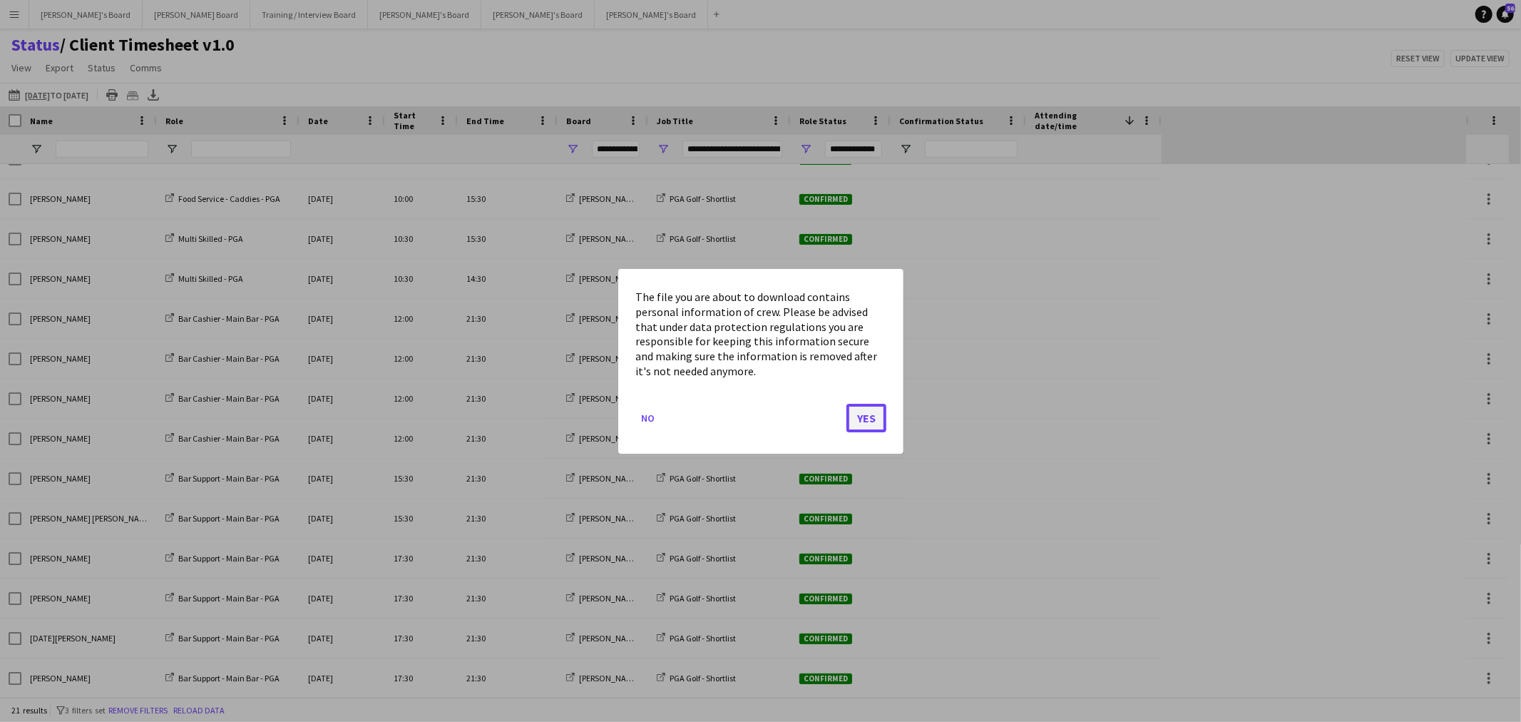
click at [862, 419] on button "Yes" at bounding box center [867, 417] width 40 height 29
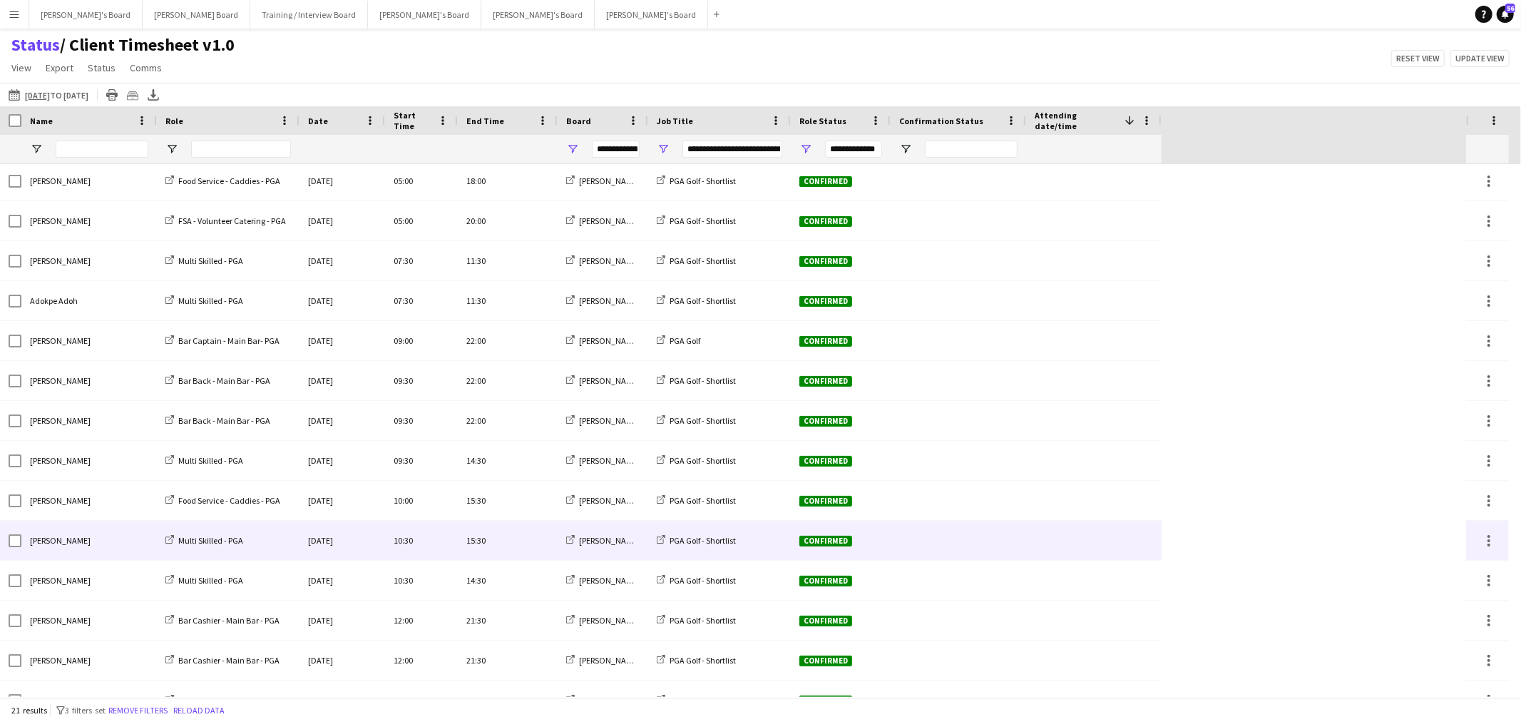
scroll to position [0, 0]
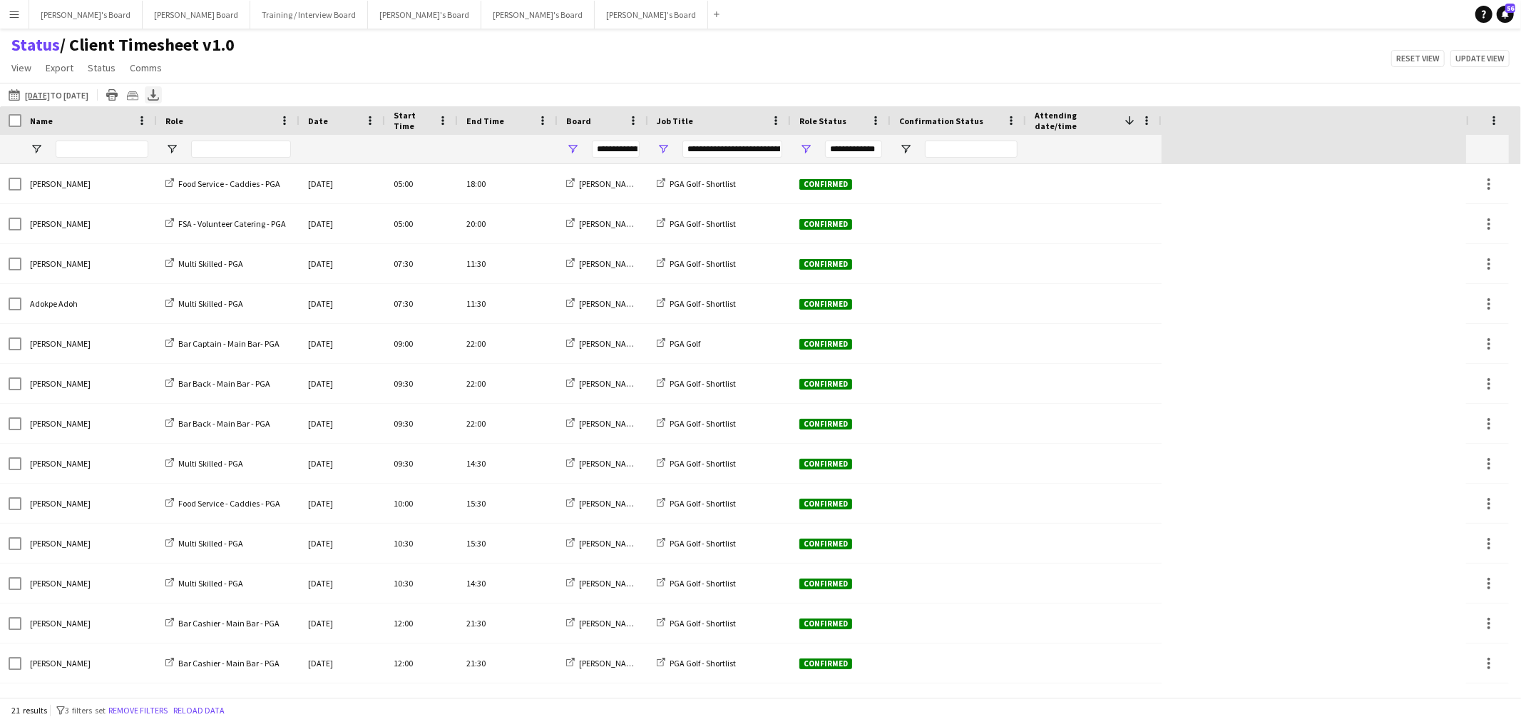
click at [159, 97] on icon "Export XLSX" at bounding box center [153, 94] width 11 height 11
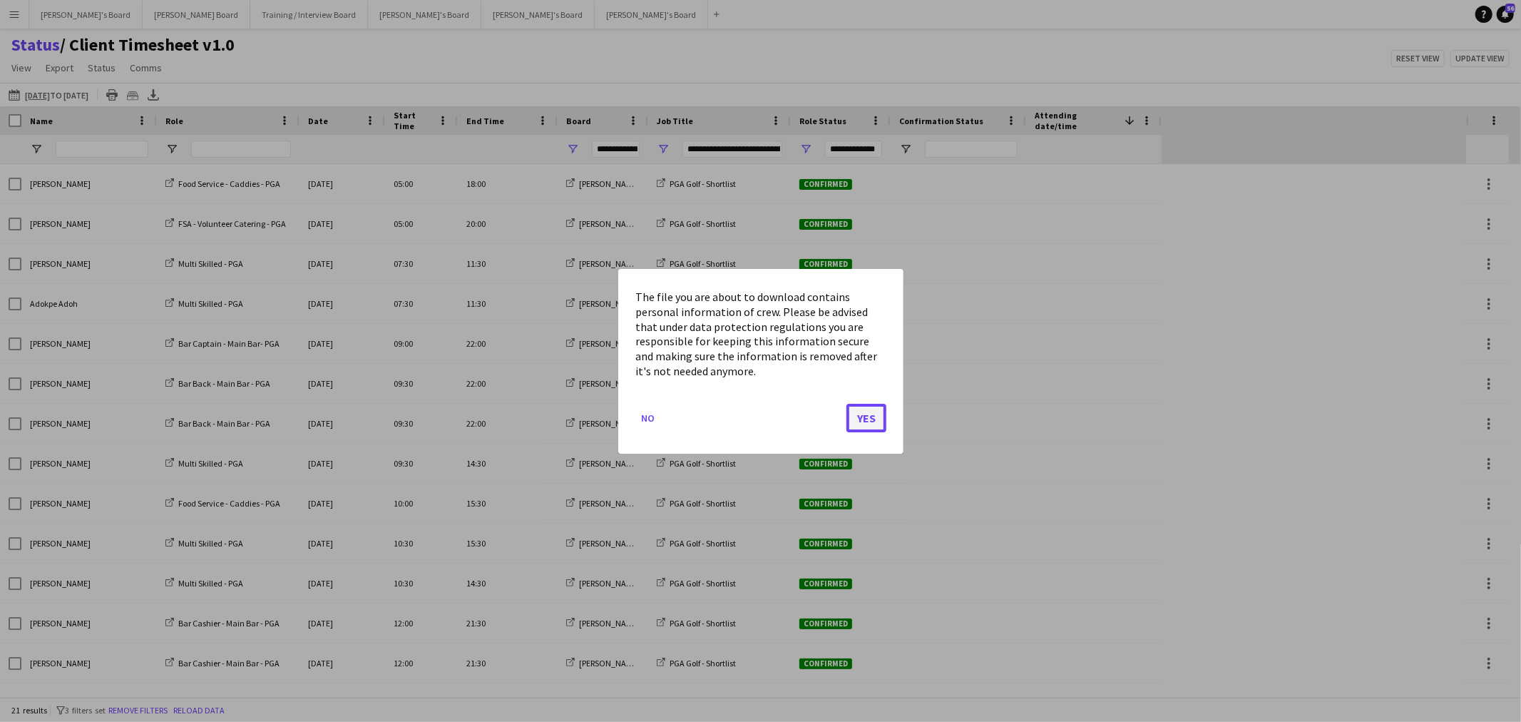
click at [857, 412] on button "Yes" at bounding box center [867, 417] width 40 height 29
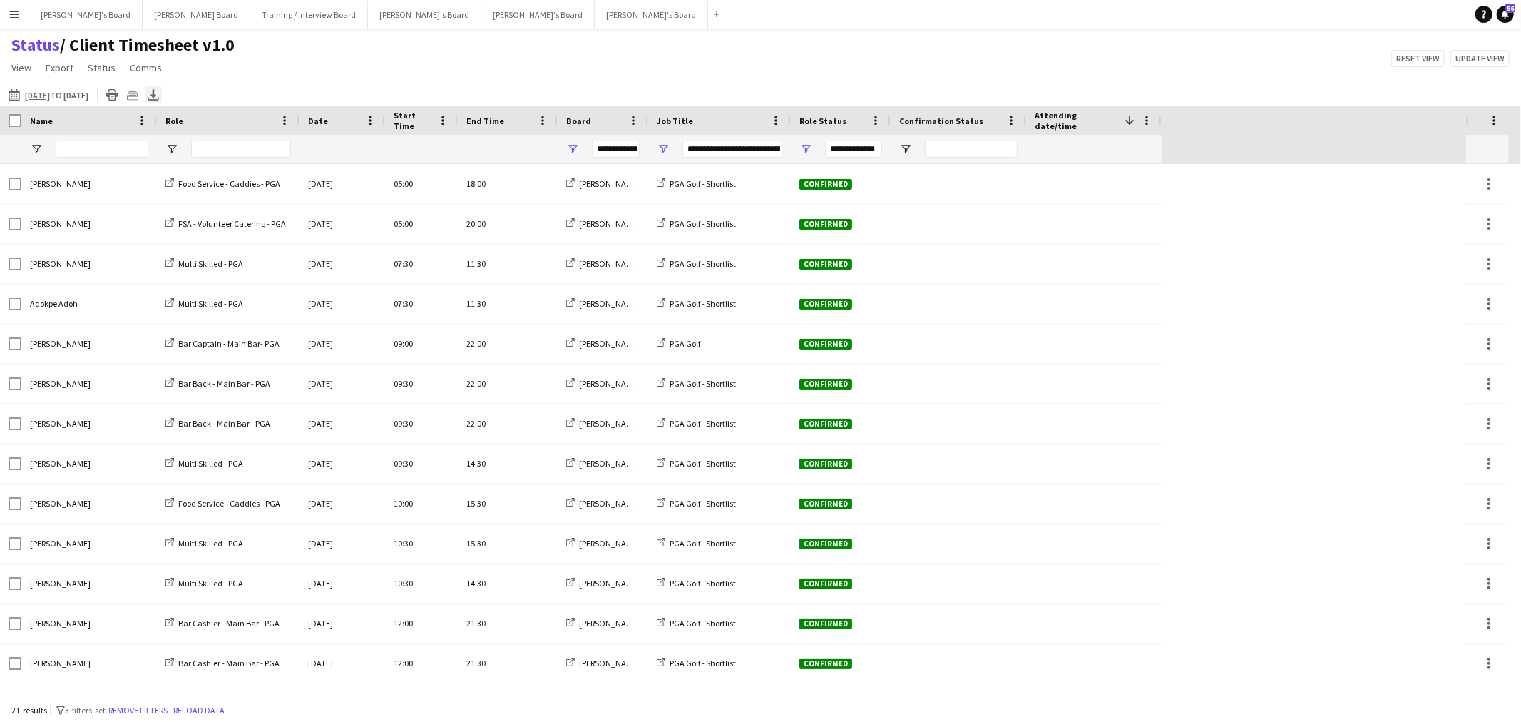
click at [162, 91] on div "Export XLSX" at bounding box center [153, 94] width 17 height 17
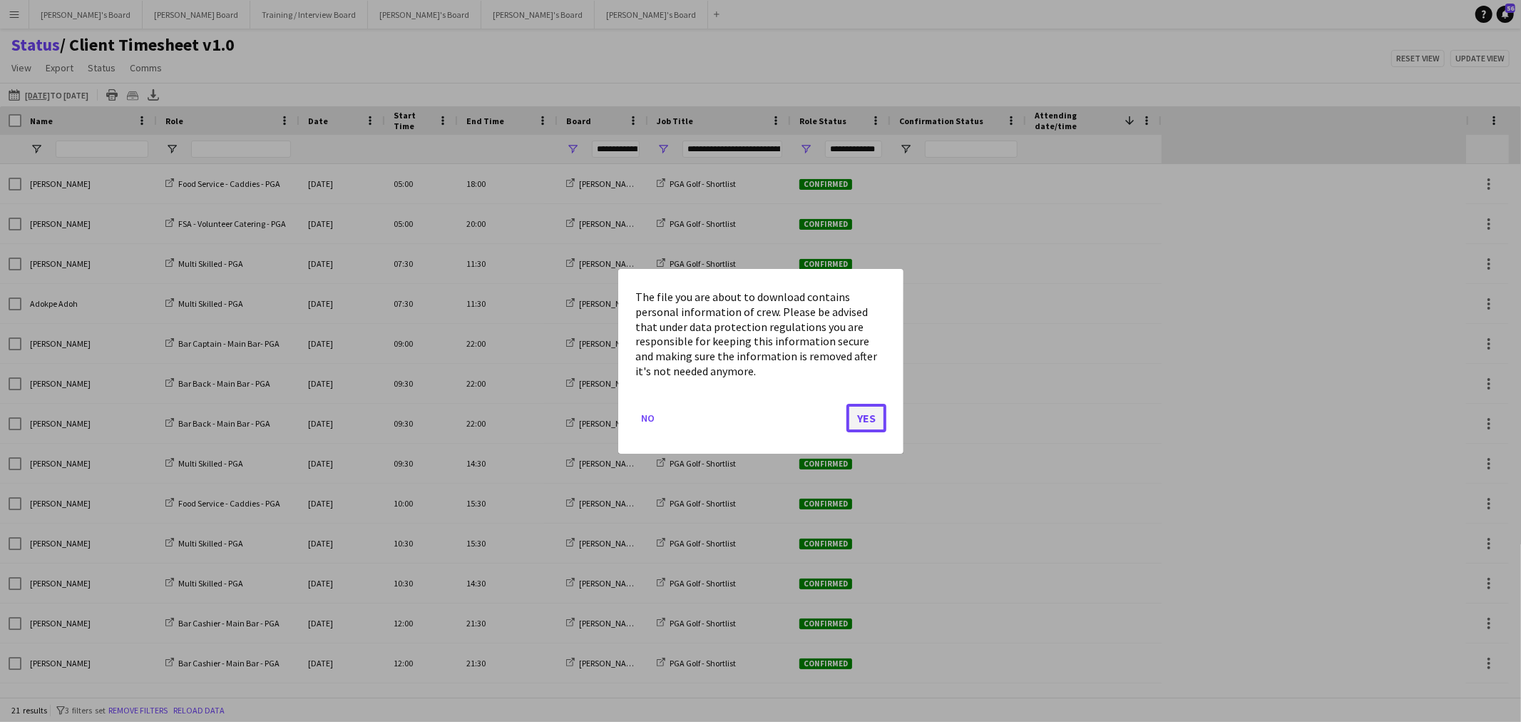
click at [862, 418] on button "Yes" at bounding box center [867, 417] width 40 height 29
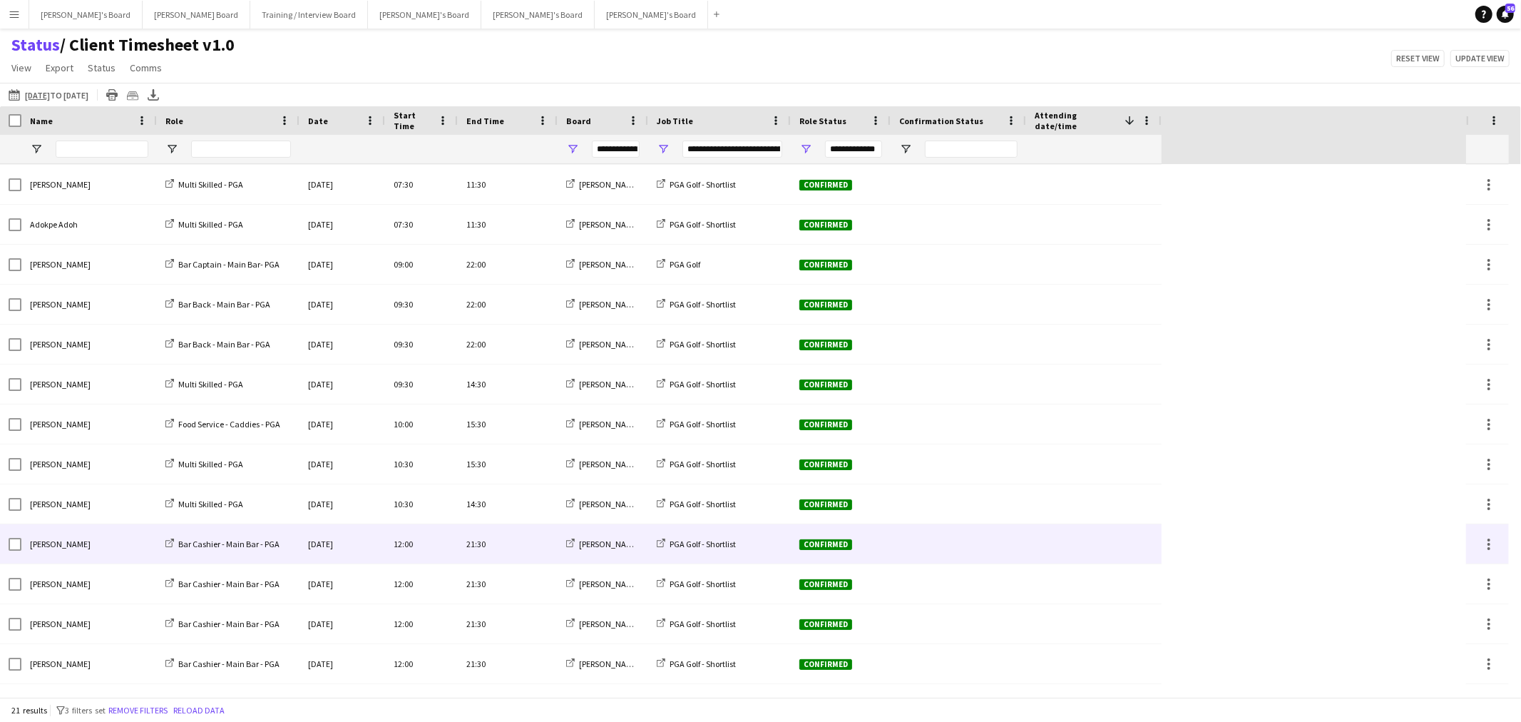
scroll to position [79, 0]
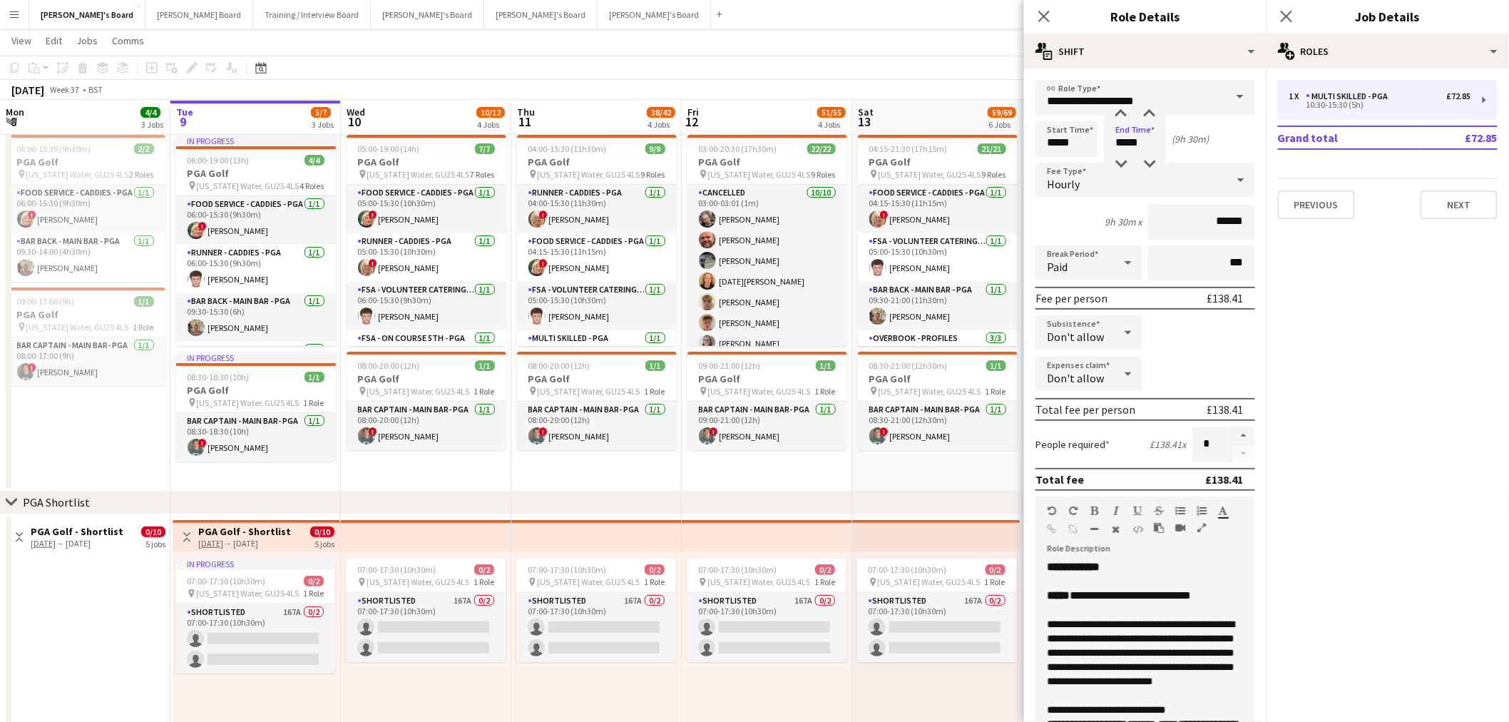
scroll to position [632, 0]
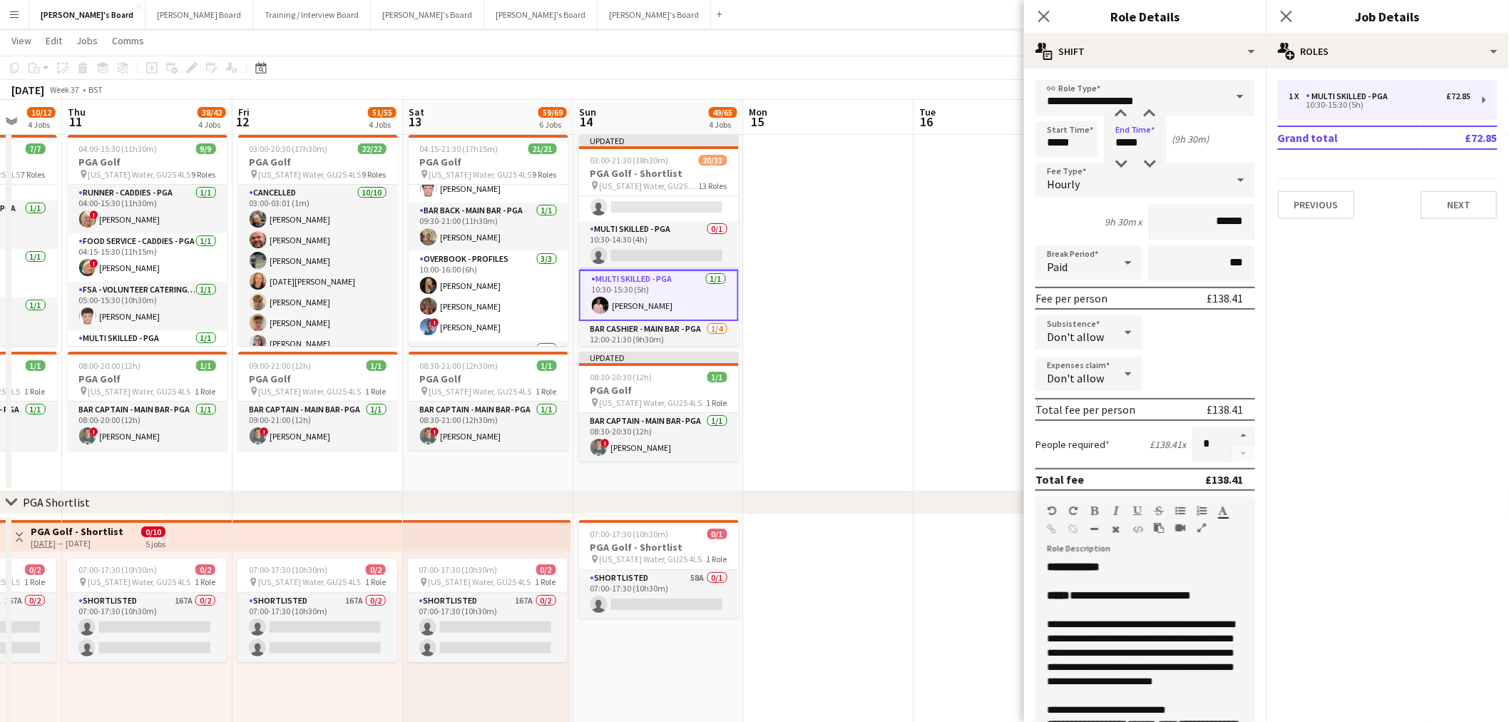
click at [1154, 155] on input "*****" at bounding box center [1135, 139] width 63 height 36
click at [1151, 160] on div at bounding box center [1150, 164] width 29 height 14
type input "*****"
click at [1151, 160] on div at bounding box center [1150, 164] width 29 height 14
click at [914, 312] on app-date-cell at bounding box center [999, 310] width 170 height 362
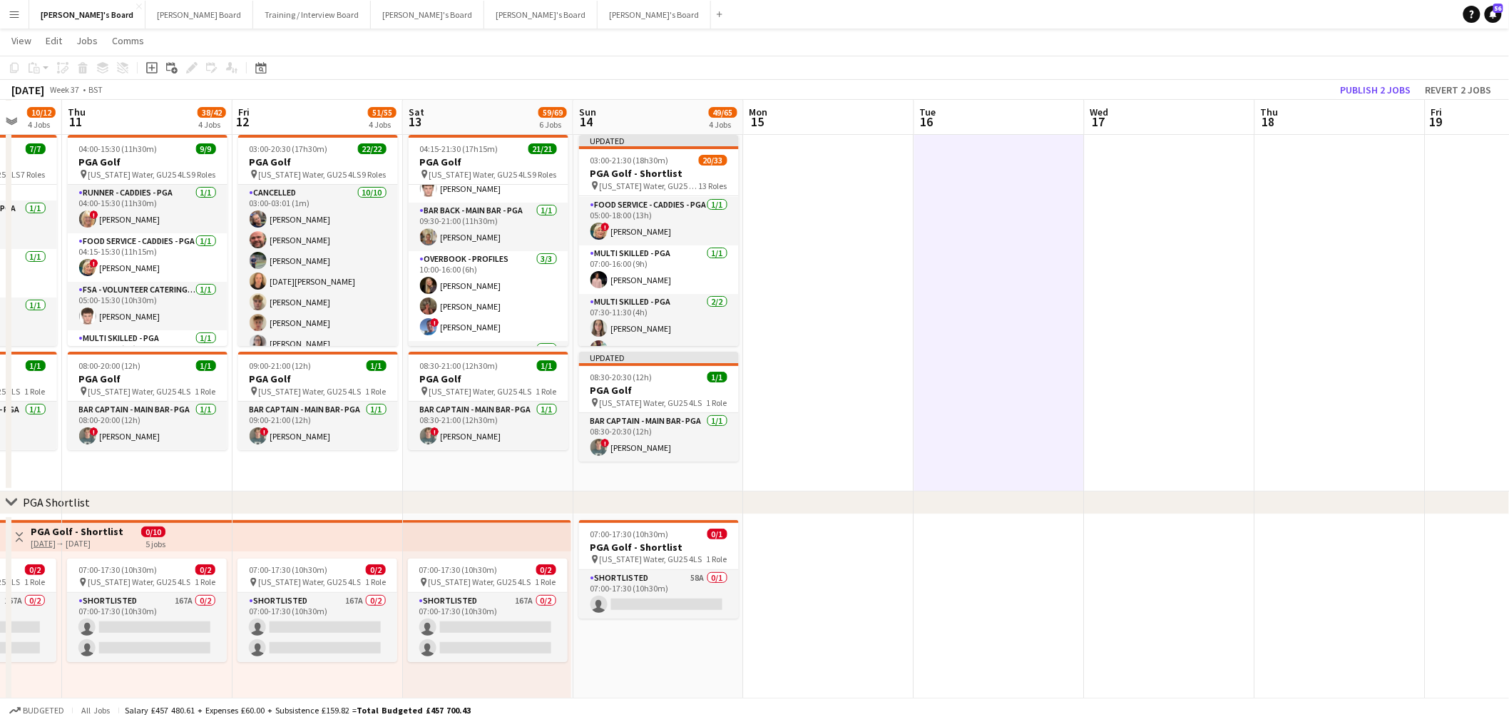
scroll to position [317, 0]
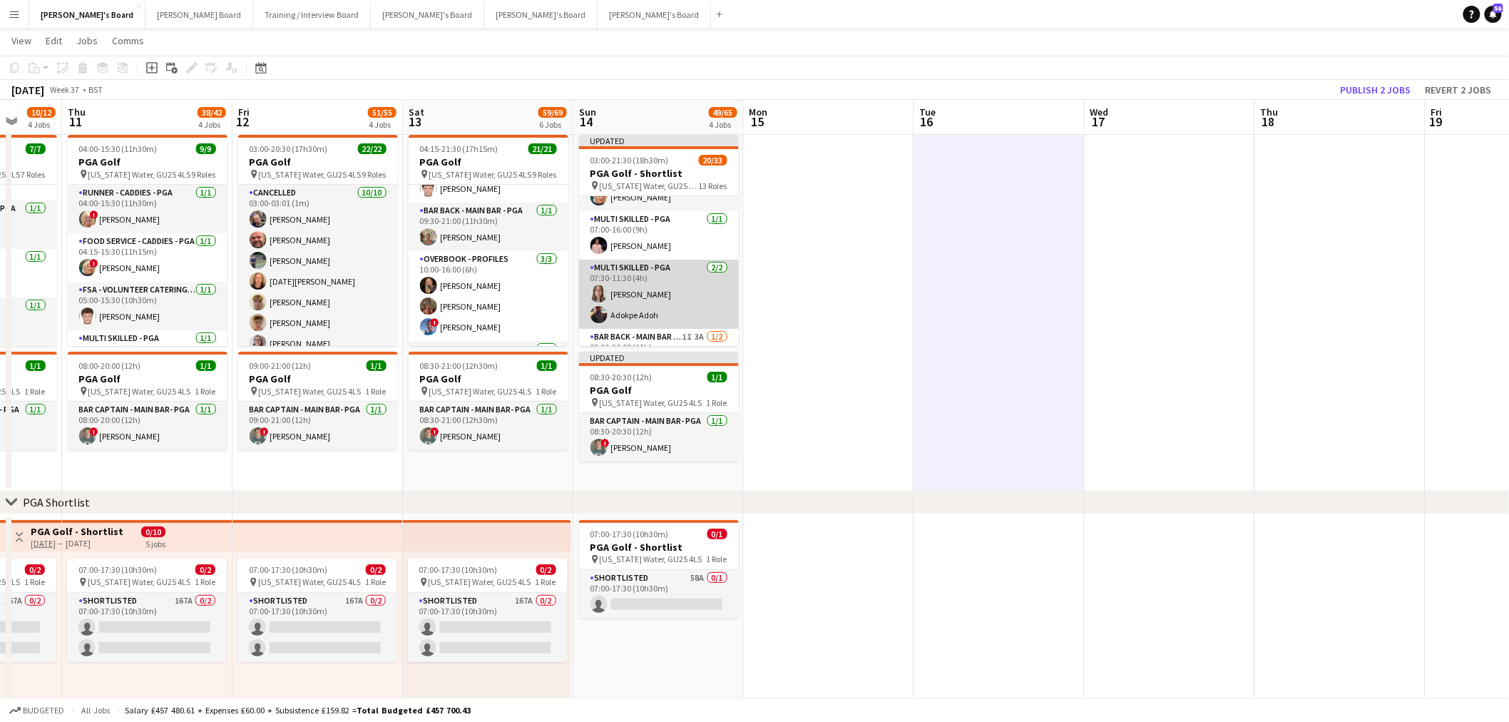
drag, startPoint x: 673, startPoint y: 284, endPoint x: 686, endPoint y: 280, distance: 13.3
click at [673, 284] on app-card-role "Multi Skilled - PGA 2/2 07:30-11:30 (4h) Lily Woodward Adokpe Adoh" at bounding box center [659, 294] width 160 height 69
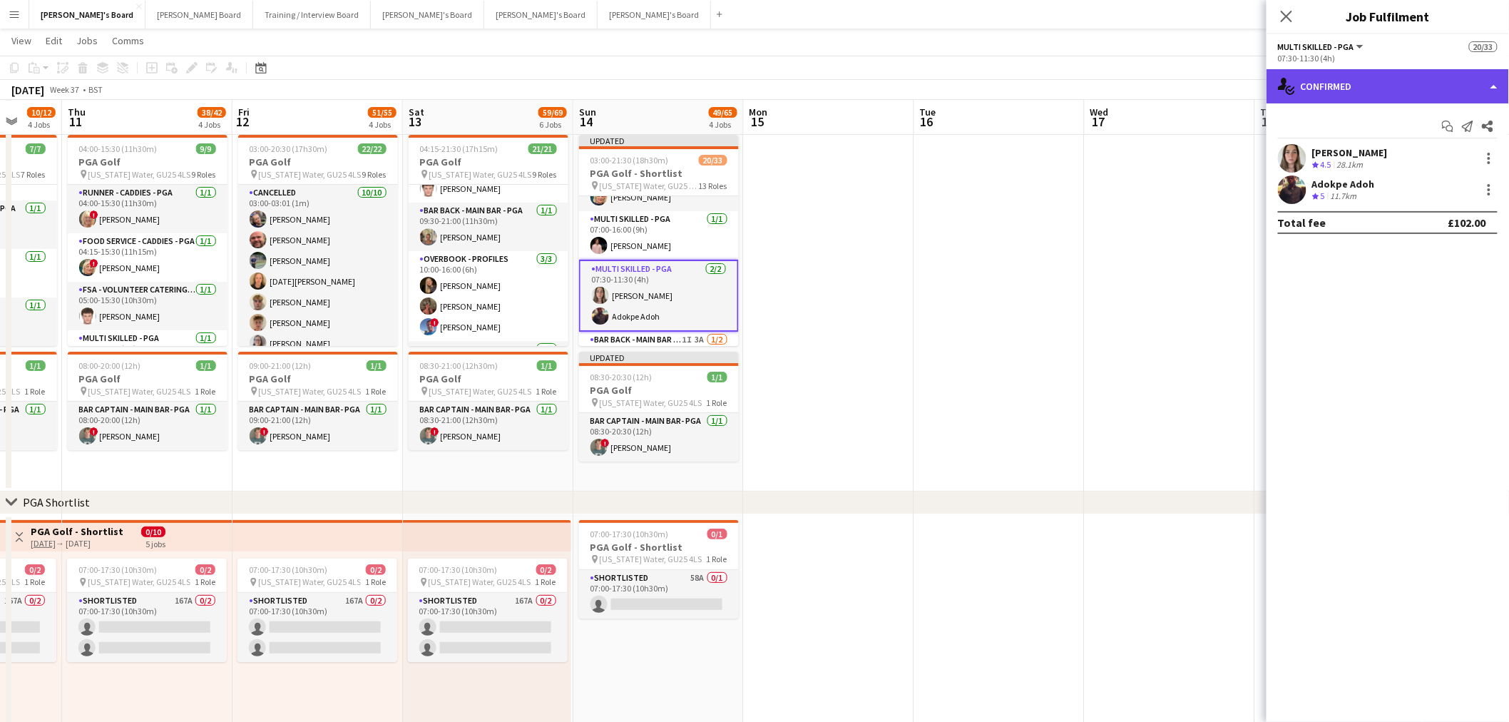
click at [1342, 84] on div "single-neutral-actions-check-2 Confirmed" at bounding box center [1388, 86] width 243 height 34
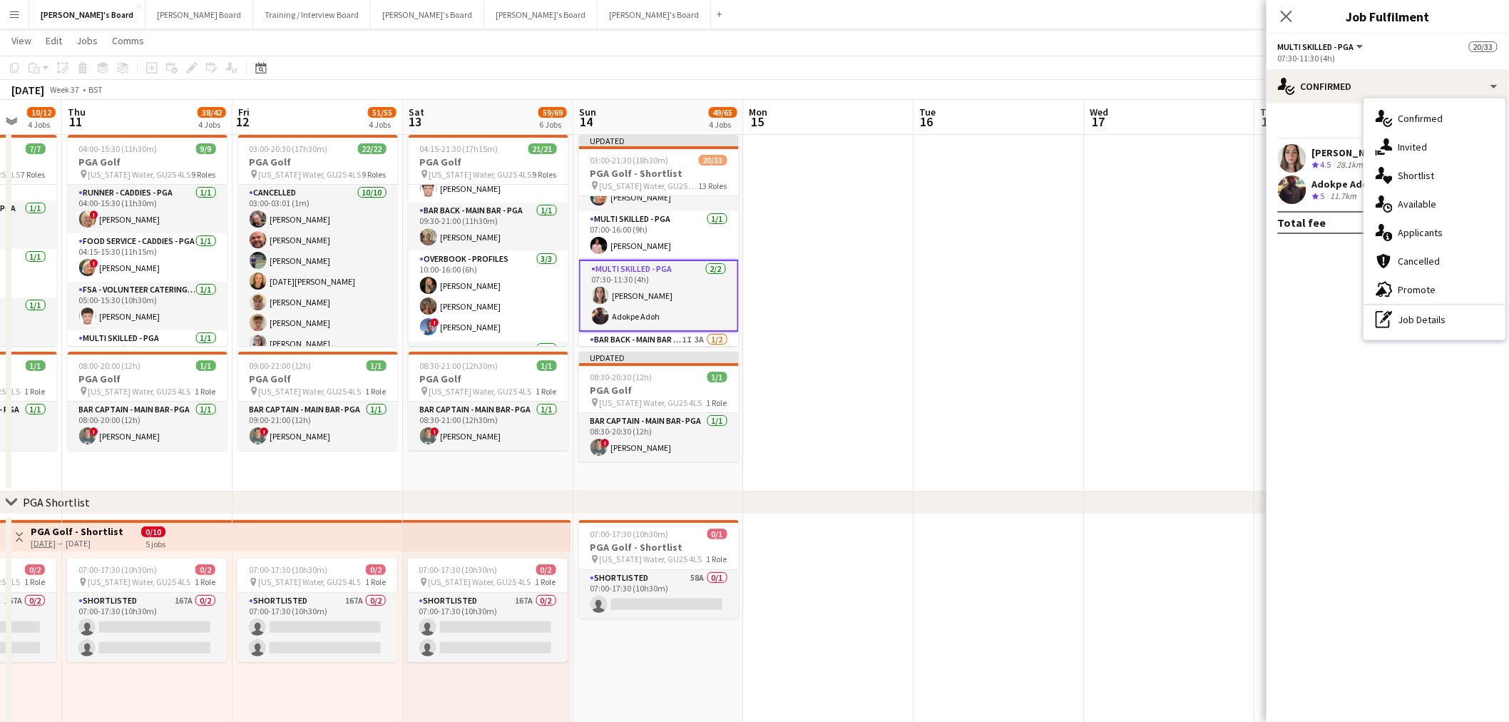
click at [1397, 322] on div "pen-write Job Details" at bounding box center [1435, 319] width 141 height 29
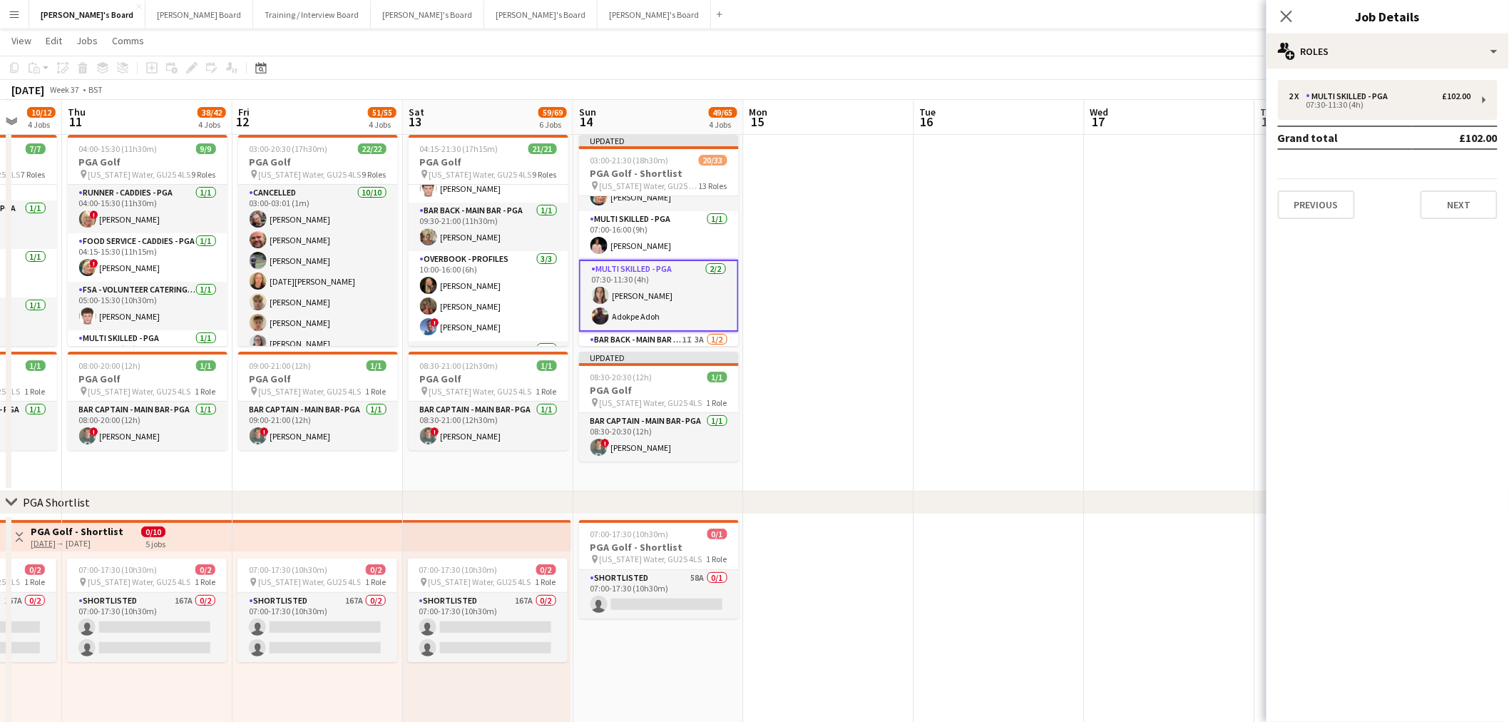
scroll to position [396, 0]
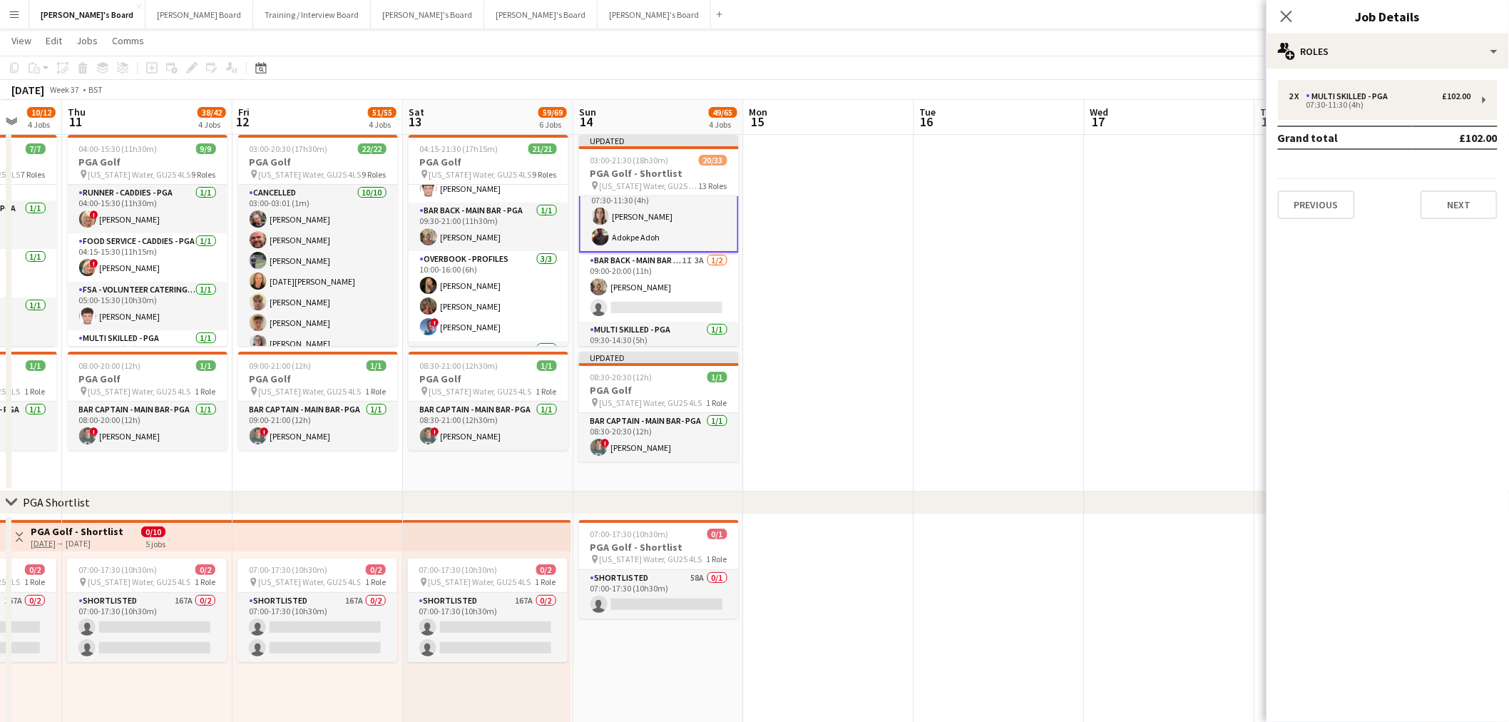
click at [639, 218] on app-card-role "Multi Skilled - PGA 2/2 07:30-11:30 (4h) Lily Woodward Adokpe Adoh" at bounding box center [659, 216] width 160 height 72
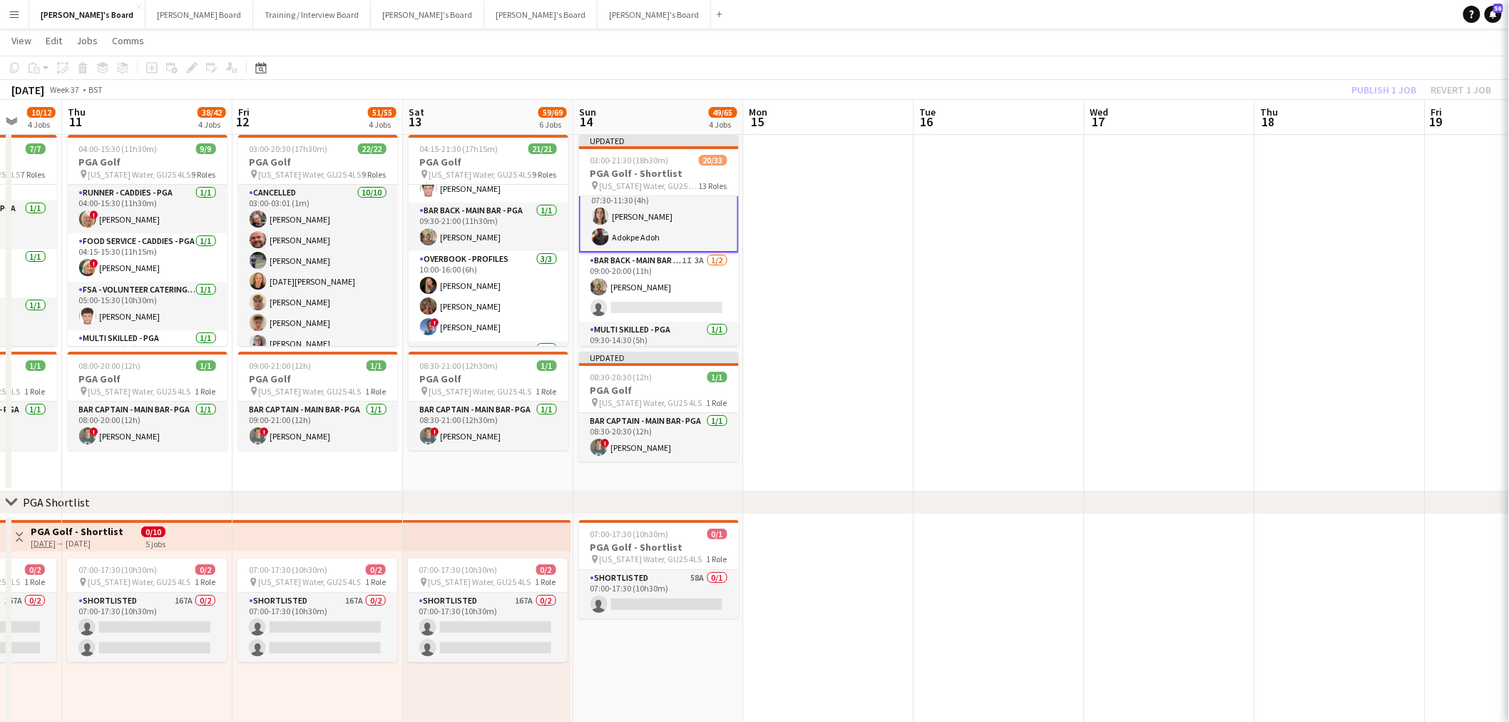
scroll to position [395, 0]
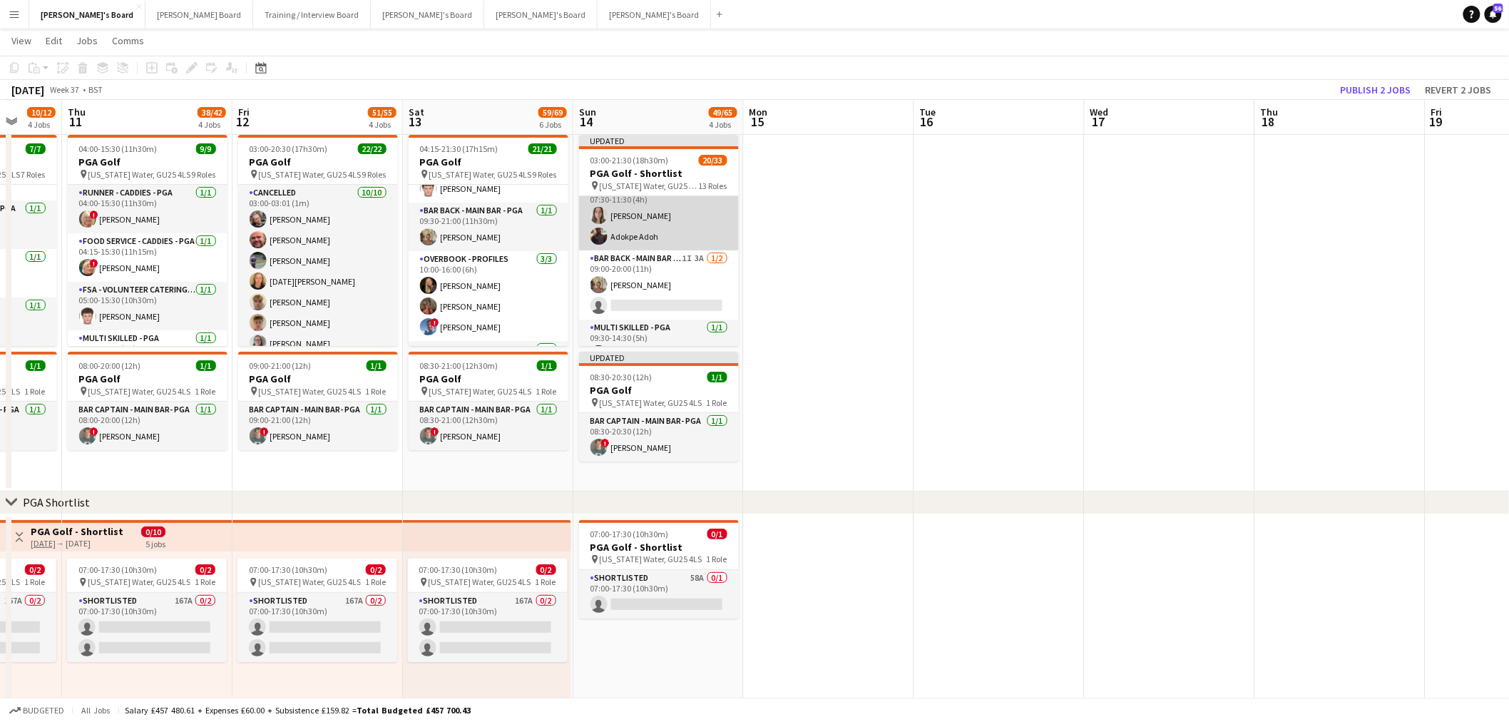
click at [666, 214] on app-card-role "Multi Skilled - PGA 2/2 07:30-11:30 (4h) Lily Woodward Adokpe Adoh" at bounding box center [659, 215] width 160 height 69
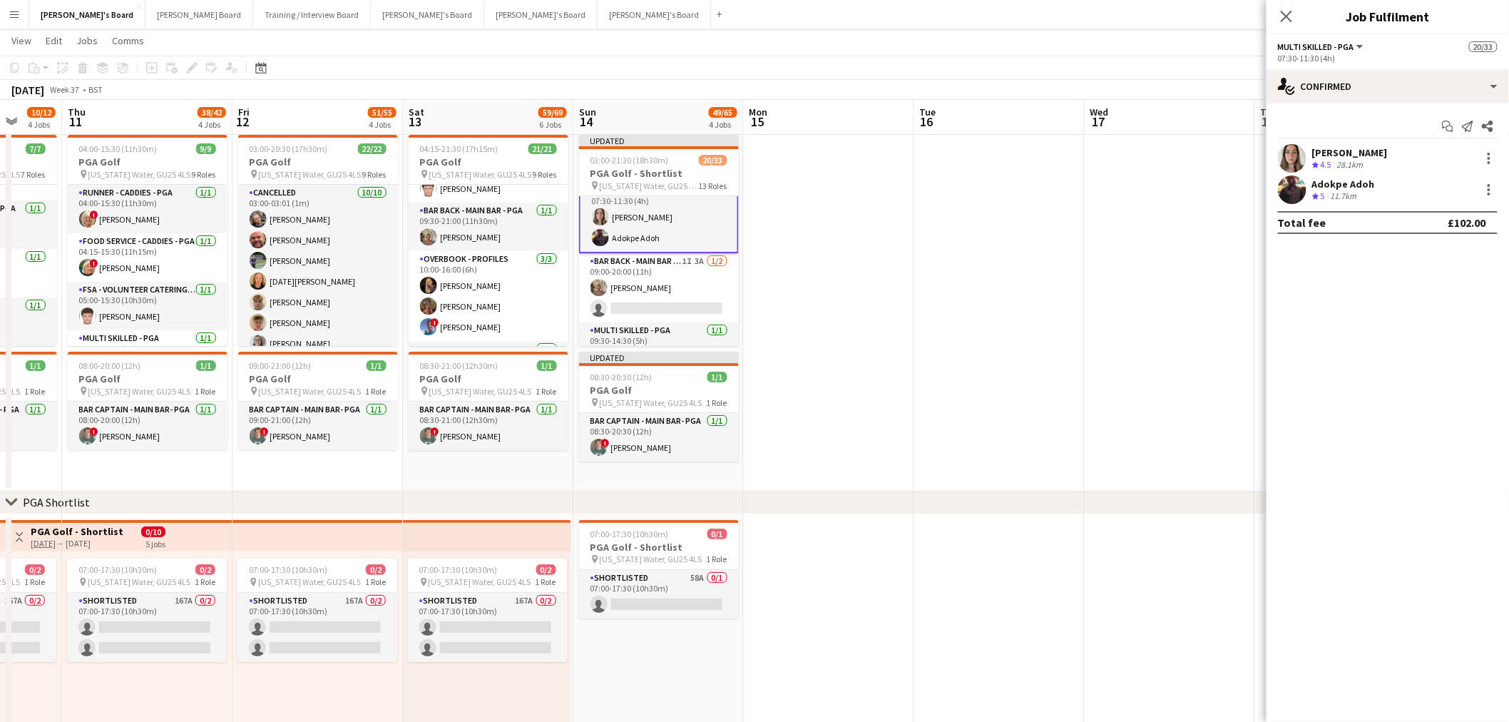
scroll to position [396, 0]
click at [1491, 158] on div at bounding box center [1489, 158] width 3 height 3
click at [1453, 215] on span "Switch crew" at bounding box center [1429, 219] width 61 height 12
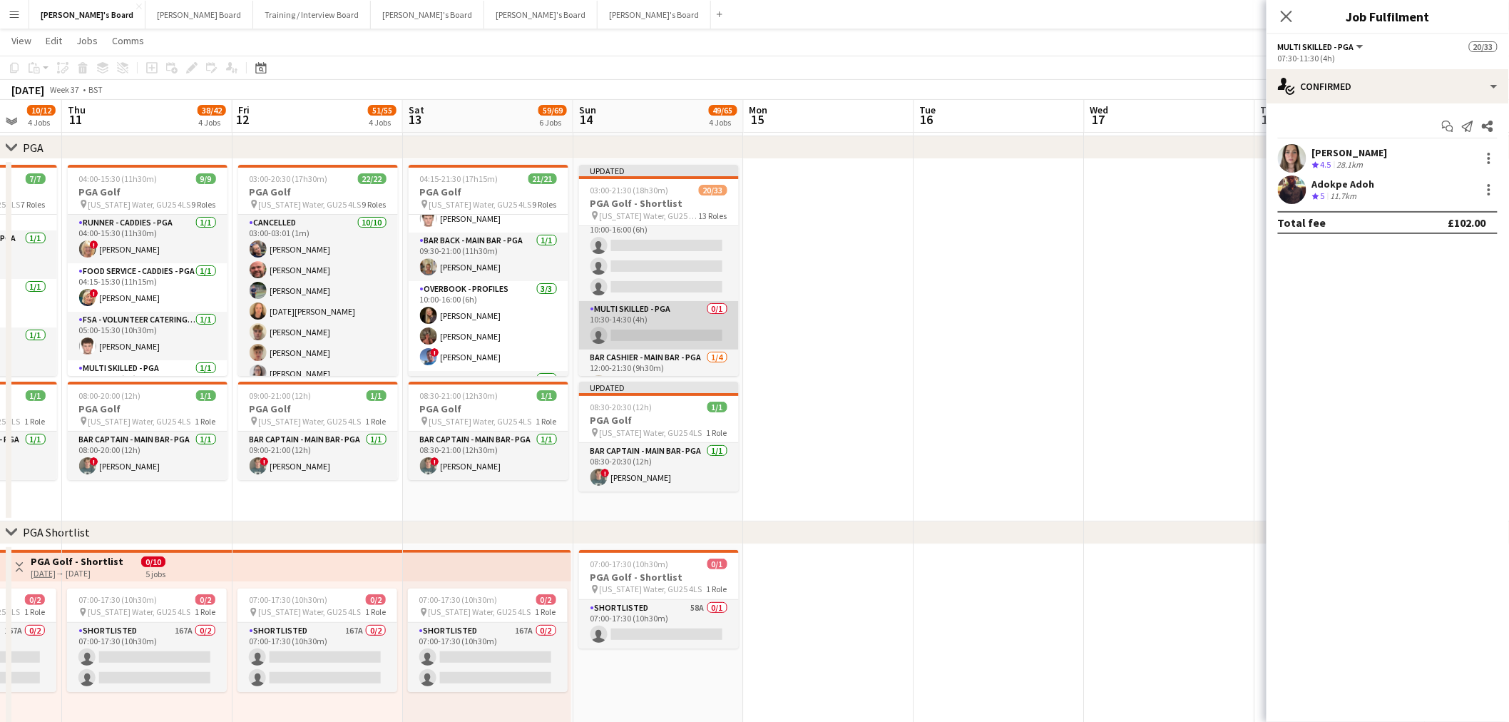
click at [648, 317] on app-card-role "Multi Skilled - PGA 0/1 10:30-14:30 (4h) single-neutral-actions" at bounding box center [659, 325] width 160 height 49
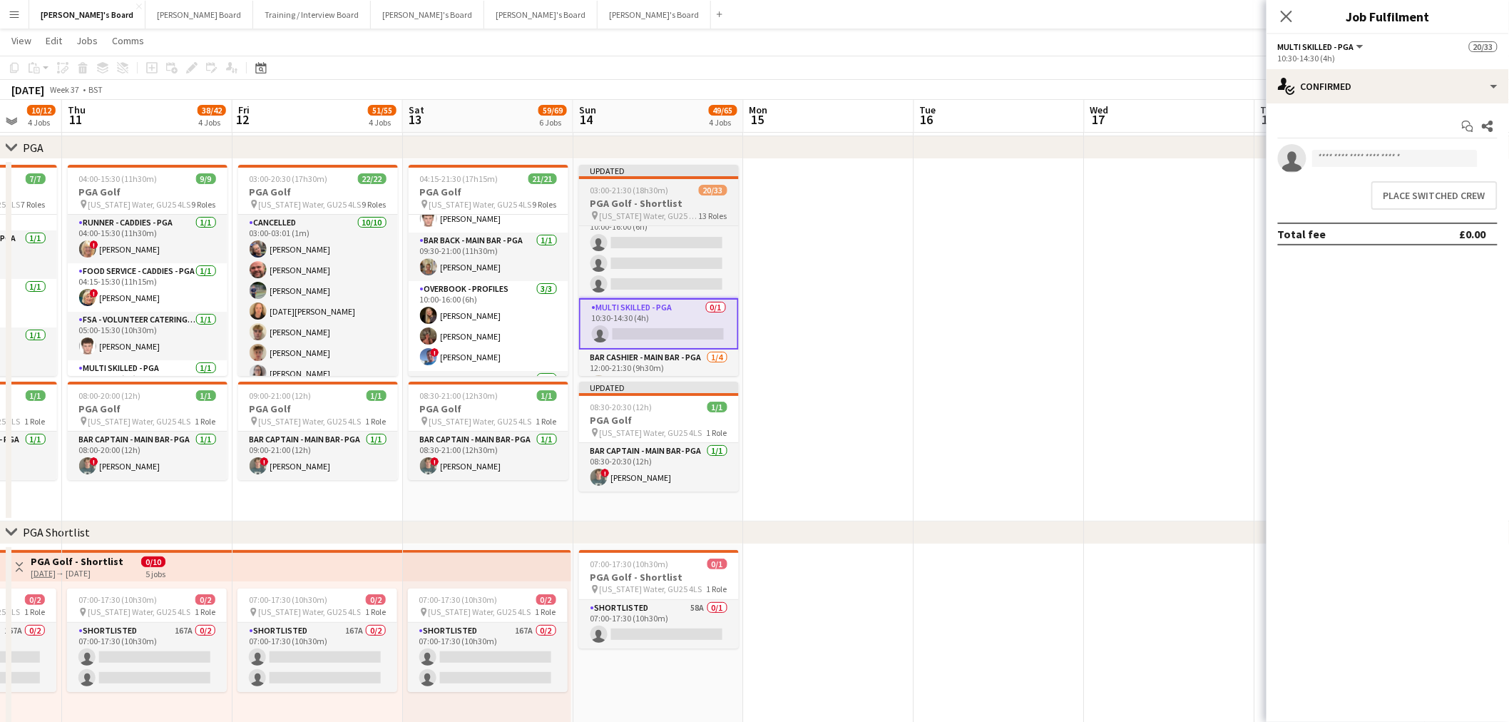
scroll to position [632, 0]
click at [1446, 198] on button "Place switched crew" at bounding box center [1435, 195] width 126 height 29
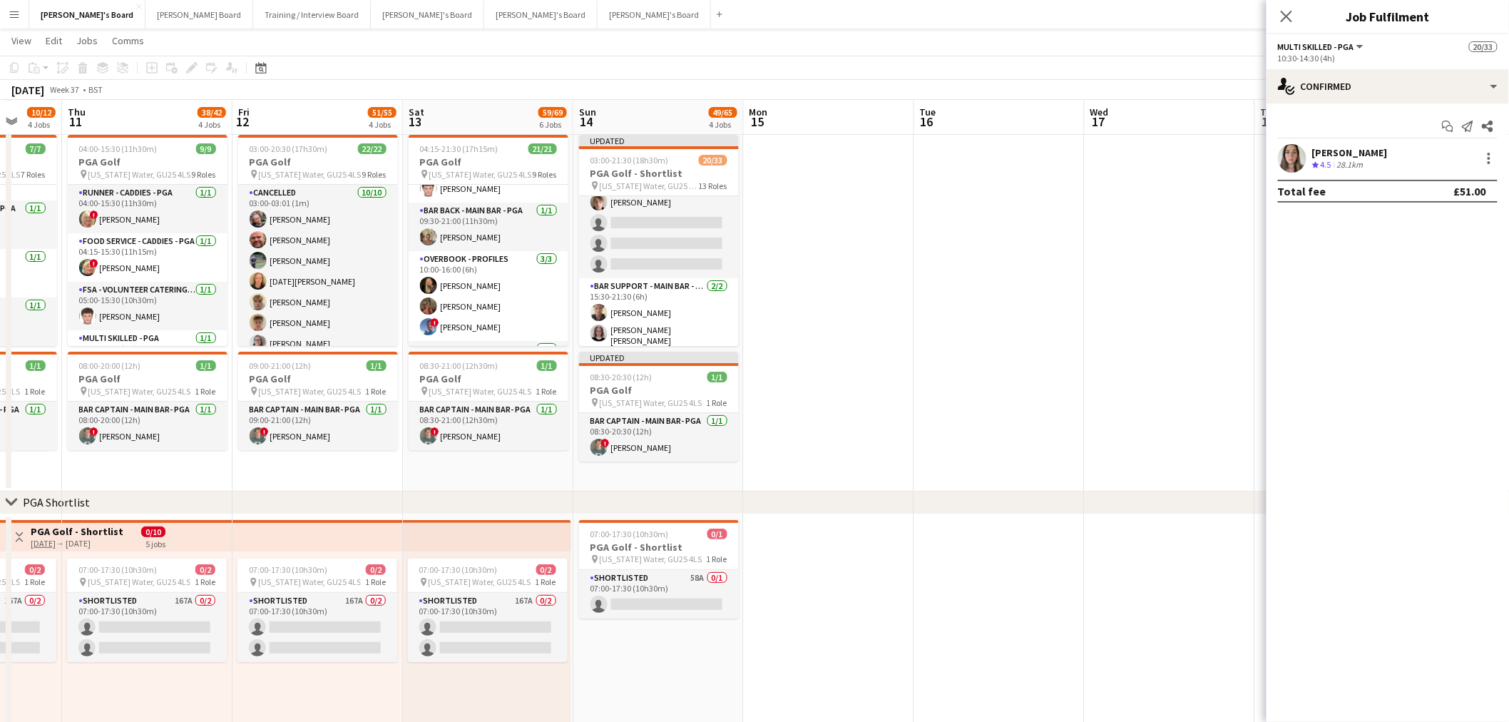
scroll to position [790, 0]
drag, startPoint x: 662, startPoint y: 281, endPoint x: 869, endPoint y: 253, distance: 208.7
click at [662, 281] on app-card-role "Bar Support - Main Bar - PGA 2I 4A 2/4 17:30-21:30 (4h) Joseph Simms Lucia Seed…" at bounding box center [659, 295] width 160 height 111
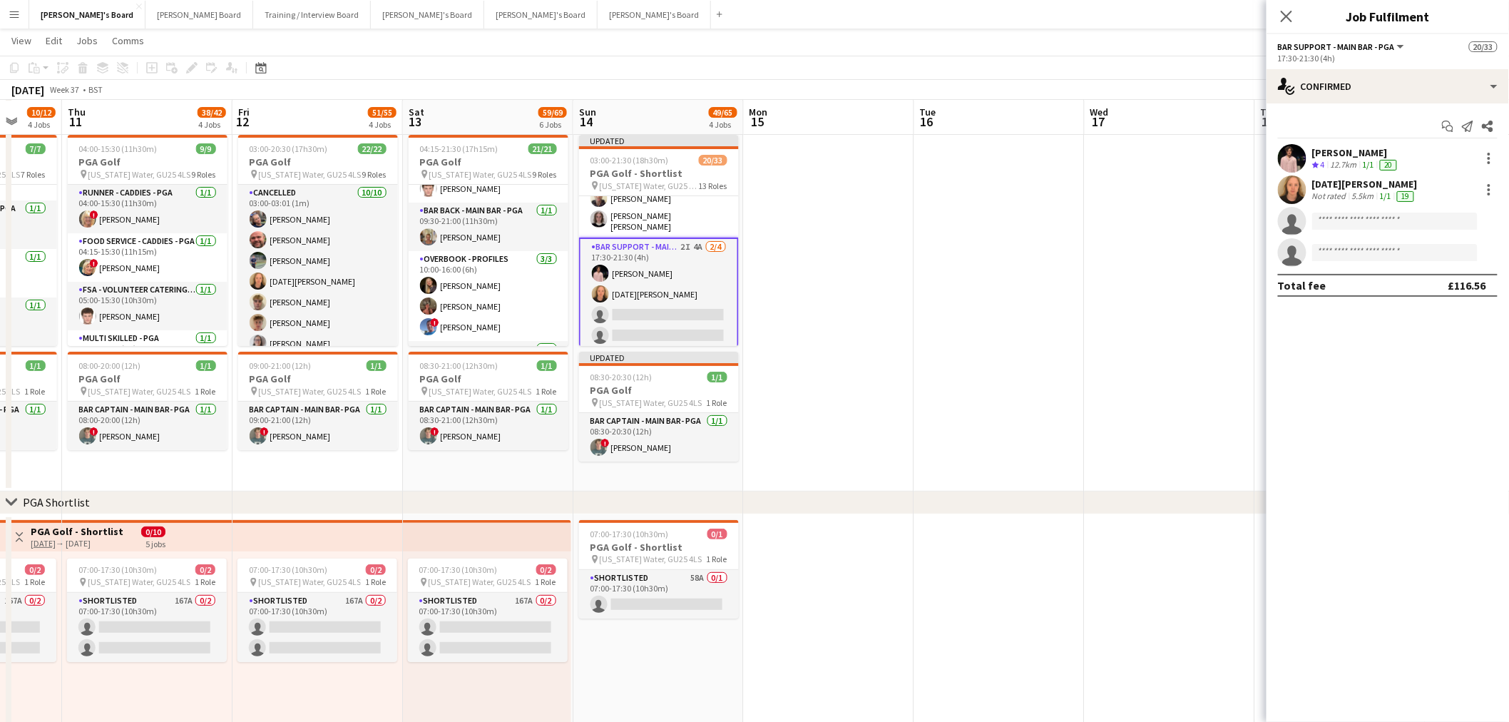
scroll to position [895, 0]
click at [1493, 190] on div at bounding box center [1489, 189] width 17 height 17
click at [1466, 238] on button "Switch crew" at bounding box center [1442, 250] width 111 height 34
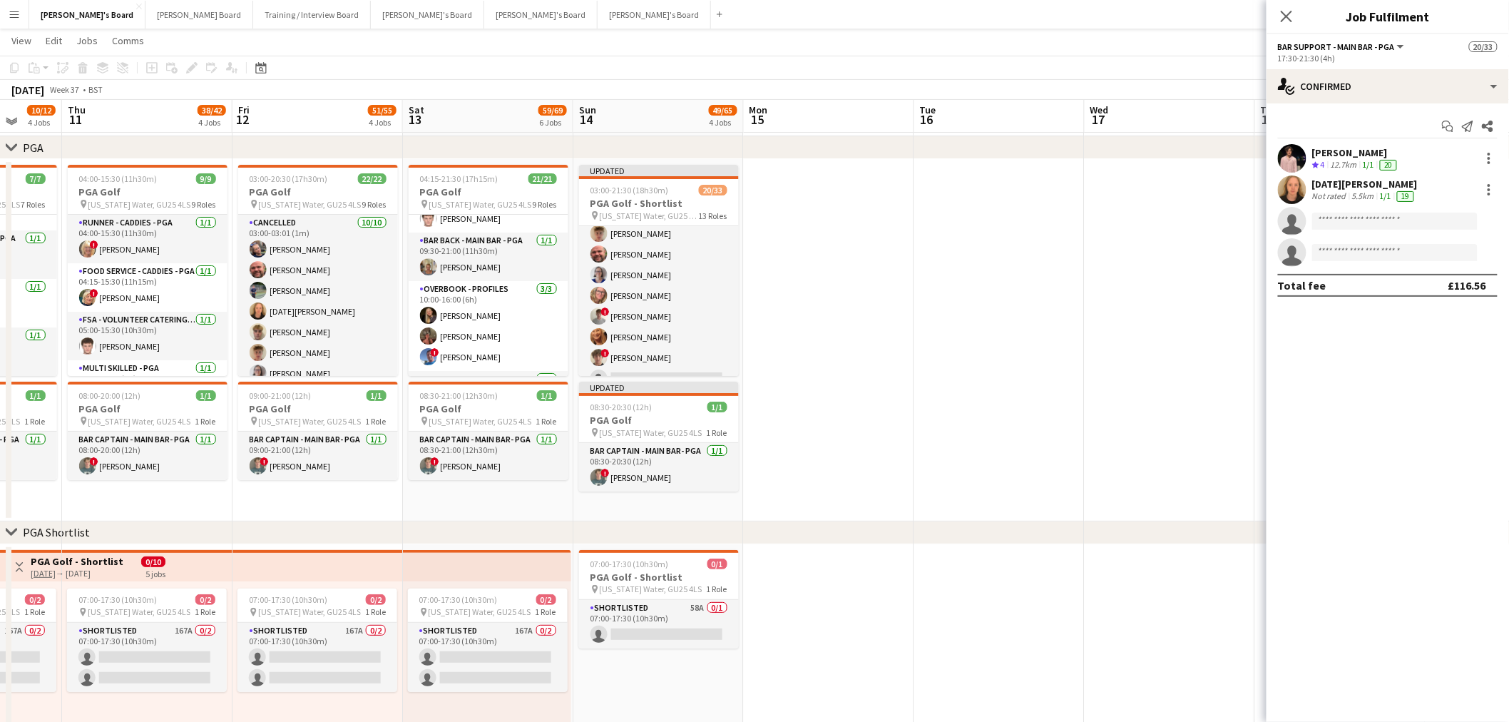
scroll to position [0, 0]
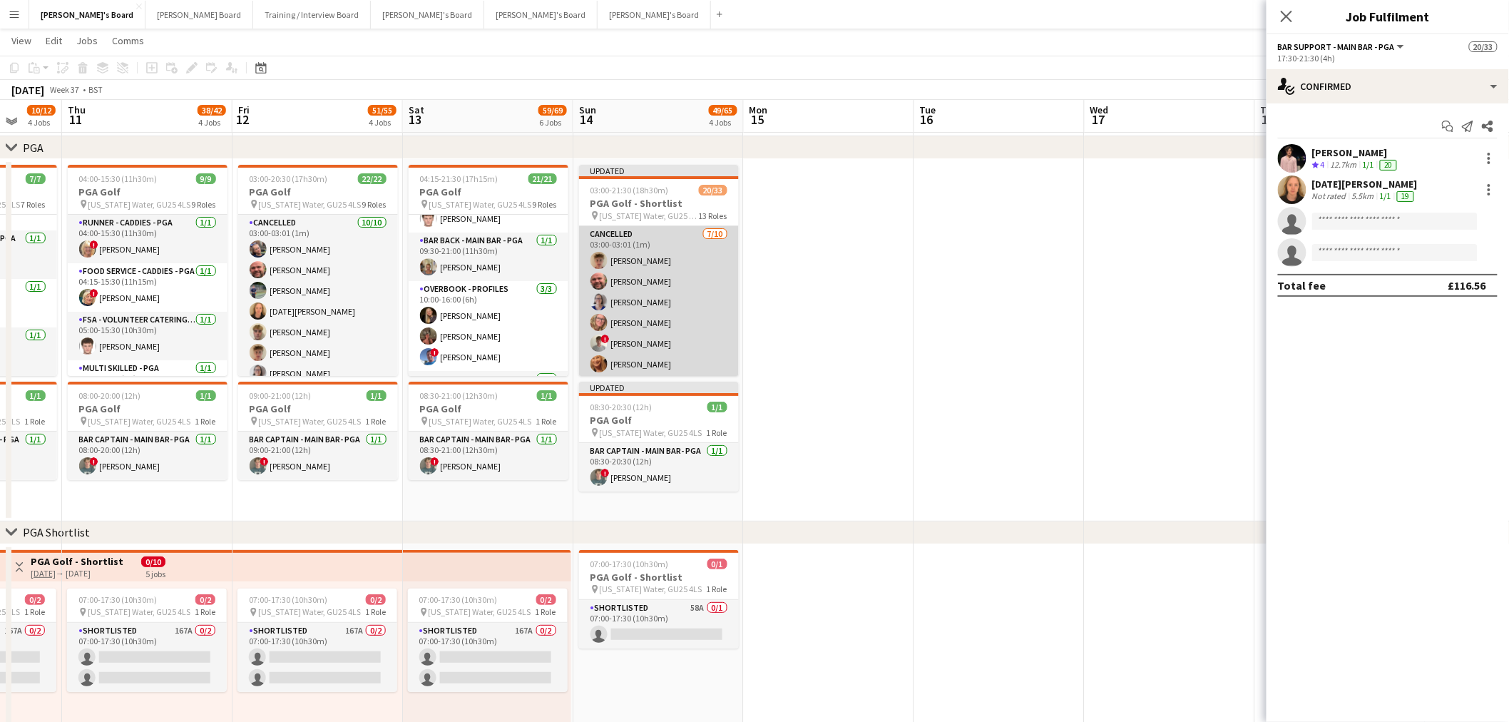
click at [682, 310] on app-card-role "Cancelled 7/10 03:00-03:01 (1m) Archie Buchanan Dyllon McGregor Dagmar Bailey H…" at bounding box center [659, 343] width 160 height 235
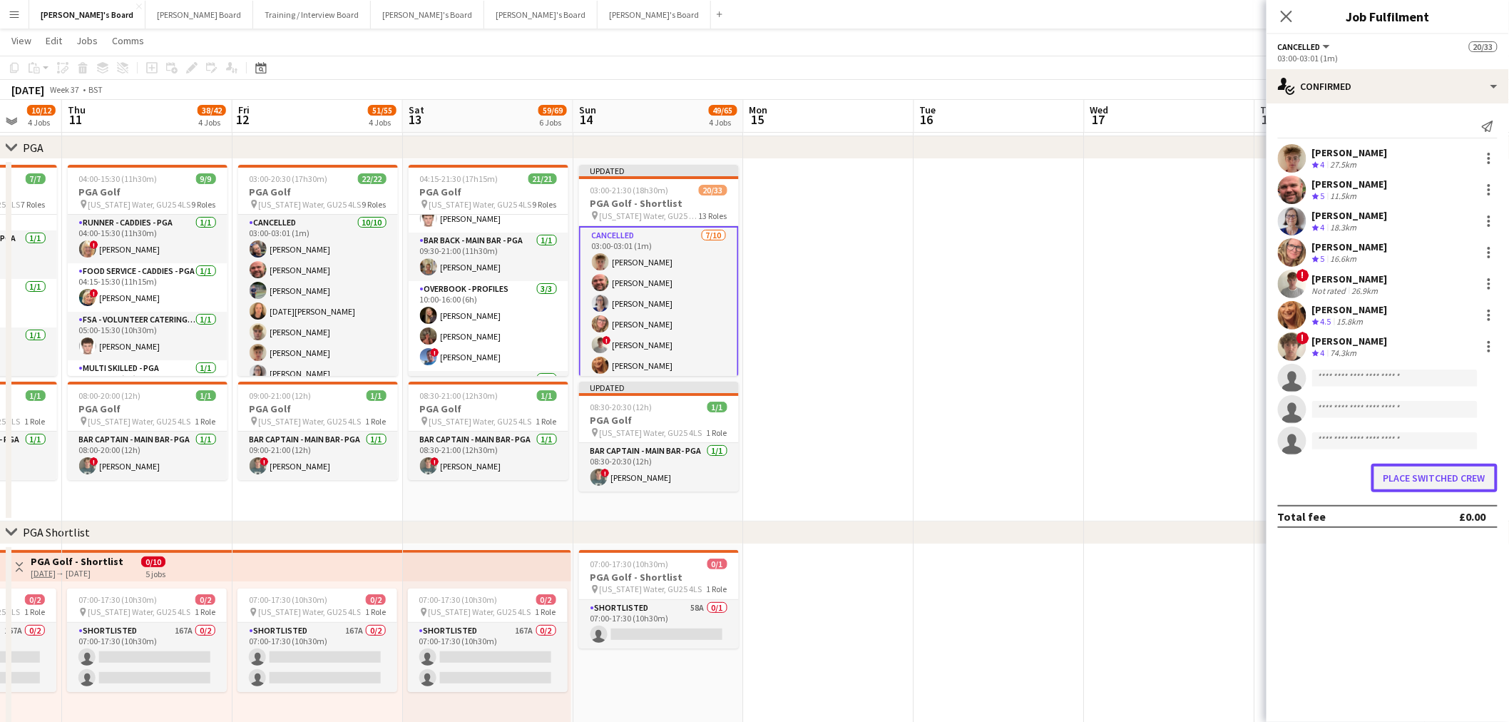
click at [1422, 474] on button "Place switched crew" at bounding box center [1435, 478] width 126 height 29
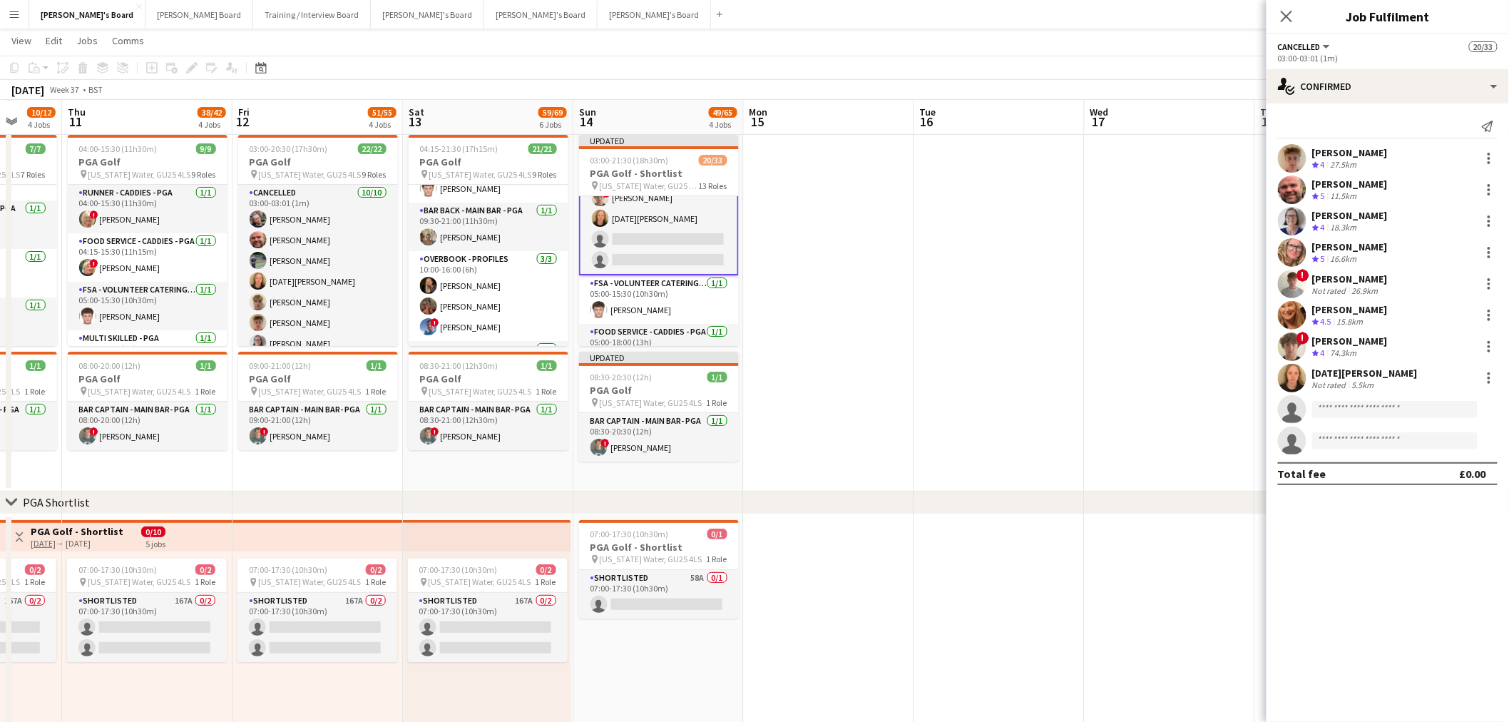
scroll to position [238, 0]
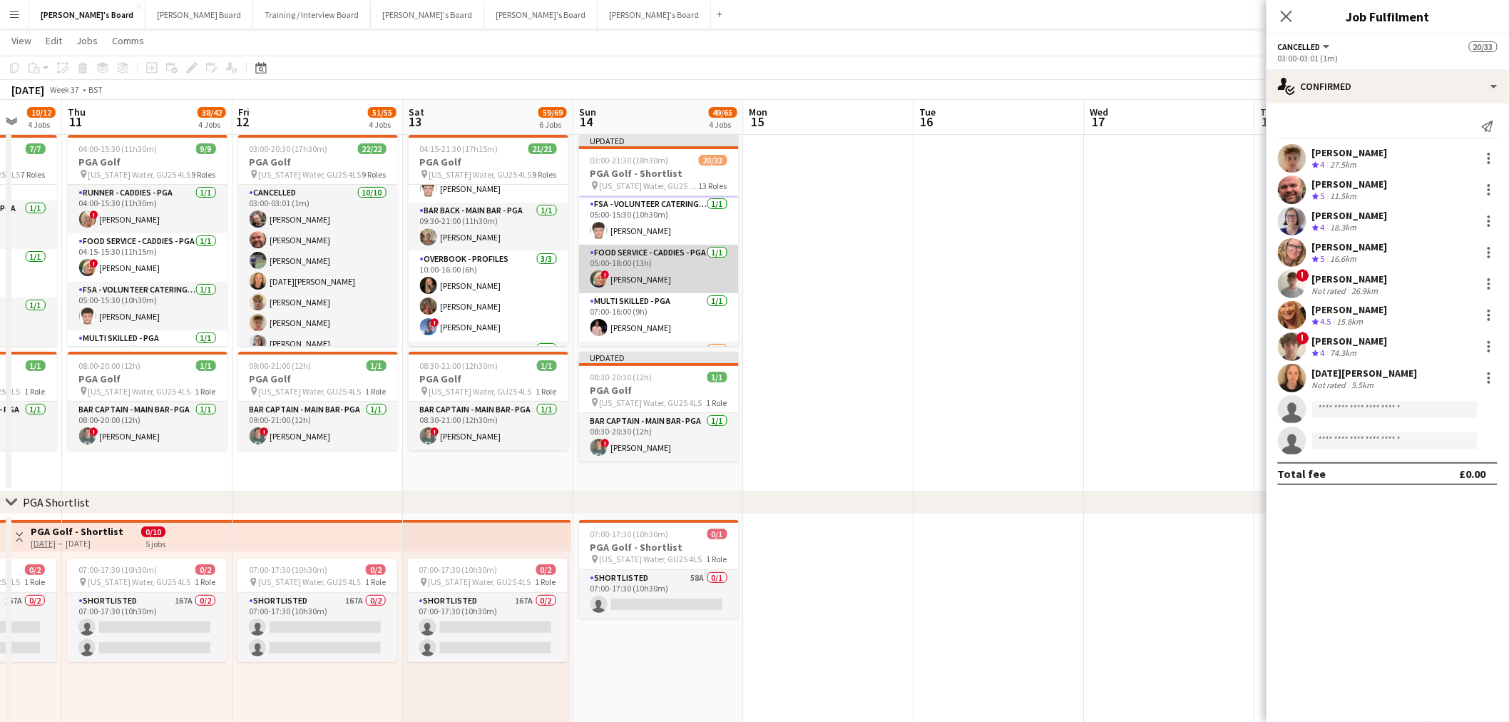
drag, startPoint x: 658, startPoint y: 253, endPoint x: 725, endPoint y: 255, distance: 67.1
click at [658, 253] on app-card-role "Food Service - Caddies - PGA 1/1 05:00-18:00 (13h) ! Mairead Sullivan" at bounding box center [659, 269] width 160 height 49
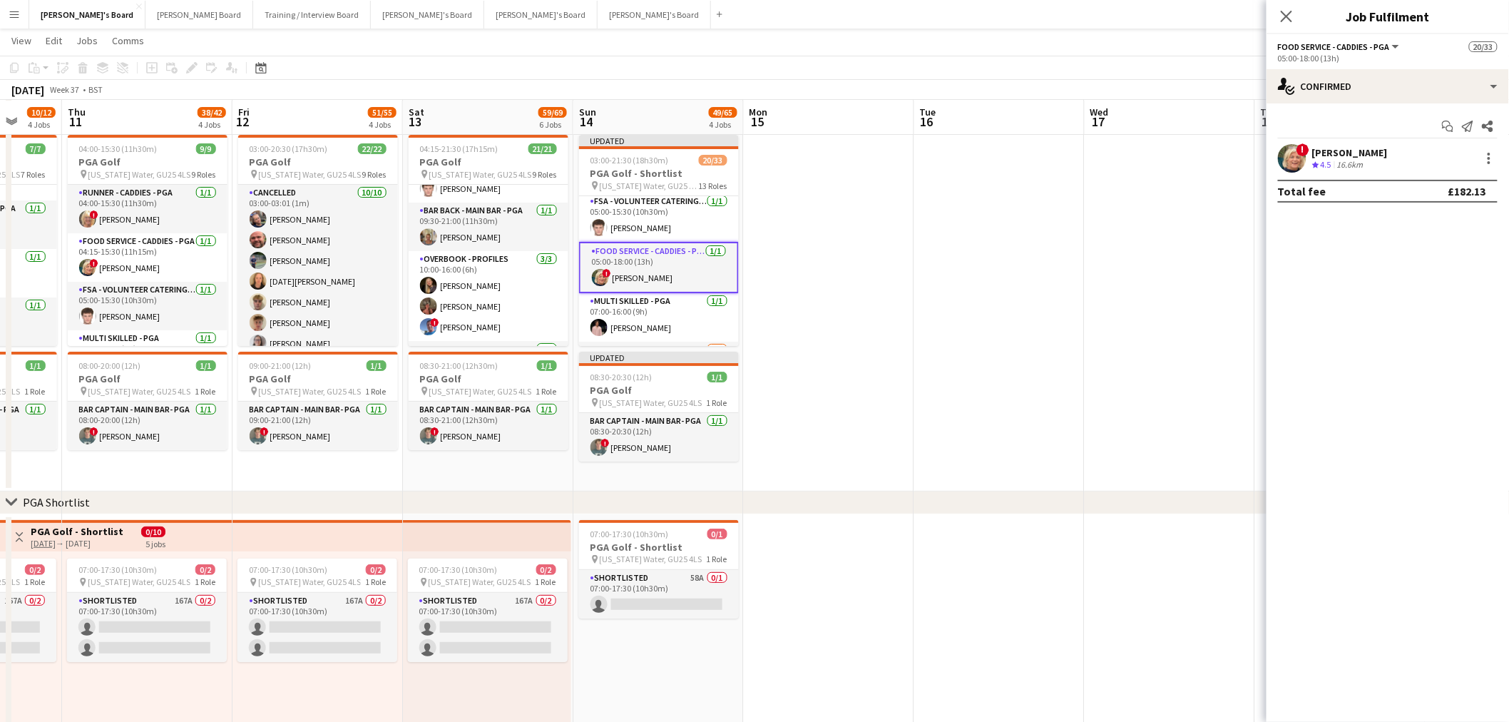
scroll to position [236, 0]
click at [1349, 81] on div "single-neutral-actions-check-2 Confirmed" at bounding box center [1388, 86] width 243 height 34
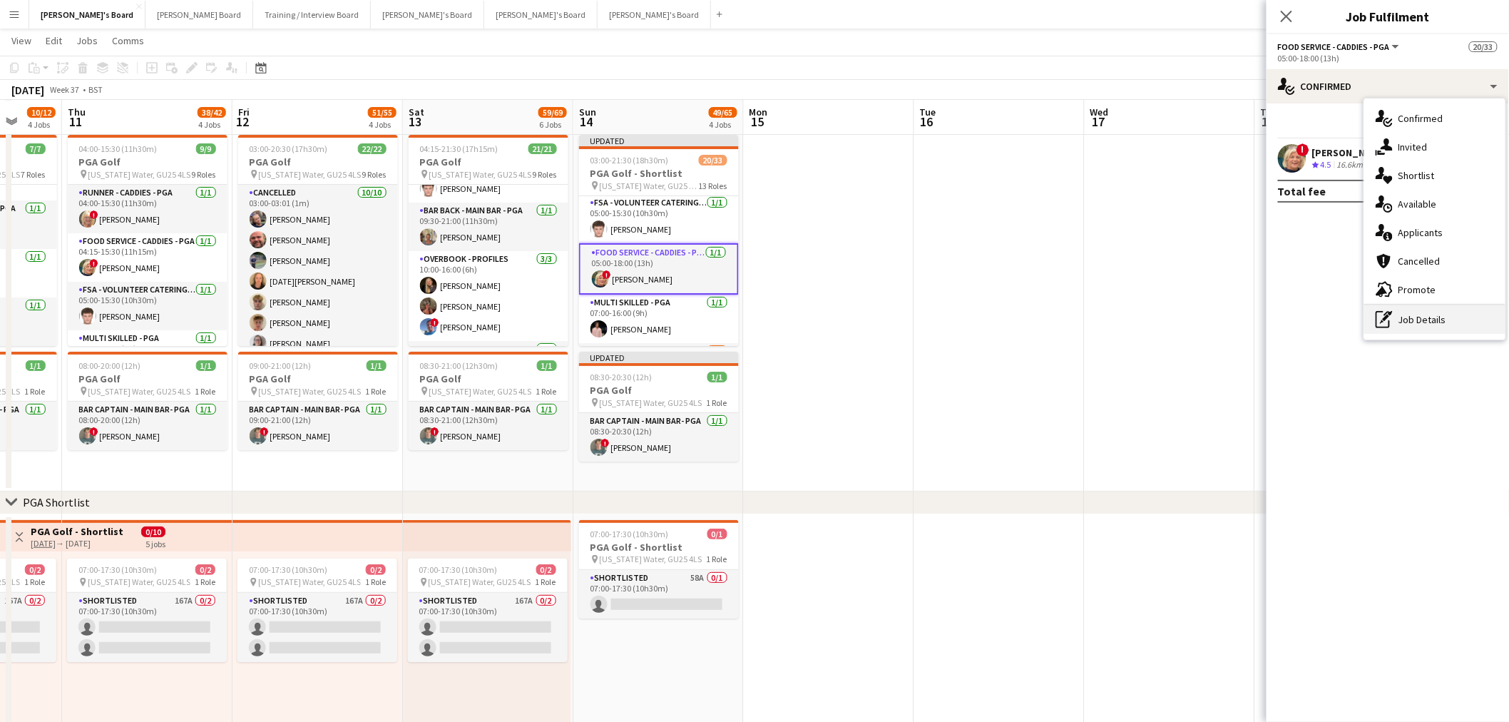
click at [1415, 311] on div "pen-write Job Details" at bounding box center [1435, 319] width 141 height 29
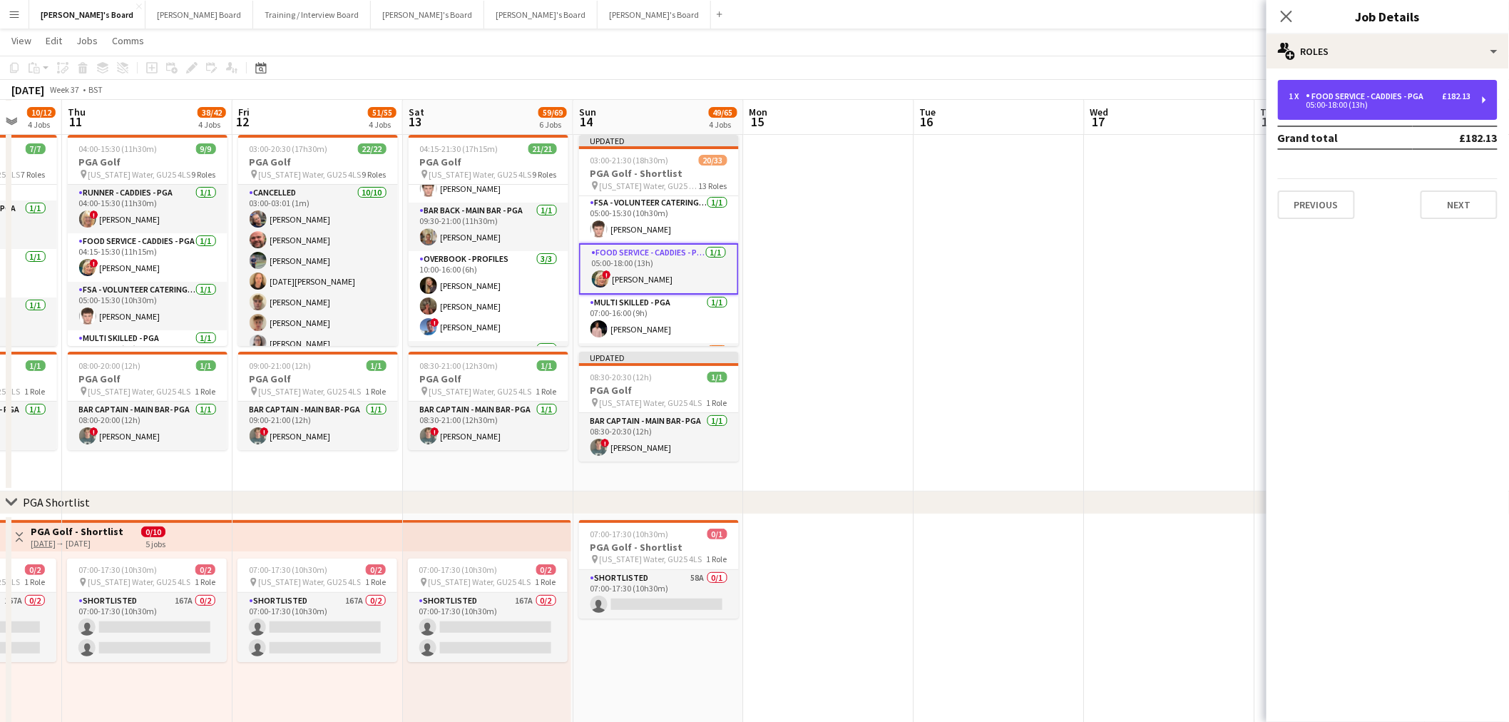
click at [1344, 88] on div "1 x Food Service - Caddies - PGA £182.13 05:00-18:00 (13h)" at bounding box center [1388, 100] width 220 height 40
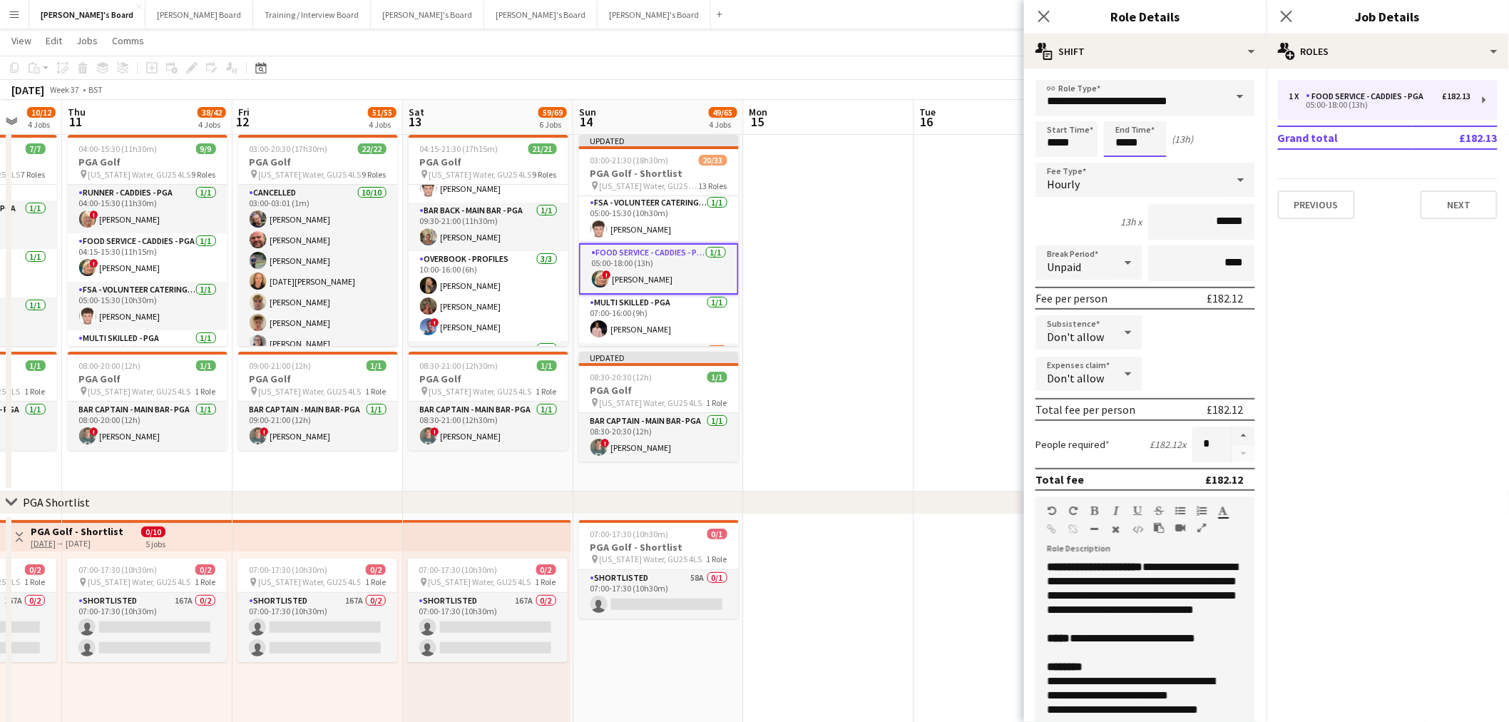
click at [1140, 148] on input "*****" at bounding box center [1135, 139] width 63 height 36
click at [1127, 163] on div at bounding box center [1121, 164] width 29 height 14
click at [1131, 160] on div at bounding box center [1121, 164] width 29 height 14
click at [1156, 115] on div at bounding box center [1150, 114] width 29 height 14
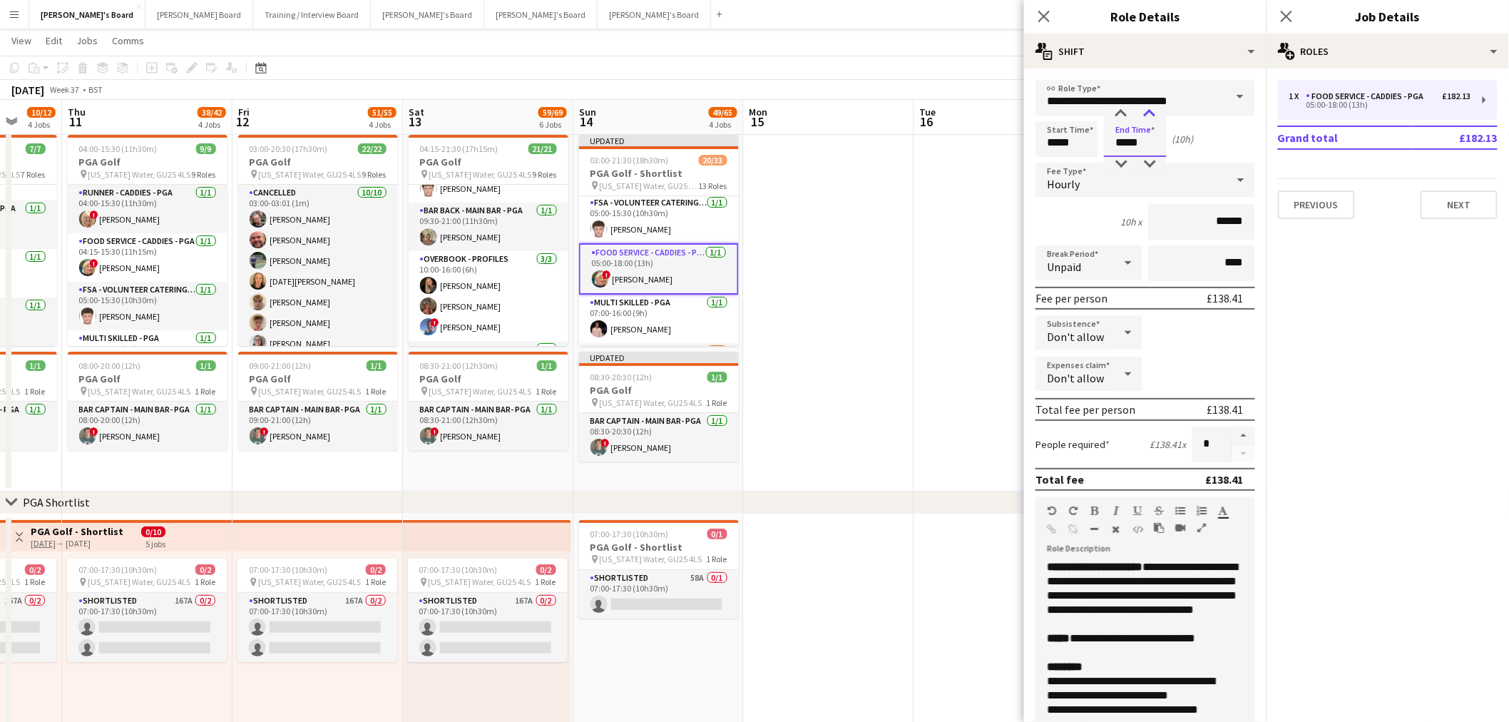
type input "*****"
click at [1156, 115] on div at bounding box center [1150, 114] width 29 height 14
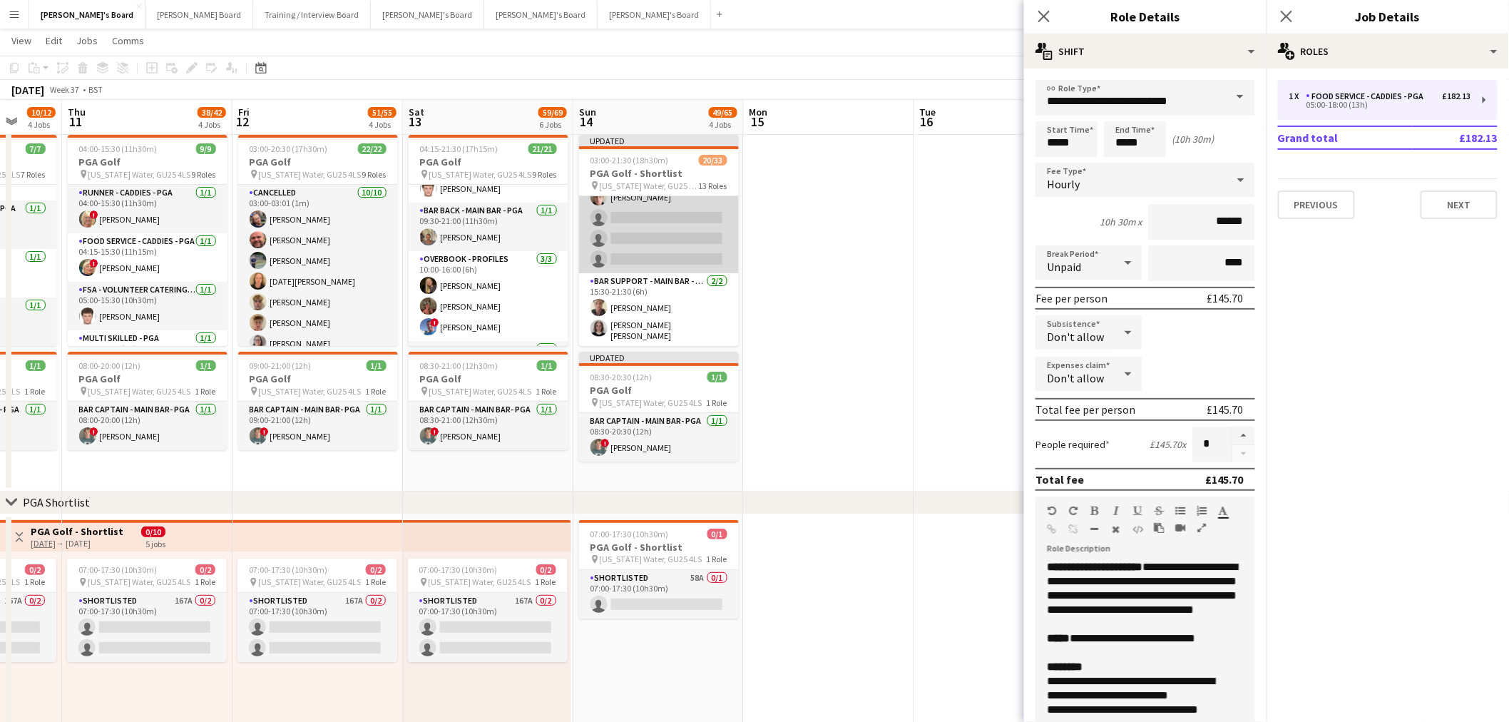
scroll to position [870, 0]
click at [692, 228] on app-card-role "Bar Support - Main Bar - PGA 2/2 15:30-21:30 (6h) Oji Adoh Matilda Kierkegaard …" at bounding box center [659, 229] width 160 height 73
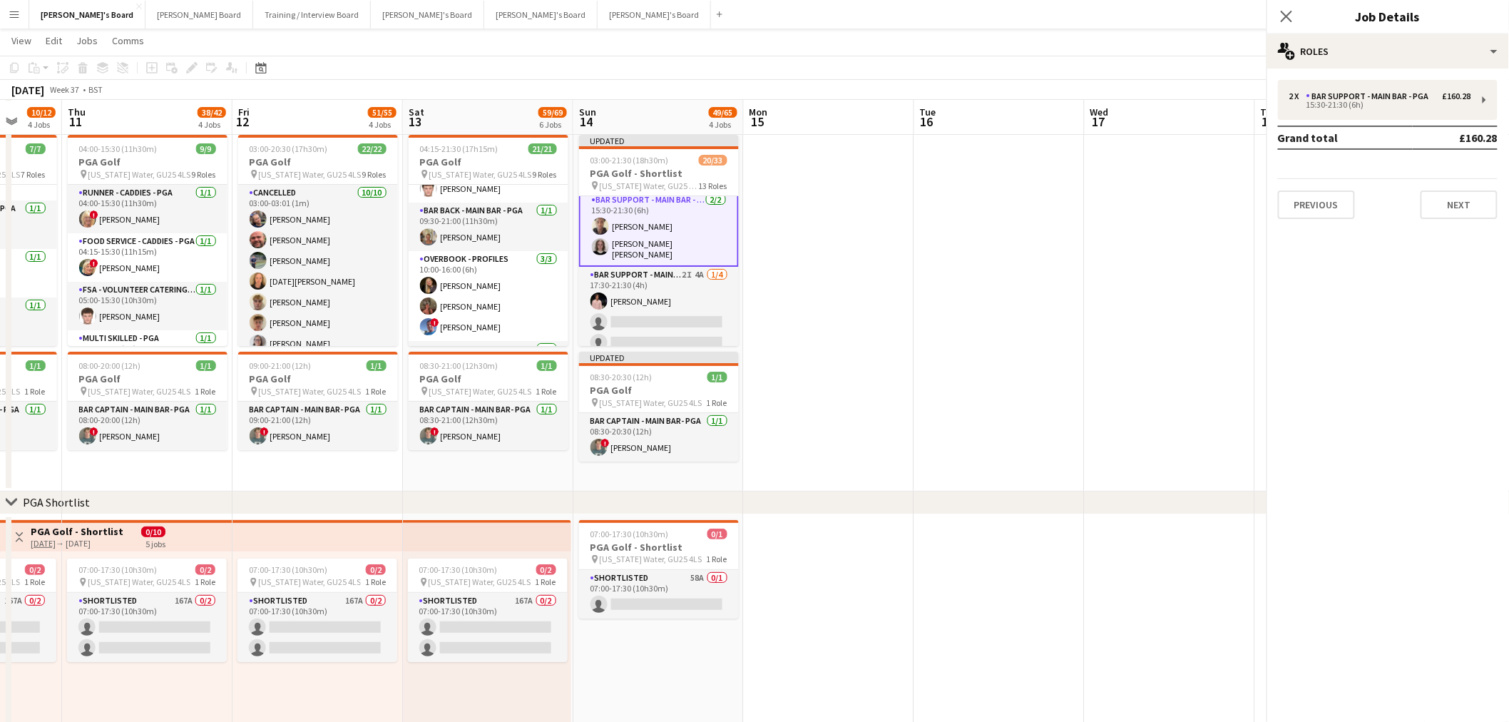
scroll to position [869, 0]
click at [681, 238] on app-card-role "Bar Support - Main Bar - PGA 2/2 15:30-21:30 (6h) Oji Adoh Matilda Kierkegaard …" at bounding box center [659, 230] width 160 height 76
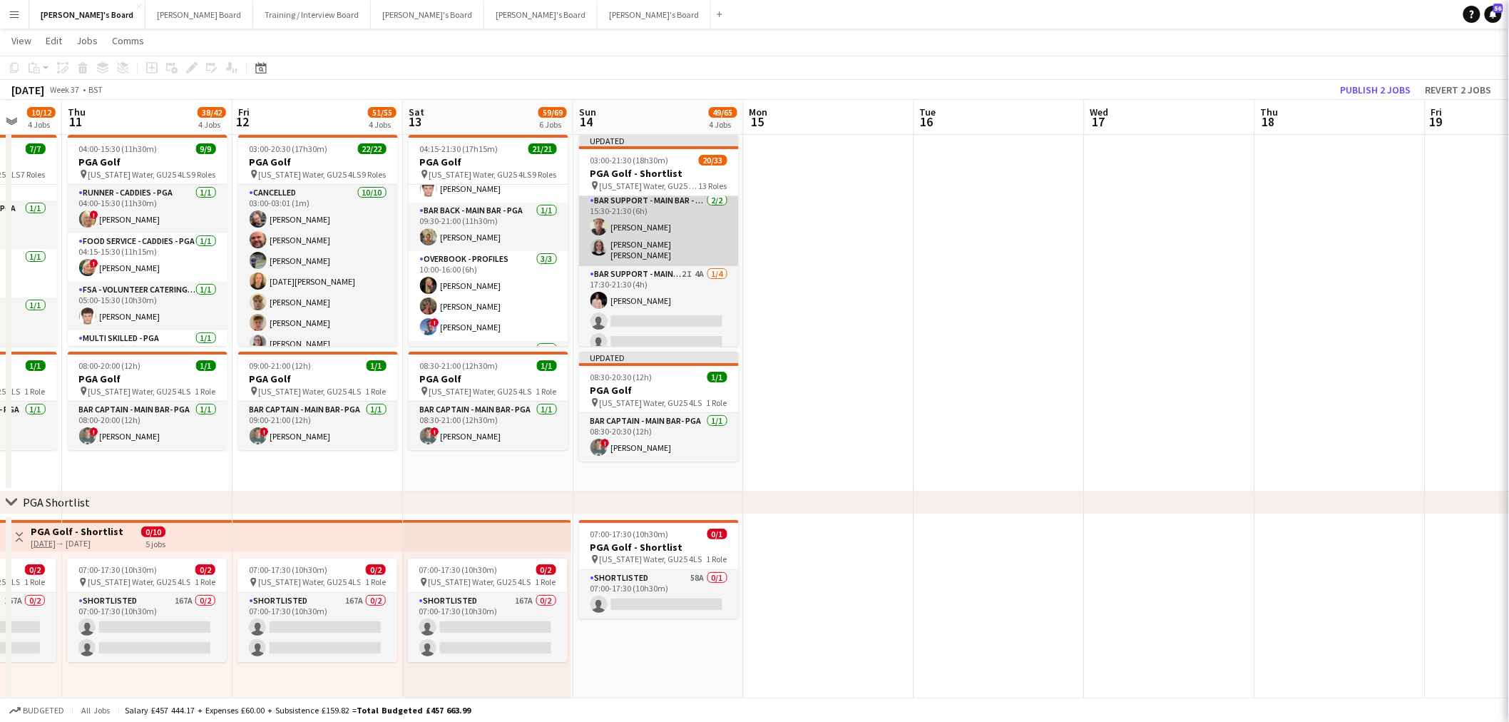
click at [681, 238] on app-card-role "Bar Support - Main Bar - PGA 2/2 15:30-21:30 (6h) Oji Adoh Matilda Kierkegaard …" at bounding box center [659, 229] width 160 height 73
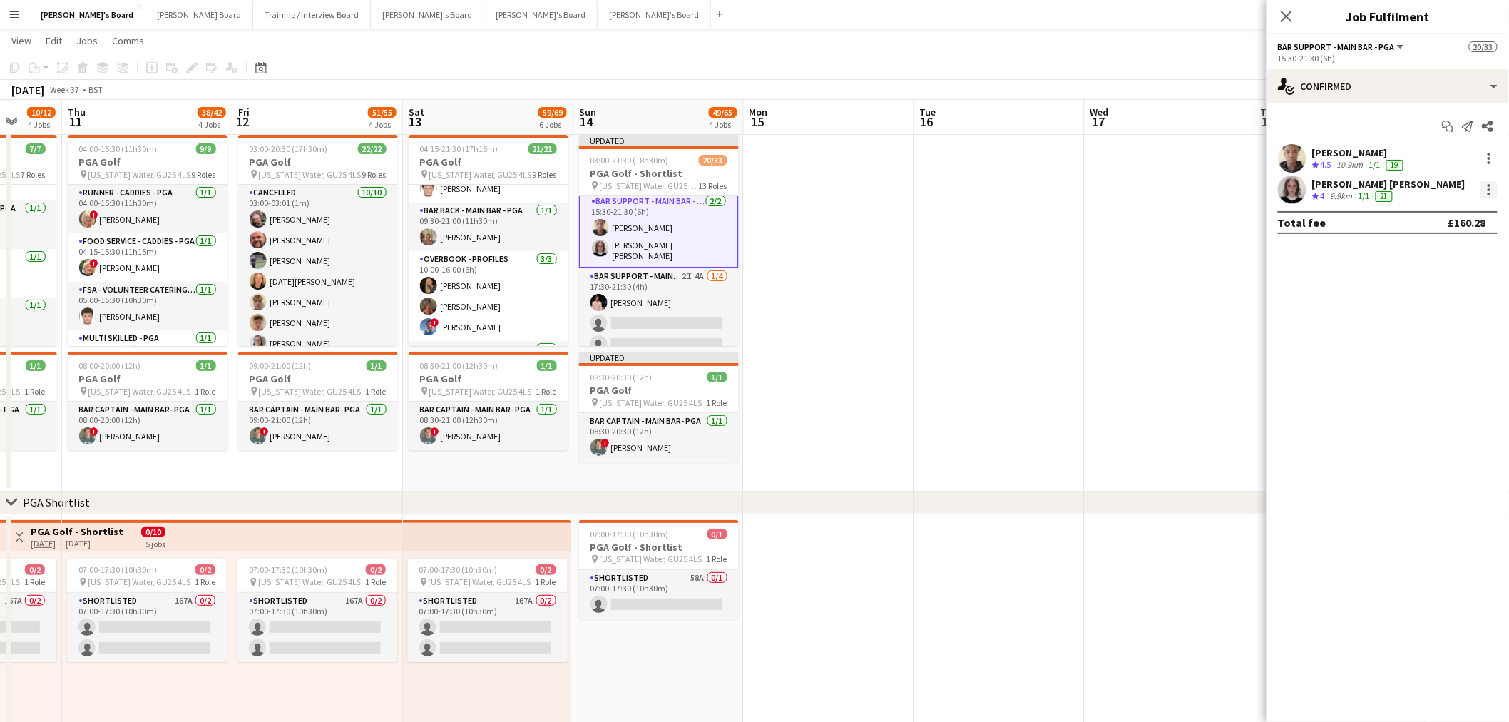
click at [1487, 190] on div at bounding box center [1489, 189] width 17 height 17
click at [1452, 252] on span "Switch crew" at bounding box center [1429, 250] width 61 height 12
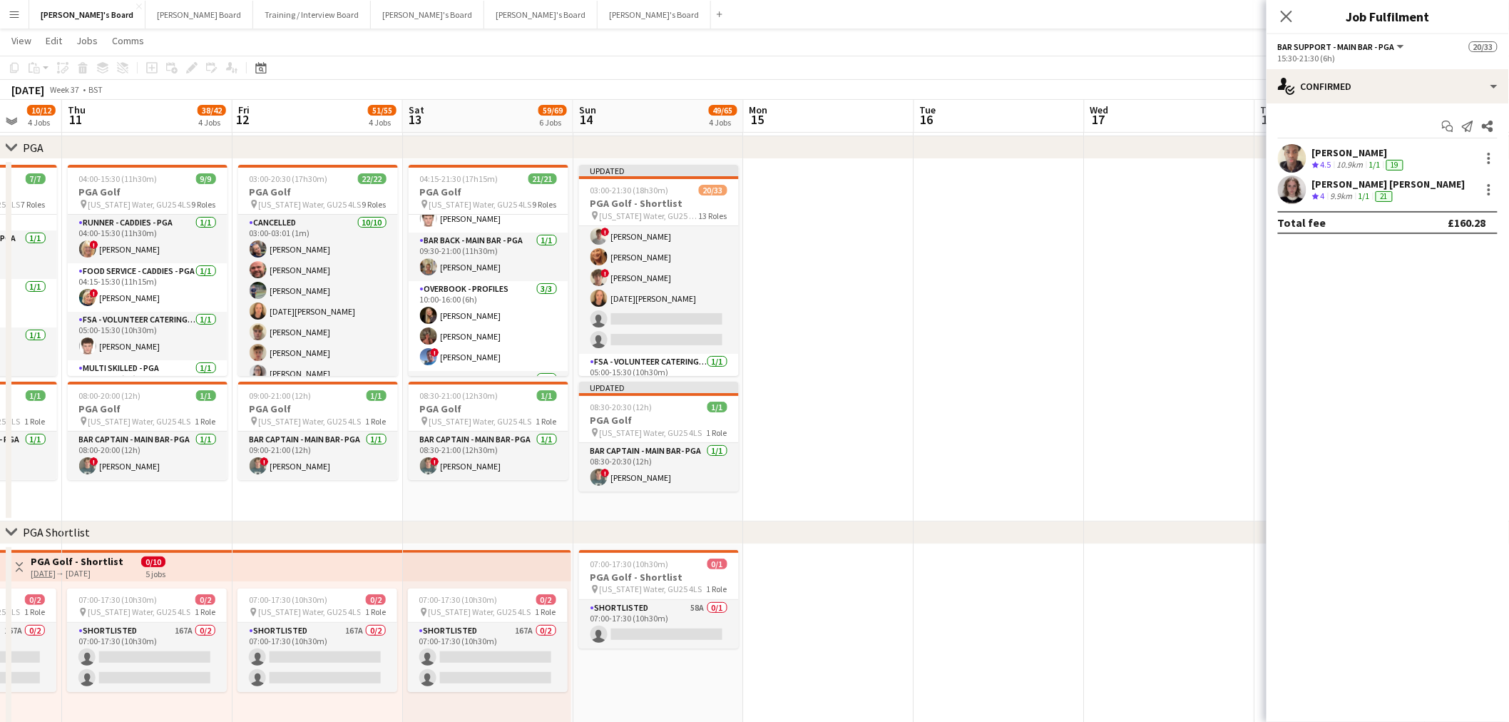
scroll to position [0, 0]
click at [683, 317] on app-card-role "Cancelled 8/10 03:00-03:01 (1m) Archie Buchanan Dyllon McGregor Dagmar Bailey H…" at bounding box center [659, 343] width 160 height 235
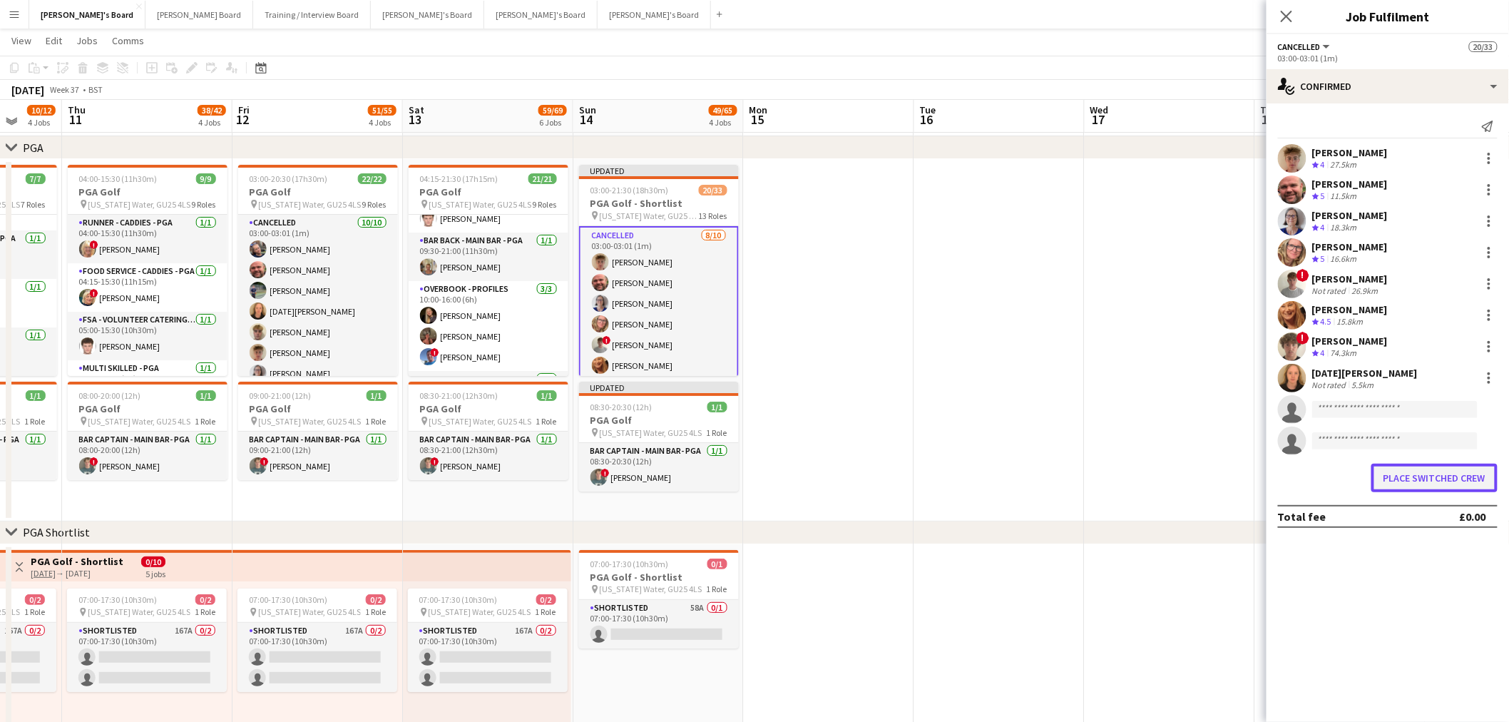
click at [1377, 479] on button "Place switched crew" at bounding box center [1435, 478] width 126 height 29
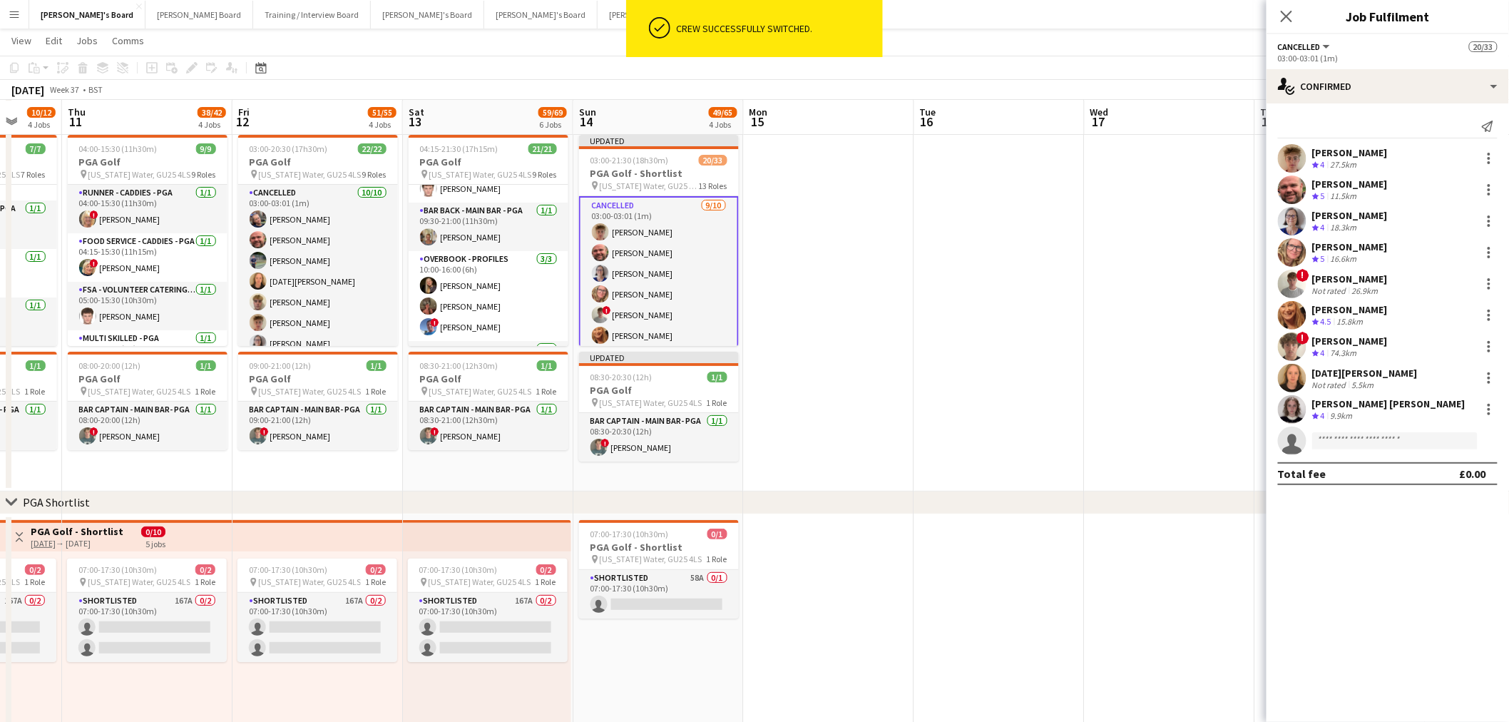
scroll to position [633, 0]
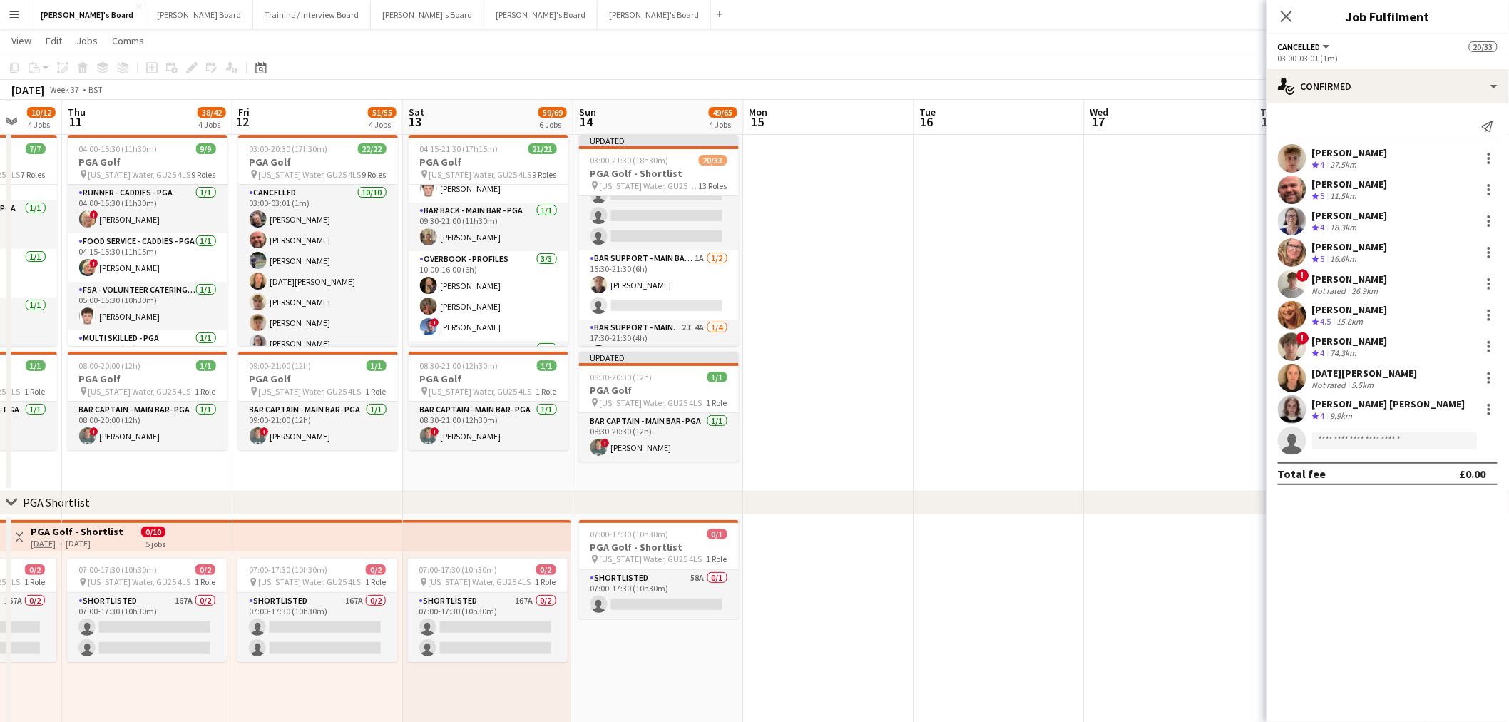
drag, startPoint x: 643, startPoint y: 279, endPoint x: 965, endPoint y: 233, distance: 325.7
click at [643, 279] on app-card-role "Bar Support - Main Bar - PGA 1A 1/2 15:30-21:30 (6h) Oji Adoh single-neutral-ac…" at bounding box center [659, 284] width 160 height 69
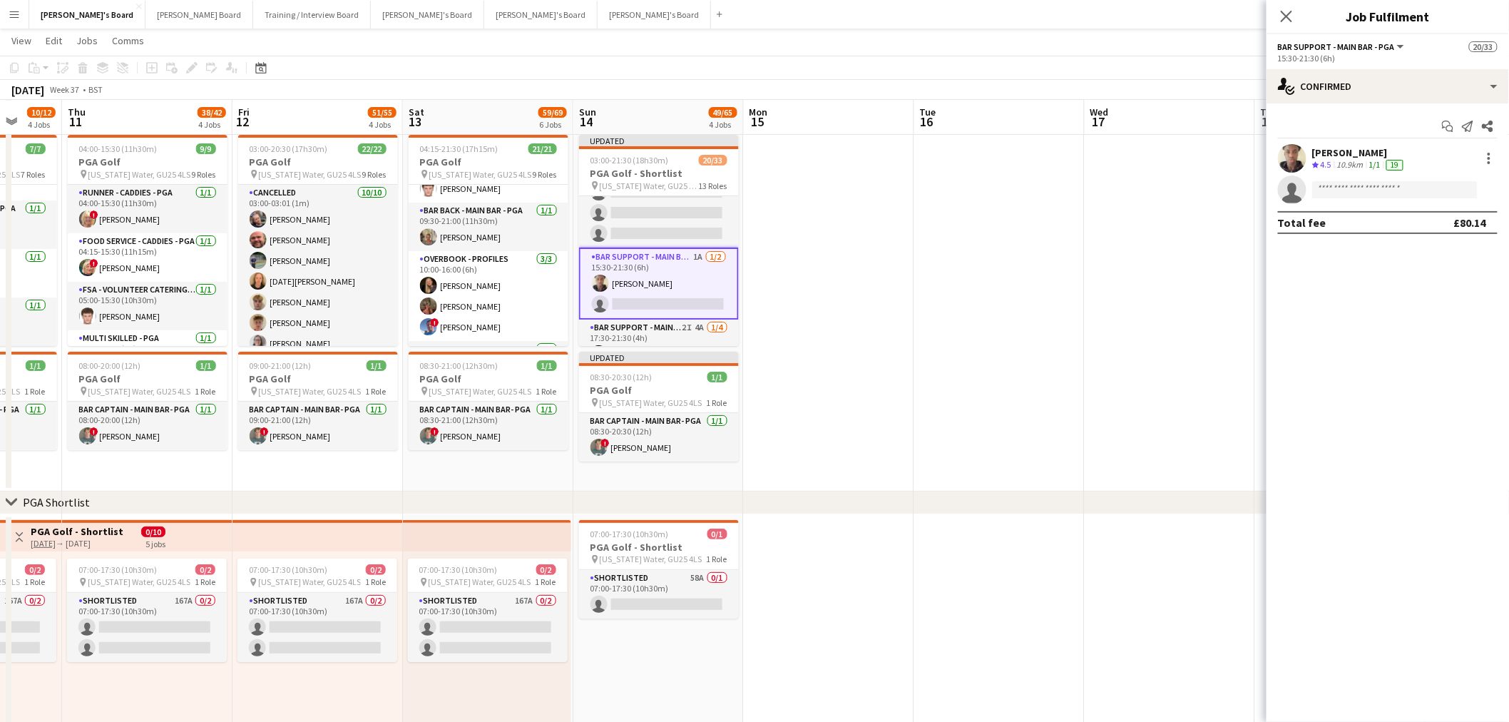
scroll to position [816, 0]
click at [1488, 153] on div at bounding box center [1489, 154] width 3 height 3
click at [1469, 216] on span "Switch crew" at bounding box center [1443, 219] width 88 height 13
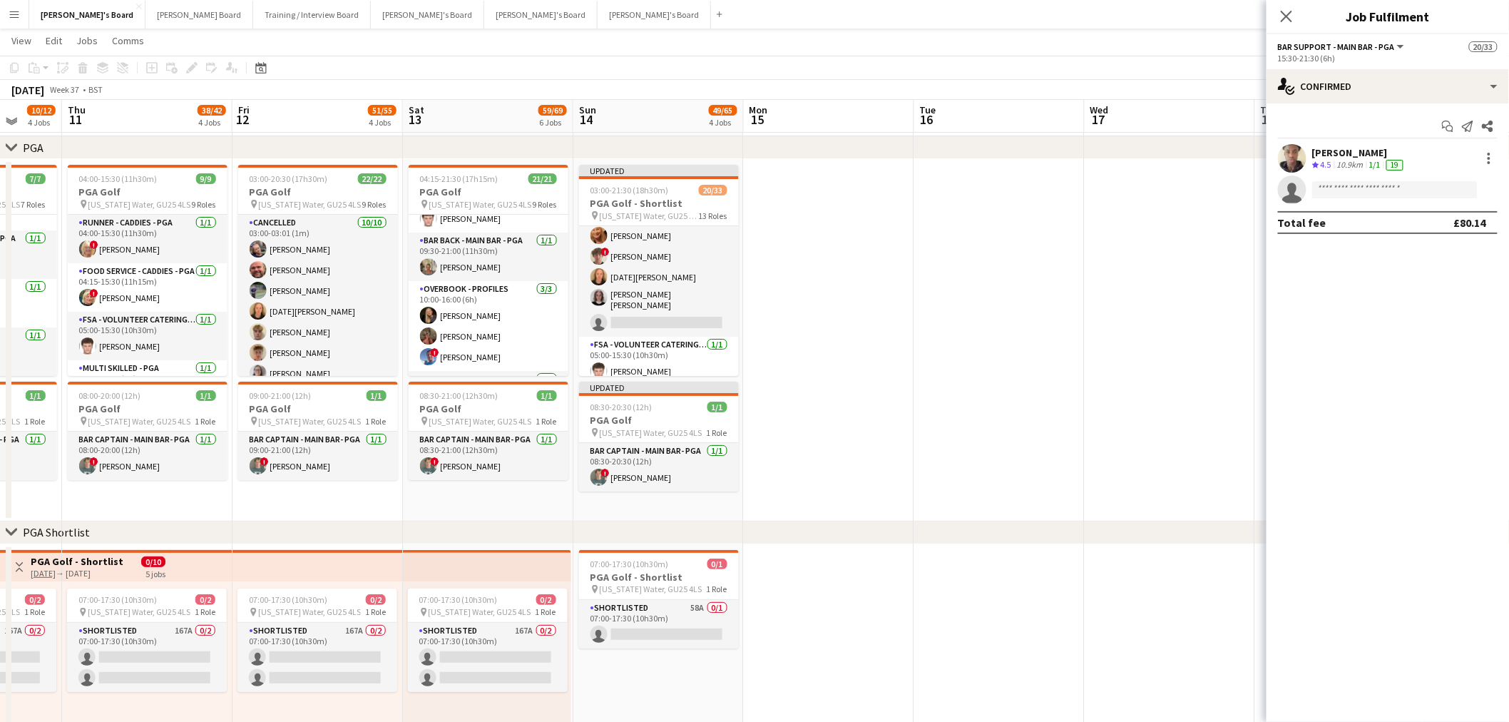
scroll to position [0, 0]
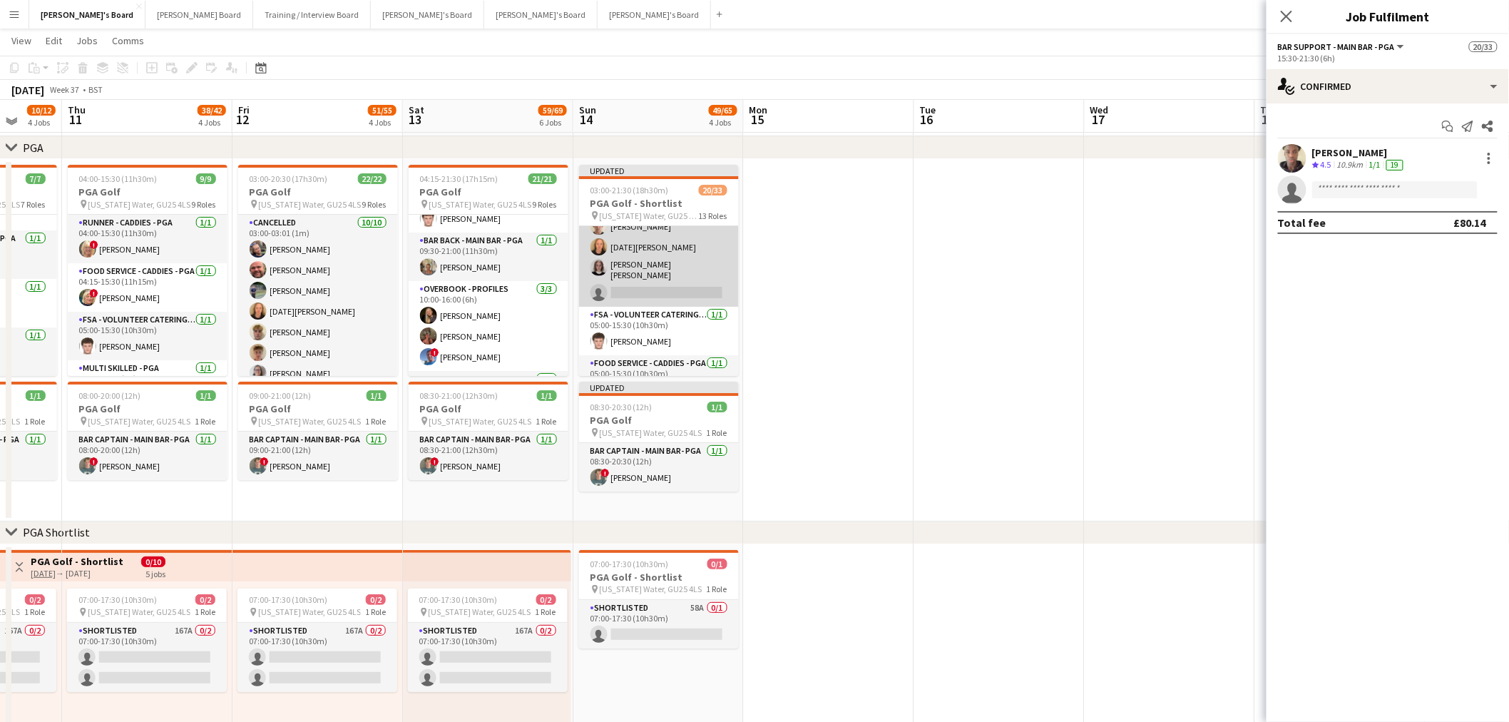
click at [660, 250] on app-card-role "Cancelled 9/10 03:00-03:01 (1m) Archie Buchanan Dyllon McGregor Dagmar Bailey H…" at bounding box center [659, 187] width 160 height 239
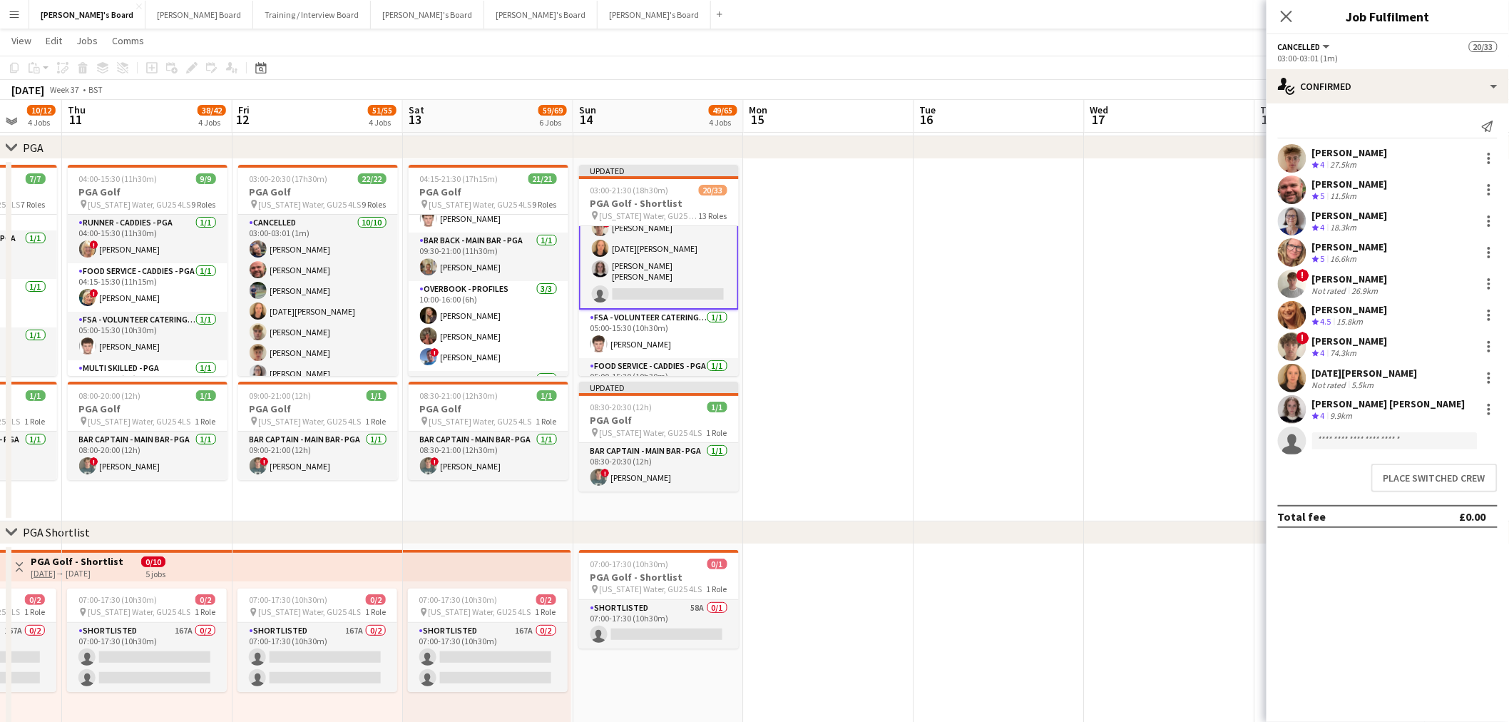
scroll to position [159, 0]
click at [1402, 476] on button "Place switched crew" at bounding box center [1435, 478] width 126 height 29
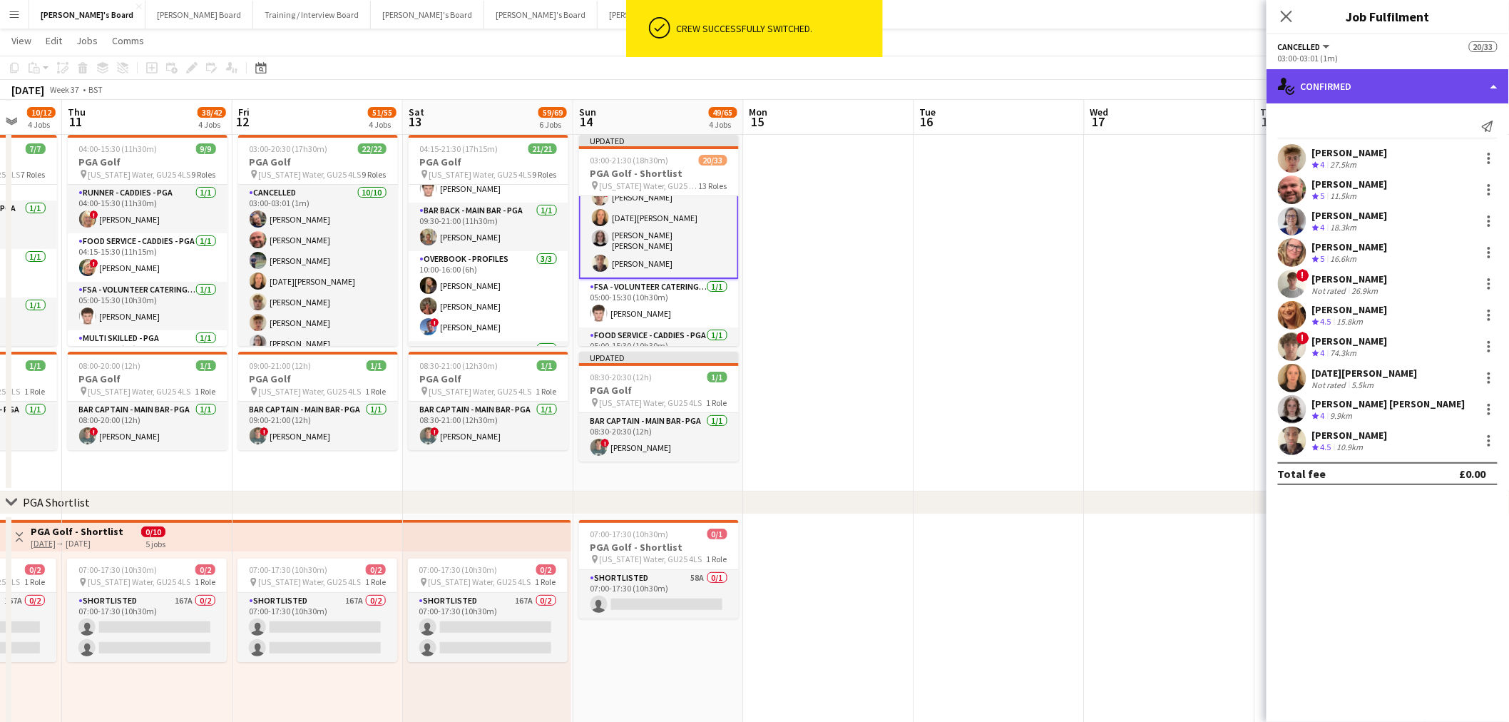
click at [1387, 86] on div "single-neutral-actions-check-2 Confirmed" at bounding box center [1388, 86] width 243 height 34
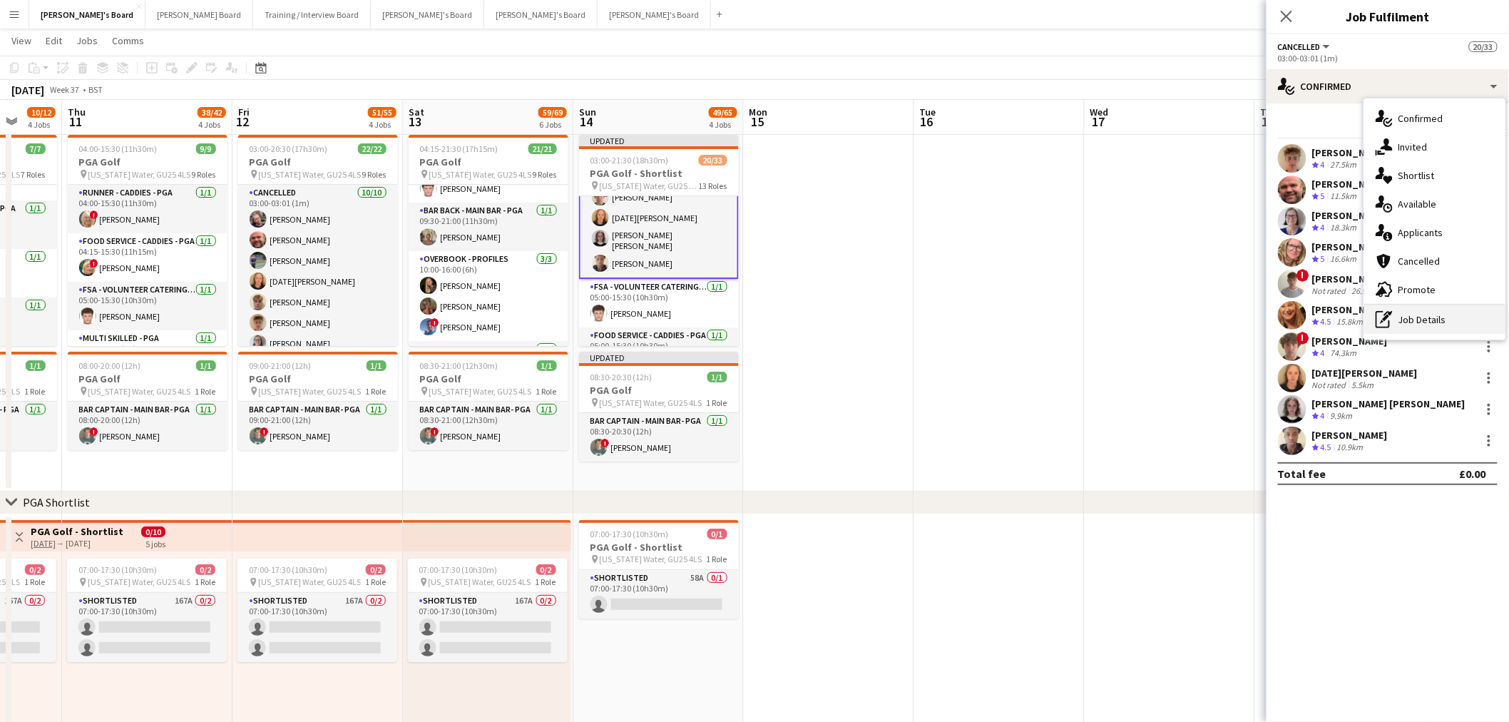
click at [1452, 332] on div "pen-write Job Details" at bounding box center [1435, 319] width 141 height 29
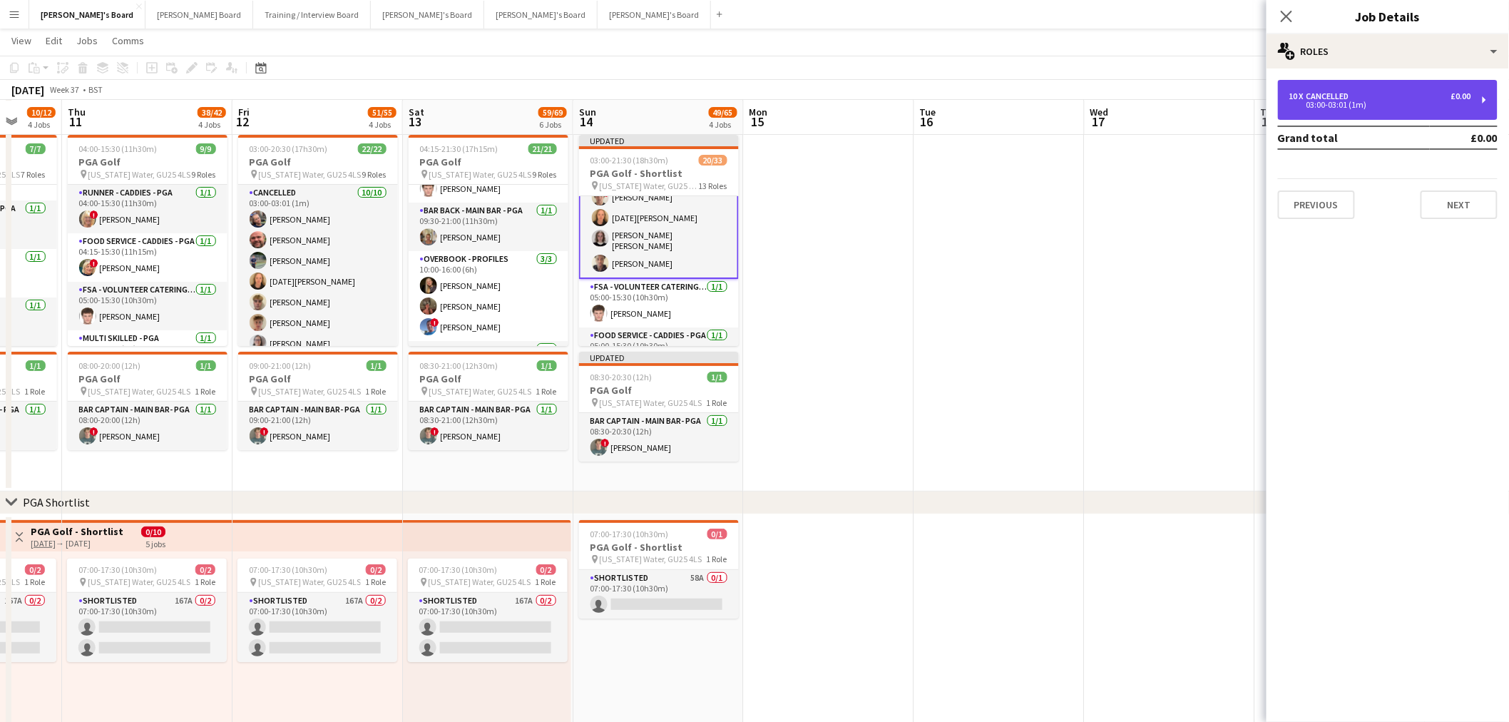
click at [1350, 102] on div "03:00-03:01 (1m)" at bounding box center [1381, 104] width 182 height 7
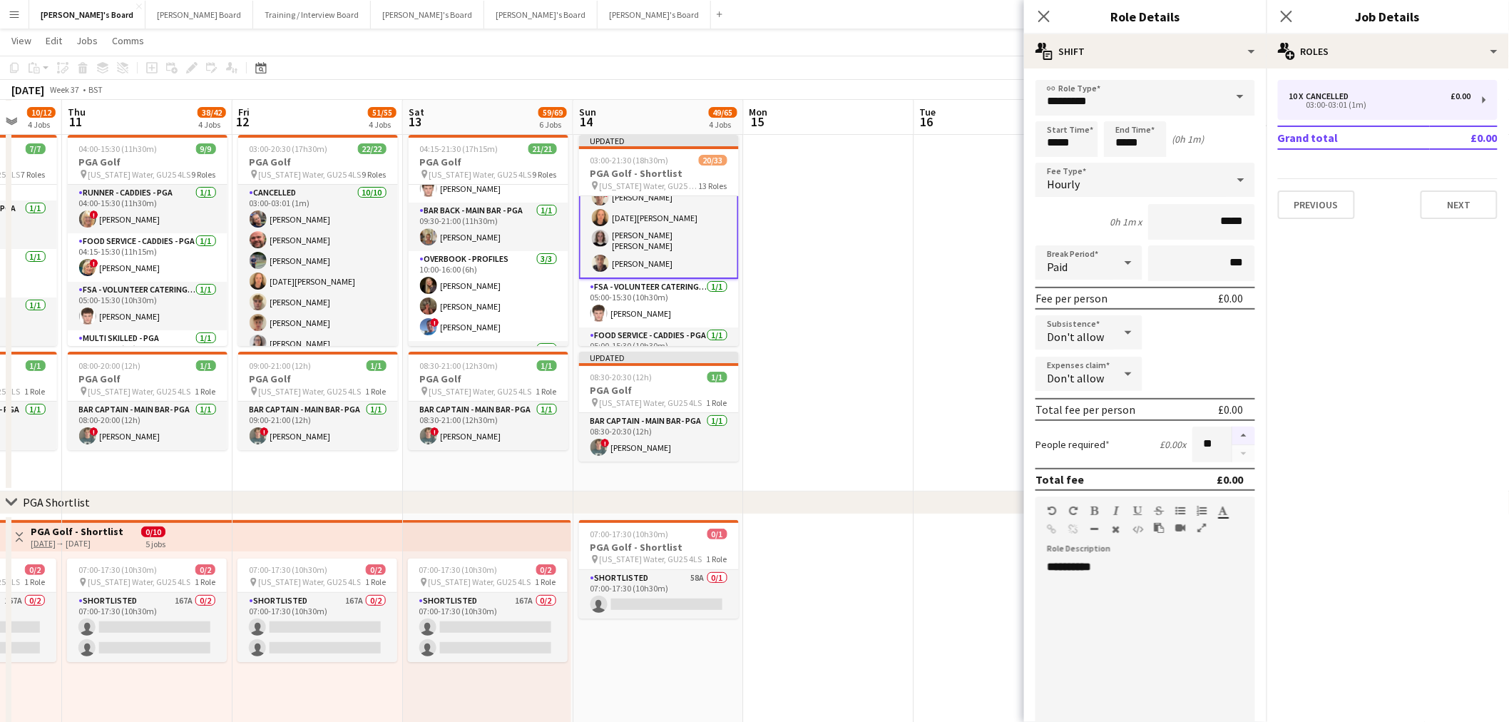
click at [1239, 427] on button "button" at bounding box center [1244, 436] width 23 height 19
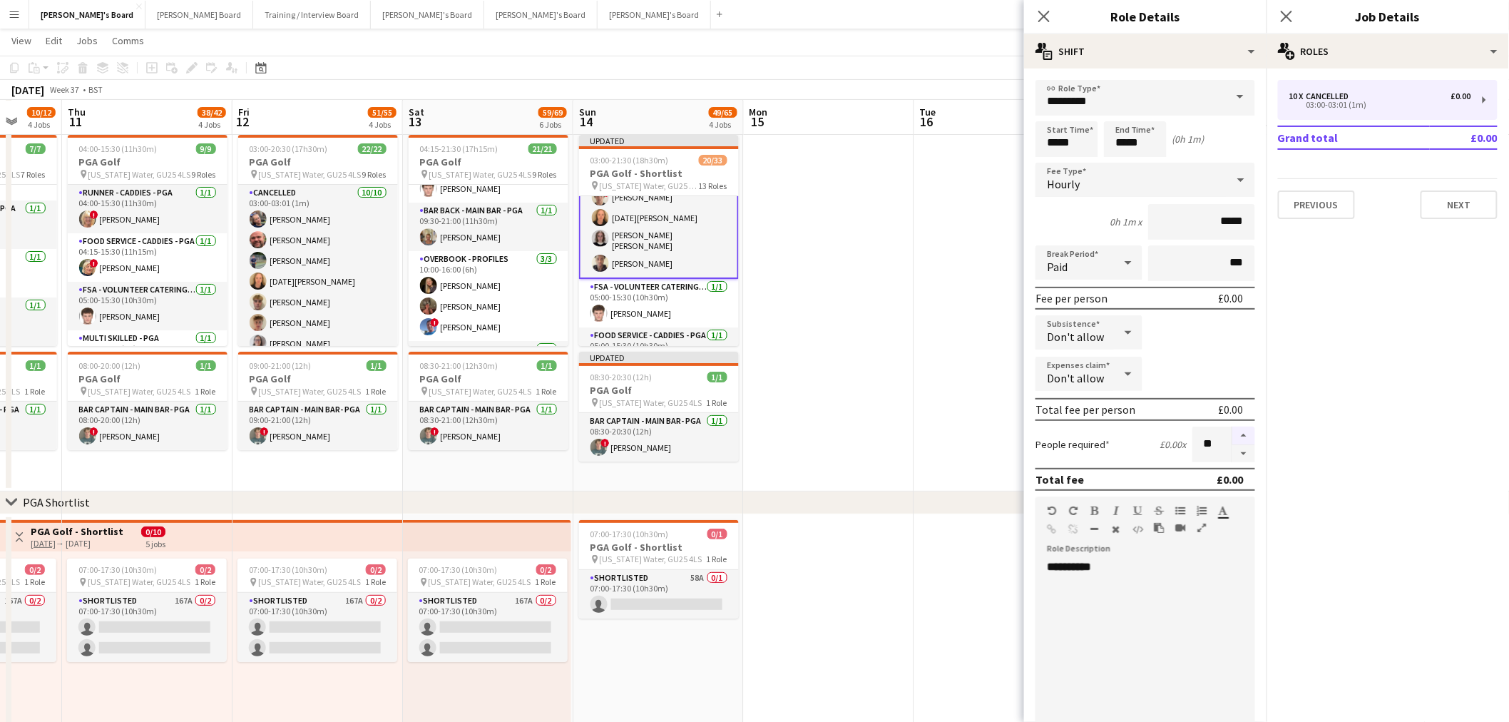
type input "**"
click at [802, 355] on app-date-cell at bounding box center [829, 310] width 170 height 362
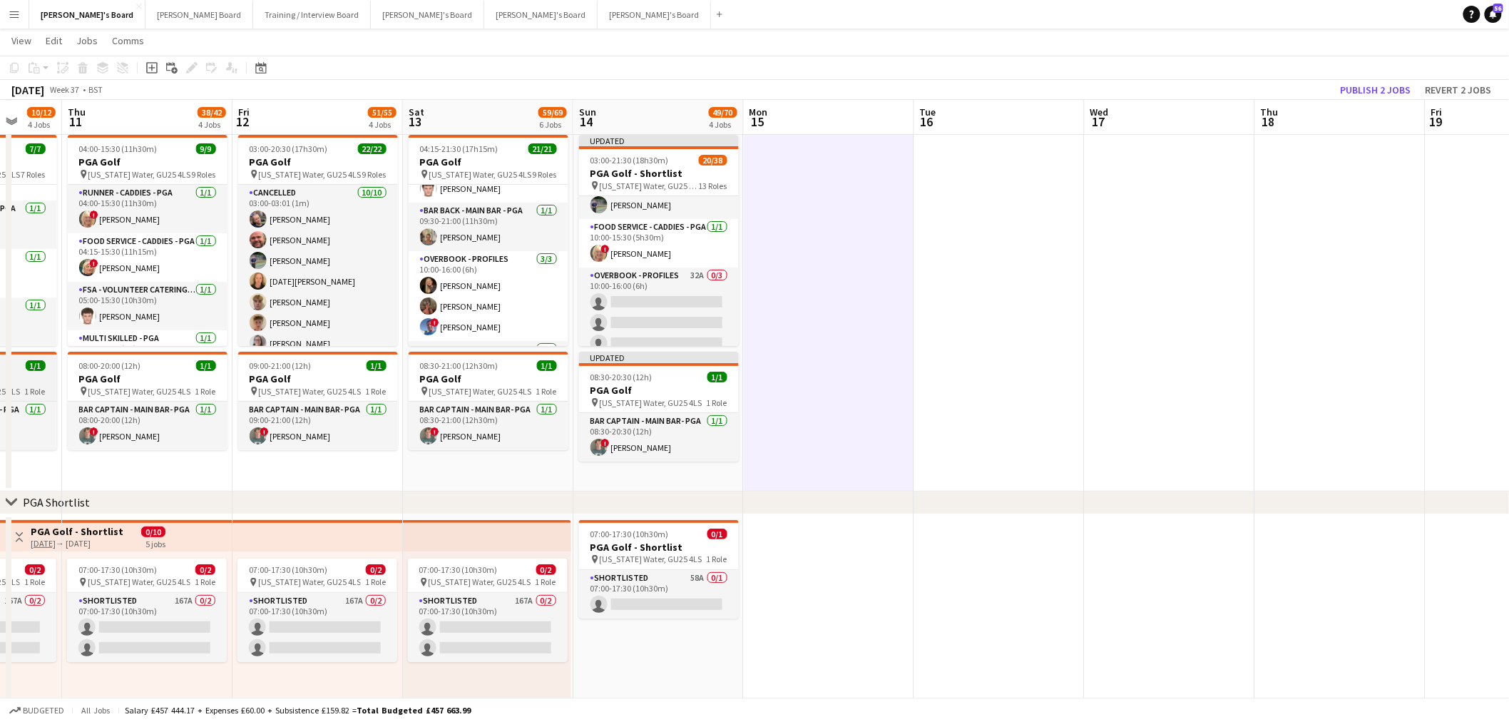
scroll to position [713, 0]
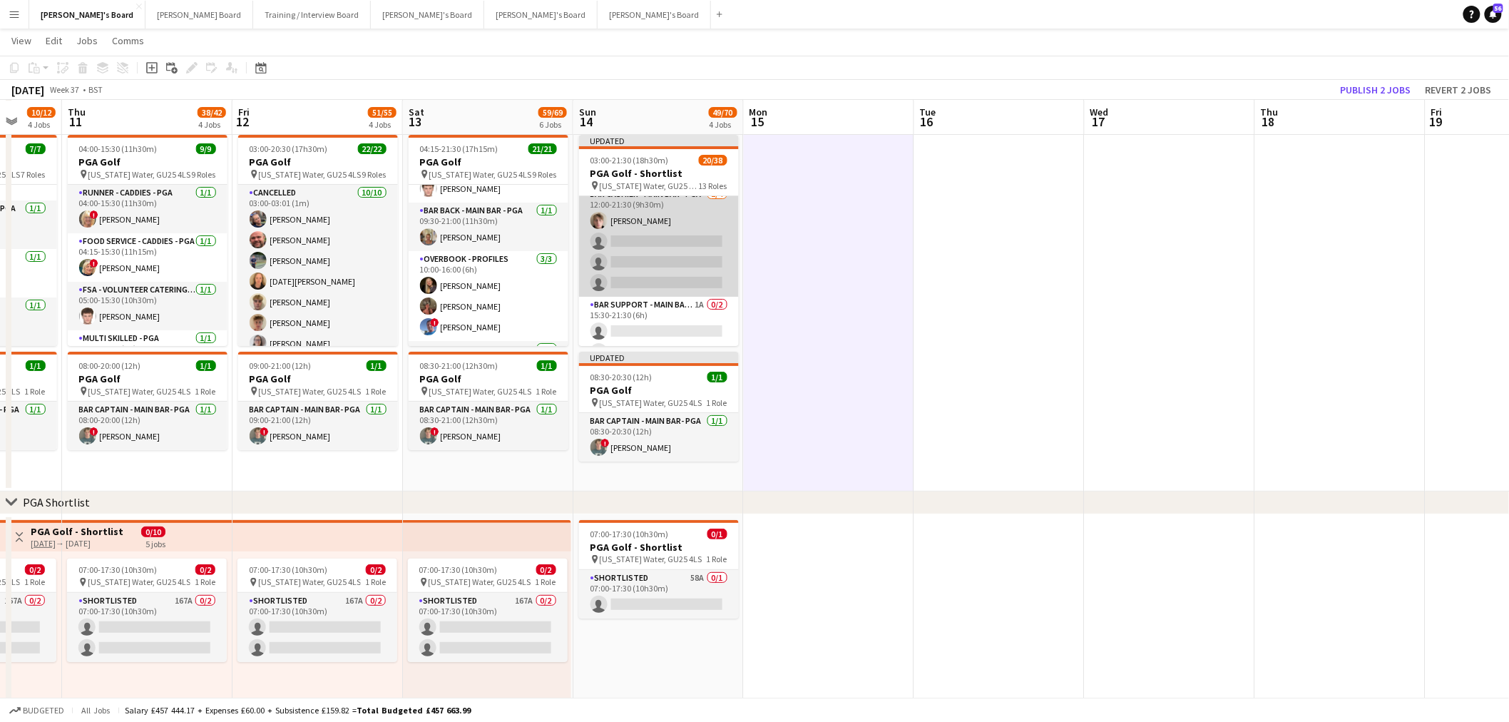
drag, startPoint x: 666, startPoint y: 240, endPoint x: 713, endPoint y: 239, distance: 47.1
click at [666, 240] on app-card-role "Bar Cashier - Main Bar - PGA 1/4 12:00-21:30 (9h30m) Oscar Young single-neutral…" at bounding box center [659, 241] width 160 height 111
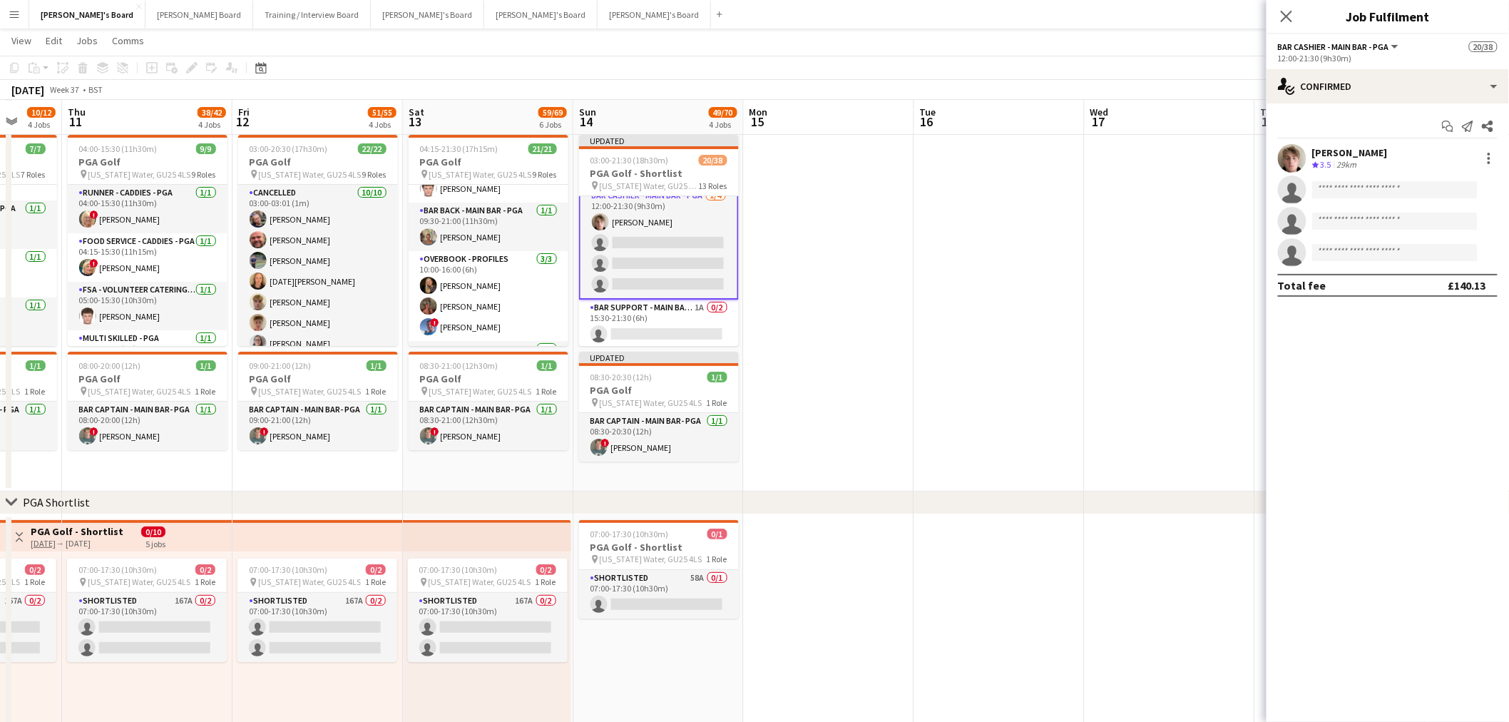
scroll to position [872, 0]
click at [1494, 154] on div at bounding box center [1489, 158] width 17 height 17
click at [1464, 231] on button "Switch crew" at bounding box center [1442, 219] width 111 height 34
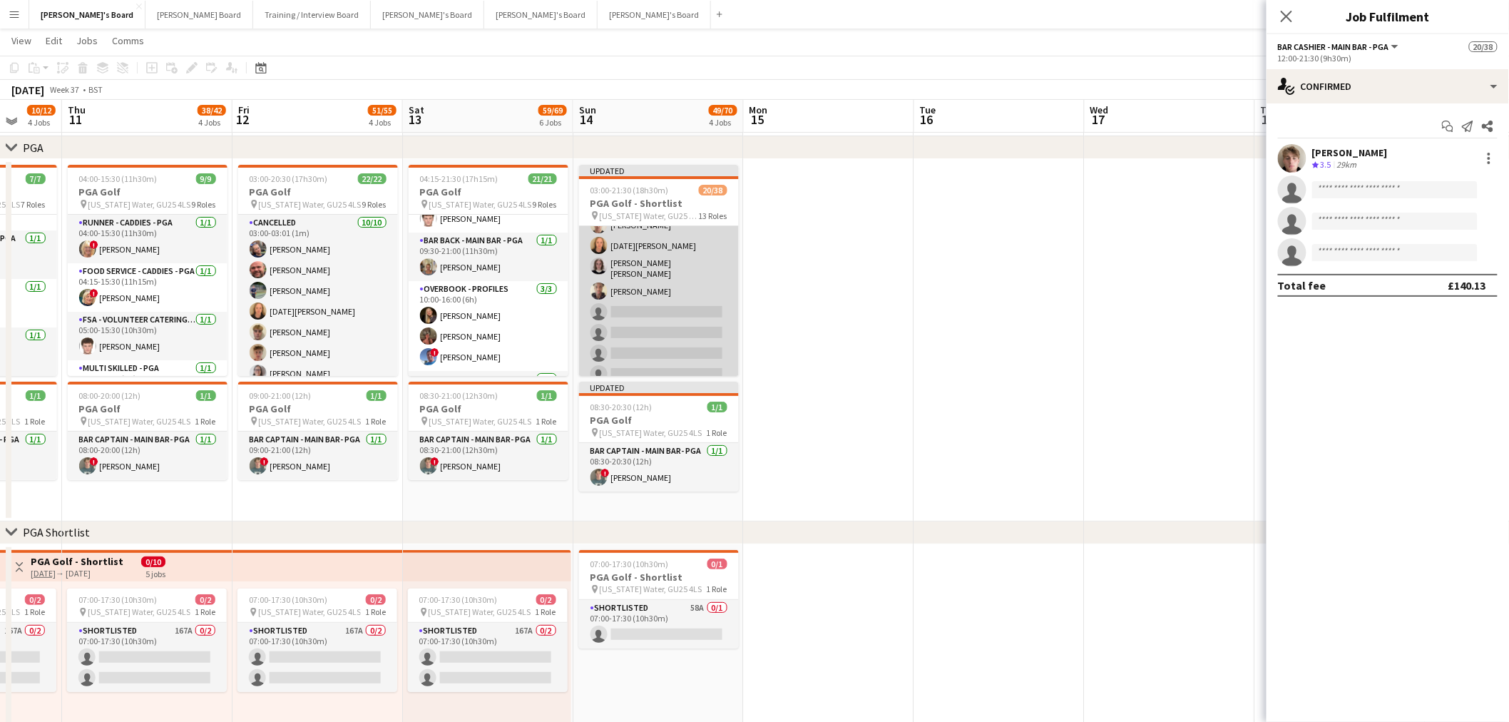
scroll to position [159, 0]
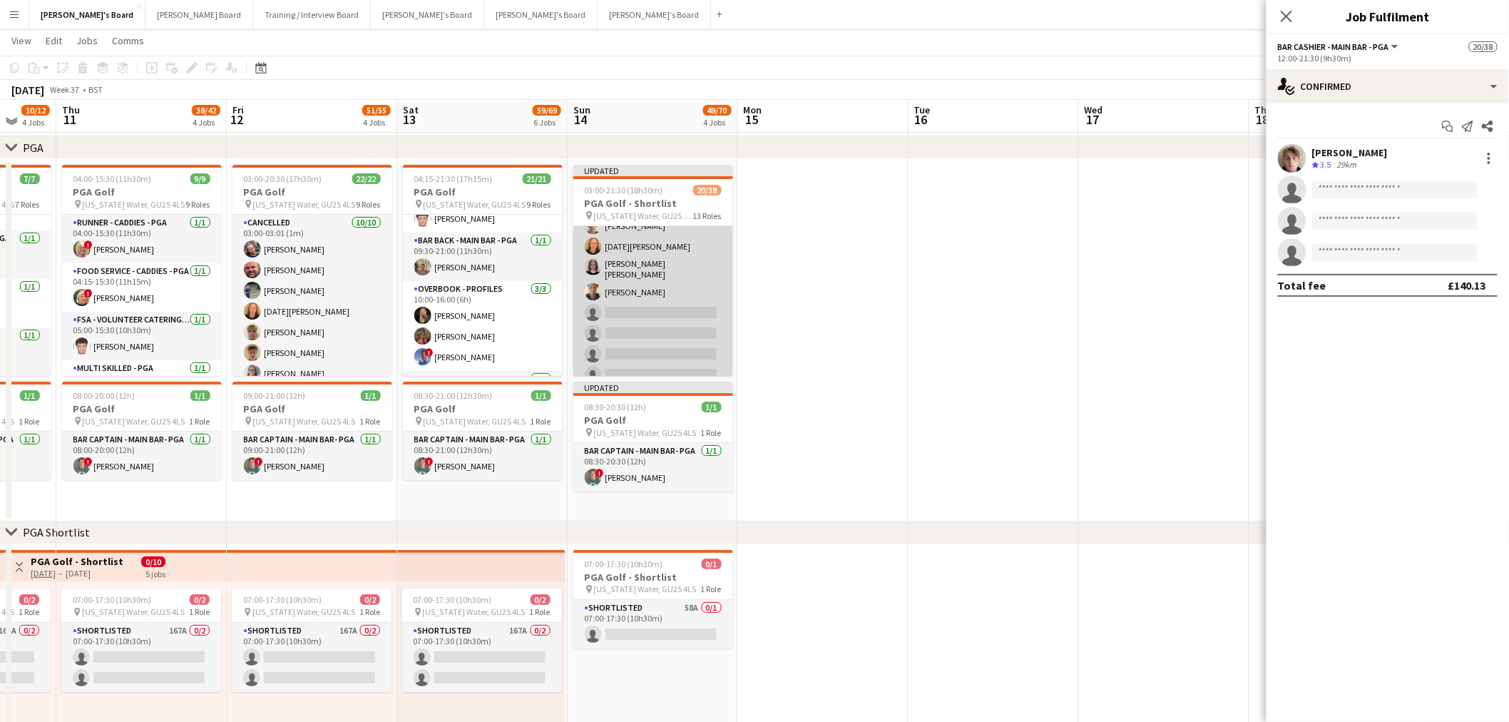
click at [653, 295] on app-card-role "Cancelled 10/15 03:00-03:01 (1m) Archie Buchanan Dyllon McGregor Dagmar Bailey …" at bounding box center [653, 238] width 160 height 342
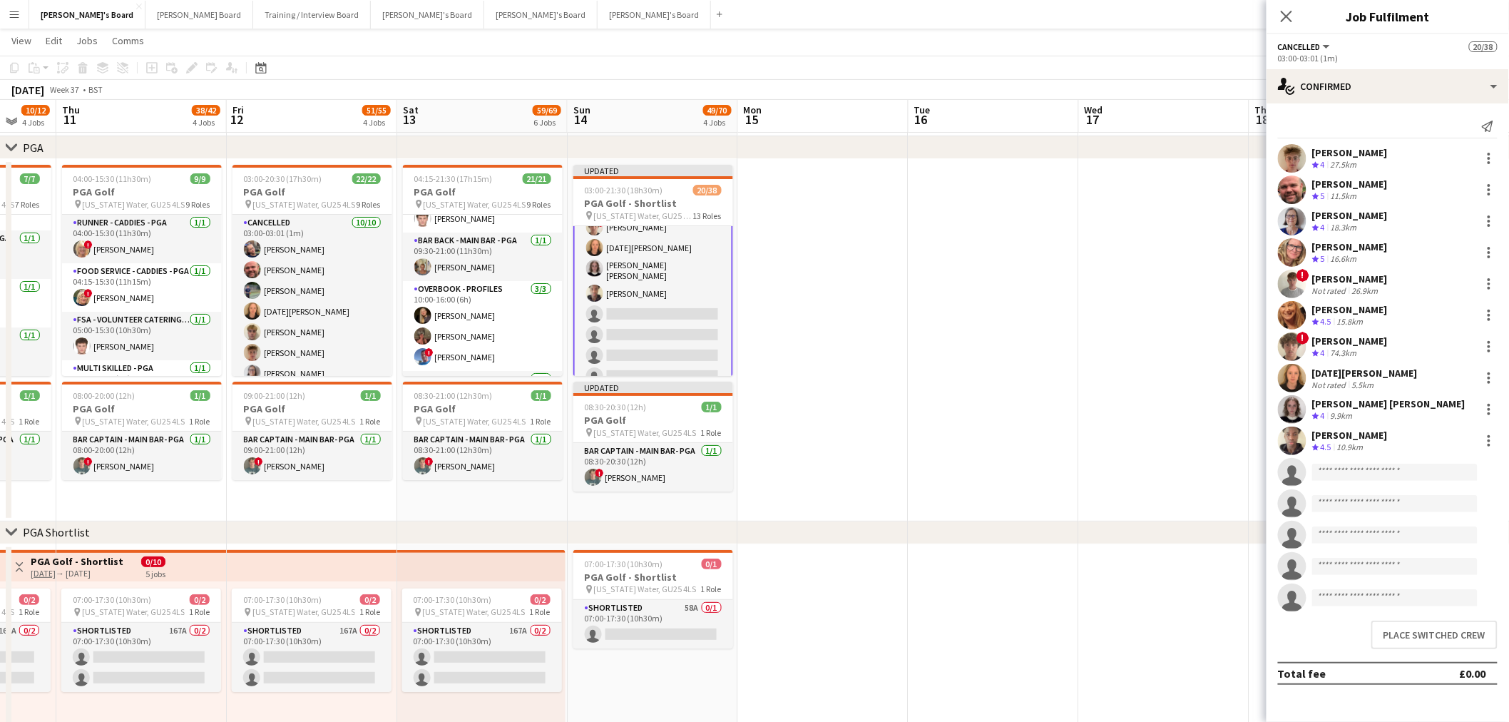
scroll to position [160, 0]
click at [1449, 638] on button "Place switched crew" at bounding box center [1435, 635] width 126 height 29
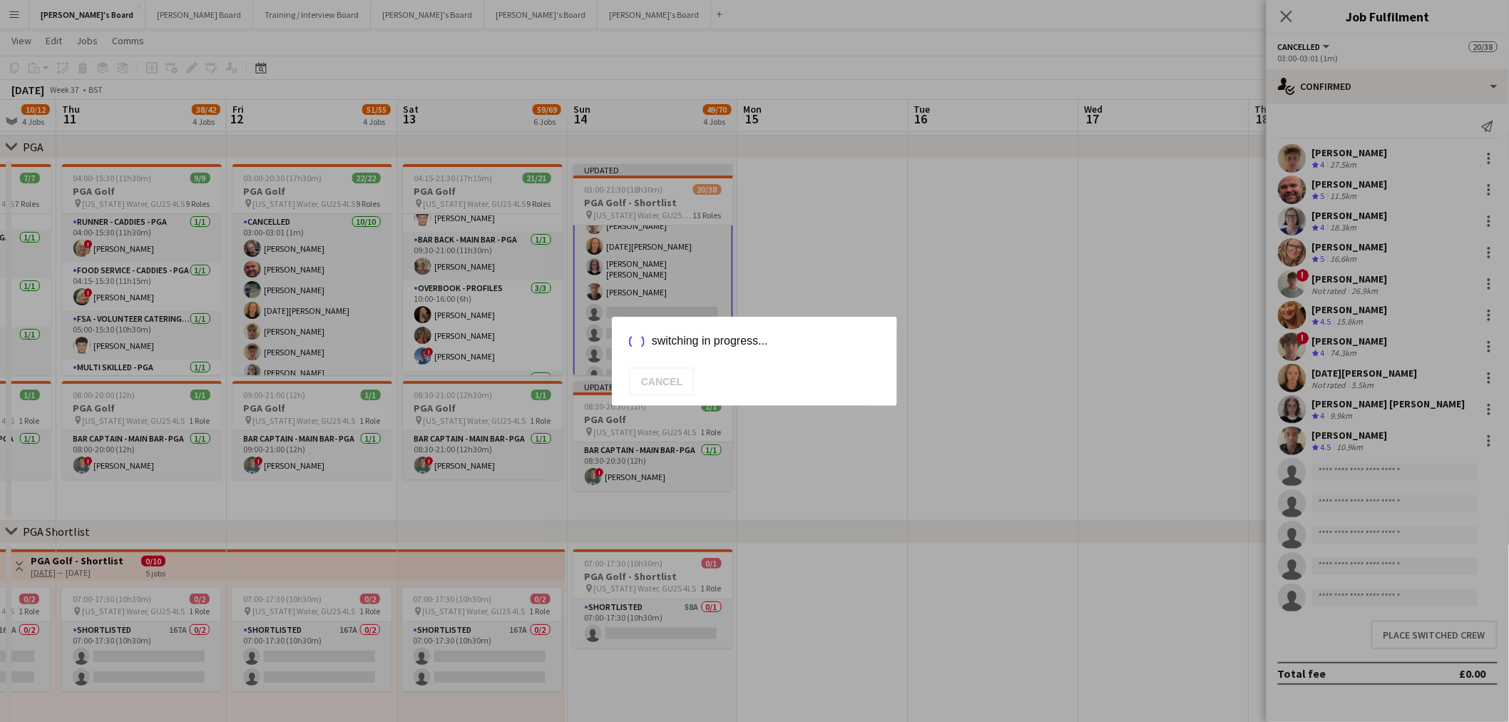
scroll to position [2158, 0]
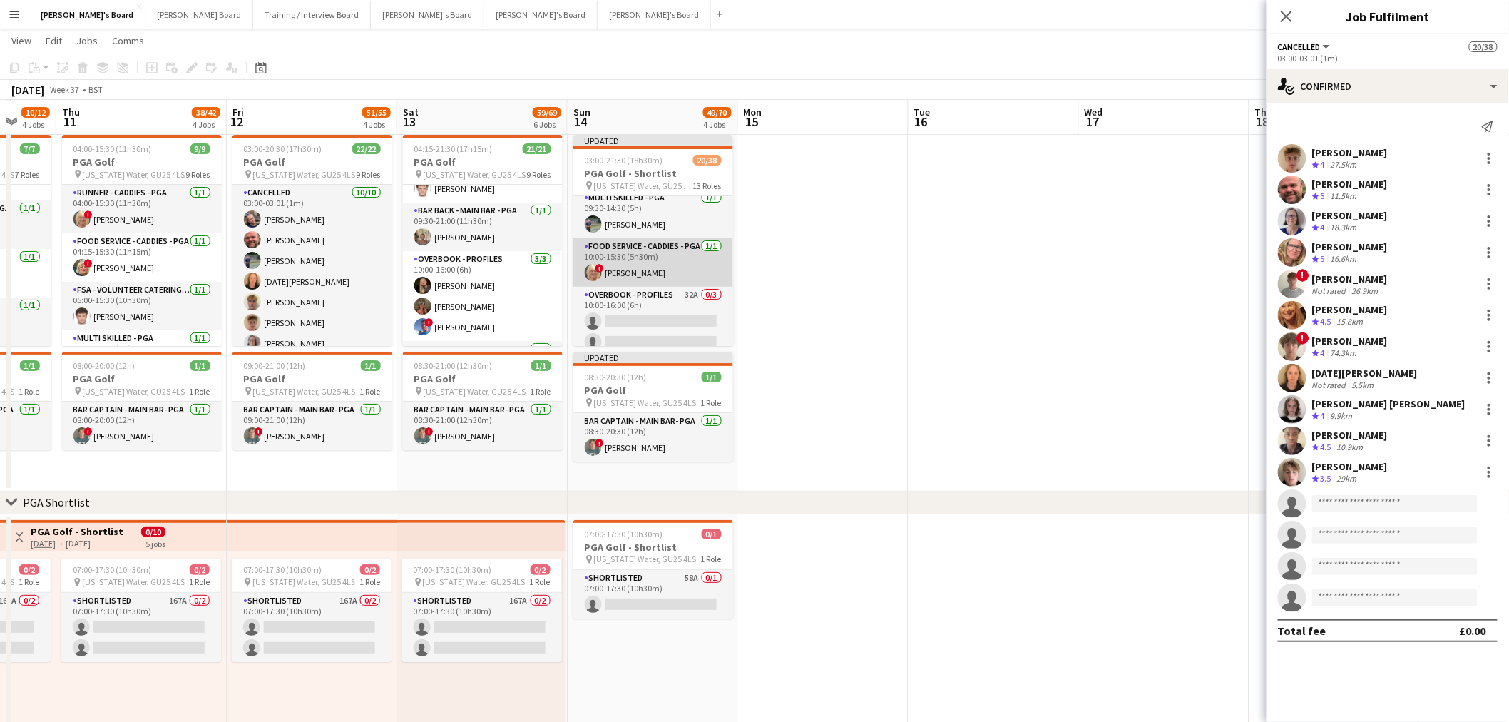
click at [668, 240] on app-card-role "Food Service - Caddies - PGA 1/1 10:00-15:30 (5h30m) ! Susan Ballantyne" at bounding box center [653, 262] width 160 height 49
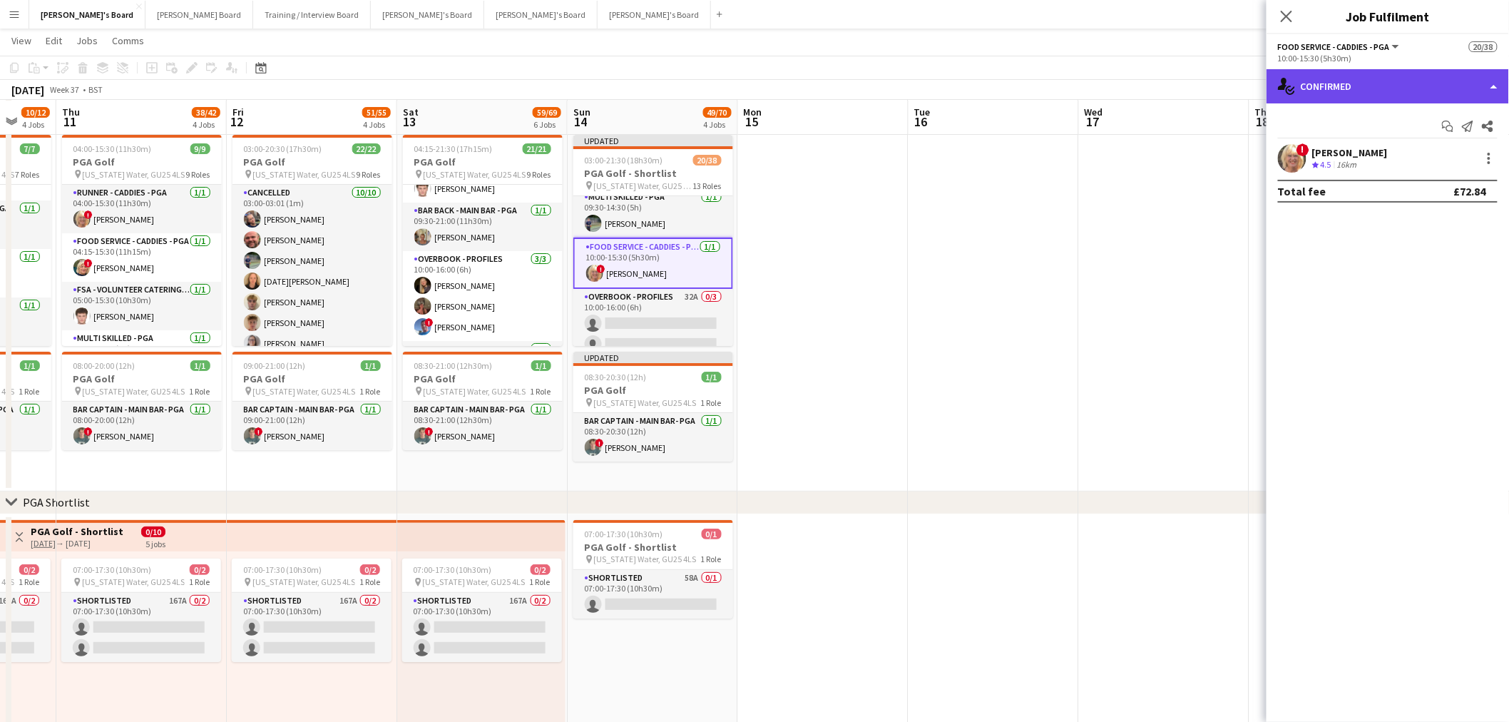
click at [1375, 93] on div "single-neutral-actions-check-2 Confirmed" at bounding box center [1388, 86] width 243 height 34
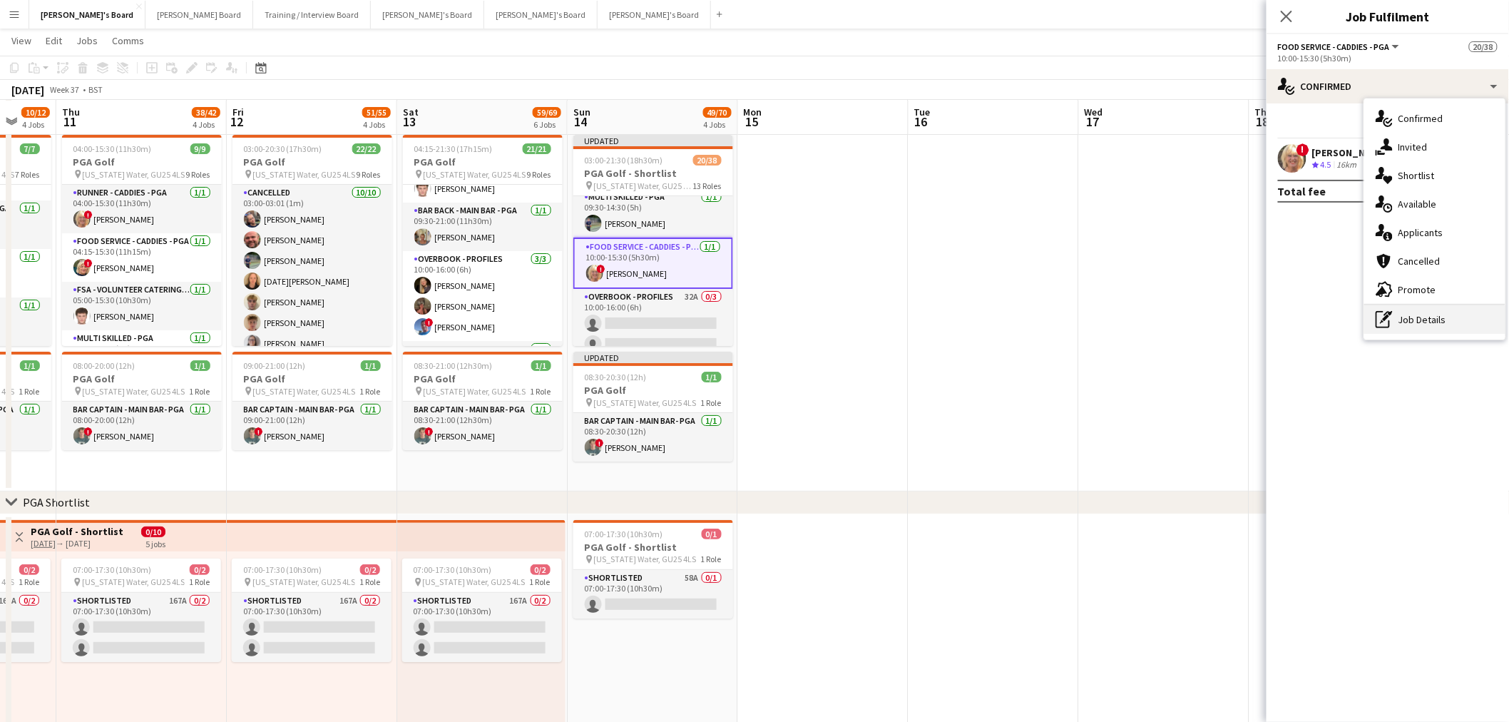
click at [1444, 320] on div "pen-write Job Details" at bounding box center [1435, 319] width 141 height 29
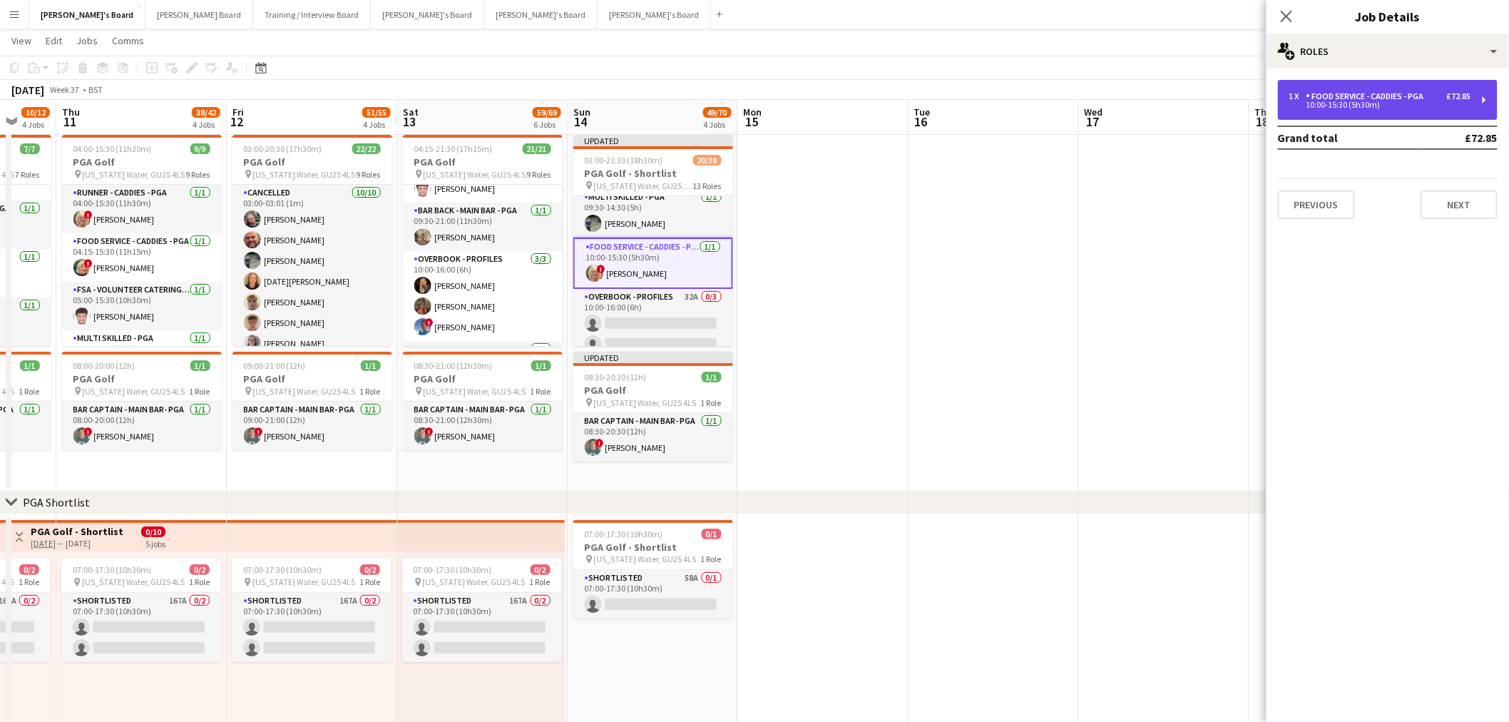
click at [1350, 80] on div "1 x Food Service - Caddies - PGA £72.85 10:00-15:30 (5h30m)" at bounding box center [1388, 100] width 220 height 40
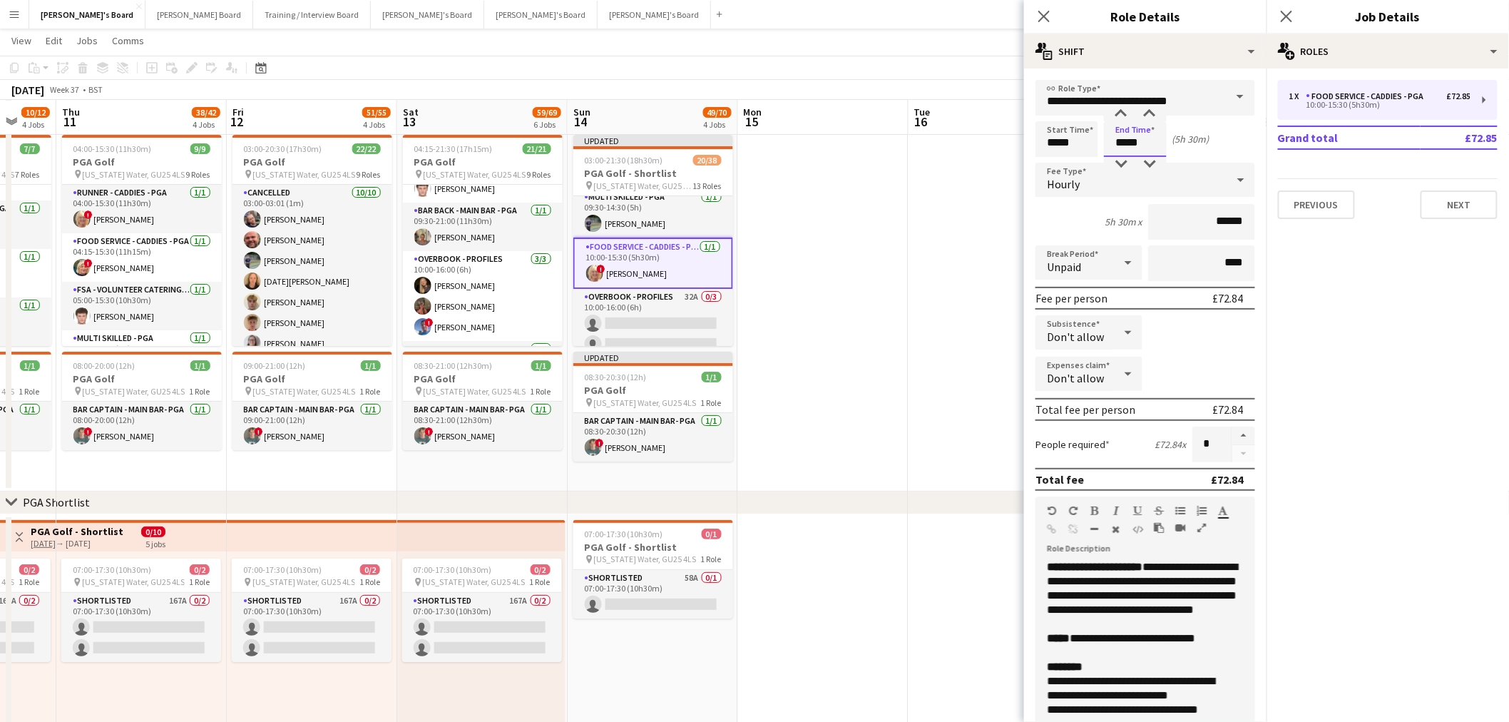
click at [1142, 136] on input "*****" at bounding box center [1135, 139] width 63 height 36
click at [1114, 163] on div at bounding box center [1121, 164] width 29 height 14
click at [1128, 110] on div at bounding box center [1121, 114] width 29 height 14
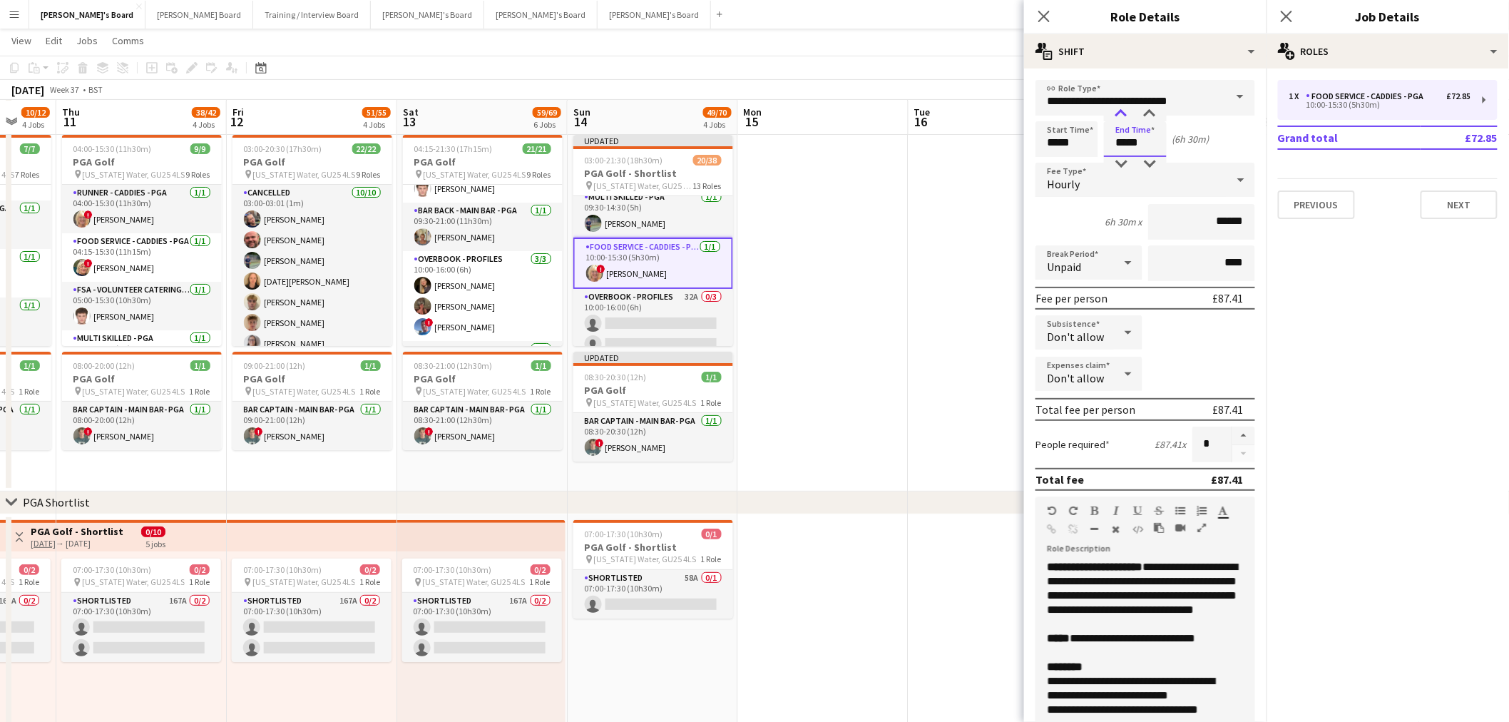
click at [1128, 110] on div at bounding box center [1121, 114] width 29 height 14
click at [1153, 160] on div at bounding box center [1150, 164] width 29 height 14
type input "*****"
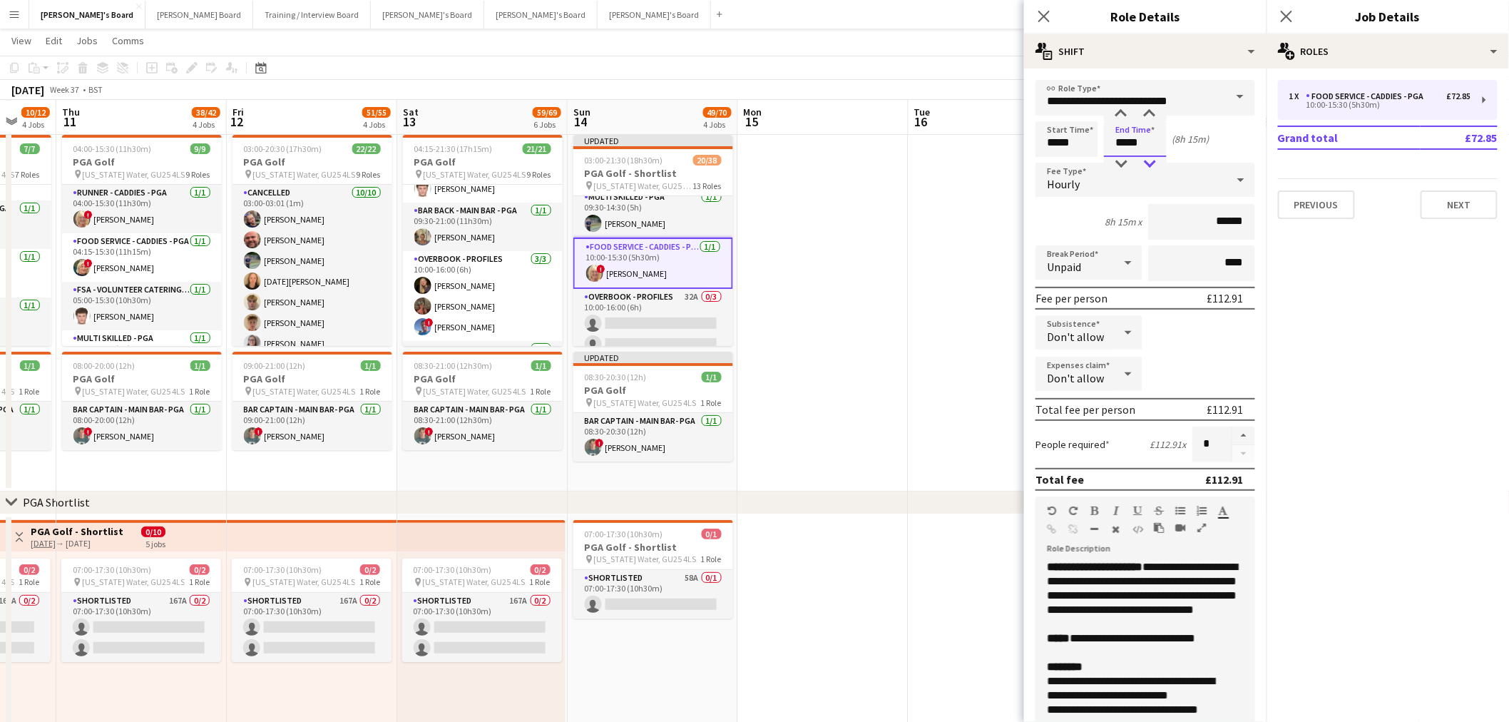
click at [1153, 160] on div at bounding box center [1150, 164] width 29 height 14
click at [1214, 150] on div "Start Time ***** End Time ***** (8h)" at bounding box center [1146, 139] width 220 height 36
click at [930, 315] on app-date-cell at bounding box center [994, 310] width 170 height 362
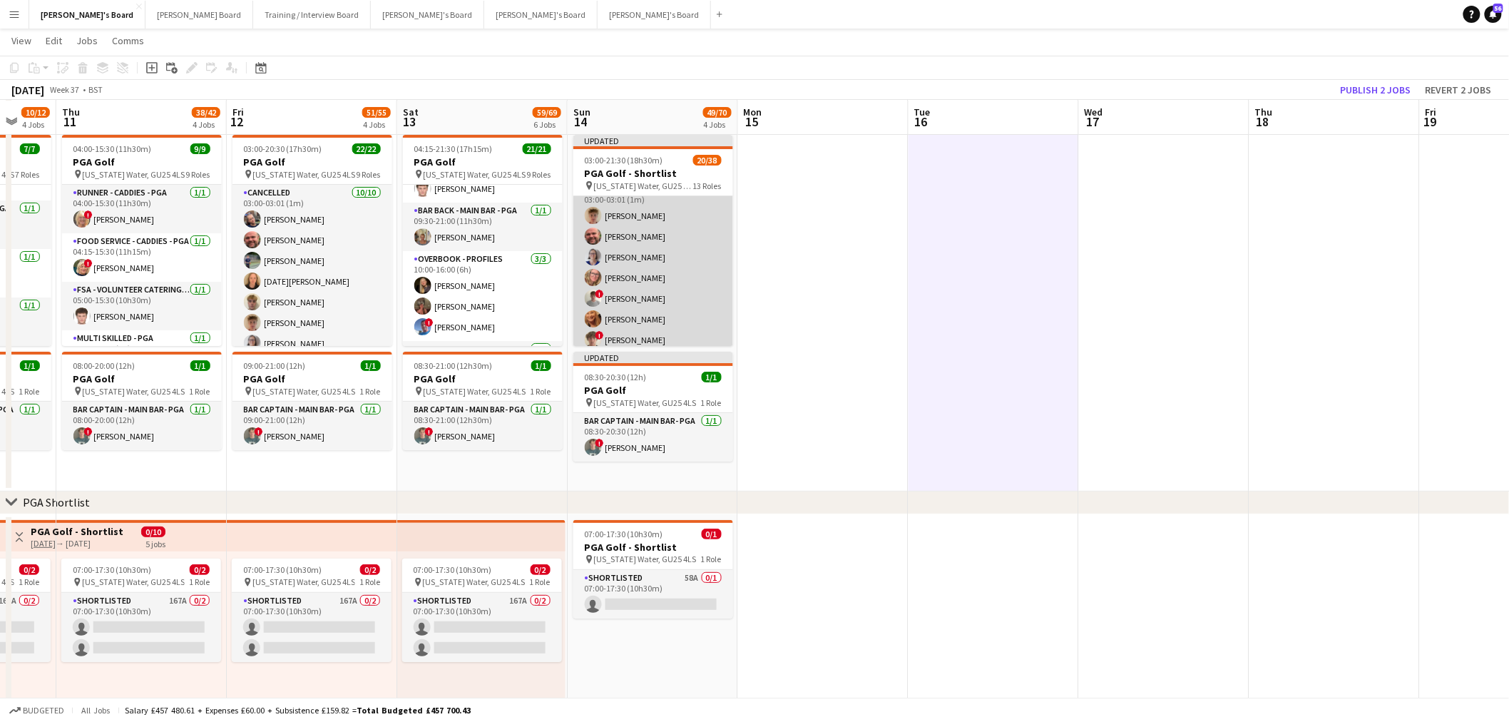
scroll to position [0, 0]
click at [650, 250] on app-card-role "Cancelled 11/15 03:00-03:01 (1m) Archie Buchanan Dyllon McGregor Dagmar Bailey …" at bounding box center [653, 209] width 160 height 342
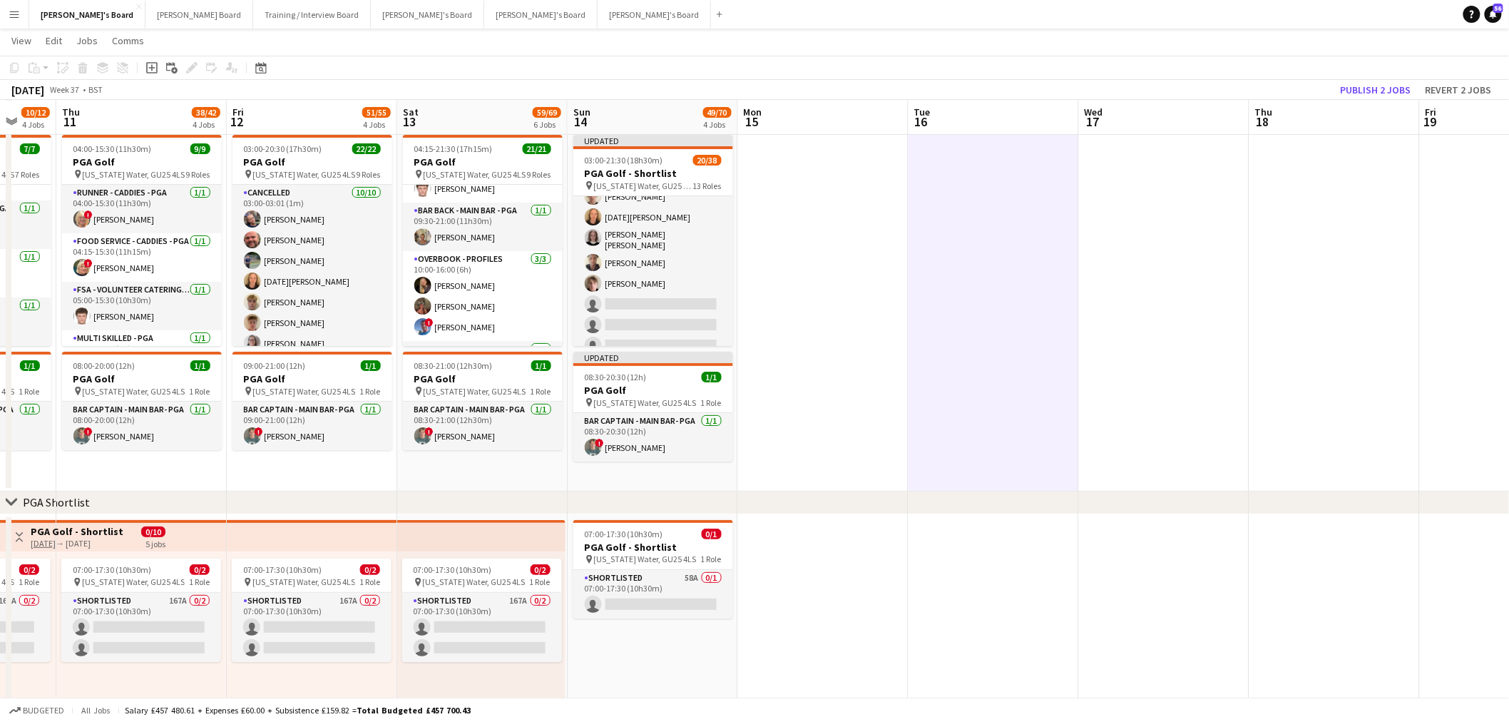
scroll to position [159, 0]
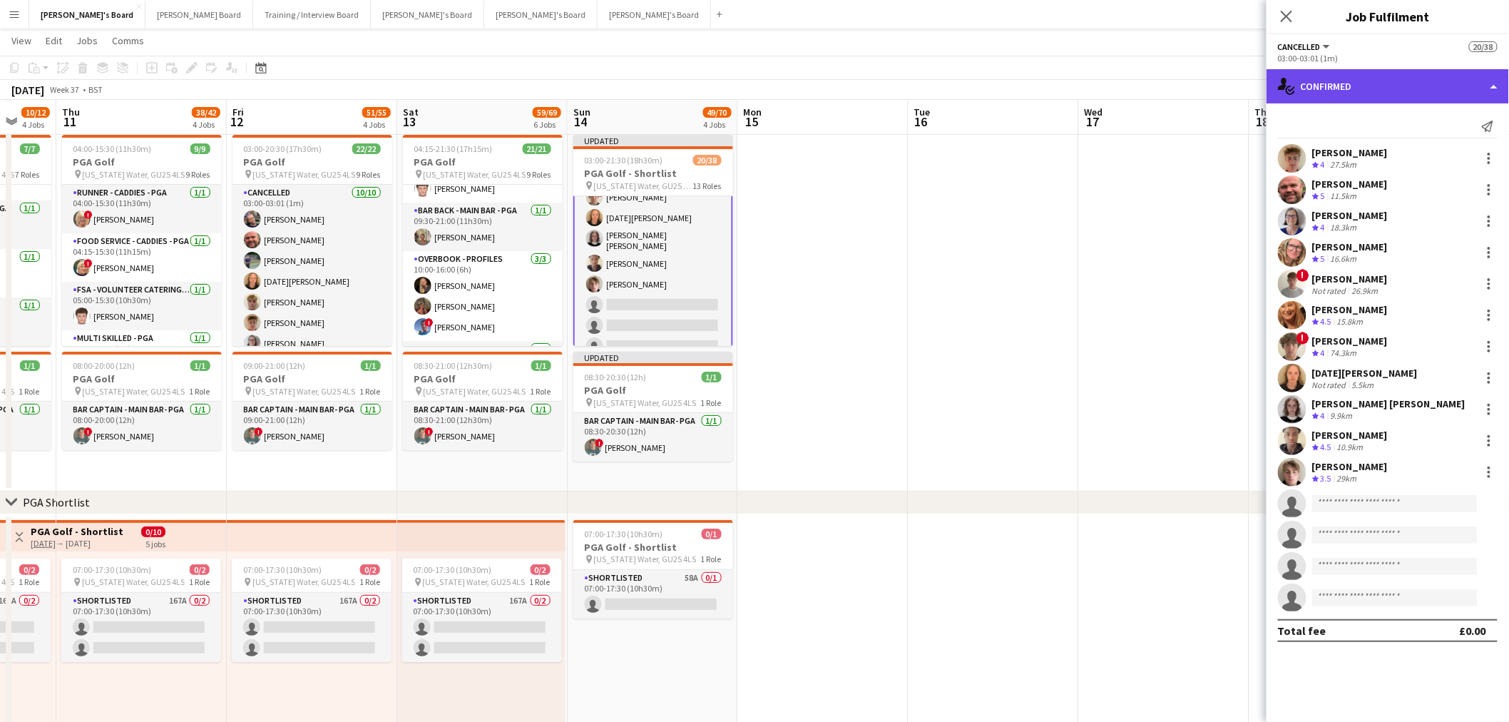
click at [1404, 86] on div "single-neutral-actions-check-2 Confirmed" at bounding box center [1388, 86] width 243 height 34
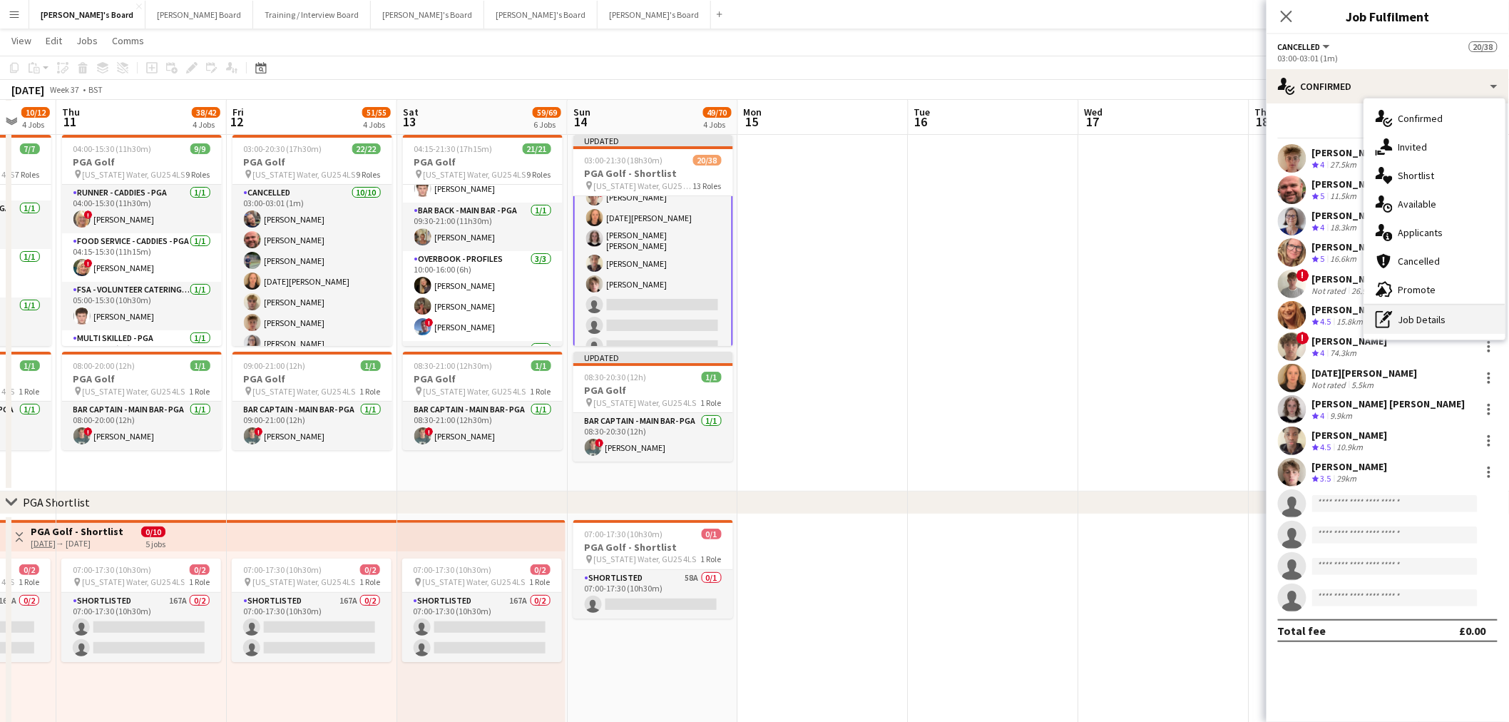
click at [1421, 321] on div "pen-write Job Details" at bounding box center [1435, 319] width 141 height 29
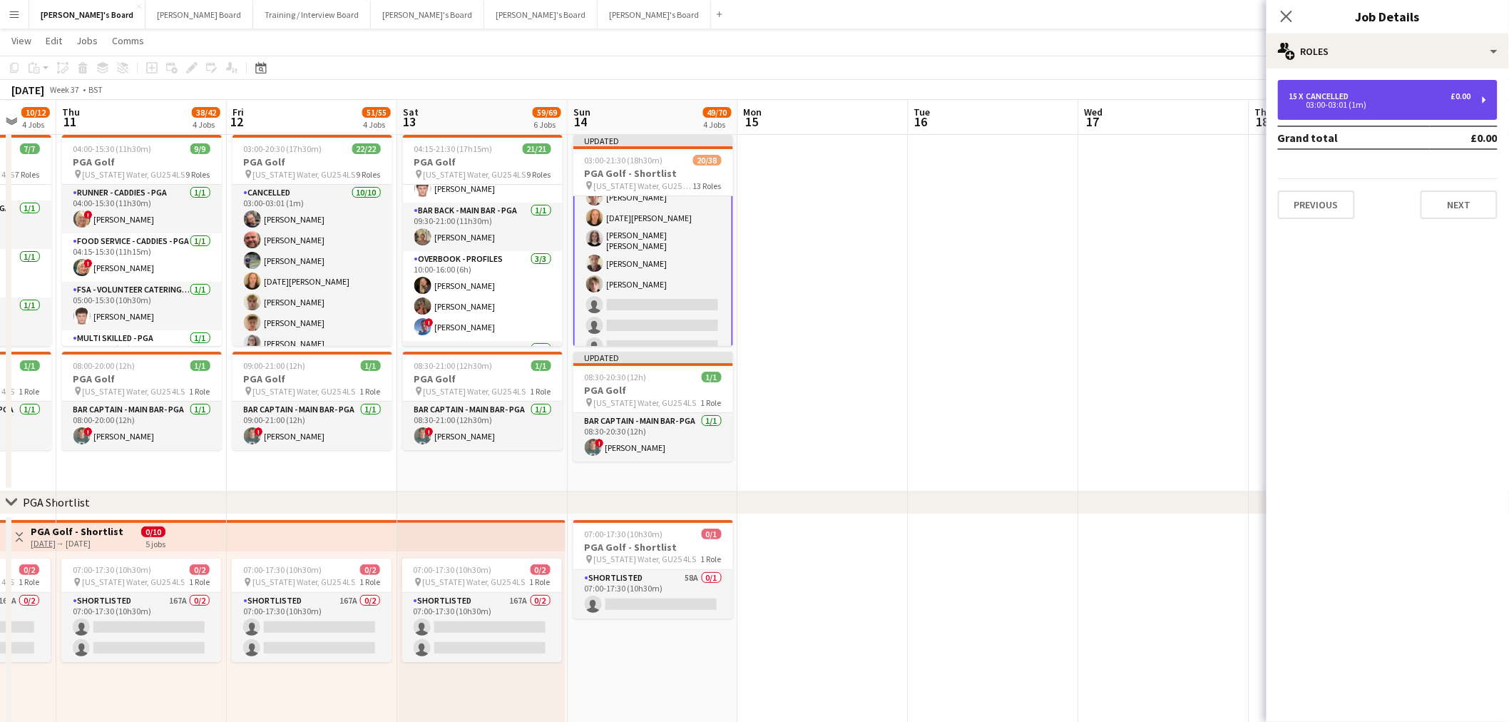
click at [1368, 104] on div "03:00-03:01 (1m)" at bounding box center [1381, 104] width 182 height 7
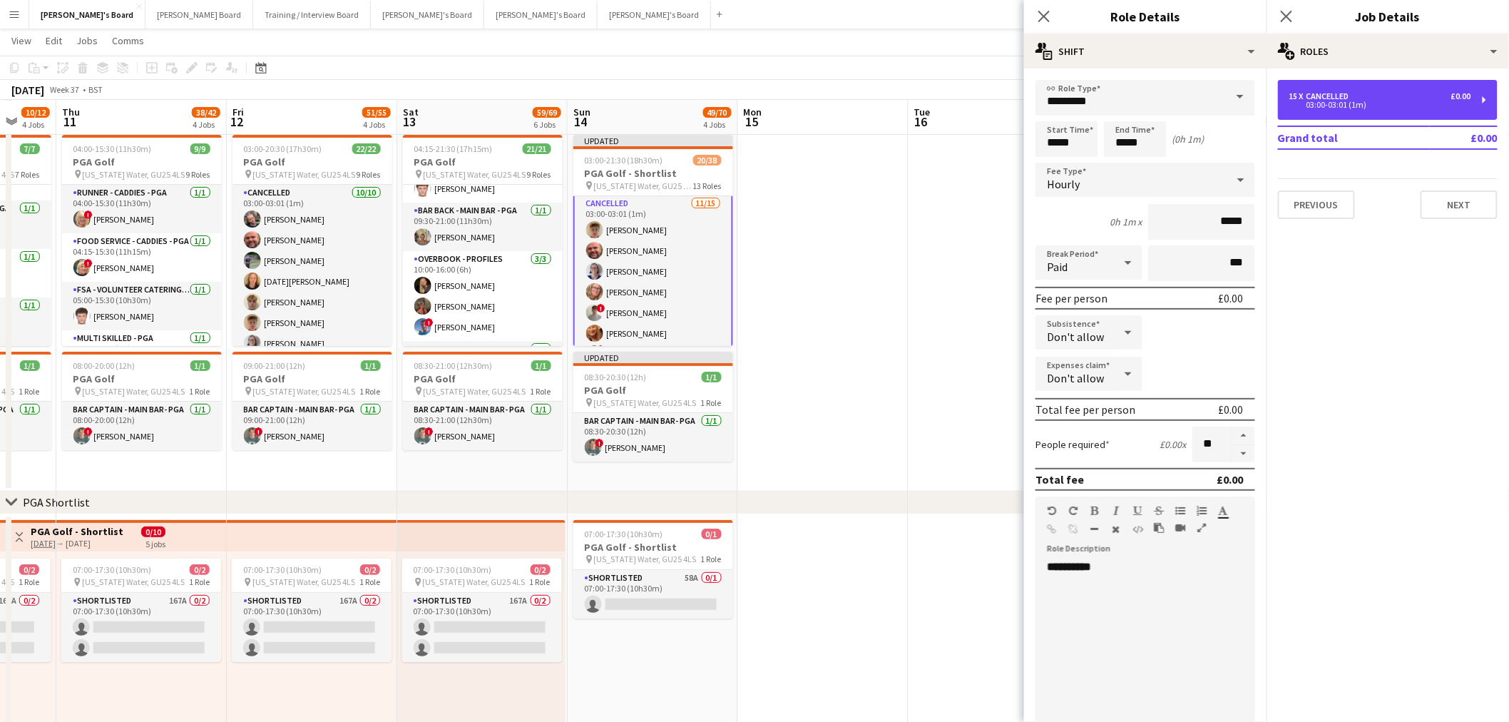
scroll to position [1, 0]
click at [1233, 445] on button "button" at bounding box center [1244, 454] width 23 height 18
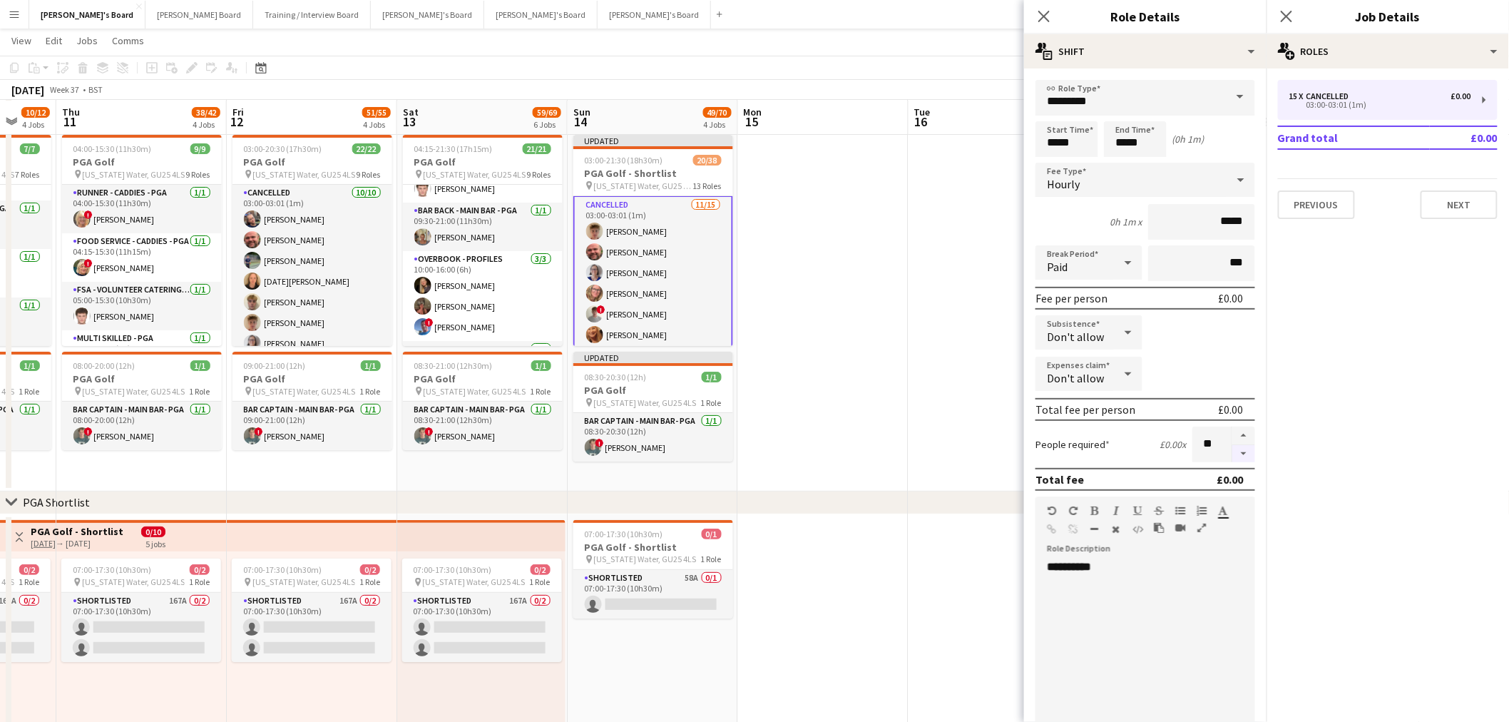
type input "**"
click at [830, 293] on app-date-cell at bounding box center [823, 310] width 170 height 362
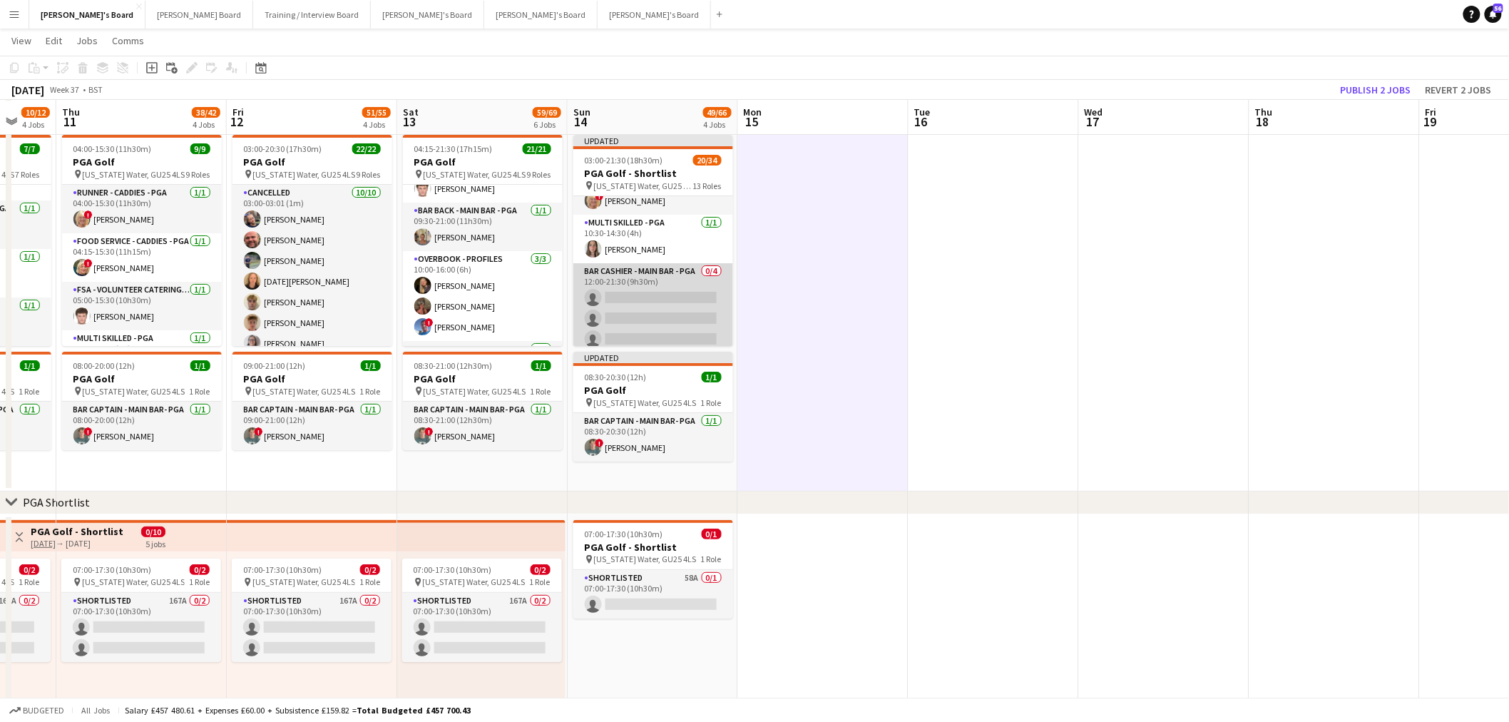
scroll to position [713, 0]
drag, startPoint x: 675, startPoint y: 223, endPoint x: 721, endPoint y: 213, distance: 47.6
click at [675, 223] on app-card-role "Multi Skilled - PGA 1/1 10:30-14:30 (4h) Lily Woodward" at bounding box center [653, 237] width 160 height 49
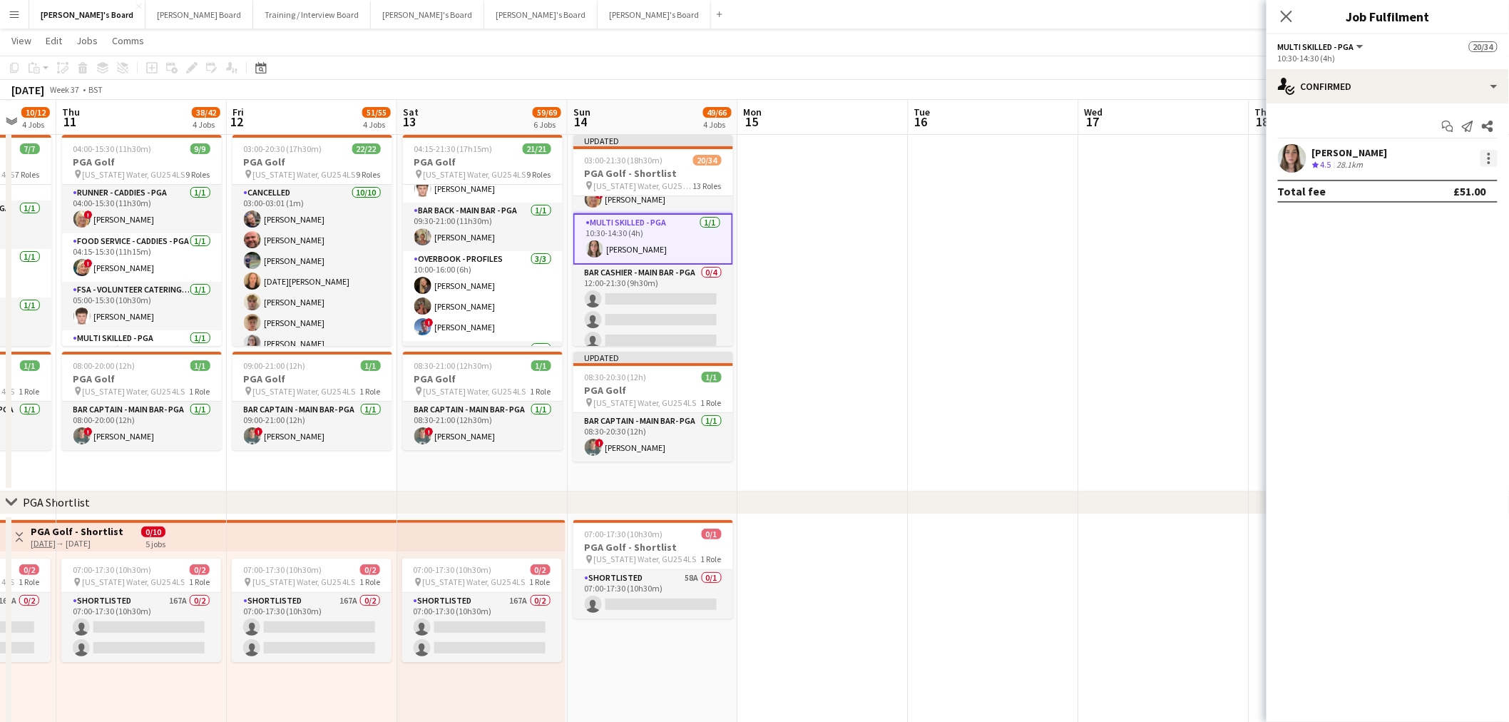
click at [1496, 160] on div at bounding box center [1489, 158] width 17 height 17
click at [1367, 82] on div at bounding box center [754, 361] width 1509 height 722
click at [1360, 90] on div "single-neutral-actions-check-2 Confirmed" at bounding box center [1388, 86] width 243 height 34
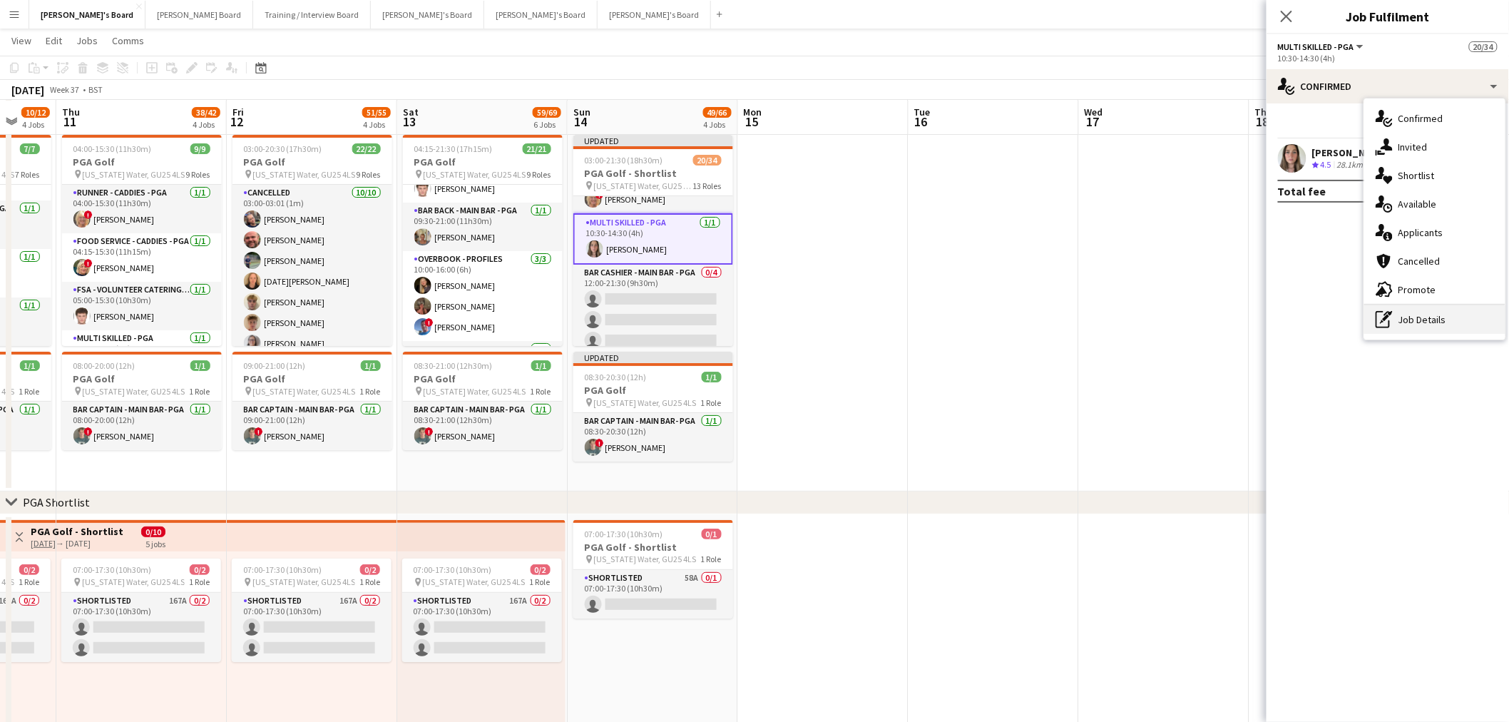
click at [1417, 323] on div "pen-write Job Details" at bounding box center [1435, 319] width 141 height 29
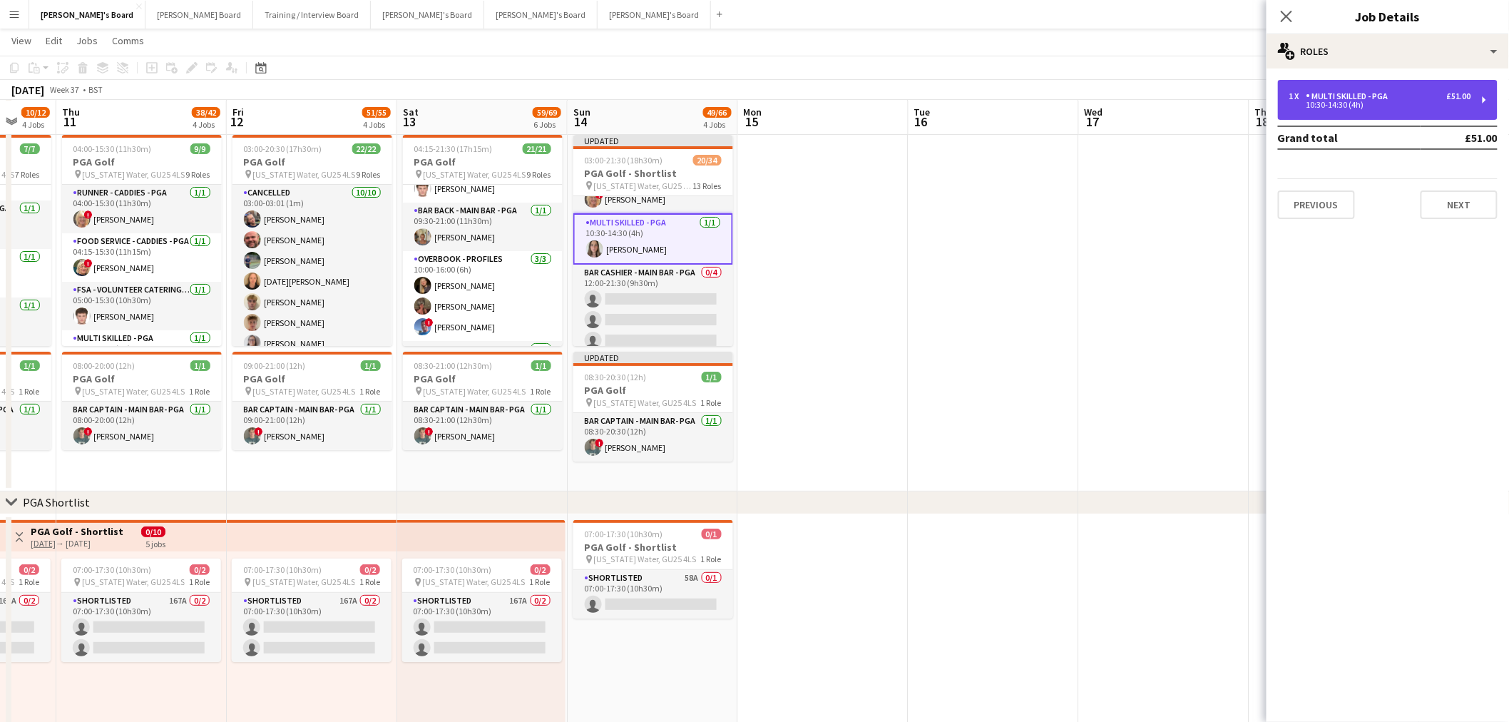
click at [1361, 103] on div "10:30-14:30 (4h)" at bounding box center [1381, 104] width 182 height 7
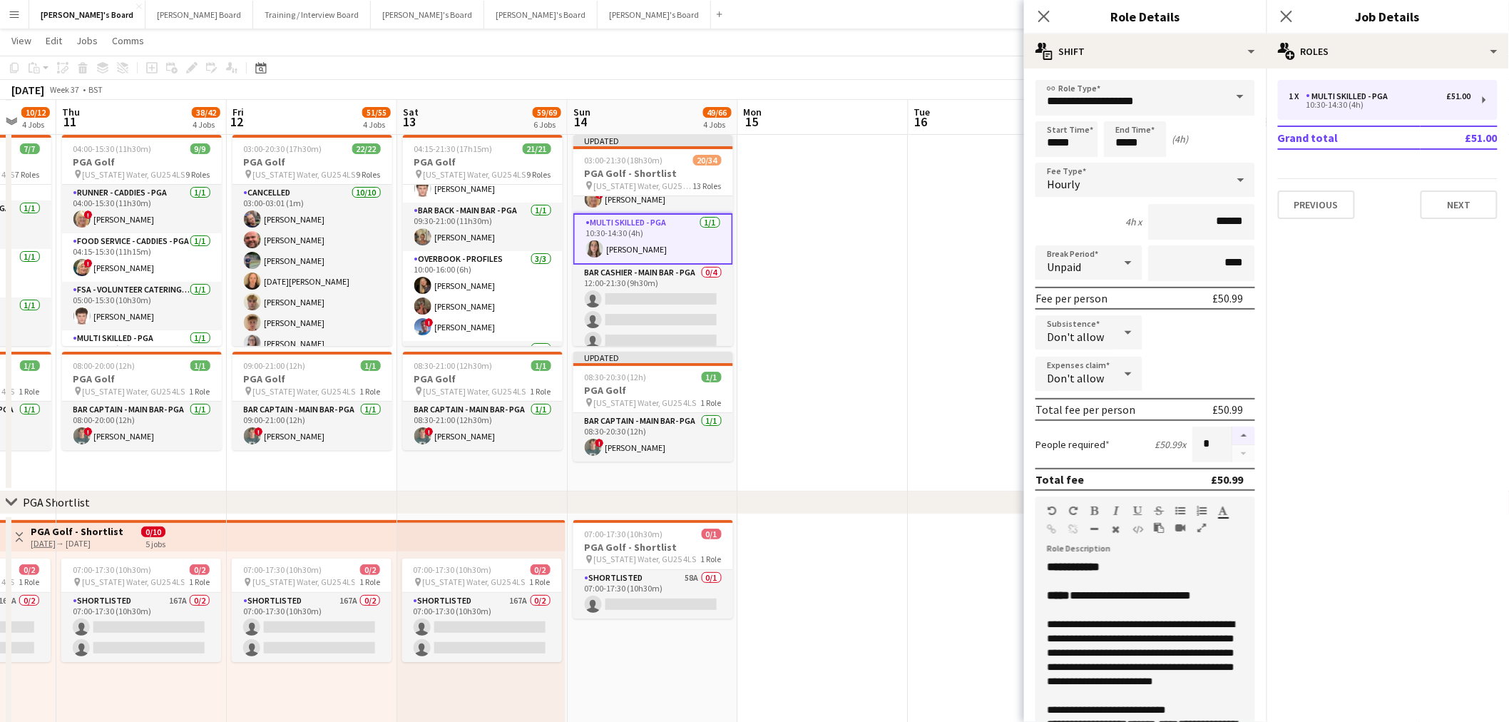
click at [1233, 429] on button "button" at bounding box center [1244, 436] width 23 height 19
type input "*"
click at [802, 351] on app-date-cell at bounding box center [823, 310] width 170 height 362
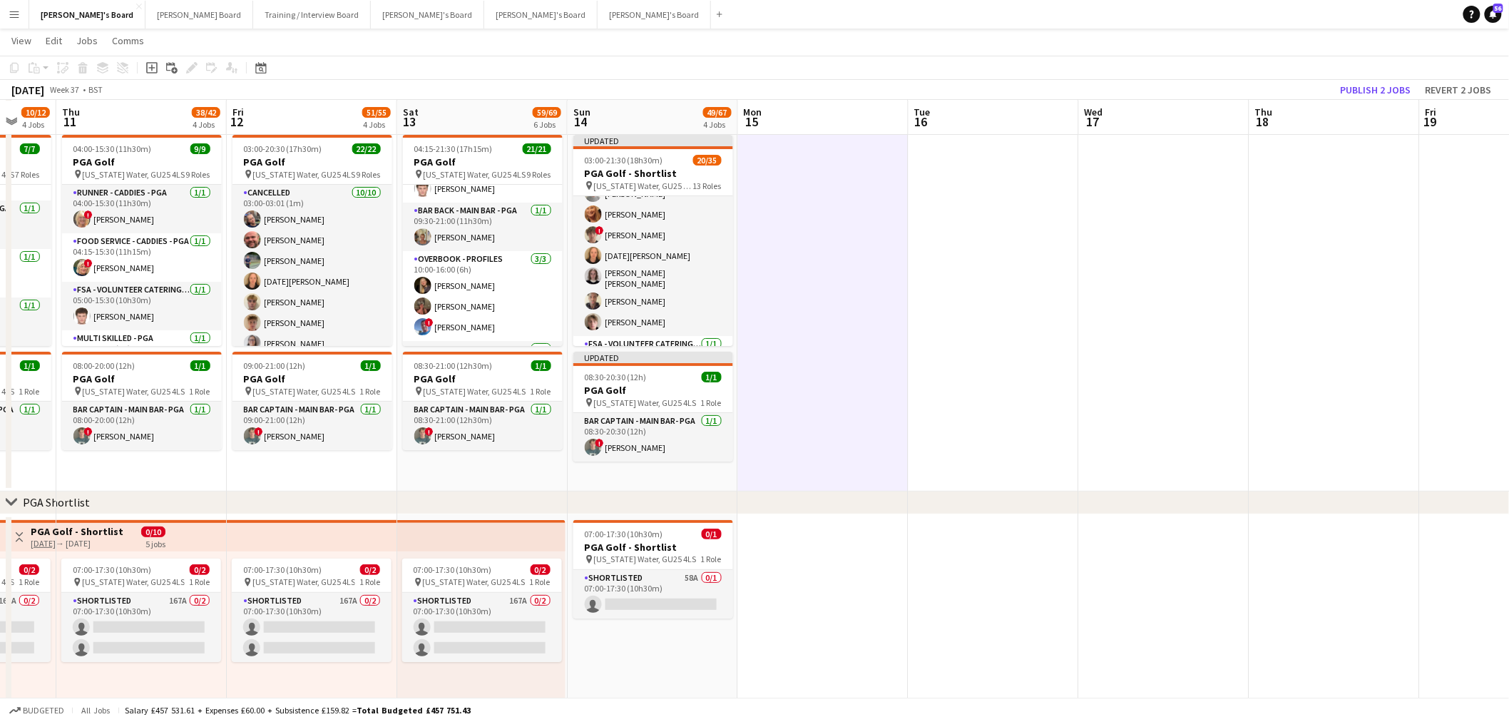
scroll to position [0, 0]
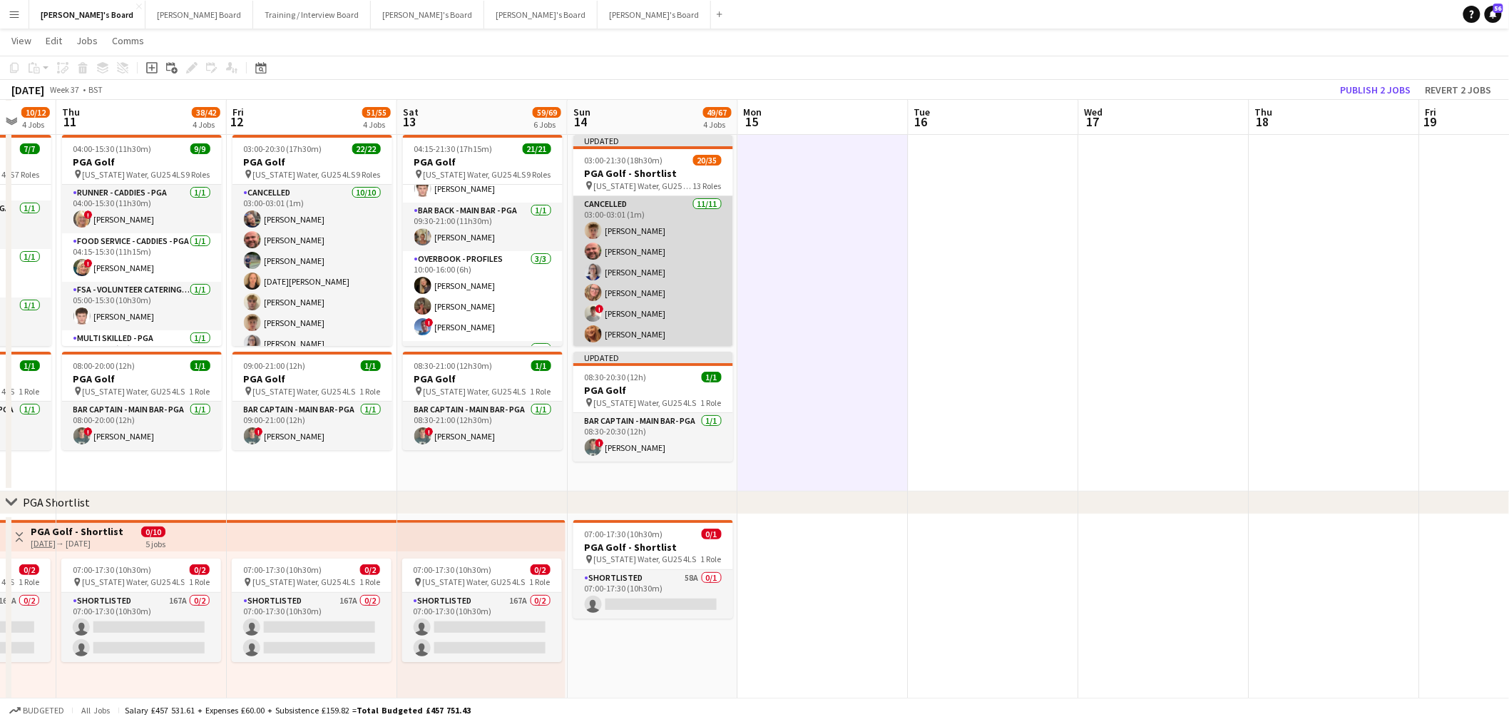
click at [651, 253] on app-card-role "Cancelled 11/11 03:00-03:01 (1m) Archie Buchanan Dyllon McGregor Dagmar Bailey …" at bounding box center [653, 326] width 160 height 260
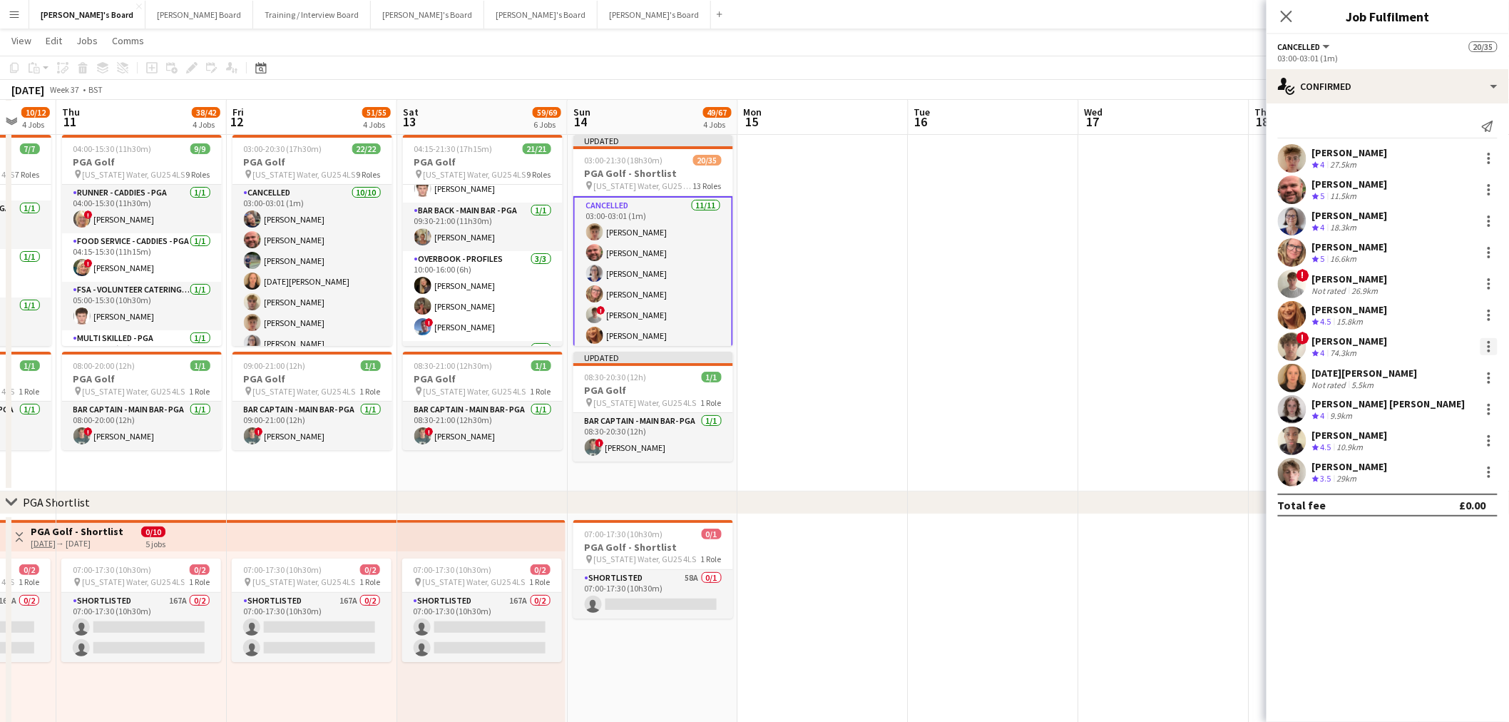
click at [1491, 347] on div at bounding box center [1489, 346] width 17 height 17
click at [1452, 411] on span "Switch crew" at bounding box center [1429, 407] width 61 height 12
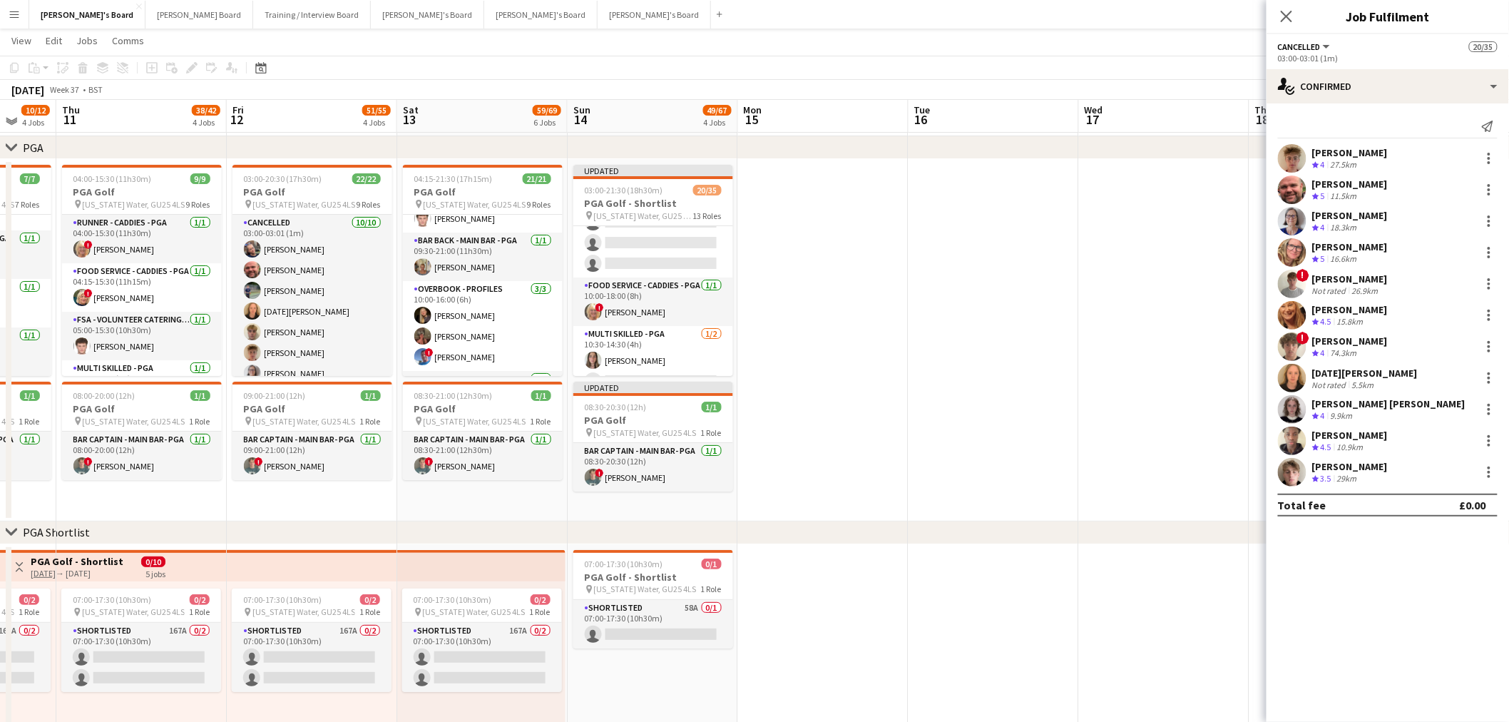
scroll to position [713, 0]
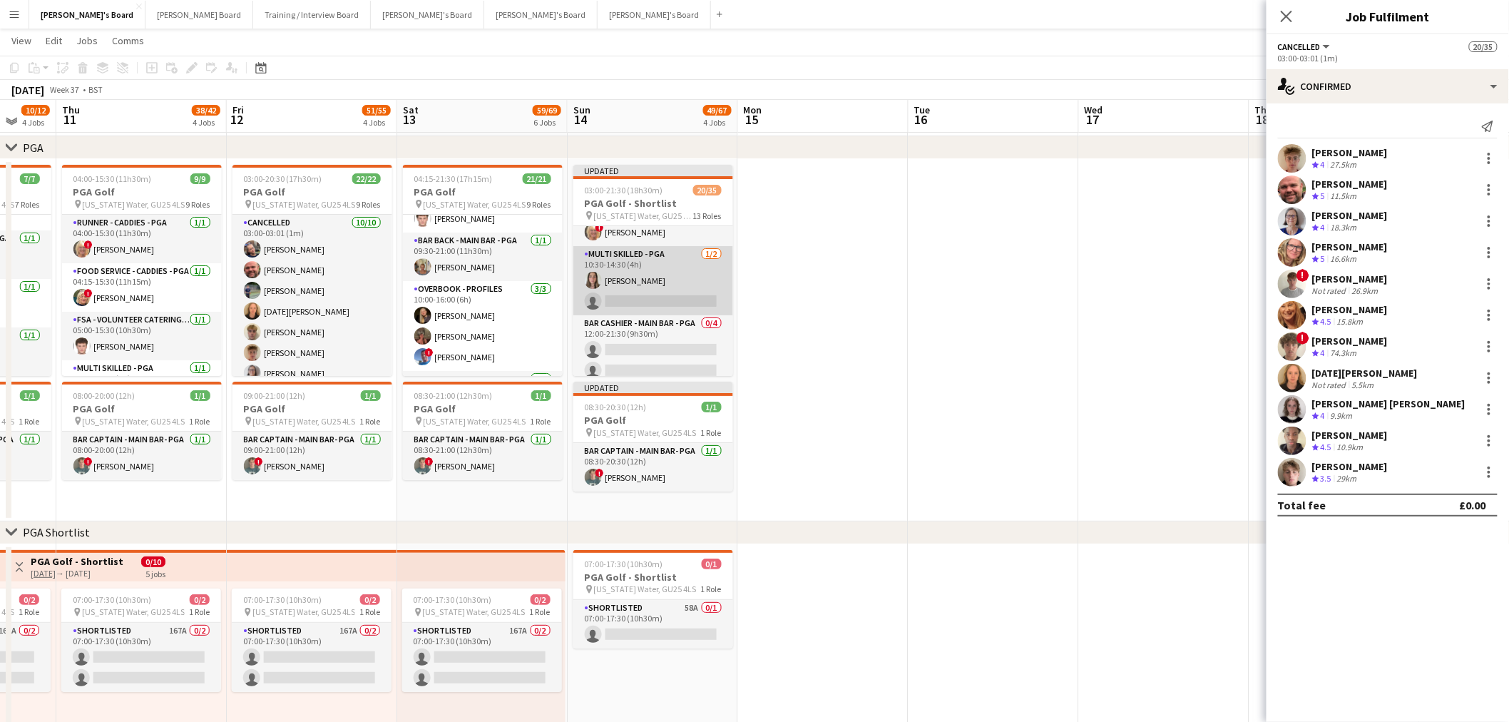
click at [671, 272] on app-card-role "Multi Skilled - PGA 1/2 10:30-14:30 (4h) Lily Woodward single-neutral-actions" at bounding box center [653, 280] width 160 height 69
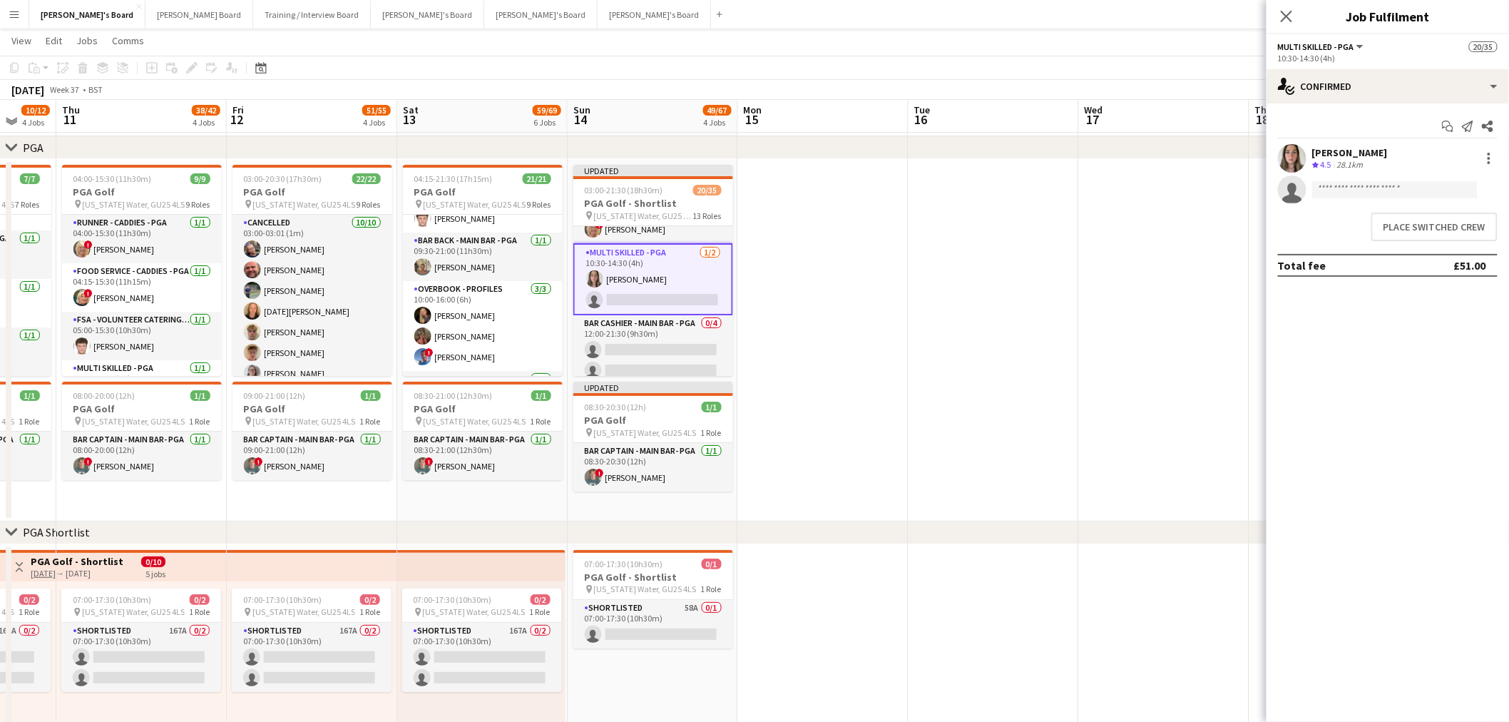
scroll to position [711, 0]
click at [1416, 214] on button "Place switched crew" at bounding box center [1435, 227] width 126 height 29
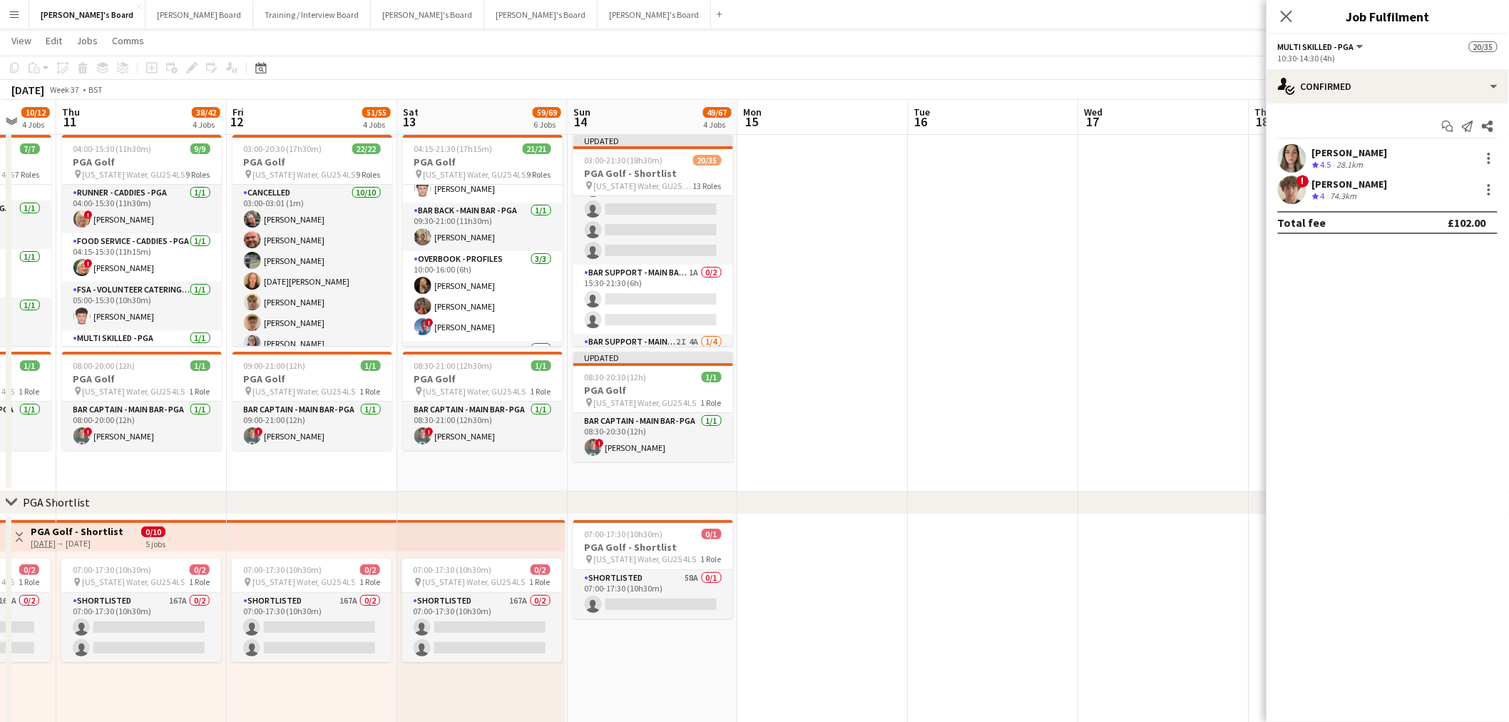
scroll to position [870, 0]
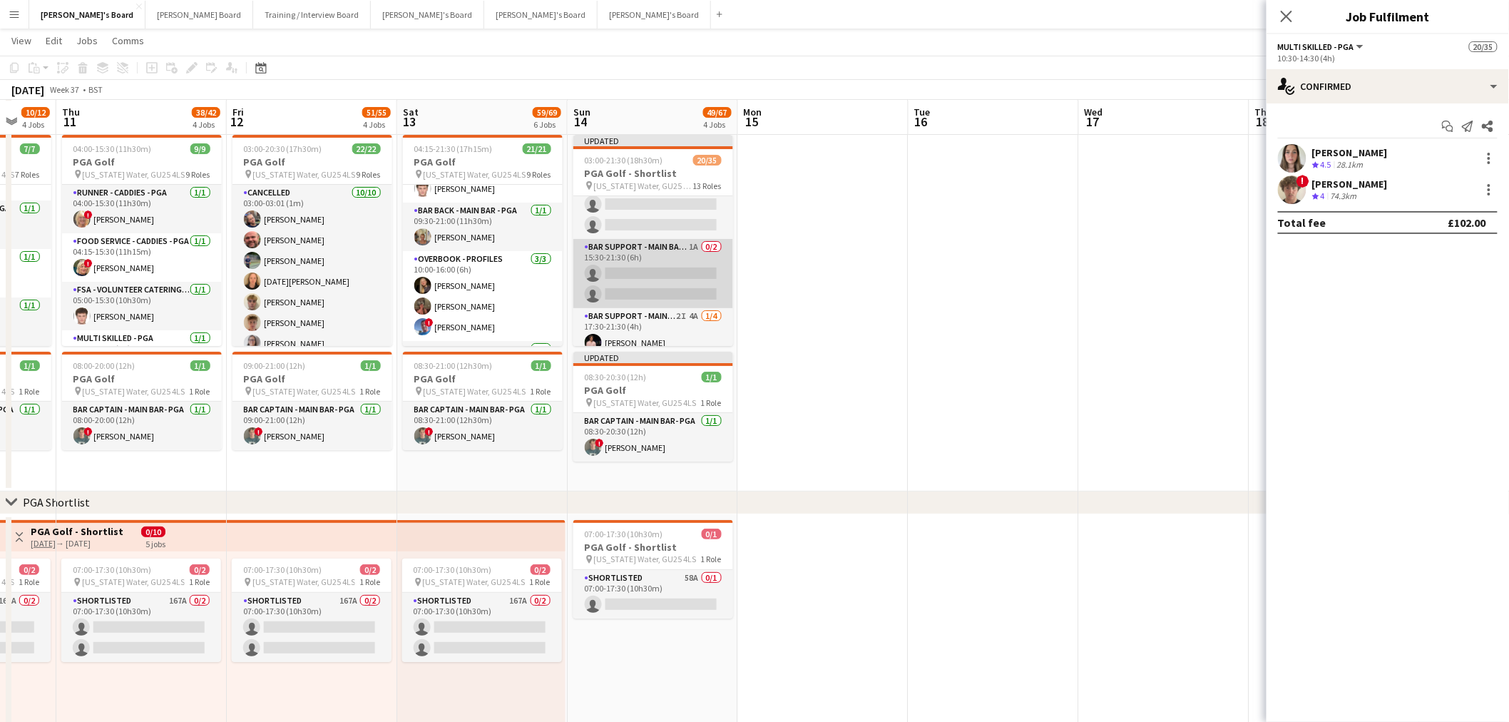
click at [635, 266] on app-card-role "Bar Support - Main Bar - PGA 1A 0/2 15:30-21:30 (6h) single-neutral-actions sin…" at bounding box center [653, 273] width 160 height 69
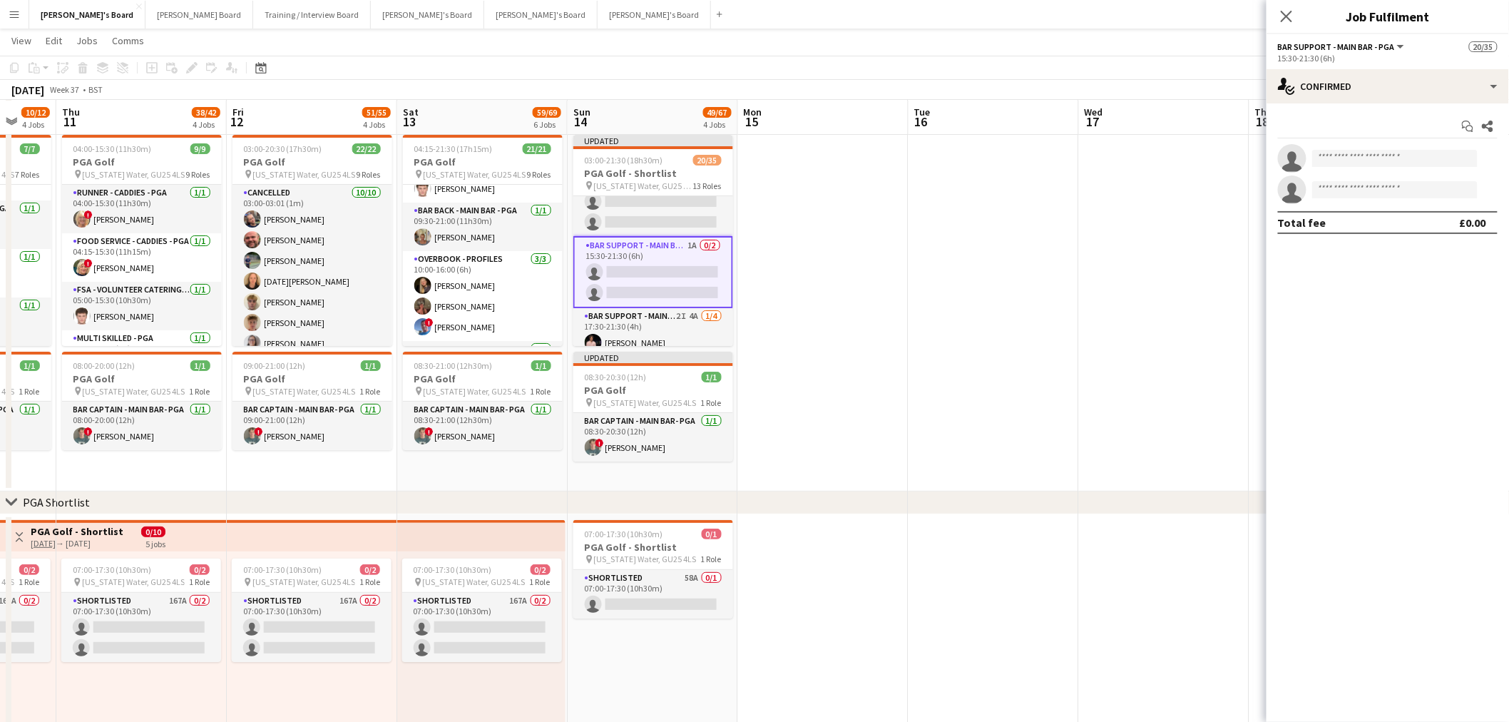
scroll to position [868, 0]
click at [1382, 83] on div "single-neutral-actions-check-2 Confirmed" at bounding box center [1388, 86] width 243 height 34
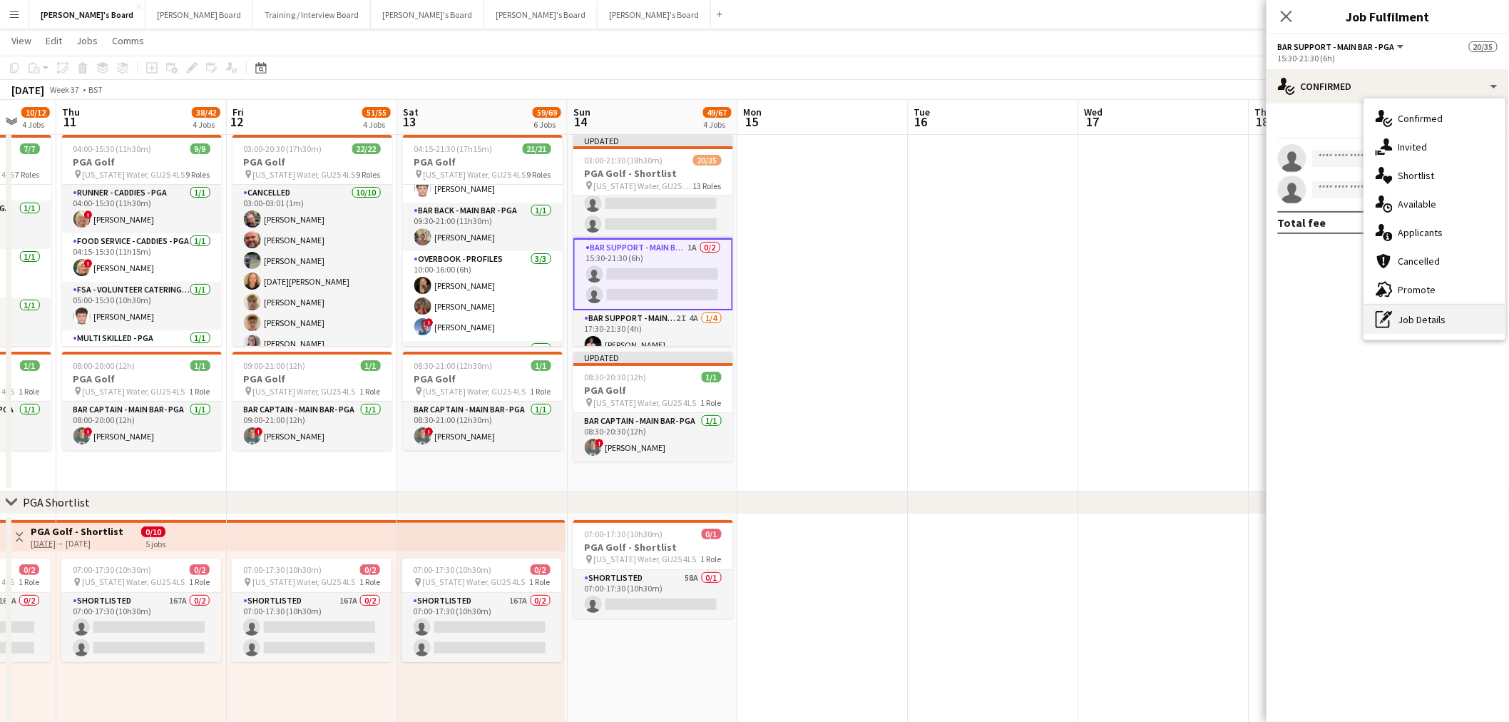
click at [1404, 316] on div "pen-write Job Details" at bounding box center [1435, 319] width 141 height 29
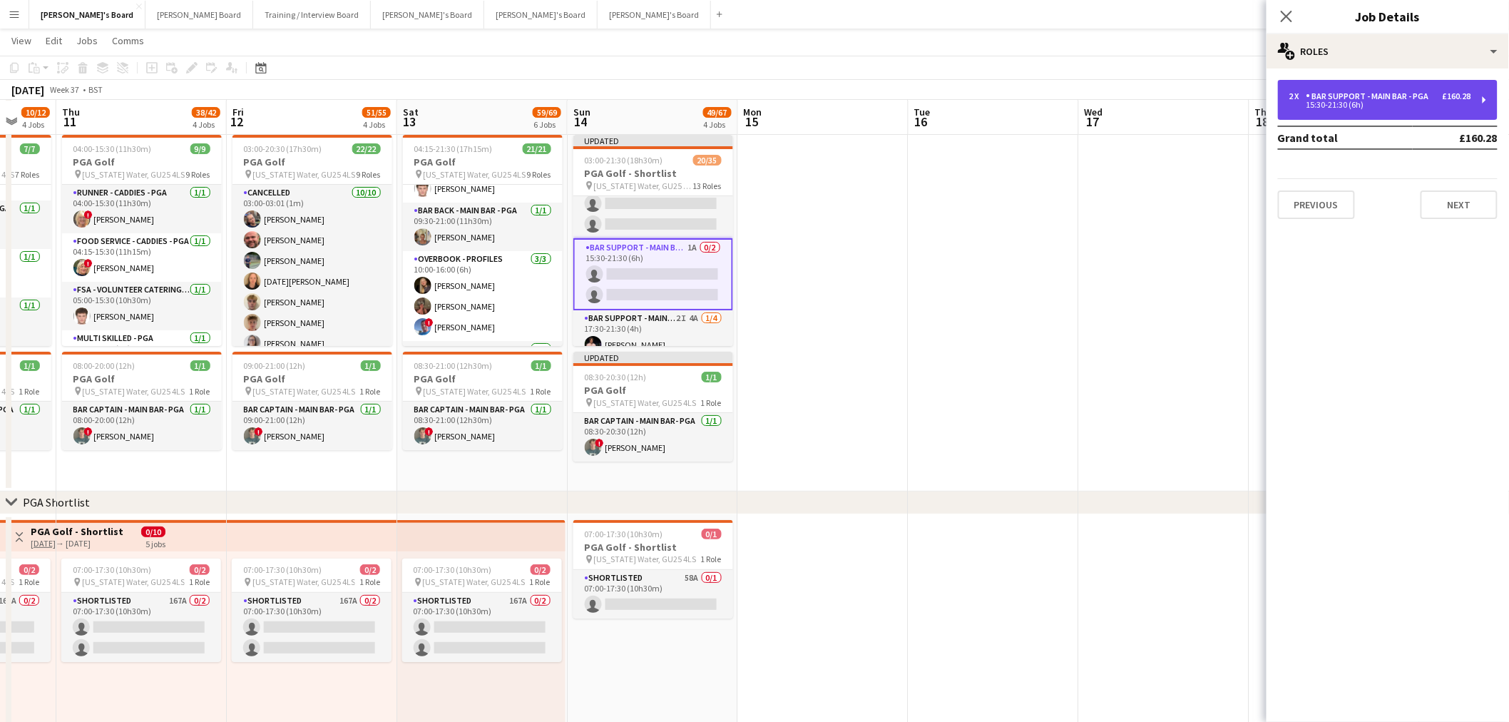
click at [1370, 97] on div "Bar Support - Main Bar - PGA" at bounding box center [1371, 96] width 128 height 10
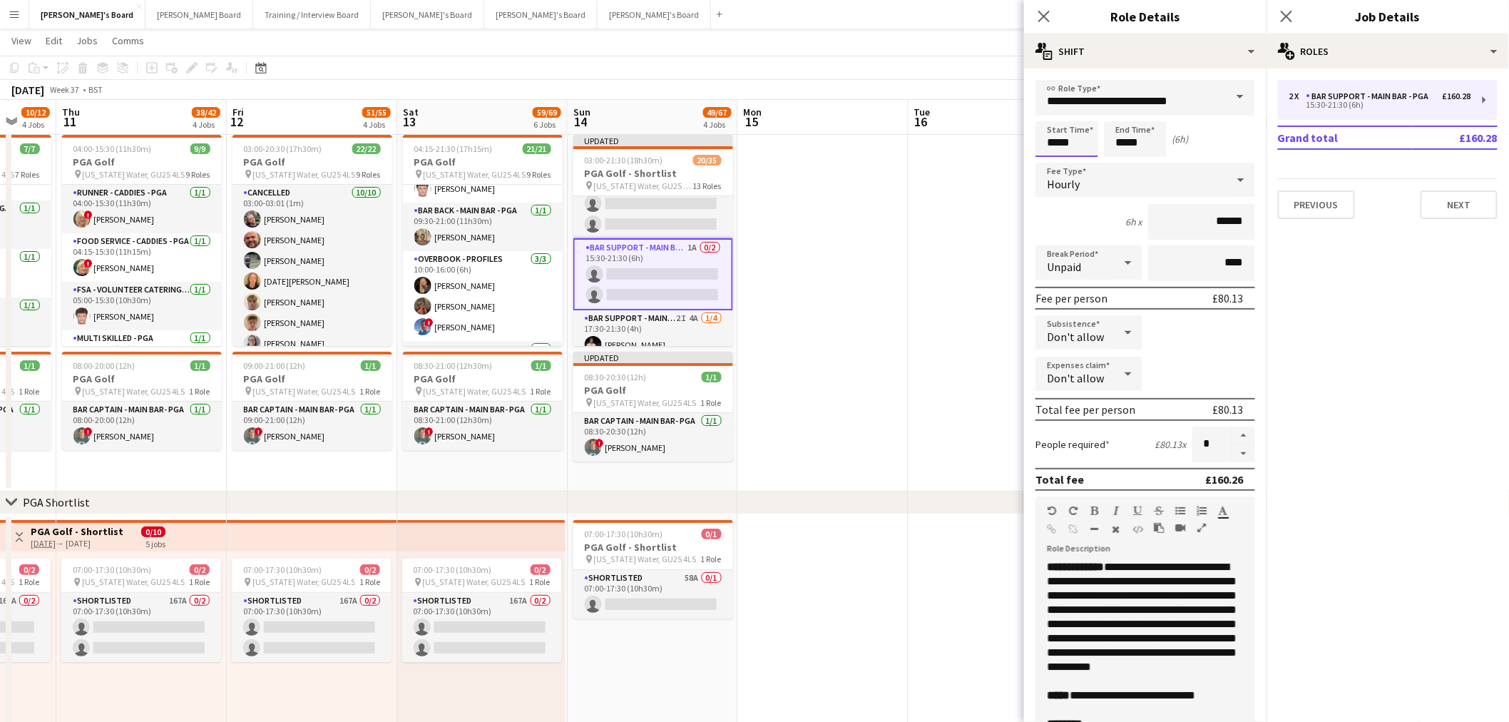
click at [1077, 148] on input "*****" at bounding box center [1067, 139] width 63 height 36
click at [1081, 161] on div at bounding box center [1081, 164] width 29 height 14
type input "*****"
click at [1081, 161] on div at bounding box center [1081, 164] width 29 height 14
click at [1156, 138] on input "*****" at bounding box center [1135, 139] width 63 height 36
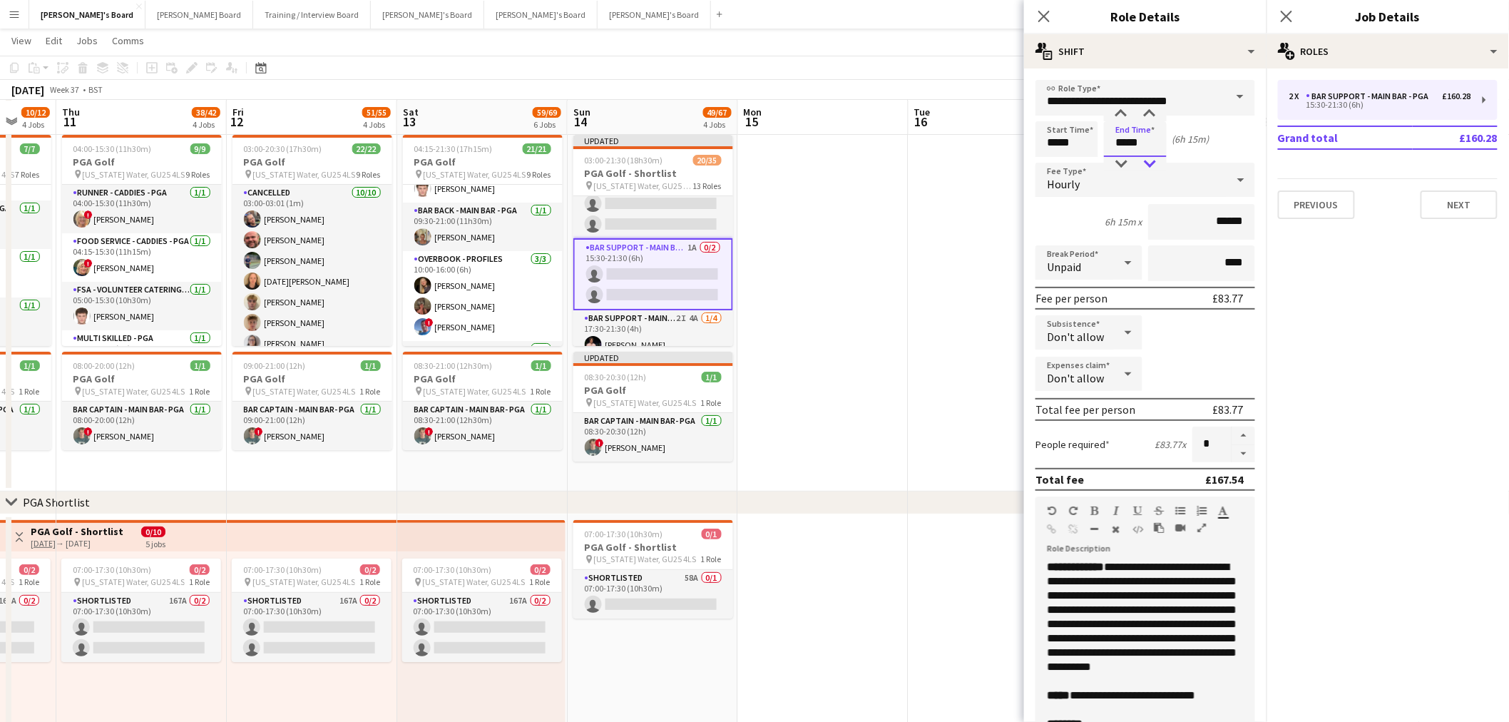
click at [1150, 157] on div at bounding box center [1150, 164] width 29 height 14
type input "*****"
click at [1150, 157] on div at bounding box center [1150, 164] width 29 height 14
click at [1204, 145] on div "Start Time ***** End Time ***** (6h)" at bounding box center [1146, 139] width 220 height 36
click at [1233, 454] on button "button" at bounding box center [1244, 454] width 23 height 18
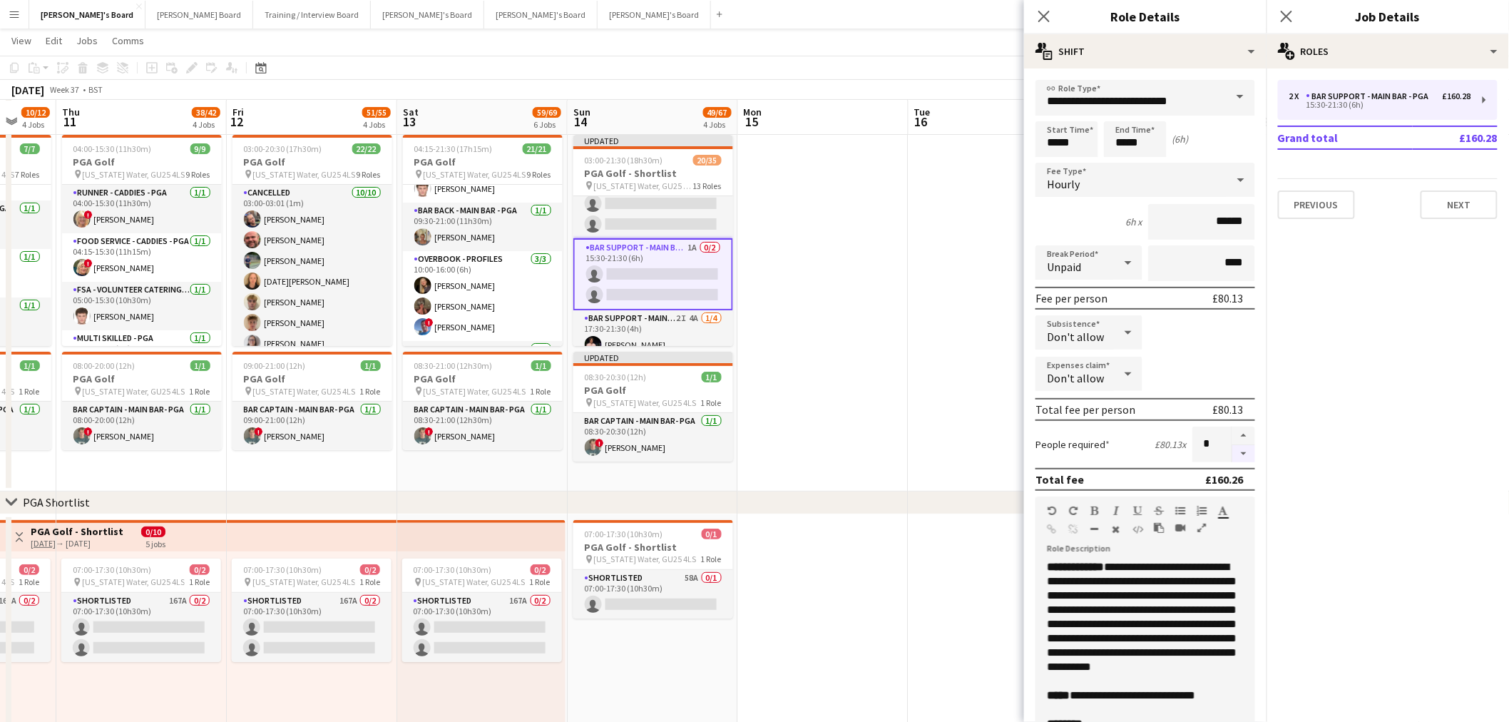
type input "*"
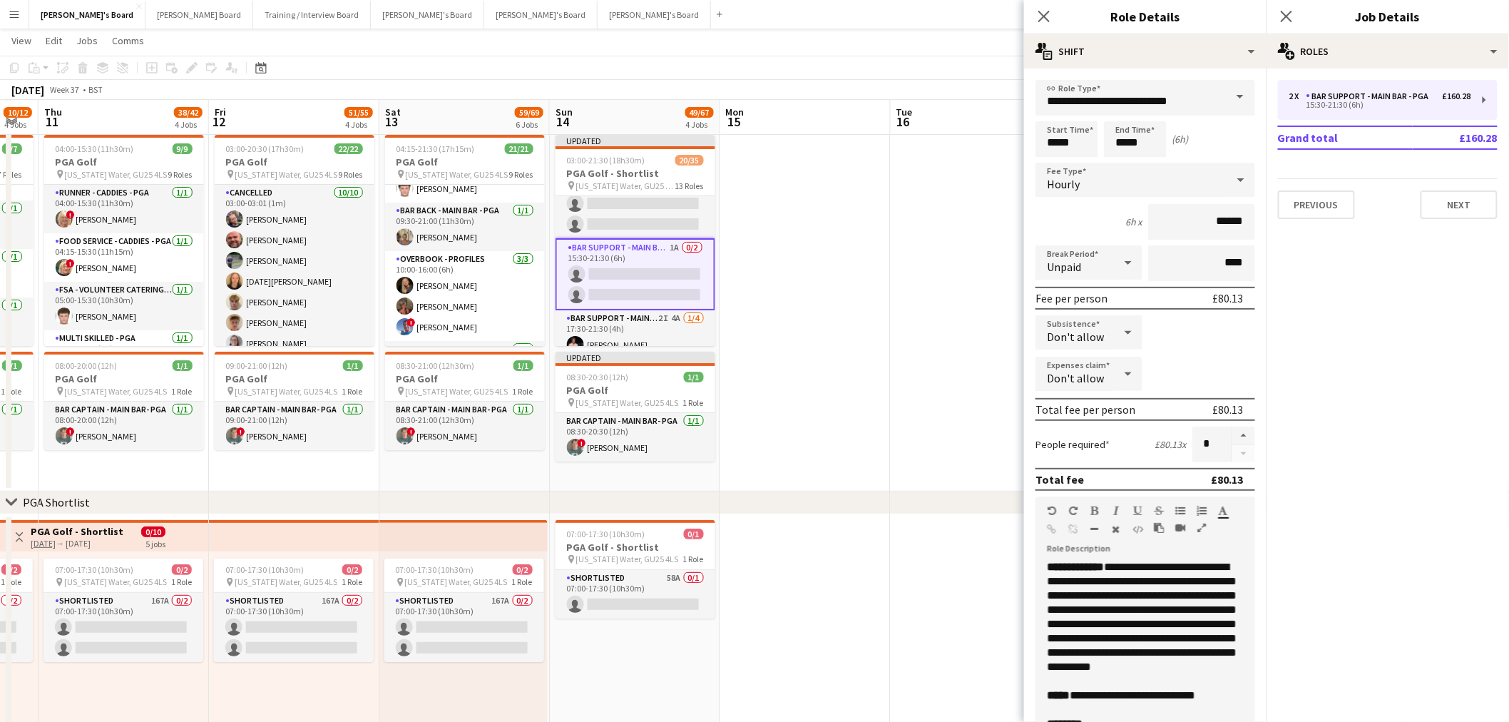
click at [866, 274] on app-date-cell at bounding box center [805, 310] width 170 height 362
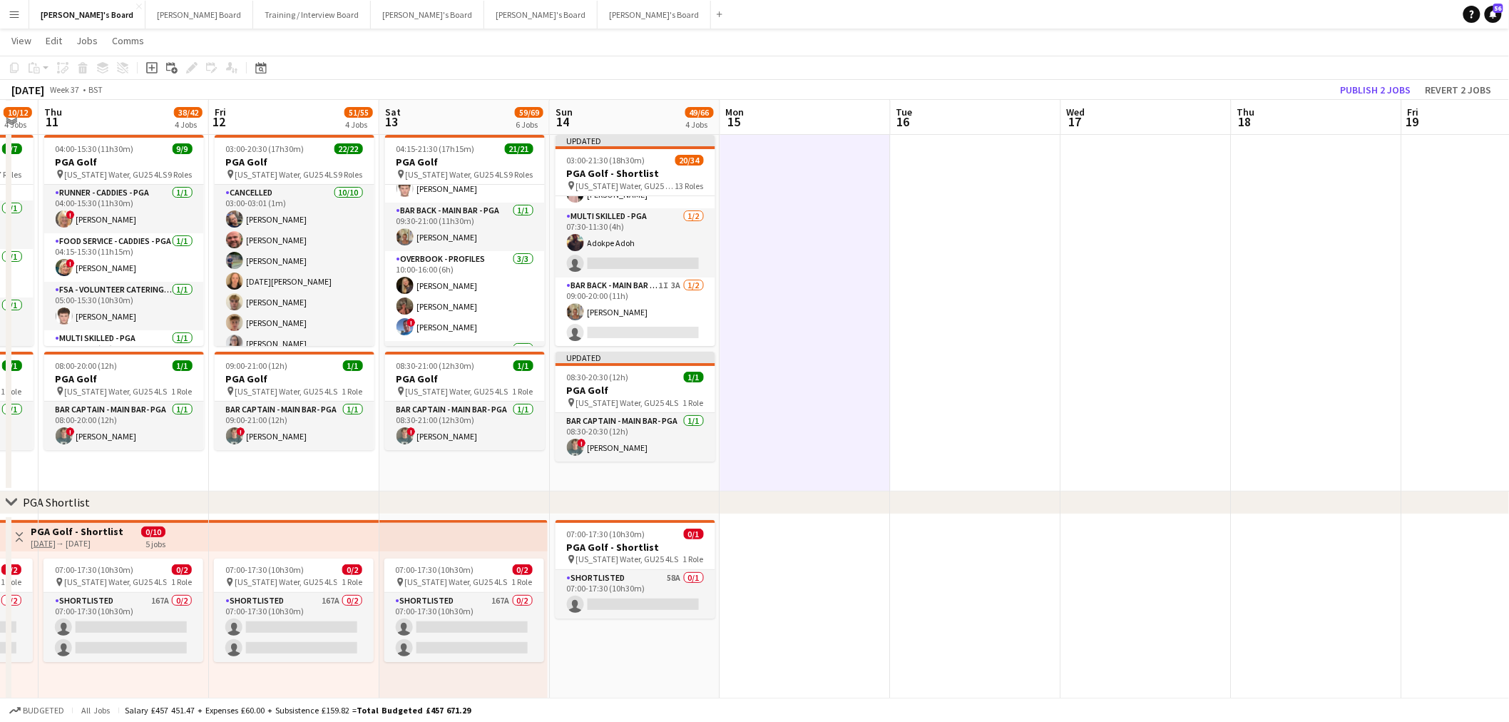
scroll to position [0, 0]
click at [663, 268] on app-card-role "Cancelled 10/11 03:00-03:01 (1m) Archie Buchanan Dyllon McGregor Dagmar Bailey …" at bounding box center [636, 326] width 160 height 260
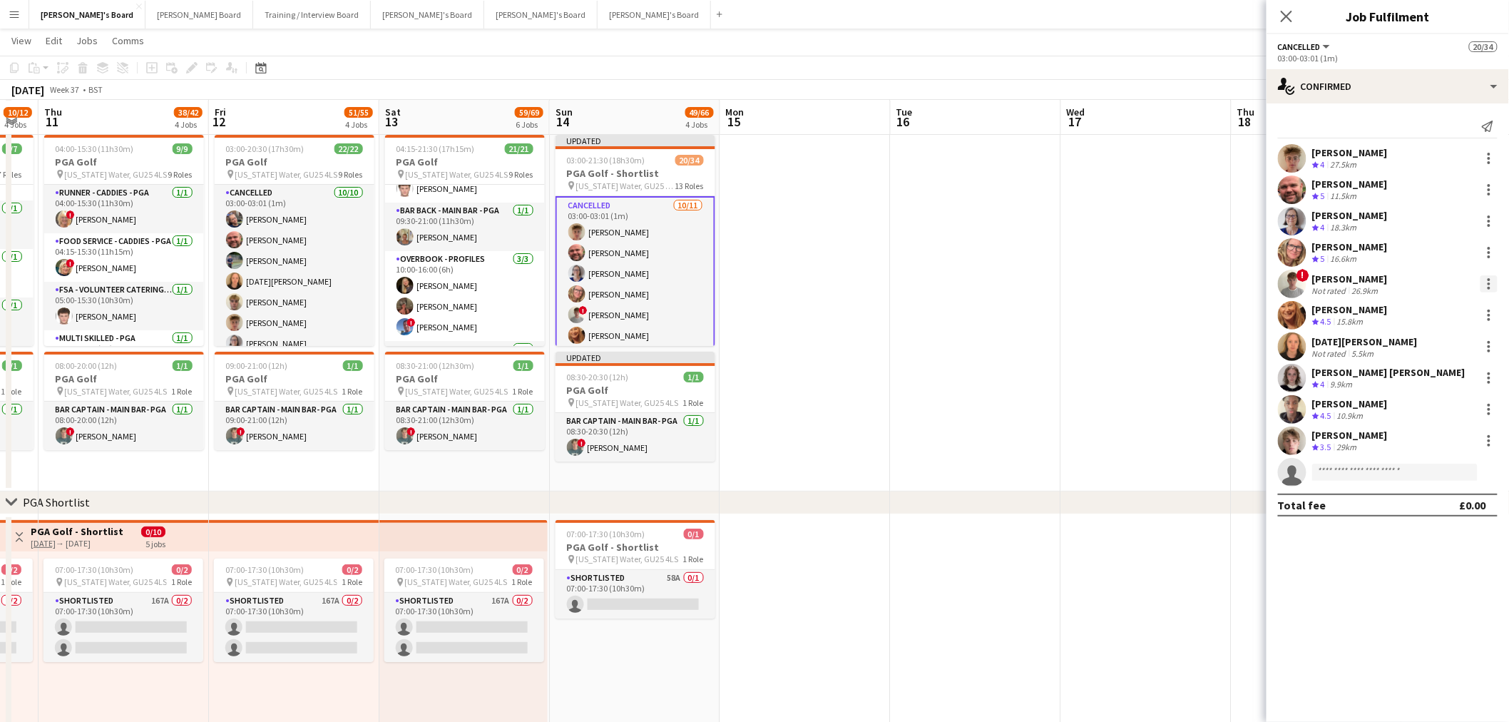
click at [1494, 280] on div at bounding box center [1489, 283] width 17 height 17
click at [1441, 347] on span "Switch crew" at bounding box center [1429, 344] width 61 height 12
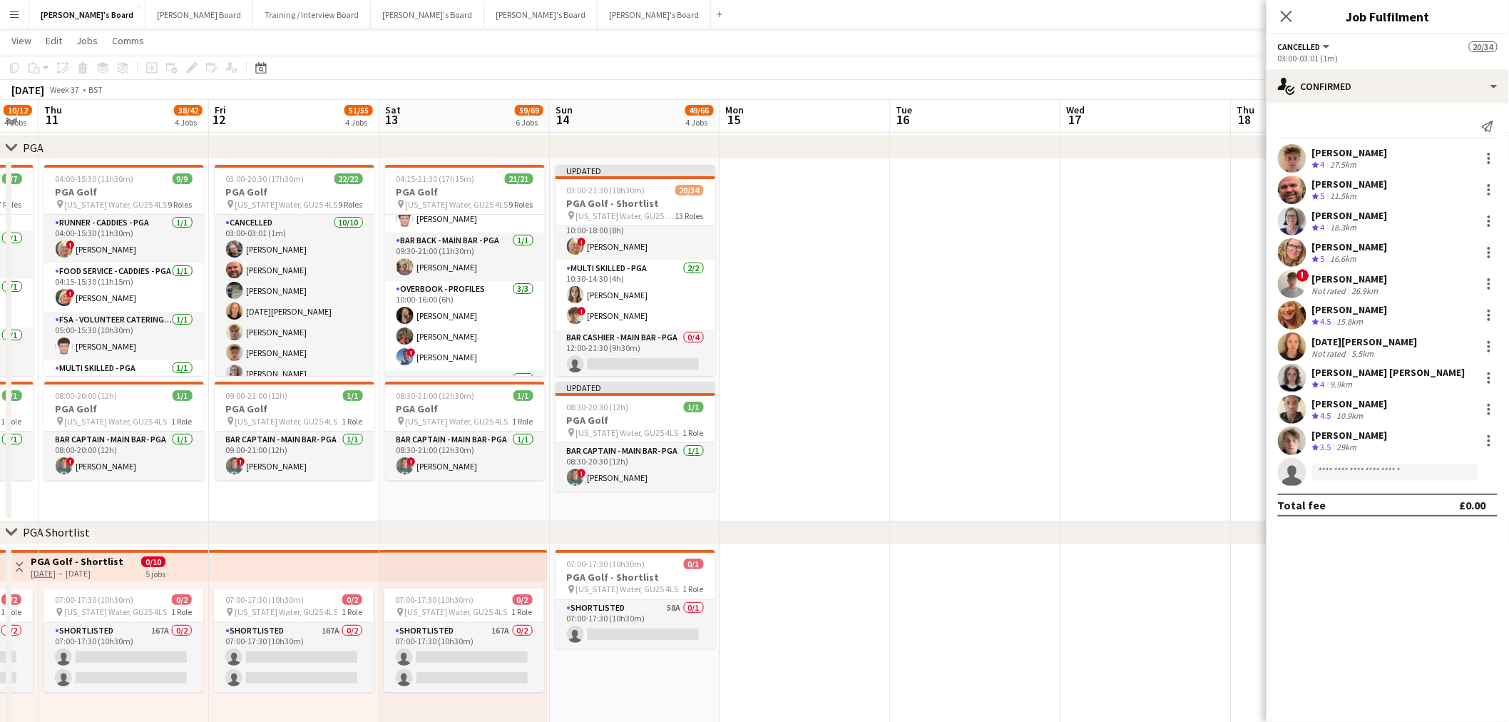
scroll to position [713, 0]
click at [653, 290] on app-card-role "Bar Support - Main Bar - PGA 1A 0/1 15:00-21:00 (6h) single-neutral-actions" at bounding box center [636, 291] width 160 height 49
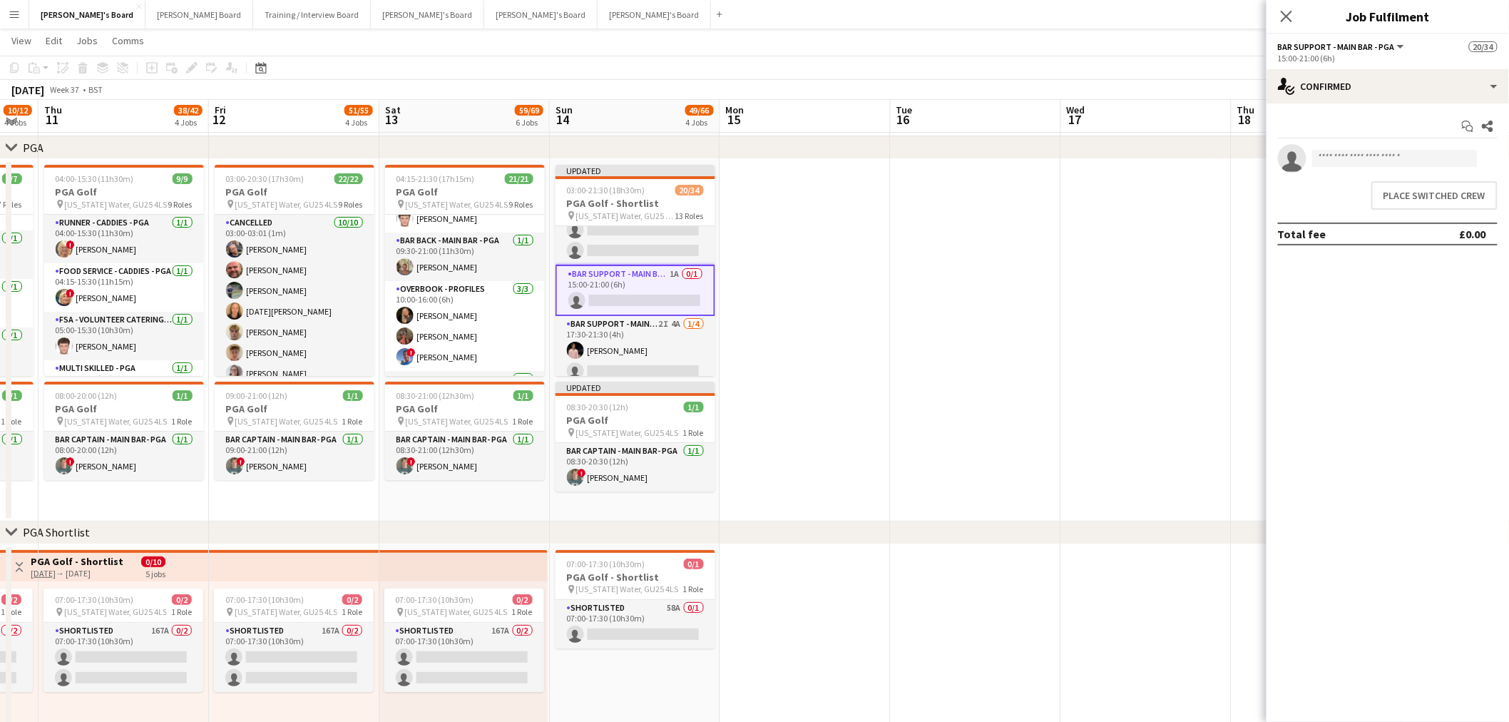
scroll to position [870, 0]
click at [1447, 202] on button "Place switched crew" at bounding box center [1435, 195] width 126 height 29
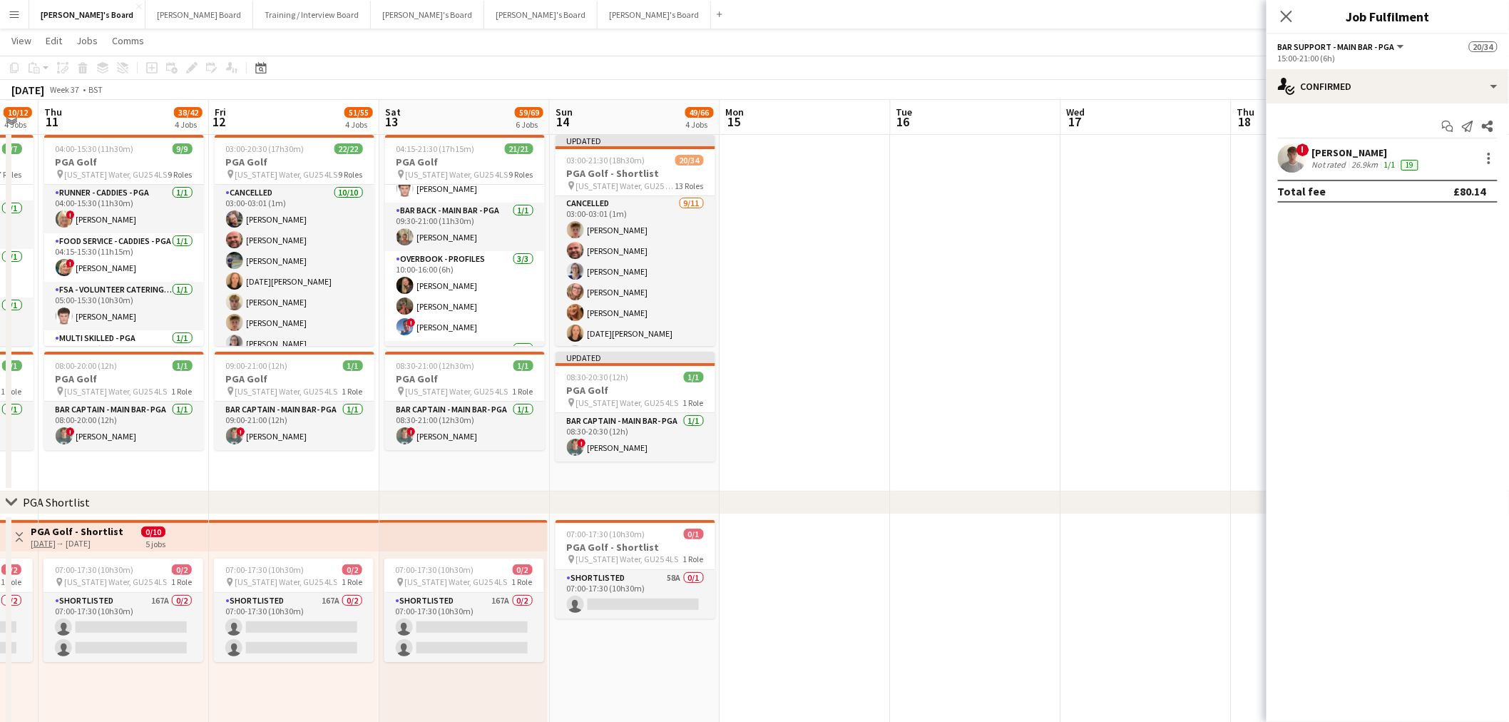
scroll to position [0, 0]
click at [668, 262] on app-card-role "Cancelled 9/11 03:00-03:01 (1m) Archie Buchanan Dyllon McGregor Dagmar Bailey H…" at bounding box center [636, 326] width 160 height 260
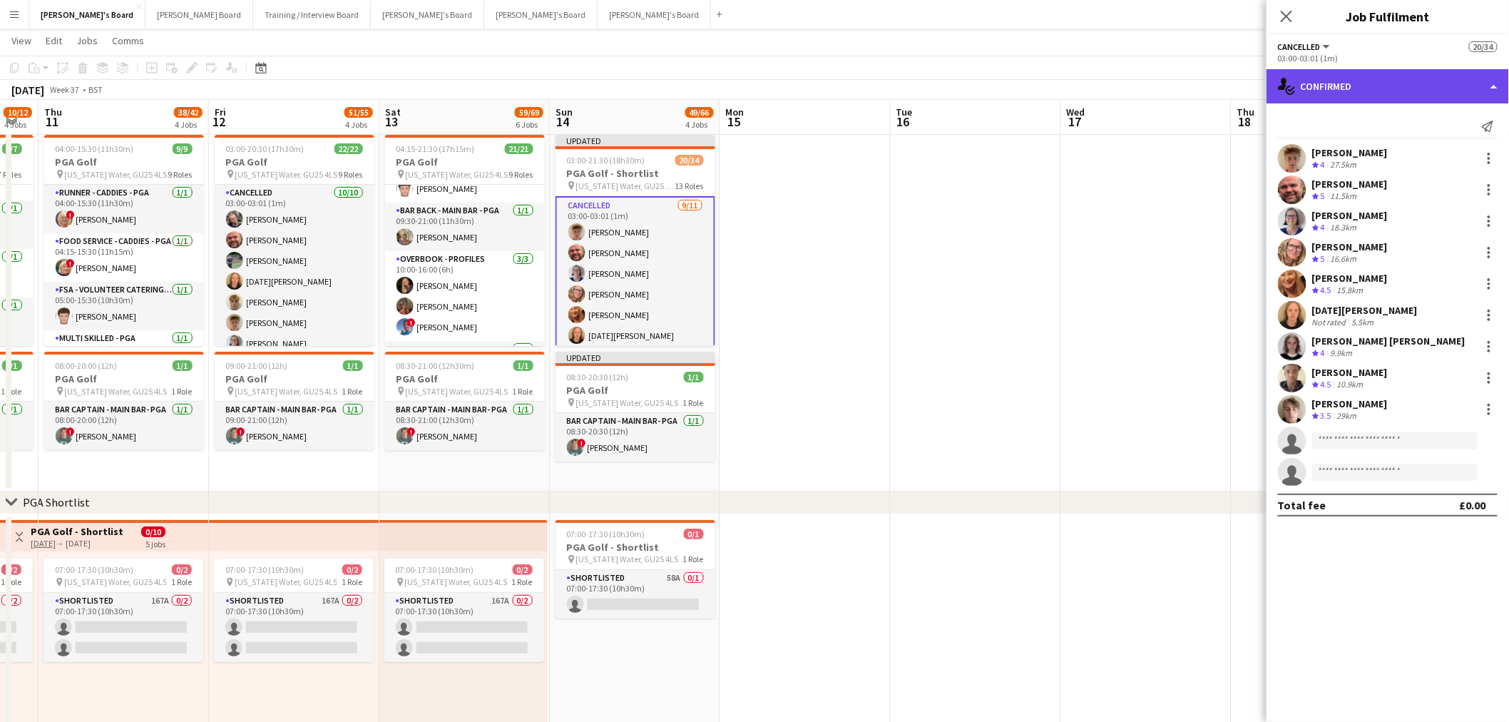
click at [1373, 76] on div "single-neutral-actions-check-2 Confirmed" at bounding box center [1388, 86] width 243 height 34
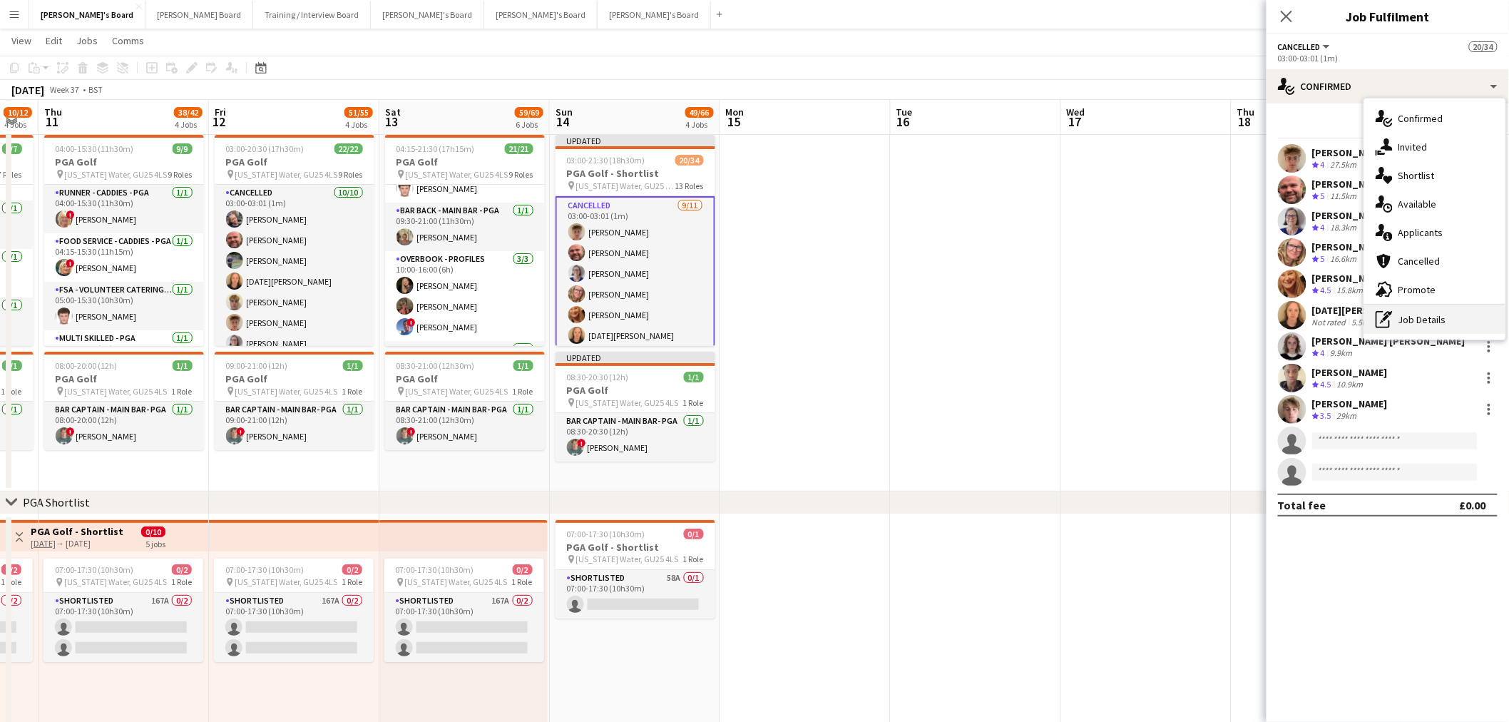
click at [1392, 316] on icon "pen-write" at bounding box center [1384, 319] width 17 height 17
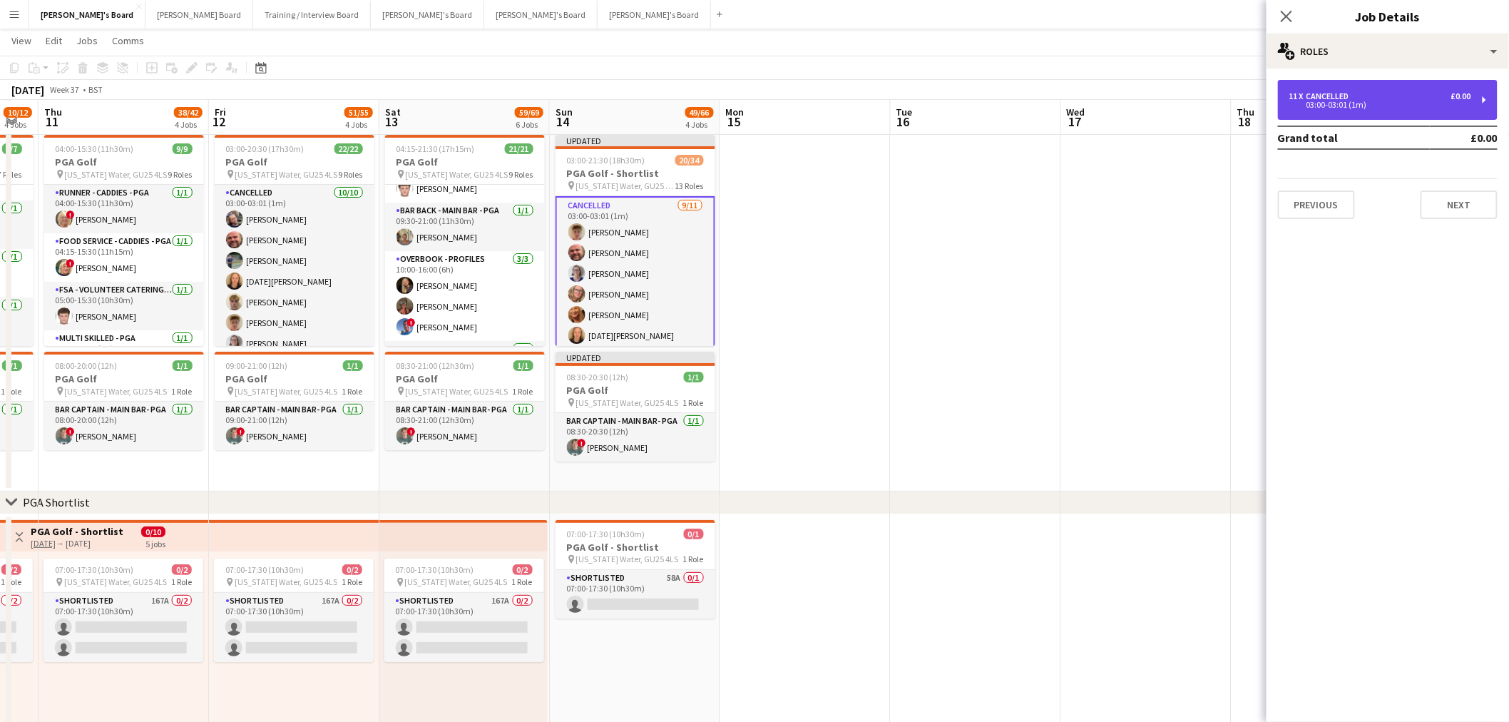
click at [1337, 95] on div "Cancelled" at bounding box center [1331, 96] width 49 height 10
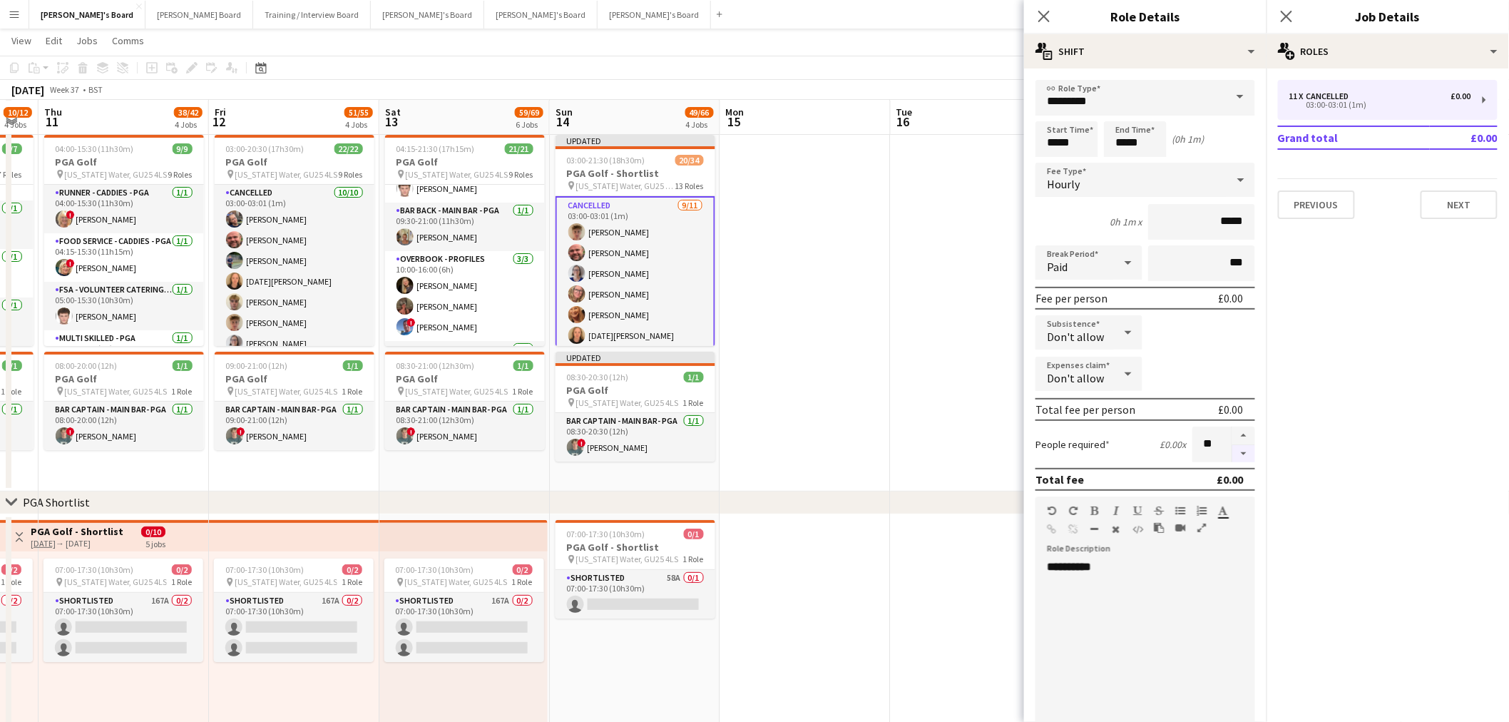
click at [1233, 445] on button "button" at bounding box center [1244, 454] width 23 height 18
type input "*"
click at [838, 326] on app-date-cell at bounding box center [805, 310] width 170 height 362
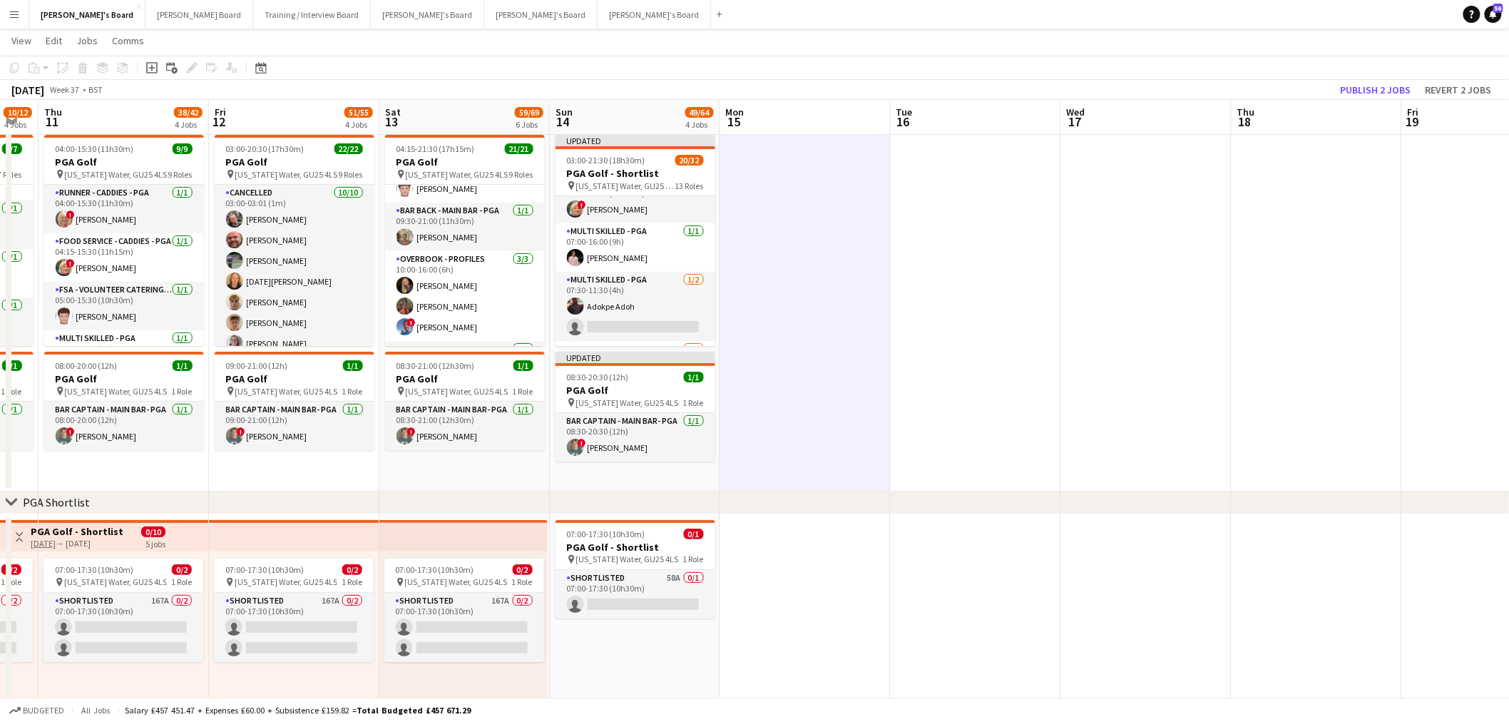
scroll to position [317, 0]
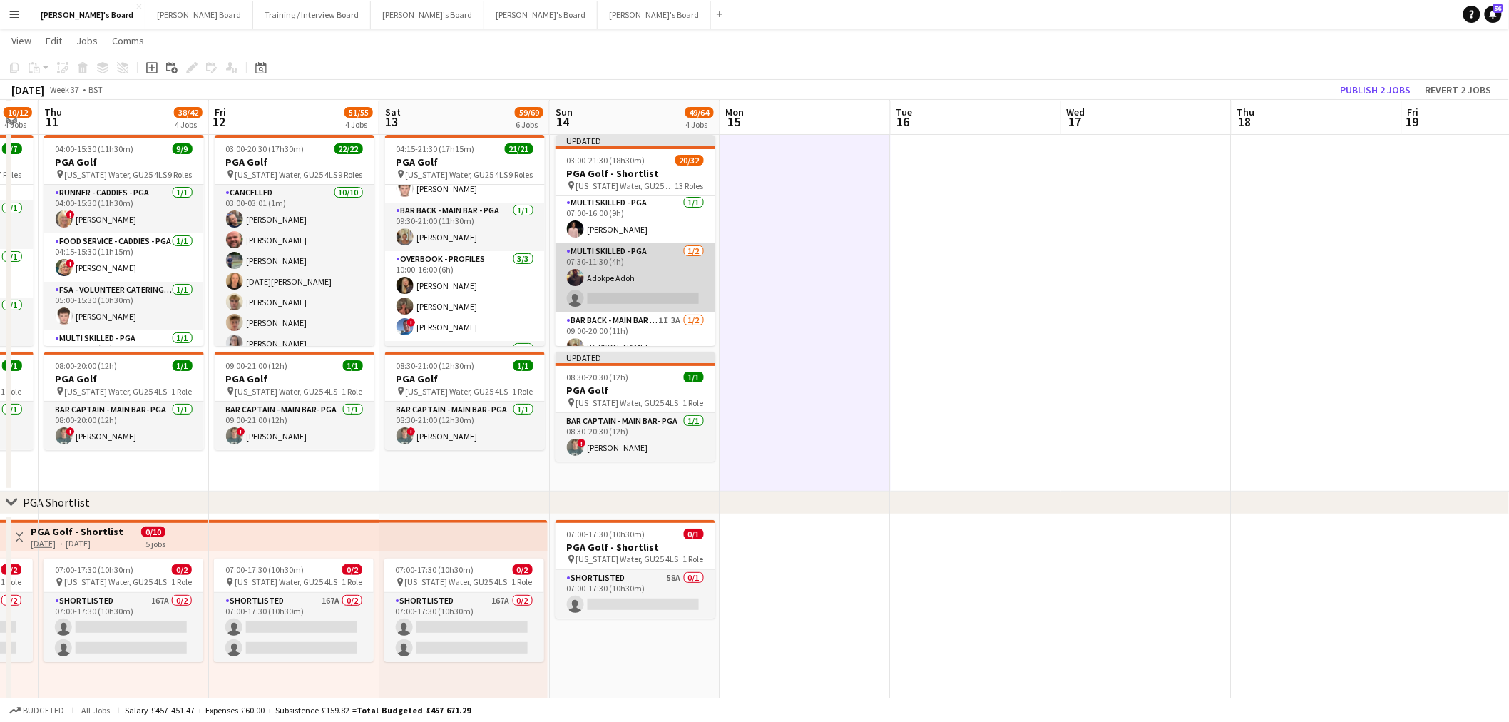
click at [646, 262] on app-card-role "Multi Skilled - PGA 1/2 07:30-11:30 (4h) Adokpe Adoh single-neutral-actions" at bounding box center [636, 277] width 160 height 69
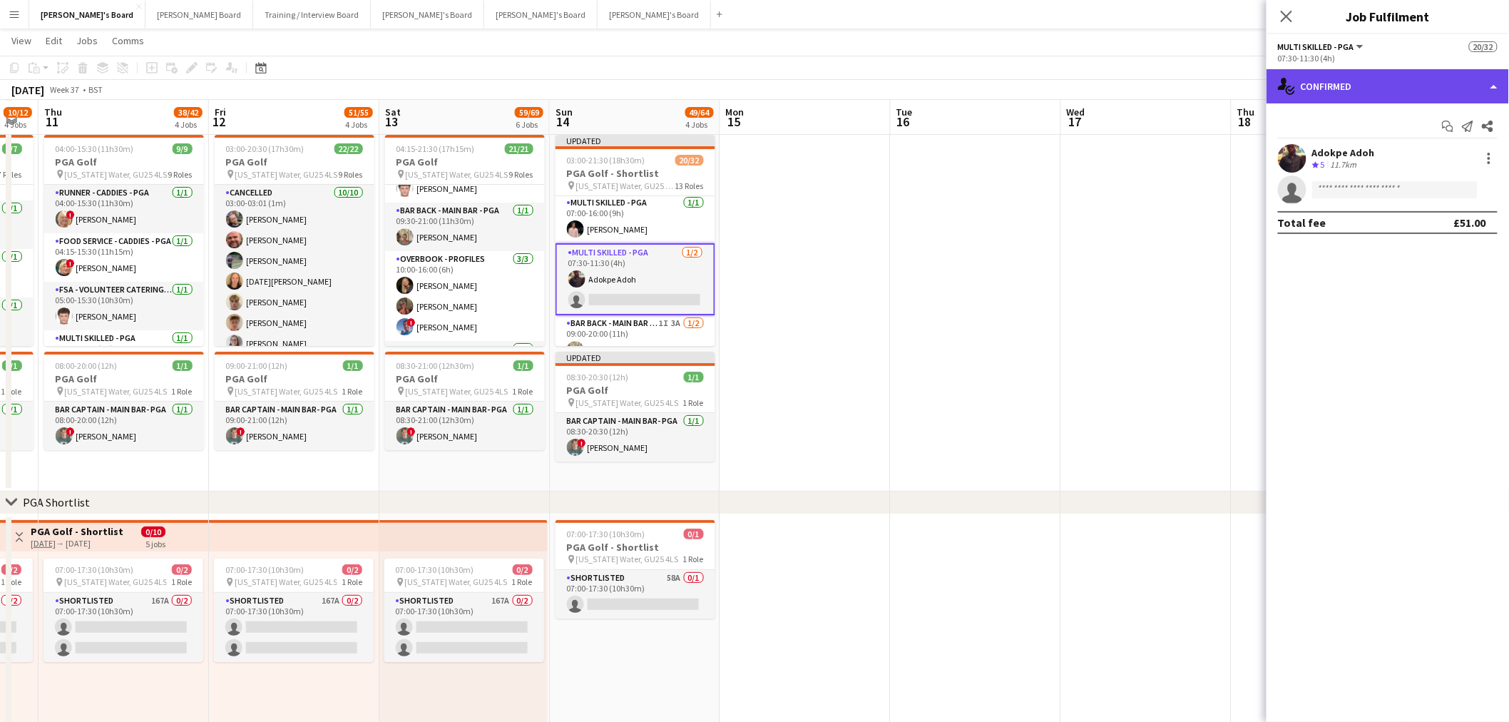
click at [1402, 91] on div "single-neutral-actions-check-2 Confirmed" at bounding box center [1388, 86] width 243 height 34
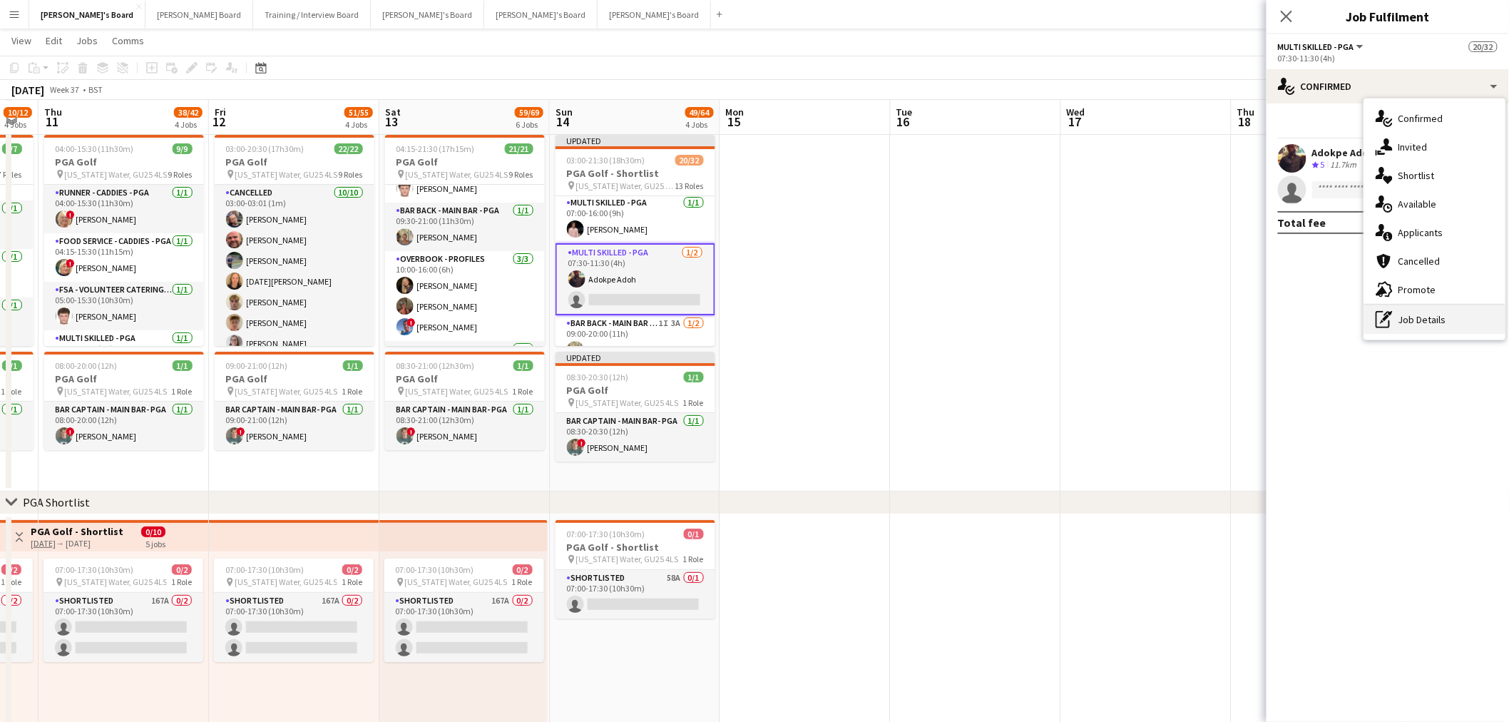
click at [1432, 322] on div "pen-write Job Details" at bounding box center [1435, 319] width 141 height 29
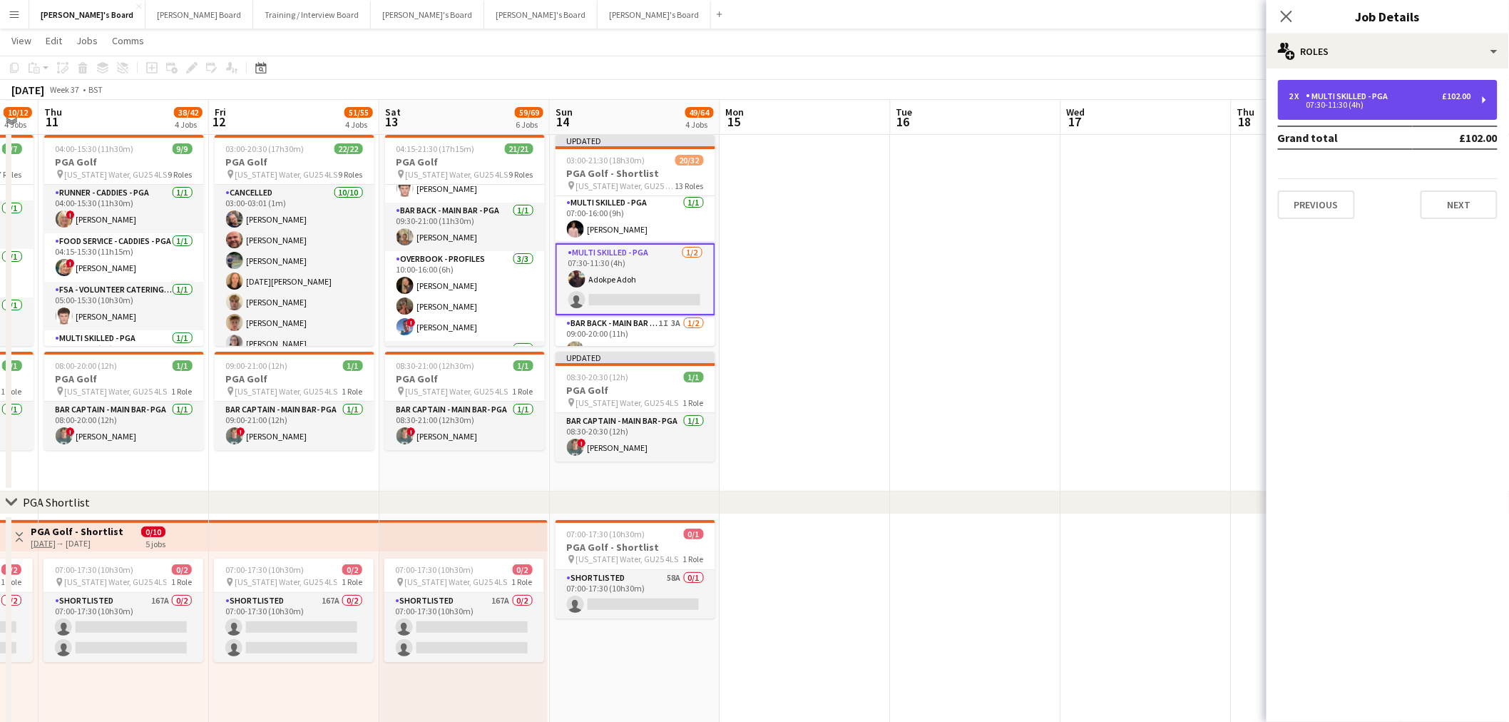
click at [1372, 91] on div "Multi Skilled - PGA" at bounding box center [1351, 96] width 88 height 10
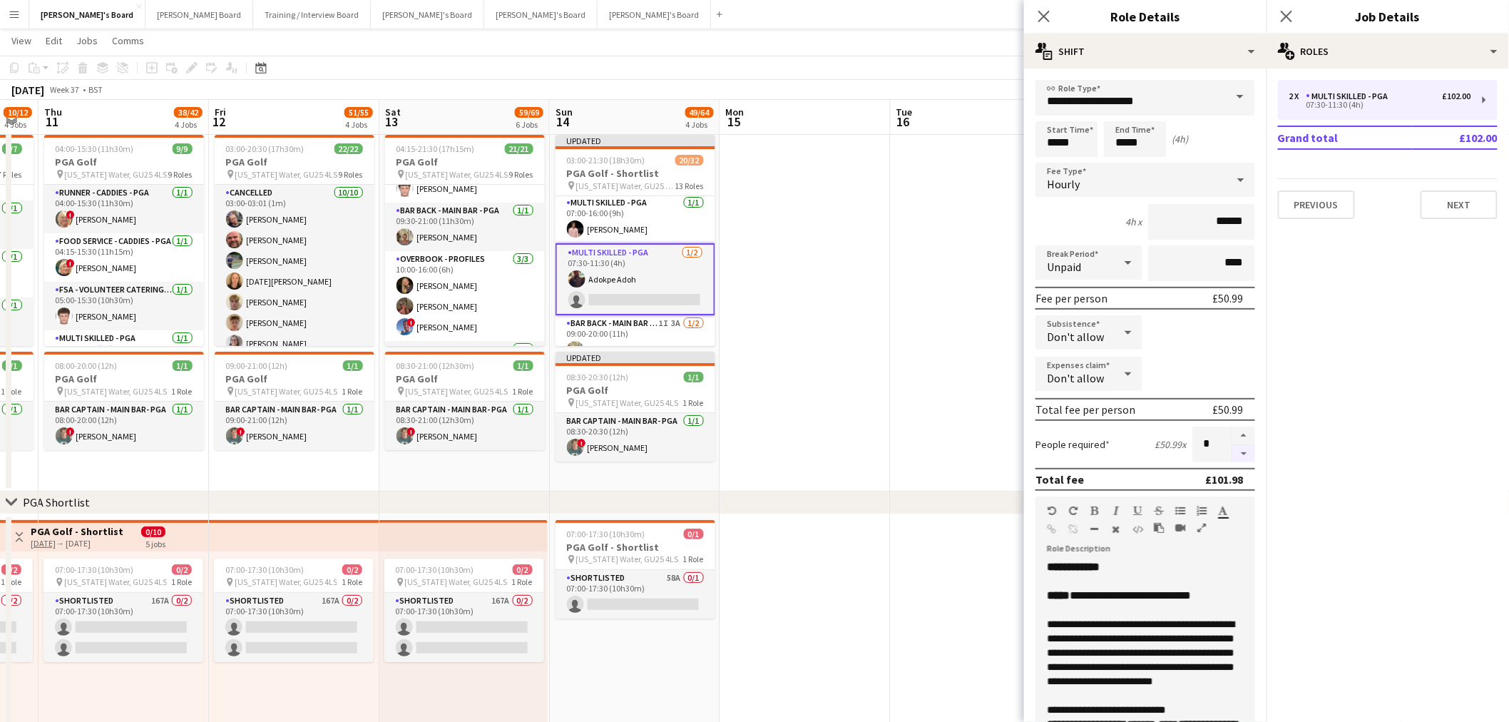
click at [1233, 453] on button "button" at bounding box center [1244, 454] width 23 height 18
type input "*"
click at [829, 351] on app-date-cell at bounding box center [805, 310] width 170 height 362
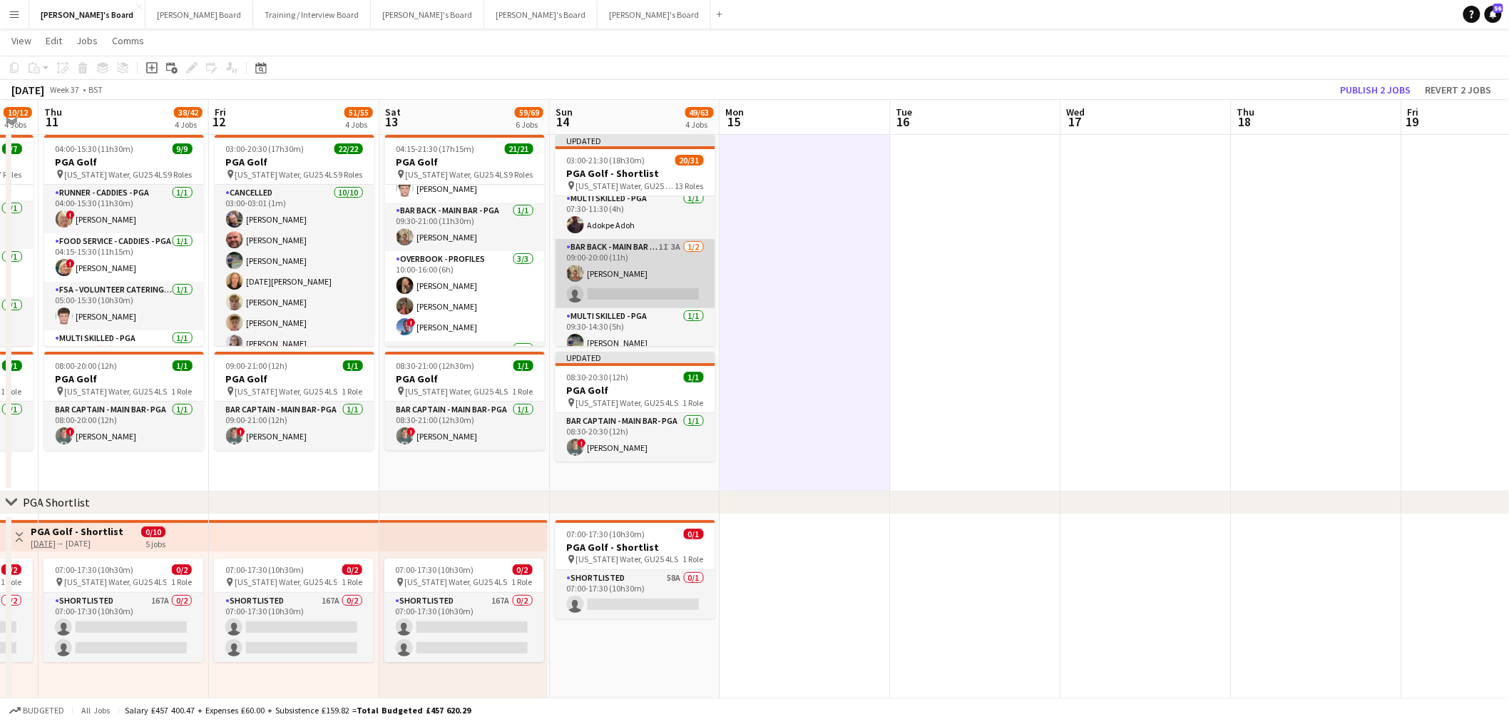
scroll to position [396, 0]
click at [644, 226] on app-card-role "Bar Back - Main Bar - PGA 1I 3A 1/2 09:00-20:00 (11h) Jacqueline Whitehorn-Scot…" at bounding box center [636, 247] width 160 height 69
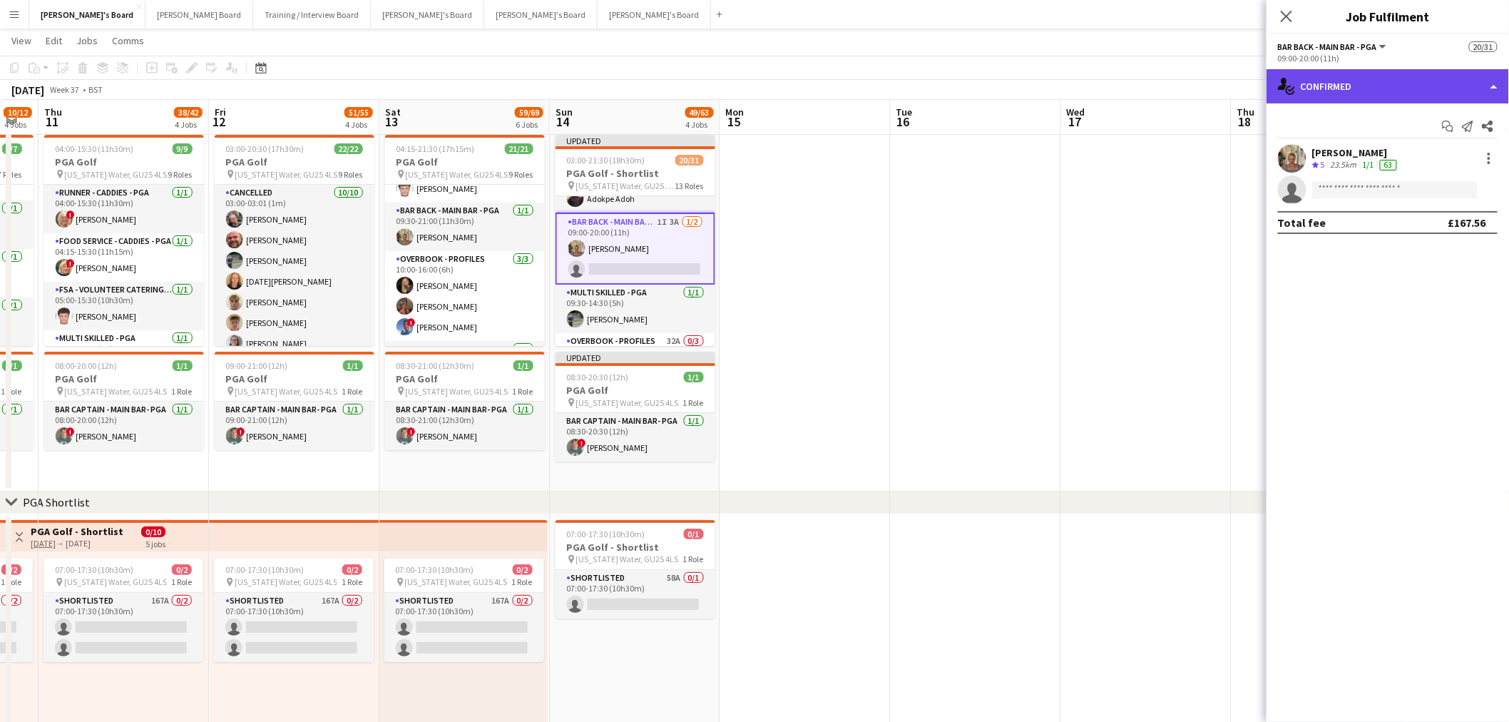
click at [1360, 86] on div "single-neutral-actions-check-2 Confirmed" at bounding box center [1388, 86] width 243 height 34
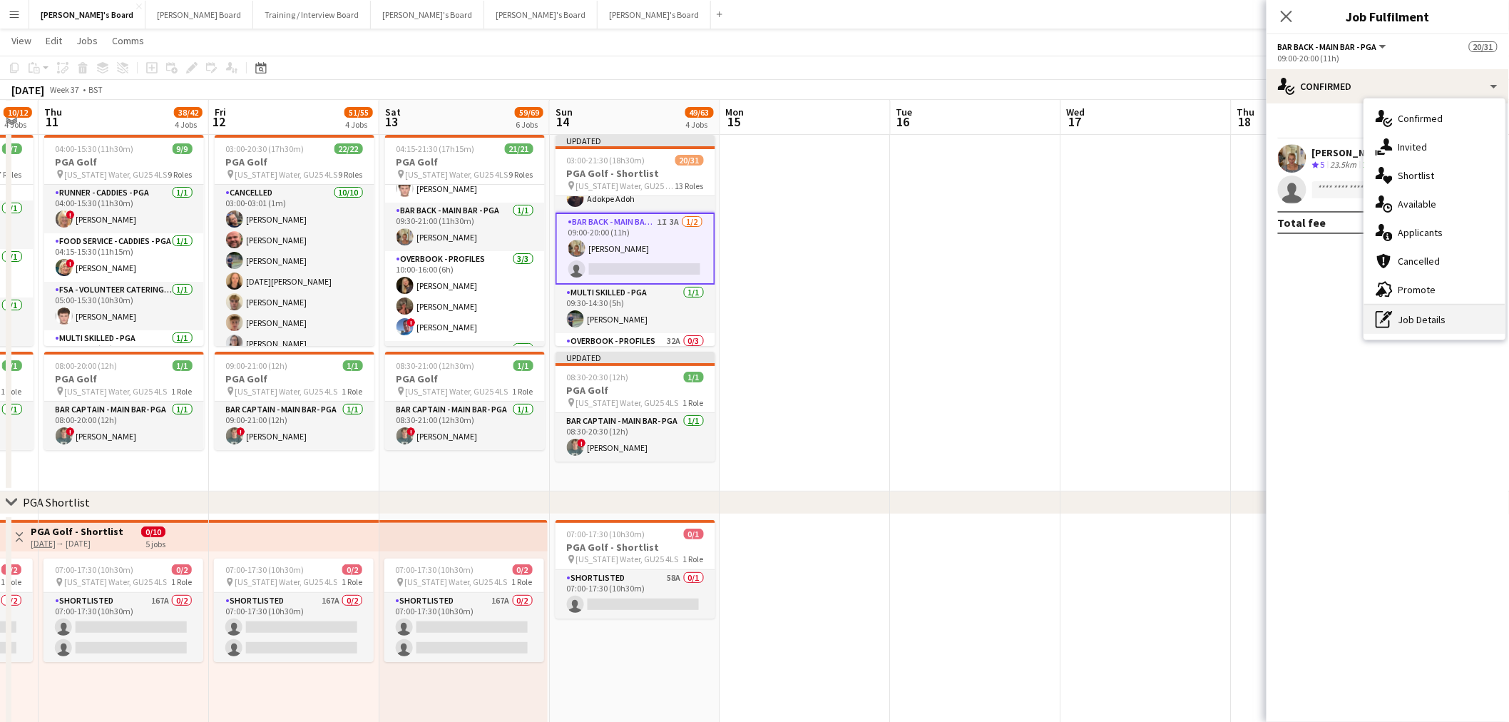
click at [1422, 329] on div "pen-write Job Details" at bounding box center [1435, 319] width 141 height 29
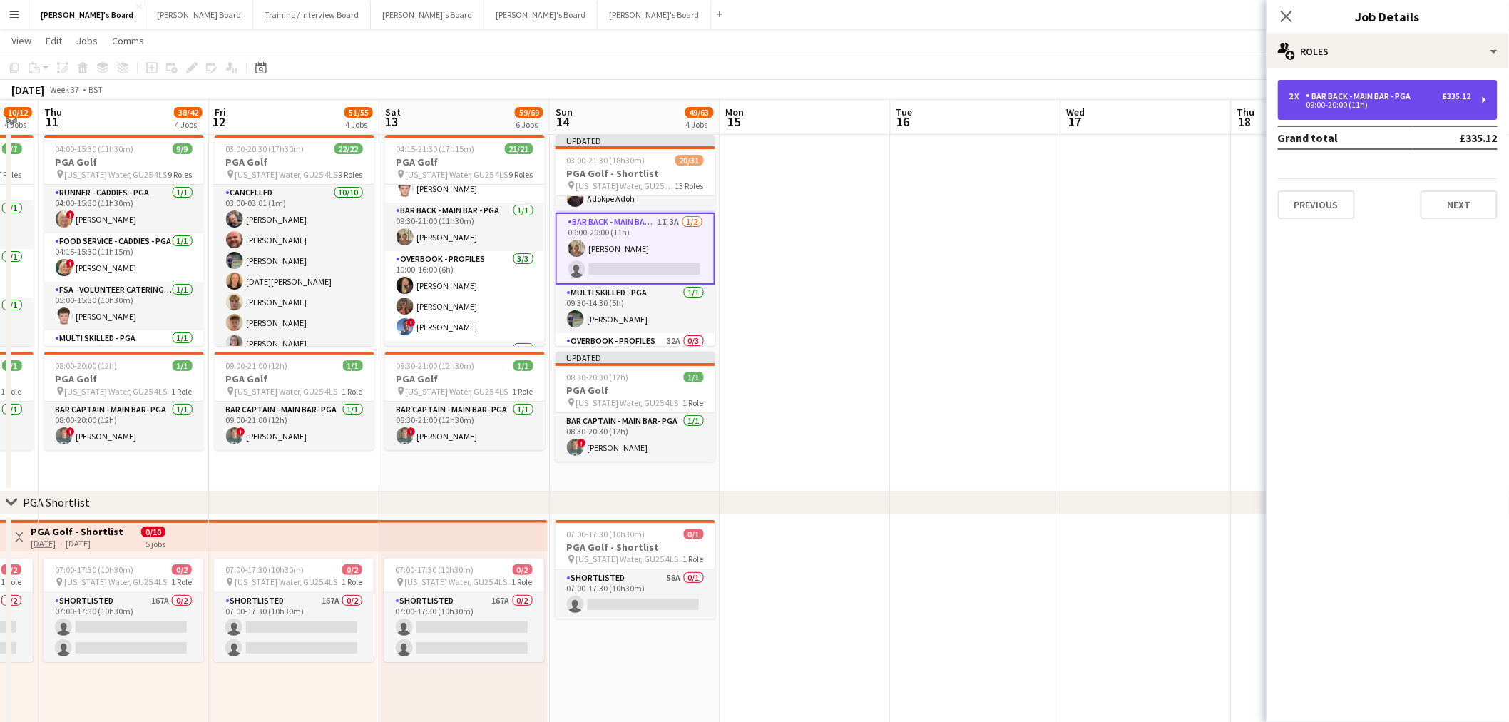
click at [1348, 98] on div "Bar Back - Main Bar - PGA" at bounding box center [1362, 96] width 111 height 10
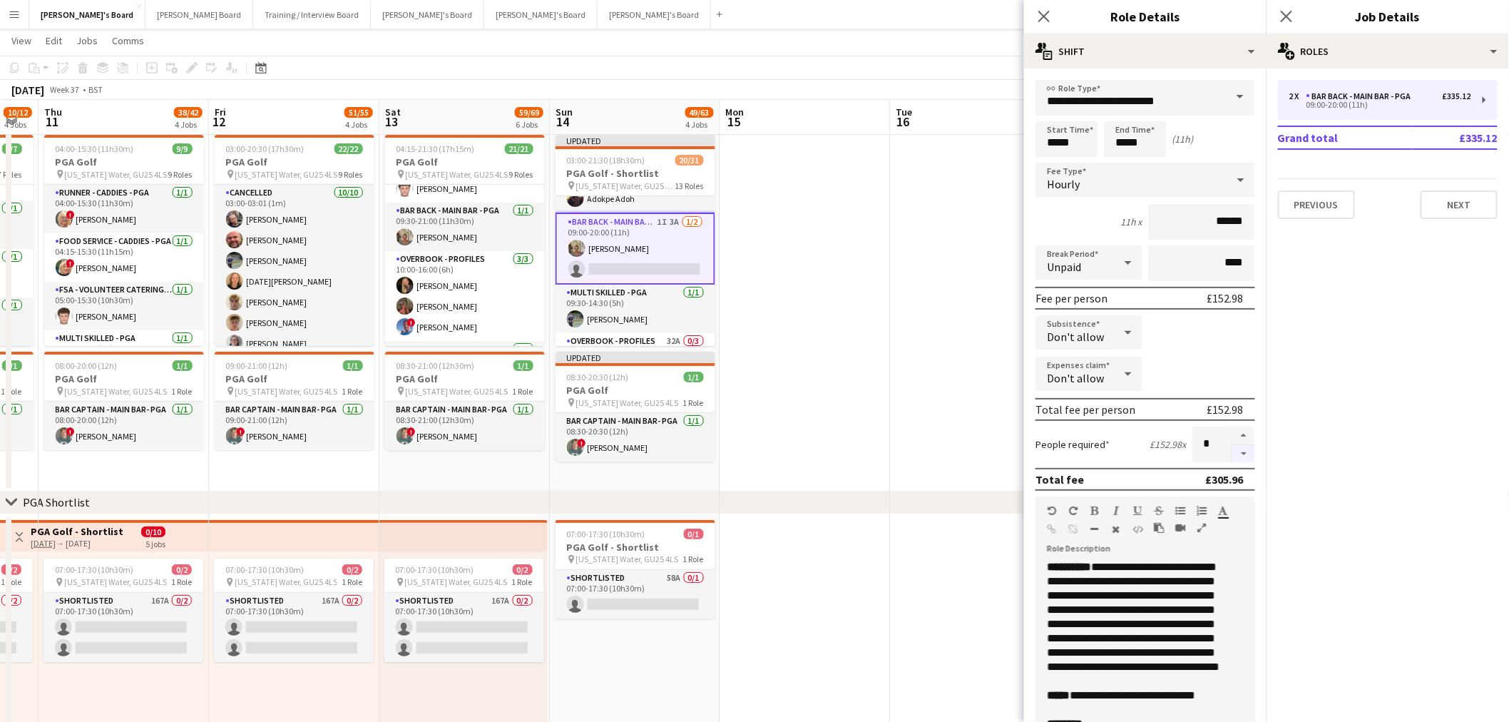
click at [1233, 453] on button "button" at bounding box center [1244, 454] width 23 height 18
type input "*"
click at [913, 322] on app-date-cell at bounding box center [976, 310] width 170 height 362
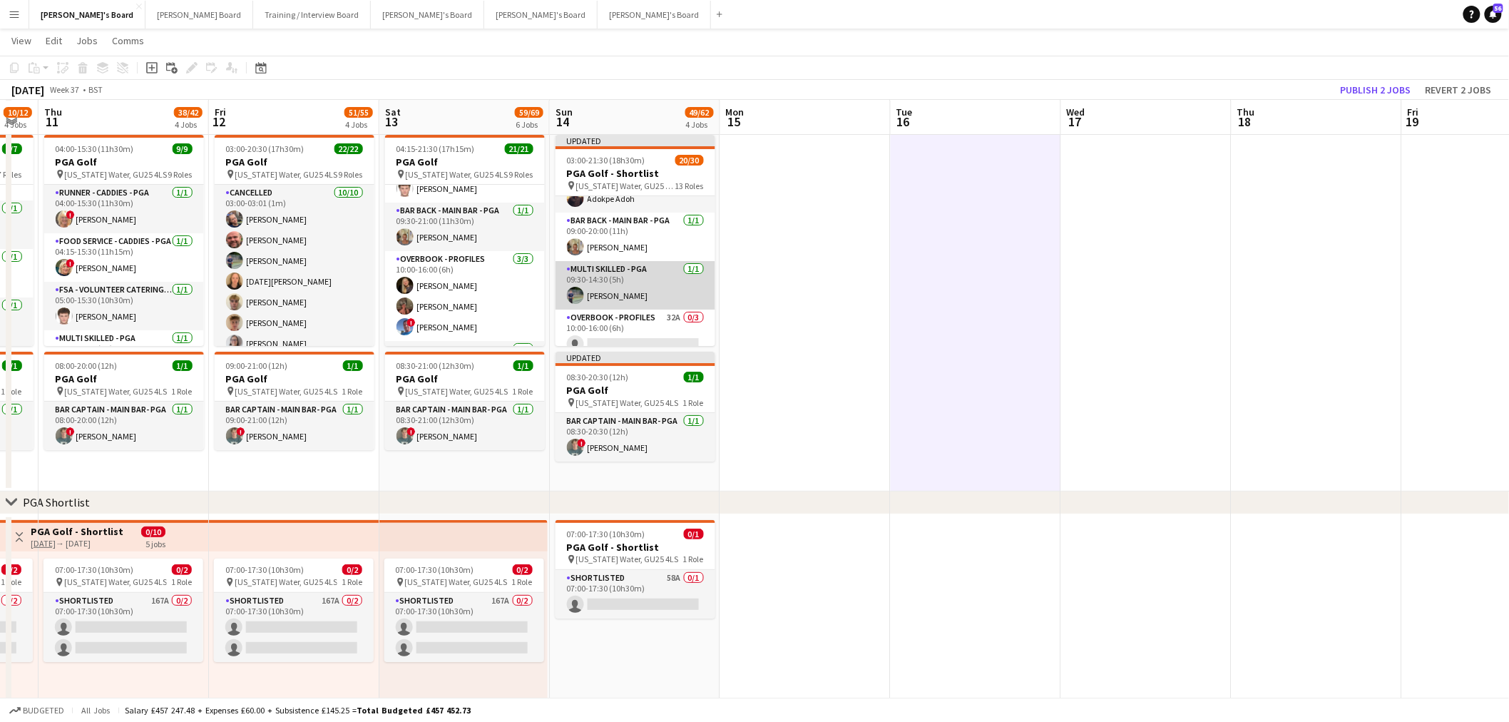
scroll to position [475, 0]
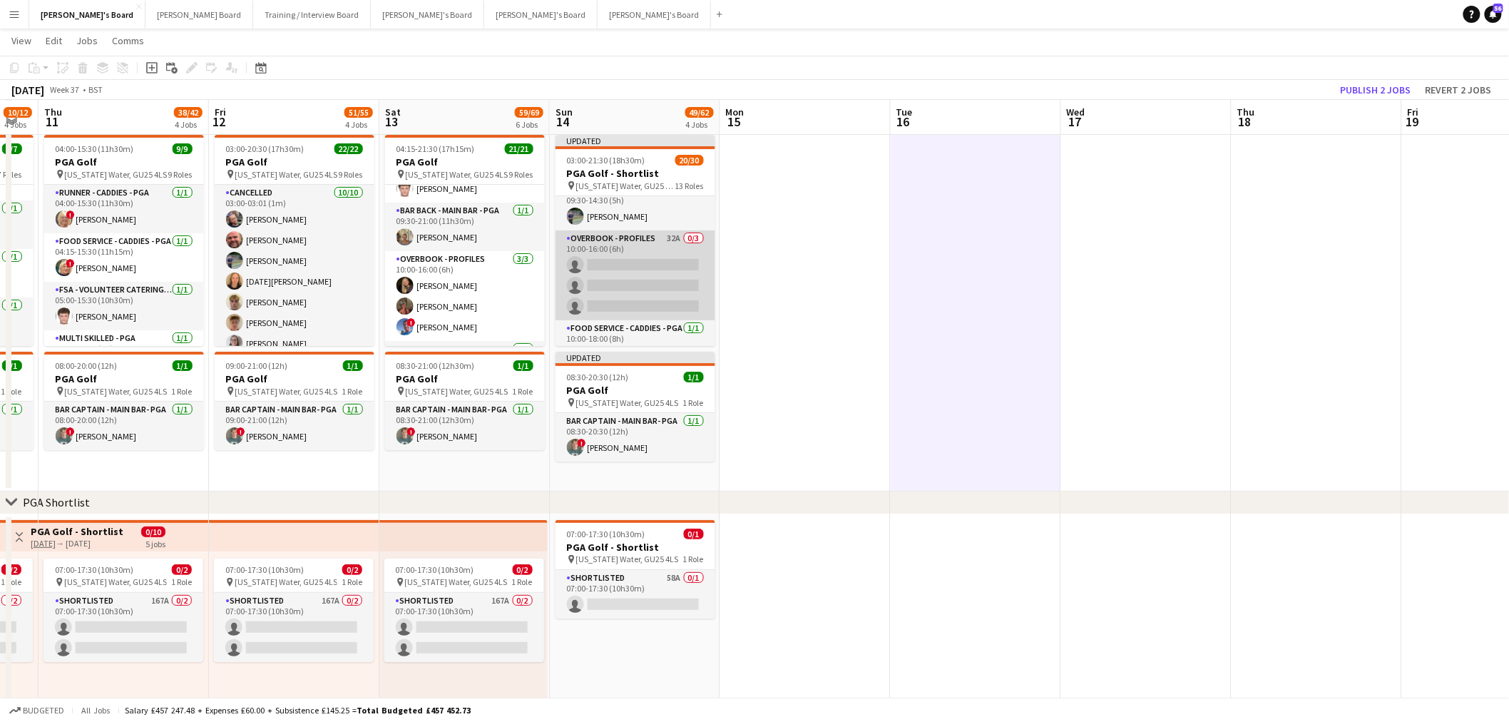
click at [633, 264] on app-card-role "Overbook - Profiles 32A 0/3 10:00-16:00 (6h) single-neutral-actions single-neut…" at bounding box center [636, 275] width 160 height 90
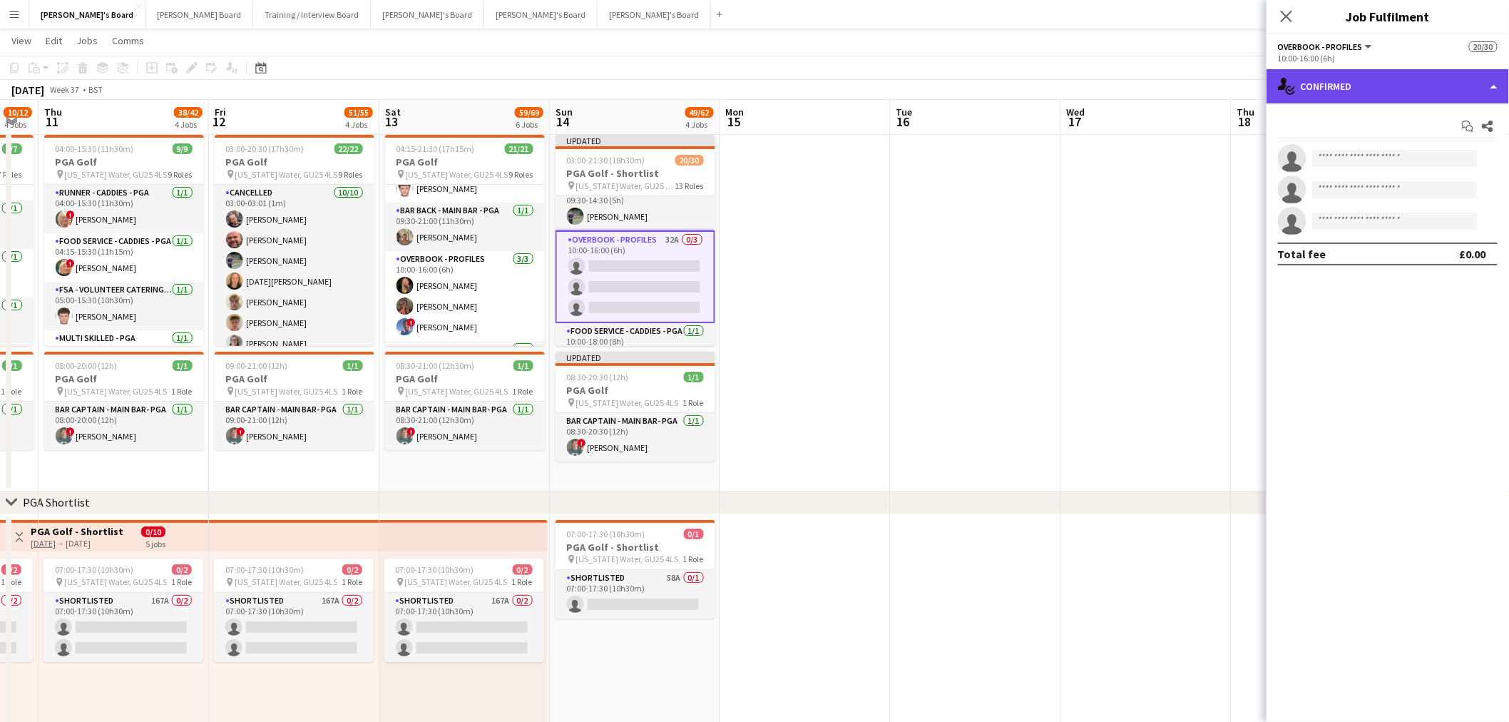
click at [1379, 82] on div "single-neutral-actions-check-2 Confirmed" at bounding box center [1388, 86] width 243 height 34
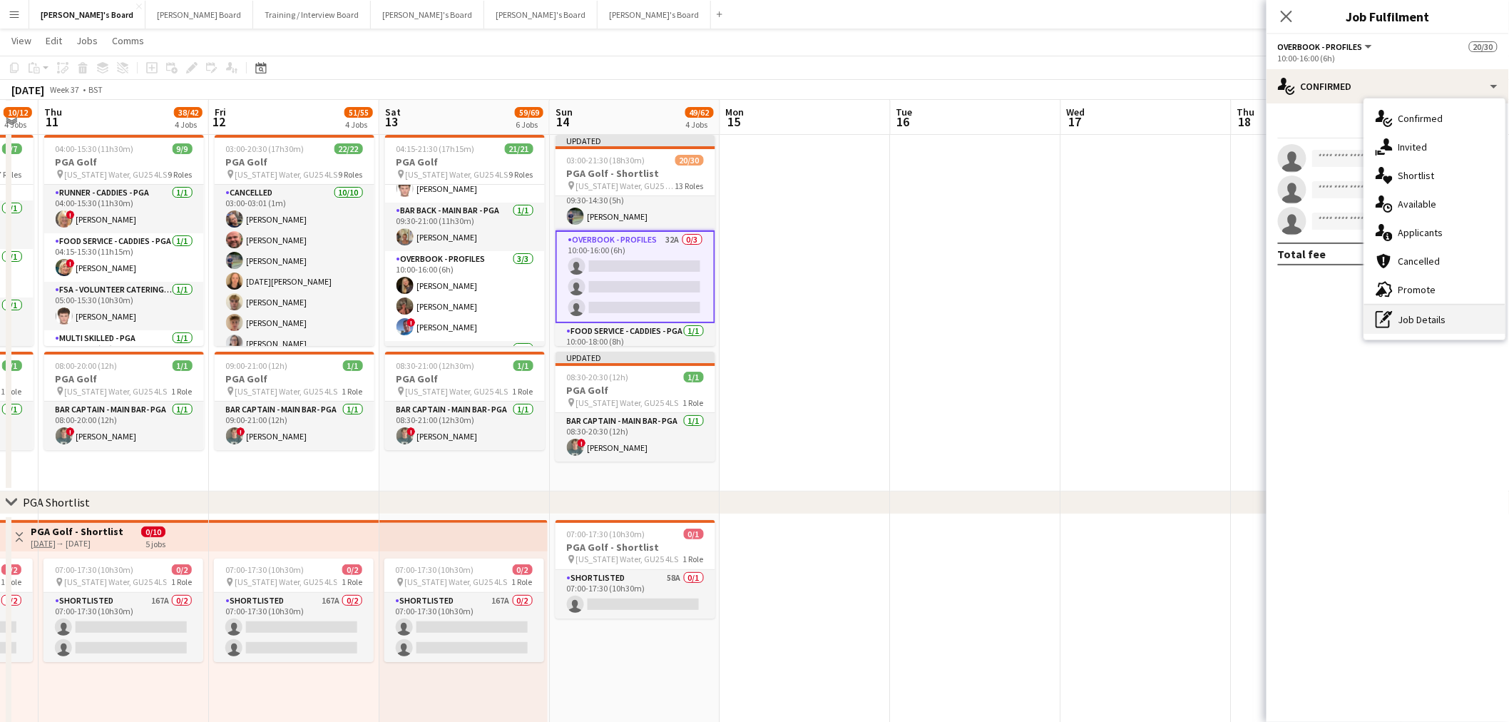
click at [1421, 330] on div "pen-write Job Details" at bounding box center [1435, 319] width 141 height 29
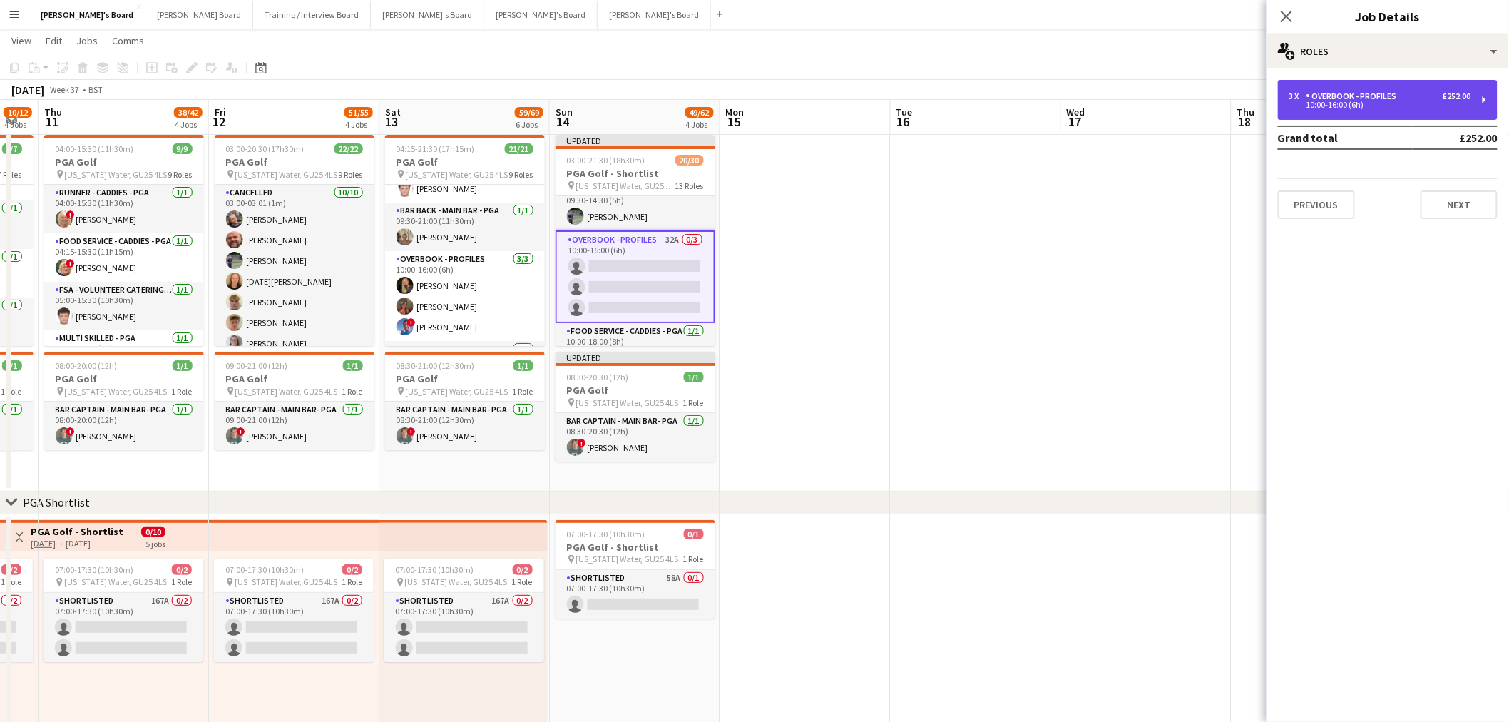
click at [1336, 104] on div "10:00-16:00 (6h)" at bounding box center [1381, 104] width 182 height 7
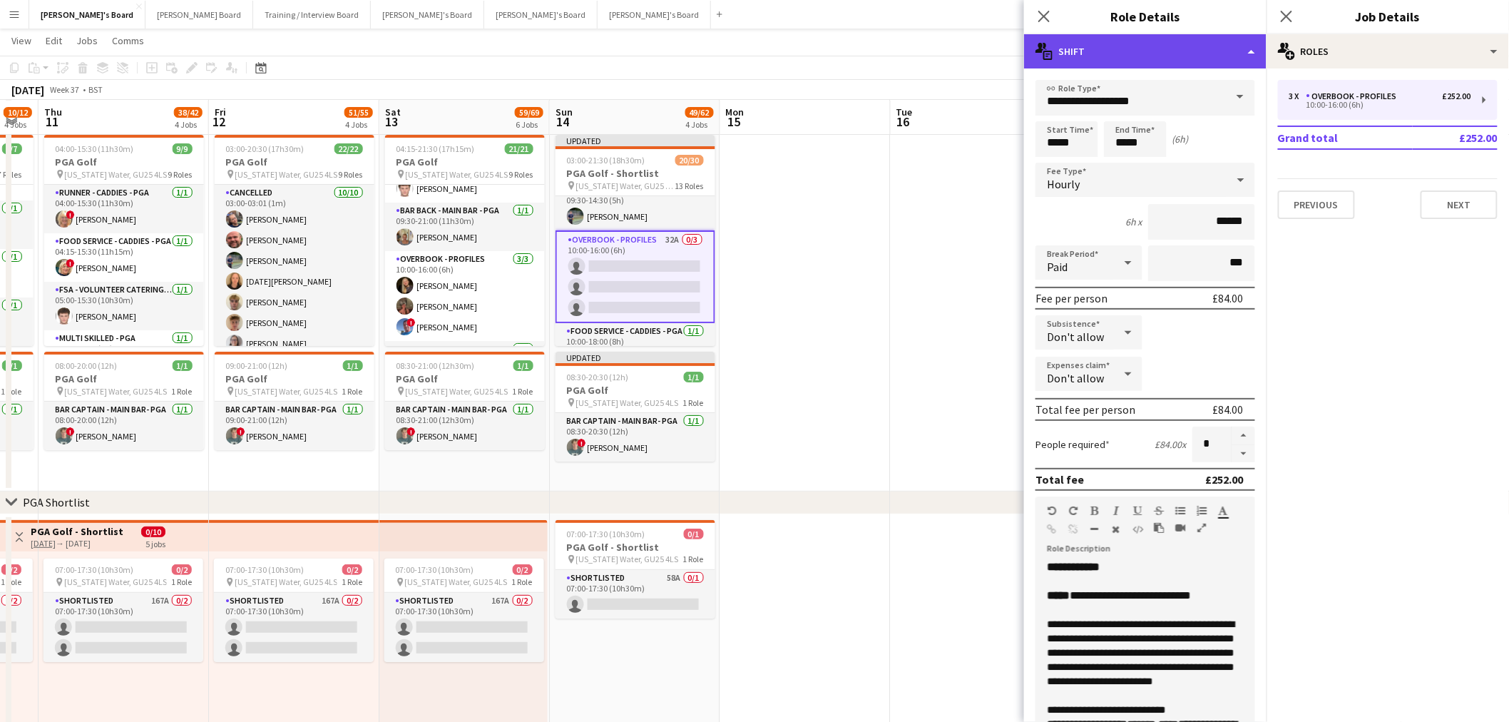
click at [1130, 64] on div "multiple-actions-text Shift" at bounding box center [1145, 51] width 243 height 34
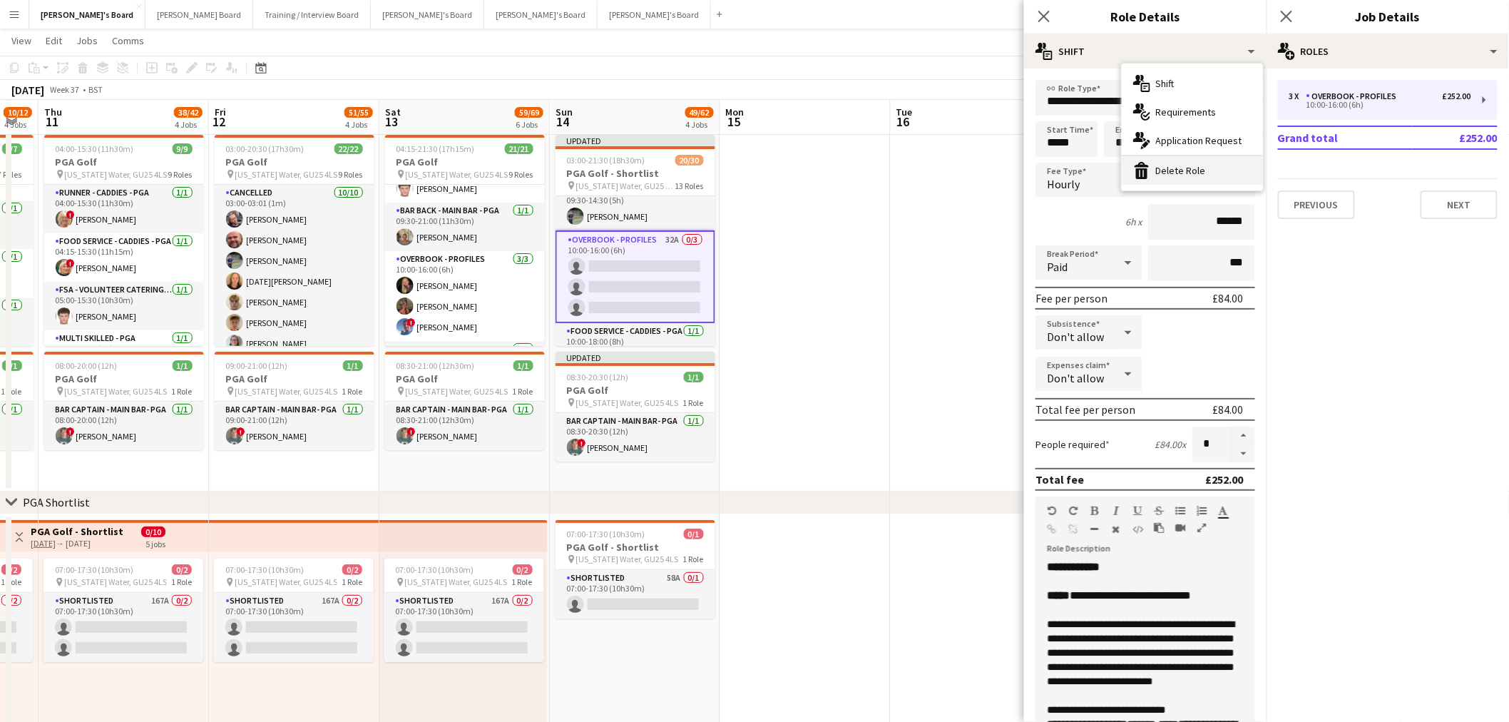
click at [1151, 171] on div "bin-2 Delete Role" at bounding box center [1192, 170] width 141 height 29
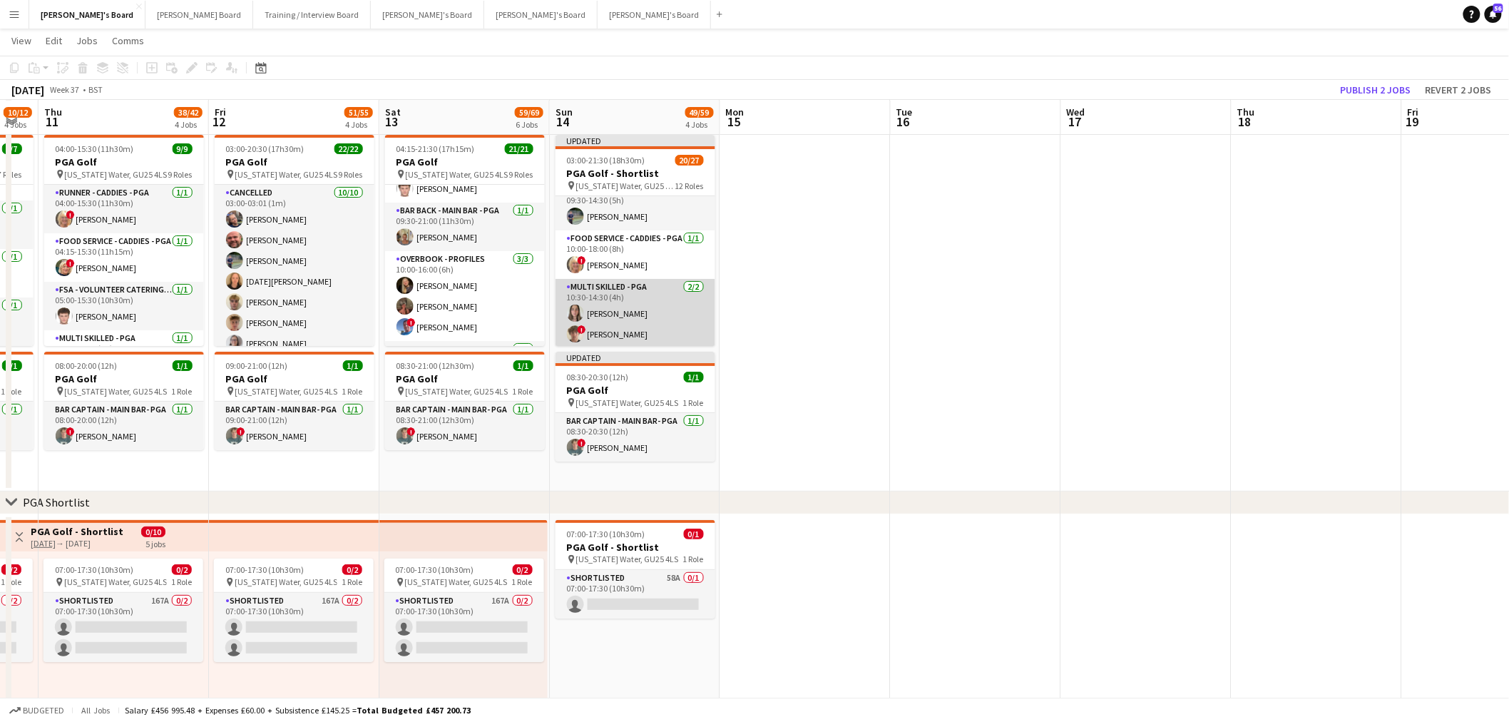
scroll to position [554, 0]
click at [618, 286] on app-card-role "Bar Cashier - Main Bar - PGA 0/4 12:00-21:30 (9h30m) single-neutral-actions sin…" at bounding box center [636, 324] width 160 height 111
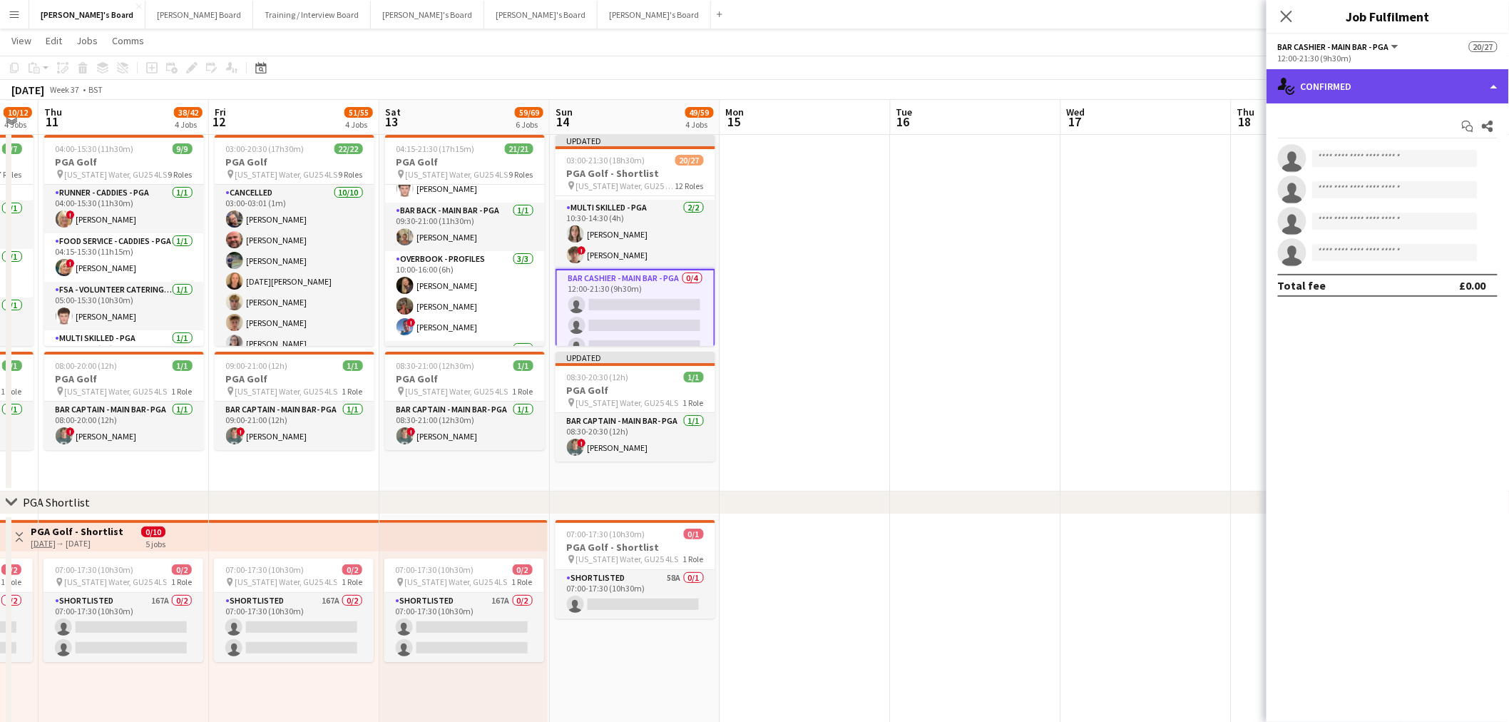
click at [1315, 76] on div "single-neutral-actions-check-2 Confirmed" at bounding box center [1388, 86] width 243 height 34
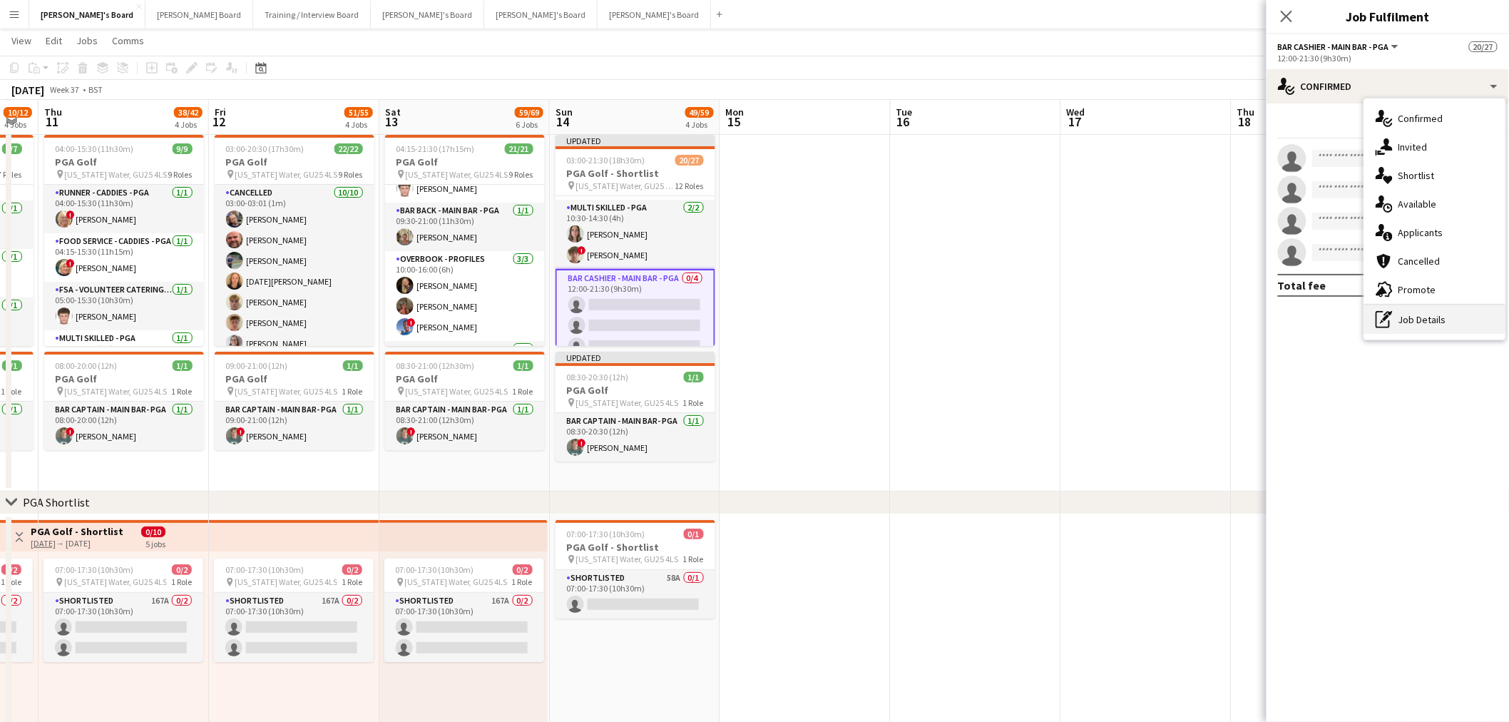
click at [1412, 316] on div "pen-write Job Details" at bounding box center [1435, 319] width 141 height 29
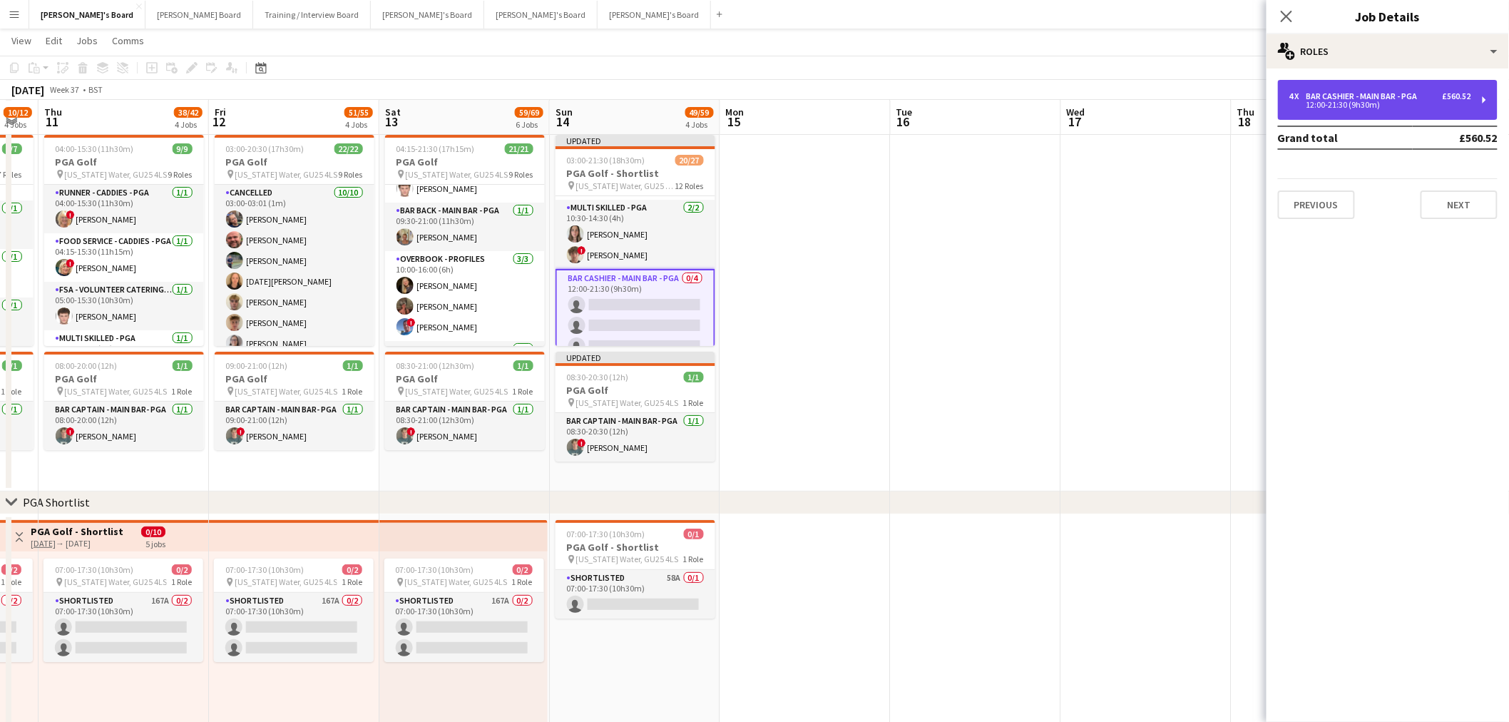
click at [1351, 83] on div "4 x Bar Cashier - Main Bar - PGA £560.52 12:00-21:30 (9h30m)" at bounding box center [1388, 100] width 220 height 40
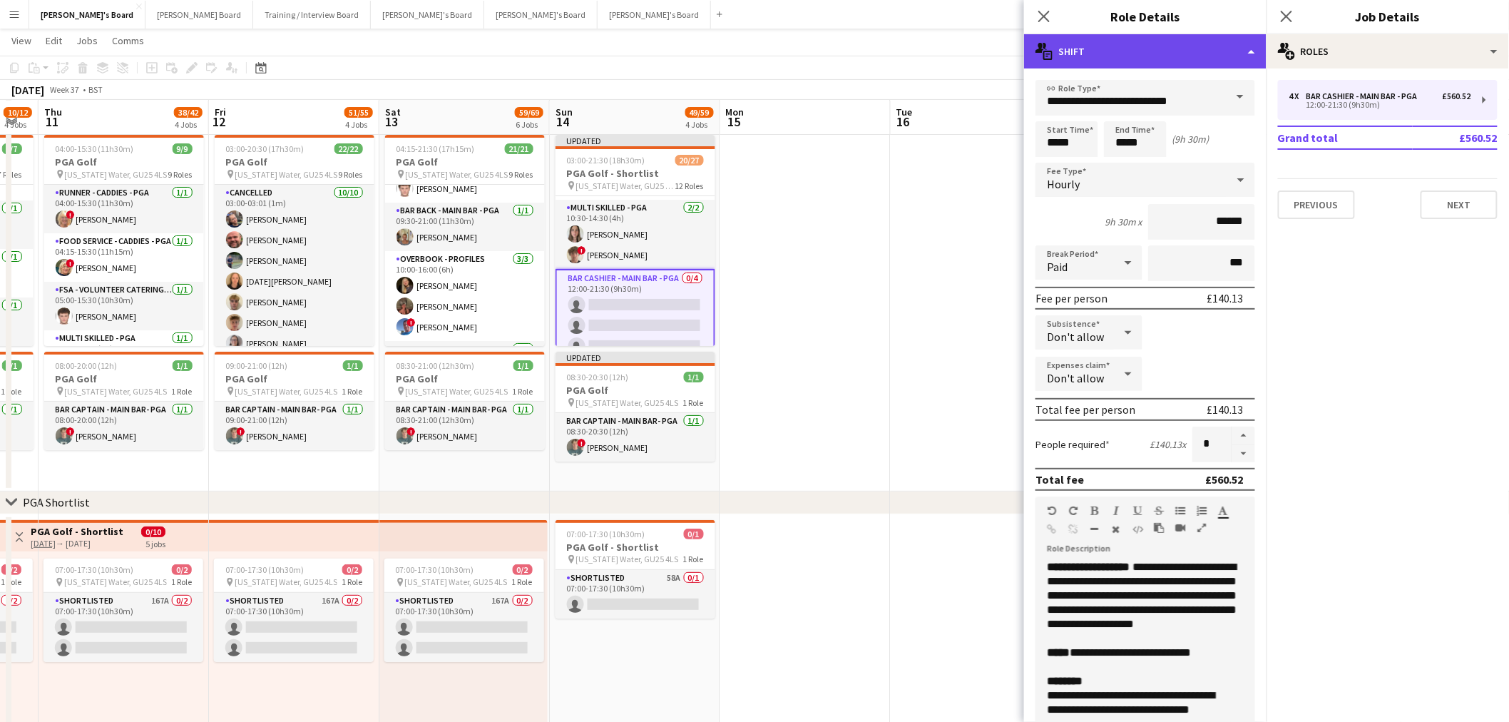
click at [1103, 53] on div "multiple-actions-text Shift" at bounding box center [1145, 51] width 243 height 34
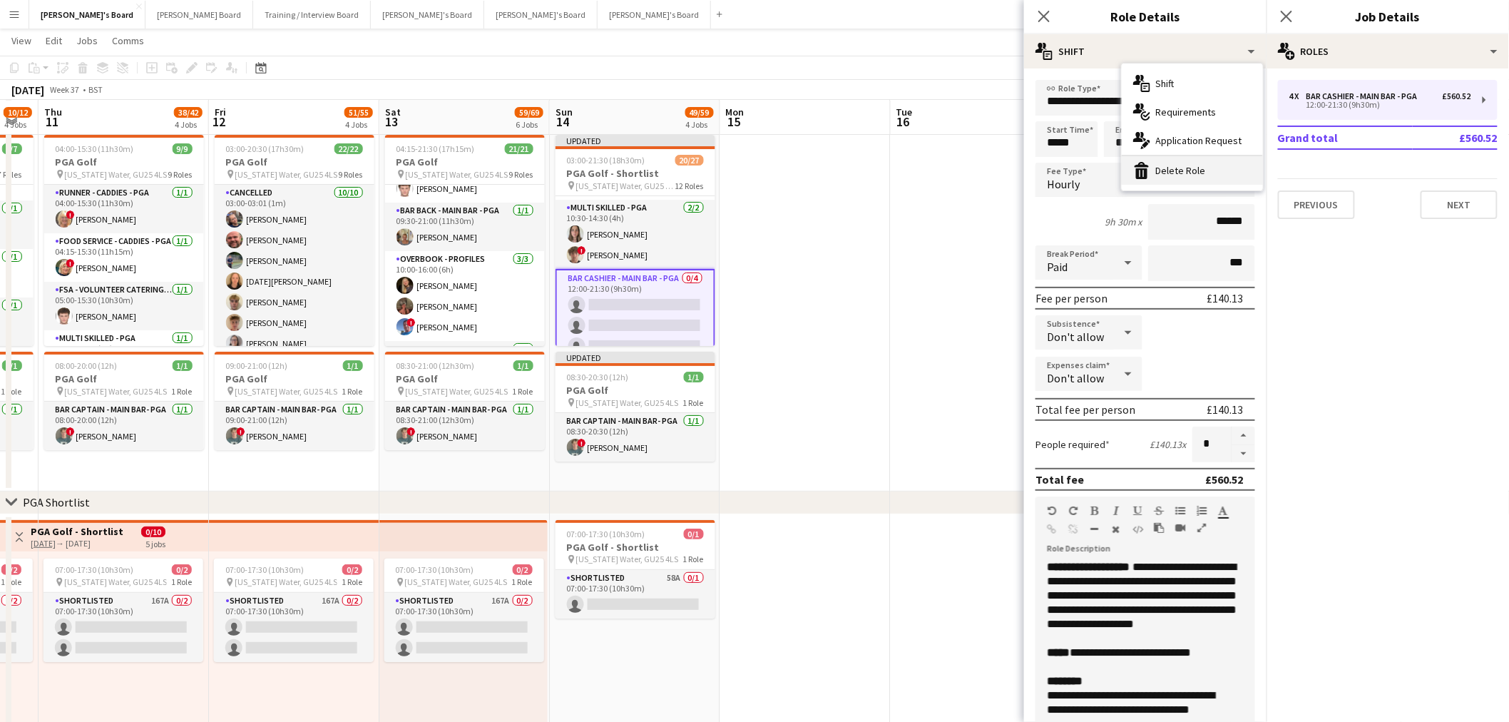
click at [1153, 173] on div "bin-2 Delete Role" at bounding box center [1192, 170] width 141 height 29
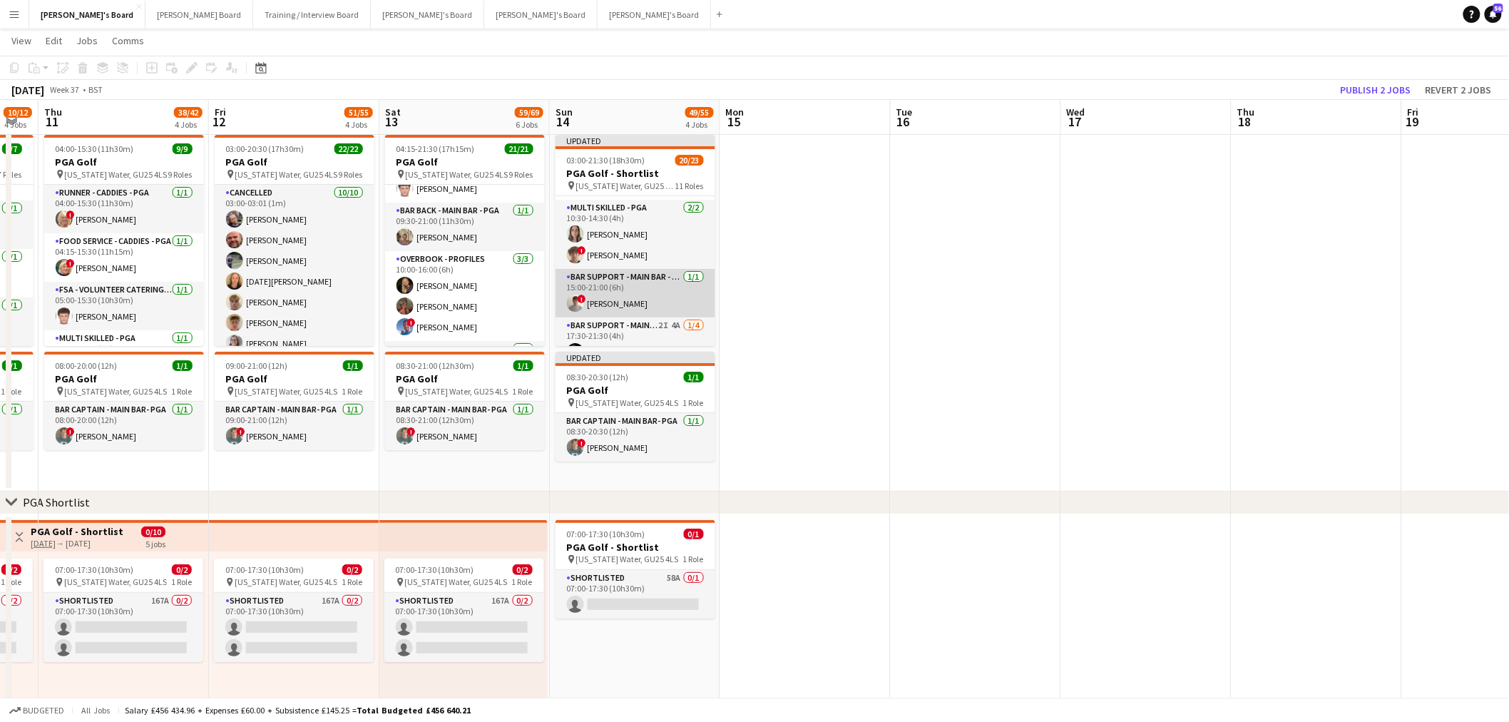
scroll to position [633, 0]
click at [653, 268] on app-card-role "Bar Support - Main Bar - PGA 2I 4A 1/4 17:30-21:30 (4h) Joseph Simms single-neu…" at bounding box center [636, 294] width 160 height 111
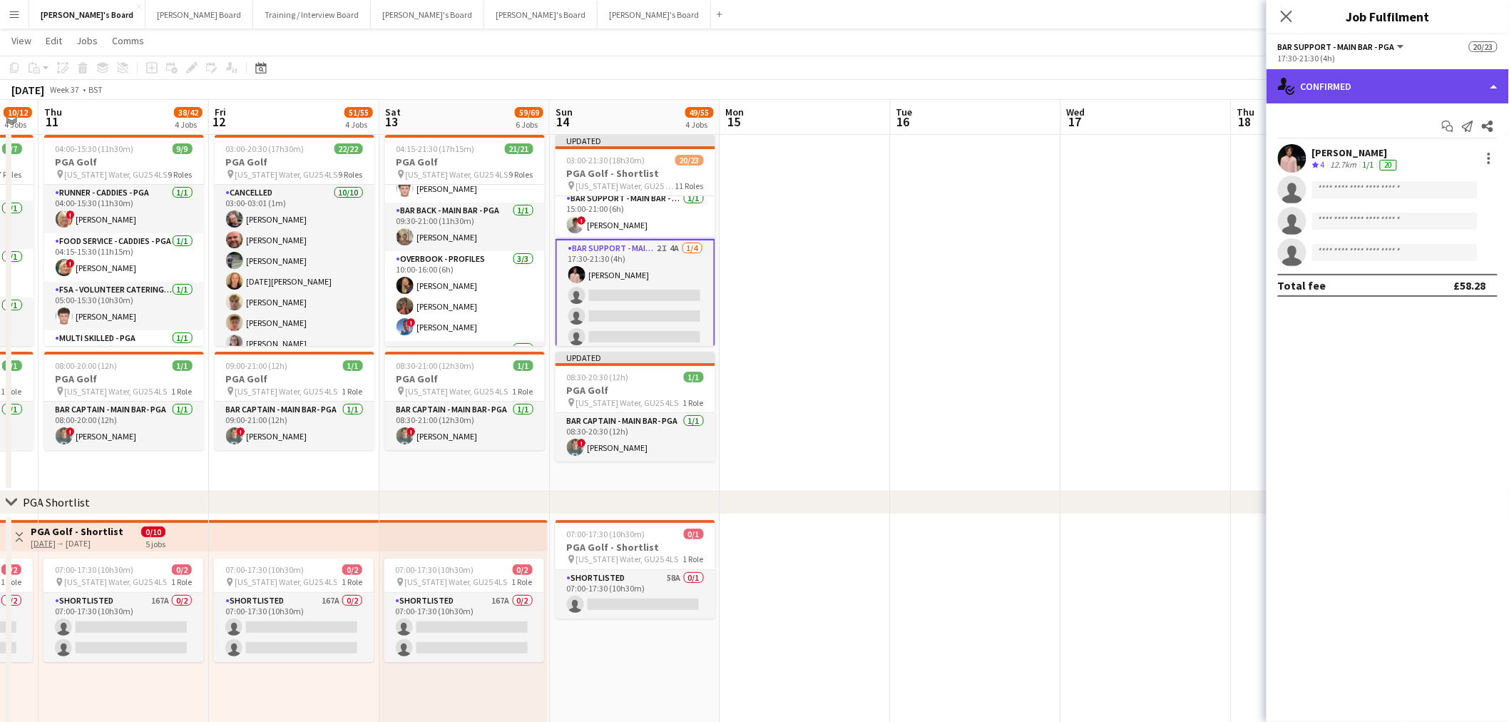
click at [1362, 77] on div "single-neutral-actions-check-2 Confirmed" at bounding box center [1388, 86] width 243 height 34
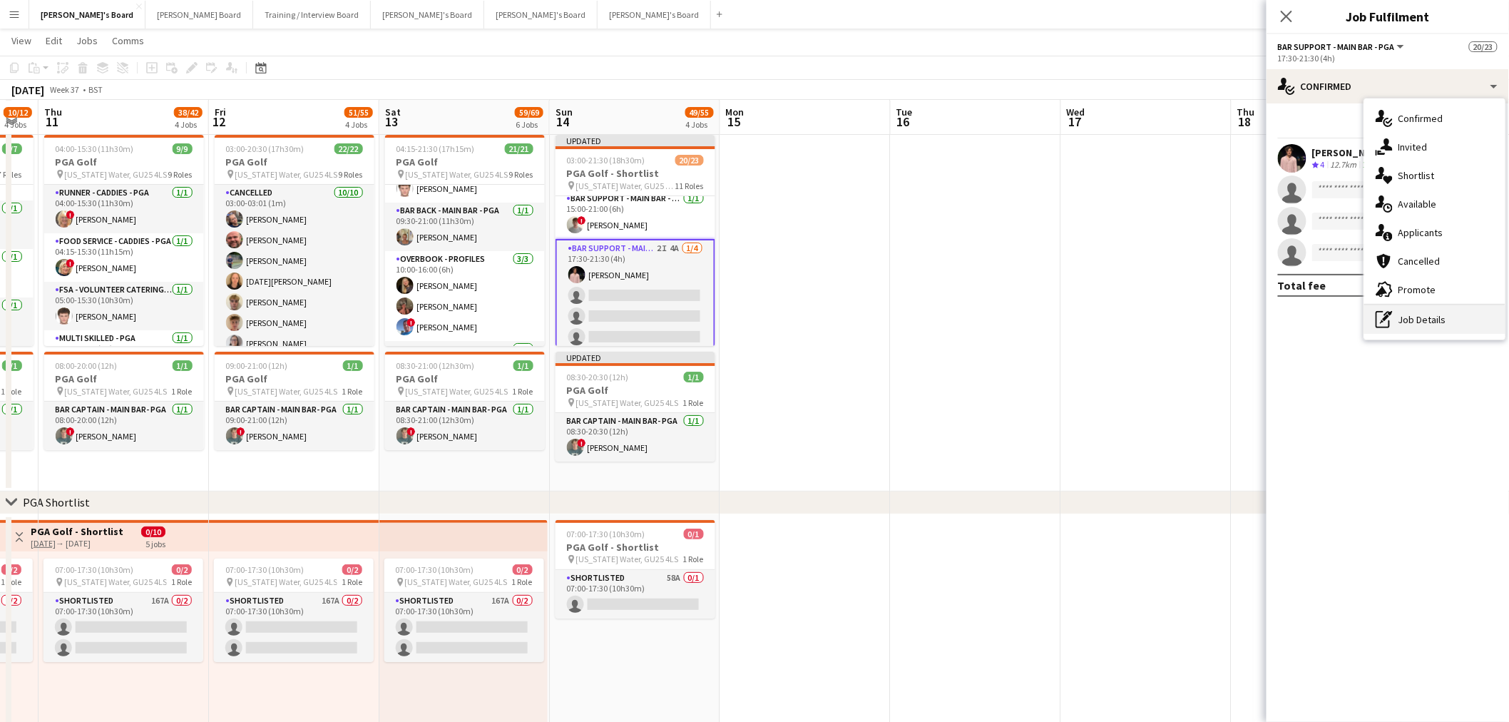
click at [1390, 325] on icon at bounding box center [1383, 319] width 14 height 17
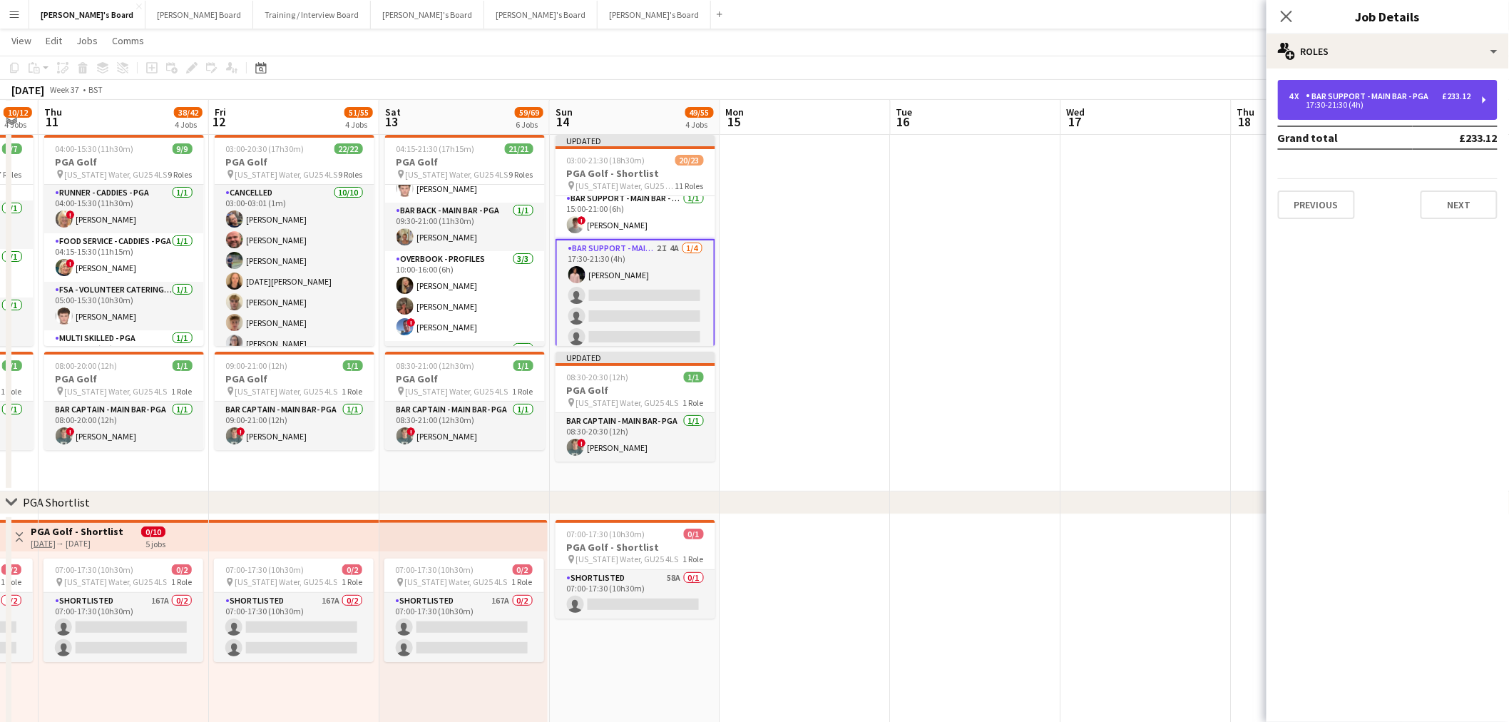
click at [1285, 111] on div "4 x Bar Support - Main Bar - PGA £233.12 17:30-21:30 (4h)" at bounding box center [1388, 100] width 220 height 40
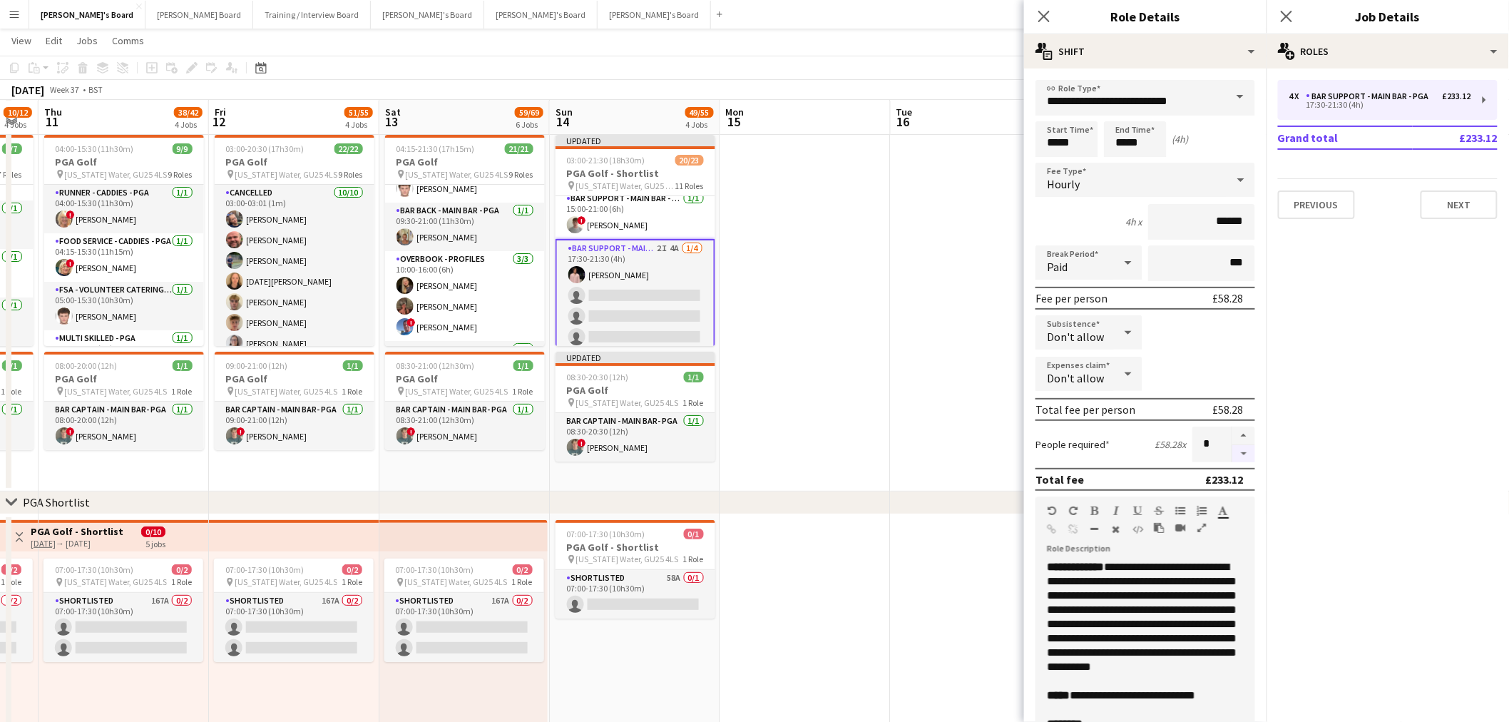
click at [1233, 451] on button "button" at bounding box center [1244, 454] width 23 height 18
type input "*"
click at [805, 315] on app-date-cell at bounding box center [805, 310] width 170 height 362
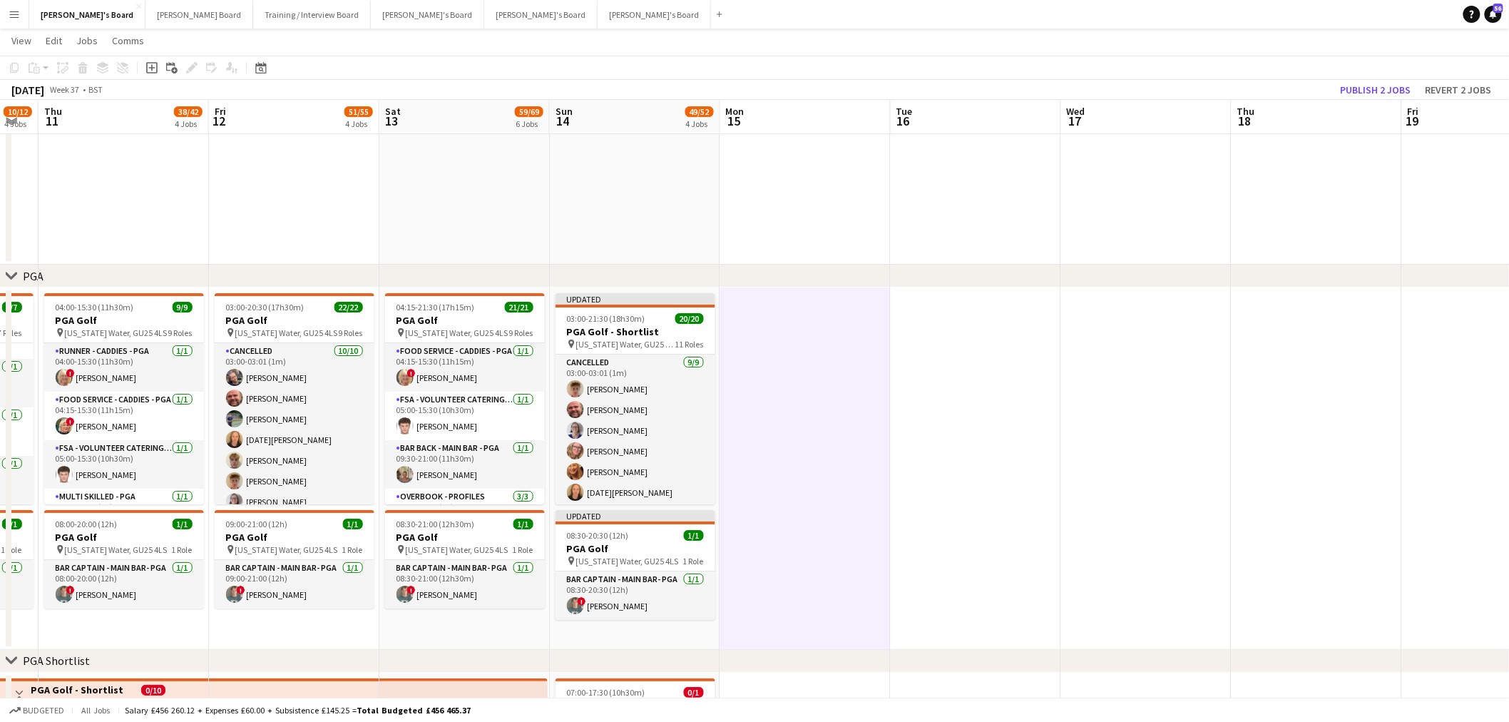
scroll to position [0, 365]
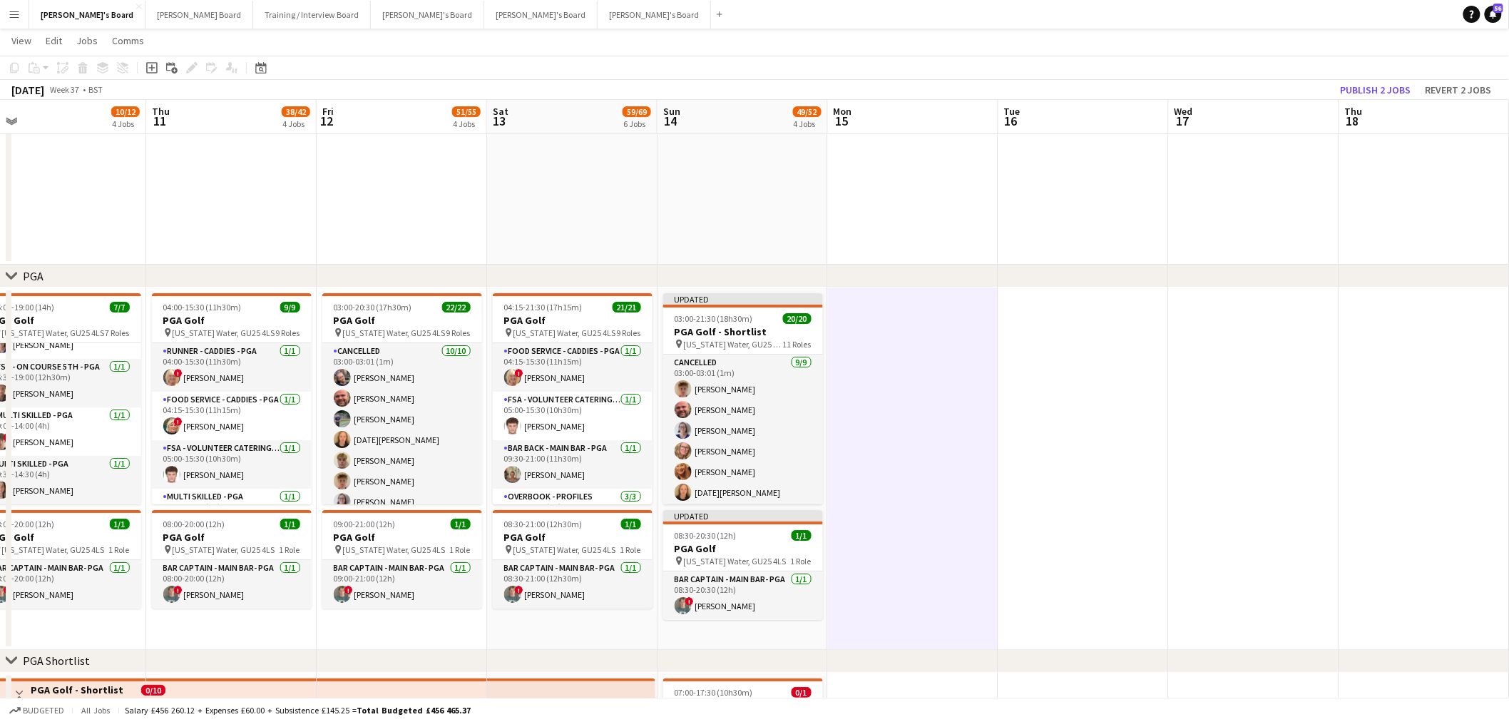
drag, startPoint x: 745, startPoint y: 415, endPoint x: 758, endPoint y: 425, distance: 16.3
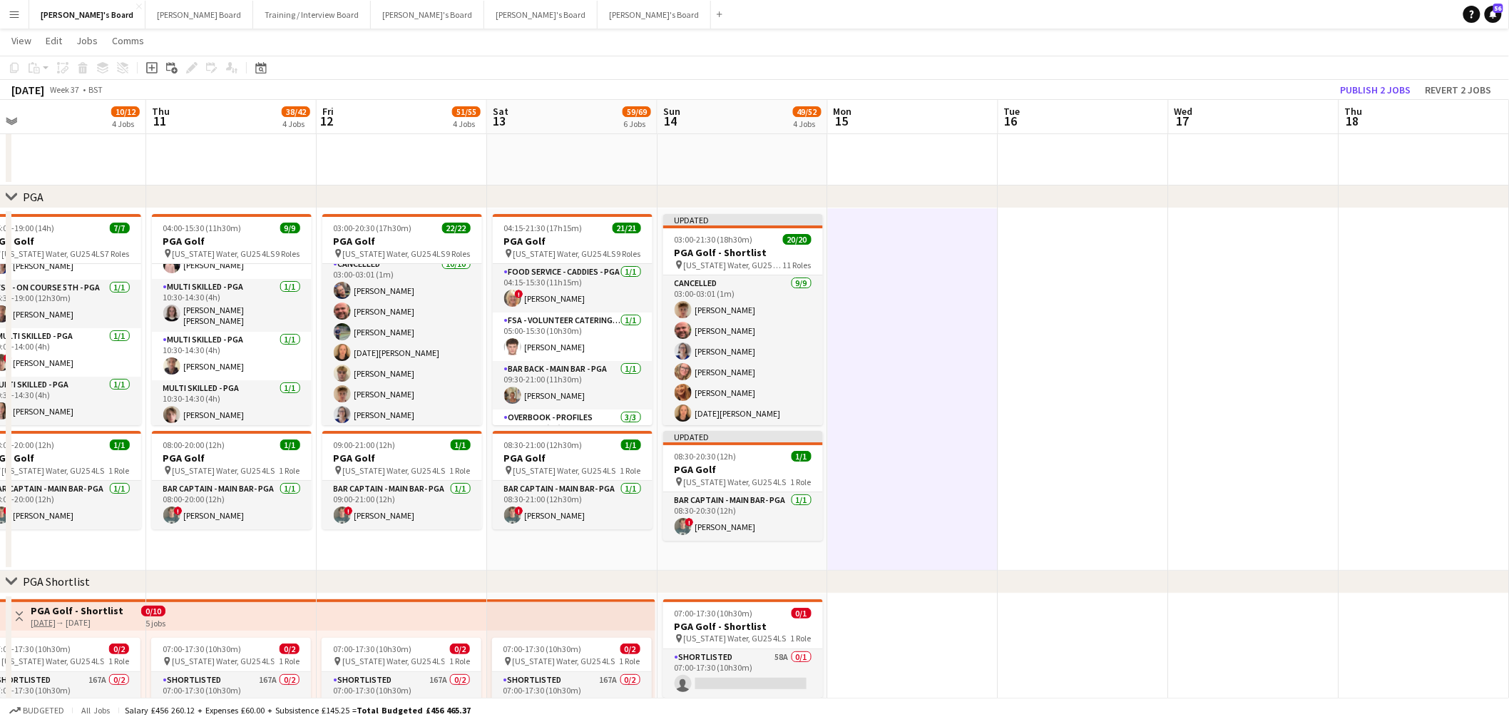
scroll to position [0, 0]
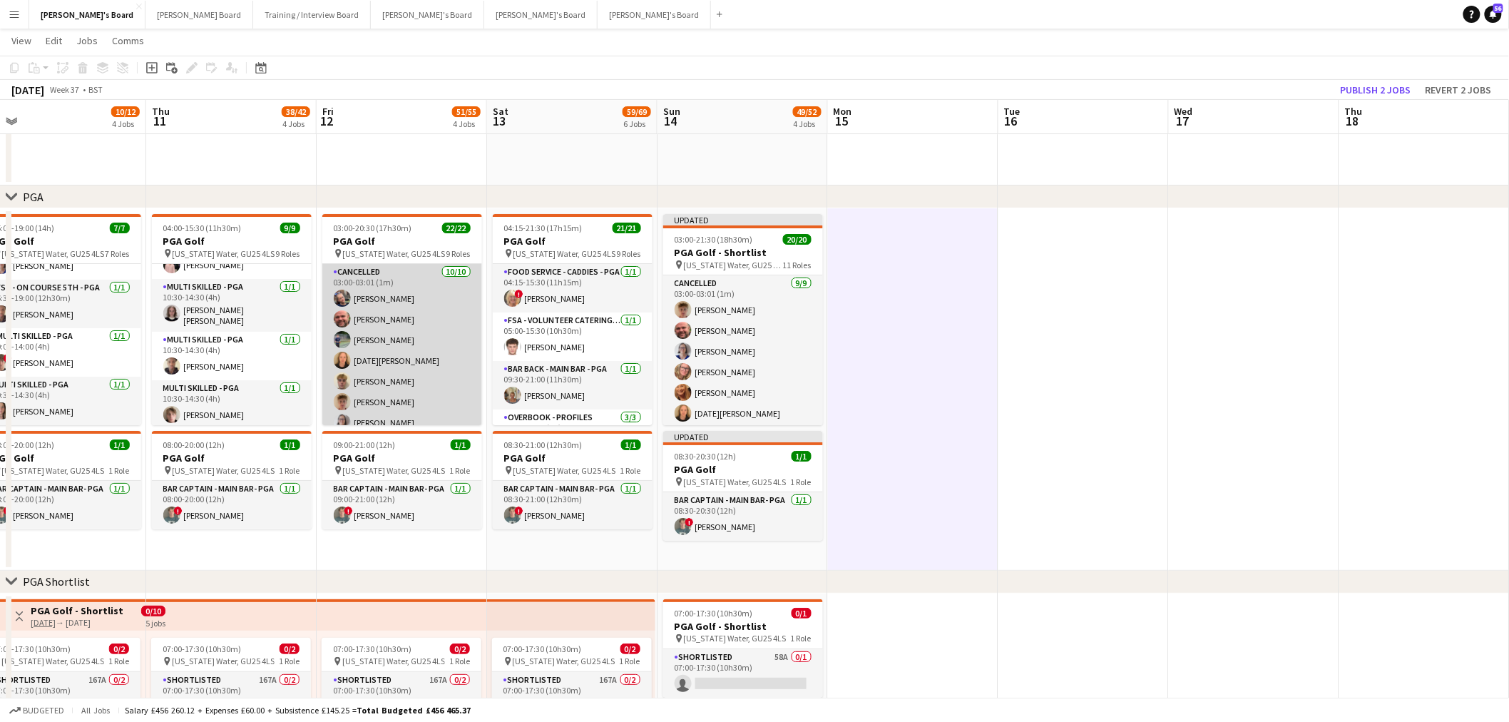
click at [417, 324] on app-card-role "Cancelled 10/10 03:00-03:01 (1m) lucy eliot Dyllon McGregor Javier Seed Lucia S…" at bounding box center [402, 381] width 160 height 235
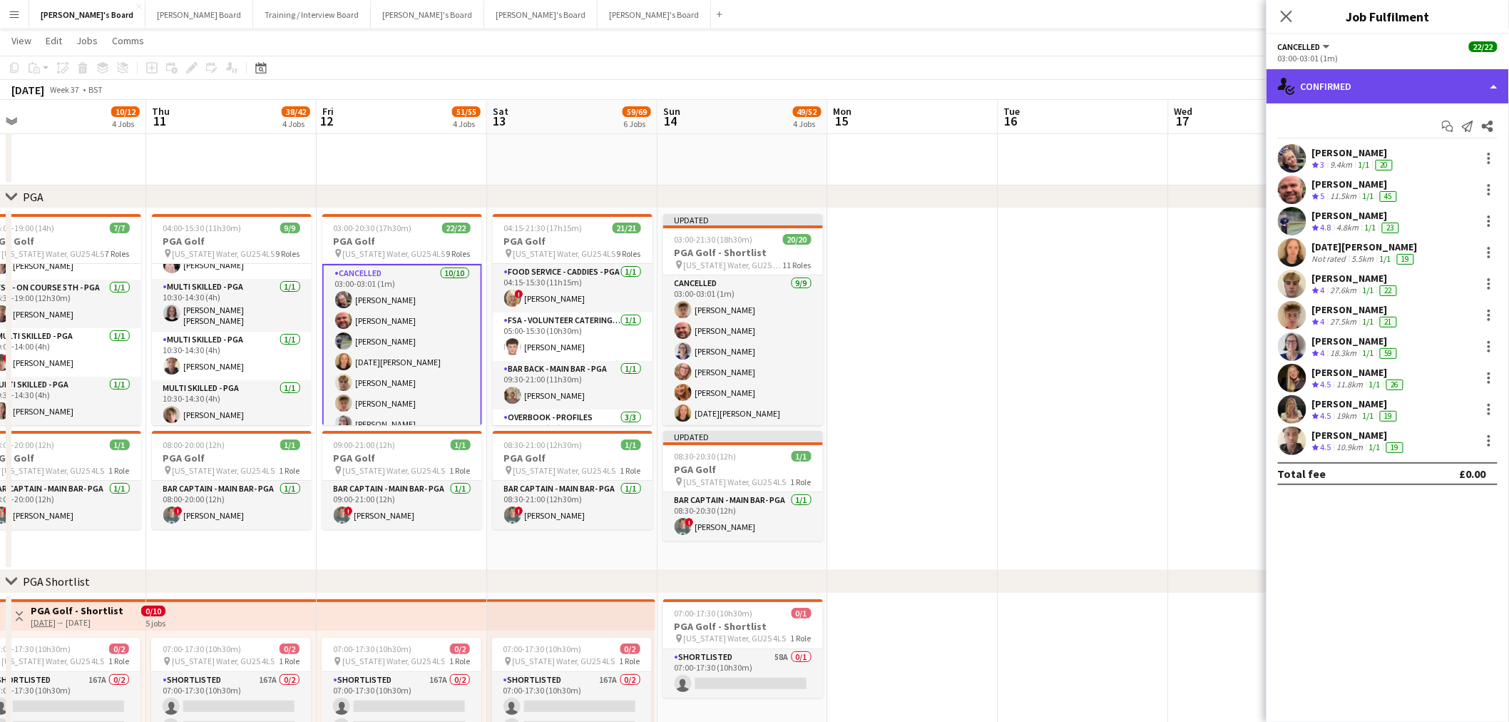
click at [1327, 86] on div "single-neutral-actions-check-2 Confirmed" at bounding box center [1388, 86] width 243 height 34
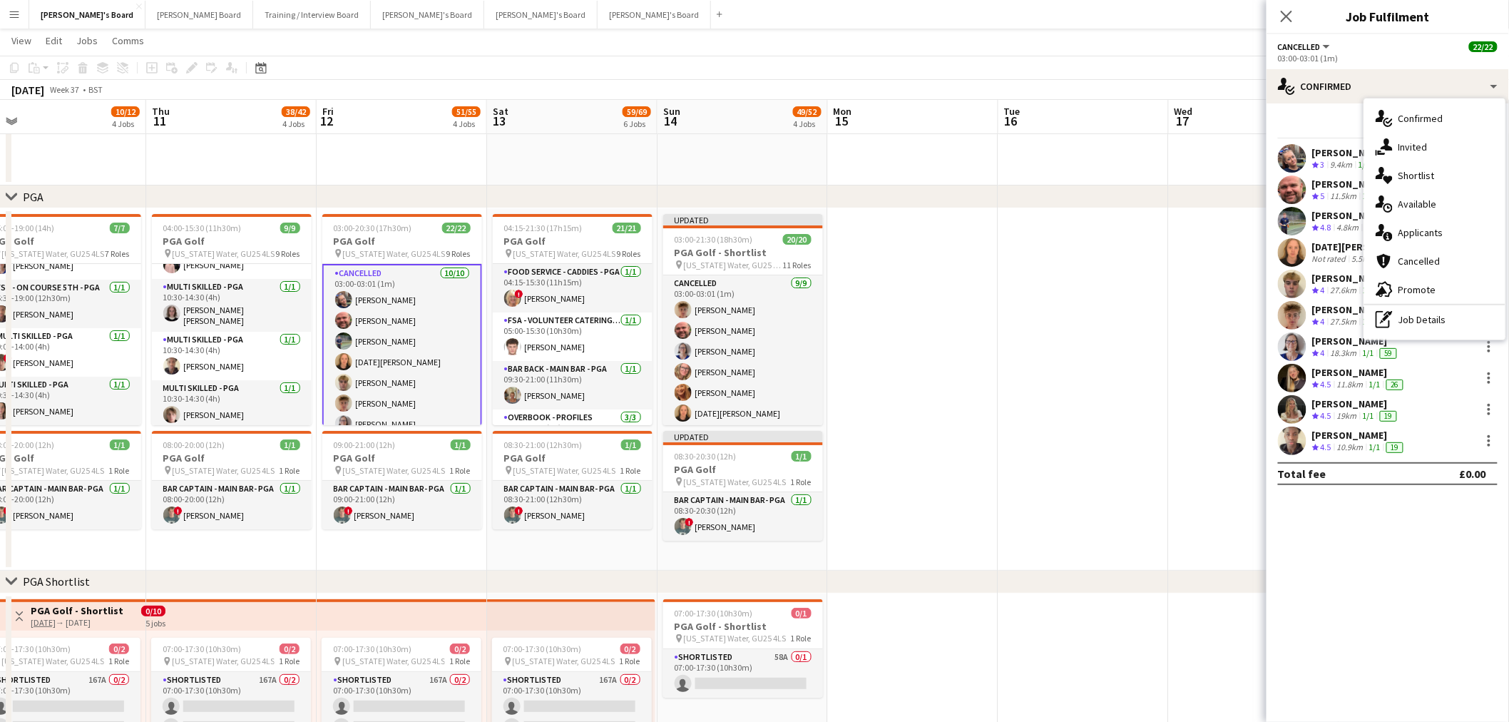
click at [1131, 280] on app-date-cell at bounding box center [1084, 389] width 170 height 362
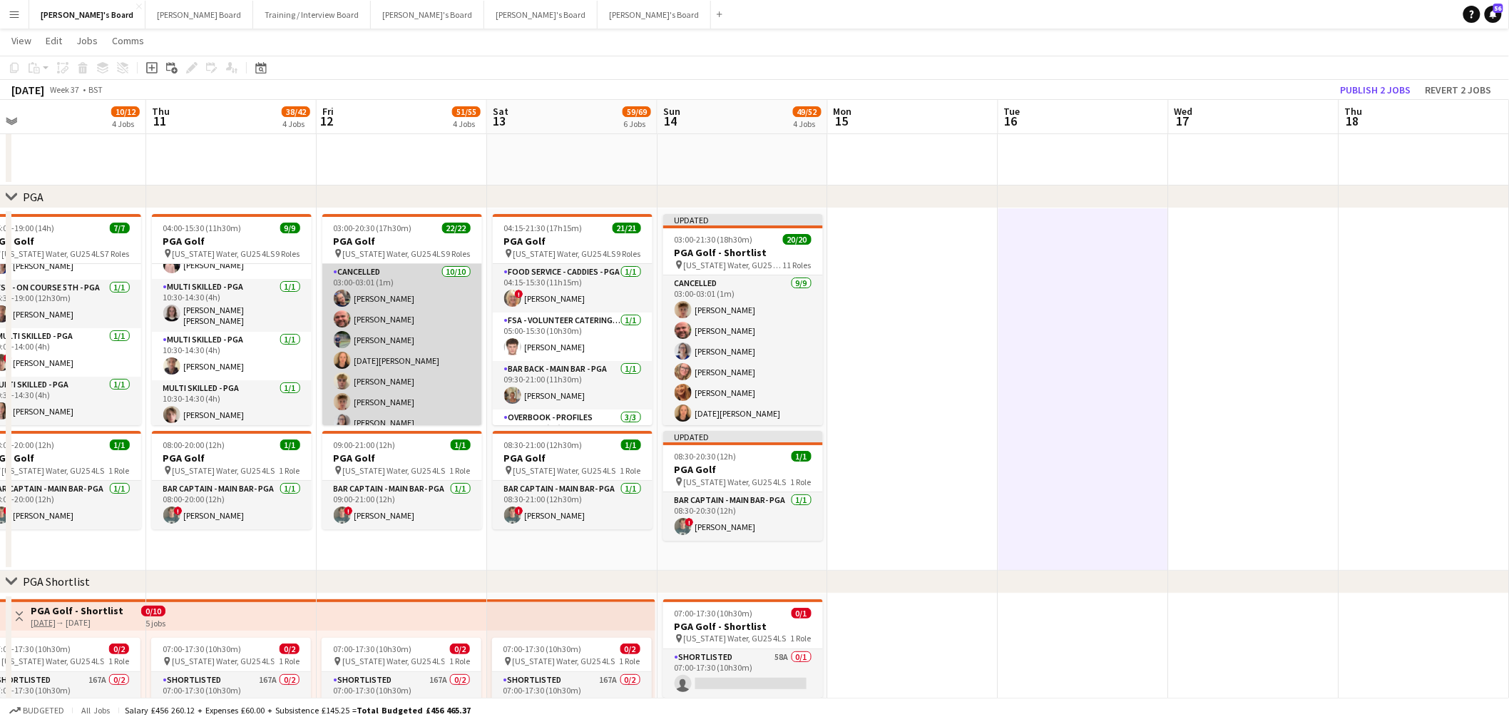
click at [382, 312] on app-card-role "Cancelled 10/10 03:00-03:01 (1m) lucy eliot Dyllon McGregor Javier Seed Lucia S…" at bounding box center [402, 381] width 160 height 235
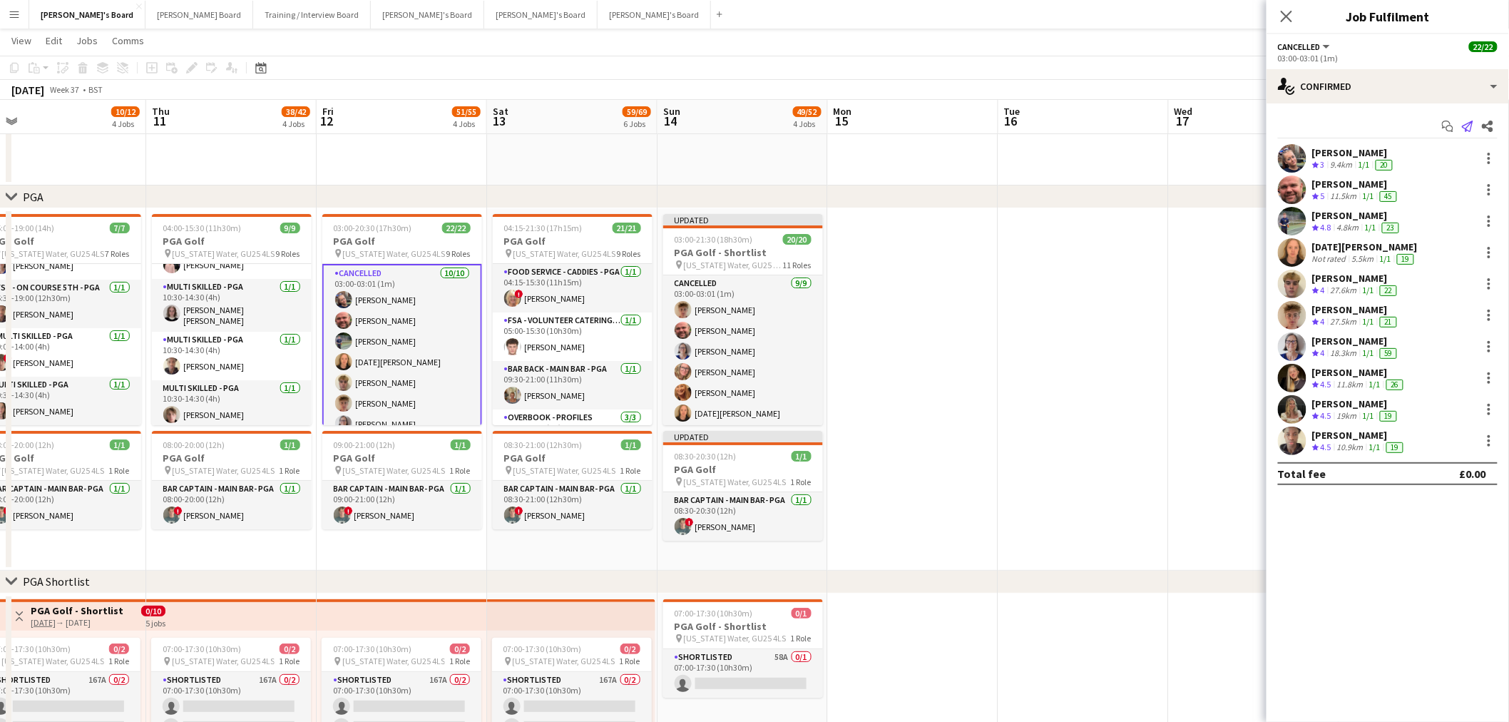
click at [1461, 131] on app-icon "Send notification" at bounding box center [1468, 126] width 20 height 20
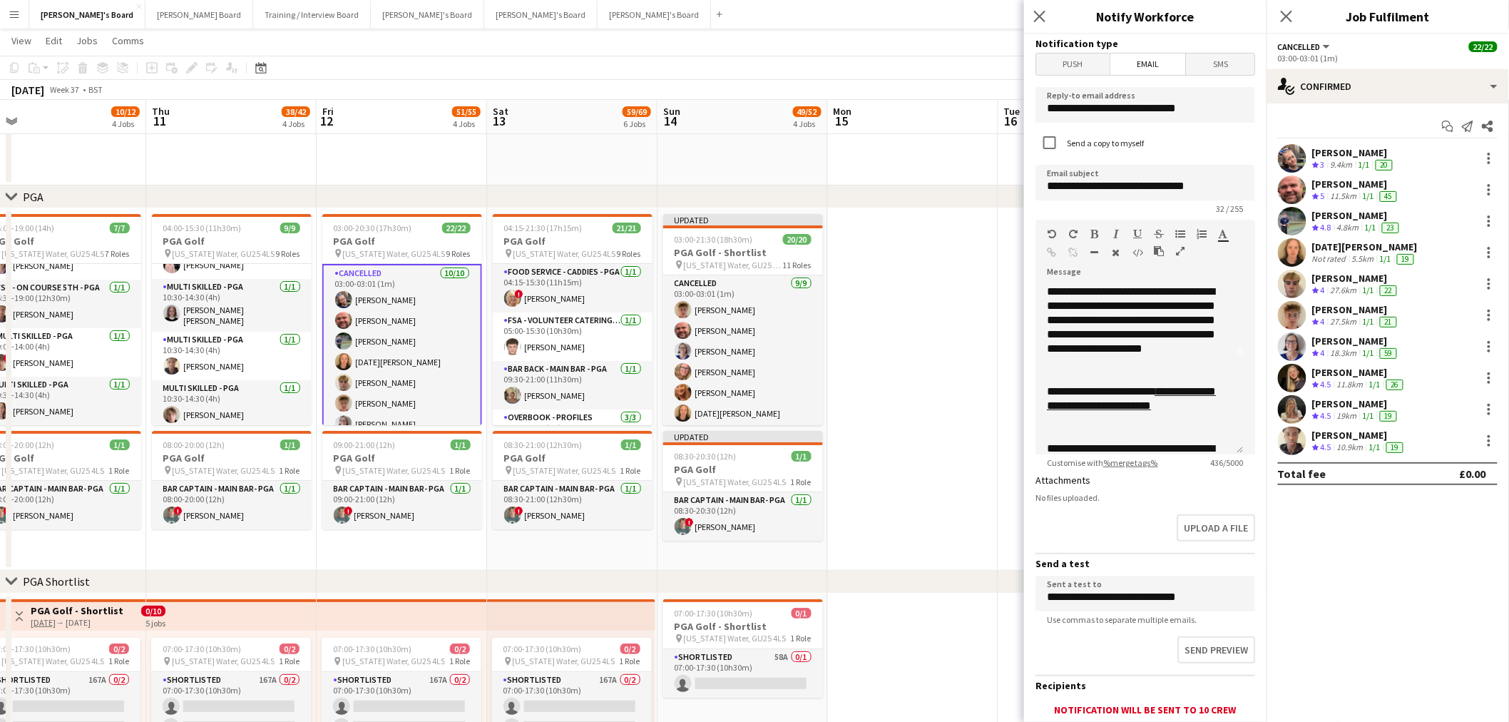
scroll to position [153, 0]
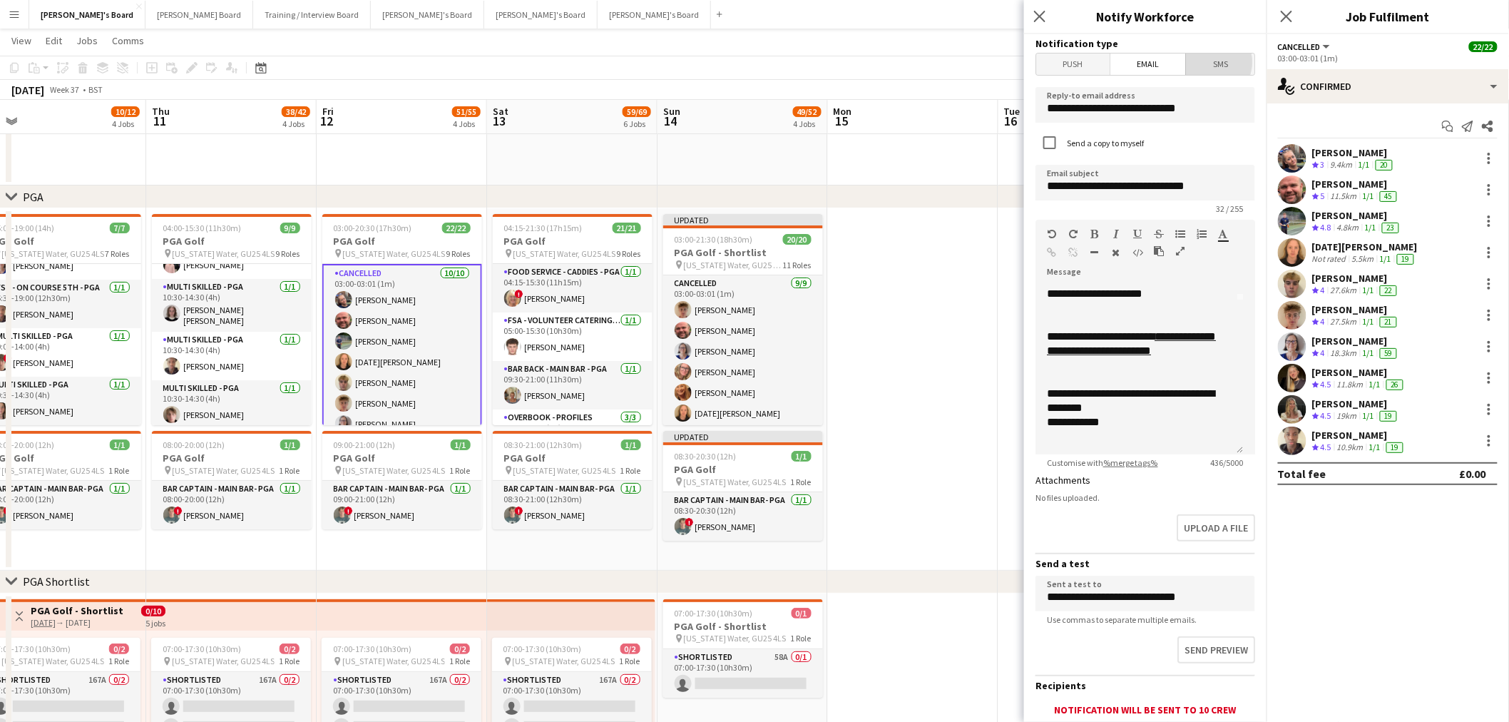
click at [1203, 62] on span "SMS" at bounding box center [1220, 63] width 68 height 21
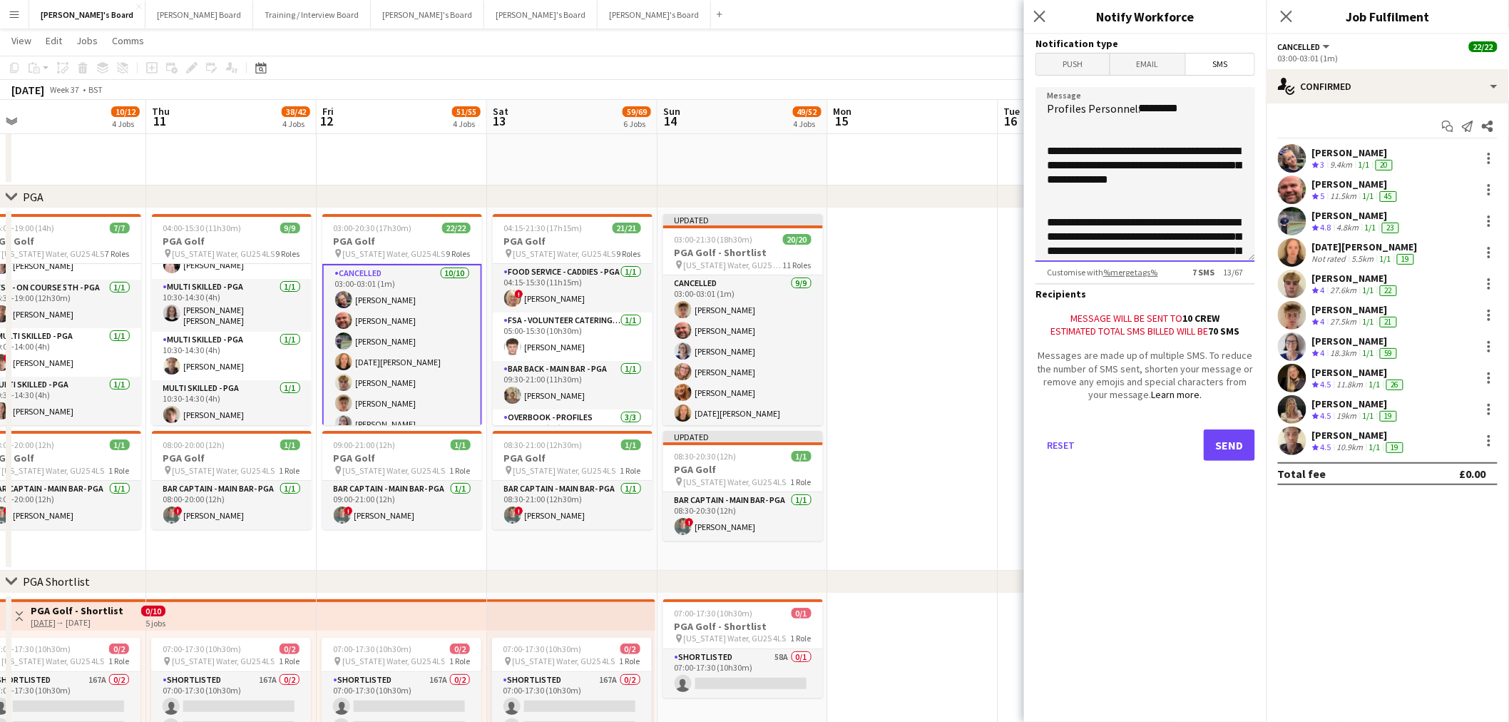
click at [1146, 203] on textarea "**********" at bounding box center [1146, 174] width 220 height 175
click at [1145, 180] on textarea "**********" at bounding box center [1146, 174] width 220 height 175
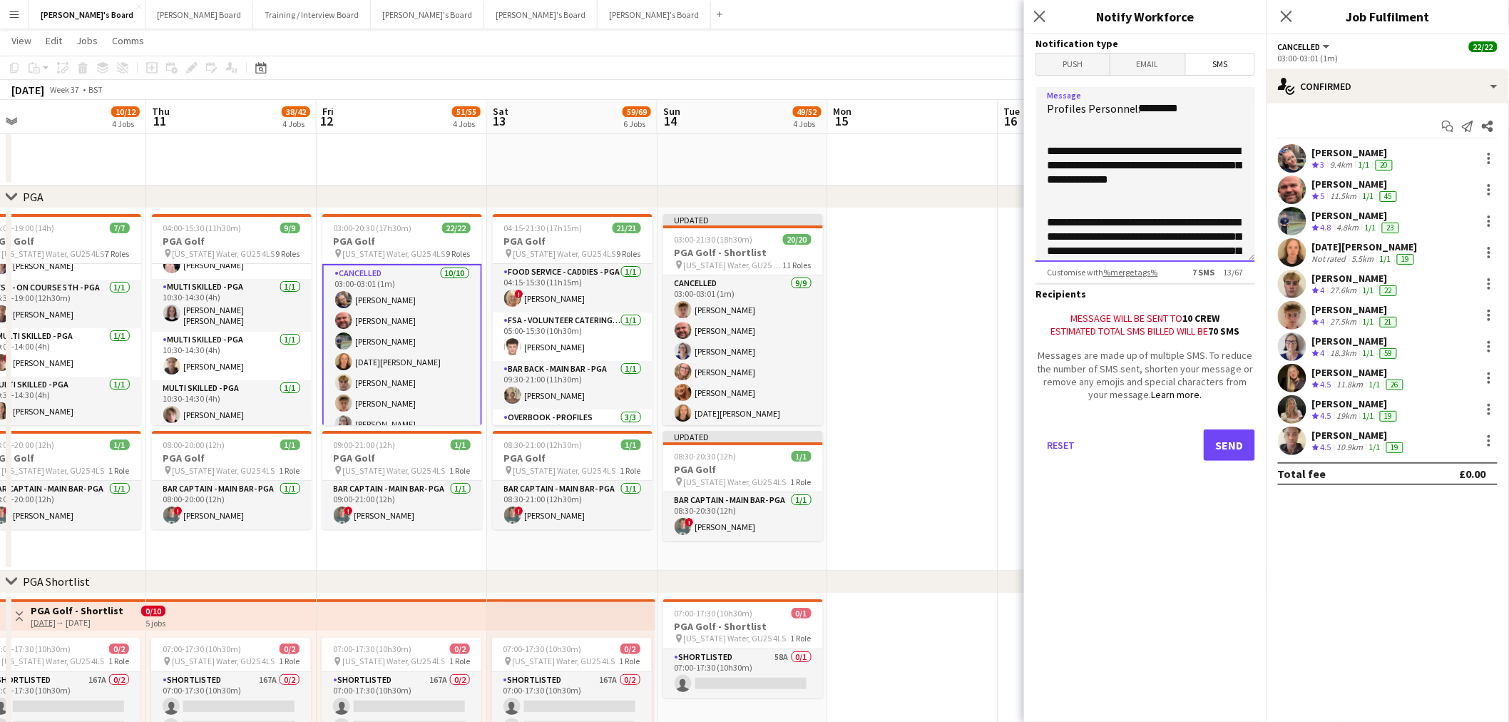
click at [1145, 180] on textarea "**********" at bounding box center [1146, 174] width 220 height 175
click at [1137, 223] on textarea "**********" at bounding box center [1146, 174] width 220 height 175
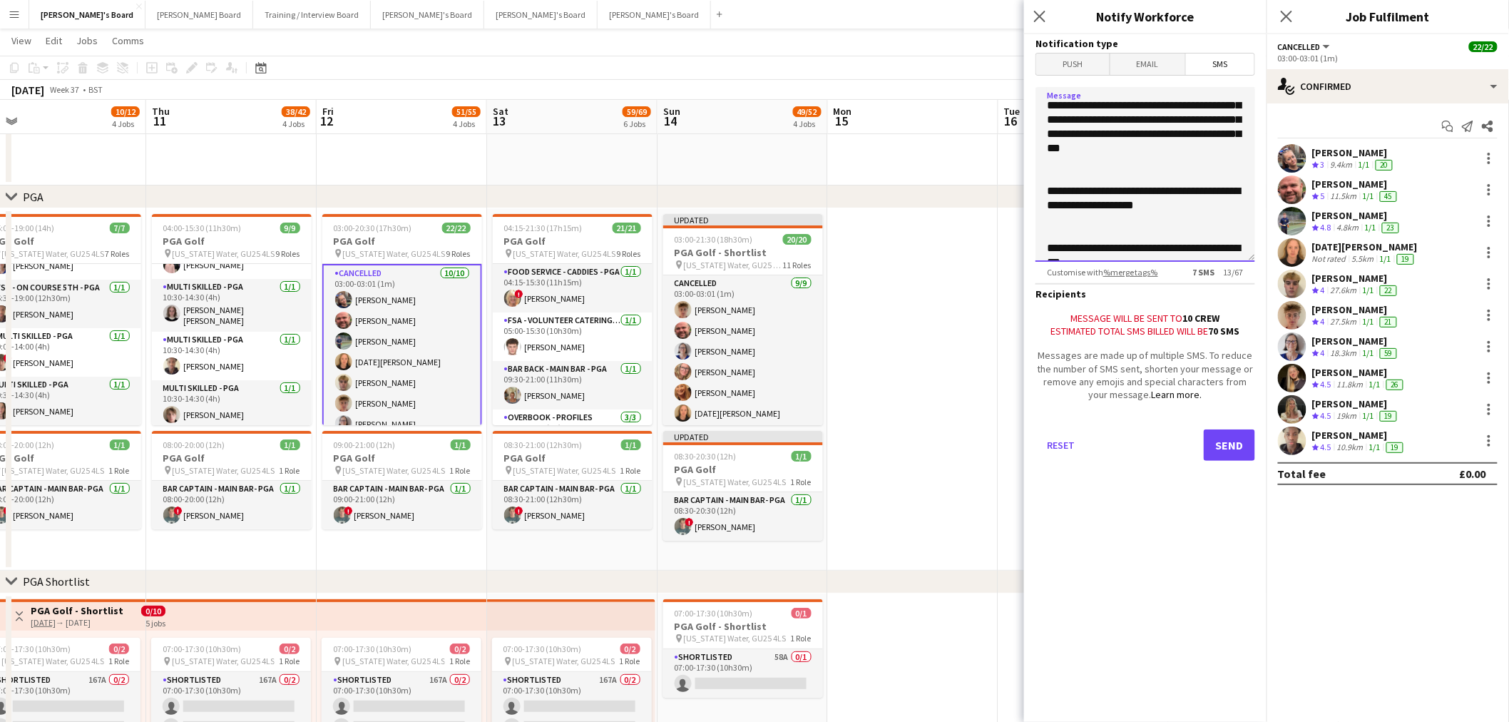
scroll to position [202, 0]
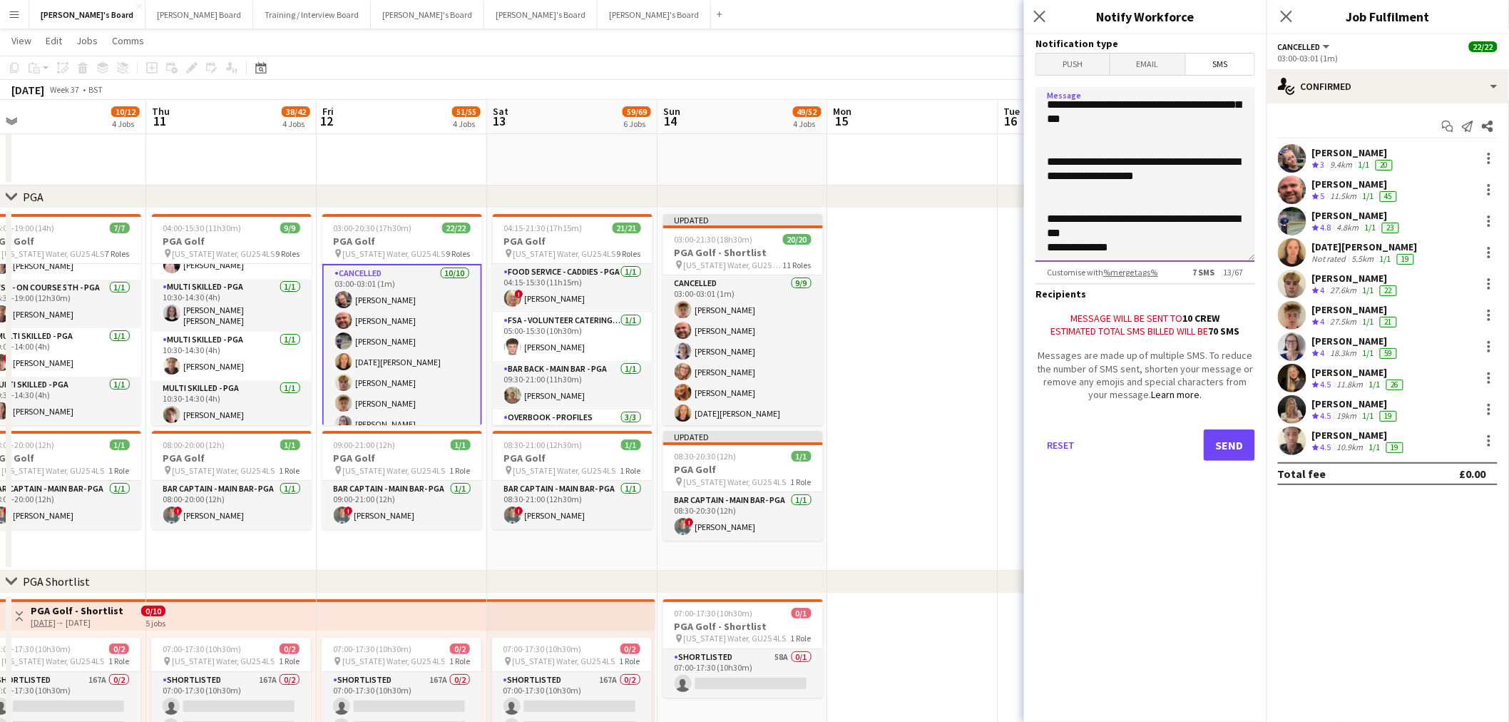
drag, startPoint x: 1009, startPoint y: 230, endPoint x: 997, endPoint y: 44, distance: 187.3
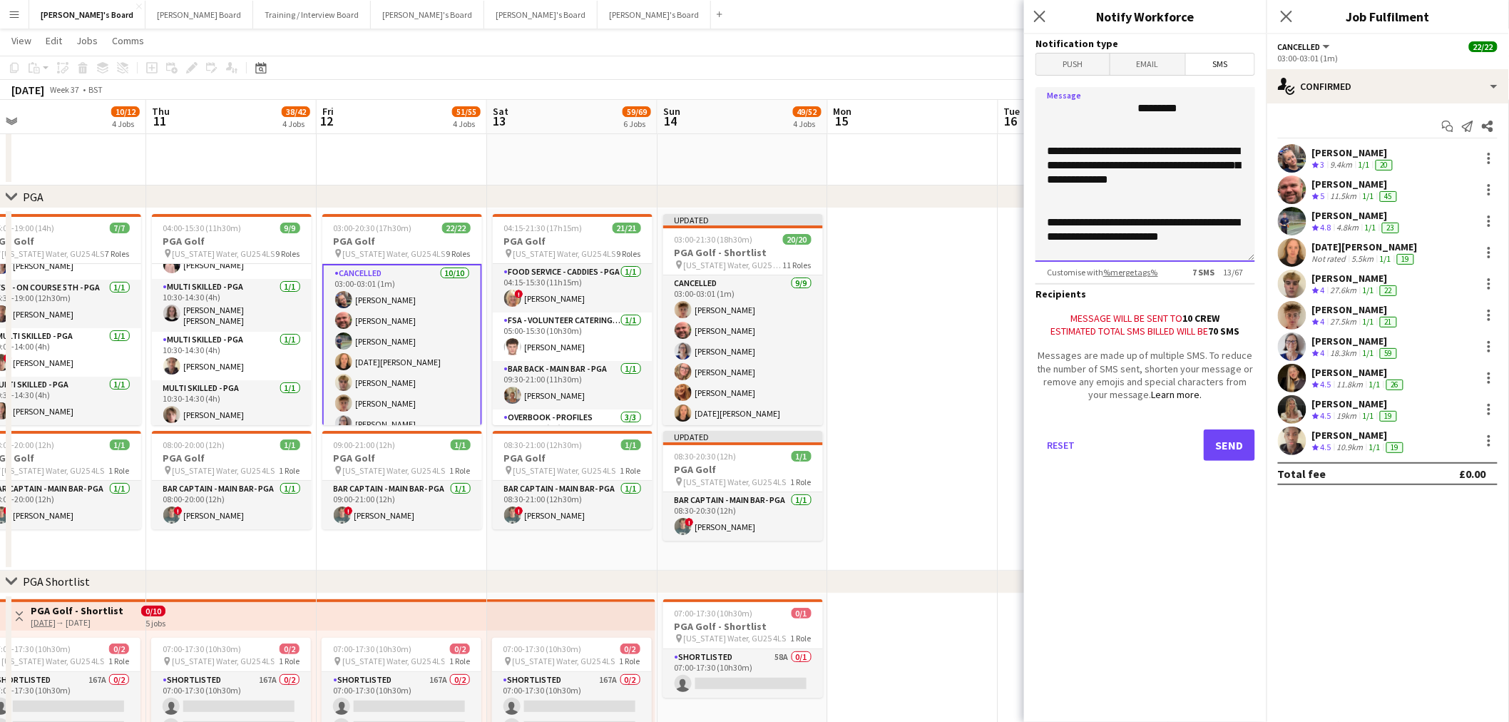
scroll to position [0, 0]
type textarea "**********"
drag, startPoint x: 1176, startPoint y: 243, endPoint x: 986, endPoint y: 75, distance: 252.6
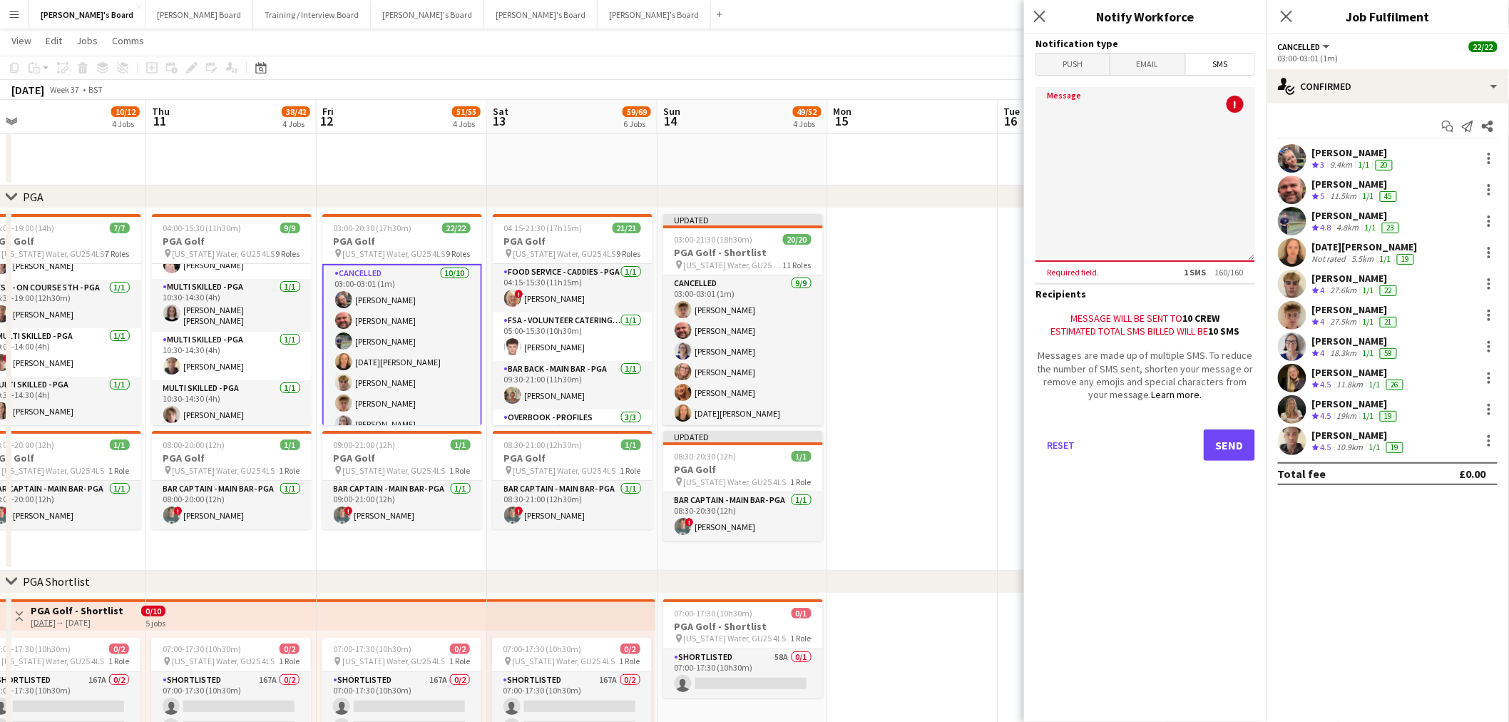
paste textarea "**********"
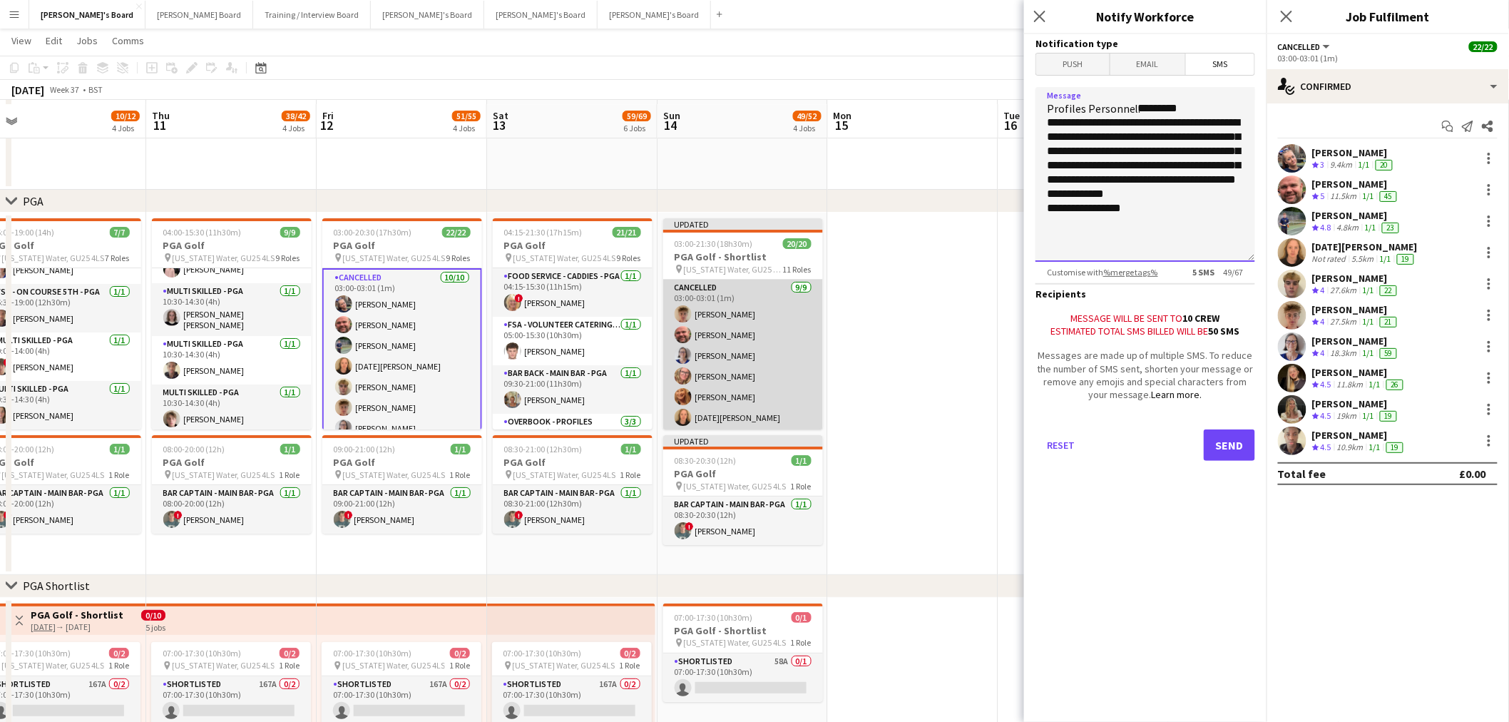
scroll to position [2079, 0]
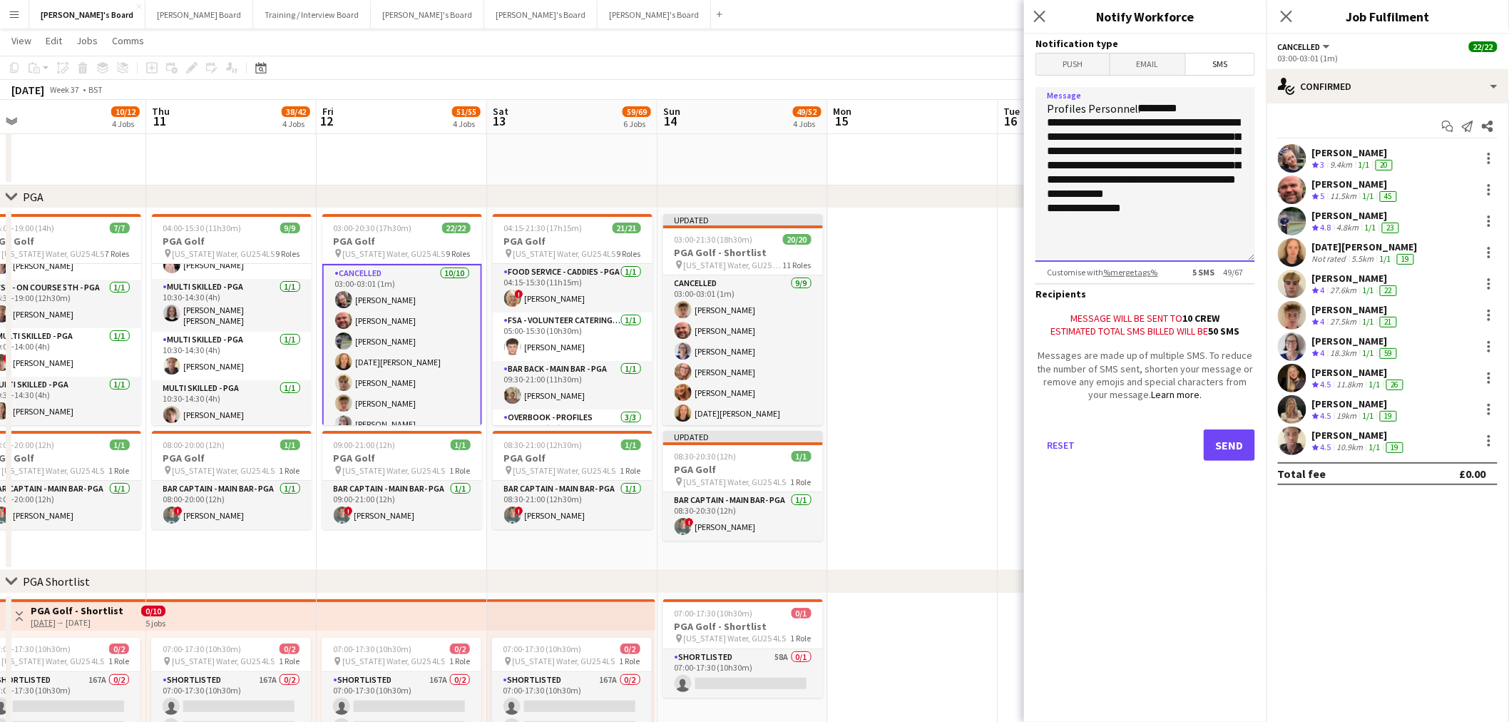
click at [1093, 163] on textarea "**********" at bounding box center [1146, 174] width 220 height 175
drag, startPoint x: 1066, startPoint y: 133, endPoint x: 1073, endPoint y: 137, distance: 7.3
click at [1073, 137] on textarea "**********" at bounding box center [1146, 174] width 220 height 175
drag, startPoint x: 1118, startPoint y: 224, endPoint x: 1003, endPoint y: 87, distance: 178.7
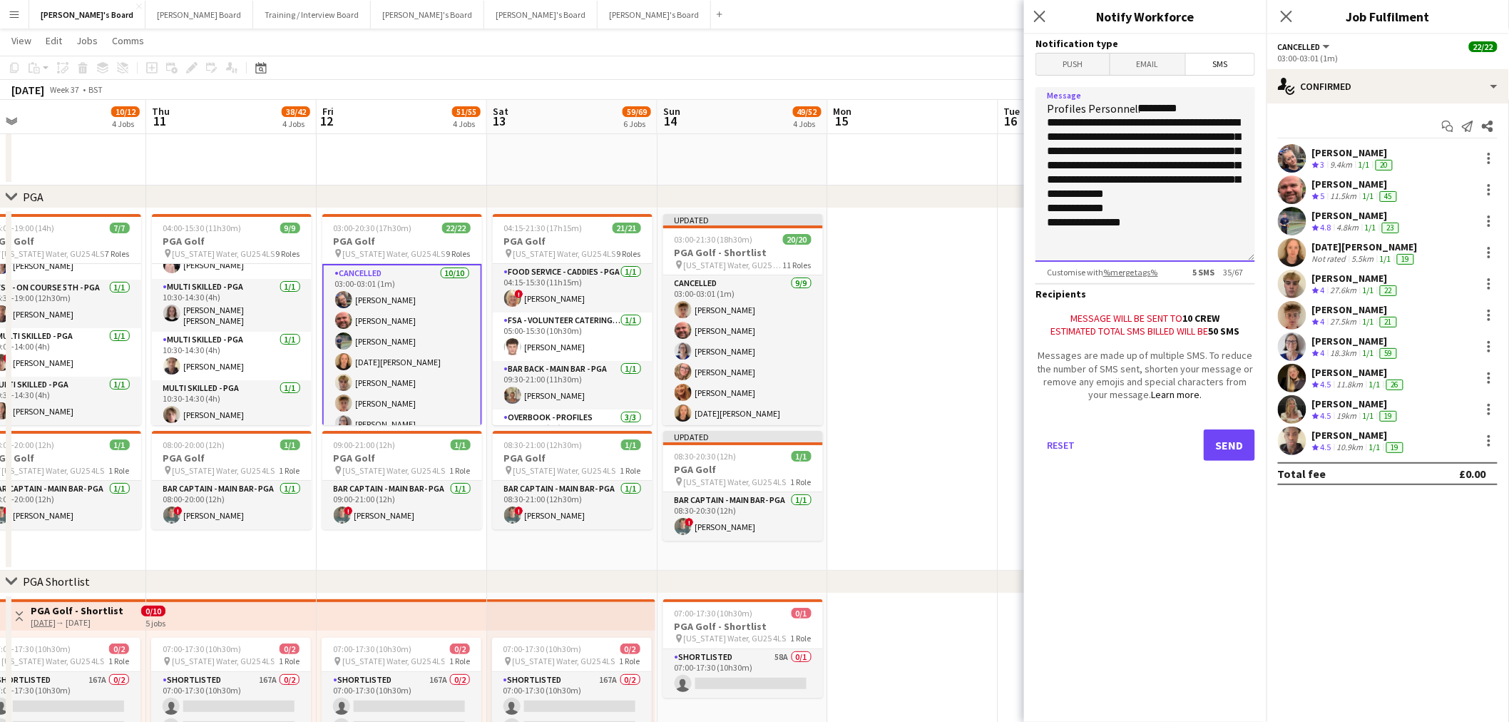
type textarea "**********"
click at [1228, 429] on div "Reset Send" at bounding box center [1146, 451] width 220 height 100
click at [1223, 450] on button "Send" at bounding box center [1229, 444] width 51 height 31
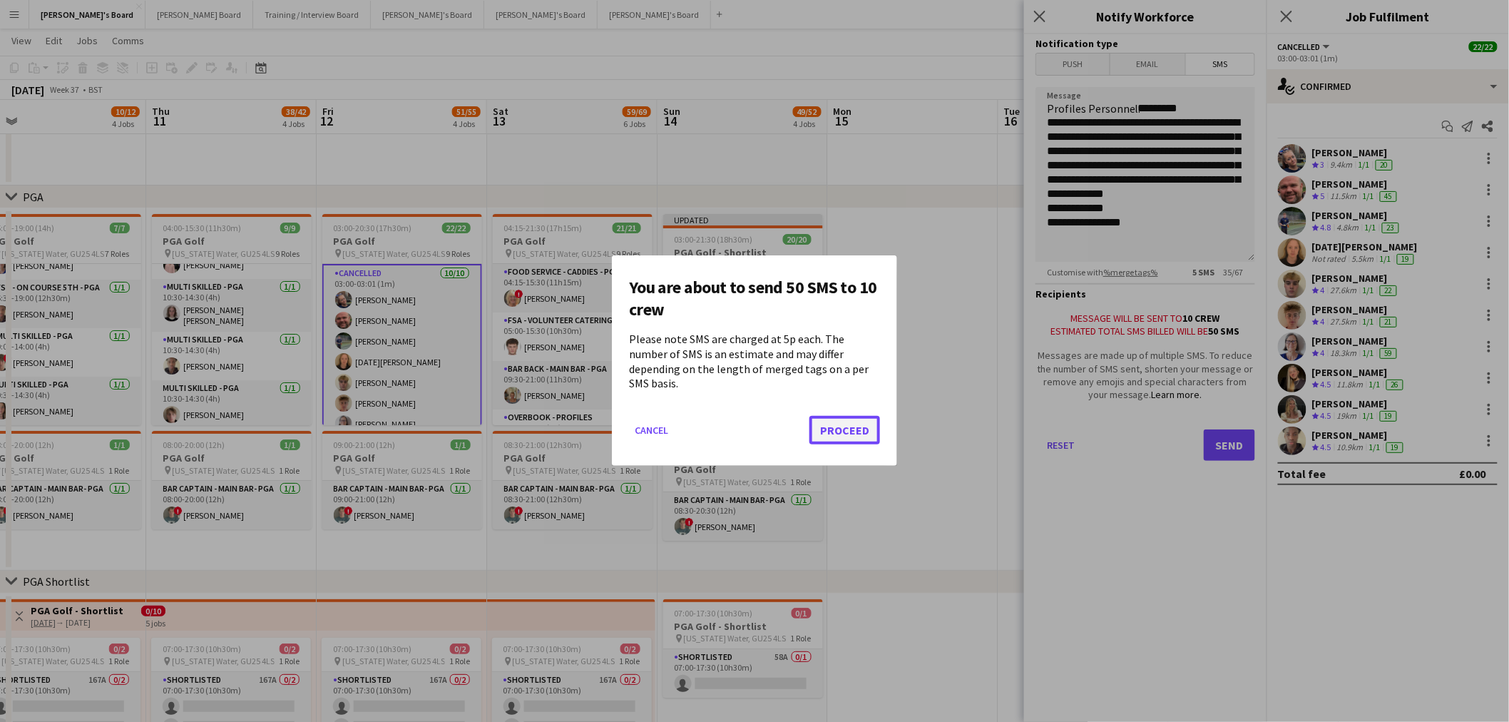
click at [847, 422] on button "Proceed" at bounding box center [845, 431] width 71 height 29
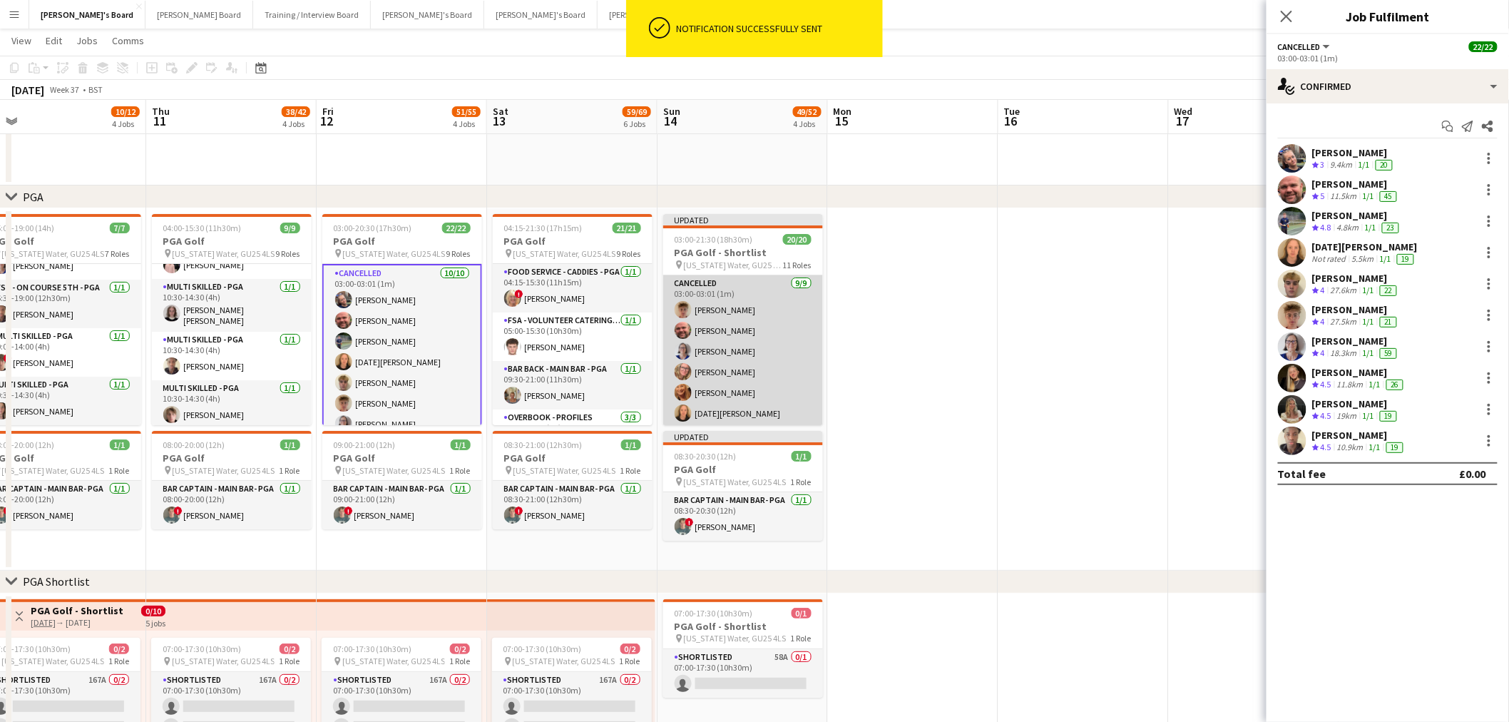
click at [737, 328] on app-card-role "Cancelled 9/9 03:00-03:01 (1m) Archie Buchanan Dyllon McGregor Dagmar Bailey Ha…" at bounding box center [743, 384] width 160 height 218
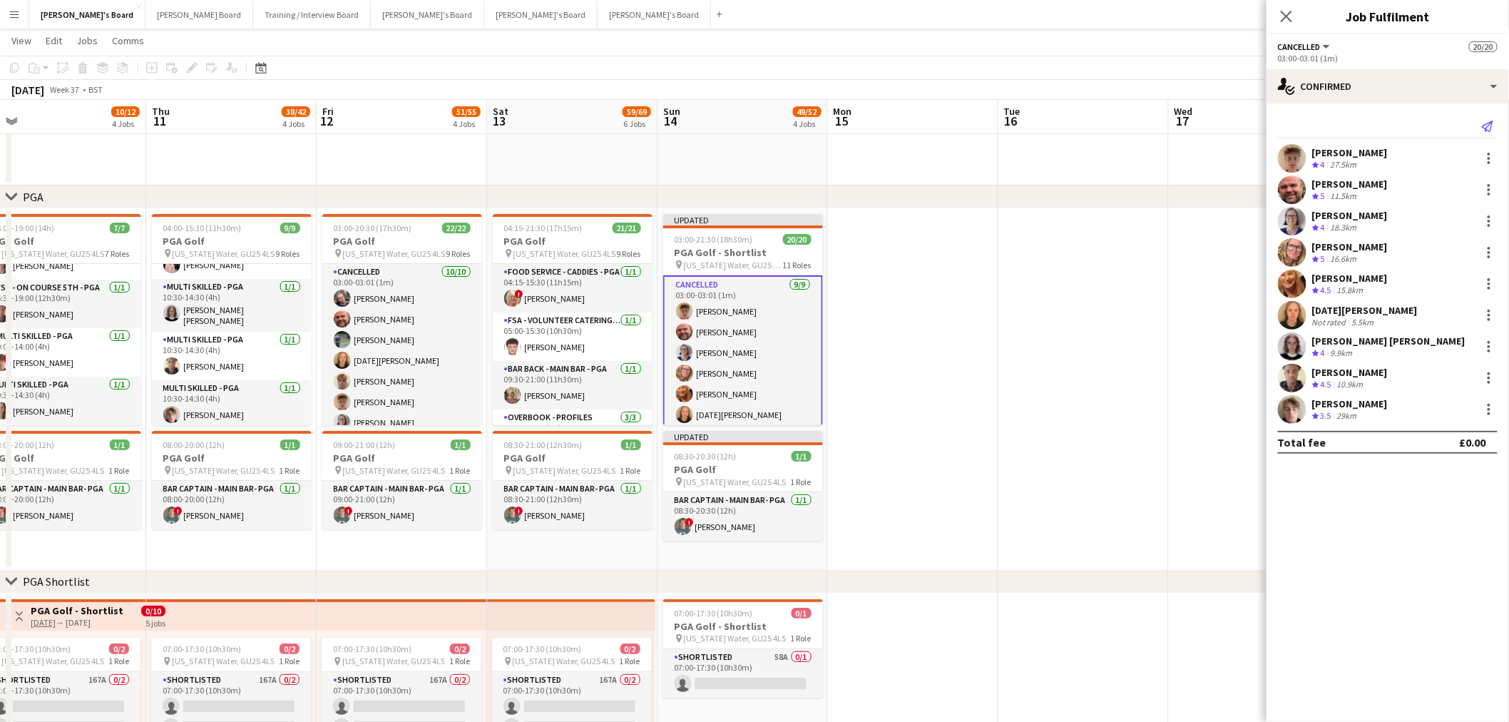
click at [1487, 129] on icon at bounding box center [1487, 126] width 11 height 11
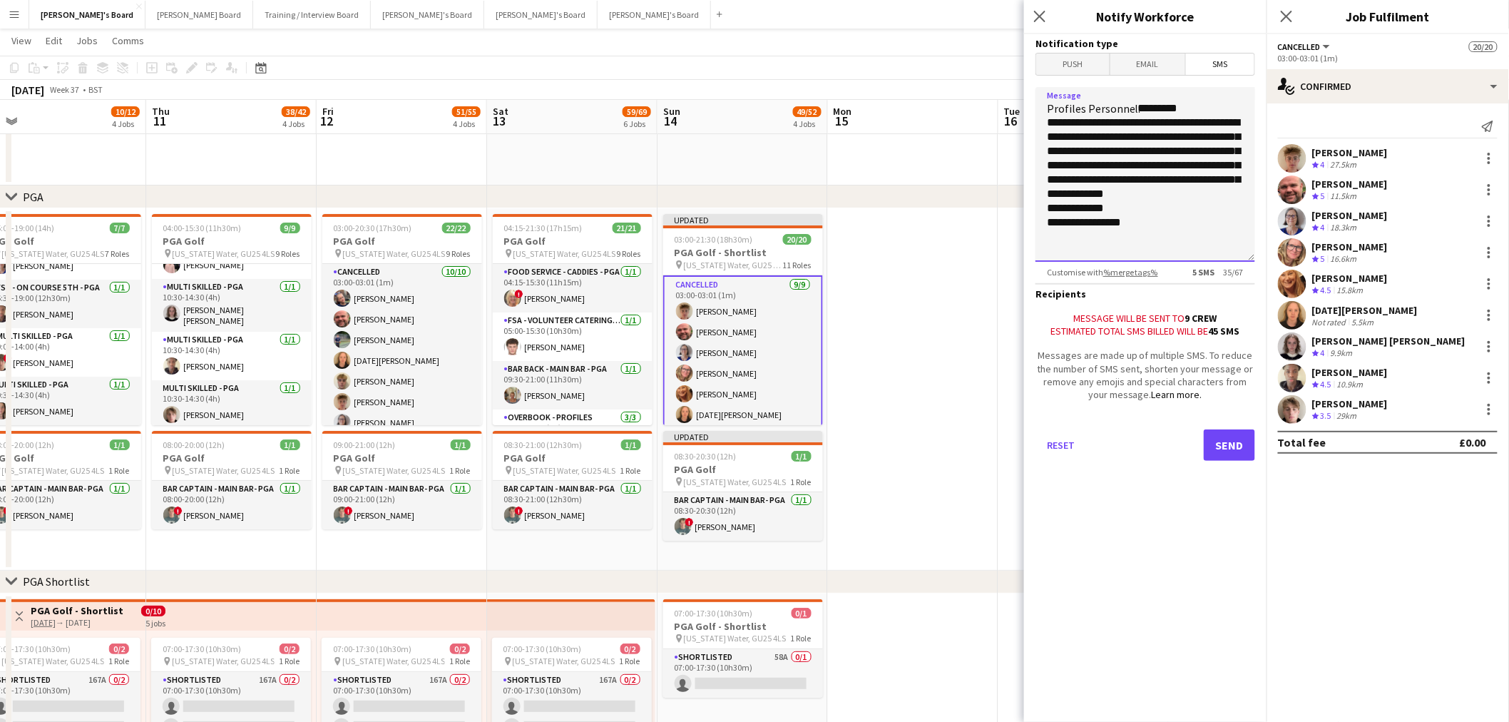
click at [1095, 136] on textarea "**********" at bounding box center [1146, 174] width 220 height 175
type textarea "**********"
click at [1216, 439] on button "Send" at bounding box center [1229, 444] width 51 height 31
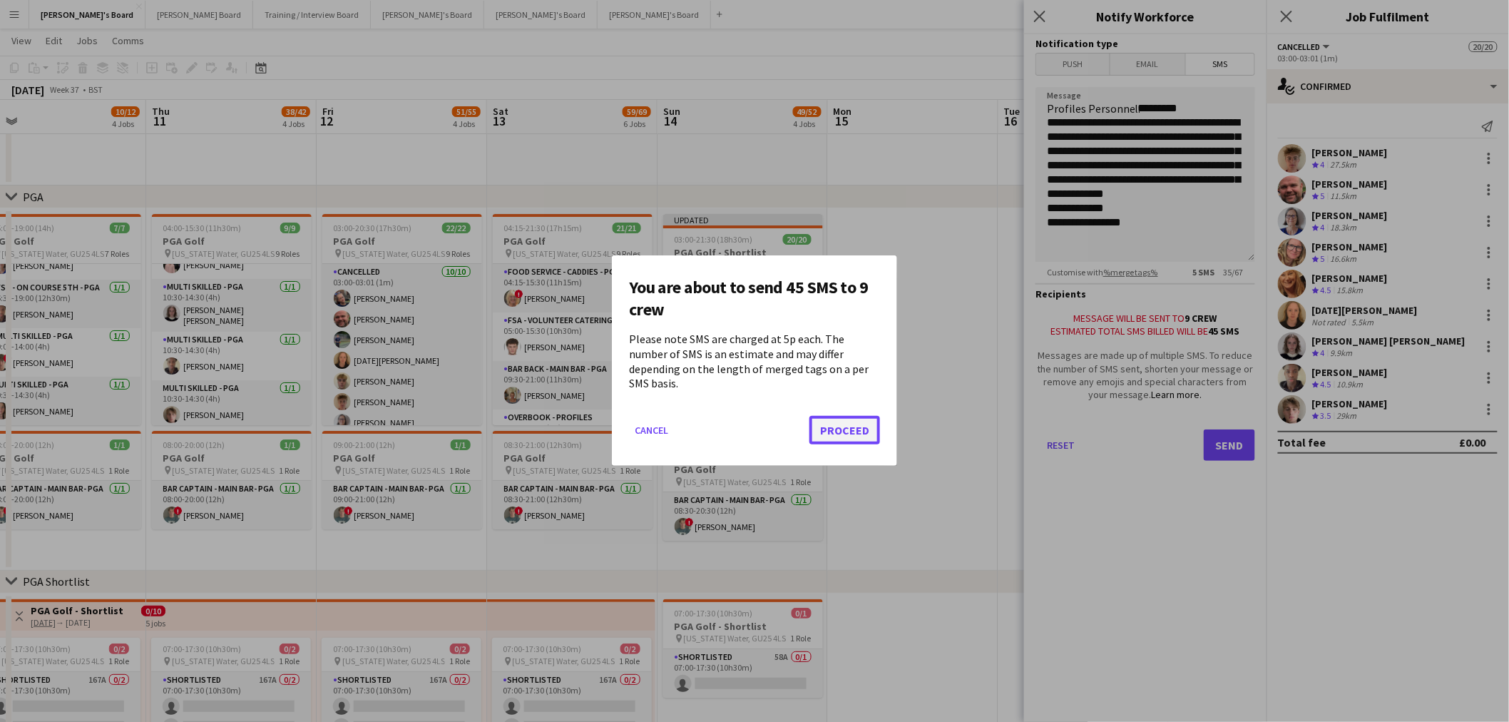
click at [826, 434] on button "Proceed" at bounding box center [845, 431] width 71 height 29
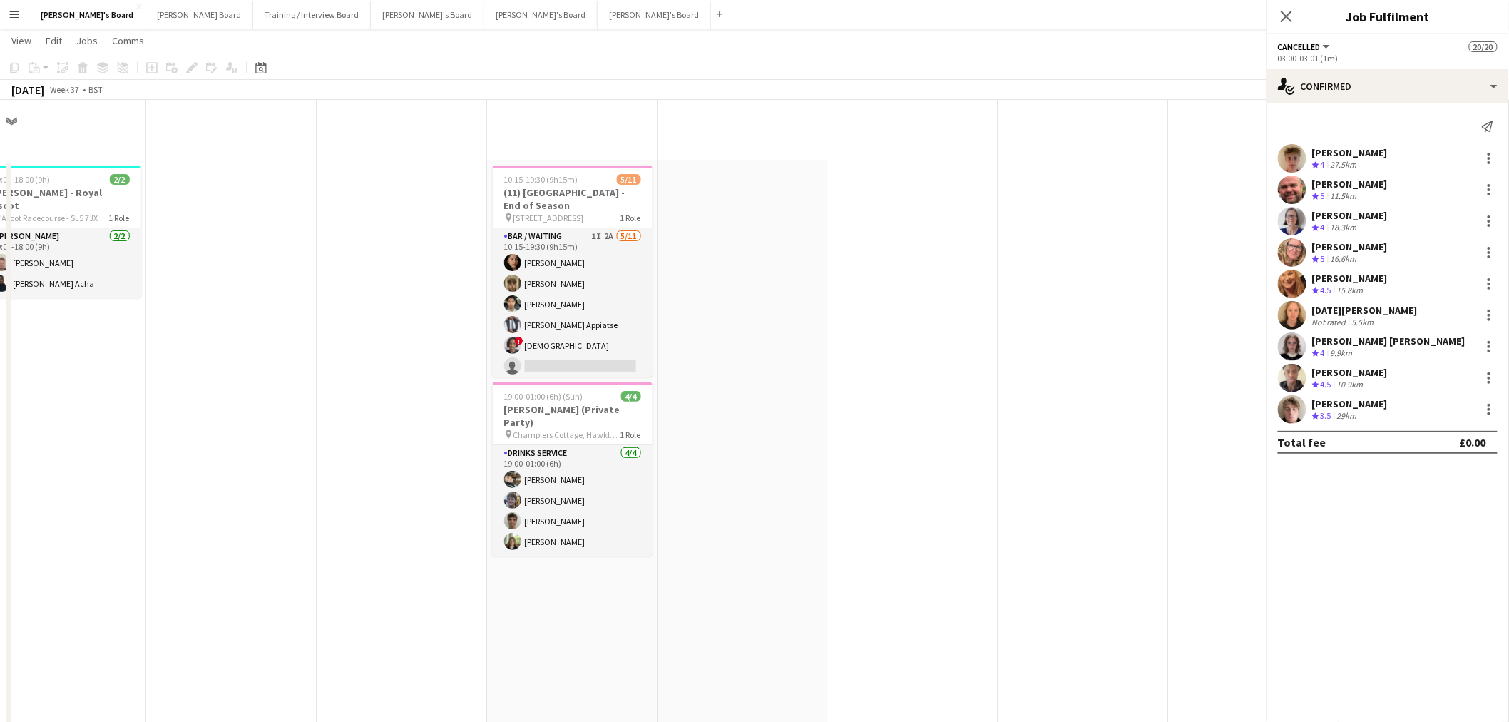
scroll to position [2079, 0]
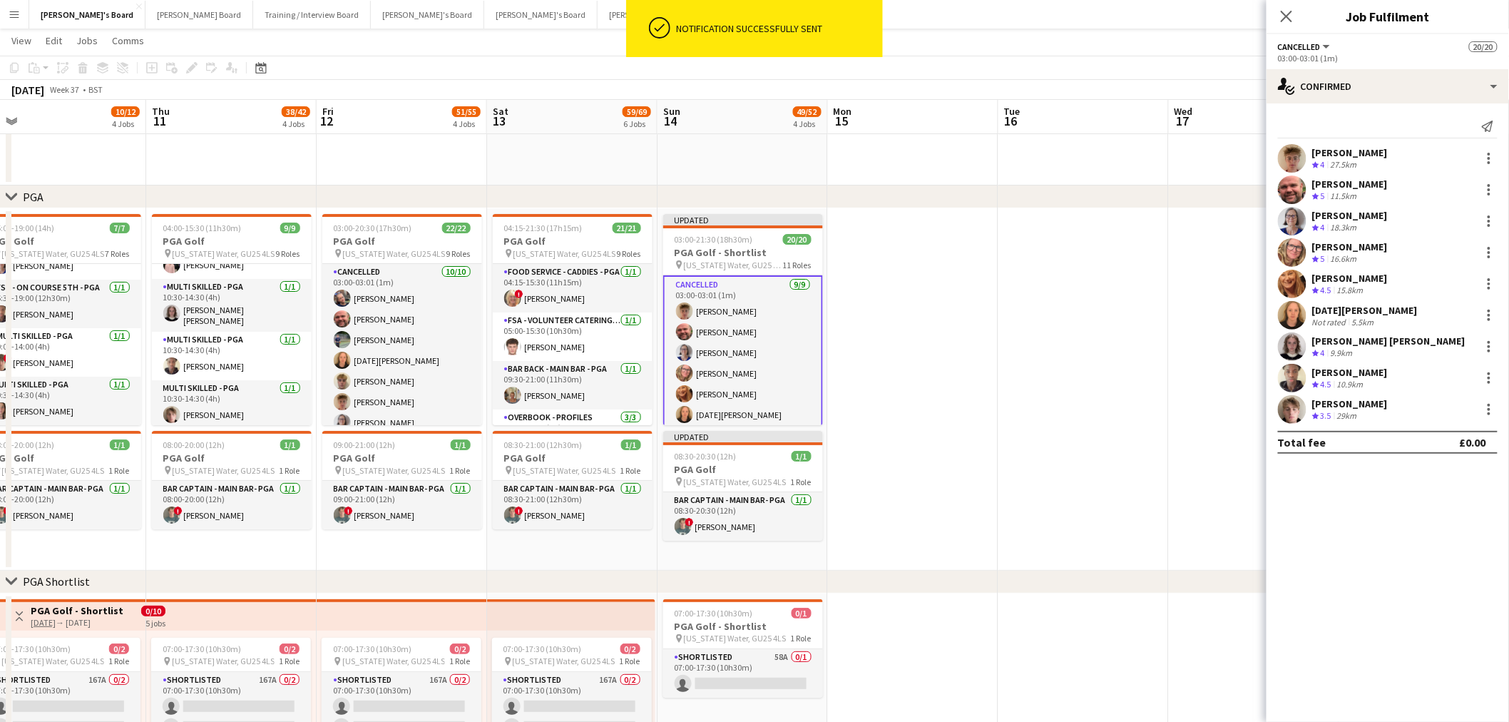
click at [986, 361] on app-date-cell at bounding box center [913, 389] width 170 height 362
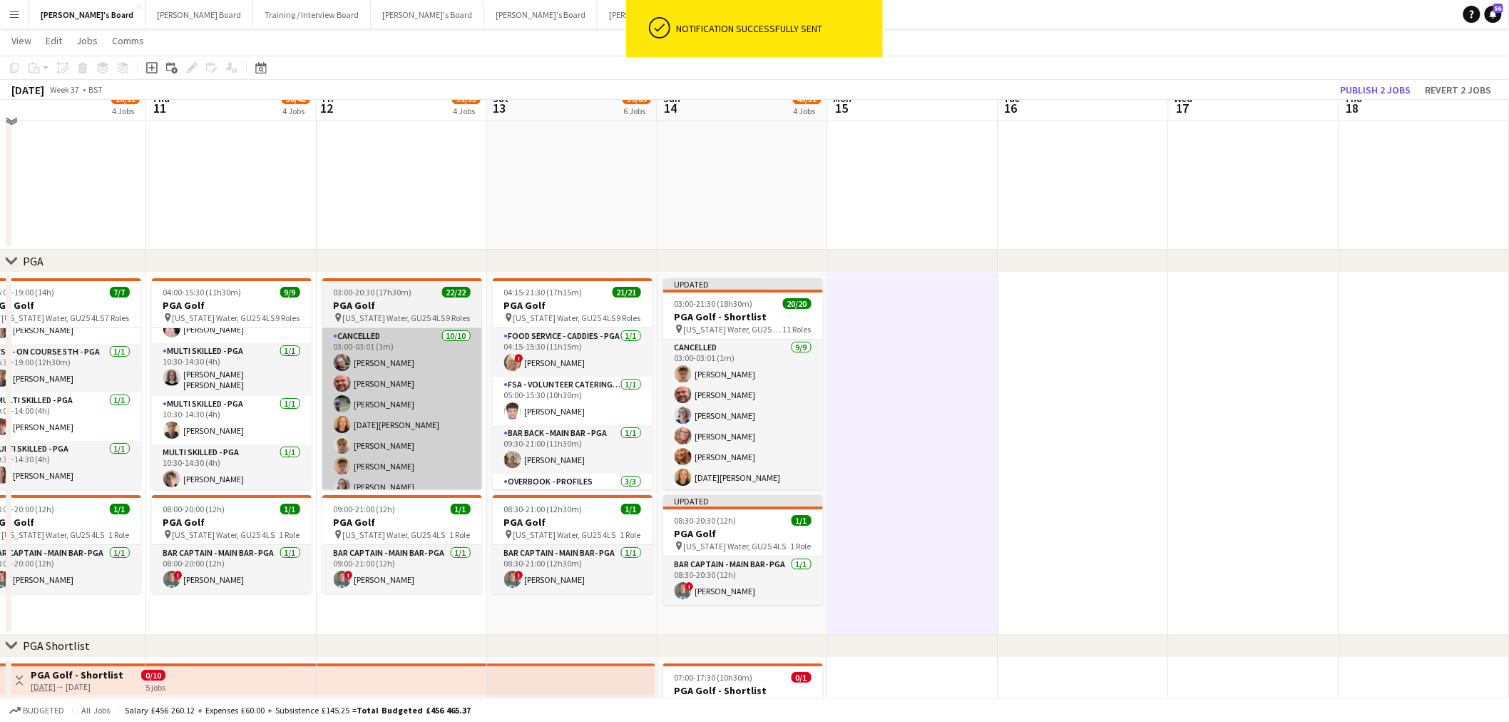
scroll to position [1999, 0]
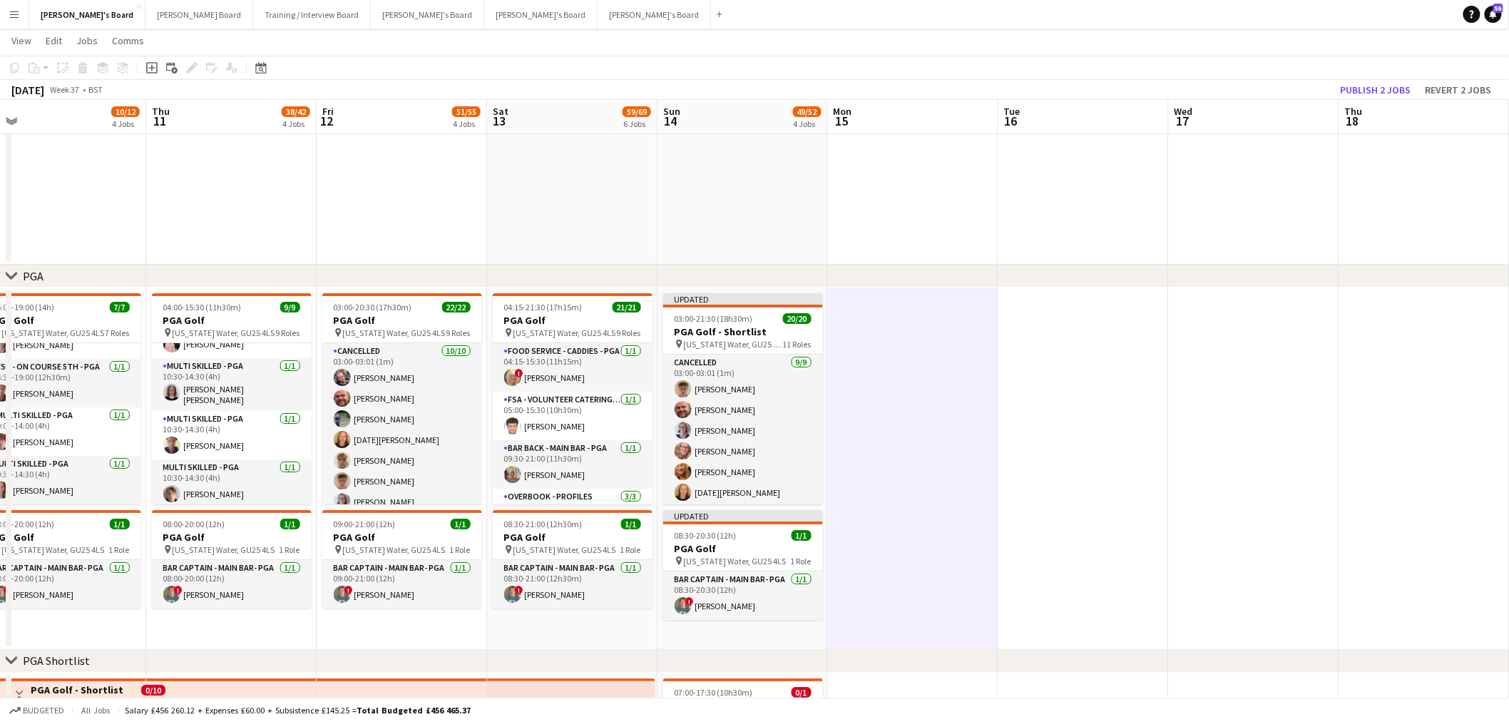
click at [365, 290] on app-date-cell "03:00-20:30 (17h30m) 22/22 PGA Golf pin Virginia Water, GU25 4LS 9 Roles Cancel…" at bounding box center [402, 468] width 170 height 362
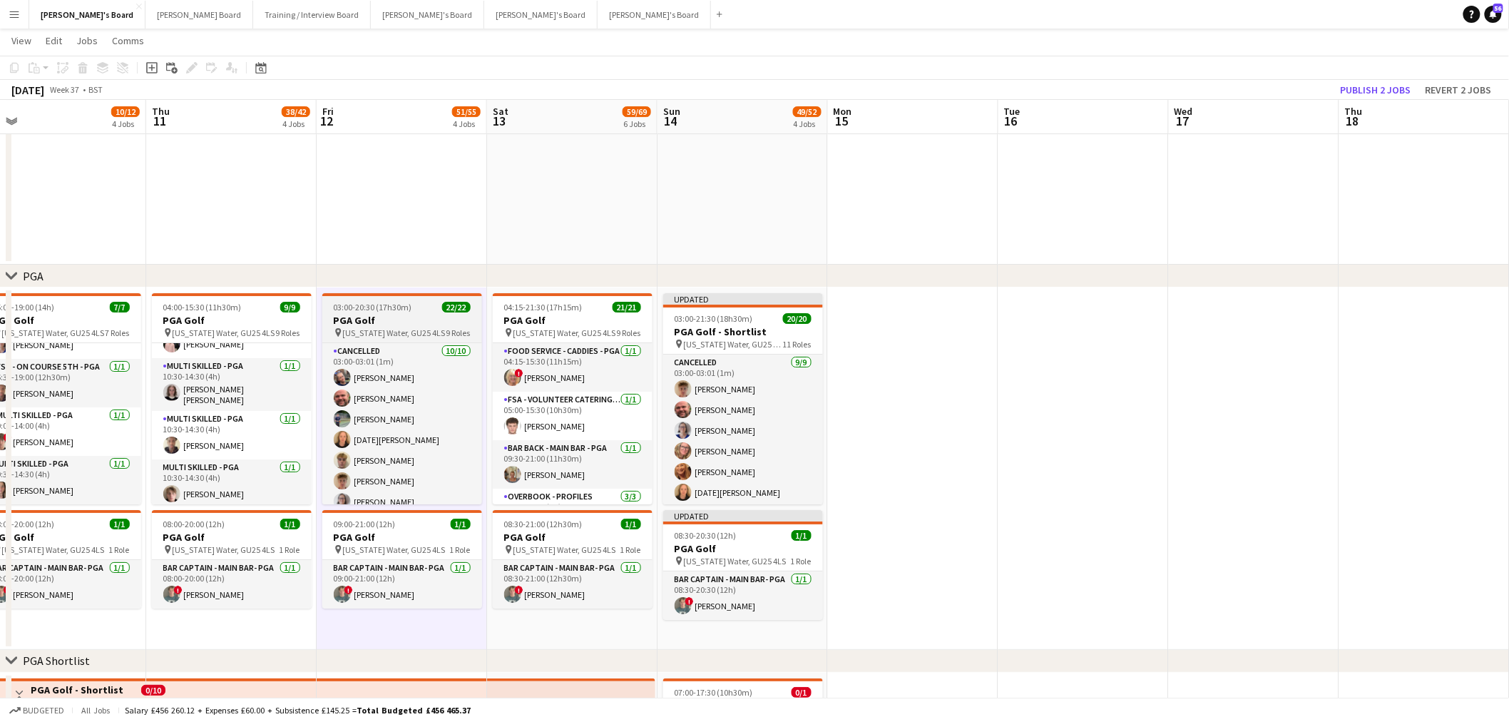
click at [365, 298] on app-job-card "03:00-20:30 (17h30m) 22/22 PGA Golf pin Virginia Water, GU25 4LS 9 Roles Cancel…" at bounding box center [402, 398] width 160 height 211
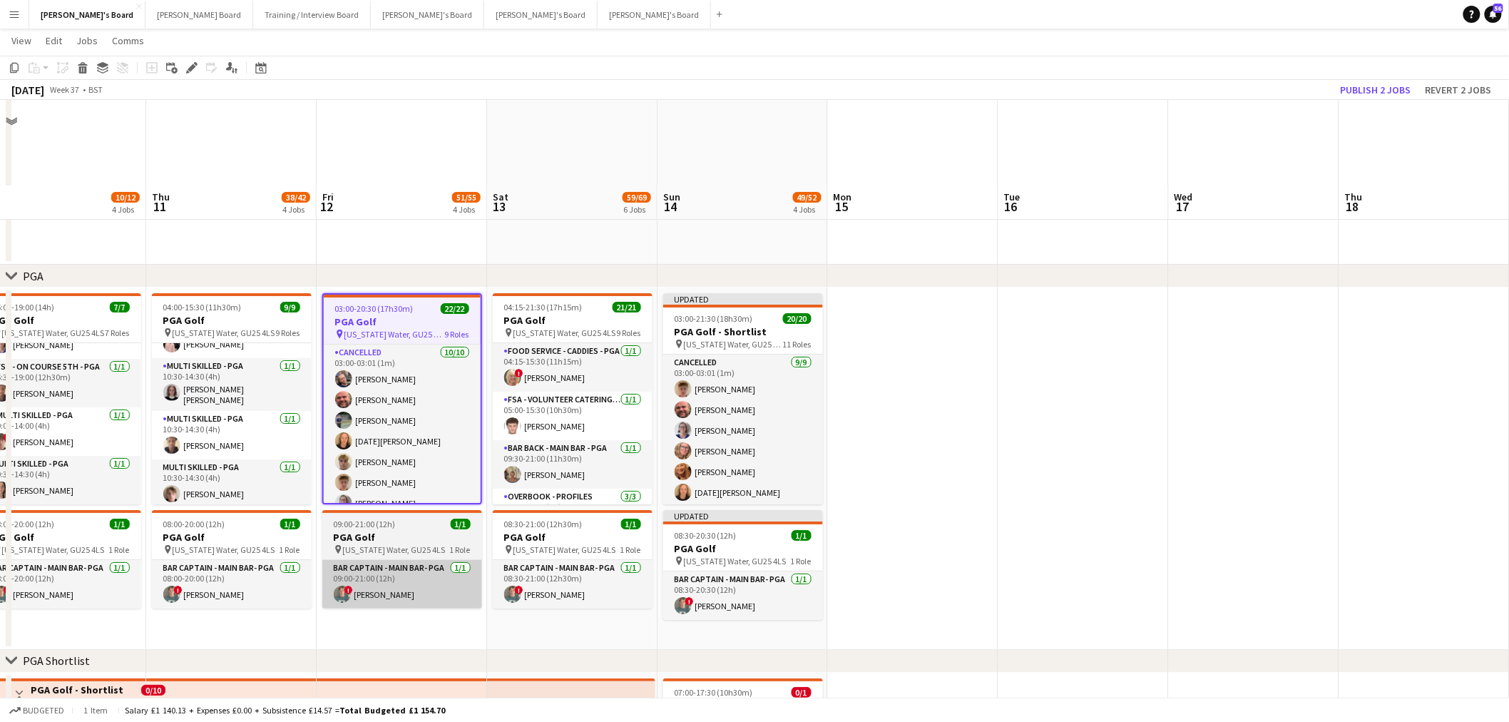
scroll to position [2237, 0]
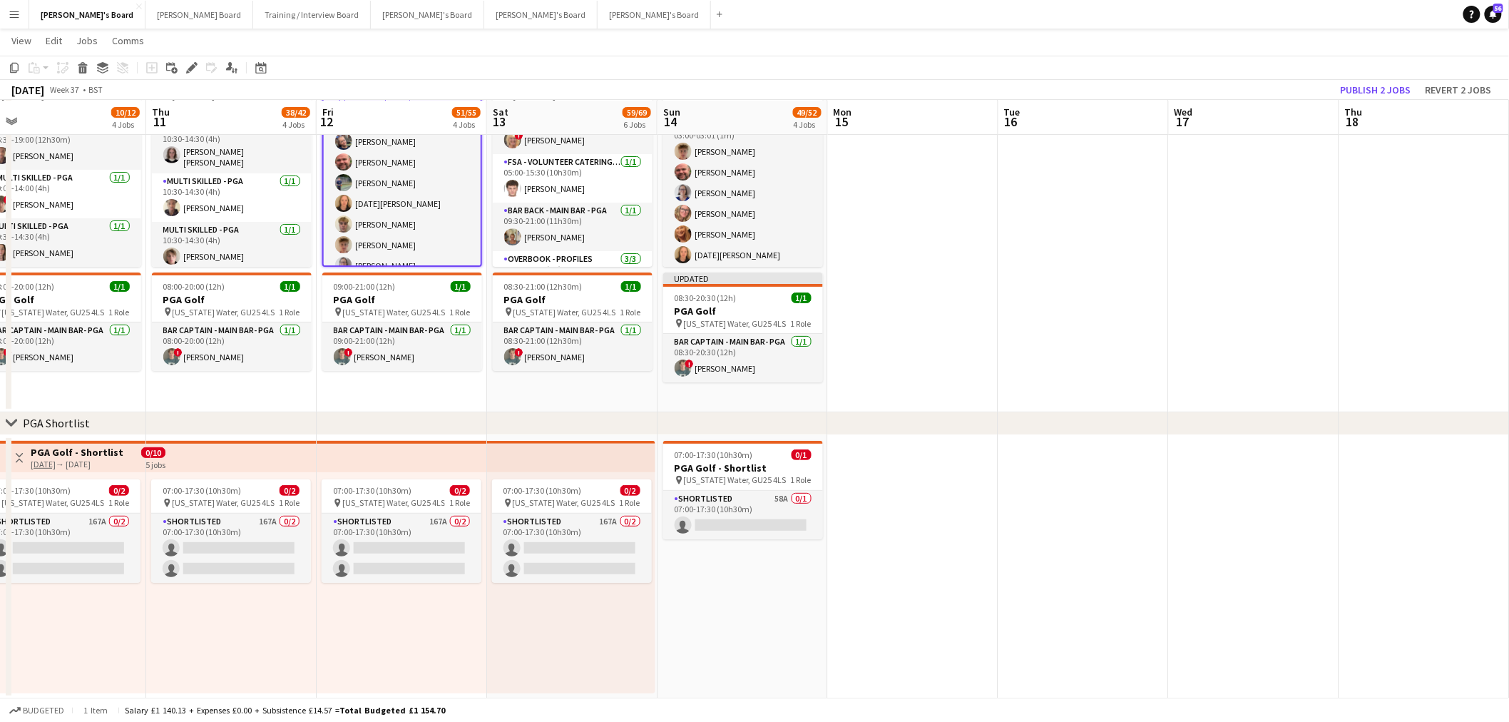
click at [394, 382] on app-date-cell "03:00-20:30 (17h30m) 22/22 PGA Golf pin Virginia Water, GU25 4LS 9 Roles Cancel…" at bounding box center [402, 231] width 170 height 362
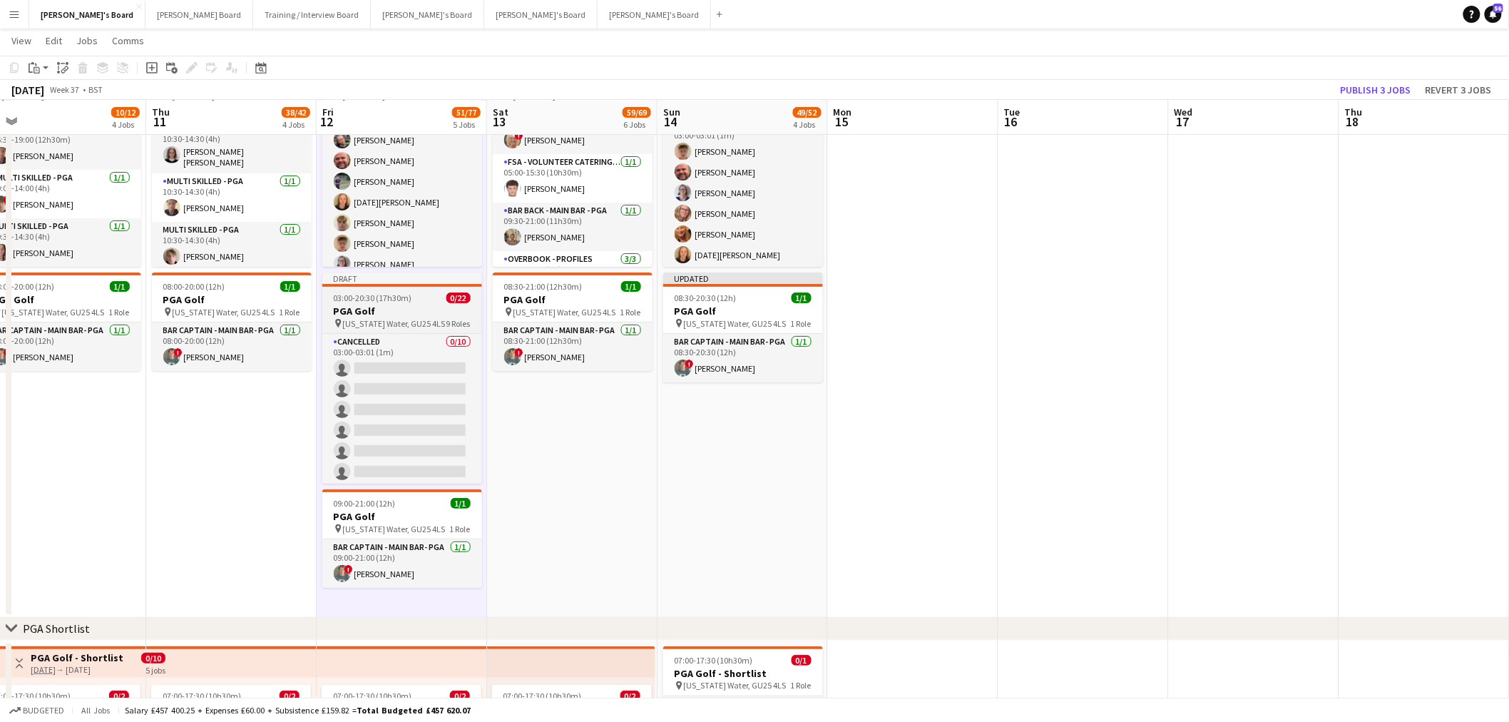
click at [385, 290] on app-job-card "Draft 03:00-20:30 (17h30m) 0/22 PGA Golf pin Virginia Water, GU25 4LS 9 Roles C…" at bounding box center [402, 377] width 160 height 211
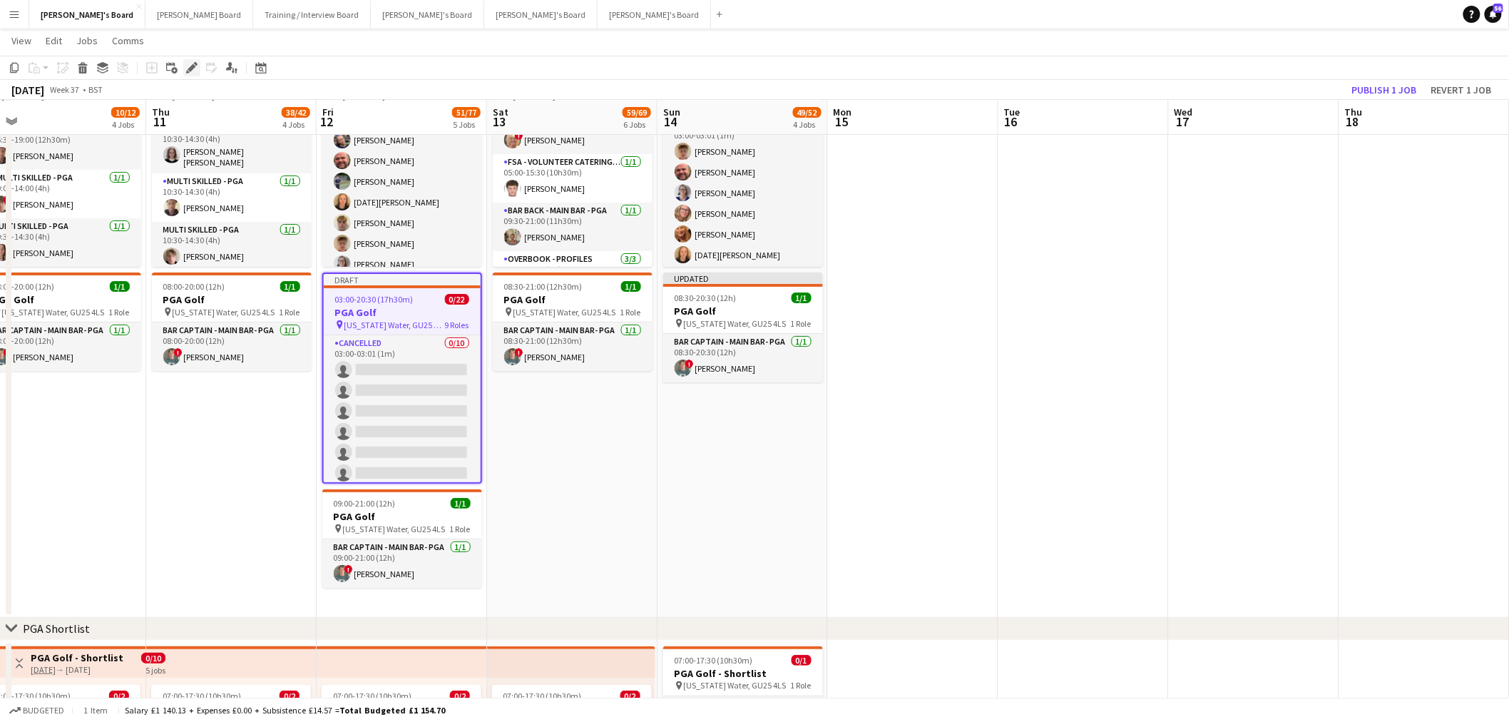
click at [193, 71] on icon "Edit" at bounding box center [191, 67] width 11 height 11
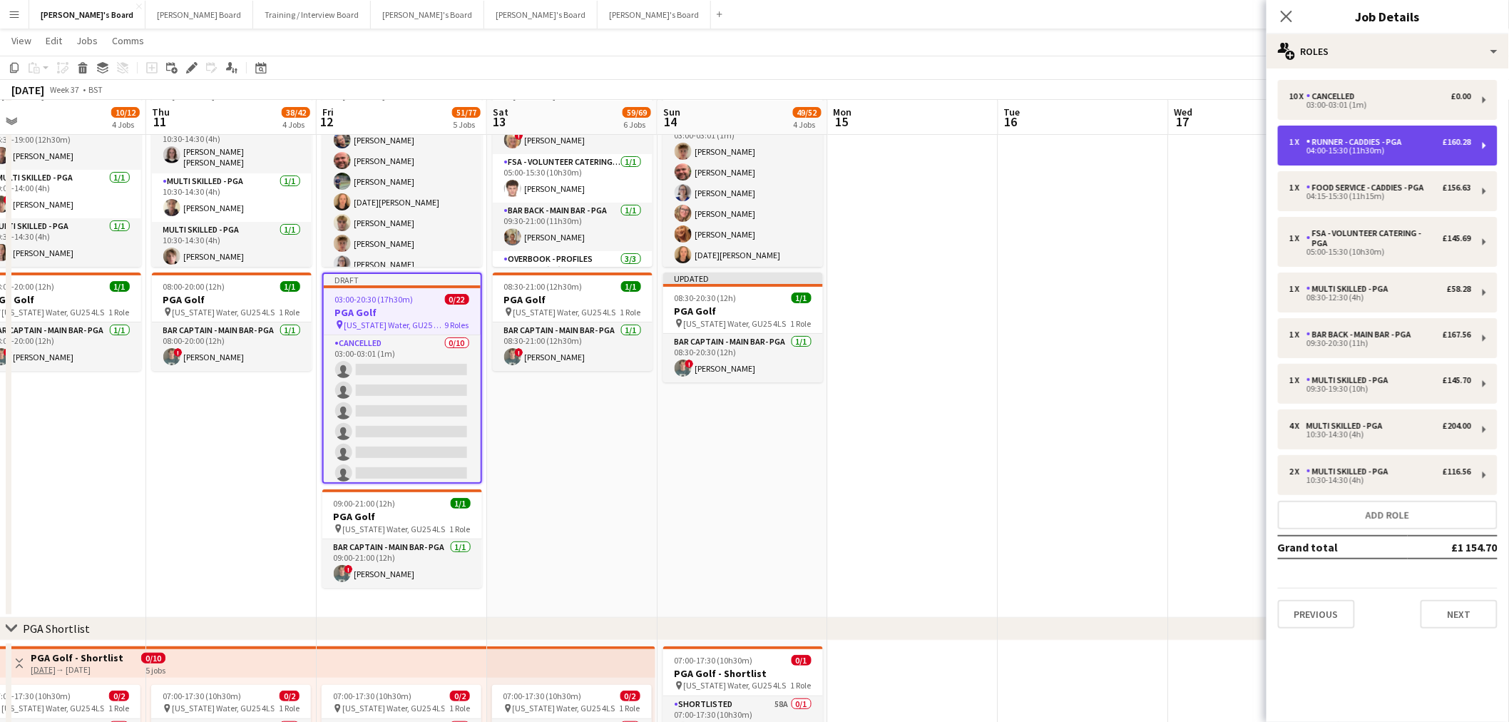
click at [1328, 133] on div "1 x Runner - Caddies - PGA £160.28 04:00-15:30 (11h30m)" at bounding box center [1388, 146] width 220 height 40
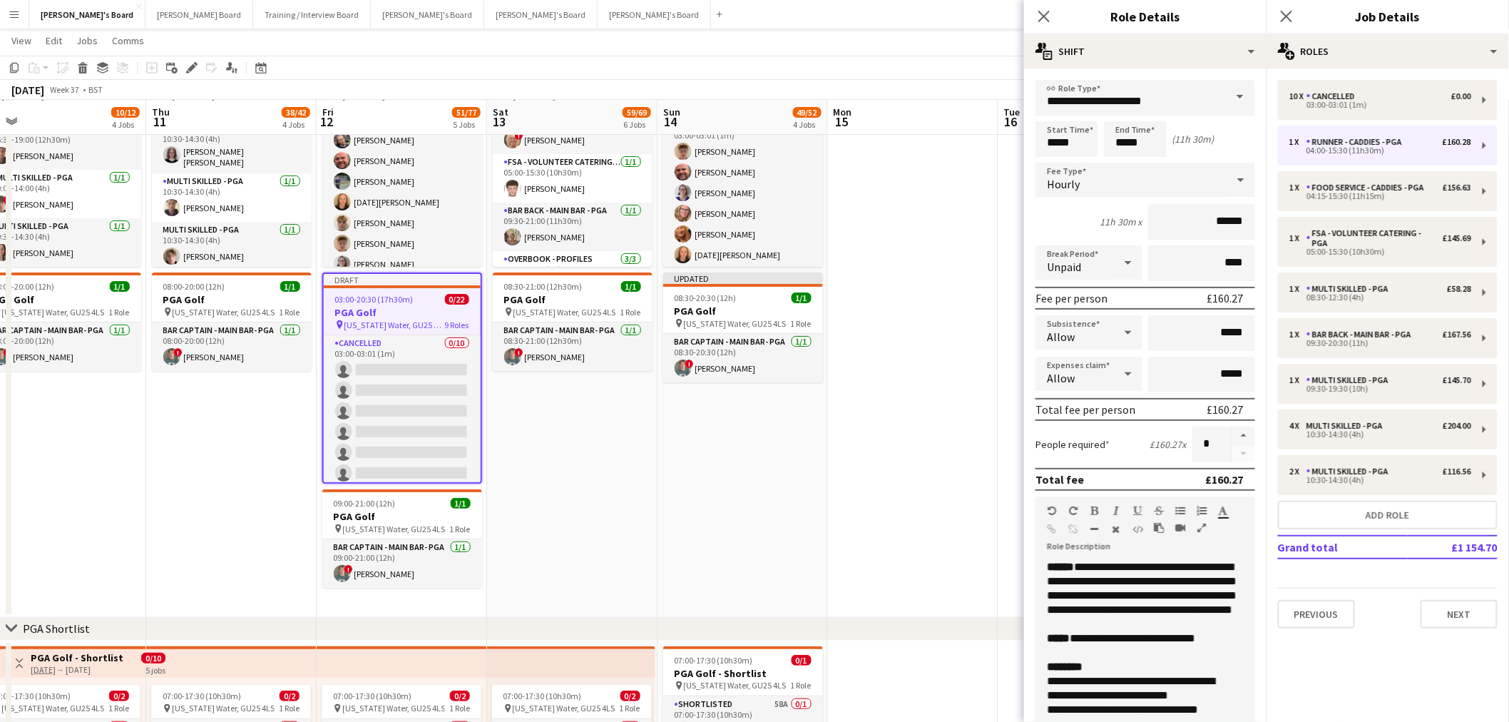
click at [1193, 33] on div "Close pop-in Role Details" at bounding box center [1145, 17] width 243 height 34
click at [1176, 60] on div "multiple-actions-text Shift" at bounding box center [1145, 51] width 243 height 34
click at [1163, 172] on div "bin-2 Delete Role" at bounding box center [1192, 170] width 141 height 29
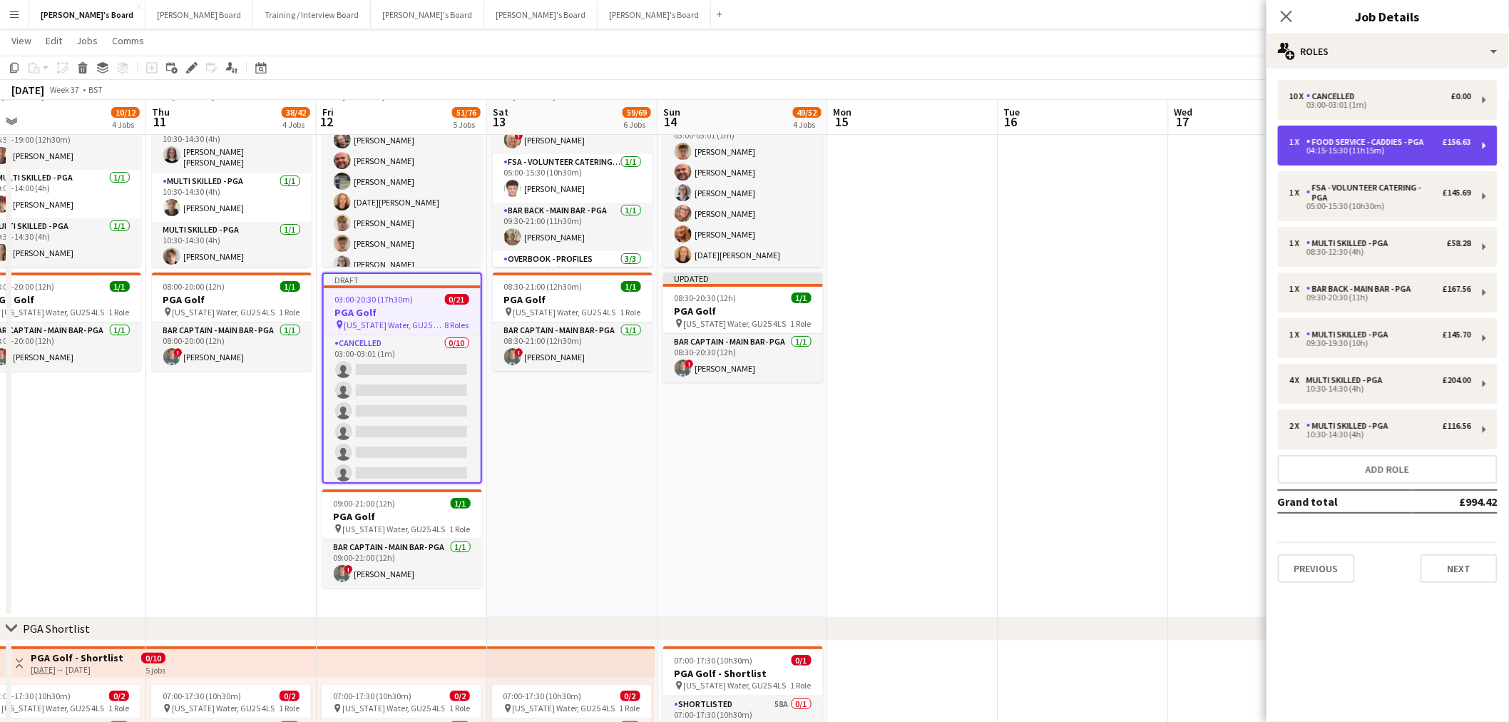
click at [1389, 143] on div "Food Service - Caddies - PGA" at bounding box center [1368, 142] width 123 height 10
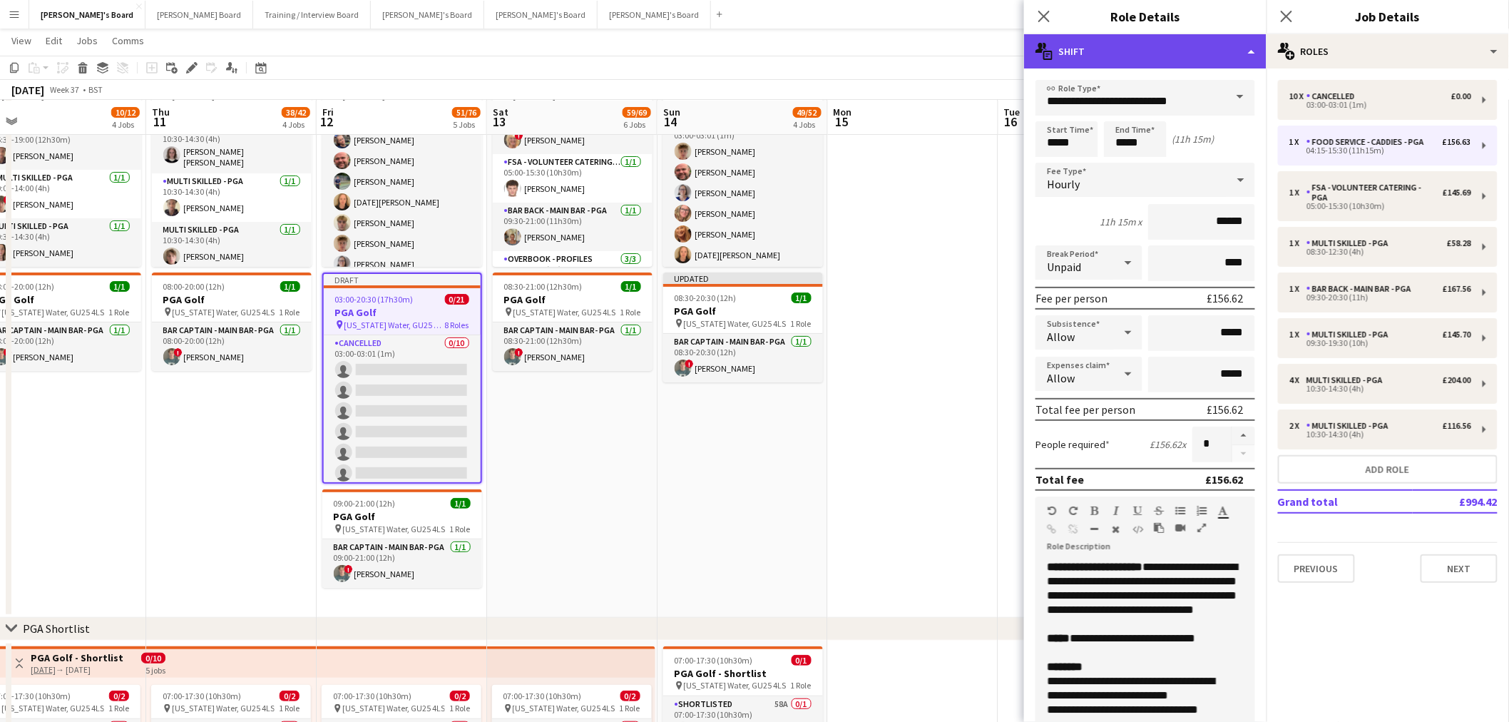
click at [1121, 51] on div "multiple-actions-text Shift" at bounding box center [1145, 51] width 243 height 34
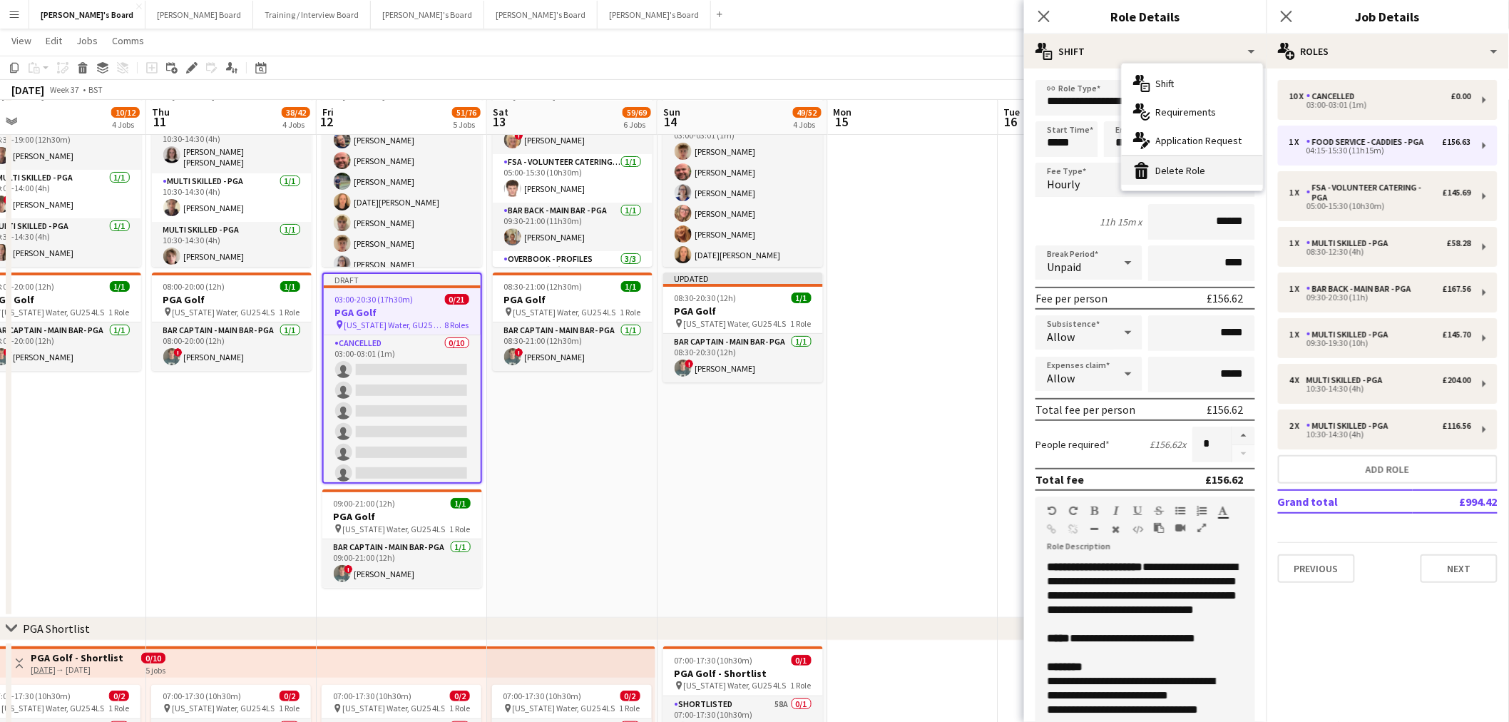
click at [1160, 160] on div "bin-2 Delete Role" at bounding box center [1192, 170] width 141 height 29
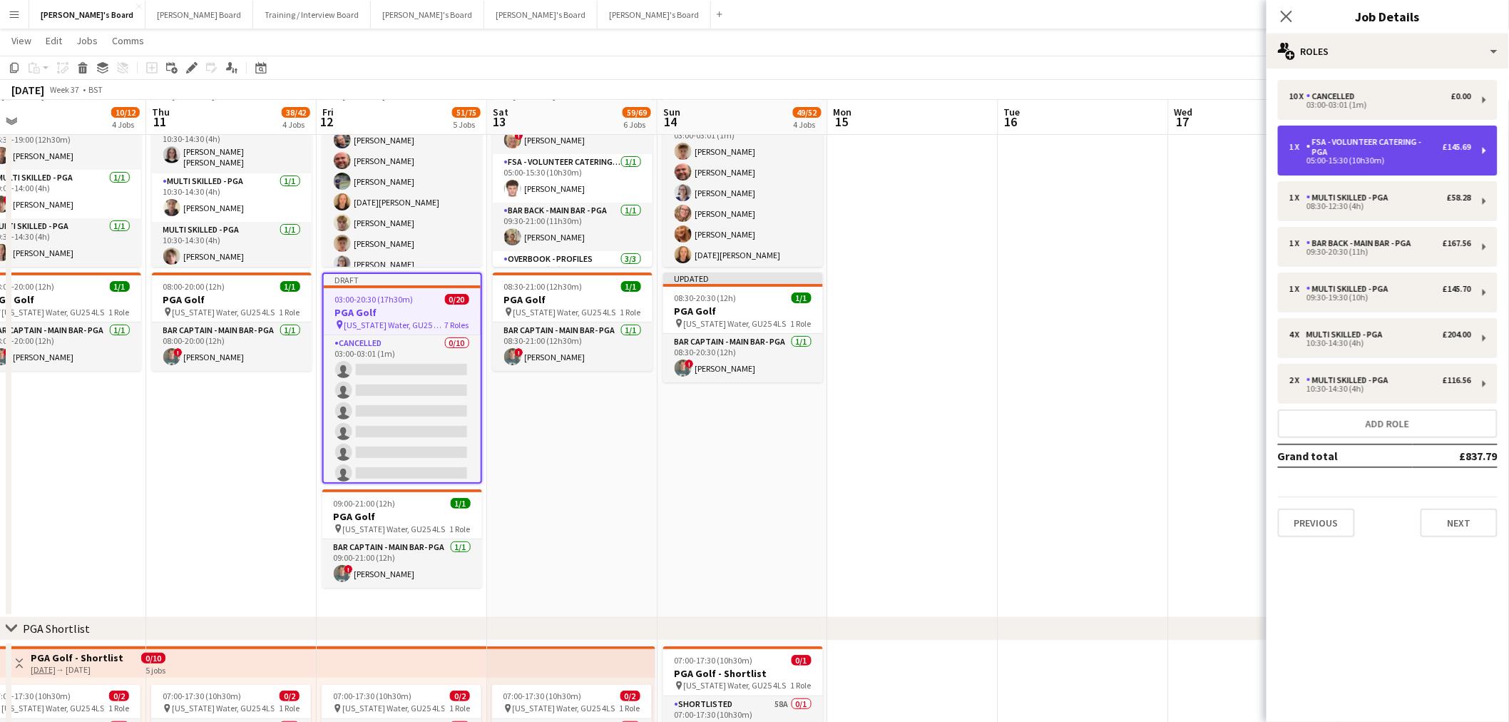
click at [1414, 140] on div "FSA - Volunteer Catering - PGA" at bounding box center [1375, 147] width 136 height 20
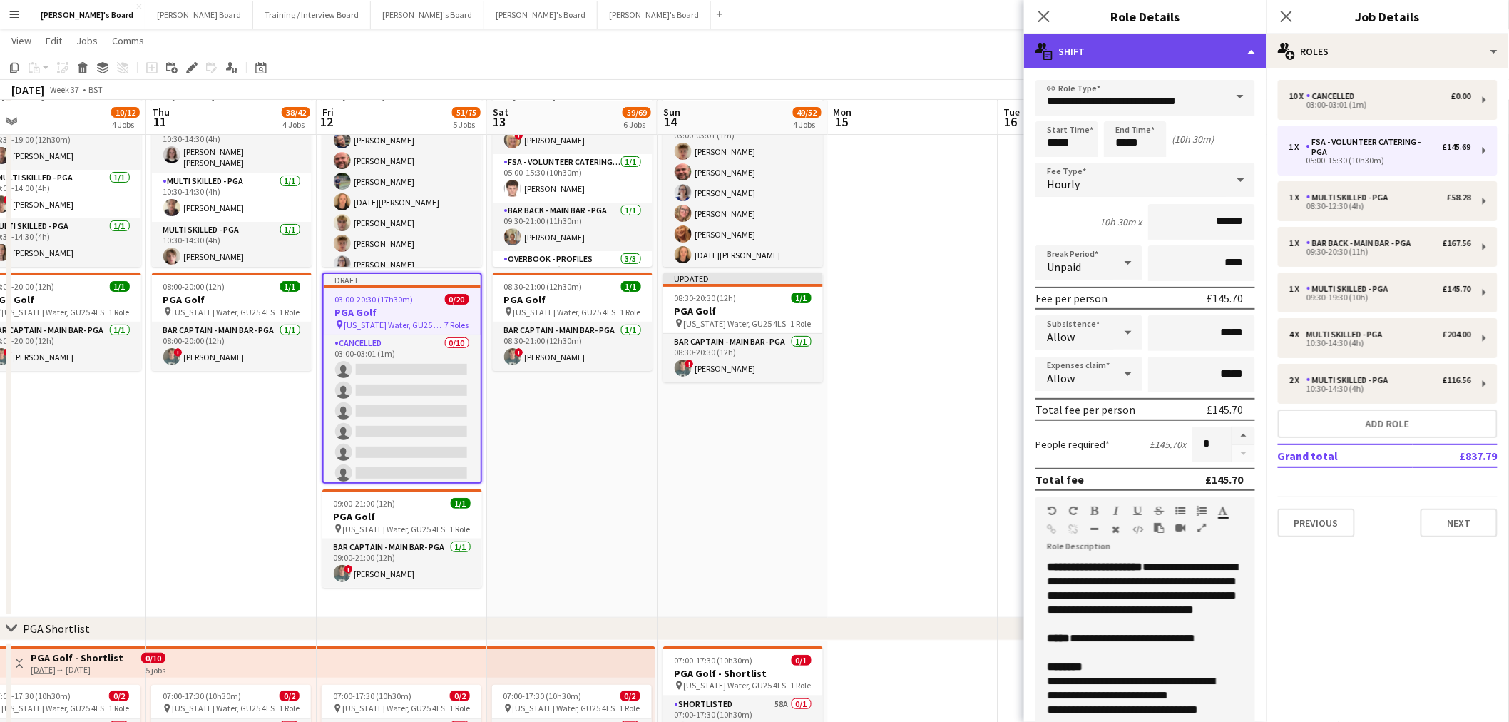
click at [1166, 53] on div "multiple-actions-text Shift" at bounding box center [1145, 51] width 243 height 34
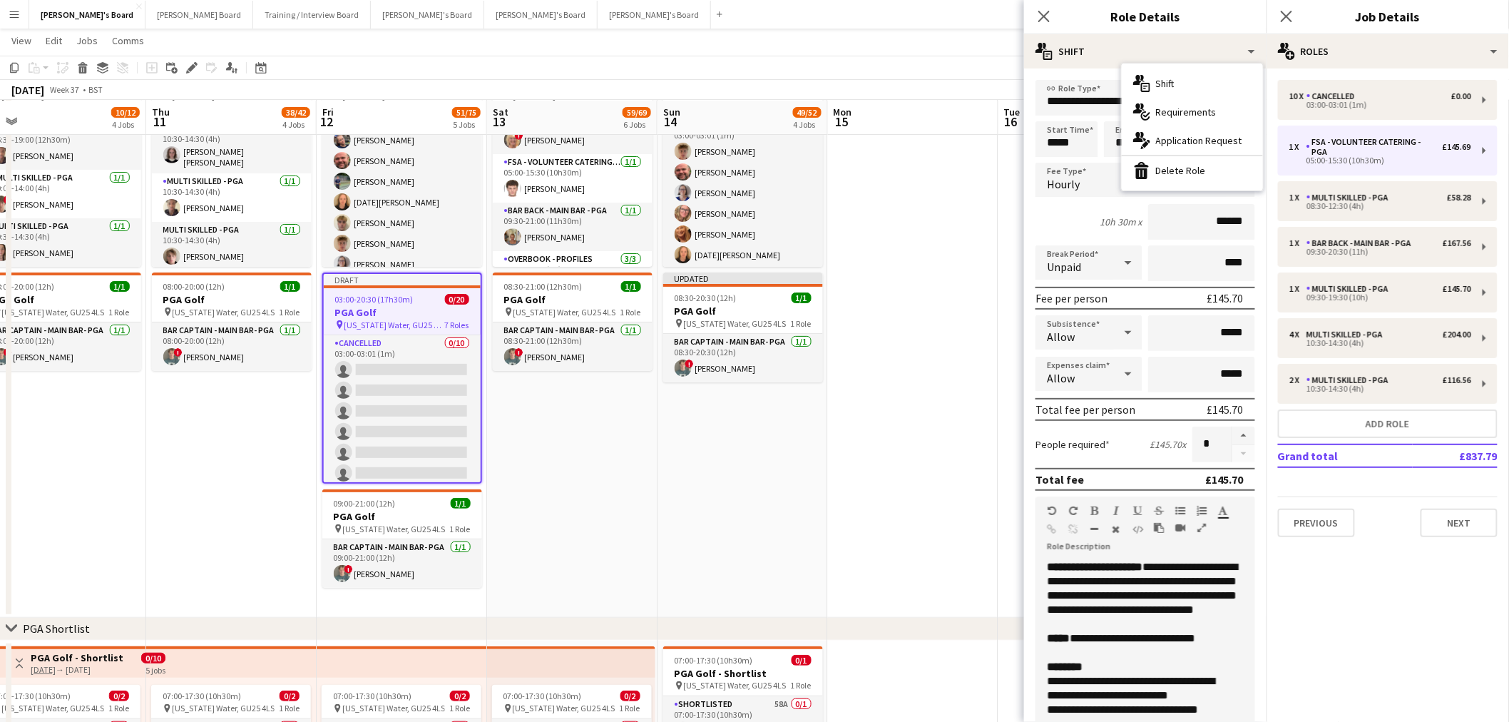
drag, startPoint x: 1193, startPoint y: 175, endPoint x: 1251, endPoint y: 165, distance: 59.3
click at [1197, 173] on div "bin-2 Delete Role" at bounding box center [1192, 170] width 141 height 29
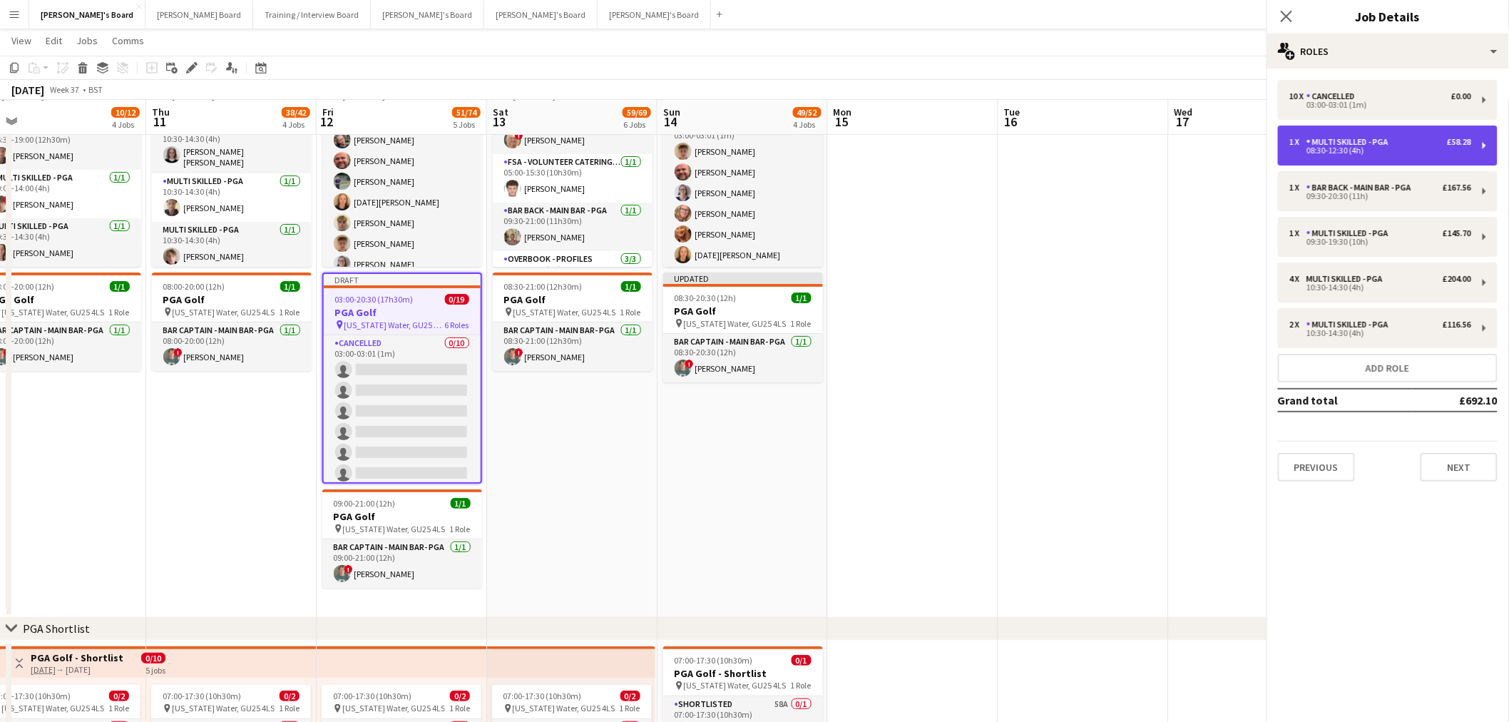
click at [1352, 153] on div "08:30-12:30 (4h)" at bounding box center [1381, 150] width 182 height 7
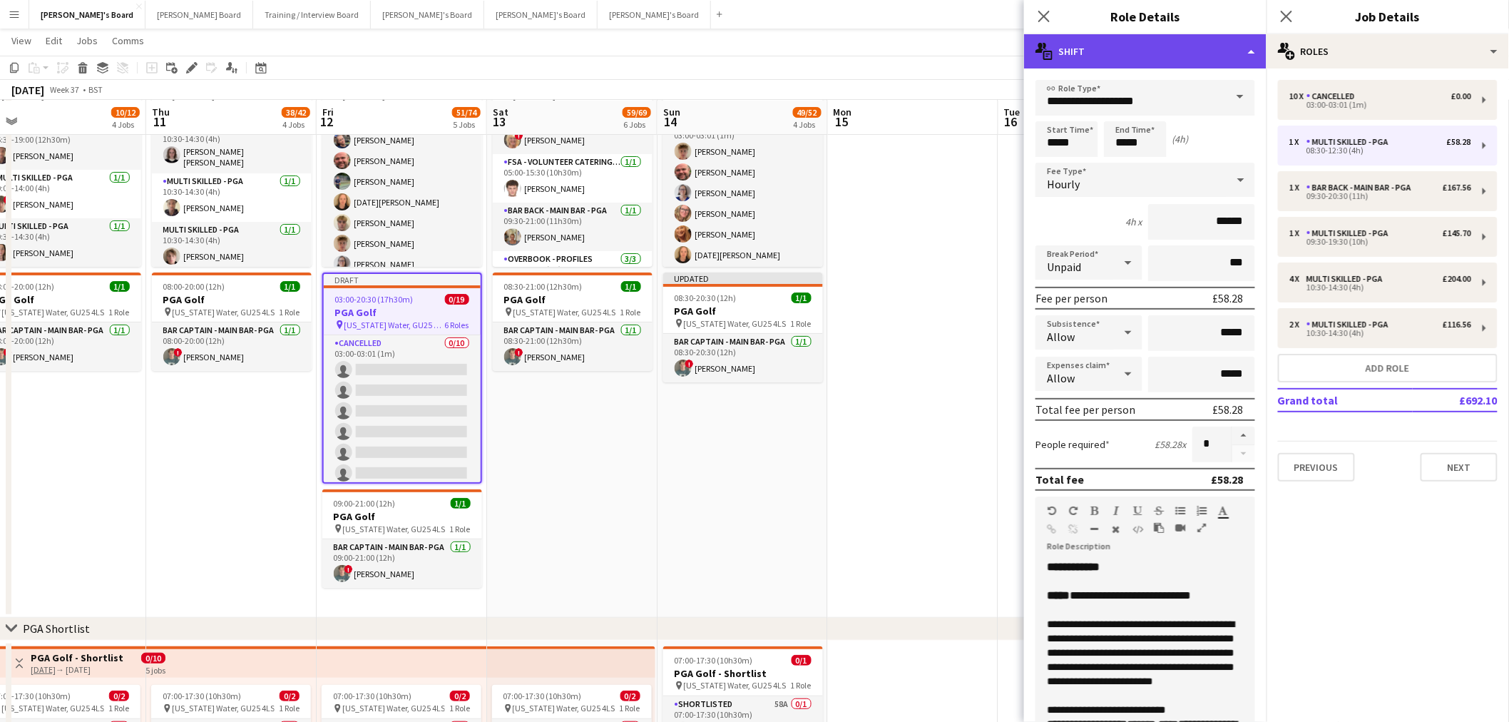
click at [1096, 61] on div "multiple-actions-text Shift" at bounding box center [1145, 51] width 243 height 34
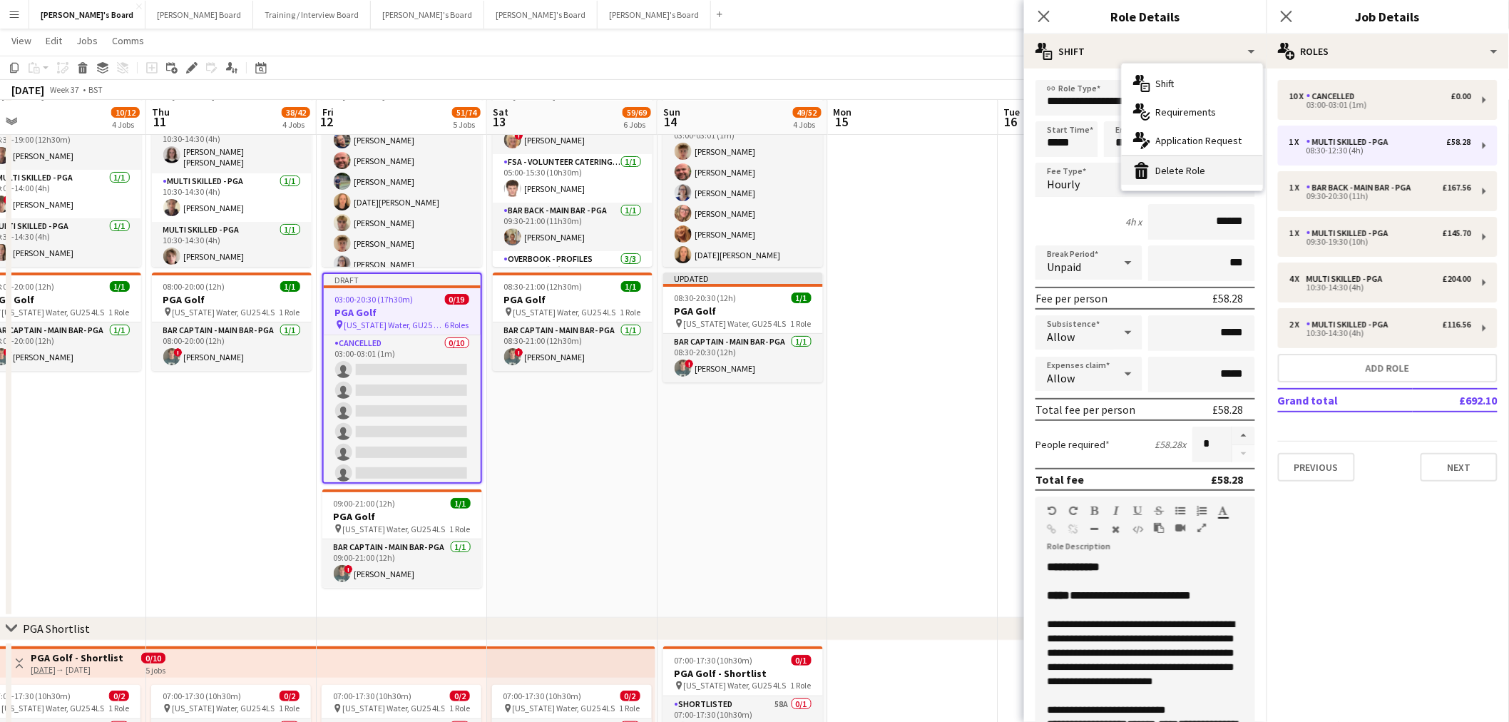
click at [1186, 165] on div "bin-2 Delete Role" at bounding box center [1192, 170] width 141 height 29
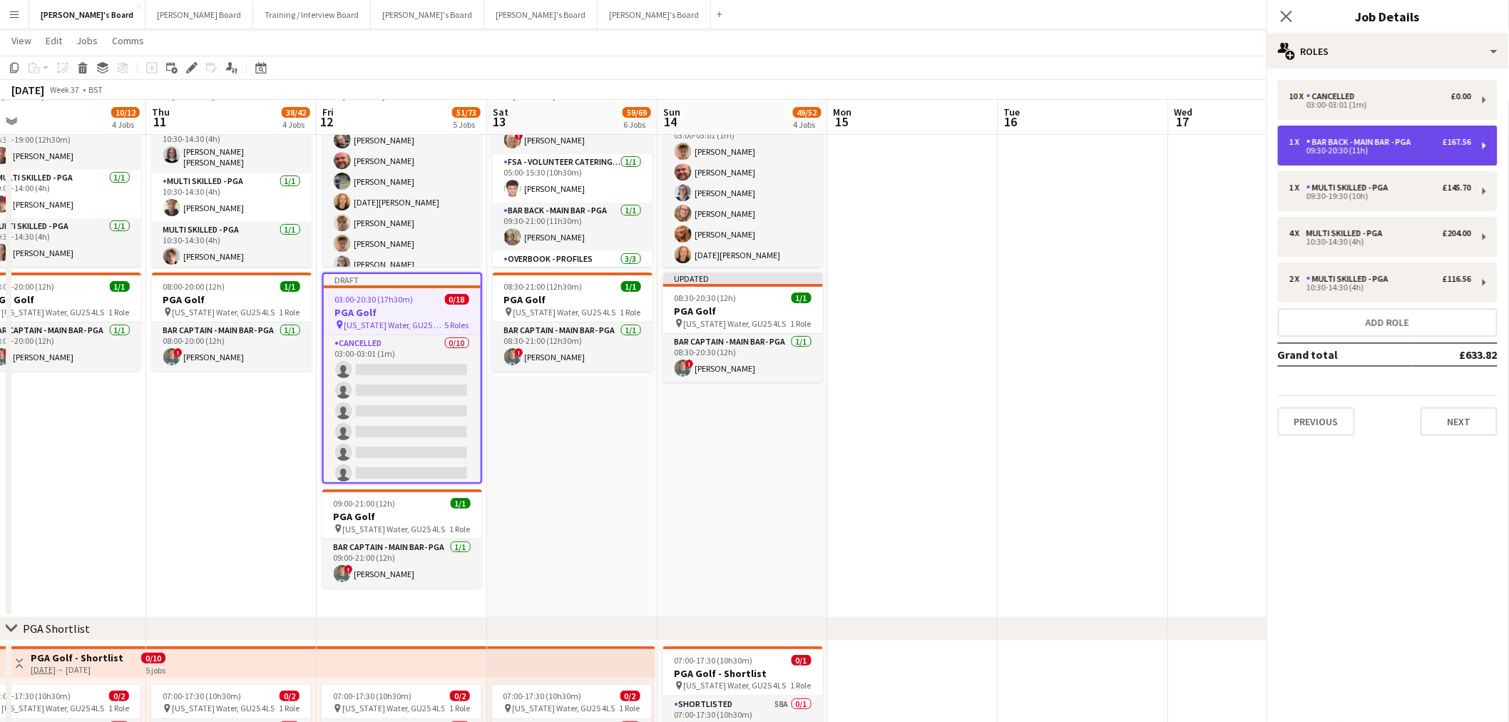
click at [1360, 159] on div "1 x Bar Back - Main Bar - PGA £167.56 09:30-20:30 (11h)" at bounding box center [1388, 146] width 220 height 40
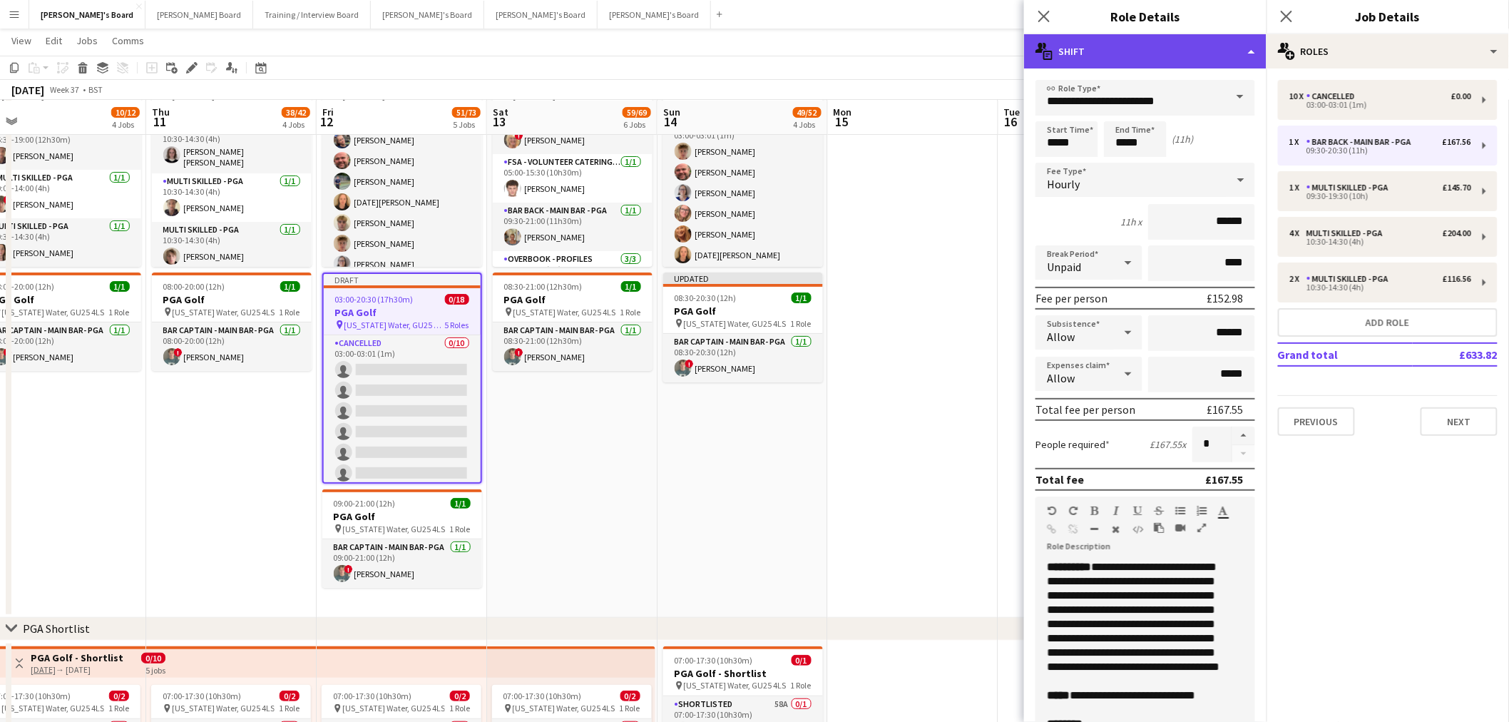
click at [1159, 64] on div "multiple-actions-text Shift" at bounding box center [1145, 51] width 243 height 34
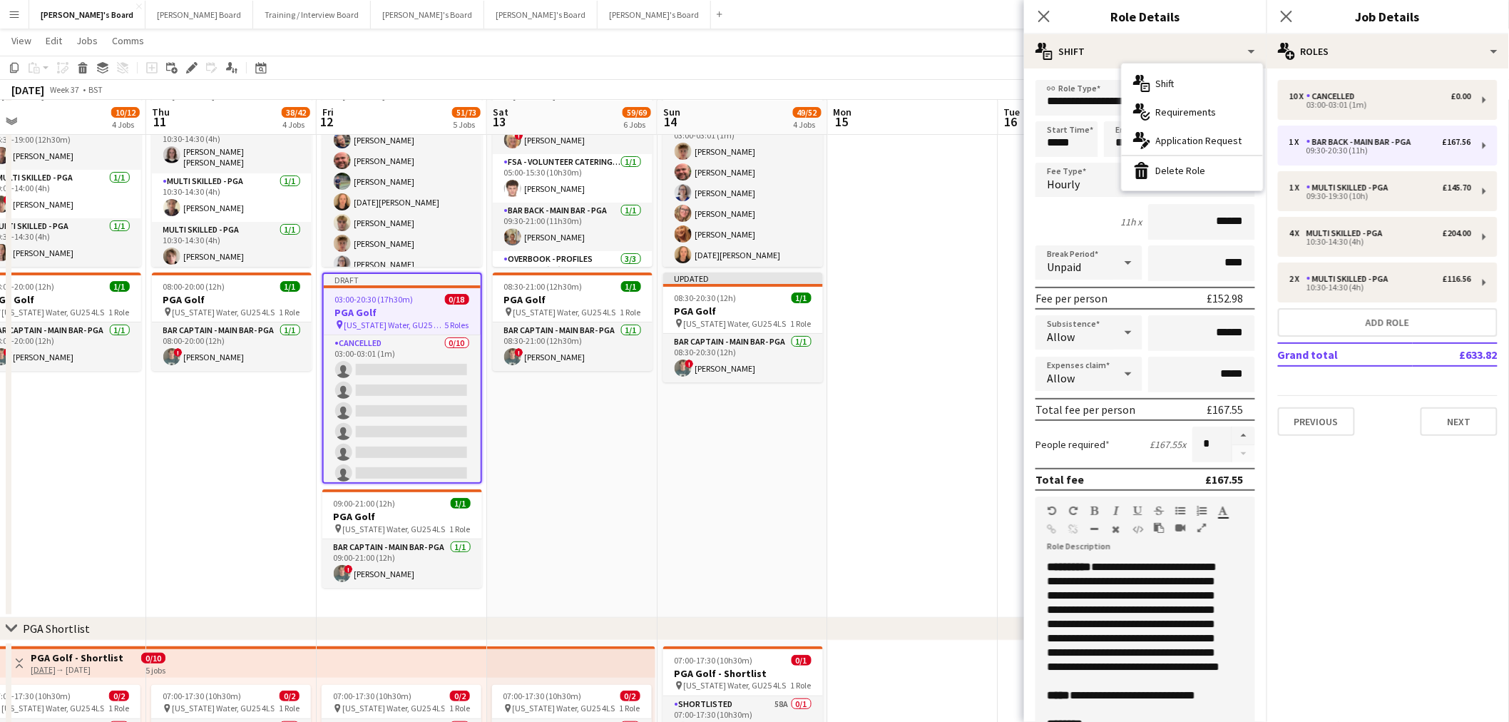
drag, startPoint x: 1186, startPoint y: 162, endPoint x: 1377, endPoint y: 123, distance: 194.4
click at [1192, 161] on div "bin-2 Delete Role" at bounding box center [1192, 170] width 141 height 29
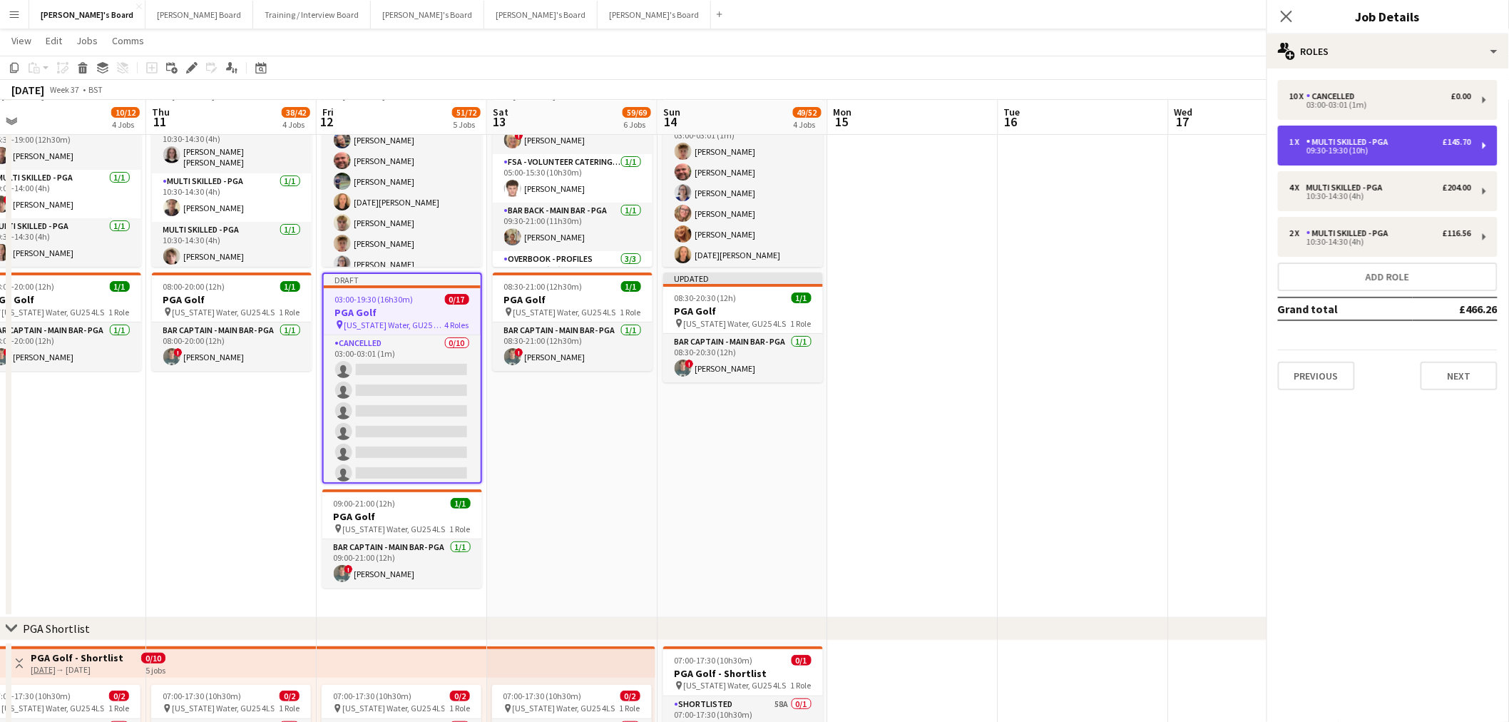
click at [1398, 126] on div "1 x Multi Skilled - PGA £145.70 09:30-19:30 (10h)" at bounding box center [1388, 146] width 220 height 40
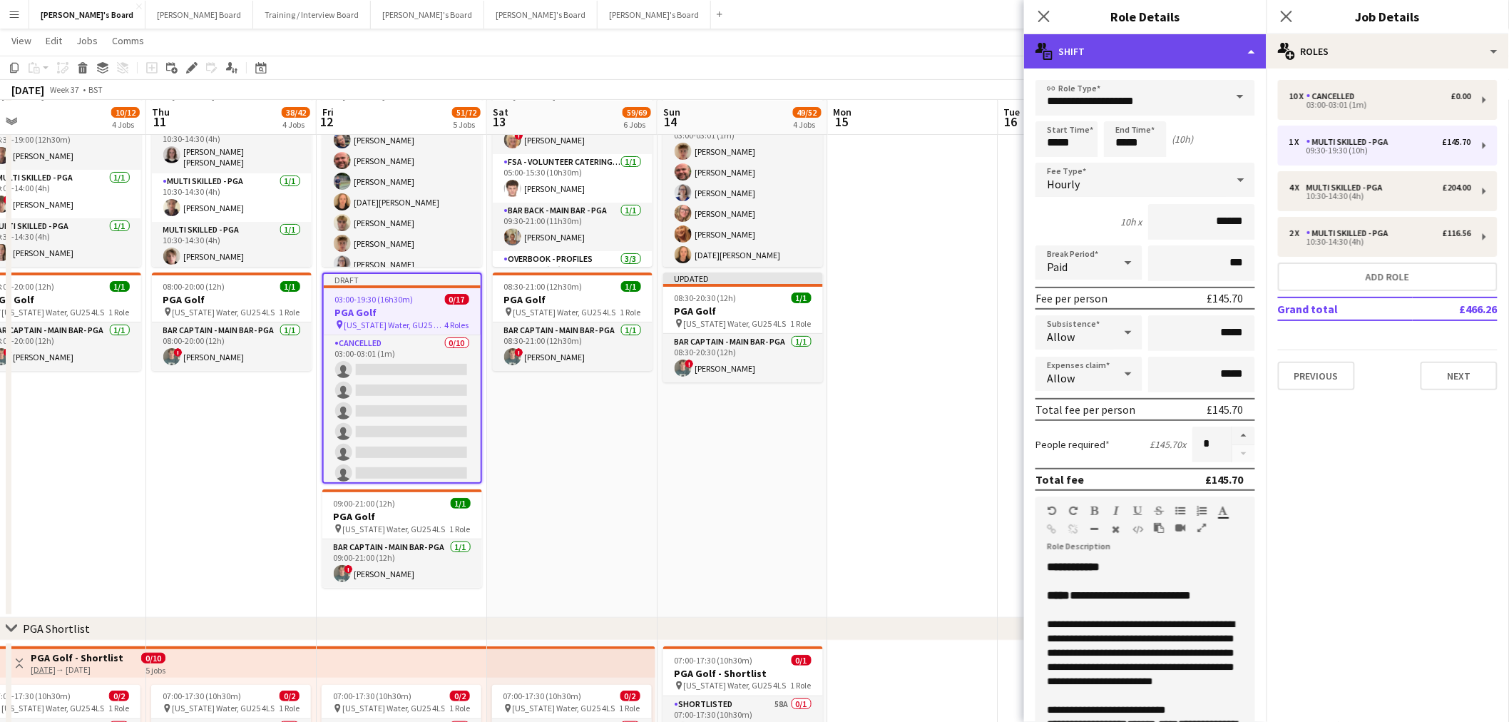
click at [1126, 39] on div "multiple-actions-text Shift" at bounding box center [1145, 51] width 243 height 34
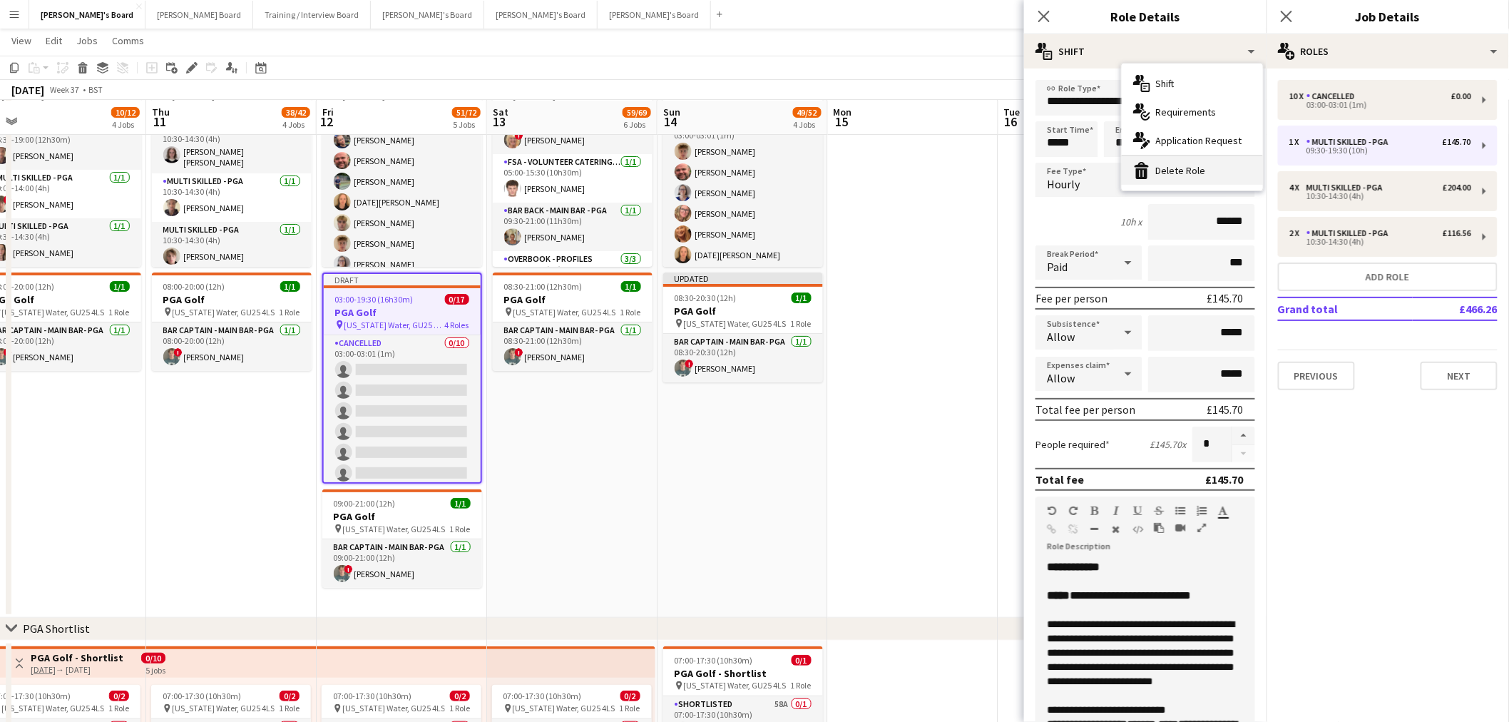
click at [1150, 167] on icon "bin-2" at bounding box center [1141, 170] width 17 height 17
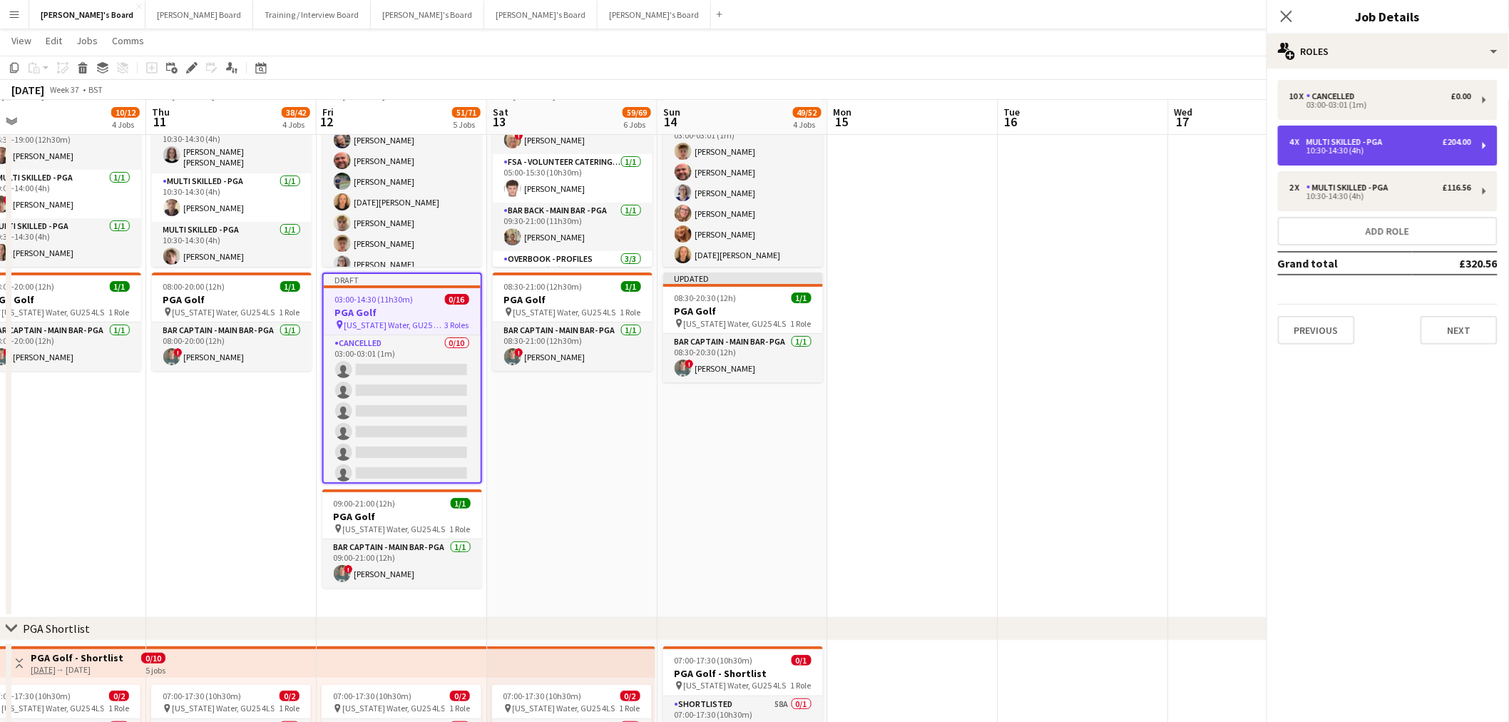
click at [1379, 146] on div "Multi Skilled - PGA" at bounding box center [1348, 142] width 82 height 10
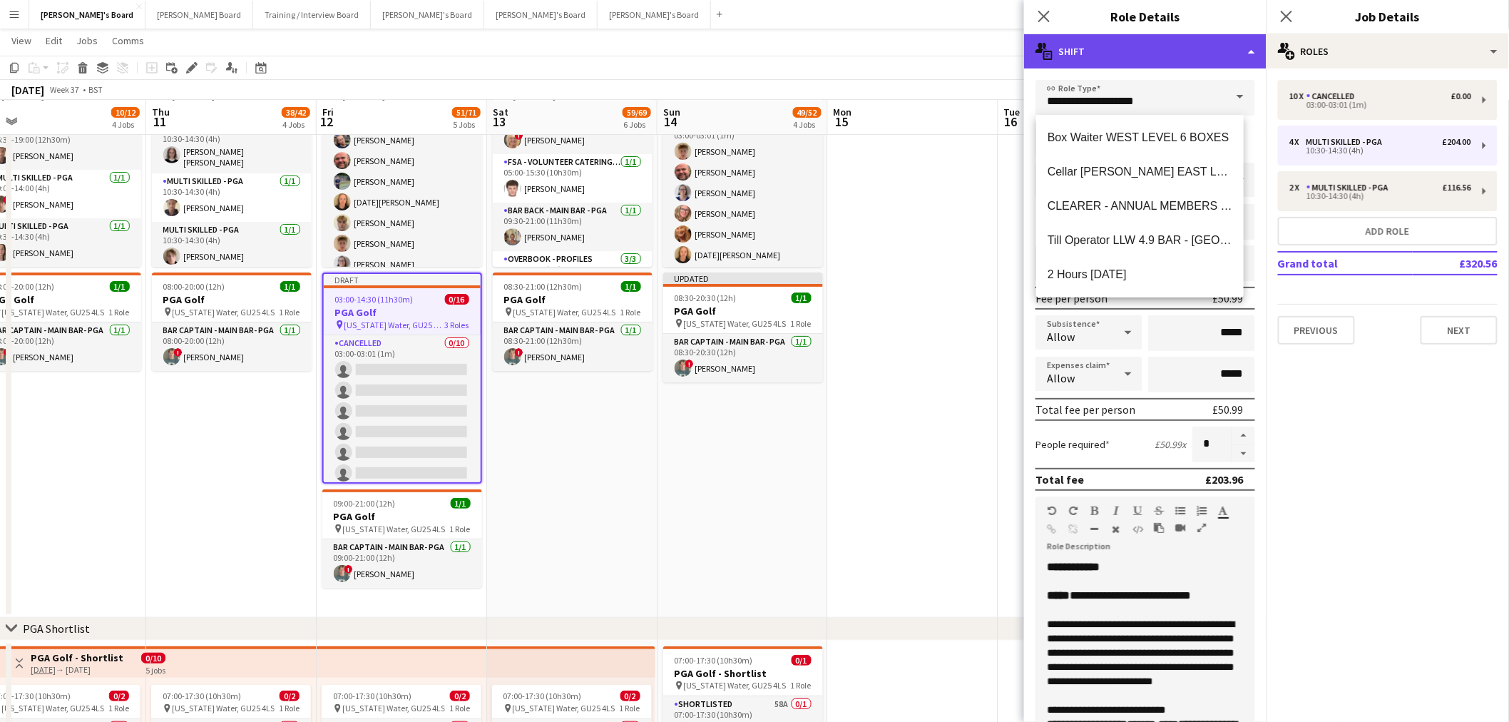
click at [1163, 51] on div "multiple-actions-text Shift" at bounding box center [1145, 51] width 243 height 34
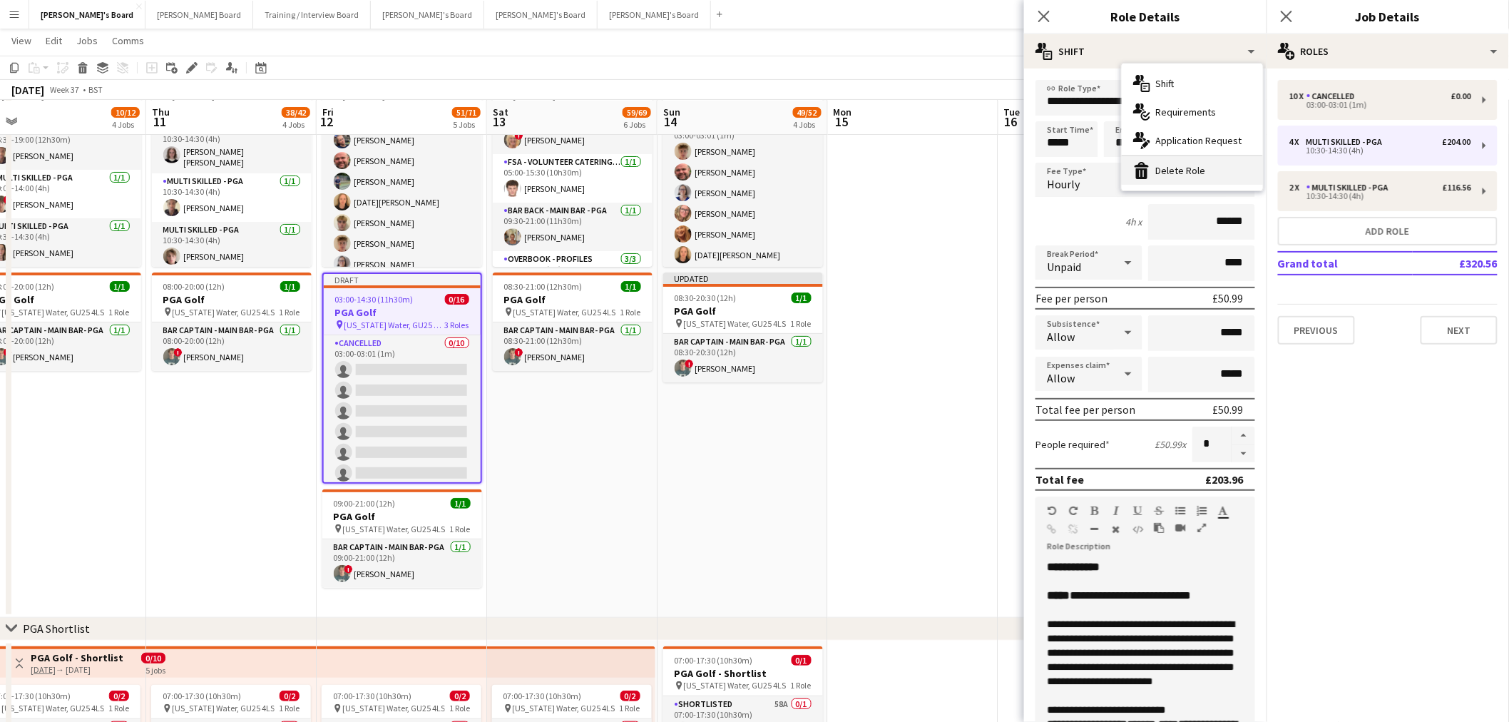
click at [1160, 167] on div "bin-2 Delete Role" at bounding box center [1192, 170] width 141 height 29
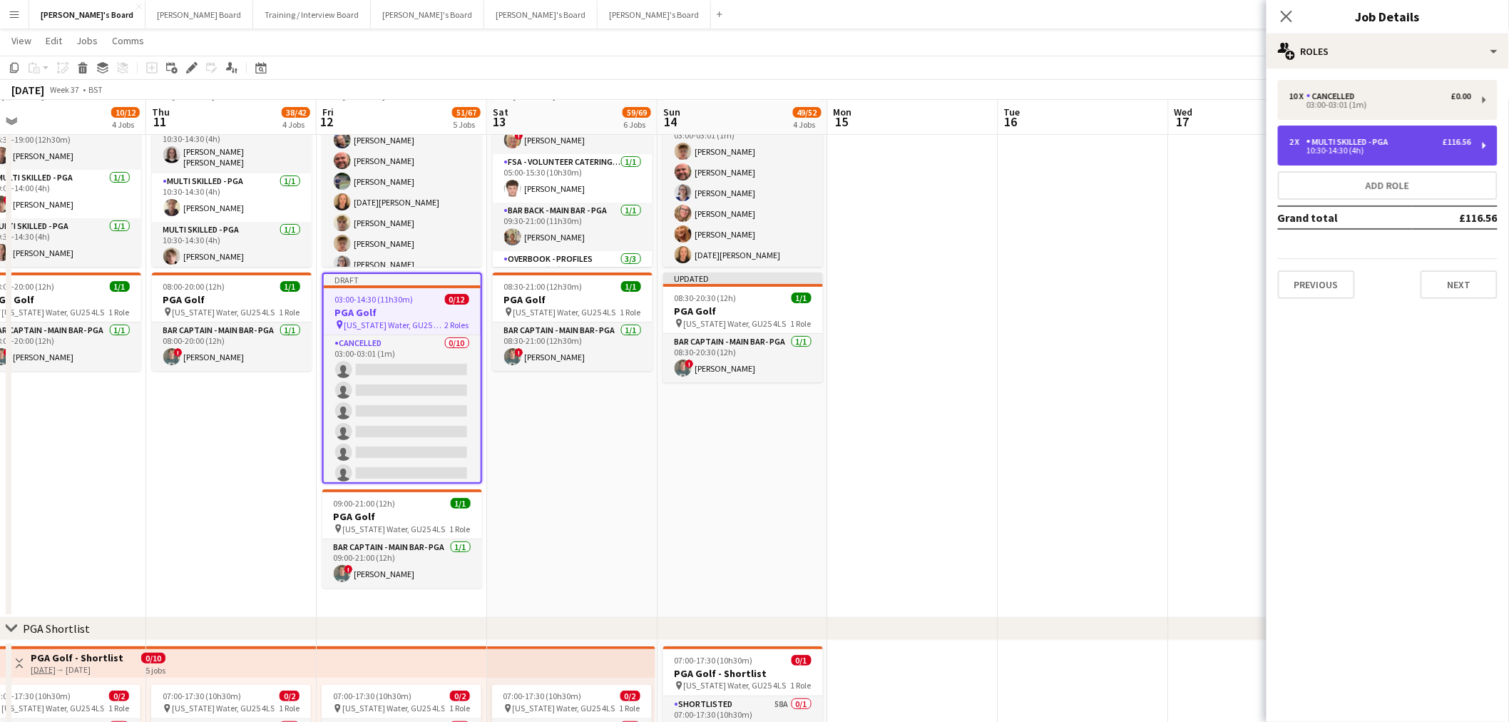
click at [1355, 157] on div "2 x Multi Skilled - PGA £116.56 10:30-14:30 (4h)" at bounding box center [1388, 146] width 220 height 40
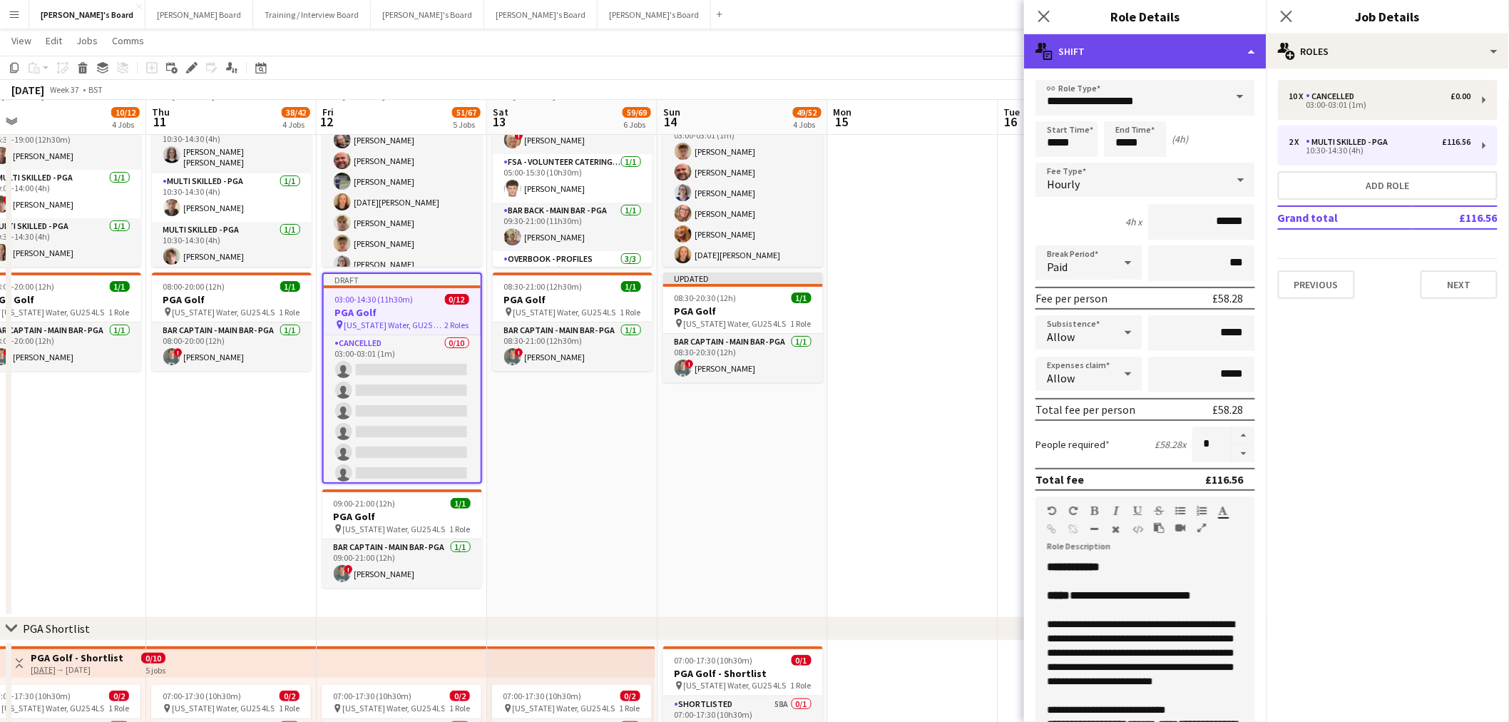
click at [1143, 48] on div "multiple-actions-text Shift" at bounding box center [1145, 51] width 243 height 34
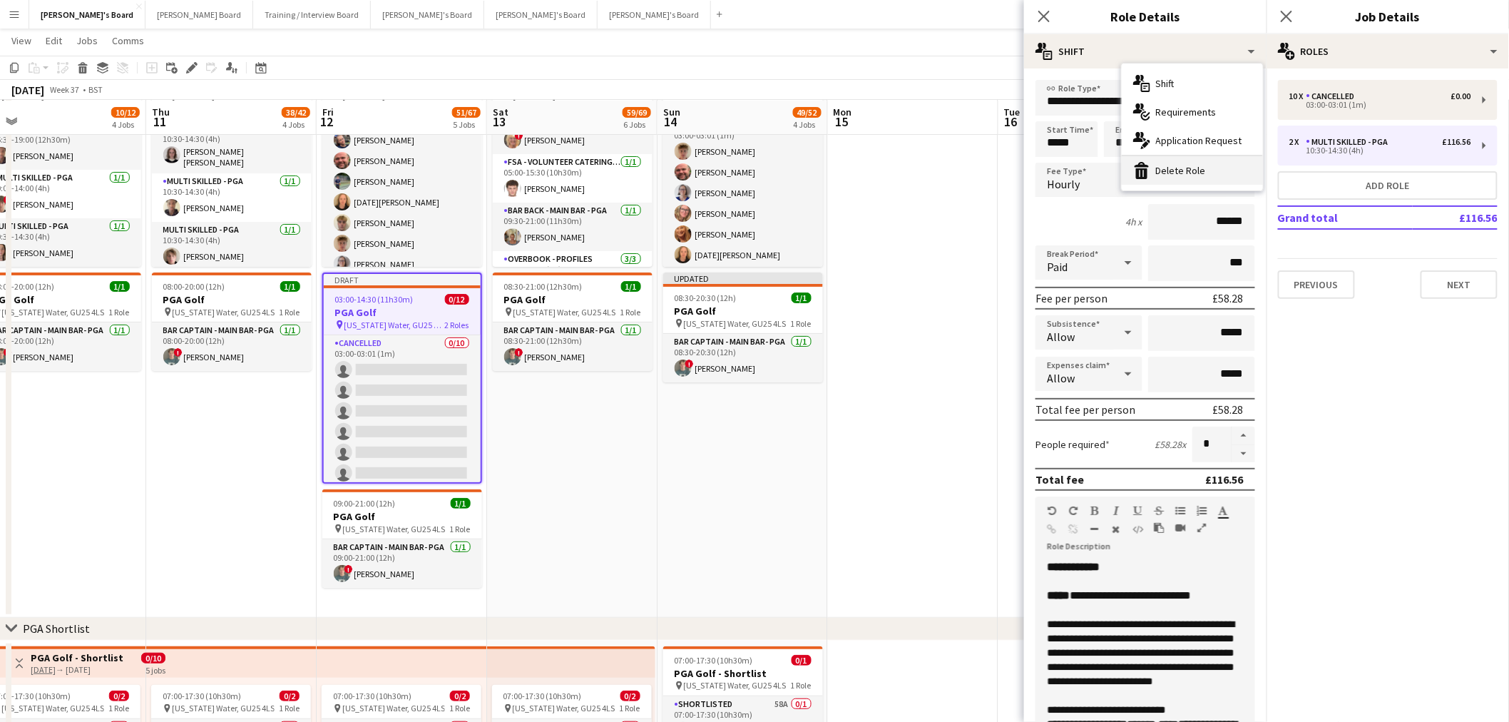
click at [1194, 177] on div "bin-2 Delete Role" at bounding box center [1192, 170] width 141 height 29
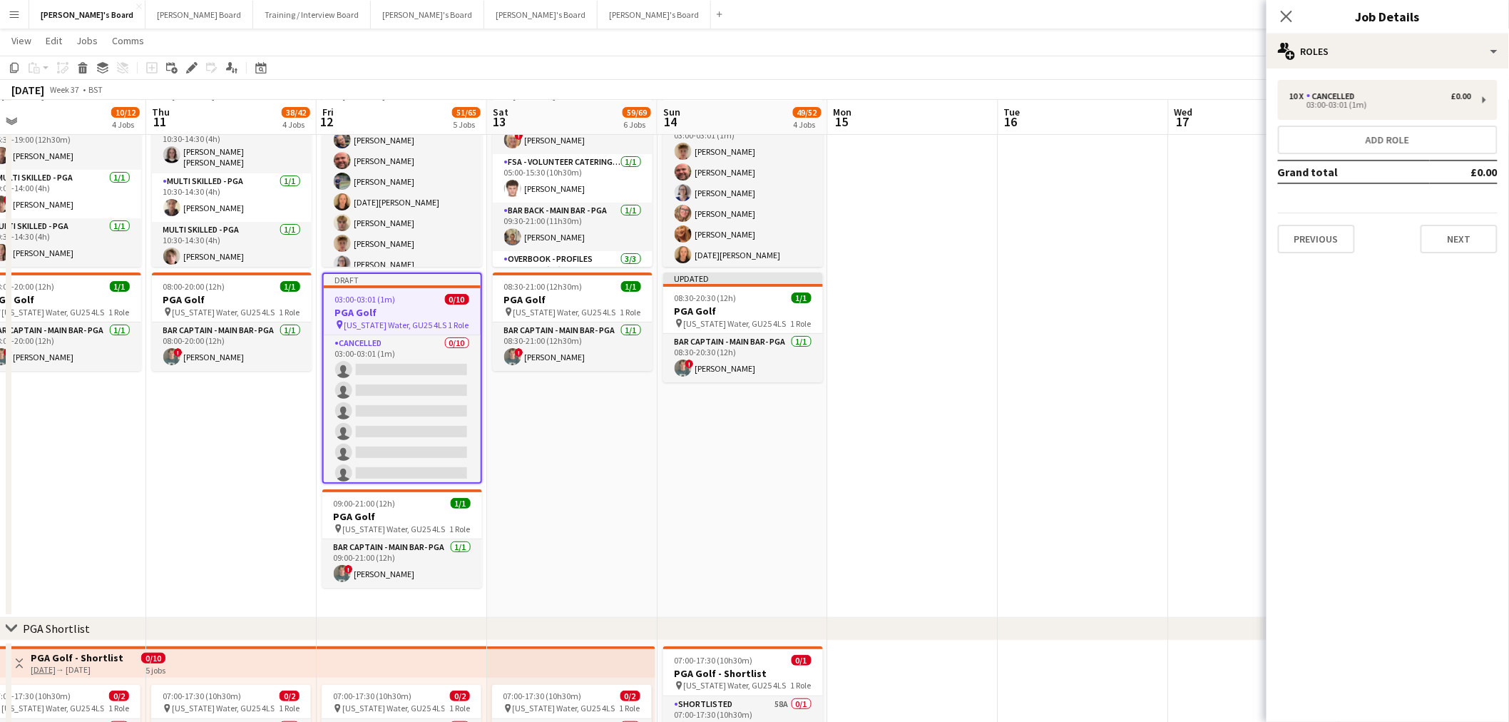
click at [583, 491] on app-date-cell "04:15-21:30 (17h15m) 21/21 PGA Golf pin Virginia Water, GU25 4LS 9 Roles Food S…" at bounding box center [572, 334] width 170 height 568
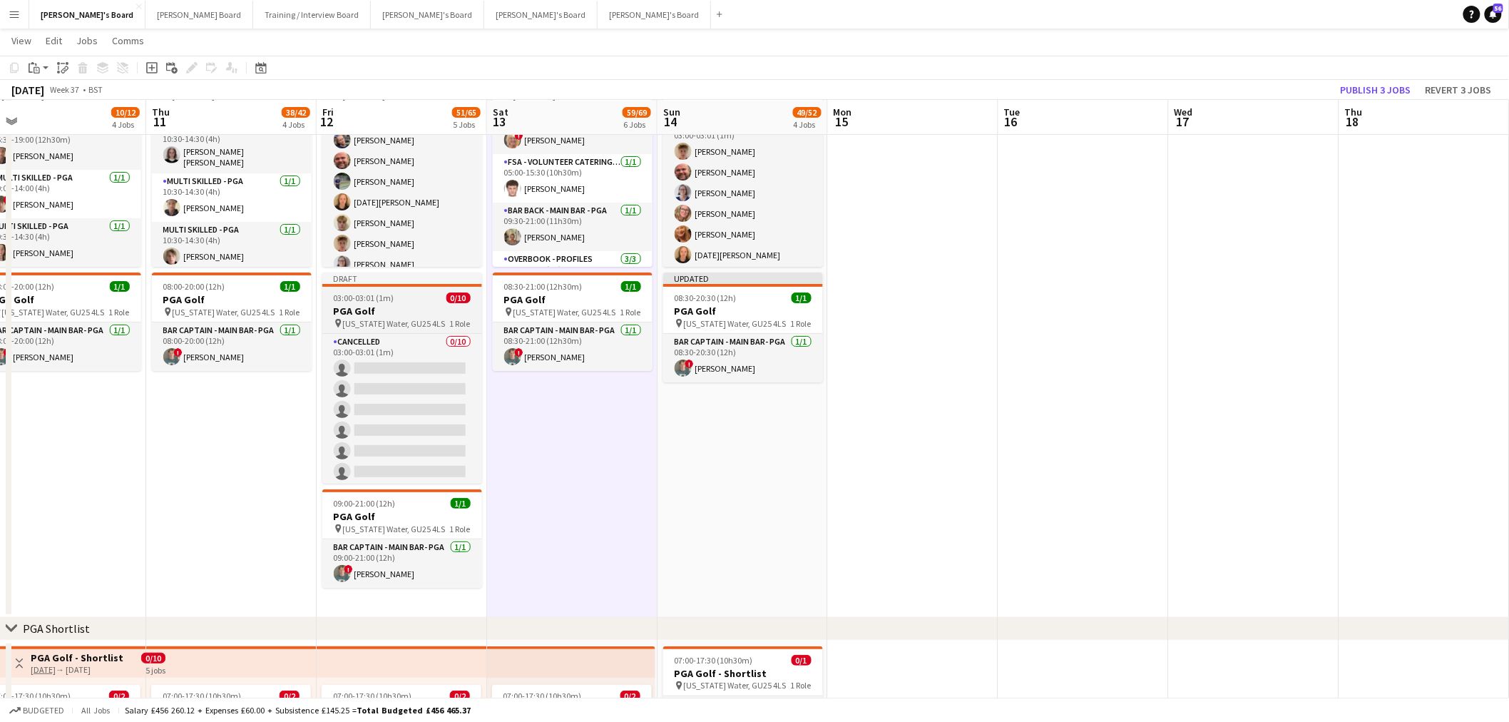
click at [396, 302] on div "03:00-03:01 (1m) 0/10" at bounding box center [402, 297] width 160 height 11
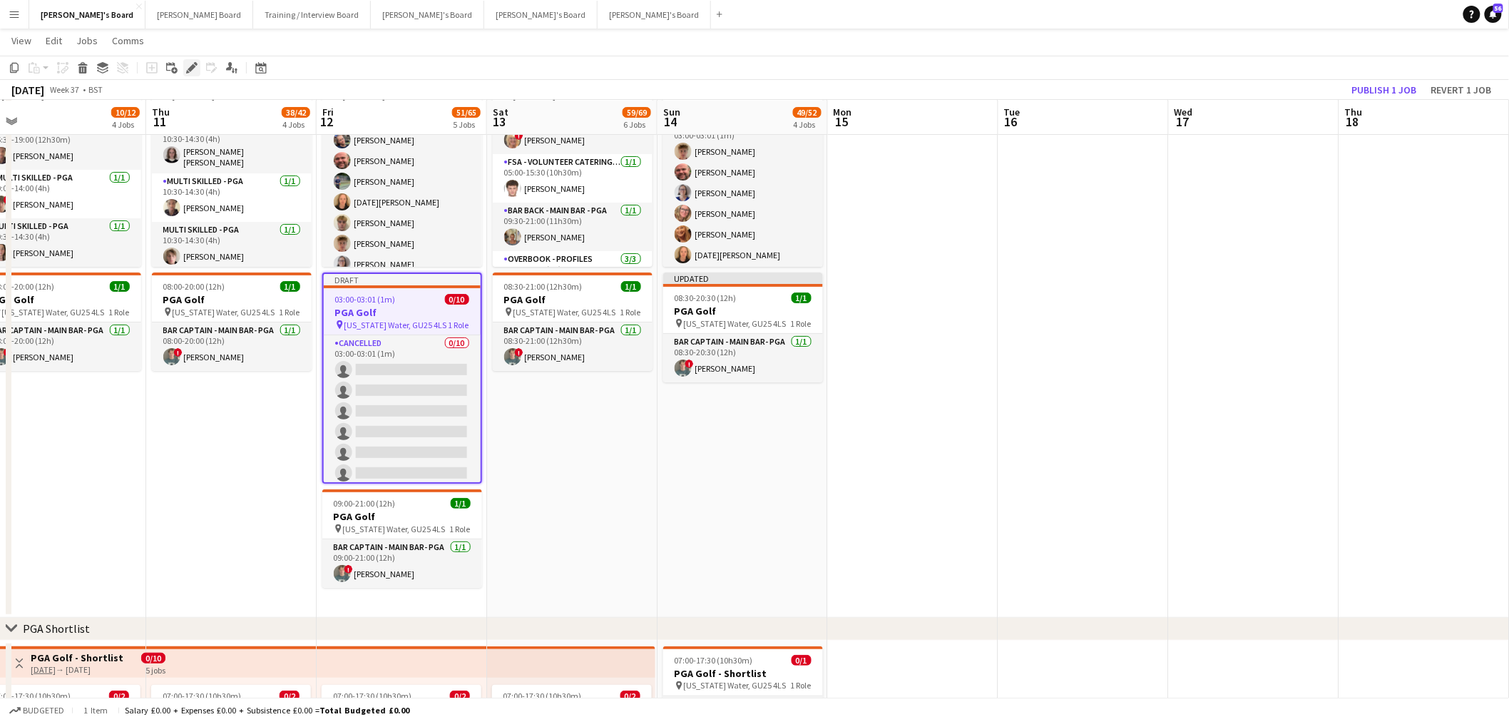
click at [189, 64] on icon "Edit" at bounding box center [191, 67] width 11 height 11
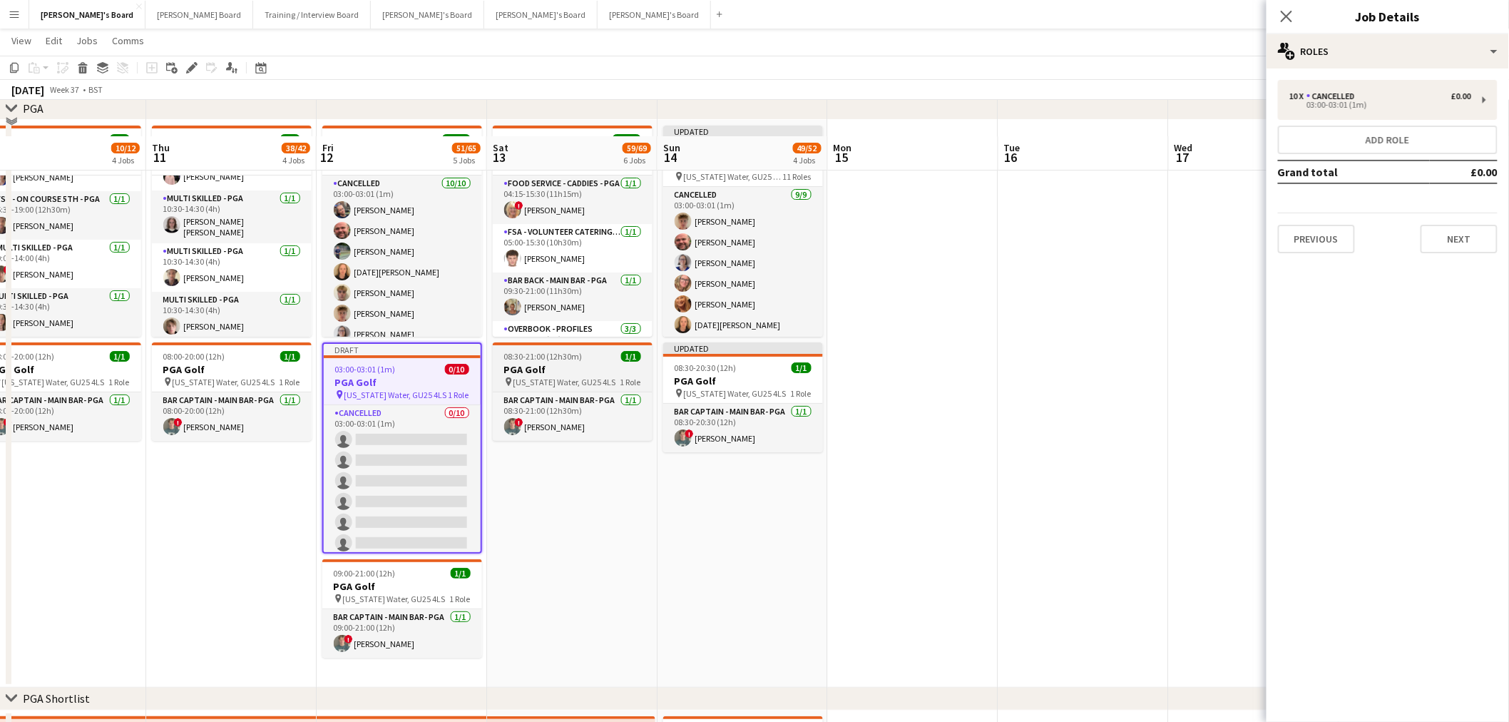
scroll to position [2079, 0]
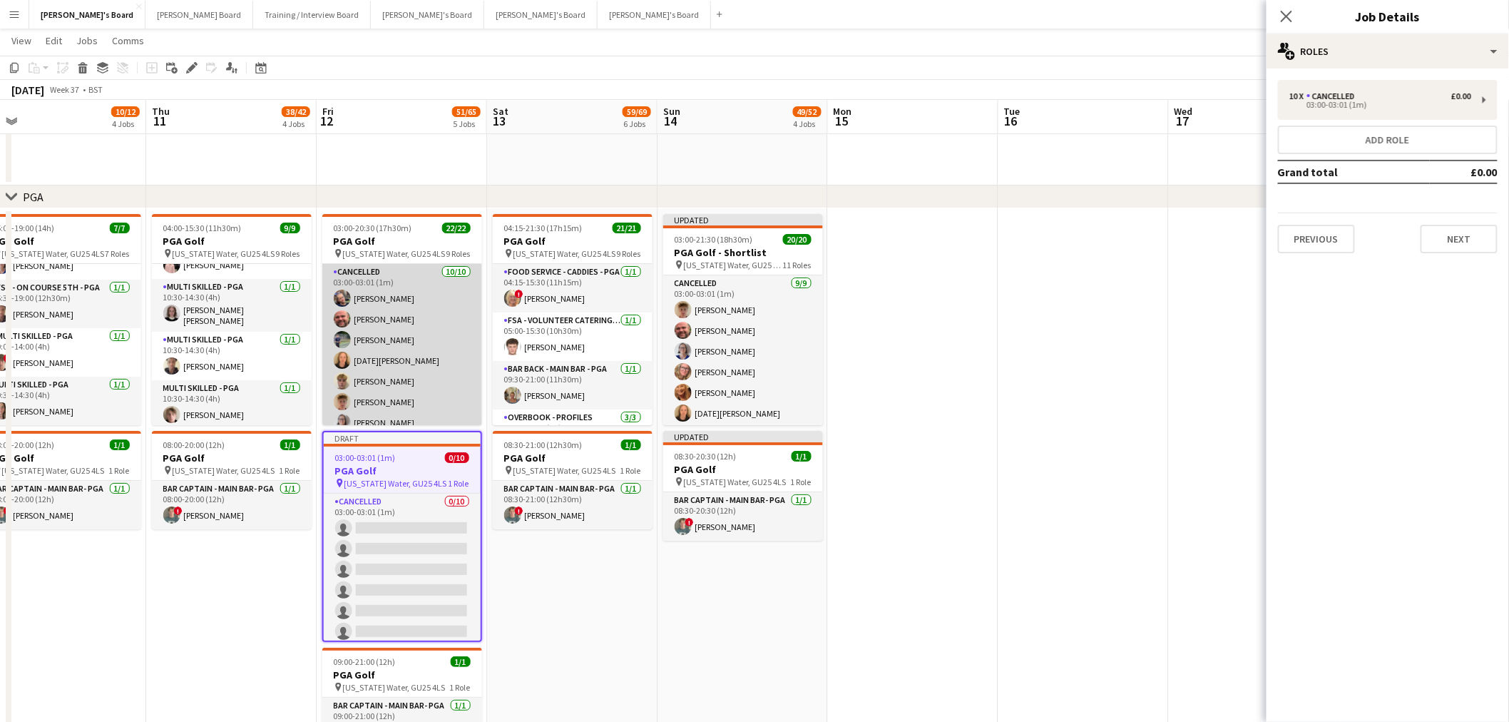
click at [465, 305] on app-card-role "Cancelled 10/10 03:00-03:01 (1m) lucy eliot Dyllon McGregor Javier Seed Lucia S…" at bounding box center [402, 381] width 160 height 235
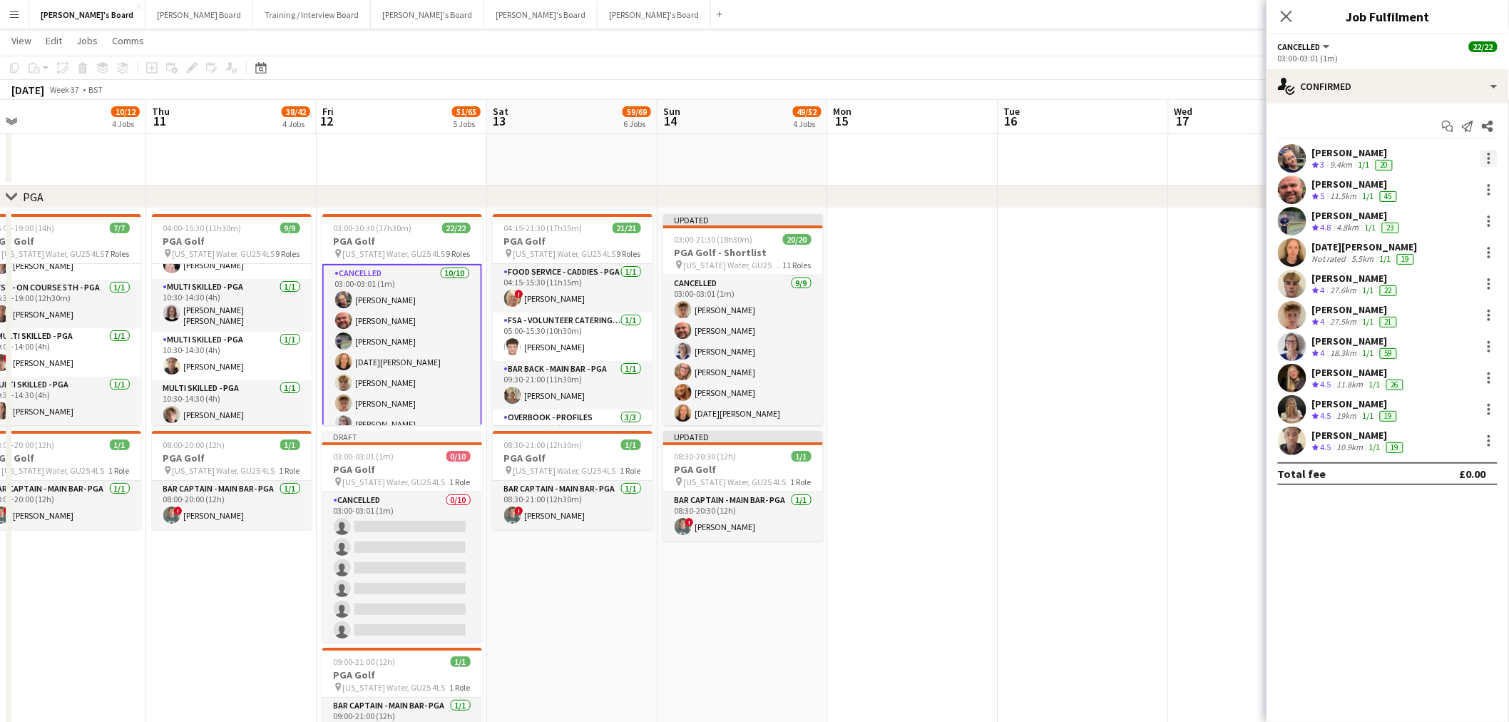
click at [1491, 153] on div at bounding box center [1489, 154] width 3 height 3
click at [1444, 220] on span "Switch crew" at bounding box center [1429, 219] width 61 height 12
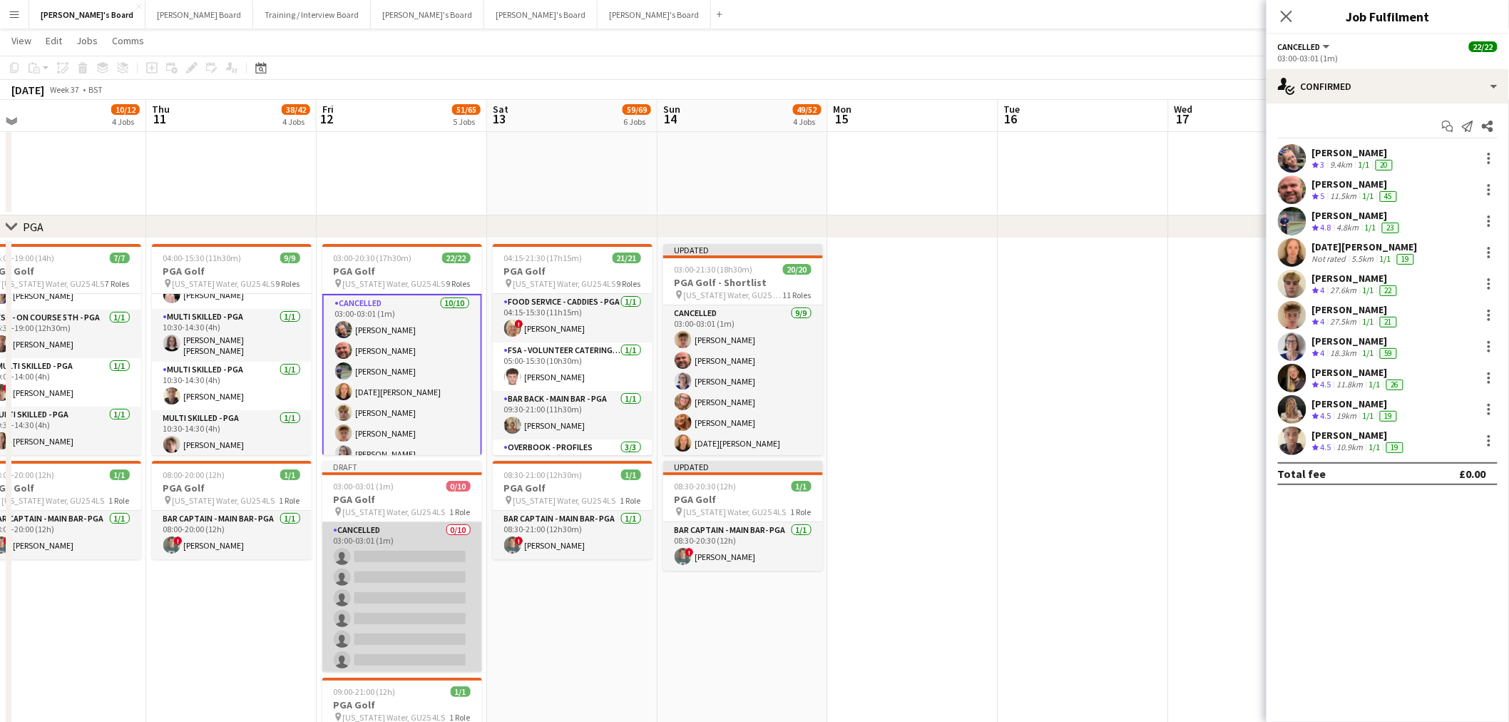
click at [422, 551] on app-card-role "Cancelled 0/10 03:00-03:01 (1m) single-neutral-actions single-neutral-actions s…" at bounding box center [402, 639] width 160 height 235
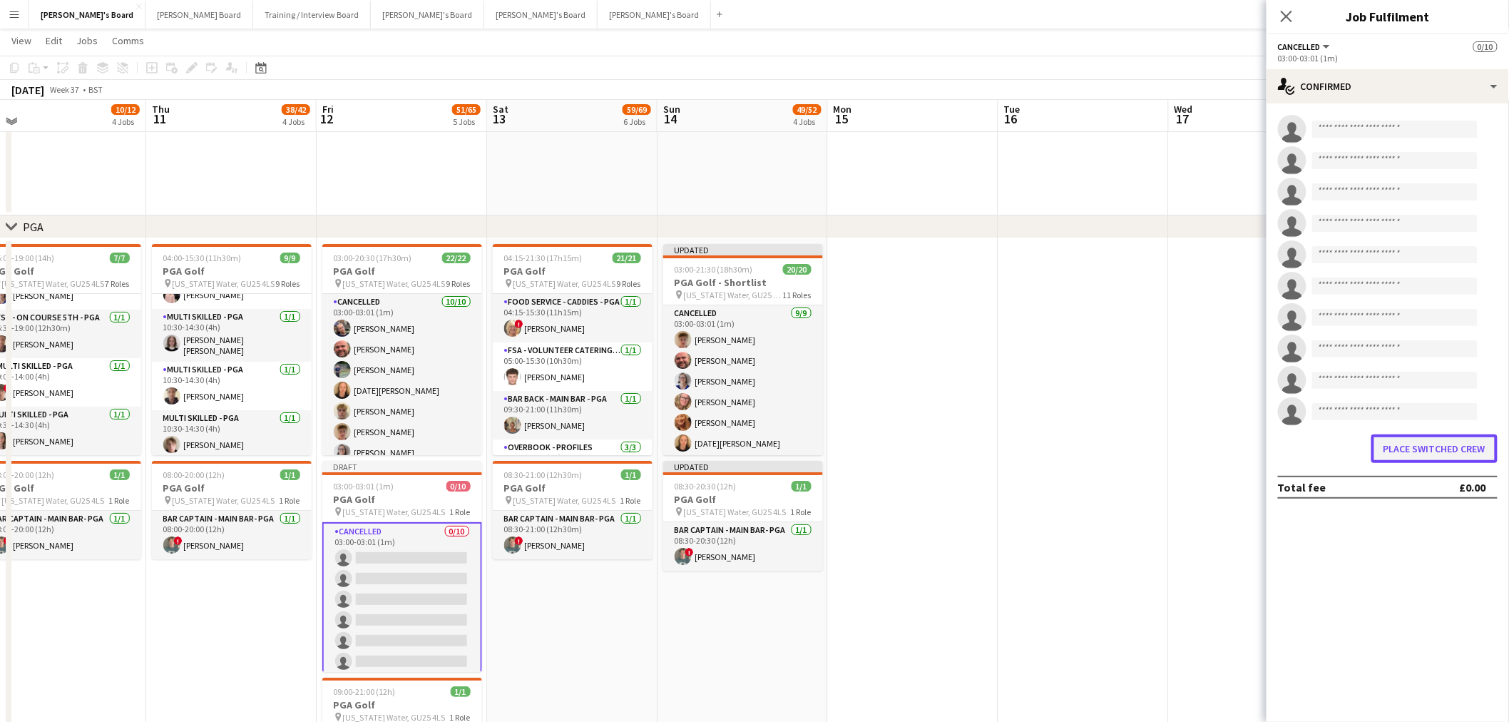
click at [1395, 448] on button "Place switched crew" at bounding box center [1435, 448] width 126 height 29
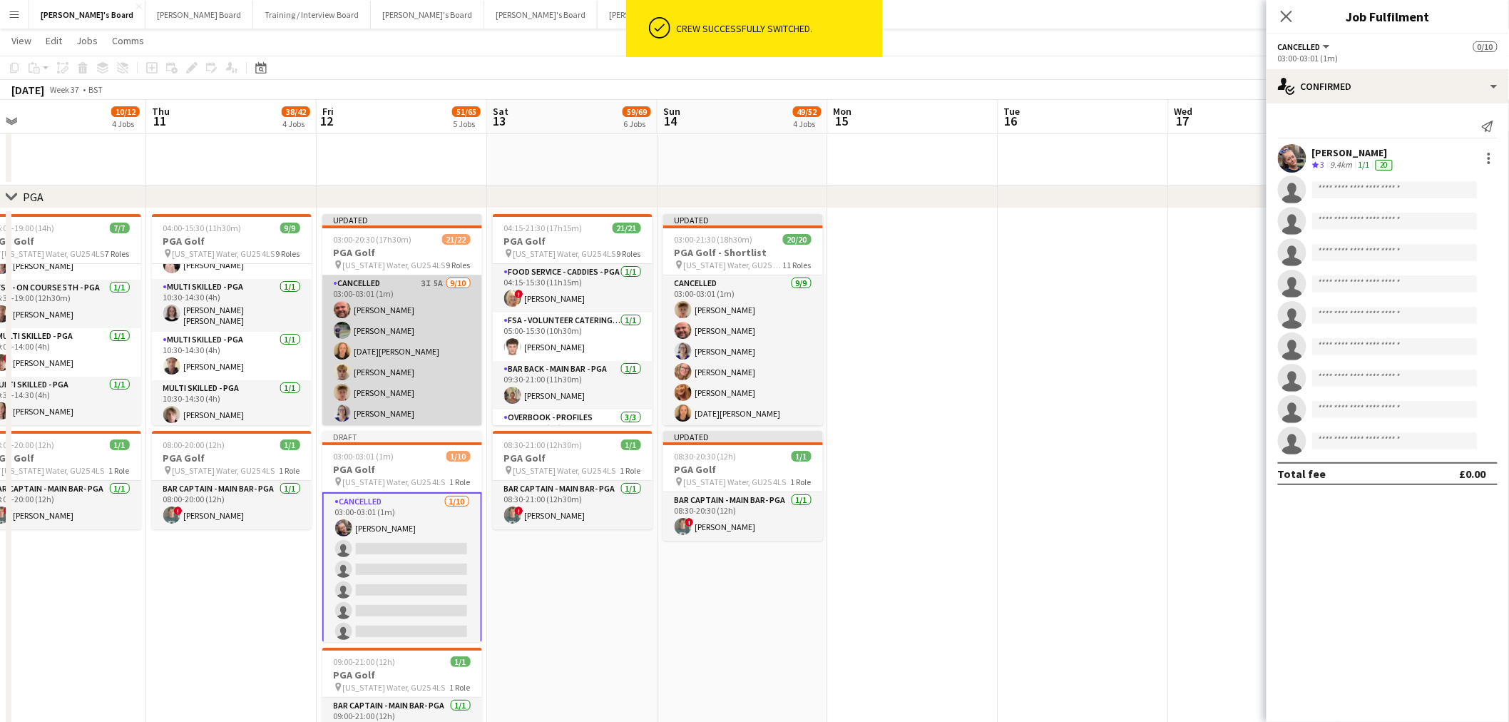
click at [392, 323] on app-card-role "Cancelled 3I 5A 9/10 03:00-03:01 (1m) Dyllon McGregor Javier Seed Lucia Seed Fr…" at bounding box center [402, 392] width 160 height 235
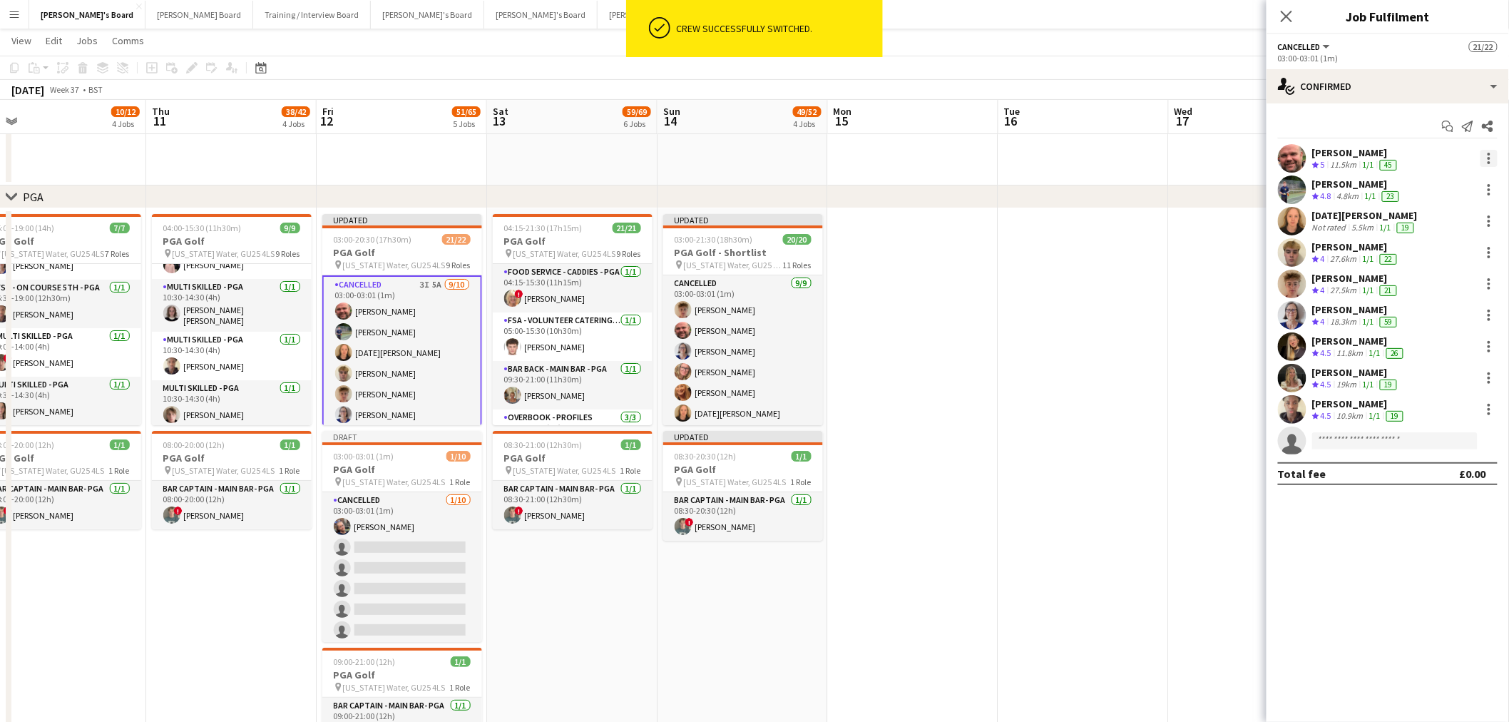
click at [1493, 160] on div at bounding box center [1489, 158] width 17 height 17
click at [1459, 225] on span "Switch crew" at bounding box center [1443, 219] width 88 height 13
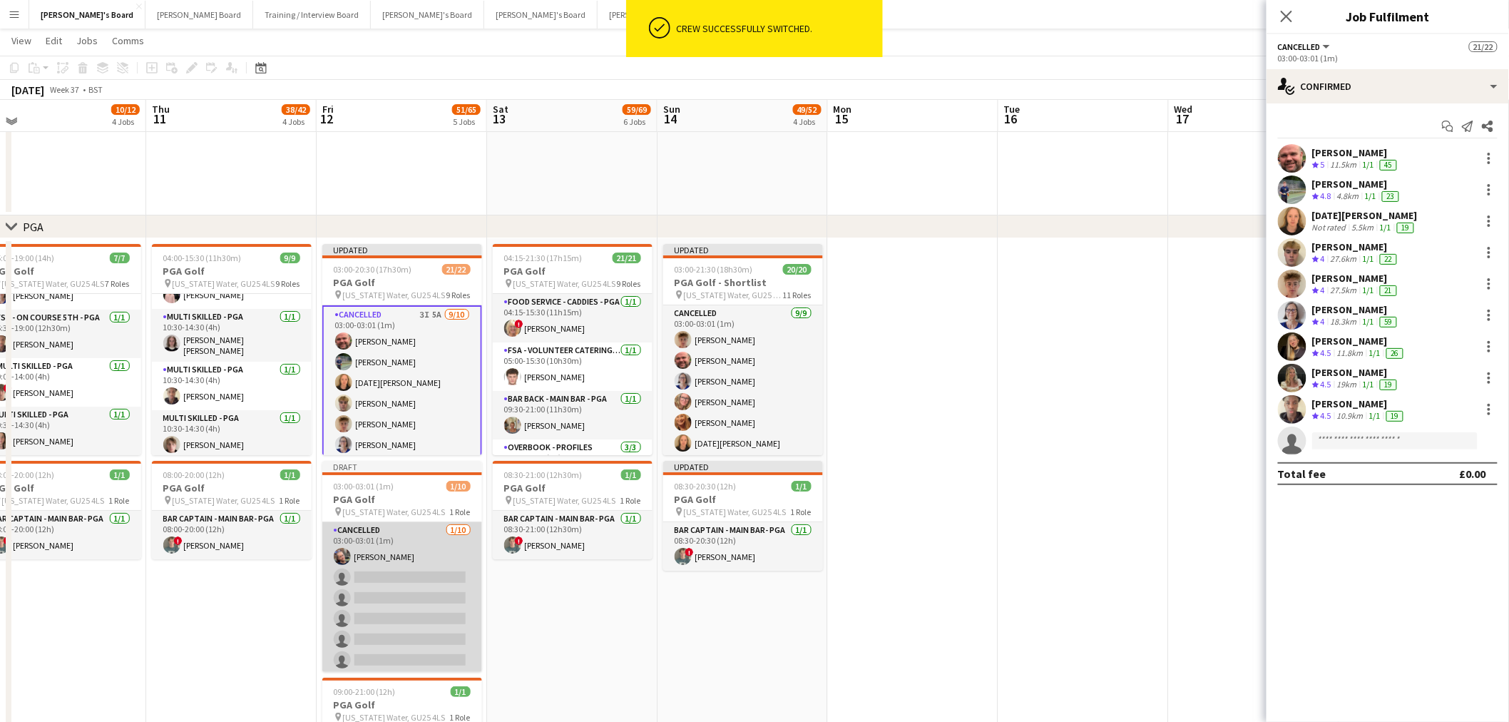
click at [401, 569] on app-card-role "Cancelled 1/10 03:00-03:01 (1m) lucy eliot single-neutral-actions single-neutra…" at bounding box center [402, 639] width 160 height 235
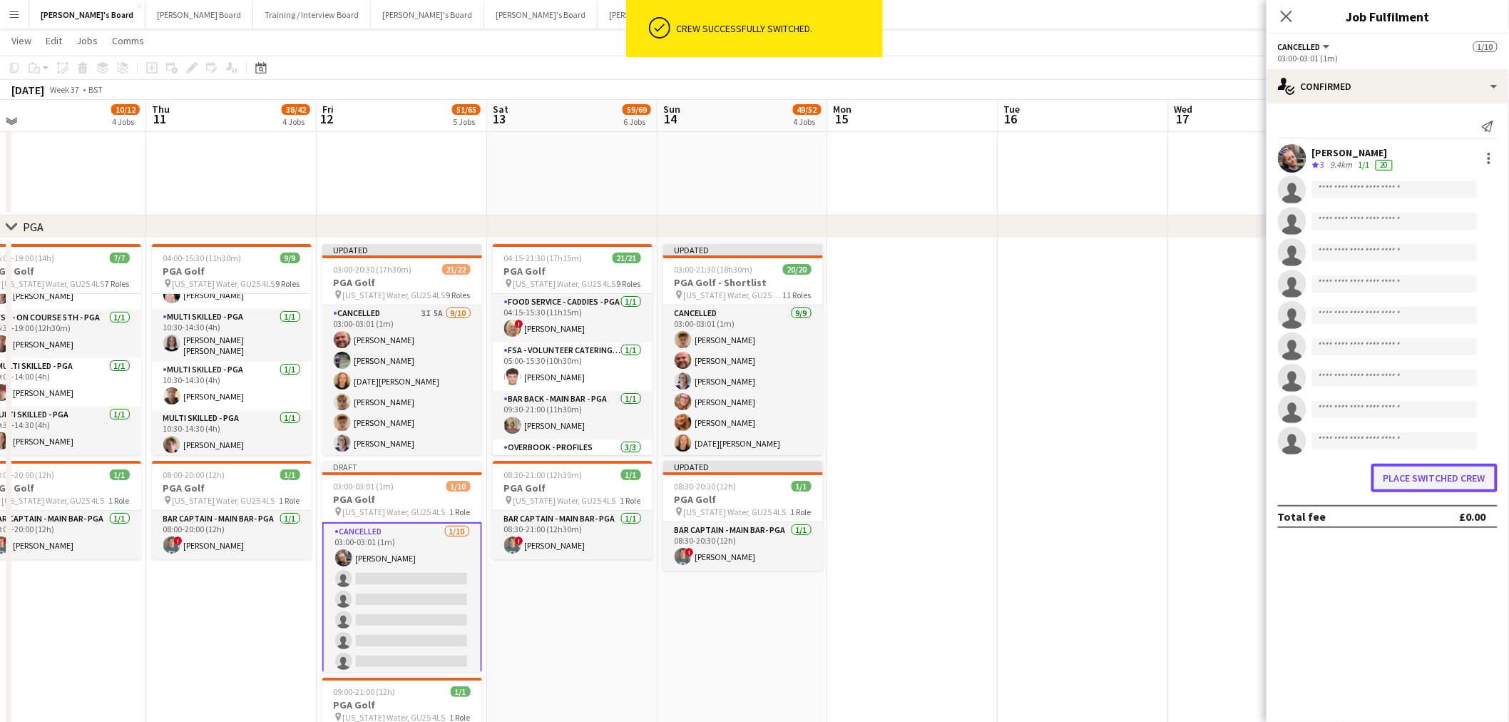
click at [1418, 482] on button "Place switched crew" at bounding box center [1435, 478] width 126 height 29
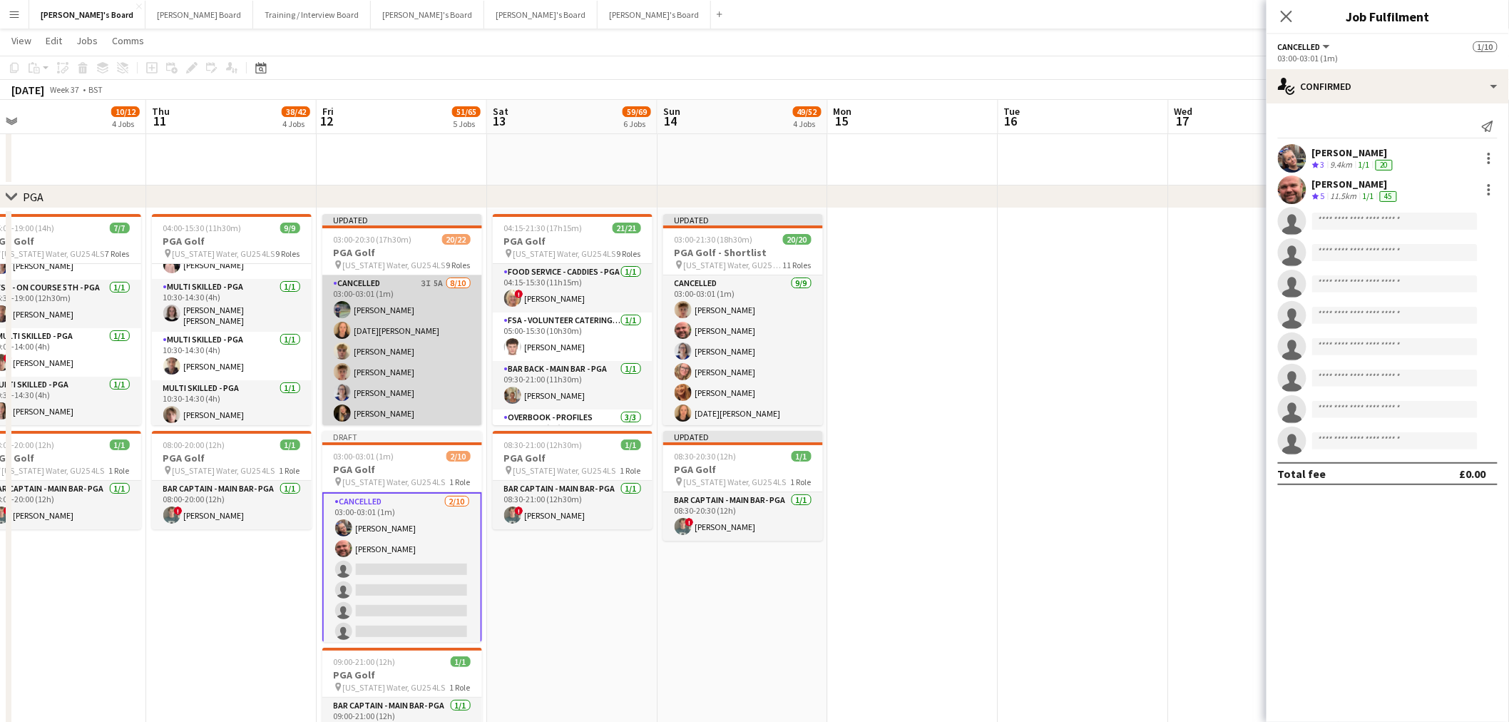
click at [375, 315] on app-card-role "Cancelled 3I 5A 8/10 03:00-03:01 (1m) Javier Seed Lucia Seed Freddie Bott Archi…" at bounding box center [402, 392] width 160 height 235
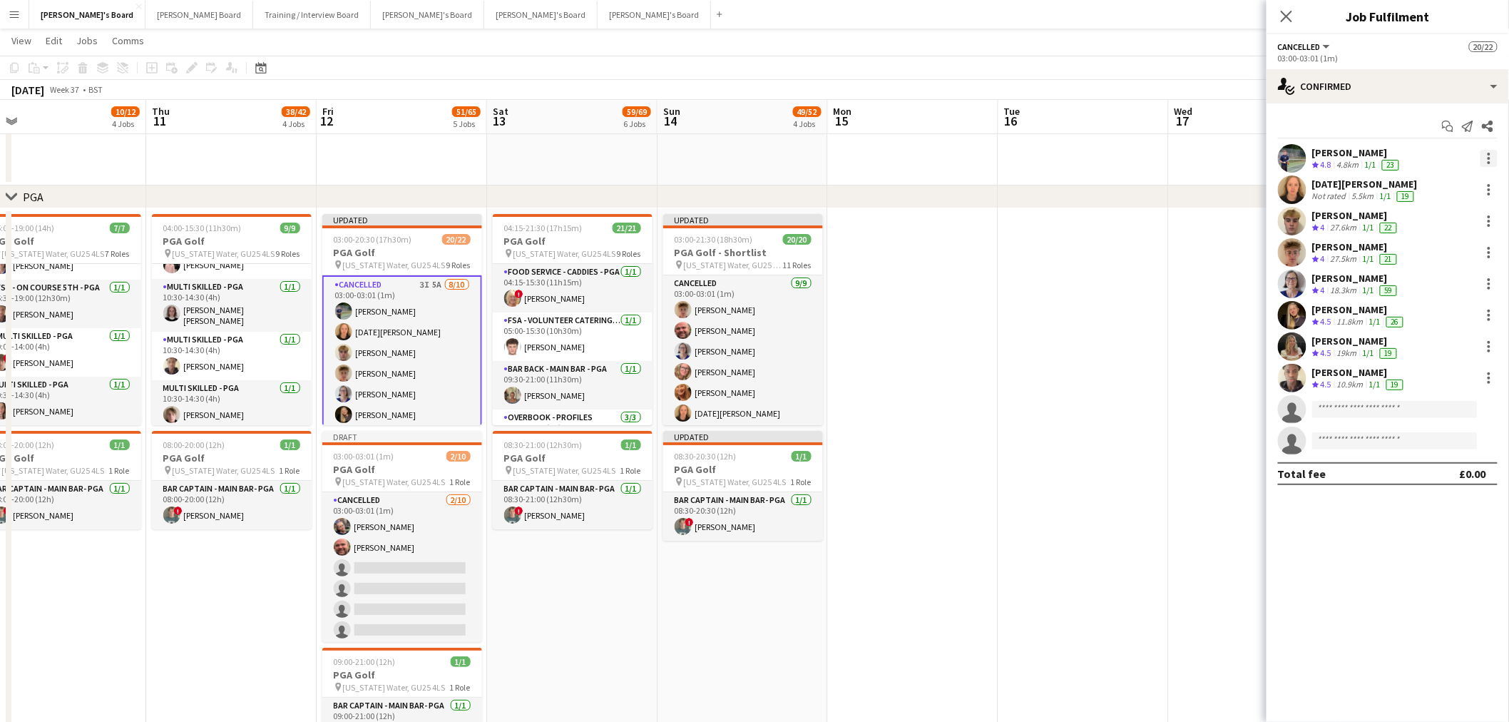
click at [1489, 163] on div at bounding box center [1489, 162] width 3 height 3
click at [1422, 231] on button "Switch crew" at bounding box center [1442, 219] width 111 height 34
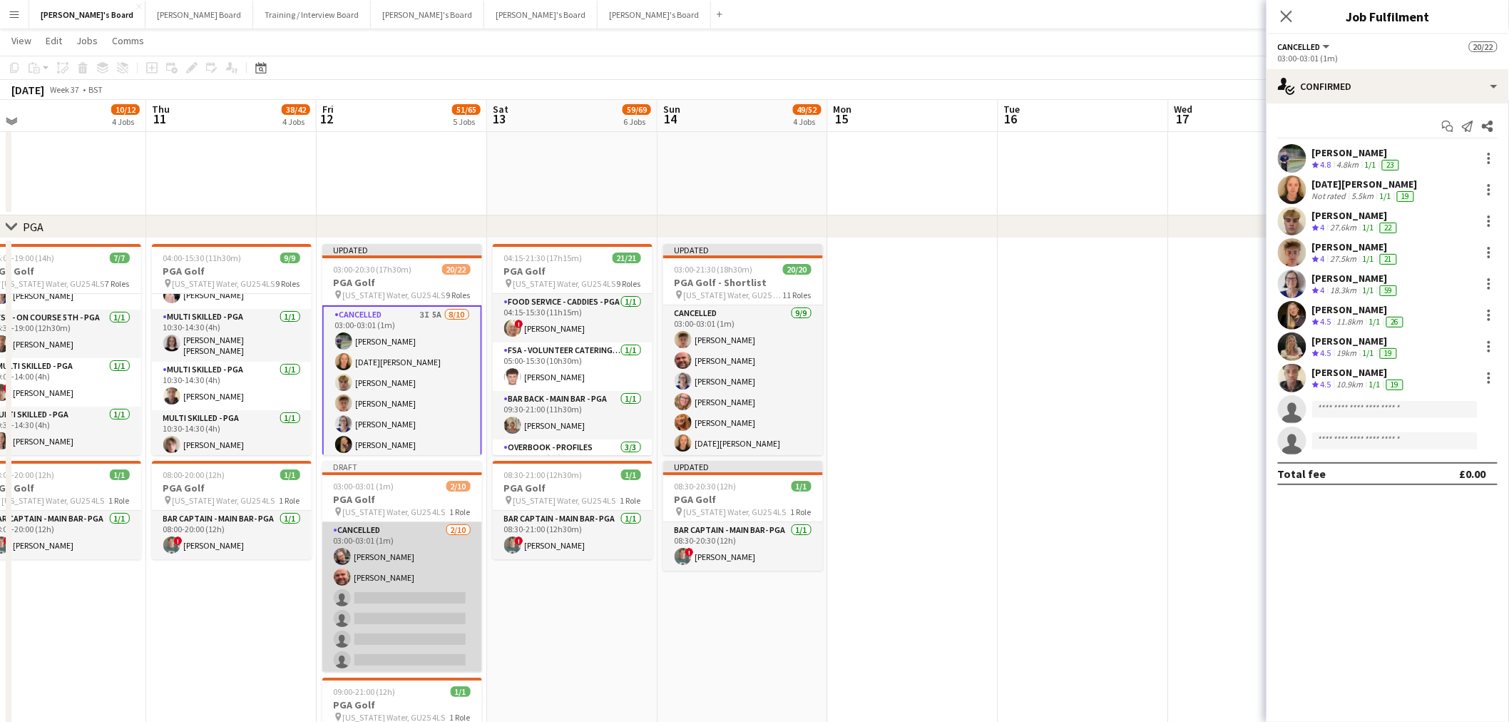
click at [419, 598] on app-card-role "Cancelled 2/10 03:00-03:01 (1m) lucy eliot Dyllon McGregor single-neutral-actio…" at bounding box center [402, 639] width 160 height 235
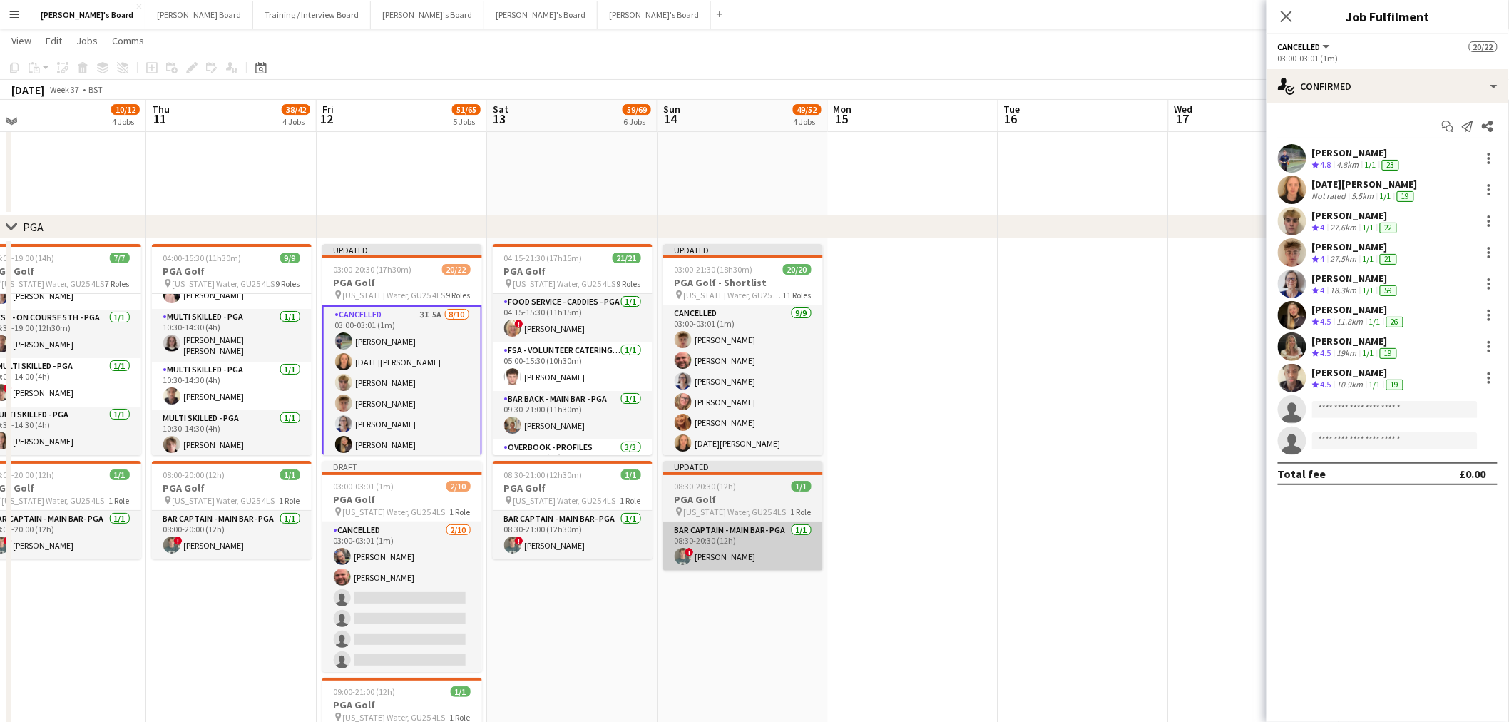
scroll to position [0, 367]
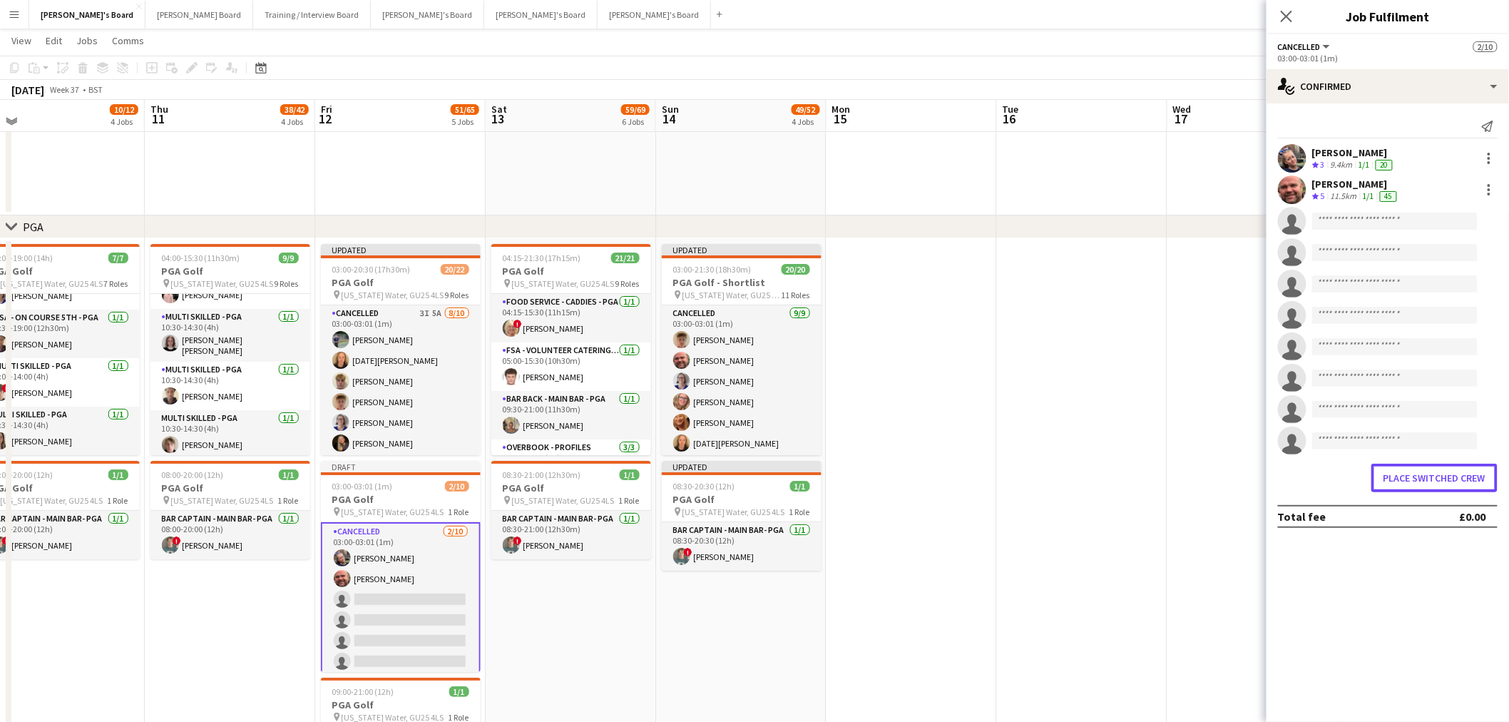
drag, startPoint x: 1409, startPoint y: 473, endPoint x: 1284, endPoint y: 435, distance: 130.4
click at [1413, 473] on button "Place switched crew" at bounding box center [1435, 478] width 126 height 29
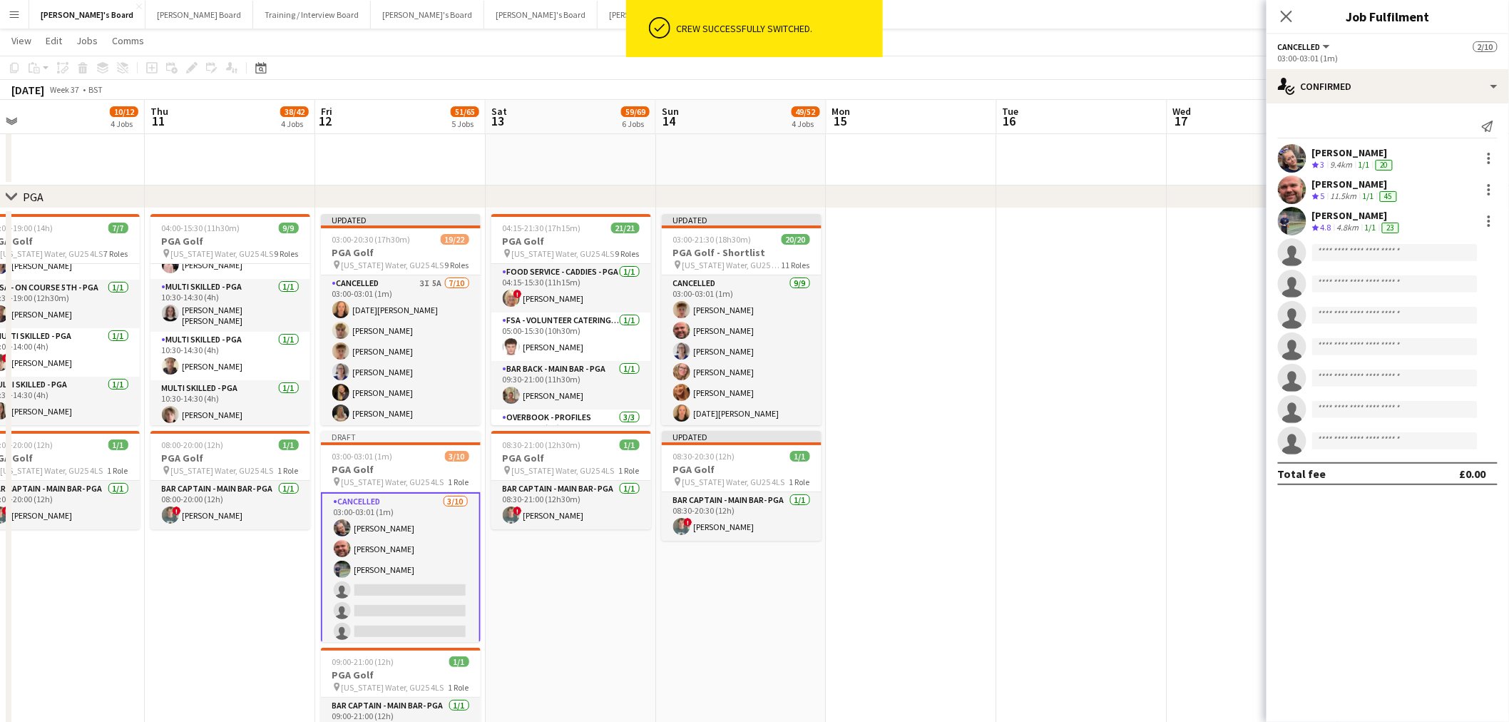
scroll to position [2079, 0]
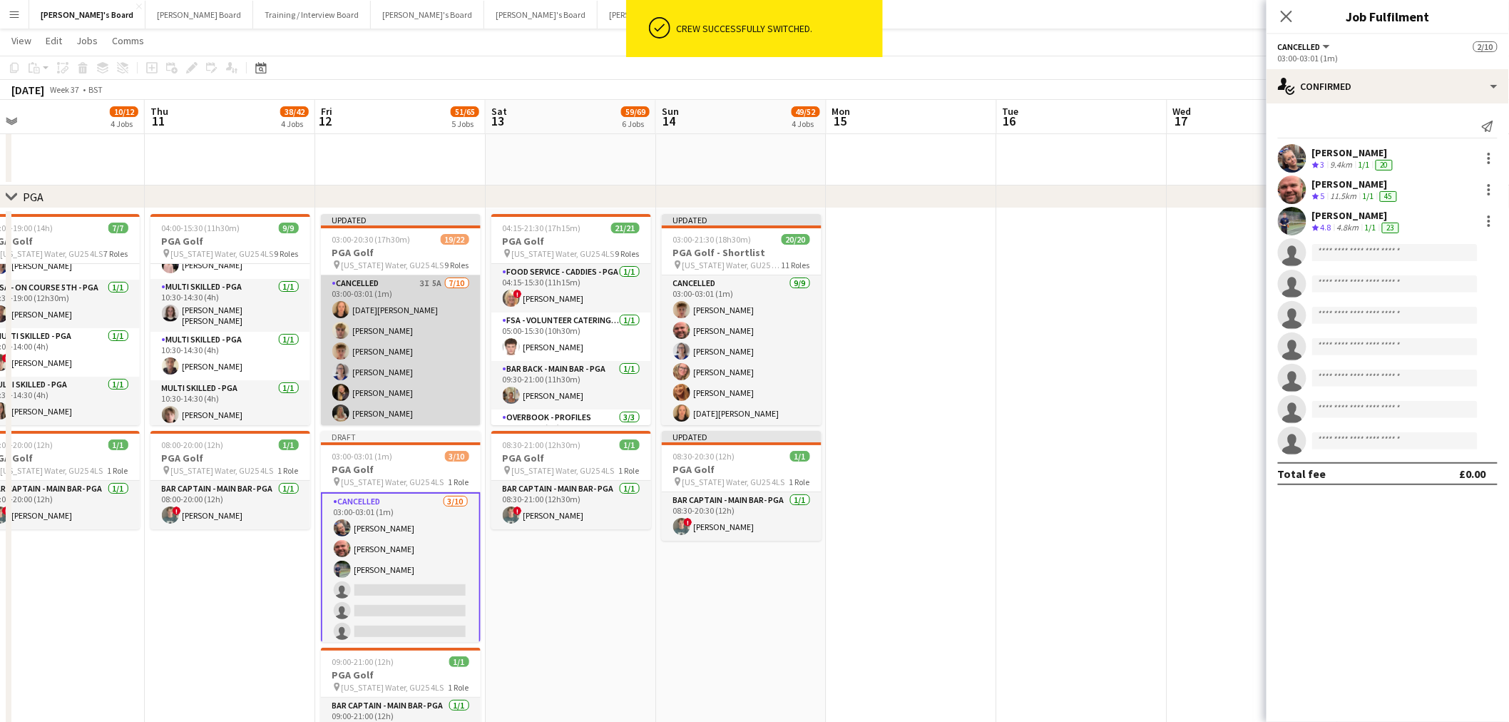
click at [442, 350] on app-card-role "Cancelled 3I 5A 7/10 03:00-03:01 (1m) Lucia Seed Freddie Bott Archie Buchanan D…" at bounding box center [401, 392] width 160 height 235
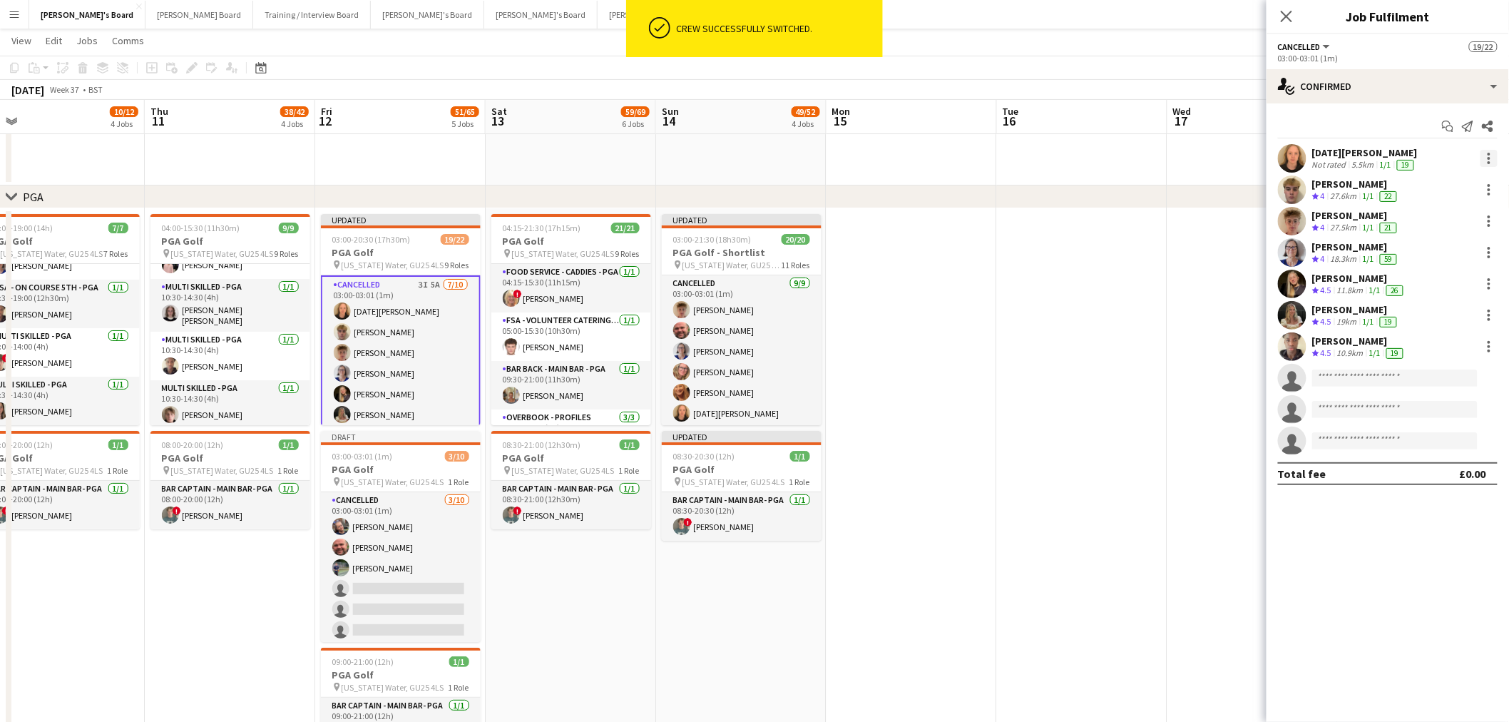
click at [1487, 164] on div at bounding box center [1489, 158] width 17 height 17
click at [1452, 225] on span "Switch crew" at bounding box center [1429, 219] width 61 height 12
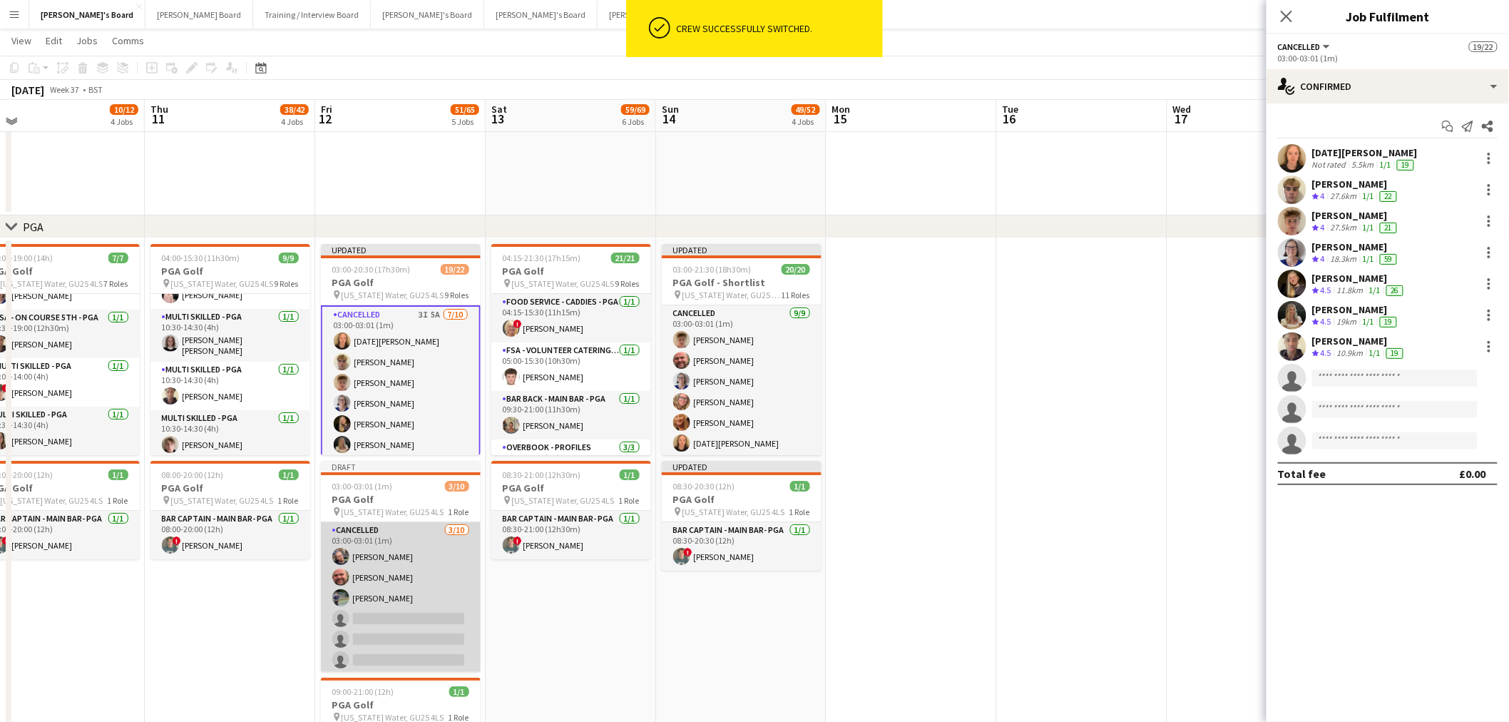
click at [414, 587] on app-card-role "Cancelled 3/10 03:00-03:01 (1m) lucy eliot Dyllon McGregor Javier Seed single-n…" at bounding box center [401, 639] width 160 height 235
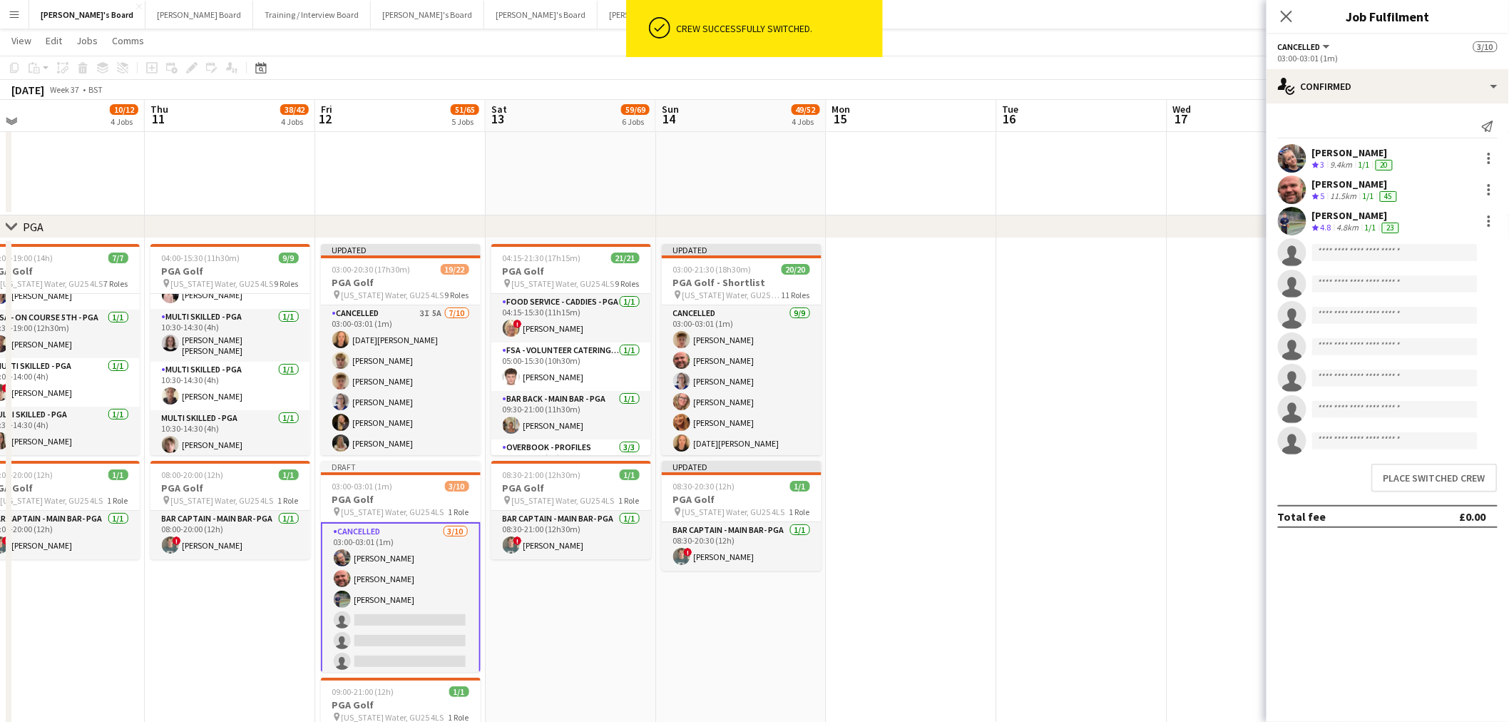
scroll to position [0, 367]
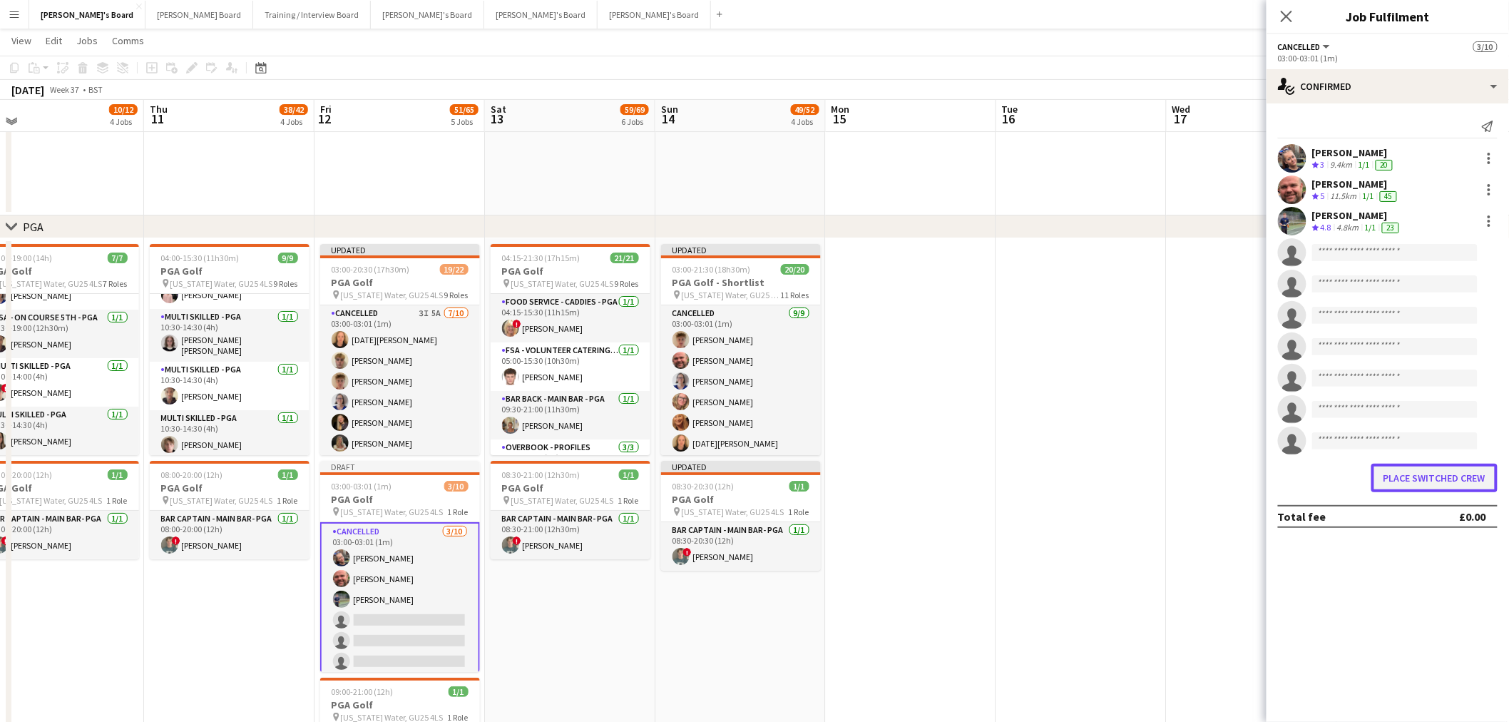
click at [1459, 467] on button "Place switched crew" at bounding box center [1435, 478] width 126 height 29
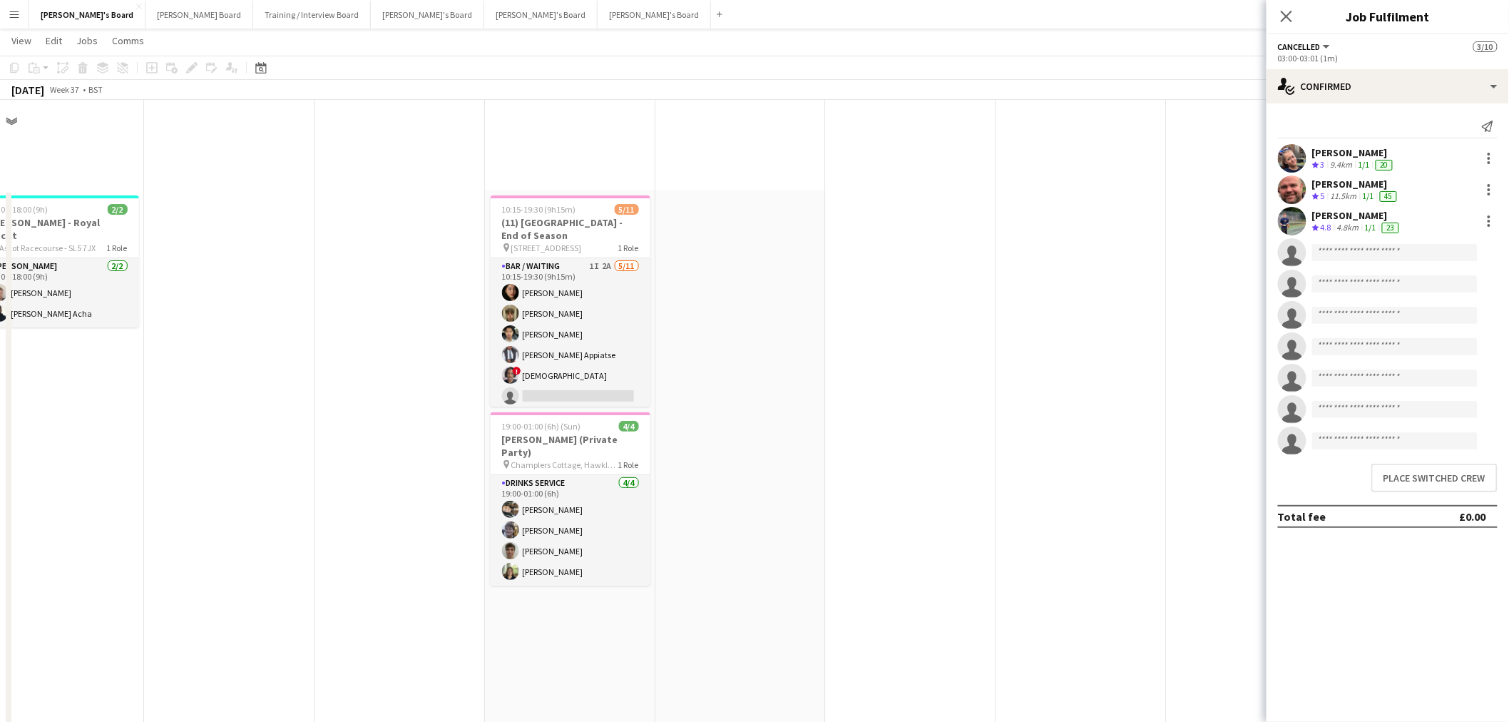
scroll to position [2079, 0]
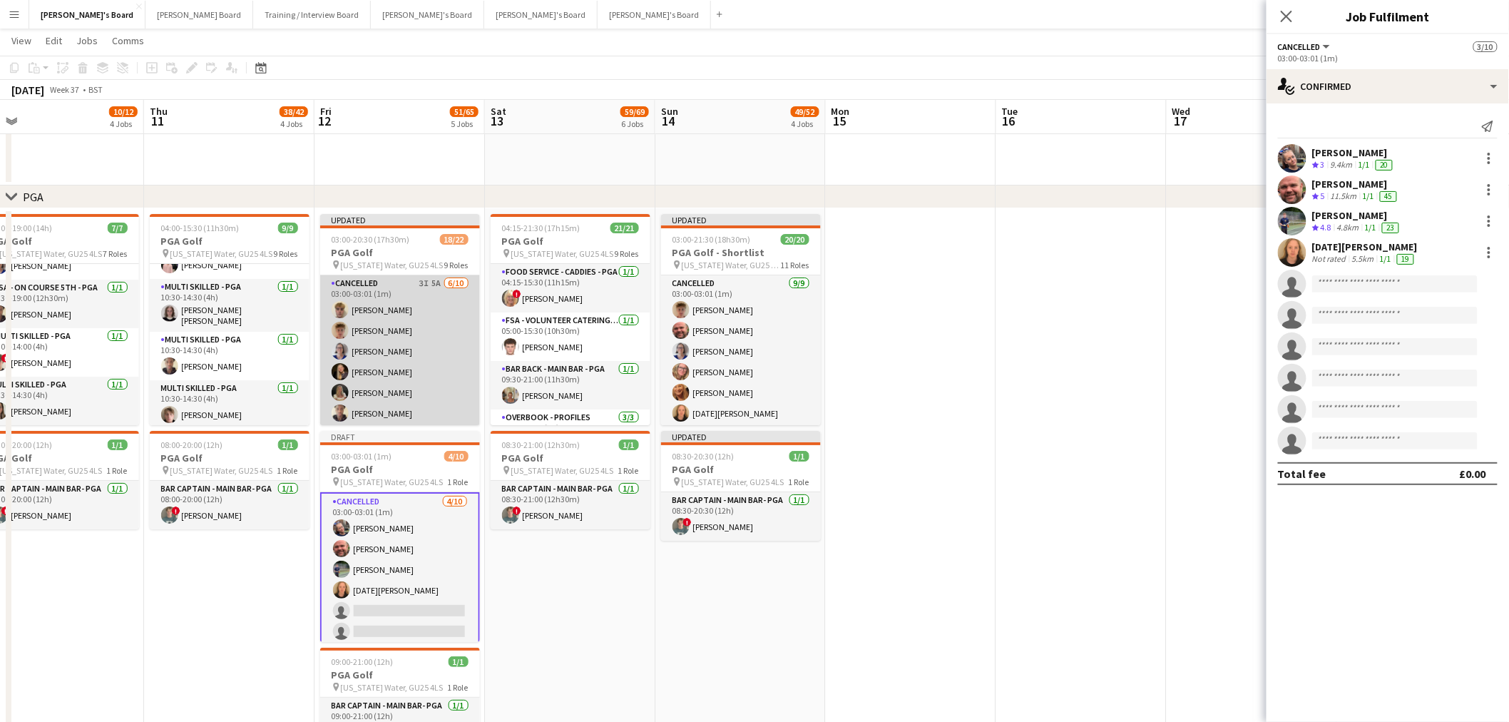
click at [366, 338] on app-card-role "Cancelled 3I 5A 6/10 03:00-03:01 (1m) Freddie Bott Archie Buchanan Dagmar Baile…" at bounding box center [400, 392] width 160 height 235
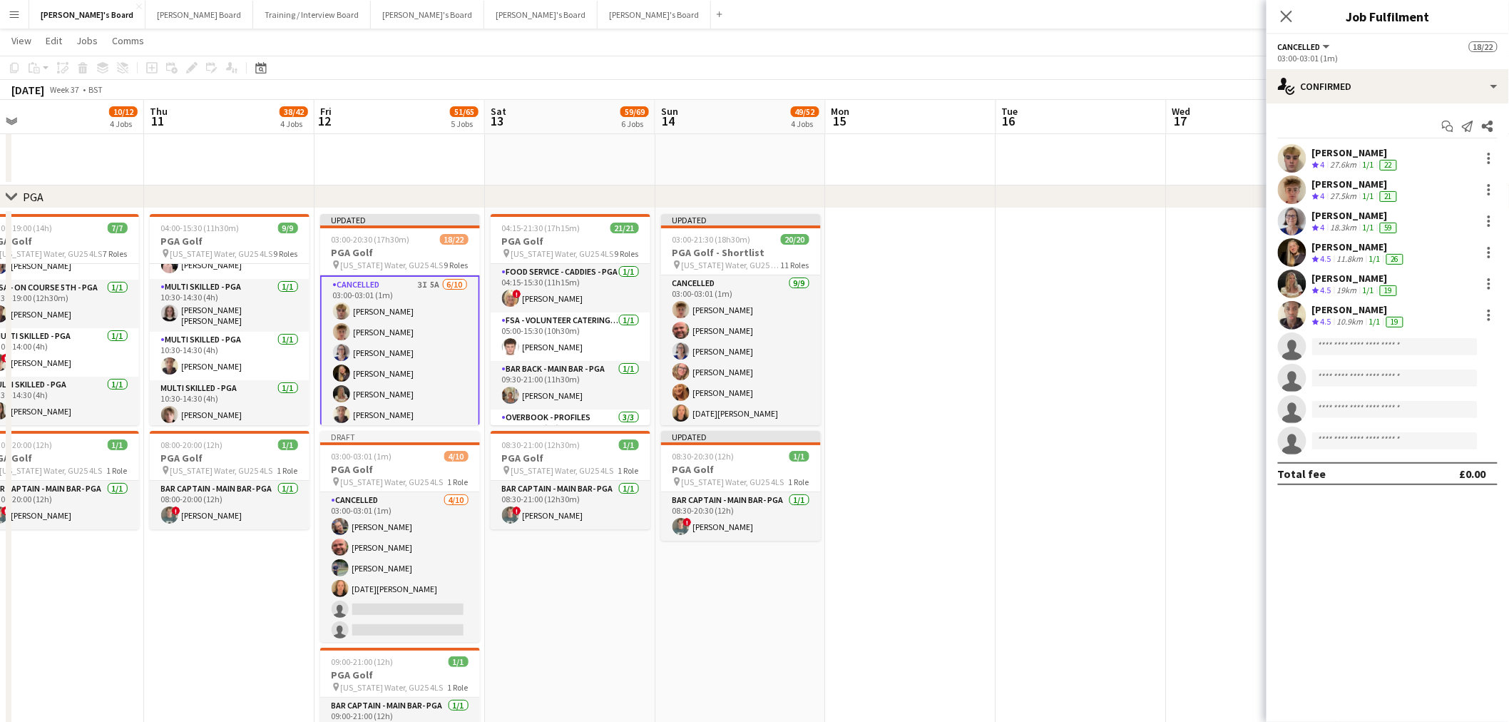
click at [1479, 157] on div at bounding box center [1488, 158] width 20 height 17
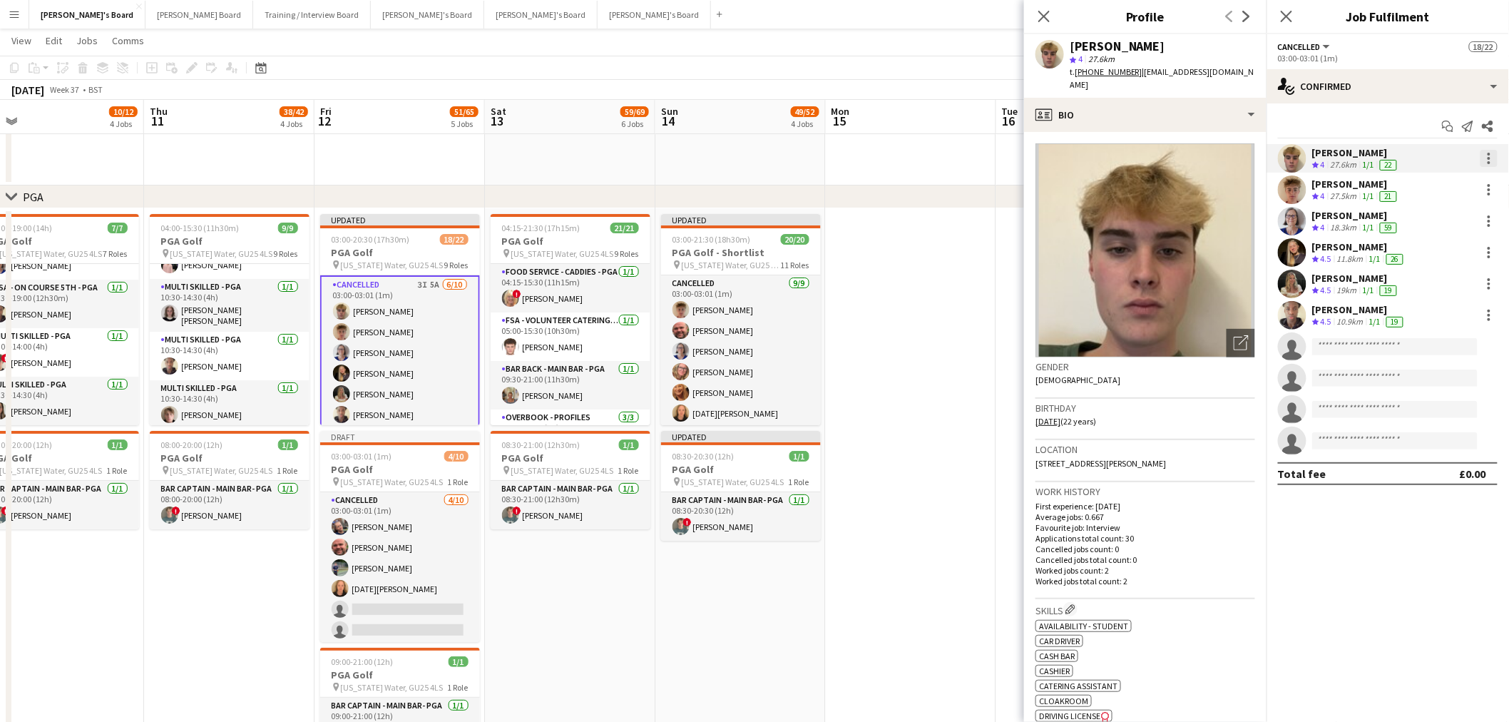
click at [1487, 165] on div at bounding box center [1489, 158] width 17 height 17
drag, startPoint x: 1445, startPoint y: 226, endPoint x: 1407, endPoint y: 233, distance: 38.5
click at [1444, 226] on button "Switch crew" at bounding box center [1442, 219] width 111 height 34
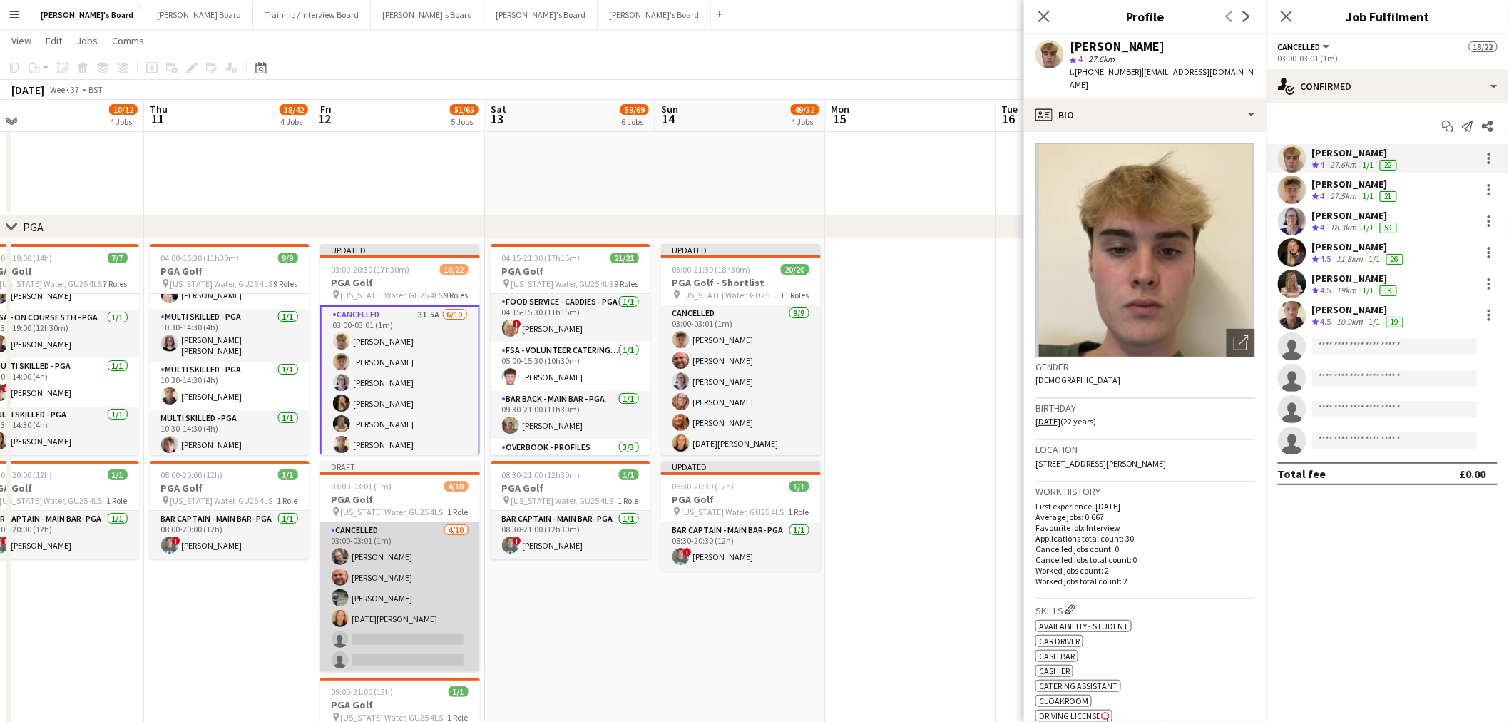
click at [350, 551] on app-card-role "Cancelled 4/10 03:00-03:01 (1m) lucy eliot Dyllon McGregor Javier Seed Lucia Se…" at bounding box center [400, 639] width 160 height 235
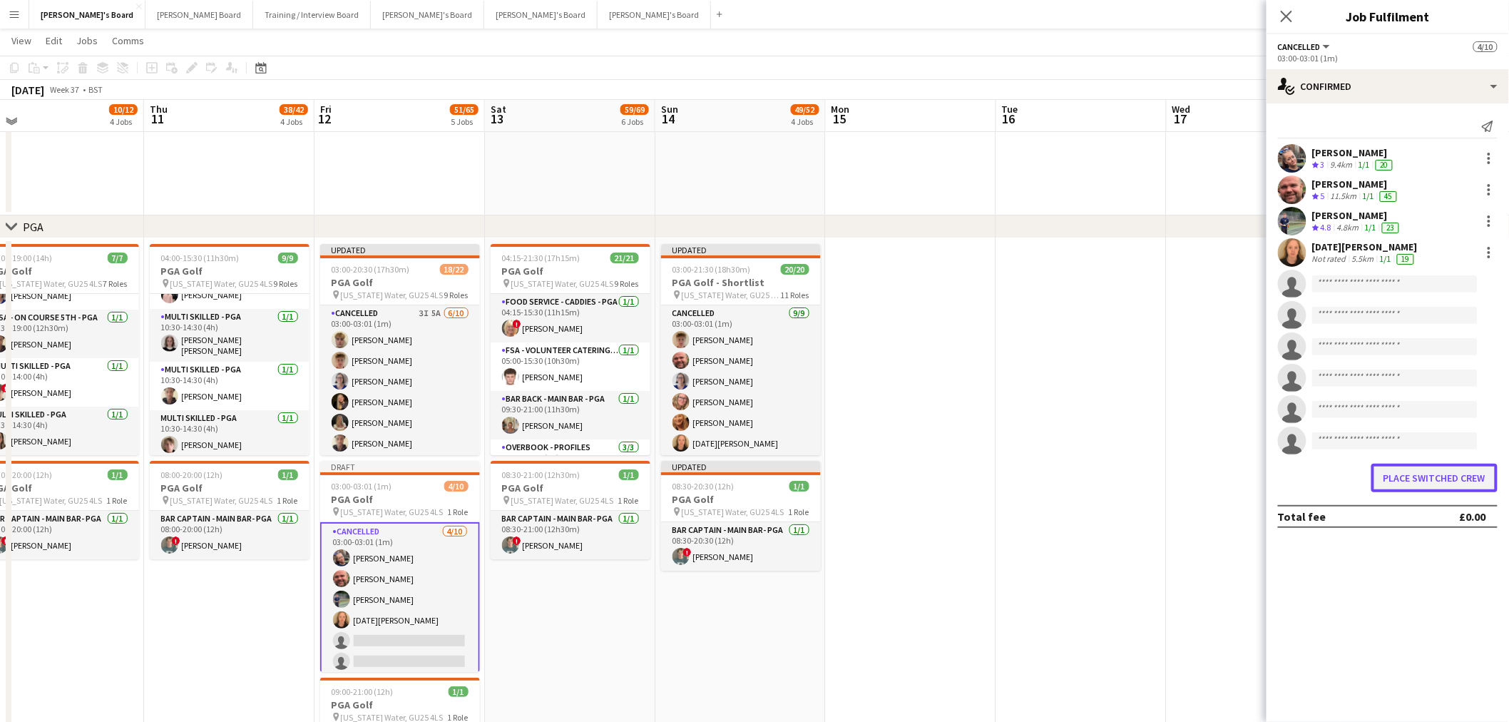
click at [1427, 475] on button "Place switched crew" at bounding box center [1435, 478] width 126 height 29
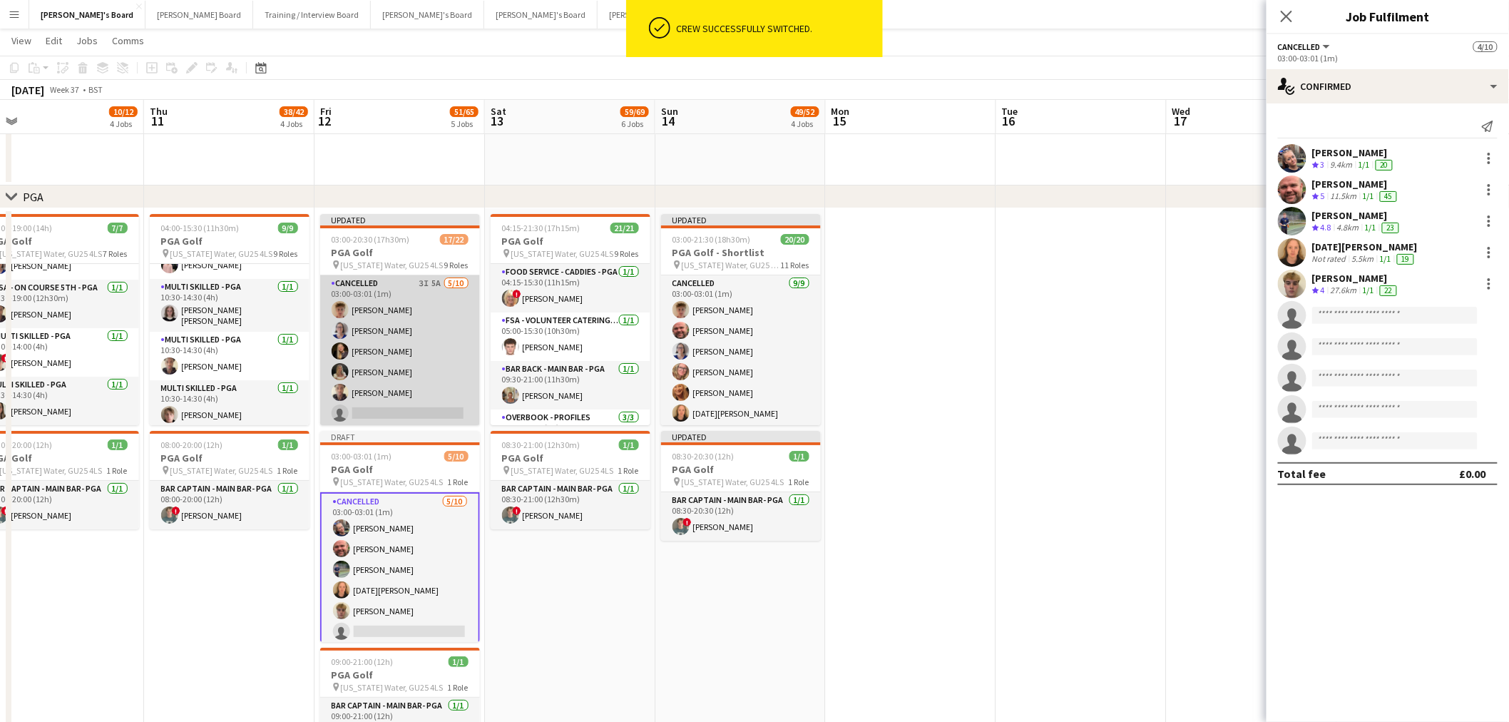
click at [432, 374] on app-card-role "Cancelled 3I 5A 5/10 03:00-03:01 (1m) Archie Buchanan Dagmar Bailey Natalia Dem…" at bounding box center [400, 392] width 160 height 235
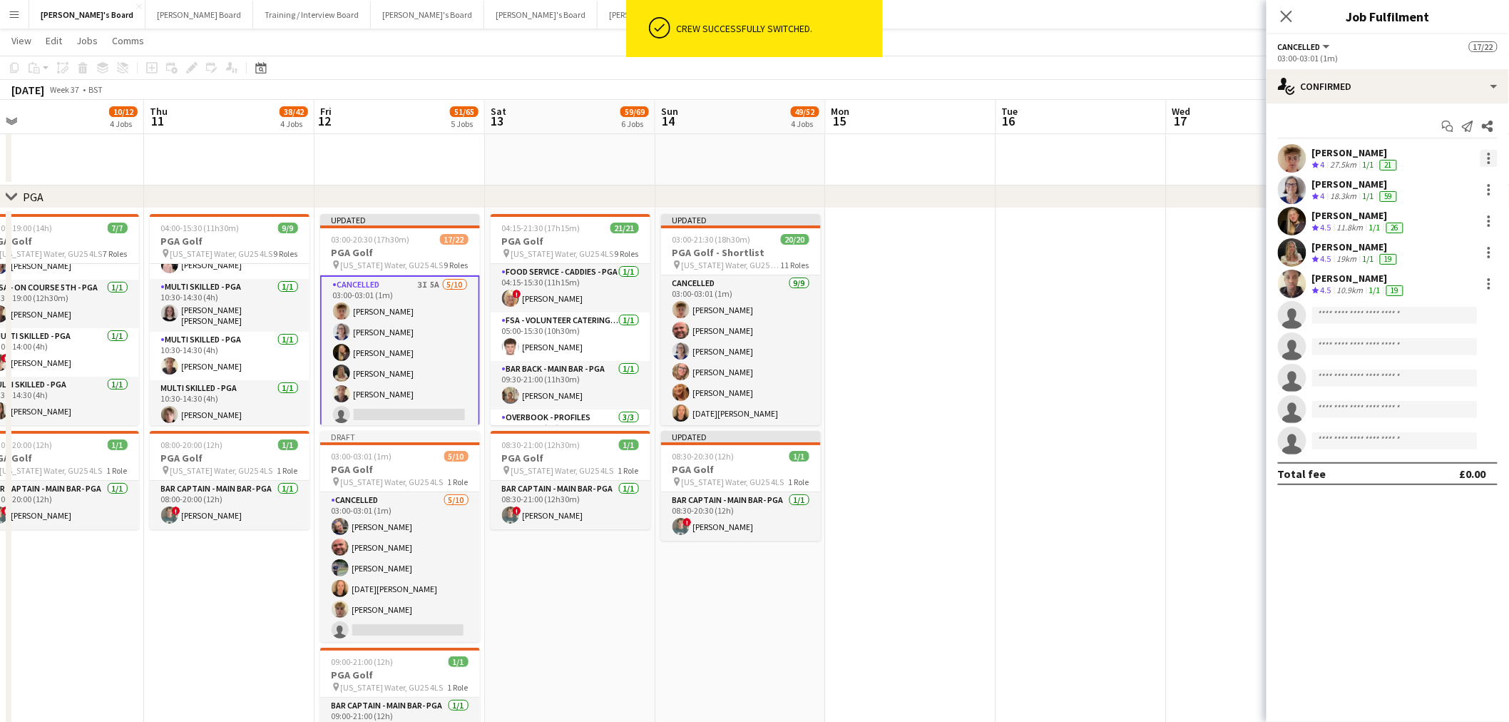
click at [1488, 153] on div at bounding box center [1489, 154] width 3 height 3
click at [1442, 225] on span "Switch crew" at bounding box center [1443, 219] width 88 height 13
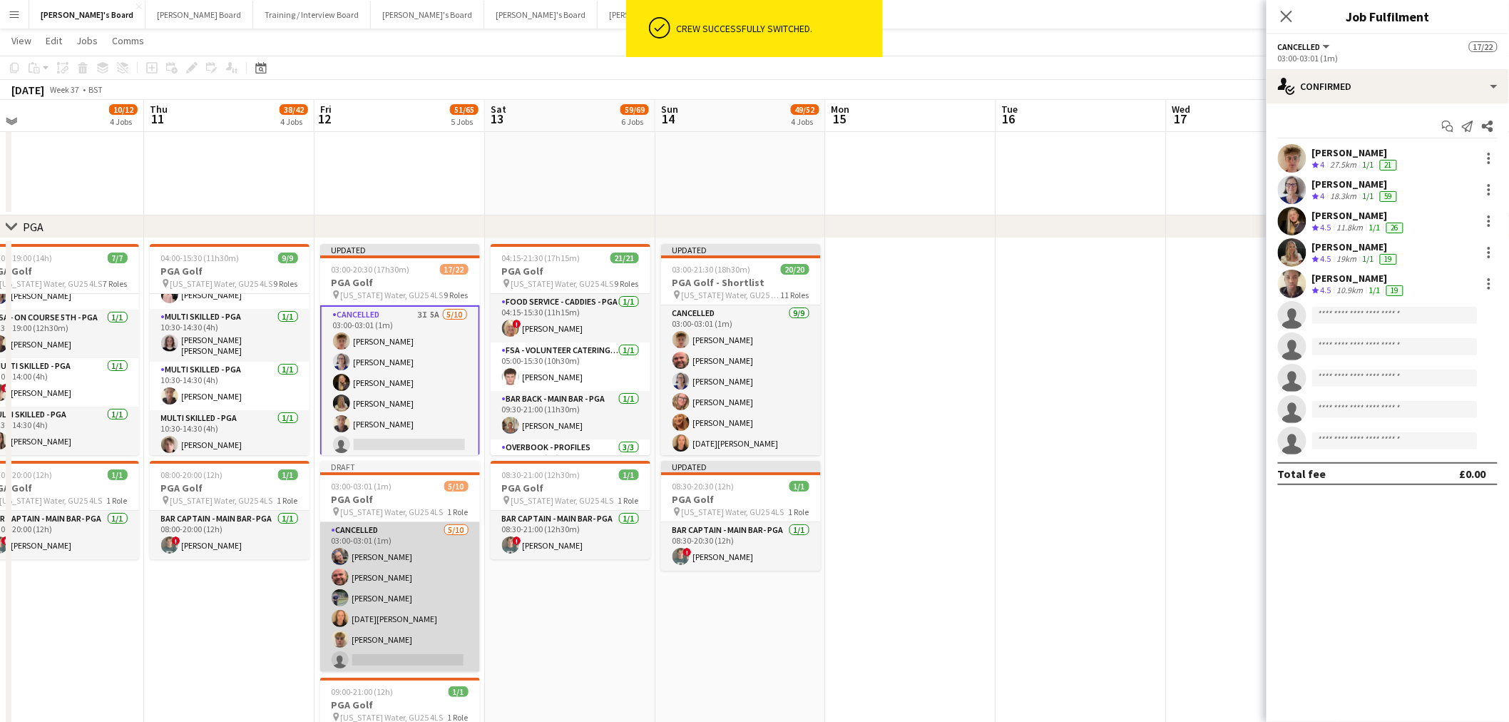
click at [374, 574] on app-card-role "Cancelled 5/10 03:00-03:01 (1m) lucy eliot Dyllon McGregor Javier Seed Lucia Se…" at bounding box center [400, 639] width 160 height 235
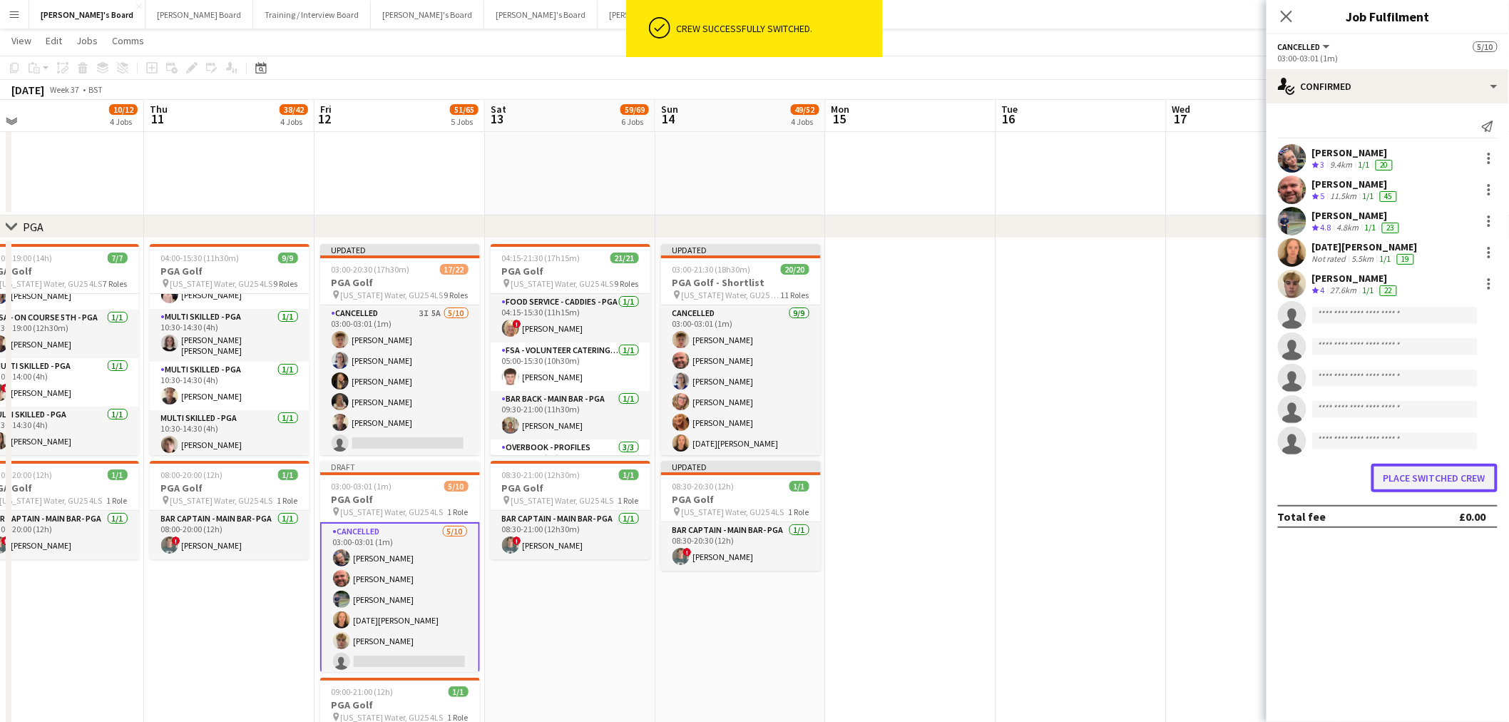
click at [1416, 481] on button "Place switched crew" at bounding box center [1435, 478] width 126 height 29
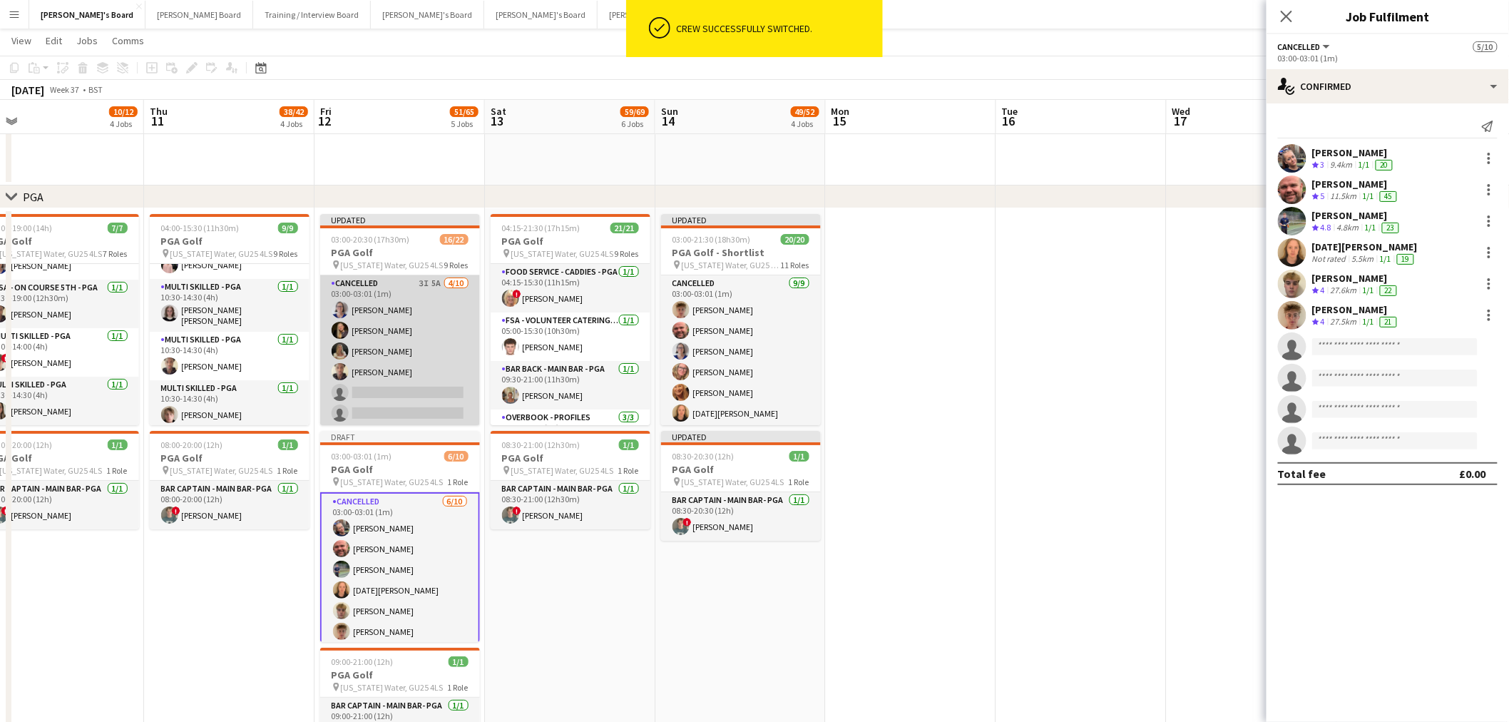
click at [394, 307] on app-card-role "Cancelled 3I 5A 4/10 03:00-03:01 (1m) Dagmar Bailey Natalia Dembek Bella Fulker…" at bounding box center [400, 392] width 160 height 235
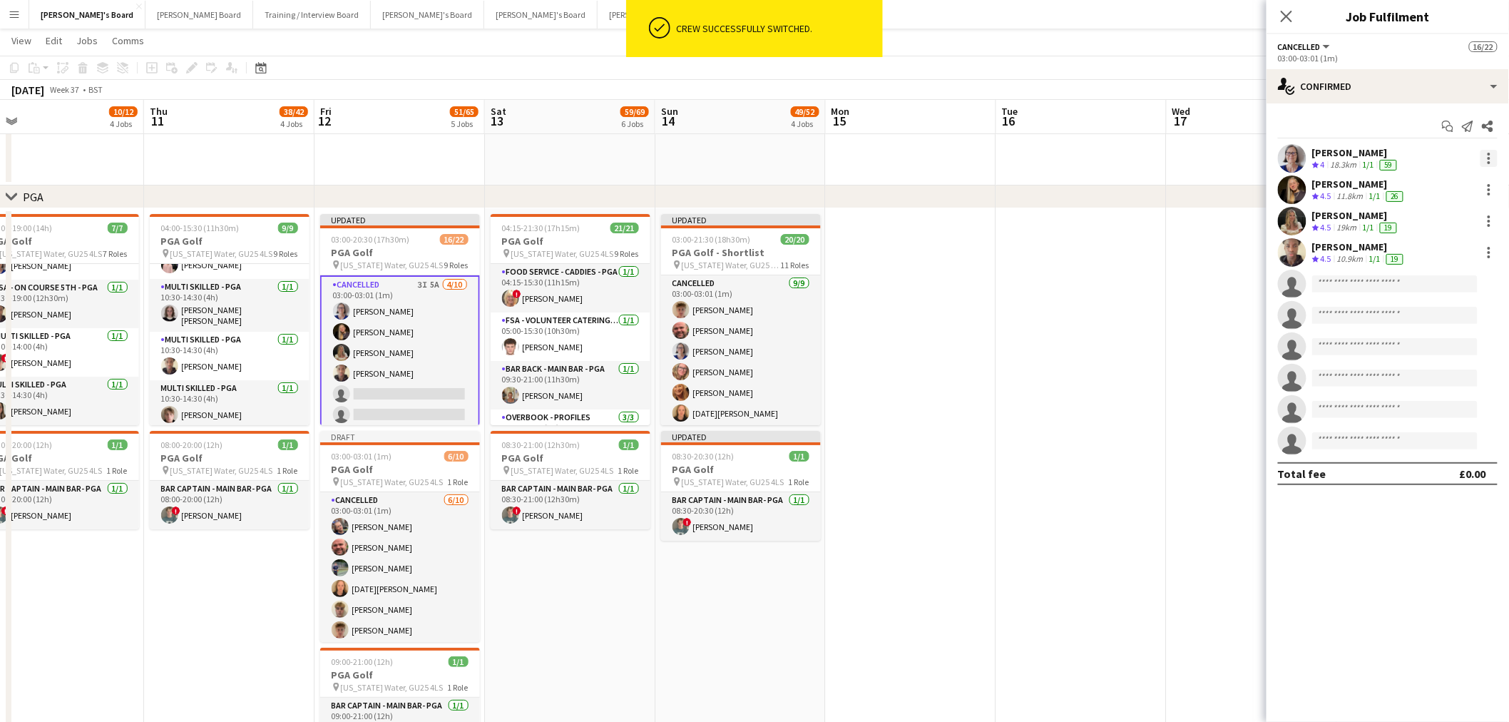
click at [1485, 160] on div at bounding box center [1489, 158] width 17 height 17
click at [1464, 225] on span "Switch crew" at bounding box center [1443, 219] width 88 height 13
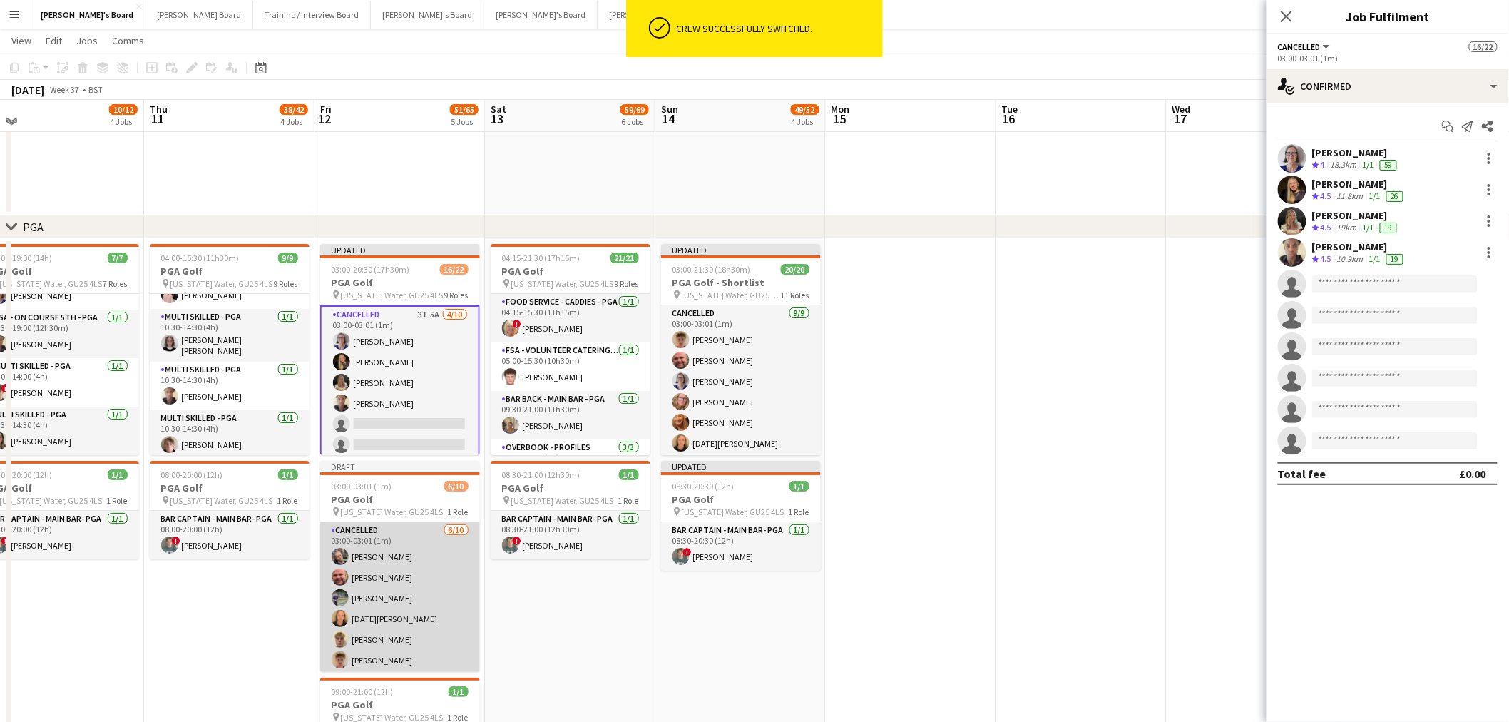
click at [437, 600] on app-card-role "Cancelled 6/10 03:00-03:01 (1m) lucy eliot Dyllon McGregor Javier Seed Lucia Se…" at bounding box center [400, 639] width 160 height 235
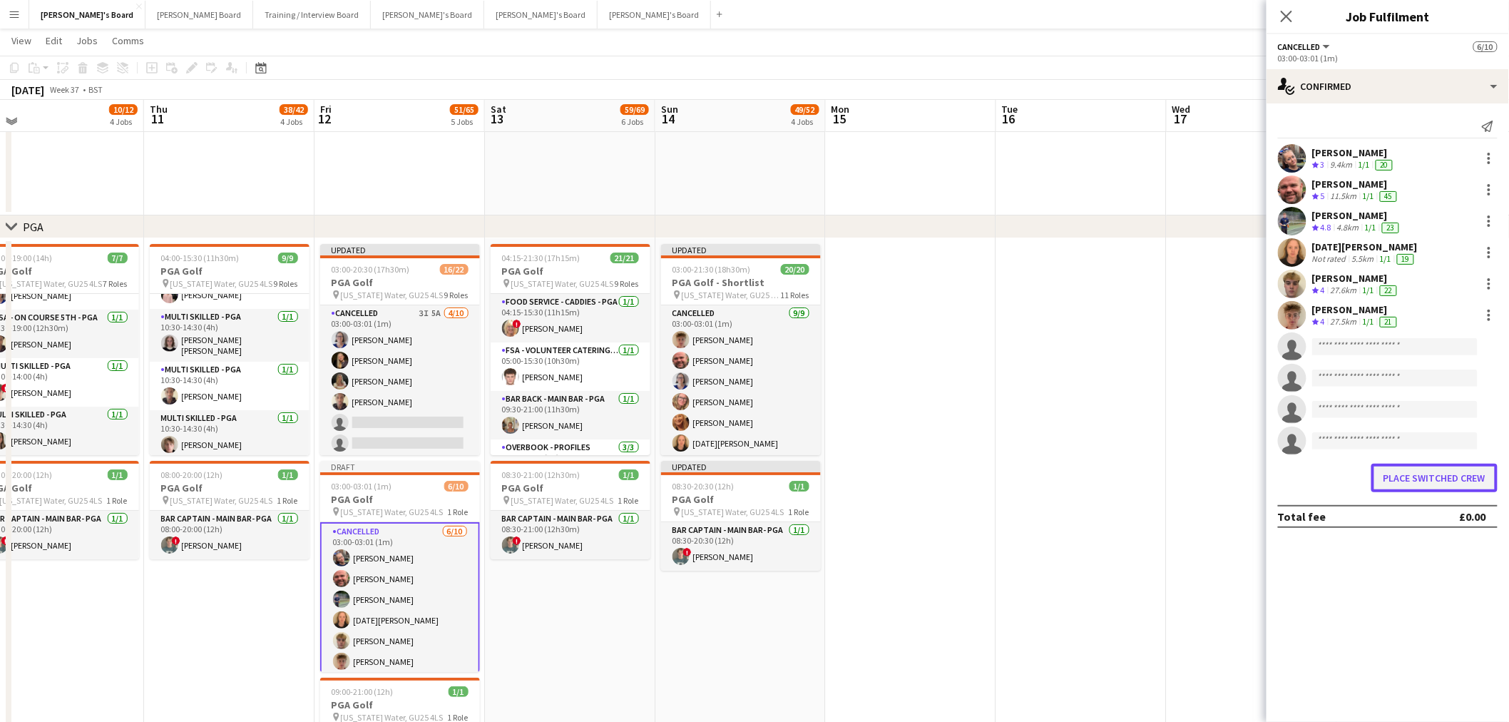
click at [1415, 474] on button "Place switched crew" at bounding box center [1435, 478] width 126 height 29
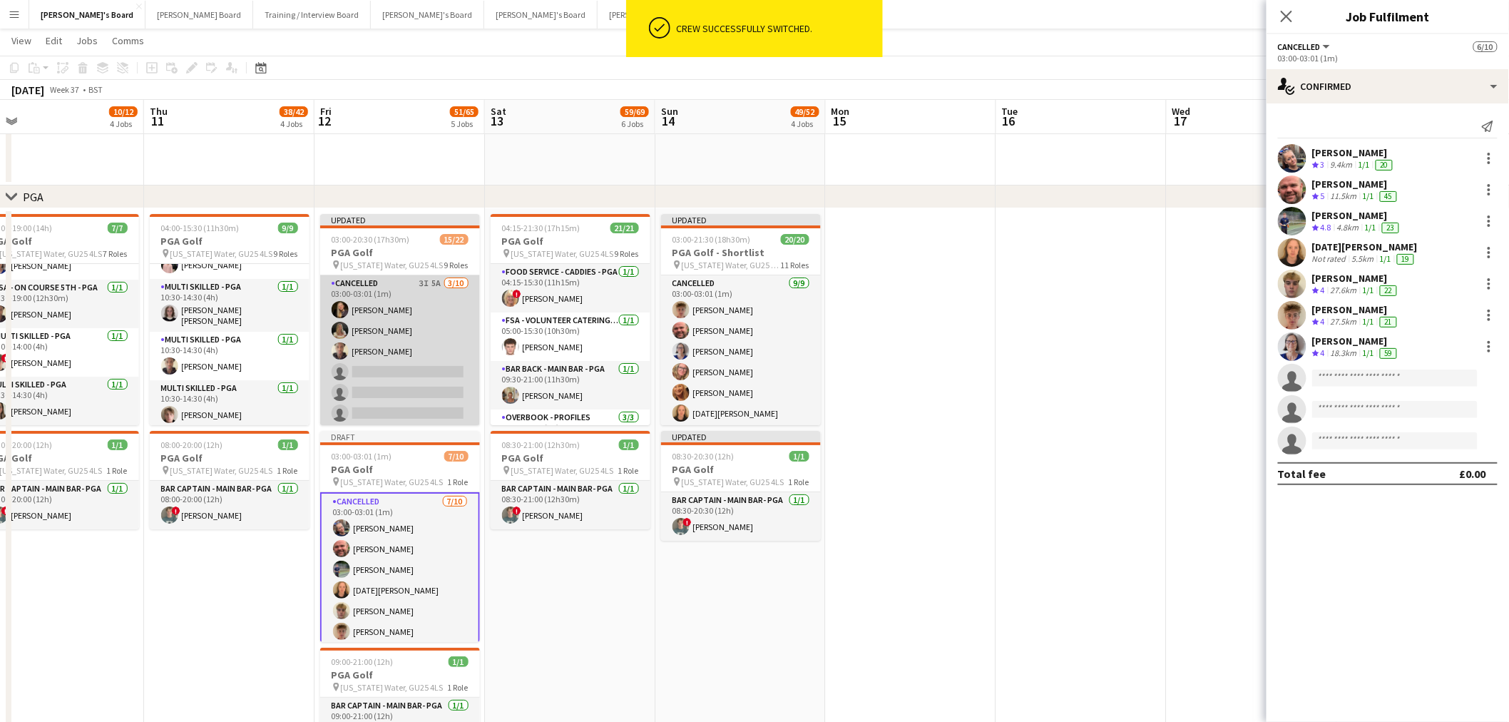
click at [409, 343] on app-card-role "Cancelled 3I 5A 3/10 03:00-03:01 (1m) Natalia Dembek Bella Fulker Oji Adoh sing…" at bounding box center [400, 392] width 160 height 235
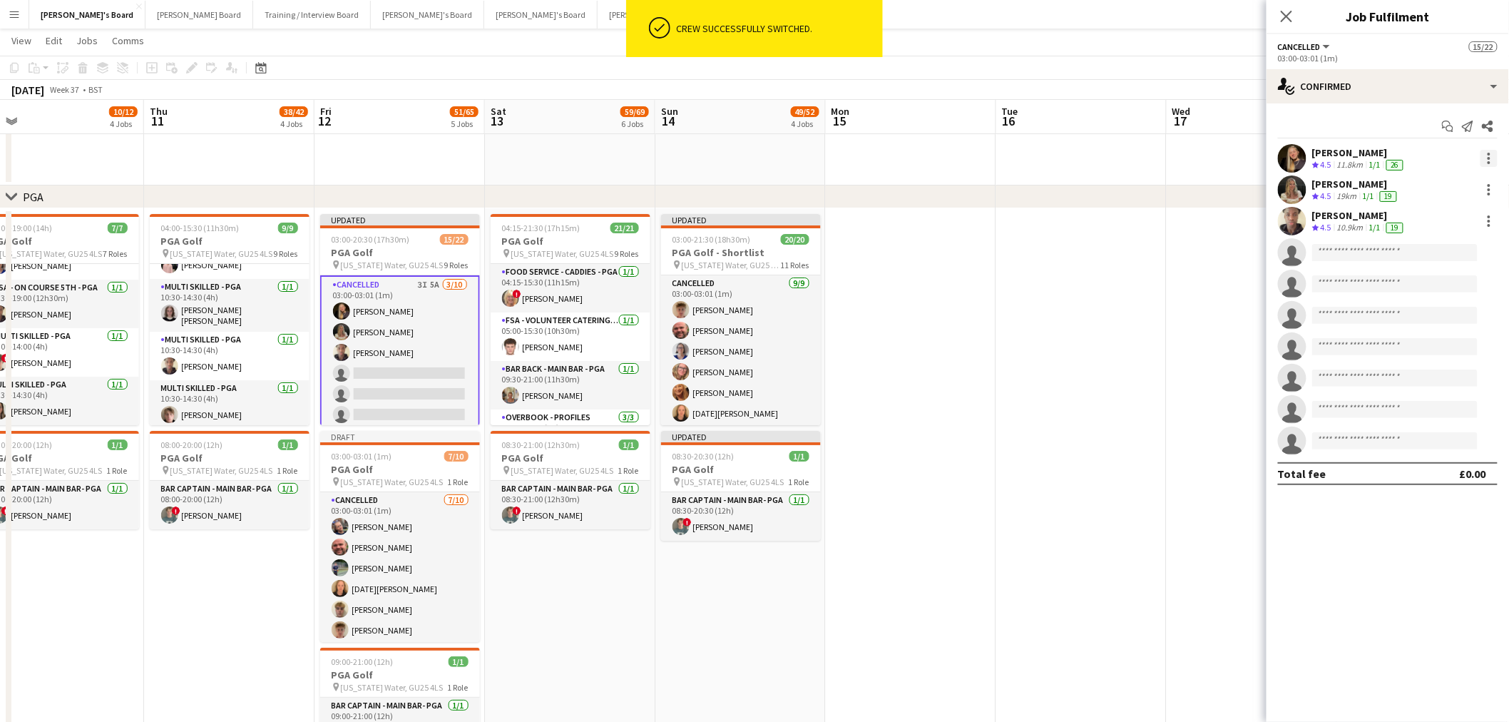
click at [1493, 158] on div at bounding box center [1489, 158] width 17 height 17
click at [1425, 225] on span "Switch crew" at bounding box center [1443, 219] width 88 height 13
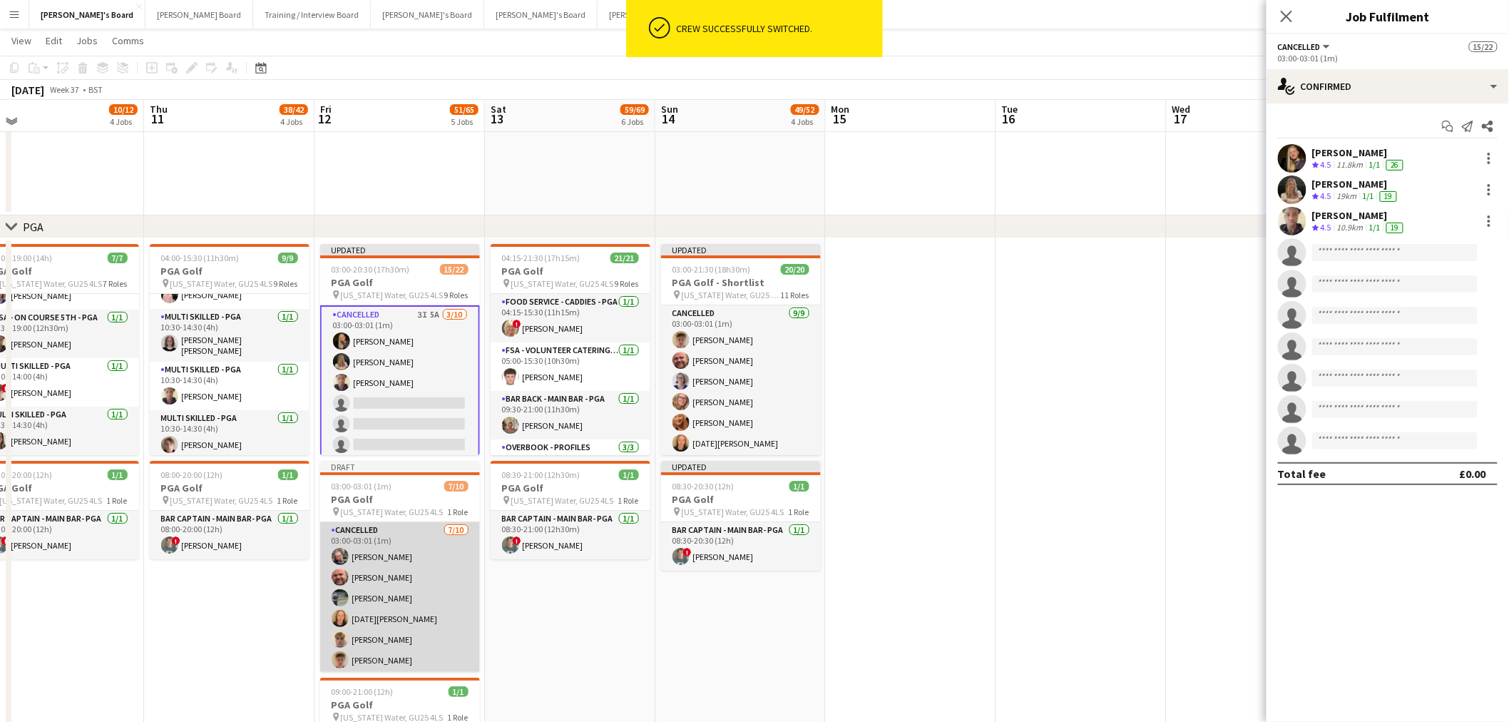
click at [397, 593] on app-card-role "Cancelled 7/10 03:00-03:01 (1m) lucy eliot Dyllon McGregor Javier Seed Lucia Se…" at bounding box center [400, 639] width 160 height 235
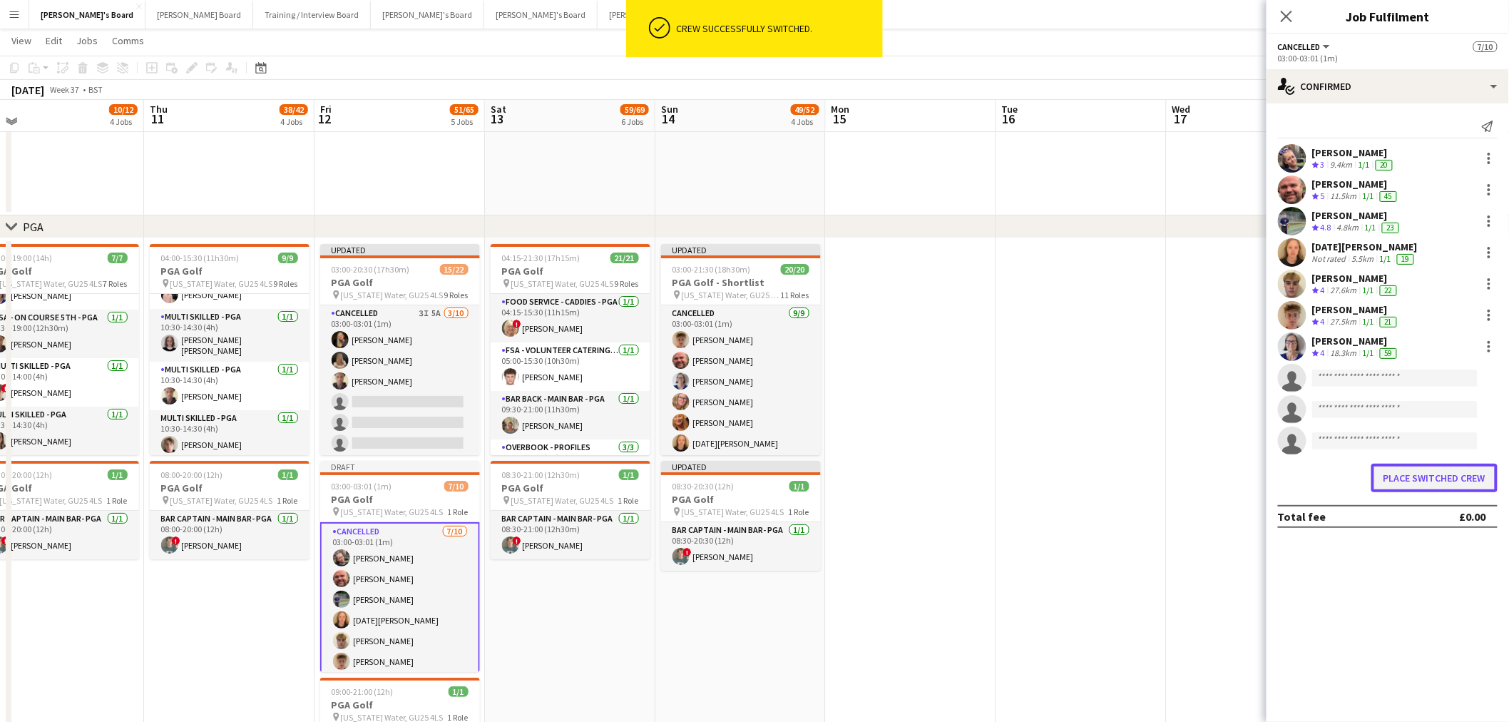
click at [1400, 481] on button "Place switched crew" at bounding box center [1435, 478] width 126 height 29
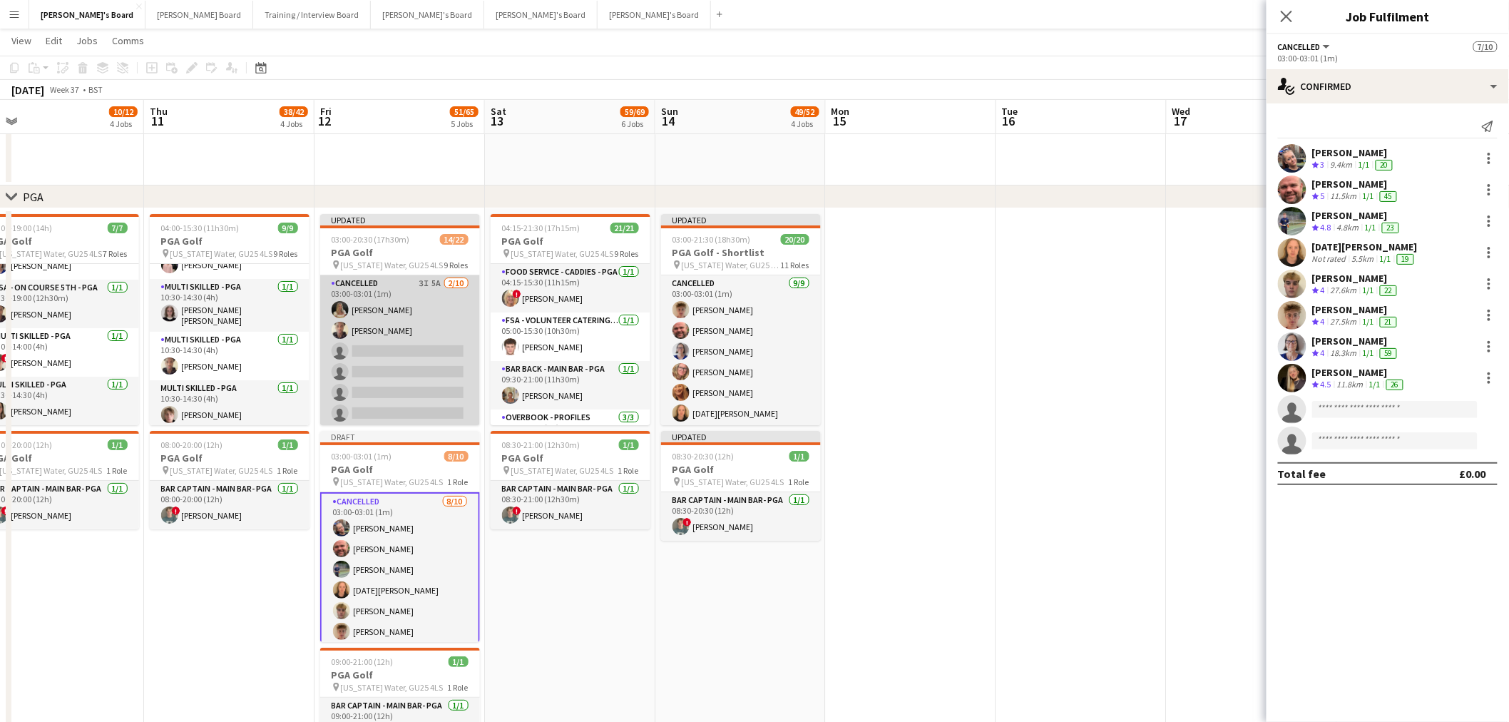
click at [443, 311] on app-card-role "Cancelled 3I 5A 2/10 03:00-03:01 (1m) Bella Fulker Oji Adoh single-neutral-acti…" at bounding box center [400, 392] width 160 height 235
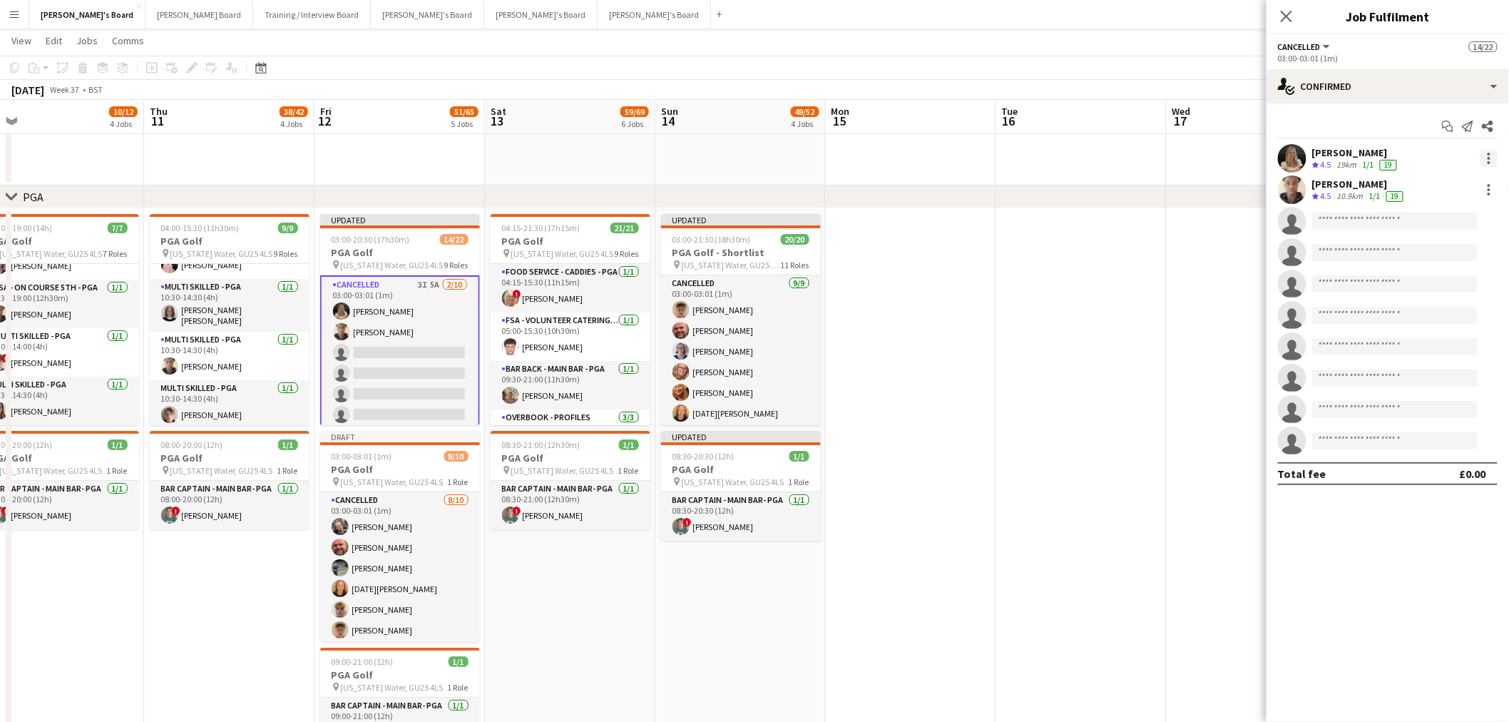
click at [1487, 158] on div at bounding box center [1489, 158] width 17 height 17
click at [1452, 215] on span "Switch crew" at bounding box center [1429, 219] width 61 height 12
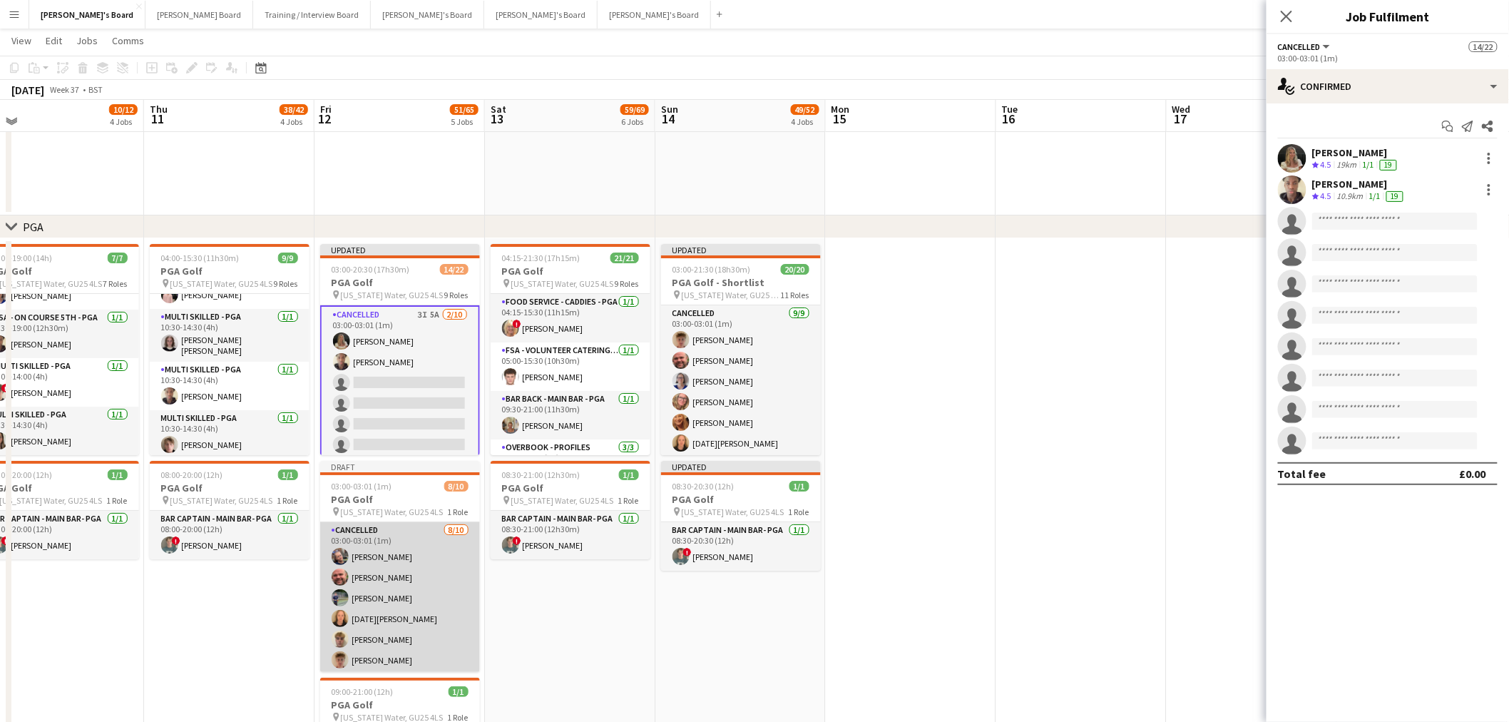
click at [425, 569] on app-card-role "Cancelled 8/10 03:00-03:01 (1m) lucy eliot Dyllon McGregor Javier Seed Lucia Se…" at bounding box center [400, 639] width 160 height 235
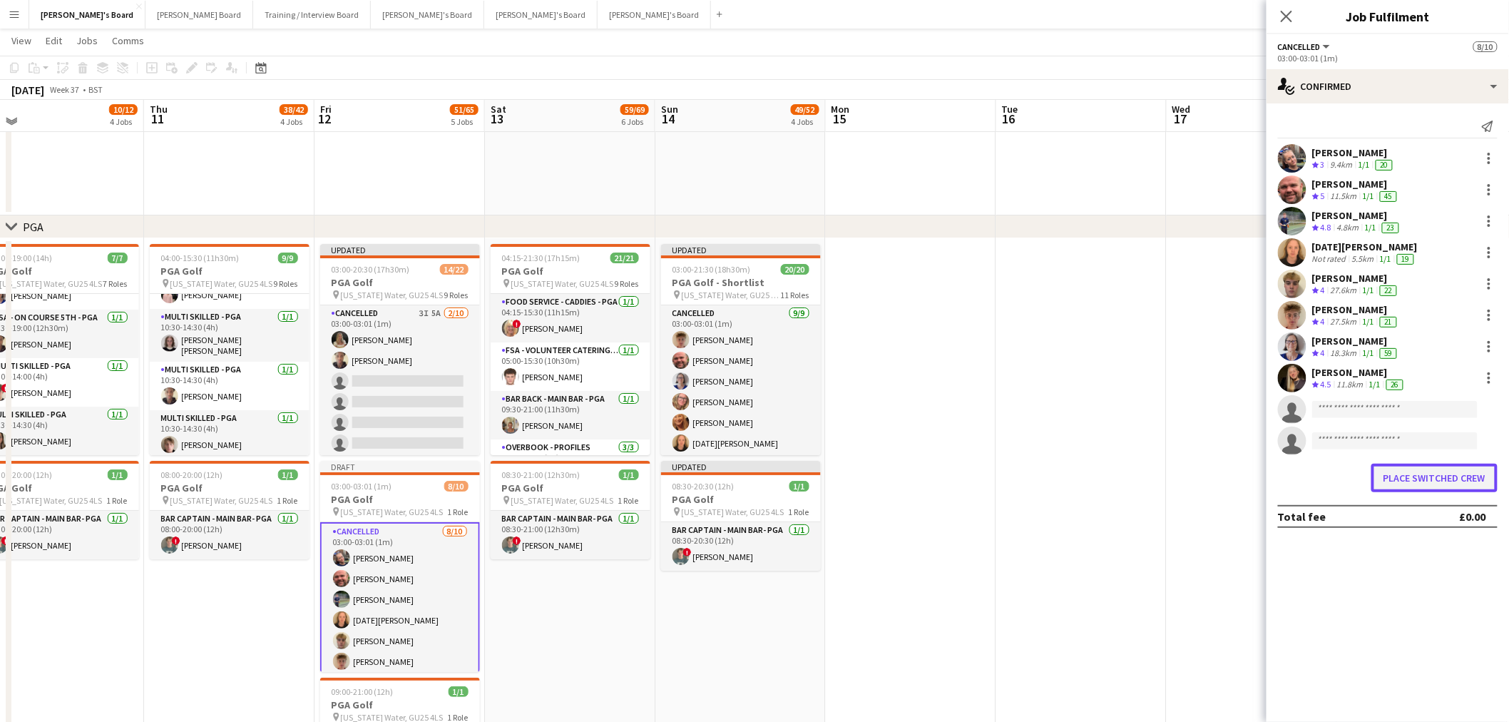
click at [1430, 486] on button "Place switched crew" at bounding box center [1435, 478] width 126 height 29
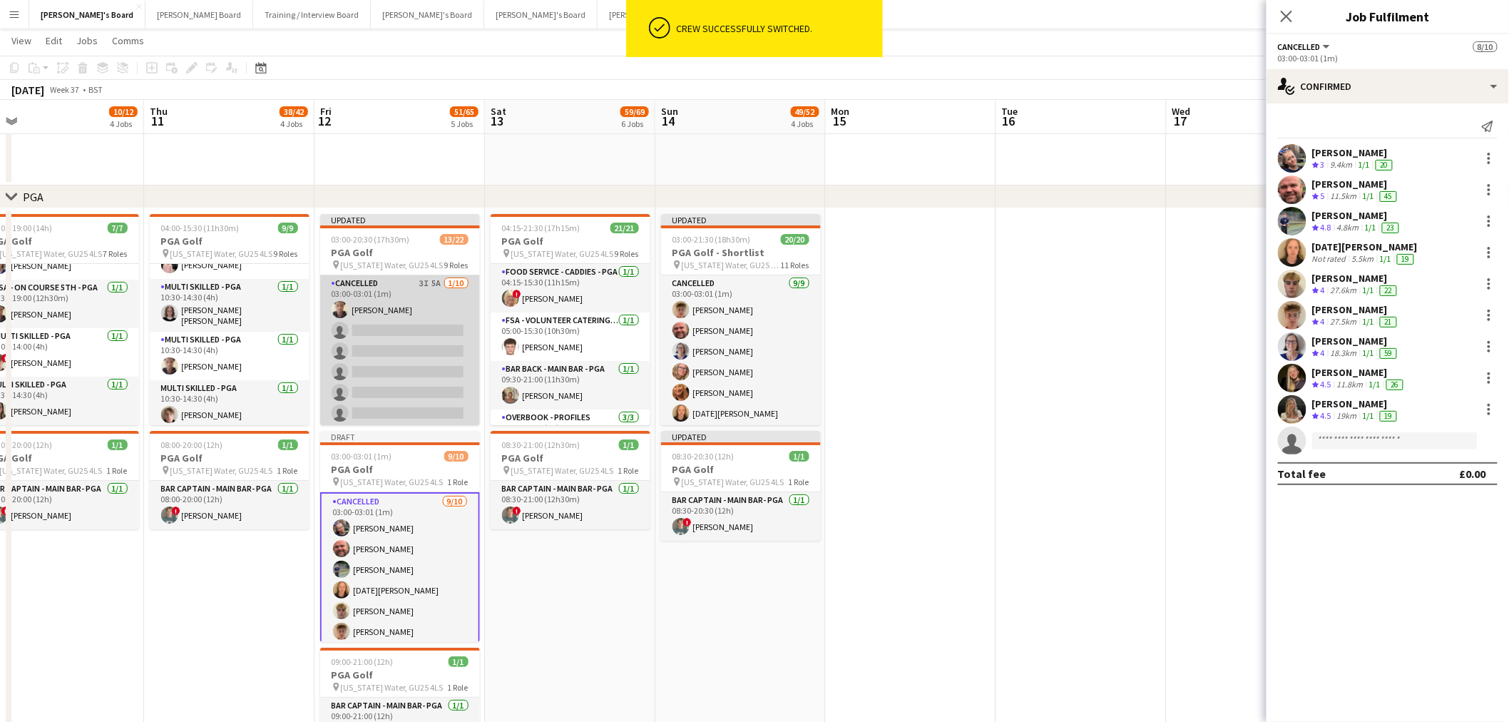
click at [409, 339] on app-card-role "Cancelled 3I 5A 1/10 03:00-03:01 (1m) Oji Adoh single-neutral-actions single-ne…" at bounding box center [400, 392] width 160 height 235
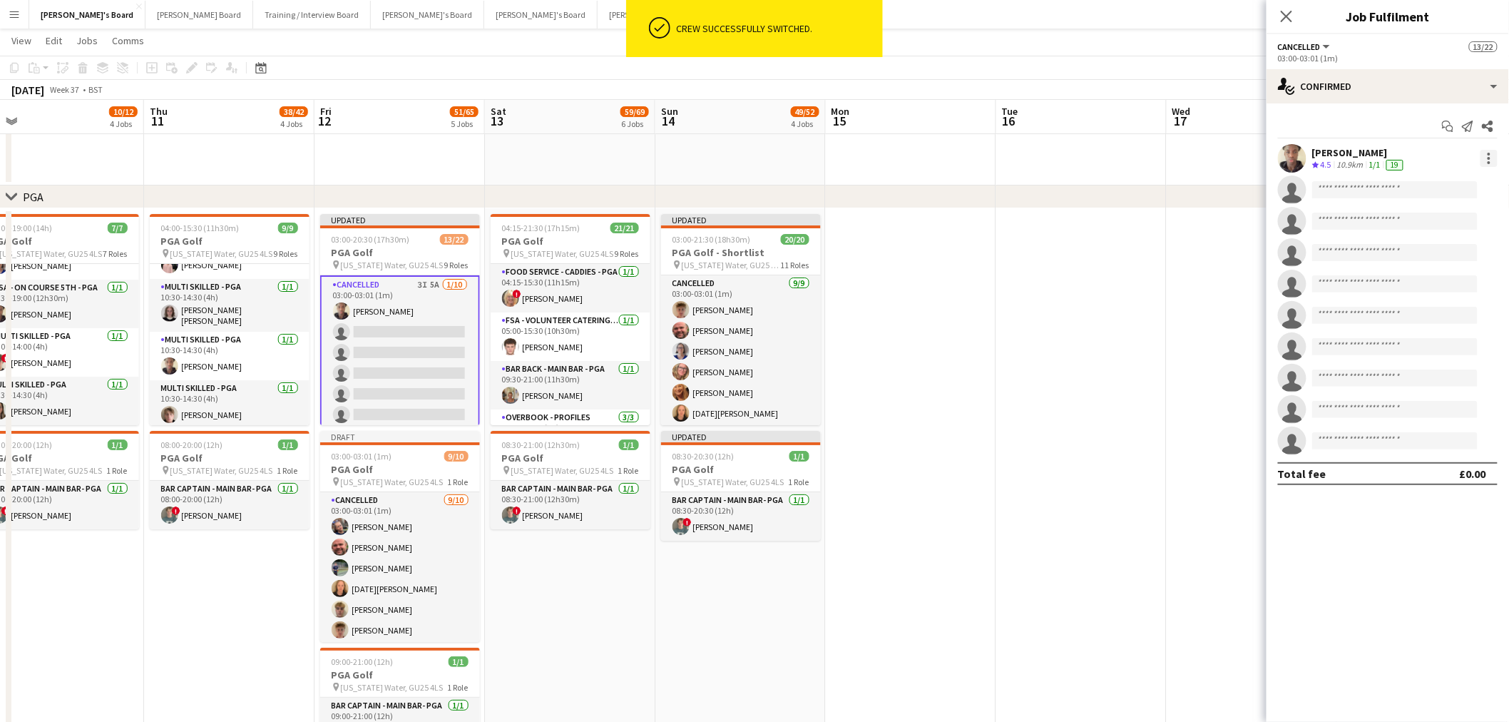
click at [1491, 153] on div at bounding box center [1489, 154] width 3 height 3
click at [1436, 230] on button "Switch crew" at bounding box center [1442, 219] width 111 height 34
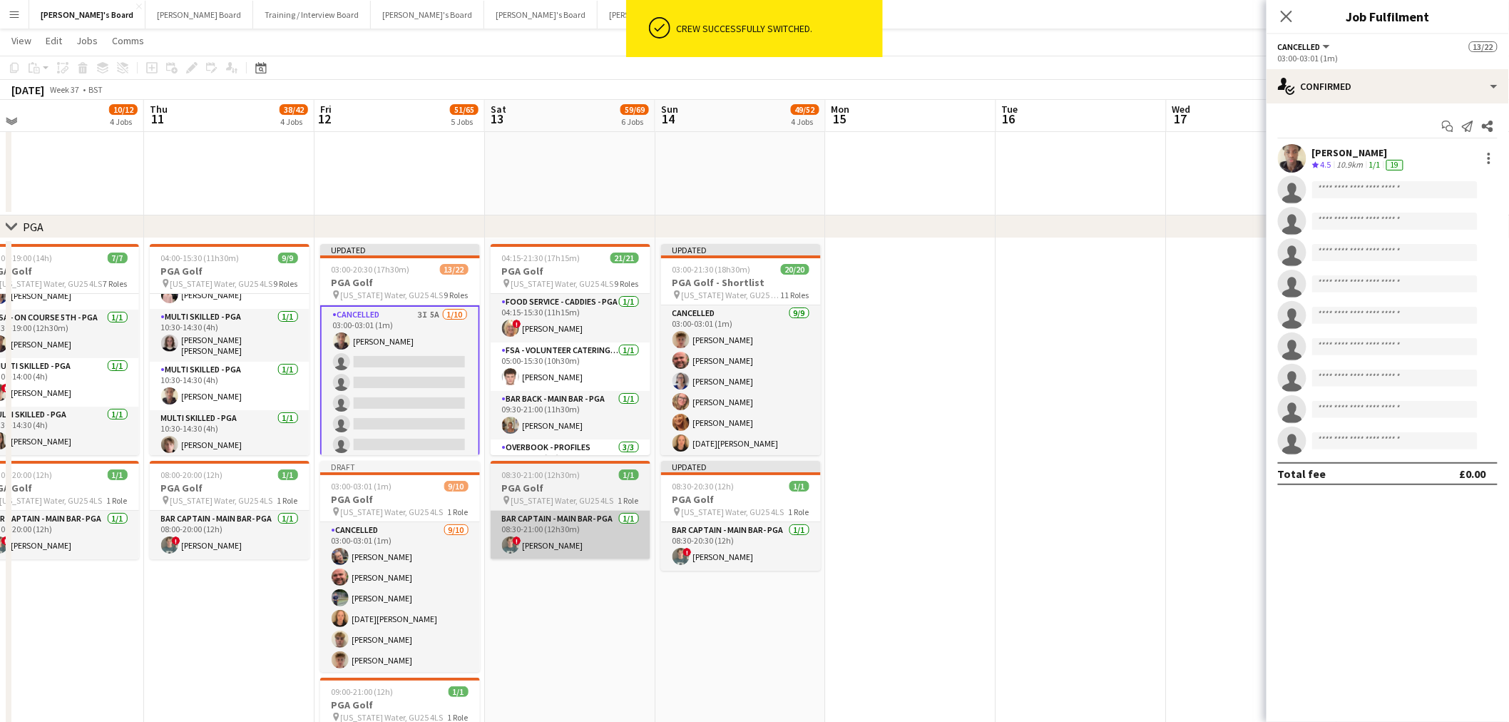
drag, startPoint x: 381, startPoint y: 596, endPoint x: 519, endPoint y: 544, distance: 146.9
click at [381, 595] on app-card-role "Cancelled 9/10 03:00-03:01 (1m) lucy eliot Dyllon McGregor Javier Seed Lucia Se…" at bounding box center [400, 639] width 160 height 235
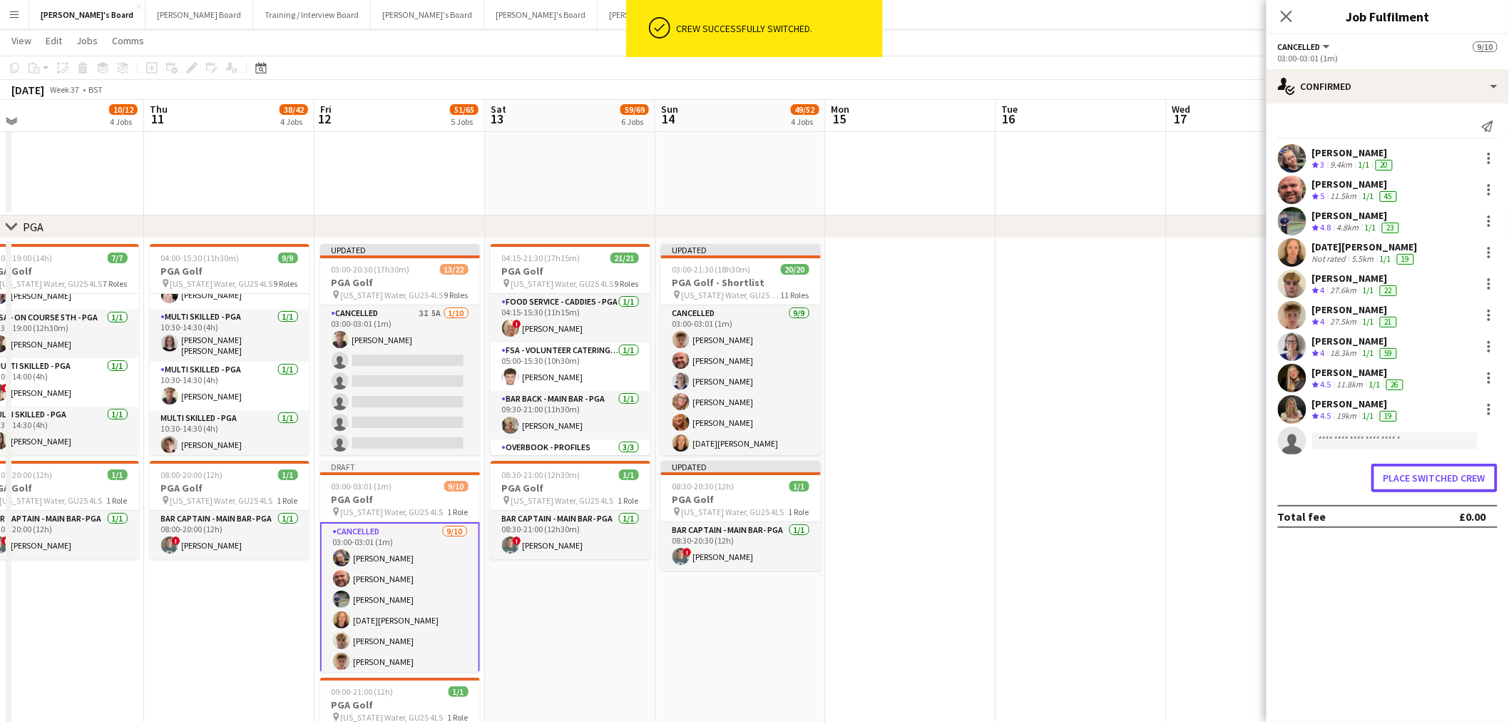
drag, startPoint x: 1457, startPoint y: 476, endPoint x: 1437, endPoint y: 474, distance: 20.7
click at [1459, 475] on button "Place switched crew" at bounding box center [1435, 478] width 126 height 29
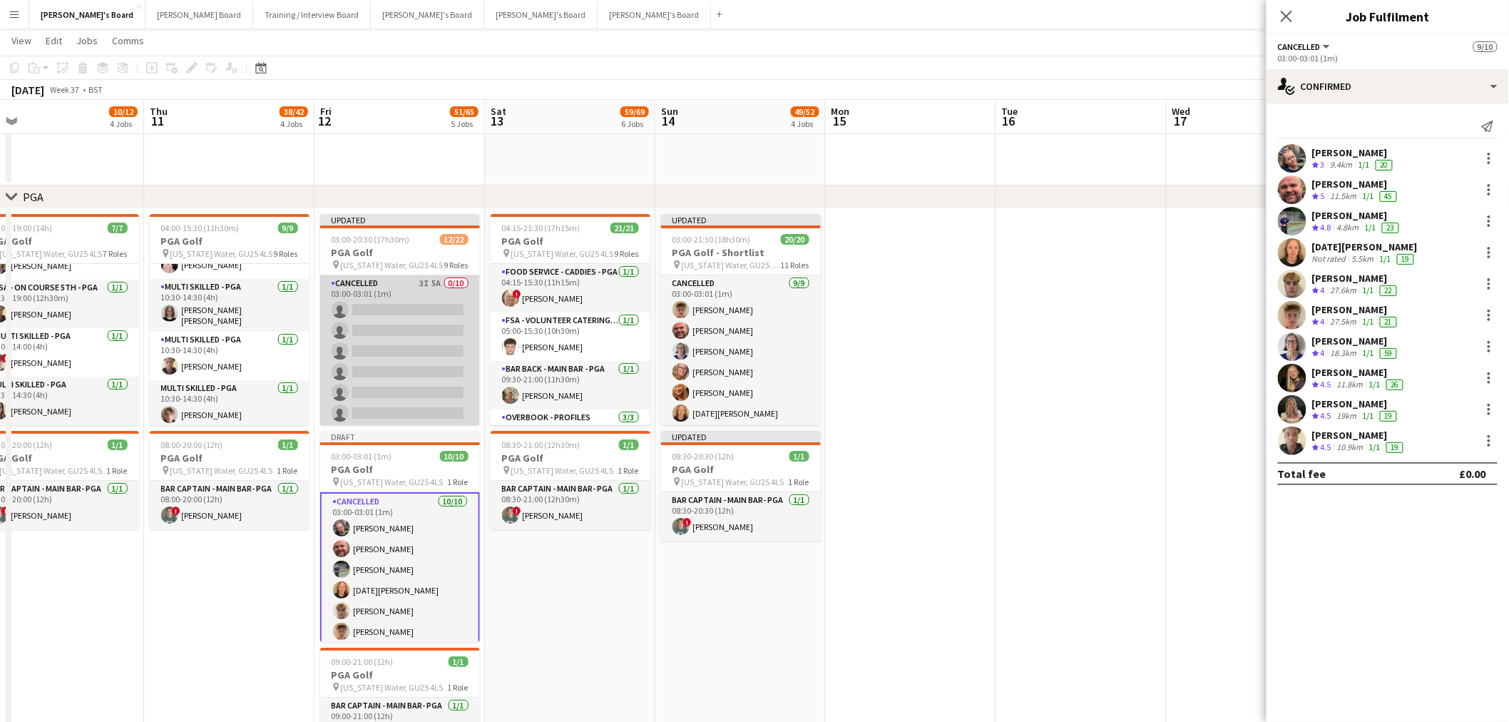
click at [438, 320] on app-card-role "Cancelled 3I 5A 0/10 03:00-03:01 (1m) single-neutral-actions single-neutral-act…" at bounding box center [400, 392] width 160 height 235
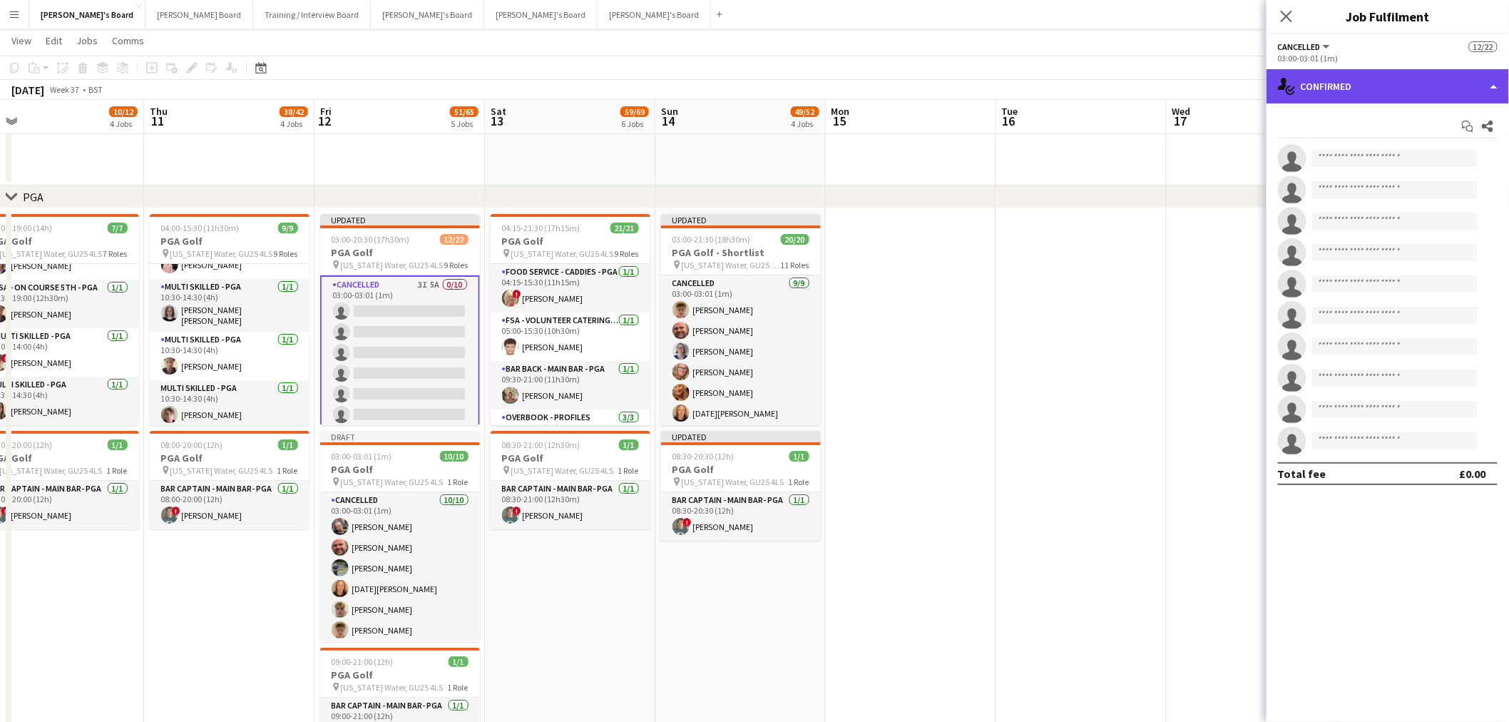
click at [1317, 73] on div "single-neutral-actions-check-2 Confirmed" at bounding box center [1388, 86] width 243 height 34
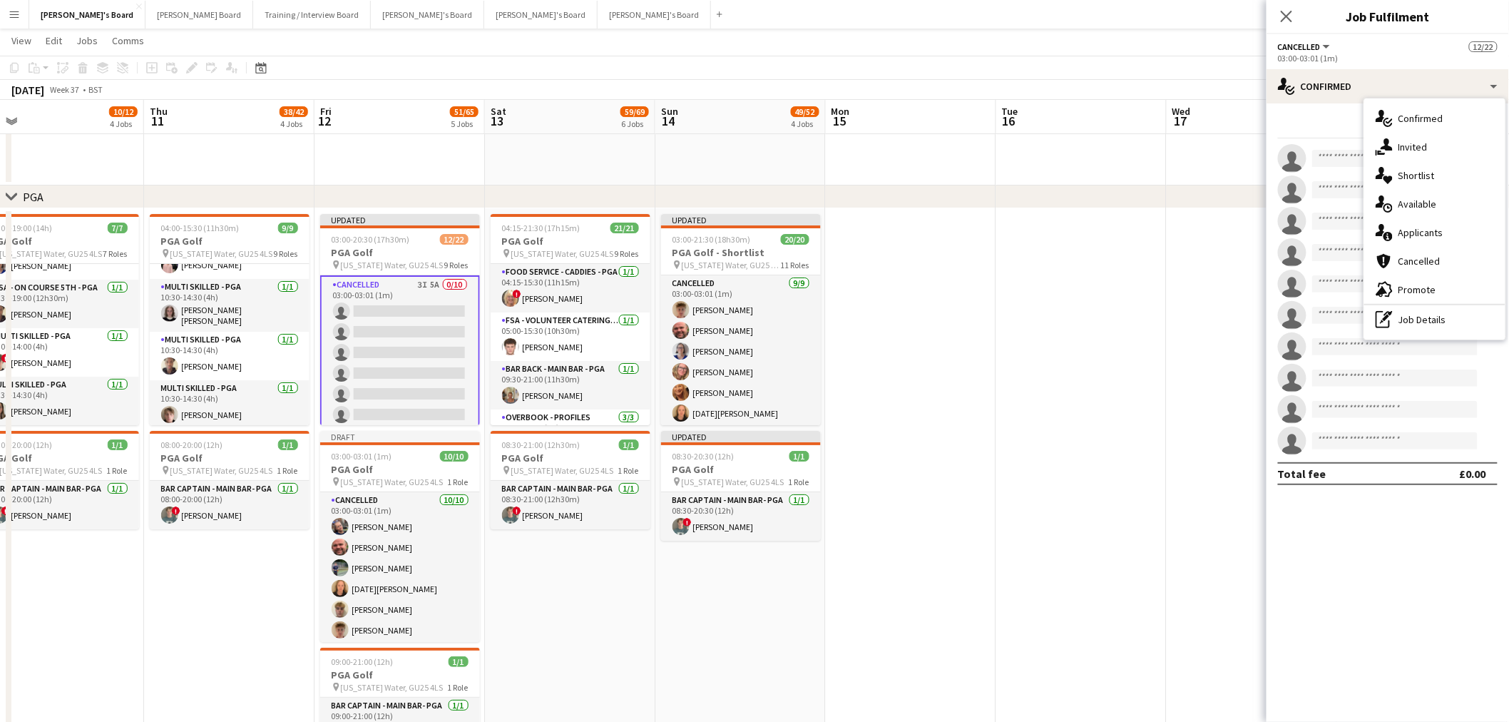
click at [1423, 339] on div "single-neutral-actions-check-2 Confirmed single-neutral-actions-share-1 Invited…" at bounding box center [1435, 219] width 143 height 243
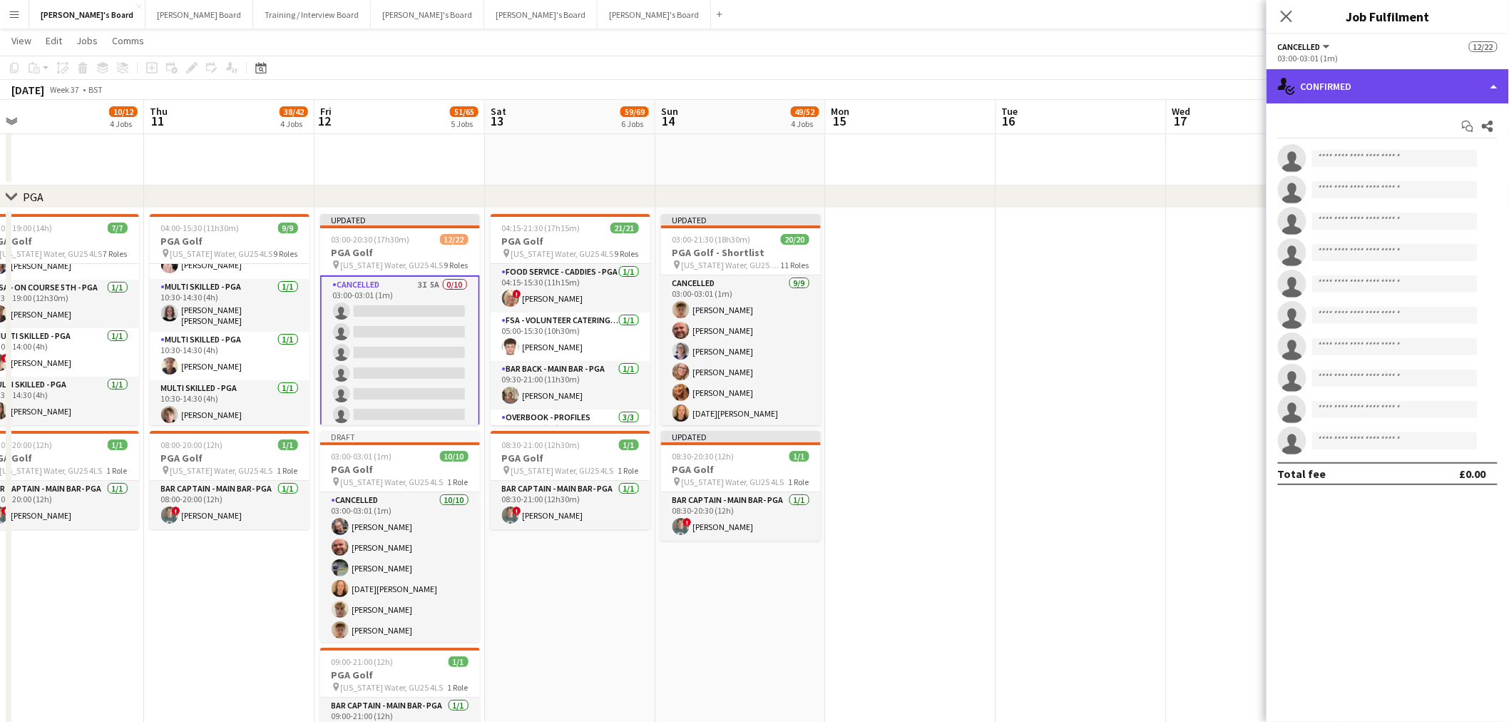
click at [1372, 101] on div "single-neutral-actions-check-2 Confirmed" at bounding box center [1388, 86] width 243 height 34
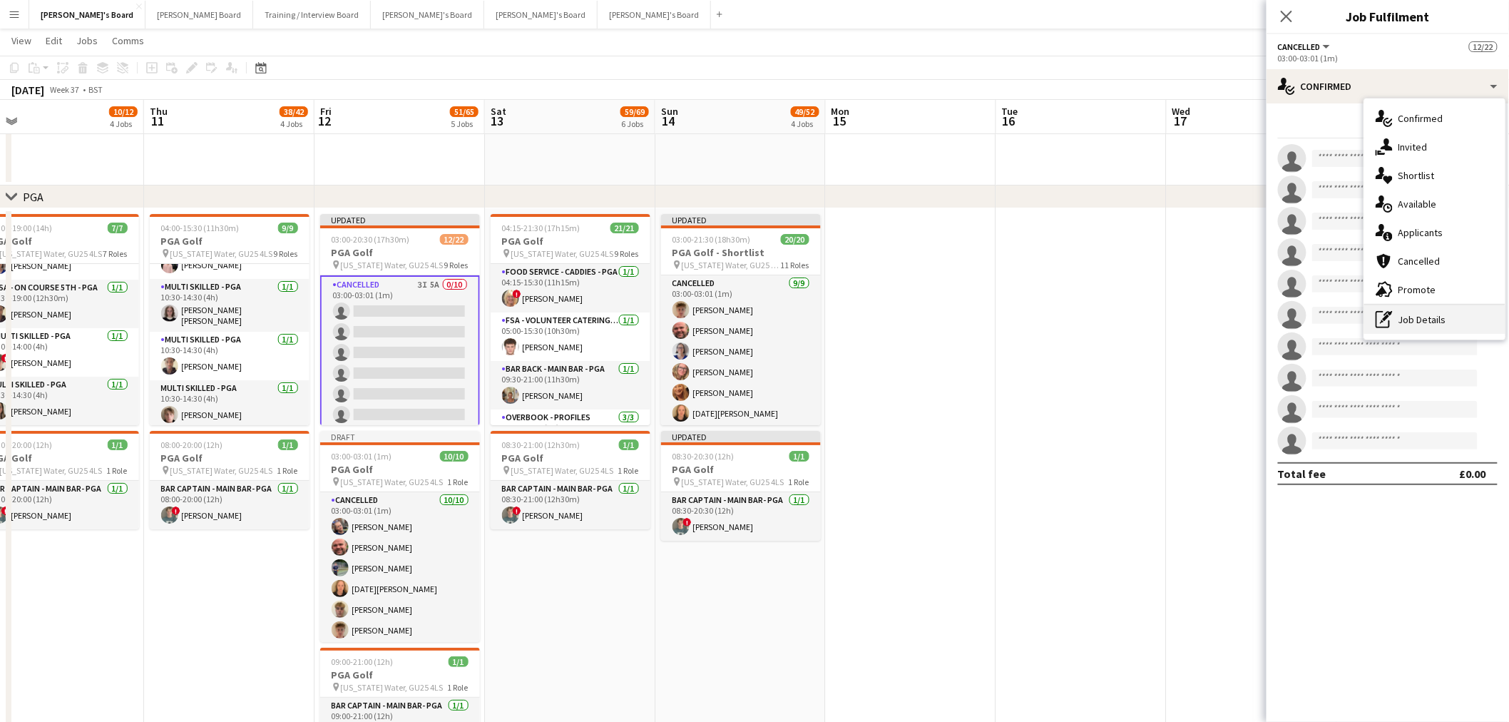
click at [1405, 311] on div "pen-write Job Details" at bounding box center [1435, 319] width 141 height 29
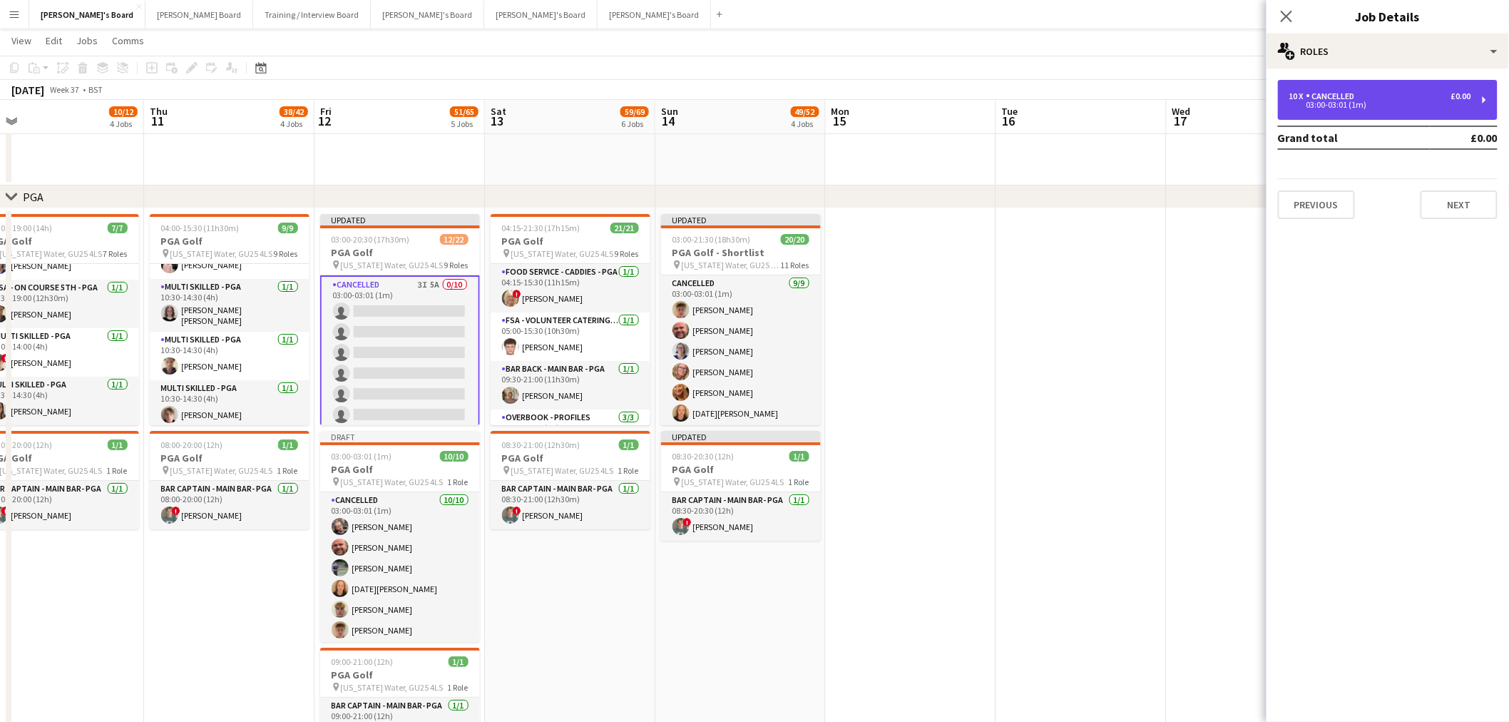
click at [1375, 93] on div "10 x Cancelled £0.00" at bounding box center [1381, 96] width 182 height 10
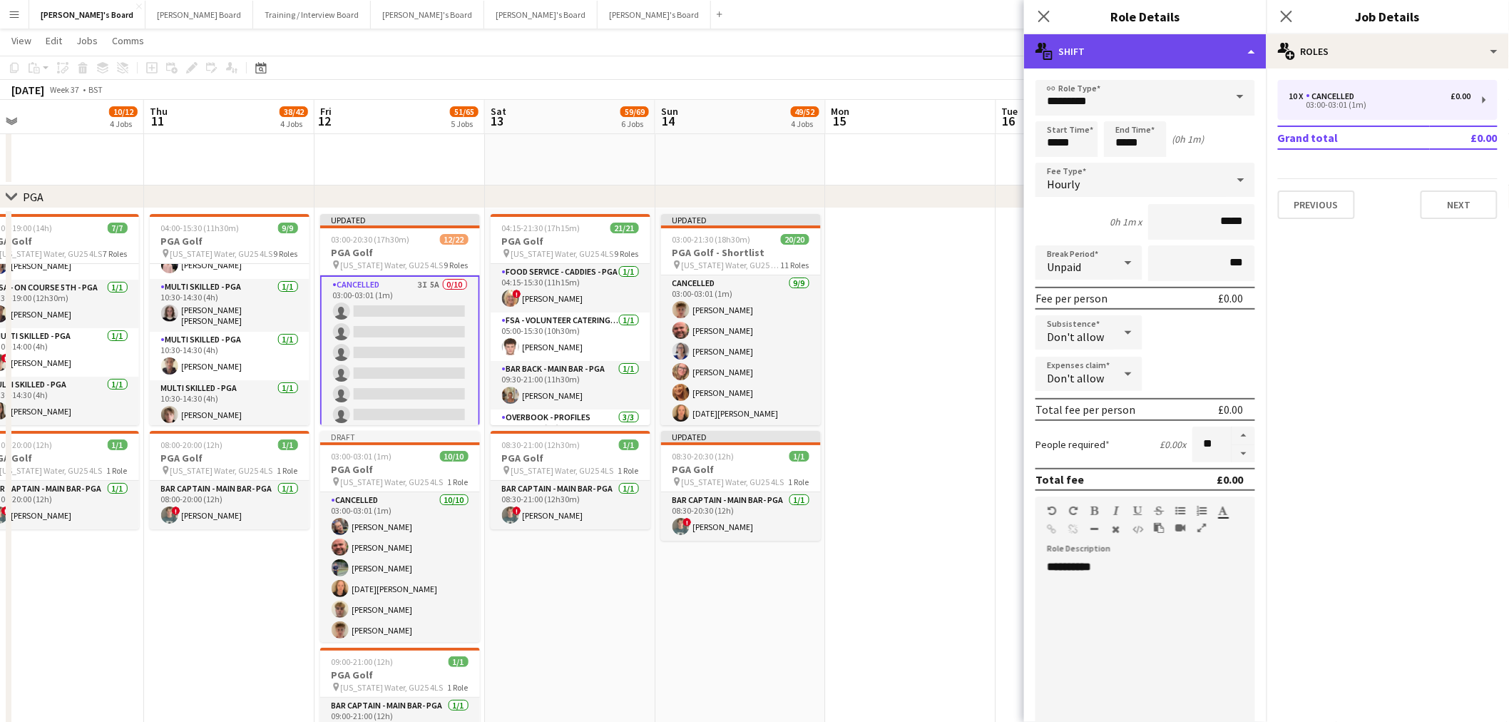
click at [1159, 51] on div "multiple-actions-text Shift" at bounding box center [1145, 51] width 243 height 34
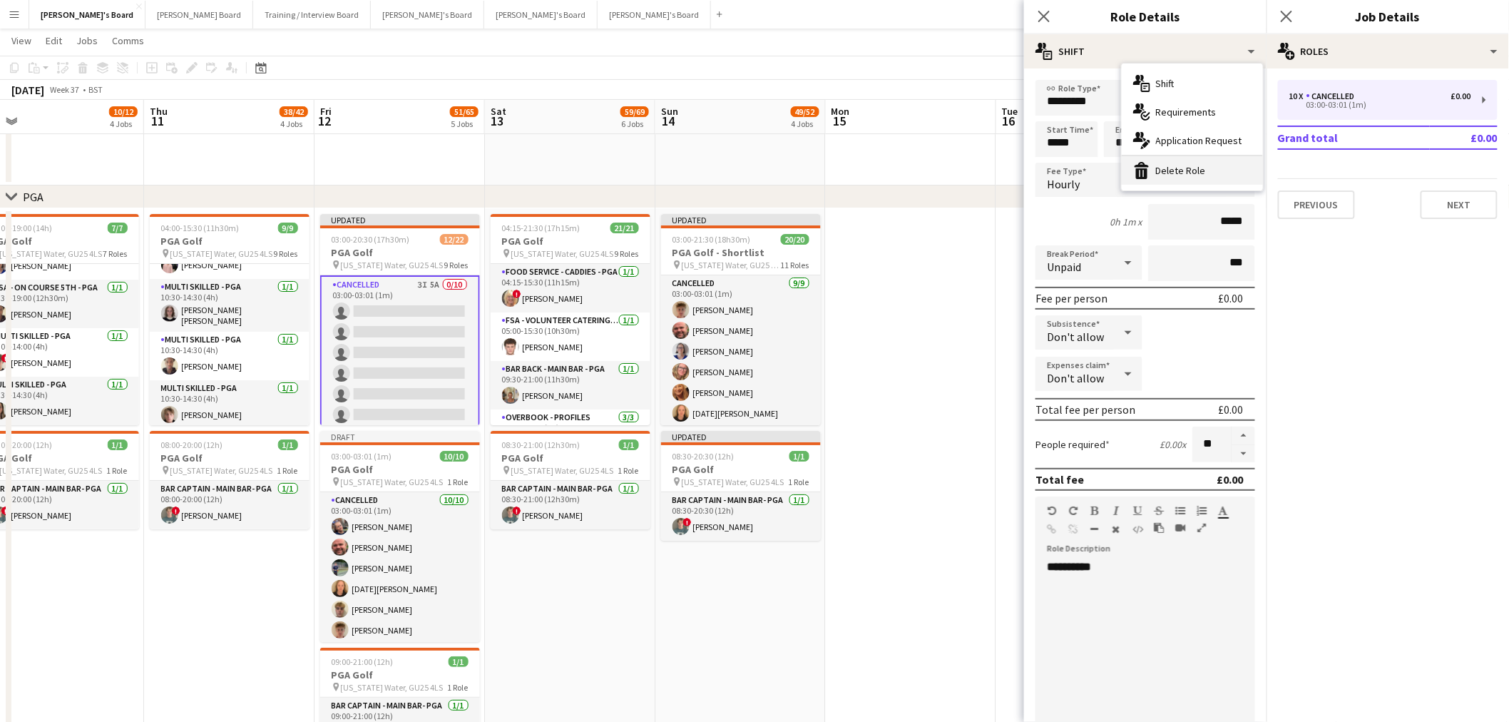
click at [1192, 166] on div "bin-2 Delete Role" at bounding box center [1192, 170] width 141 height 29
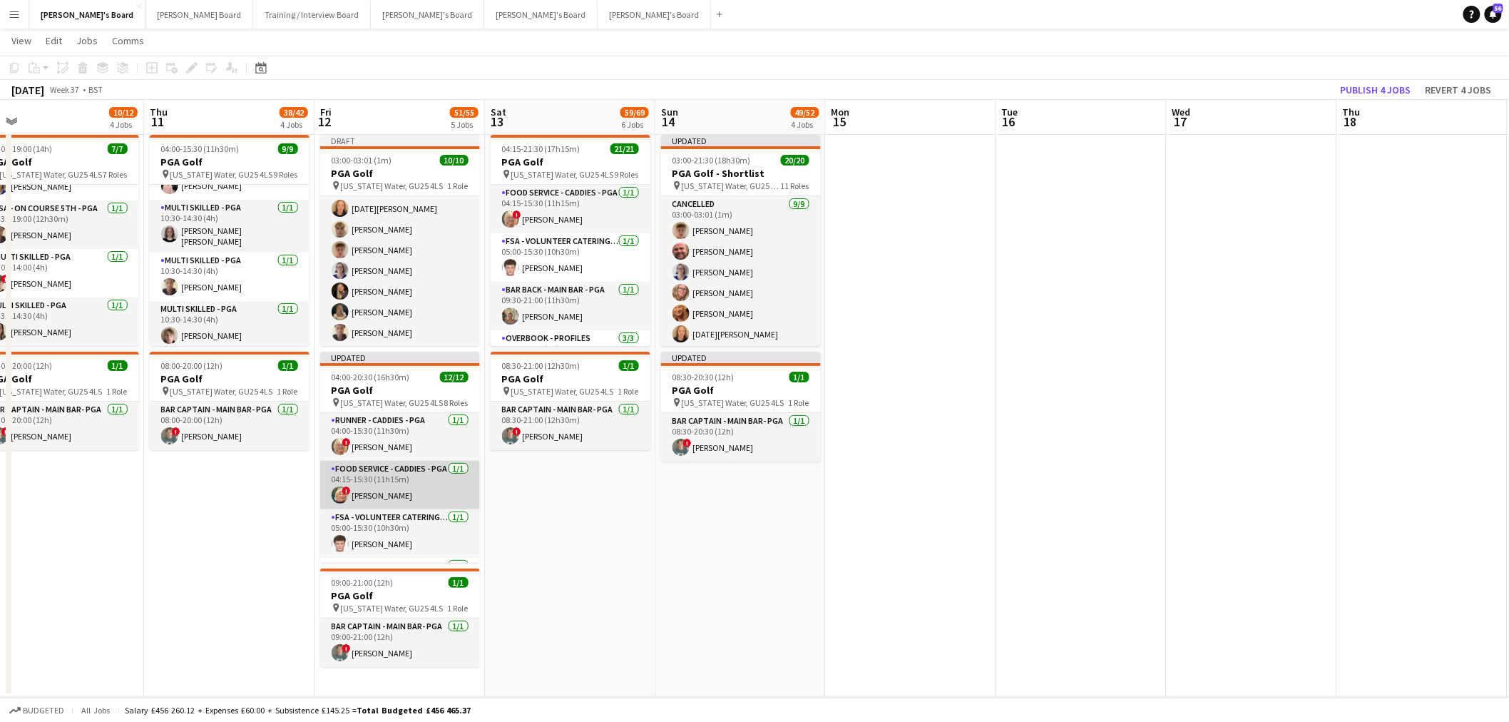
scroll to position [0, 0]
click at [642, 484] on app-date-cell "04:15-21:30 (17h15m) 21/21 PGA Golf pin Virginia Water, GU25 4LS 9 Roles Food S…" at bounding box center [570, 413] width 170 height 568
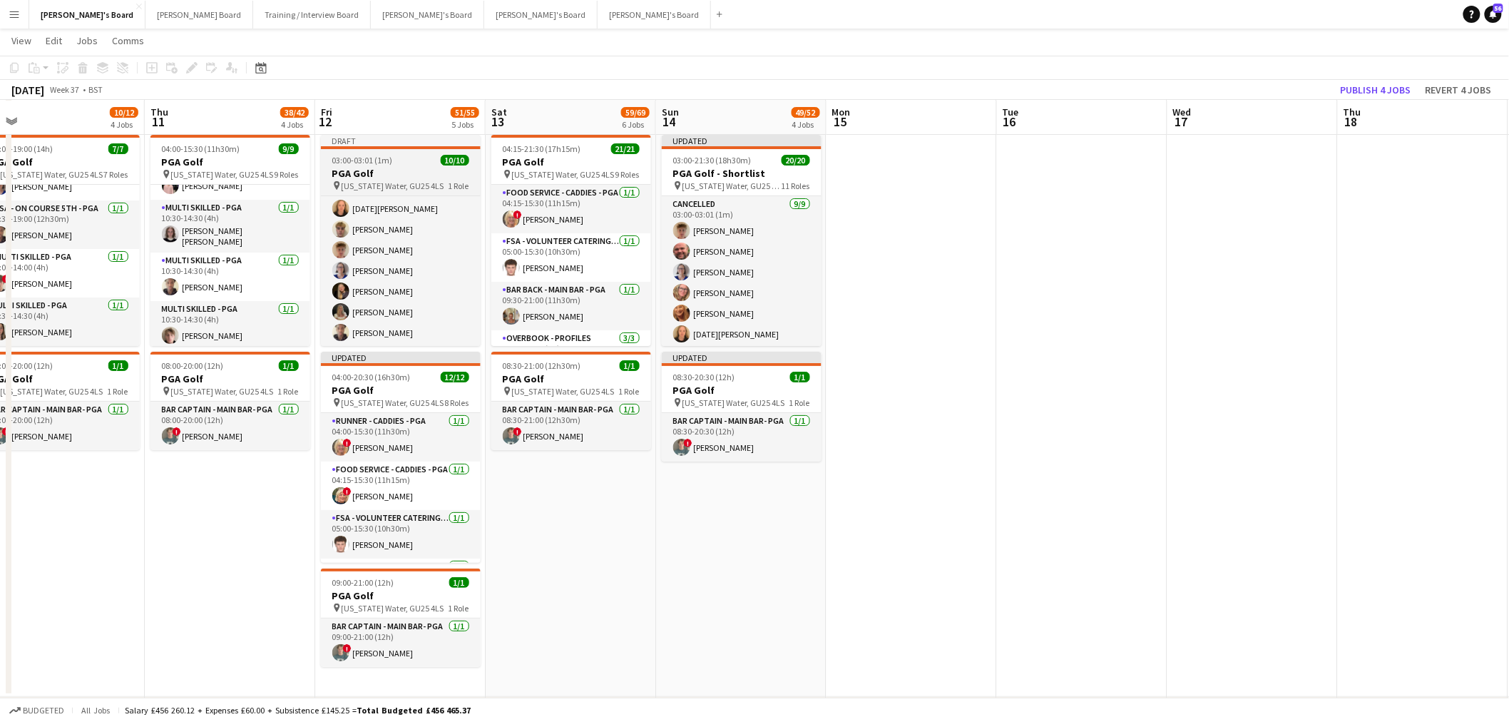
click at [432, 155] on div "03:00-03:01 (1m) 10/10" at bounding box center [401, 160] width 160 height 11
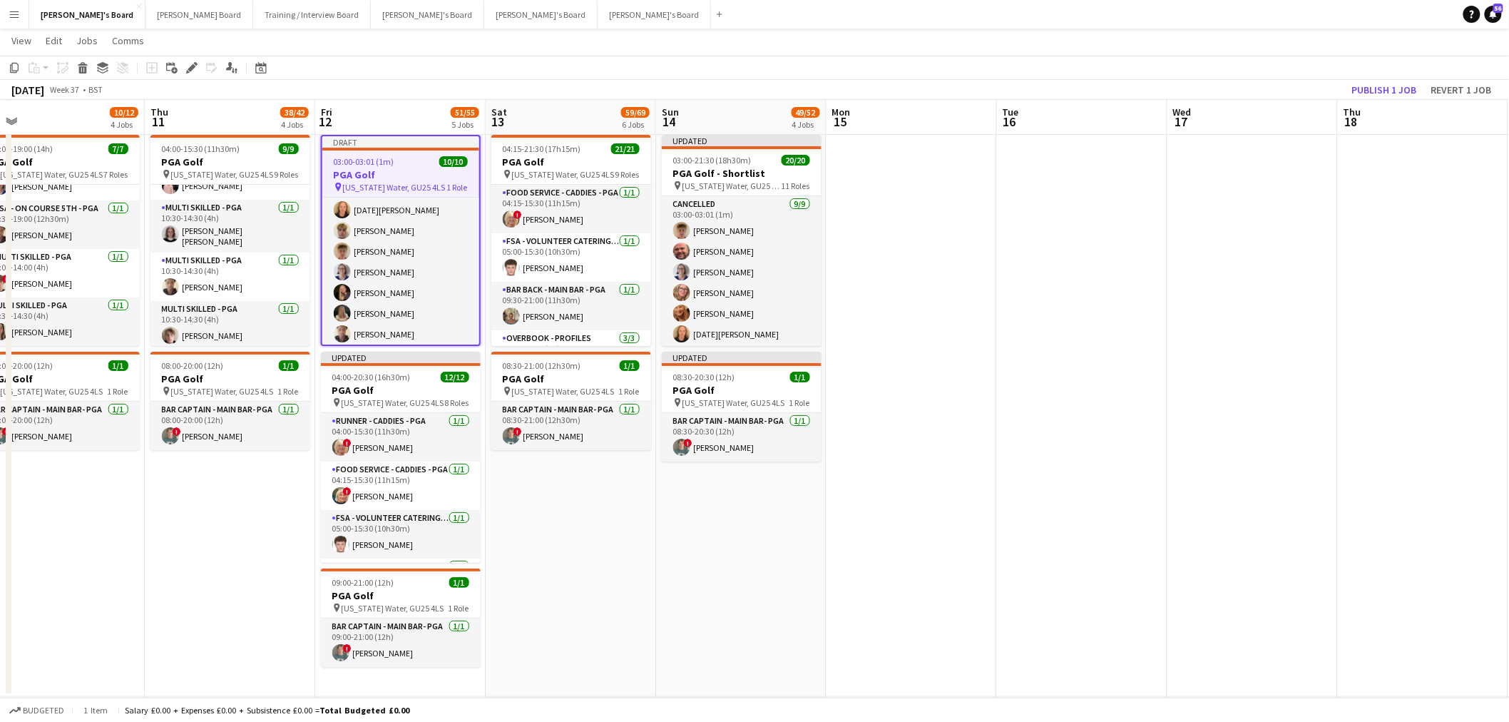
click at [776, 512] on app-date-cell "Updated 03:00-21:30 (18h30m) 20/20 PGA Golf - Shortlist pin Virginia Water, GU2…" at bounding box center [741, 413] width 170 height 568
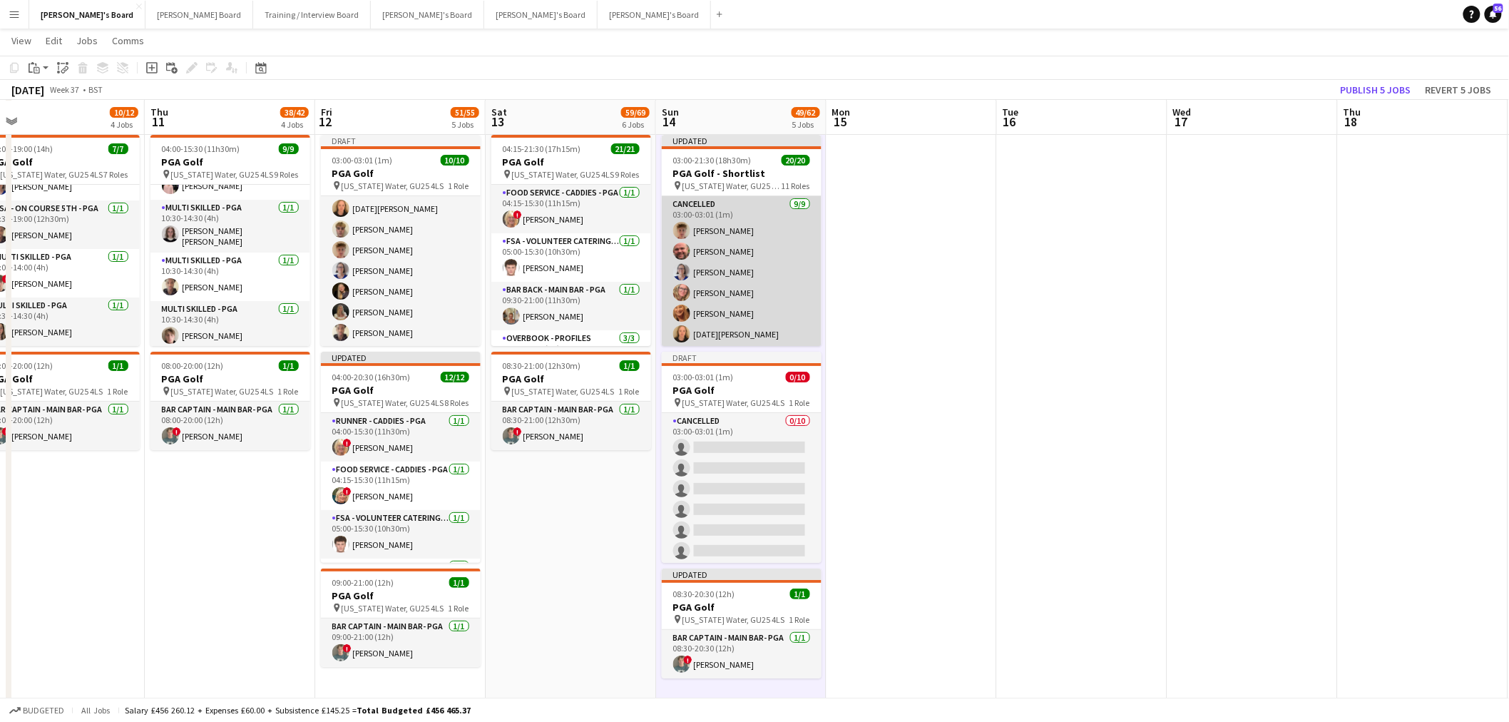
click at [733, 244] on app-card-role "Cancelled 9/9 03:00-03:01 (1m) Archie Buchanan Dyllon McGregor Dagmar Bailey Ha…" at bounding box center [742, 305] width 160 height 218
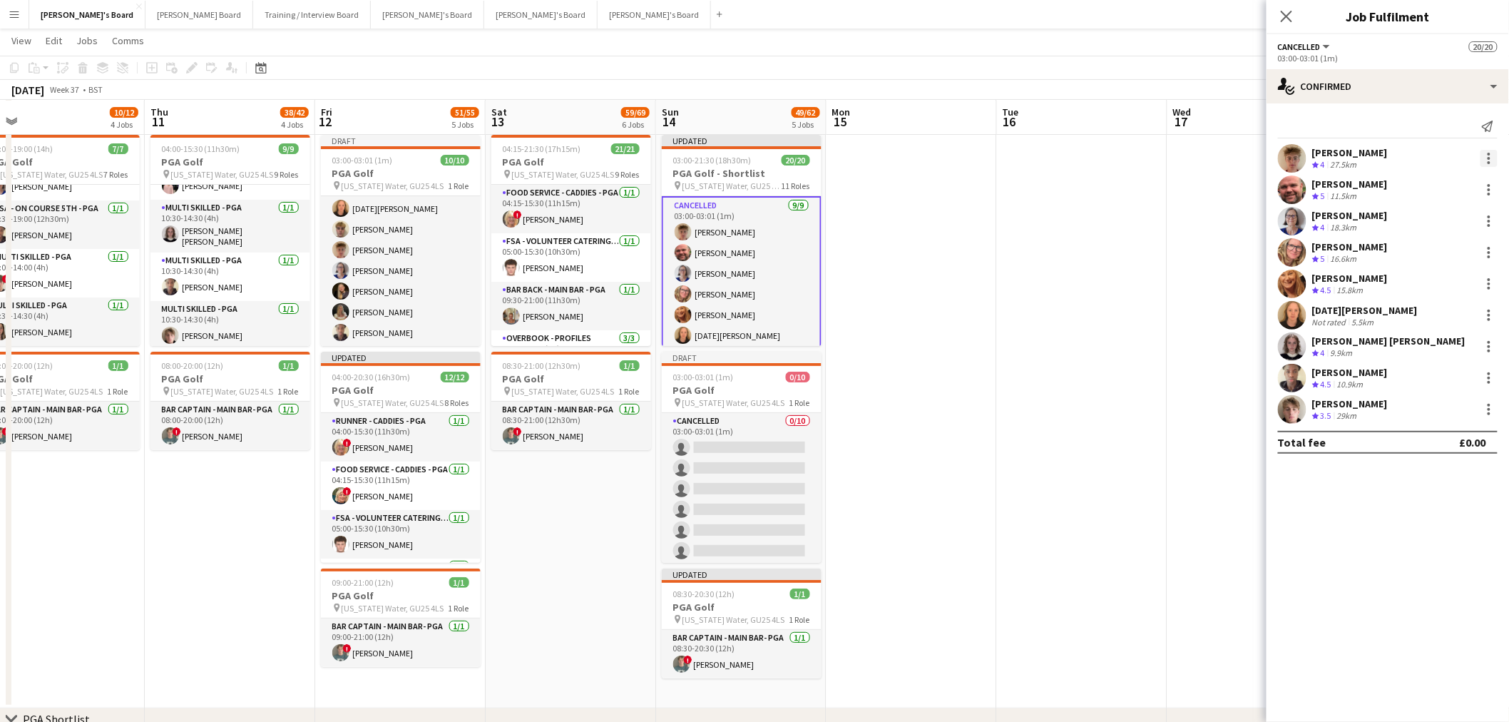
click at [1489, 159] on div at bounding box center [1489, 158] width 3 height 3
click at [1463, 227] on button "Switch crew" at bounding box center [1442, 219] width 111 height 34
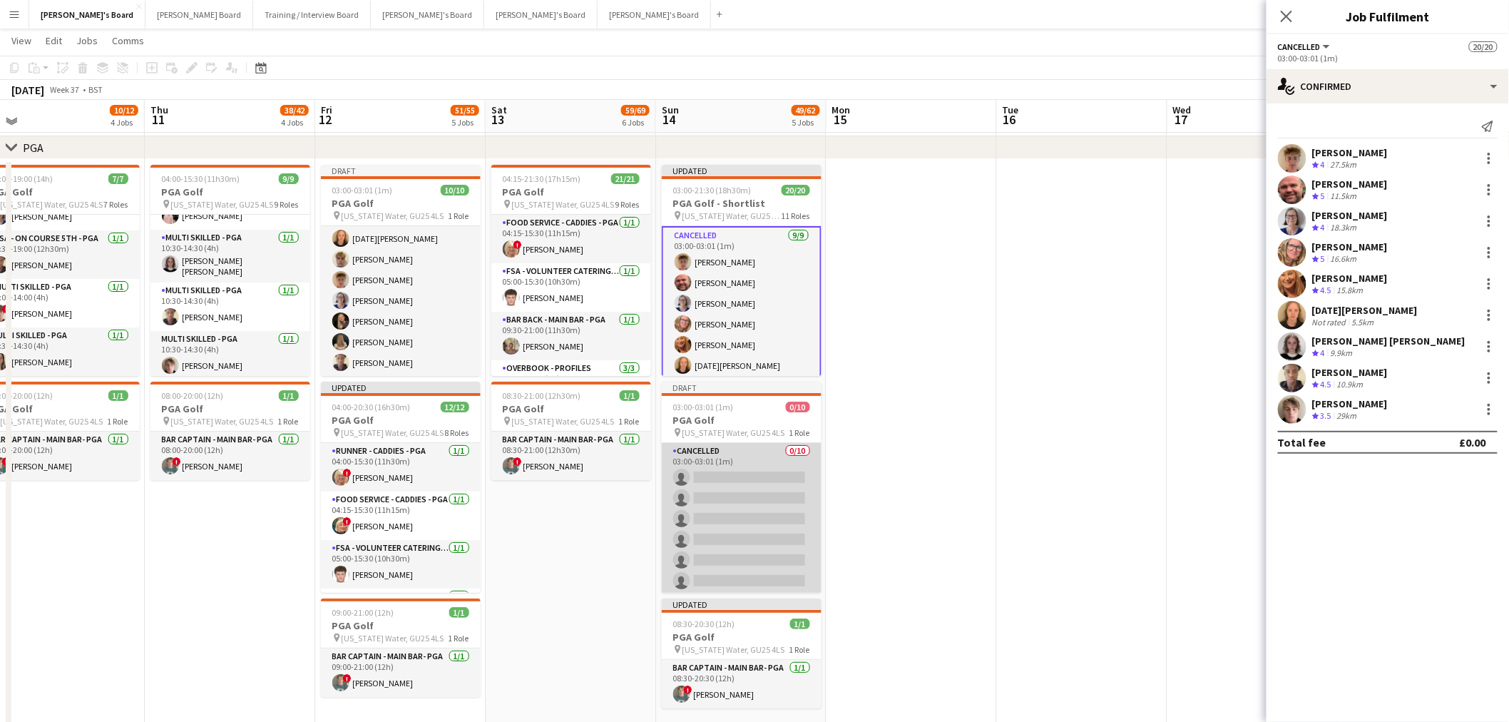
click at [706, 490] on app-card-role "Cancelled 0/10 03:00-03:01 (1m) single-neutral-actions single-neutral-actions s…" at bounding box center [742, 560] width 160 height 235
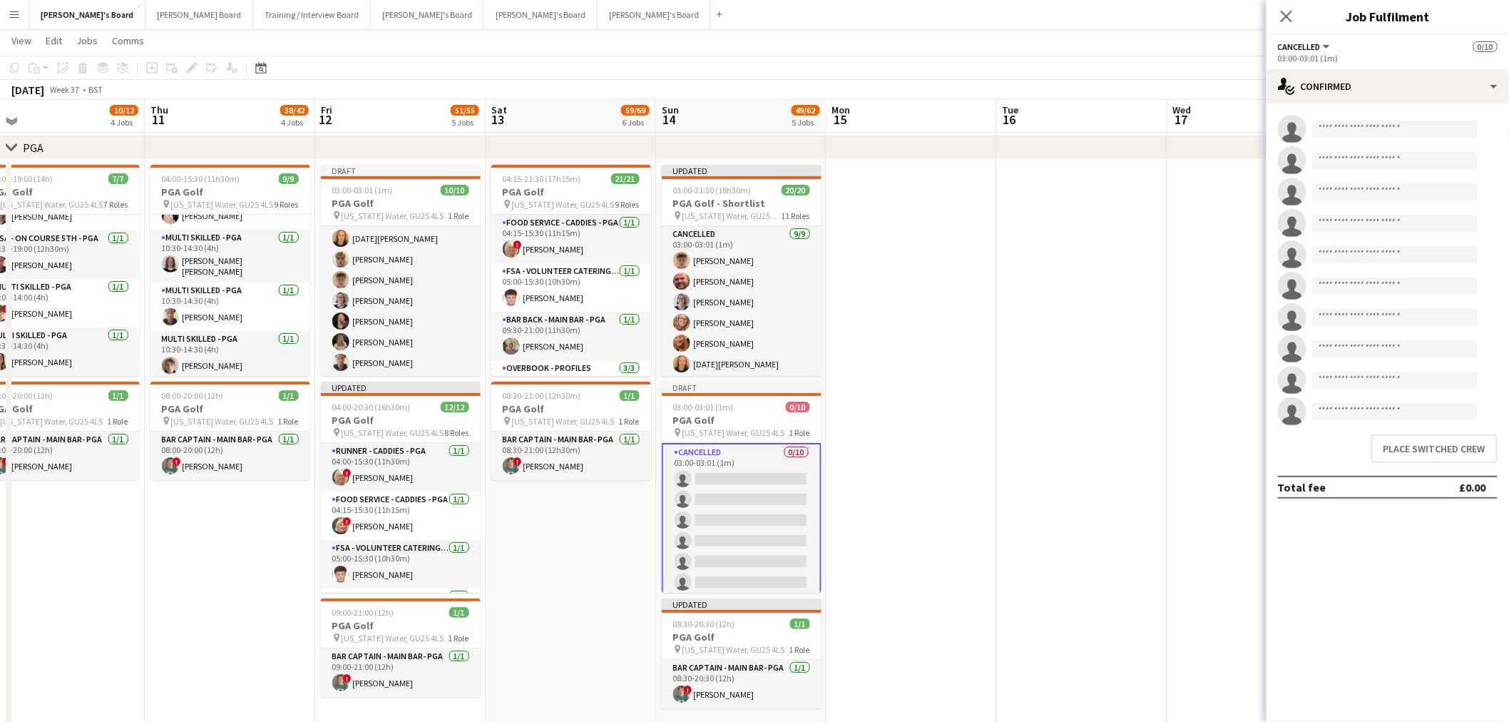
click at [1445, 427] on div "single-neutral-actions single-neutral-actions single-neutral-actions single-neu…" at bounding box center [1388, 292] width 243 height 354
click at [1427, 440] on button "Place switched crew" at bounding box center [1435, 448] width 126 height 29
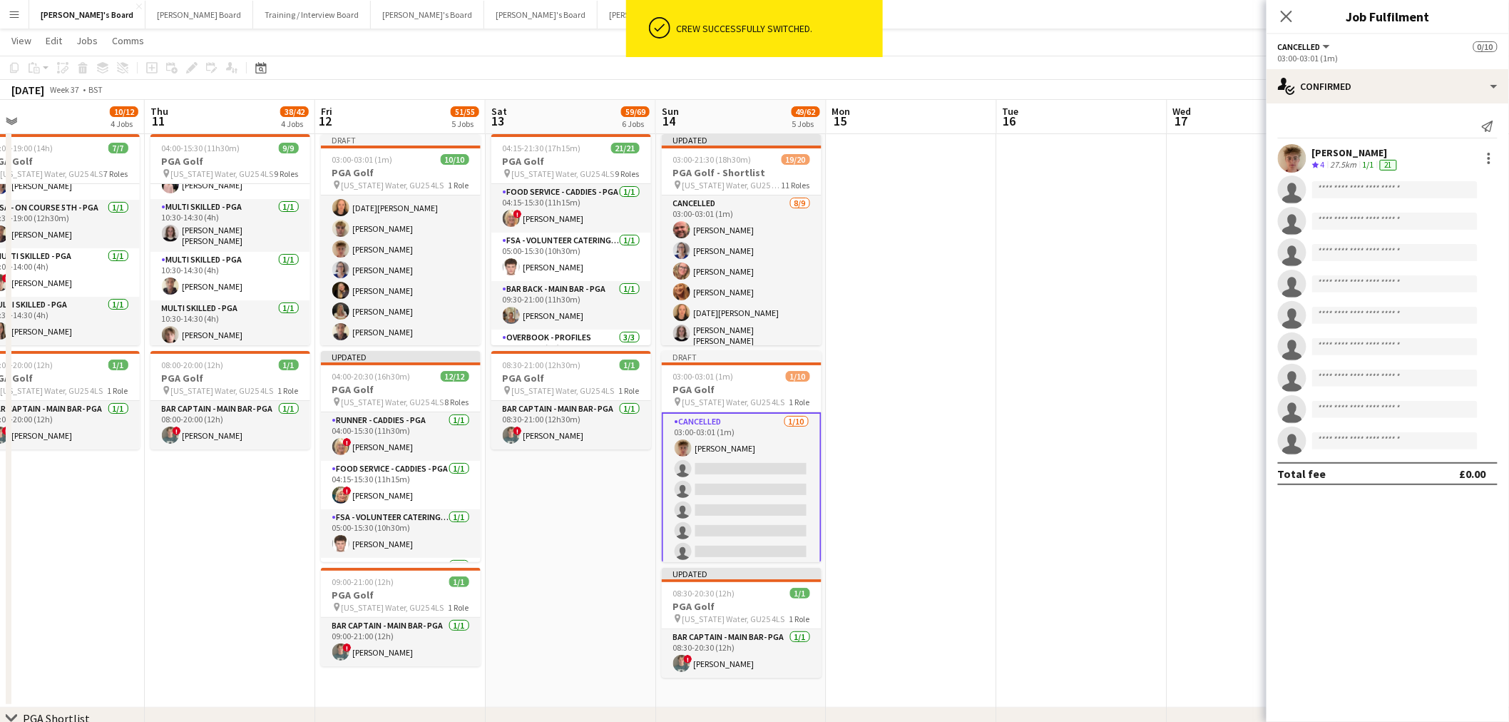
scroll to position [2158, 0]
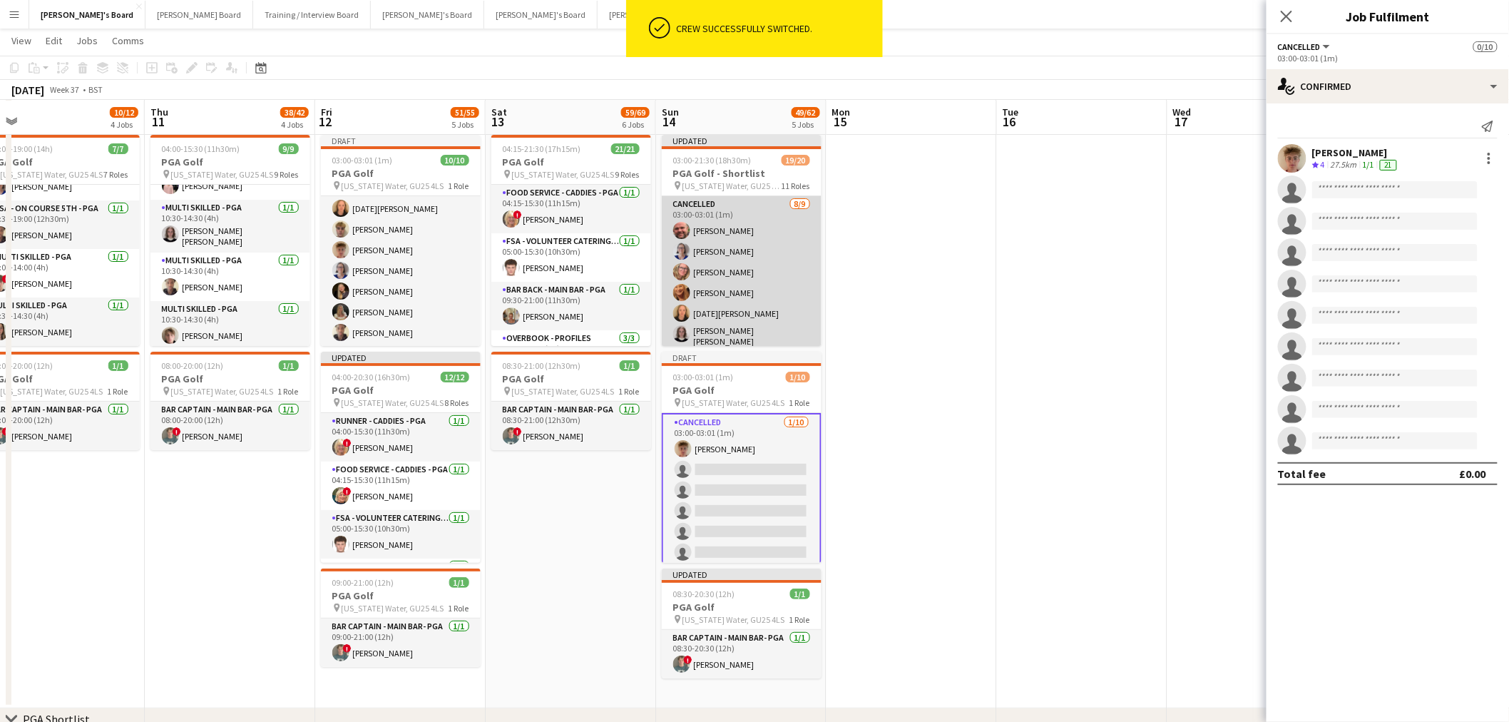
click at [740, 265] on app-card-role "Cancelled 8/9 03:00-03:01 (1m) Dyllon McGregor Dagmar Bailey Hannah Cork Jacque…" at bounding box center [742, 305] width 160 height 218
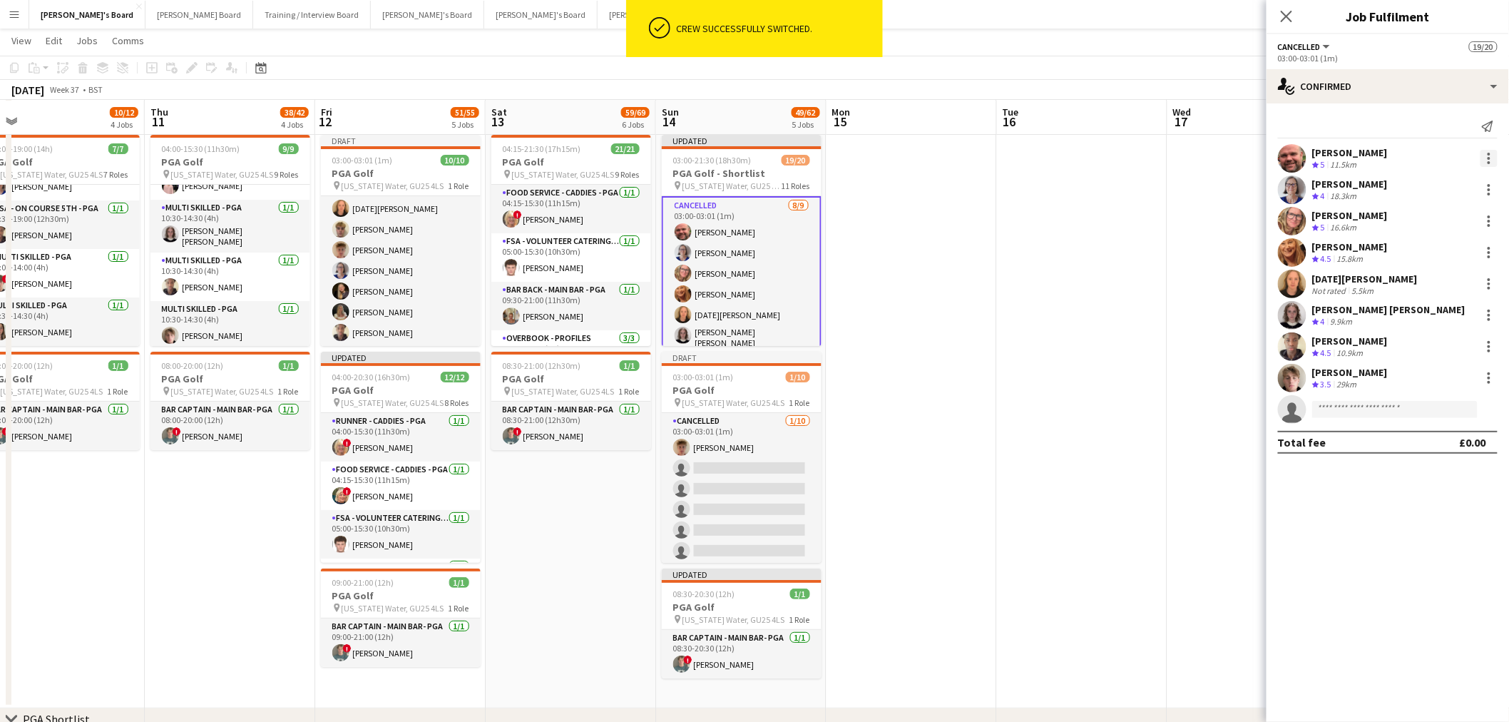
click at [1491, 157] on div at bounding box center [1489, 158] width 3 height 3
click at [1429, 208] on button "Switch crew" at bounding box center [1442, 219] width 111 height 34
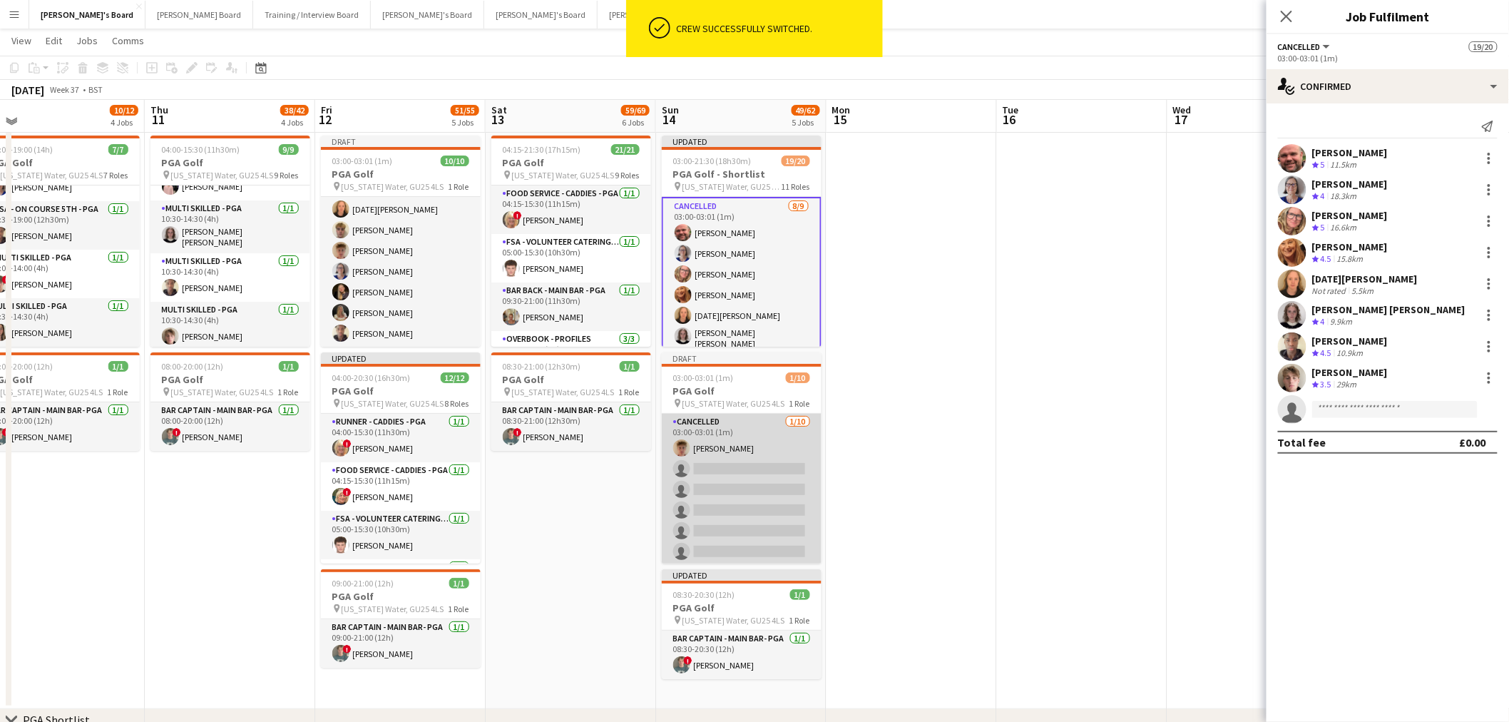
click at [728, 486] on app-card-role "Cancelled 1/10 03:00-03:01 (1m) Archie Buchanan single-neutral-actions single-n…" at bounding box center [742, 531] width 160 height 235
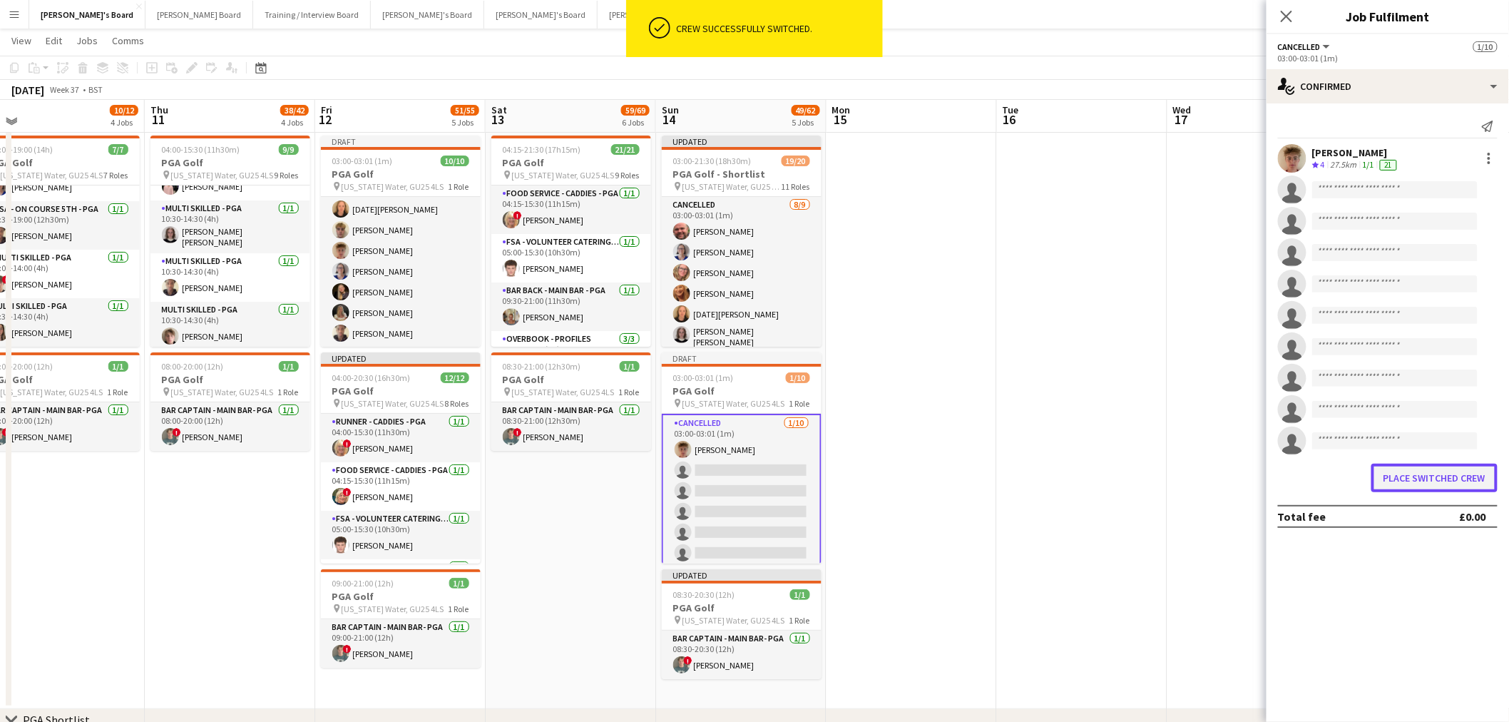
click at [1414, 490] on button "Place switched crew" at bounding box center [1435, 478] width 126 height 29
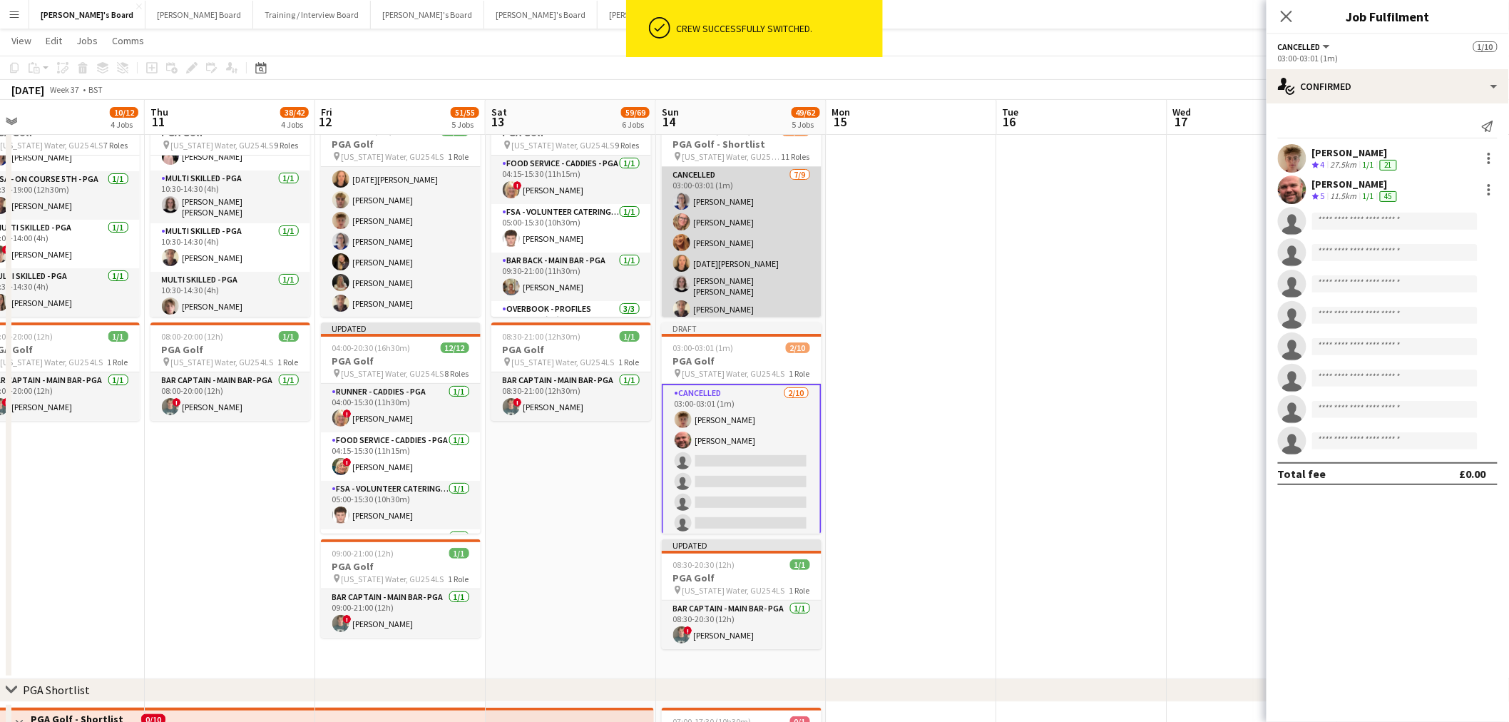
click at [758, 261] on app-card-role "Cancelled 7/9 03:00-03:01 (1m) Dagmar Bailey Hannah Cork Jacqueline Height Luci…" at bounding box center [742, 276] width 160 height 218
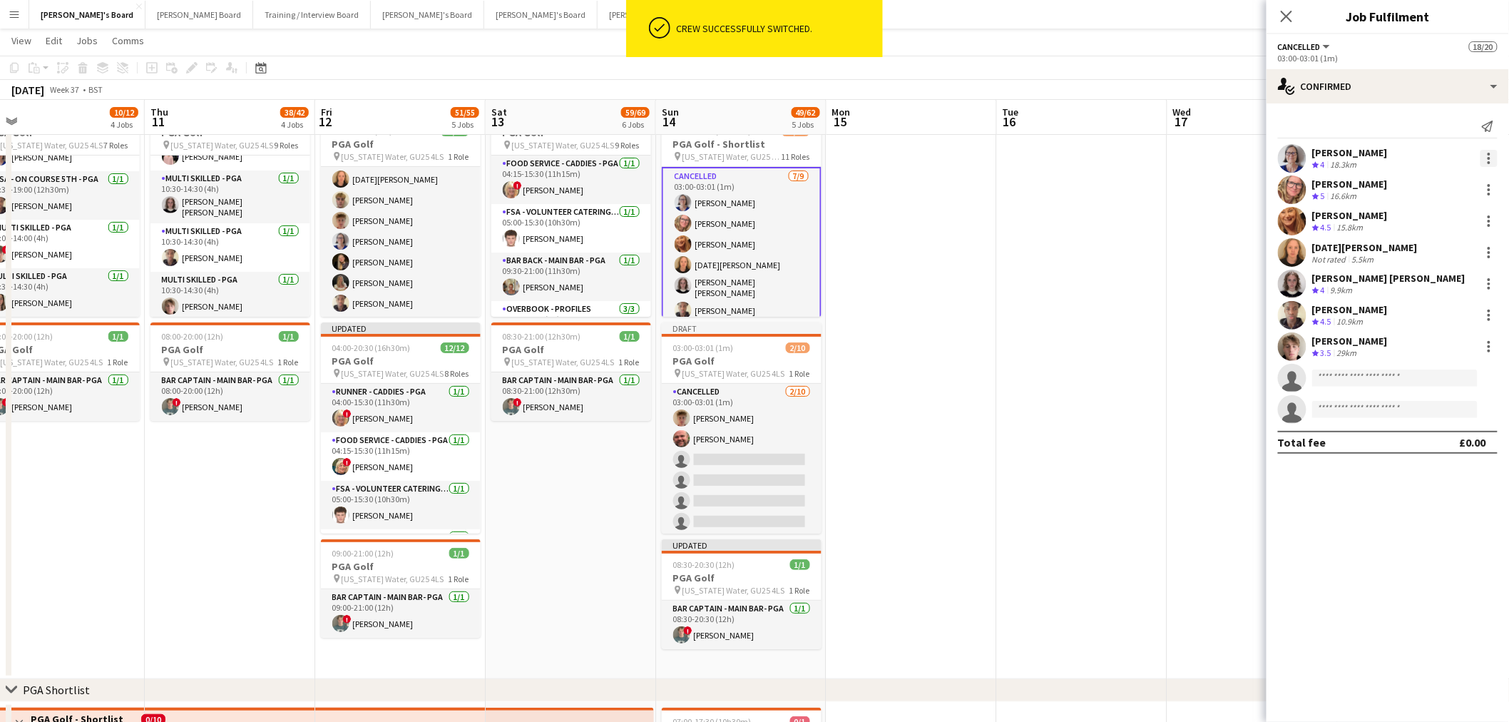
click at [1491, 154] on div at bounding box center [1489, 154] width 3 height 3
click at [1454, 229] on button "Switch crew" at bounding box center [1442, 219] width 111 height 34
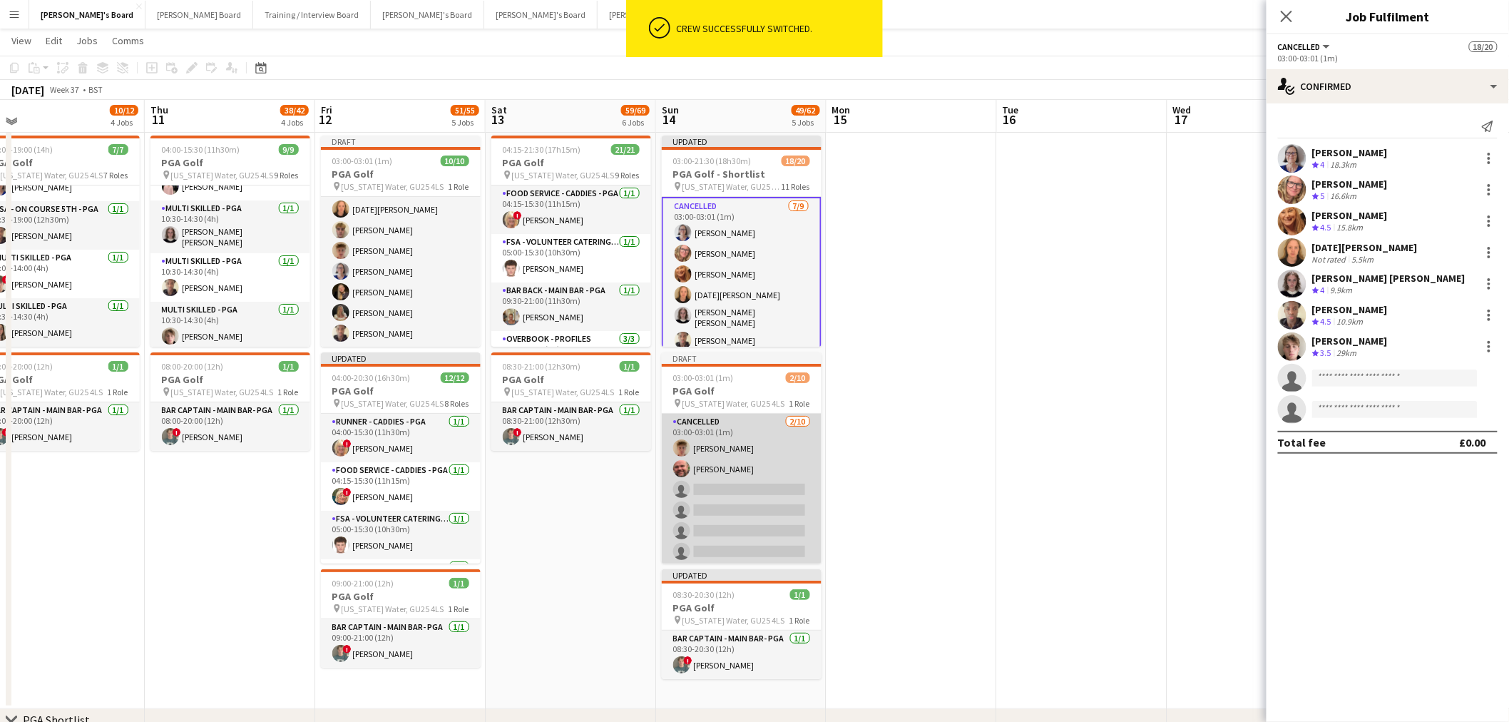
click at [795, 480] on app-card-role "Cancelled 2/10 03:00-03:01 (1m) Archie Buchanan Dyllon McGregor single-neutral-…" at bounding box center [742, 531] width 160 height 235
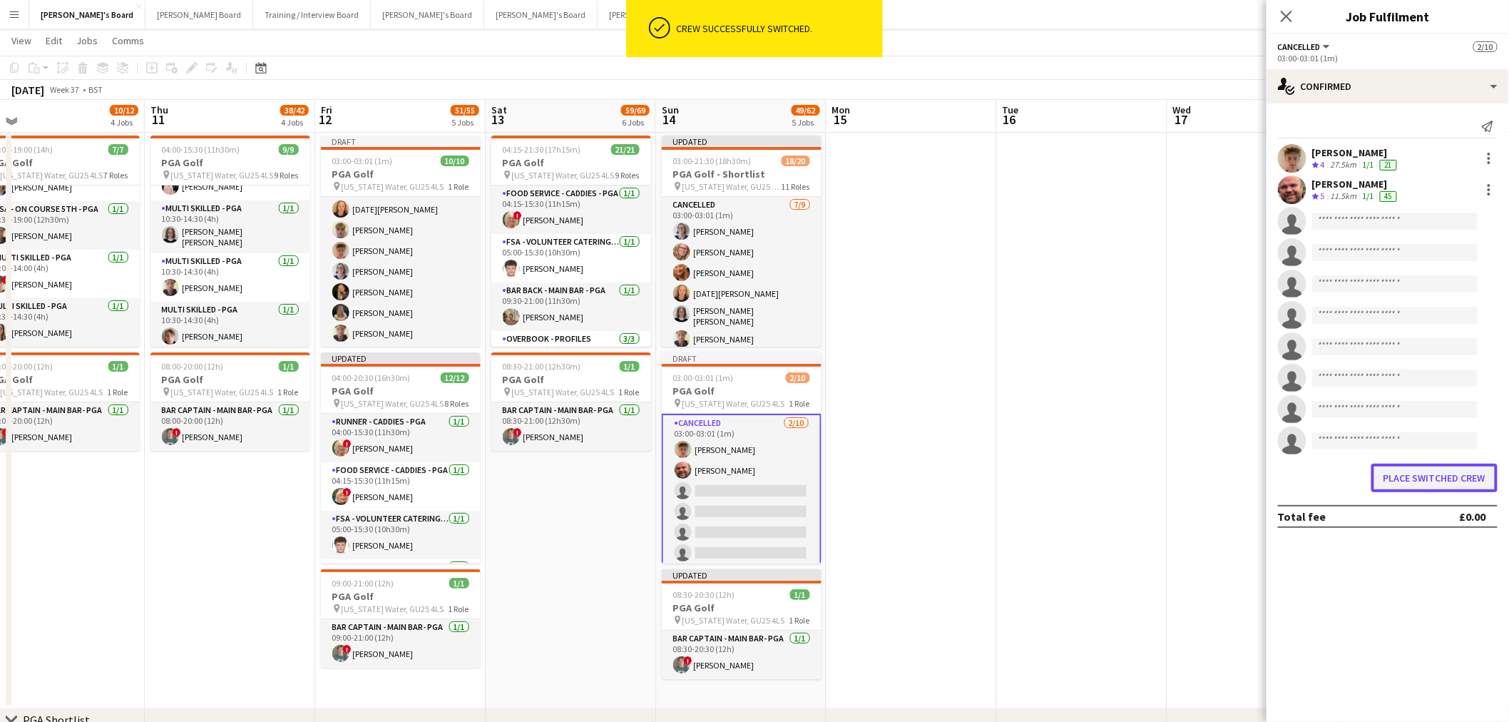
click at [1413, 480] on button "Place switched crew" at bounding box center [1435, 478] width 126 height 29
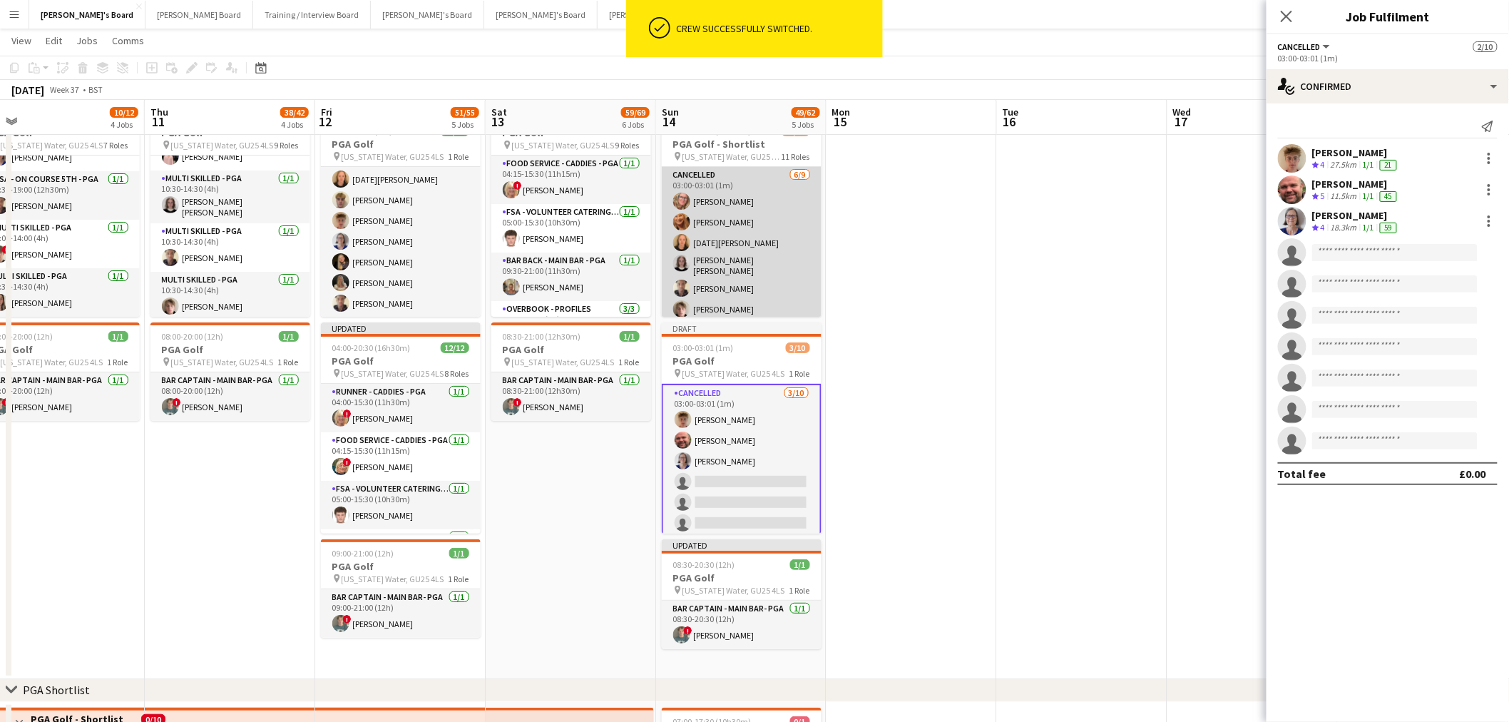
click at [738, 211] on app-card-role "Cancelled 6/9 03:00-03:01 (1m) Hannah Cork Jacqueline Height Lucia Seed Matilda…" at bounding box center [742, 276] width 160 height 218
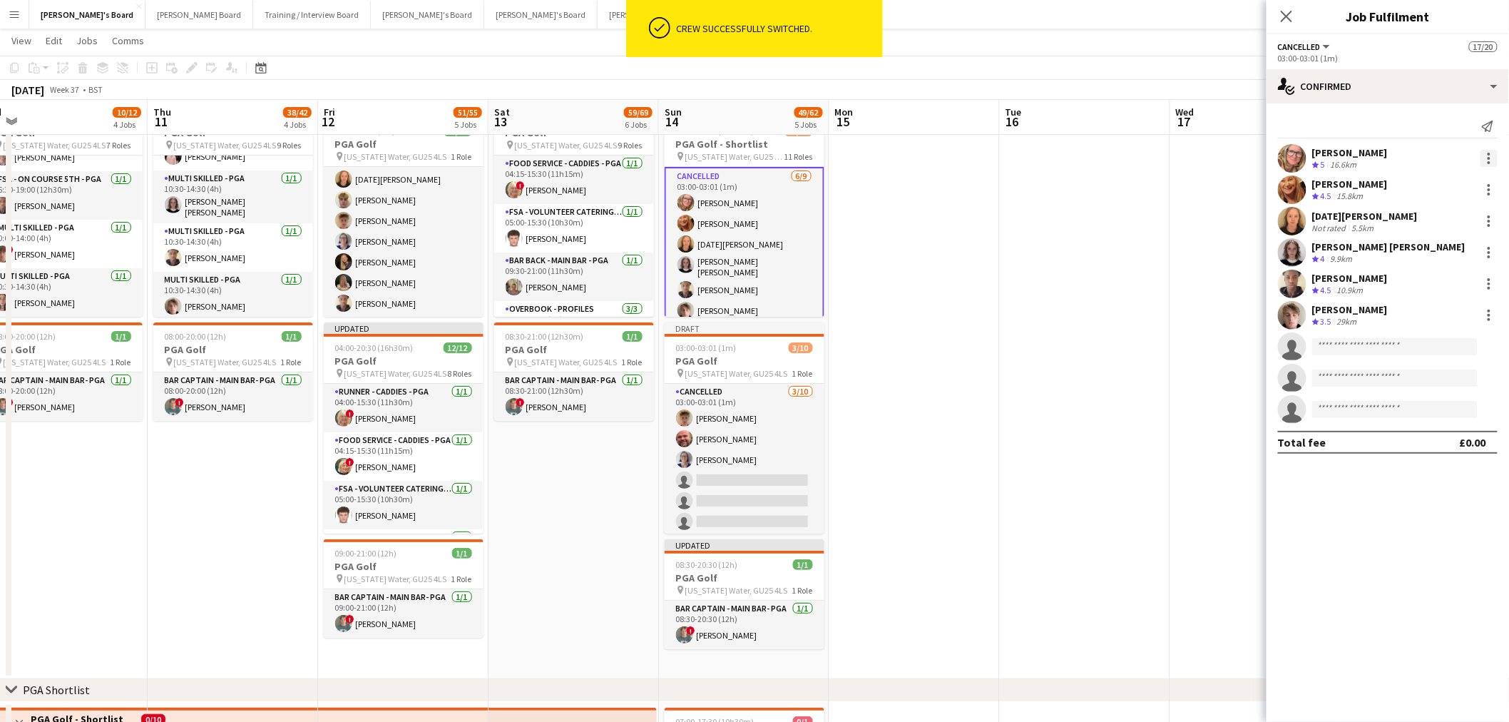
click at [1491, 155] on div at bounding box center [1489, 158] width 17 height 17
click at [1452, 232] on button "Switch crew" at bounding box center [1442, 219] width 111 height 34
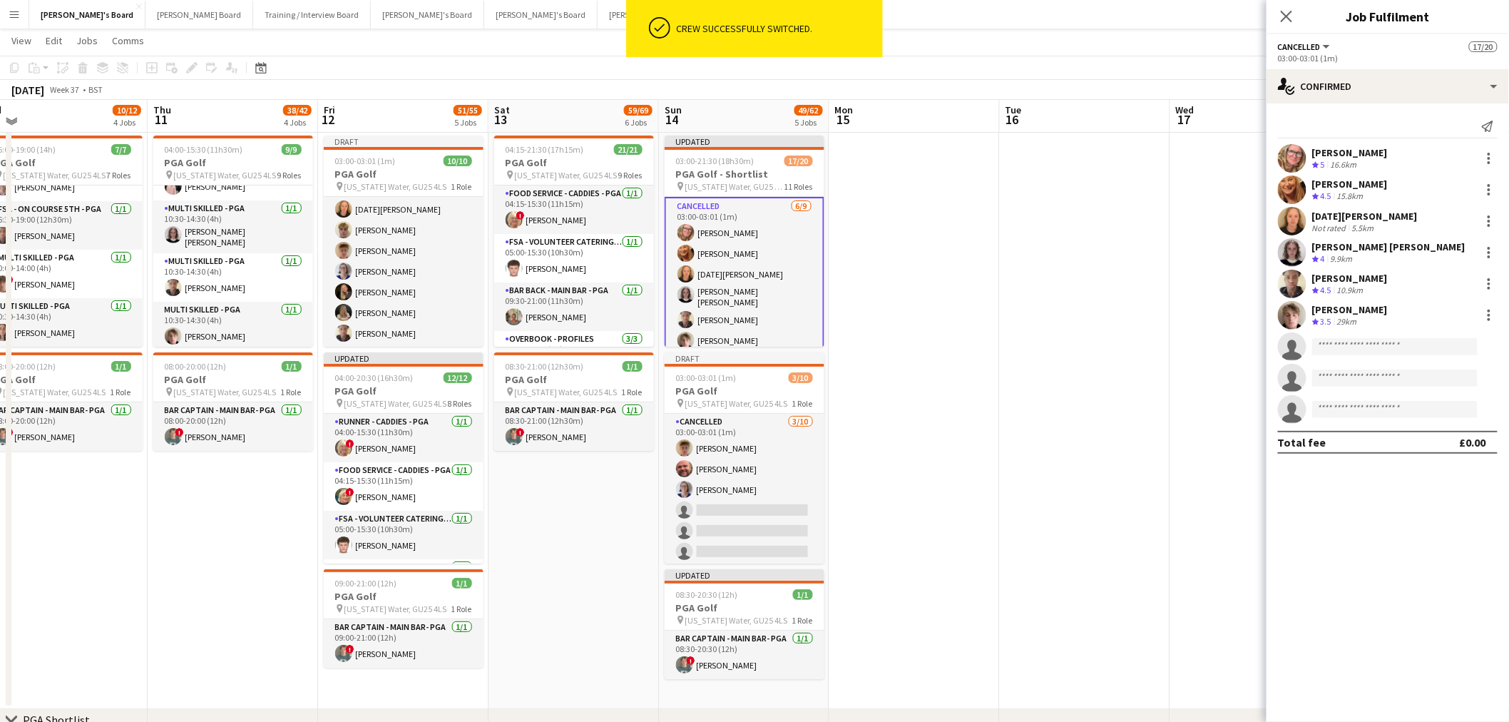
click at [801, 526] on app-card-role "Cancelled 3/10 03:00-03:01 (1m) Archie Buchanan Dyllon McGregor Dagmar Bailey s…" at bounding box center [745, 531] width 160 height 235
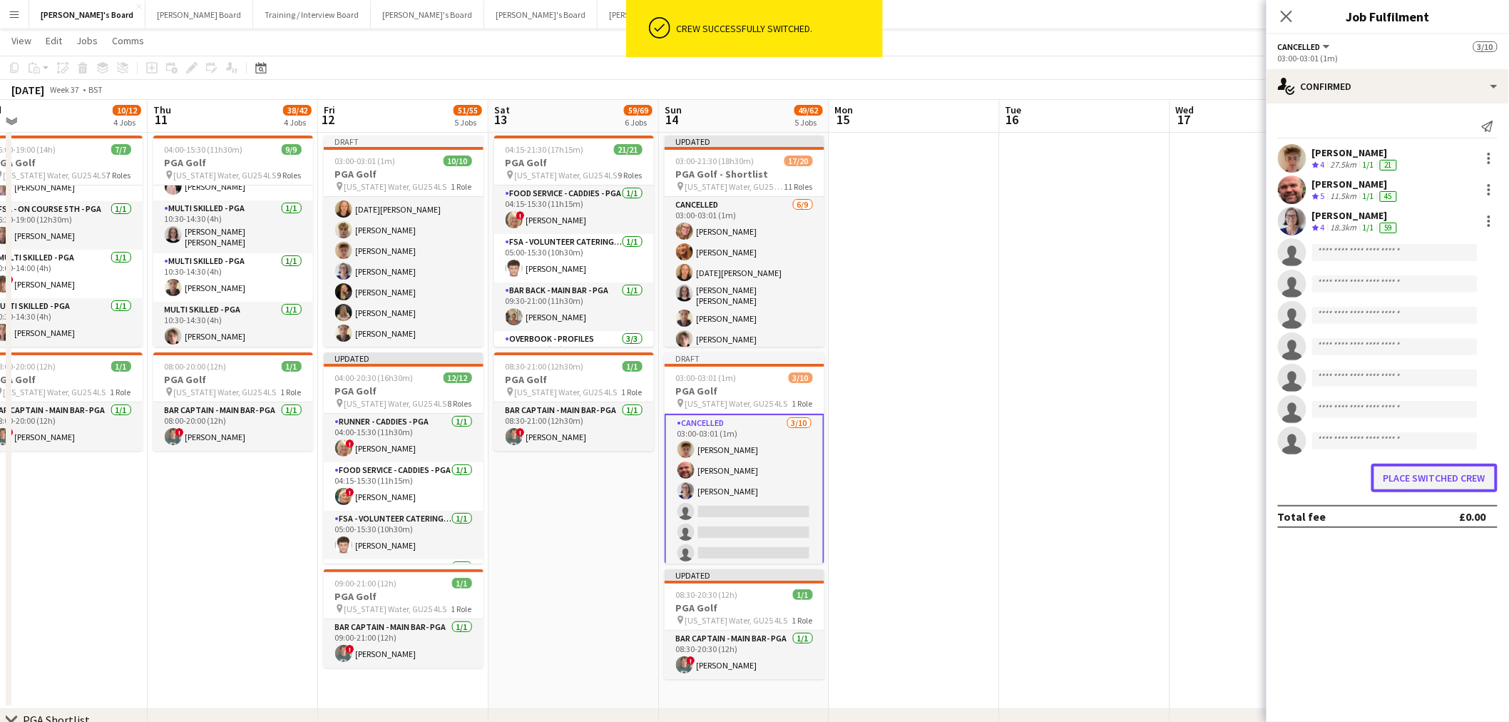
click at [1449, 471] on button "Place switched crew" at bounding box center [1435, 478] width 126 height 29
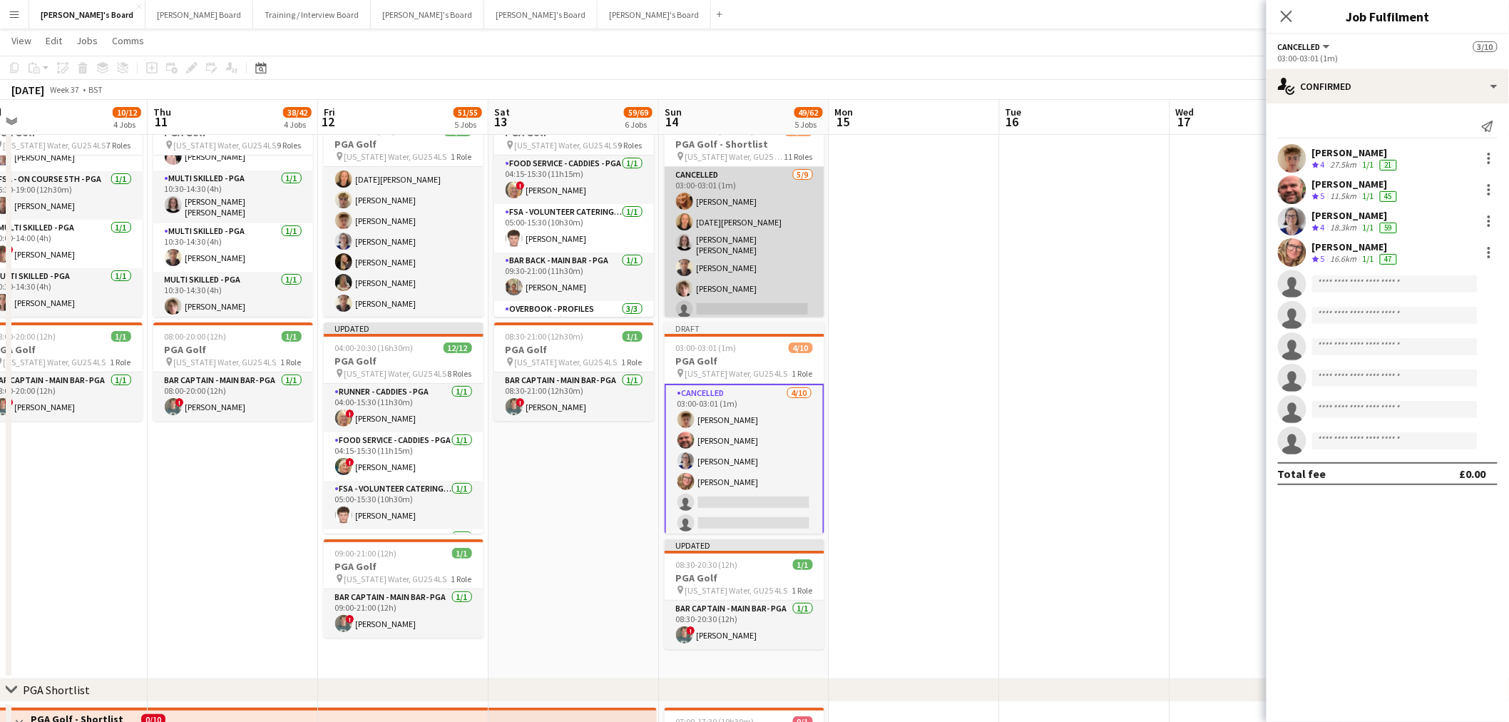
click at [735, 230] on app-card-role "Cancelled 5/9 03:00-03:01 (1m) Jacqueline Height Lucia Seed Matilda Kierkegaard…" at bounding box center [745, 276] width 160 height 218
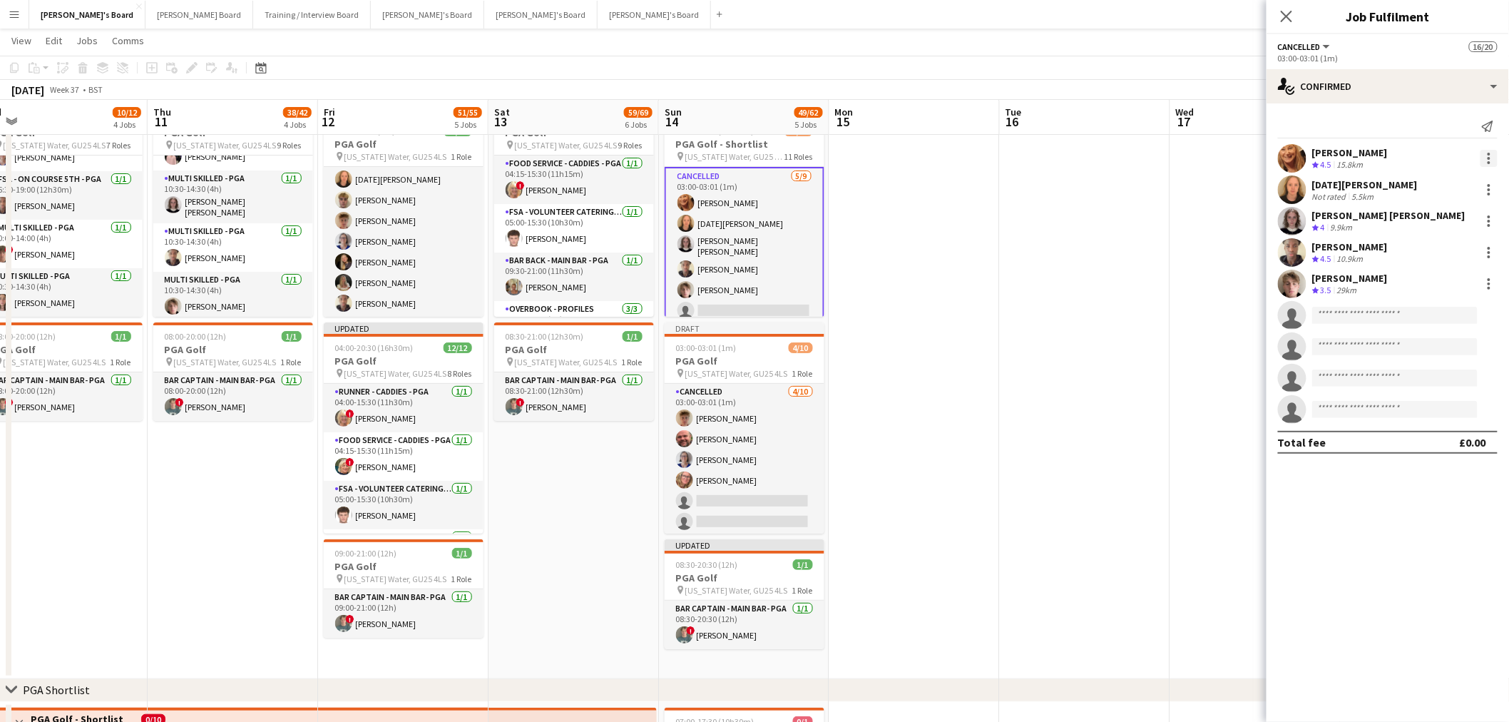
click at [1489, 158] on div at bounding box center [1489, 158] width 3 height 3
drag, startPoint x: 1446, startPoint y: 223, endPoint x: 1300, endPoint y: 297, distance: 163.3
click at [1445, 223] on span "Switch crew" at bounding box center [1429, 219] width 61 height 12
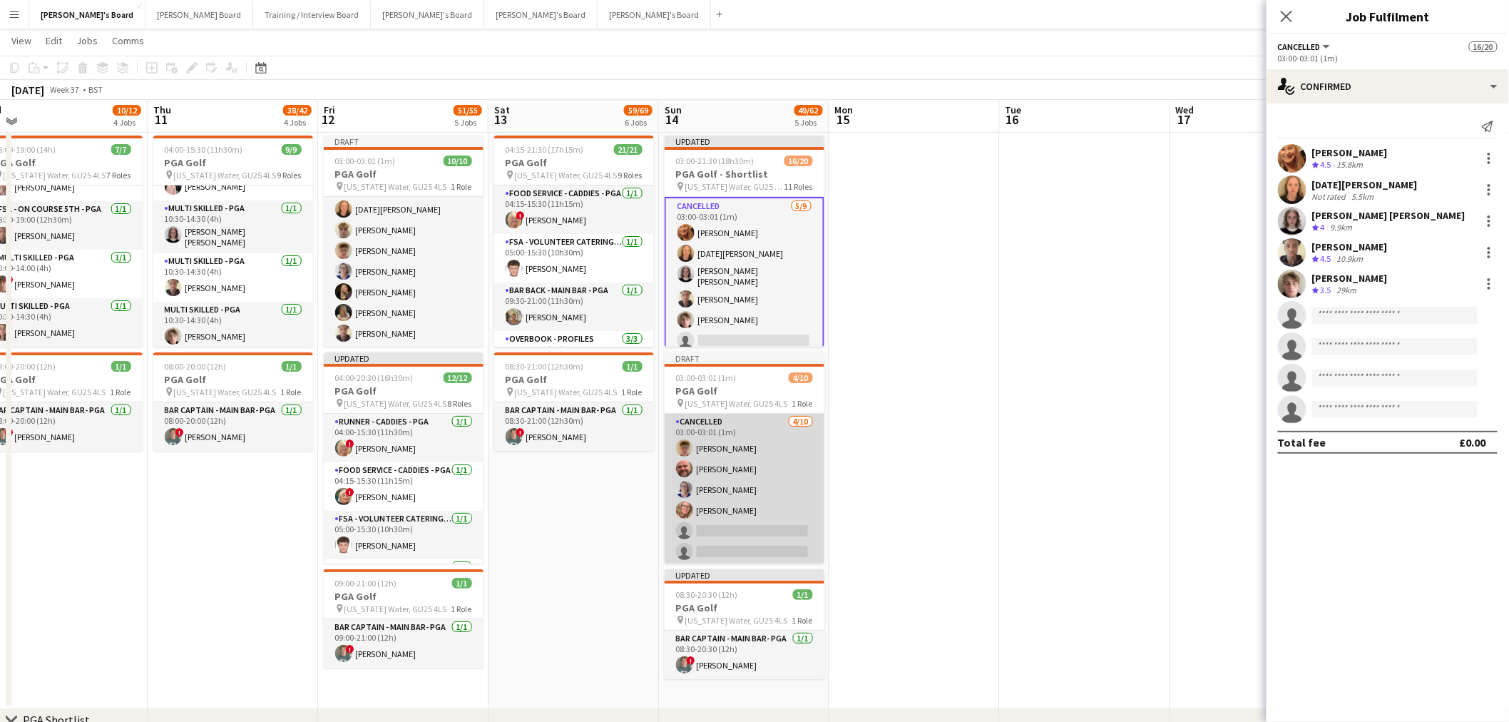
click at [772, 501] on app-card-role "Cancelled 4/10 03:00-03:01 (1m) Archie Buchanan Dyllon McGregor Dagmar Bailey H…" at bounding box center [745, 531] width 160 height 235
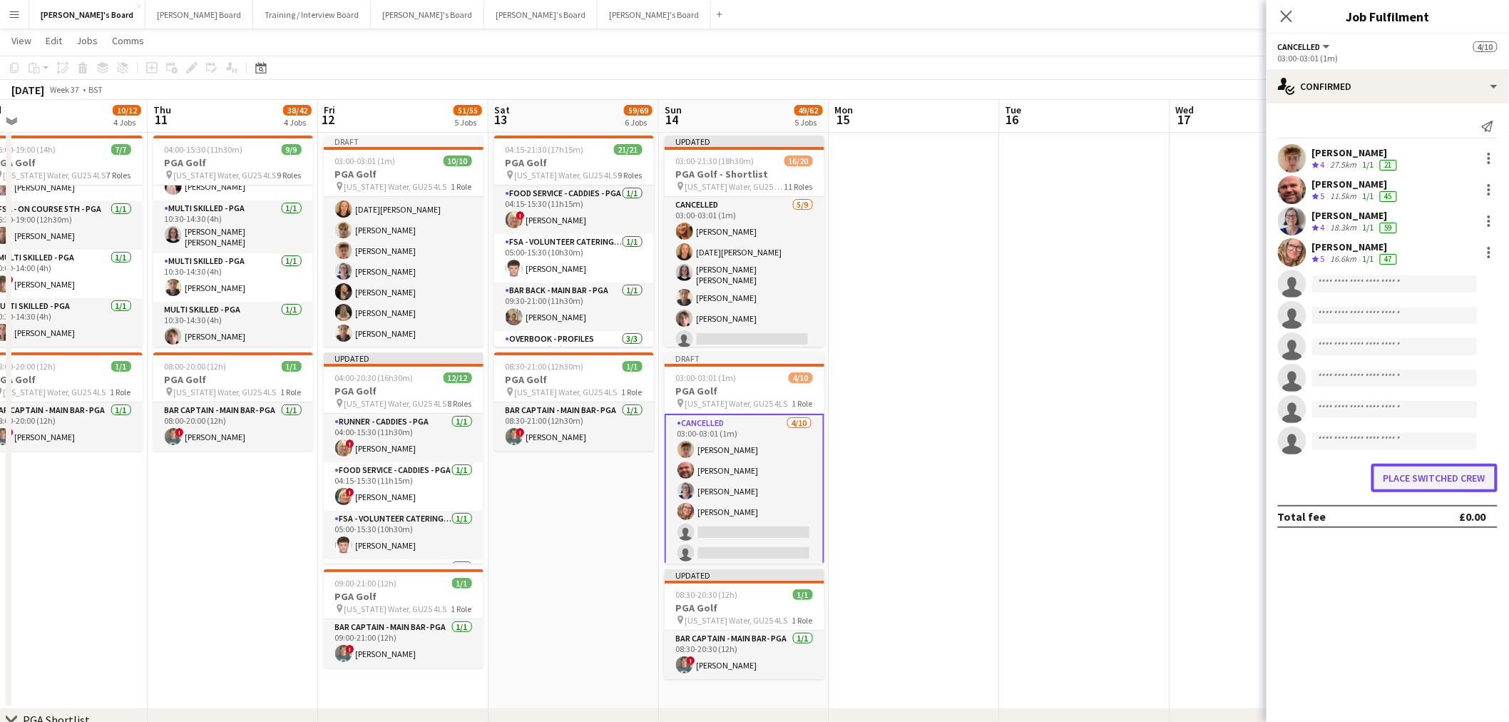
click at [1409, 483] on button "Place switched crew" at bounding box center [1435, 478] width 126 height 29
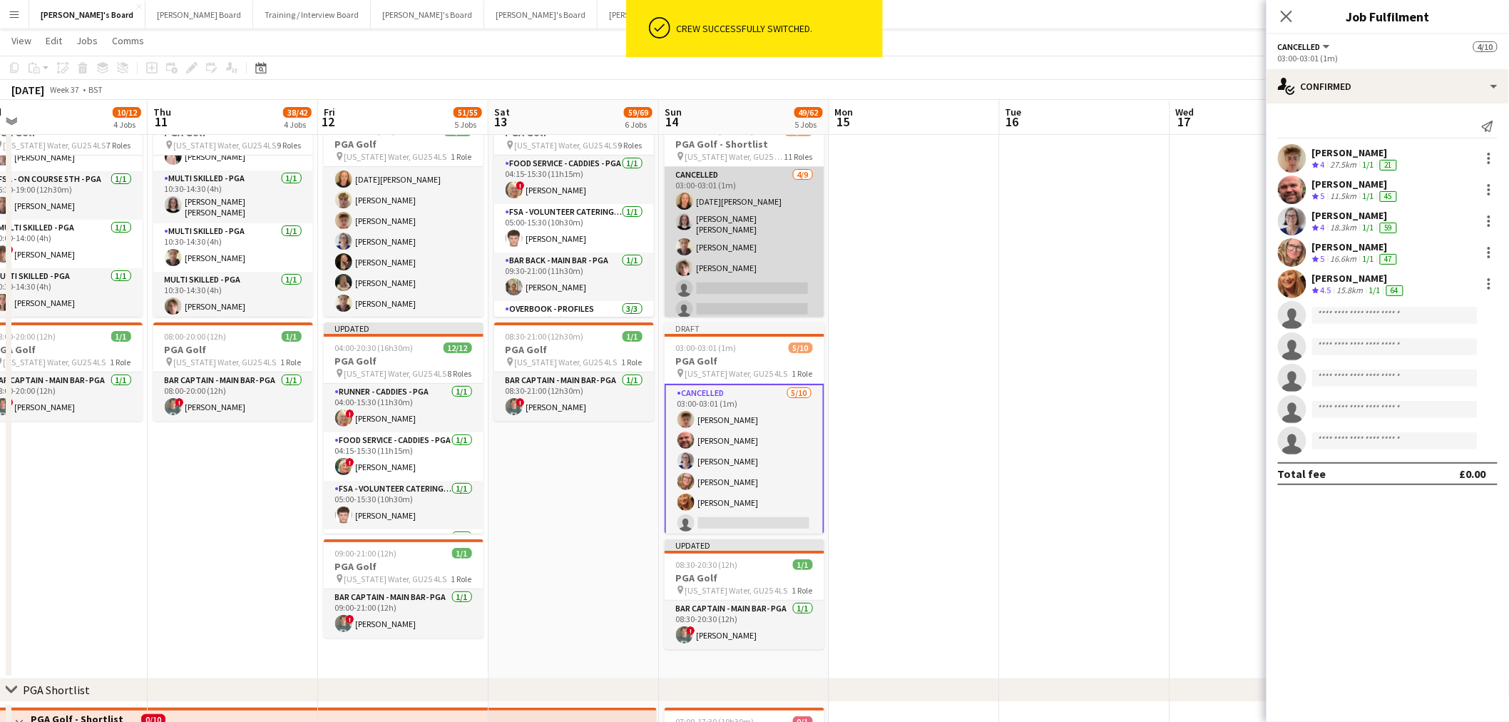
click at [745, 232] on app-card-role "Cancelled 4/9 03:00-03:01 (1m) Lucia Seed Matilda Kierkegaard Holt Oji Adoh Osc…" at bounding box center [745, 276] width 160 height 218
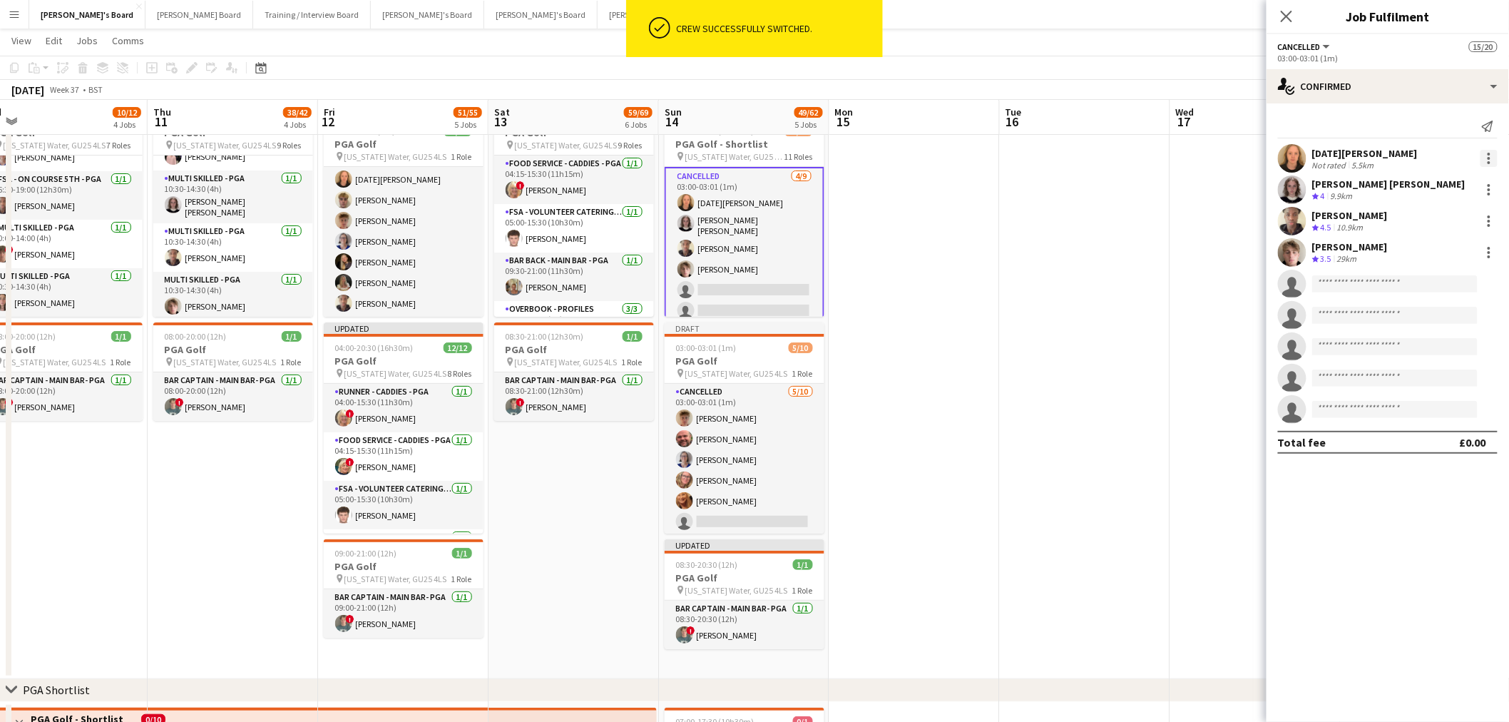
click at [1484, 164] on div at bounding box center [1489, 158] width 17 height 17
click at [1452, 225] on span "Switch crew" at bounding box center [1443, 219] width 88 height 13
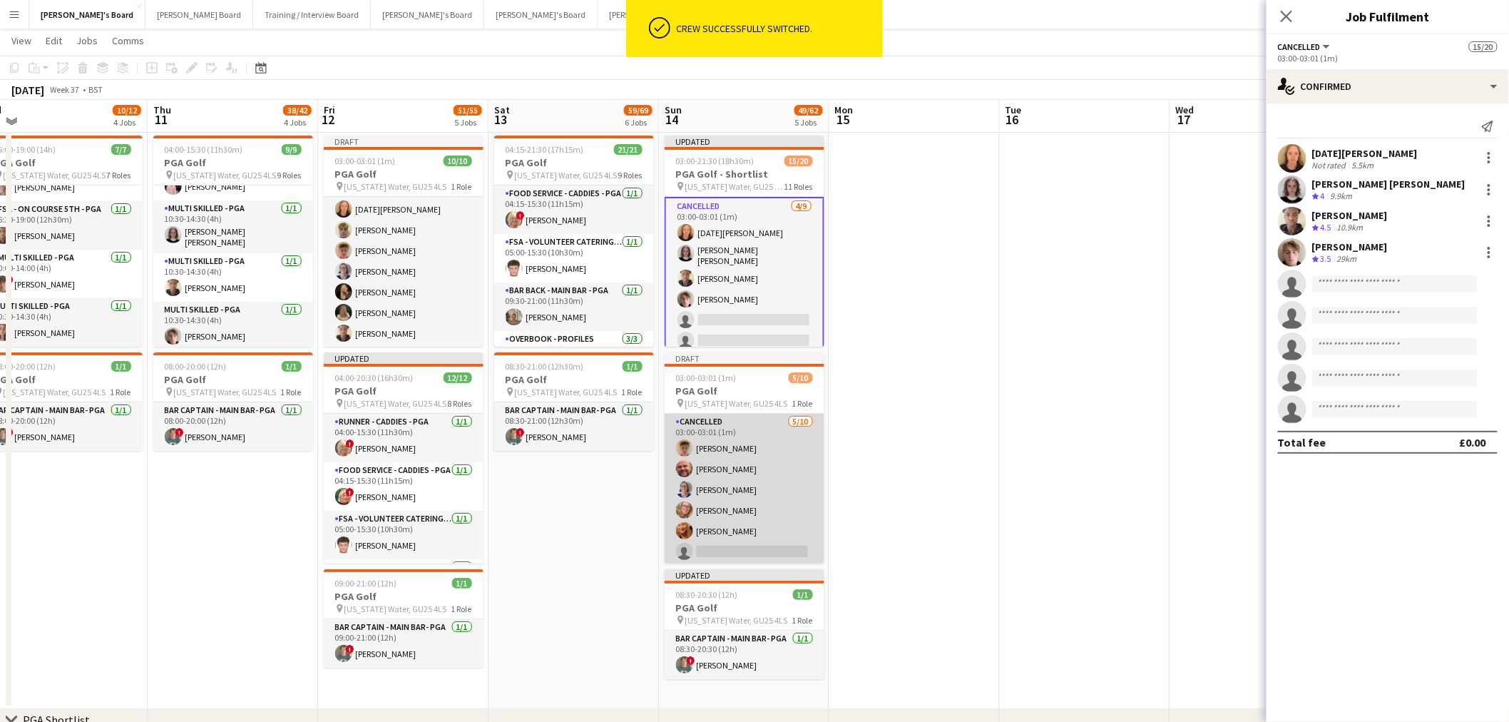
click at [766, 478] on app-card-role "Cancelled 5/10 03:00-03:01 (1m) Archie Buchanan Dyllon McGregor Dagmar Bailey H…" at bounding box center [745, 531] width 160 height 235
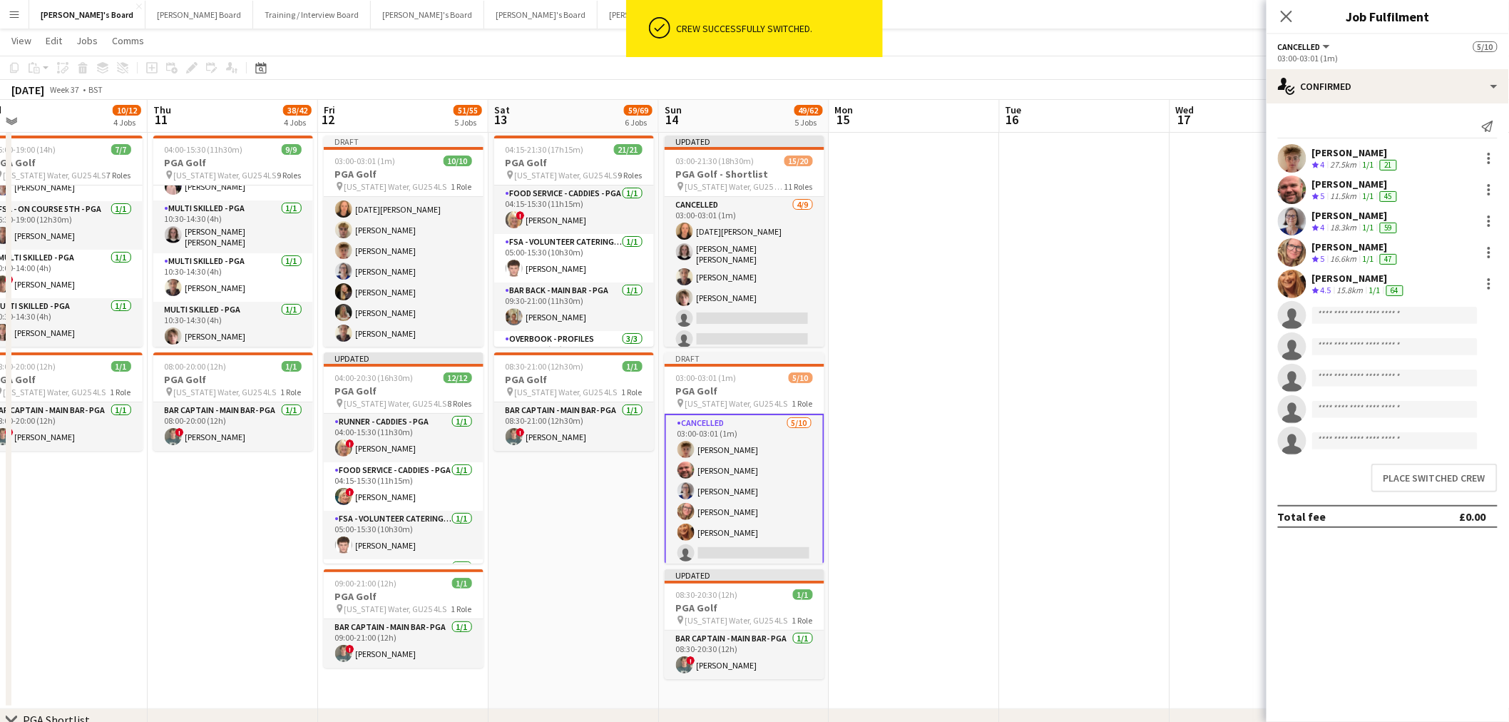
scroll to position [0, 365]
click at [1442, 471] on button "Place switched crew" at bounding box center [1435, 478] width 126 height 29
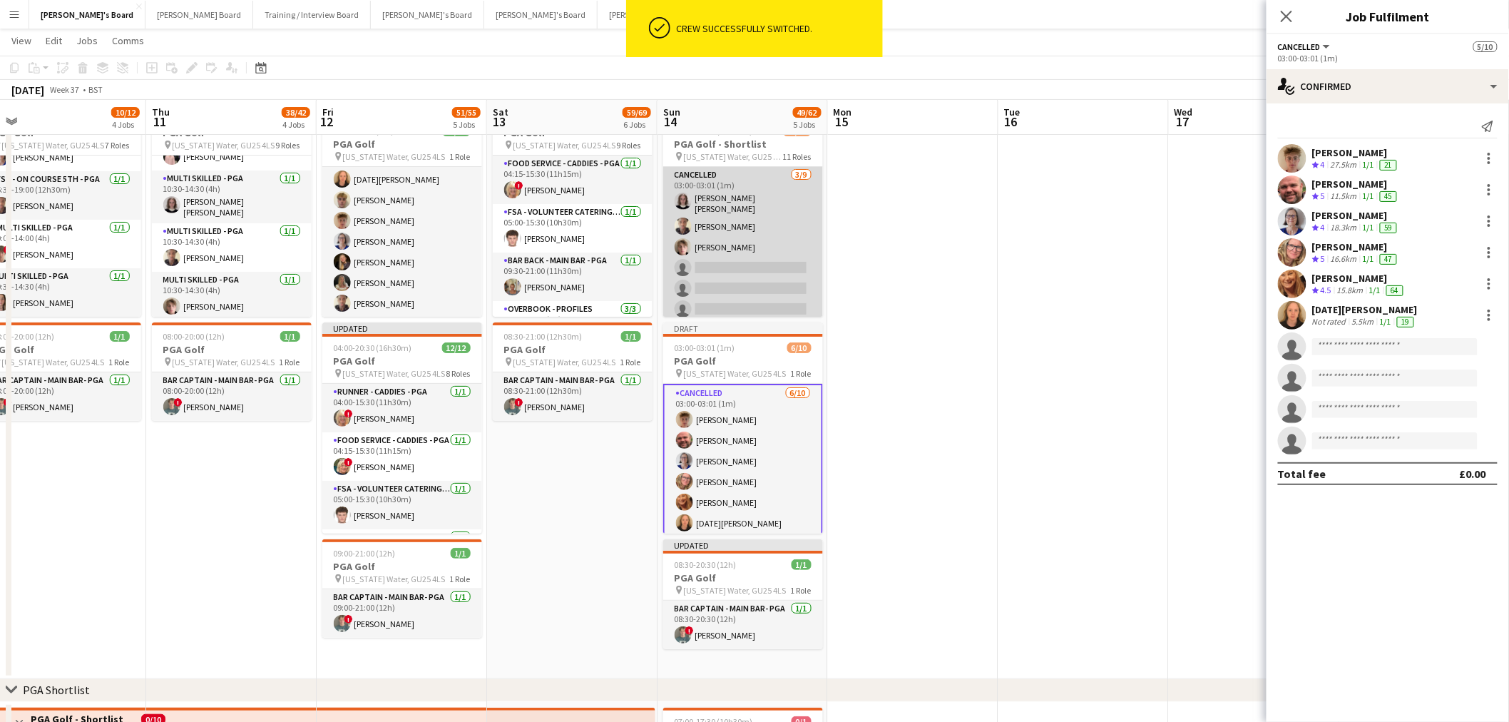
click at [728, 221] on app-card-role "Cancelled 3/9 03:00-03:01 (1m) Matilda Kierkegaard Holt Oji Adoh Oscar Young si…" at bounding box center [743, 276] width 160 height 218
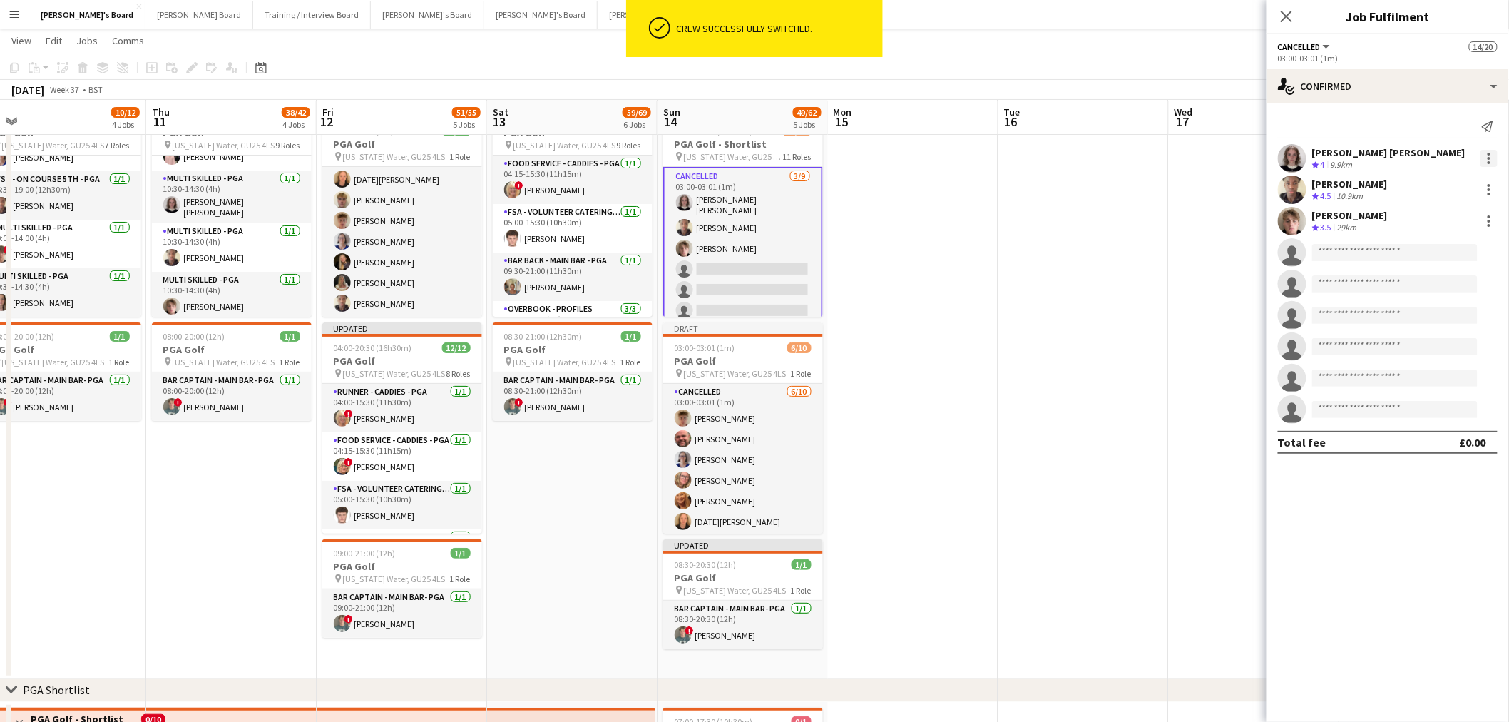
click at [1486, 158] on div at bounding box center [1489, 158] width 17 height 17
click at [1455, 228] on button "Switch crew" at bounding box center [1442, 219] width 111 height 34
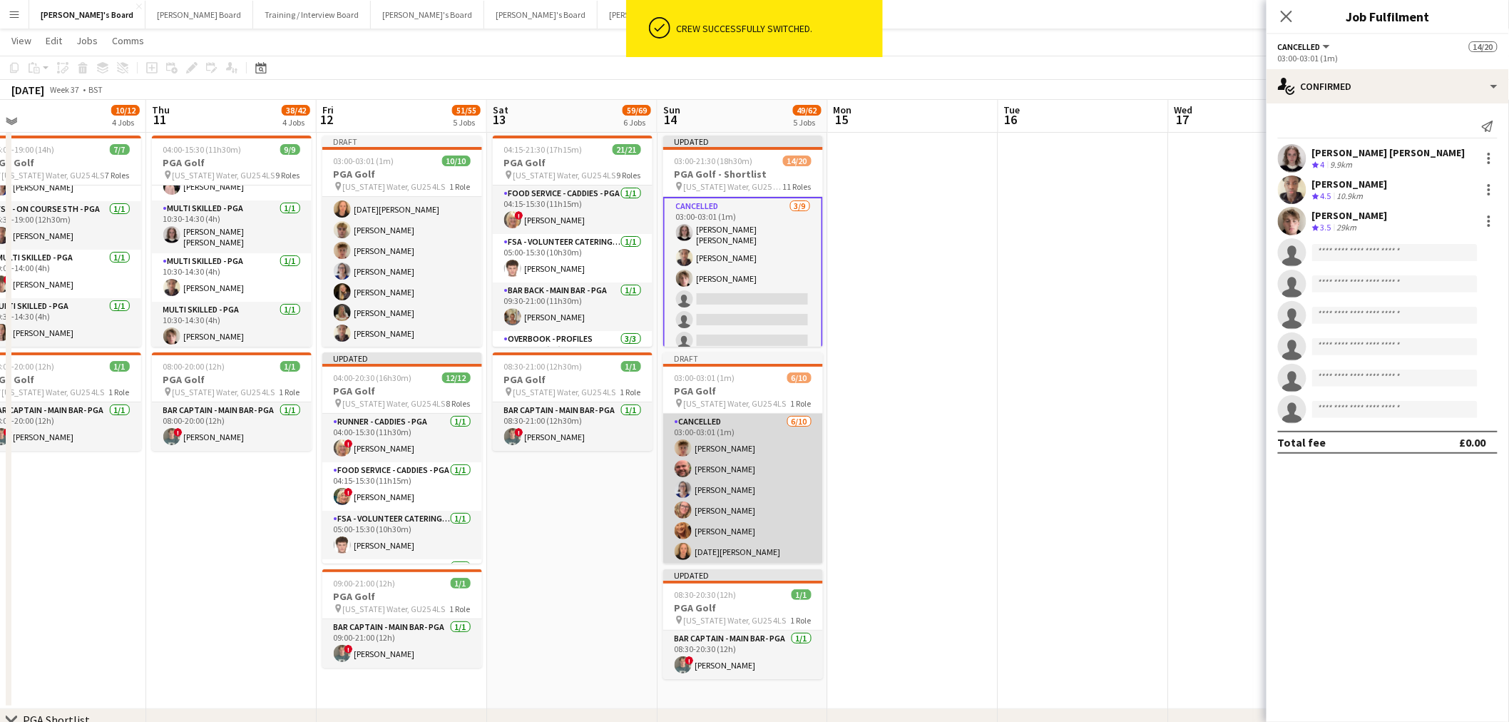
click at [743, 478] on app-card-role "Cancelled 6/10 03:00-03:01 (1m) Archie Buchanan Dyllon McGregor Dagmar Bailey H…" at bounding box center [743, 531] width 160 height 235
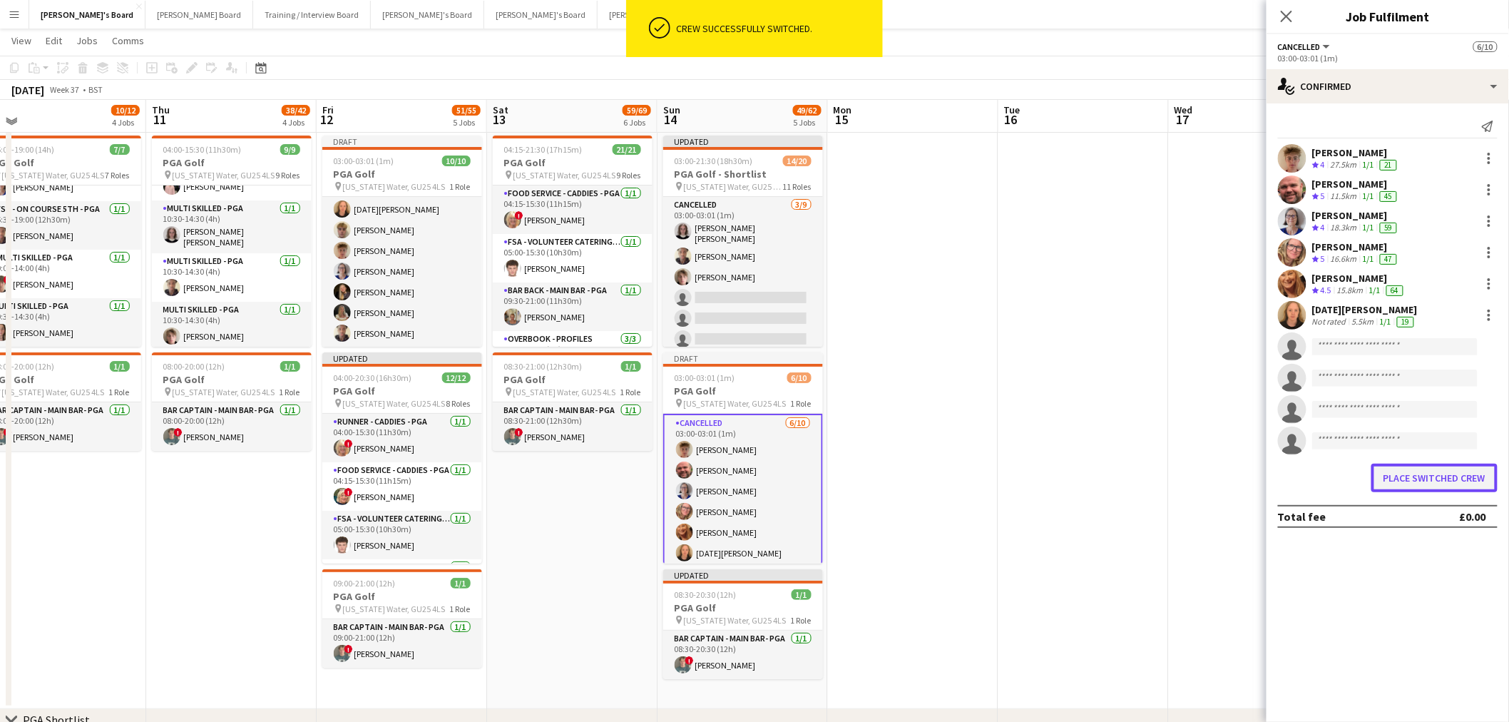
click at [1428, 483] on button "Place switched crew" at bounding box center [1435, 478] width 126 height 29
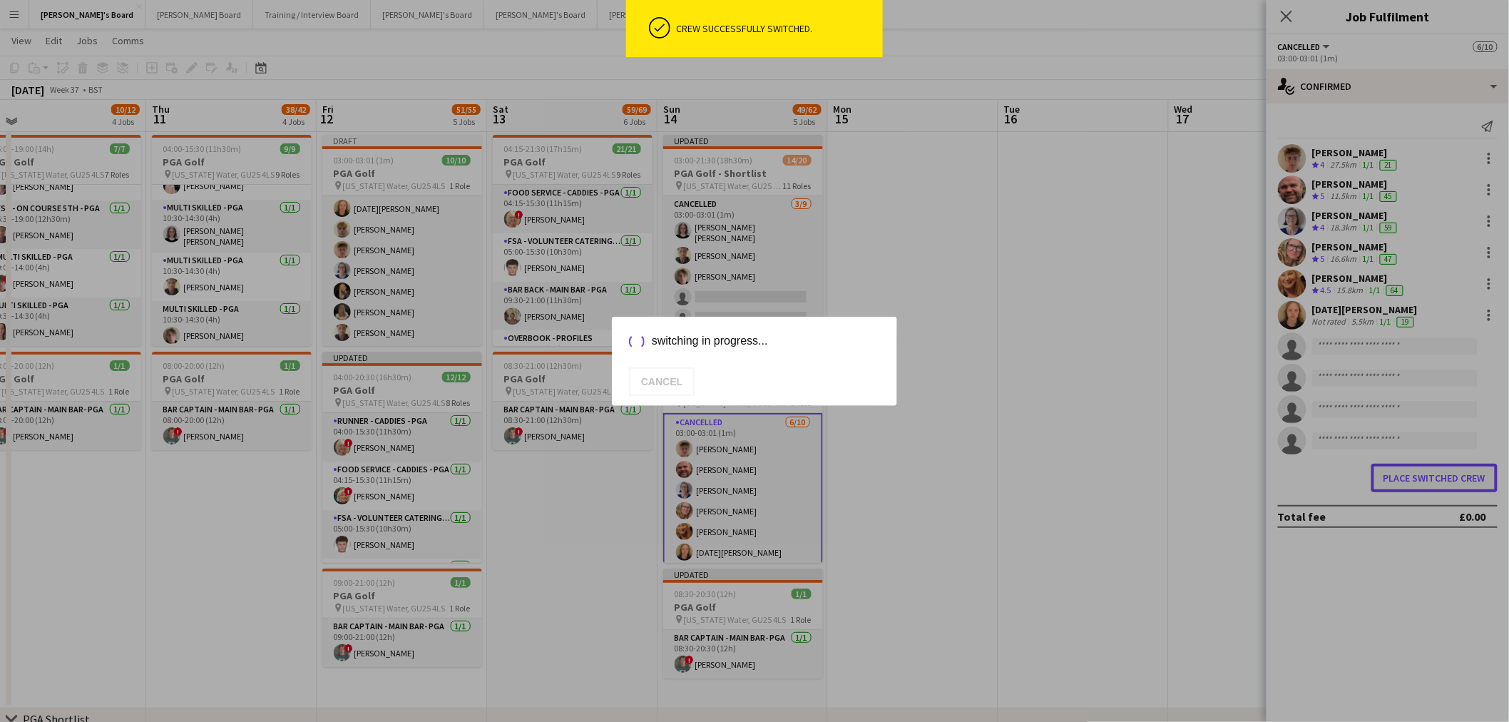
scroll to position [2187, 0]
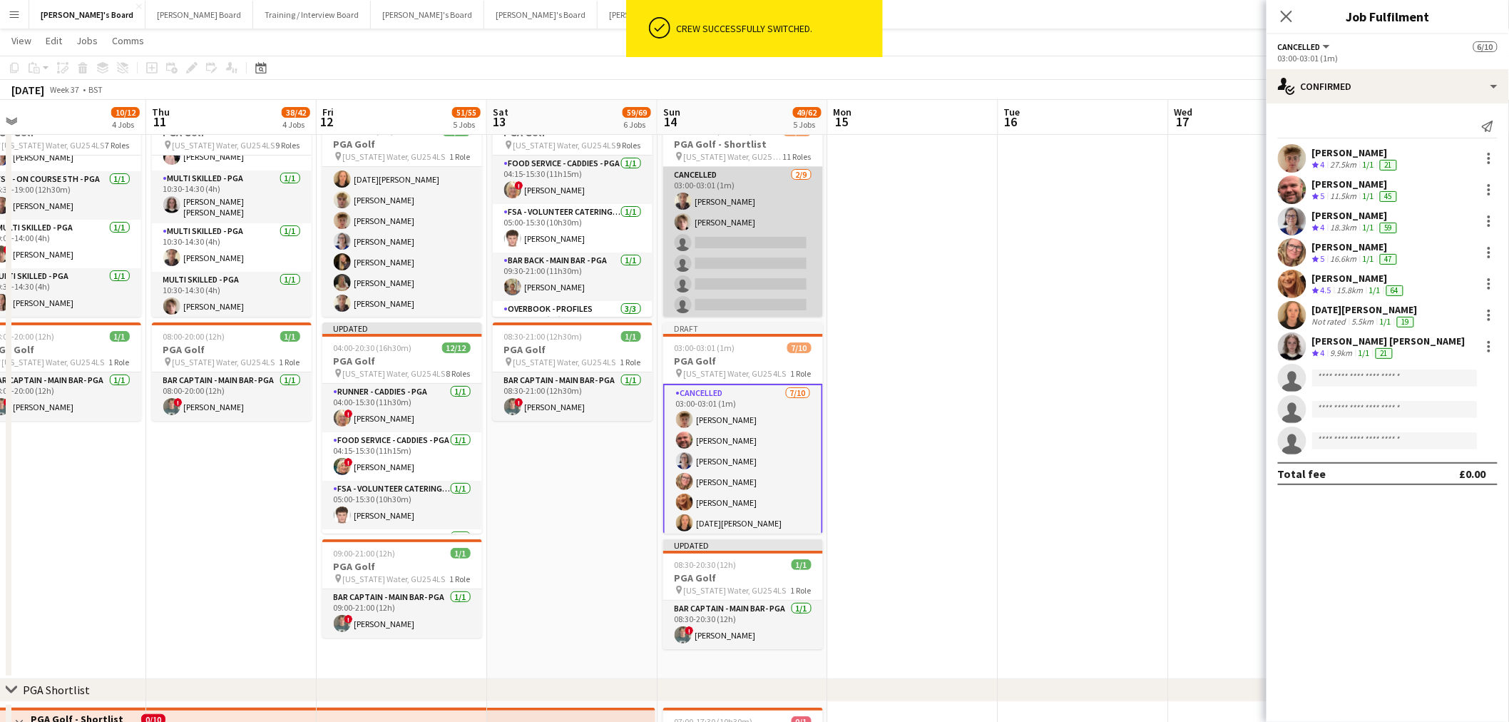
click at [699, 224] on app-card-role "Cancelled 2/9 03:00-03:01 (1m) Oji Adoh Oscar Young single-neutral-actions sing…" at bounding box center [743, 274] width 160 height 214
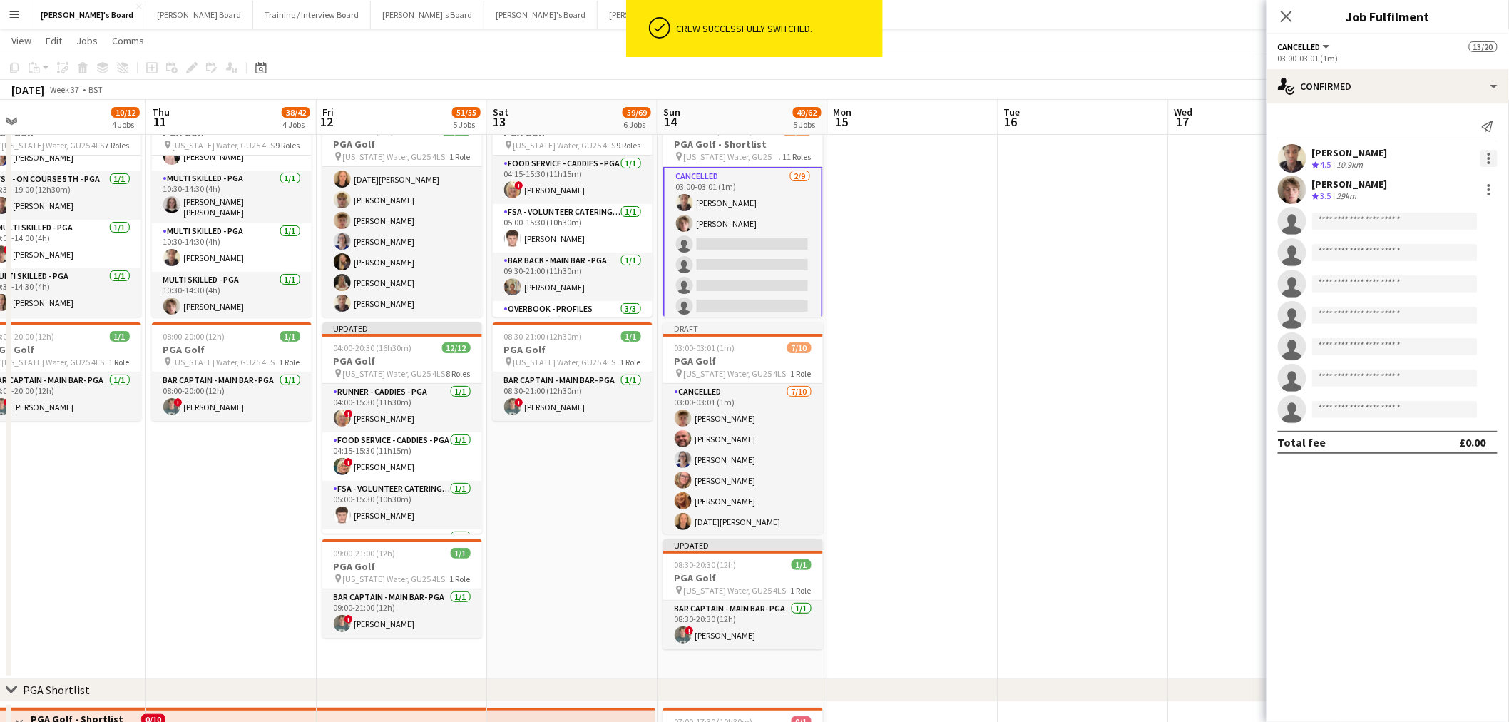
click at [1492, 162] on div at bounding box center [1489, 158] width 17 height 17
click at [1447, 222] on span "Switch crew" at bounding box center [1429, 219] width 61 height 12
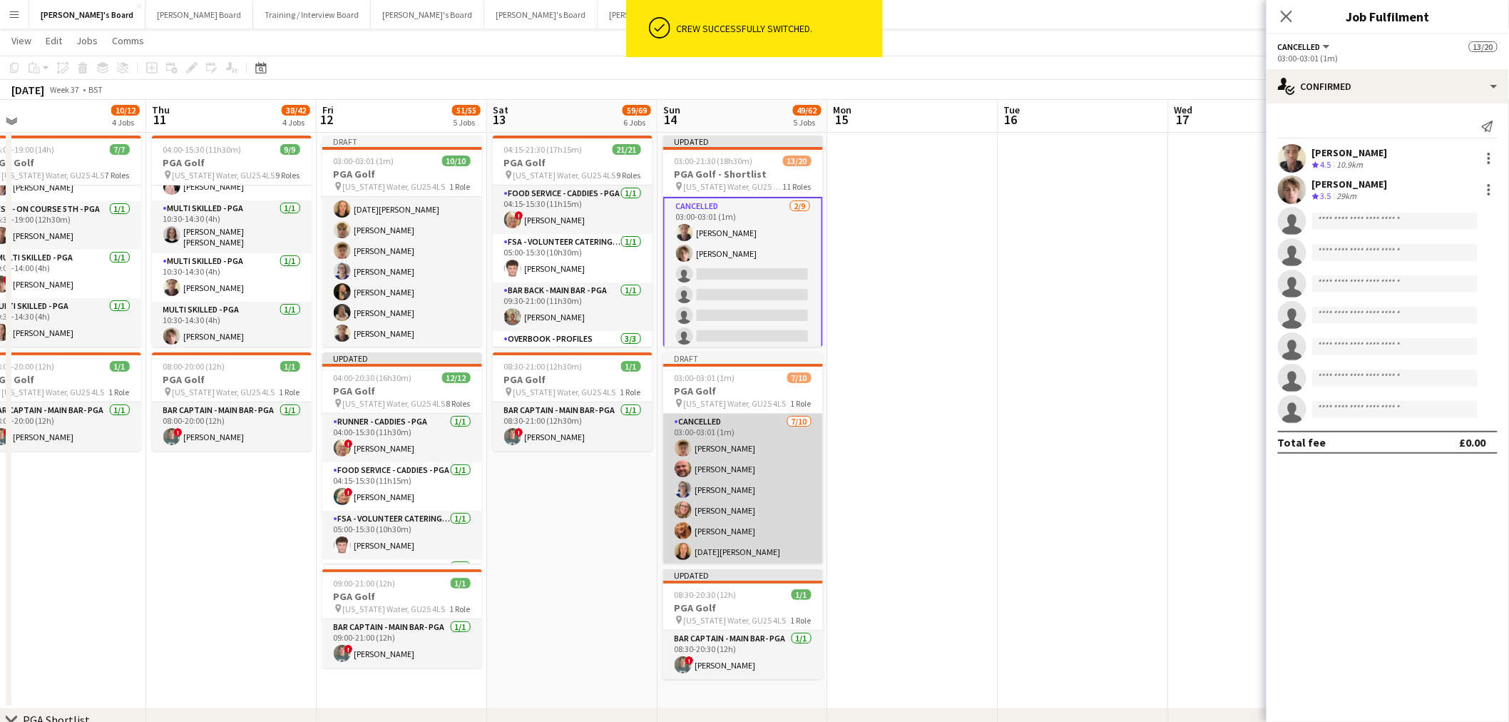
click at [761, 472] on app-card-role "Cancelled 7/10 03:00-03:01 (1m) Archie Buchanan Dyllon McGregor Dagmar Bailey H…" at bounding box center [743, 533] width 160 height 239
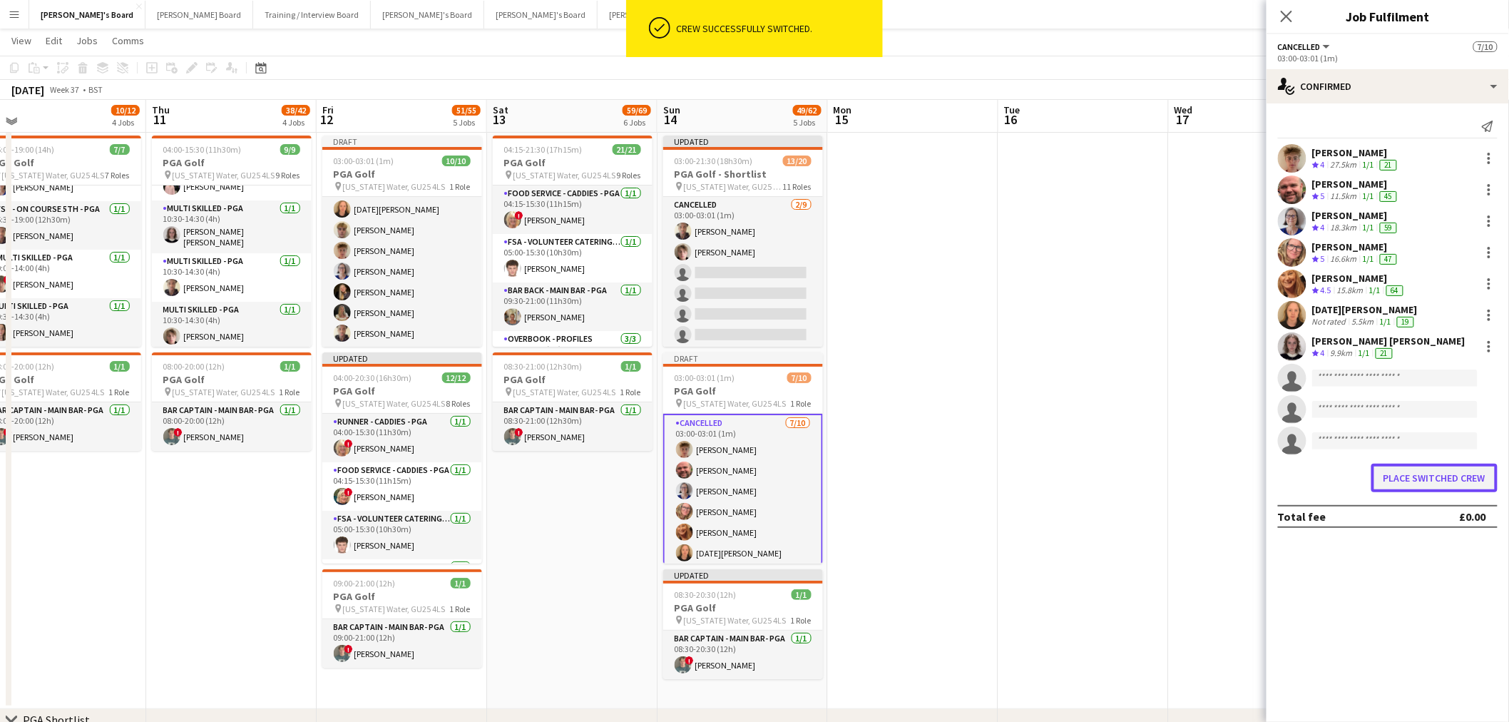
click at [1469, 484] on button "Place switched crew" at bounding box center [1435, 478] width 126 height 29
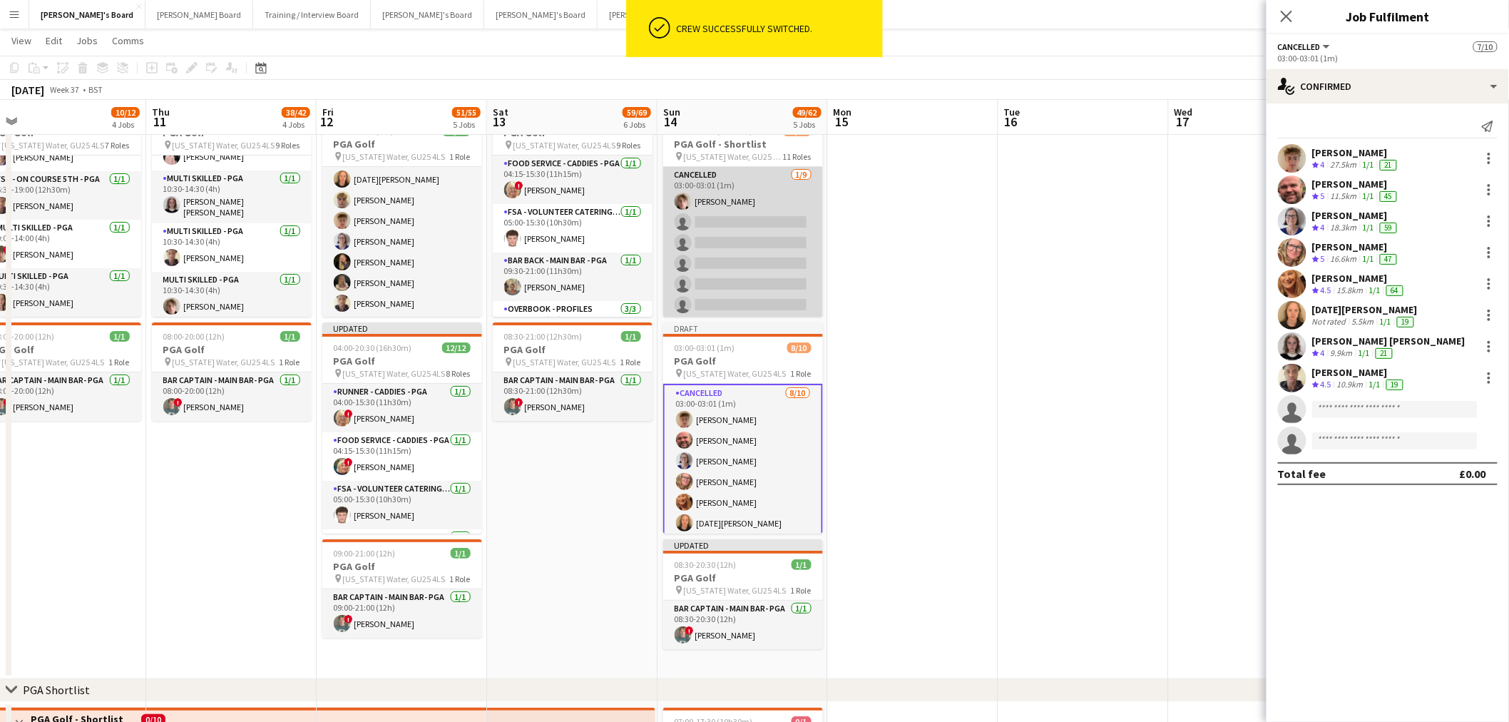
click at [736, 237] on app-card-role "Cancelled 1/9 03:00-03:01 (1m) Oscar Young single-neutral-actions single-neutra…" at bounding box center [743, 274] width 160 height 214
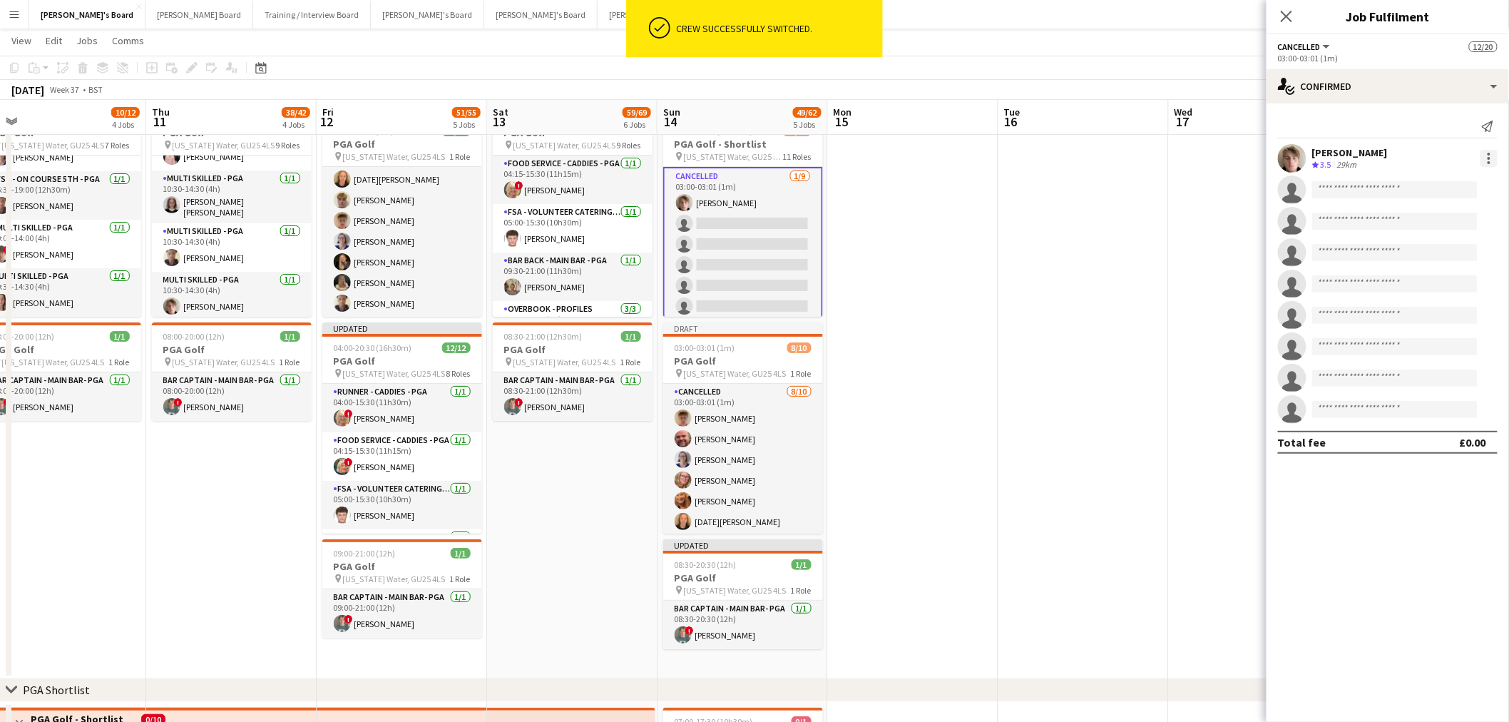
click at [1493, 160] on div at bounding box center [1489, 158] width 17 height 17
click at [1479, 215] on span "Switch crew" at bounding box center [1443, 219] width 88 height 13
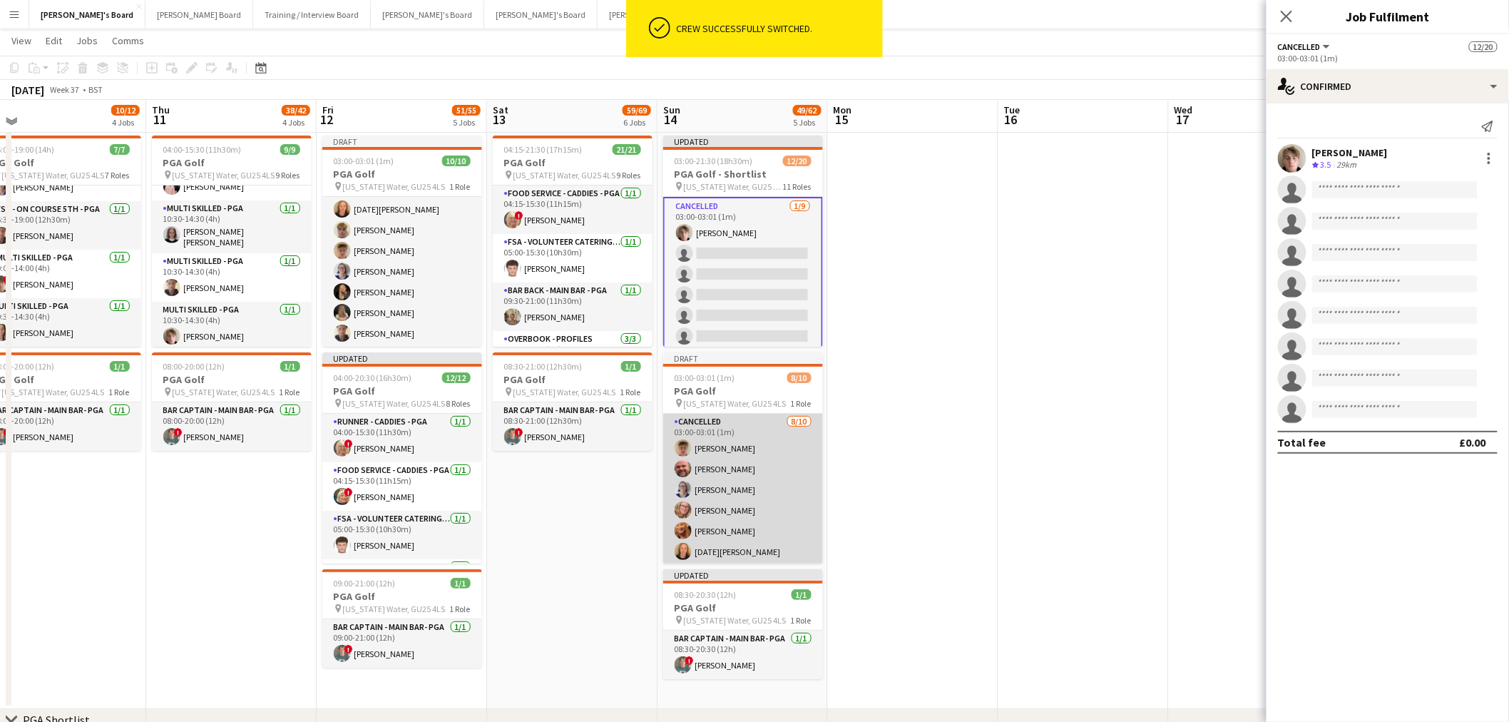
click at [770, 475] on app-card-role "Cancelled 8/10 03:00-03:01 (1m) Archie Buchanan Dyllon McGregor Dagmar Bailey H…" at bounding box center [743, 533] width 160 height 239
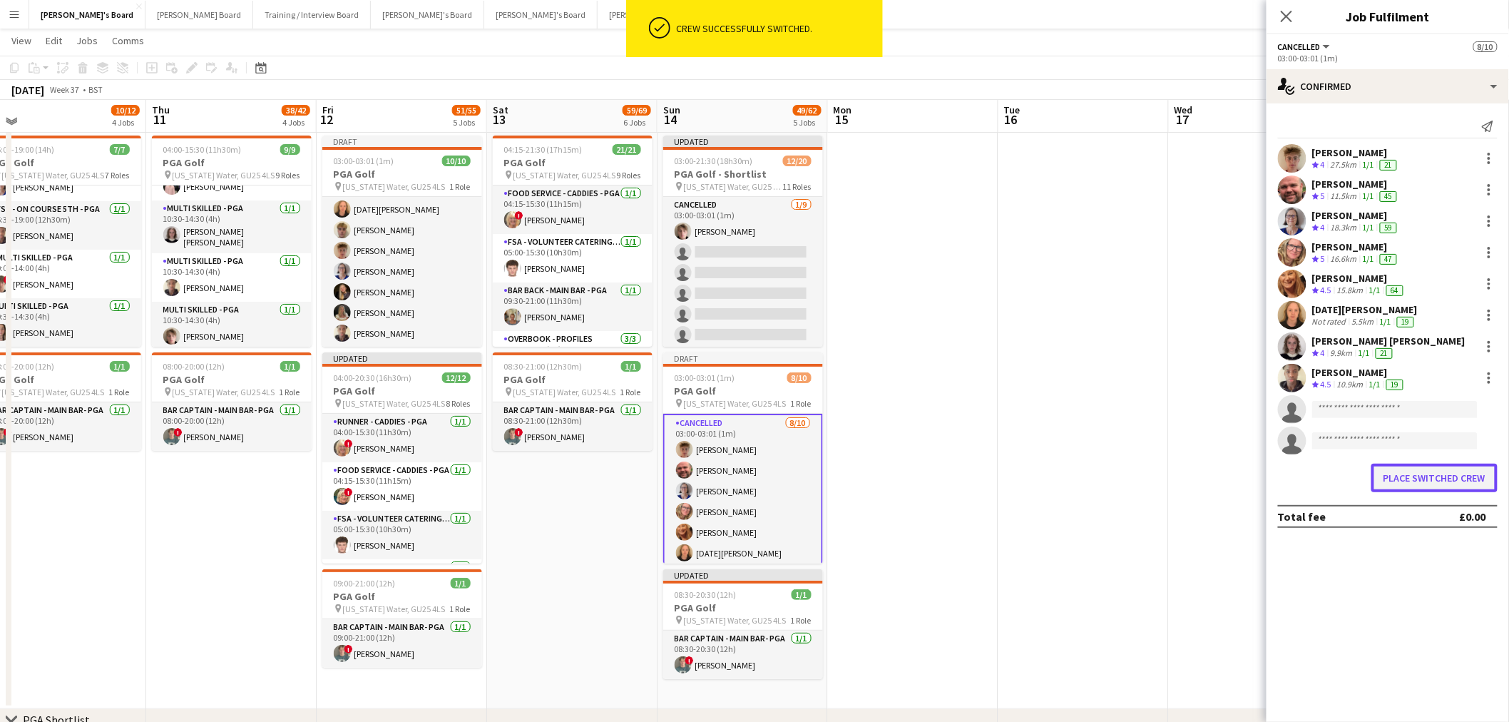
click at [1429, 475] on button "Place switched crew" at bounding box center [1435, 478] width 126 height 29
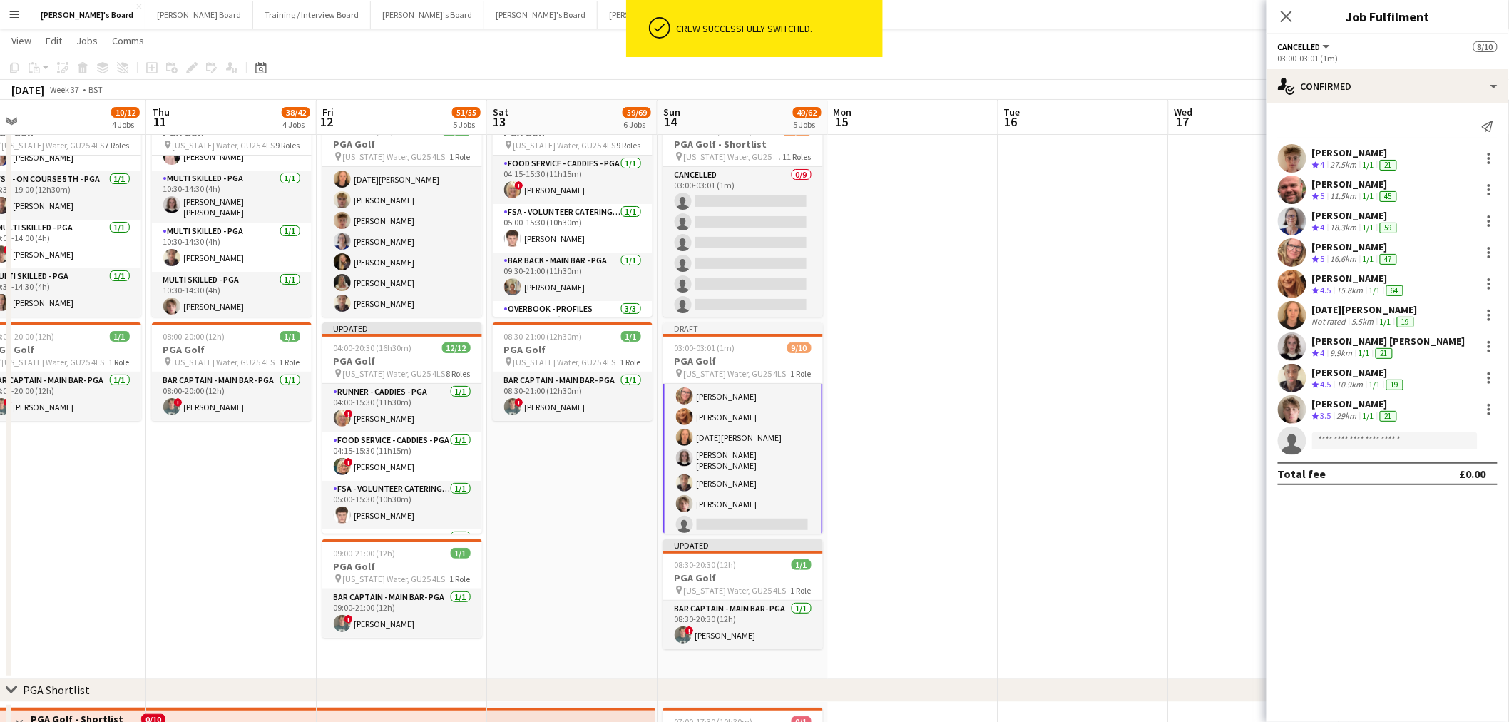
scroll to position [86, 0]
click at [762, 436] on app-card-role "Cancelled 9/10 03:00-03:01 (1m) Archie Buchanan Dyllon McGregor Dagmar Bailey H…" at bounding box center [743, 418] width 160 height 242
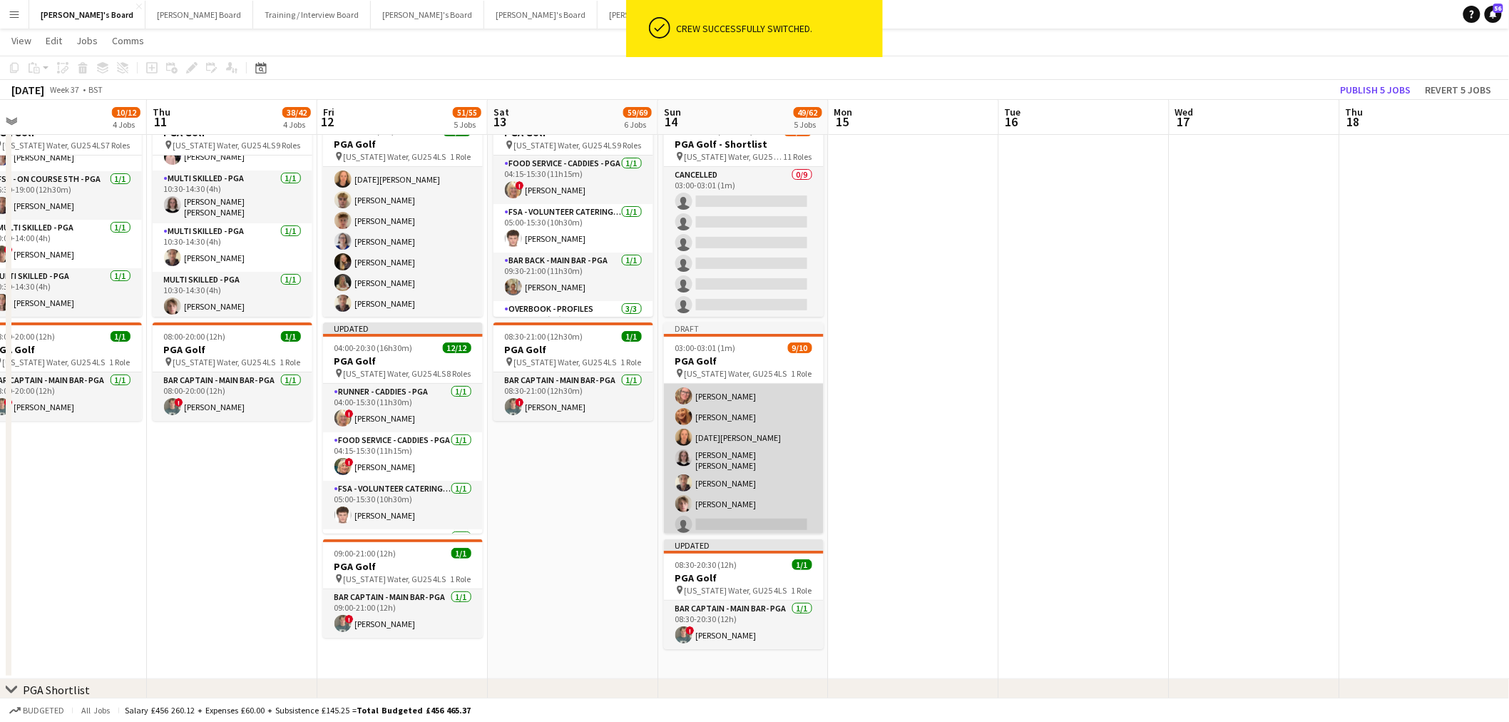
click at [764, 436] on app-card-role "Cancelled 9/10 03:00-03:01 (1m) Archie Buchanan Dyllon McGregor Dagmar Bailey H…" at bounding box center [744, 419] width 160 height 239
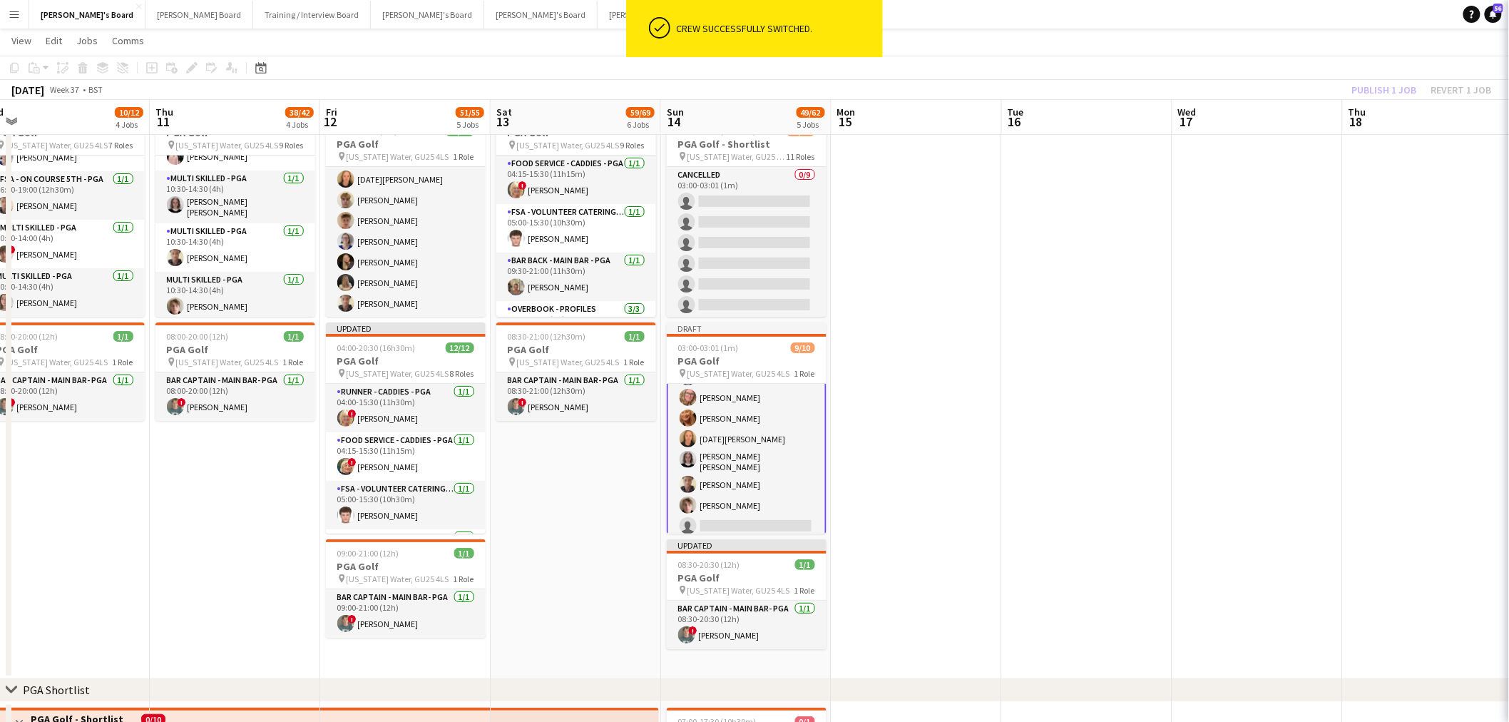
scroll to position [86, 0]
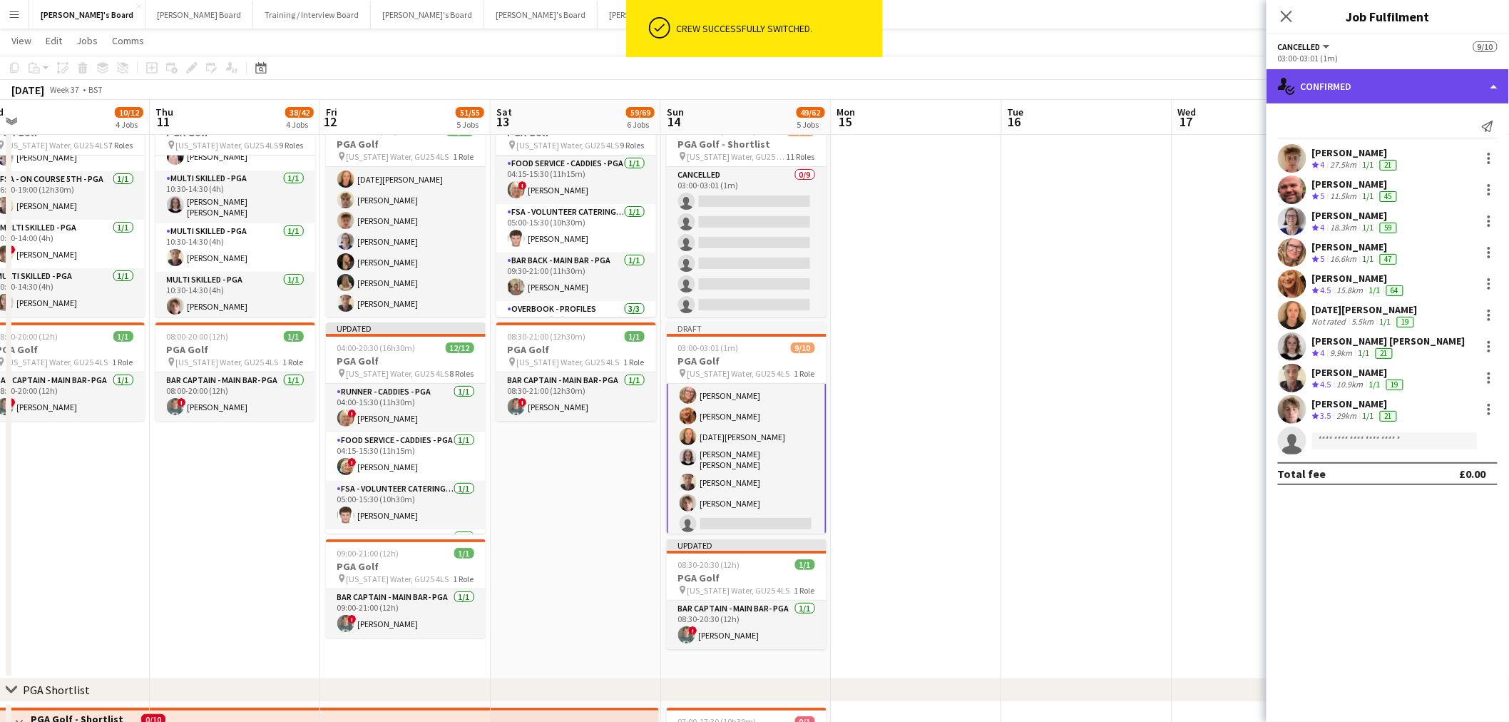
click at [1372, 81] on div "single-neutral-actions-check-2 Confirmed" at bounding box center [1388, 86] width 243 height 34
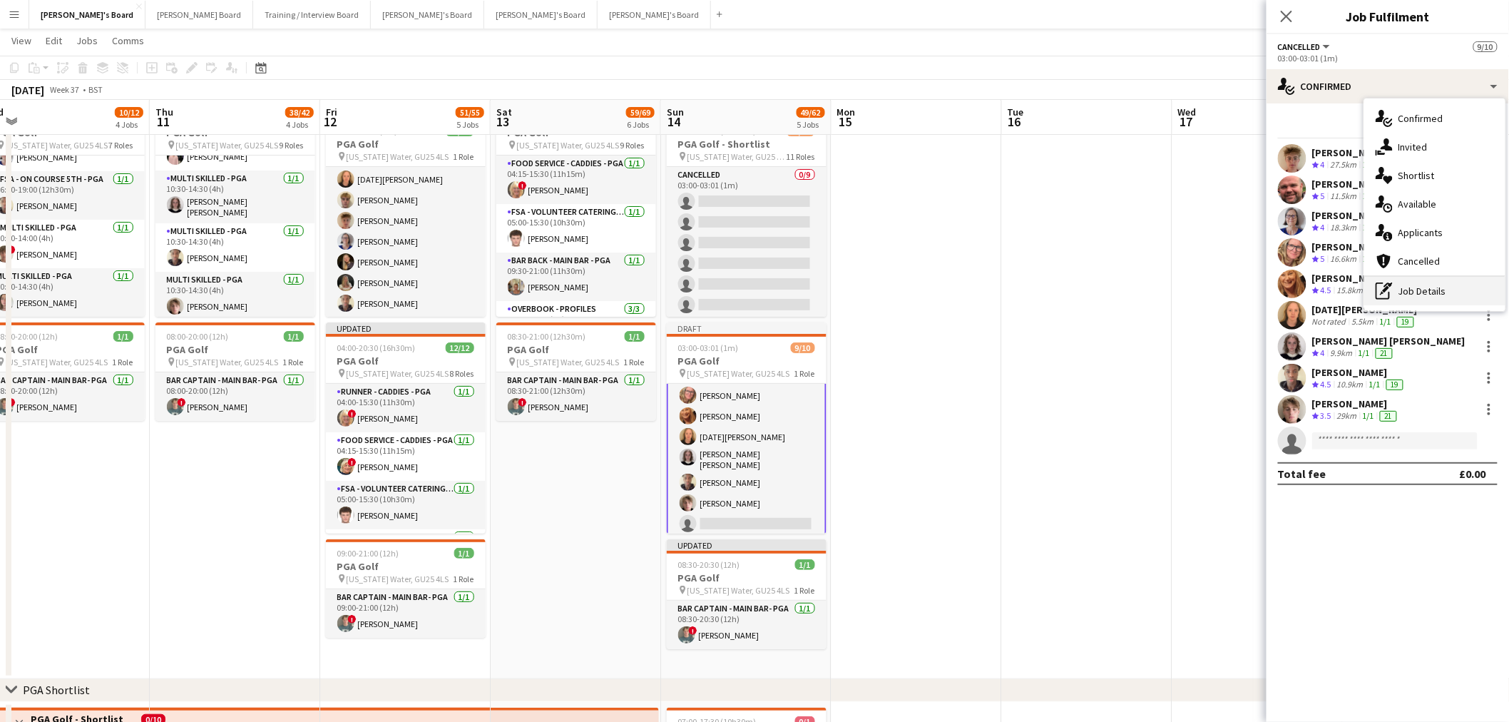
click at [1401, 280] on div "pen-write Job Details" at bounding box center [1435, 291] width 141 height 29
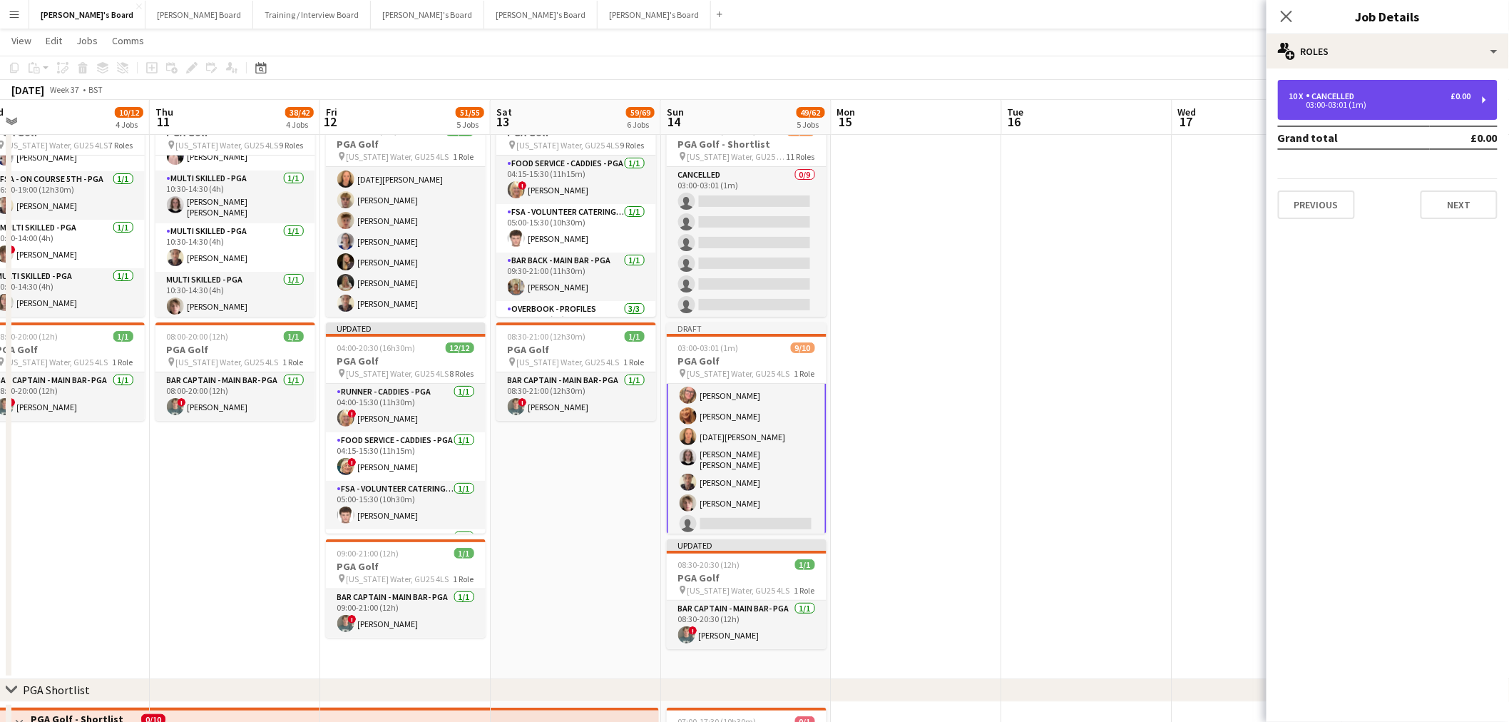
click at [1402, 108] on div "03:00-03:01 (1m)" at bounding box center [1381, 104] width 182 height 7
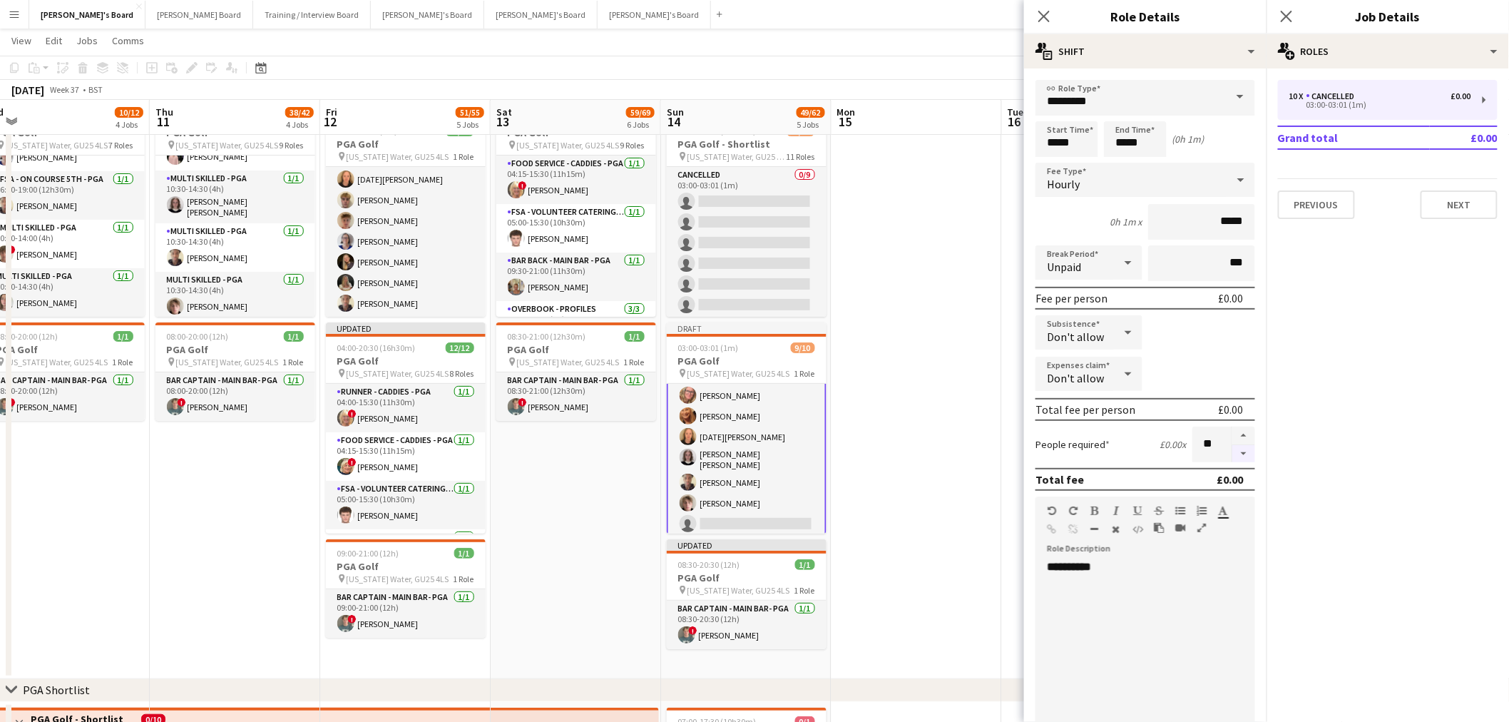
click at [1233, 446] on button "button" at bounding box center [1244, 454] width 23 height 18
type input "*"
click at [977, 267] on app-date-cell at bounding box center [917, 389] width 170 height 579
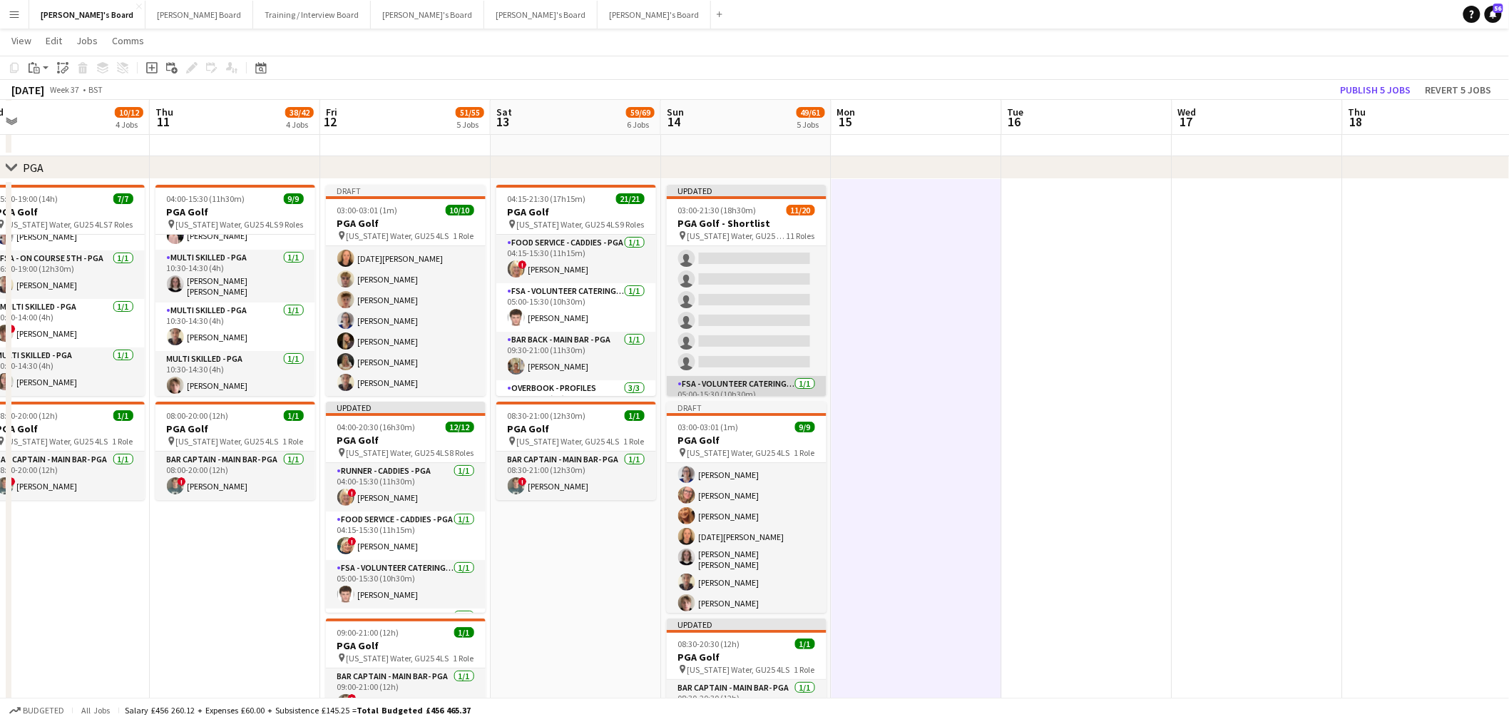
scroll to position [0, 0]
click at [760, 335] on app-card-role "Cancelled 0/9 03:00-03:01 (1m) single-neutral-actions single-neutral-actions si…" at bounding box center [747, 353] width 160 height 214
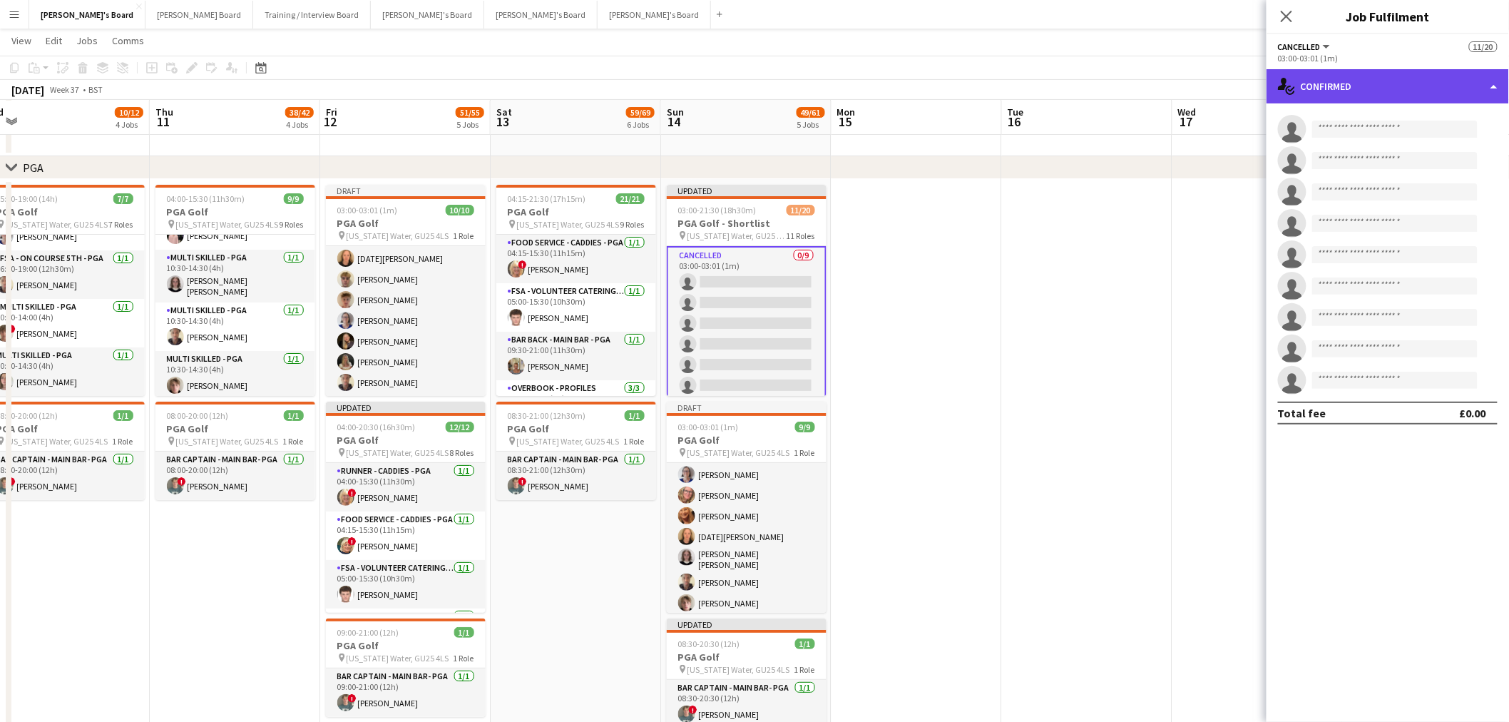
click at [1397, 87] on div "single-neutral-actions-check-2 Confirmed" at bounding box center [1388, 86] width 243 height 34
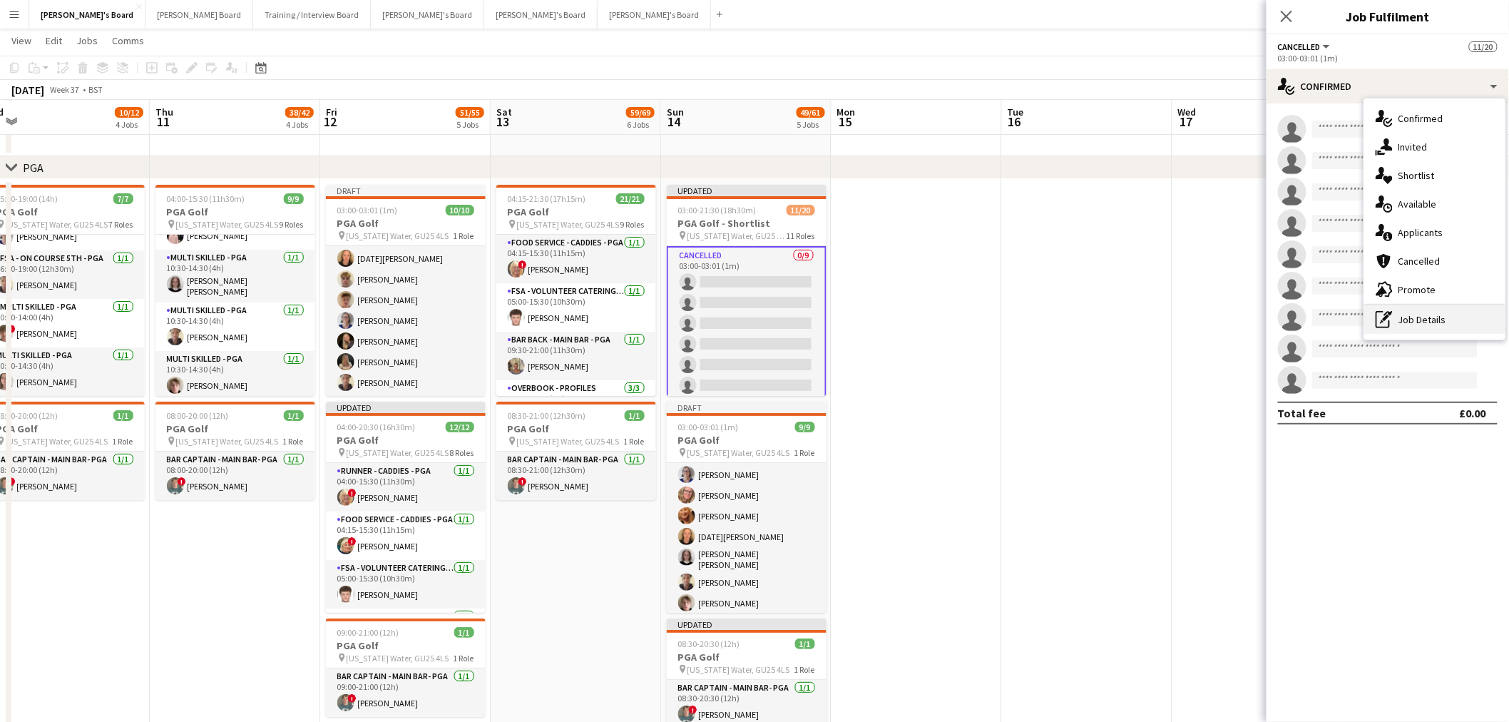
click at [1398, 322] on div "pen-write Job Details" at bounding box center [1435, 319] width 141 height 29
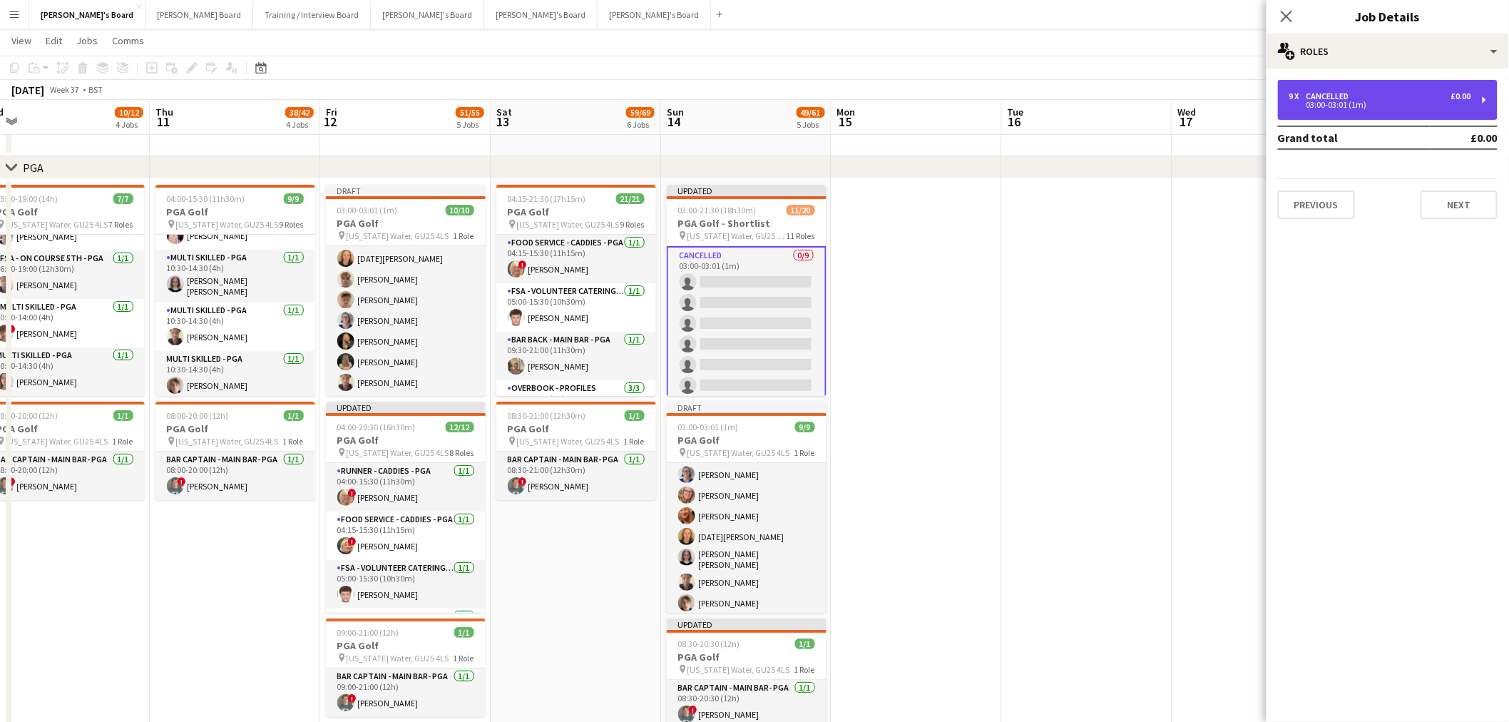
click at [1341, 104] on div "03:00-03:01 (1m)" at bounding box center [1381, 104] width 182 height 7
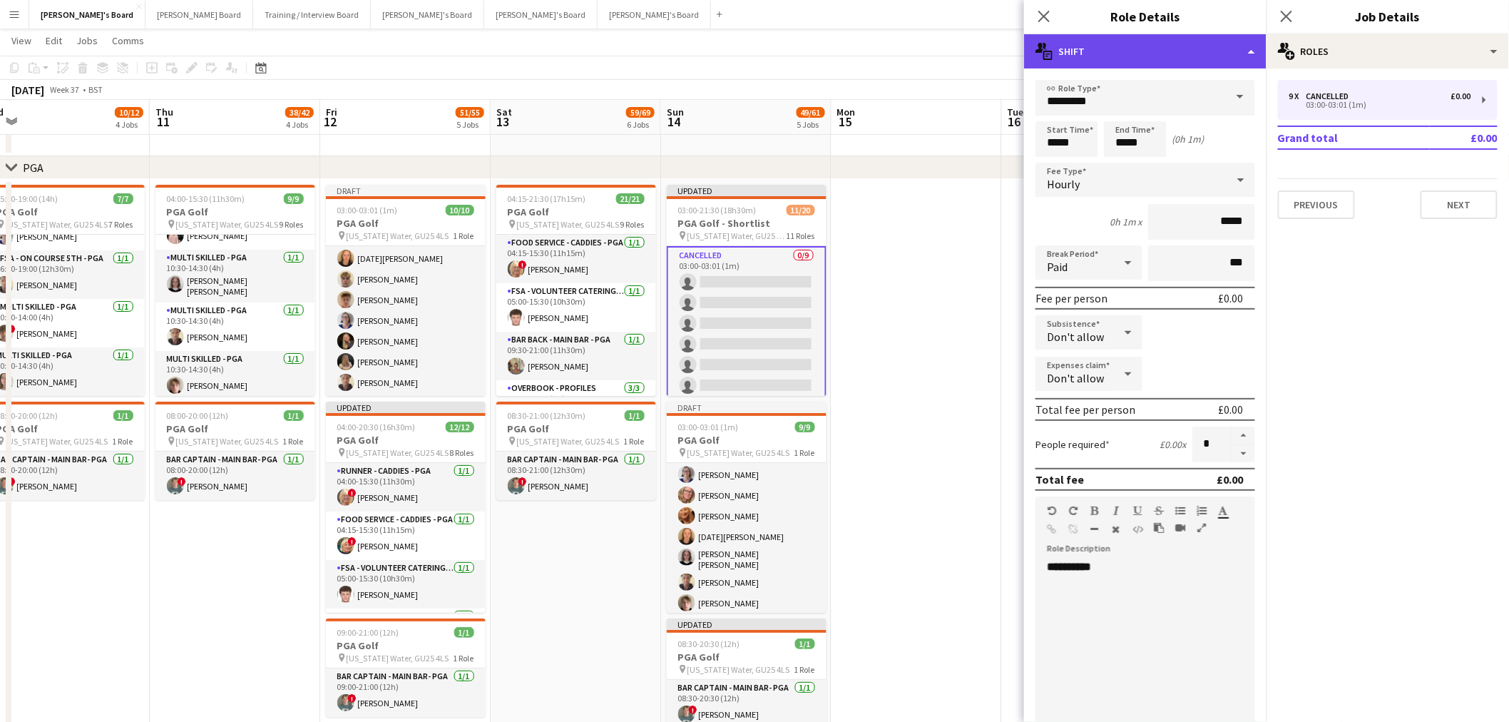
click at [1113, 44] on div "multiple-actions-text Shift" at bounding box center [1145, 51] width 243 height 34
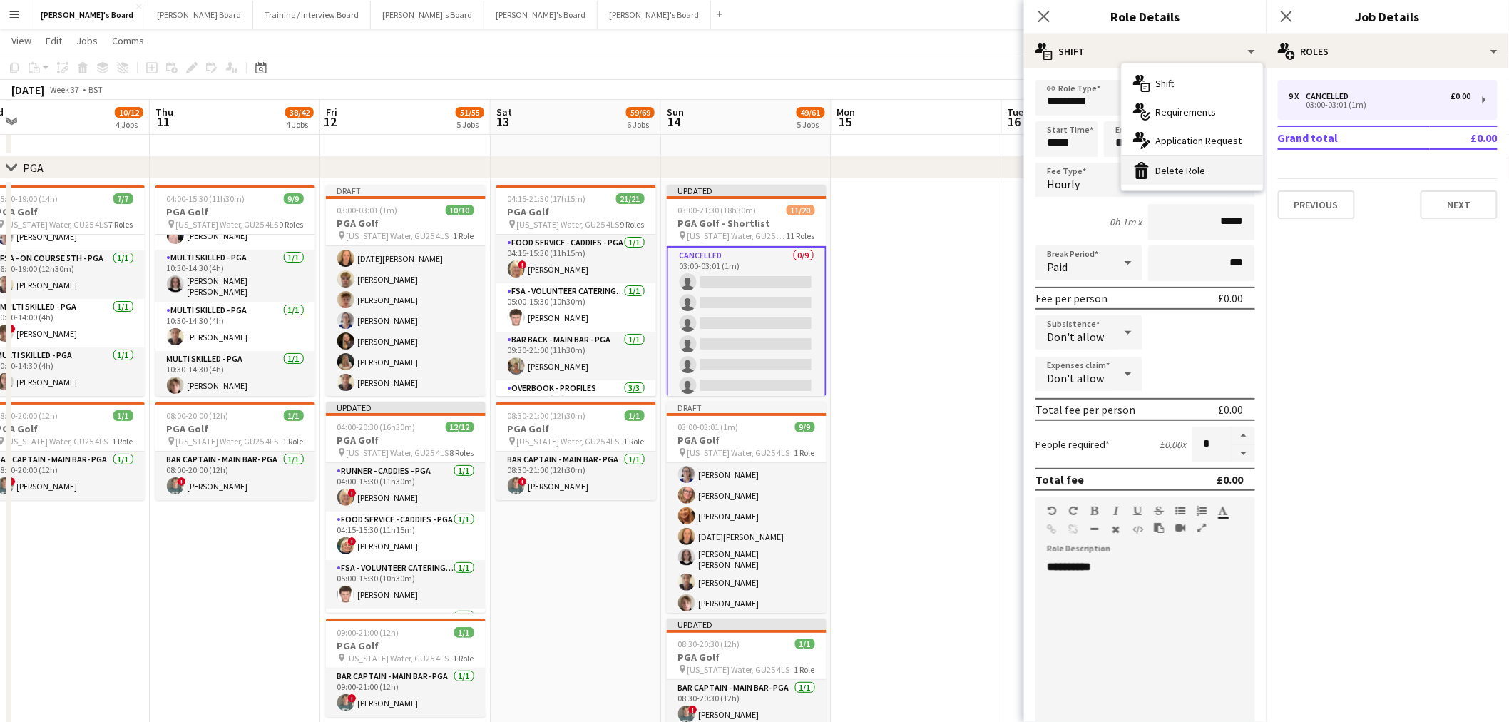
click at [1159, 170] on div "bin-2 Delete Role" at bounding box center [1192, 170] width 141 height 29
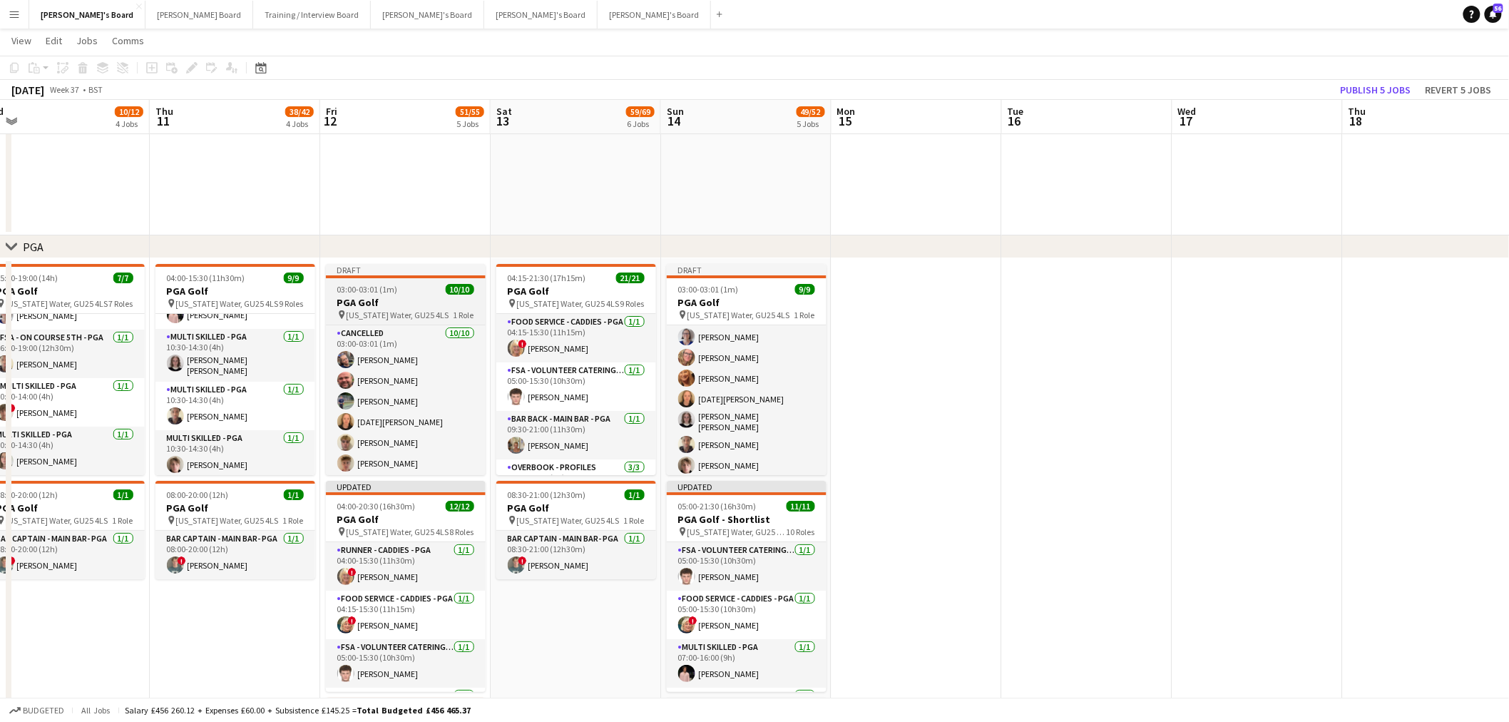
click at [400, 284] on div "03:00-03:01 (1m) 10/10" at bounding box center [406, 289] width 160 height 11
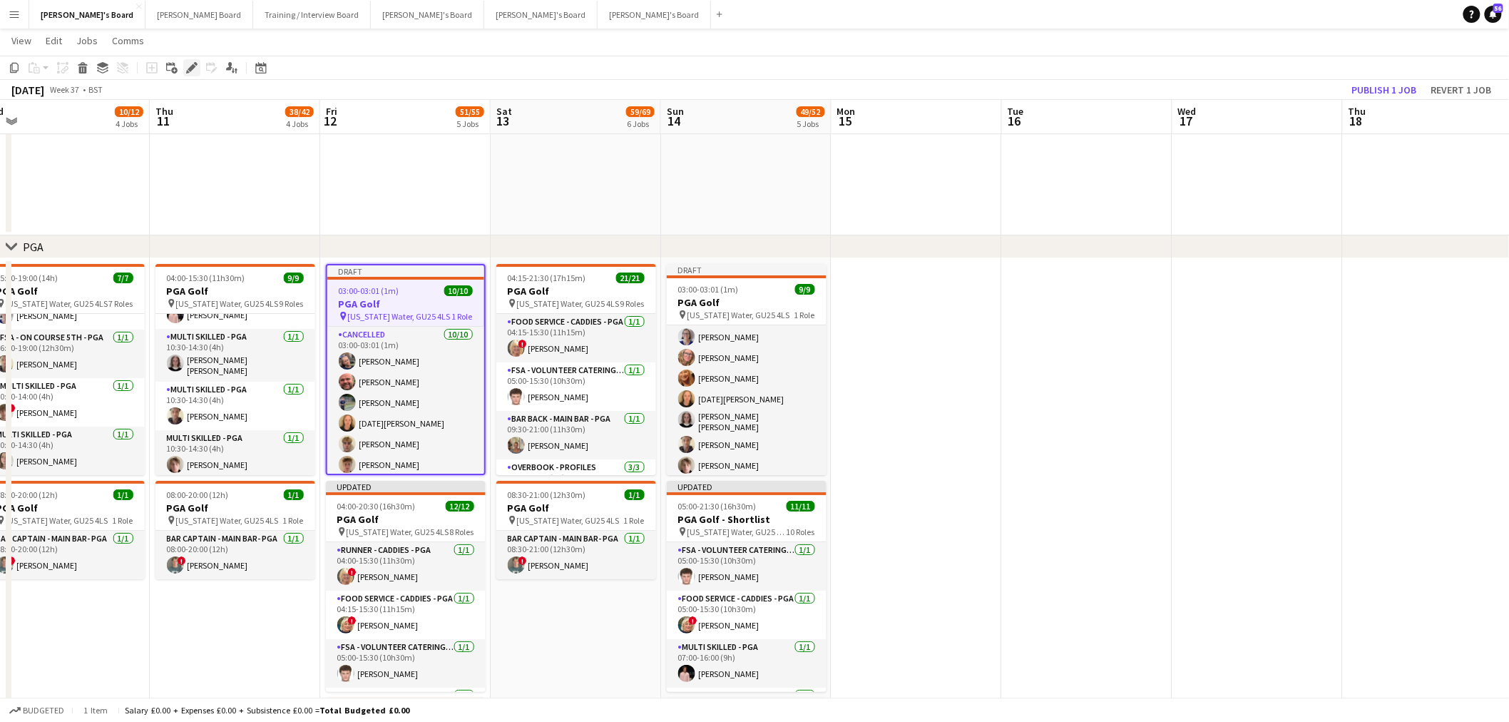
click at [187, 67] on icon "Edit" at bounding box center [191, 67] width 11 height 11
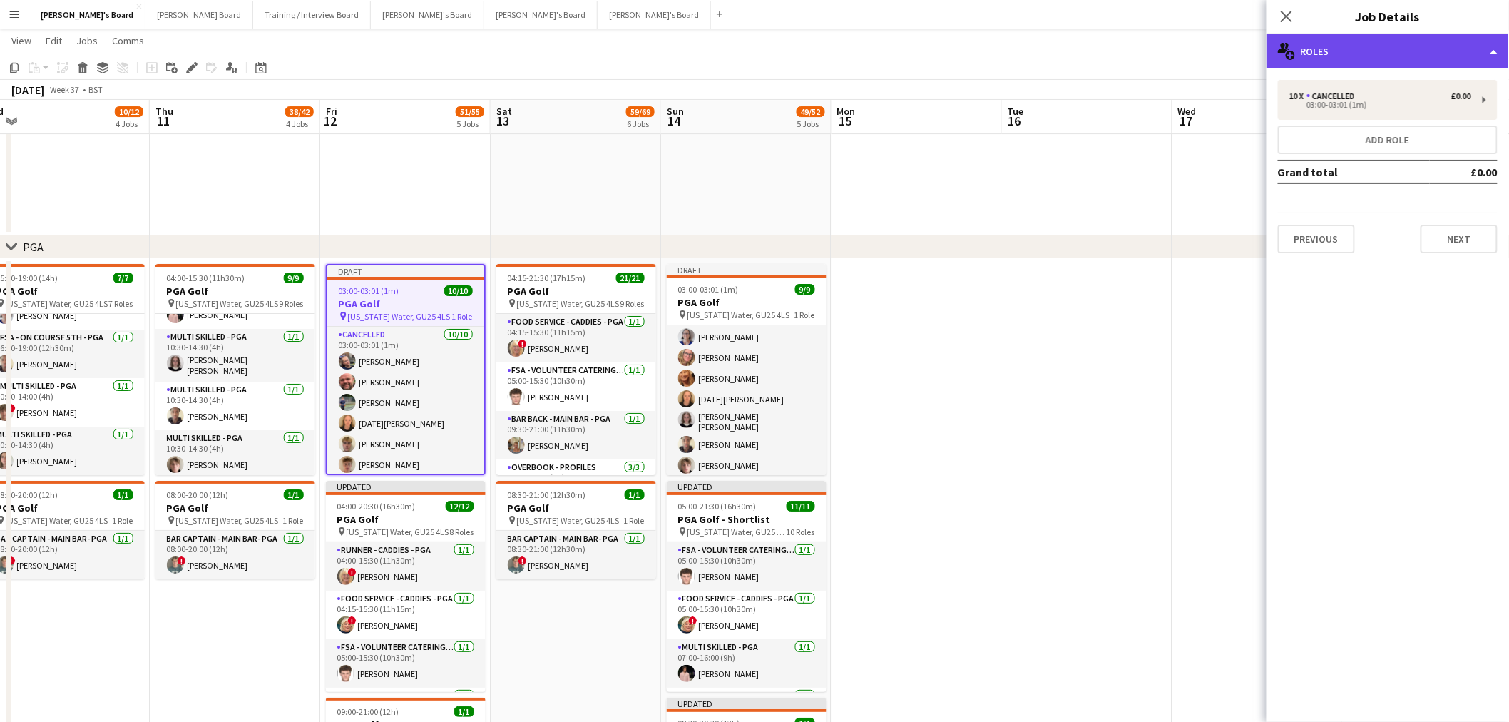
click at [1327, 44] on div "multiple-users-add Roles" at bounding box center [1388, 51] width 243 height 34
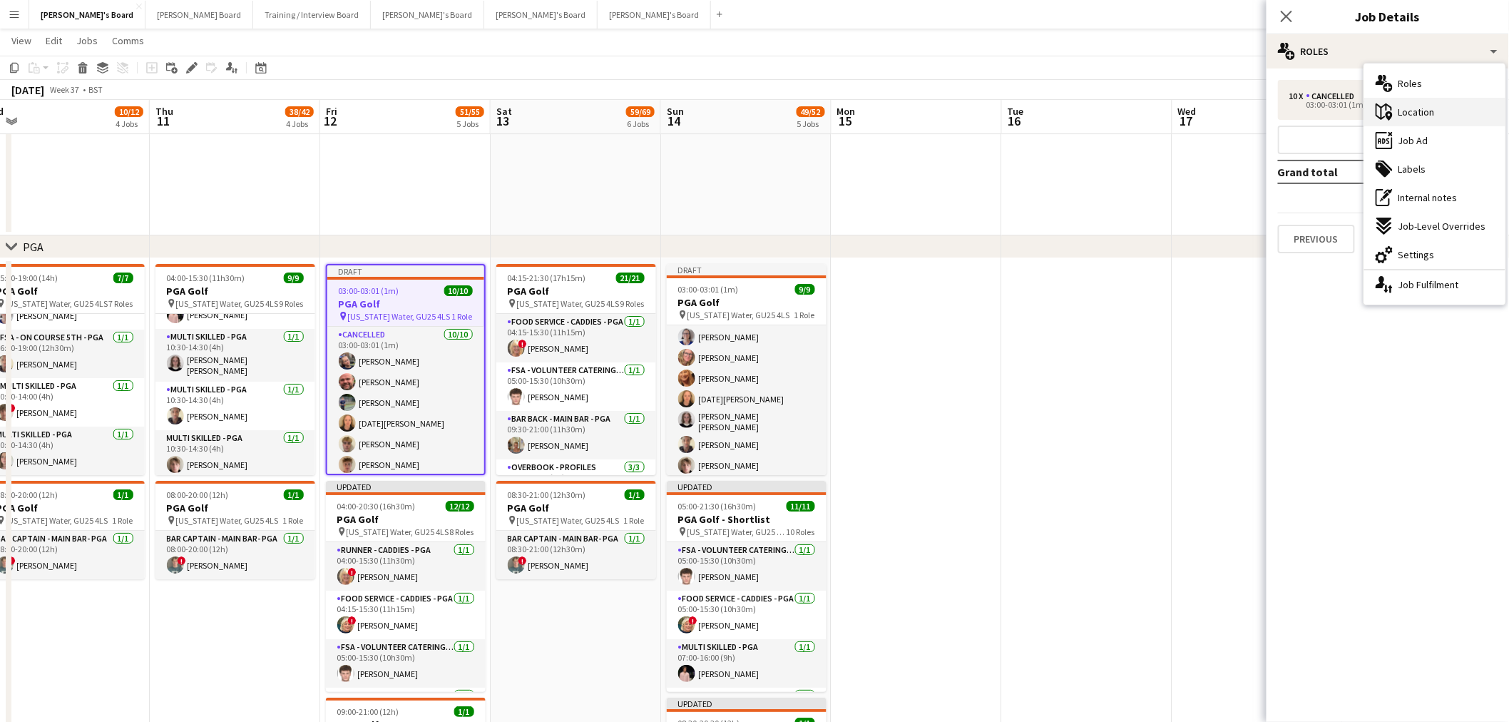
click at [1377, 114] on icon at bounding box center [1384, 111] width 16 height 16
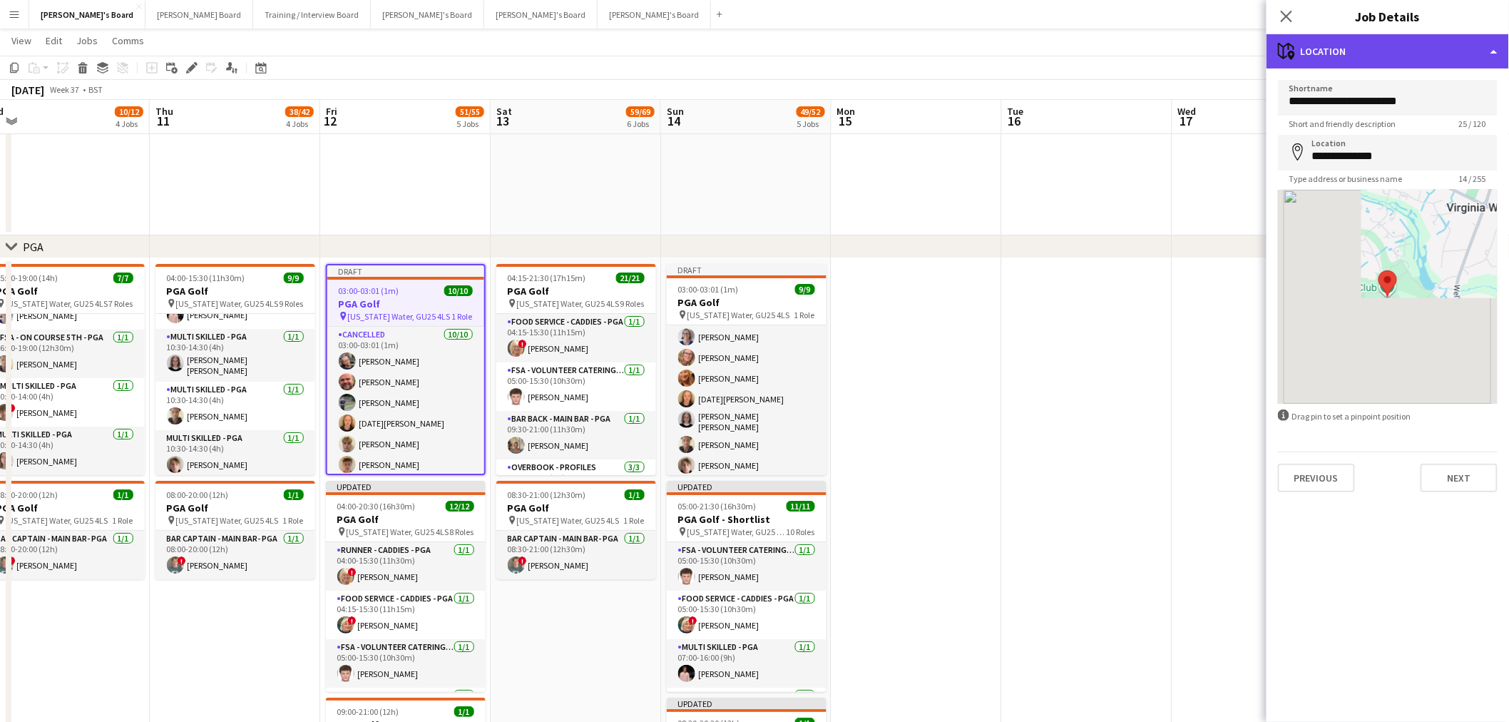
click at [1349, 51] on div "maps-pin-1 Location" at bounding box center [1388, 51] width 243 height 34
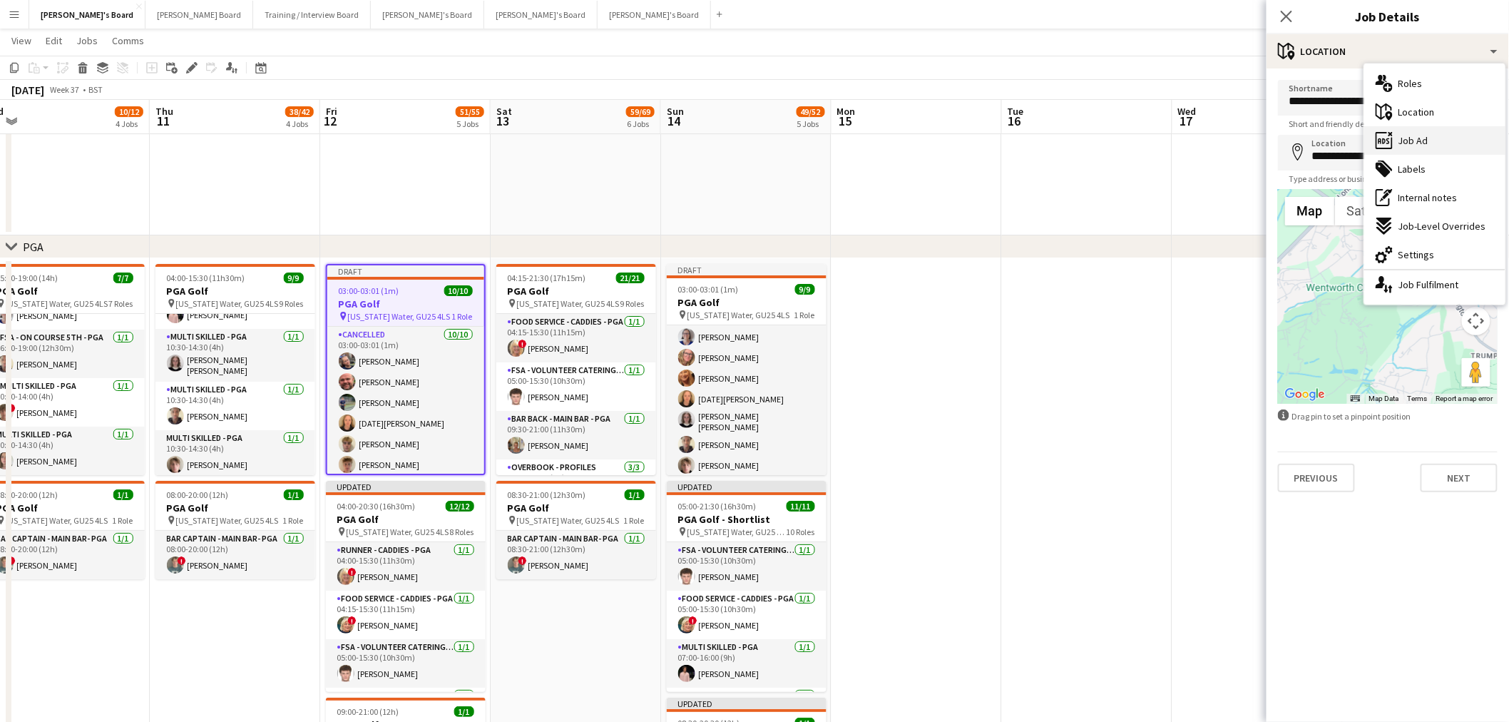
click at [1414, 150] on div "ads-window Job Ad" at bounding box center [1435, 140] width 141 height 29
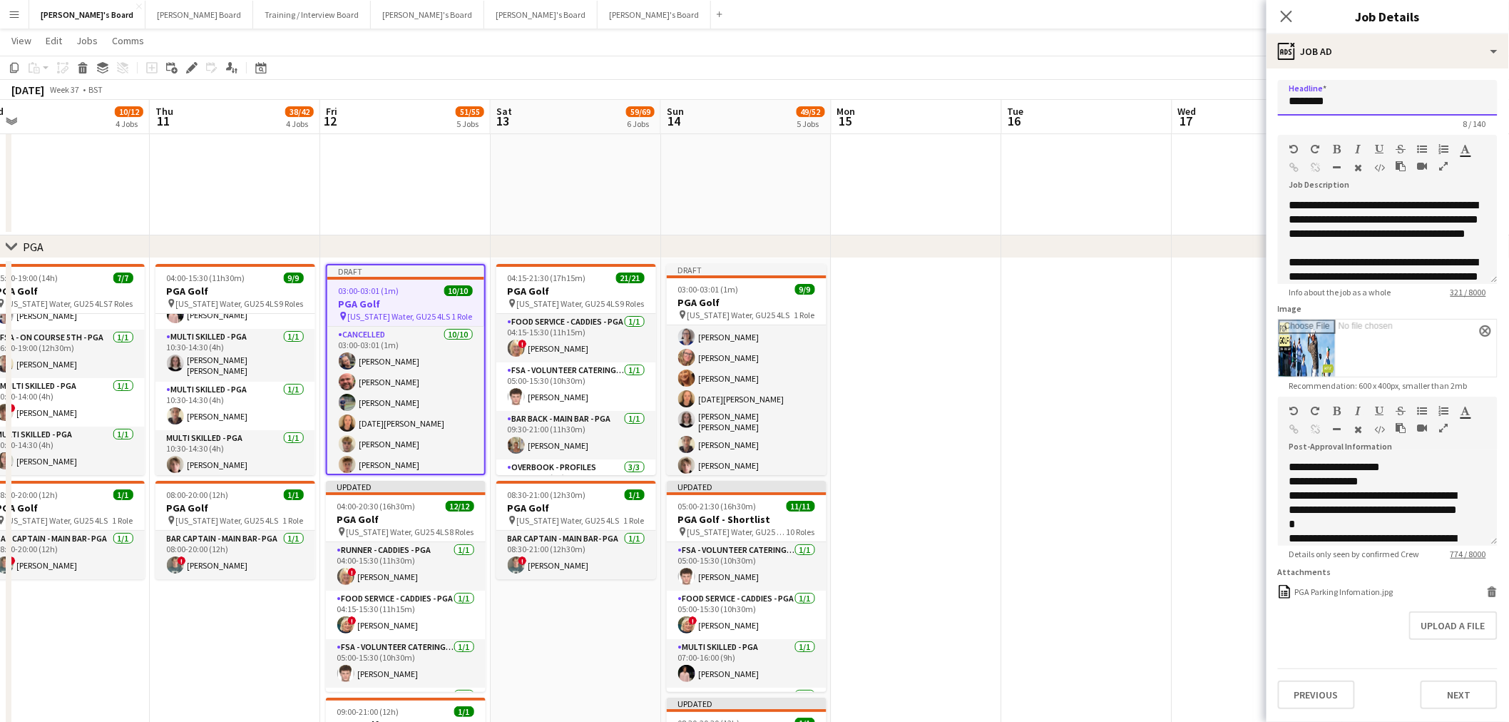
click at [1287, 103] on input "********" at bounding box center [1388, 98] width 220 height 36
type input "**********"
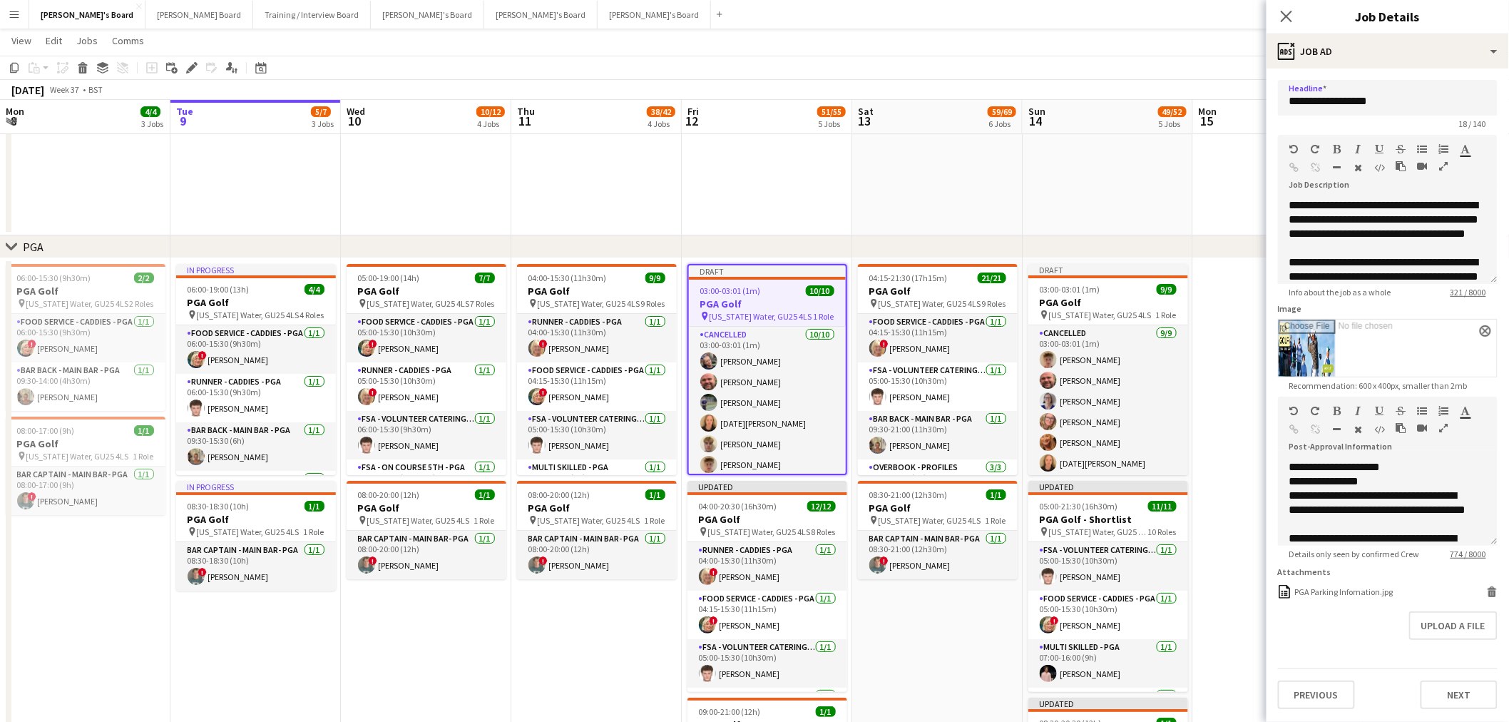
scroll to position [64, 0]
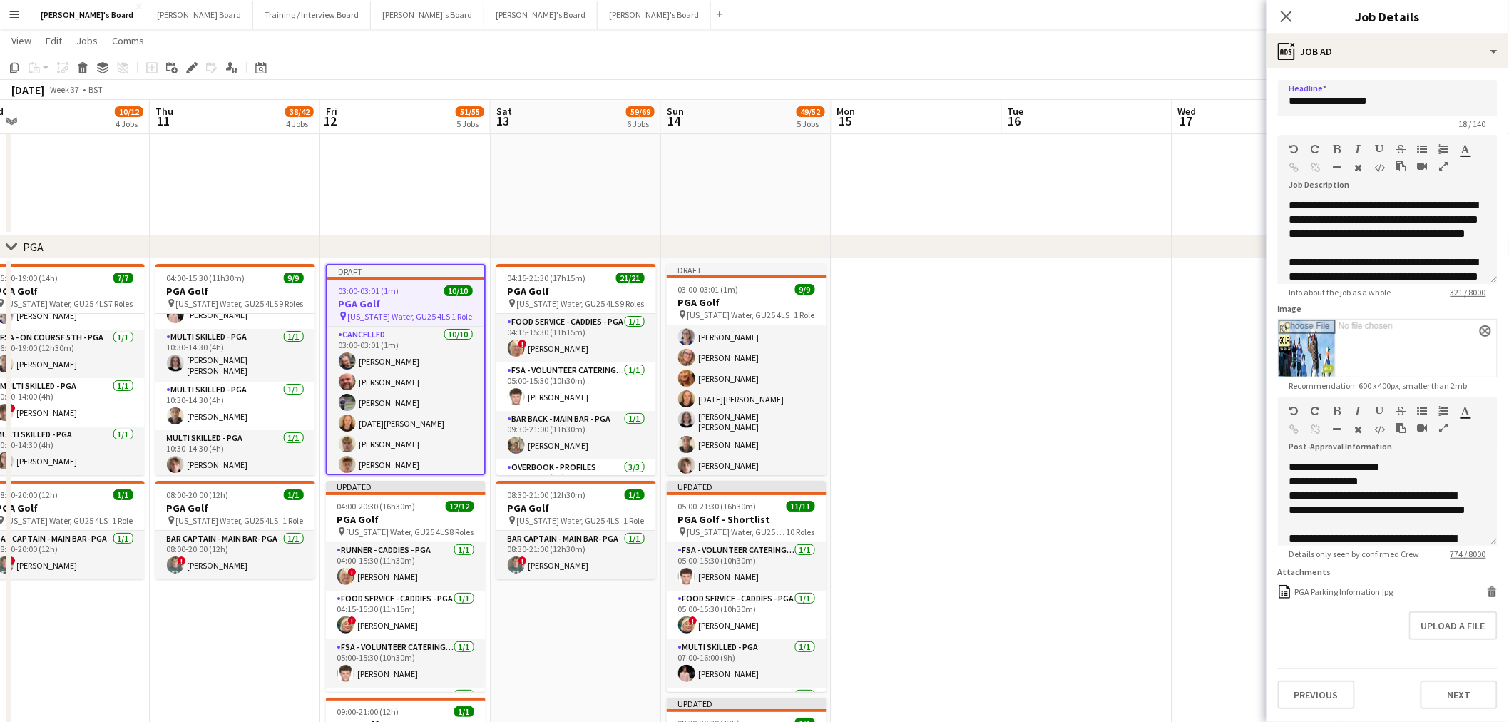
drag, startPoint x: 1399, startPoint y: 98, endPoint x: 1124, endPoint y: 105, distance: 274.7
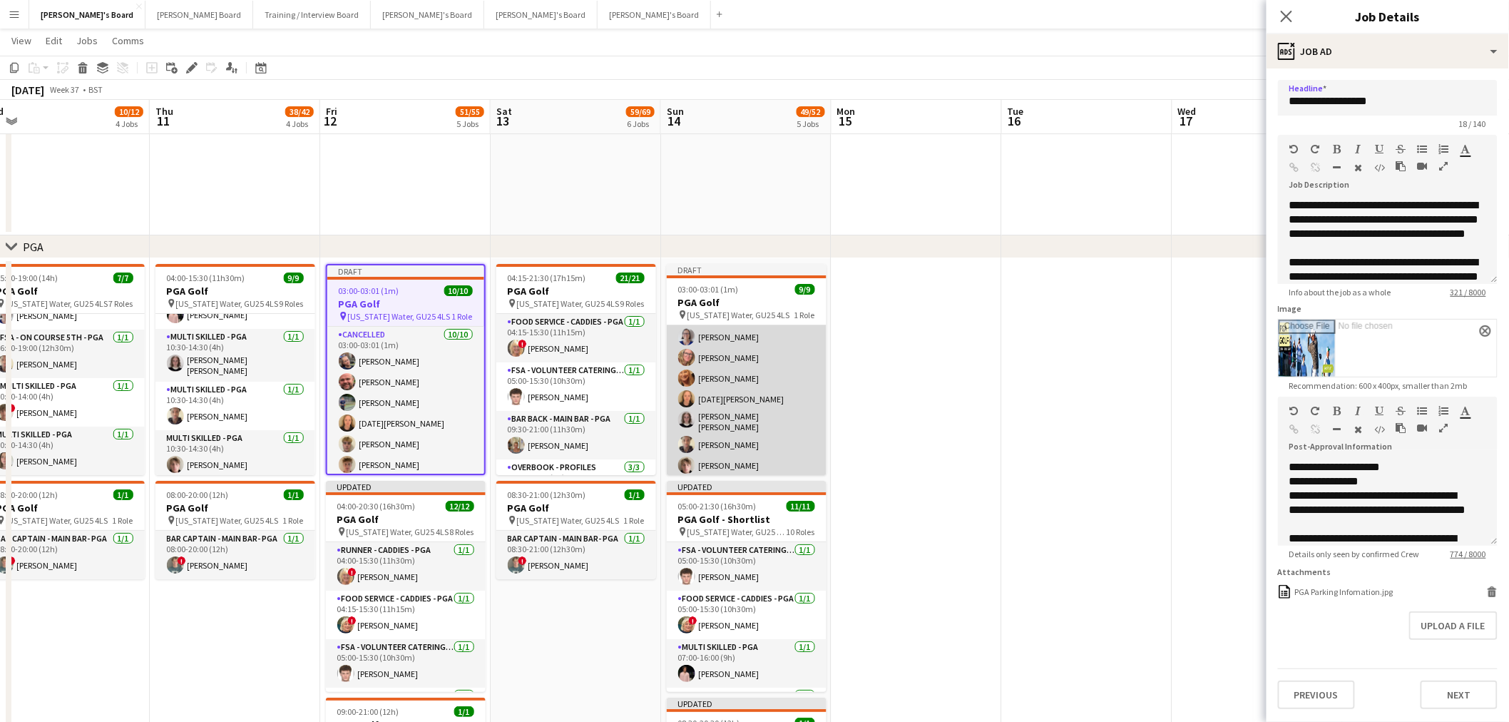
scroll to position [0, 0]
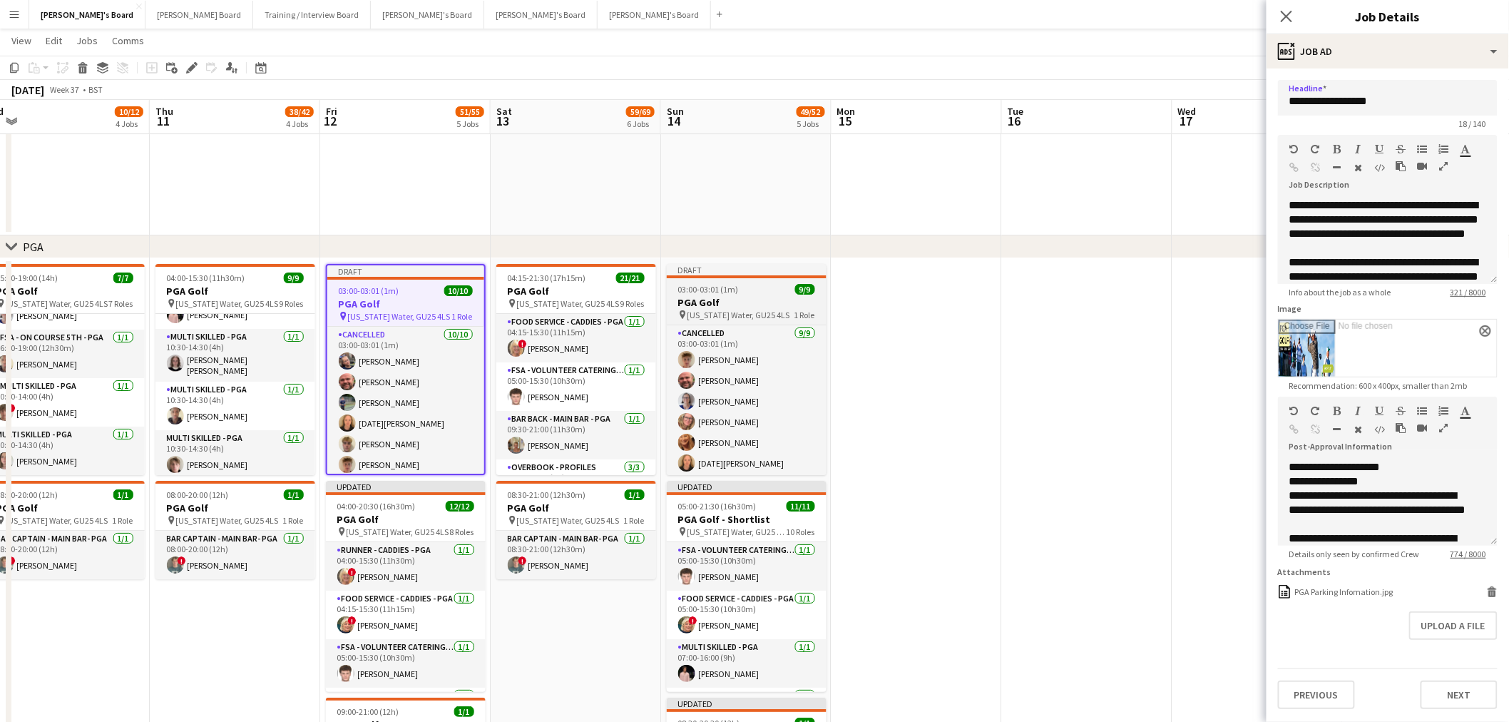
click at [725, 289] on span "03:00-03:01 (1m)" at bounding box center [708, 289] width 61 height 11
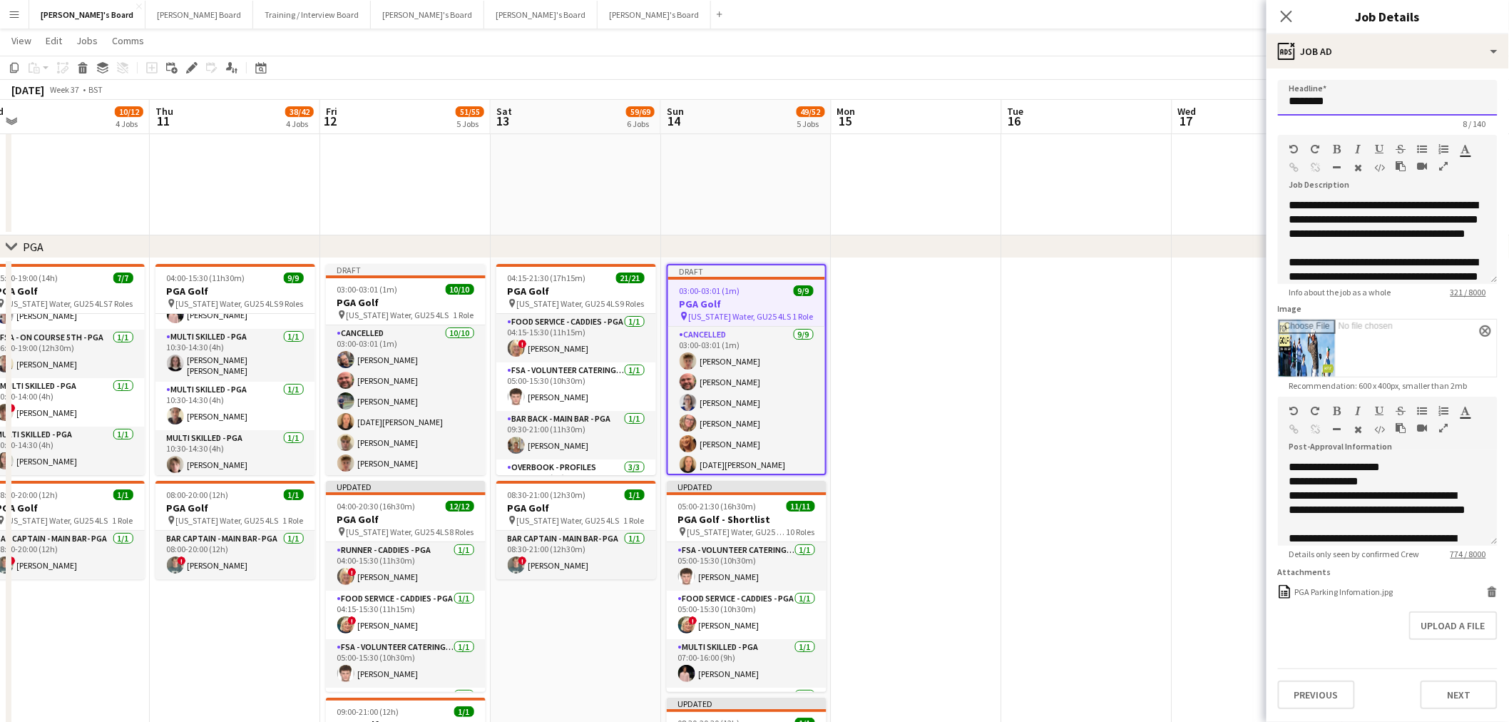
drag, startPoint x: 1394, startPoint y: 101, endPoint x: 715, endPoint y: 204, distance: 686.8
paste input "**********"
type input "**********"
click at [863, 417] on app-date-cell at bounding box center [917, 547] width 170 height 579
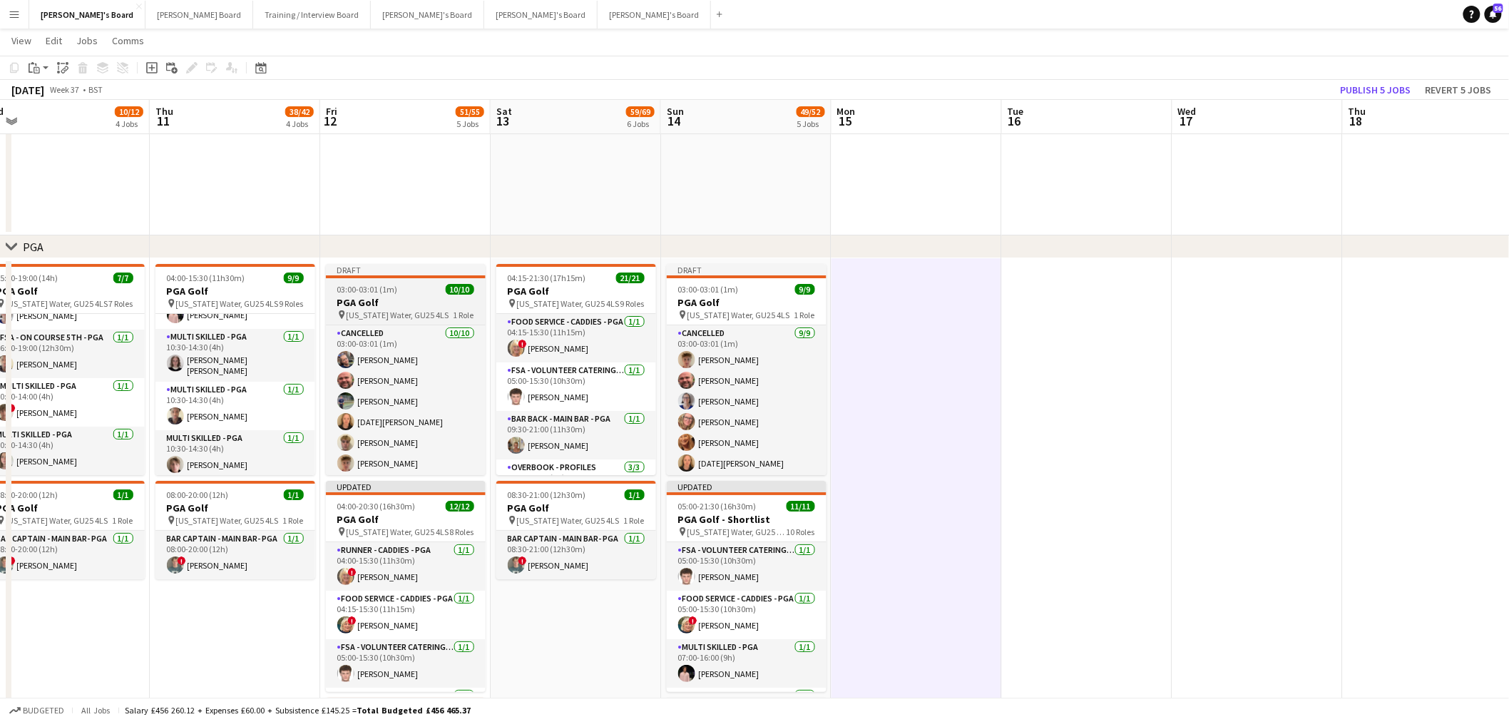
click at [366, 297] on h3 "PGA Golf" at bounding box center [406, 302] width 160 height 13
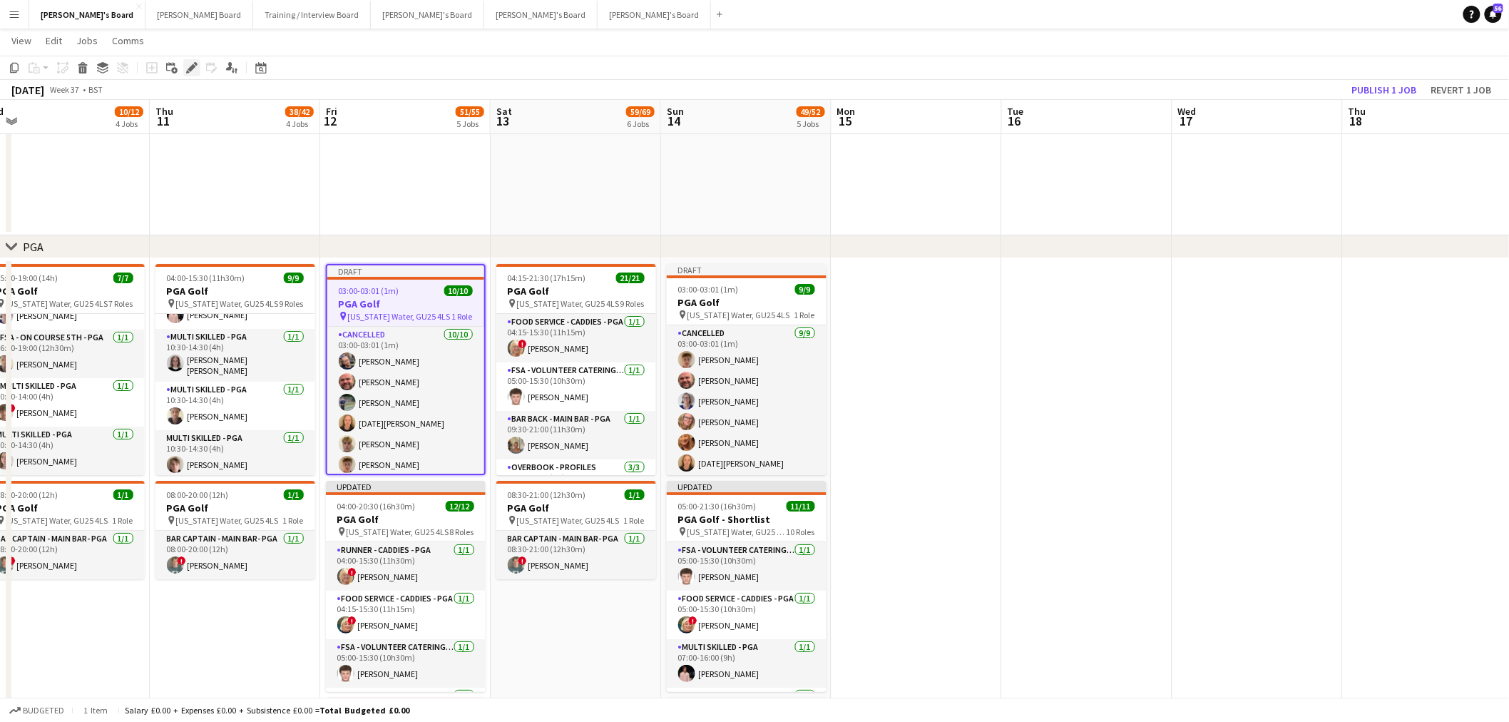
click at [189, 73] on div "Edit" at bounding box center [191, 67] width 17 height 17
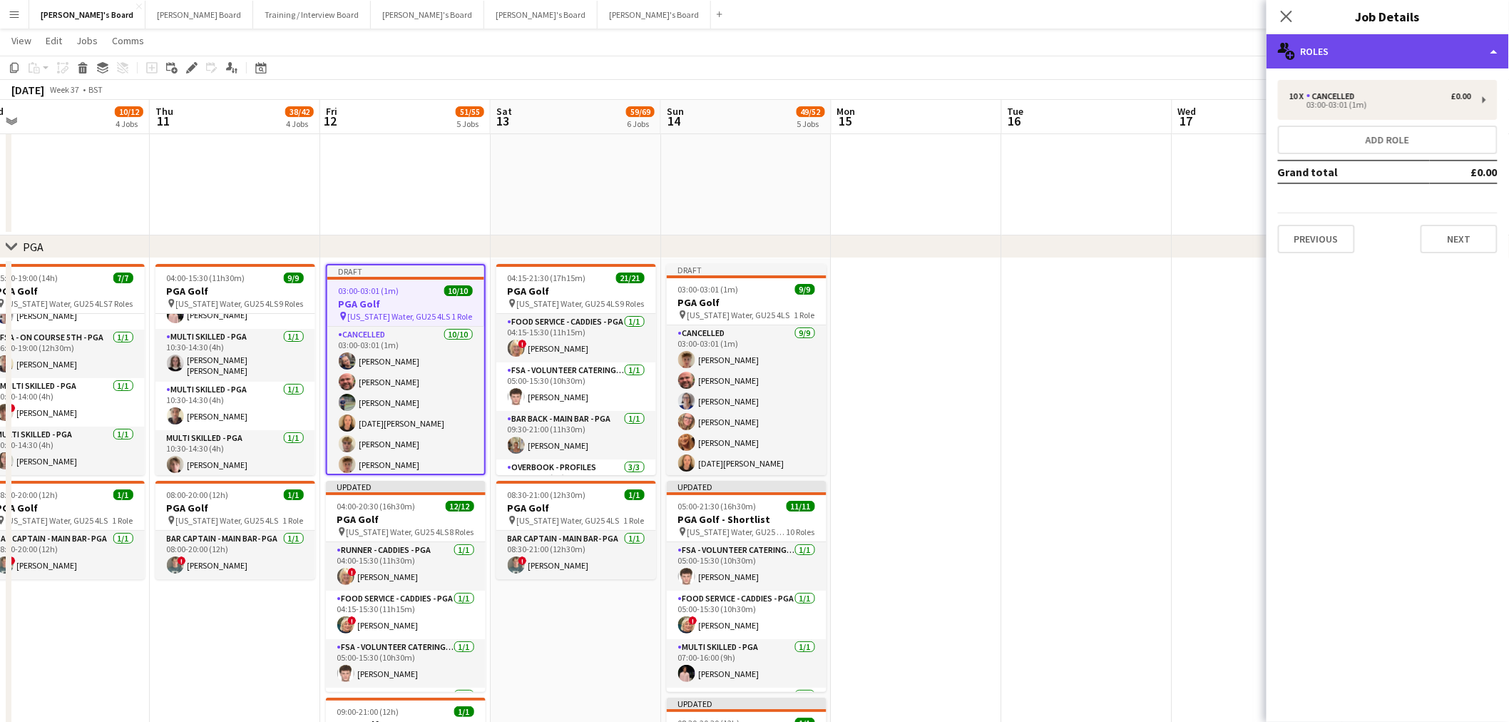
click at [1360, 57] on div "multiple-users-add Roles" at bounding box center [1388, 51] width 243 height 34
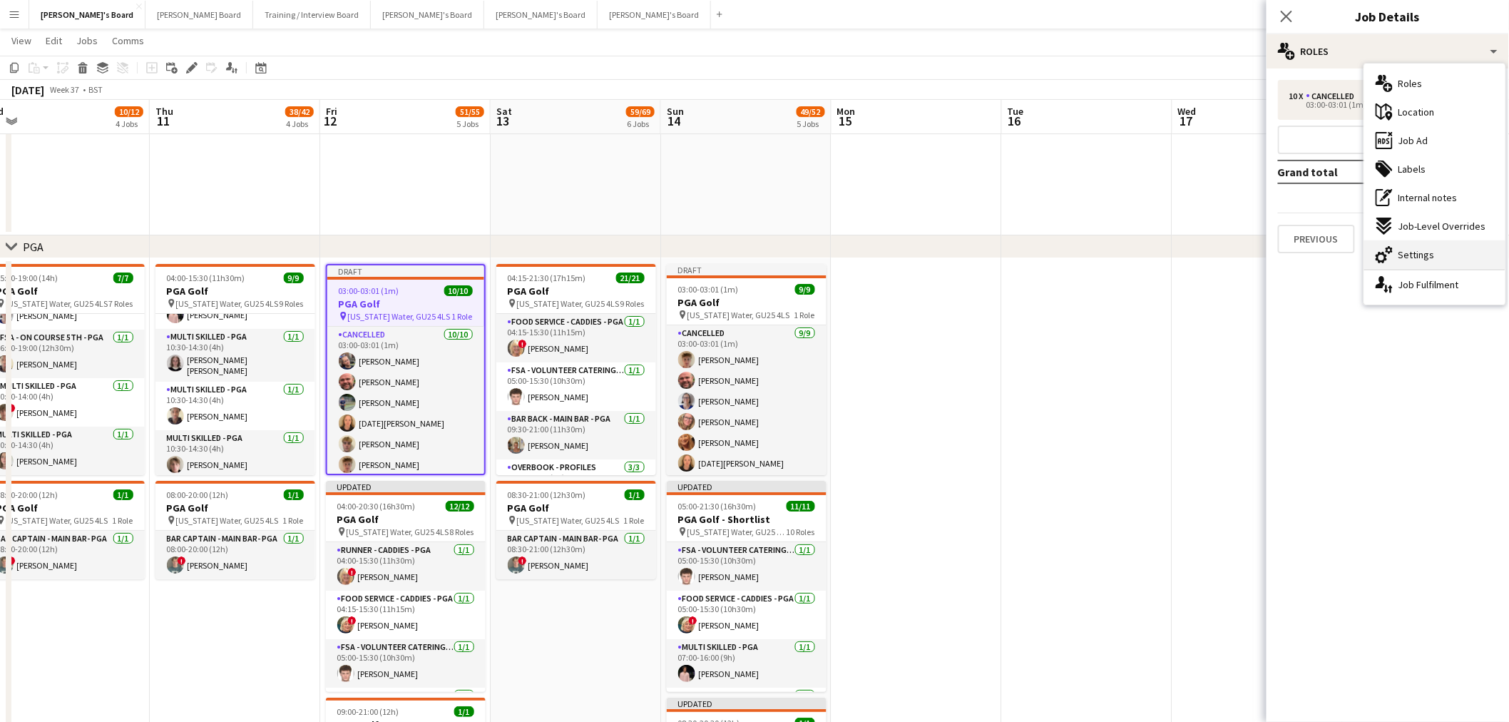
click at [1417, 255] on span "Settings" at bounding box center [1417, 254] width 36 height 13
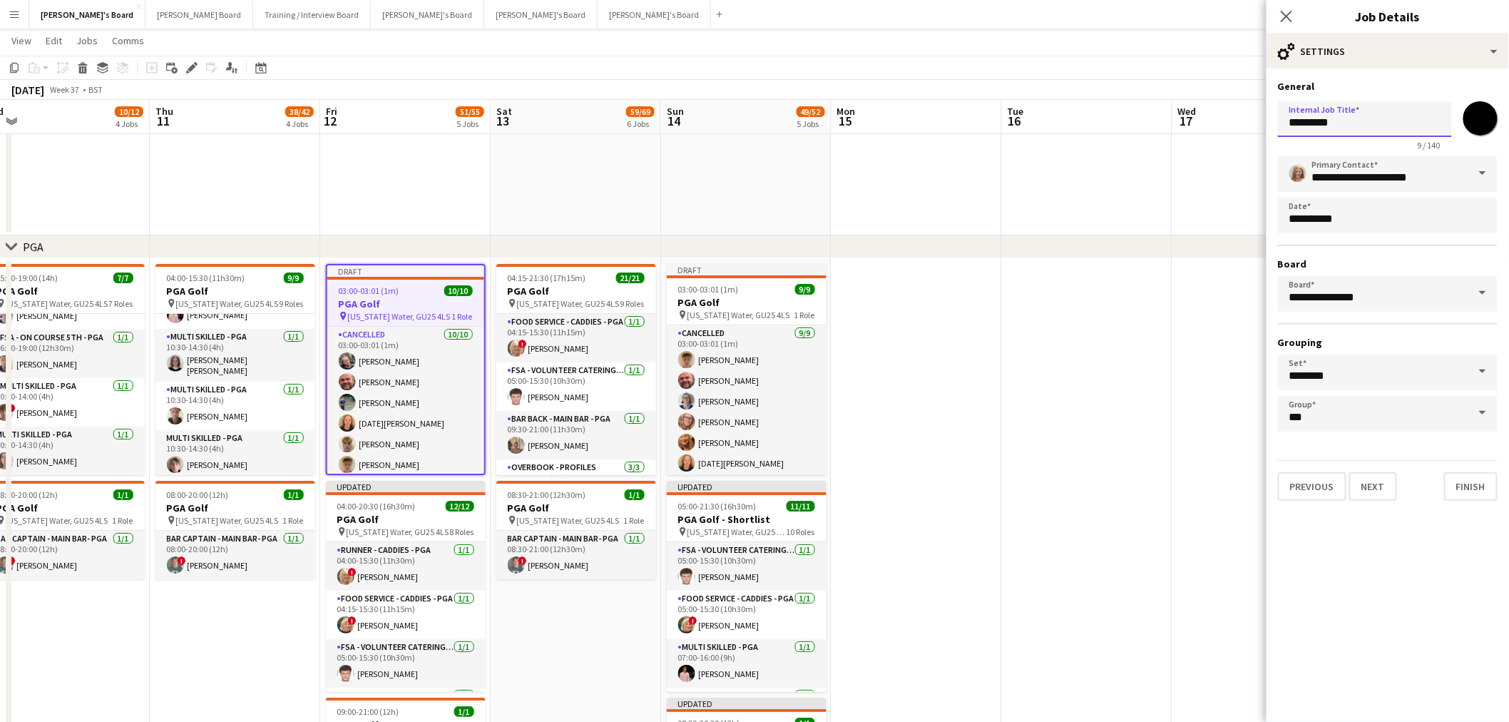
drag, startPoint x: 1345, startPoint y: 127, endPoint x: 706, endPoint y: 244, distance: 649.0
paste input "**********"
click at [718, 300] on h3 "PGA Golf" at bounding box center [747, 302] width 160 height 13
type input "********"
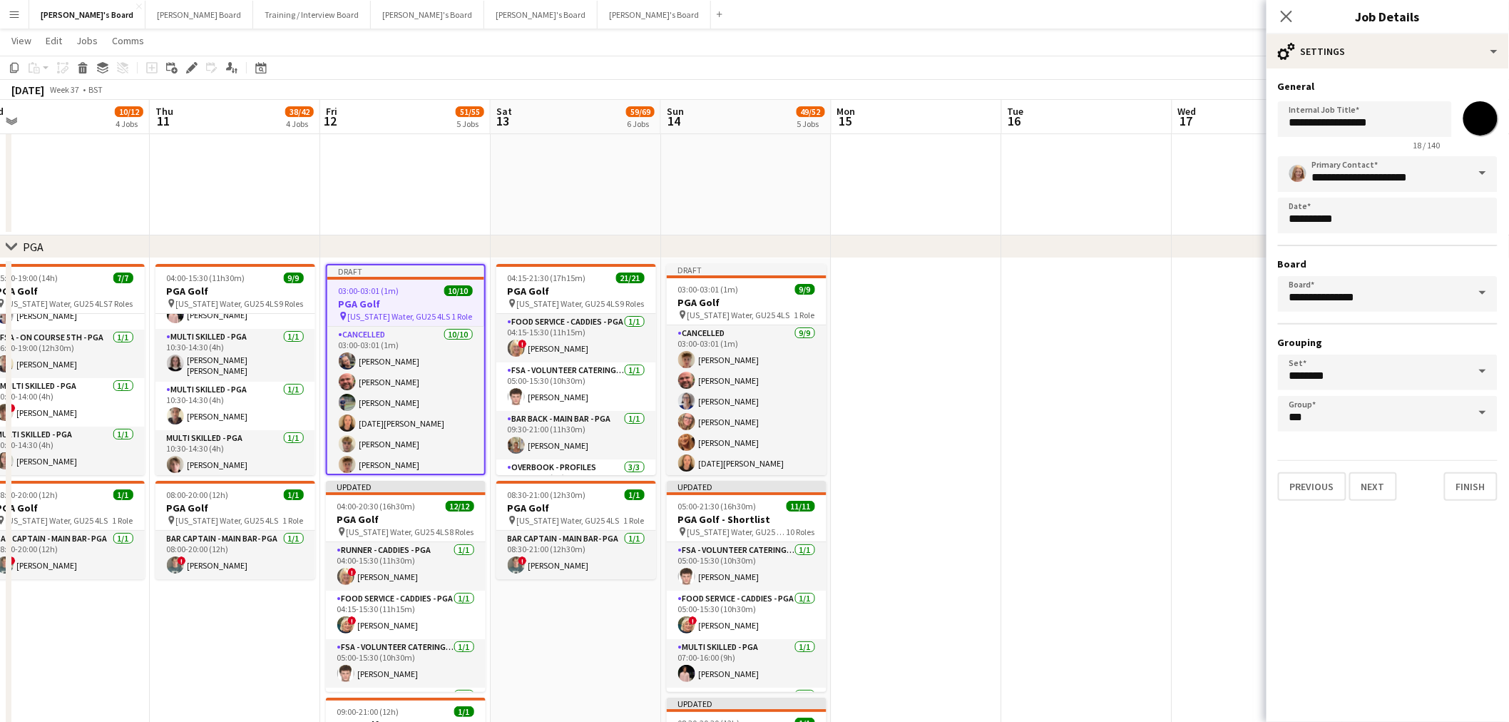
type input "*******"
type input "**********"
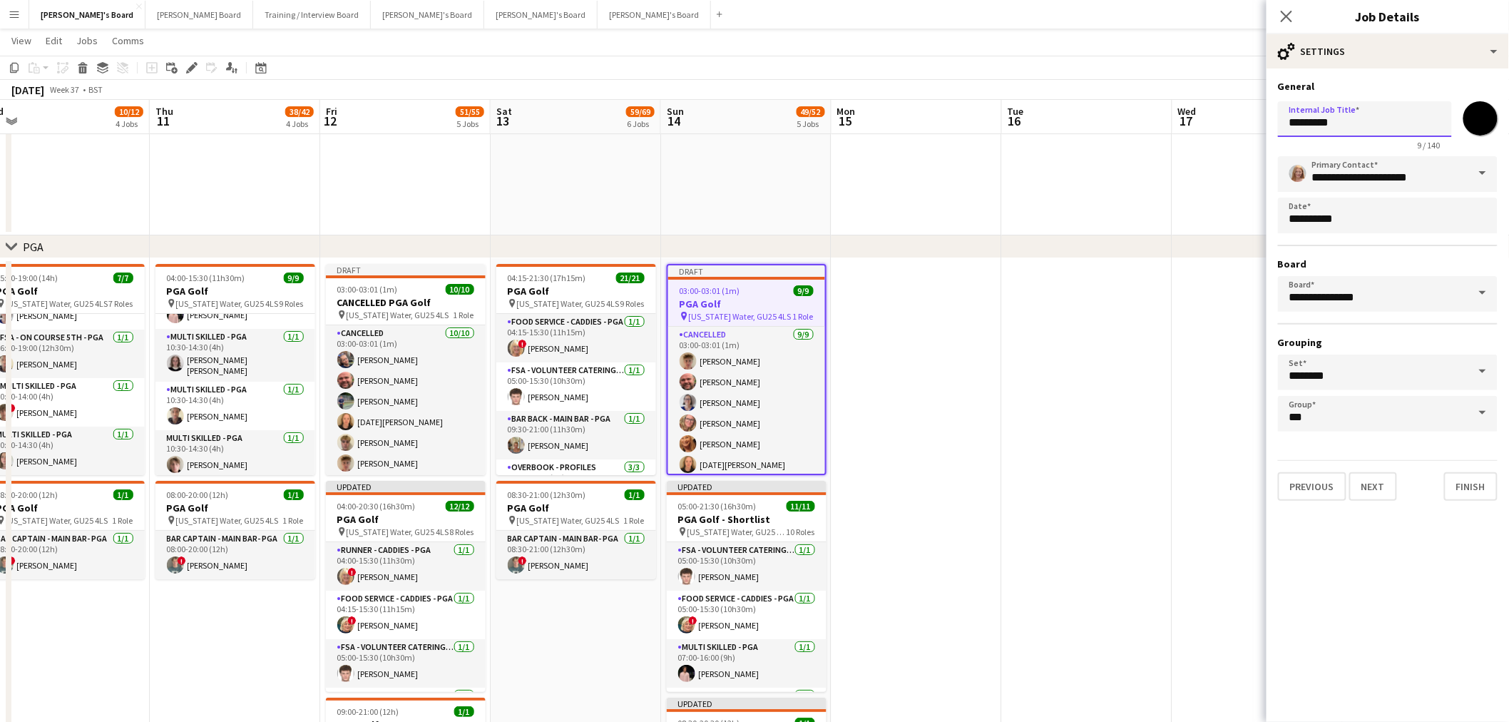
drag, startPoint x: 1377, startPoint y: 128, endPoint x: 676, endPoint y: 220, distance: 707.1
paste input "**********"
type input "**********"
click at [915, 491] on app-date-cell at bounding box center [917, 547] width 170 height 579
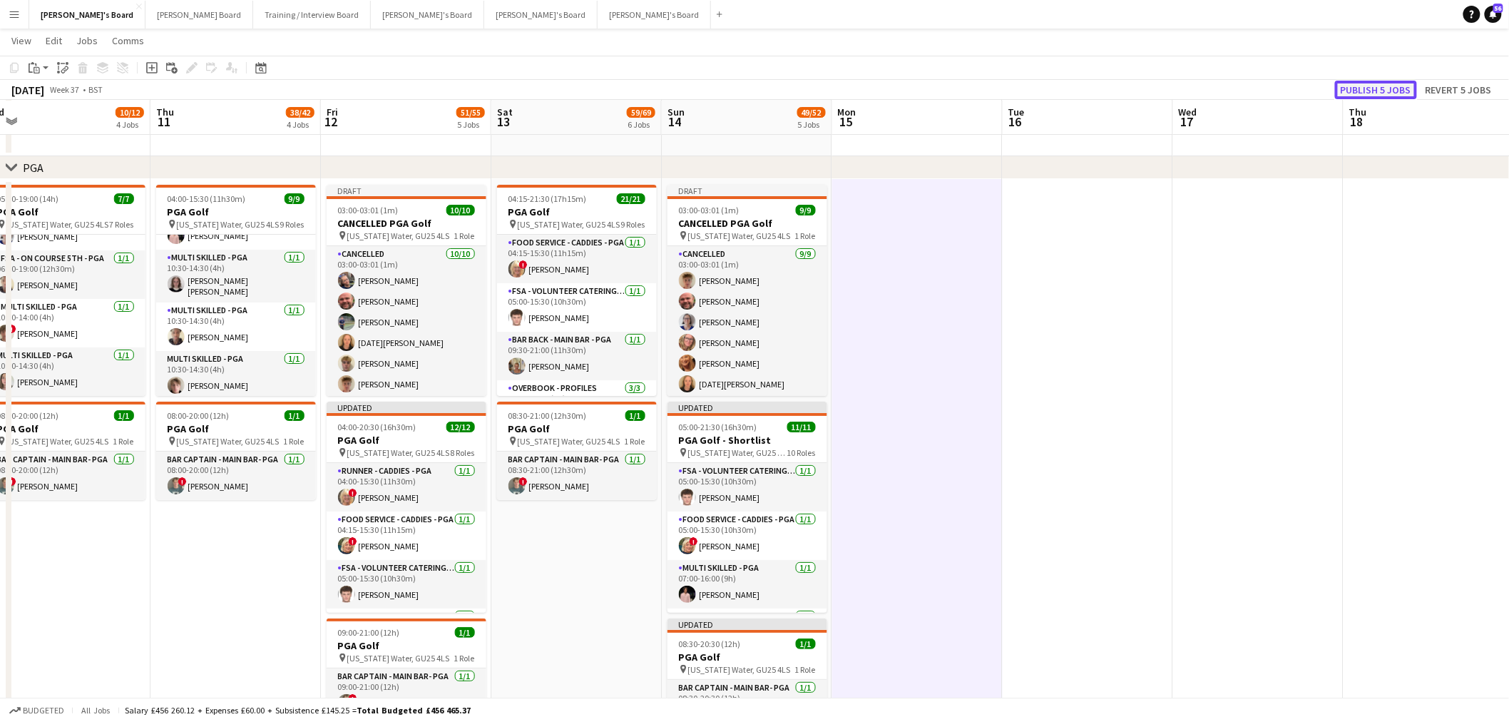
click at [1387, 83] on button "Publish 5 jobs" at bounding box center [1376, 90] width 82 height 19
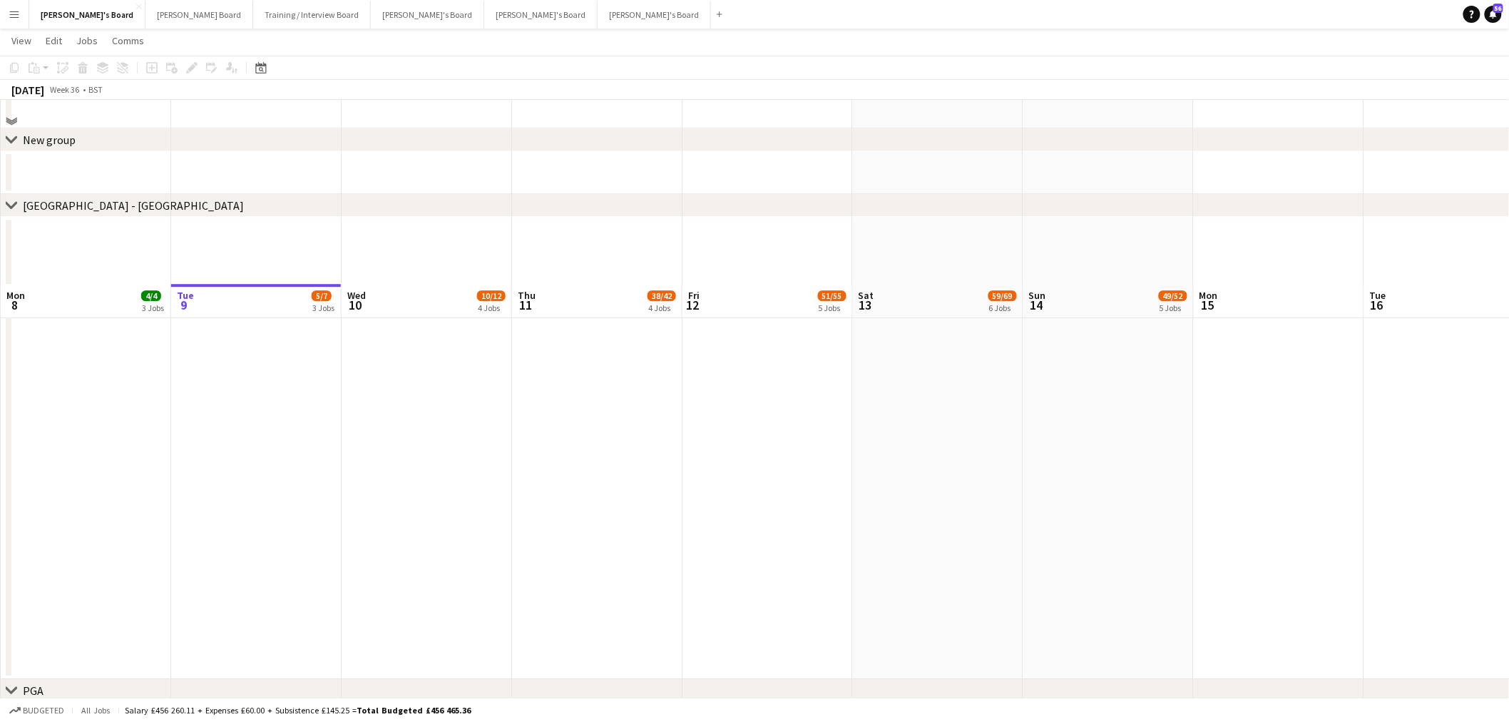
scroll to position [1981, 0]
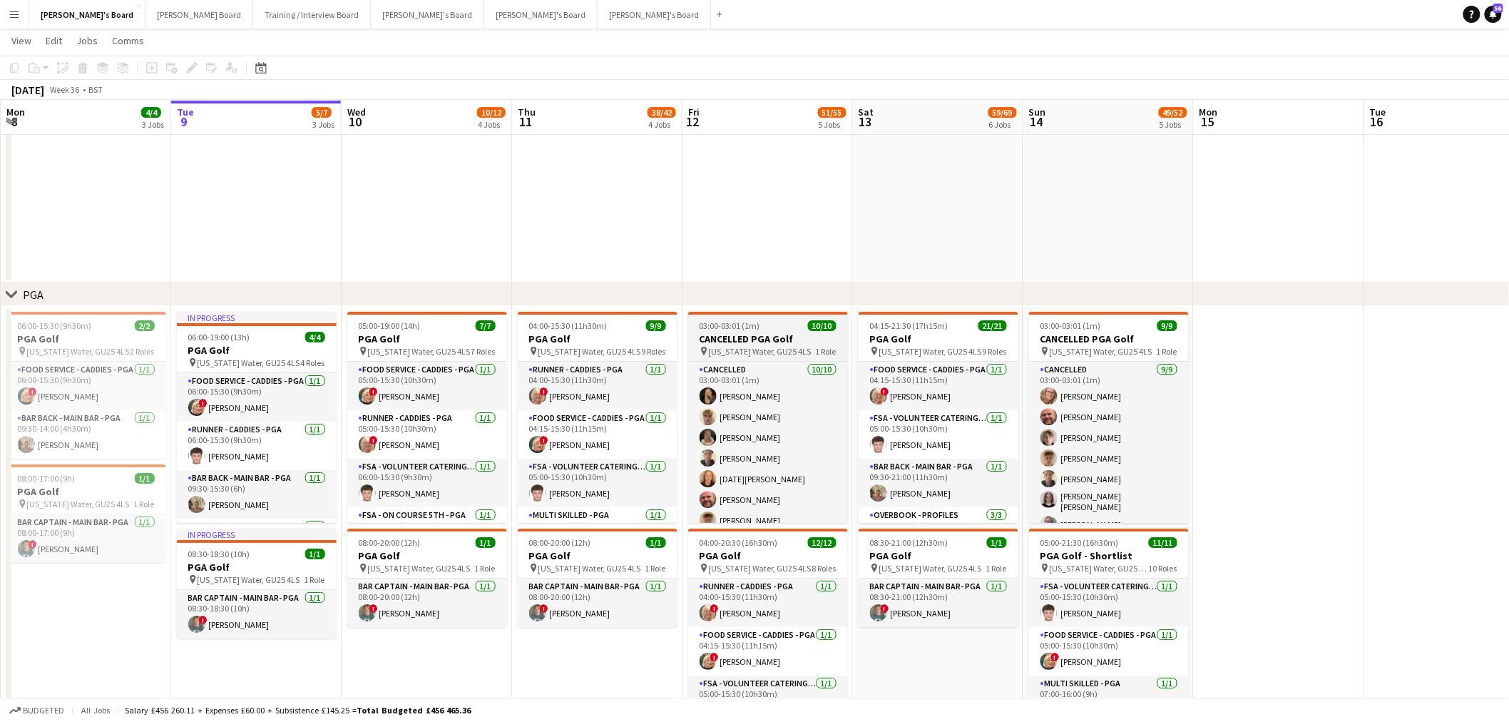
click at [787, 334] on h3 "CANCELLED PGA Golf" at bounding box center [768, 338] width 160 height 13
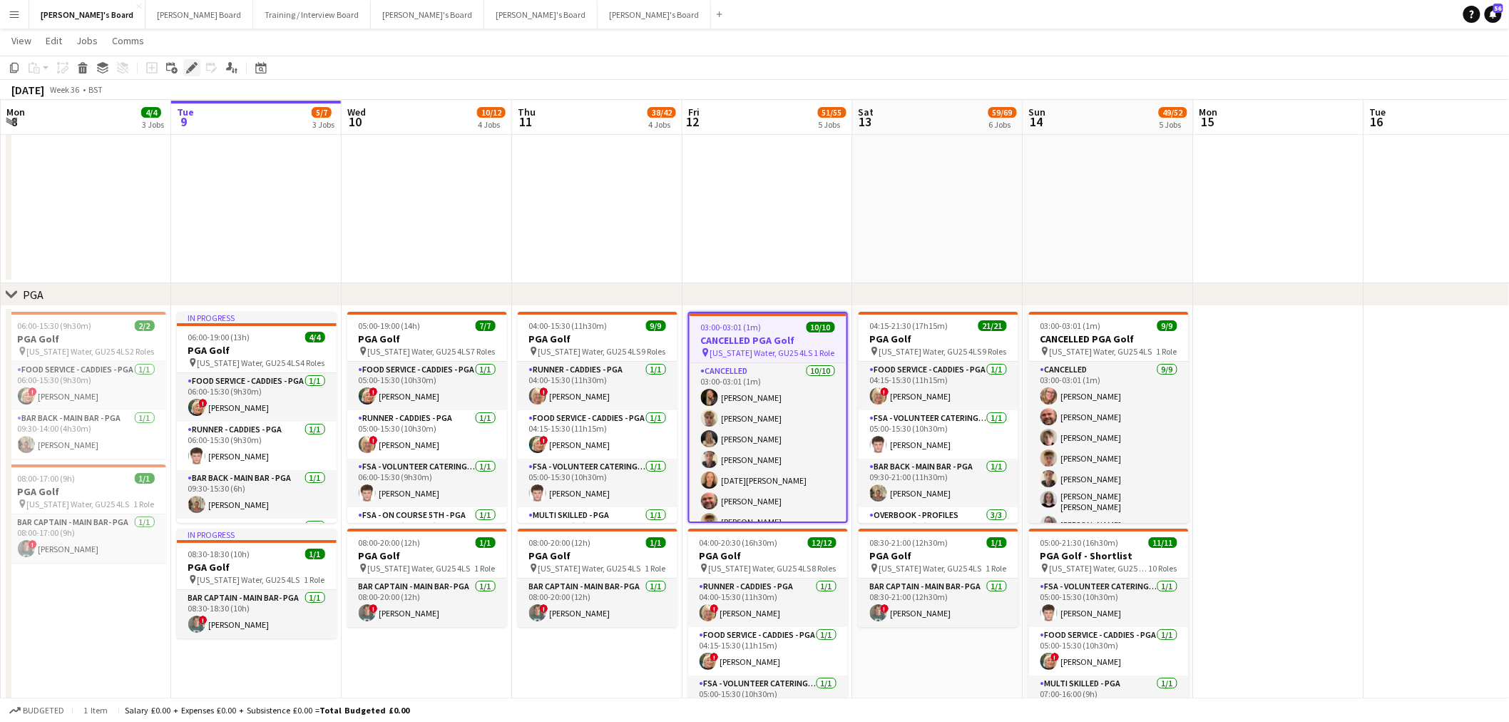
click at [190, 68] on icon at bounding box center [192, 68] width 8 height 8
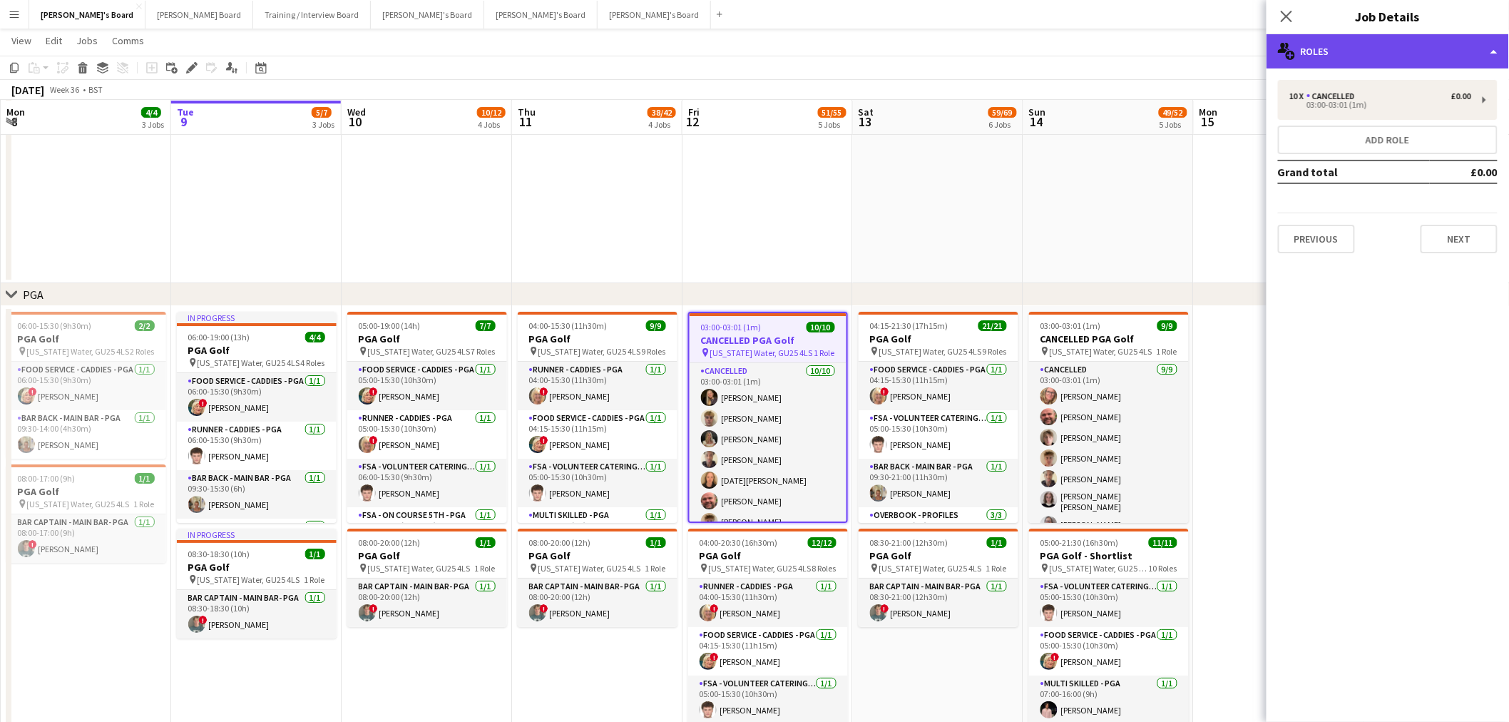
click at [1392, 46] on div "multiple-users-add Roles" at bounding box center [1388, 51] width 243 height 34
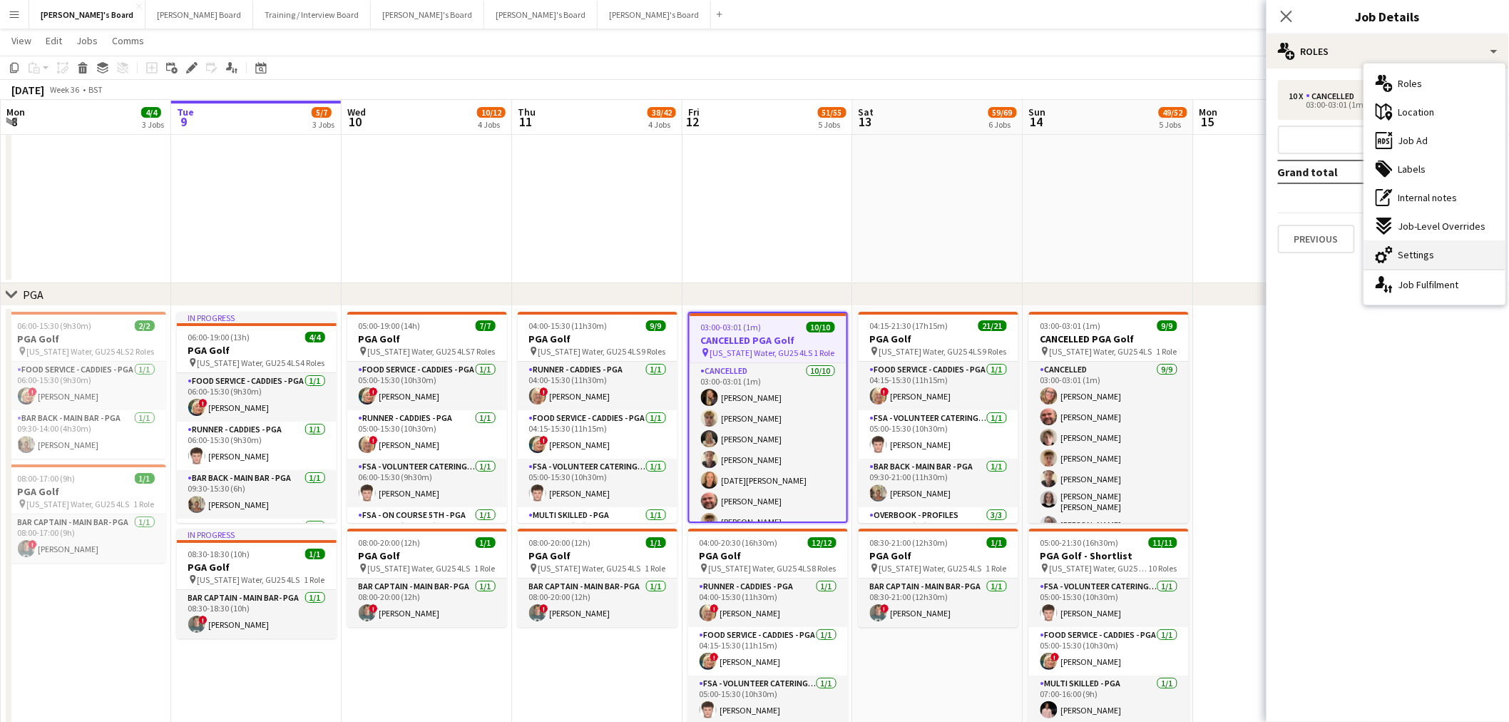
click at [1414, 250] on span "Settings" at bounding box center [1417, 254] width 36 height 13
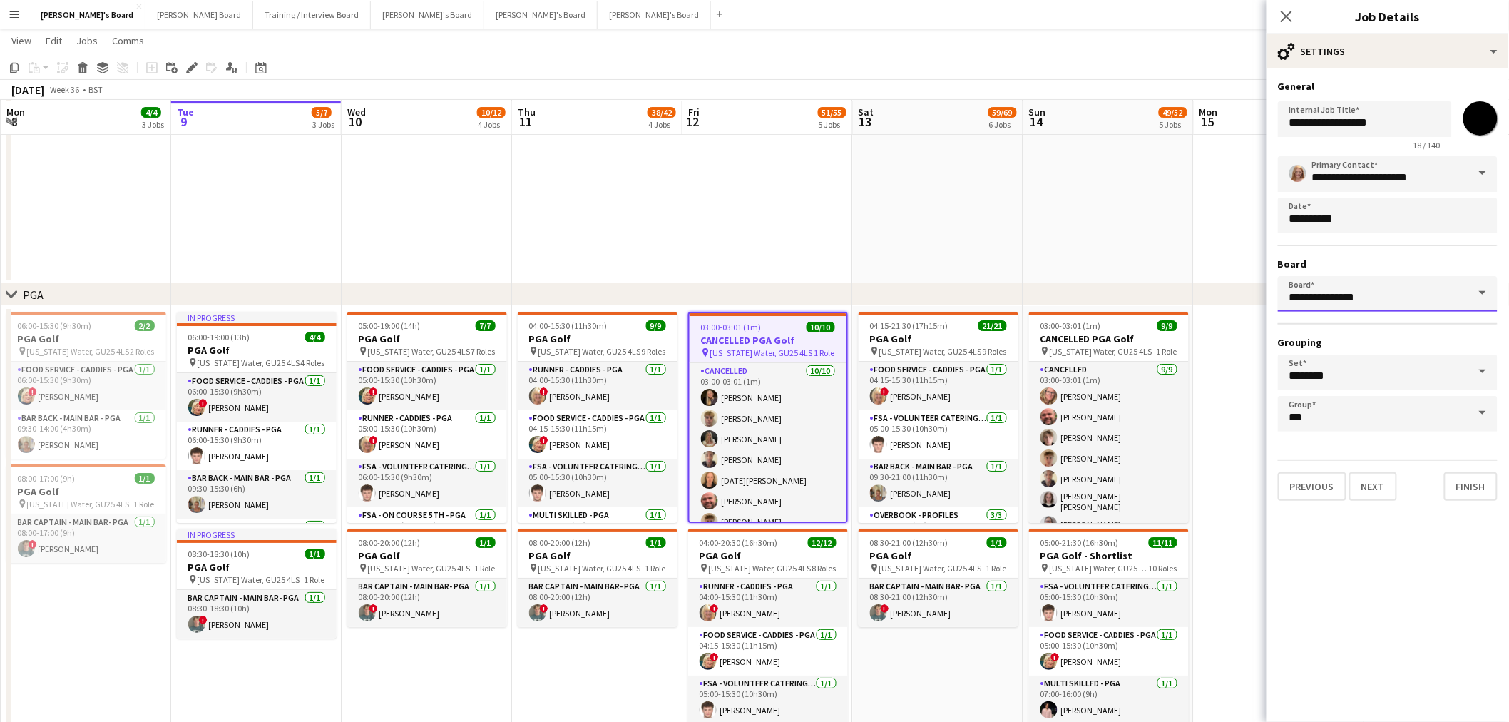
click at [1374, 282] on input "**********" at bounding box center [1388, 294] width 220 height 36
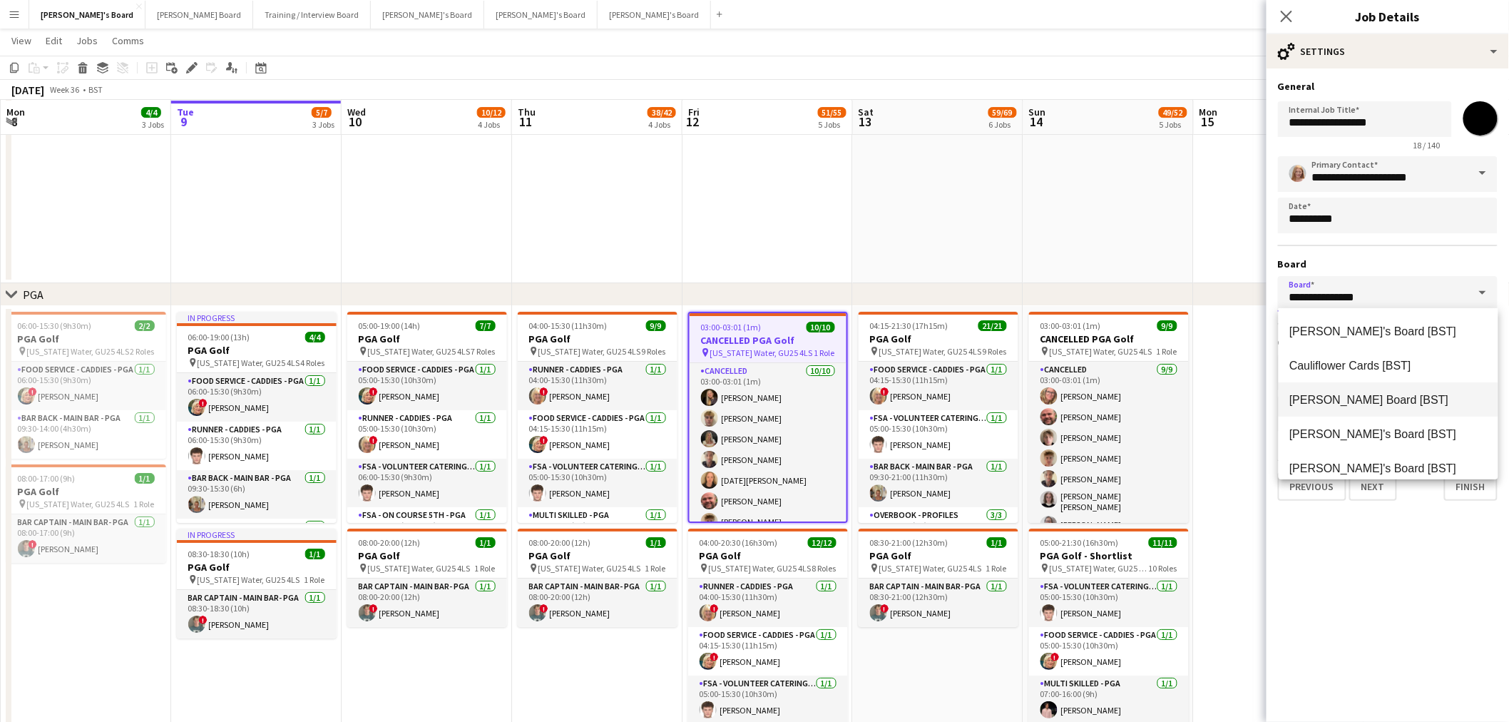
scroll to position [46, 0]
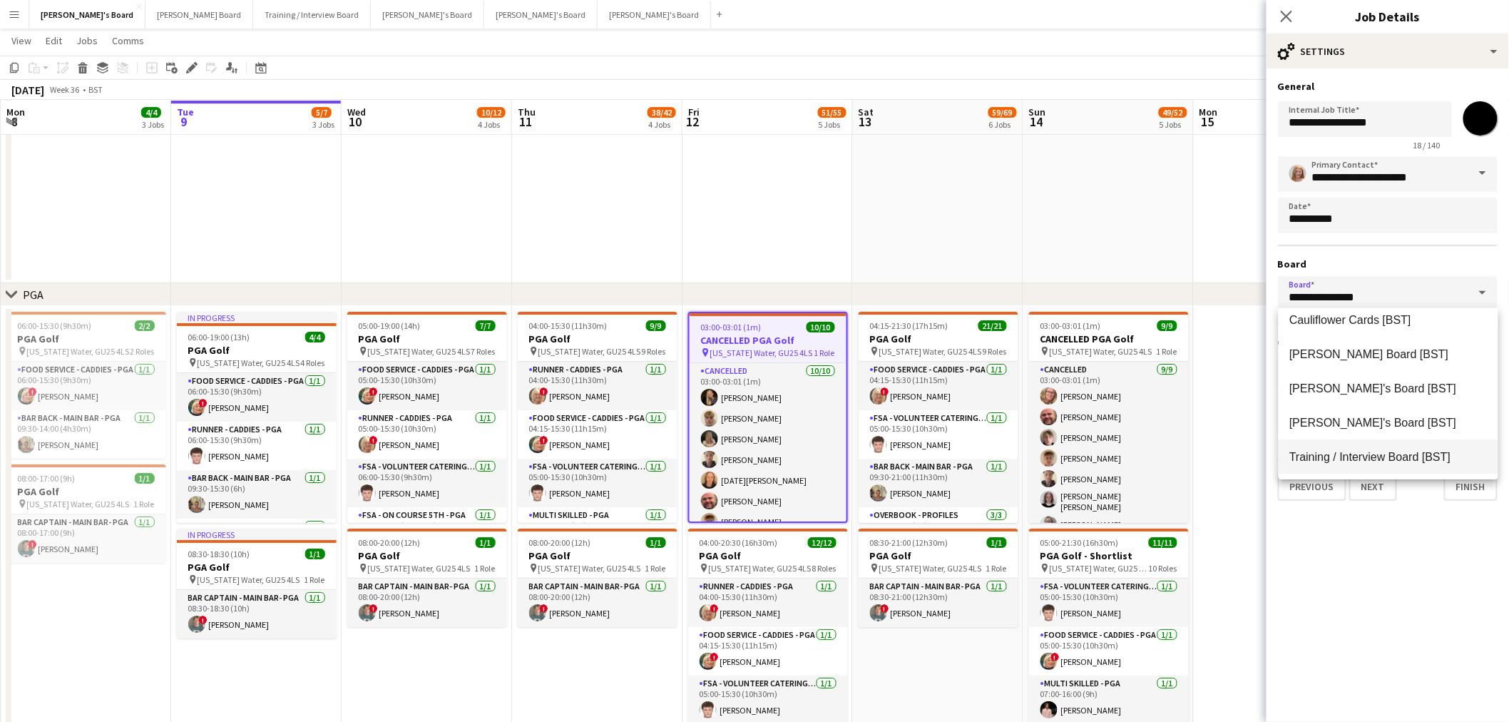
click at [1366, 462] on span "Training / Interview Board [BST]" at bounding box center [1388, 457] width 197 height 14
type input "**********"
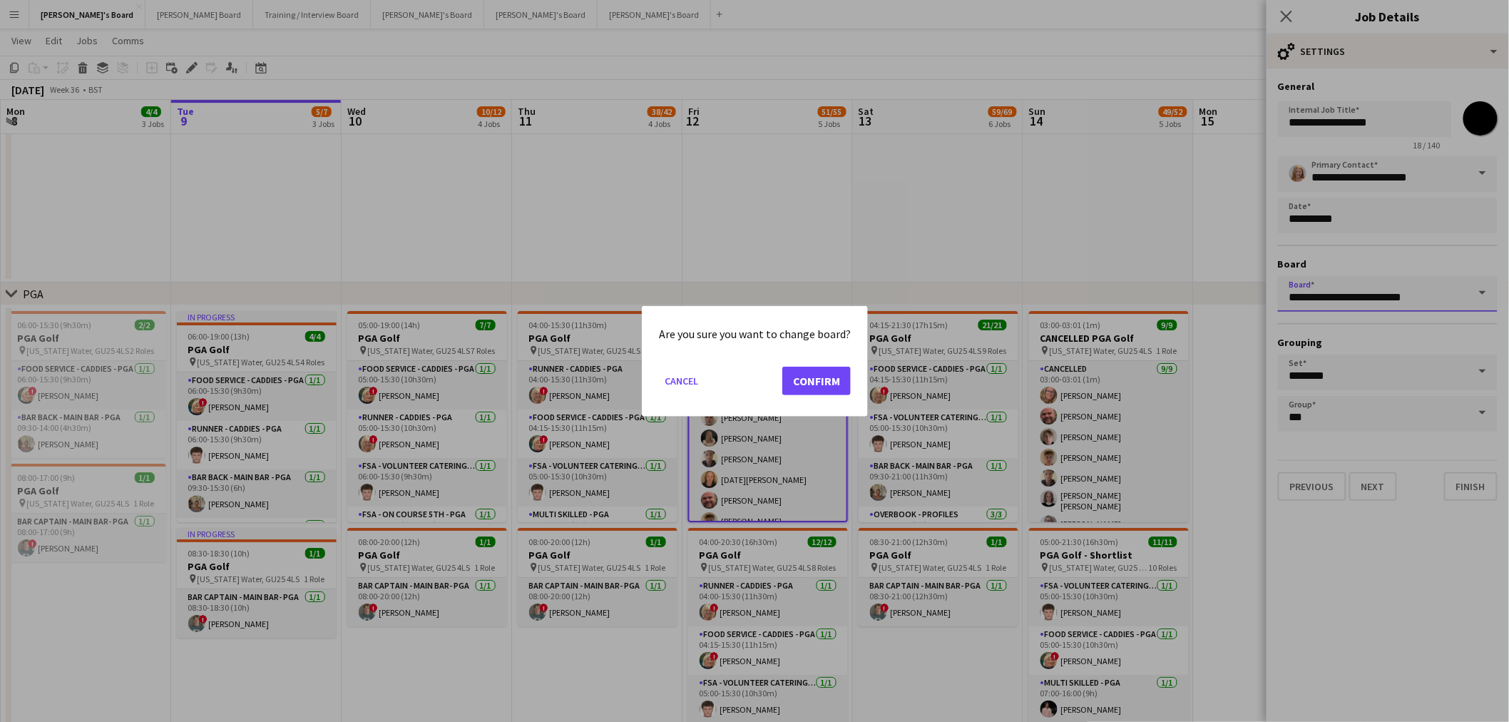
scroll to position [0, 0]
click at [824, 382] on button "Confirm" at bounding box center [816, 380] width 68 height 29
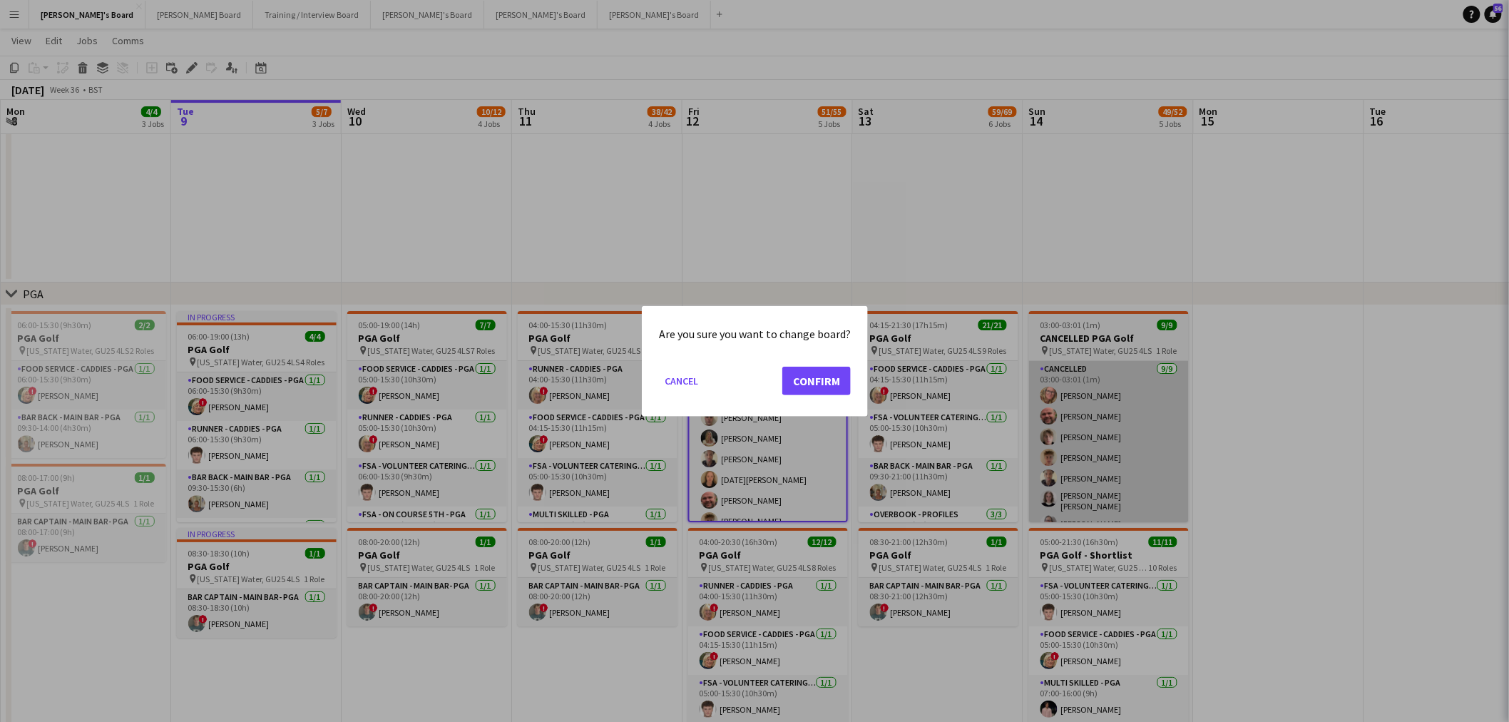
type input "**********"
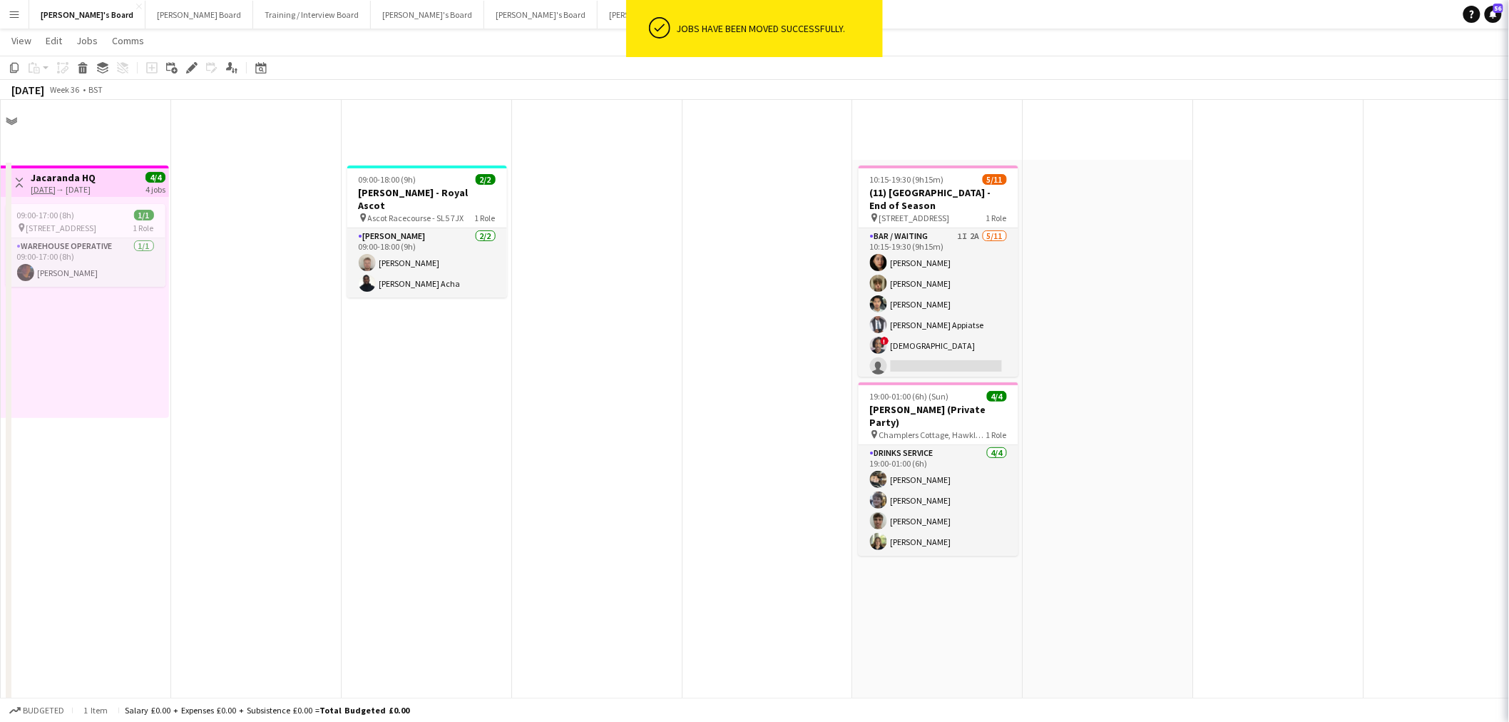
scroll to position [1981, 0]
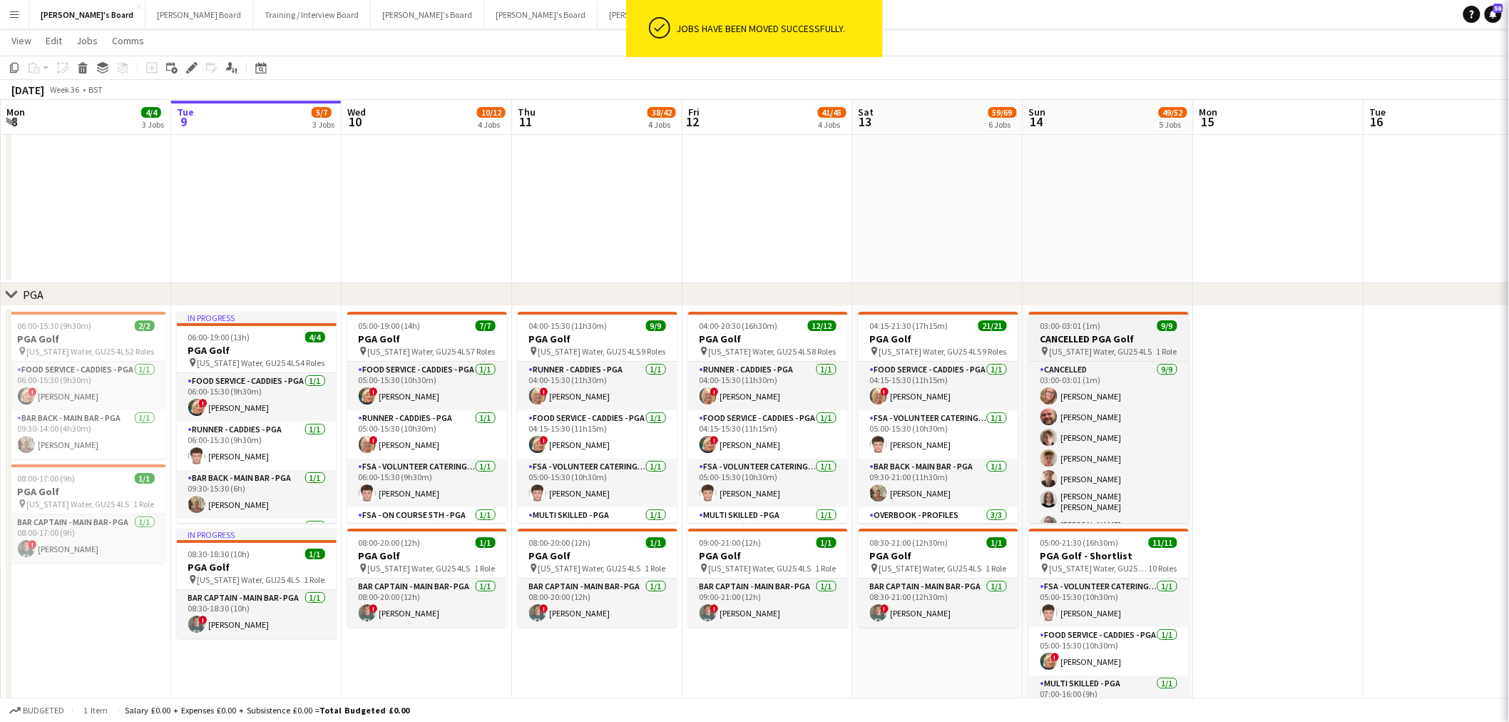
click at [1071, 332] on h3 "CANCELLED PGA Golf" at bounding box center [1109, 338] width 160 height 13
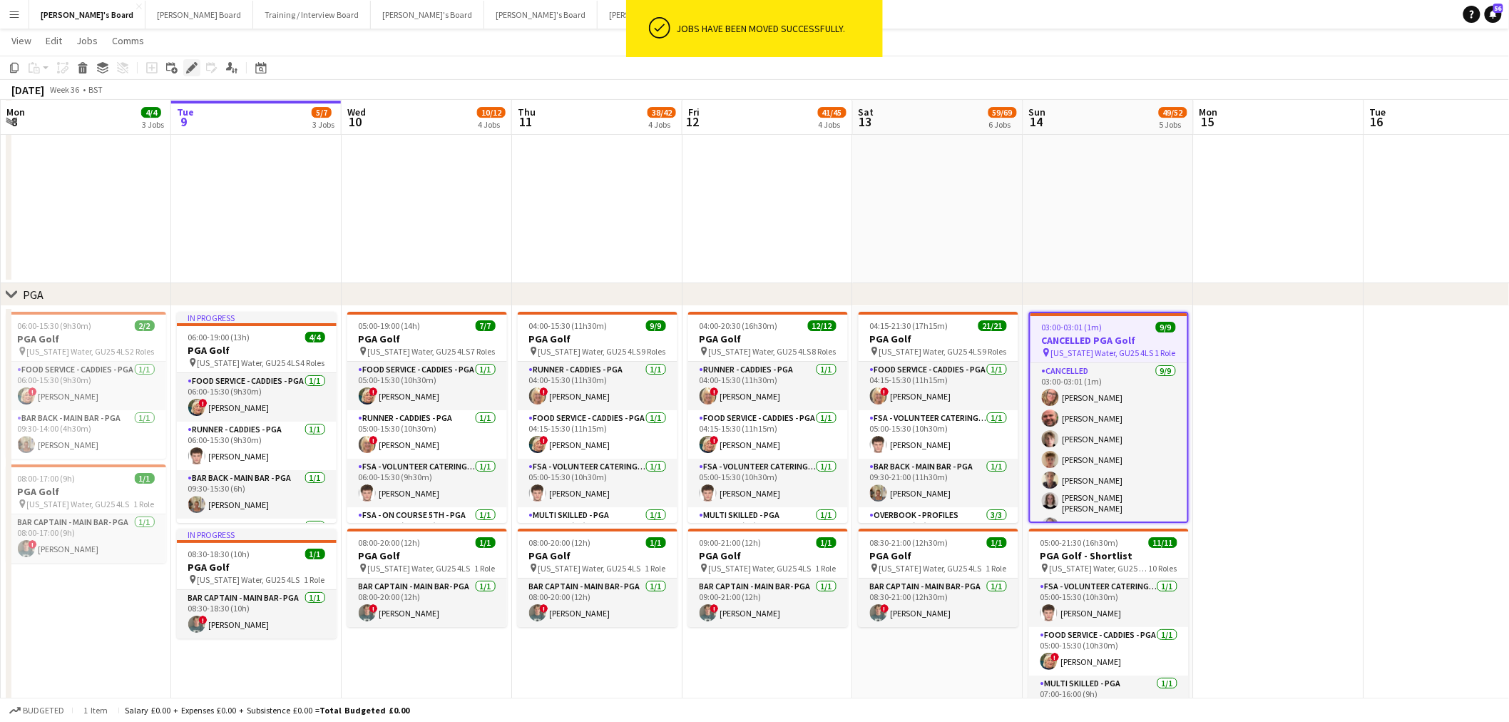
click at [188, 60] on div "Edit" at bounding box center [191, 67] width 17 height 17
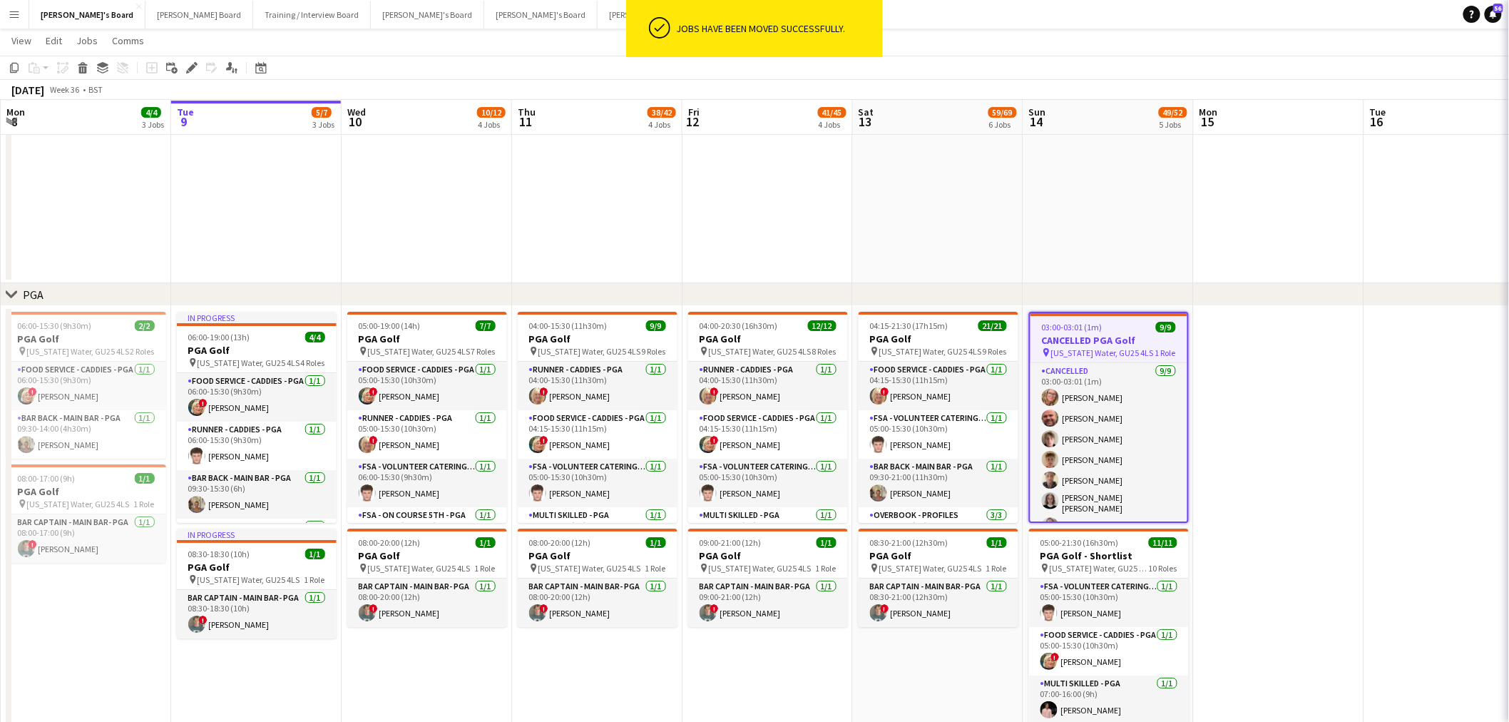
type input "*******"
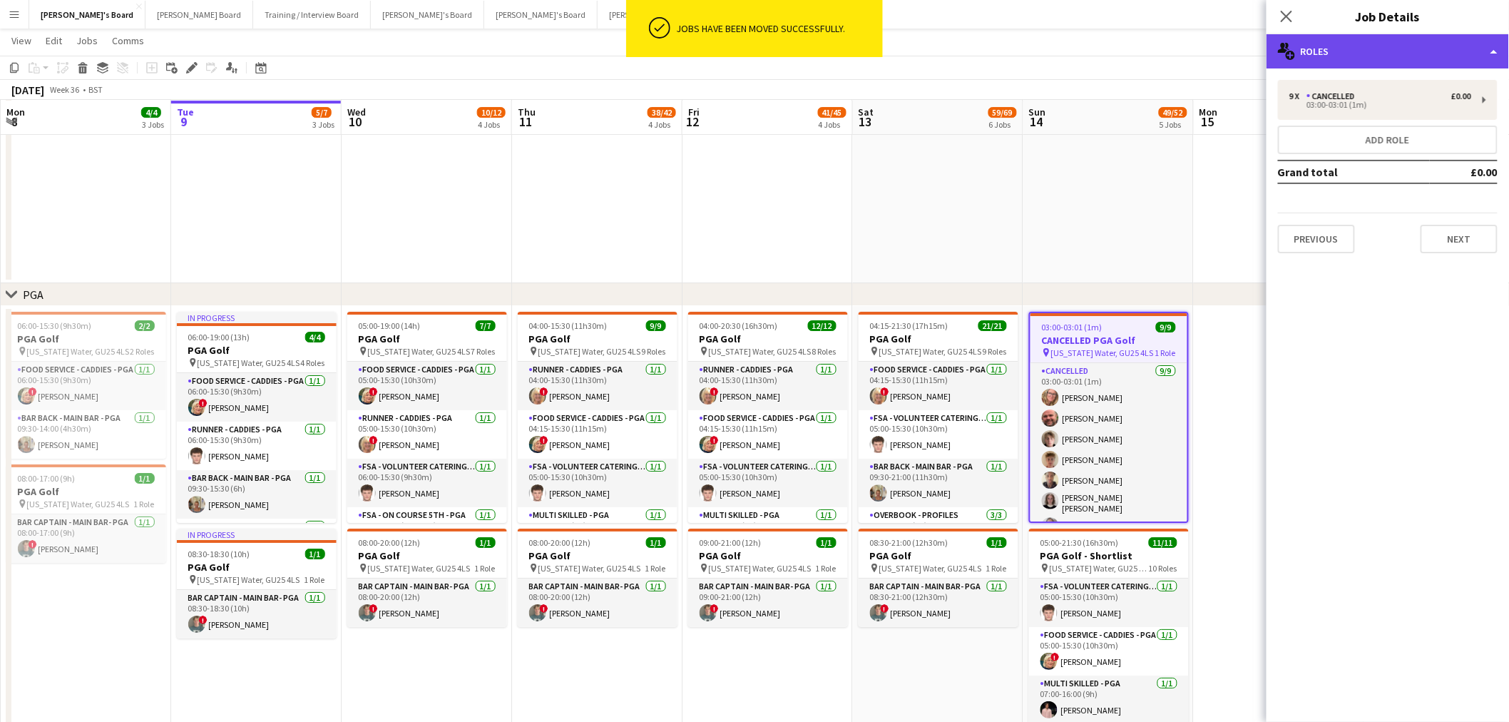
click at [1365, 53] on div "multiple-users-add Roles" at bounding box center [1388, 51] width 243 height 34
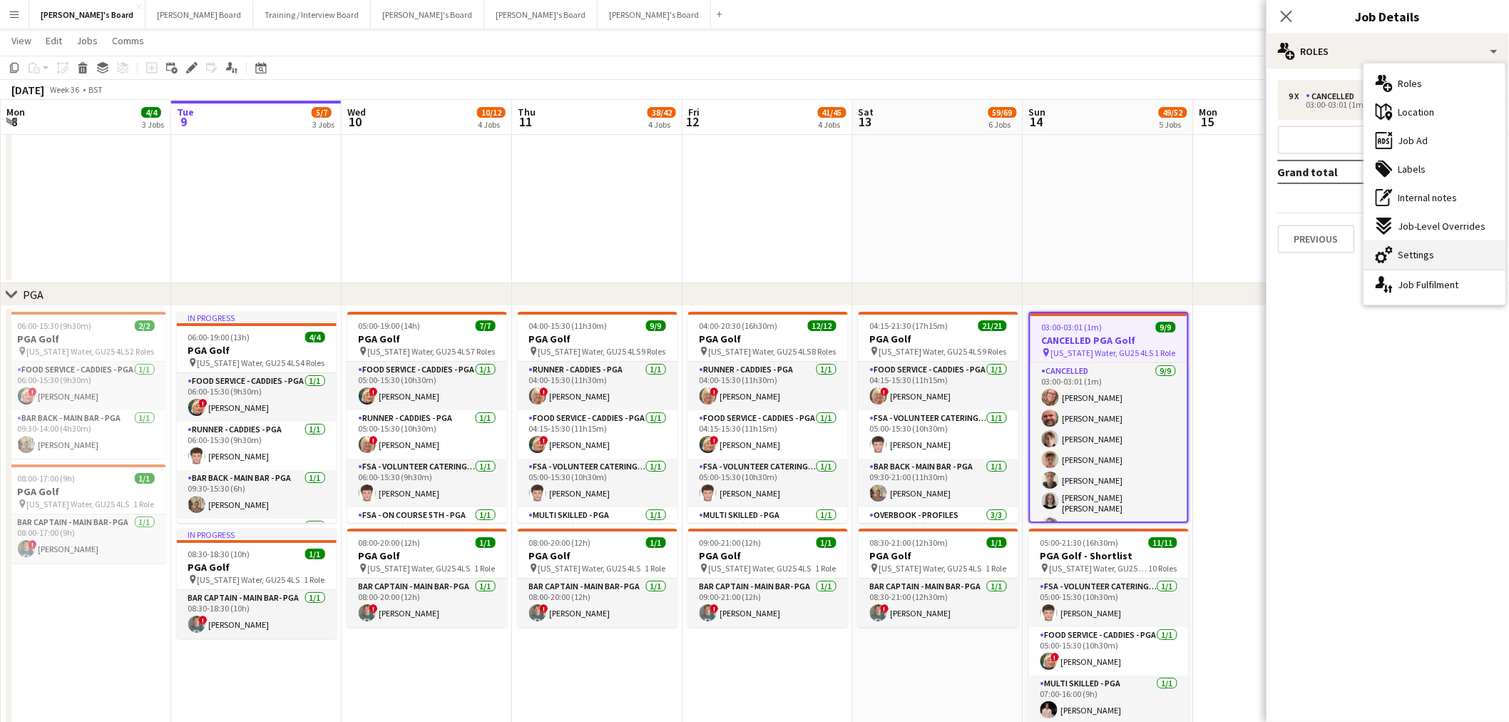
click at [1418, 261] on div "cog-double-3 Settings" at bounding box center [1435, 254] width 141 height 29
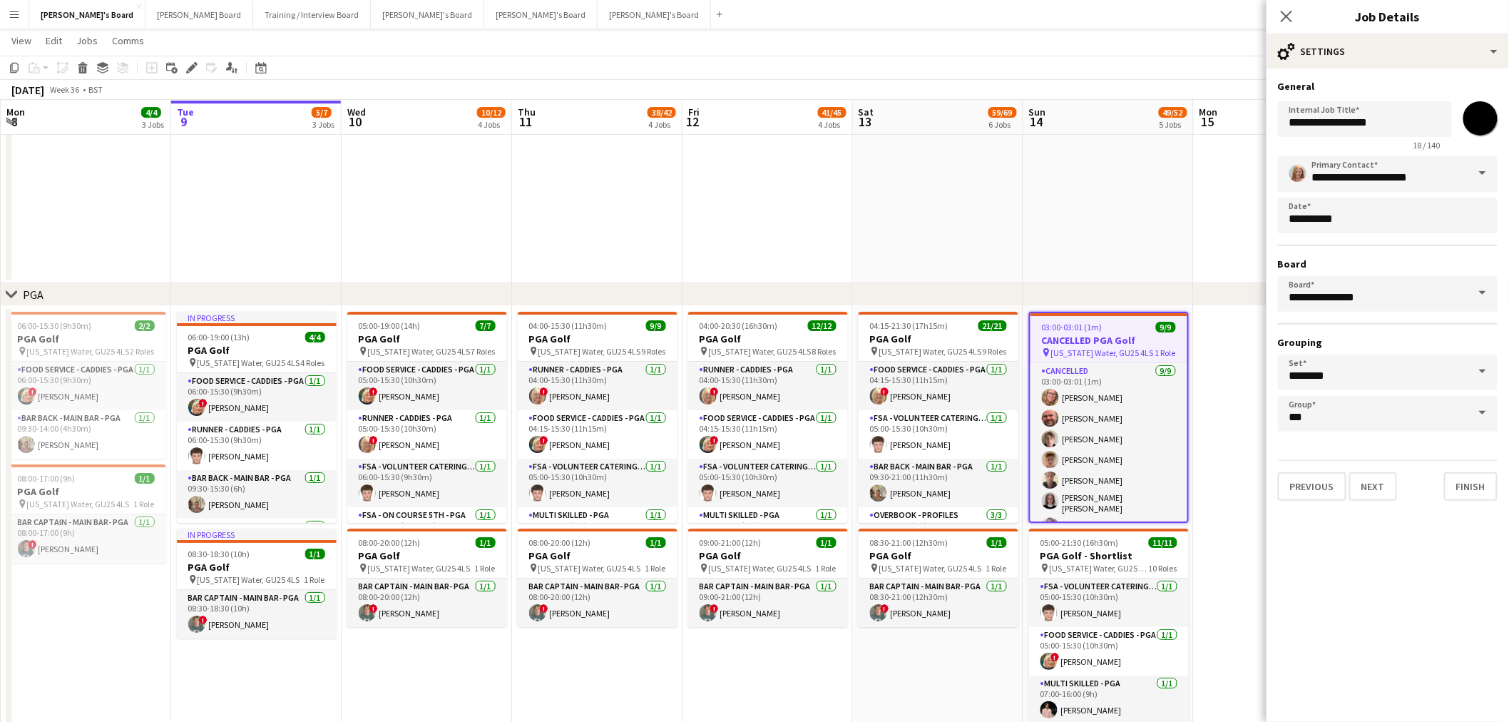
click at [1375, 272] on div "**********" at bounding box center [1388, 293] width 220 height 275
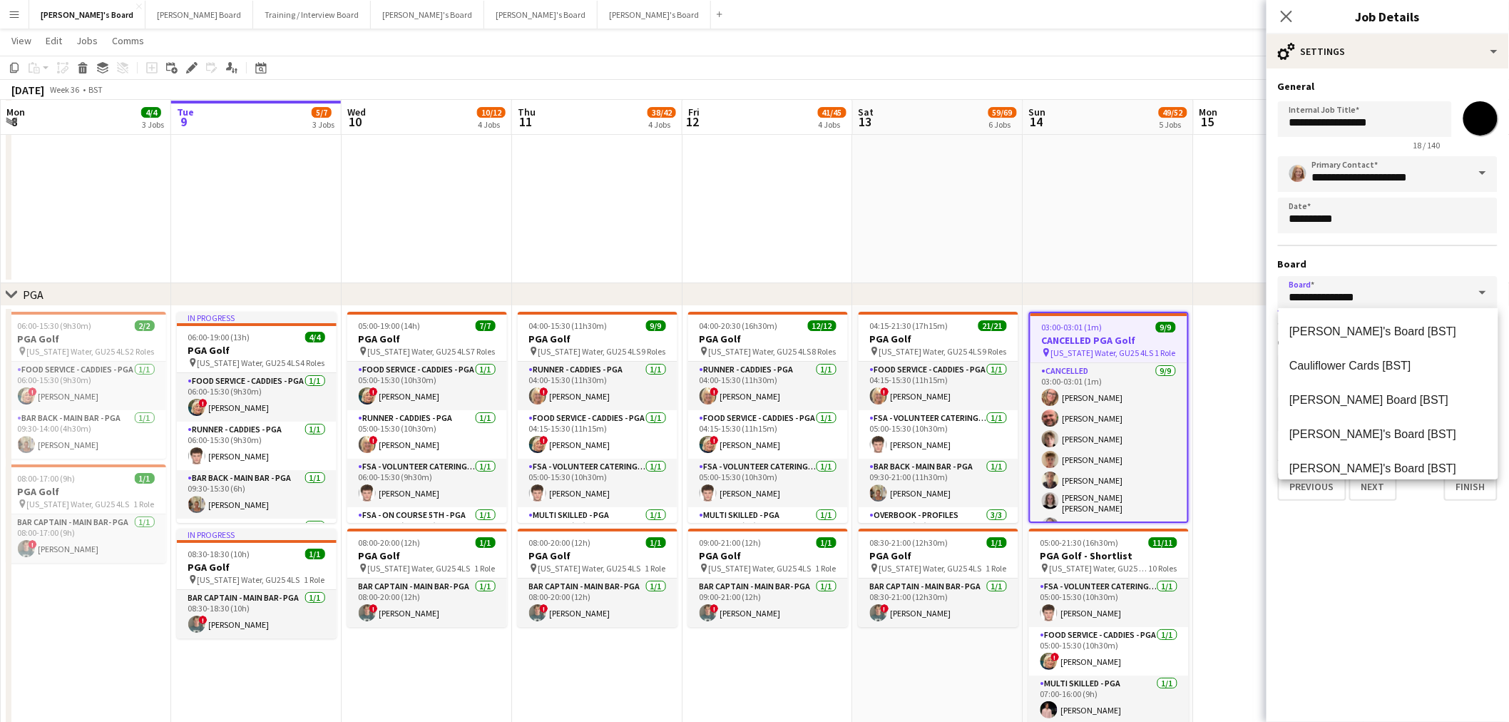
click at [1379, 294] on input "**********" at bounding box center [1388, 294] width 220 height 36
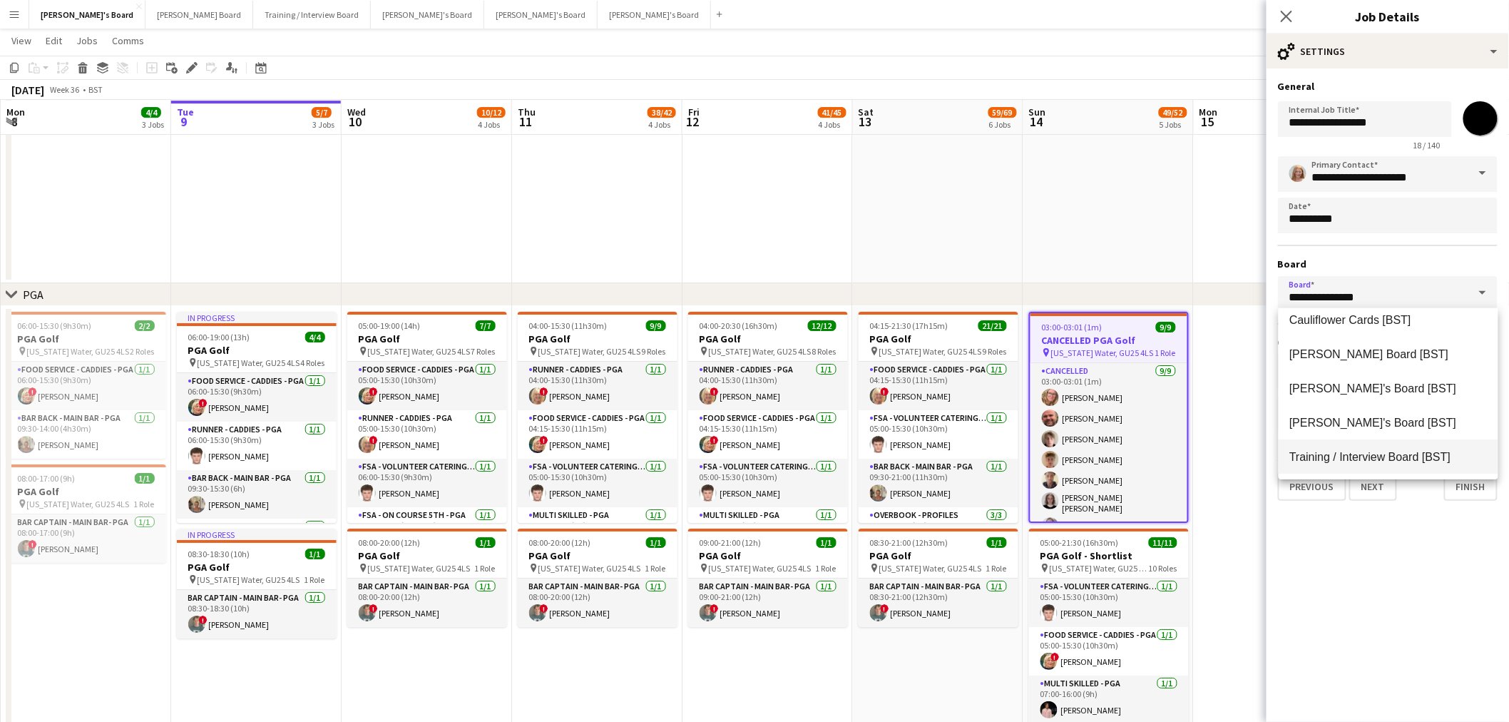
click at [1372, 454] on span "Training / Interview Board [BST]" at bounding box center [1370, 457] width 161 height 12
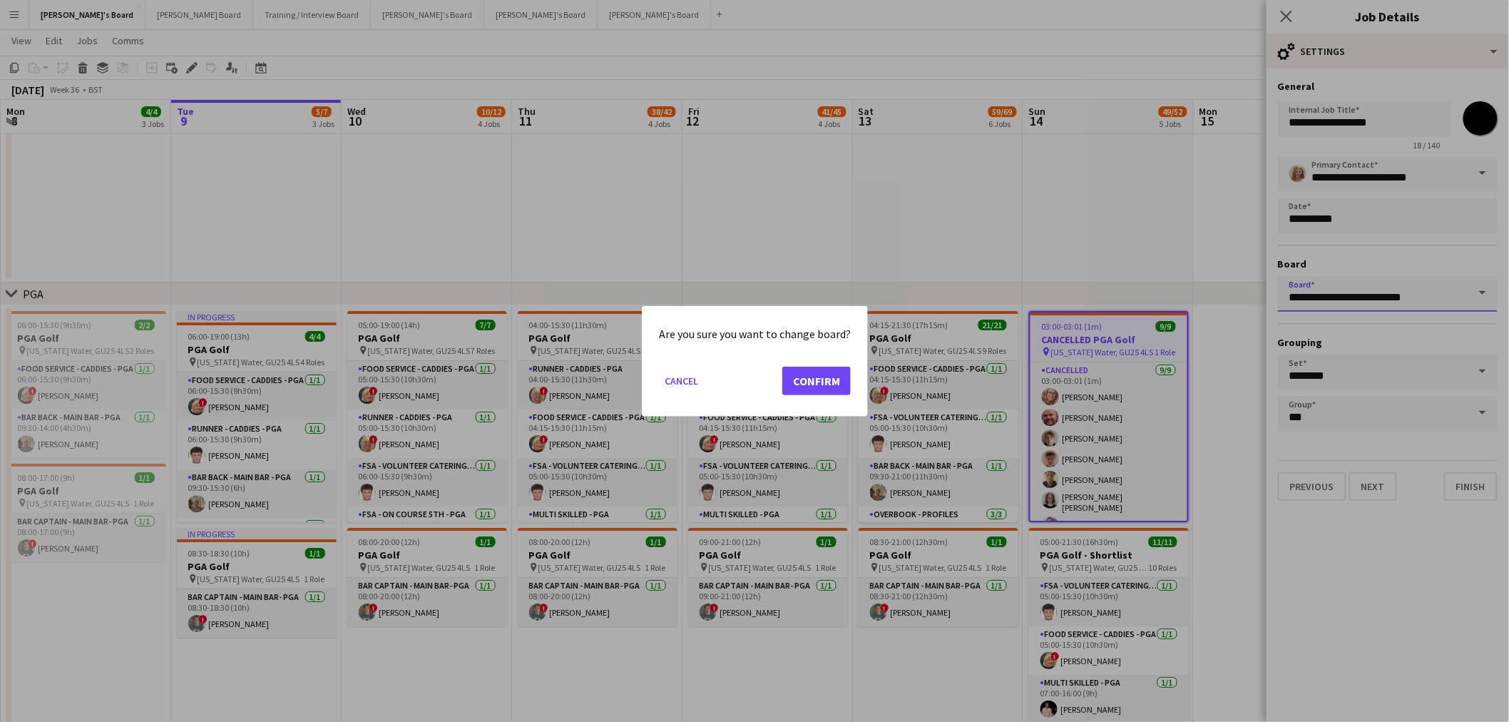
scroll to position [0, 0]
click at [885, 211] on div at bounding box center [754, 361] width 1509 height 722
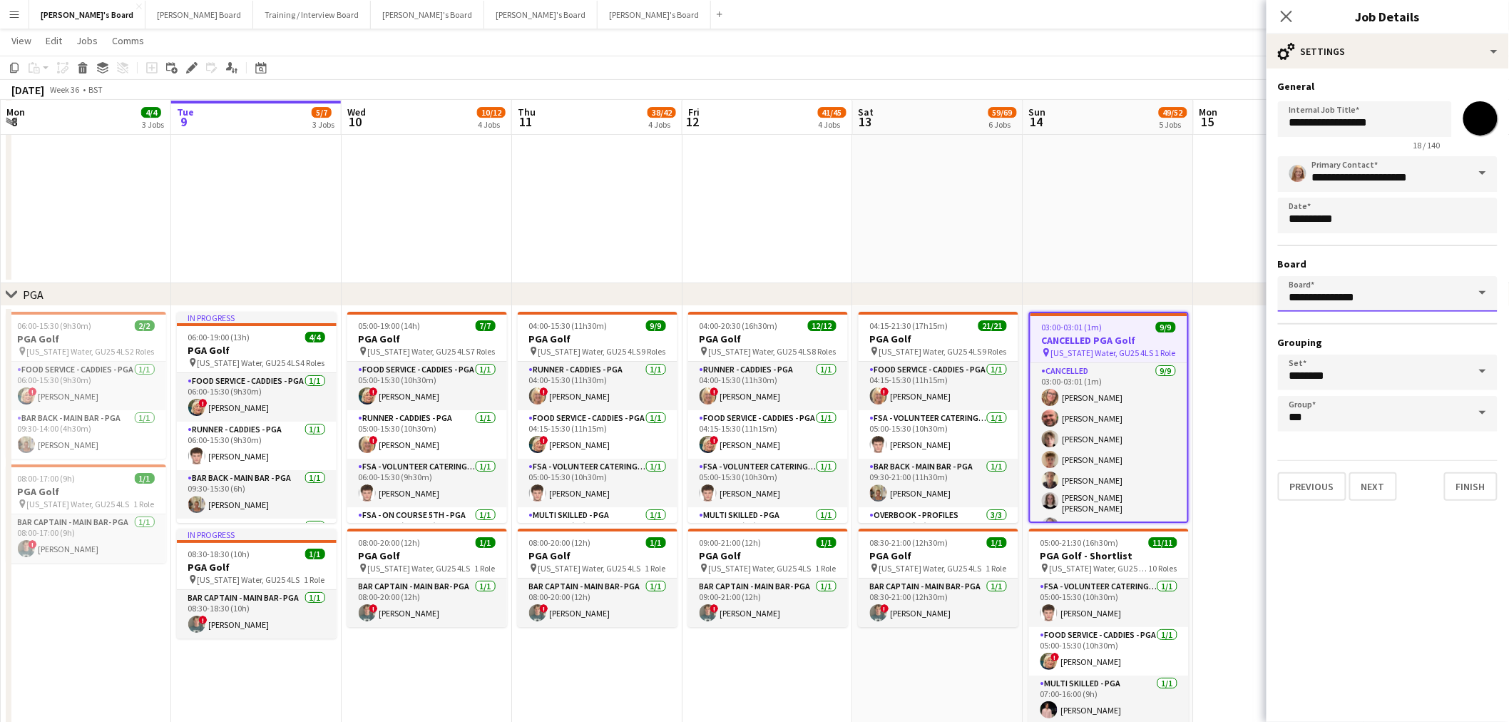
click at [1353, 301] on input "**********" at bounding box center [1388, 294] width 220 height 36
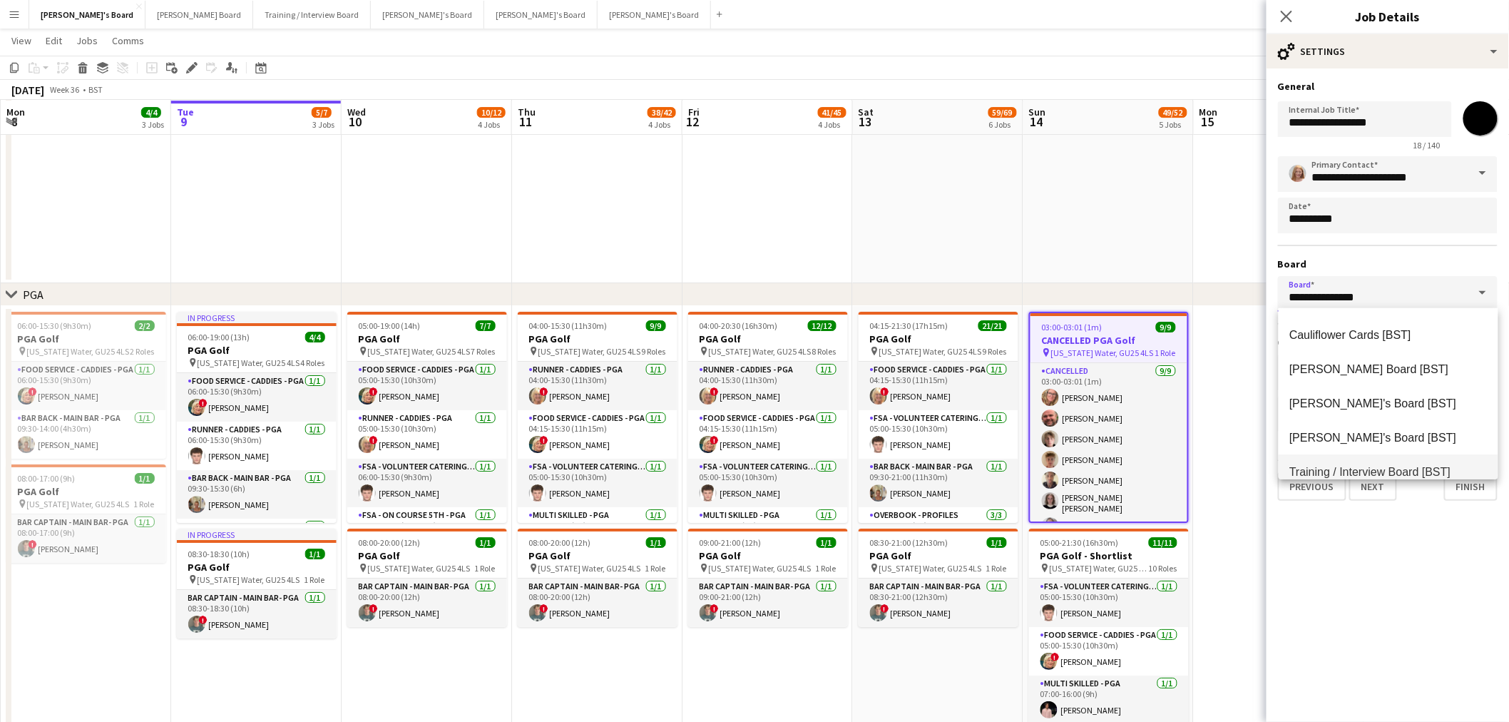
scroll to position [46, 0]
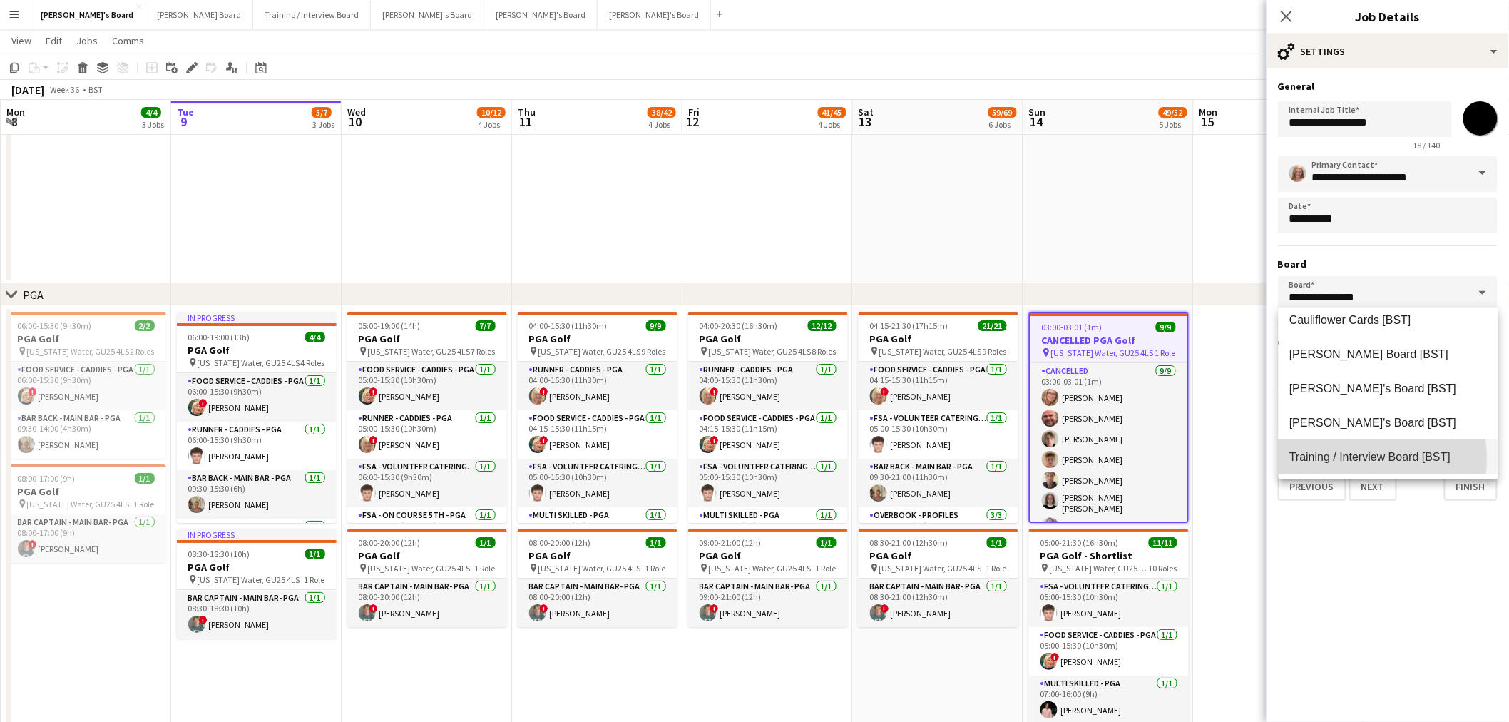
click at [1351, 459] on span "Training / Interview Board [BST]" at bounding box center [1370, 457] width 161 height 12
type input "**********"
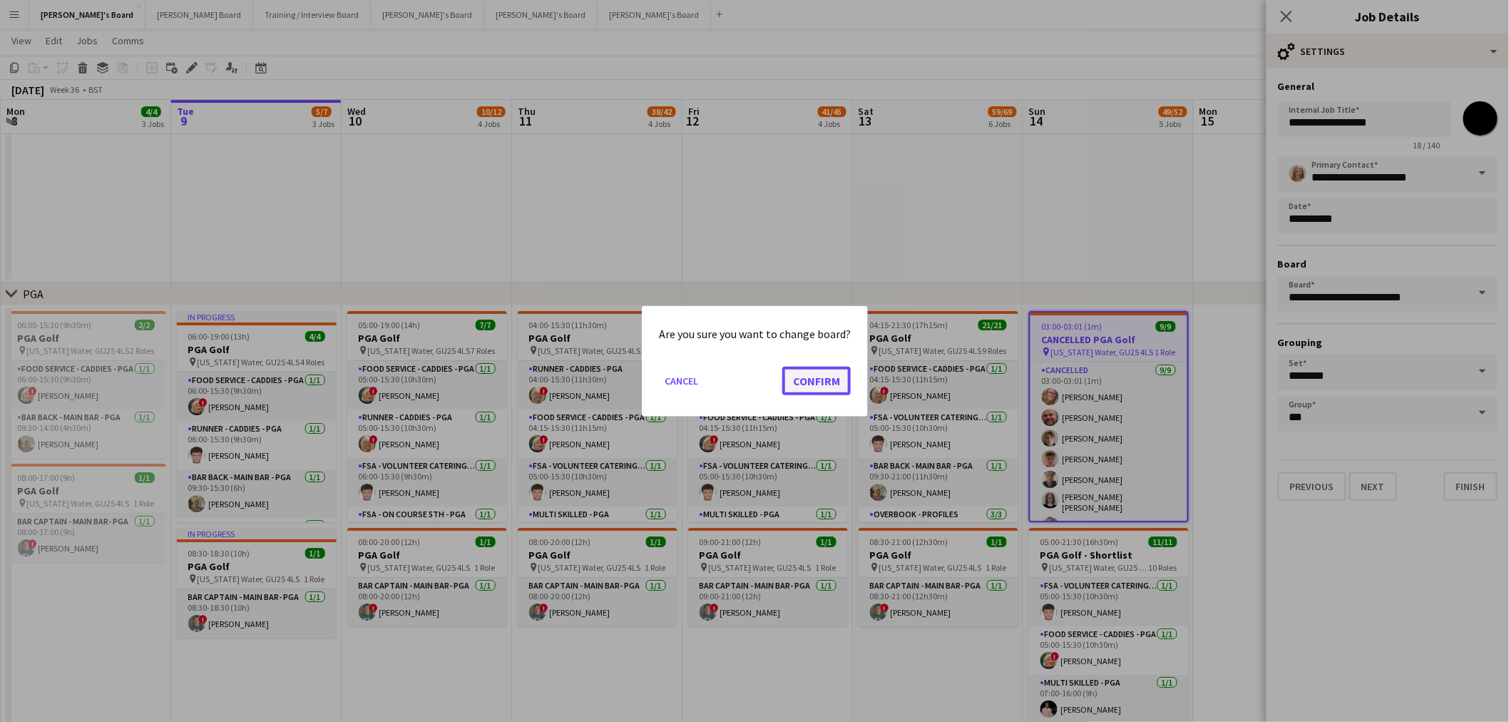
click at [826, 379] on button "Confirm" at bounding box center [816, 380] width 68 height 29
type input "**********"
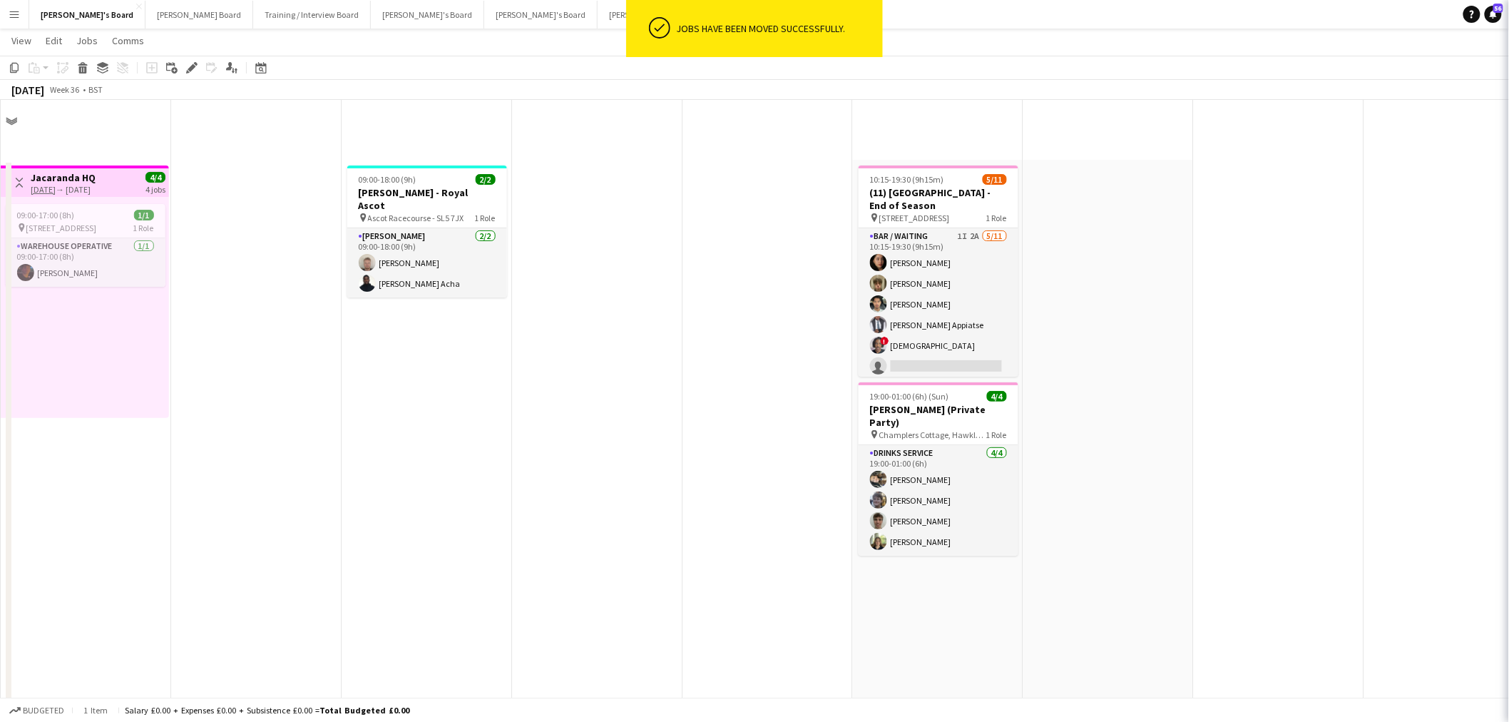
scroll to position [1981, 0]
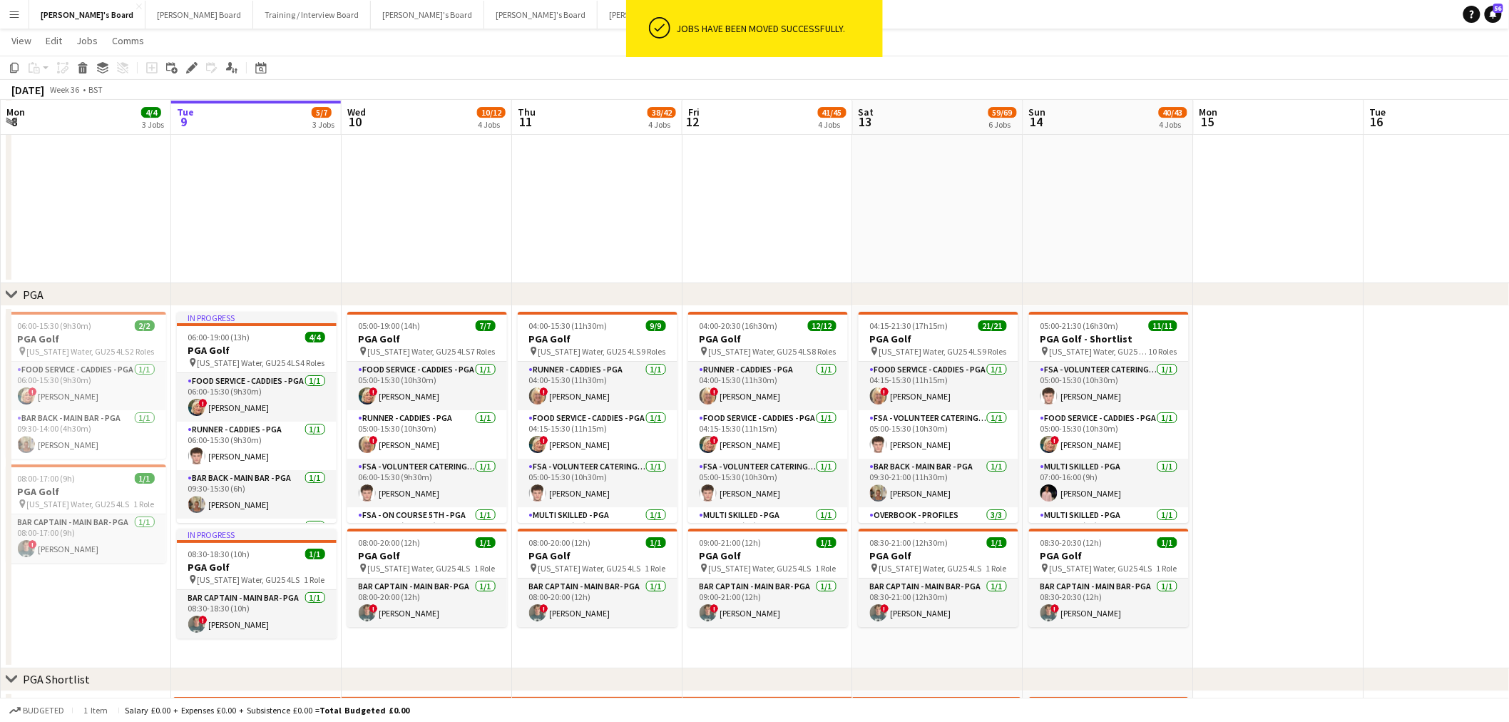
click at [1065, 254] on app-date-cell at bounding box center [1109, 52] width 170 height 462
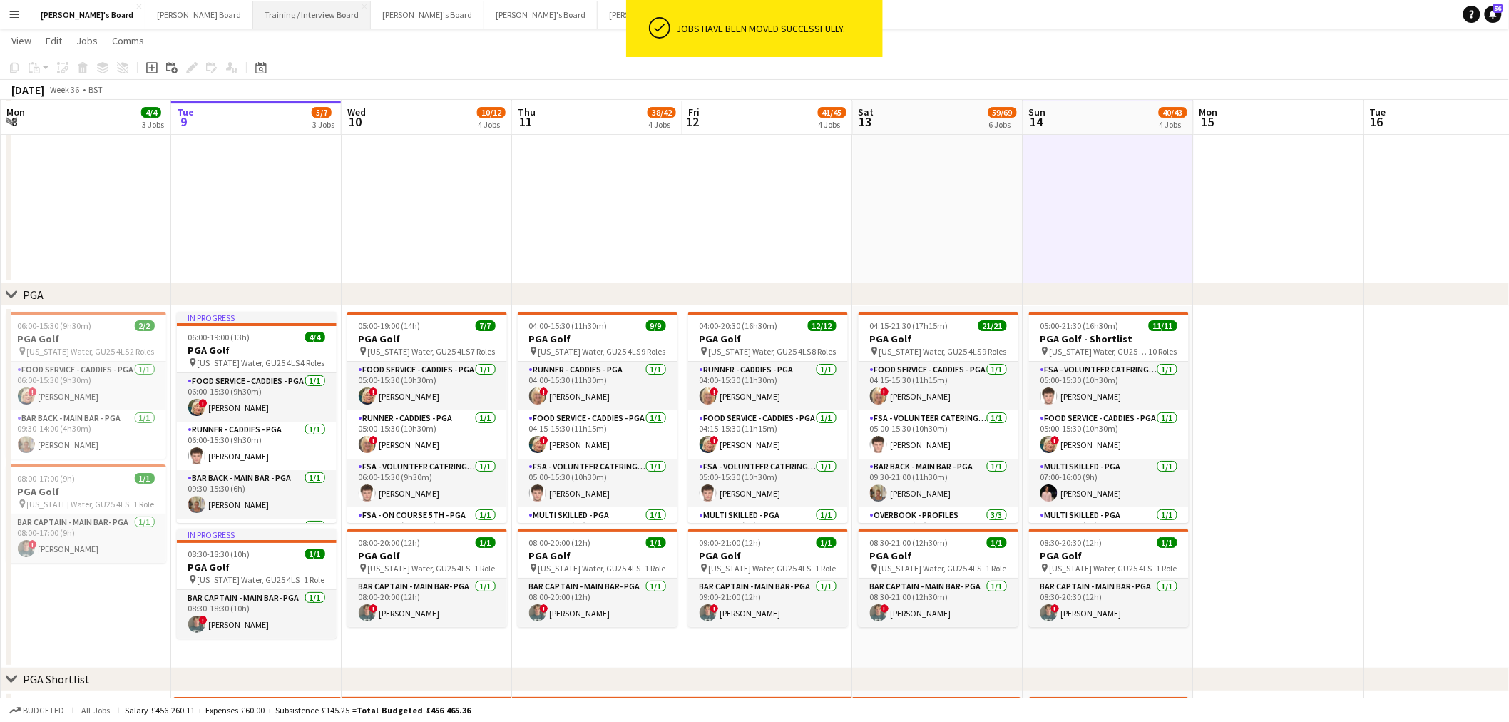
click at [253, 14] on button "Training / Interview Board Close" at bounding box center [312, 15] width 118 height 28
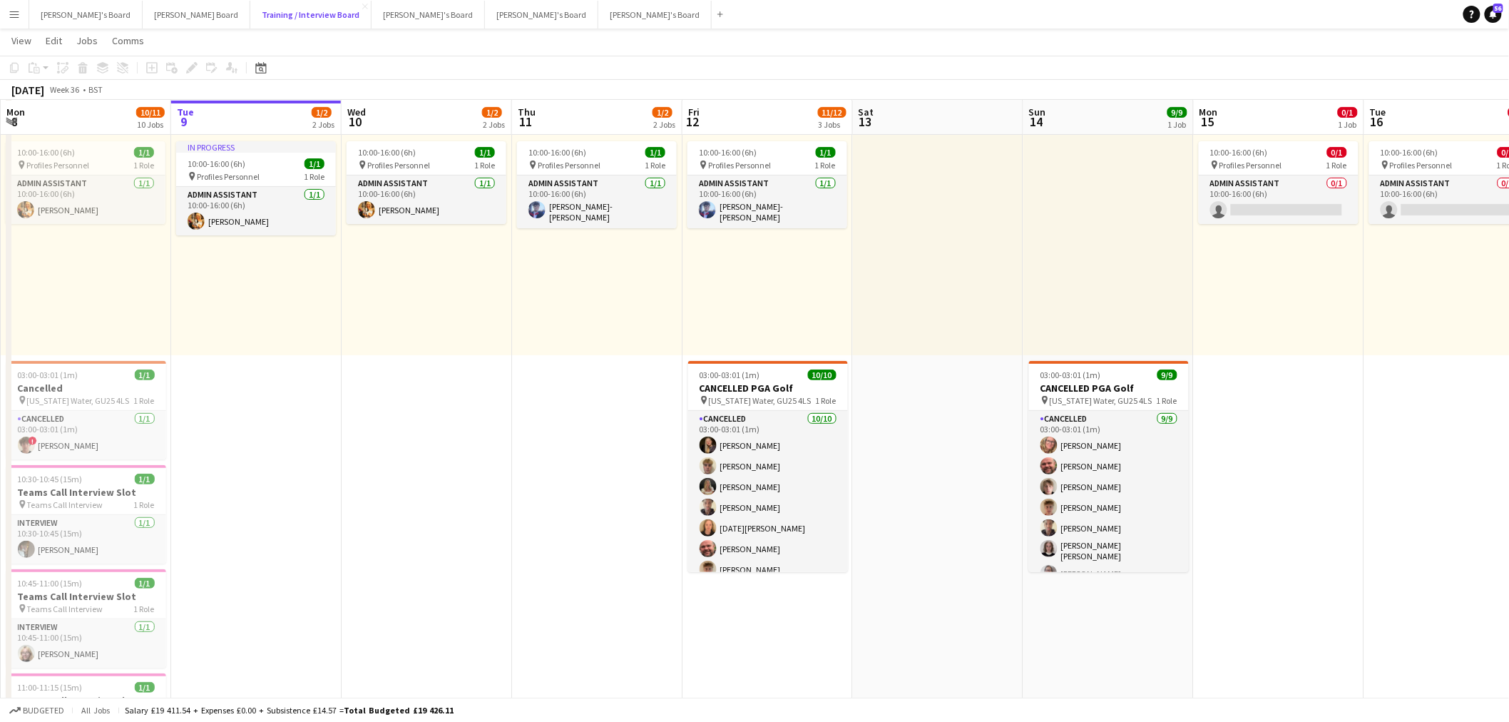
scroll to position [158, 0]
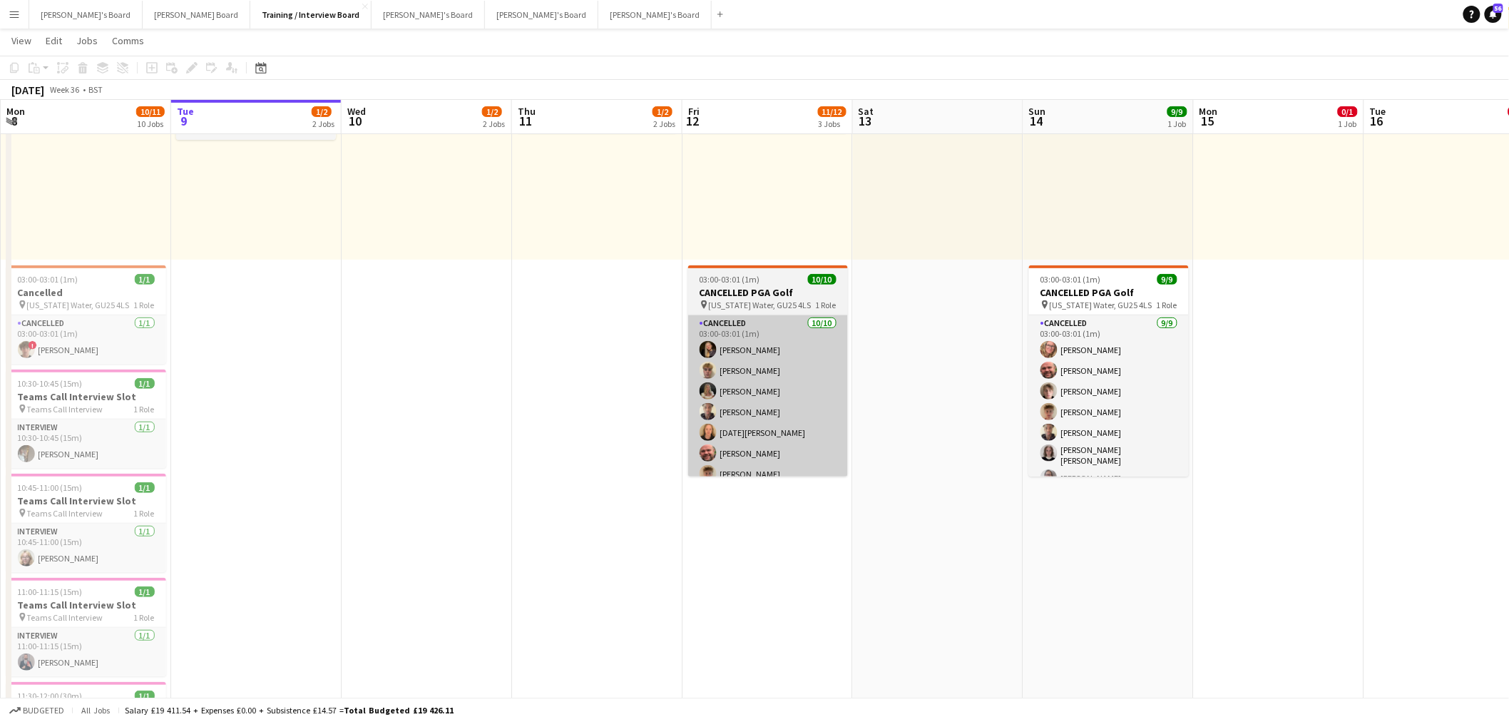
click at [753, 320] on app-card-role "Cancelled [DATE] 03:00-03:01 (1m) [PERSON_NAME] [PERSON_NAME] [PERSON_NAME] [PE…" at bounding box center [768, 432] width 160 height 235
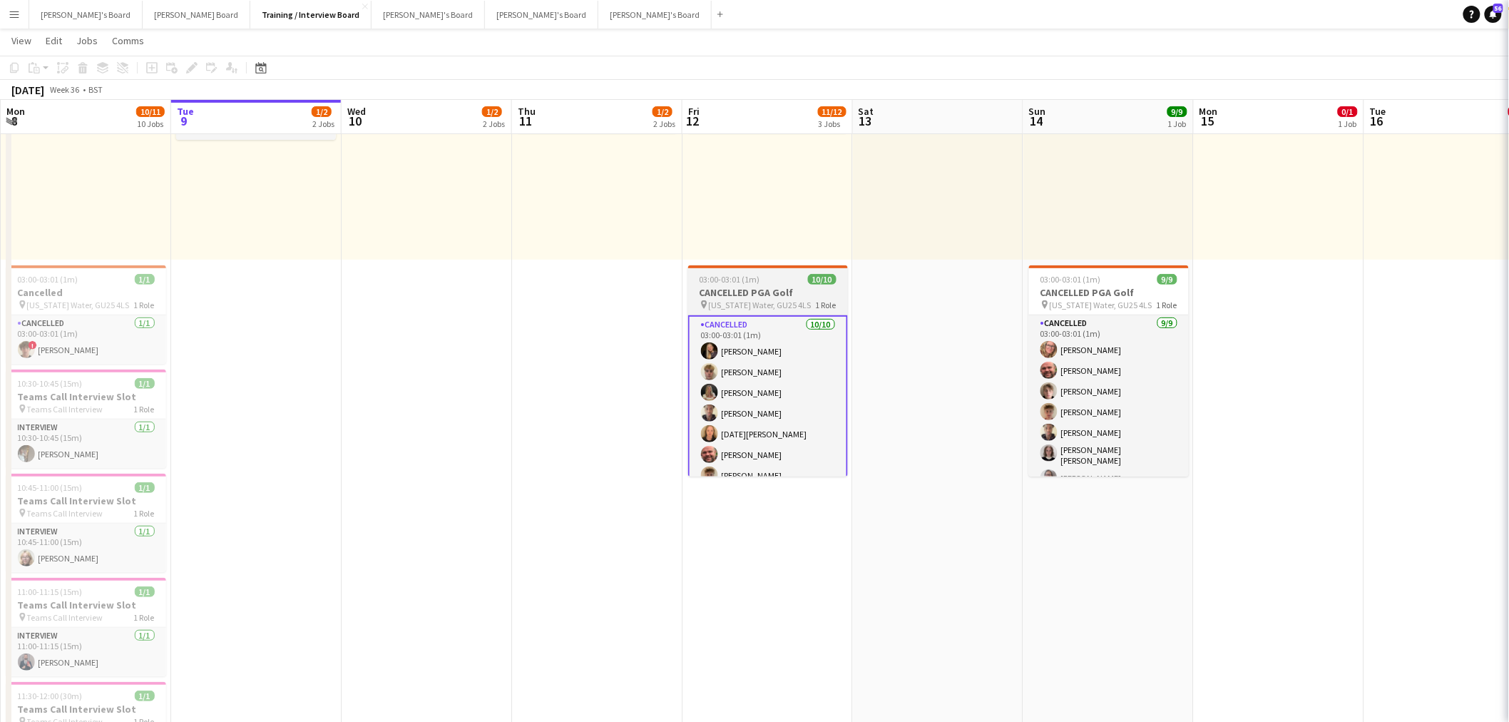
click at [745, 278] on span "03:00-03:01 (1m)" at bounding box center [730, 279] width 61 height 11
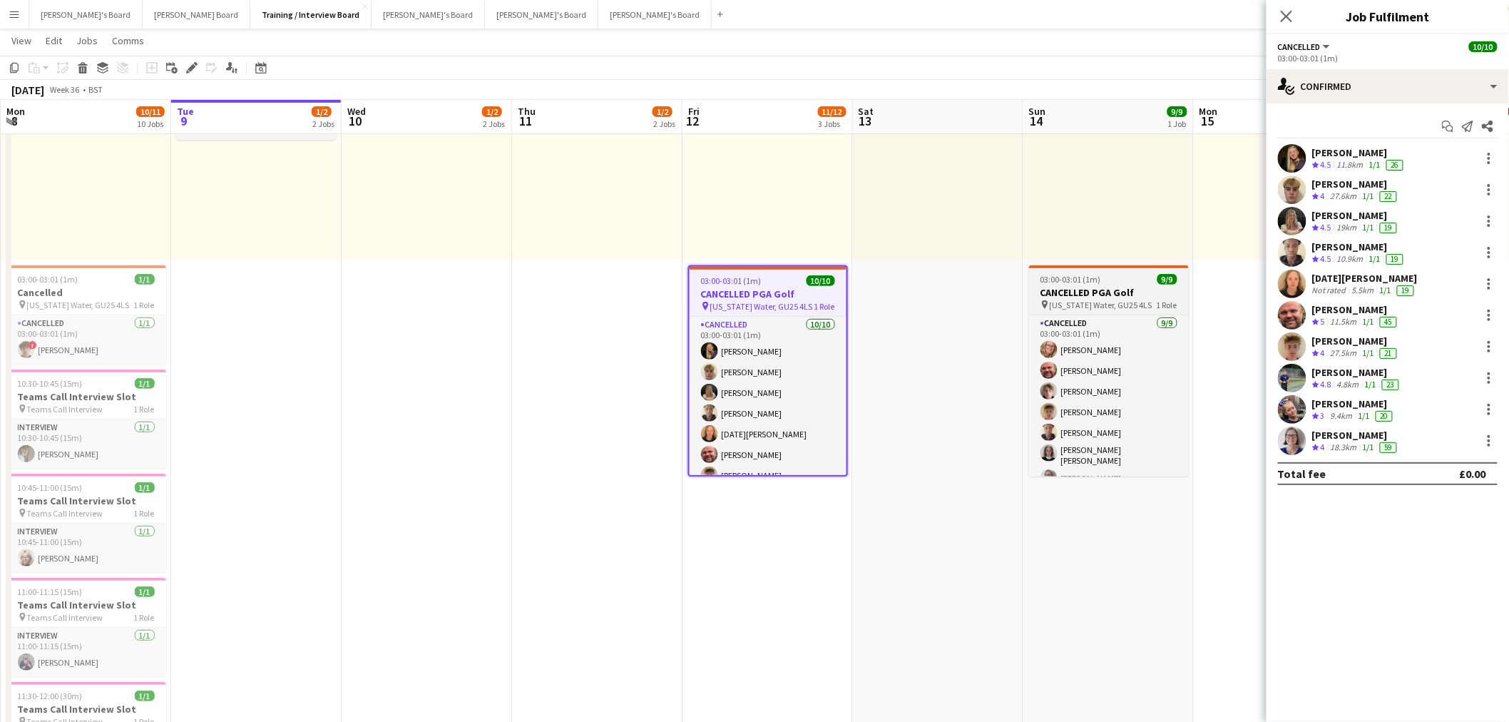
click at [1081, 280] on span "03:00-03:01 (1m)" at bounding box center [1071, 279] width 61 height 11
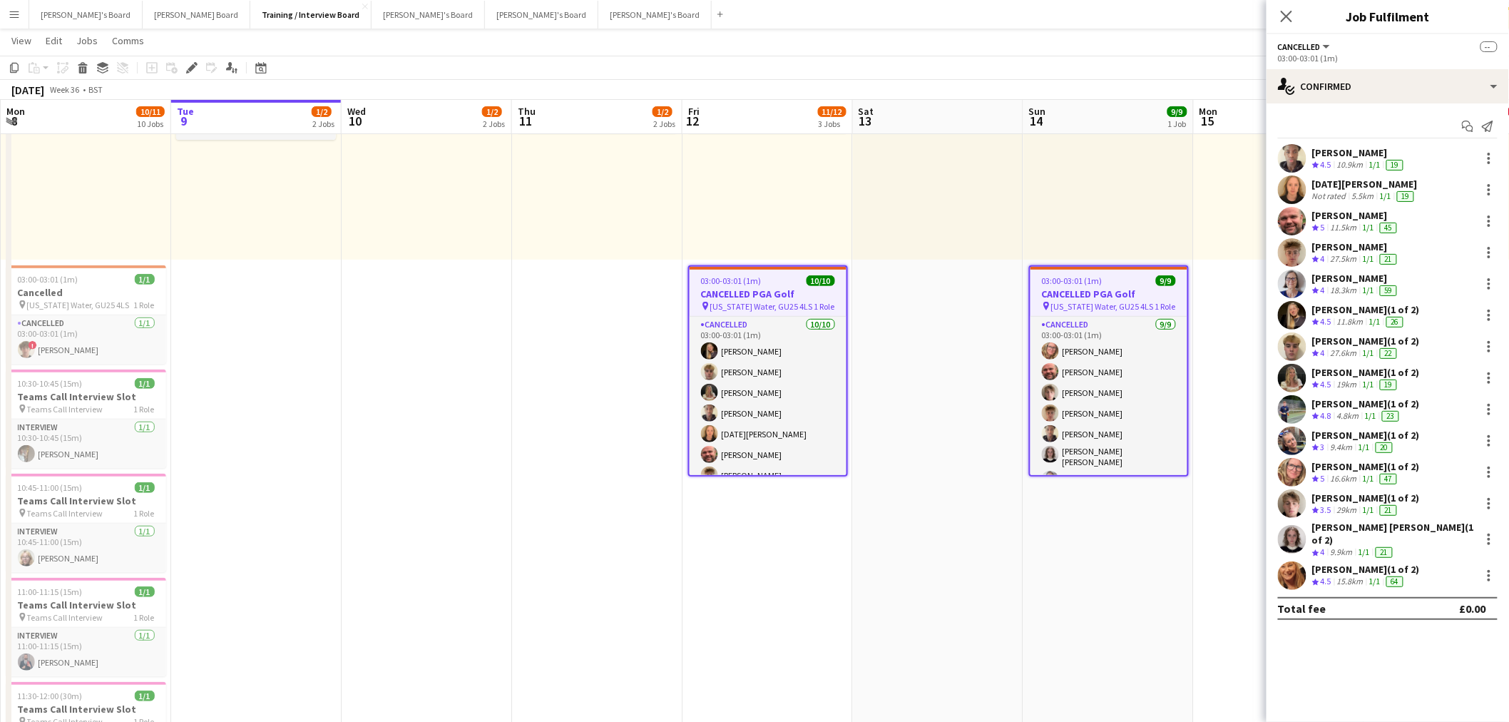
click at [1351, 108] on div "Start chat Send notification Oji Adoh Crew rating 4.5 10.9km 1/1 19 [DATE] Seed…" at bounding box center [1388, 367] width 243 height 528
click at [1347, 91] on div "single-neutral-actions-check-2 Confirmed" at bounding box center [1388, 86] width 243 height 34
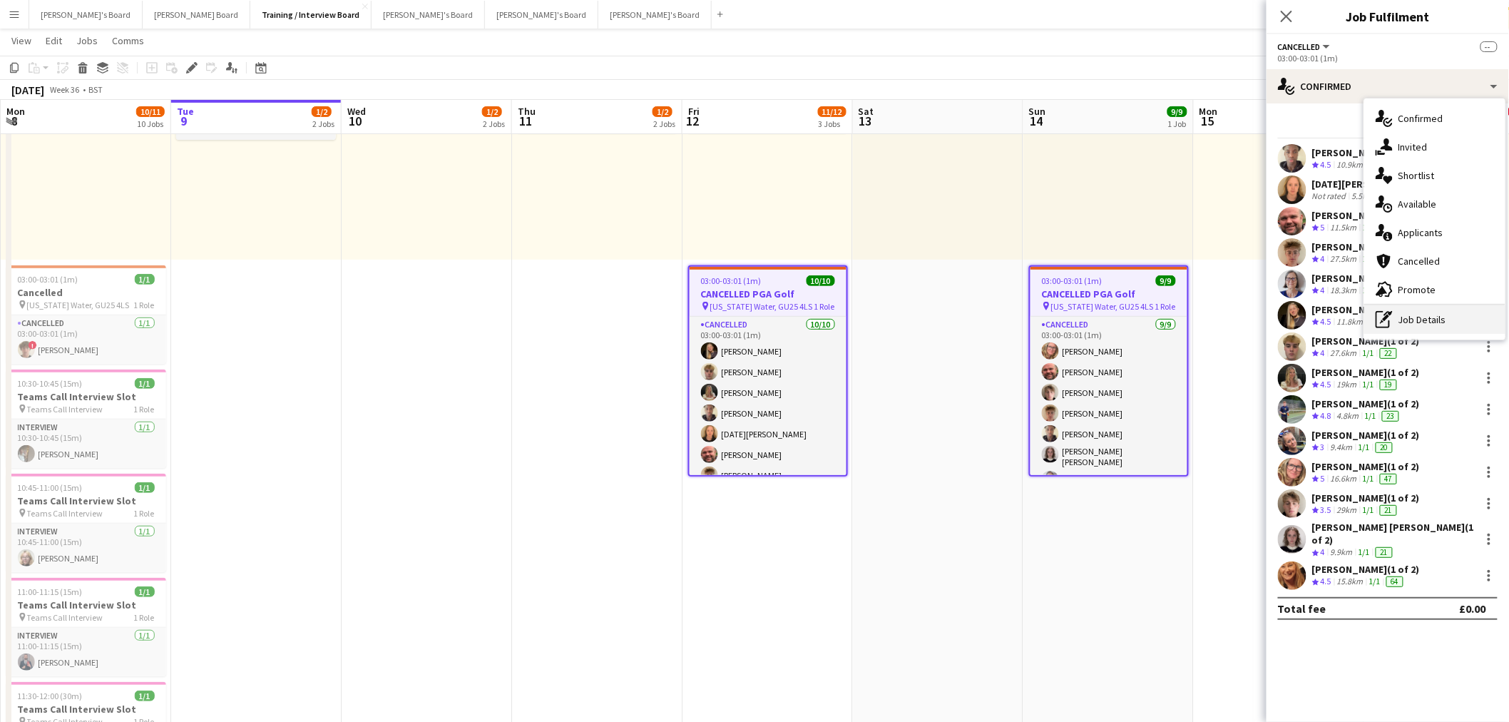
click at [1412, 315] on div "pen-write Job Details" at bounding box center [1435, 319] width 141 height 29
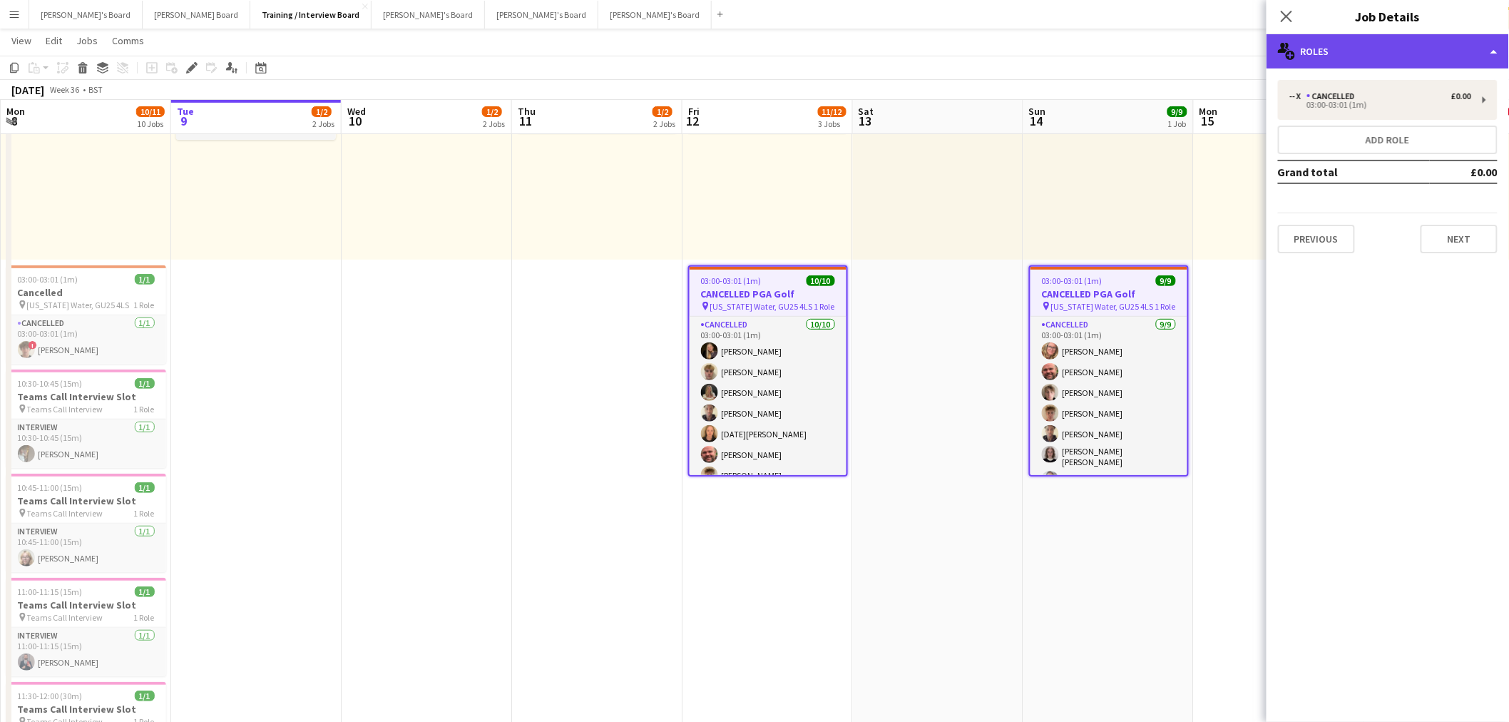
click at [1381, 40] on div "multiple-users-add Roles" at bounding box center [1388, 51] width 243 height 34
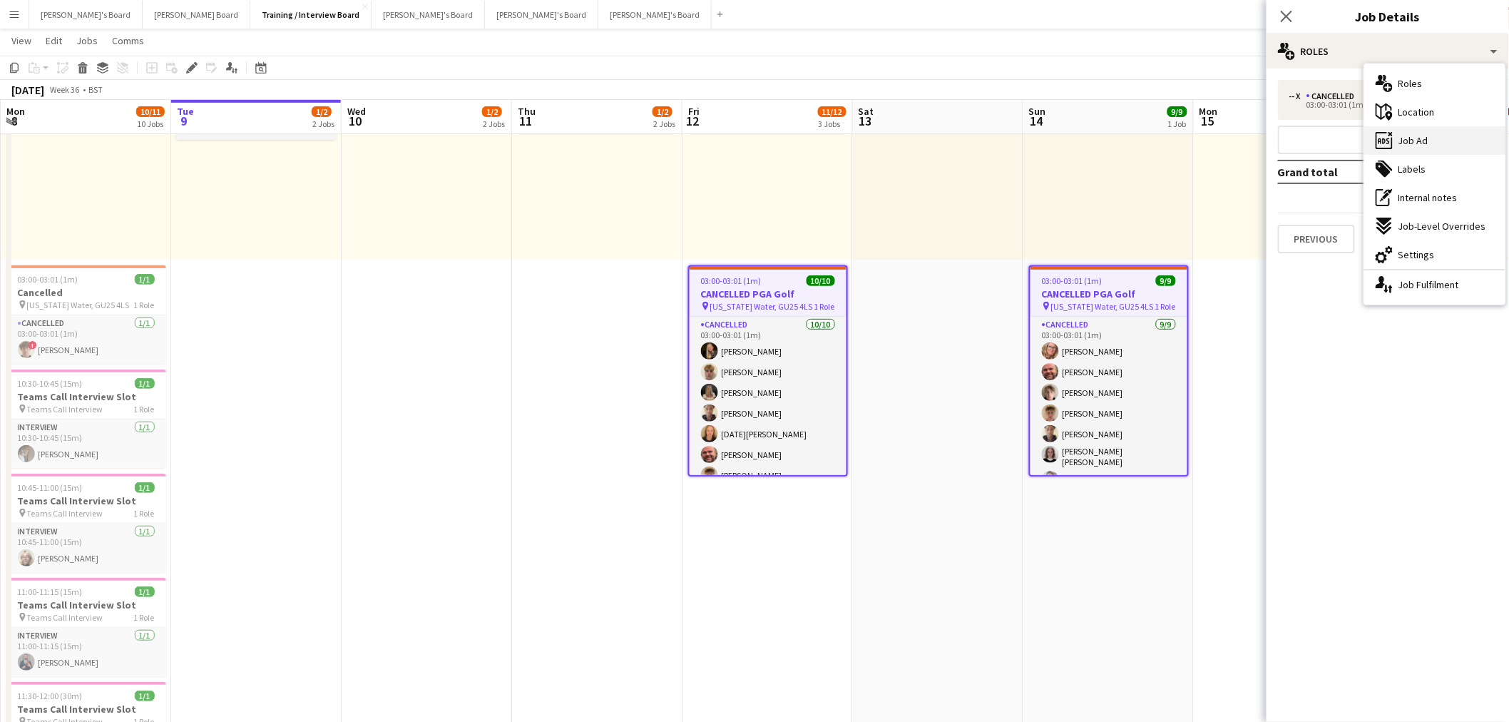
click at [1424, 136] on span "Job Ad" at bounding box center [1414, 140] width 30 height 13
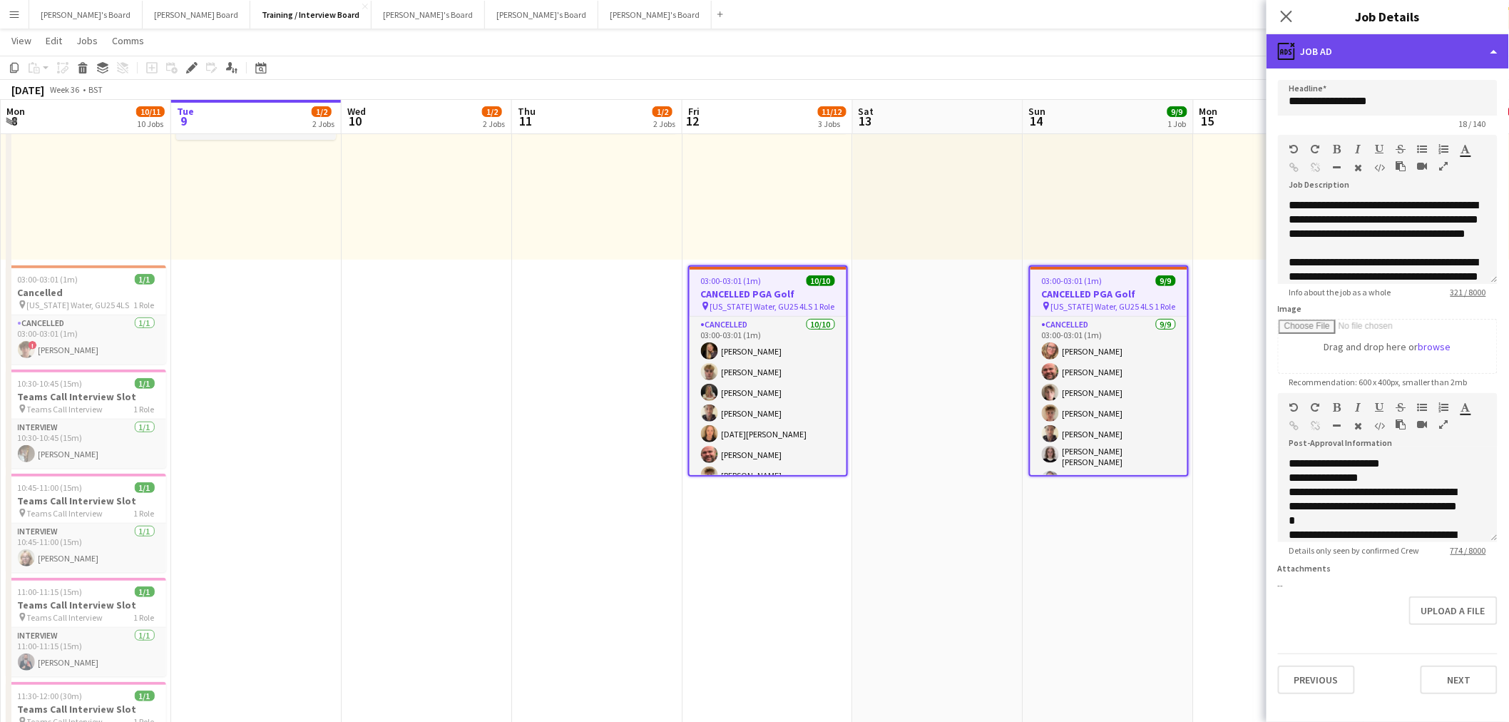
click at [1399, 37] on div "ads-window Job Ad" at bounding box center [1388, 51] width 243 height 34
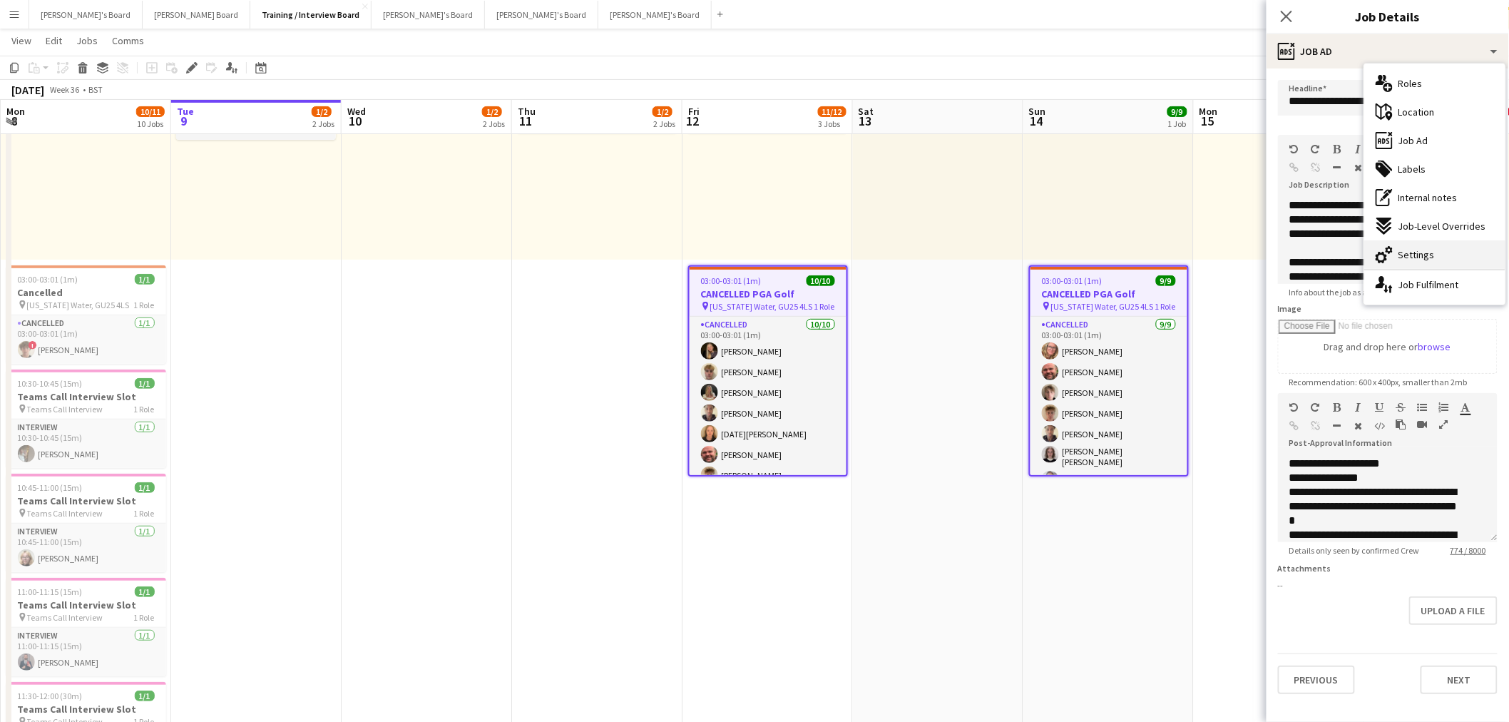
click at [1444, 257] on div "cog-double-3 Settings" at bounding box center [1435, 254] width 141 height 29
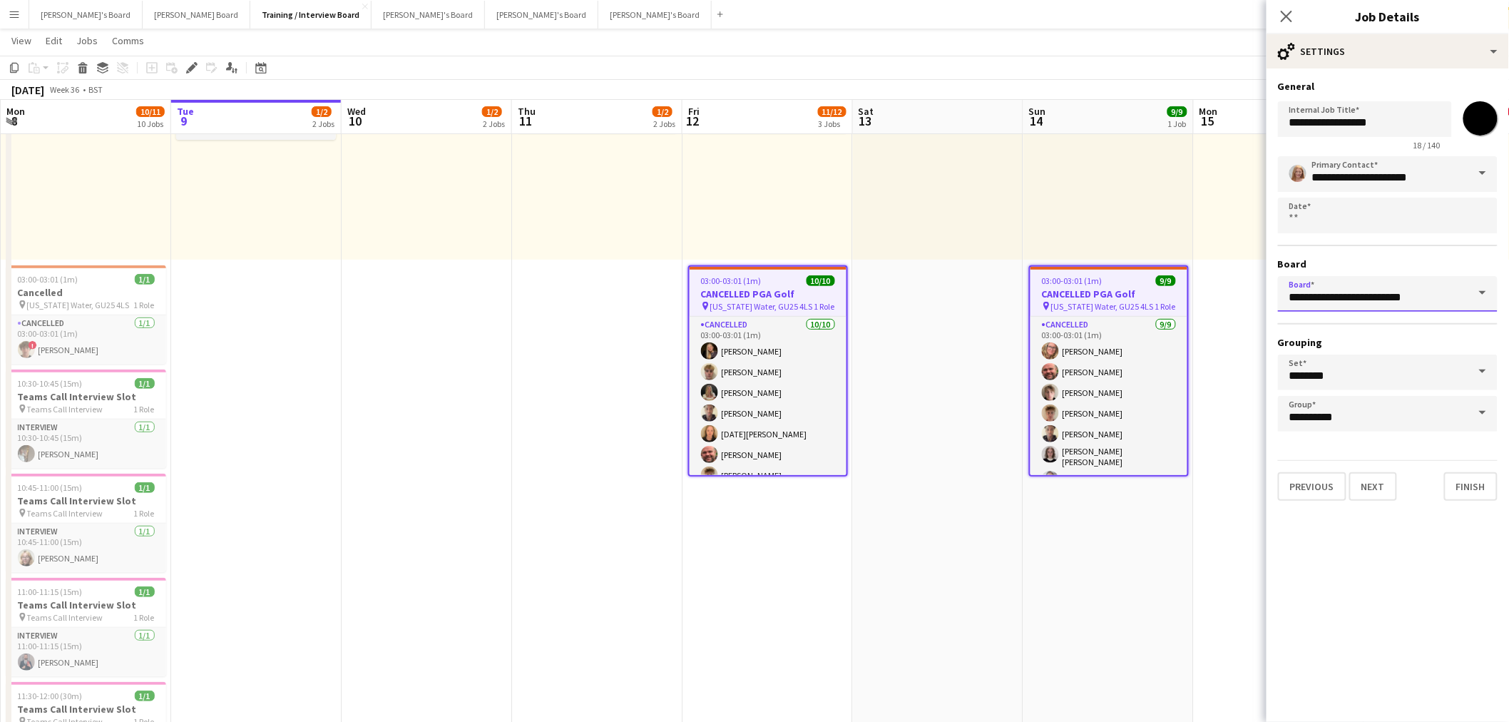
click at [1444, 302] on input "**********" at bounding box center [1388, 294] width 220 height 36
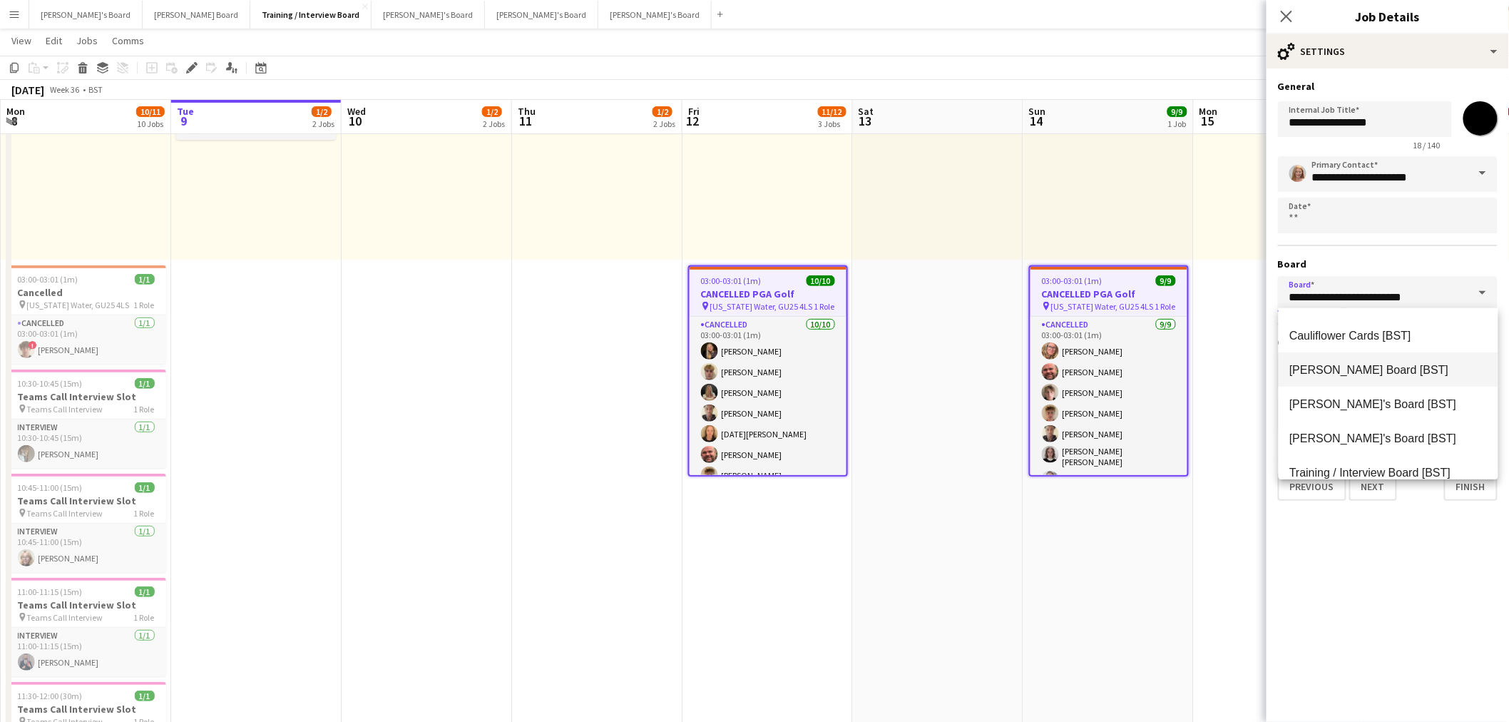
scroll to position [46, 0]
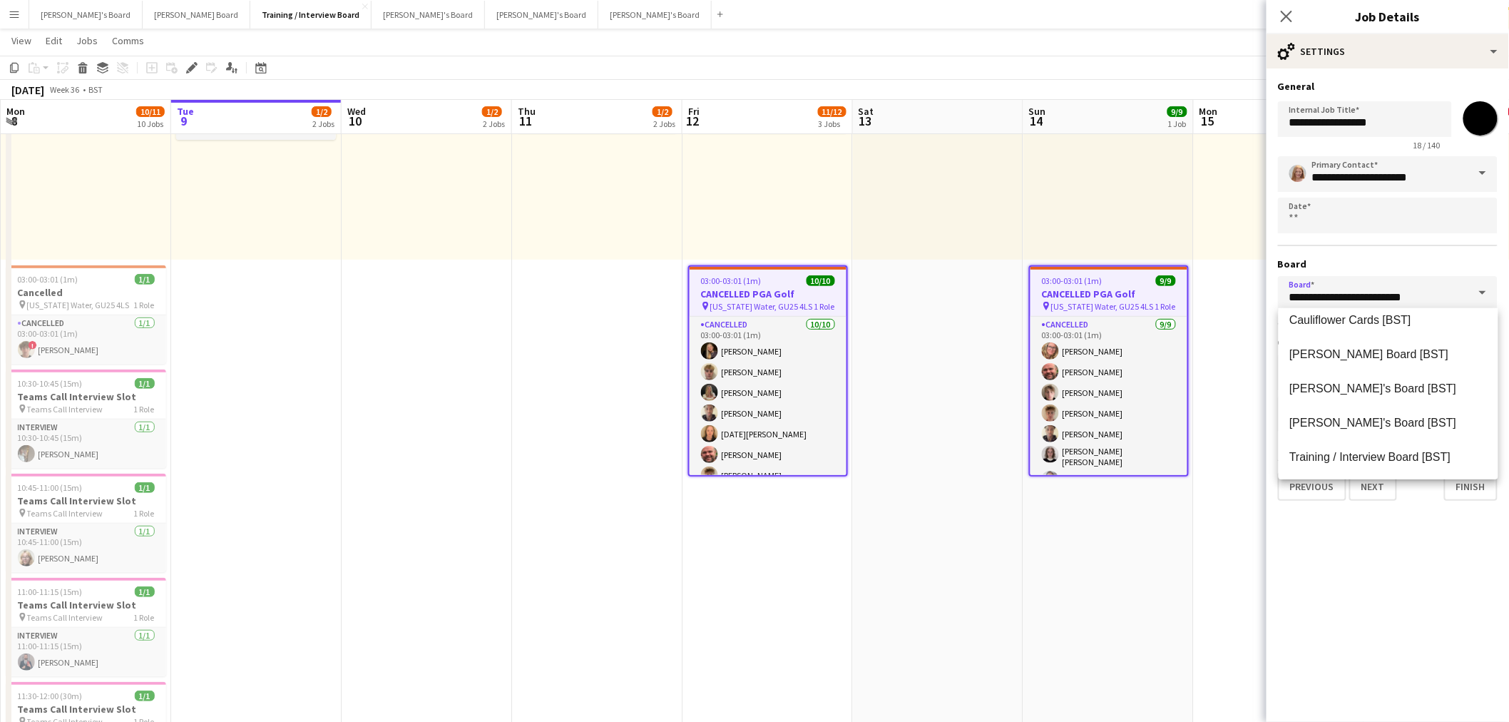
click at [1381, 267] on div "**********" at bounding box center [1388, 293] width 220 height 275
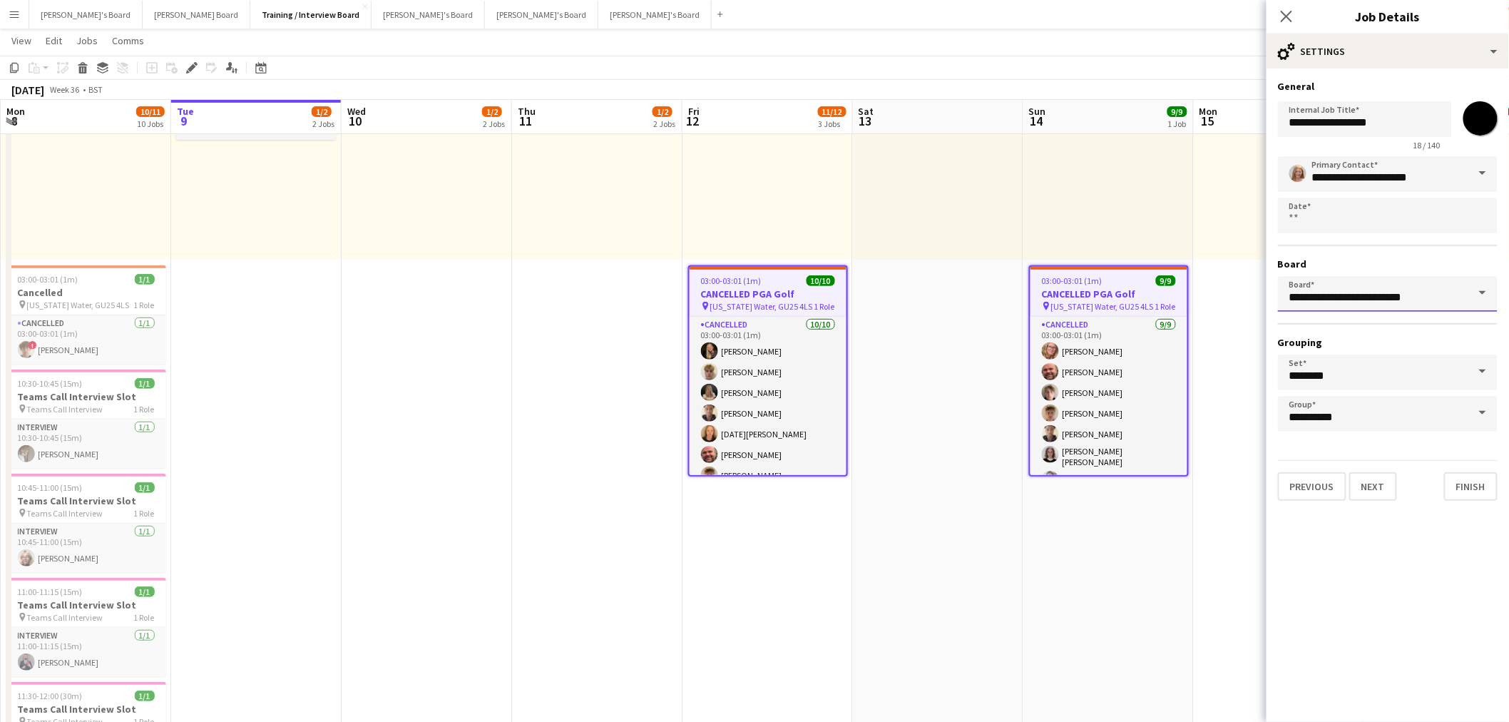
click at [1427, 298] on input "**********" at bounding box center [1388, 294] width 220 height 36
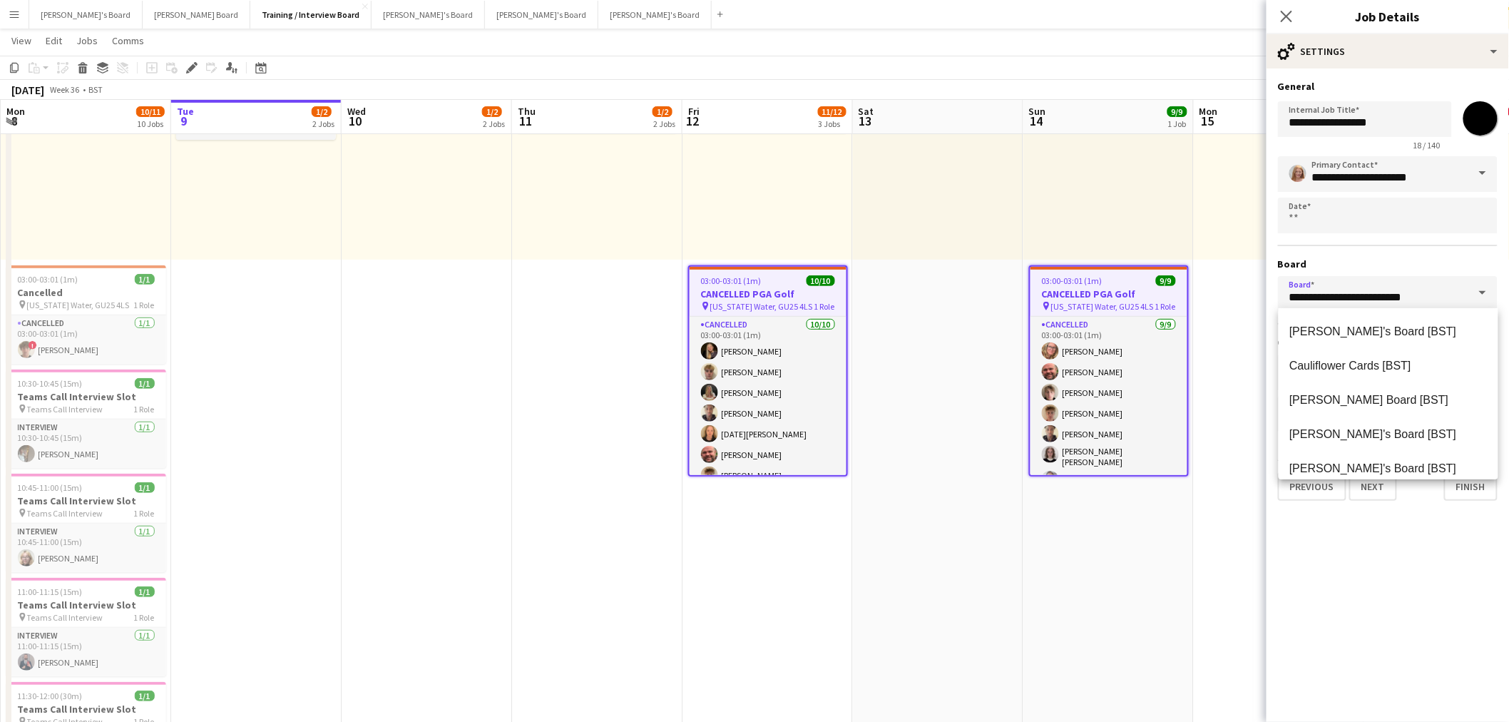
click at [1436, 250] on div "**********" at bounding box center [1388, 293] width 220 height 275
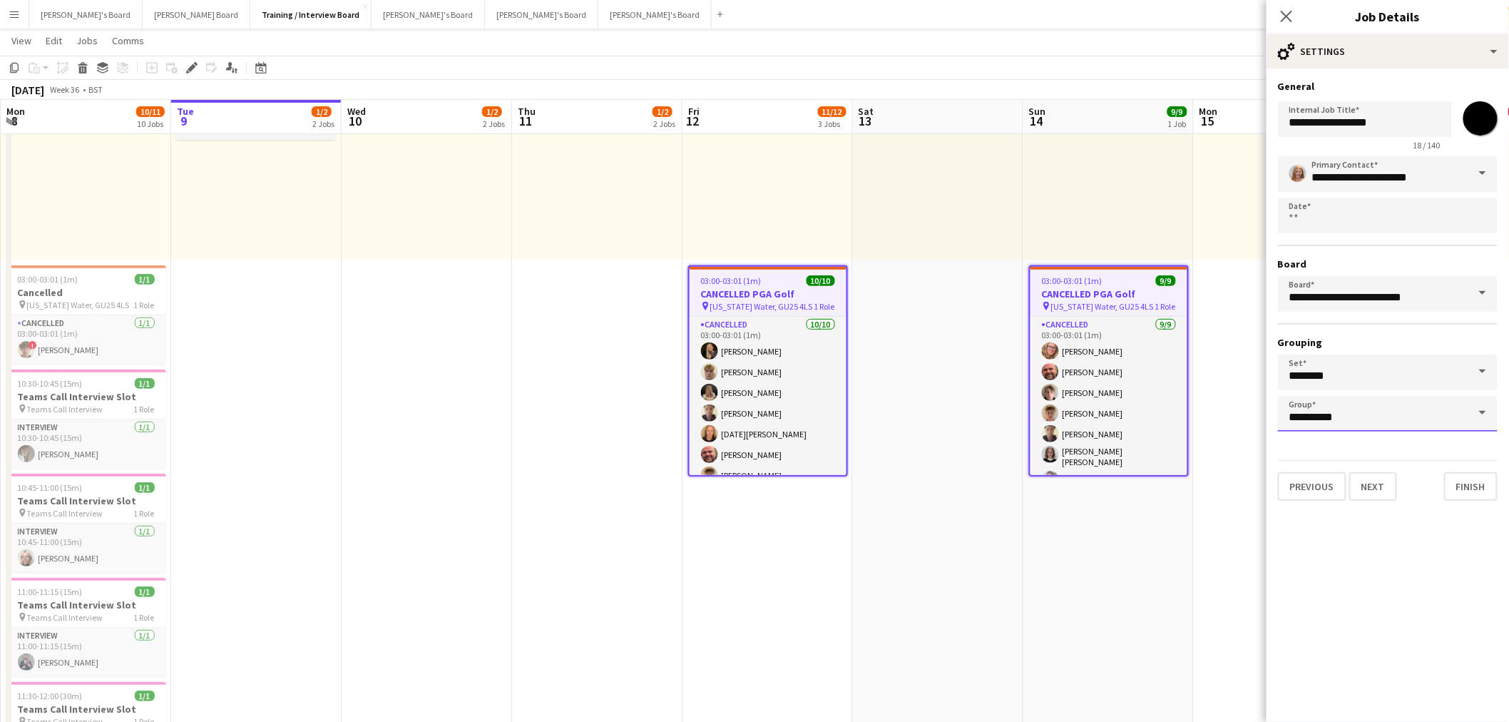
click at [1408, 411] on input "**********" at bounding box center [1388, 414] width 220 height 36
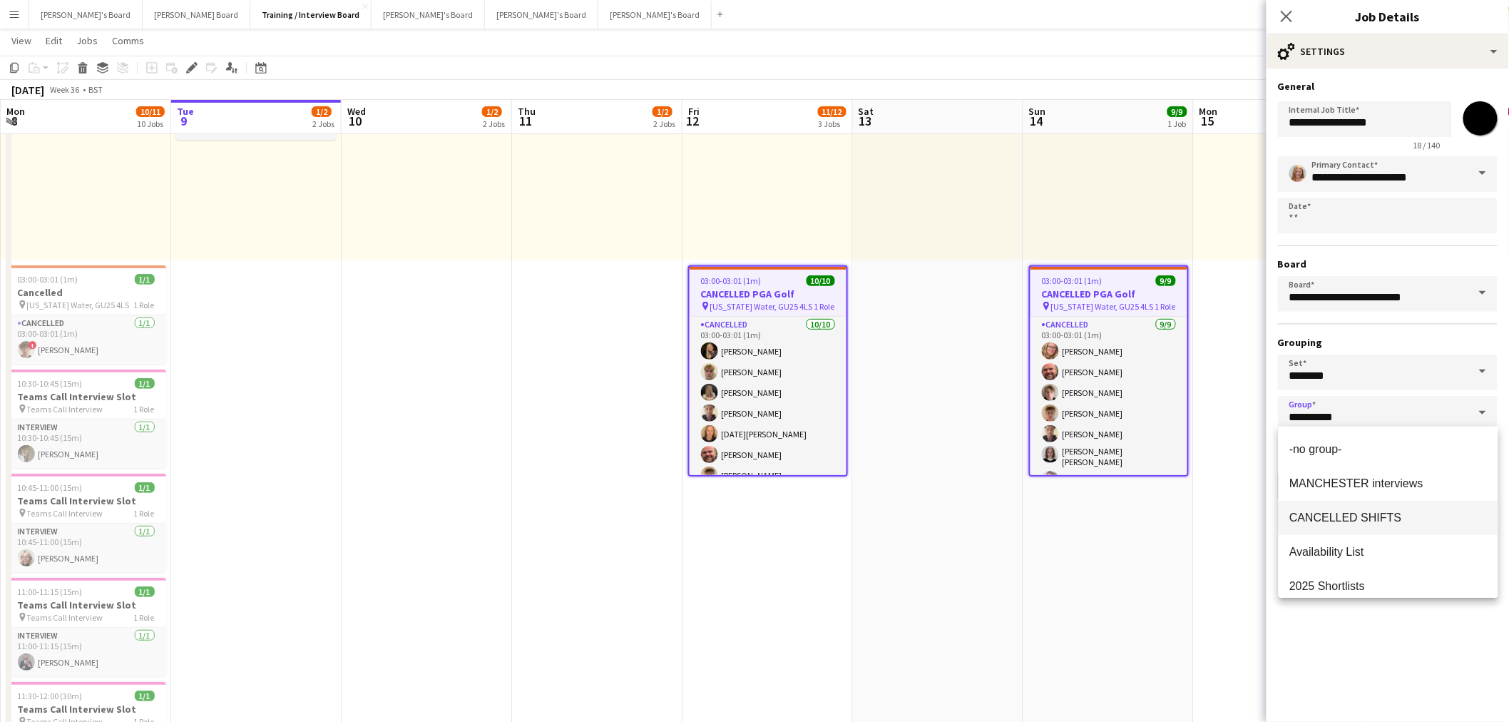
click at [1352, 526] on mat-option "CANCELLED SHIFTS" at bounding box center [1389, 518] width 220 height 34
type input "**********"
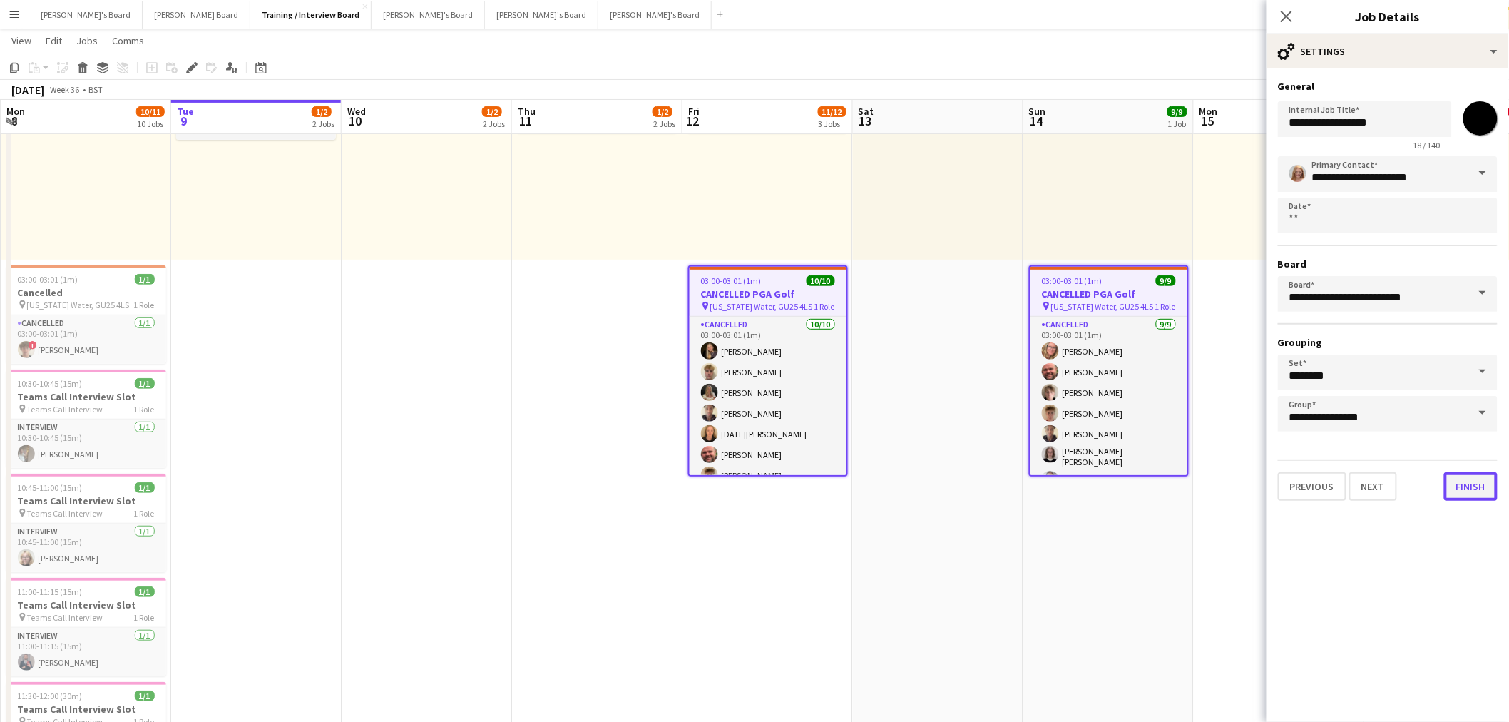
click at [1477, 482] on button "Finish" at bounding box center [1470, 486] width 53 height 29
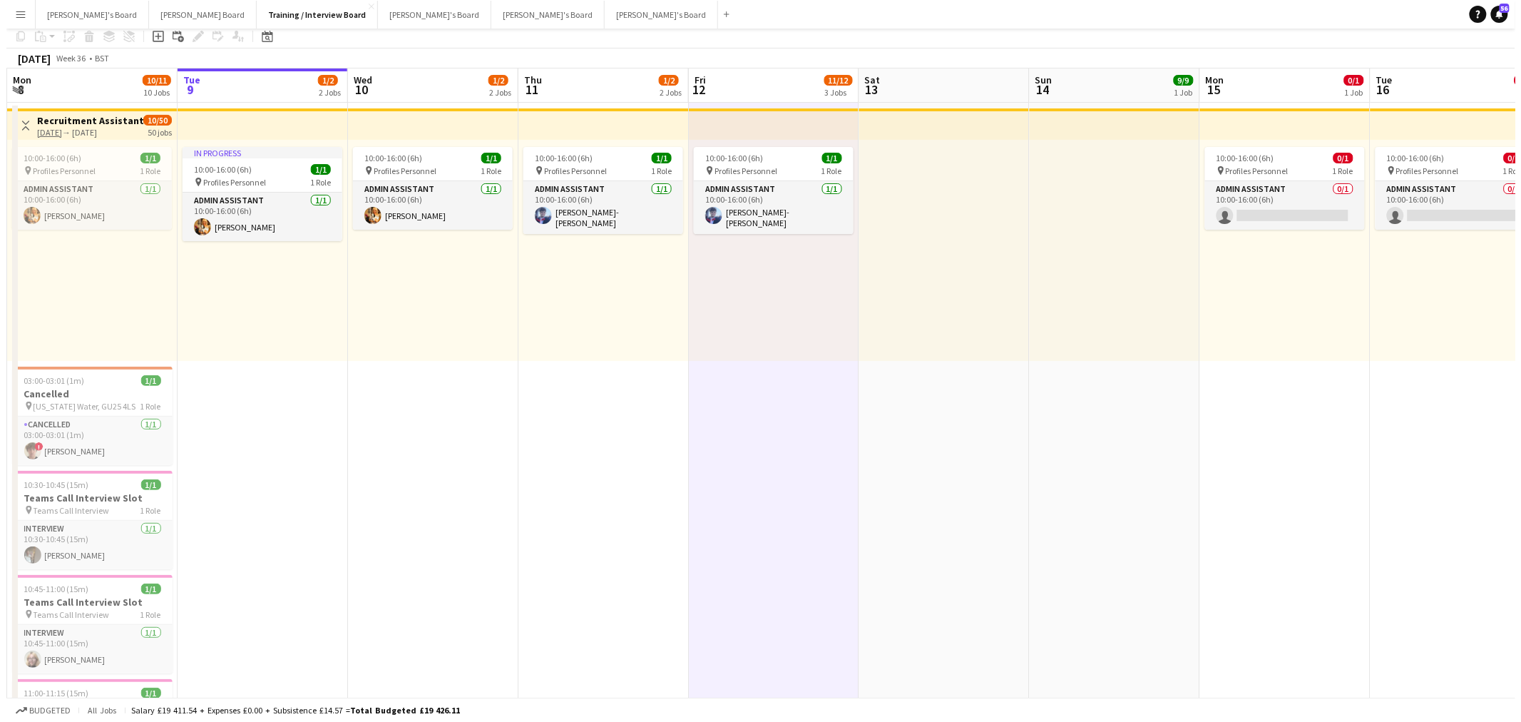
scroll to position [0, 0]
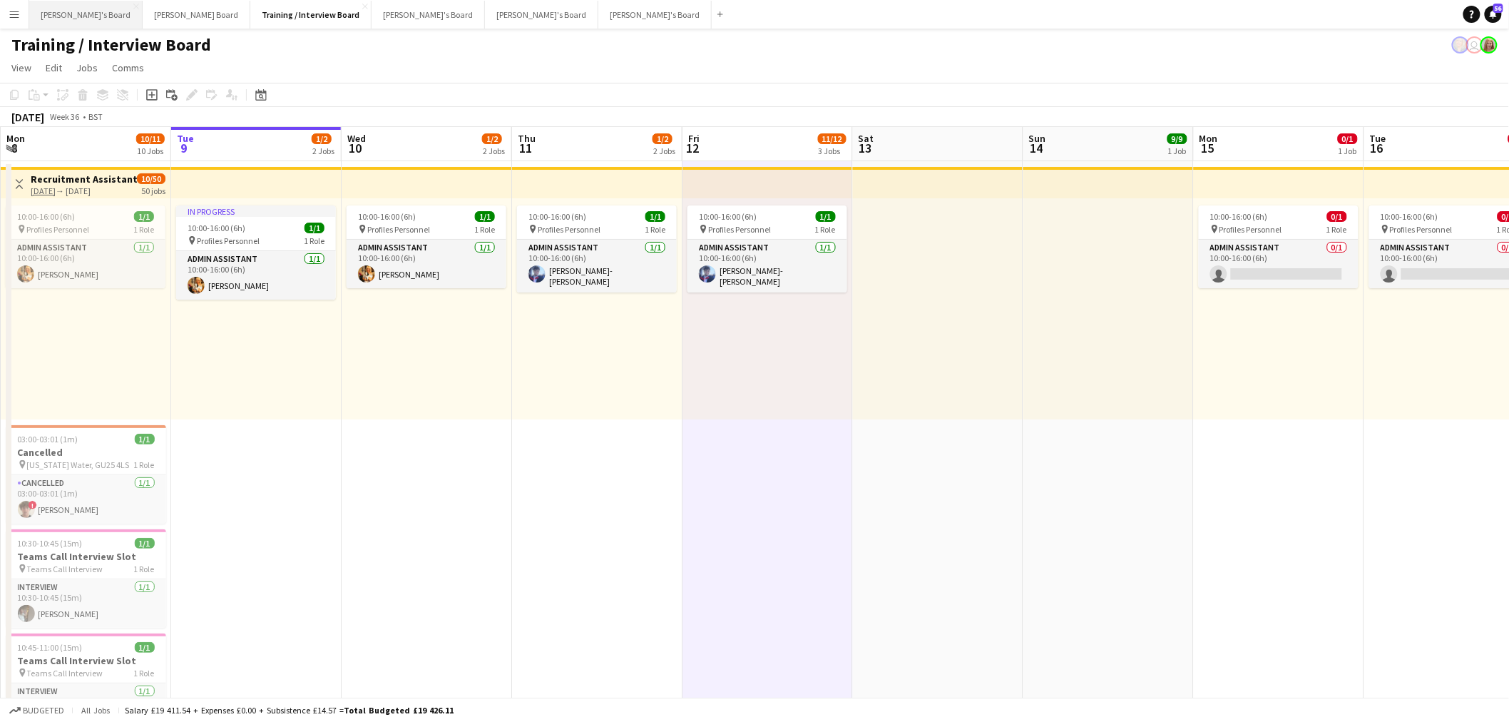
click at [55, 17] on button "[PERSON_NAME]'s Board Close" at bounding box center [85, 15] width 113 height 28
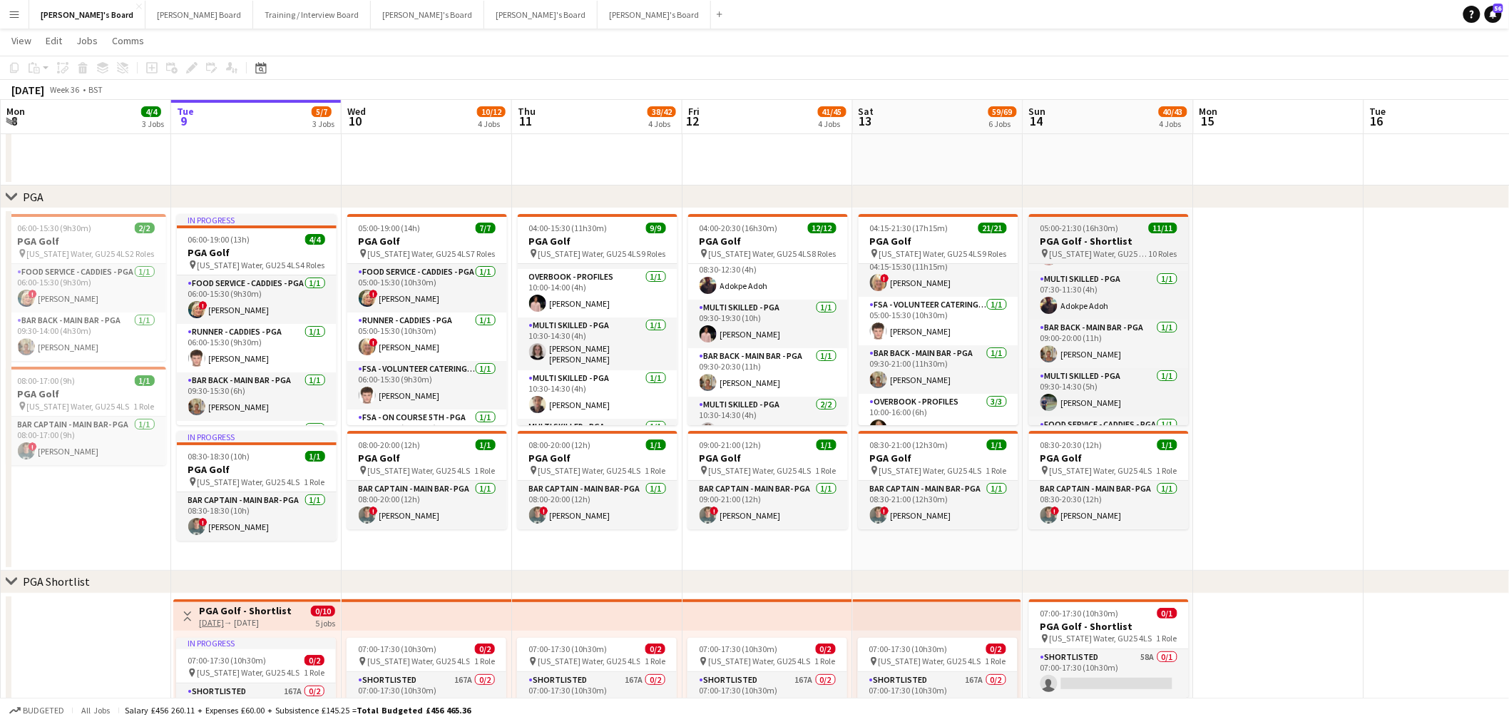
scroll to position [117, 0]
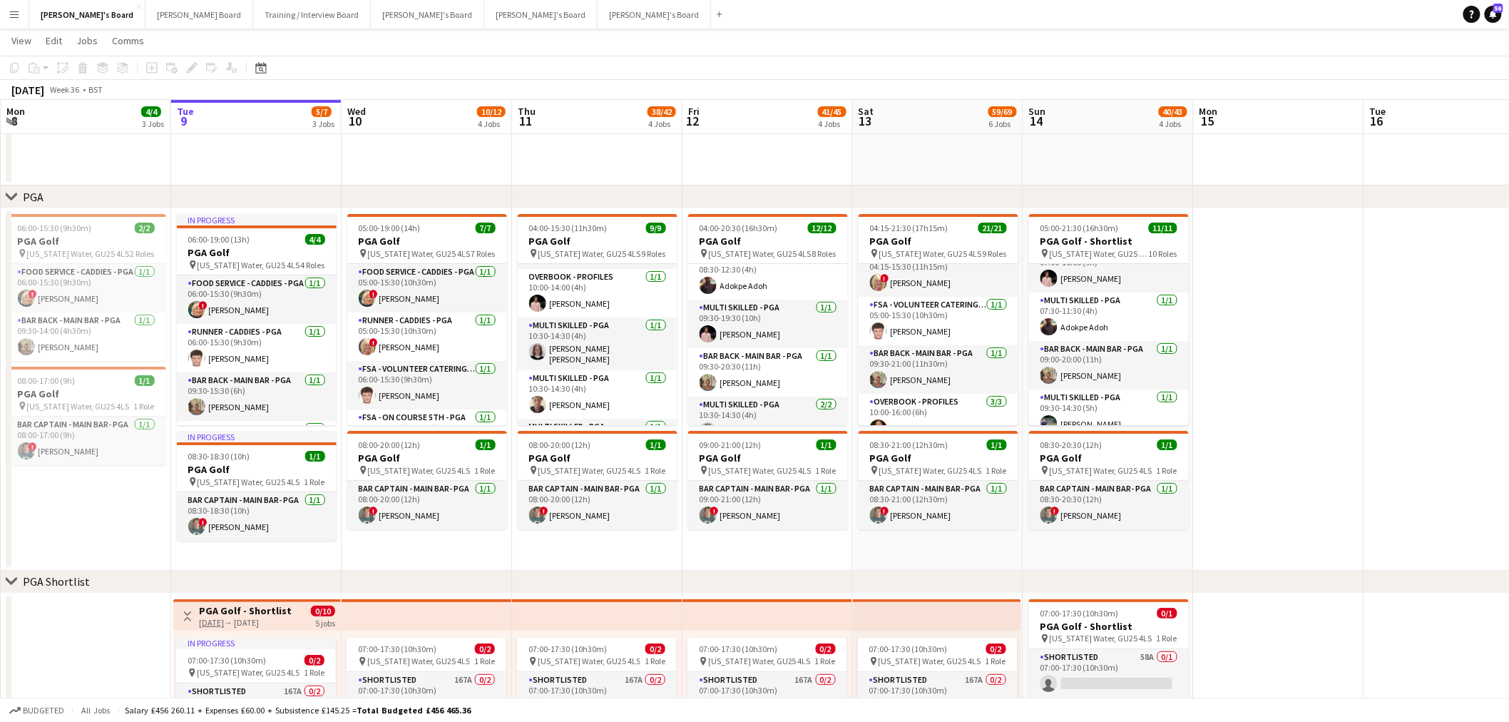
click at [1273, 372] on app-date-cell at bounding box center [1279, 389] width 170 height 362
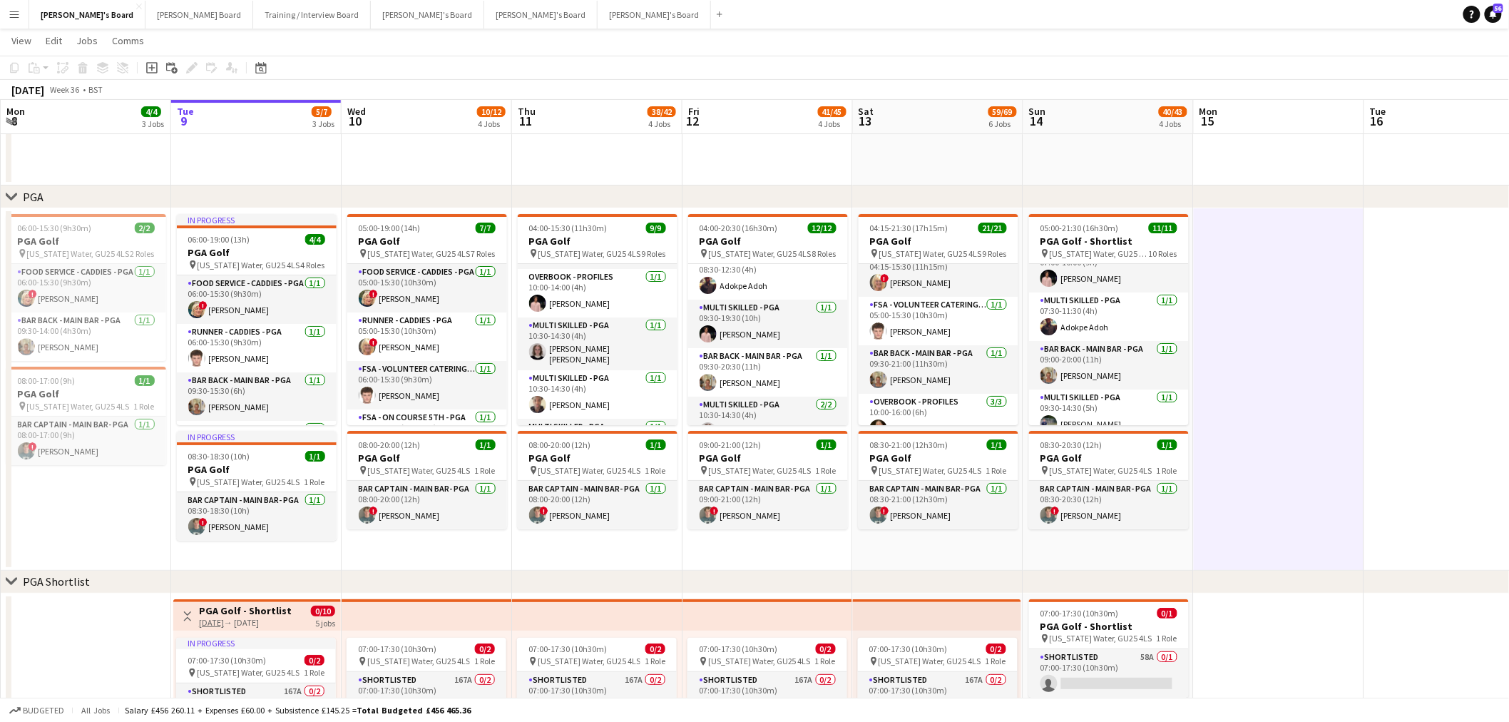
click at [1273, 372] on app-date-cell at bounding box center [1279, 389] width 170 height 362
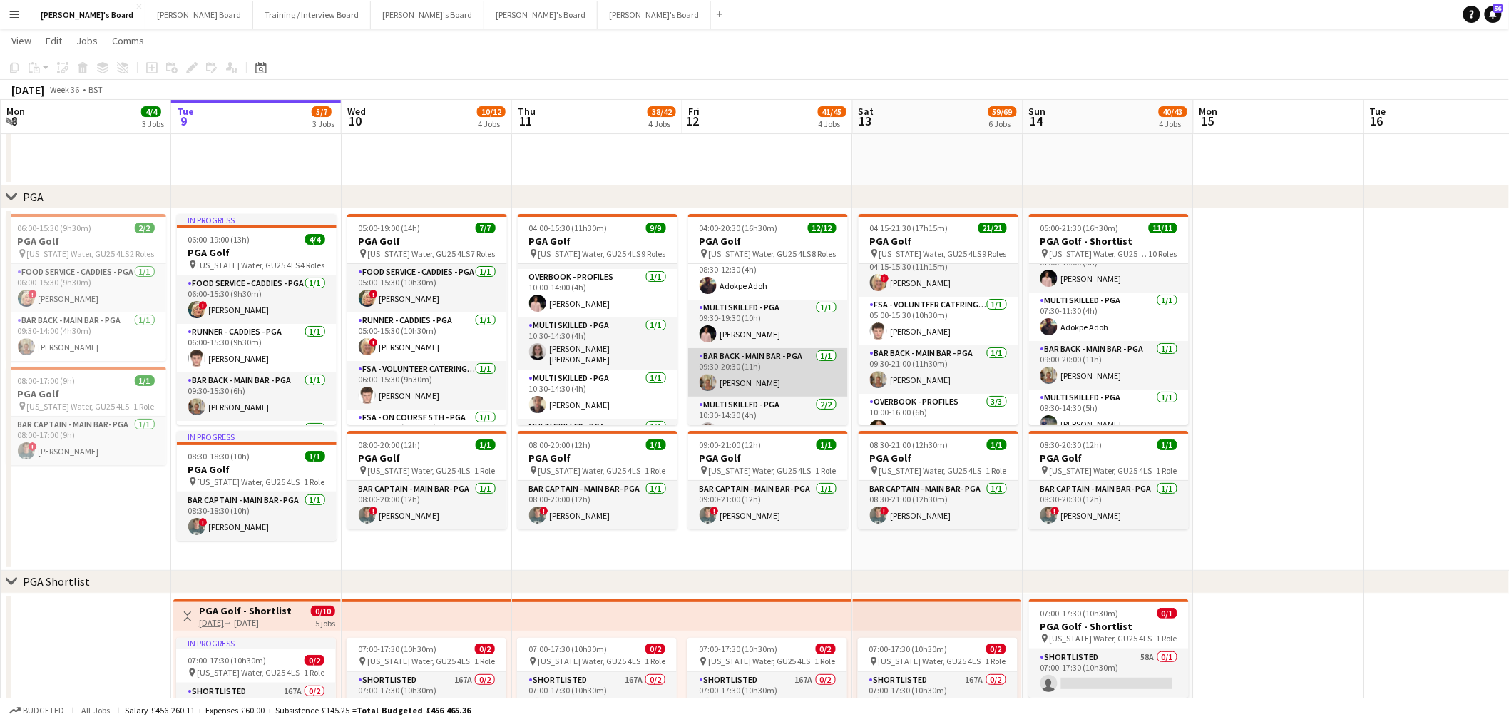
click at [740, 377] on app-card-role "Bar Back - Main Bar - PGA [DATE] 09:30-20:30 (11h) [PERSON_NAME]" at bounding box center [768, 372] width 160 height 49
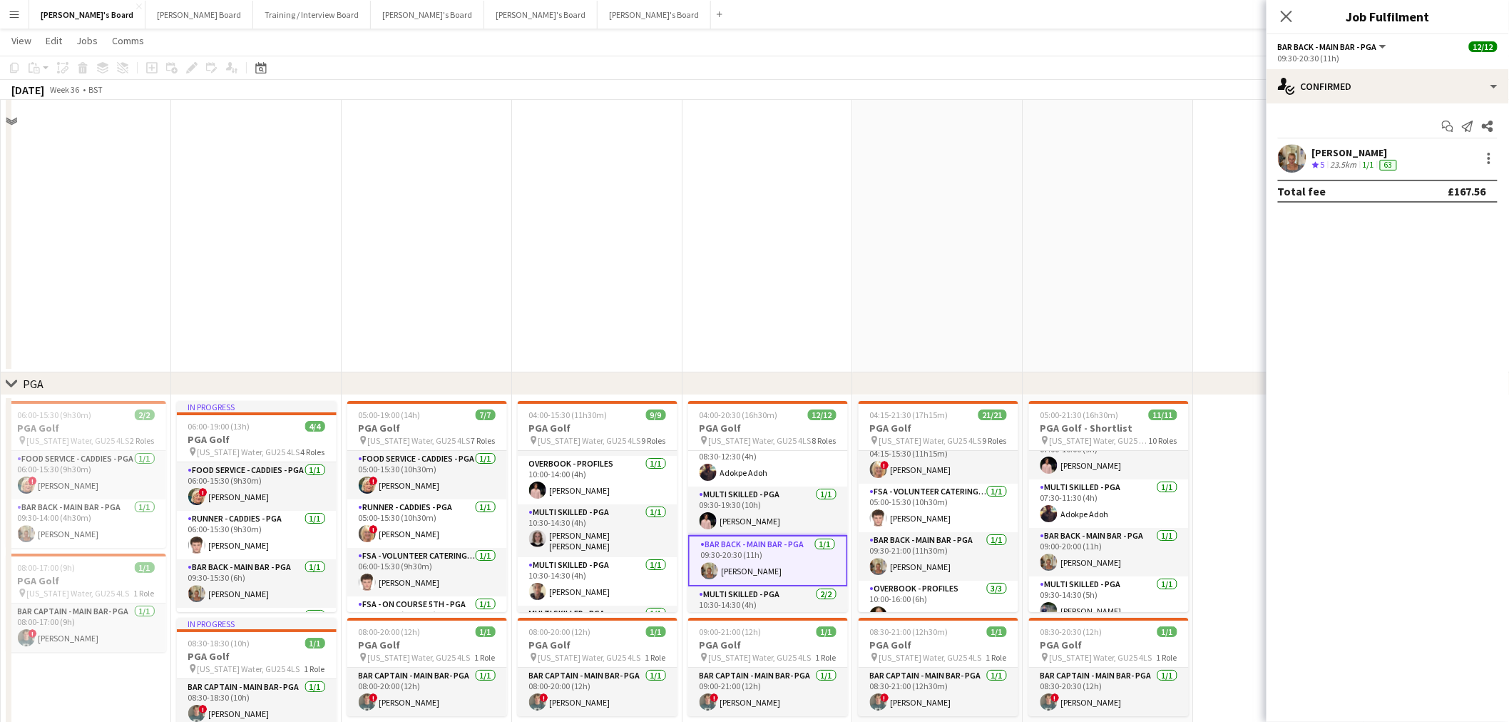
scroll to position [1920, 0]
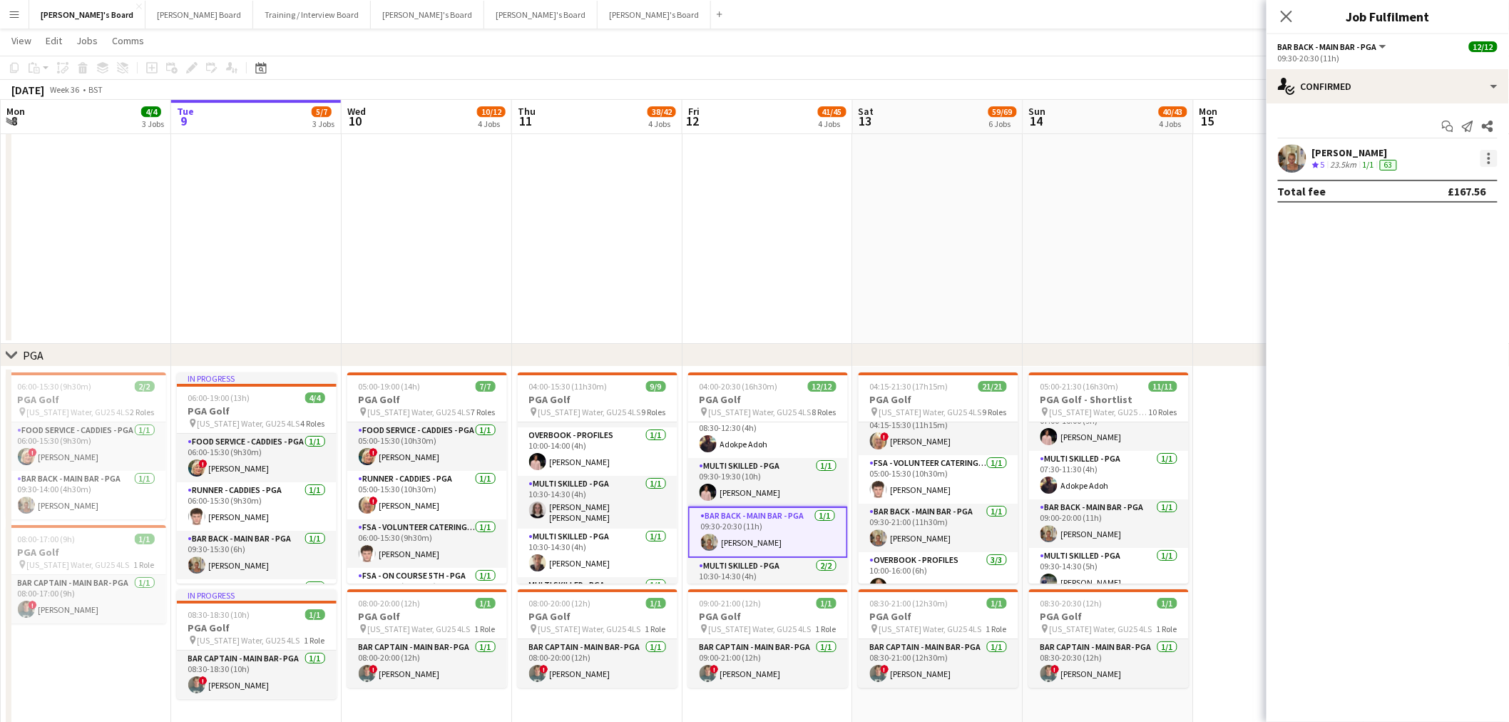
click at [1493, 153] on div at bounding box center [1489, 158] width 17 height 17
click at [1449, 222] on span "Switch crew" at bounding box center [1429, 219] width 61 height 12
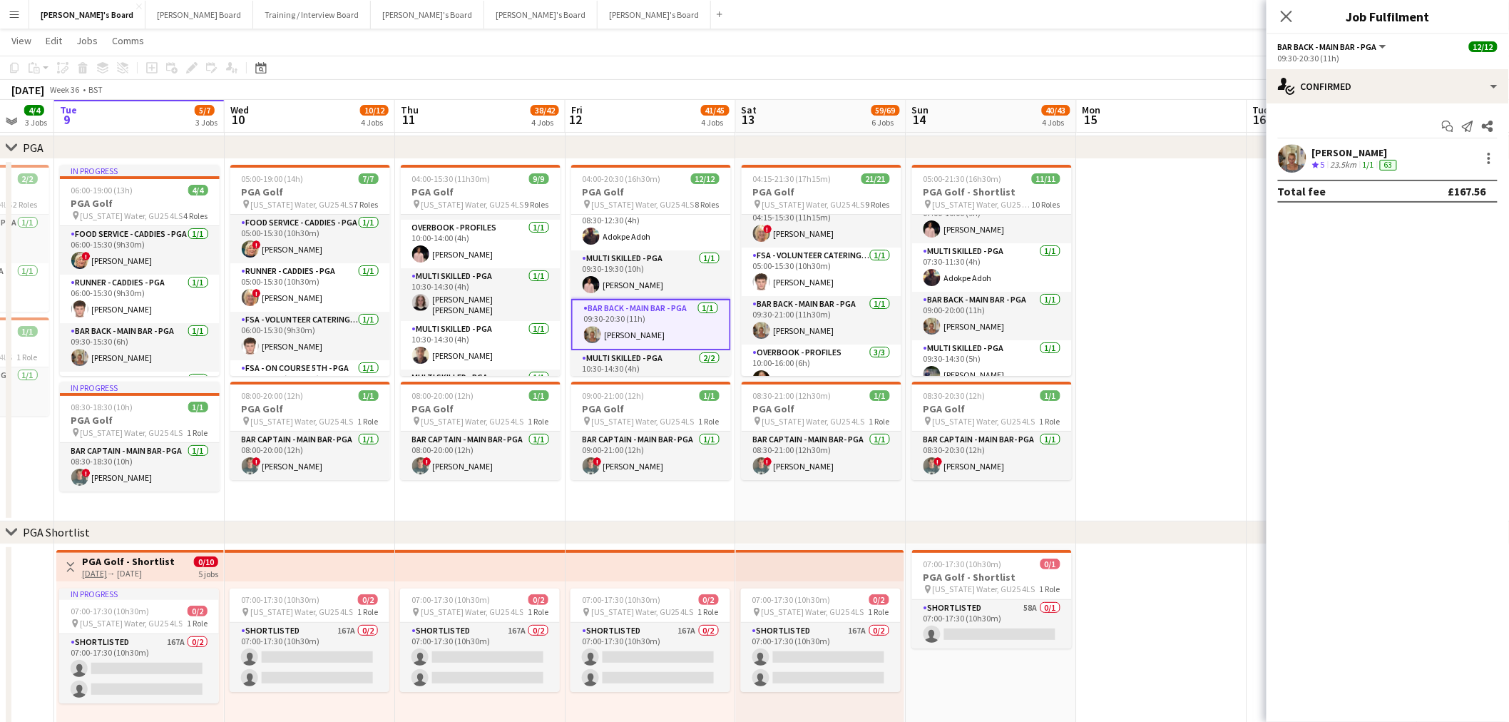
scroll to position [0, 476]
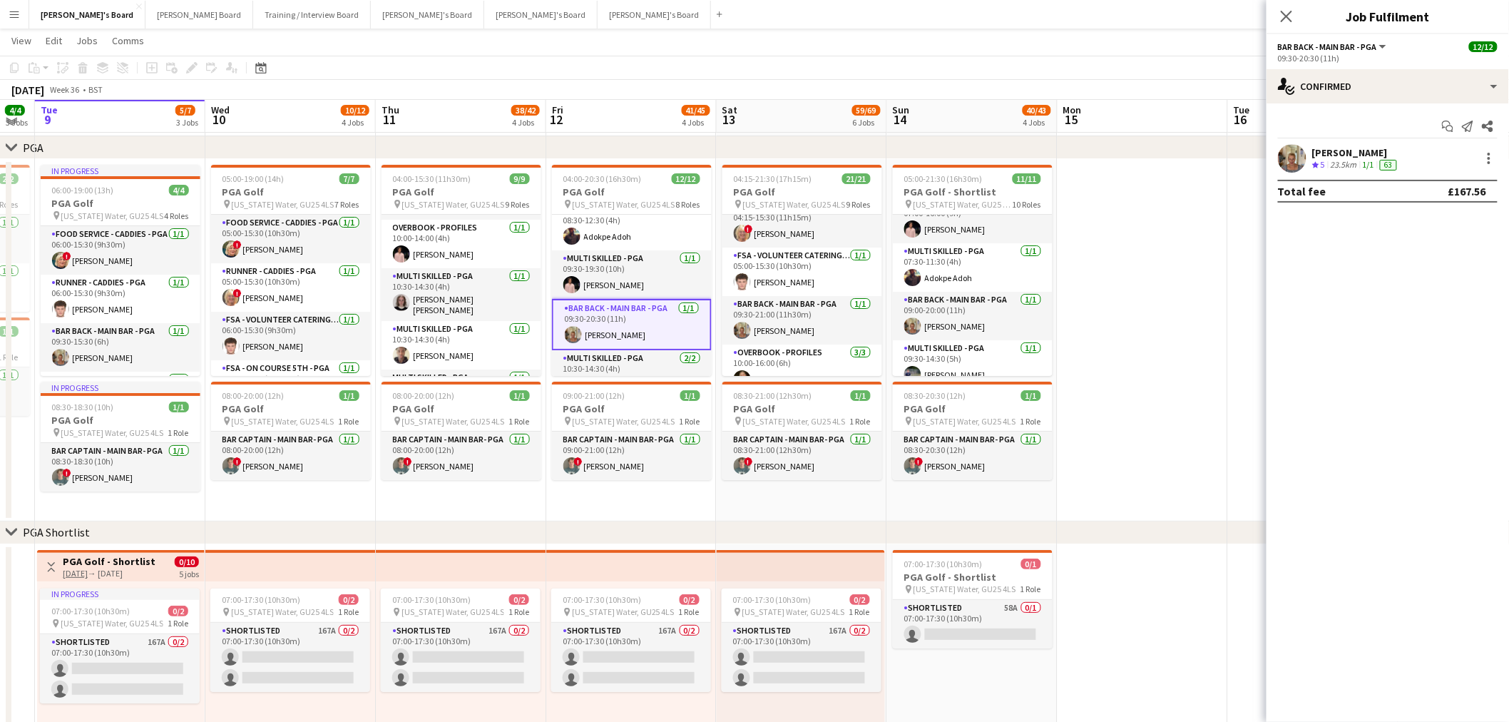
drag, startPoint x: 1161, startPoint y: 425, endPoint x: 1064, endPoint y: 452, distance: 100.0
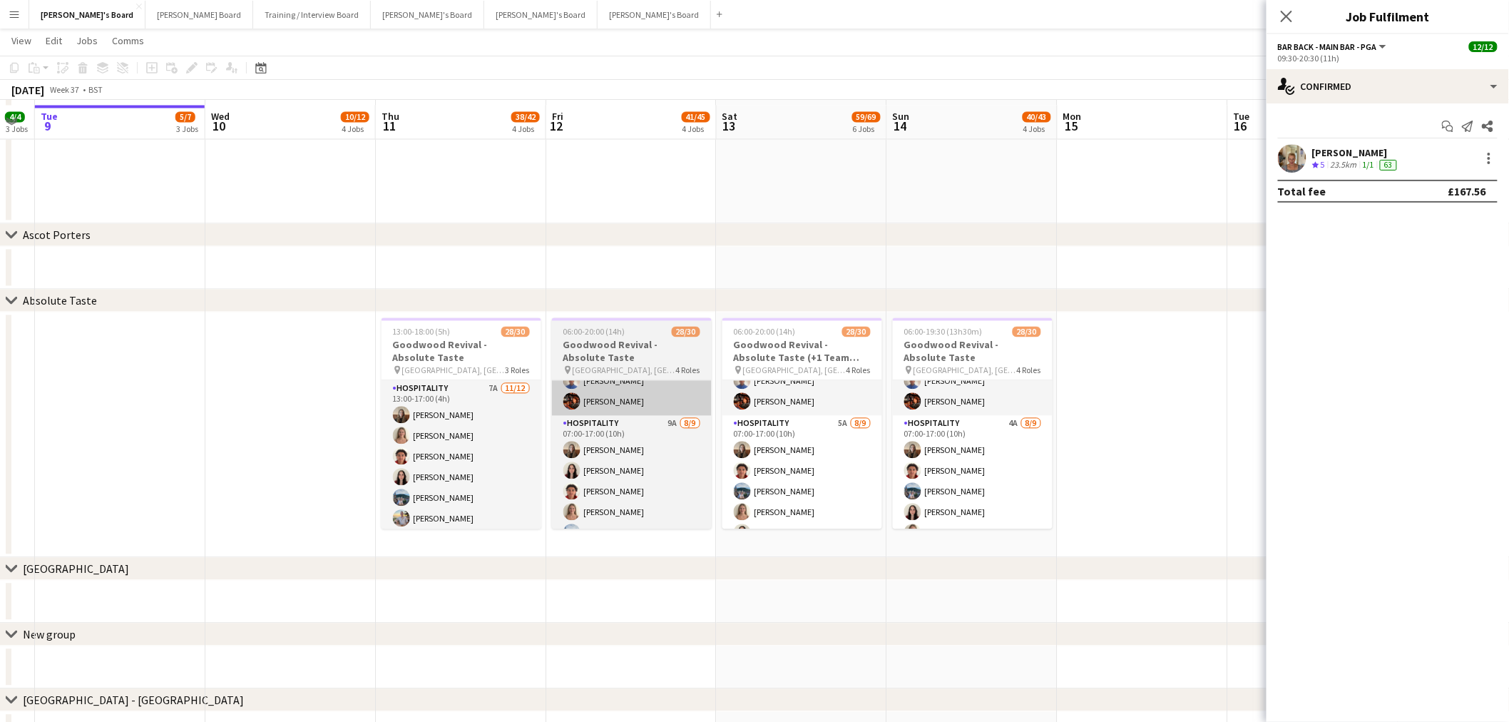
scroll to position [1128, 0]
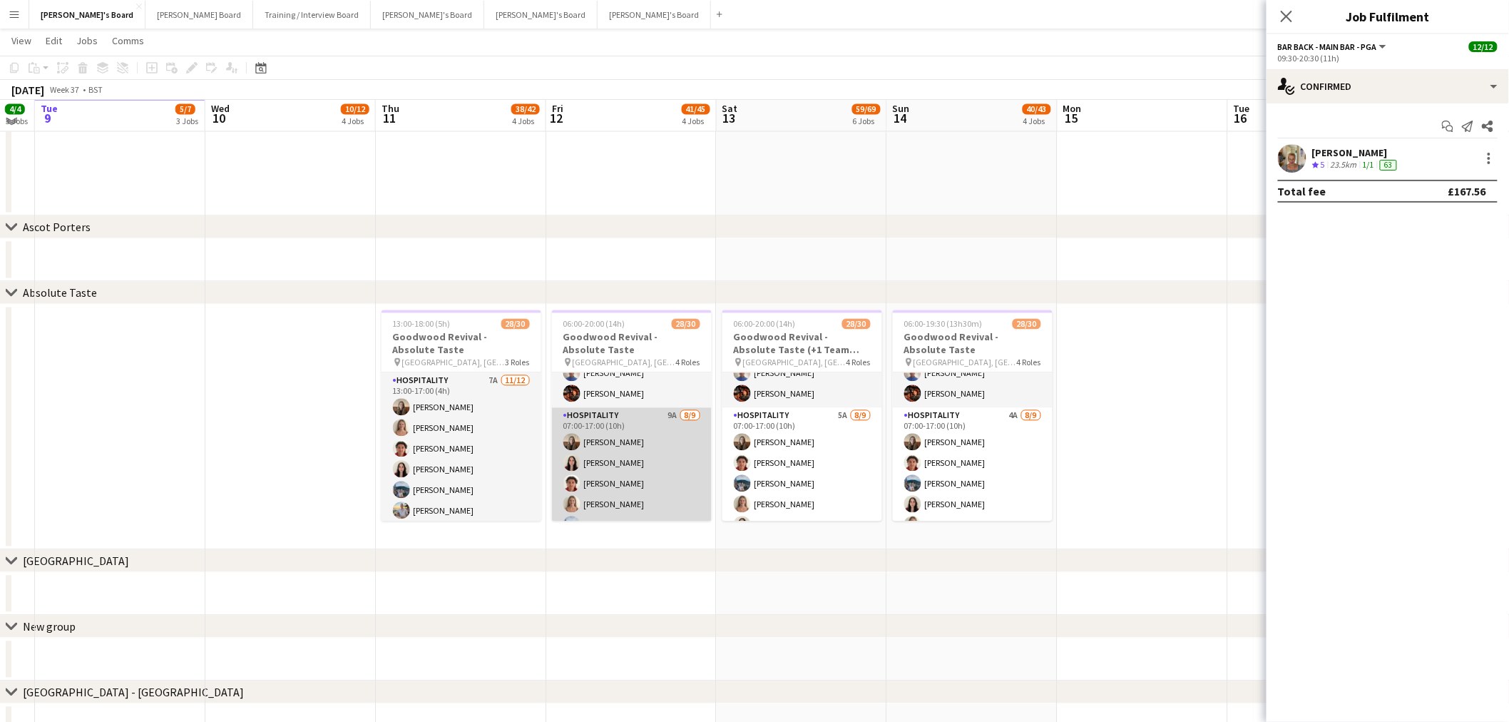
click at [624, 458] on app-card-role "Hospitality 9A [DATE] 07:00-17:00 (10h) [PERSON_NAME] [PERSON_NAME] [PERSON_NAM…" at bounding box center [632, 515] width 160 height 214
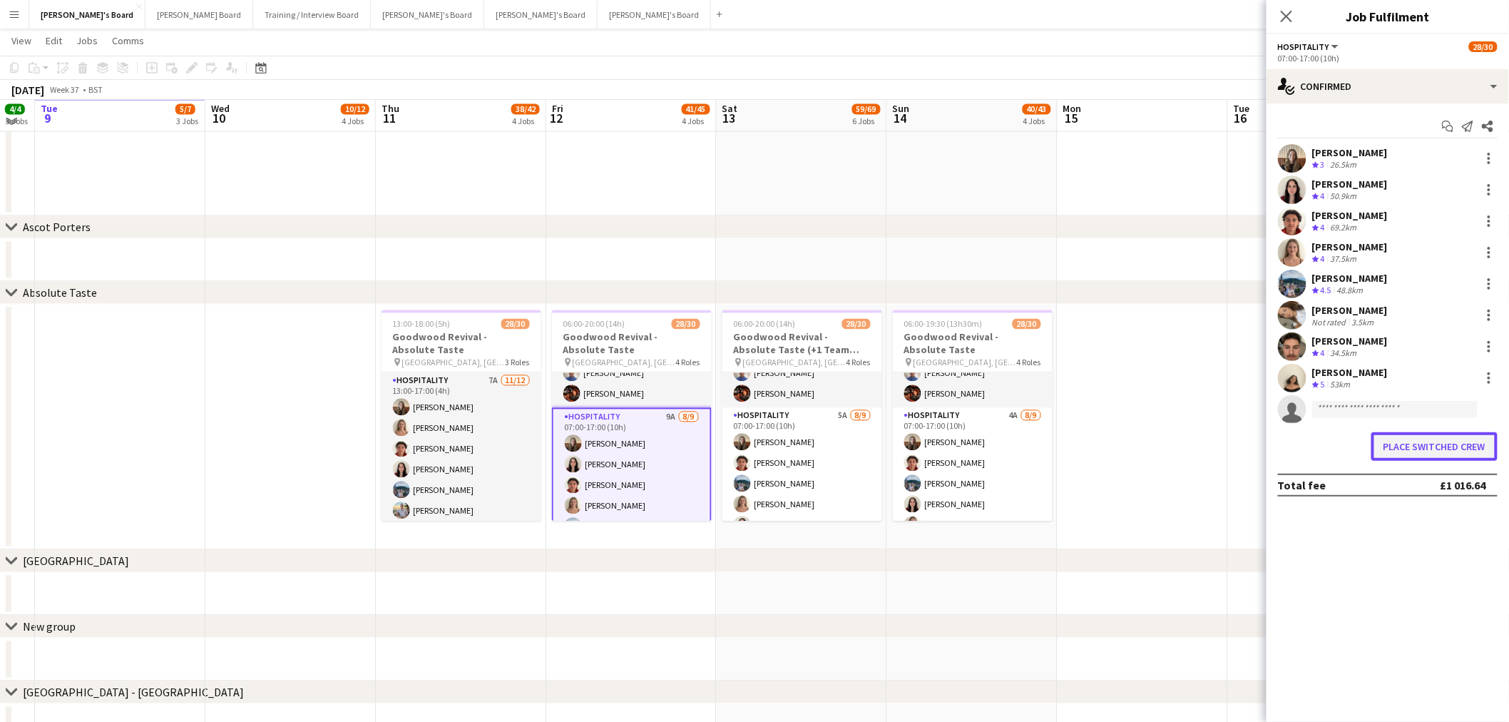
click at [1431, 445] on button "Place switched crew" at bounding box center [1435, 446] width 126 height 29
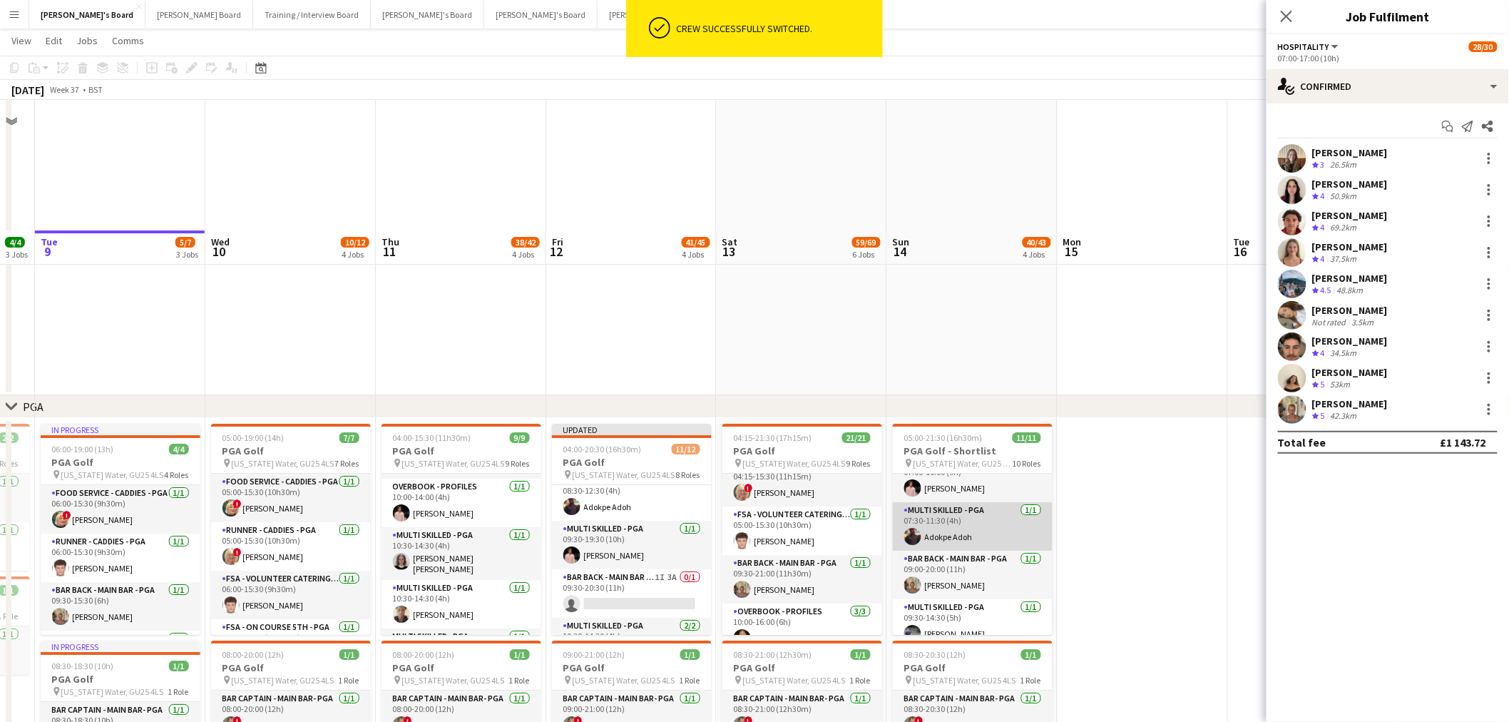
scroll to position [1999, 0]
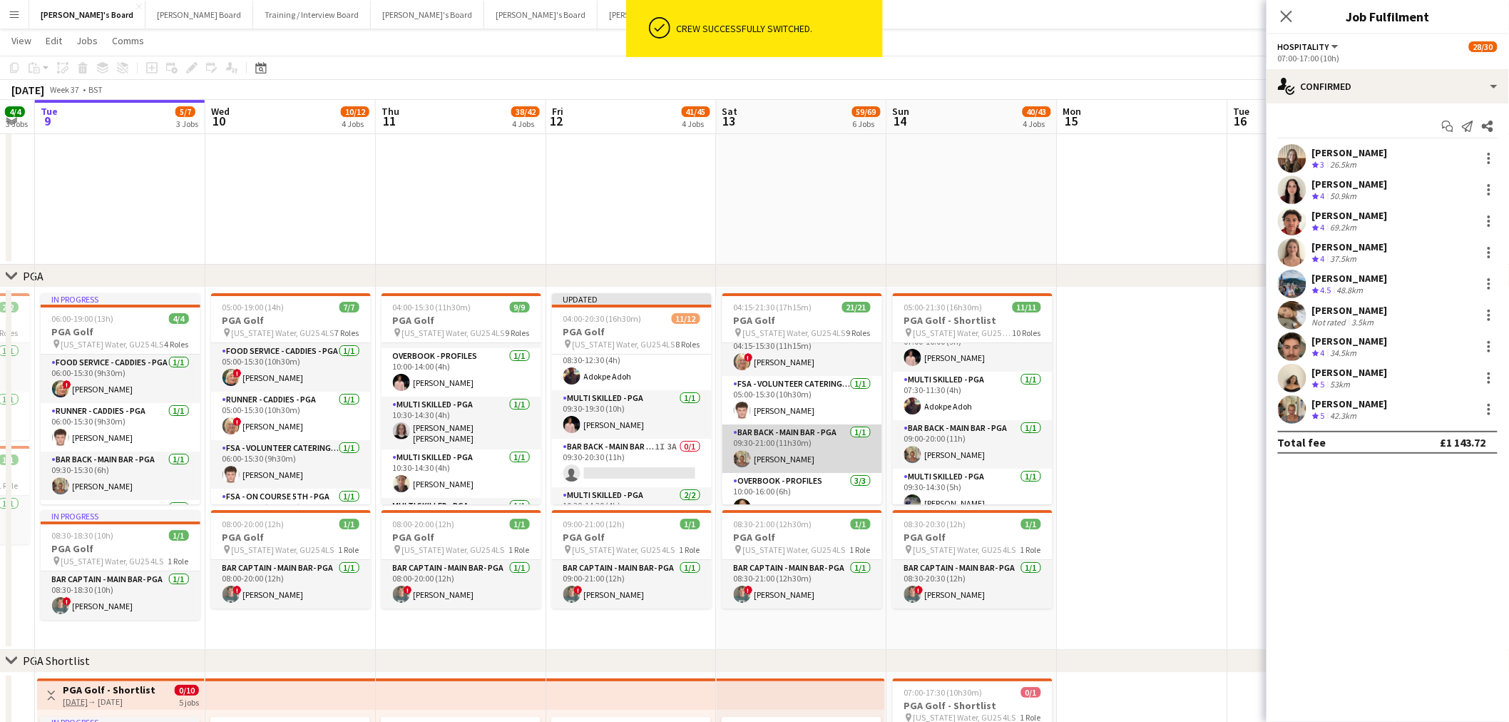
click at [812, 438] on app-card-role "Bar Back - Main Bar - PGA [DATE] 09:30-21:00 (11h30m) [PERSON_NAME]" at bounding box center [803, 448] width 160 height 49
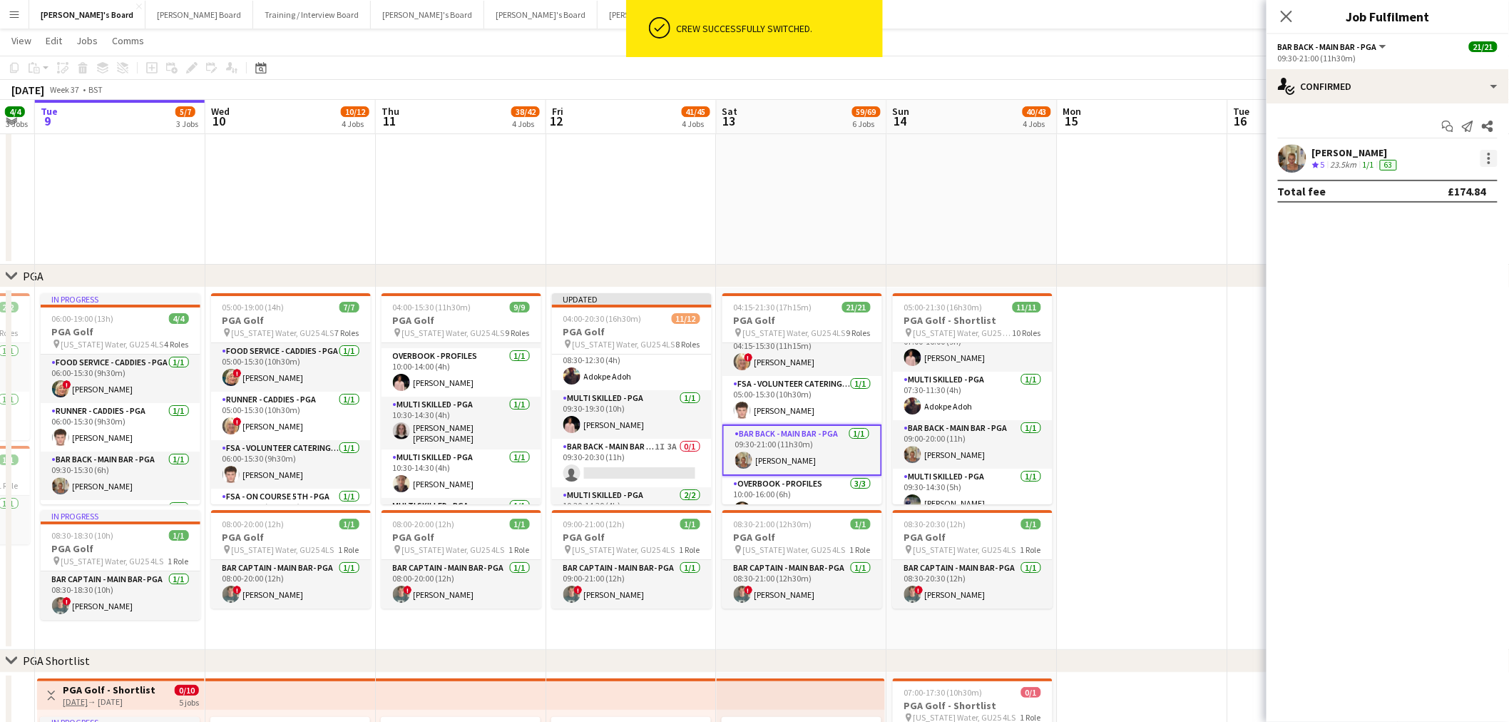
click at [1492, 155] on div at bounding box center [1489, 158] width 17 height 17
click at [1454, 224] on span "Switch crew" at bounding box center [1429, 219] width 61 height 12
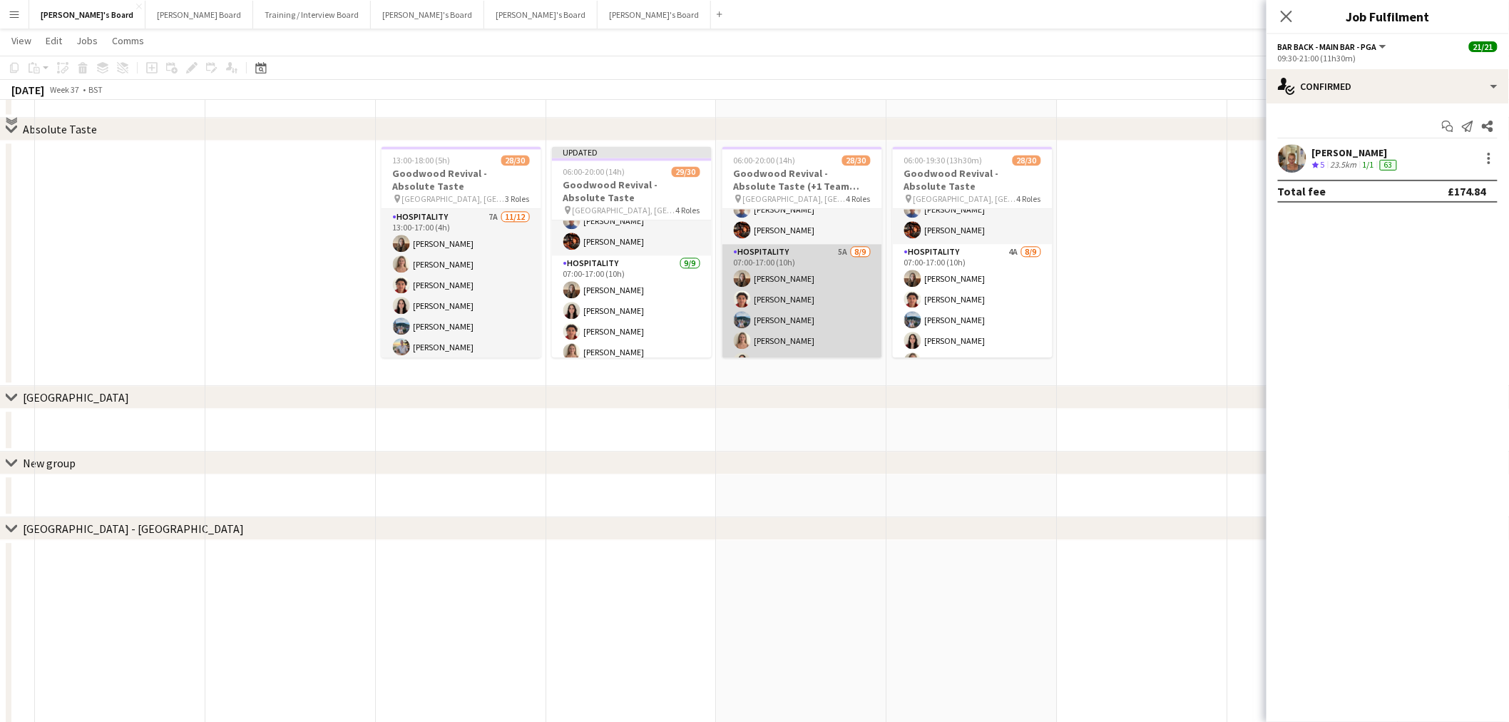
scroll to position [1207, 0]
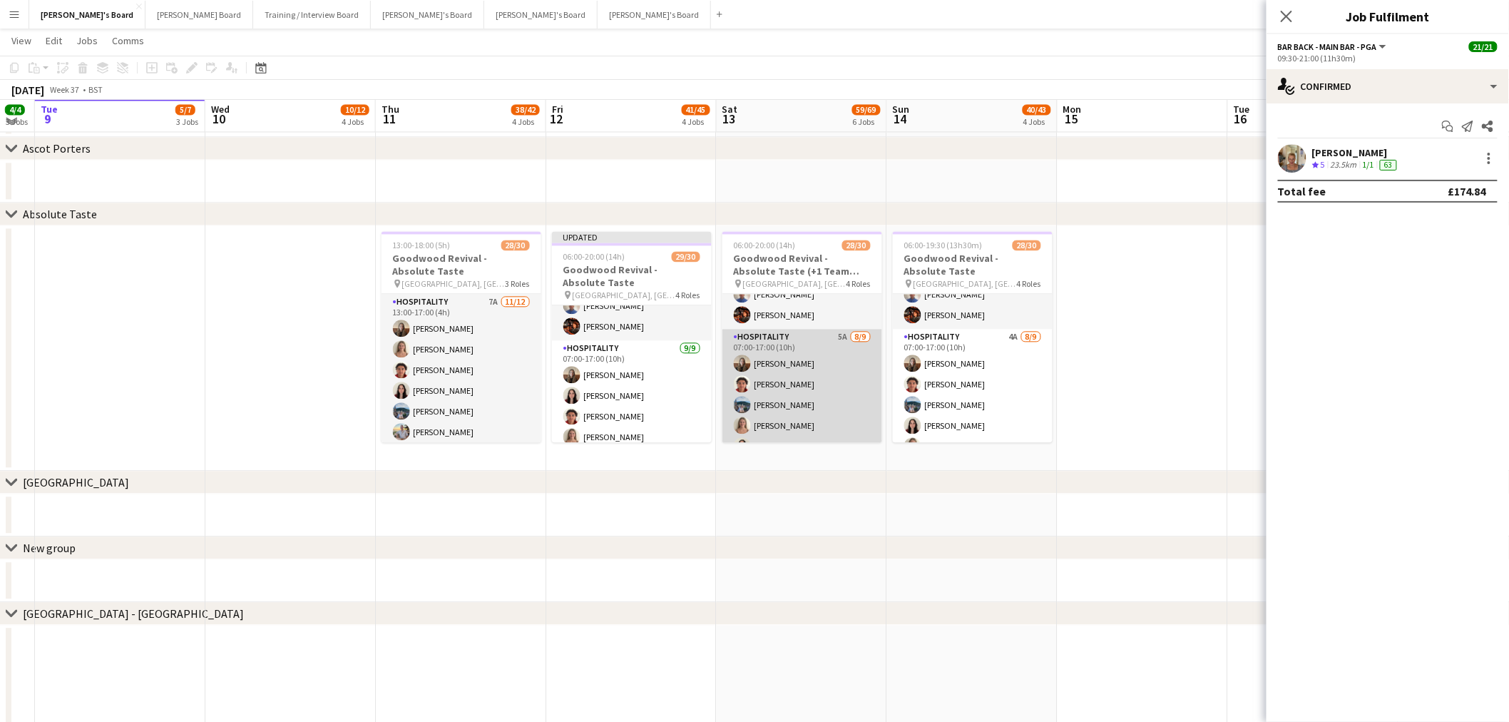
click at [797, 379] on app-card-role "Hospitality 5A [DATE] 07:00-17:00 (10h) [PERSON_NAME] [PERSON_NAME] [PERSON_NAM…" at bounding box center [803, 436] width 160 height 214
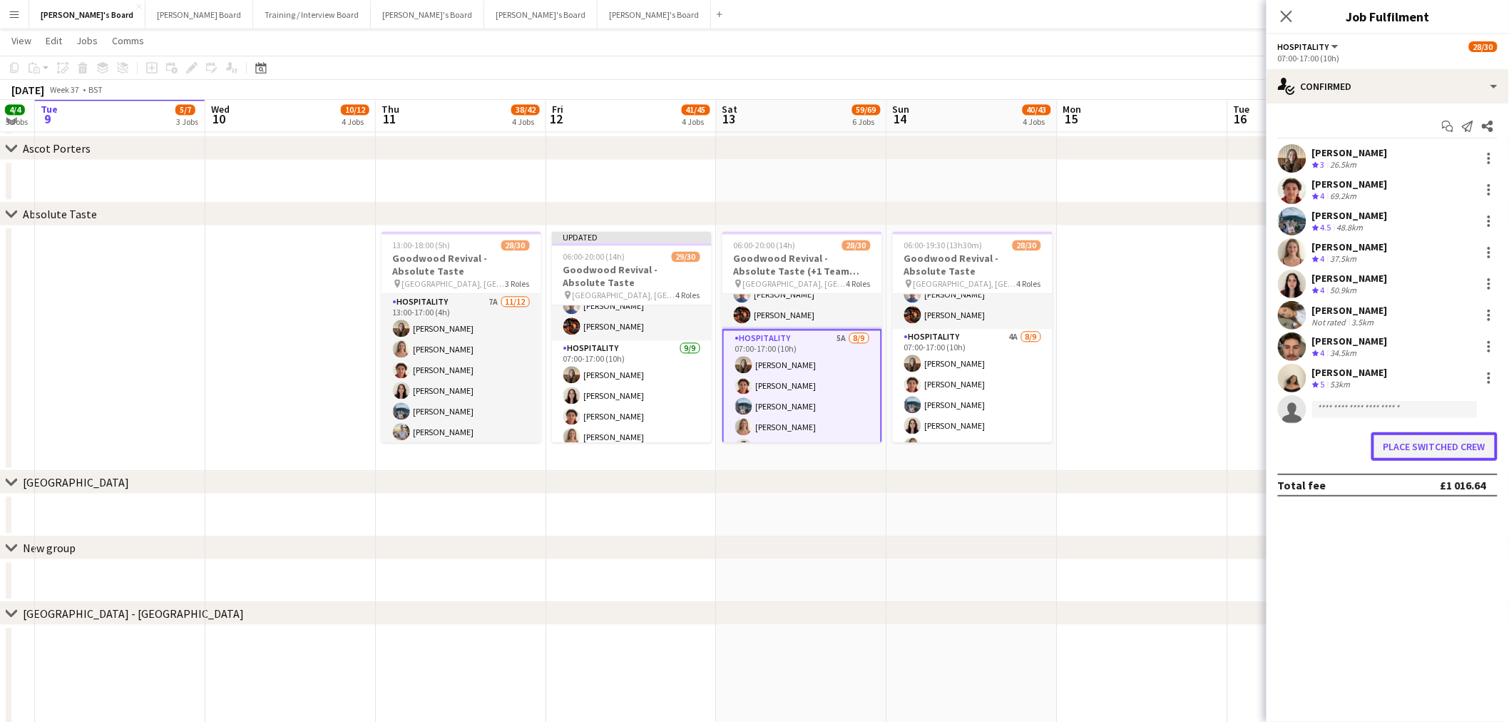
click at [1406, 453] on button "Place switched crew" at bounding box center [1435, 446] width 126 height 29
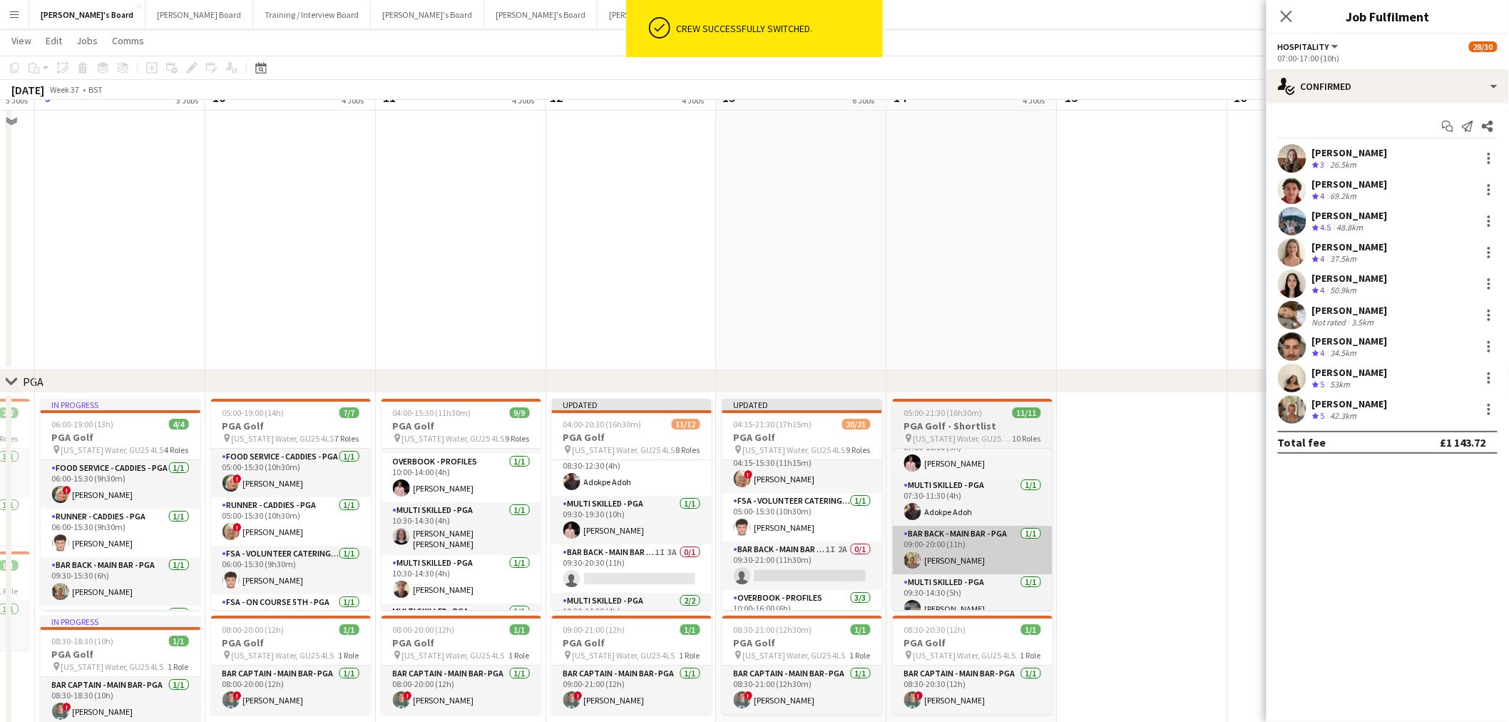
scroll to position [1920, 0]
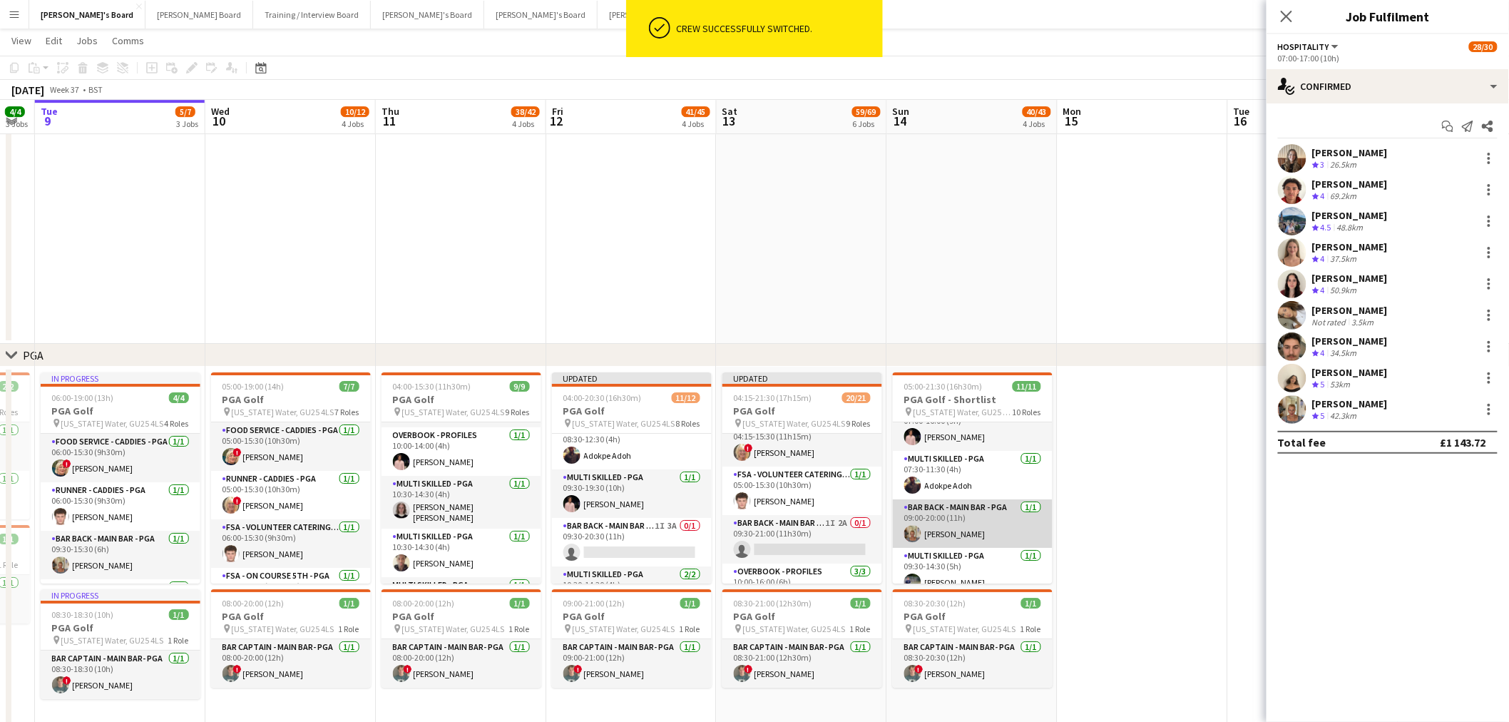
click at [995, 519] on app-card-role "Bar Back - Main Bar - PGA [DATE] 09:00-20:00 (11h) [PERSON_NAME]" at bounding box center [973, 523] width 160 height 49
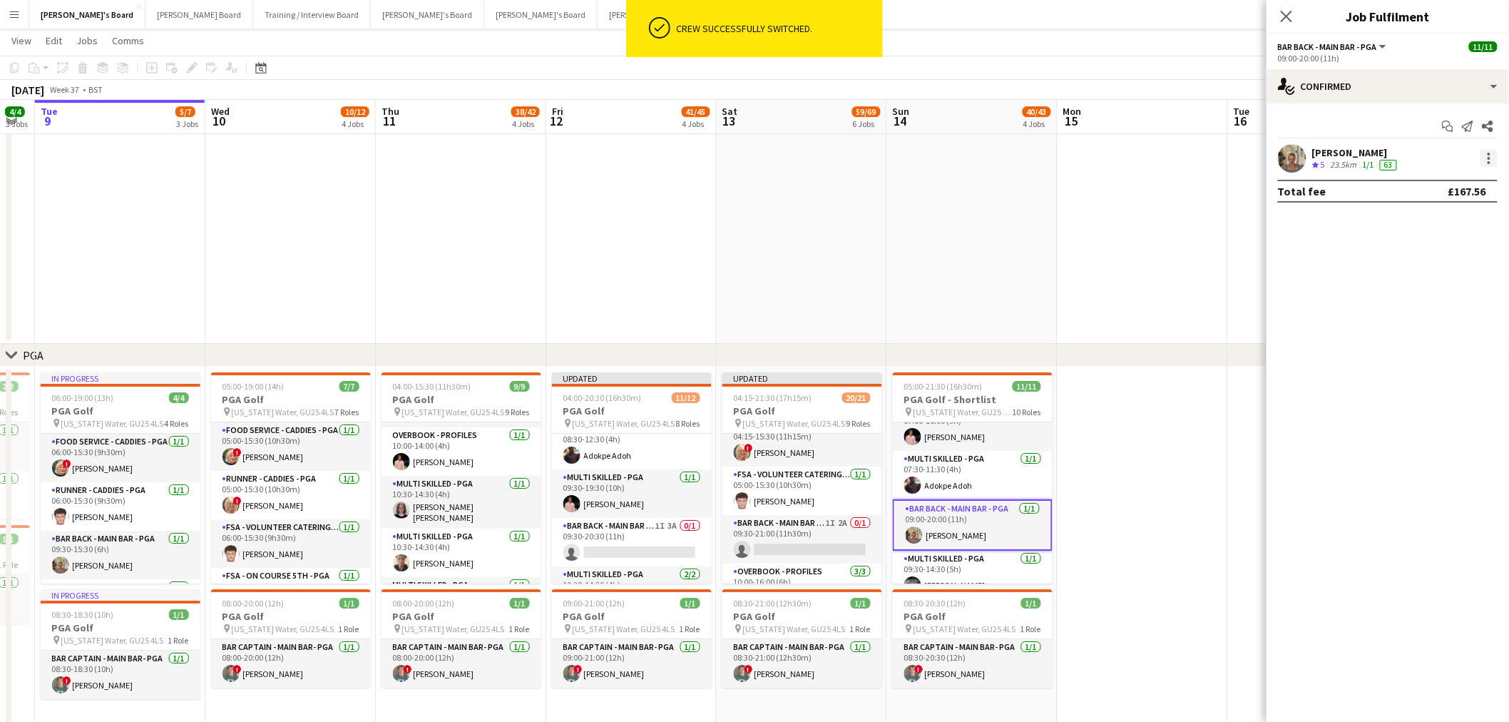
click at [1492, 158] on div at bounding box center [1489, 158] width 17 height 17
click at [1464, 221] on span "Switch crew" at bounding box center [1443, 219] width 88 height 13
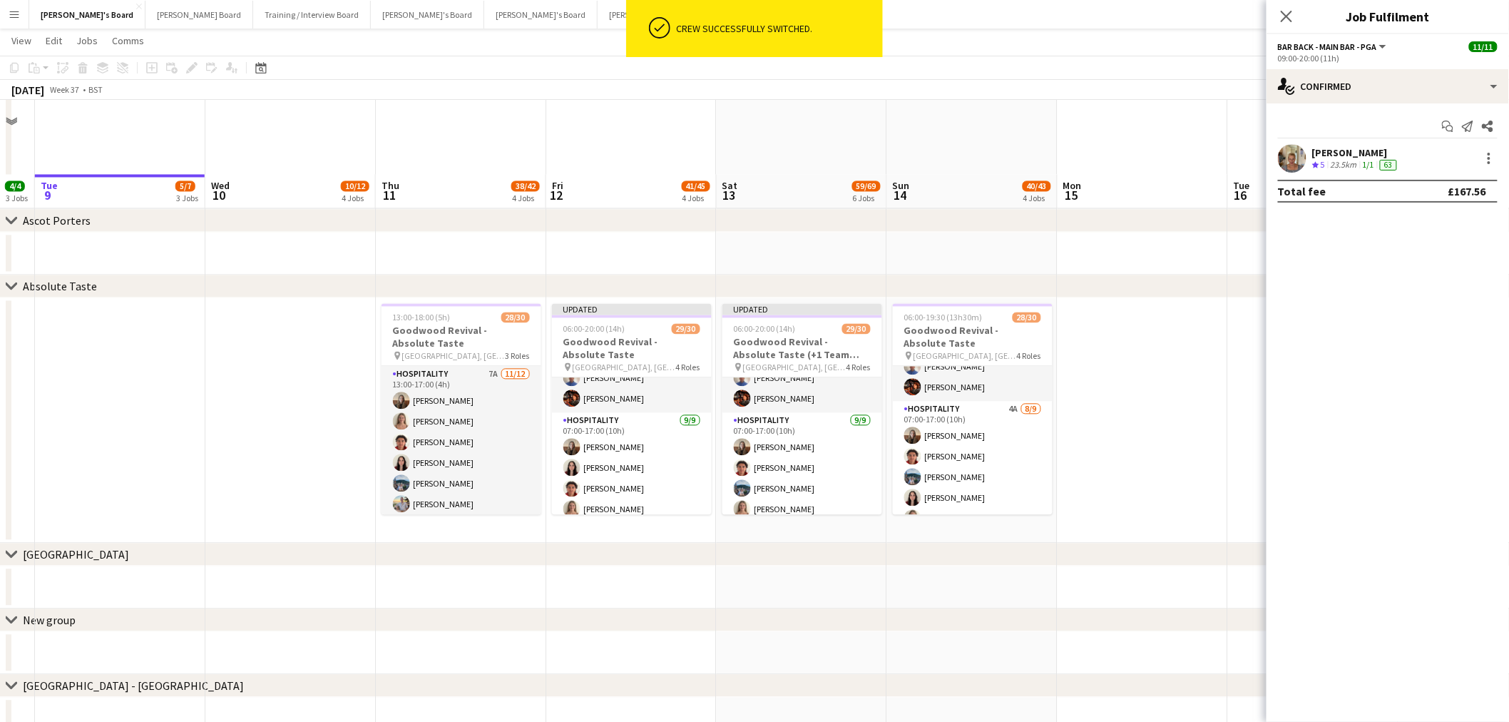
scroll to position [1128, 0]
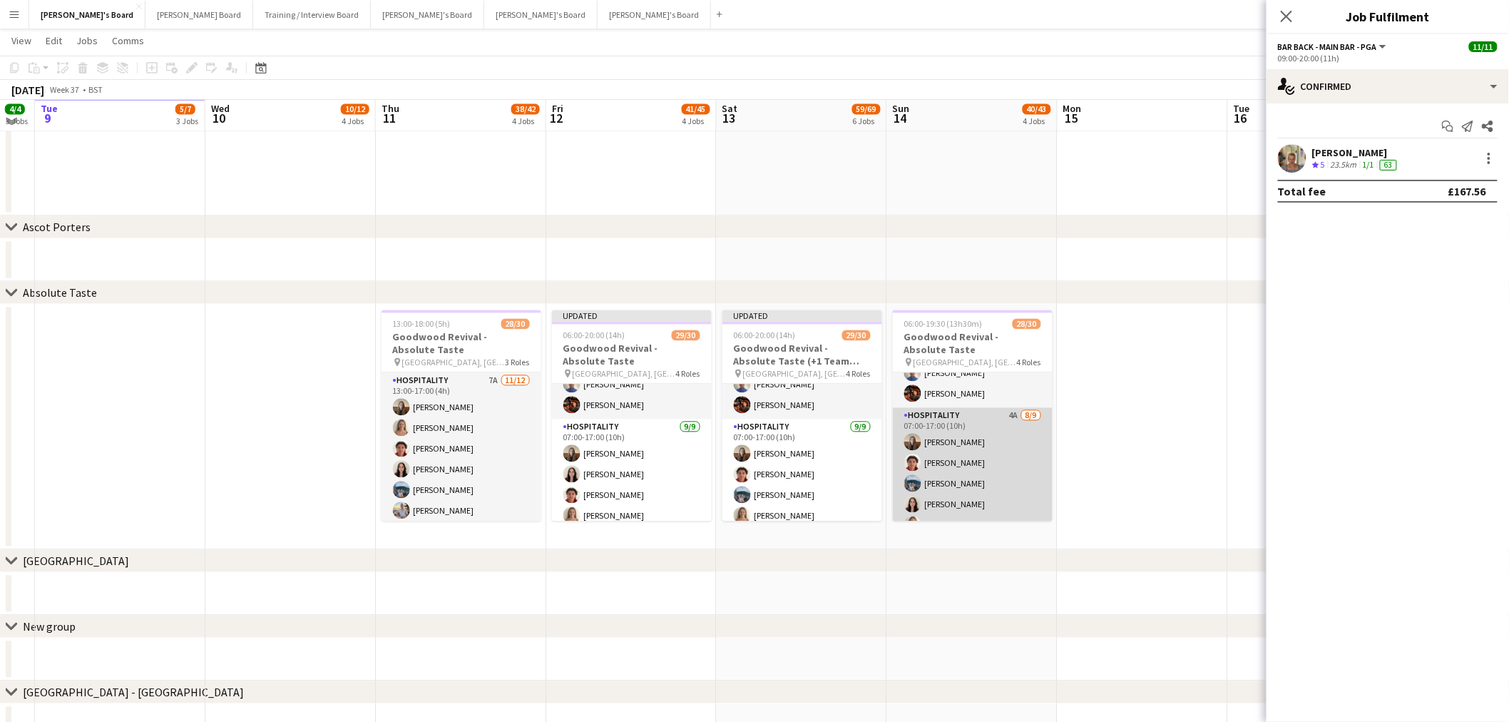
click at [979, 454] on app-card-role "Hospitality 4A [DATE] 07:00-17:00 (10h) [PERSON_NAME] [PERSON_NAME] [PERSON_NAM…" at bounding box center [973, 515] width 160 height 214
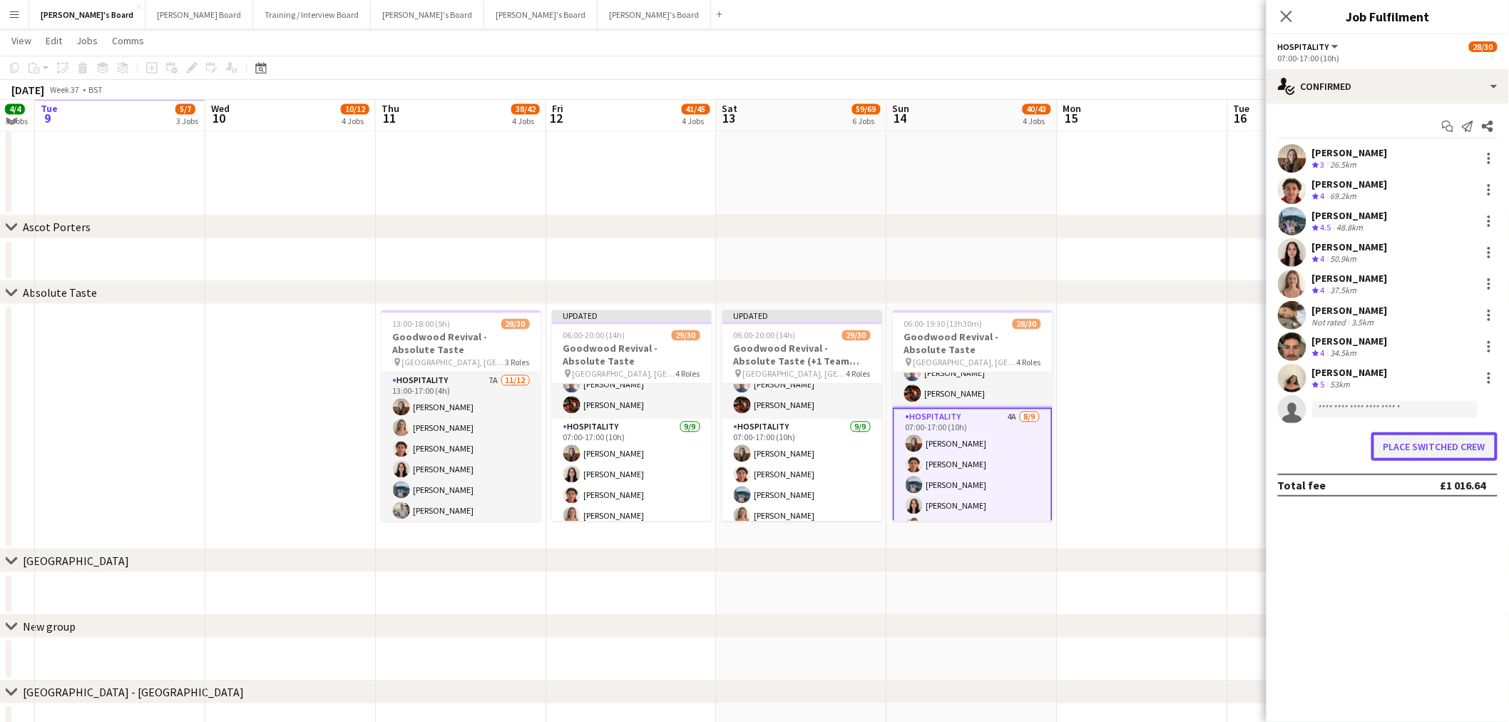
click at [1468, 444] on button "Place switched crew" at bounding box center [1435, 446] width 126 height 29
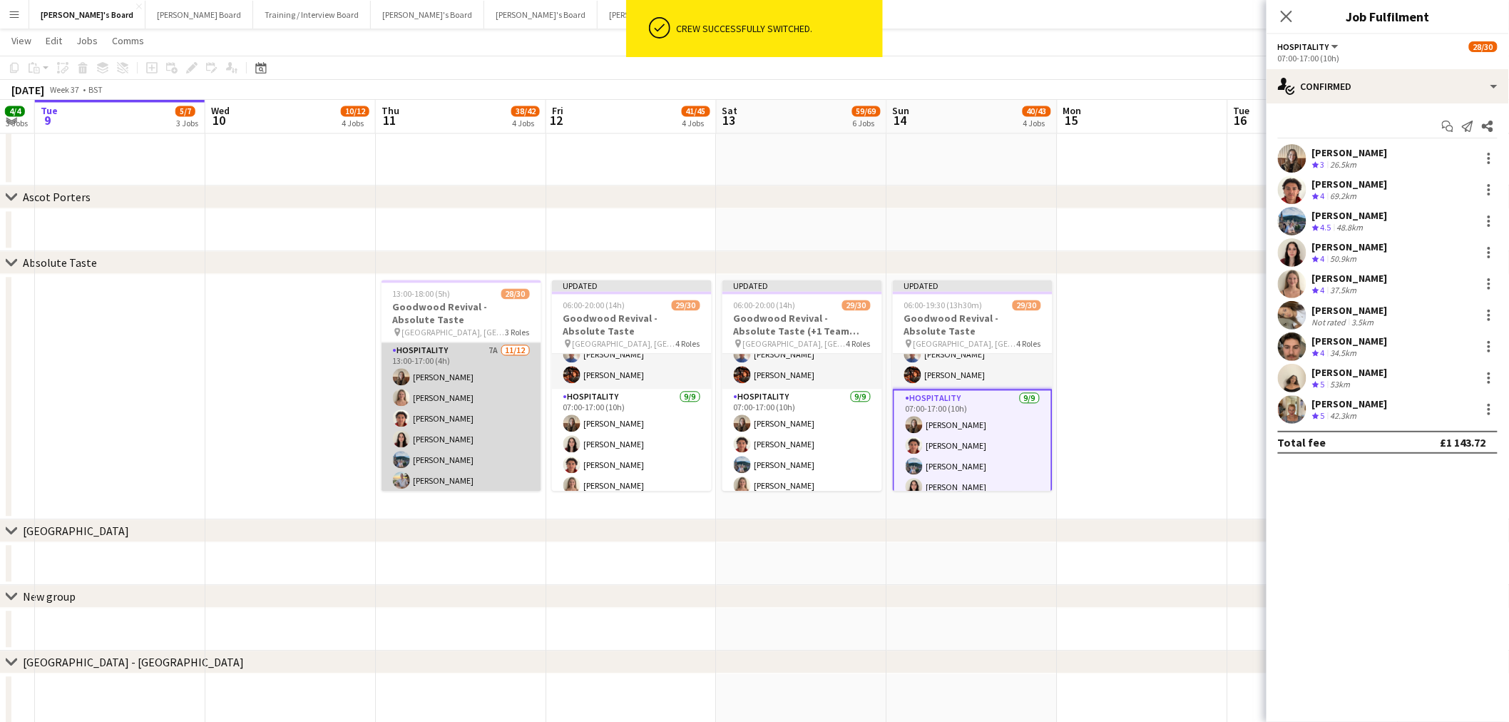
click at [473, 434] on app-card-role "Hospitality 7A [DATE] 13:00-17:00 (4h) [PERSON_NAME] [PERSON_NAME] [PERSON_NAME…" at bounding box center [462, 483] width 160 height 280
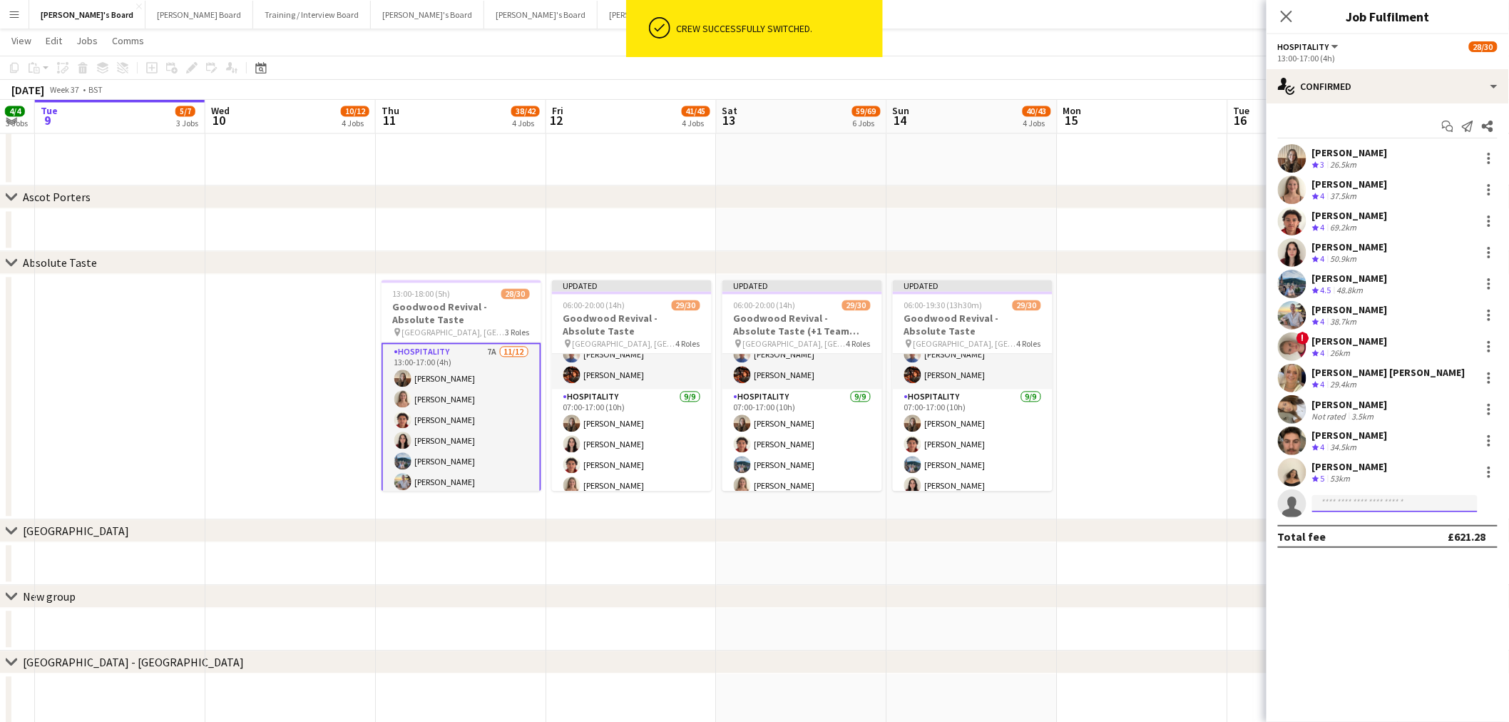
click at [1328, 509] on input at bounding box center [1394, 503] width 165 height 17
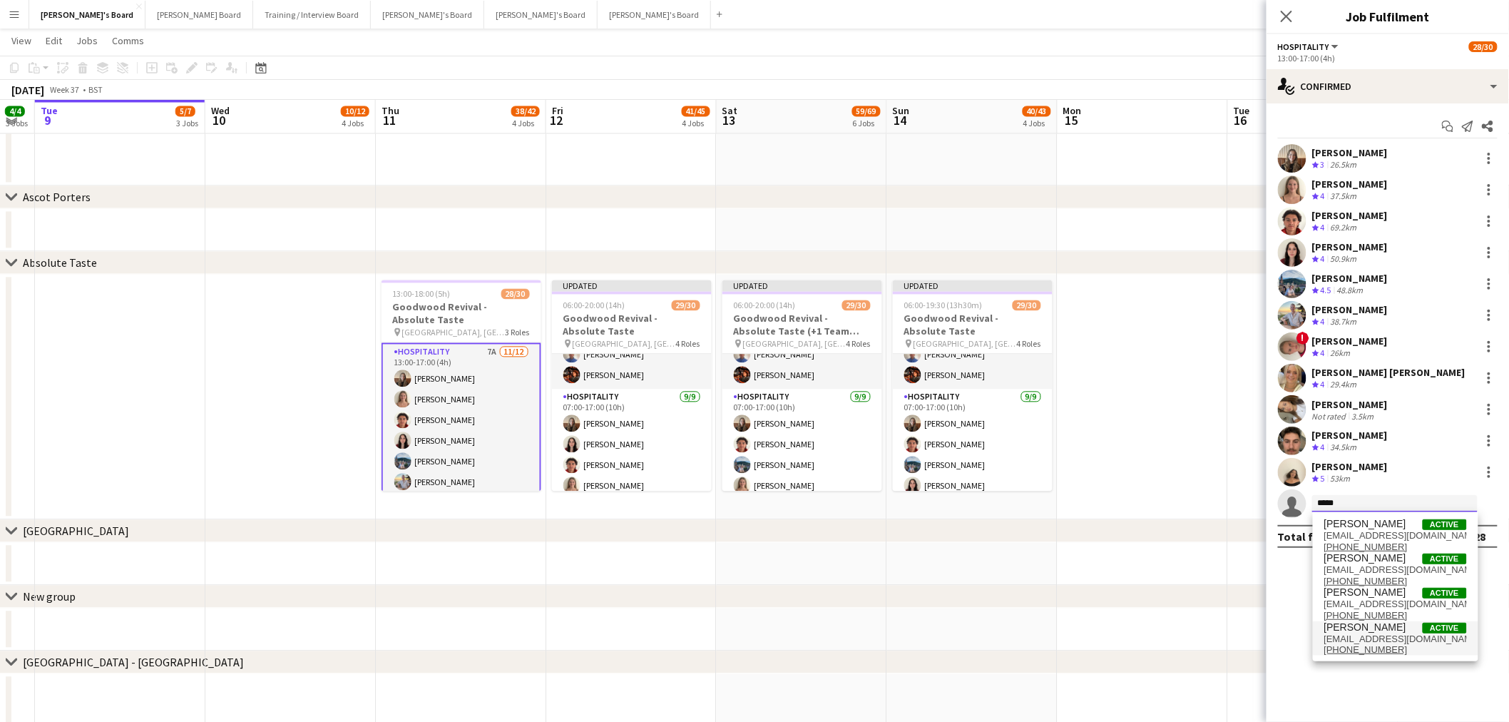
type input "*****"
click at [1417, 635] on span "[EMAIL_ADDRESS][DOMAIN_NAME]" at bounding box center [1396, 638] width 143 height 11
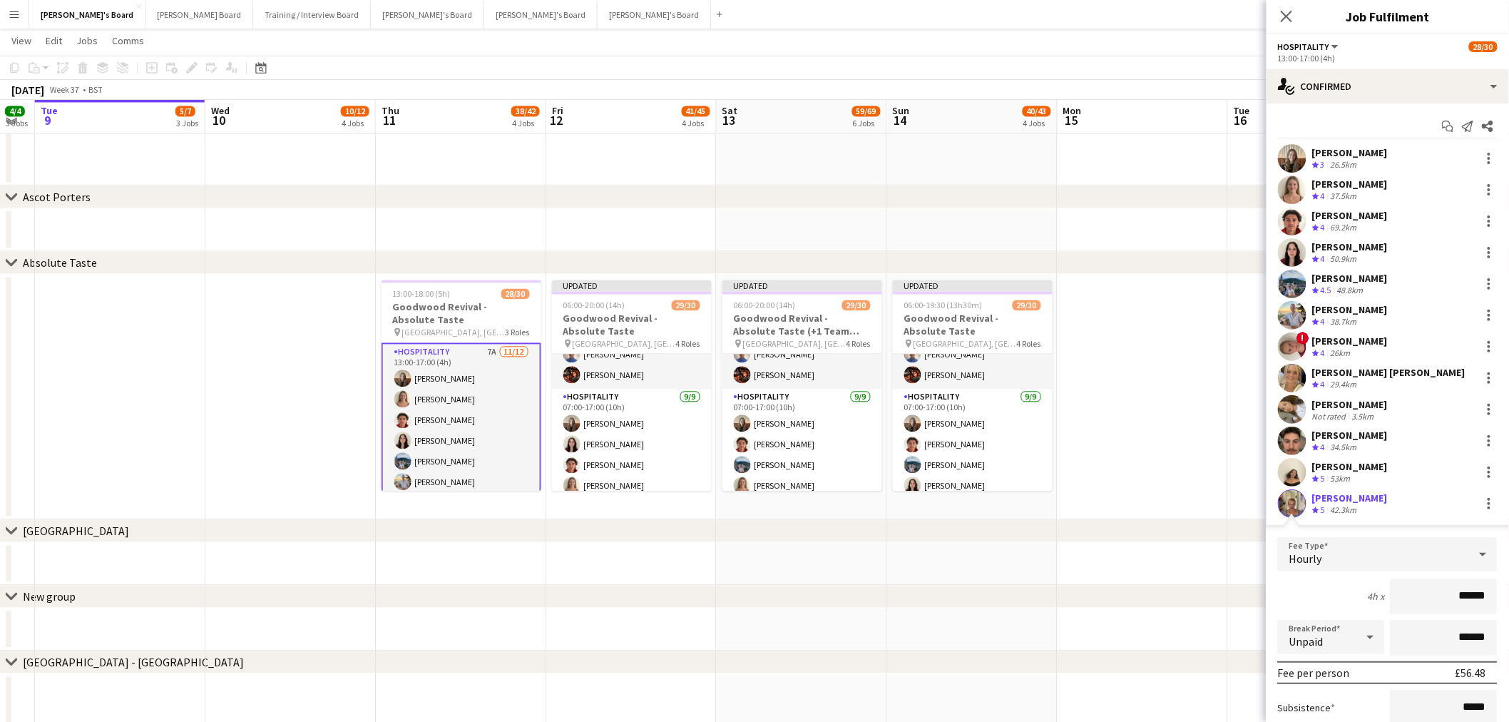
scroll to position [157, 0]
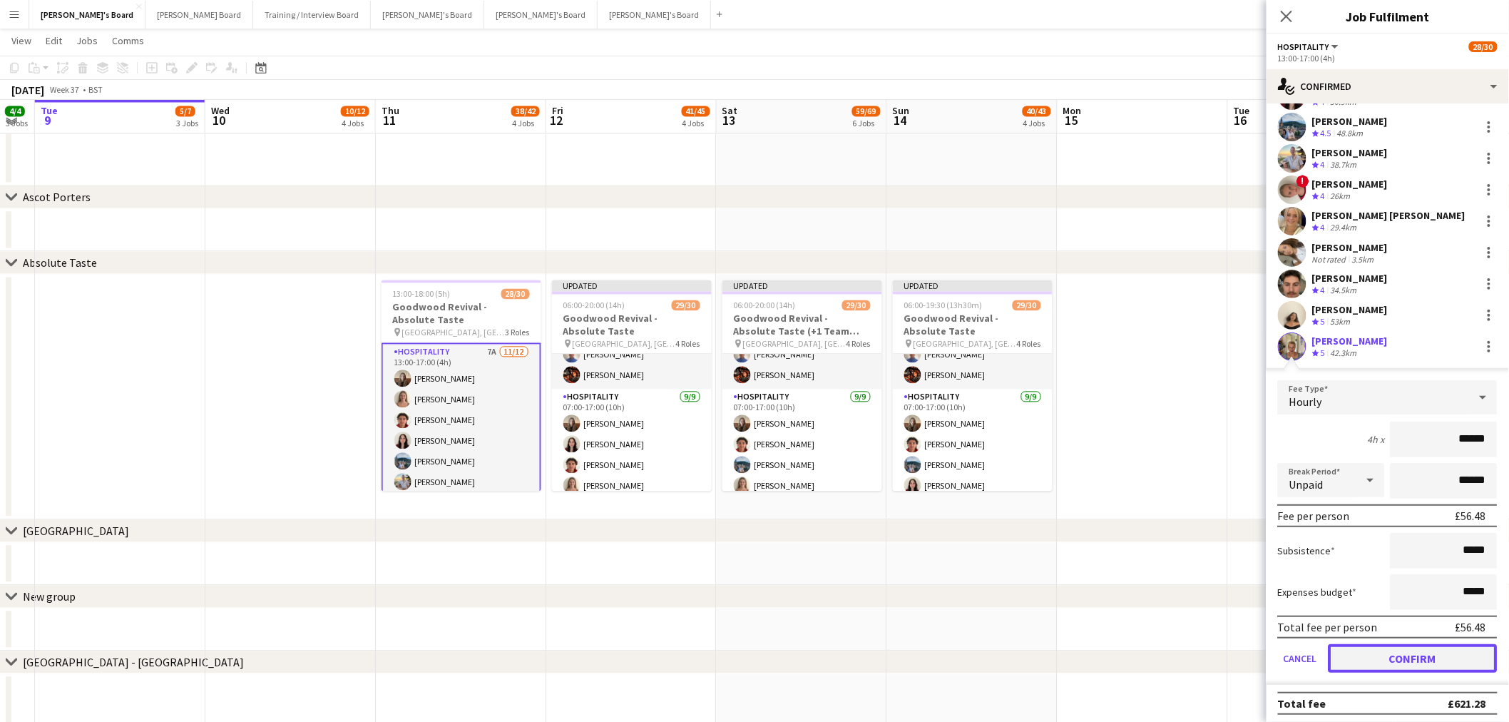
click at [1399, 661] on button "Confirm" at bounding box center [1413, 658] width 169 height 29
